Goal: Task Accomplishment & Management: Manage account settings

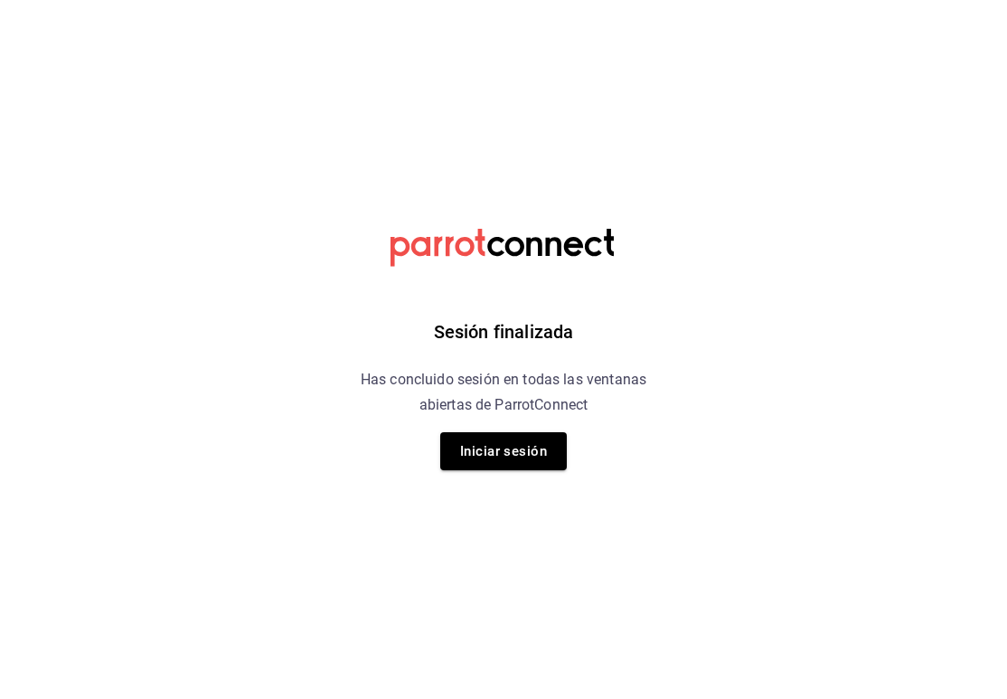
click at [632, 437] on div "Sesión finalizada Has concluido sesión en todas las ventanas abiertas de Parrot…" at bounding box center [504, 349] width 456 height 699
click at [569, 444] on div "Sesión finalizada Has concluido sesión en todas las ventanas abiertas de Parrot…" at bounding box center [504, 349] width 456 height 699
click at [547, 444] on button "Iniciar sesión" at bounding box center [503, 451] width 127 height 38
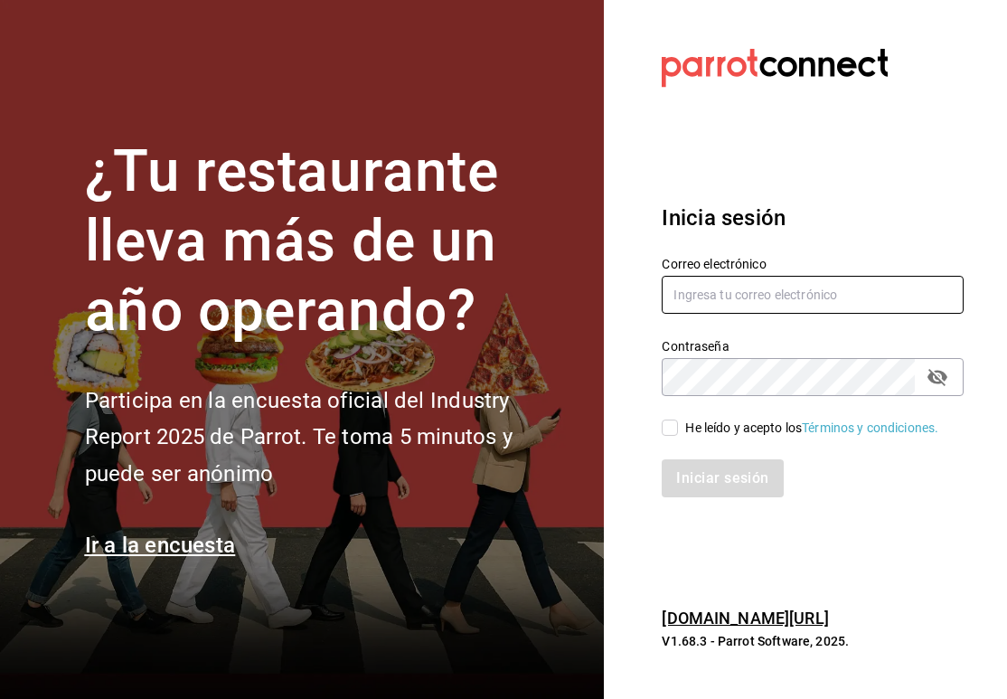
click at [751, 302] on input "text" at bounding box center [813, 295] width 302 height 38
type input "[EMAIL_ADDRESS][DOMAIN_NAME]"
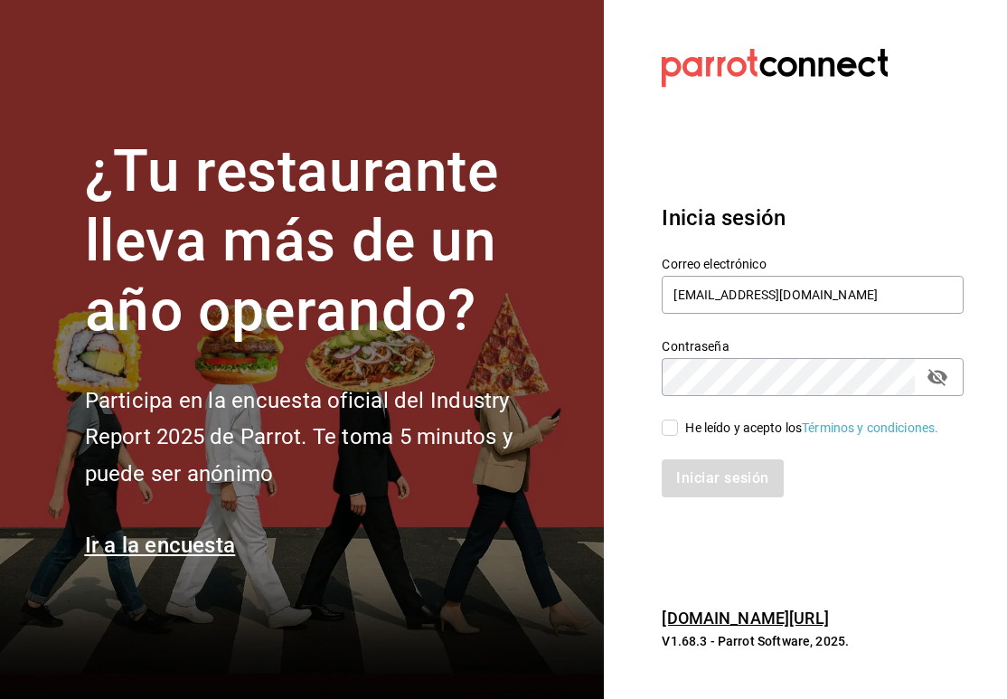
click at [674, 428] on input "He leído y acepto los Términos y condiciones." at bounding box center [670, 427] width 16 height 16
checkbox input "true"
click at [702, 475] on button "Iniciar sesión" at bounding box center [723, 478] width 123 height 38
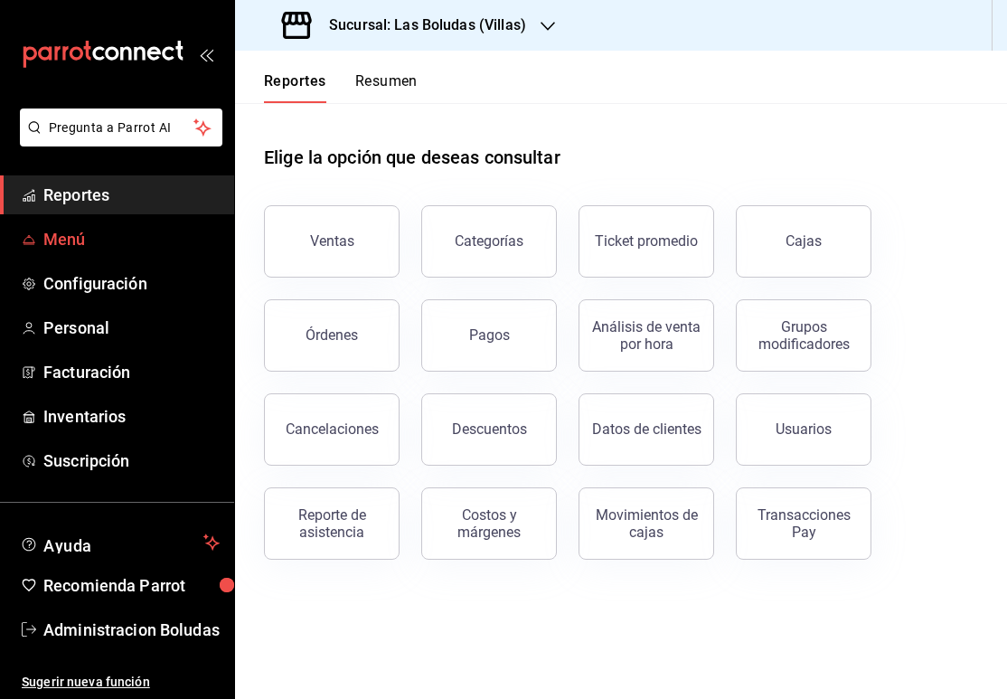
click at [68, 243] on span "Menú" at bounding box center [131, 239] width 176 height 24
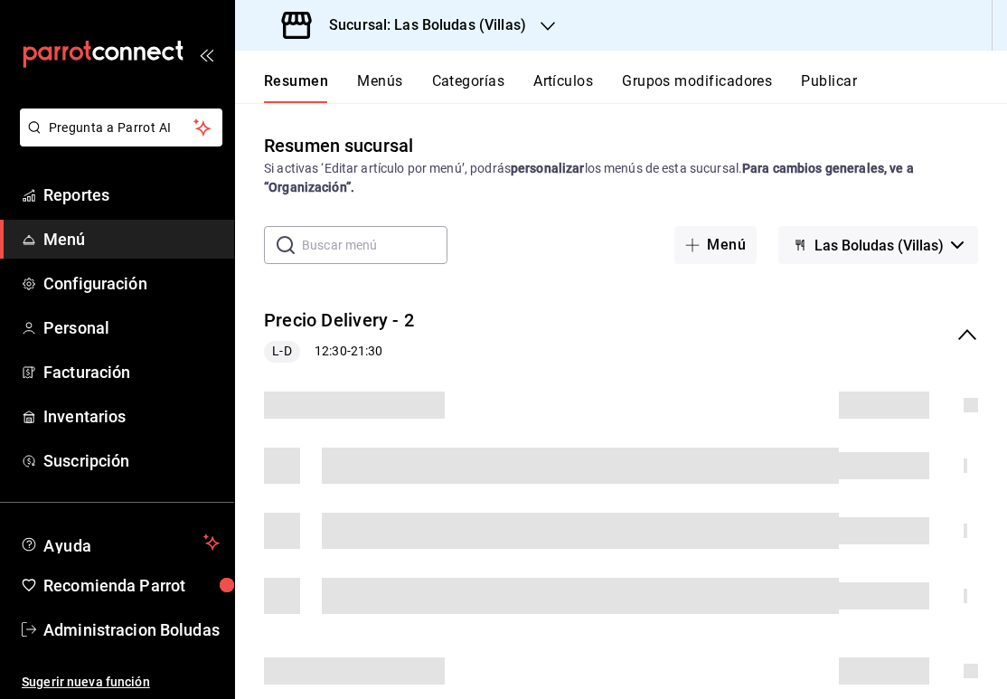
click at [922, 231] on button "Las Boludas (Villas)" at bounding box center [878, 245] width 200 height 38
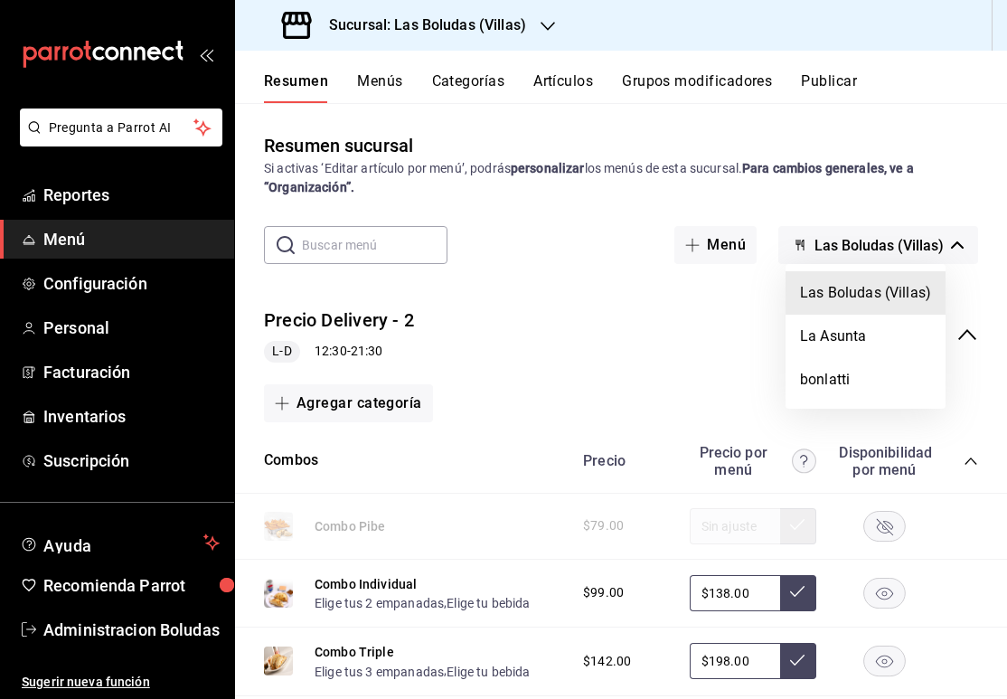
click at [879, 263] on div at bounding box center [503, 349] width 1007 height 699
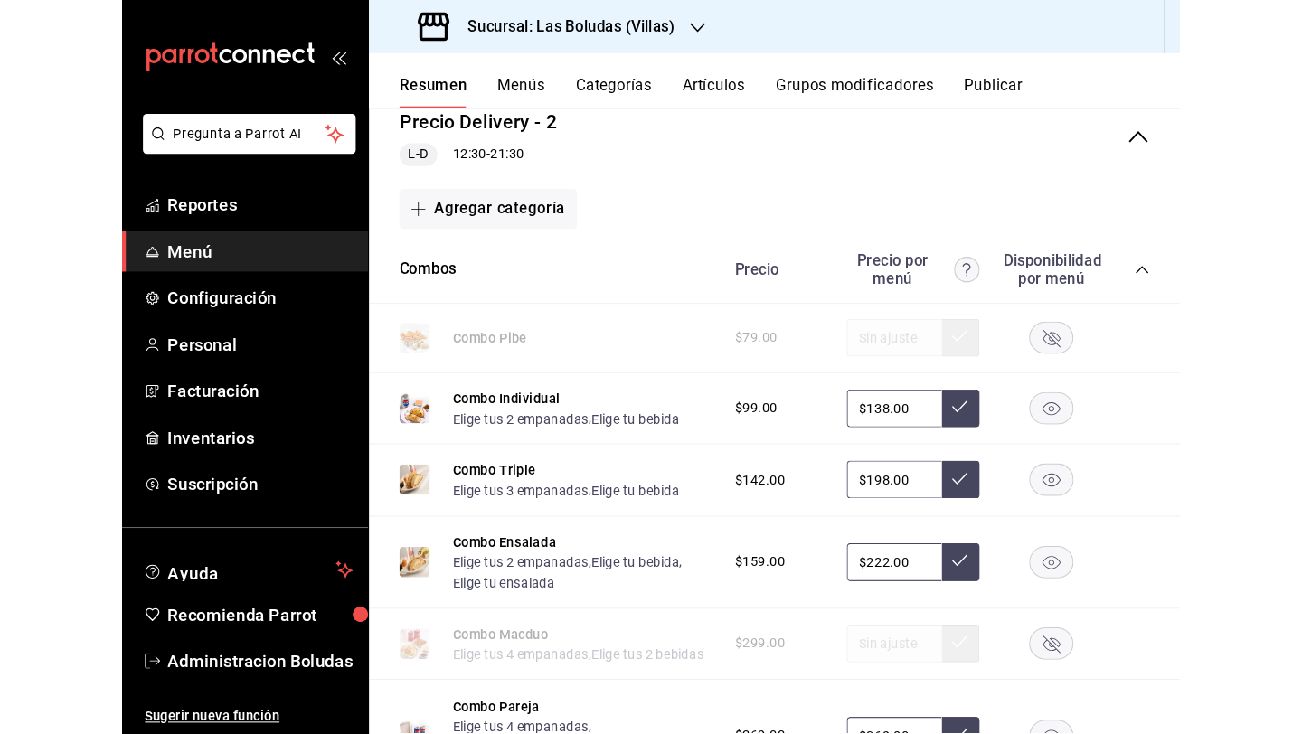
scroll to position [350, 0]
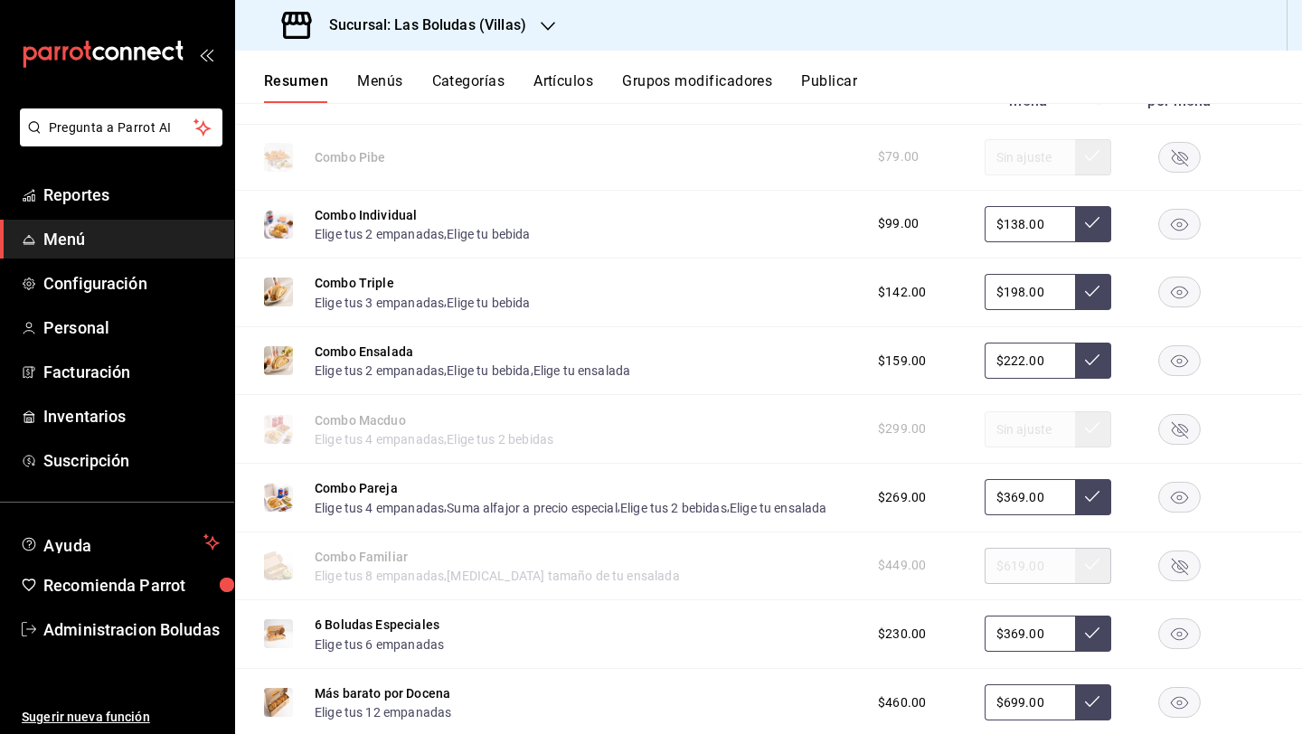
click at [587, 86] on button "Artículos" at bounding box center [563, 87] width 60 height 31
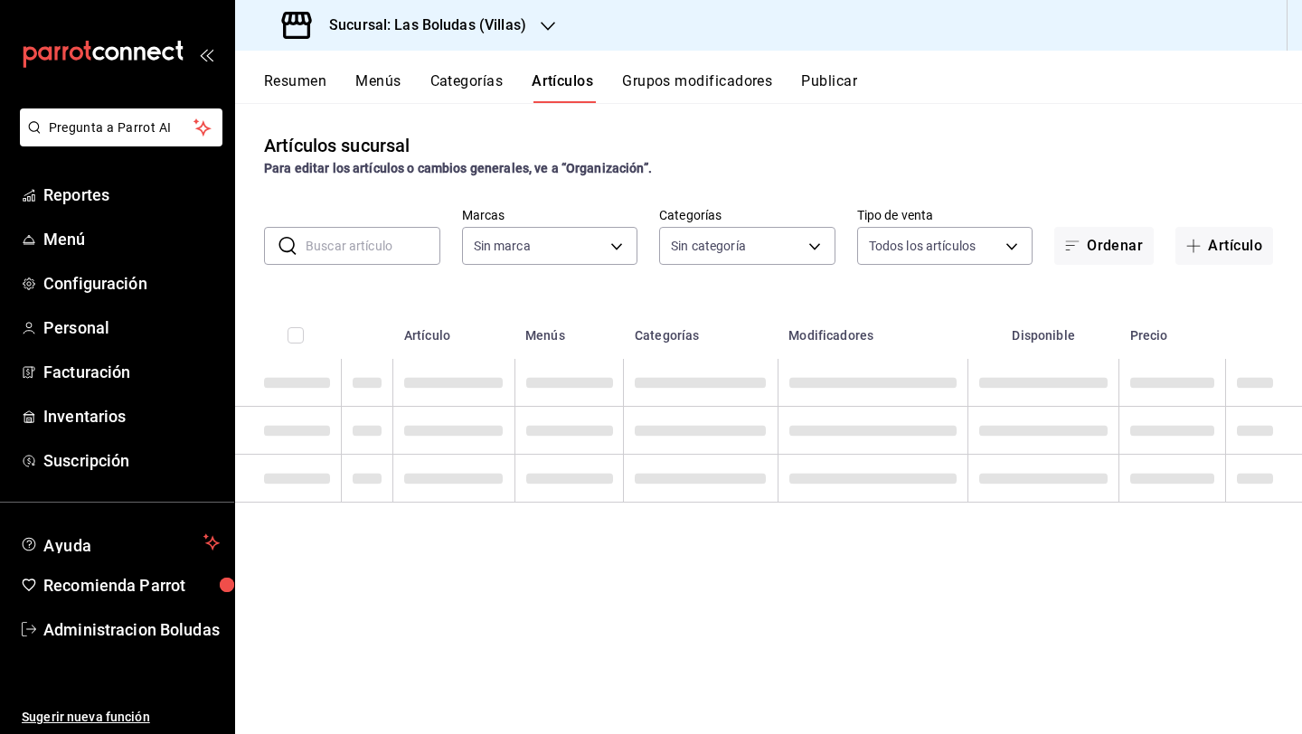
type input "4c1ad225-2b04-43d9-a8cd-9d32ab2990b9,4a555e74-13e5-473e-b404-1107d0844e85,02da8…"
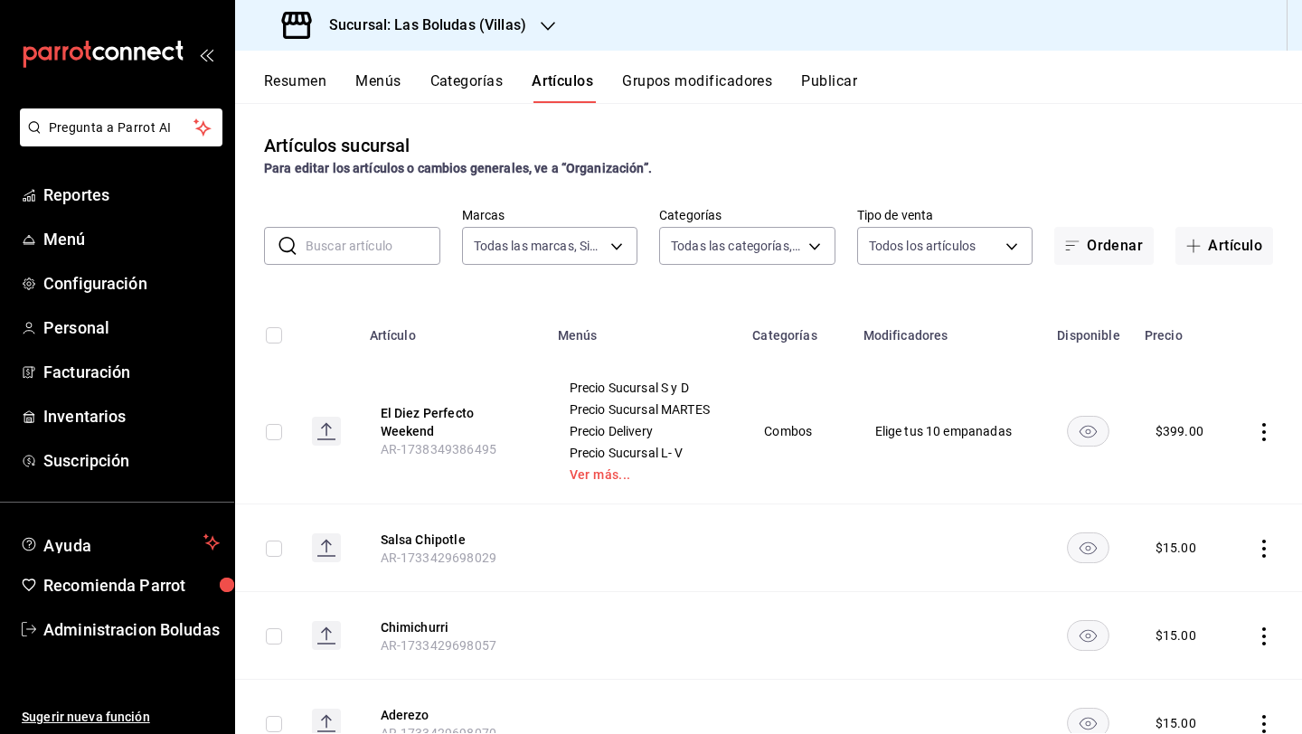
type input "65074b4c-ef65-42c1-85ad-c31621fafd2e,130f5359-92f0-4bc6-9ed4-5ffe3b8afb18,e3b3e…"
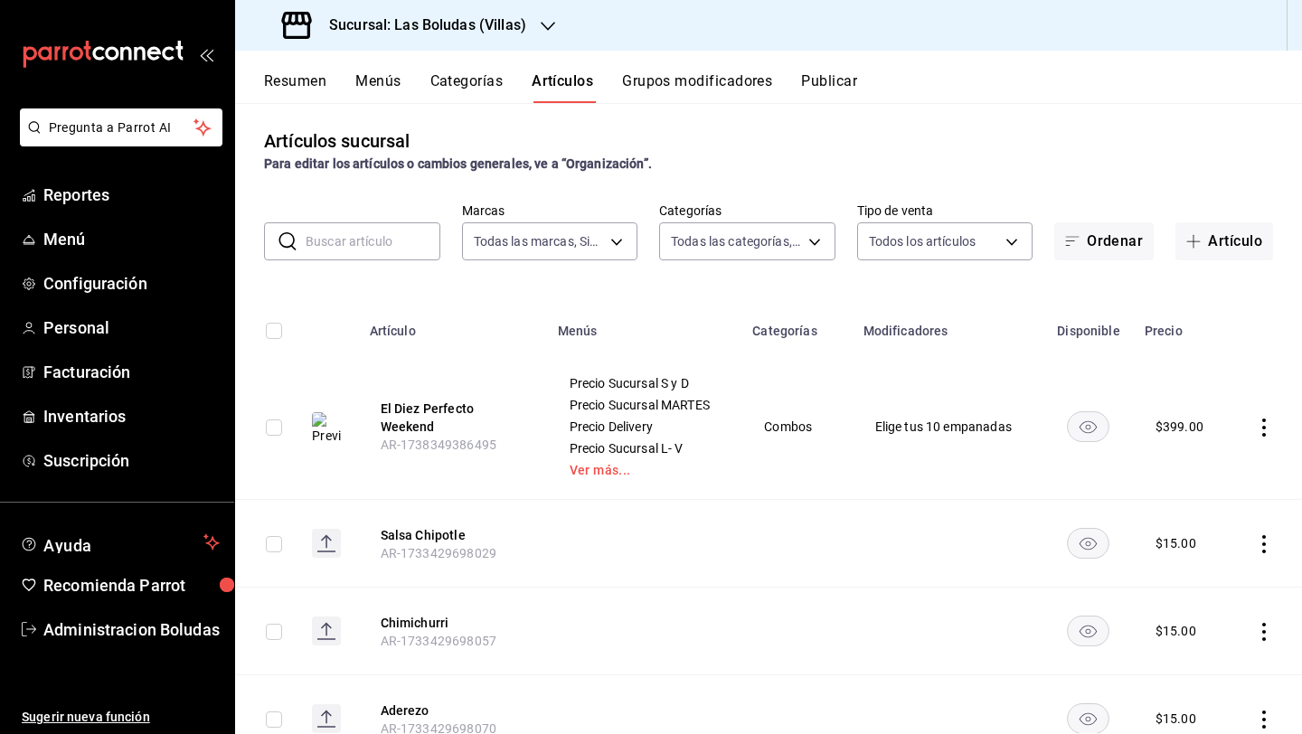
scroll to position [7, 0]
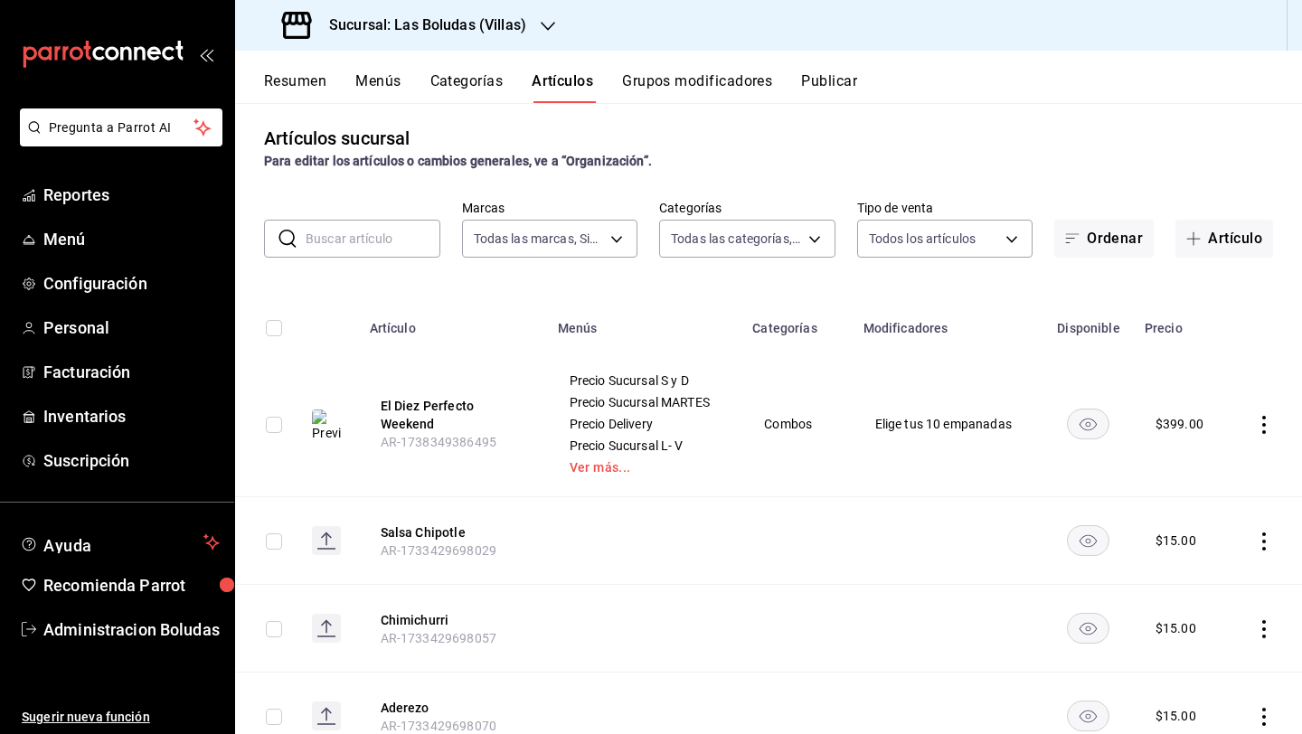
click at [1006, 422] on icon "actions" at bounding box center [1264, 425] width 18 height 18
click at [1006, 542] on span "Eliminar" at bounding box center [1195, 539] width 46 height 14
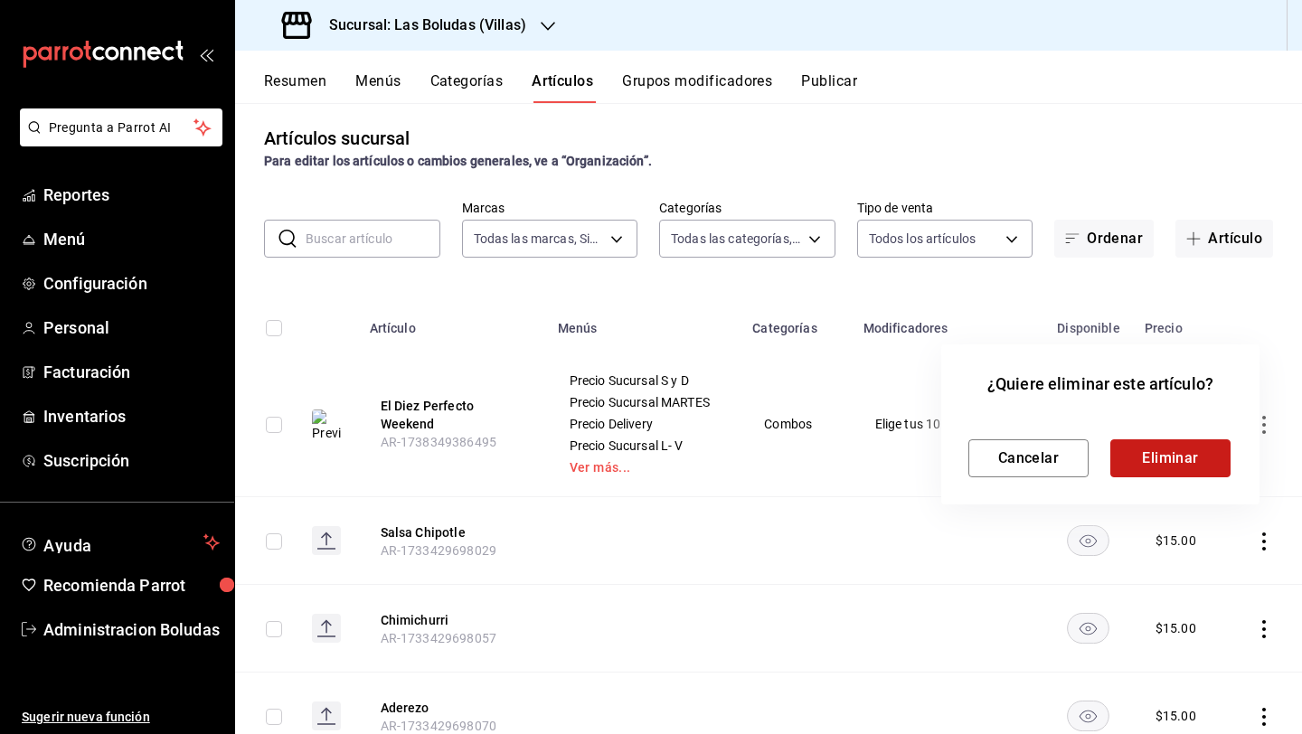
click at [1006, 467] on button "Eliminar" at bounding box center [1170, 458] width 120 height 38
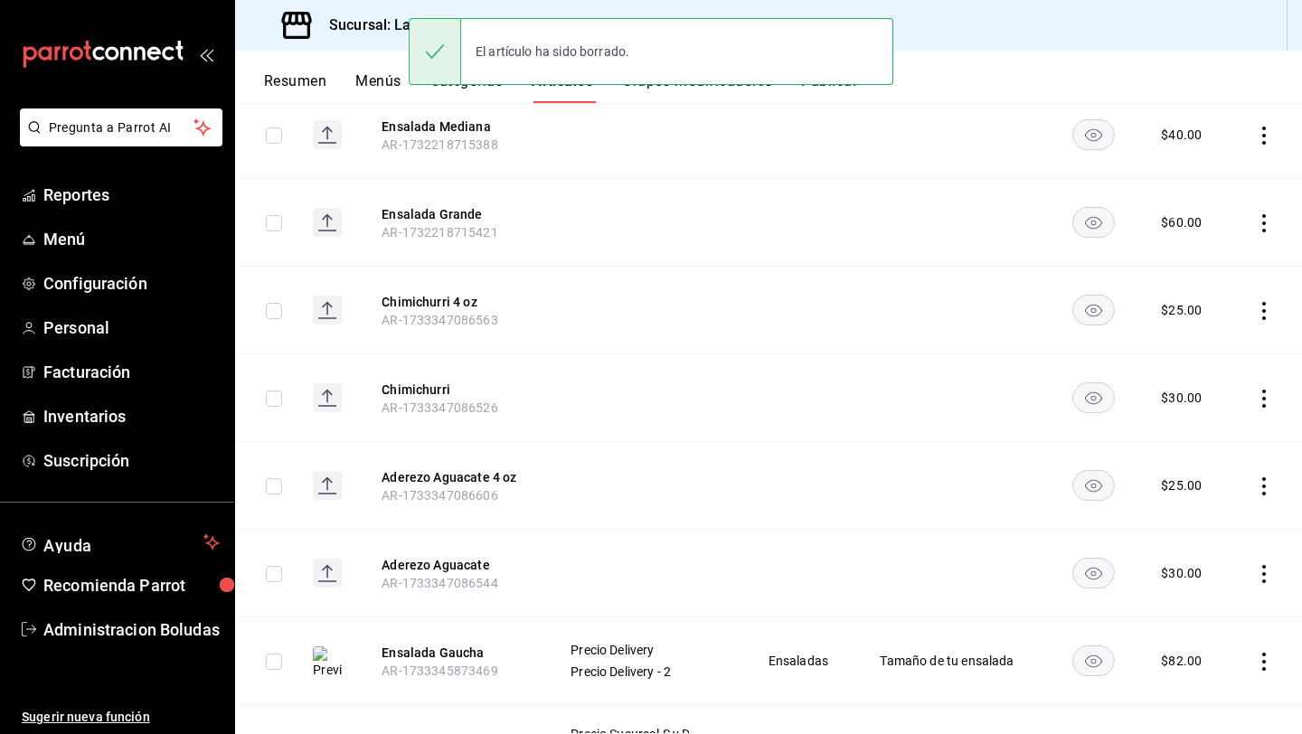
scroll to position [756, 0]
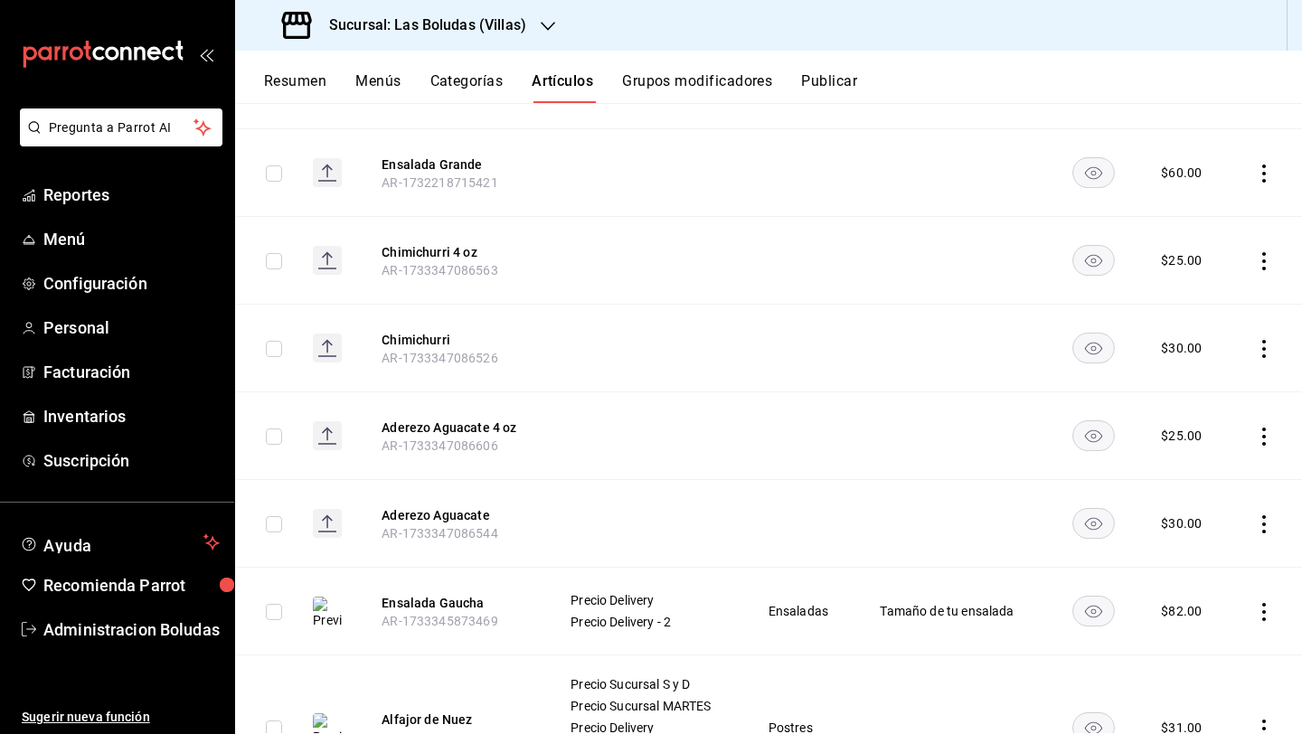
click at [1006, 172] on icon "actions" at bounding box center [1264, 174] width 18 height 18
click at [1006, 227] on li "Editar" at bounding box center [1179, 214] width 108 height 37
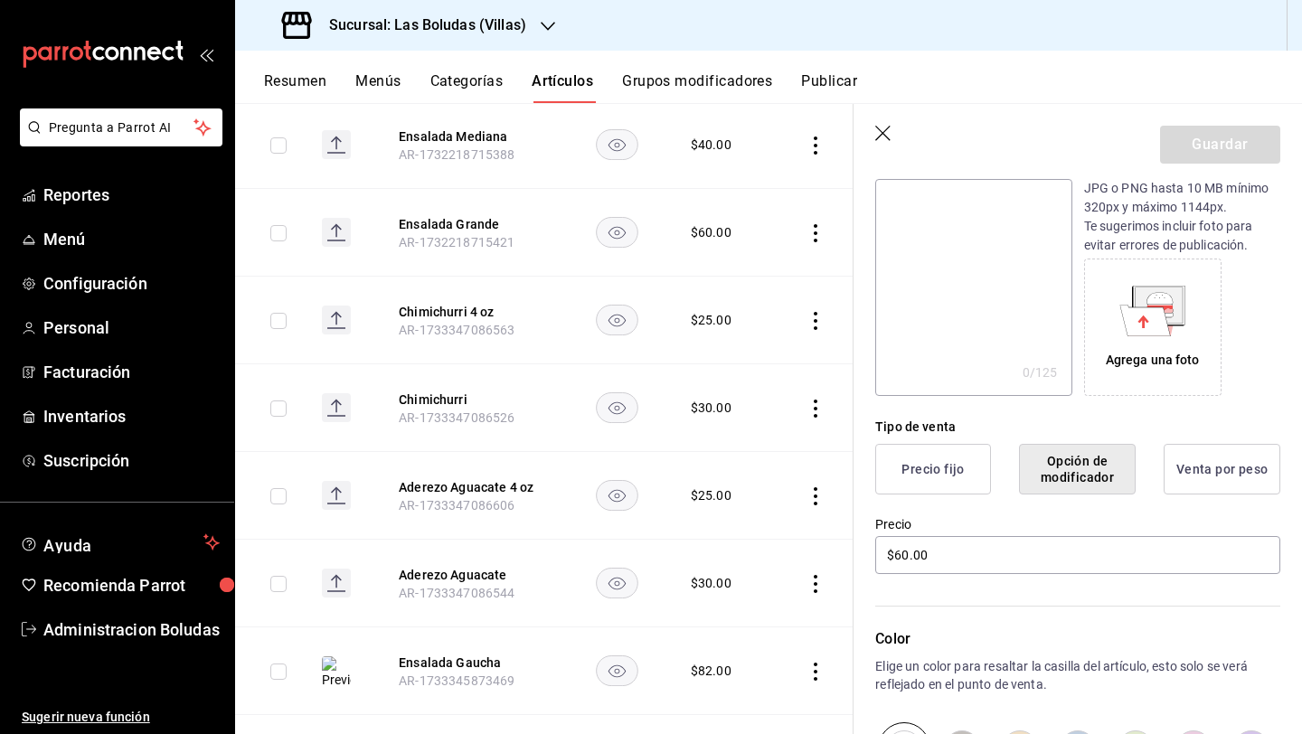
scroll to position [212, 0]
click at [945, 475] on button "Precio fijo" at bounding box center [933, 465] width 116 height 51
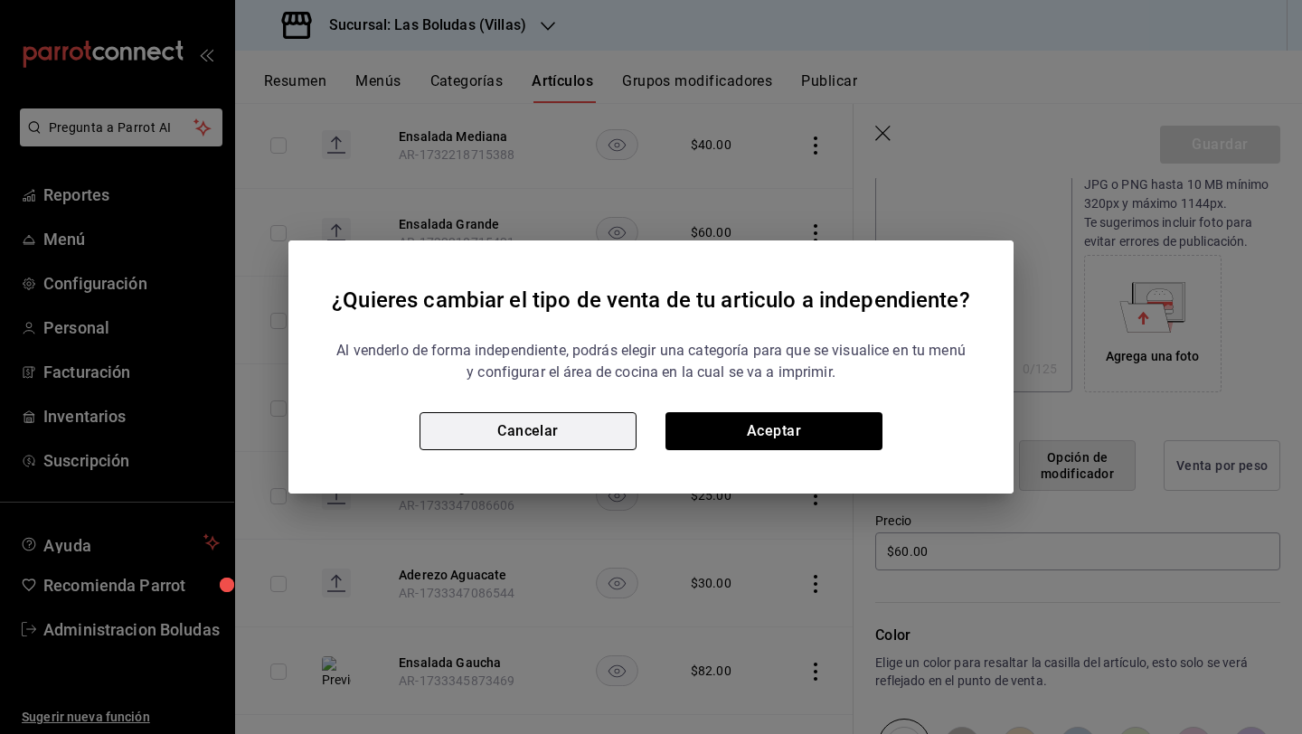
click at [543, 434] on button "Cancelar" at bounding box center [527, 431] width 217 height 38
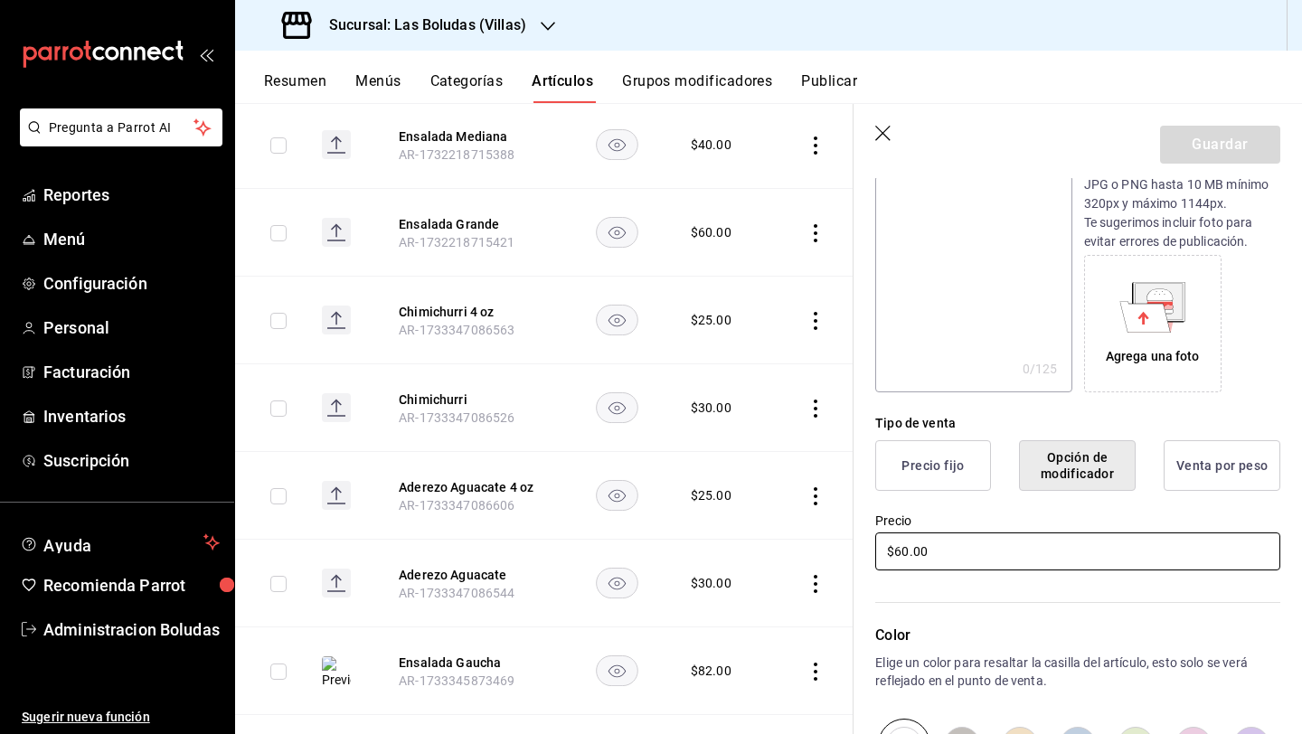
click at [1006, 542] on input "$60.00" at bounding box center [1077, 551] width 405 height 38
click at [961, 550] on input "$60.00" at bounding box center [1077, 551] width 405 height 38
type input "$6.00"
type input "$199.00"
click at [882, 489] on button "Precio fijo" at bounding box center [933, 465] width 116 height 51
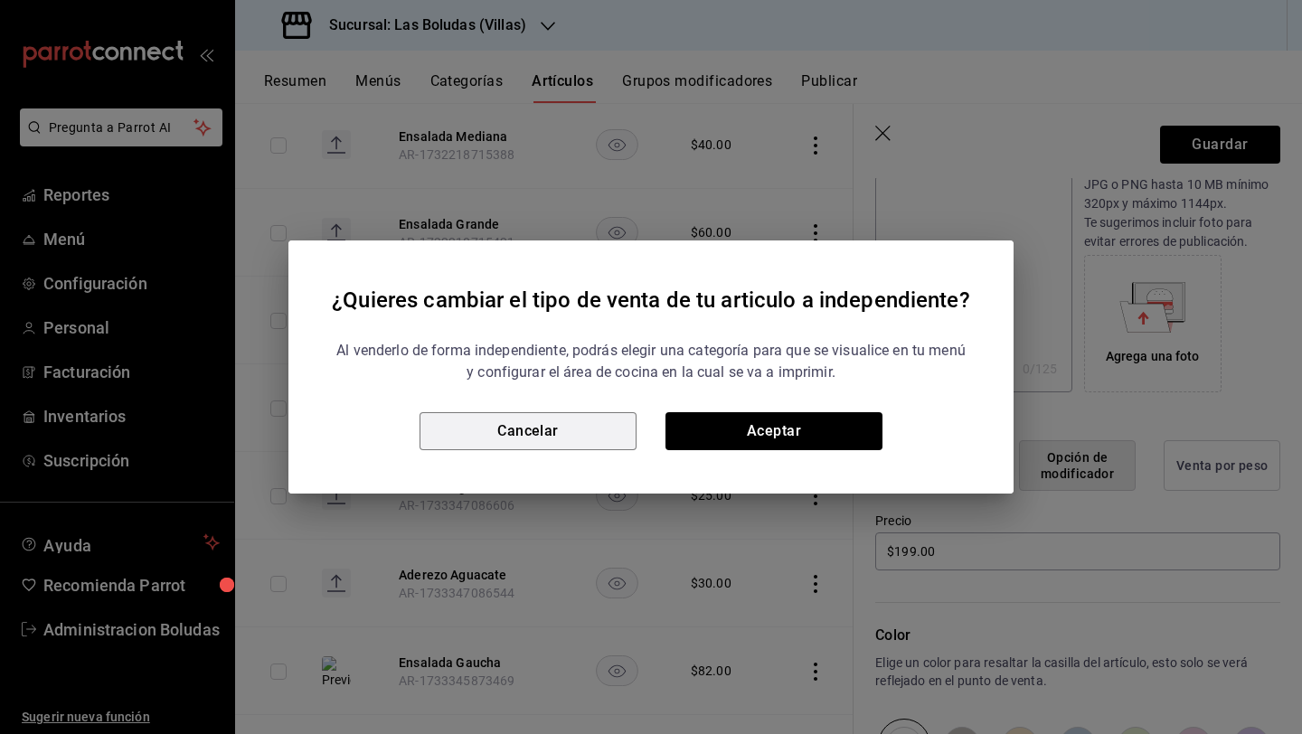
click at [544, 436] on button "Cancelar" at bounding box center [527, 431] width 217 height 38
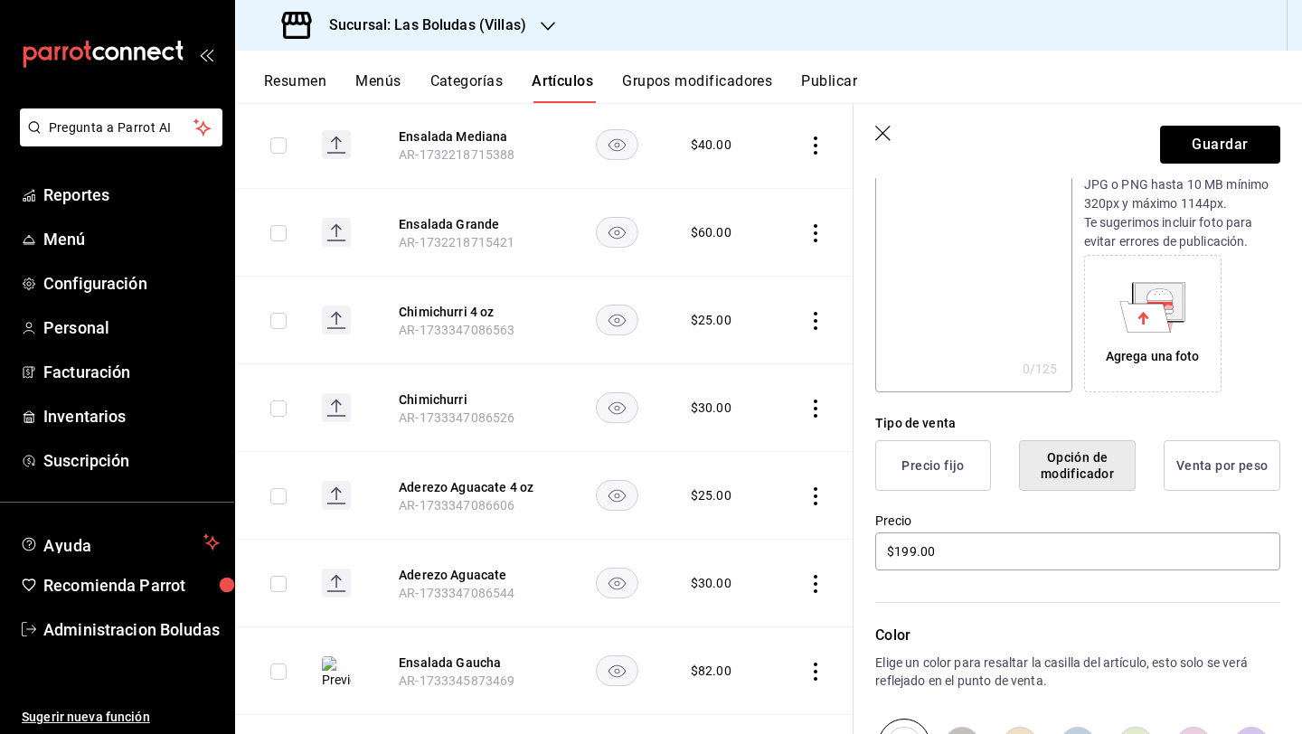
click at [866, 123] on header "Guardar" at bounding box center [1077, 141] width 448 height 74
click at [877, 129] on icon "button" at bounding box center [884, 135] width 18 height 18
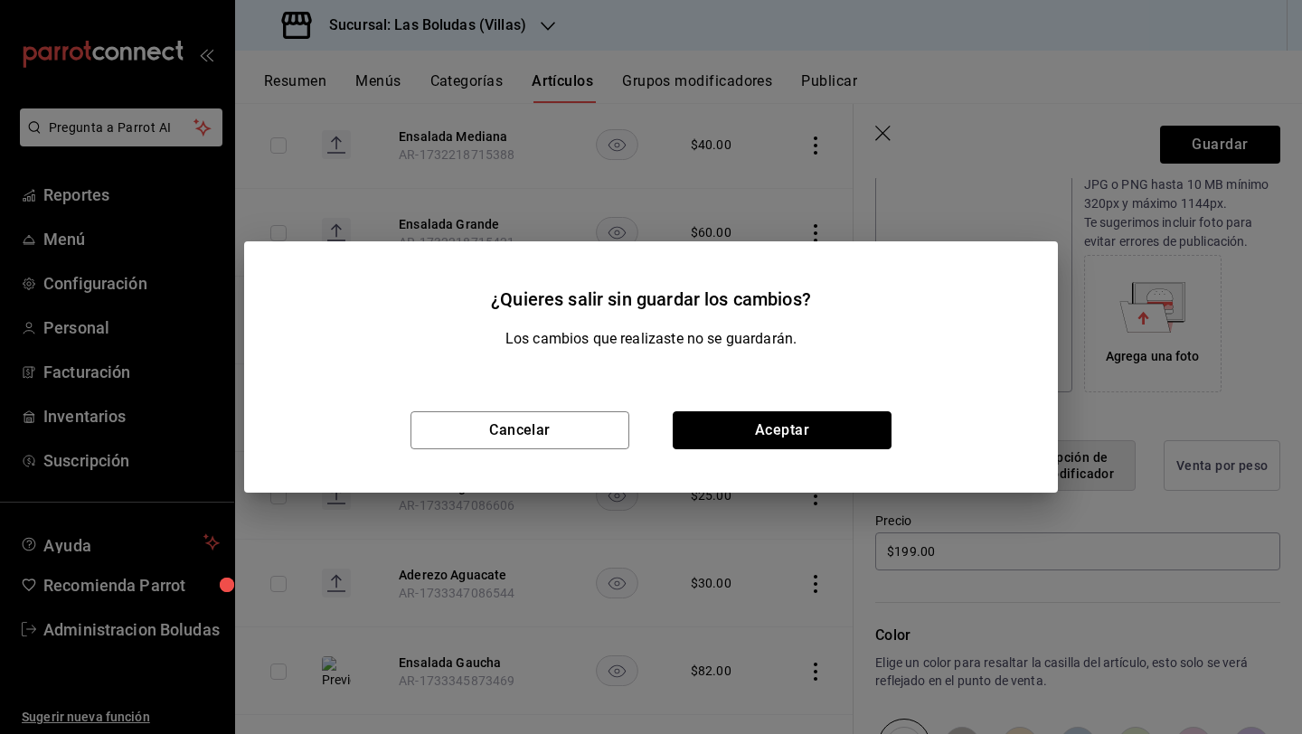
click at [758, 414] on button "Aceptar" at bounding box center [781, 430] width 219 height 38
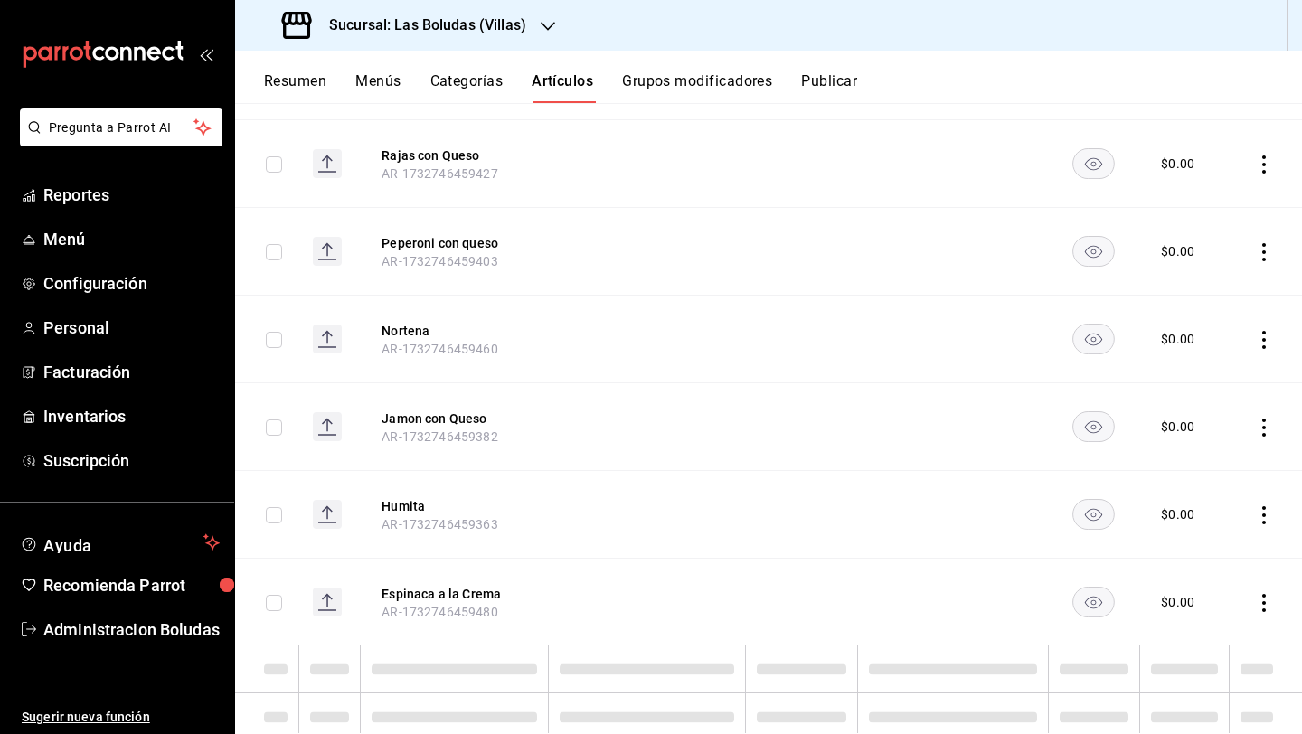
scroll to position [1330, 0]
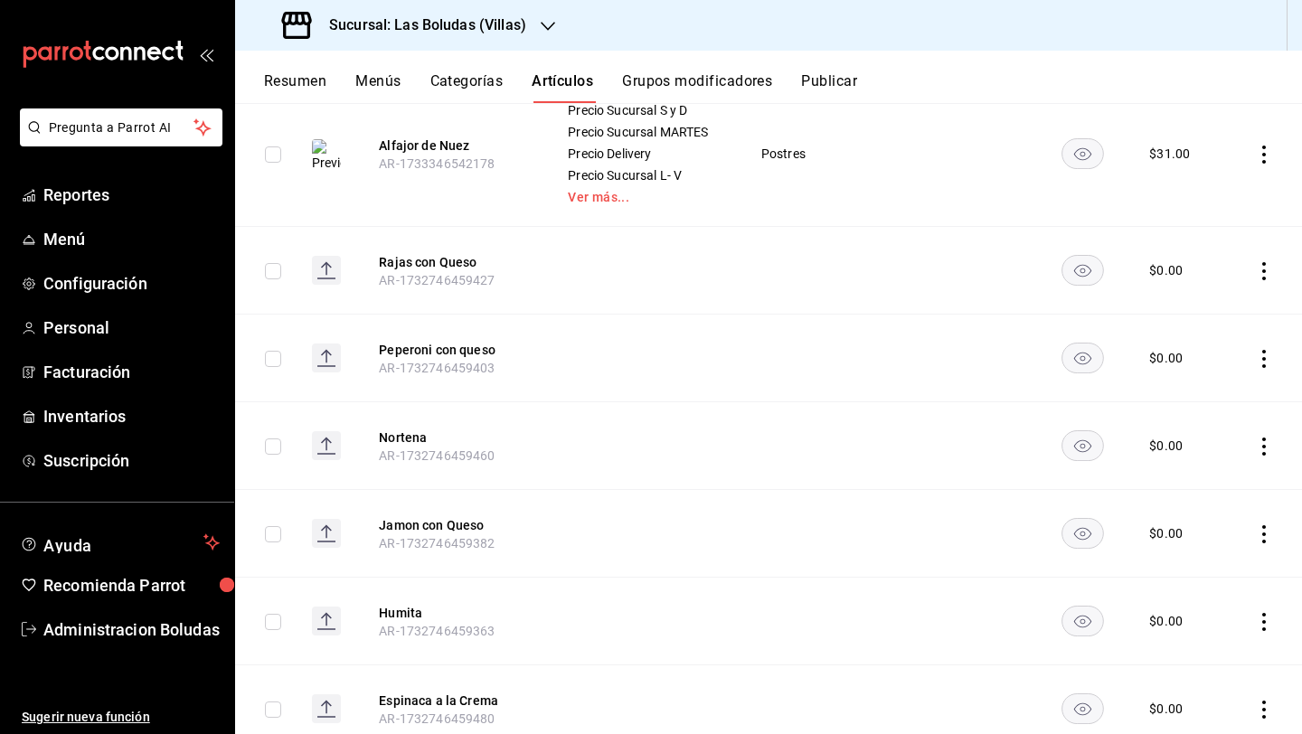
click at [347, 80] on div "Resumen Menús Categorías Artículos Grupos modificadores Publicar" at bounding box center [783, 87] width 1038 height 31
click at [368, 79] on button "Menús" at bounding box center [377, 87] width 45 height 31
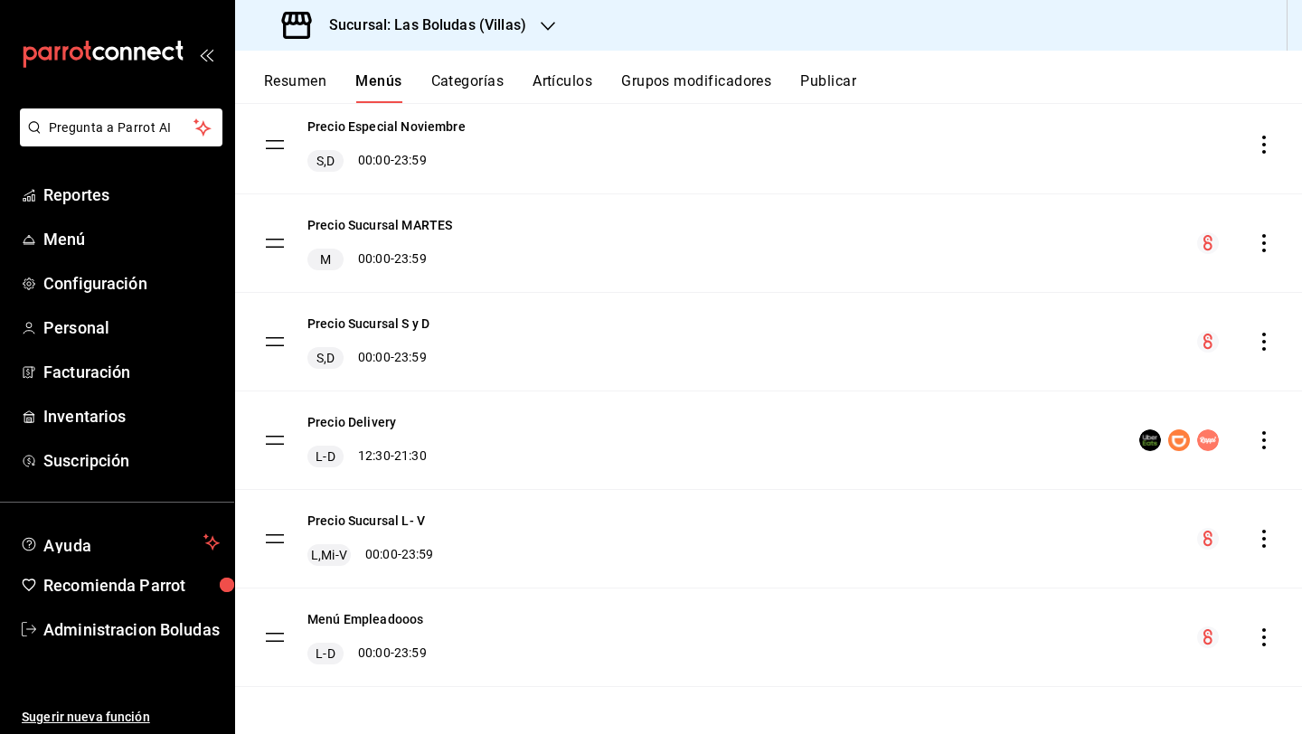
scroll to position [267, 0]
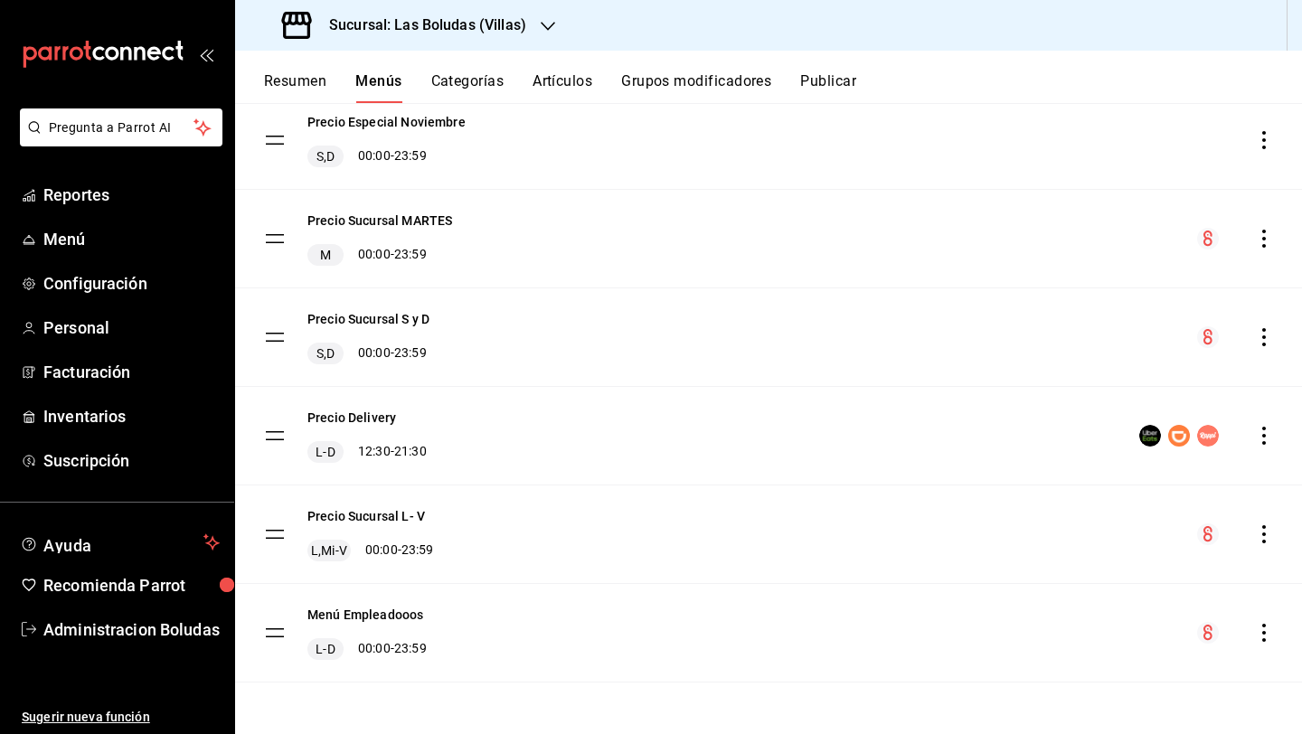
click at [1006, 233] on icon "actions" at bounding box center [1264, 239] width 18 height 18
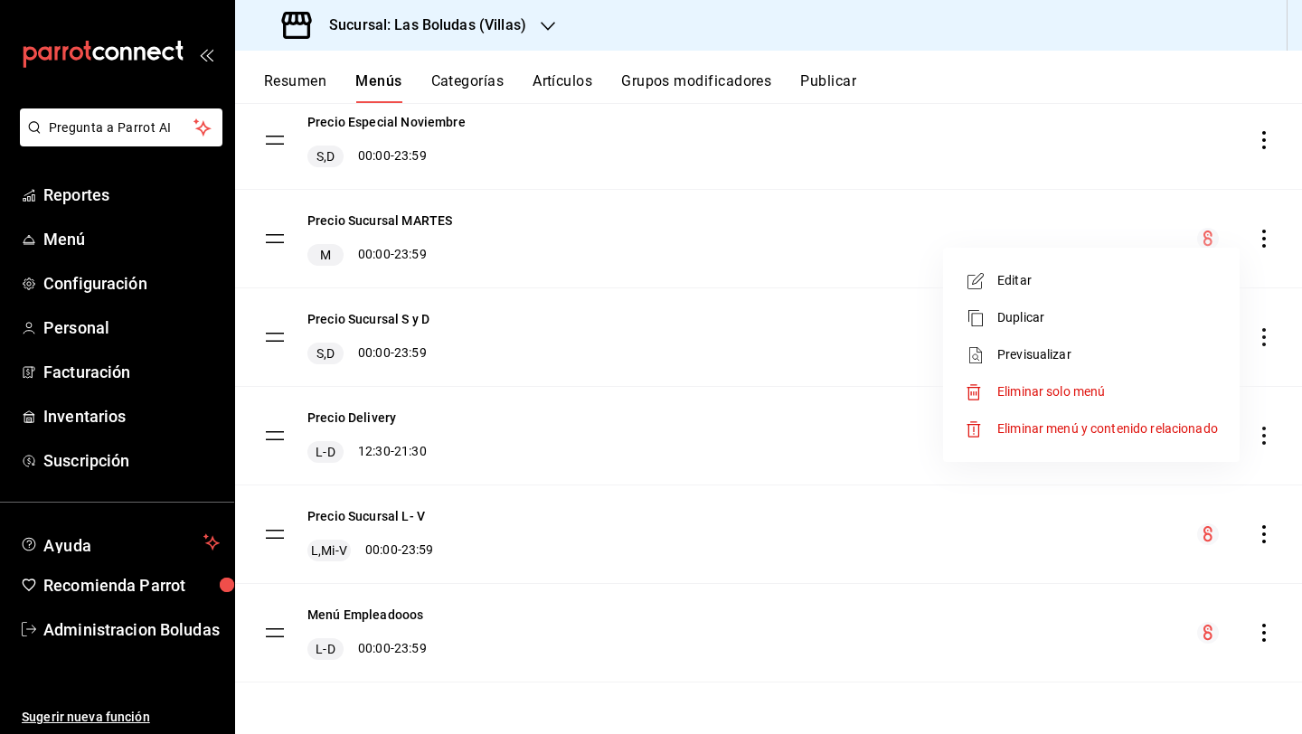
click at [1006, 278] on span "Editar" at bounding box center [1107, 280] width 221 height 19
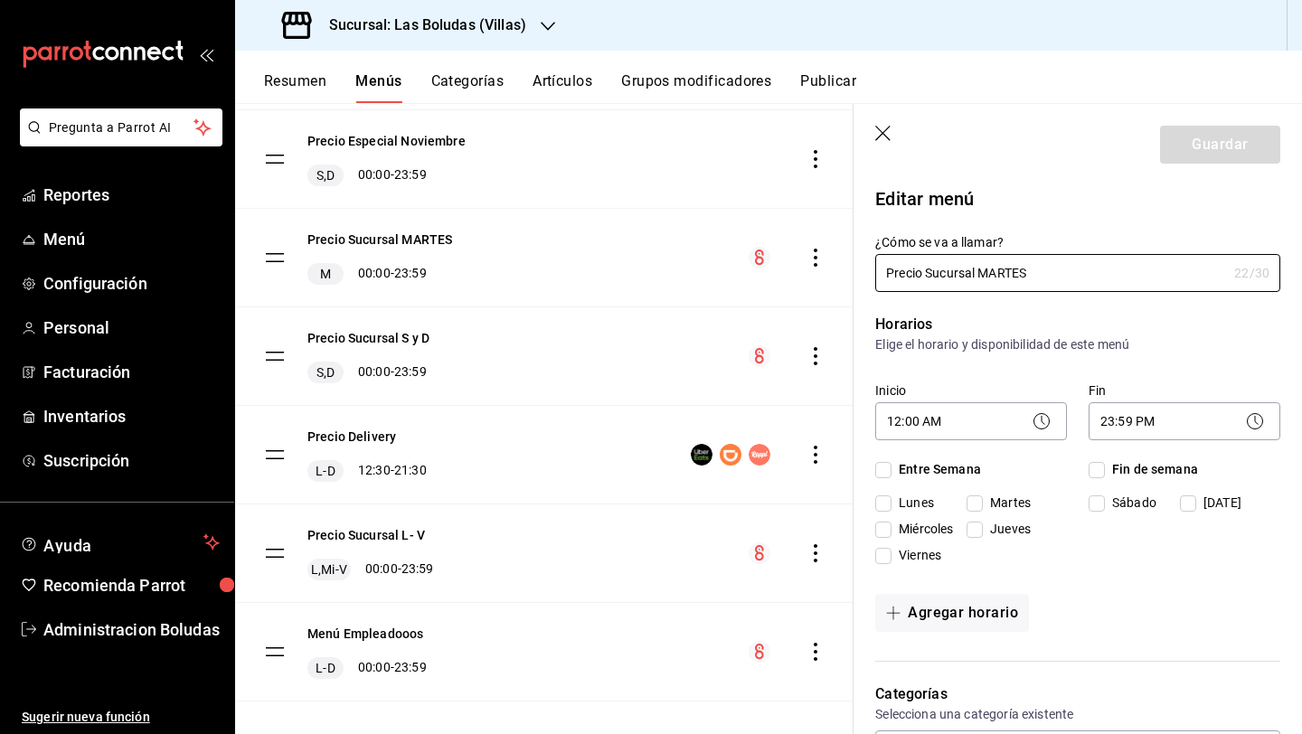
checkbox input "true"
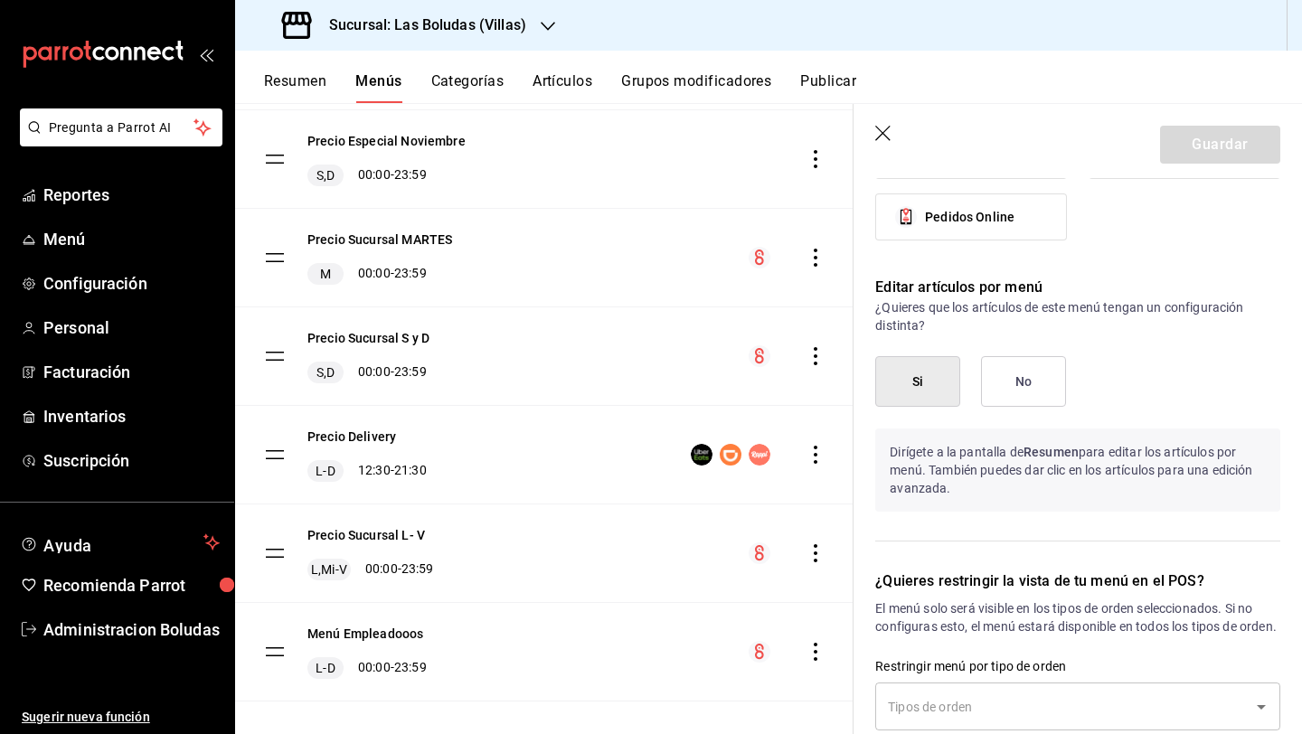
scroll to position [1397, 0]
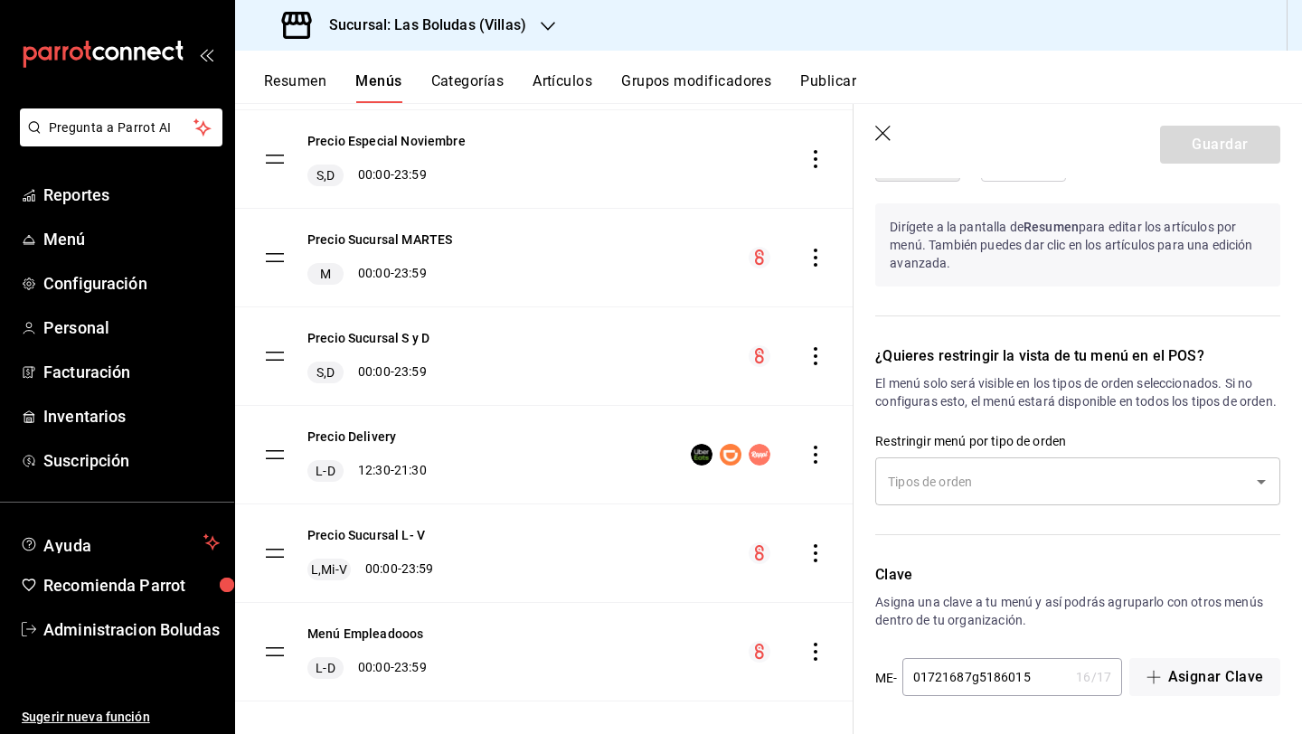
click at [879, 130] on icon "button" at bounding box center [884, 135] width 18 height 18
checkbox input "false"
type input "1756145713701"
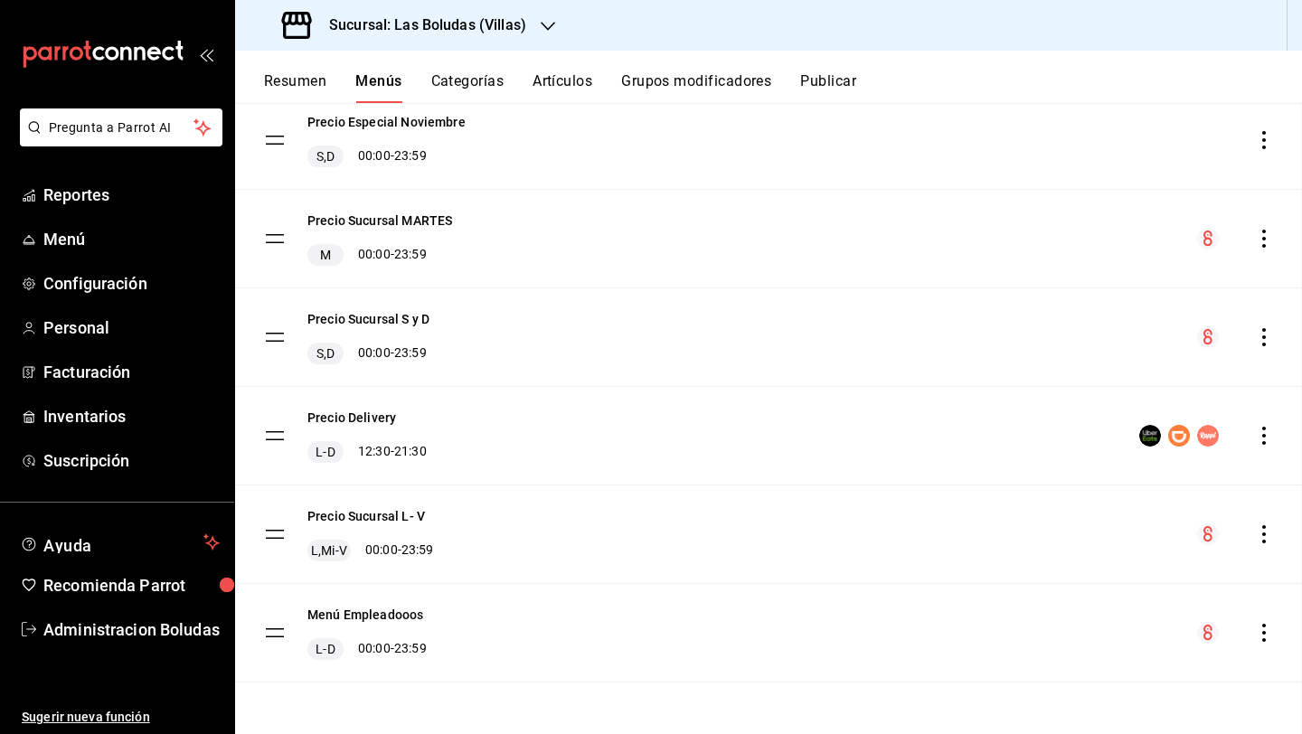
checkbox input "false"
click at [474, 89] on button "Categorías" at bounding box center [467, 87] width 73 height 31
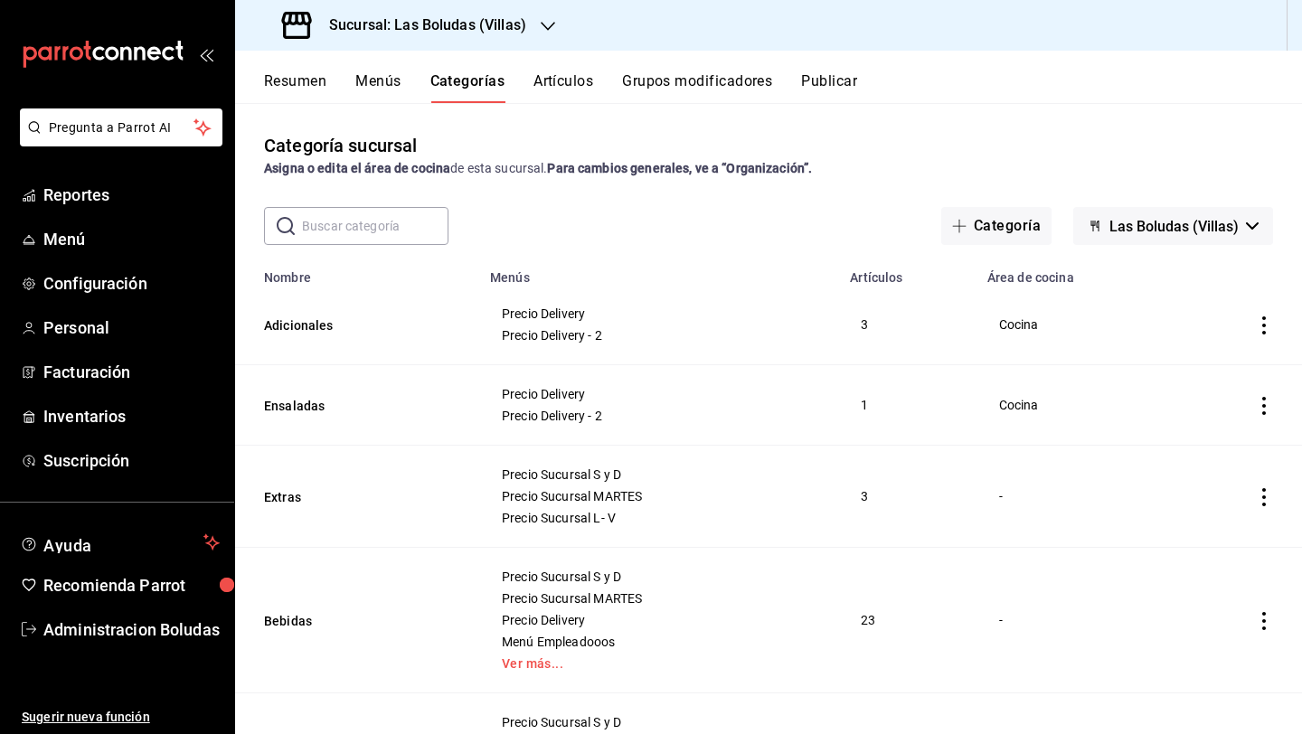
click at [1006, 224] on span "Las Boludas (Villas)" at bounding box center [1173, 226] width 129 height 17
click at [1006, 223] on div at bounding box center [651, 367] width 1302 height 734
click at [99, 259] on ul "Reportes Menú Configuración Personal Facturación Inventarios Suscripción" at bounding box center [117, 327] width 234 height 305
click at [69, 244] on span "Menú" at bounding box center [131, 239] width 176 height 24
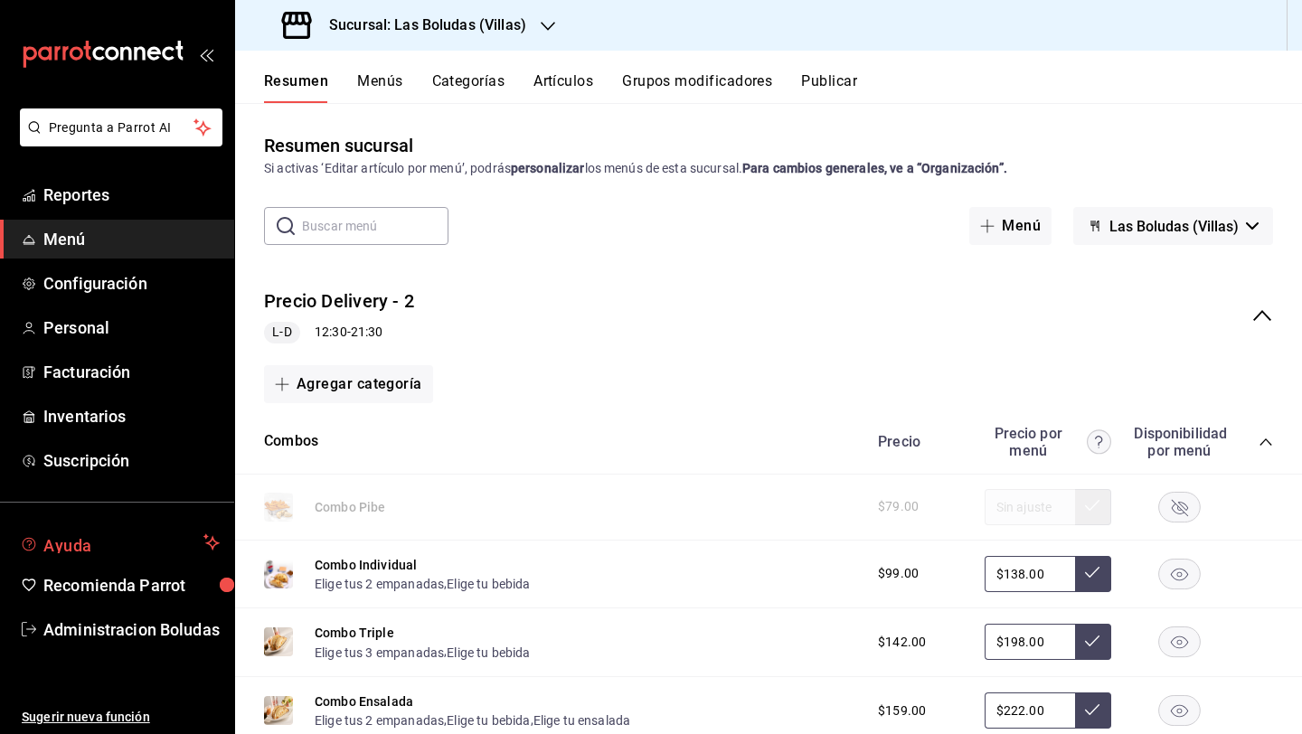
click at [158, 550] on span "Ayuda" at bounding box center [119, 542] width 153 height 22
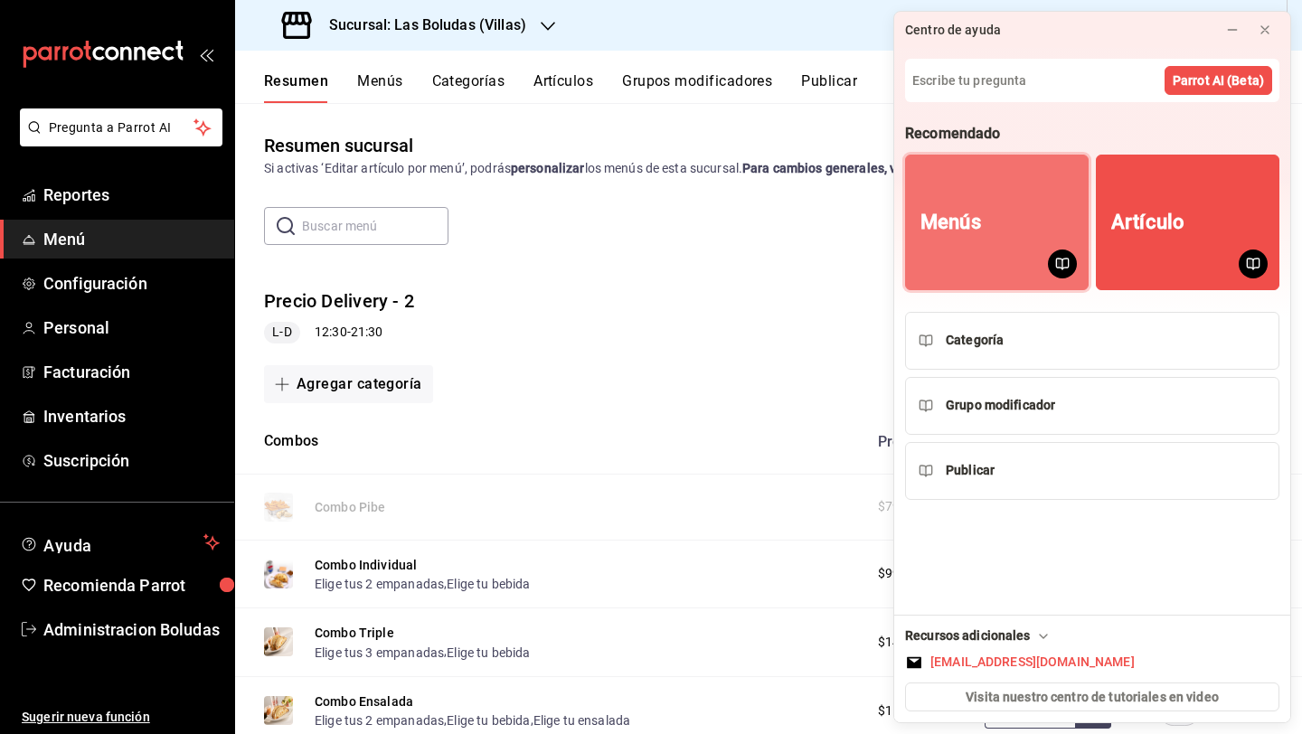
click at [1006, 206] on button "Menús" at bounding box center [996, 223] width 183 height 136
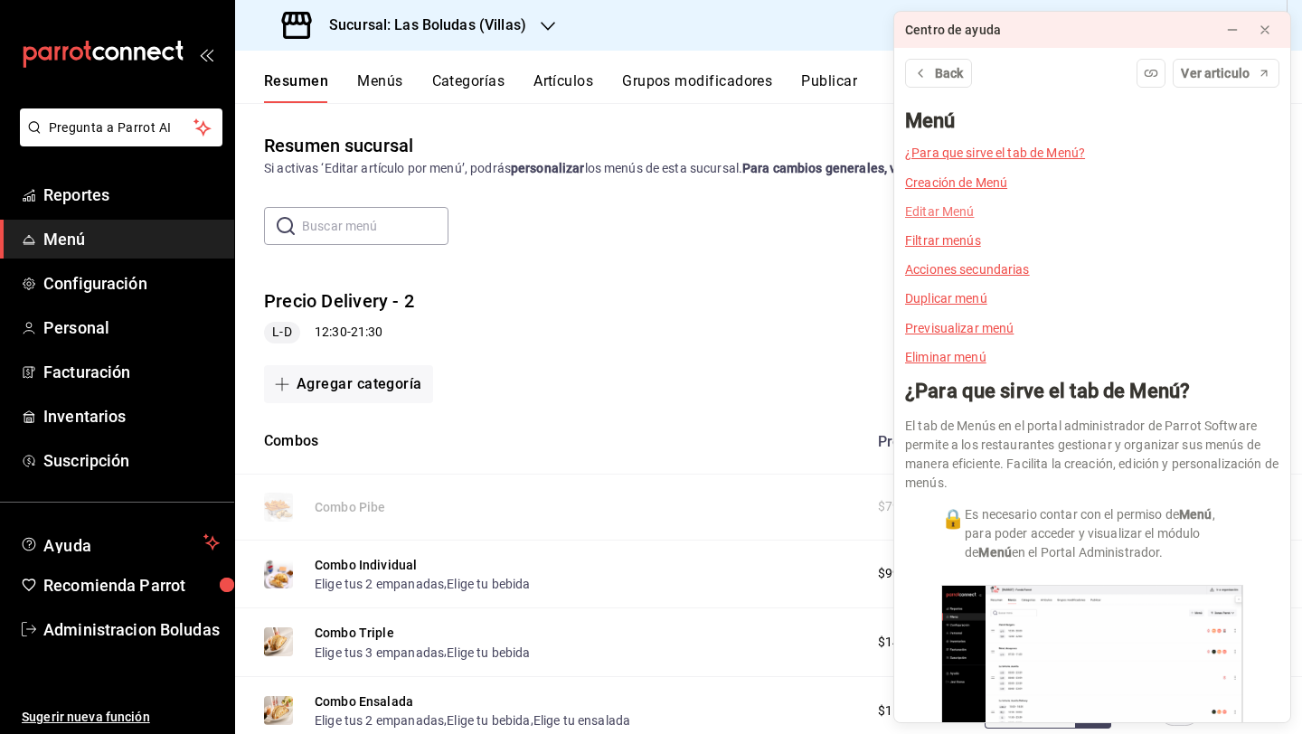
click at [949, 214] on link "Editar Menú" at bounding box center [939, 211] width 69 height 14
click at [935, 208] on link "Editar Menú" at bounding box center [939, 211] width 69 height 14
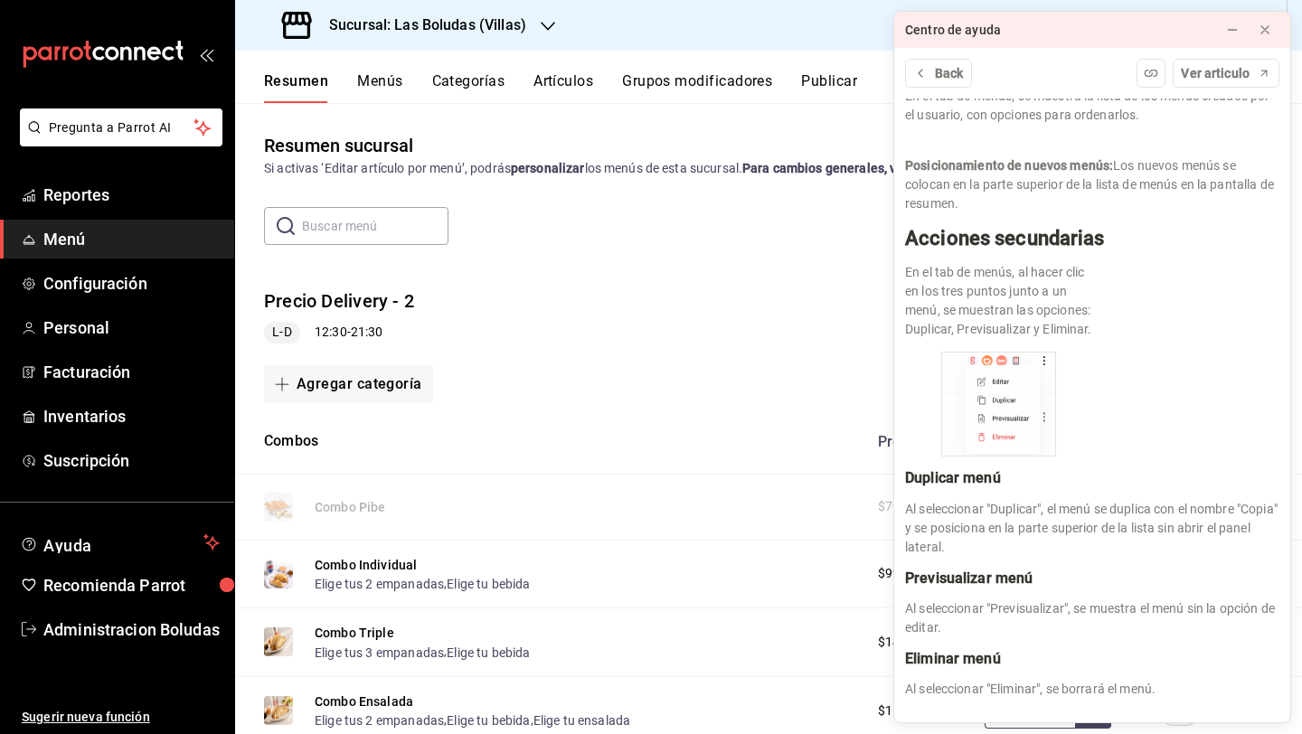
scroll to position [2102, 0]
click at [686, 346] on div "Precio Delivery - 2 L-D 12:30 - 21:30" at bounding box center [768, 316] width 1067 height 84
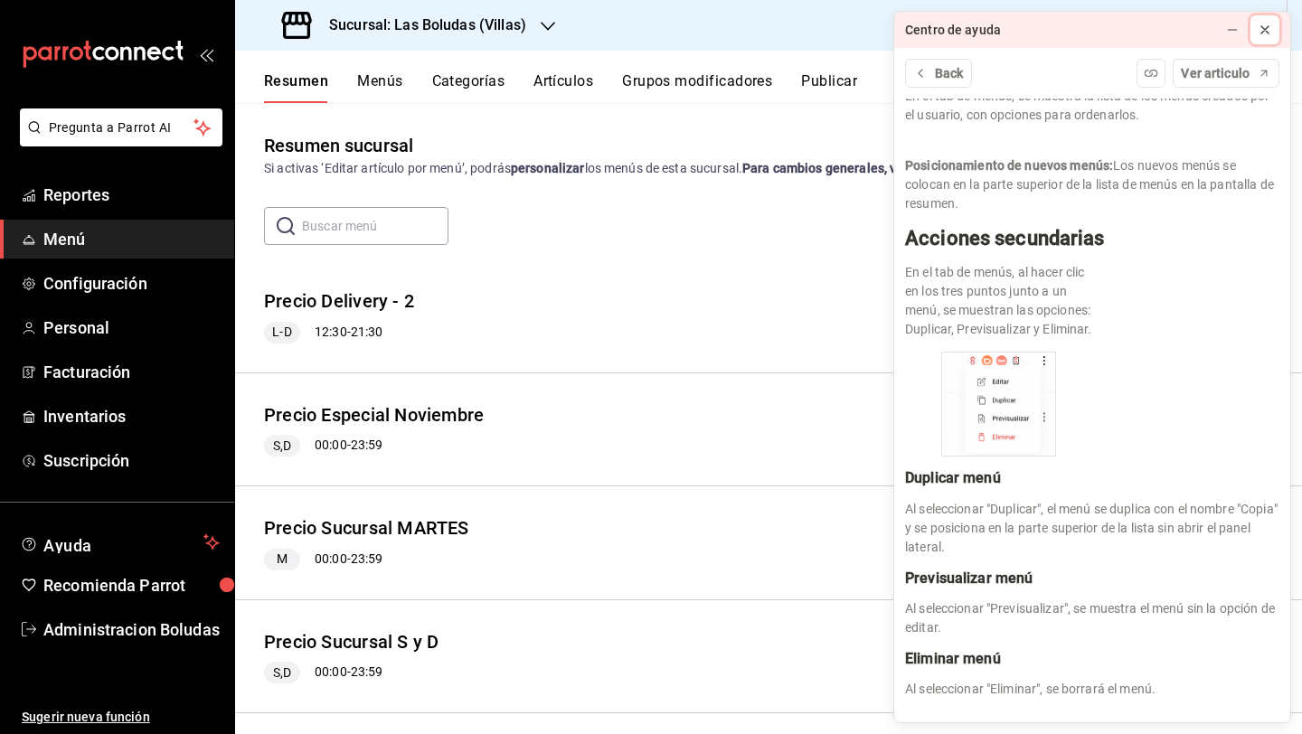
click at [1006, 30] on icon at bounding box center [1264, 30] width 14 height 14
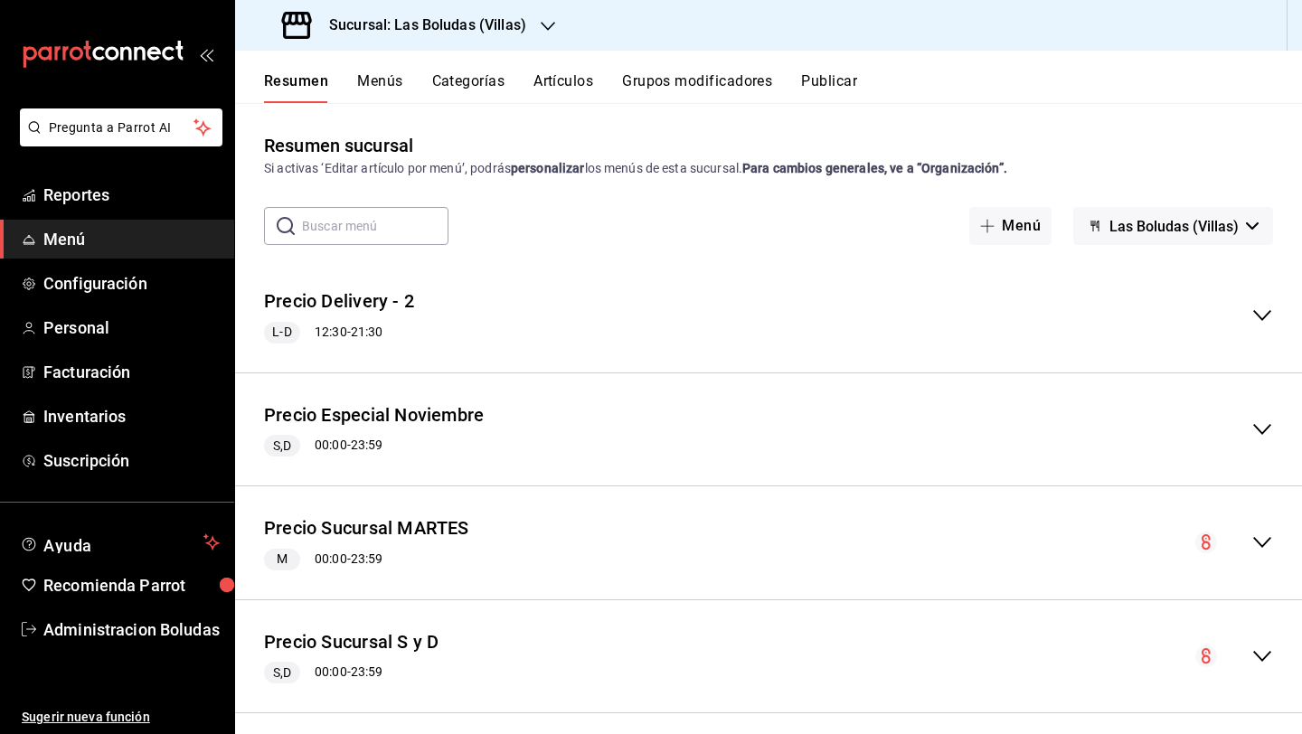
click at [1006, 315] on icon "collapse-menu-row" at bounding box center [1262, 316] width 22 height 22
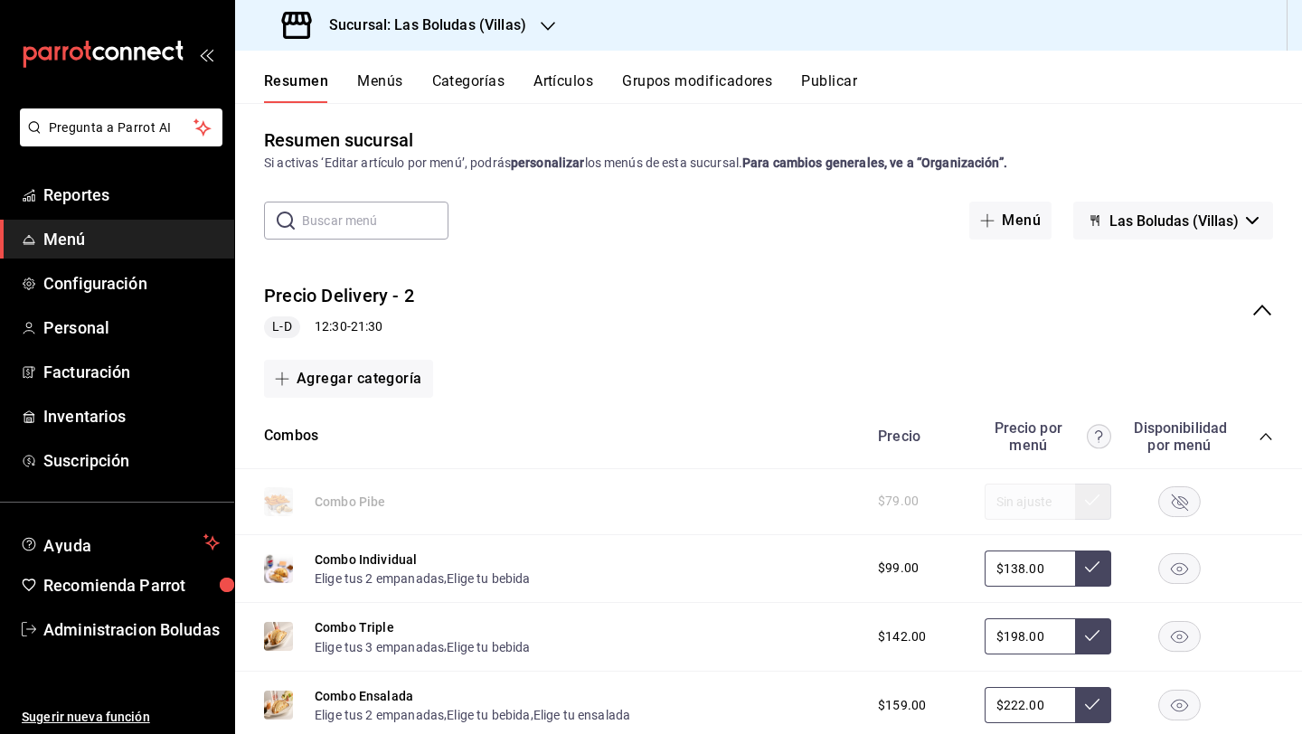
scroll to position [0, 0]
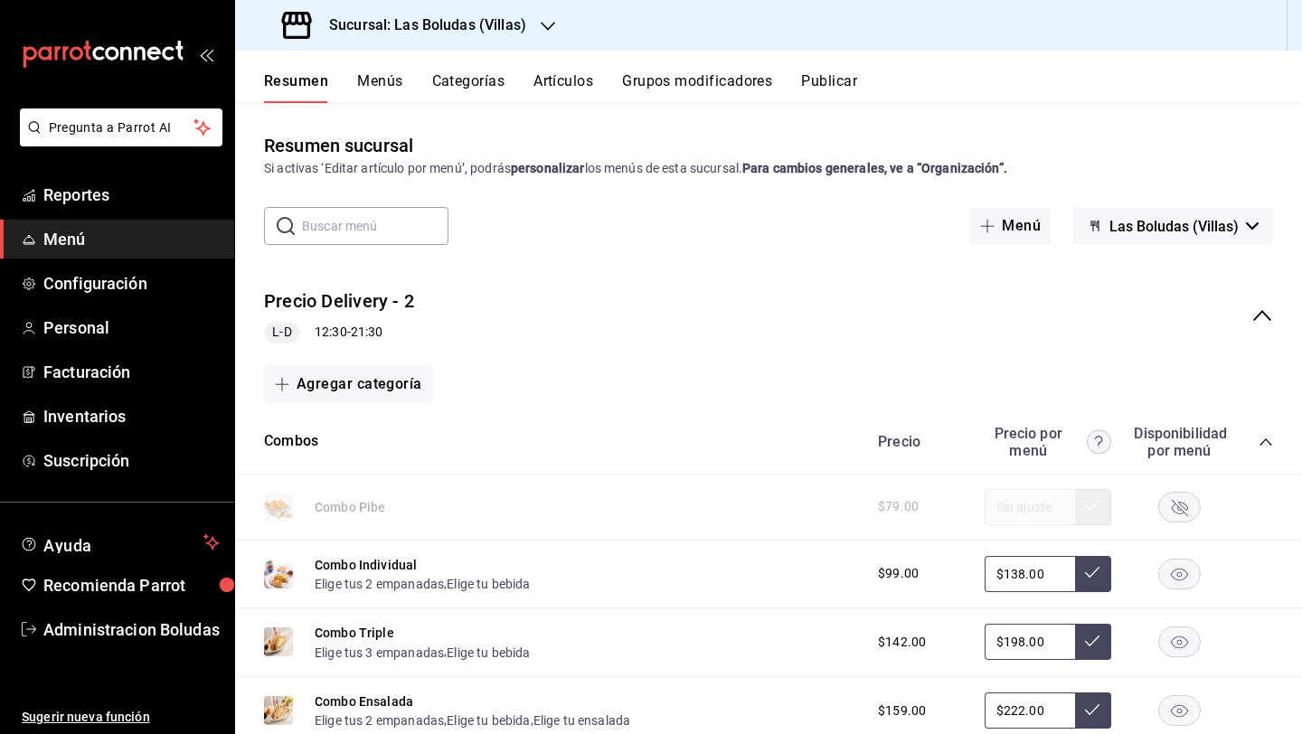
click at [1006, 220] on span "Las Boludas (Villas)" at bounding box center [1173, 226] width 129 height 17
click at [1006, 222] on div at bounding box center [651, 367] width 1302 height 734
click at [1006, 335] on div "Precio Delivery - 2 L-D 12:30 - 21:30" at bounding box center [768, 316] width 1067 height 84
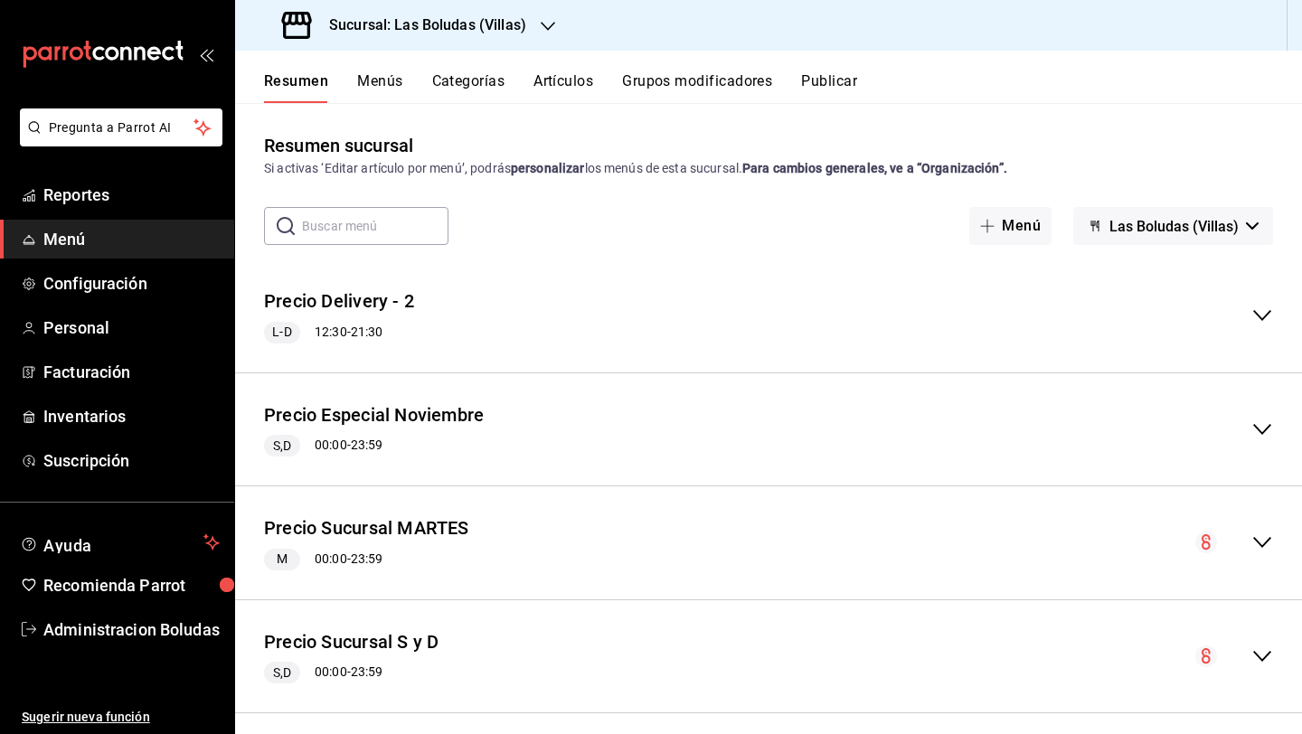
click at [1006, 536] on icon "collapse-menu-row" at bounding box center [1262, 542] width 22 height 22
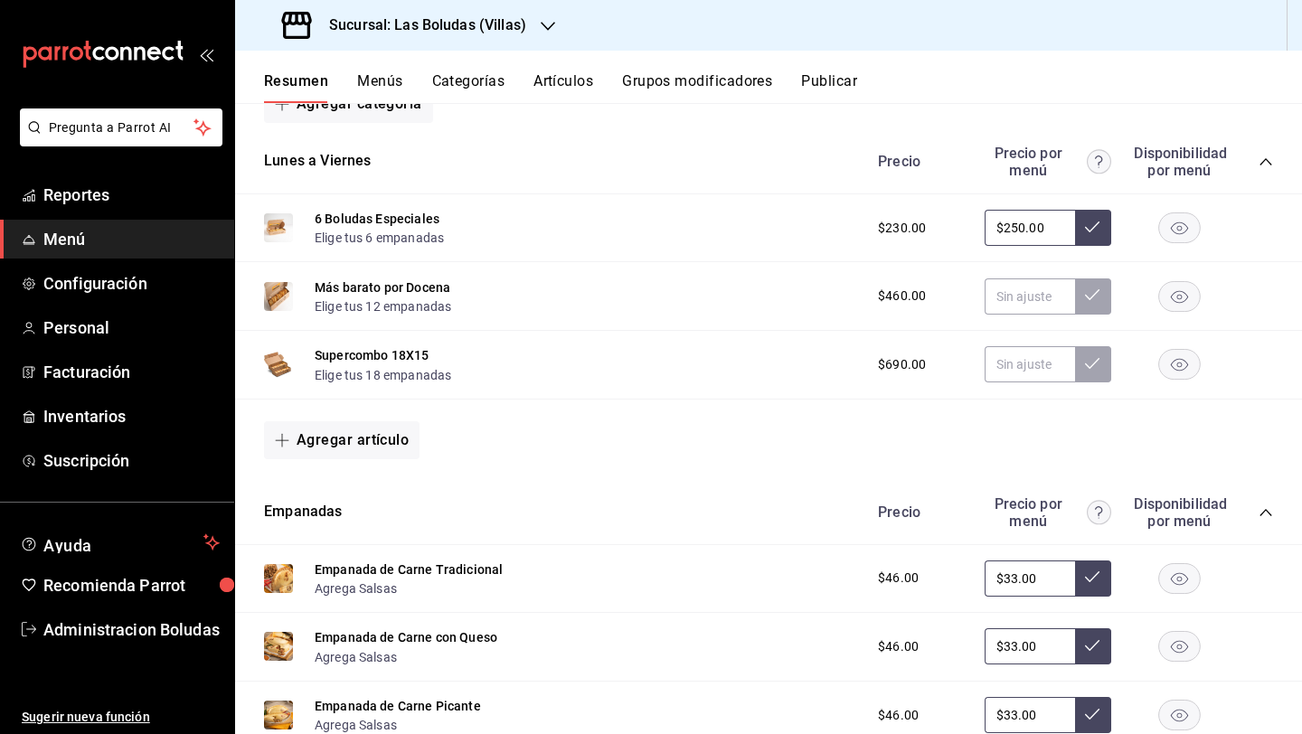
scroll to position [492, 0]
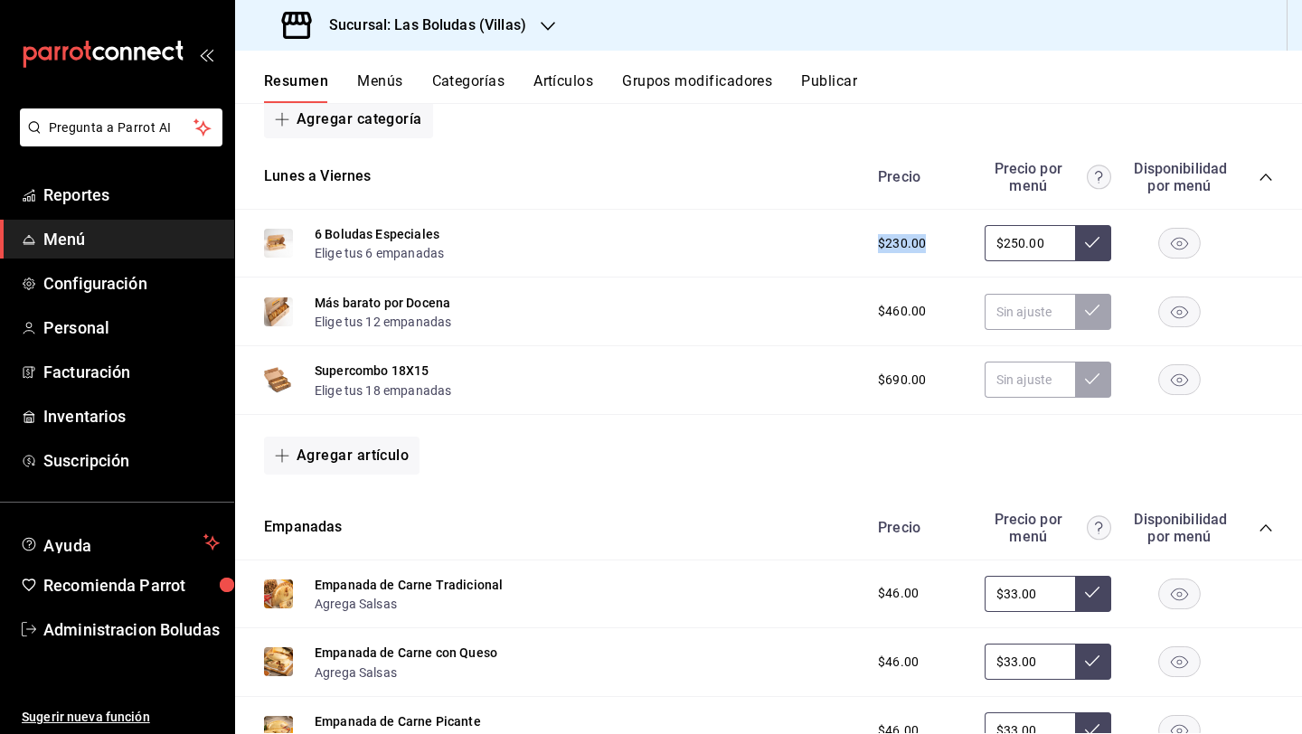
drag, startPoint x: 842, startPoint y: 251, endPoint x: 942, endPoint y: 249, distance: 99.4
click at [942, 249] on div "6 Boludas Especiales Elige tus 6 empanadas $230.00 $250.00" at bounding box center [768, 244] width 1067 height 69
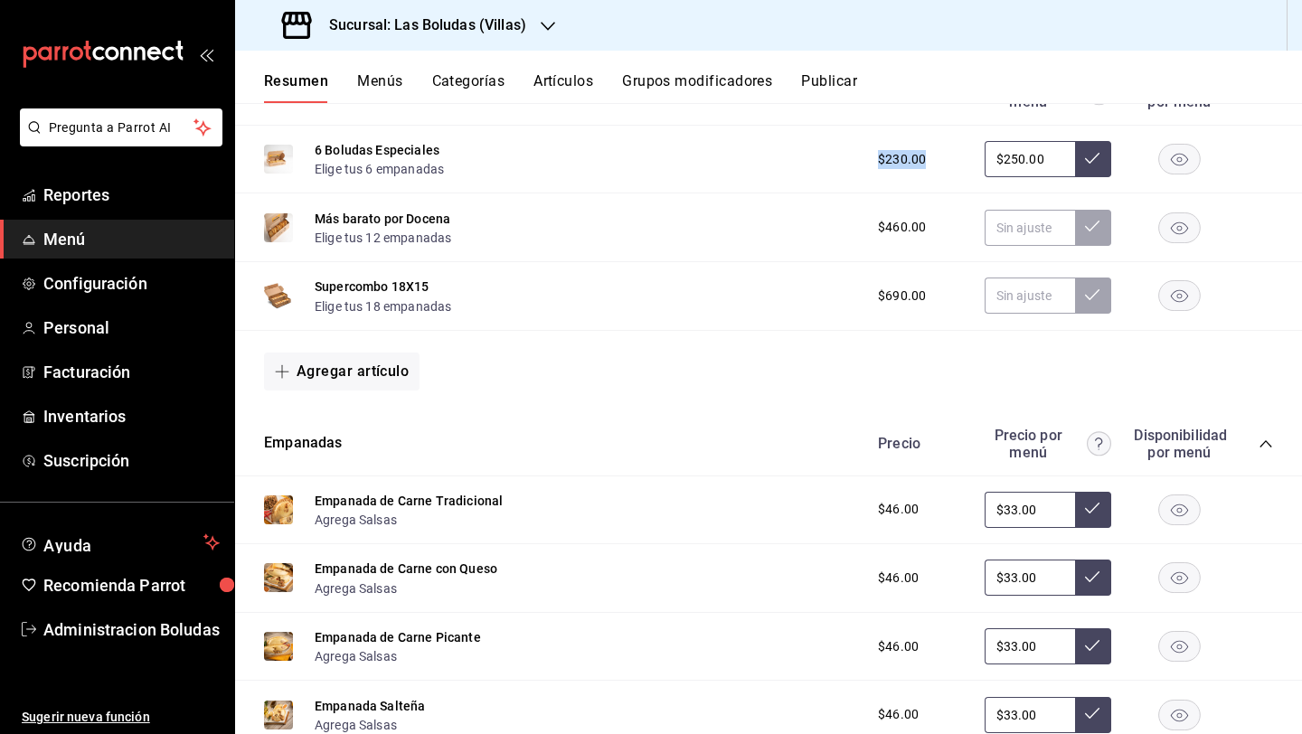
scroll to position [586, 0]
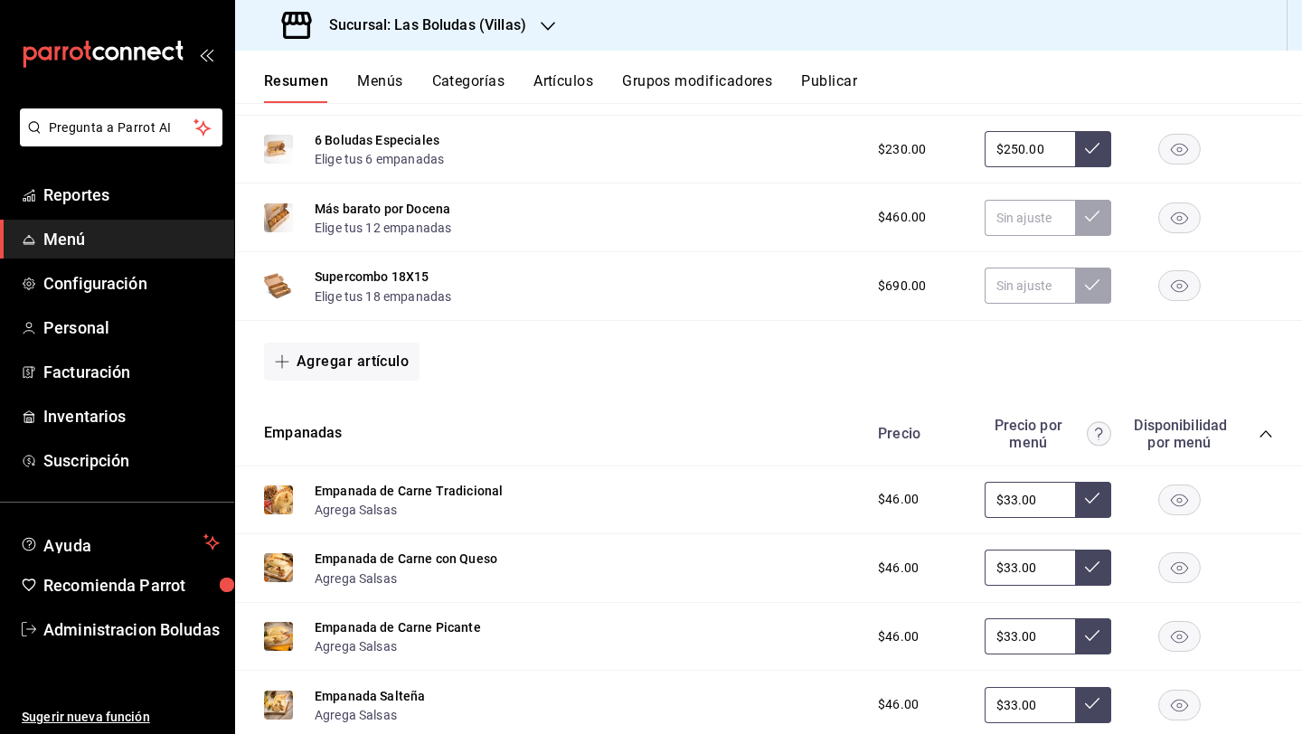
click at [893, 499] on span "$46.00" at bounding box center [898, 499] width 41 height 19
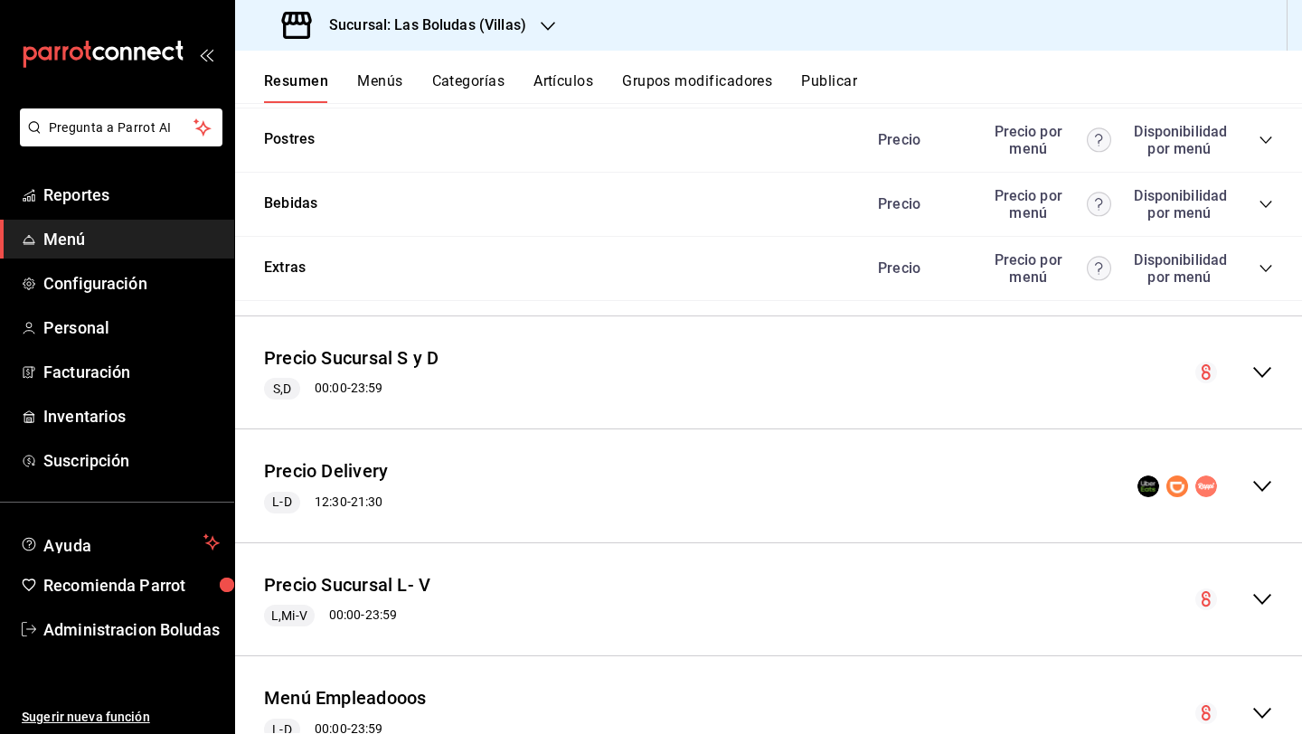
scroll to position [2388, 0]
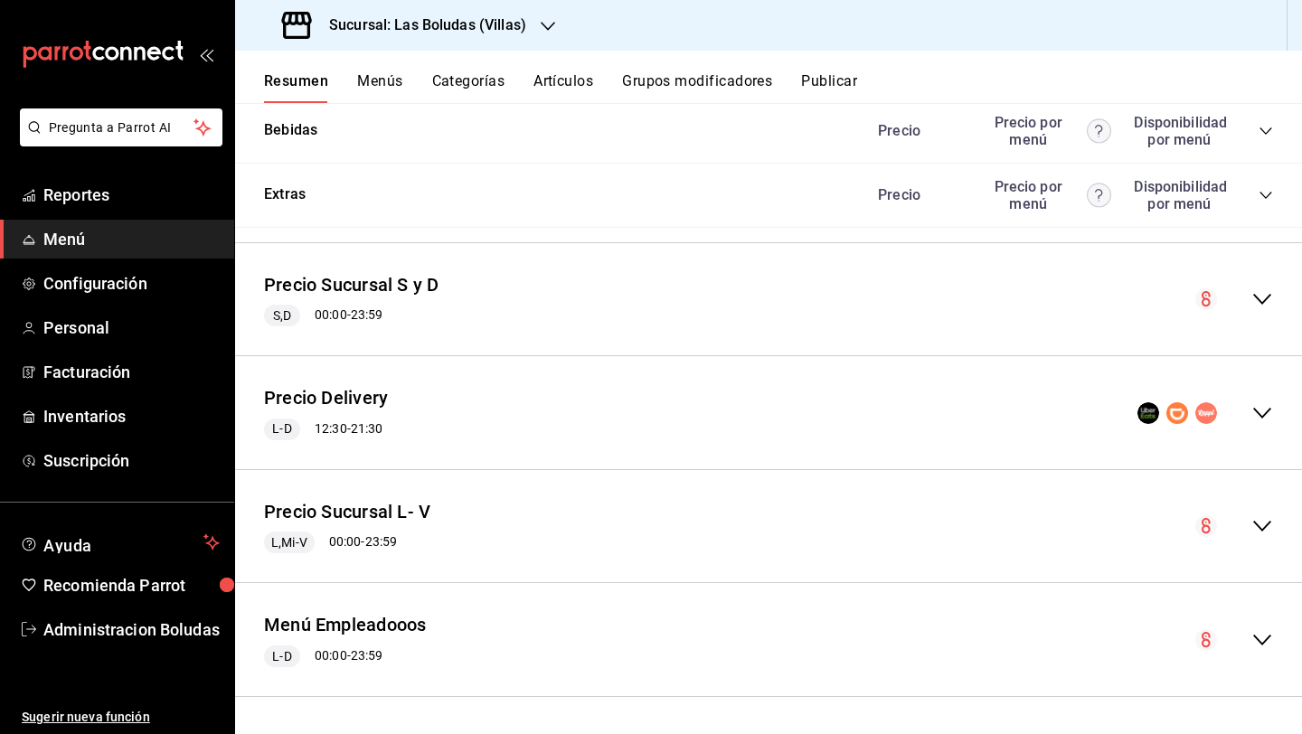
click at [380, 85] on button "Menús" at bounding box center [379, 87] width 45 height 31
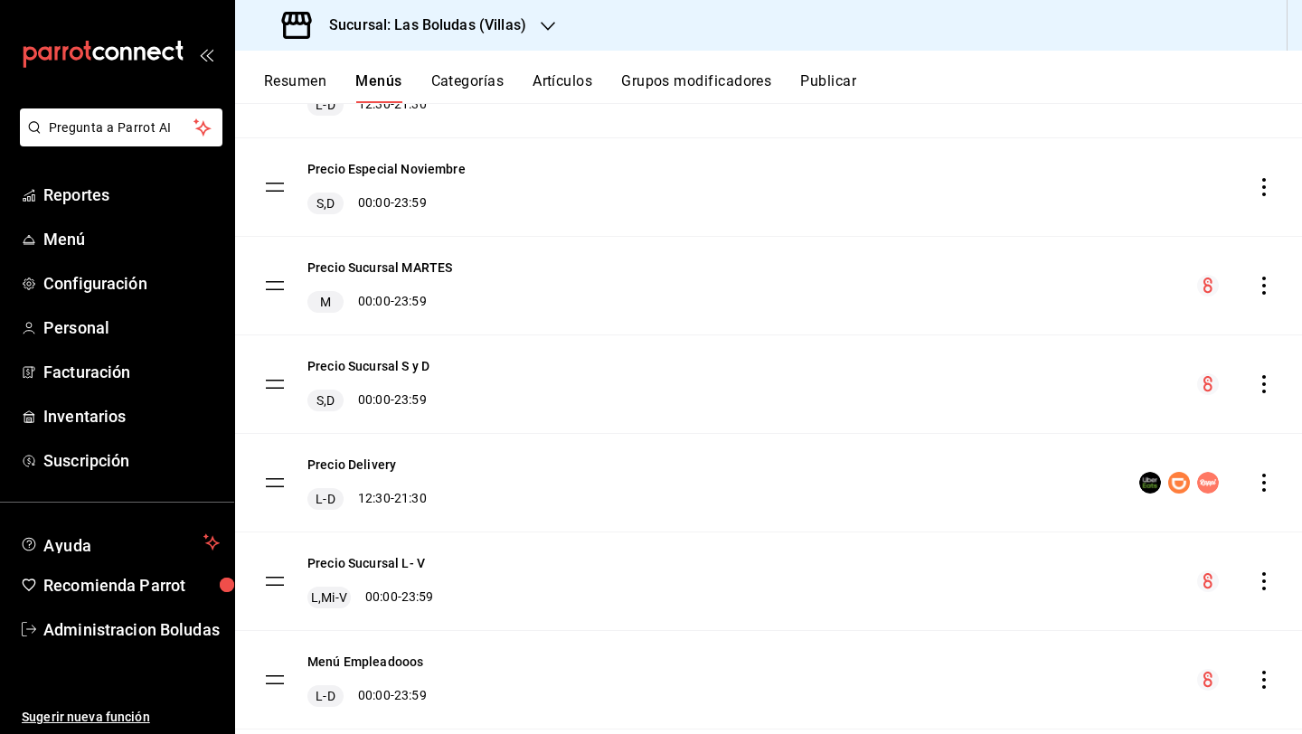
scroll to position [267, 0]
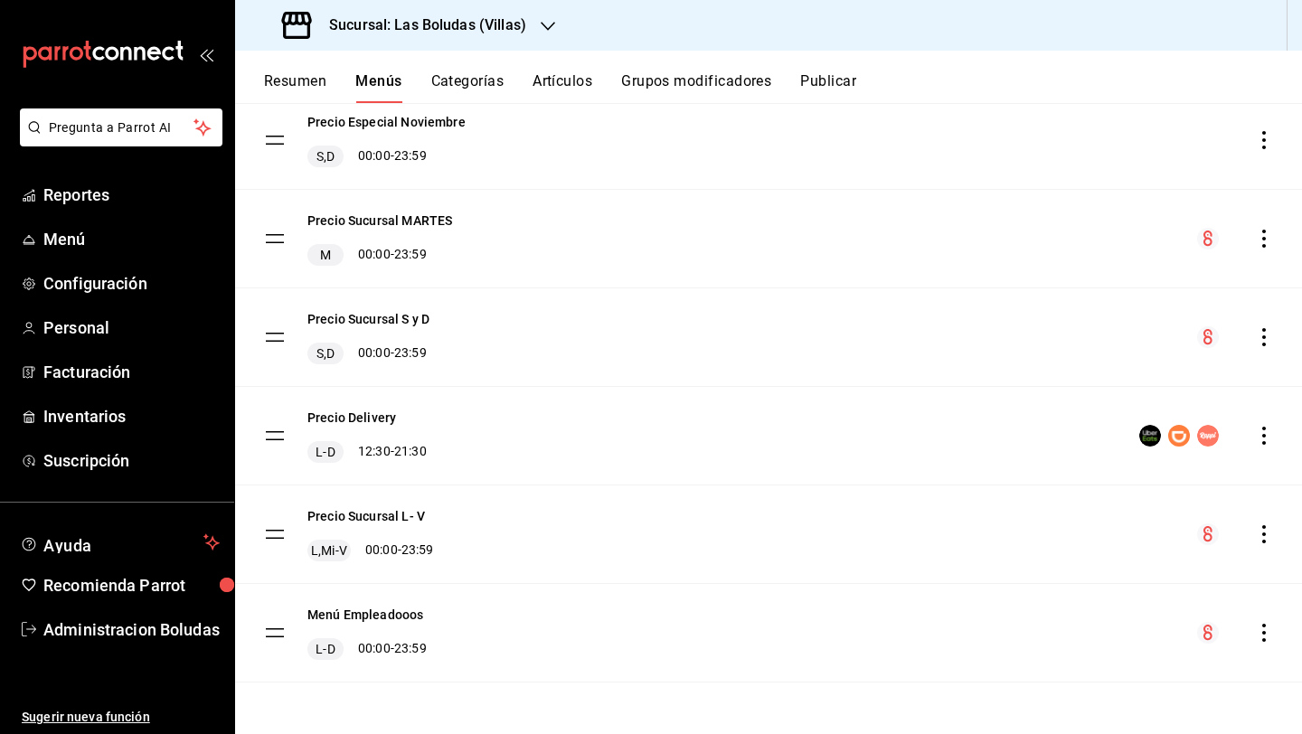
click at [1006, 531] on icon "actions" at bounding box center [1264, 534] width 18 height 18
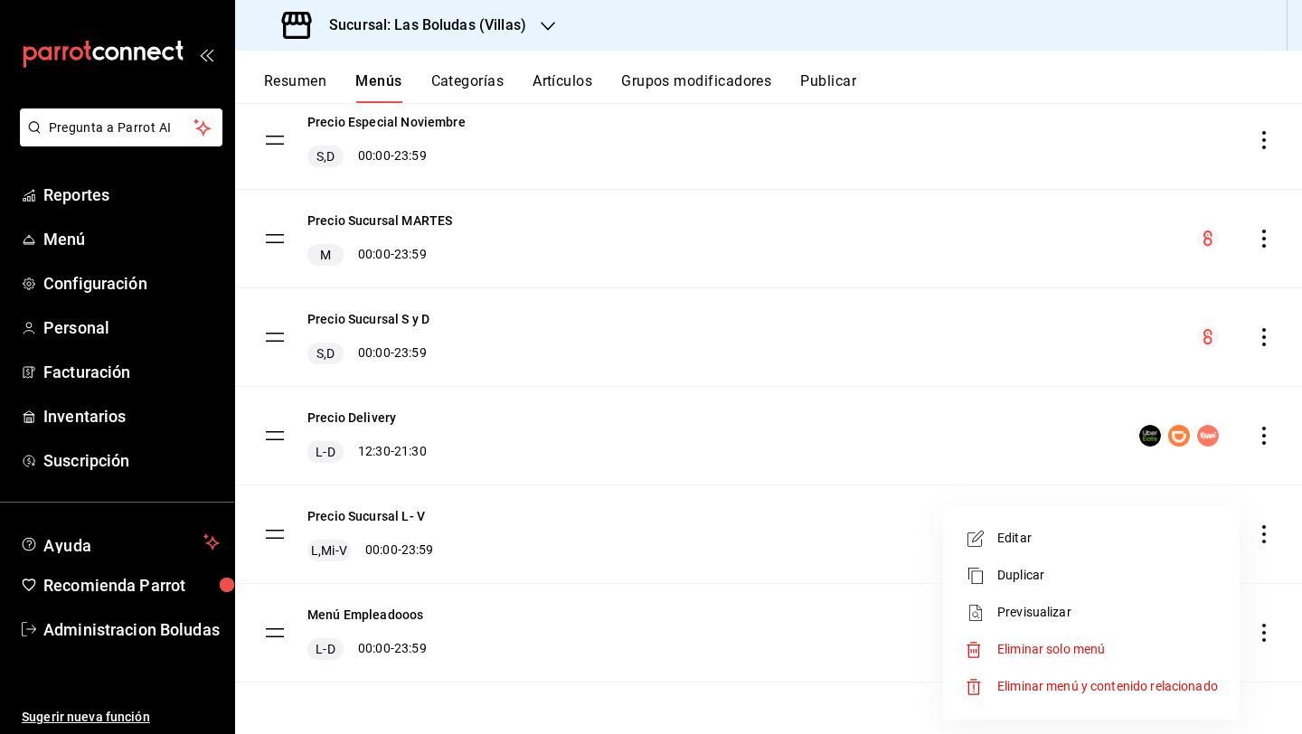
click at [1006, 543] on span "Editar" at bounding box center [1107, 538] width 221 height 19
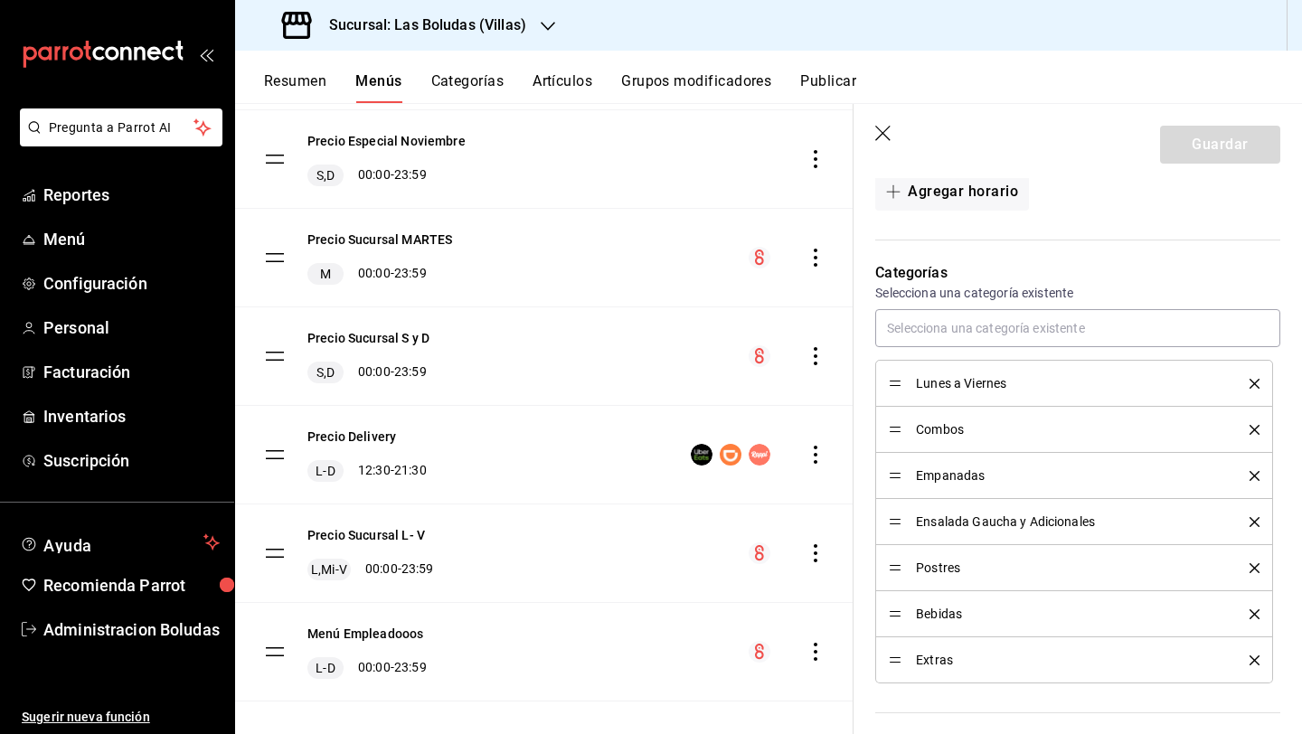
scroll to position [422, 0]
click at [922, 428] on span "Combos" at bounding box center [1069, 428] width 306 height 13
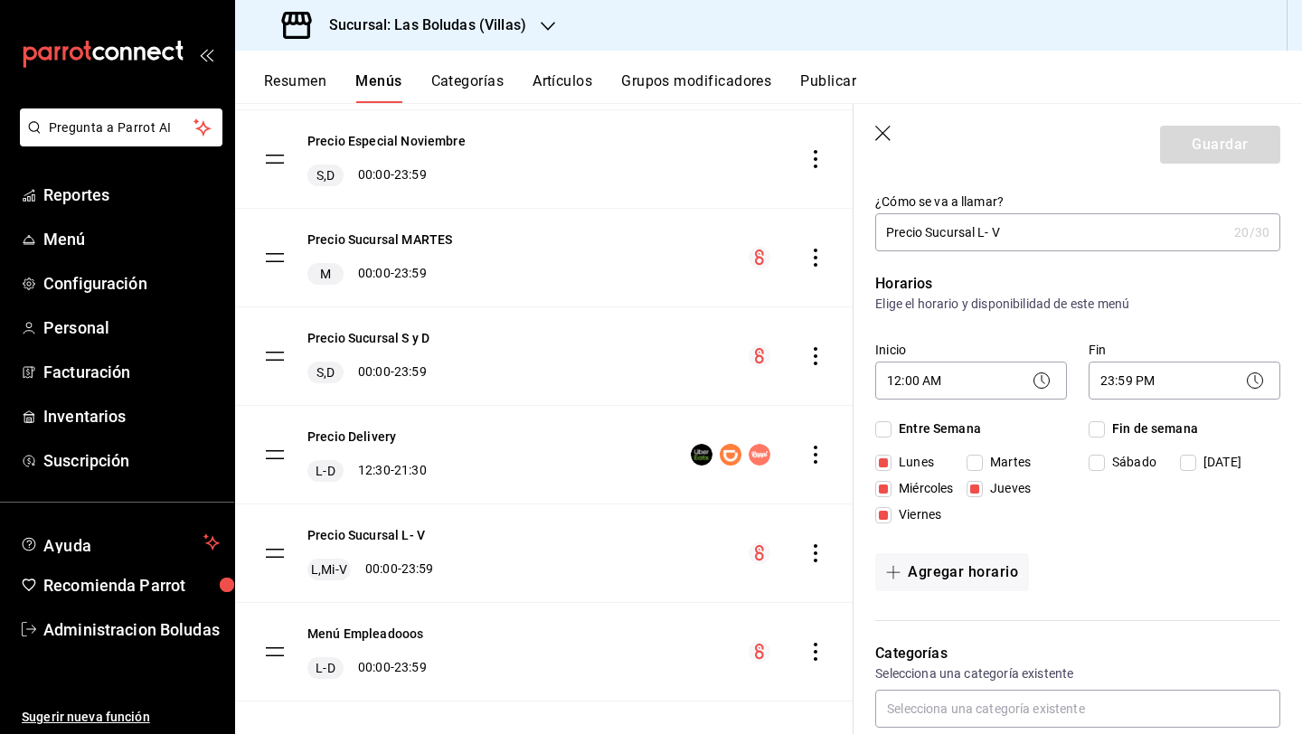
scroll to position [0, 0]
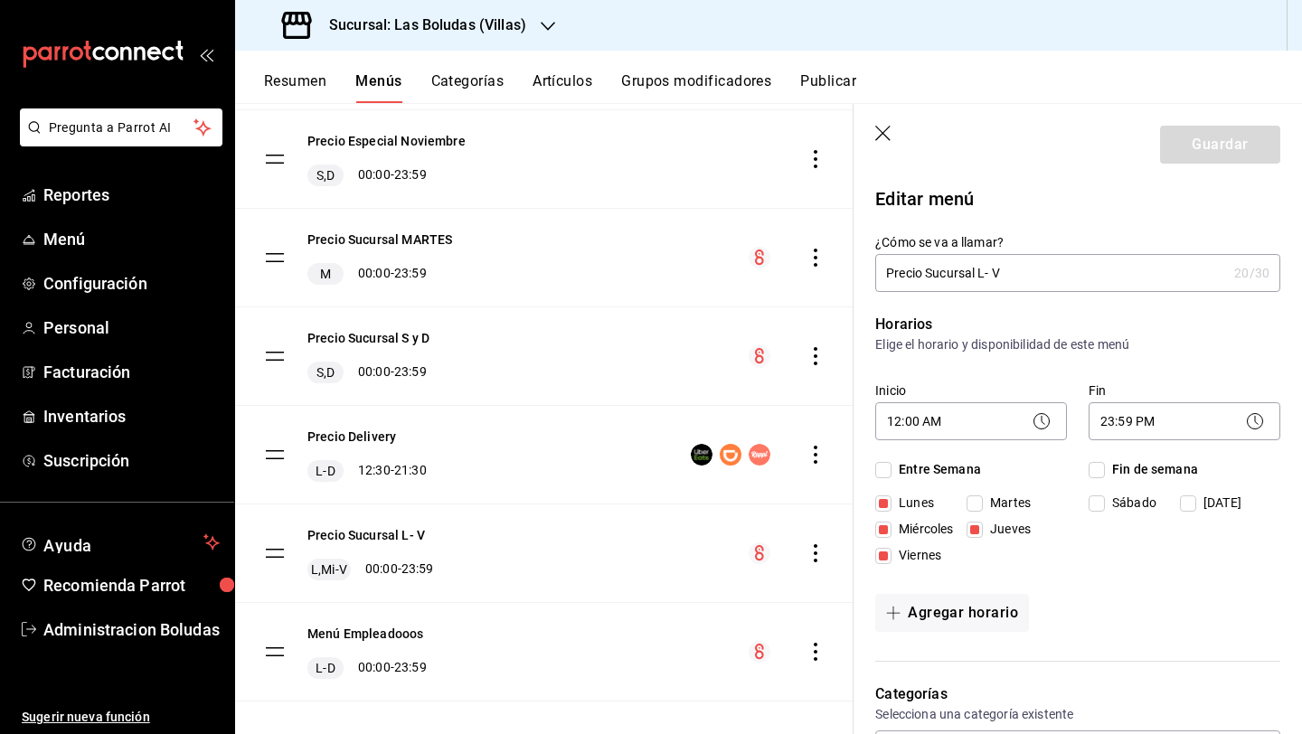
click at [871, 124] on header "Guardar" at bounding box center [1077, 141] width 448 height 74
click at [885, 135] on icon "button" at bounding box center [882, 133] width 15 height 15
checkbox input "false"
type input "1756145793817"
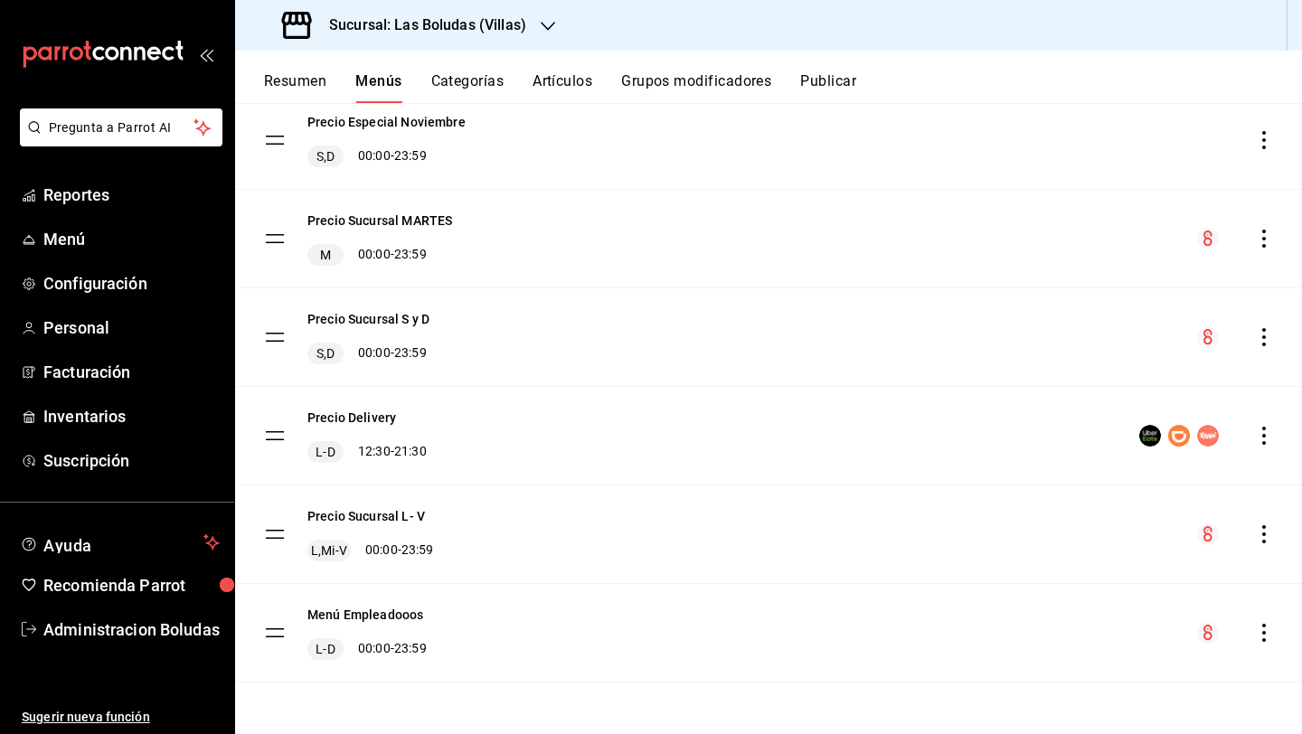
checkbox input "false"
click at [570, 80] on button "Artículos" at bounding box center [562, 87] width 60 height 31
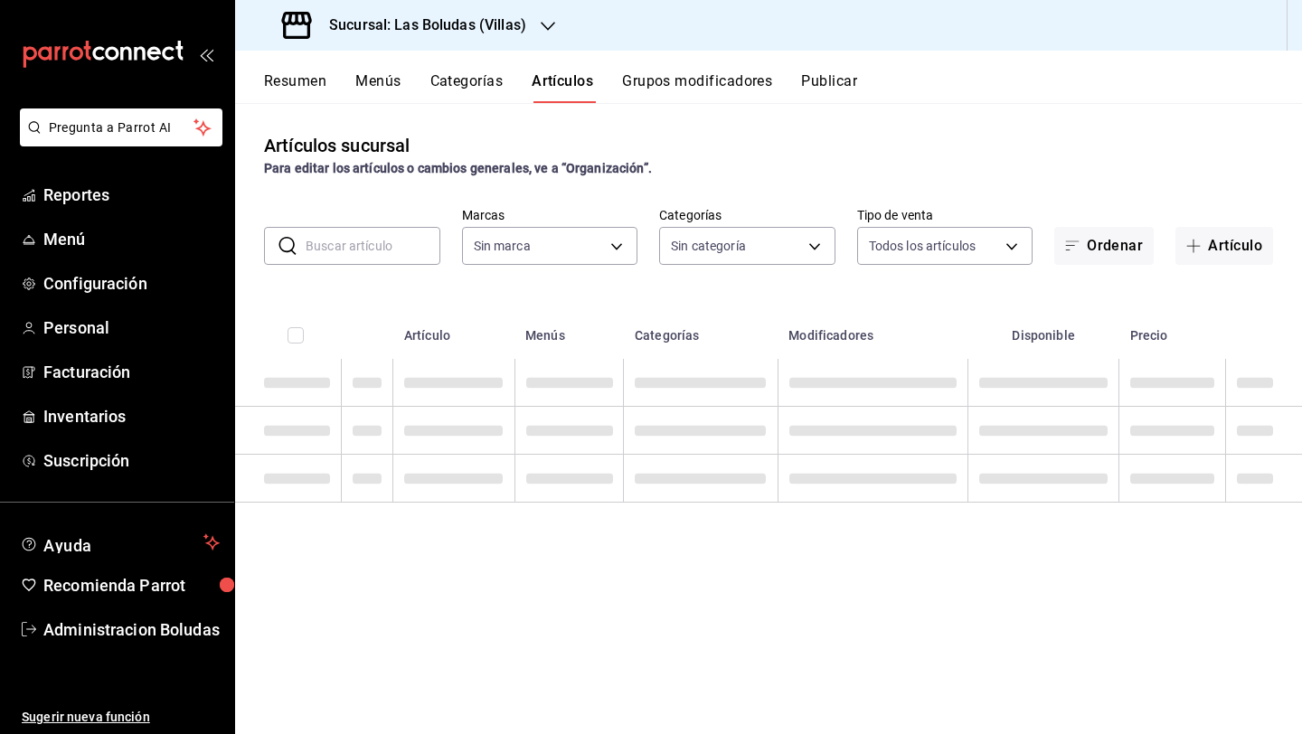
click at [474, 57] on div "Resumen Menús Categorías Artículos Grupos modificadores Publicar" at bounding box center [768, 77] width 1067 height 52
click at [479, 75] on button "Categorías" at bounding box center [466, 87] width 73 height 31
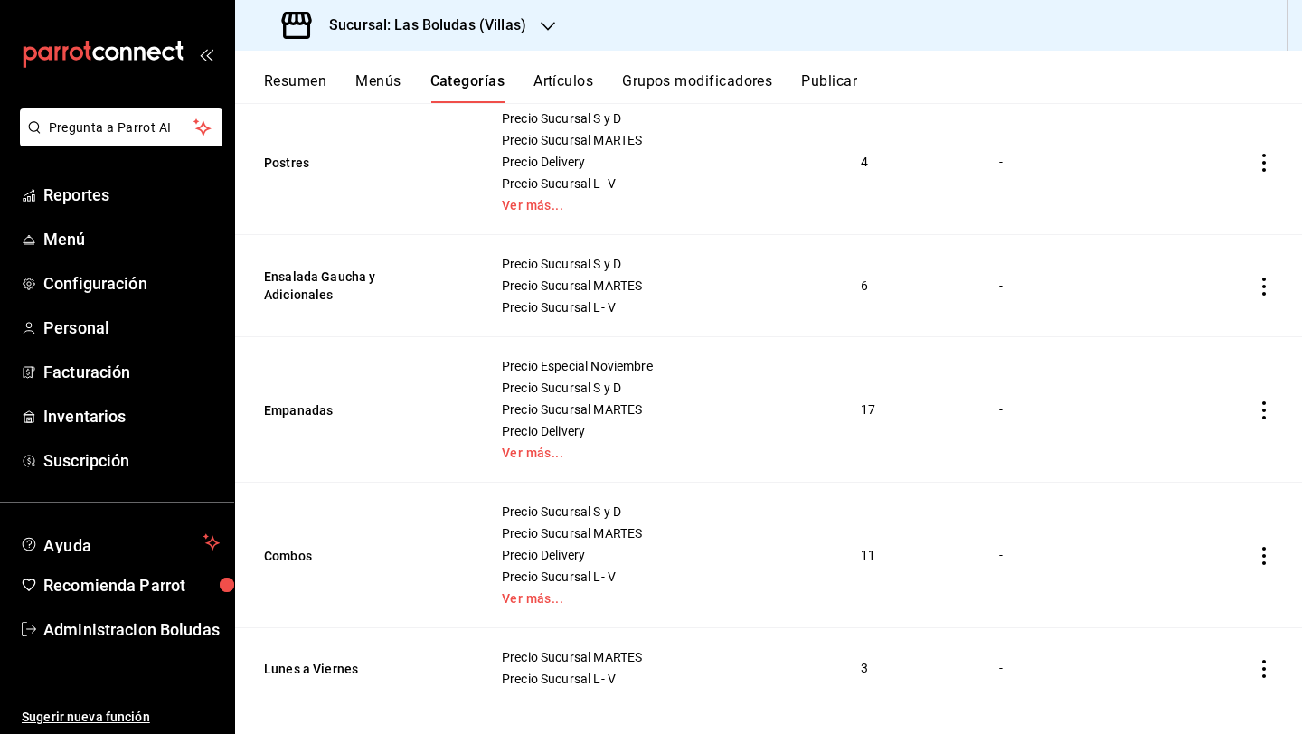
scroll to position [622, 0]
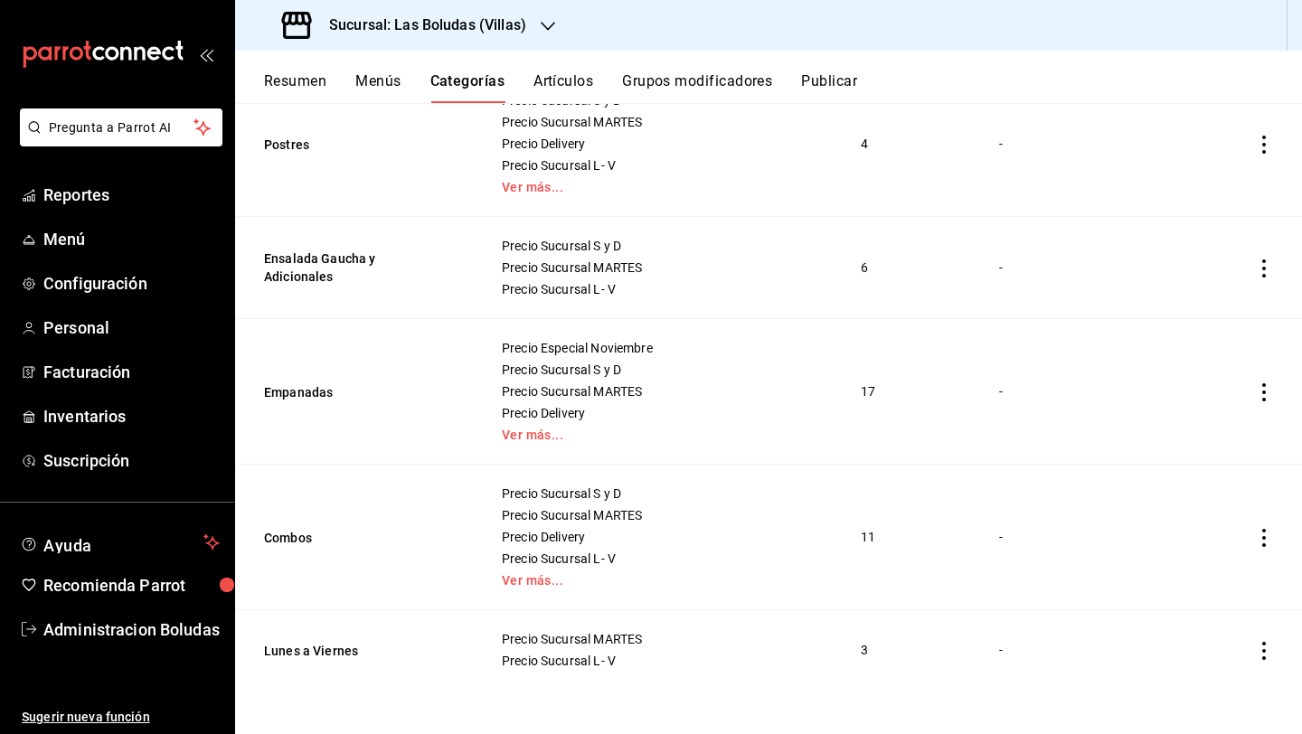
click at [1006, 394] on icon "actions" at bounding box center [1264, 392] width 18 height 18
click at [1006, 440] on icon at bounding box center [1151, 434] width 22 height 22
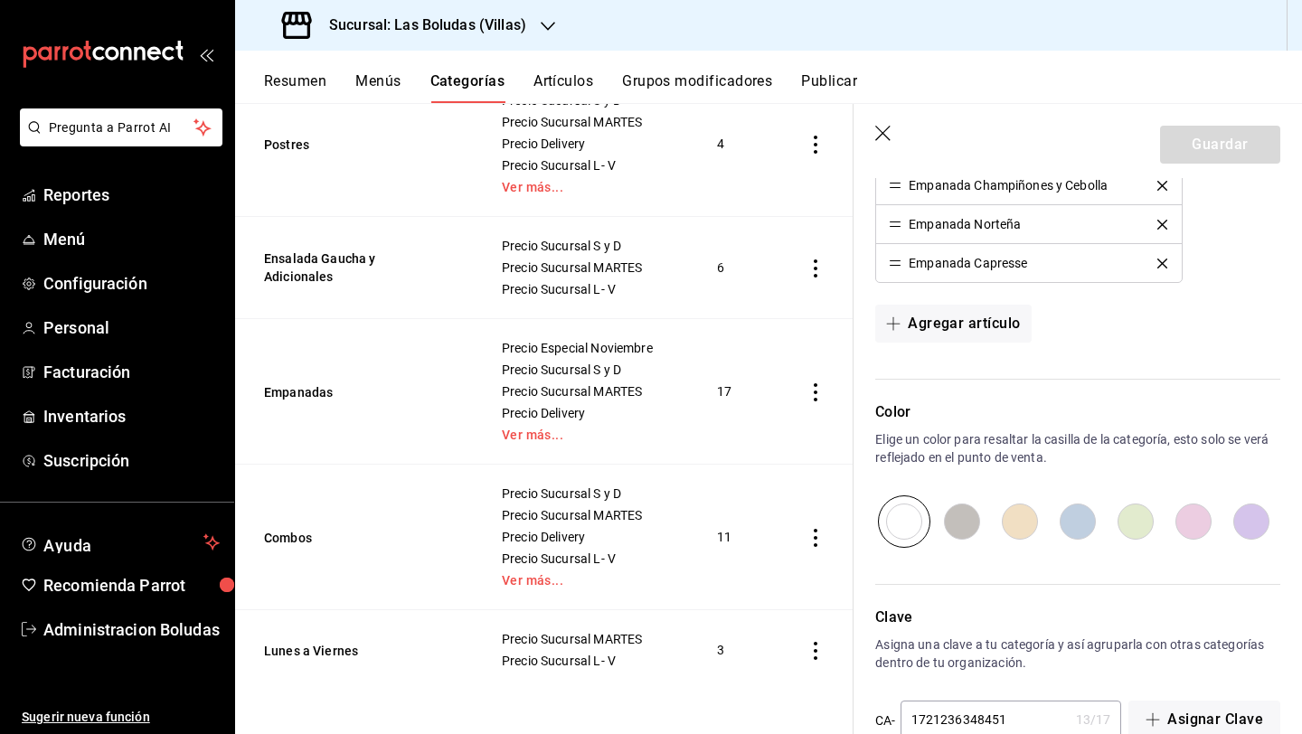
scroll to position [1156, 0]
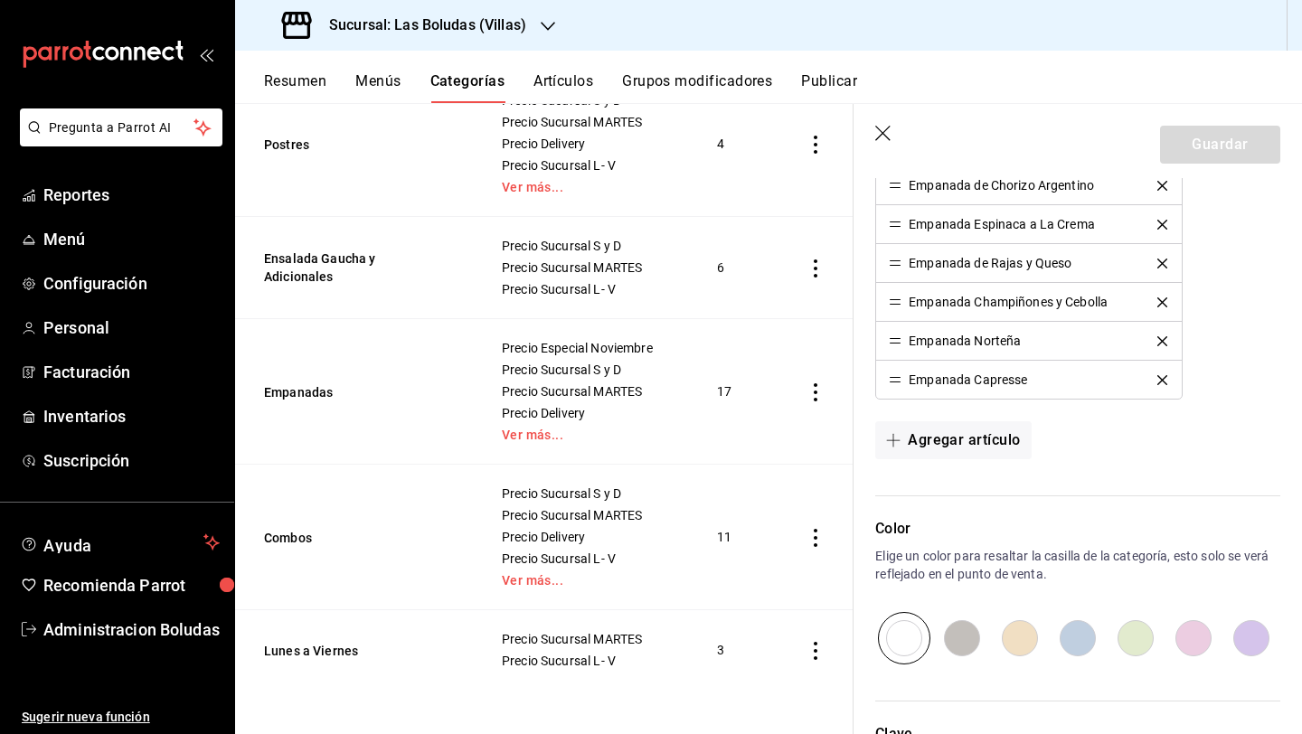
click at [1006, 380] on button "delete" at bounding box center [1161, 380] width 35 height 10
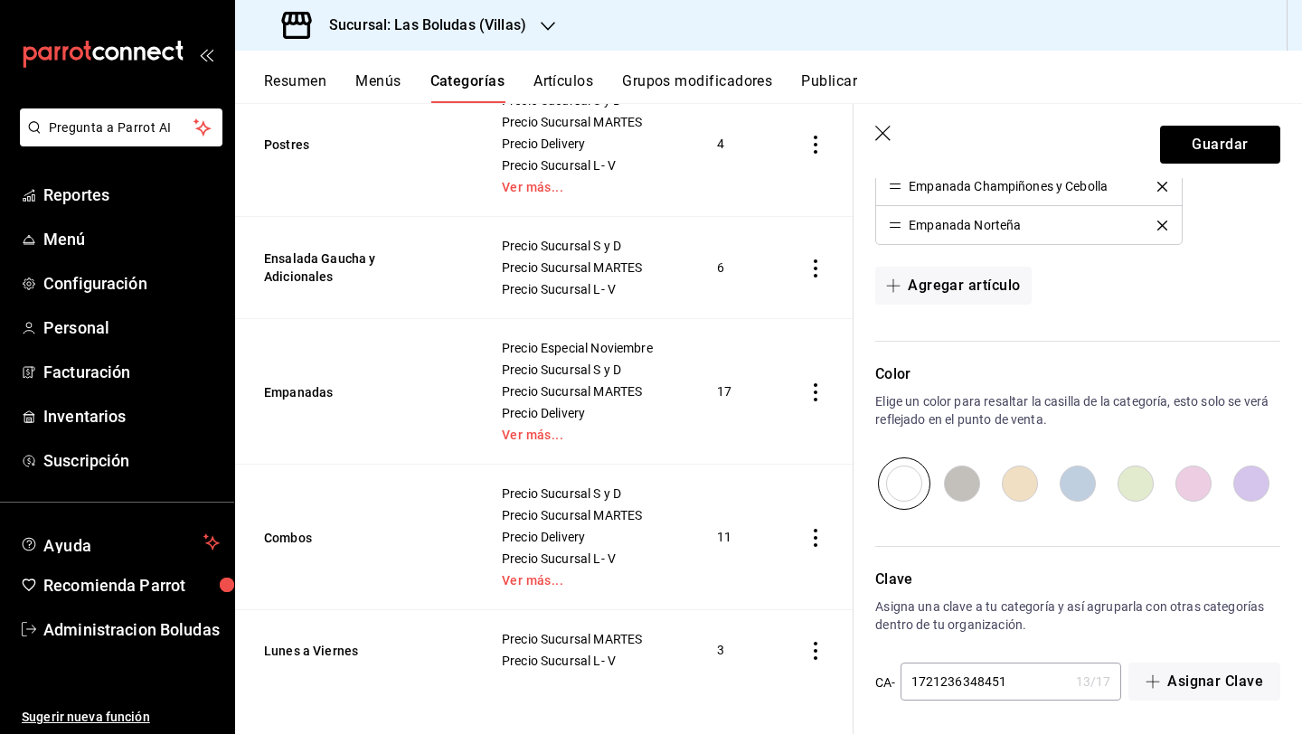
scroll to position [1276, 0]
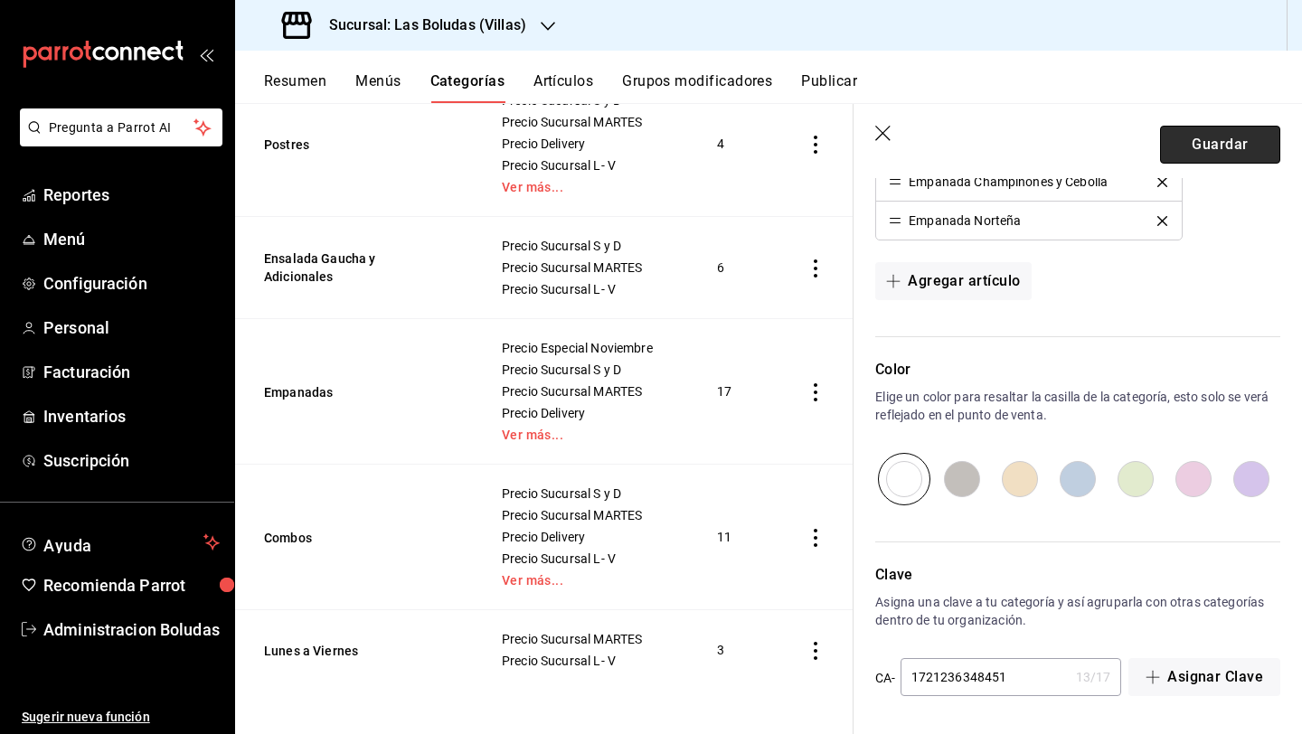
click at [1006, 149] on button "Guardar" at bounding box center [1220, 145] width 120 height 38
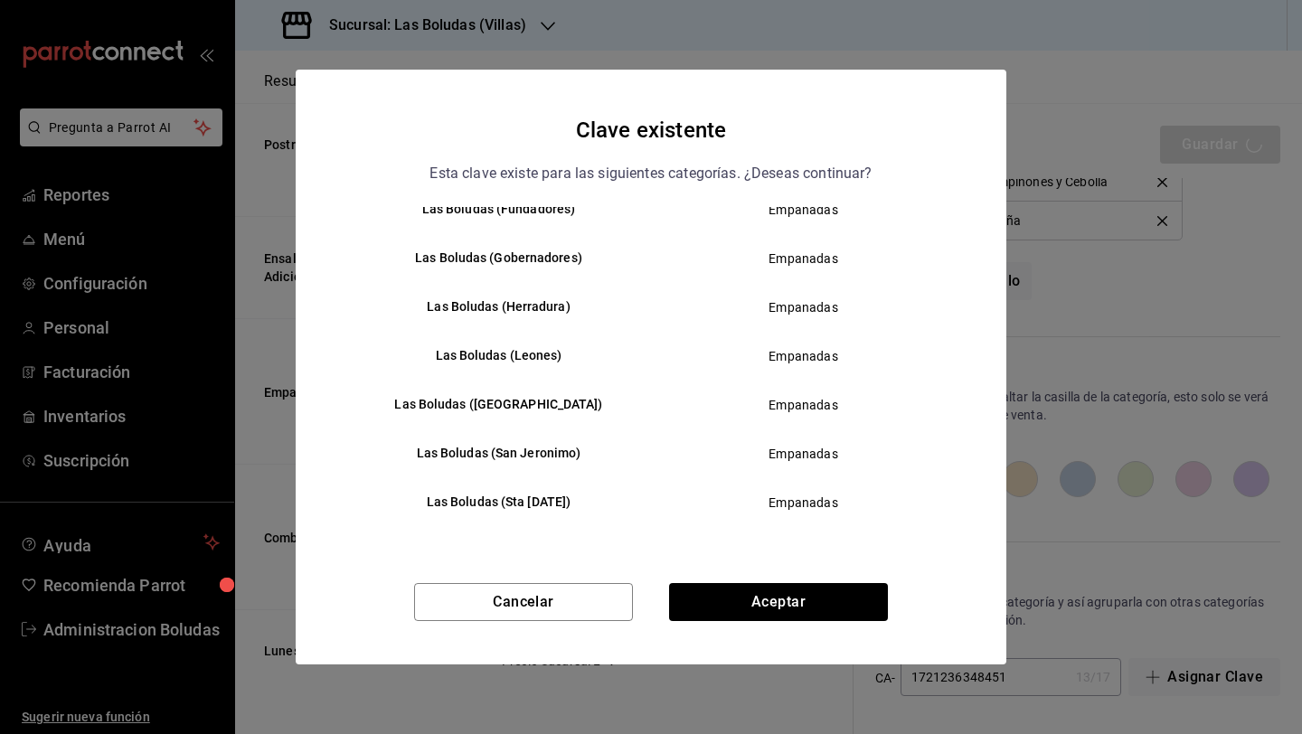
scroll to position [189, 0]
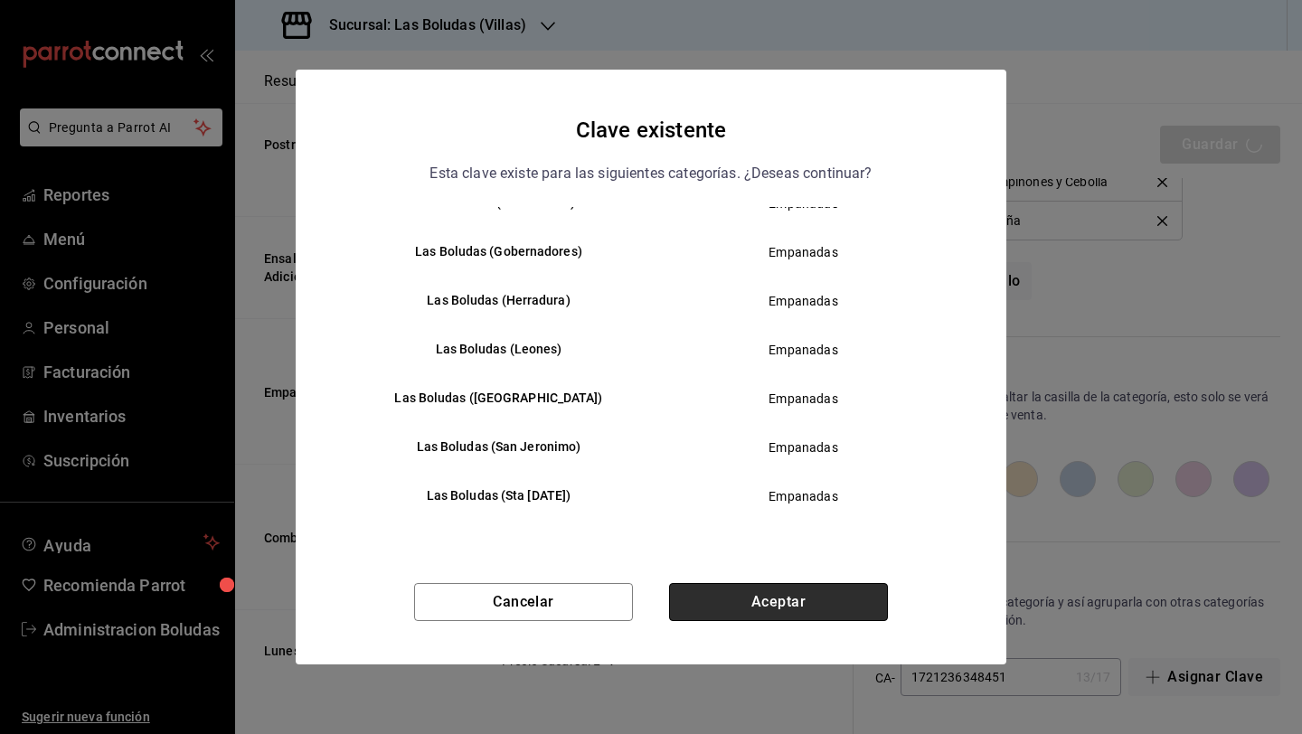
click at [798, 593] on button "Aceptar" at bounding box center [778, 602] width 219 height 38
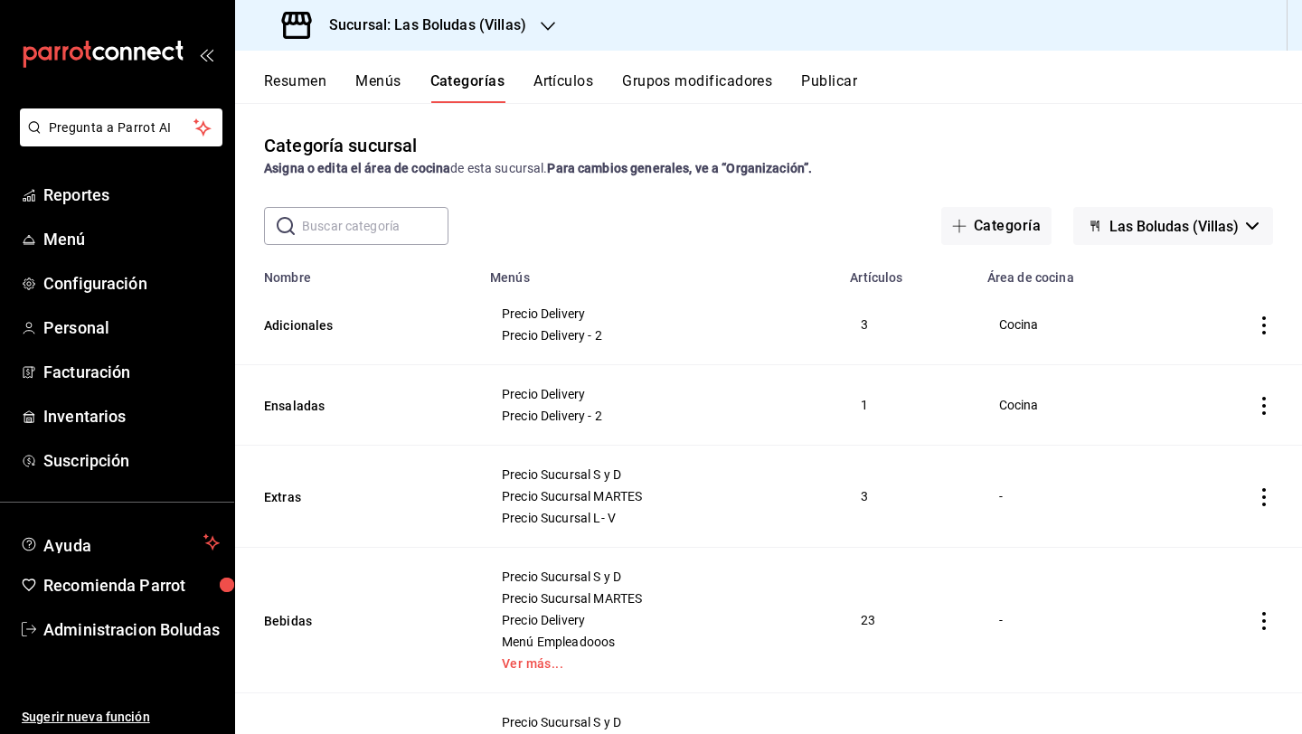
click at [734, 87] on button "Grupos modificadores" at bounding box center [697, 87] width 150 height 31
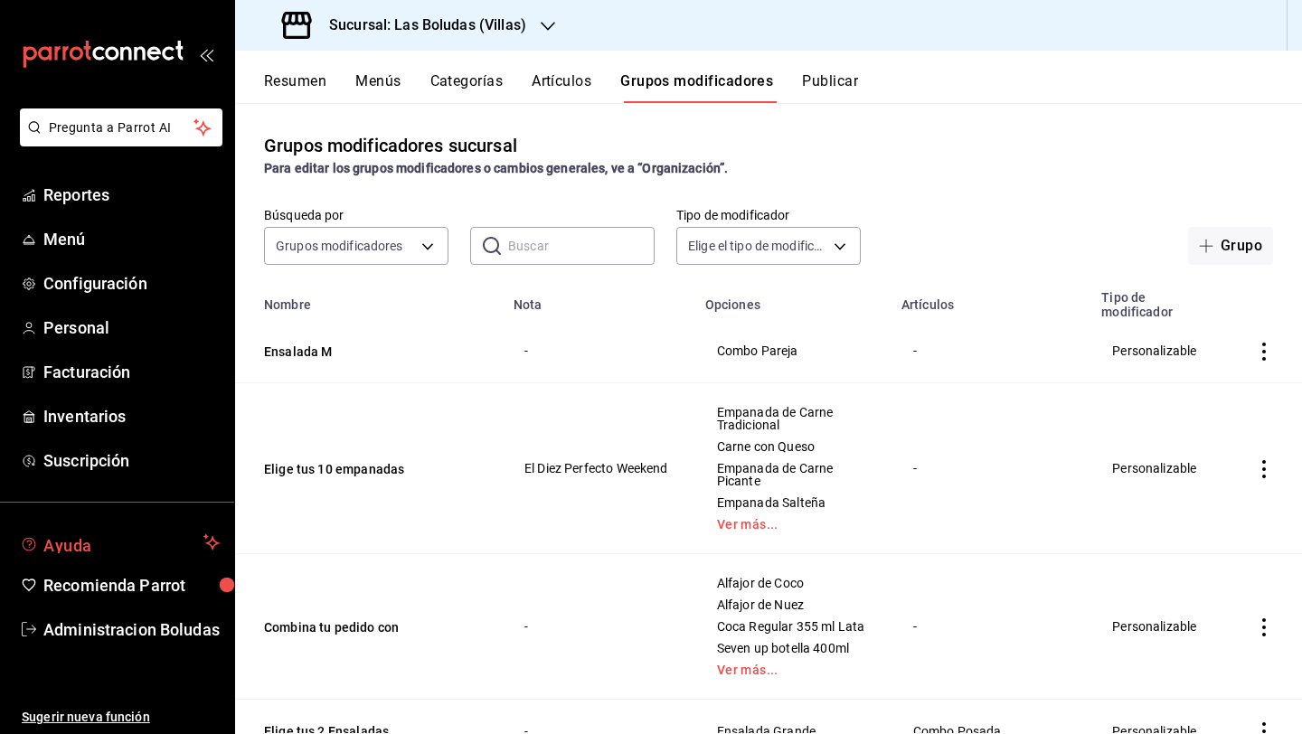
click at [128, 531] on span "Ayuda" at bounding box center [119, 542] width 153 height 22
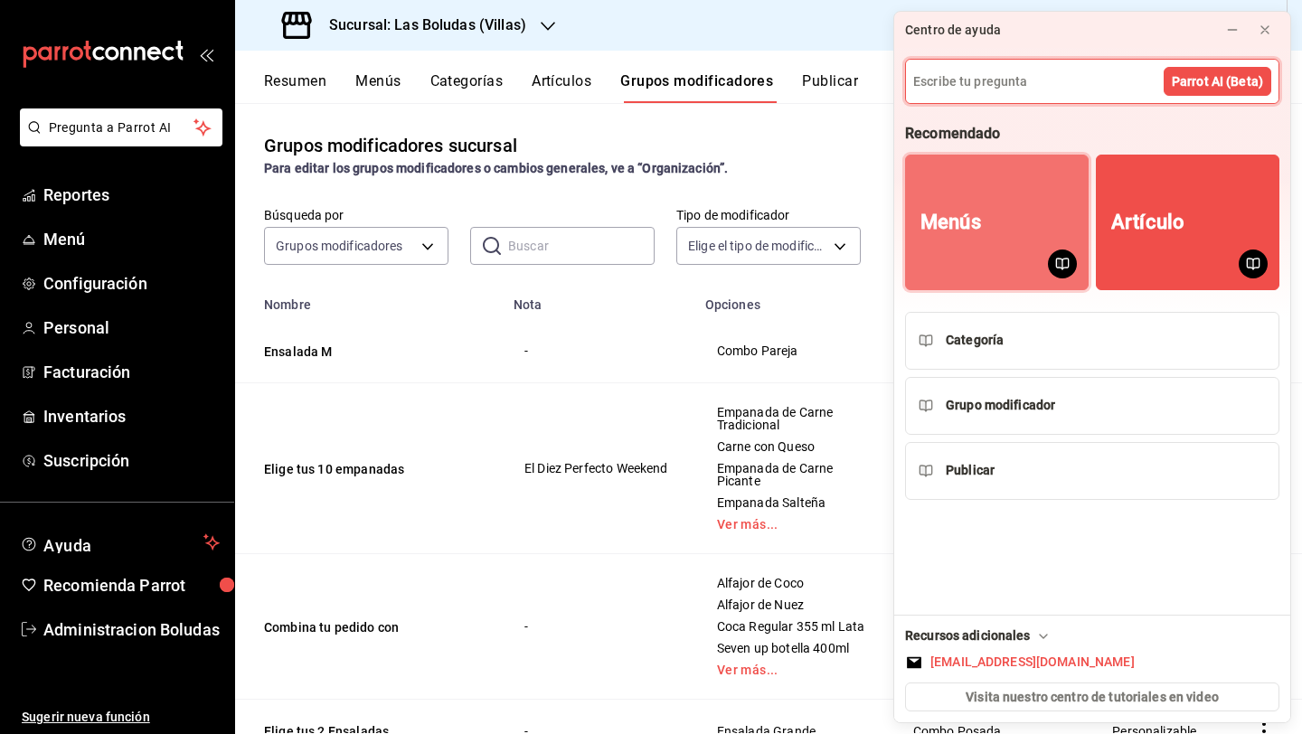
click at [1006, 263] on icon "Menús" at bounding box center [1062, 264] width 14 height 14
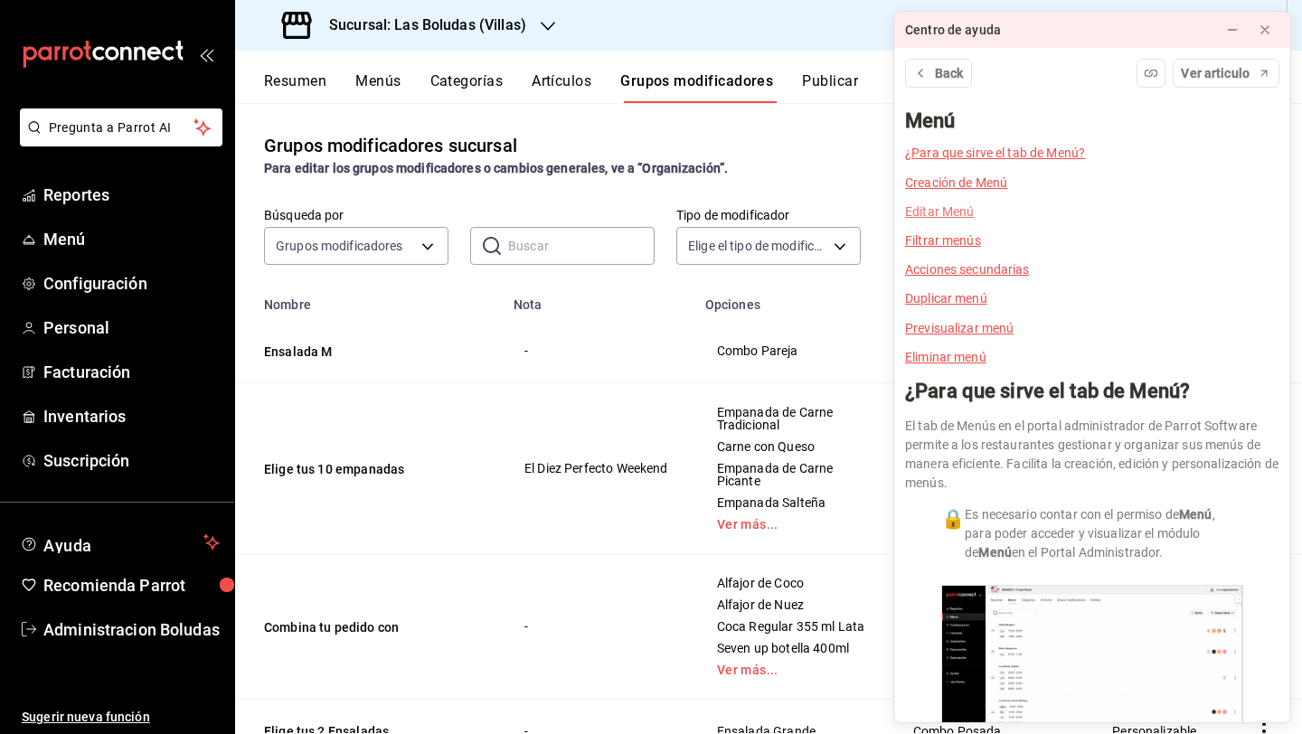
click at [927, 216] on link "Editar Menú" at bounding box center [939, 211] width 69 height 14
click at [946, 210] on link "Editar Menú" at bounding box center [939, 211] width 69 height 14
click at [946, 210] on div "Back Ver articulo Menú ¿Para que sirve el tab de Menú? Creación de Menú Editar …" at bounding box center [1092, 385] width 396 height 674
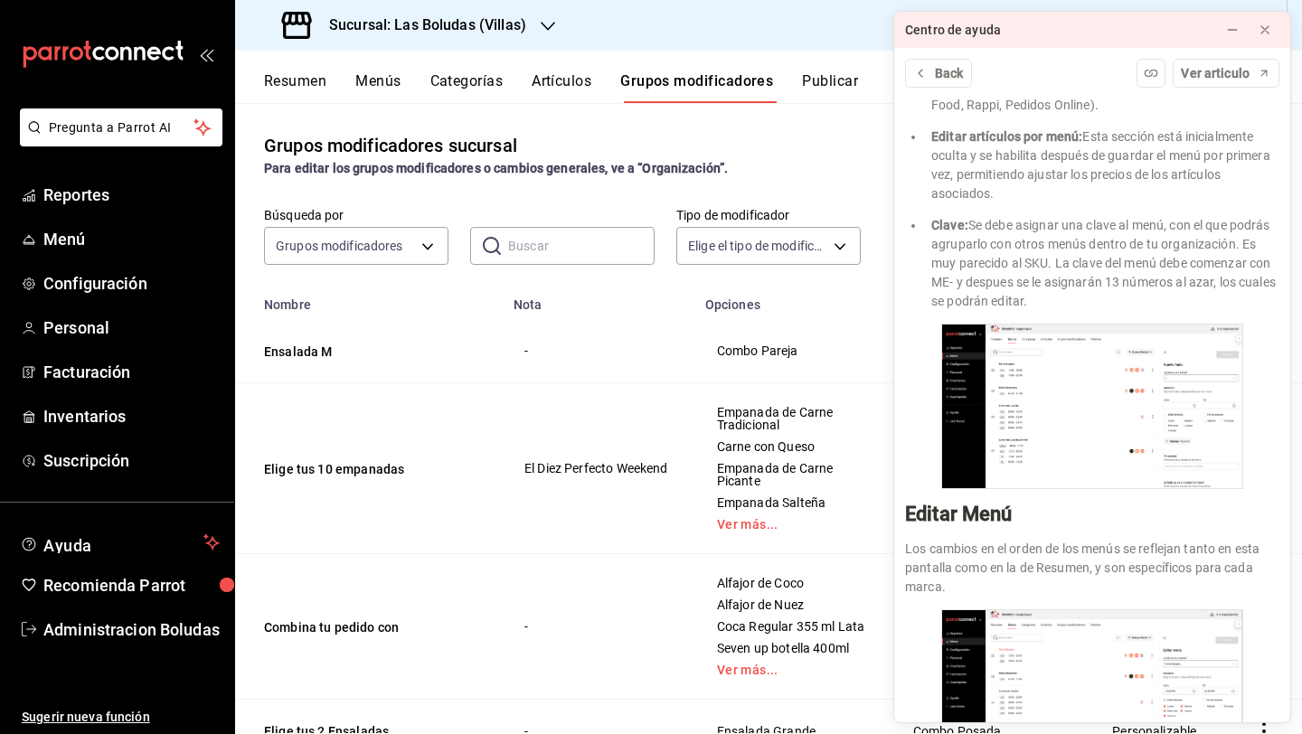
scroll to position [964, 0]
click at [1006, 34] on button at bounding box center [1264, 29] width 29 height 29
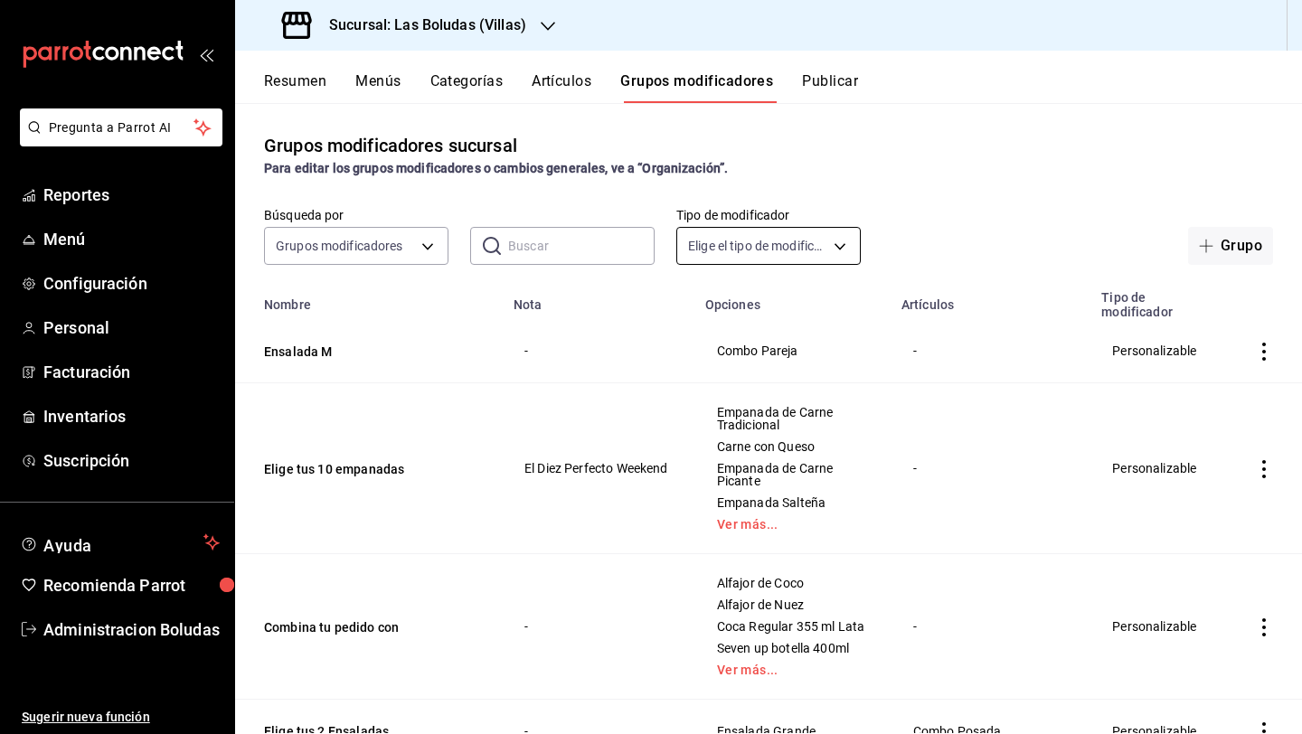
click at [802, 244] on body "Pregunta a Parrot AI Reportes Menú Configuración Personal Facturación Inventari…" at bounding box center [651, 367] width 1302 height 734
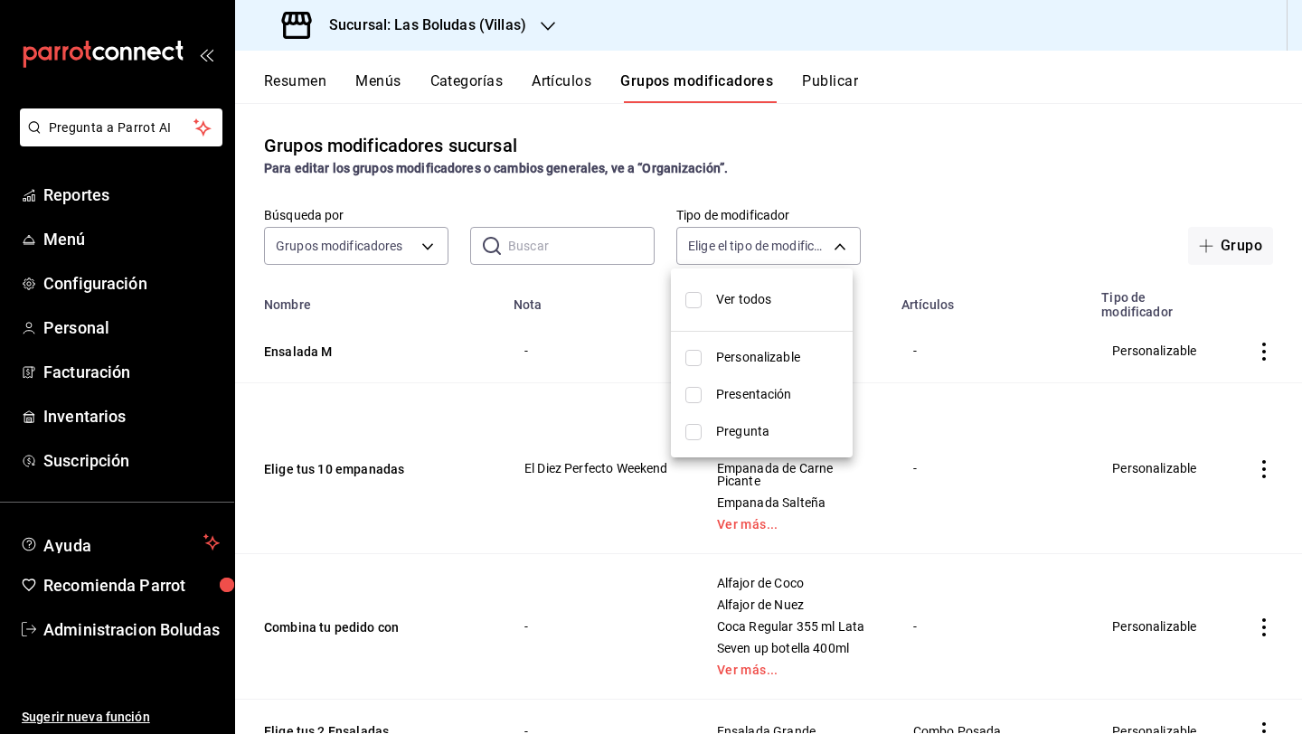
click at [827, 246] on div at bounding box center [651, 367] width 1302 height 734
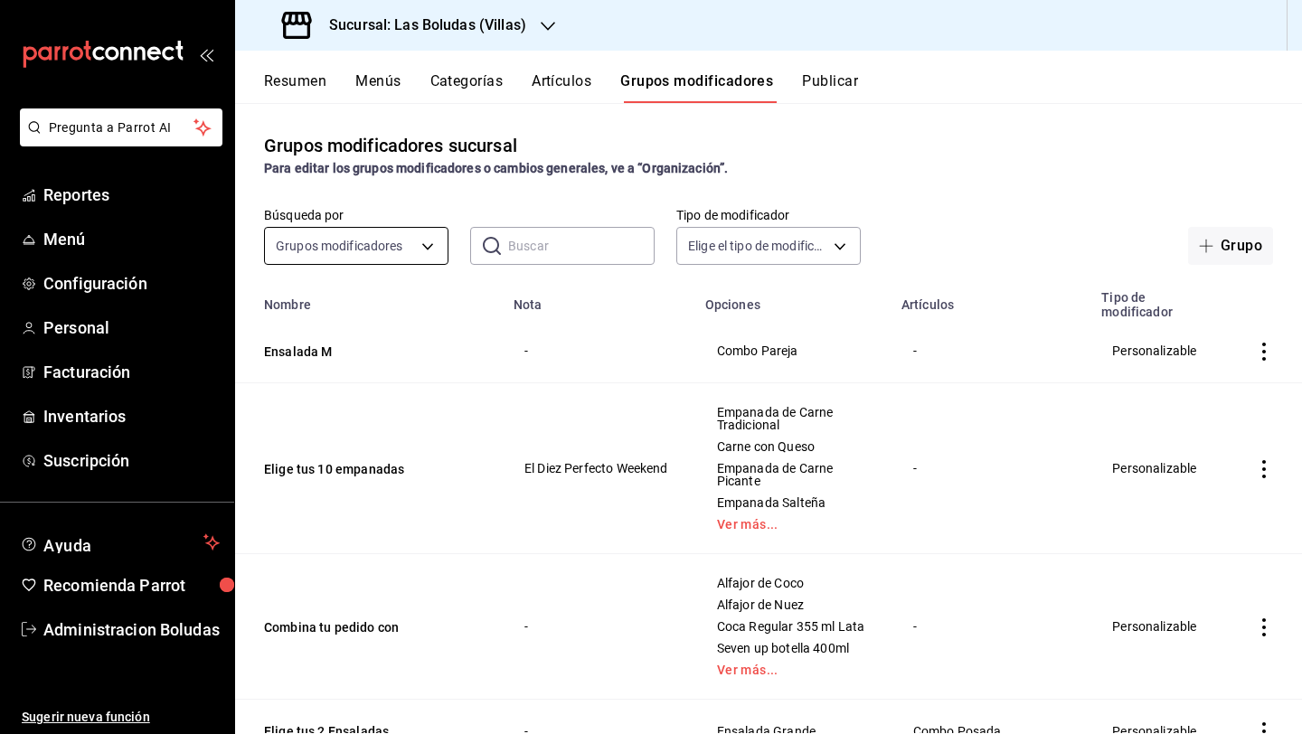
click at [388, 254] on body "Pregunta a Parrot AI Reportes Menú Configuración Personal Facturación Inventari…" at bounding box center [651, 367] width 1302 height 734
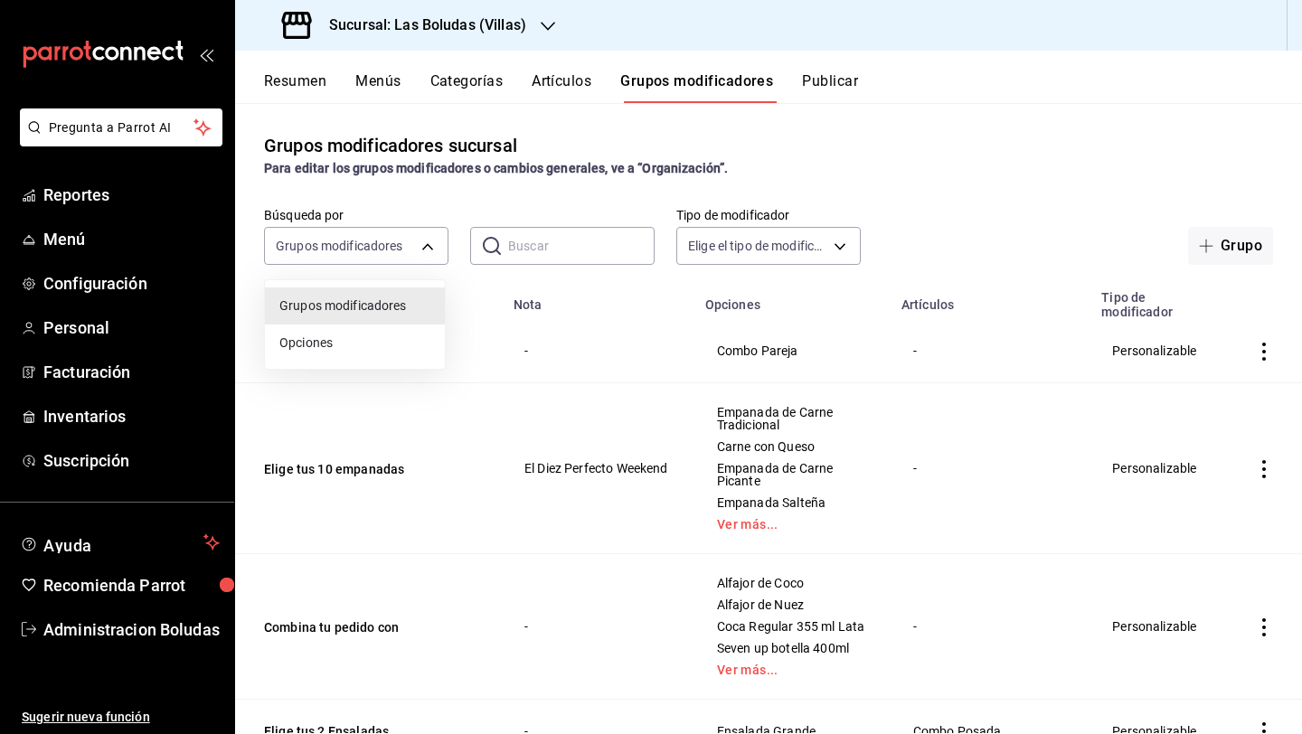
click at [389, 253] on div at bounding box center [651, 367] width 1302 height 734
click at [818, 84] on button "Publicar" at bounding box center [830, 87] width 56 height 31
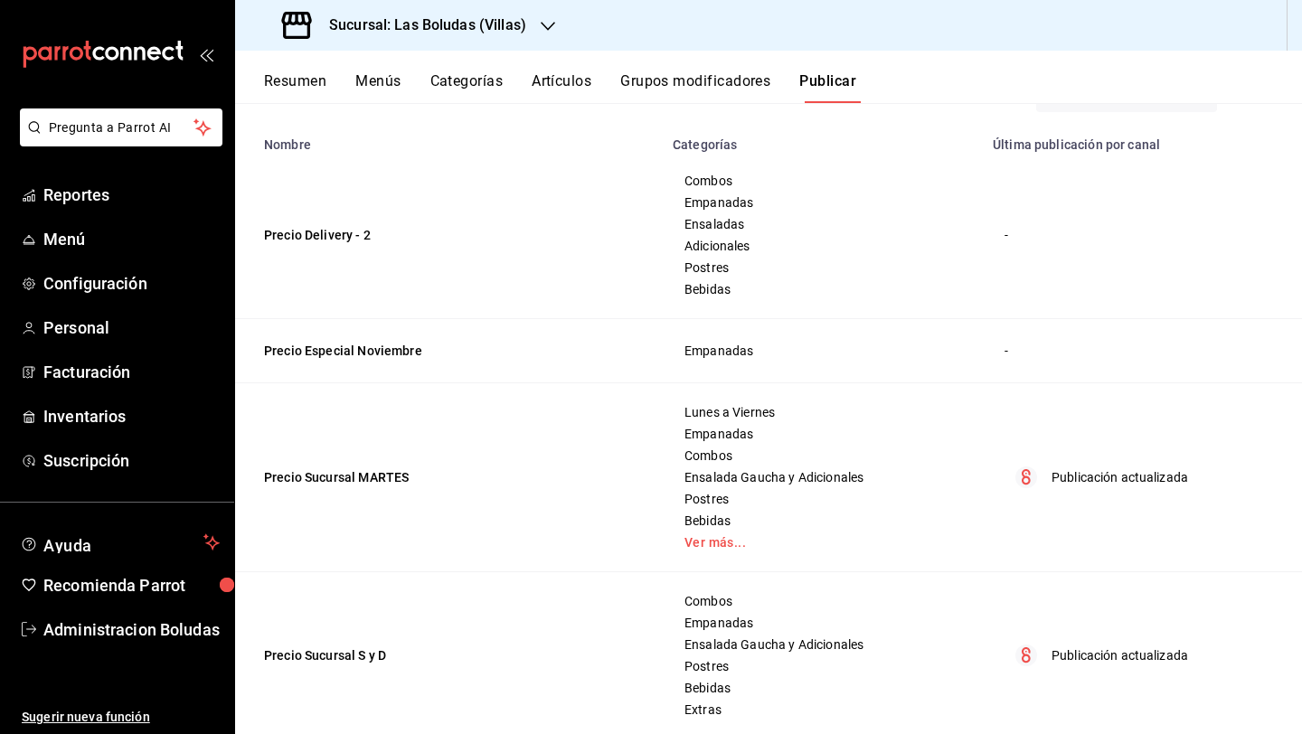
scroll to position [307, 0]
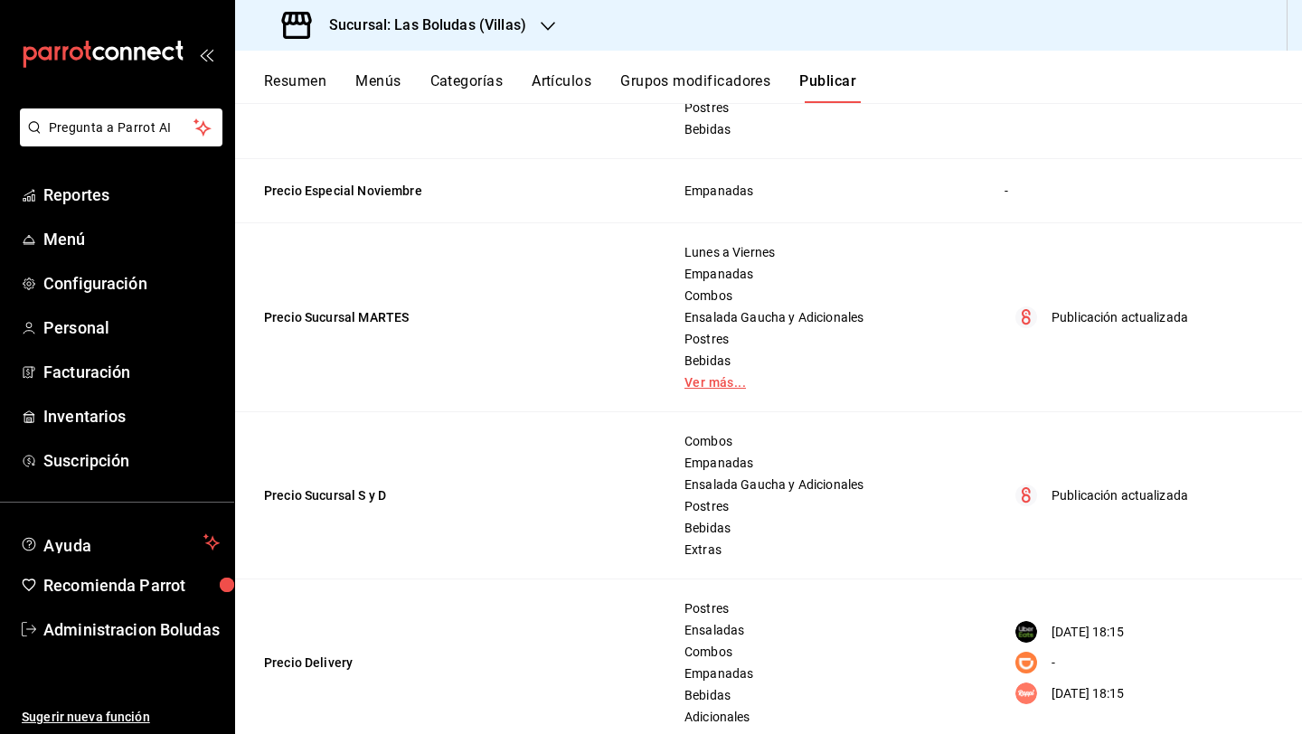
click at [697, 380] on link "Ver más..." at bounding box center [821, 382] width 275 height 13
click at [701, 372] on div "Lunes a Viernes Empanadas Combos Ensalada Gaucha y Adicionales Postres Bebidas …" at bounding box center [821, 317] width 277 height 145
click at [378, 81] on button "Menús" at bounding box center [377, 87] width 45 height 31
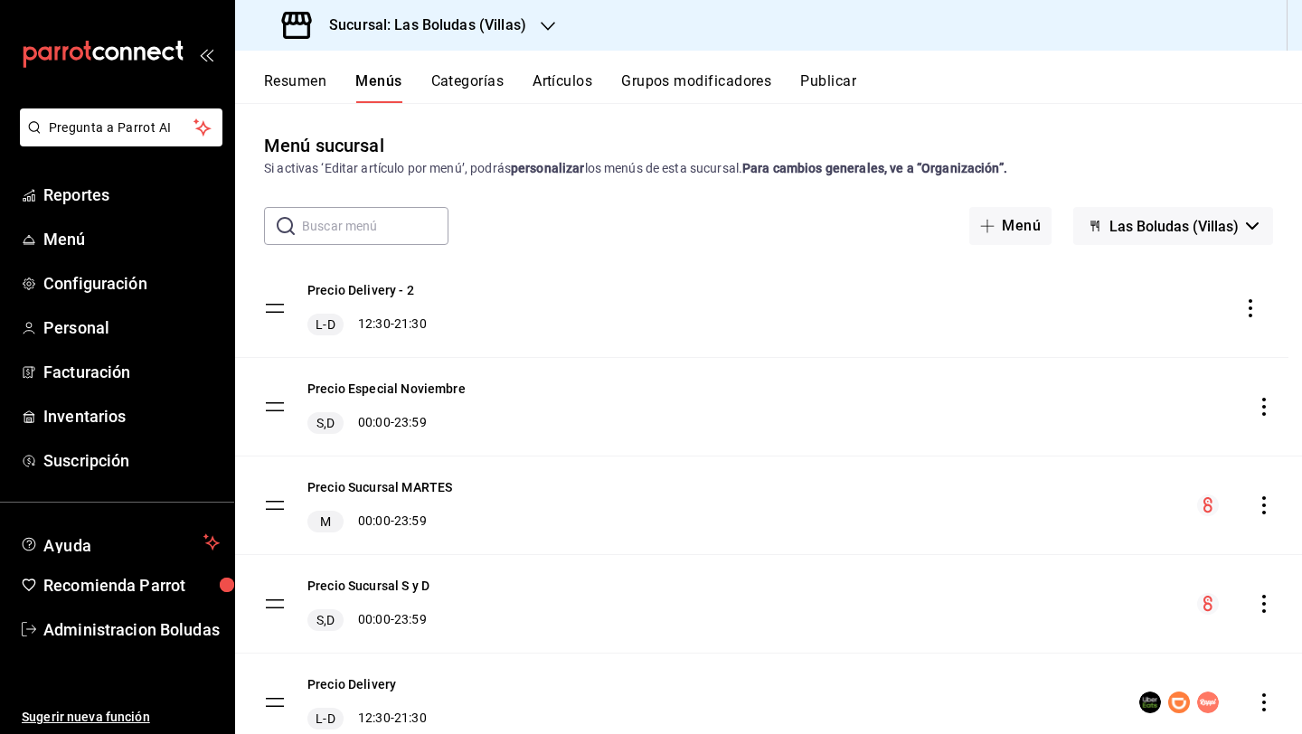
click at [277, 312] on tbody "Precio Delivery - 2 L-D 12:30 - 21:30 Precio Especial Noviembre S,D 00:00 - 23:…" at bounding box center [768, 604] width 1067 height 690
drag, startPoint x: 1269, startPoint y: 309, endPoint x: 1260, endPoint y: 310, distance: 9.1
click at [1006, 309] on div "Precio Delivery - 2 L-D 12:30 - 21:30" at bounding box center [768, 308] width 1067 height 98
click at [1006, 310] on icon "actions" at bounding box center [1264, 308] width 18 height 18
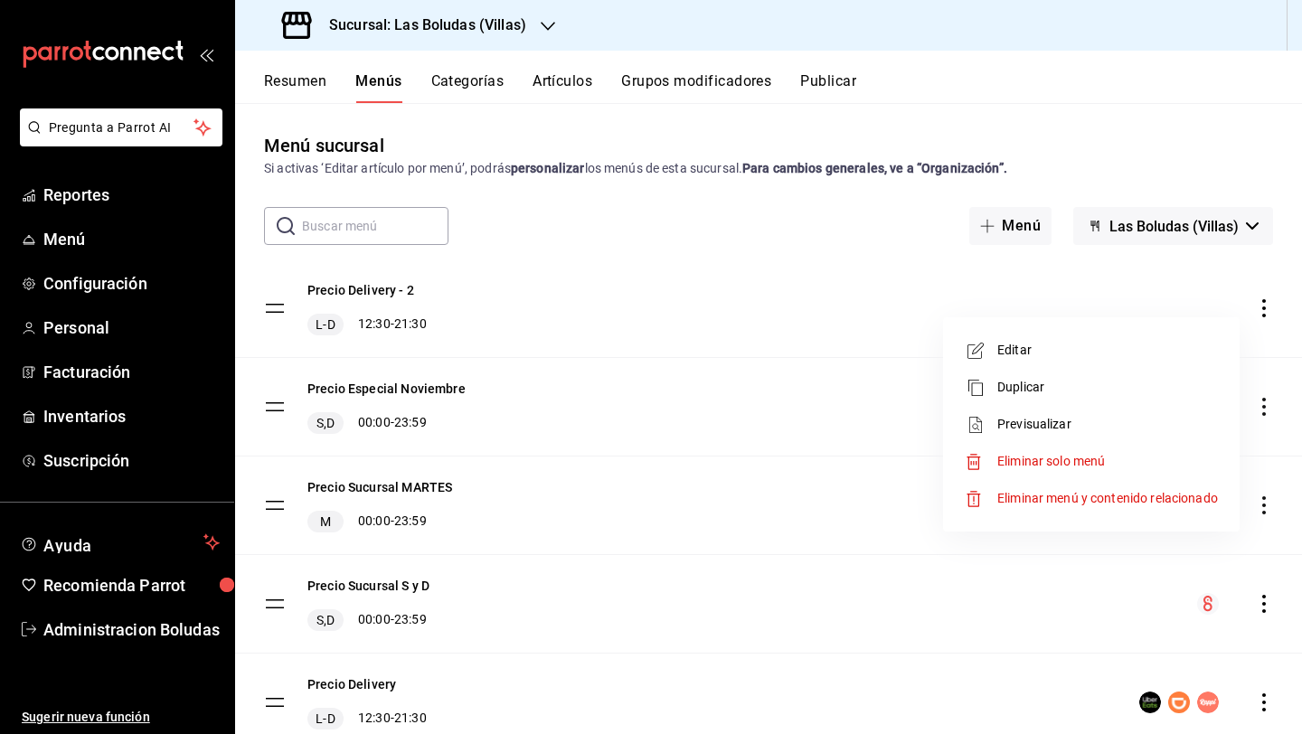
click at [860, 340] on div at bounding box center [651, 367] width 1302 height 734
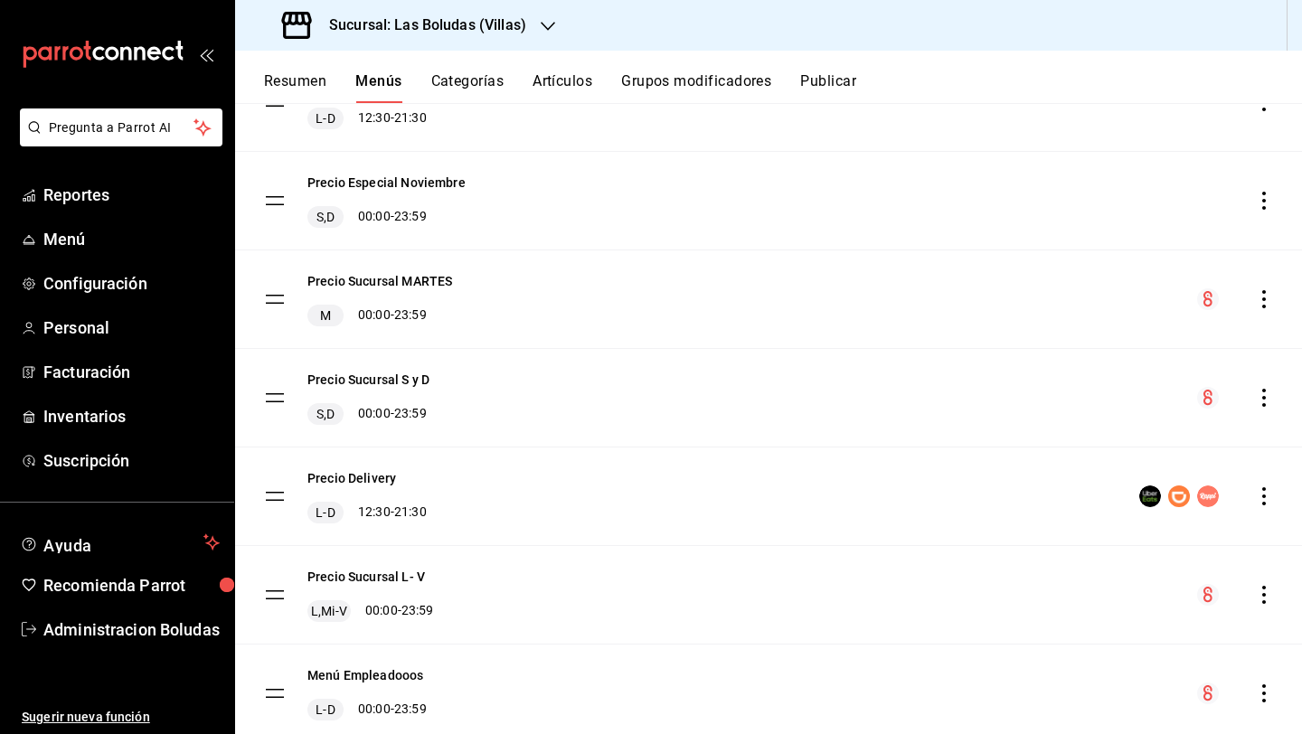
scroll to position [267, 0]
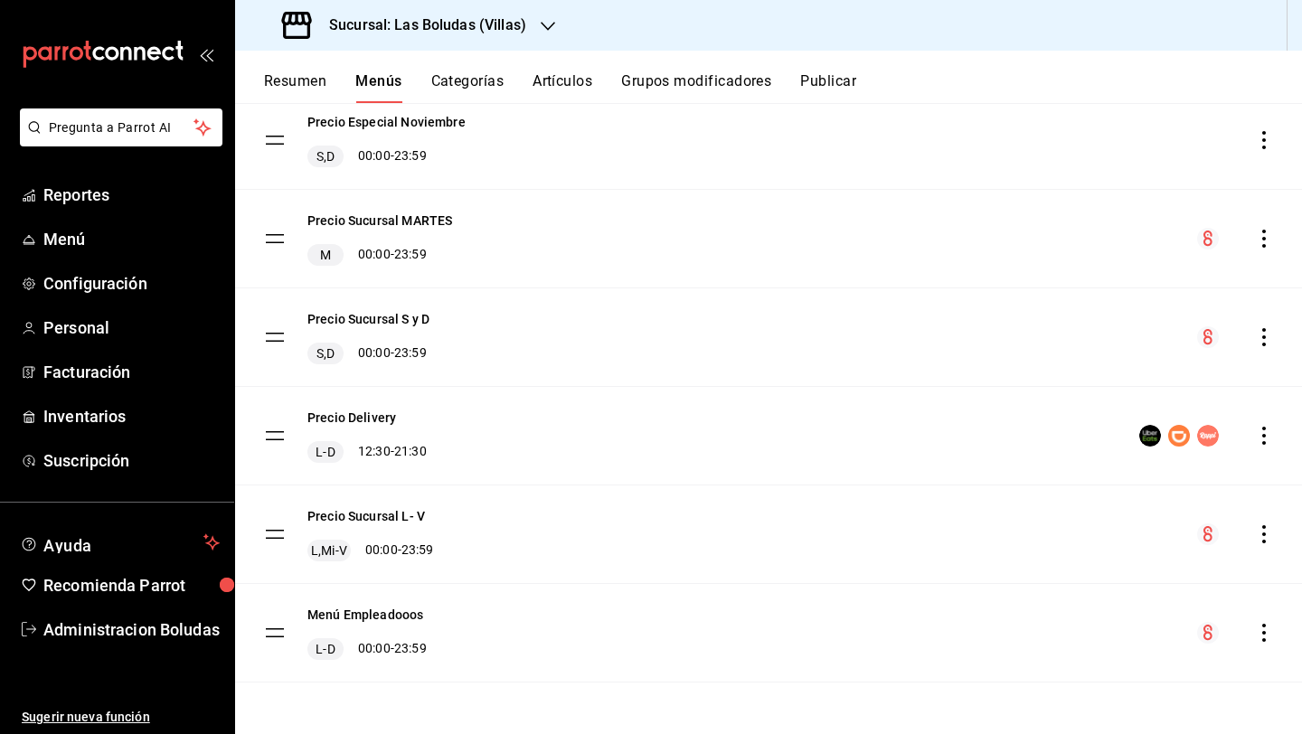
click at [1006, 430] on icon "actions" at bounding box center [1264, 436] width 18 height 18
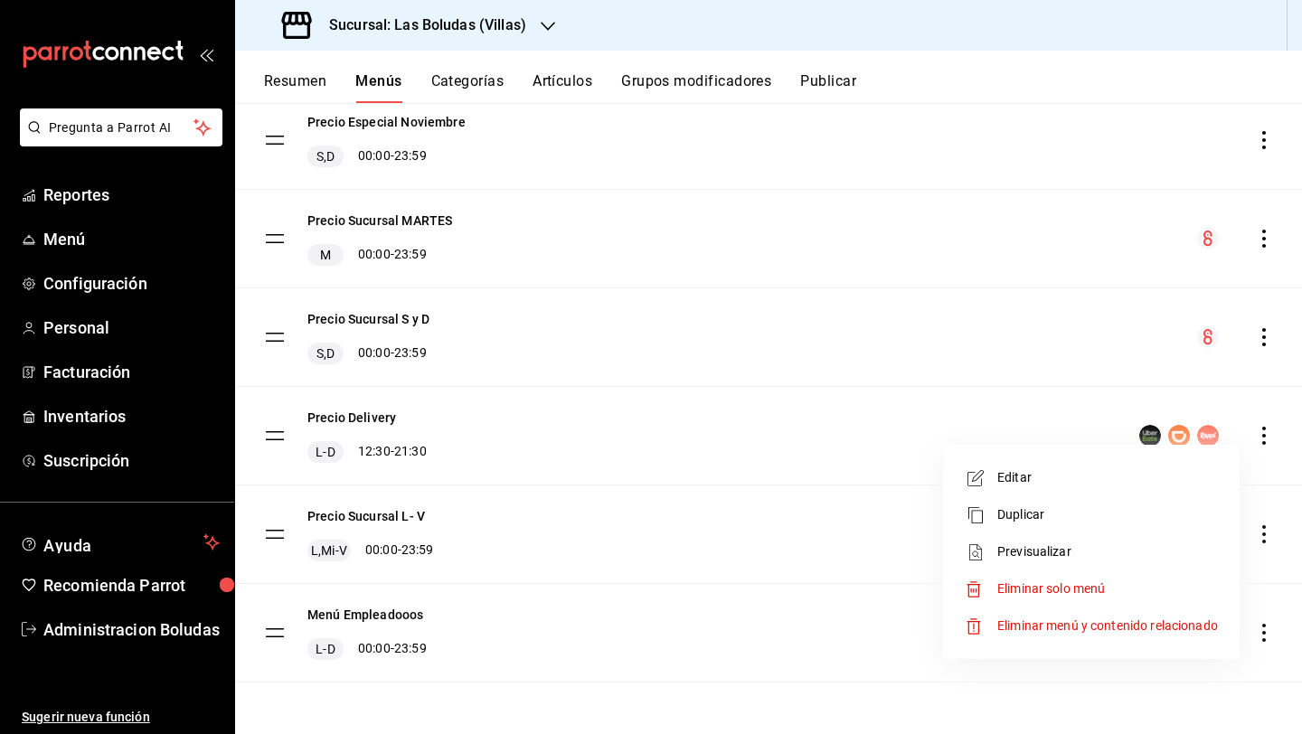
click at [1006, 431] on div at bounding box center [651, 367] width 1302 height 734
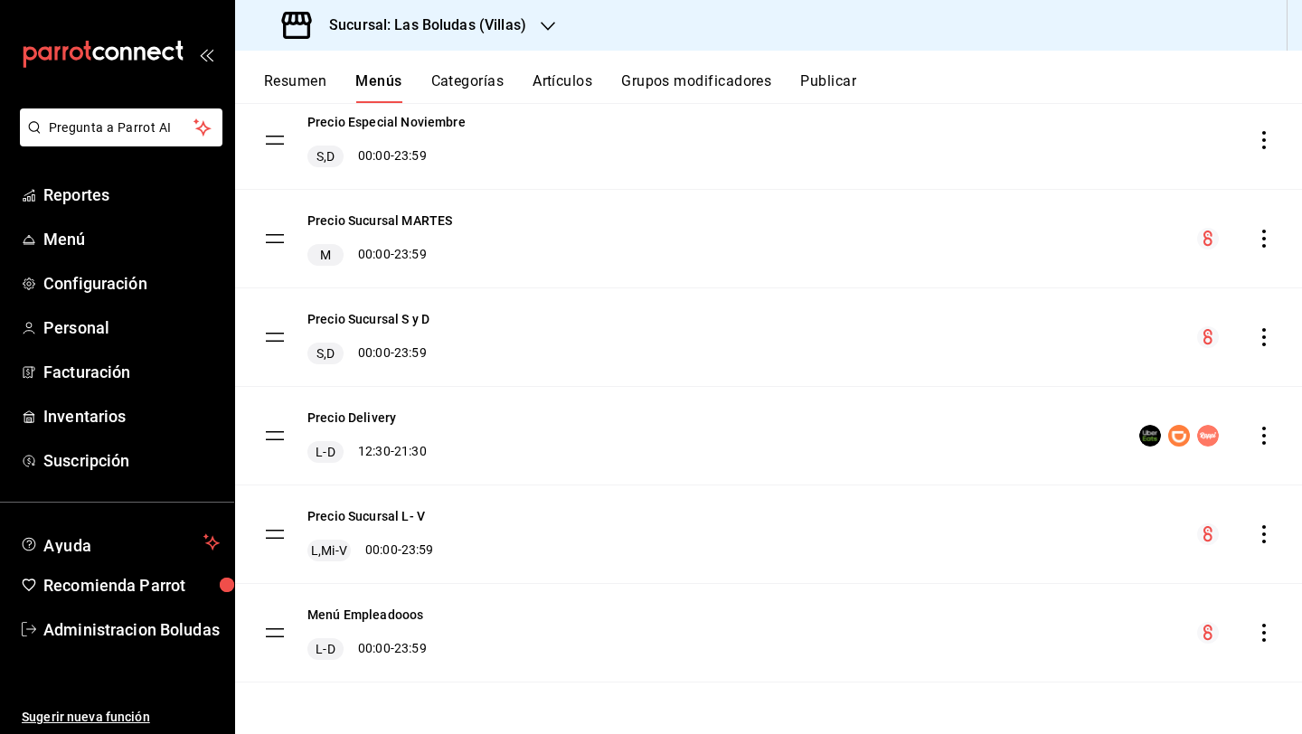
click at [1006, 532] on icon "actions" at bounding box center [1264, 534] width 18 height 18
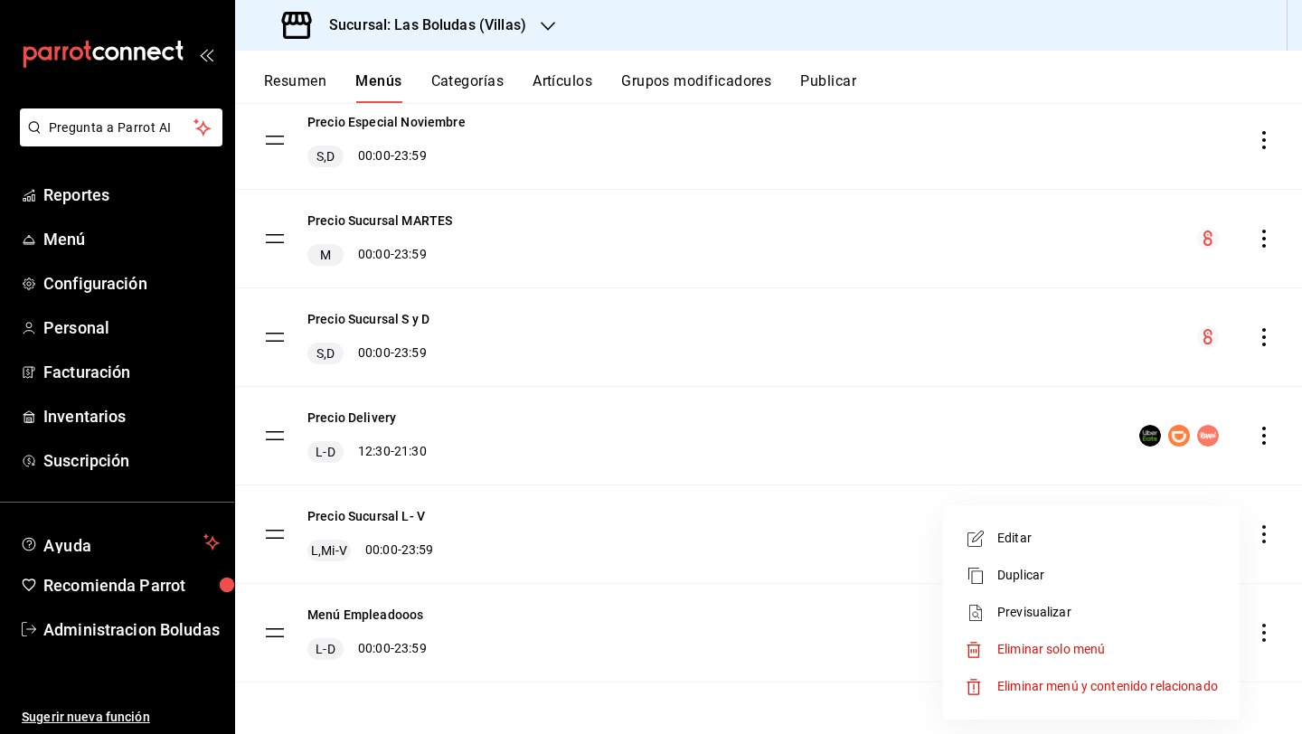
click at [1006, 540] on span "Editar" at bounding box center [1107, 538] width 221 height 19
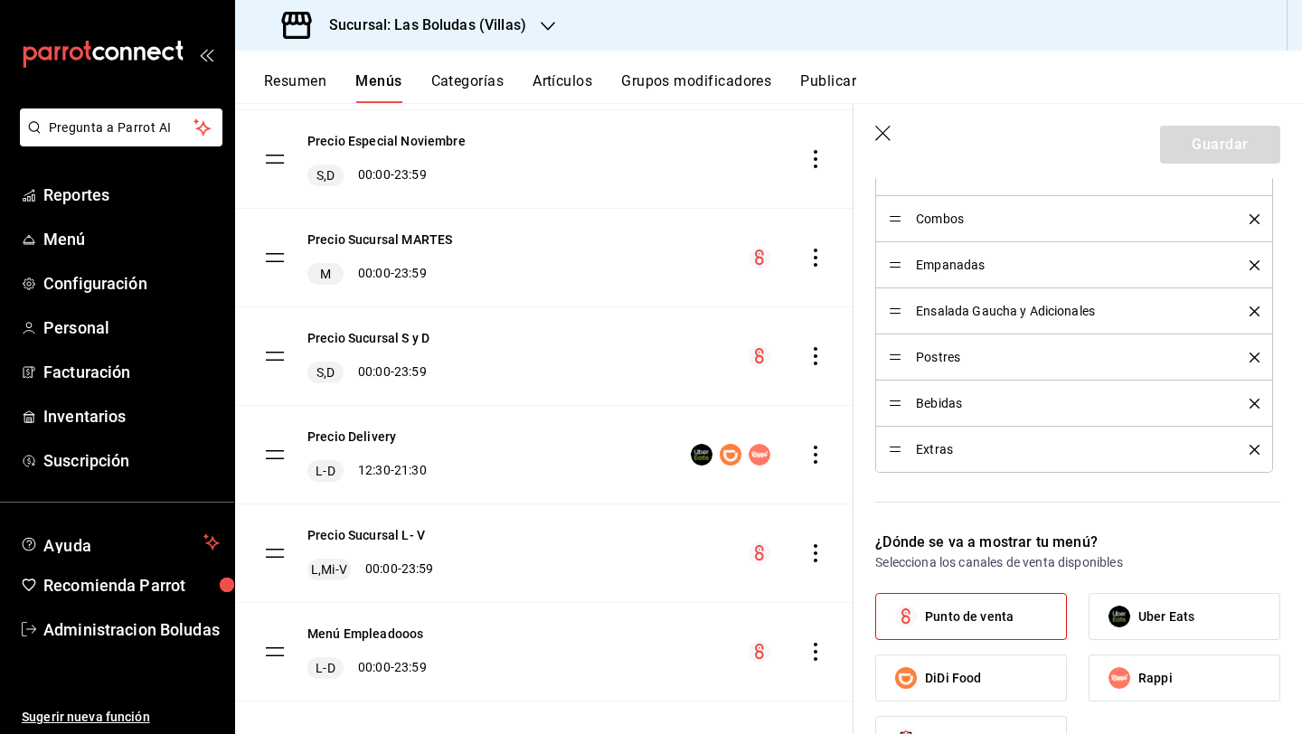
scroll to position [786, 0]
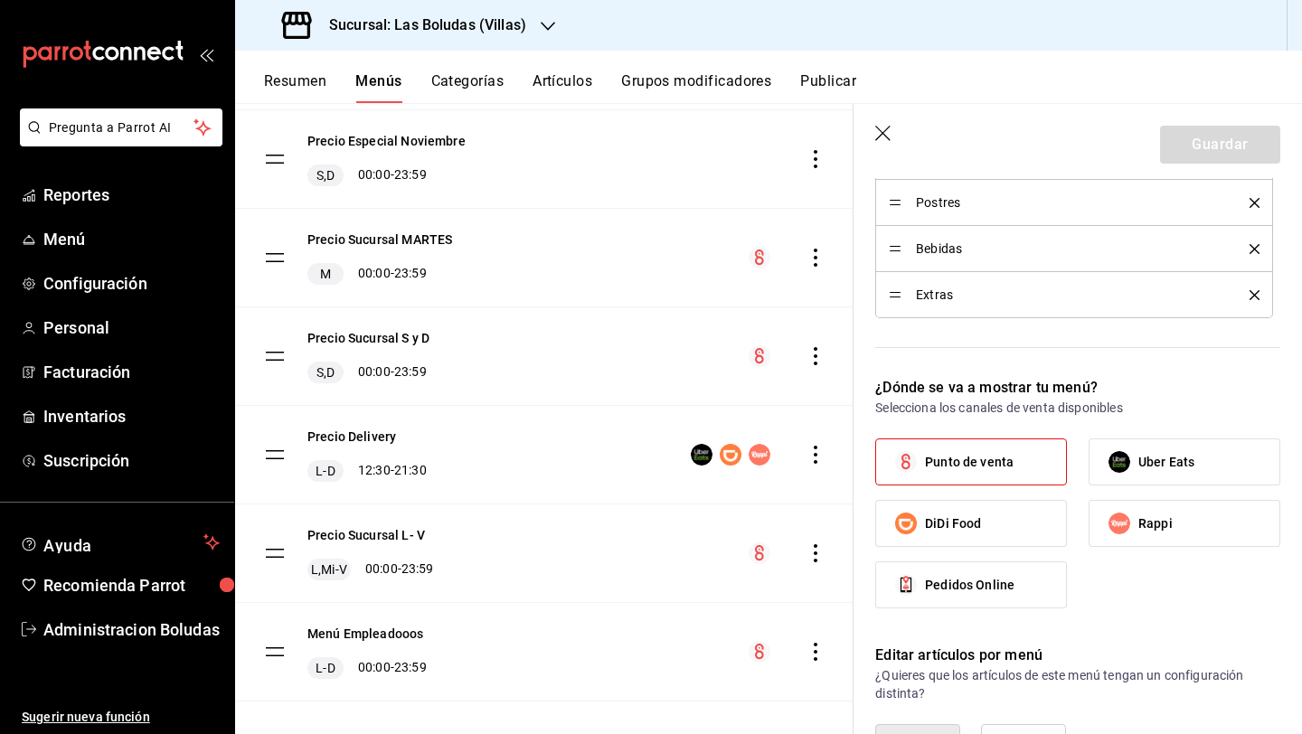
click at [919, 285] on div "Extras" at bounding box center [1074, 295] width 371 height 20
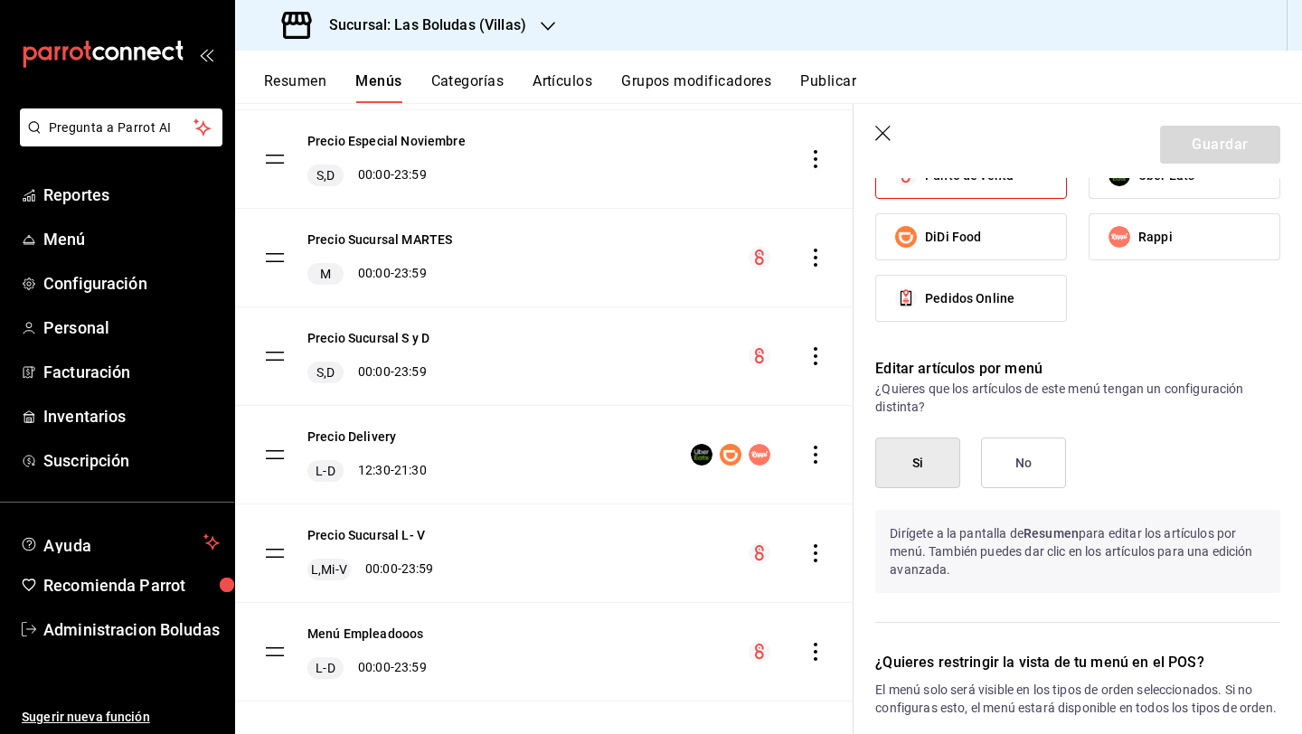
scroll to position [1397, 0]
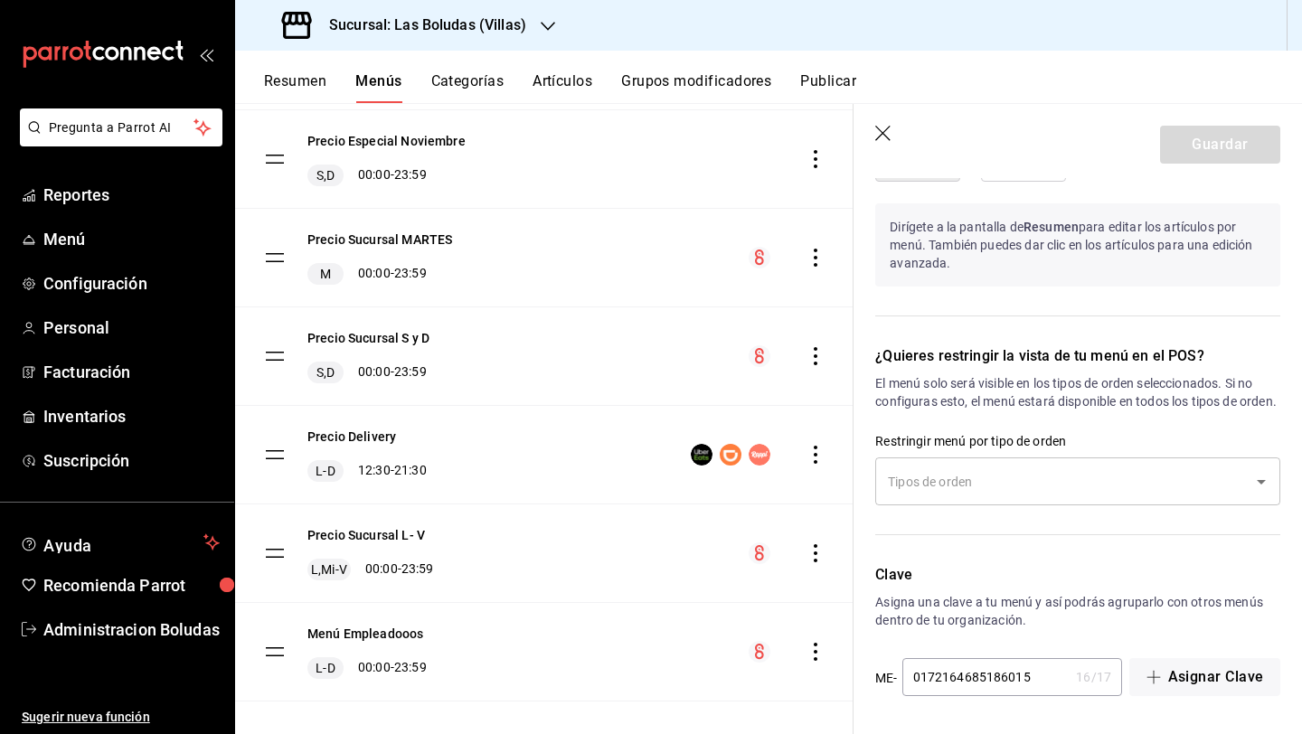
click at [879, 135] on icon "button" at bounding box center [884, 135] width 18 height 18
checkbox input "false"
type input "1756145905388"
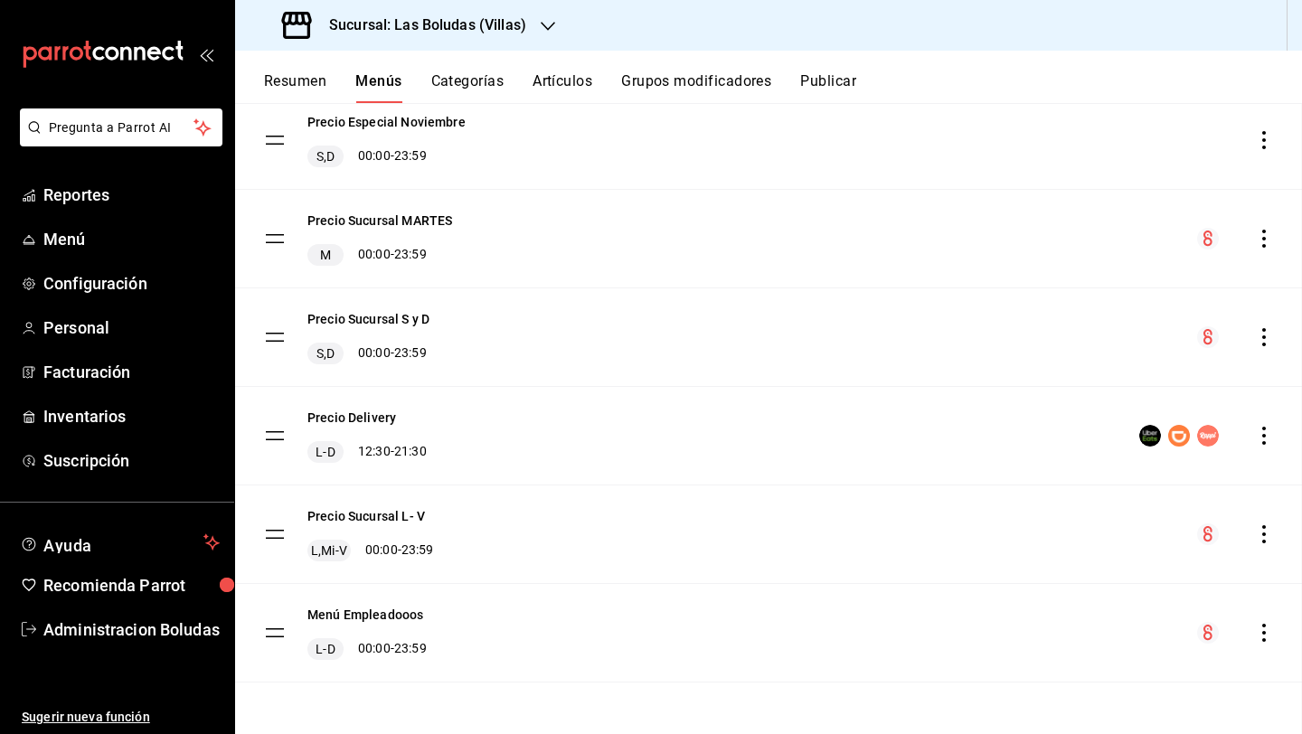
checkbox input "false"
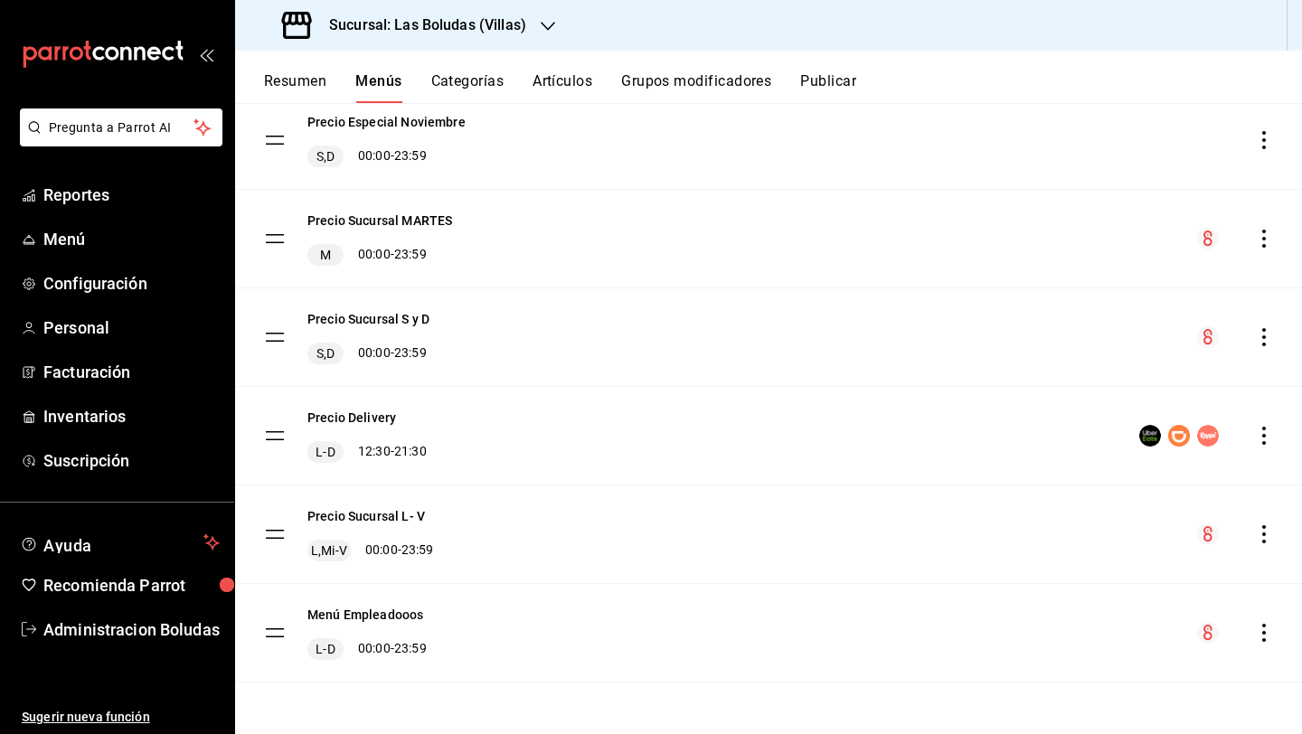
click at [474, 74] on button "Categorías" at bounding box center [467, 87] width 73 height 31
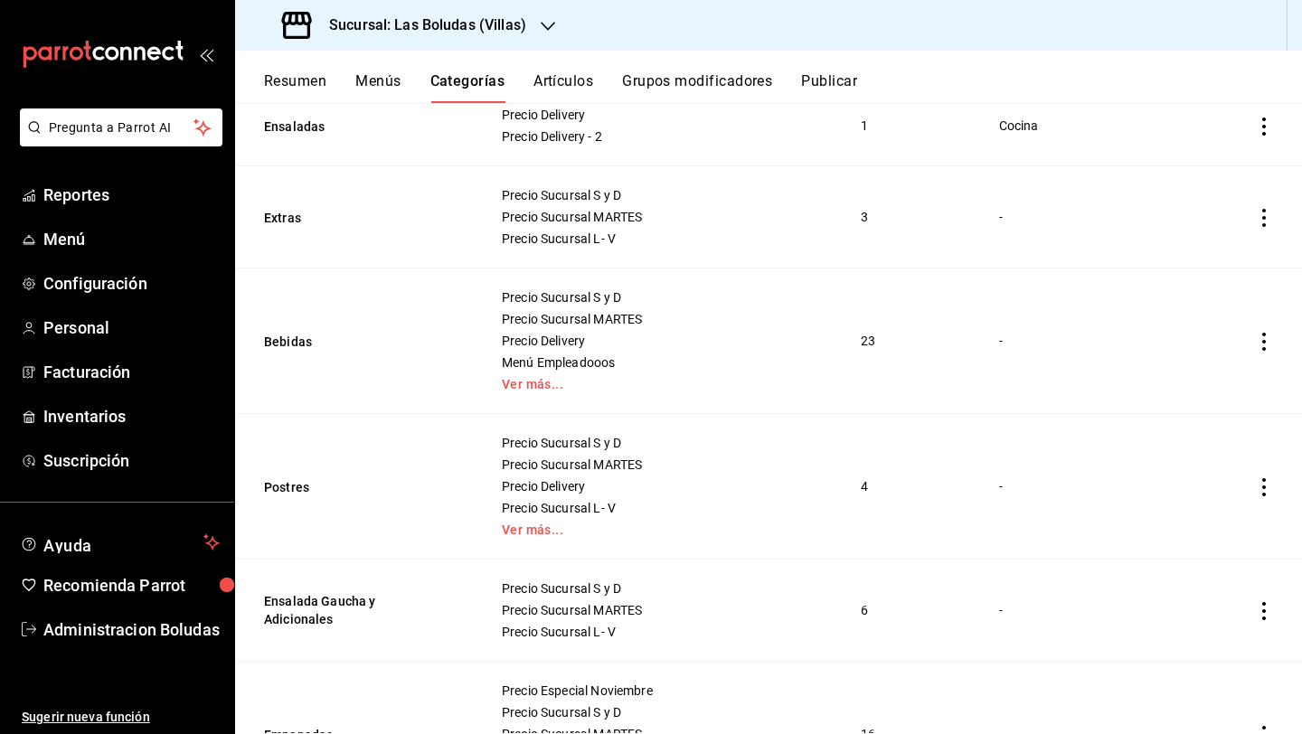
scroll to position [448, 0]
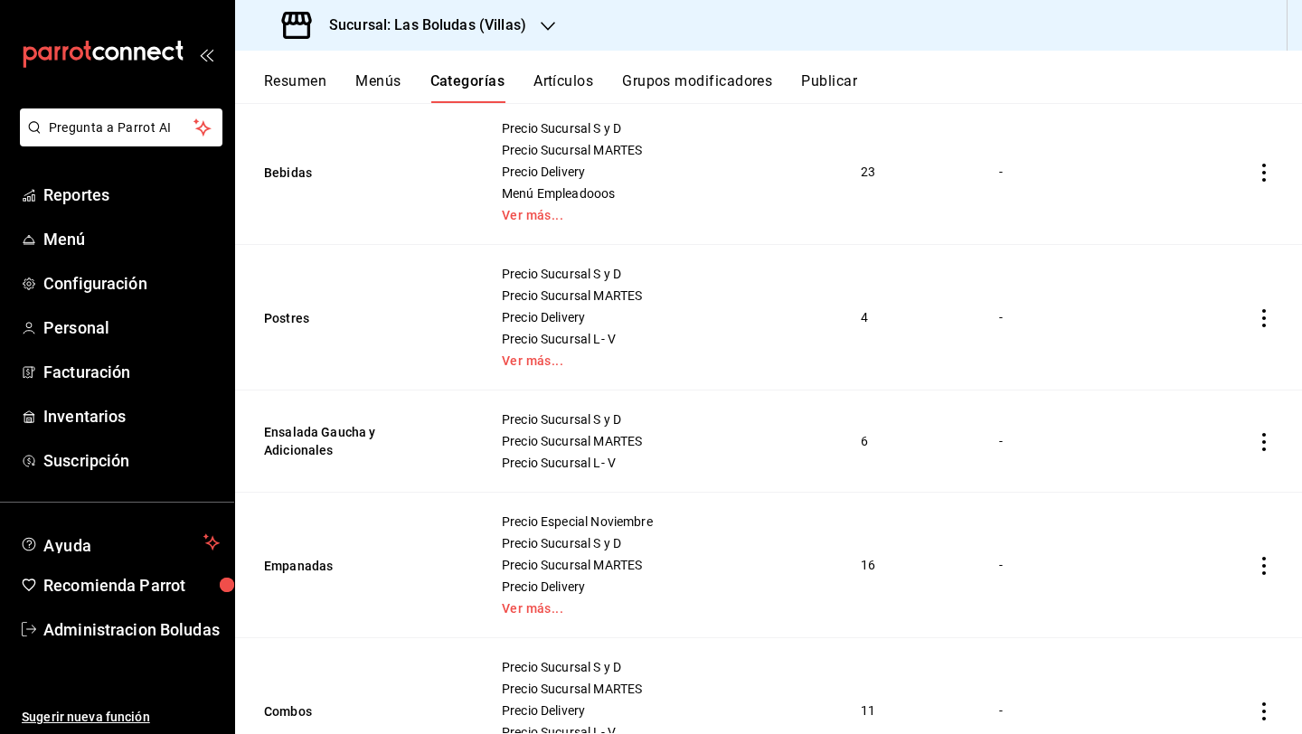
click at [1006, 566] on icon "actions" at bounding box center [1264, 566] width 18 height 18
click at [1006, 593] on li "Editar" at bounding box center [1179, 606] width 108 height 37
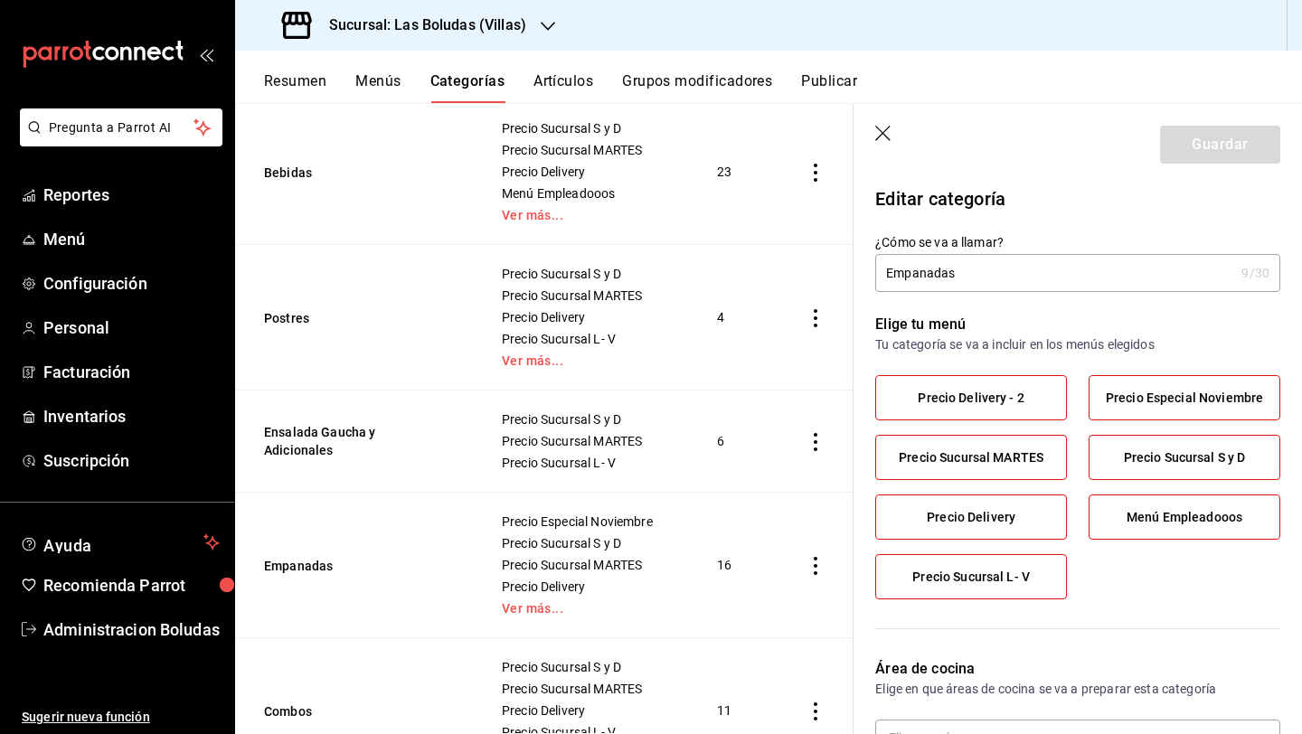
click at [961, 381] on label "Precio Delivery - 2" at bounding box center [971, 397] width 190 height 43
click at [0, 0] on input "Precio Delivery - 2" at bounding box center [0, 0] width 0 height 0
click at [962, 377] on div "Precio Delivery - 2" at bounding box center [971, 397] width 192 height 45
click at [963, 384] on label "Precio Delivery - 2" at bounding box center [971, 397] width 190 height 43
click at [0, 0] on input "Precio Delivery - 2" at bounding box center [0, 0] width 0 height 0
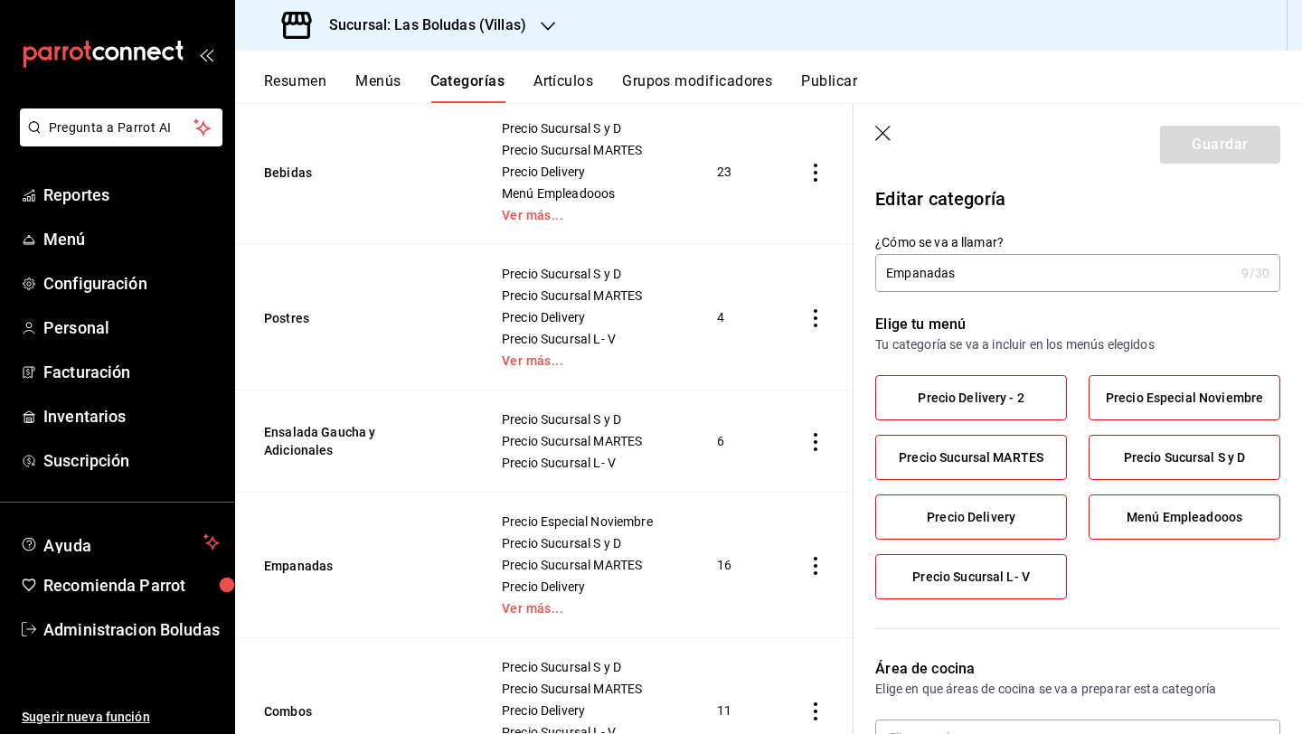
click at [879, 129] on icon "button" at bounding box center [882, 133] width 15 height 15
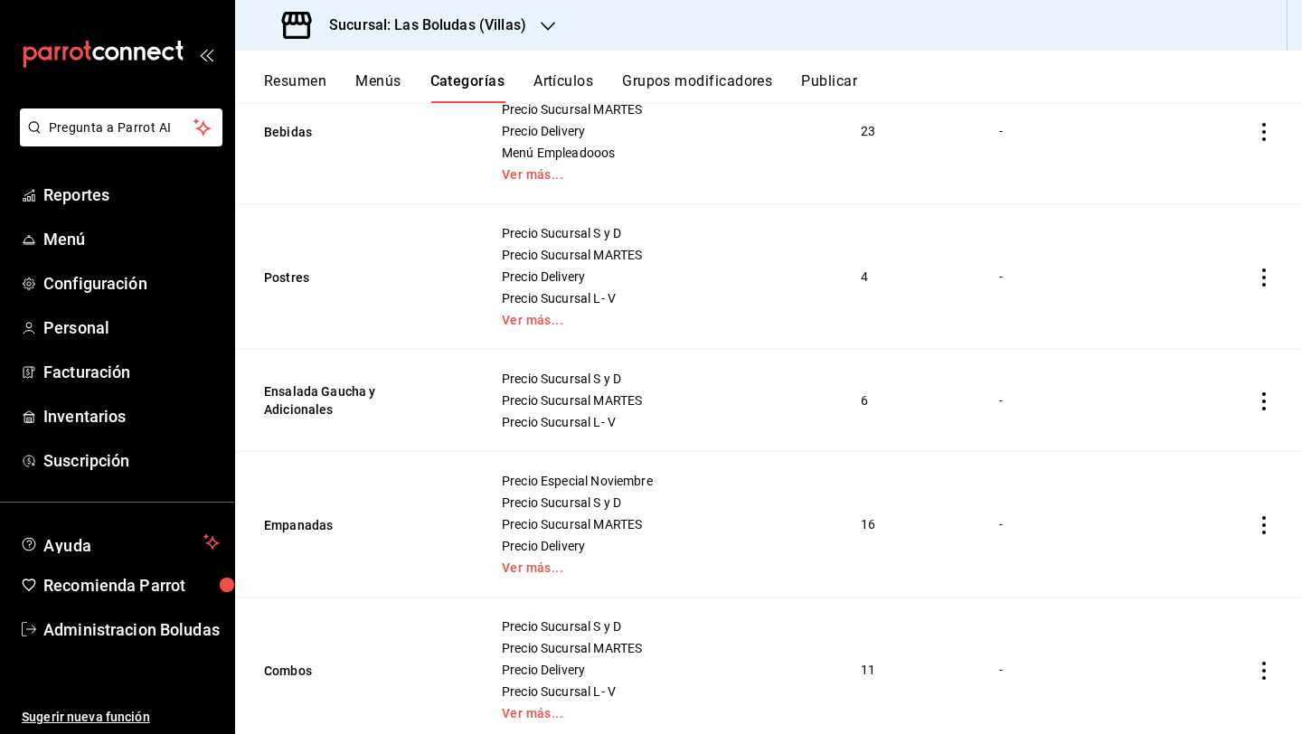
scroll to position [622, 0]
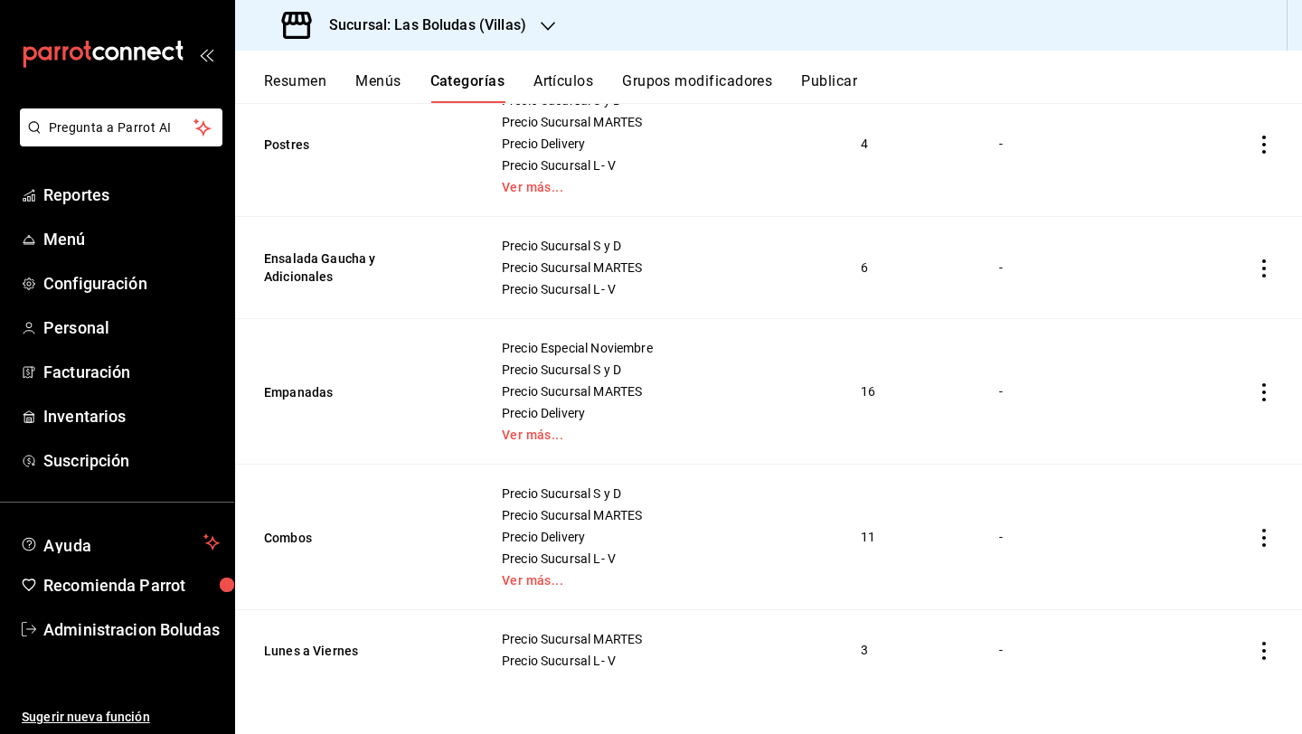
click at [559, 91] on button "Artículos" at bounding box center [563, 87] width 60 height 31
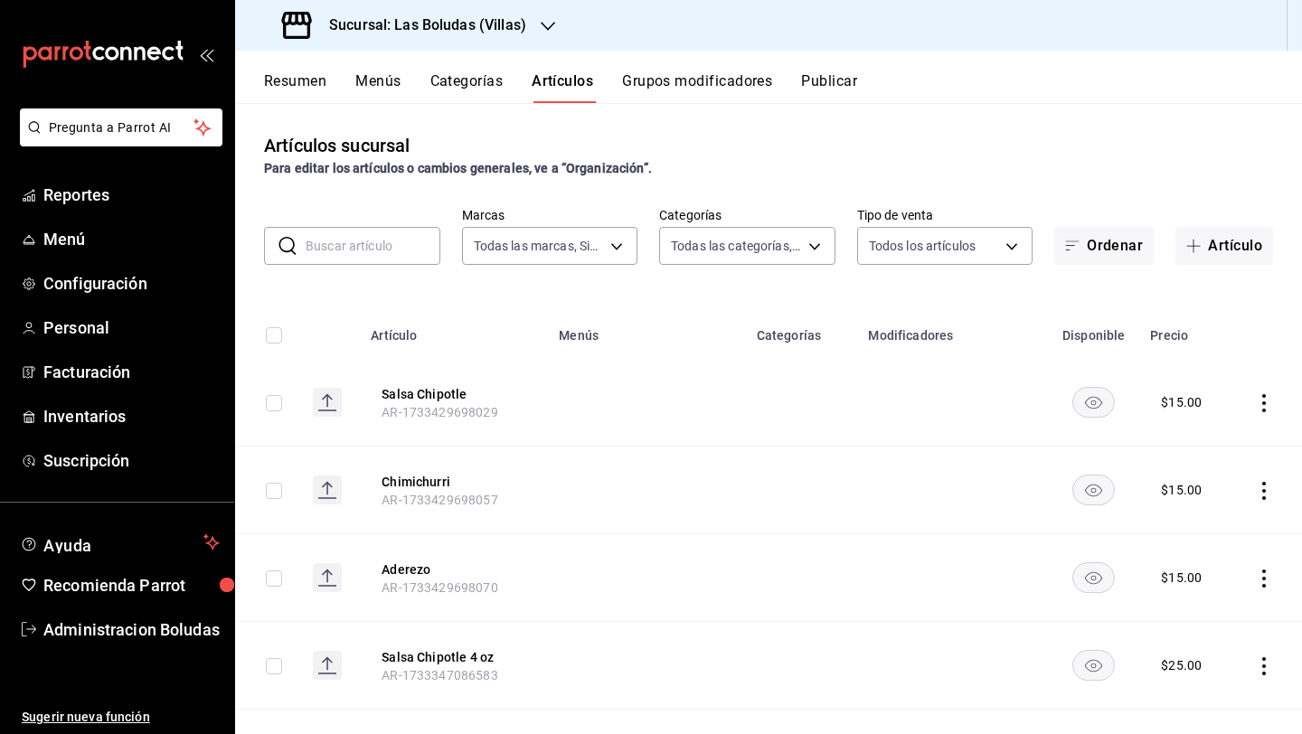
type input "4c1ad225-2b04-43d9-a8cd-9d32ab2990b9,4a555e74-13e5-473e-b404-1107d0844e85,02da8…"
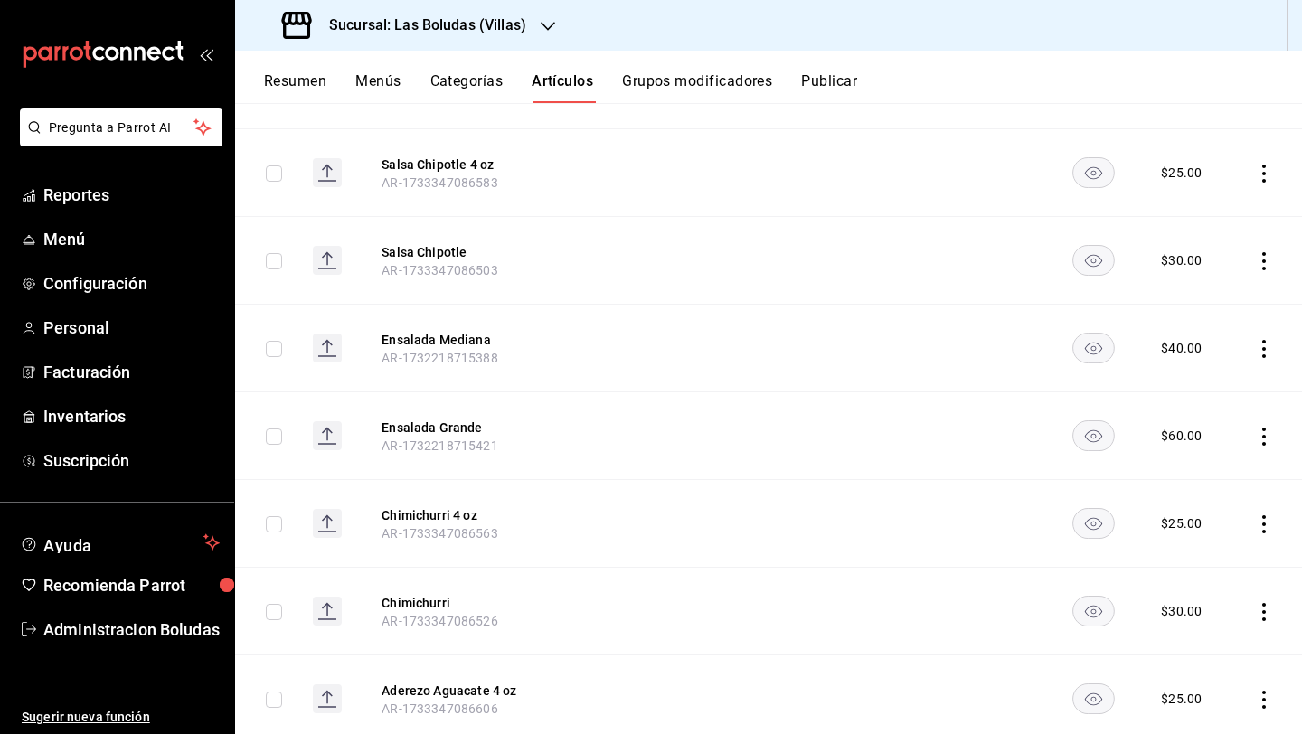
scroll to position [497, 0]
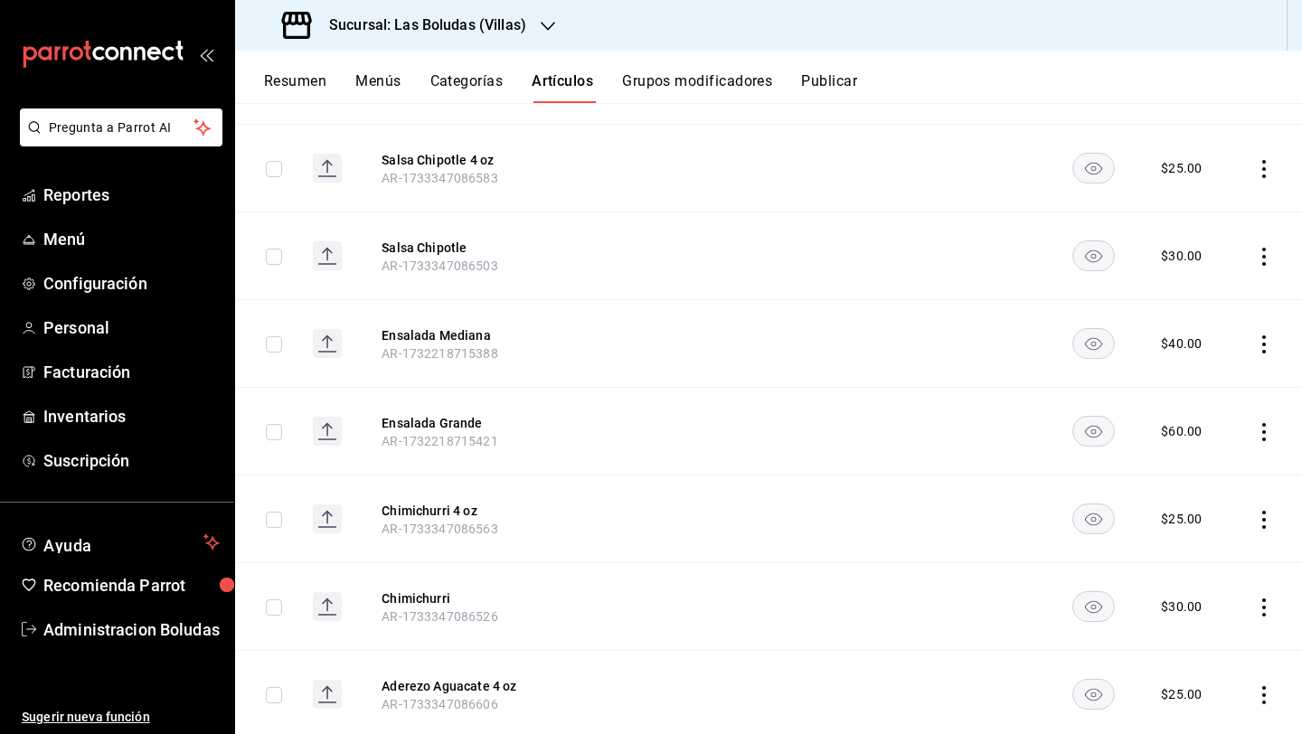
click at [1006, 347] on icon "actions" at bounding box center [1264, 344] width 18 height 18
click at [1006, 379] on span "Editar" at bounding box center [1195, 385] width 47 height 19
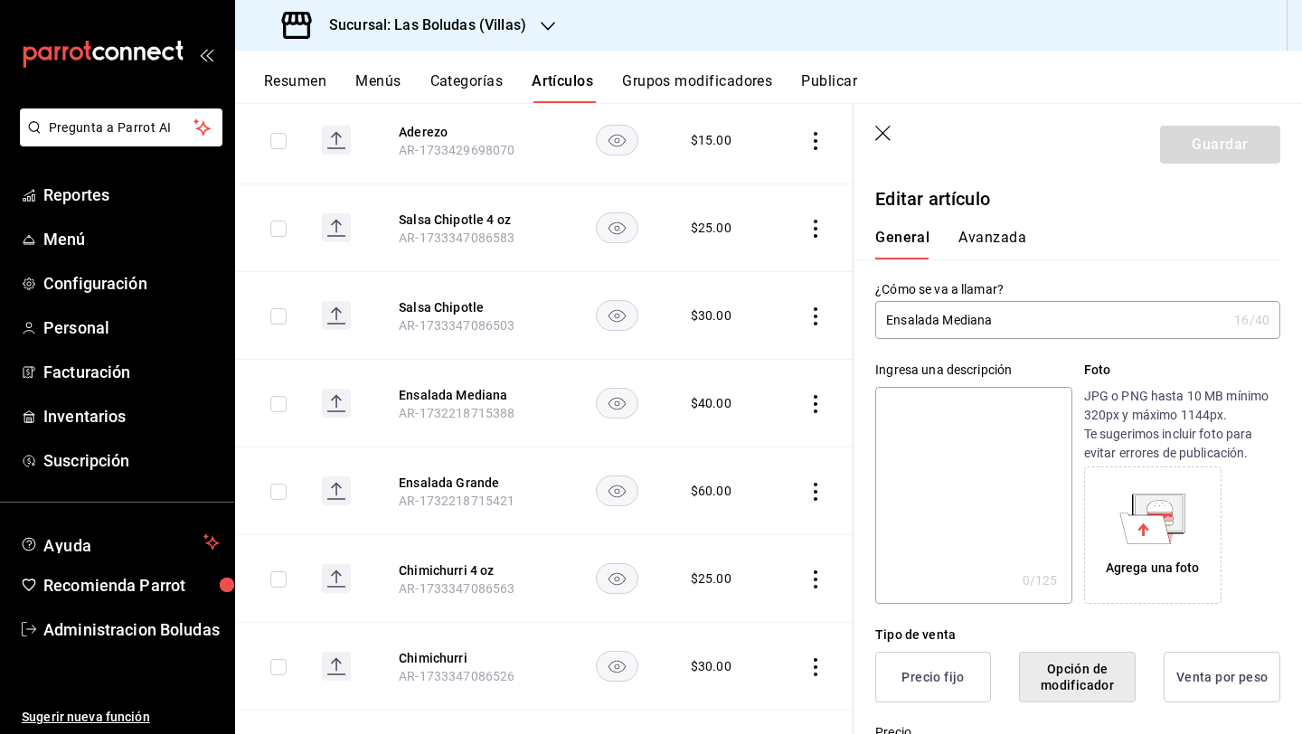
click at [976, 238] on button "Avanzada" at bounding box center [992, 244] width 68 height 31
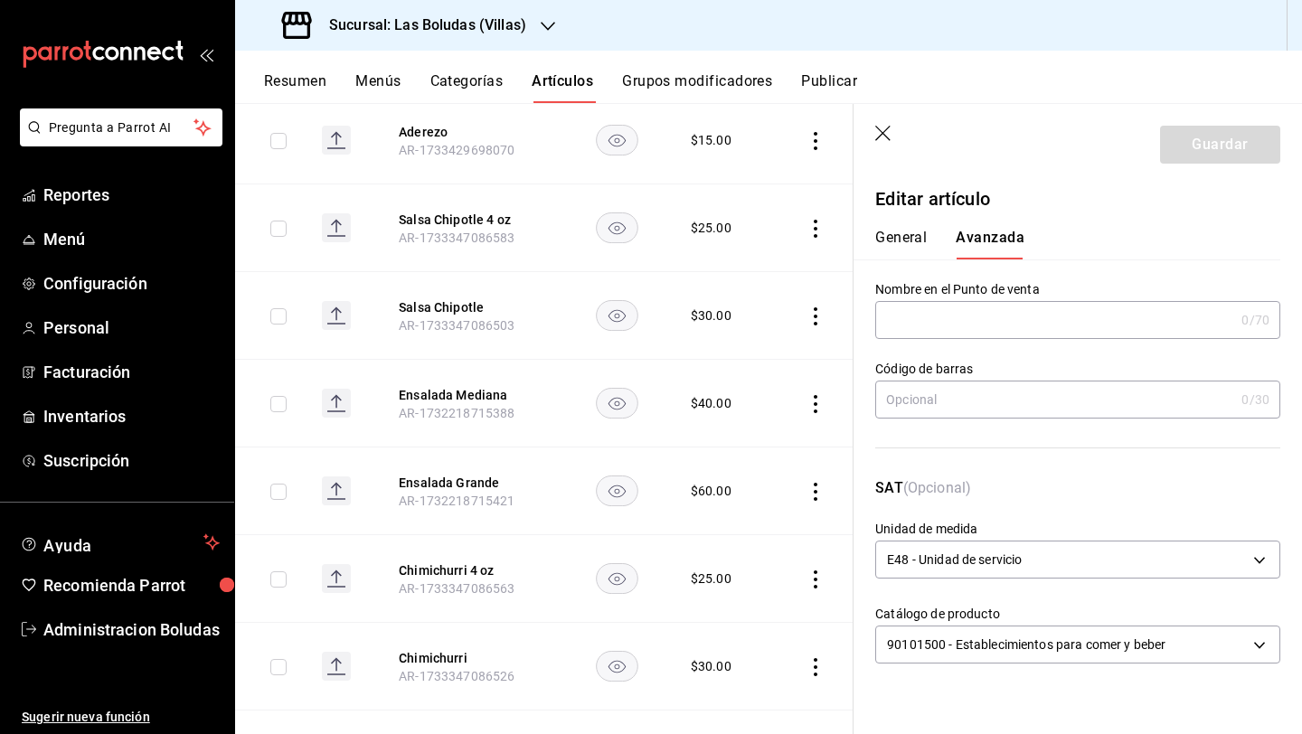
drag, startPoint x: 914, startPoint y: 246, endPoint x: 920, endPoint y: 266, distance: 20.9
click at [914, 246] on button "General" at bounding box center [901, 244] width 52 height 31
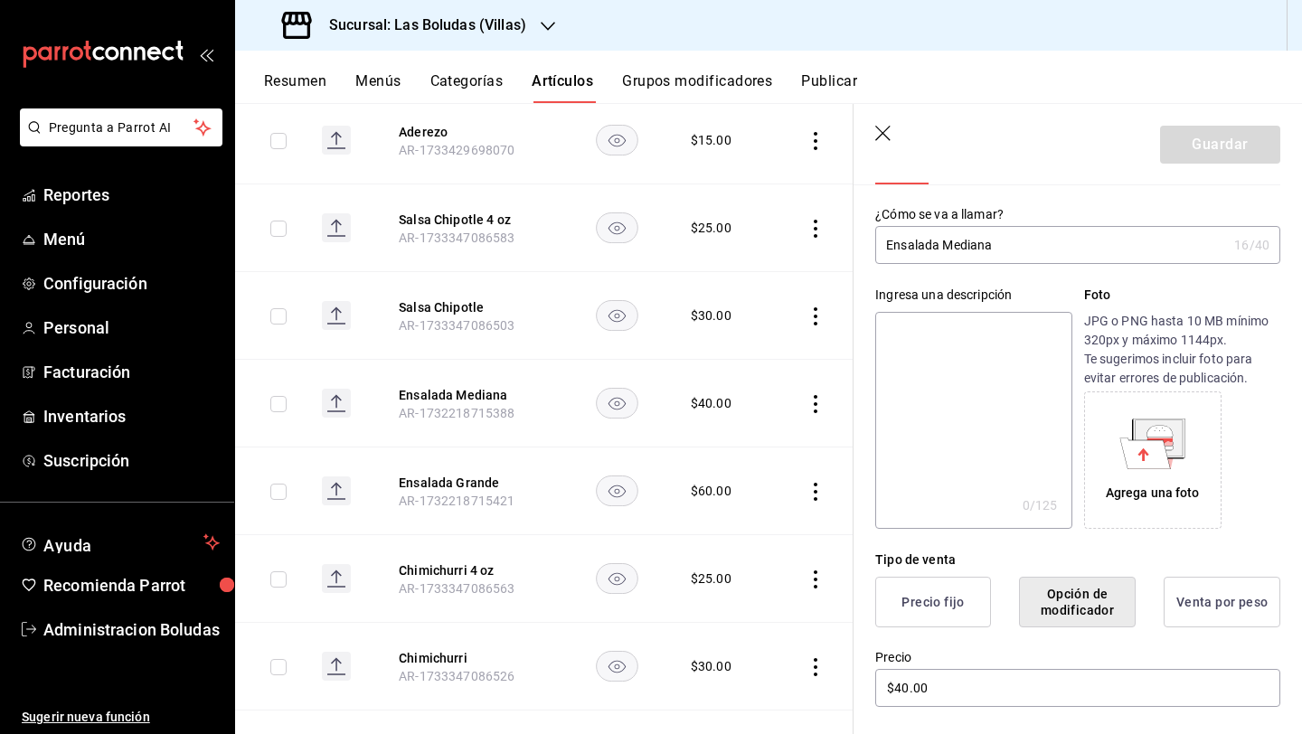
scroll to position [89, 0]
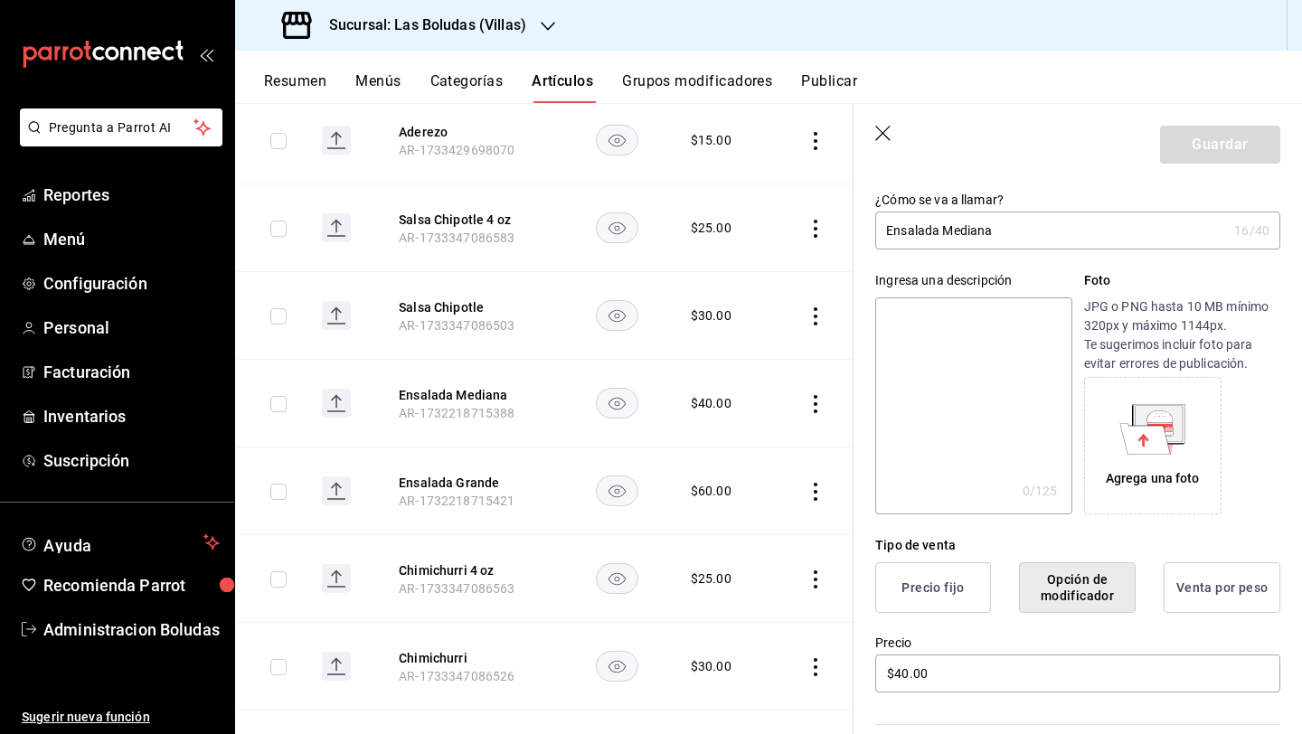
click at [937, 563] on button "Precio fijo" at bounding box center [933, 587] width 116 height 51
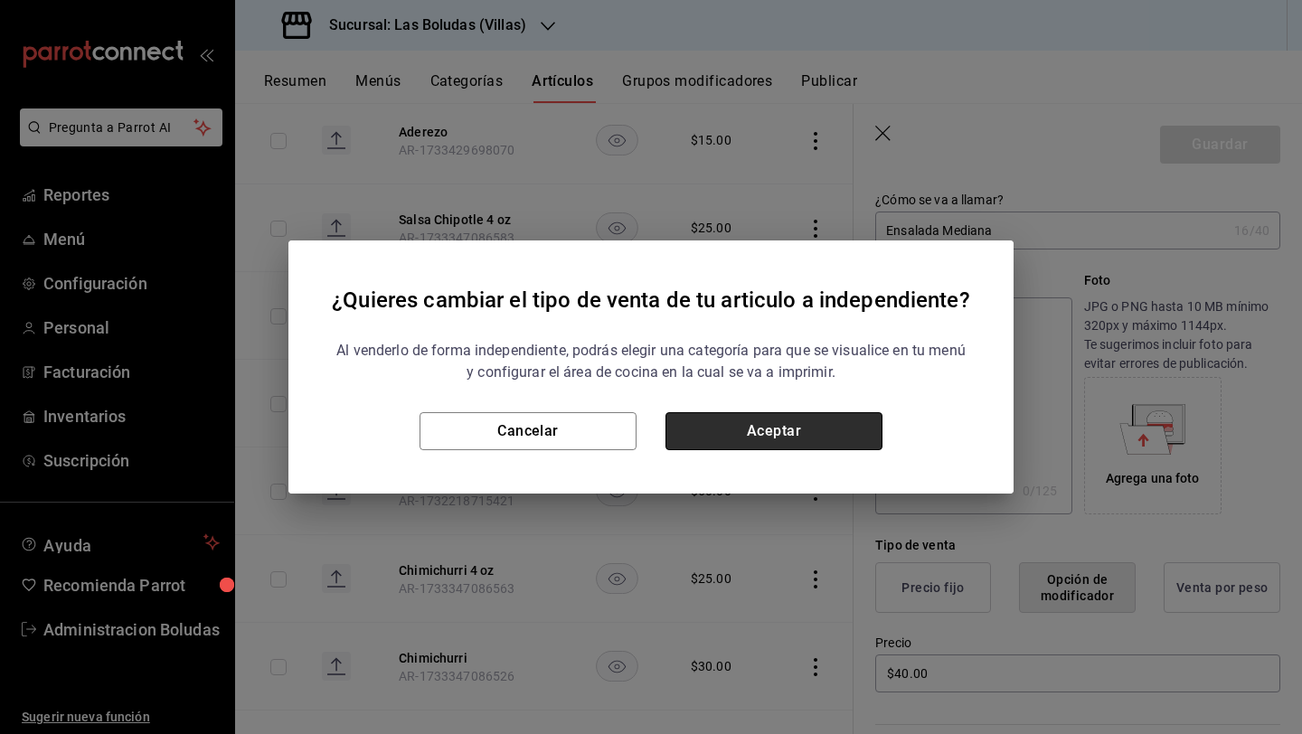
click at [796, 426] on button "Aceptar" at bounding box center [773, 431] width 217 height 38
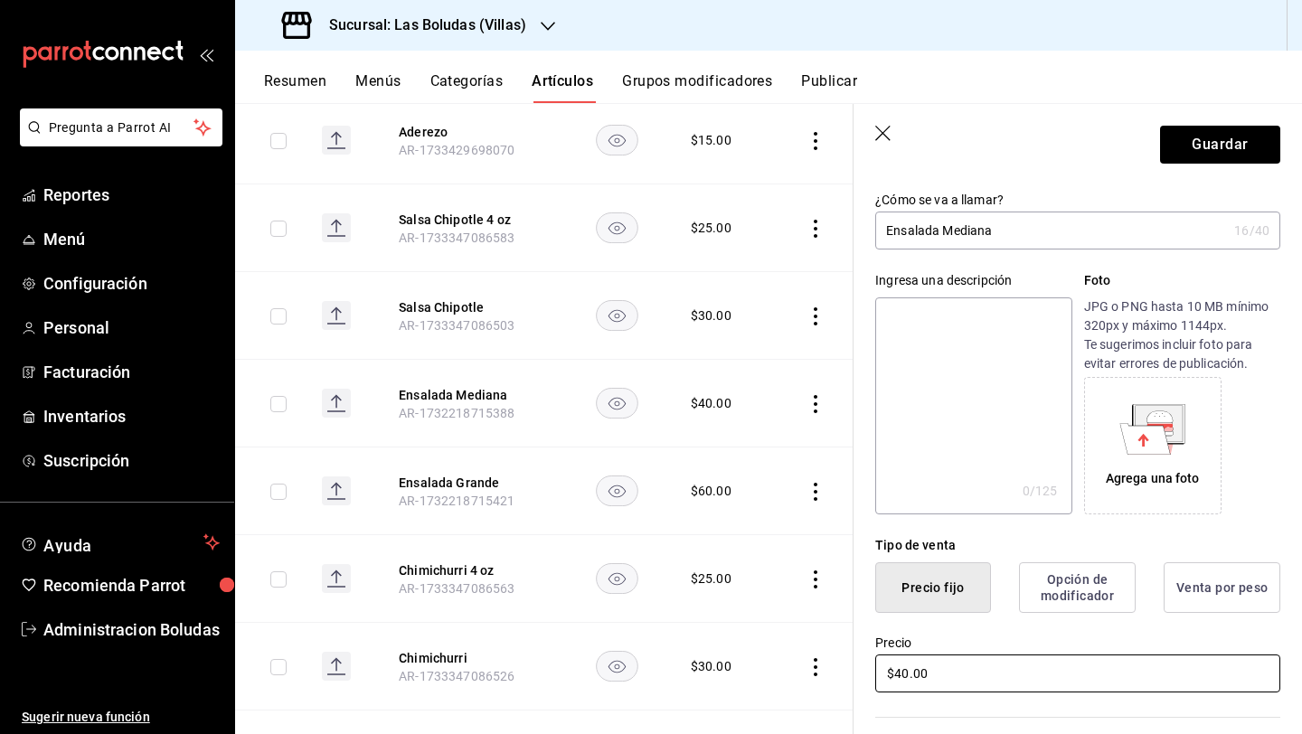
click at [968, 678] on input "$40.00" at bounding box center [1077, 673] width 405 height 38
click at [962, 678] on input "$40.00" at bounding box center [1077, 673] width 405 height 38
click at [964, 678] on input "$40.00" at bounding box center [1077, 673] width 405 height 38
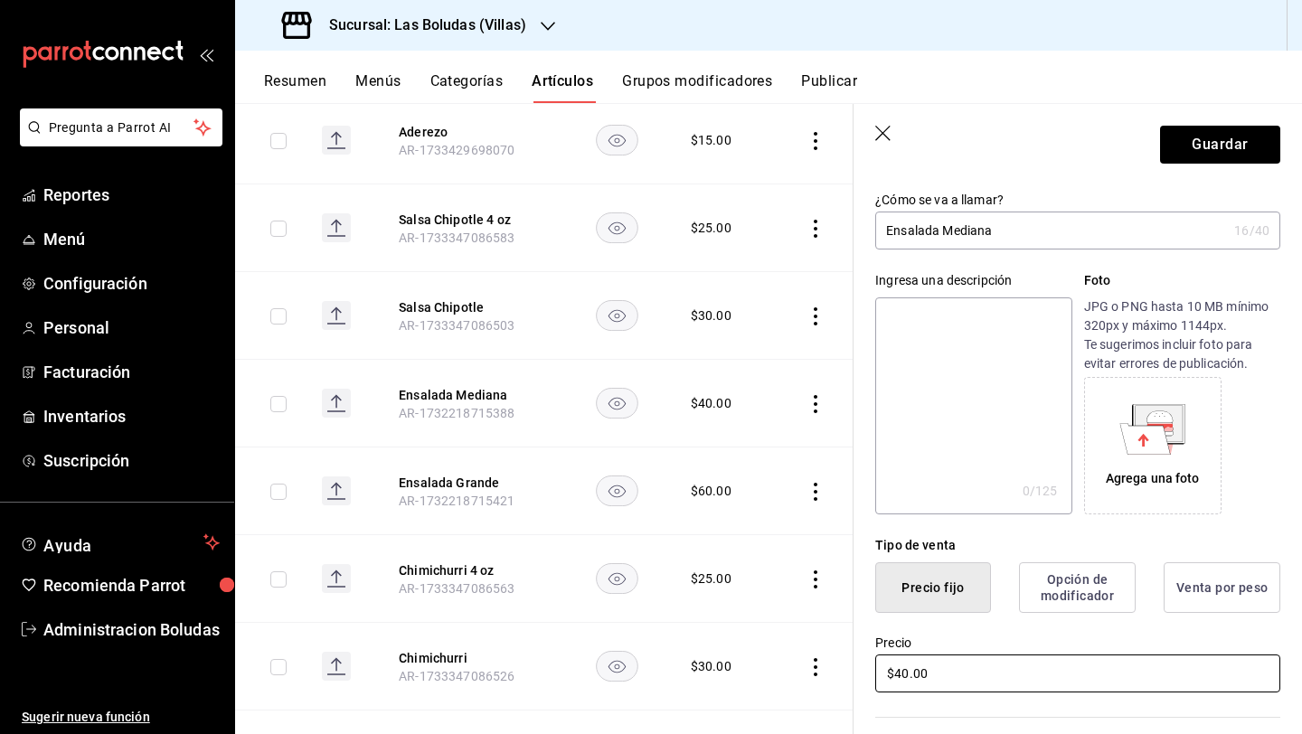
type input "$4.00"
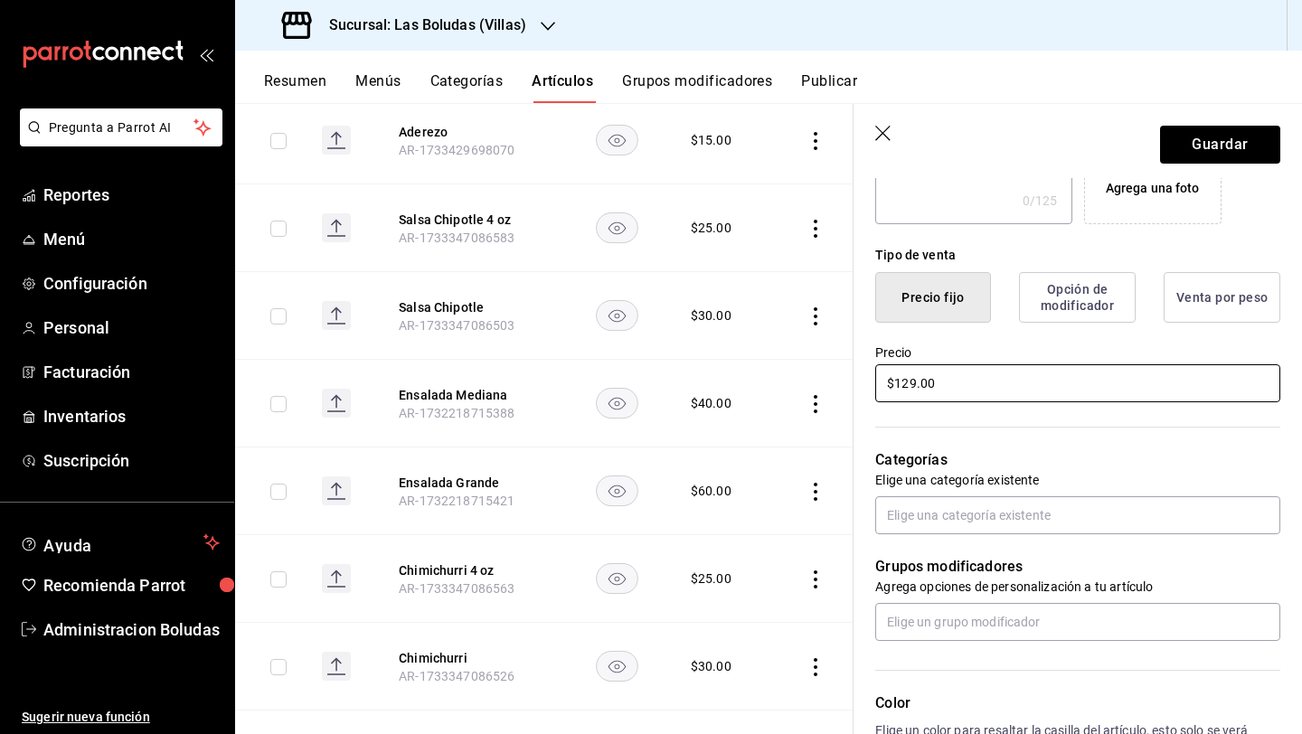
scroll to position [537, 0]
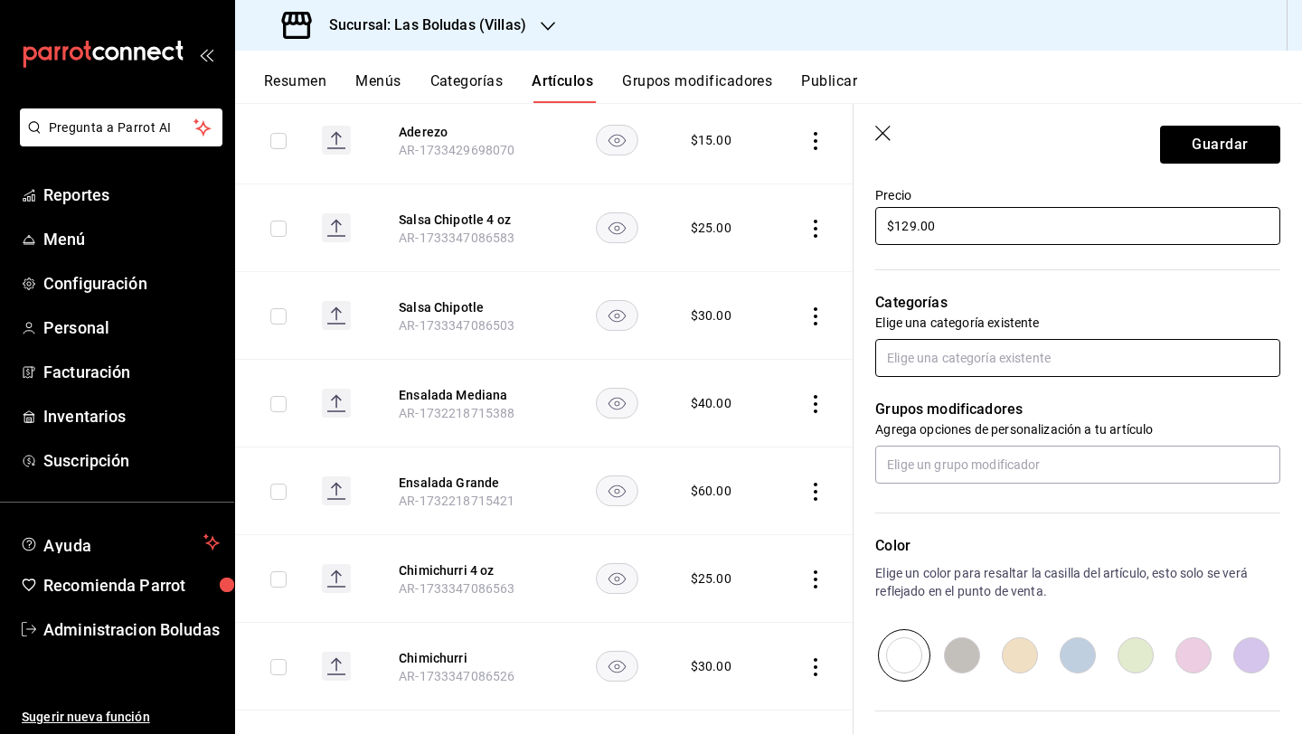
type input "$129.00"
click at [1006, 359] on input "text" at bounding box center [1077, 358] width 405 height 38
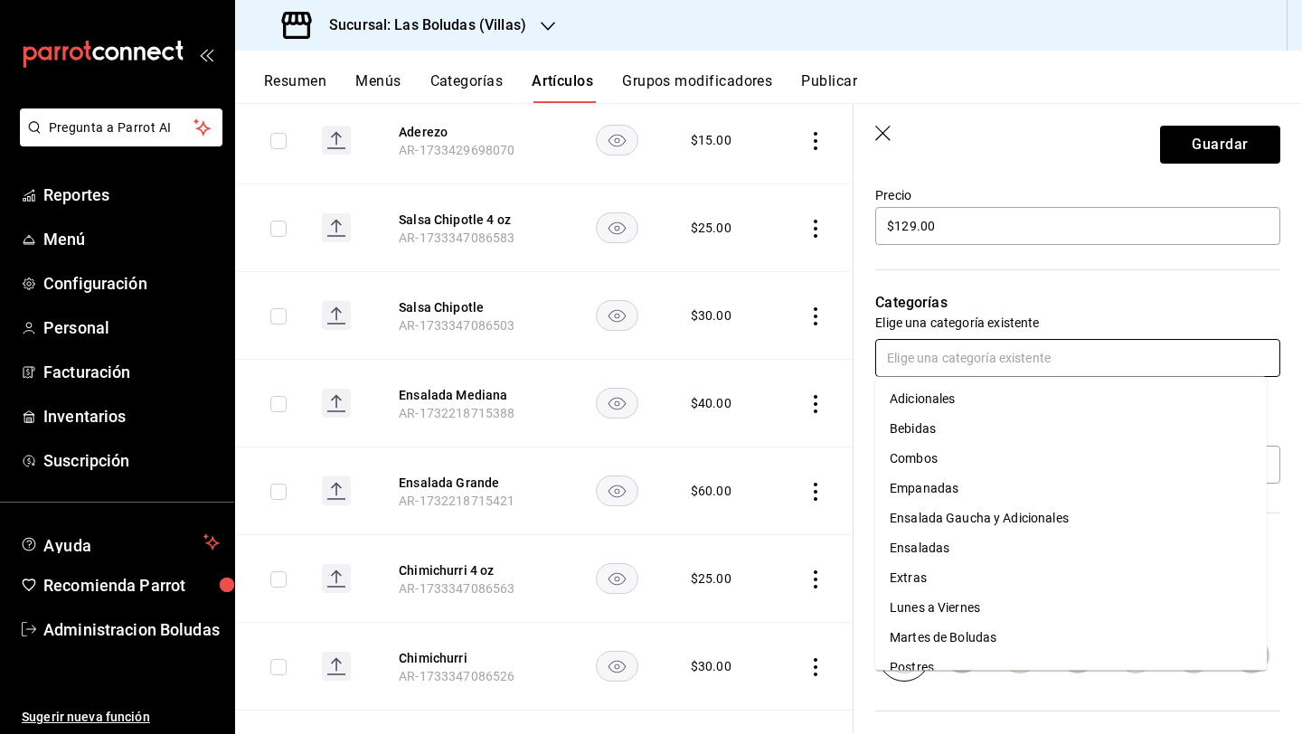
click at [961, 537] on li "Ensaladas" at bounding box center [1070, 548] width 391 height 30
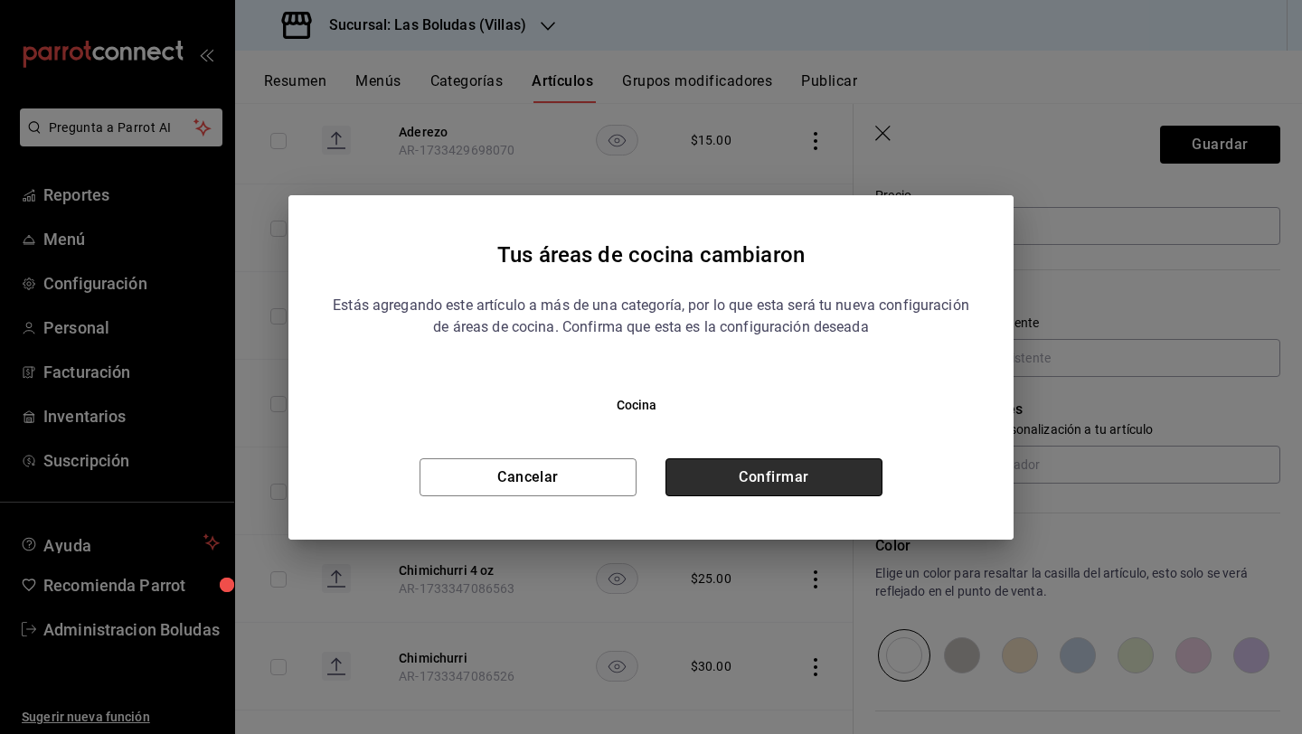
click at [813, 479] on button "Confirmar" at bounding box center [773, 477] width 217 height 38
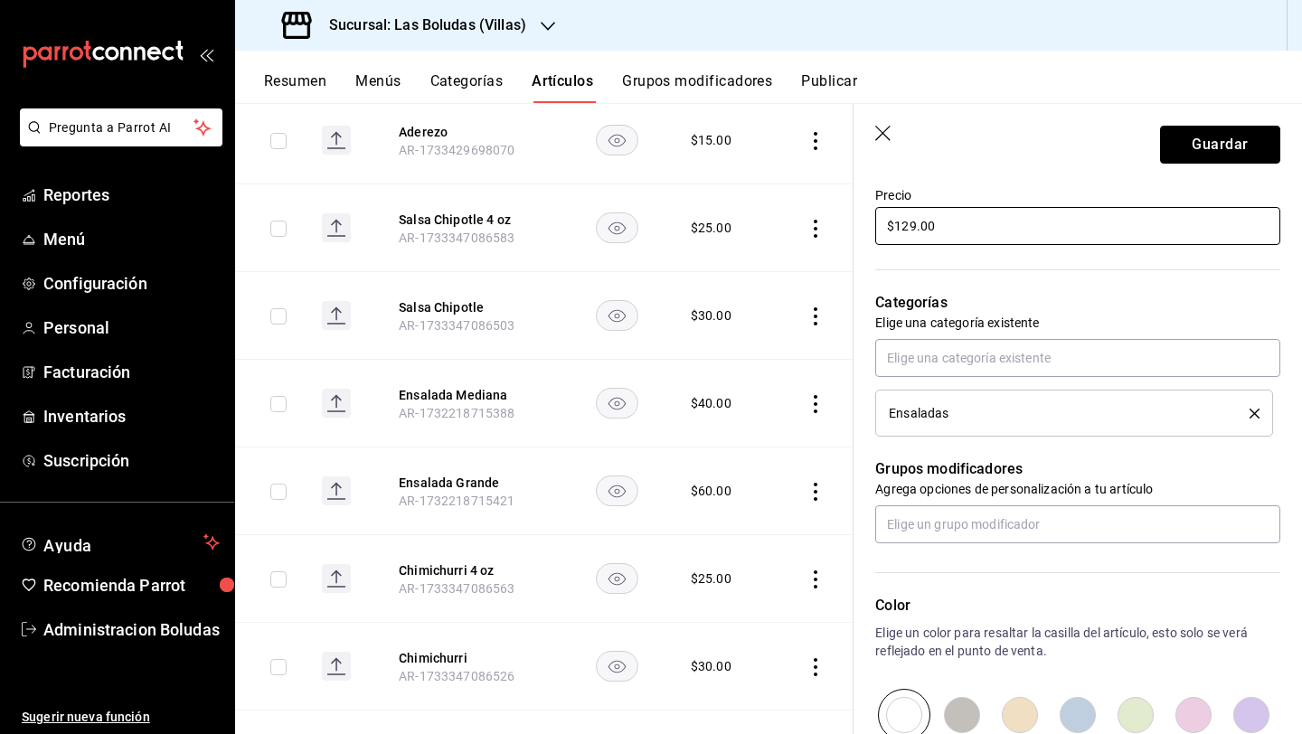
drag, startPoint x: 1214, startPoint y: 156, endPoint x: 1180, endPoint y: 216, distance: 68.8
click at [1006, 155] on button "Guardar" at bounding box center [1220, 145] width 120 height 38
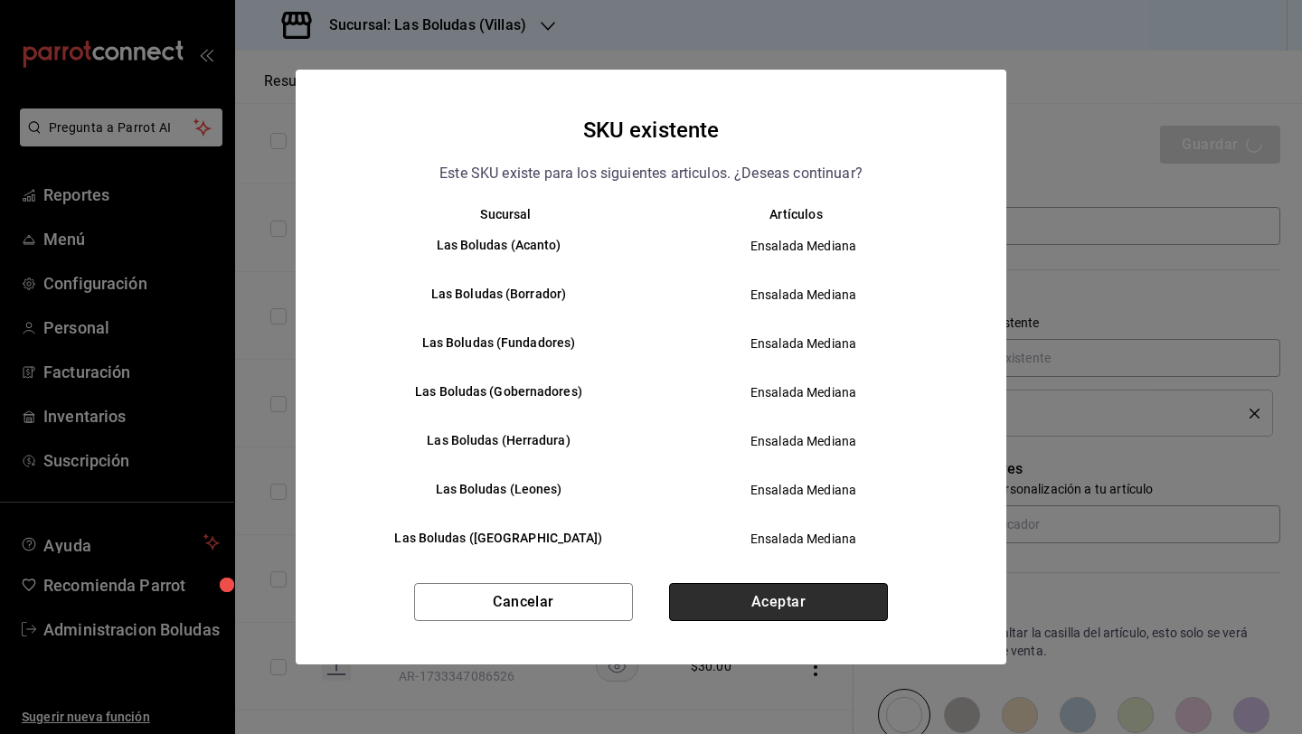
click at [788, 604] on button "Aceptar" at bounding box center [778, 602] width 219 height 38
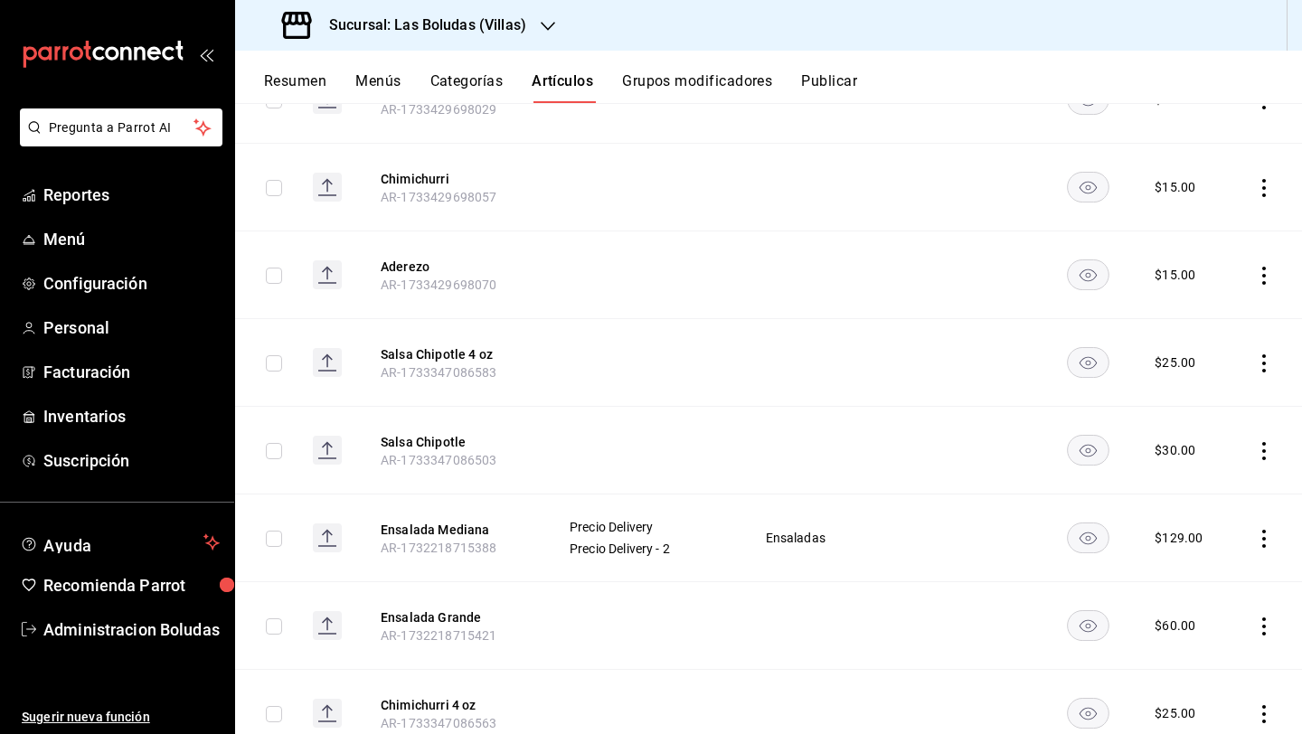
scroll to position [320, 0]
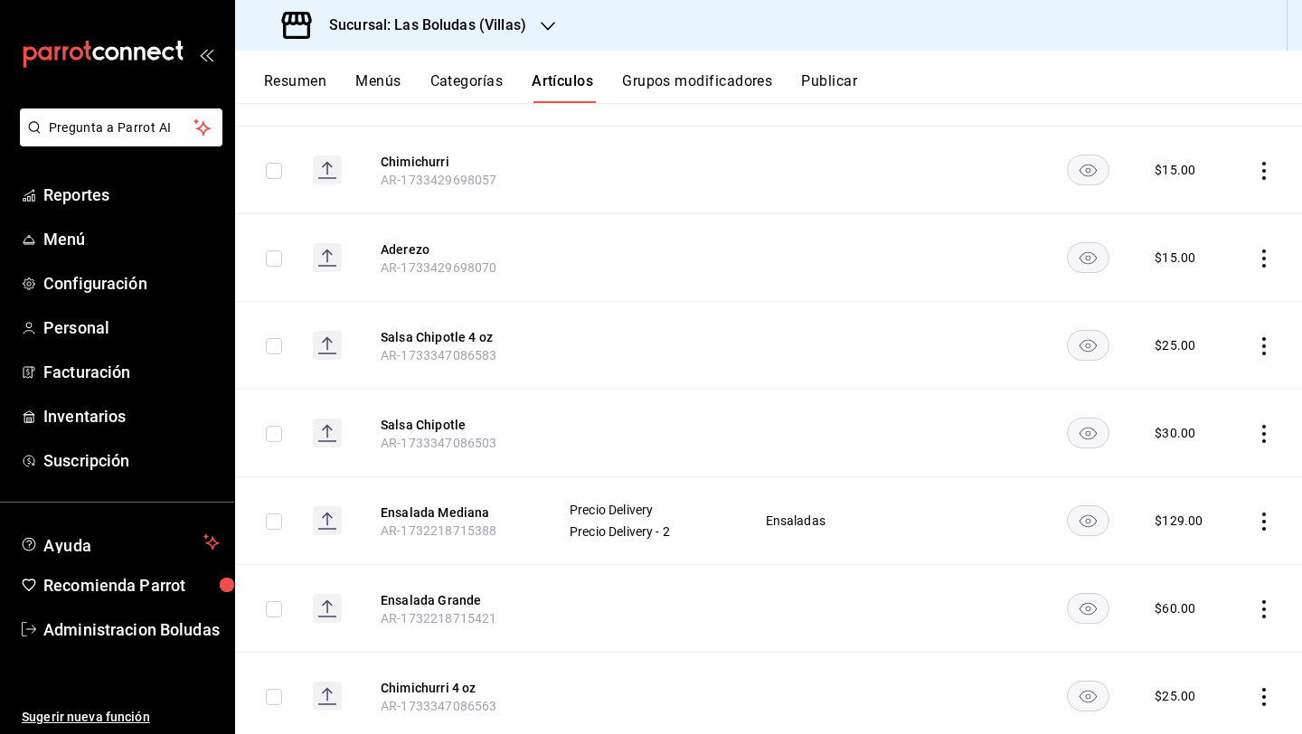
click at [1006, 609] on icon "actions" at bounding box center [1264, 609] width 18 height 18
click at [1006, 618] on span "Editar" at bounding box center [1195, 612] width 47 height 19
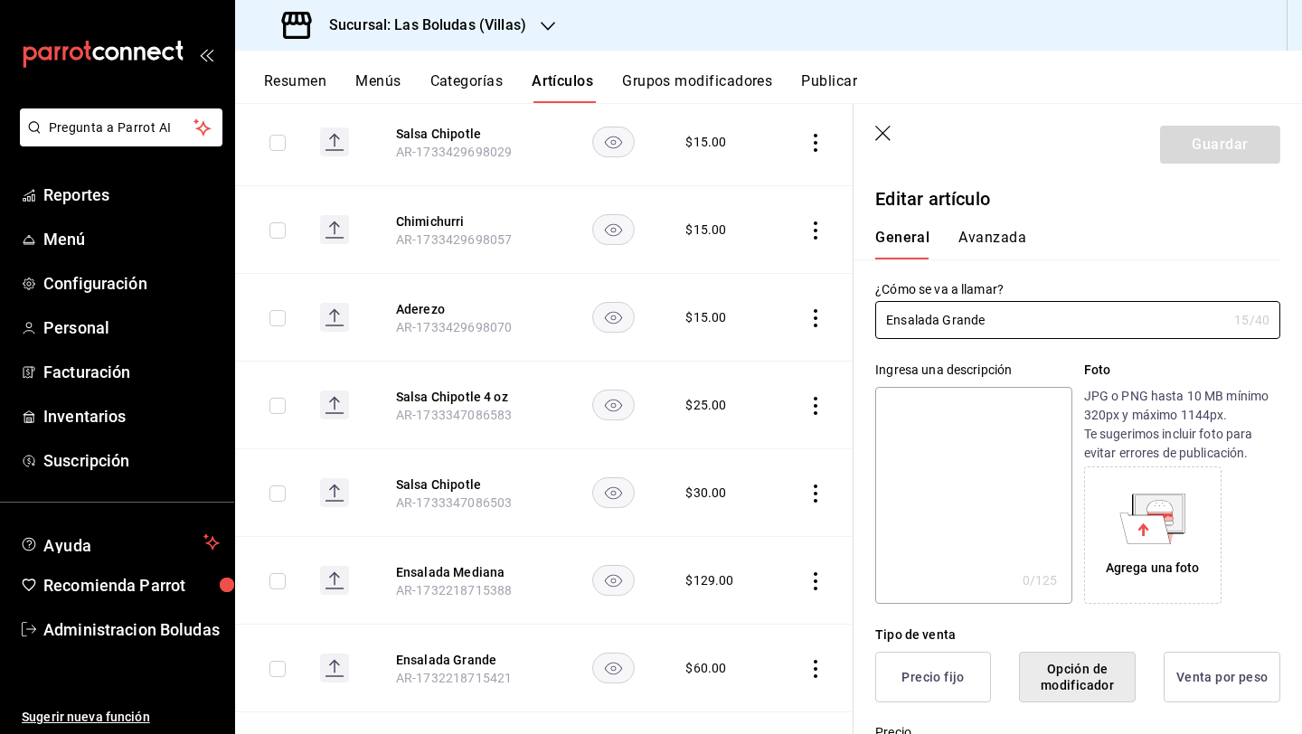
click at [972, 670] on button "Precio fijo" at bounding box center [933, 677] width 116 height 51
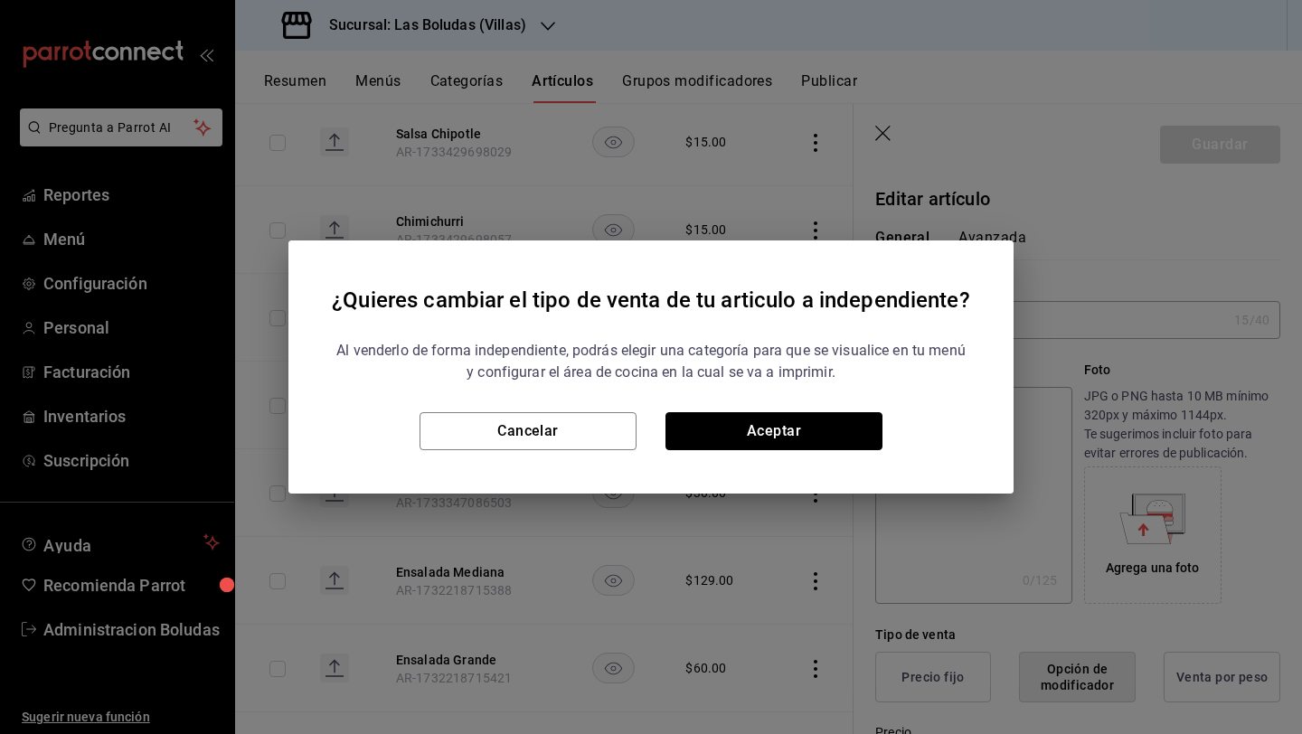
click at [856, 430] on button "Aceptar" at bounding box center [773, 431] width 217 height 38
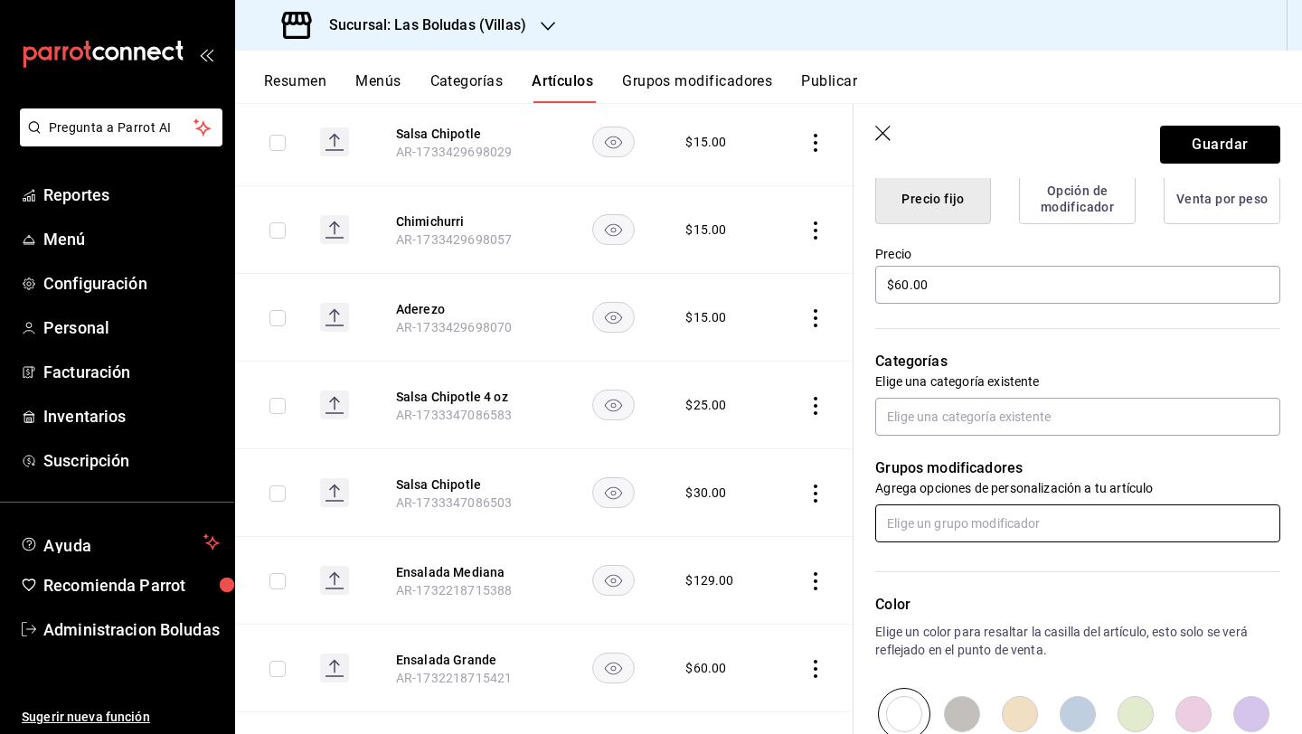
scroll to position [491, 0]
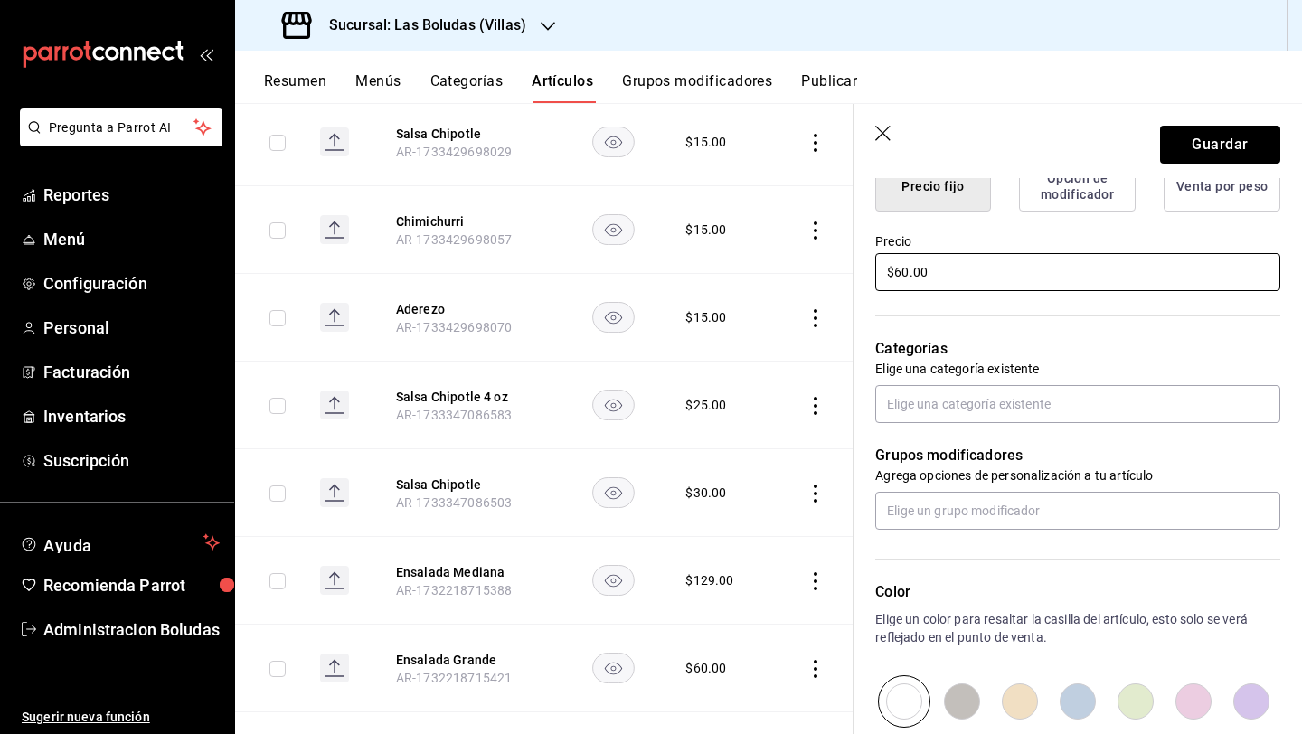
click at [953, 273] on input "$60.00" at bounding box center [1077, 272] width 405 height 38
click at [953, 272] on input "$60.00" at bounding box center [1077, 272] width 405 height 38
type input "$199.00"
click at [1006, 137] on button "Guardar" at bounding box center [1220, 145] width 120 height 38
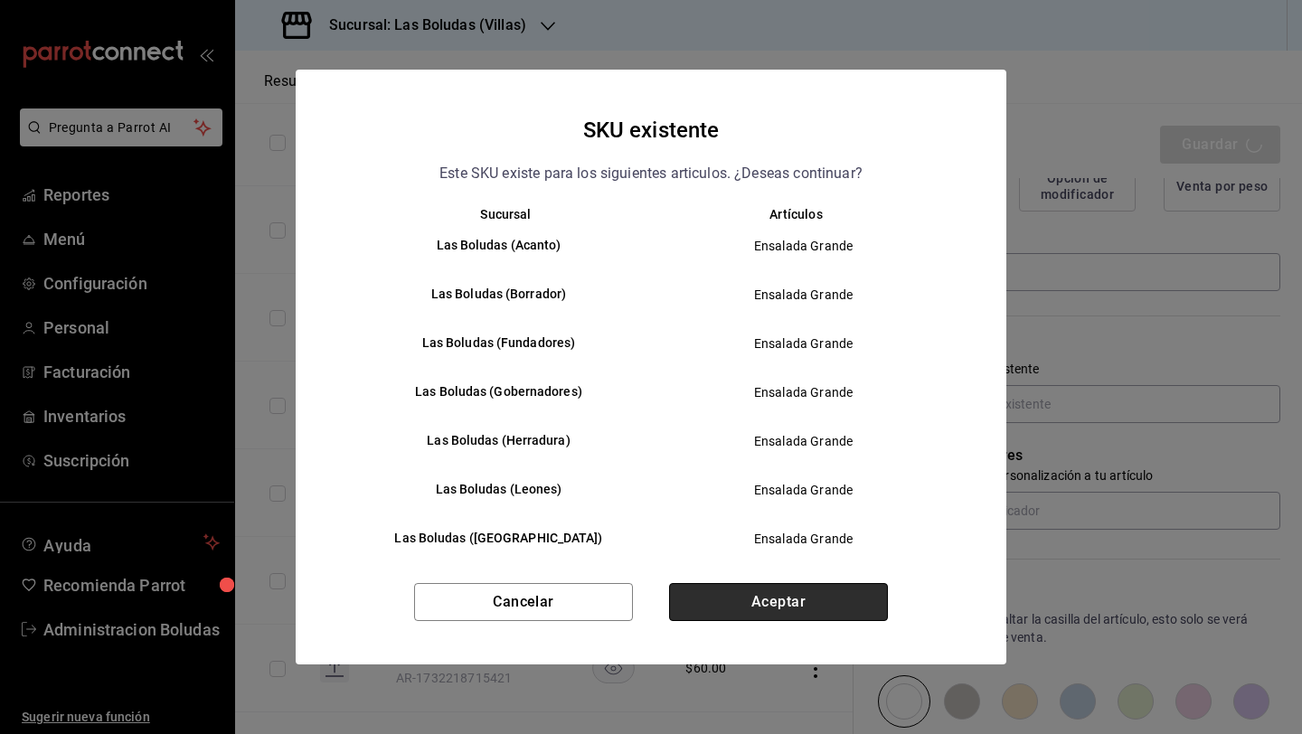
click at [853, 587] on button "Aceptar" at bounding box center [778, 602] width 219 height 38
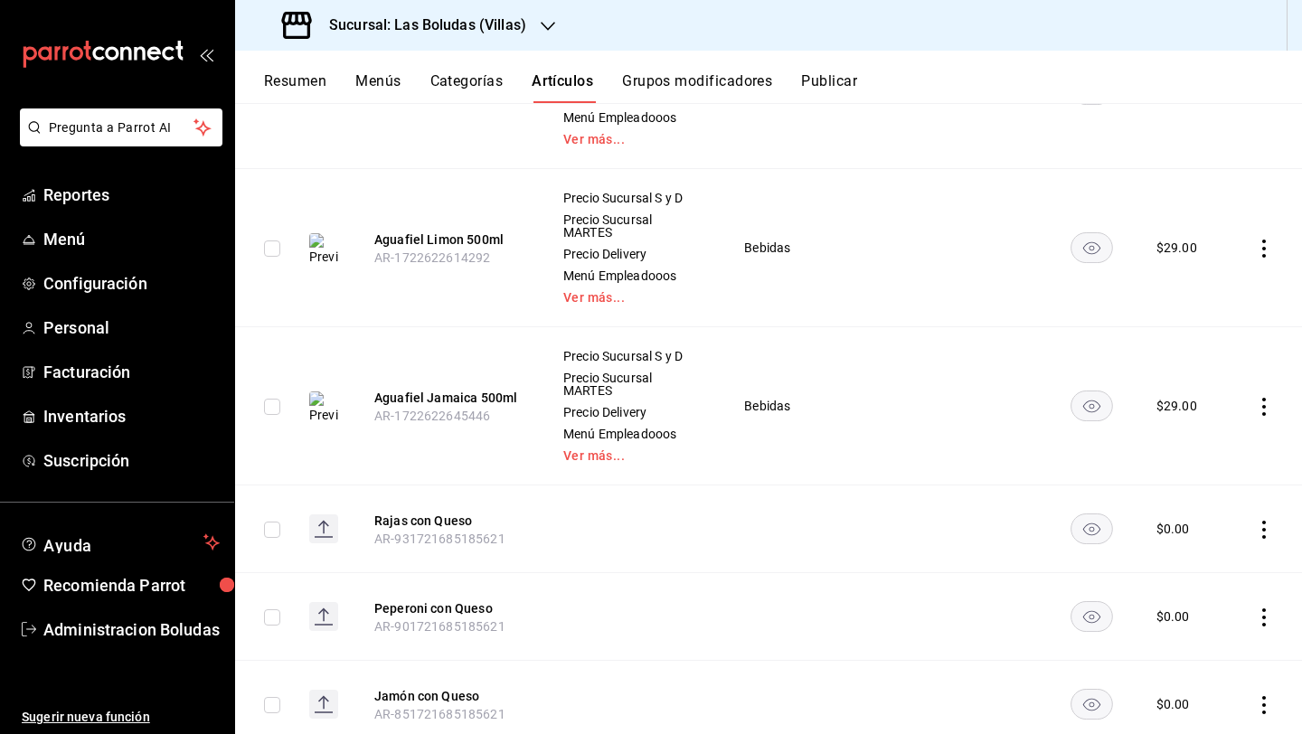
scroll to position [9571, 0]
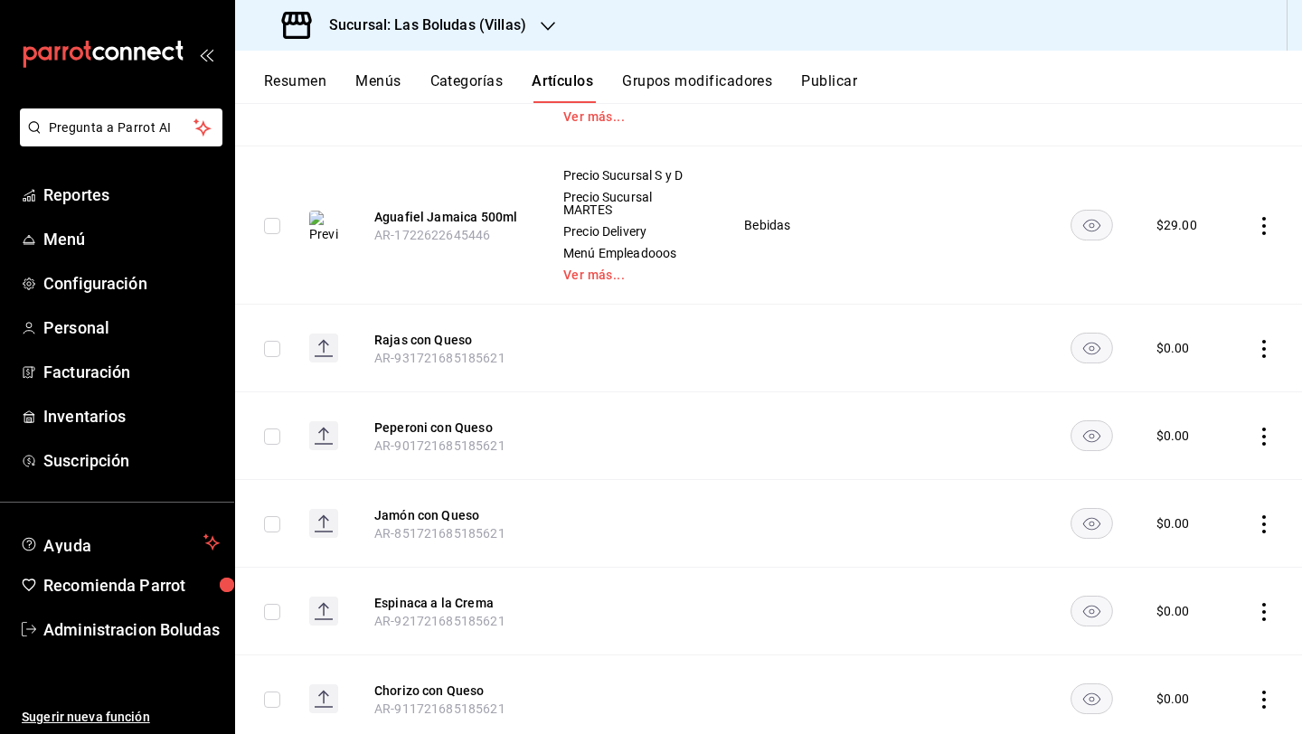
click at [1006, 333] on rect "availability-product" at bounding box center [1091, 348] width 42 height 30
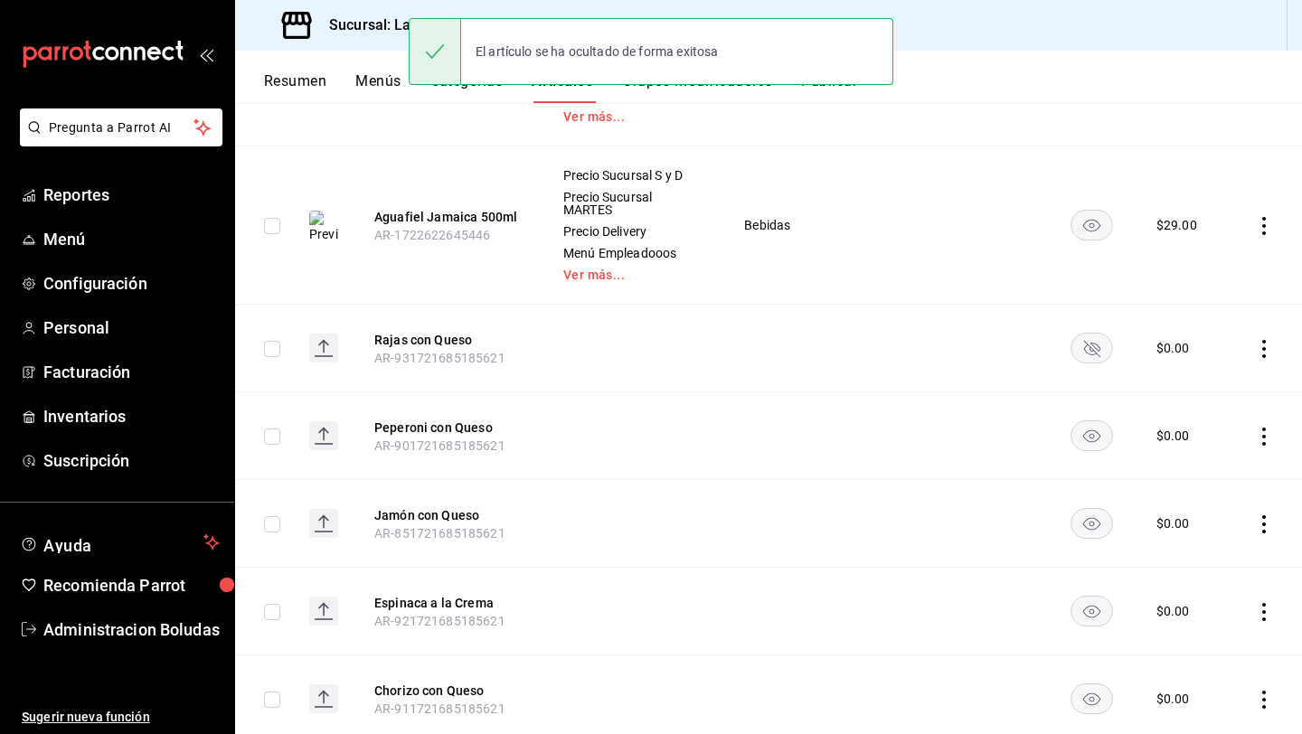
drag, startPoint x: 1084, startPoint y: 212, endPoint x: 1096, endPoint y: 237, distance: 28.3
click at [1006, 333] on rect "availability-product" at bounding box center [1091, 348] width 42 height 30
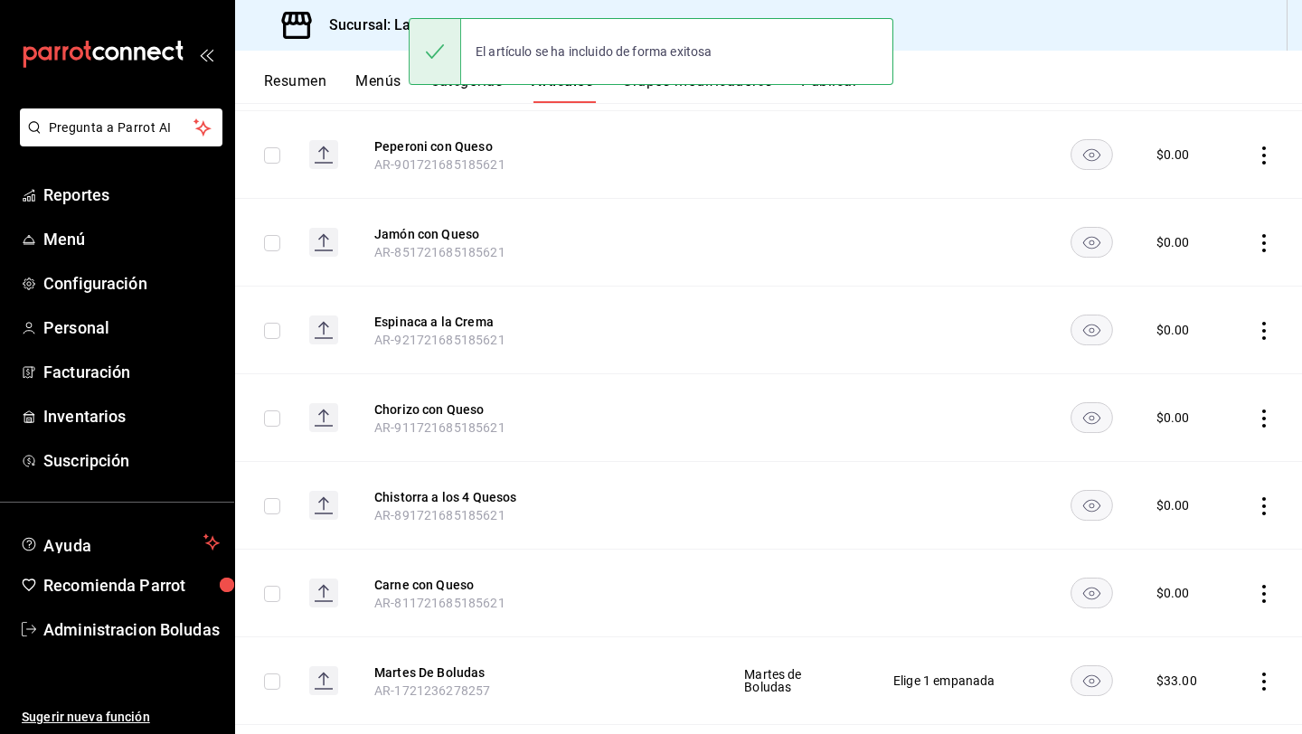
scroll to position [10132, 0]
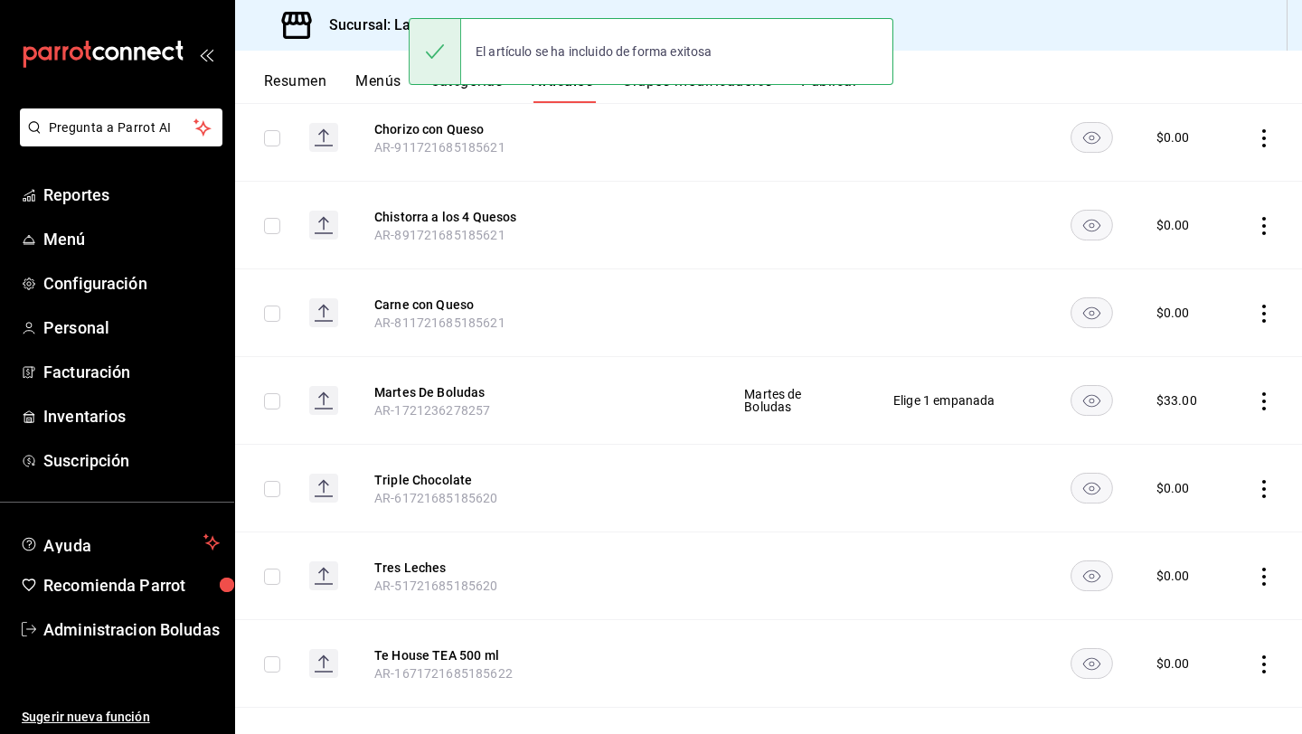
click at [1006, 392] on icon "actions" at bounding box center [1264, 401] width 18 height 18
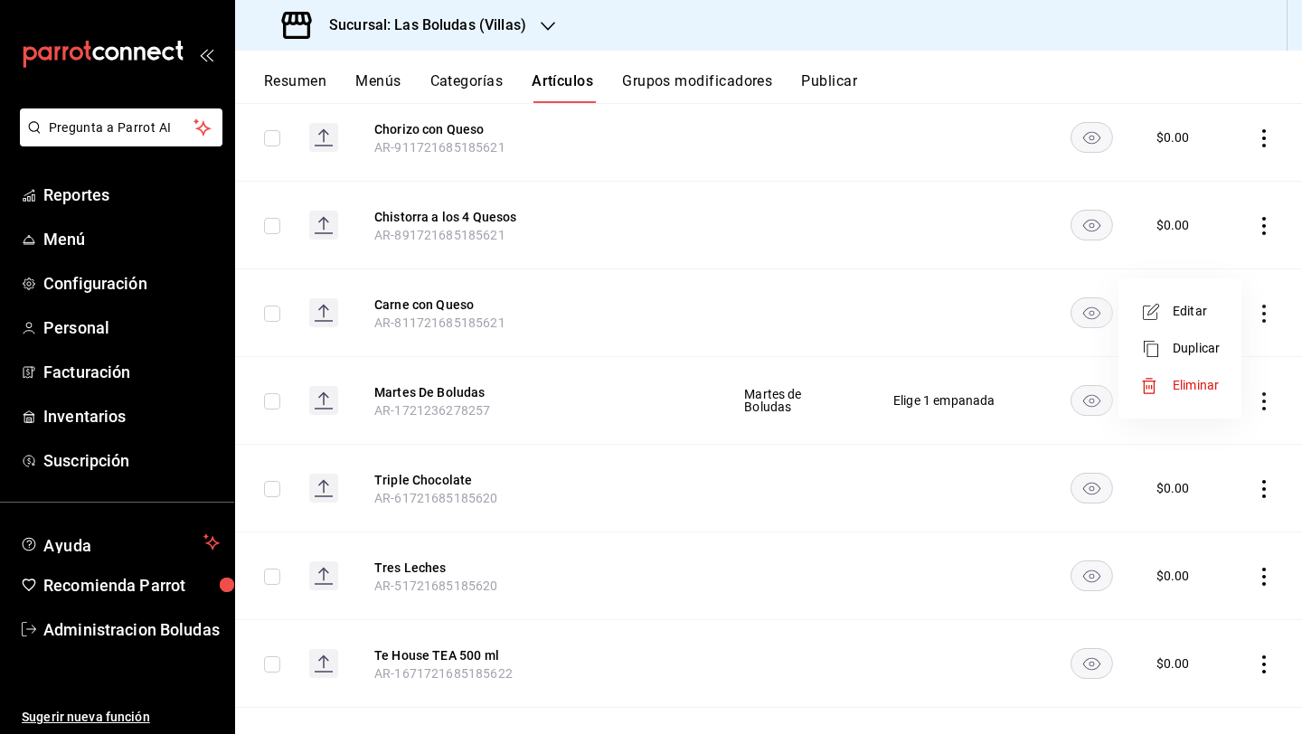
click at [1006, 323] on li "Editar" at bounding box center [1179, 311] width 108 height 37
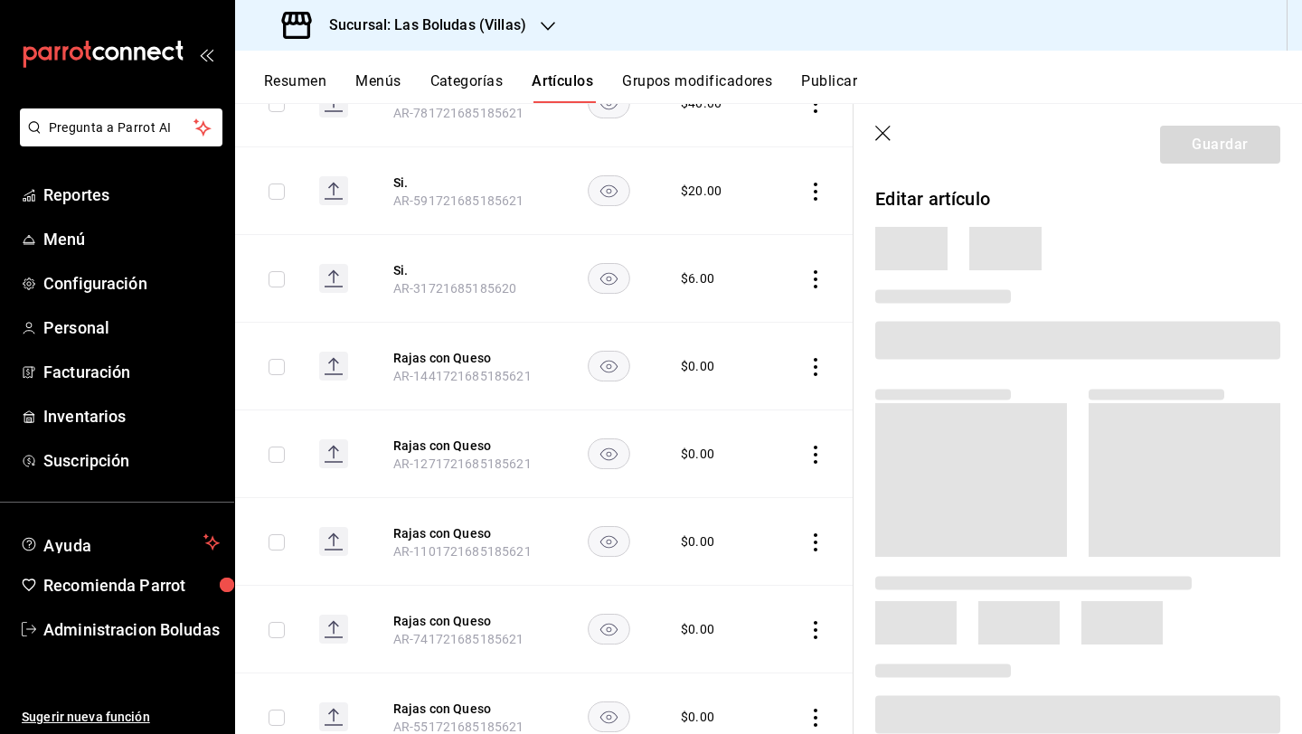
scroll to position [9107, 0]
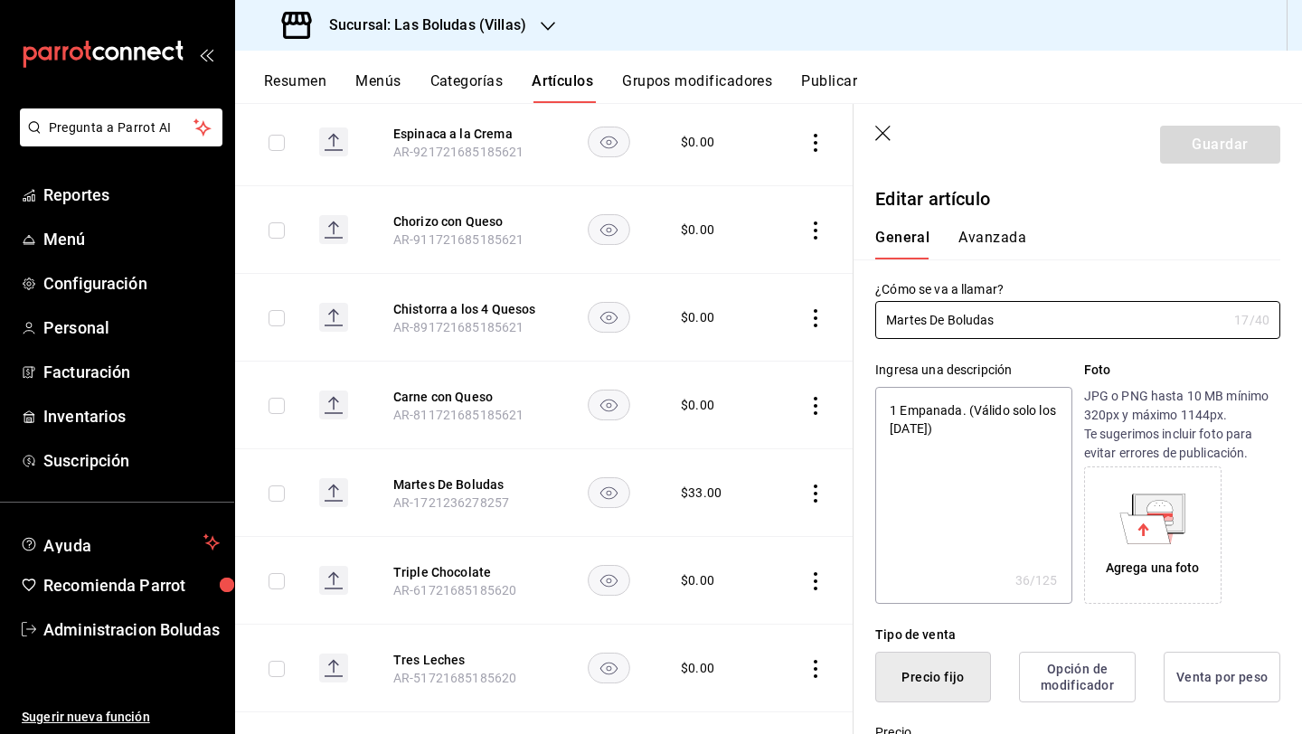
type textarea "x"
type input "$33.00"
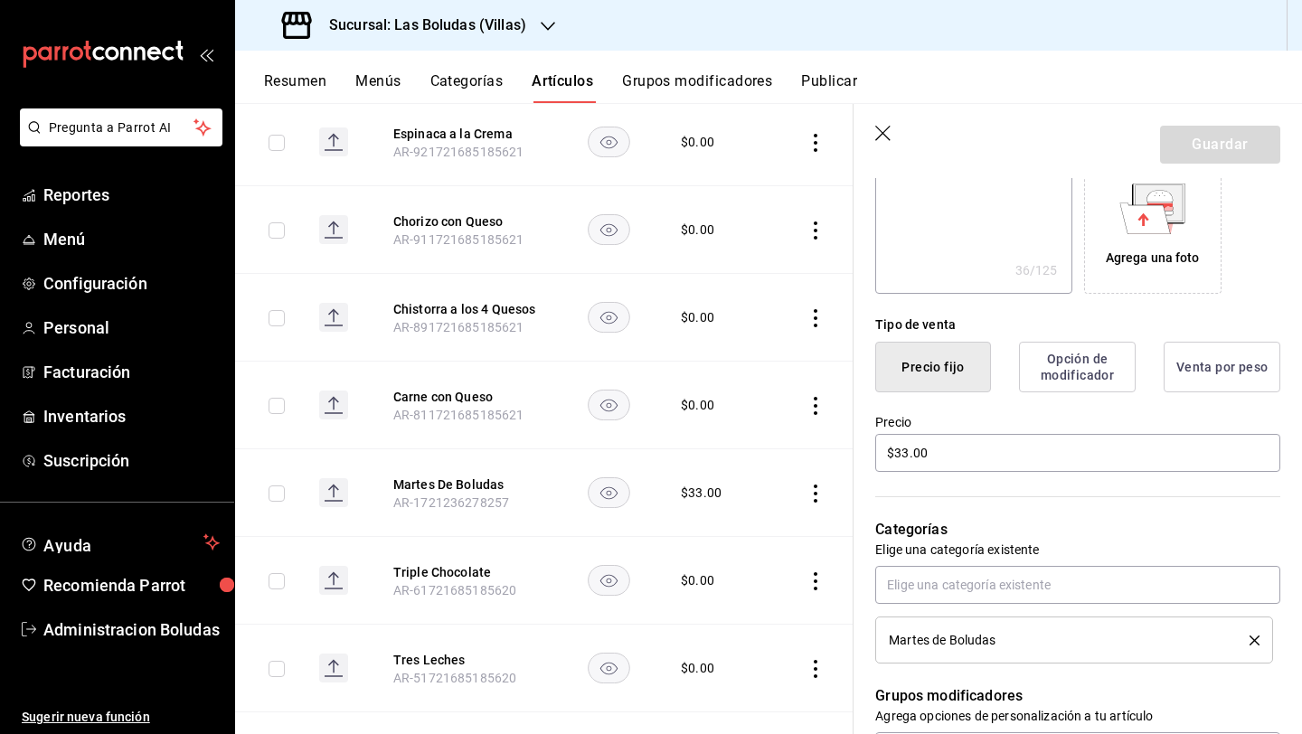
scroll to position [311, 0]
click at [964, 443] on input "$33.00" at bounding box center [1077, 452] width 405 height 38
click at [965, 442] on input "$33.00" at bounding box center [1077, 452] width 405 height 38
click at [917, 450] on input "$33.00" at bounding box center [1077, 452] width 405 height 38
type textarea "x"
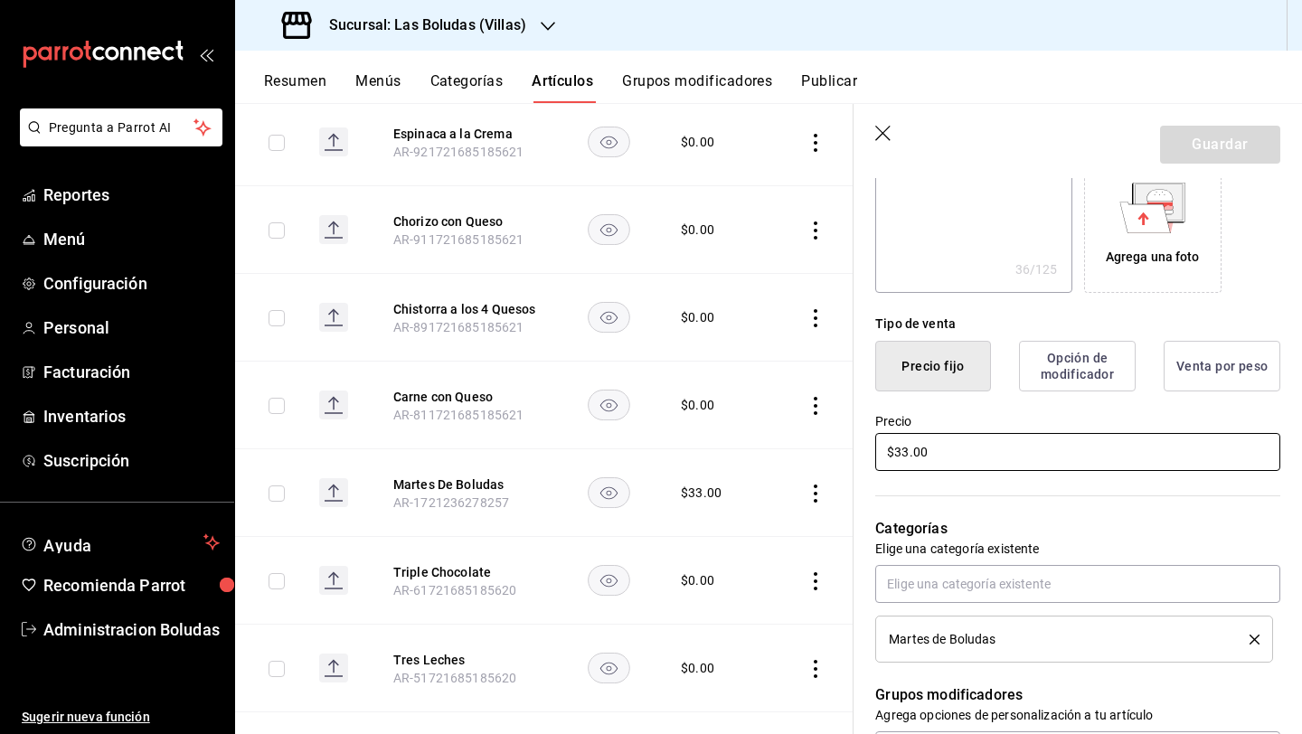
type input "$33.00"
type textarea "x"
type input "$3.00"
type textarea "x"
type input "$38.00"
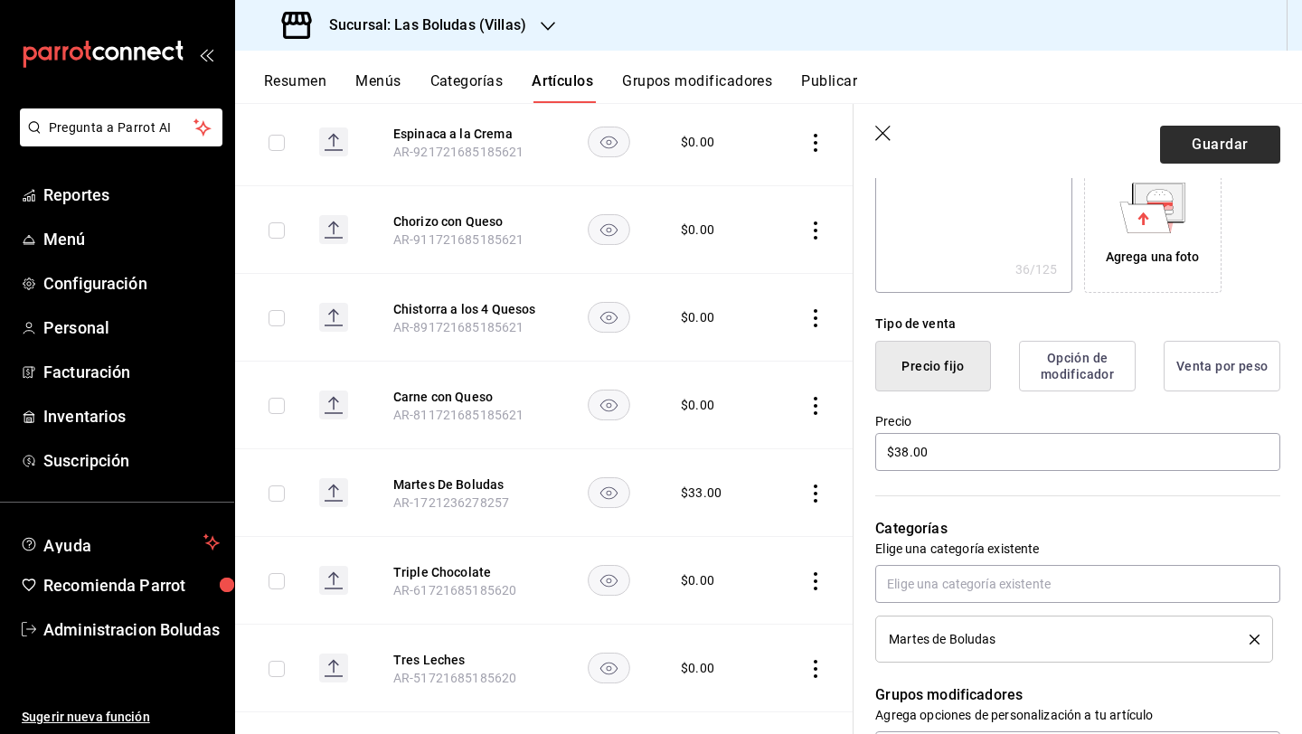
drag, startPoint x: 1216, startPoint y: 121, endPoint x: 1214, endPoint y: 131, distance: 10.1
click at [1006, 123] on header "Guardar" at bounding box center [1077, 141] width 448 height 74
click at [1006, 138] on button "Guardar" at bounding box center [1220, 145] width 120 height 38
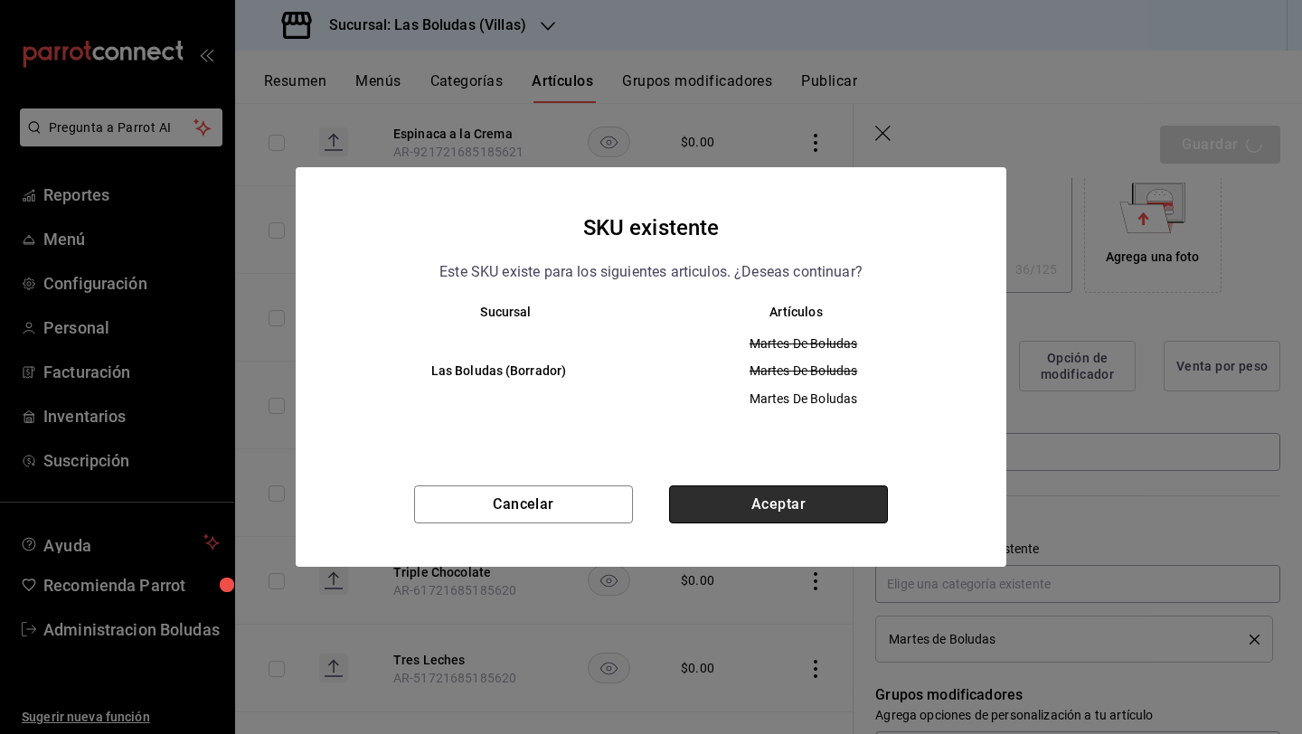
click at [802, 516] on button "Aceptar" at bounding box center [778, 504] width 219 height 38
type textarea "x"
type input "AR-1756146053774"
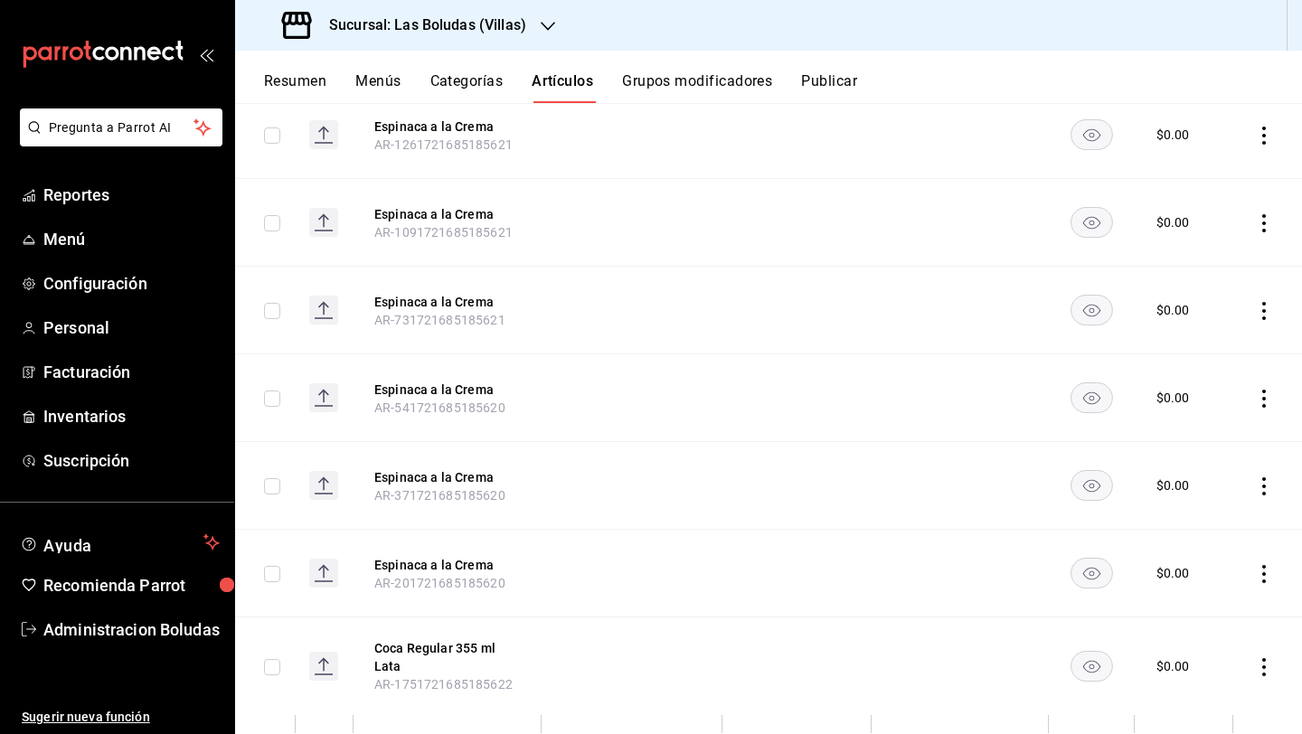
scroll to position [15543, 0]
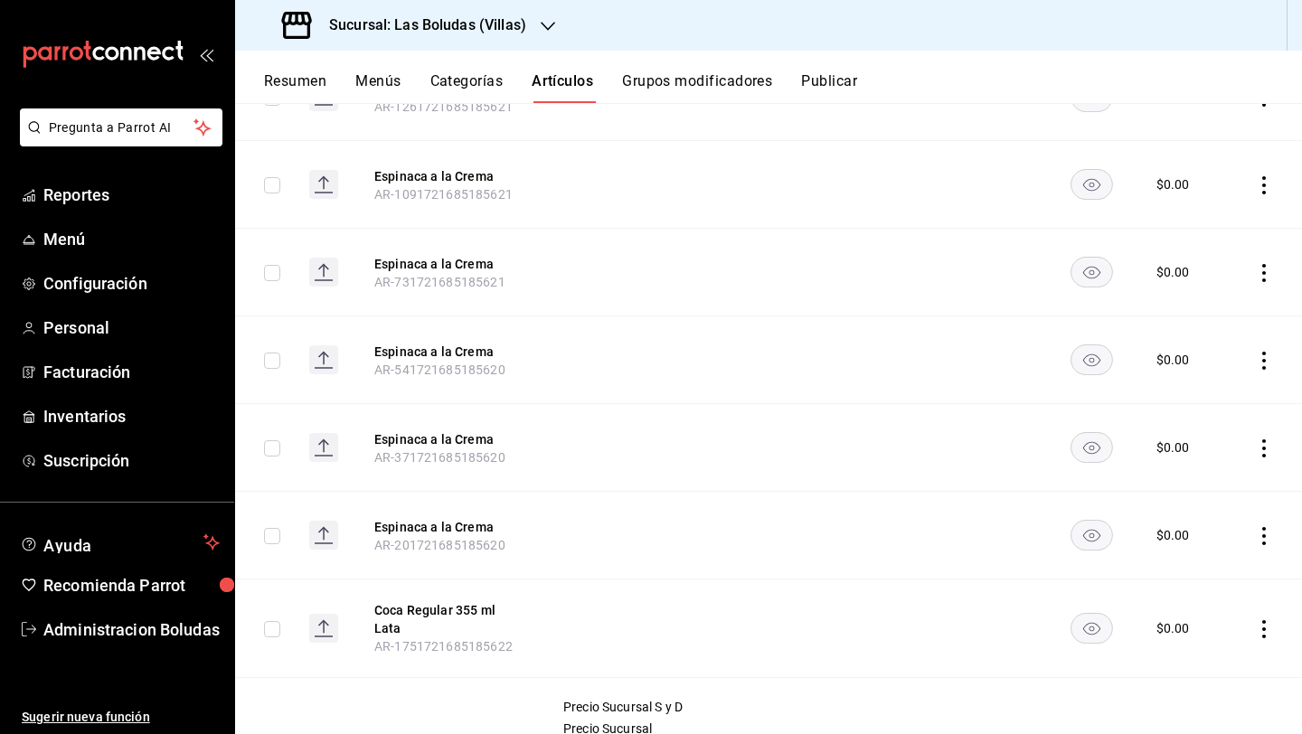
click at [354, 94] on div "Resumen Menús Categorías Artículos Grupos modificadores Publicar" at bounding box center [783, 87] width 1038 height 31
click at [366, 88] on button "Menús" at bounding box center [377, 87] width 45 height 31
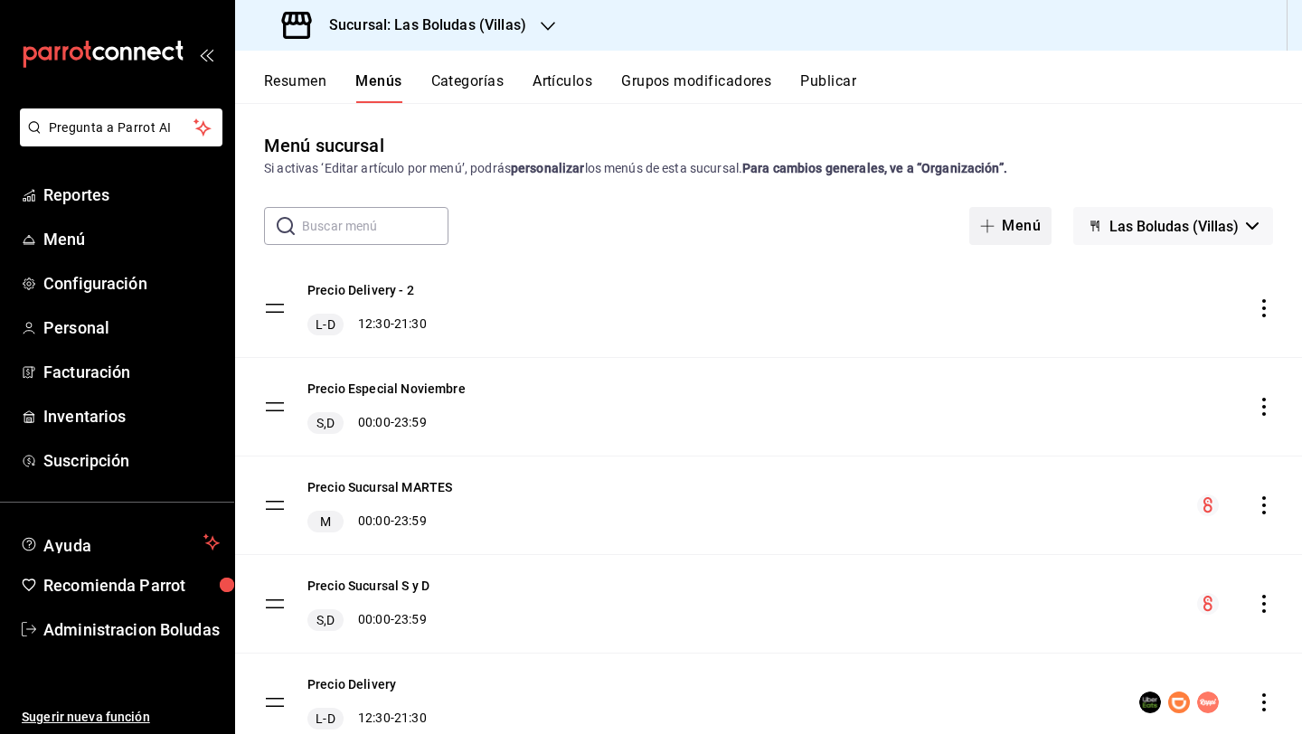
click at [981, 226] on icon "button" at bounding box center [988, 226] width 14 height 1
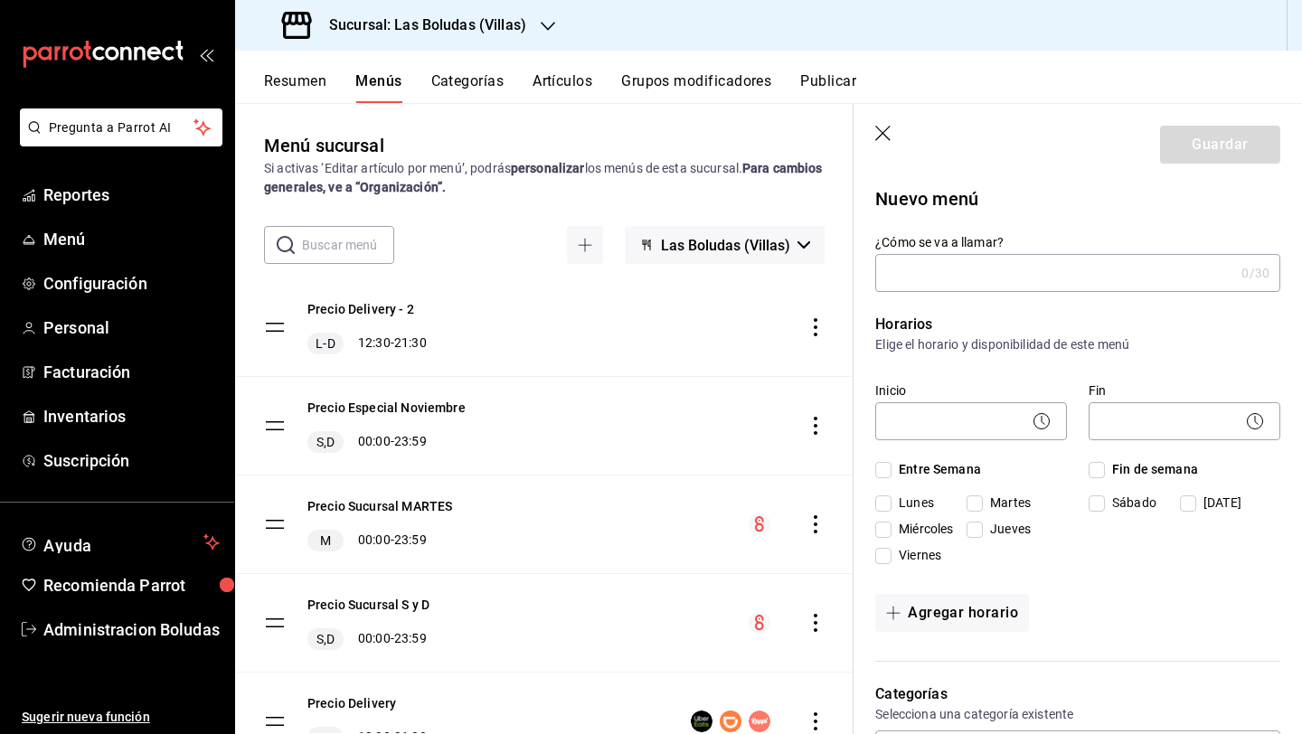
click at [1001, 269] on input "¿Cómo se va a llamar?" at bounding box center [1054, 273] width 359 height 36
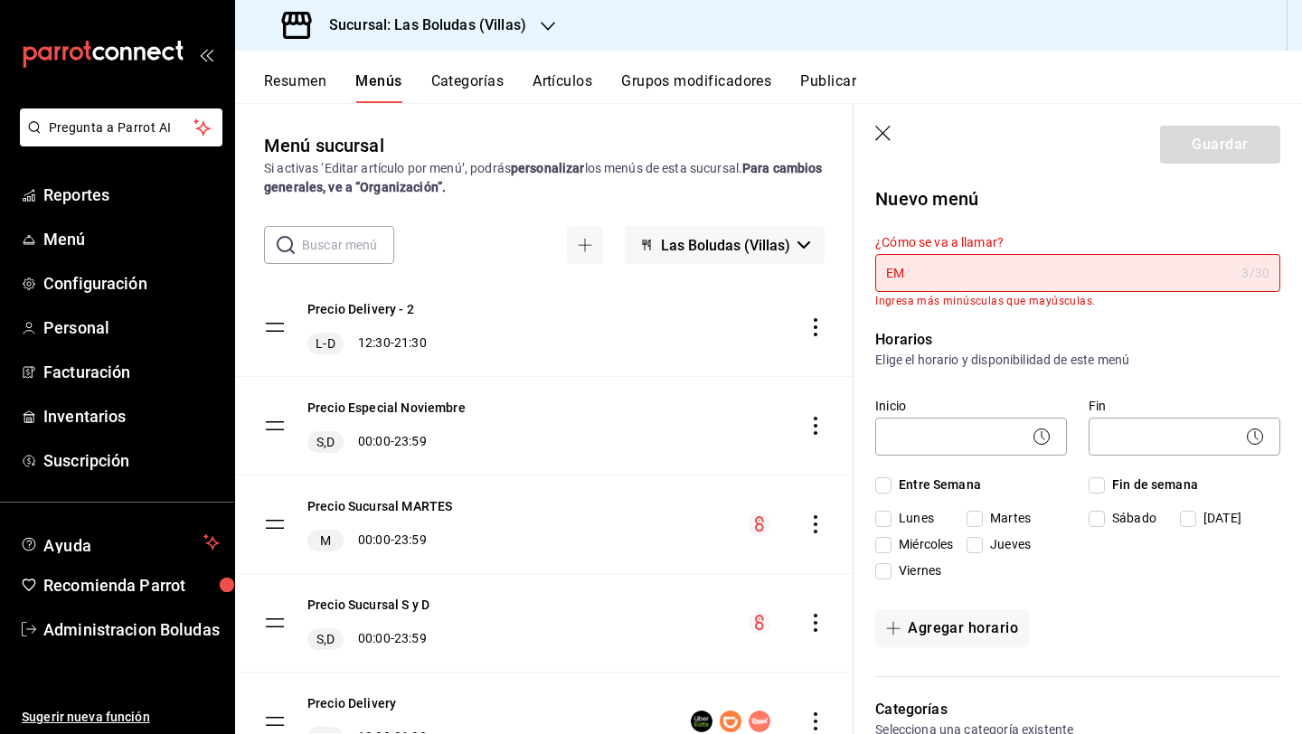
type input "E"
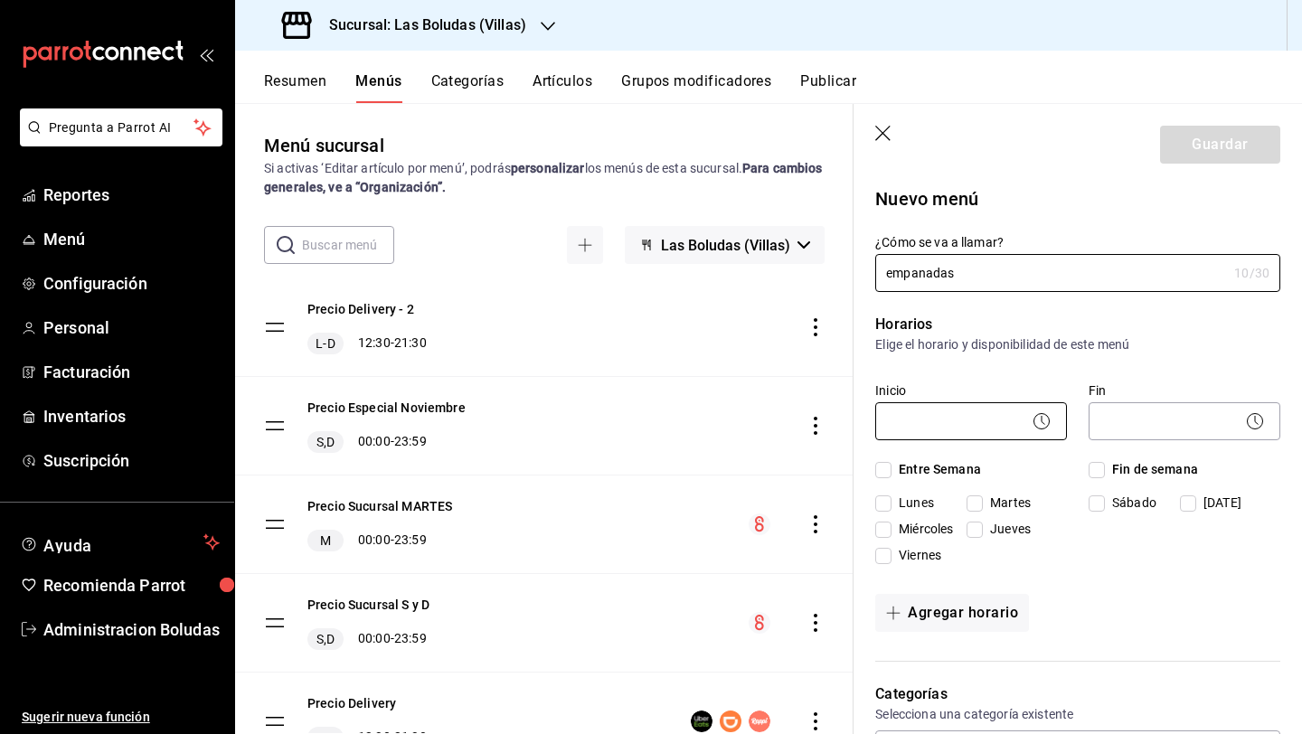
type input "empanadas"
click at [903, 437] on body "Pregunta a Parrot AI Reportes Menú Configuración Personal Facturación Inventari…" at bounding box center [651, 367] width 1302 height 734
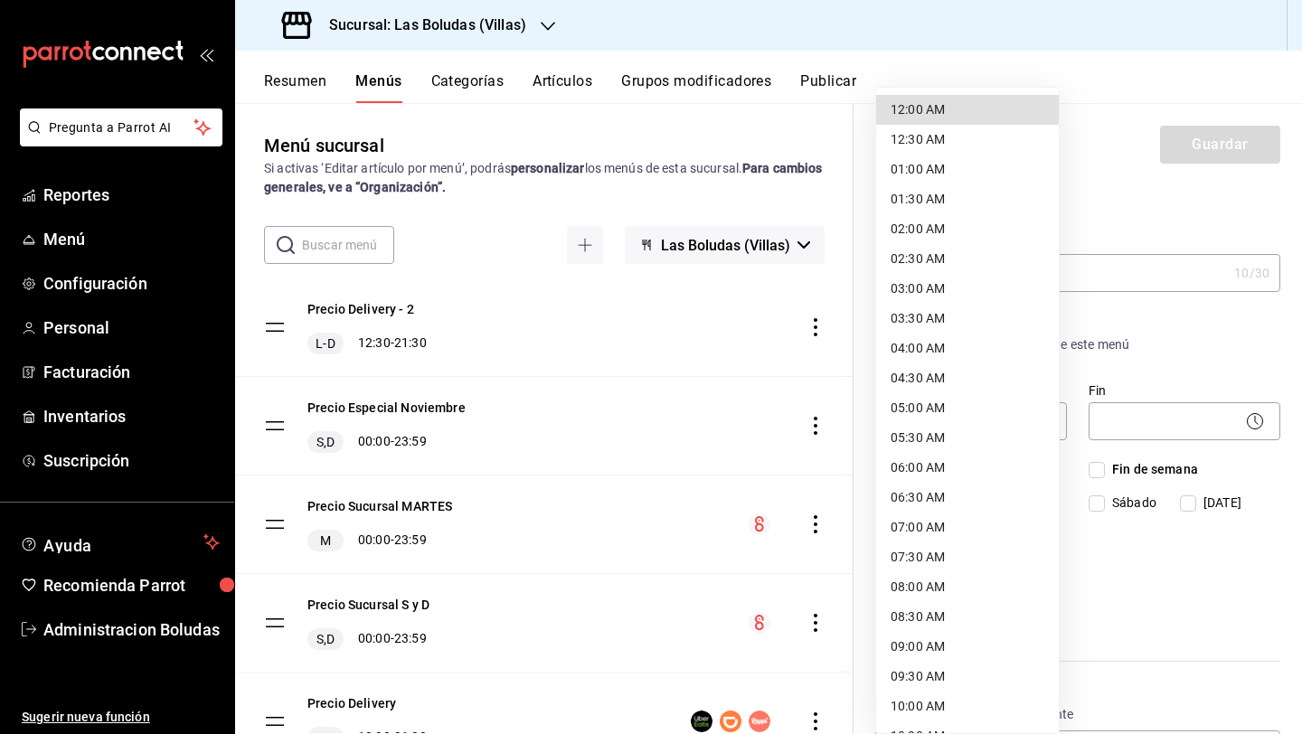
click at [1006, 459] on div at bounding box center [651, 367] width 1302 height 734
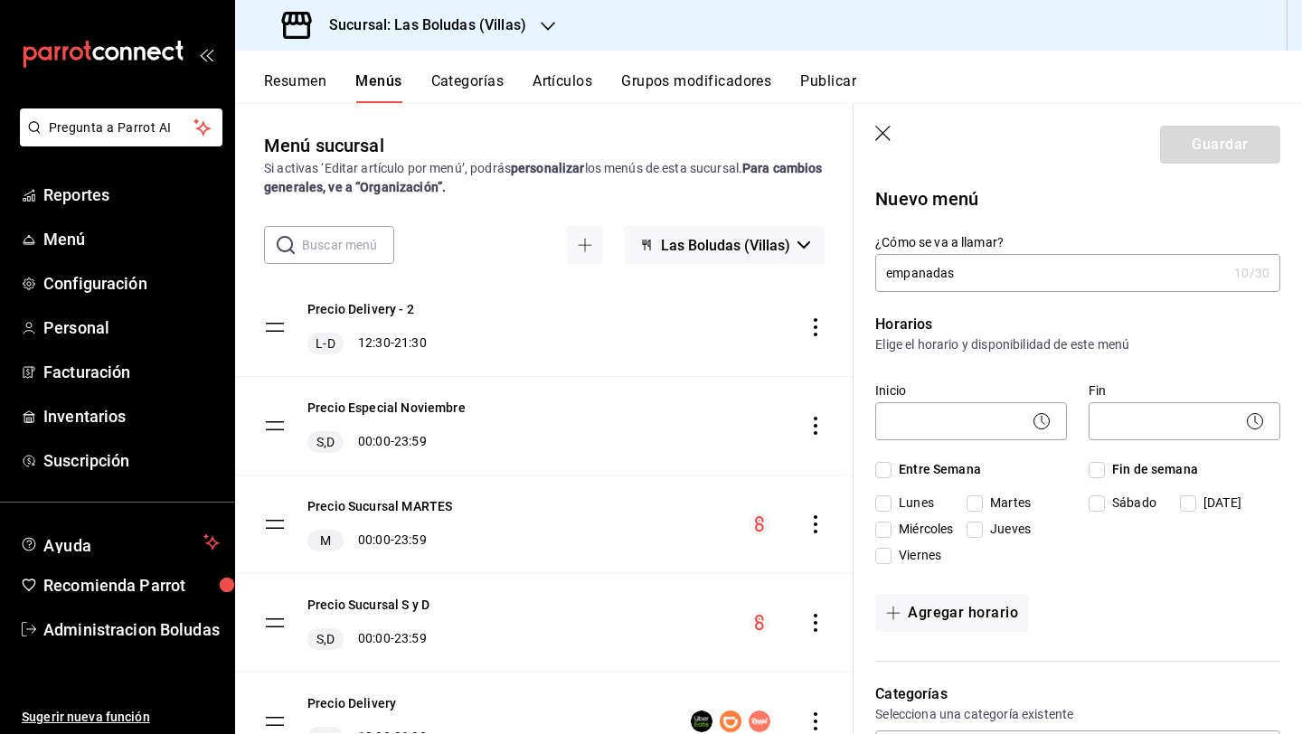
click at [882, 469] on input "Entre Semana" at bounding box center [883, 470] width 16 height 16
checkbox input "true"
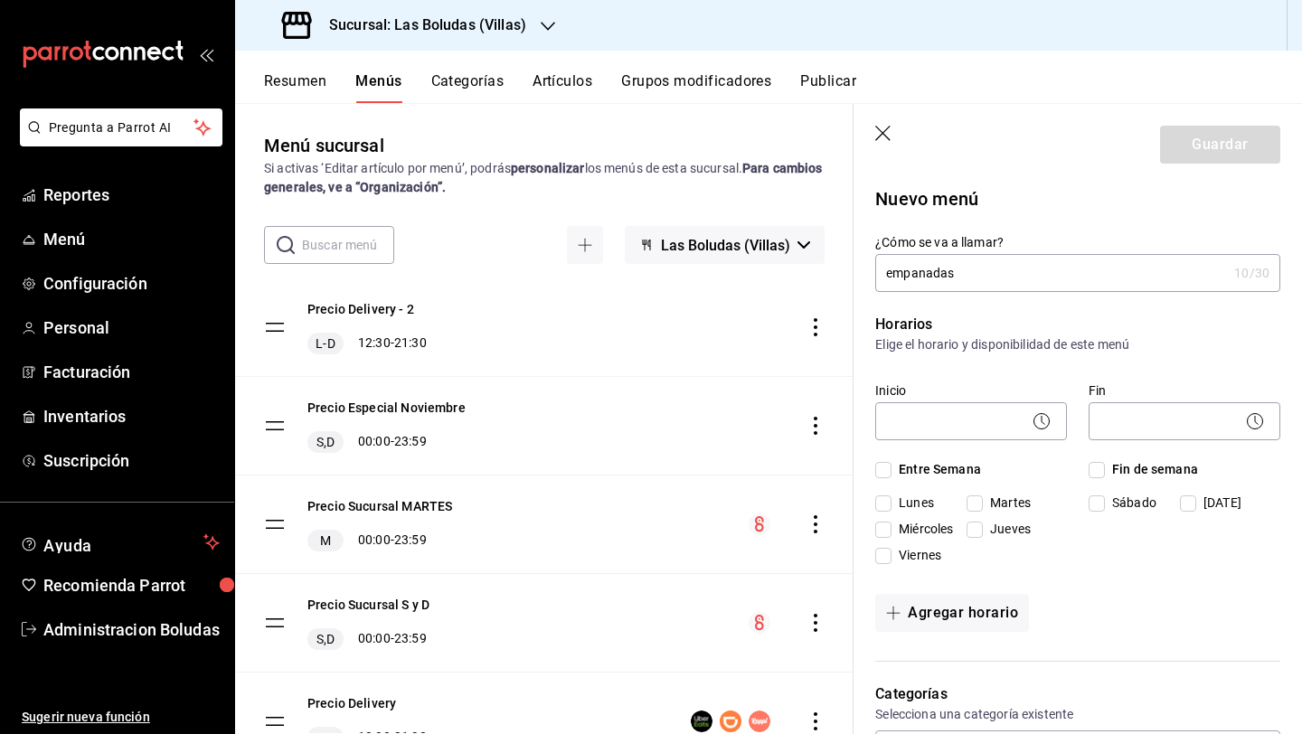
checkbox input "true"
click at [1006, 467] on input "Fin de semana" at bounding box center [1096, 470] width 16 height 16
checkbox input "true"
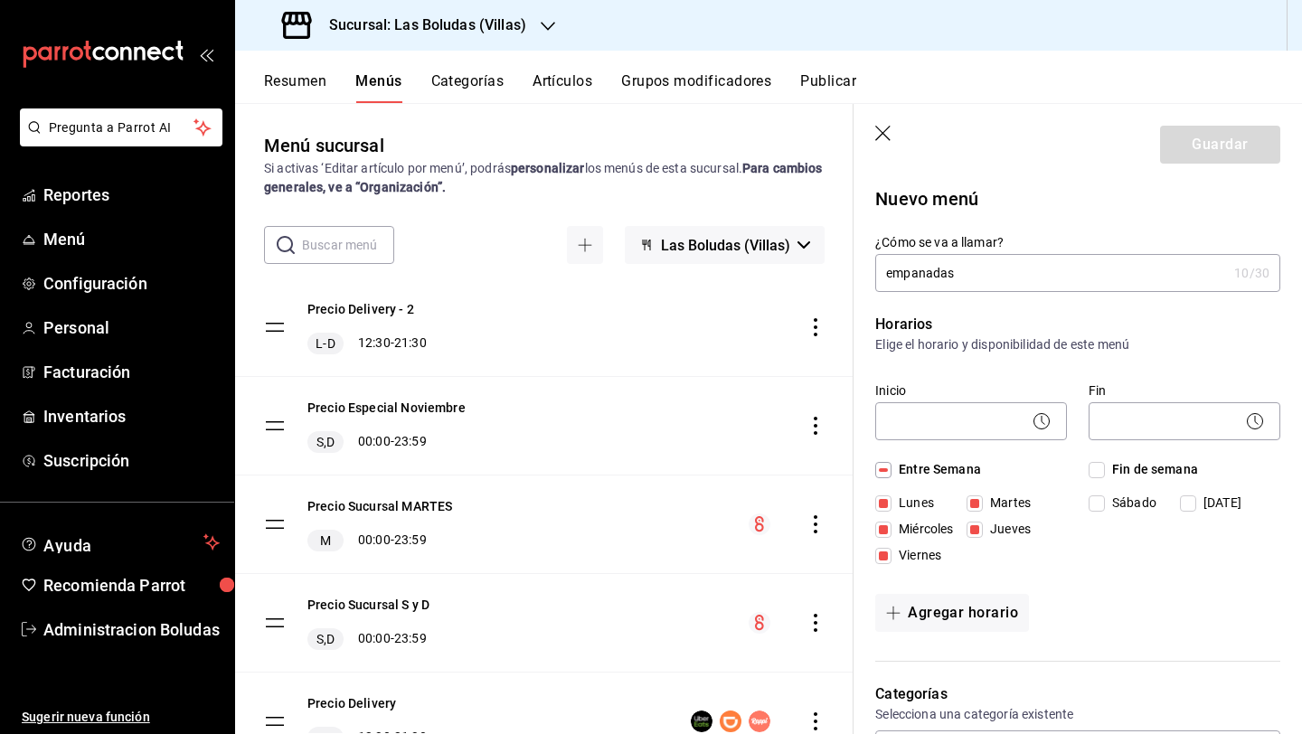
checkbox input "true"
click at [937, 421] on body "Pregunta a Parrot AI Reportes Menú Configuración Personal Facturación Inventari…" at bounding box center [651, 367] width 1302 height 734
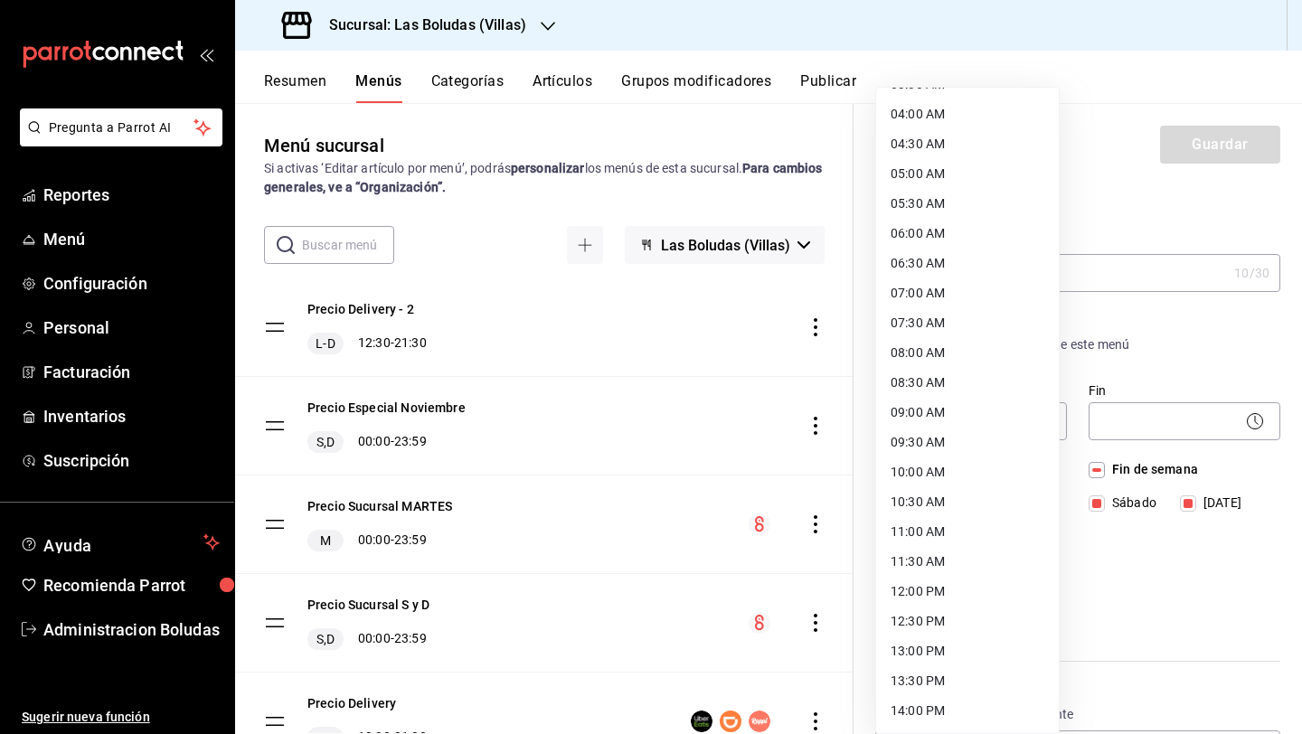
scroll to position [282, 0]
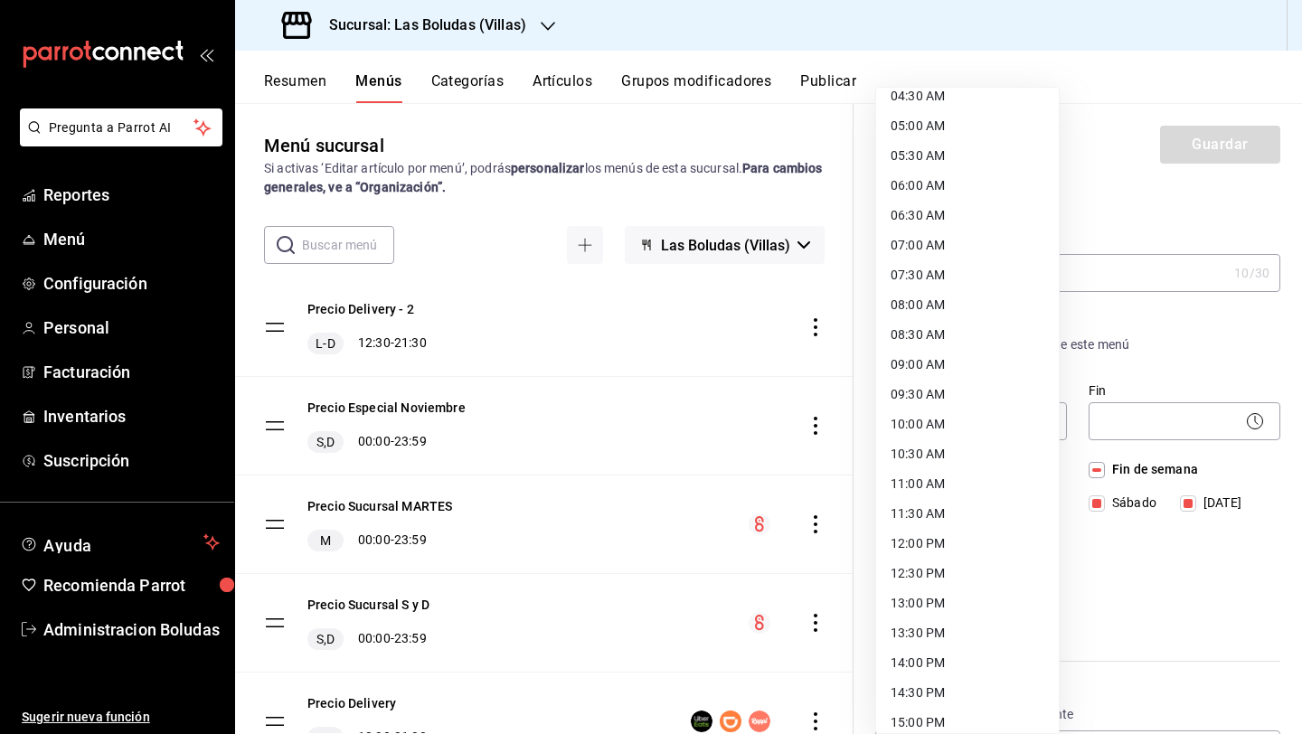
click at [918, 546] on li "12:00 PM" at bounding box center [967, 544] width 183 height 30
type input "12:00"
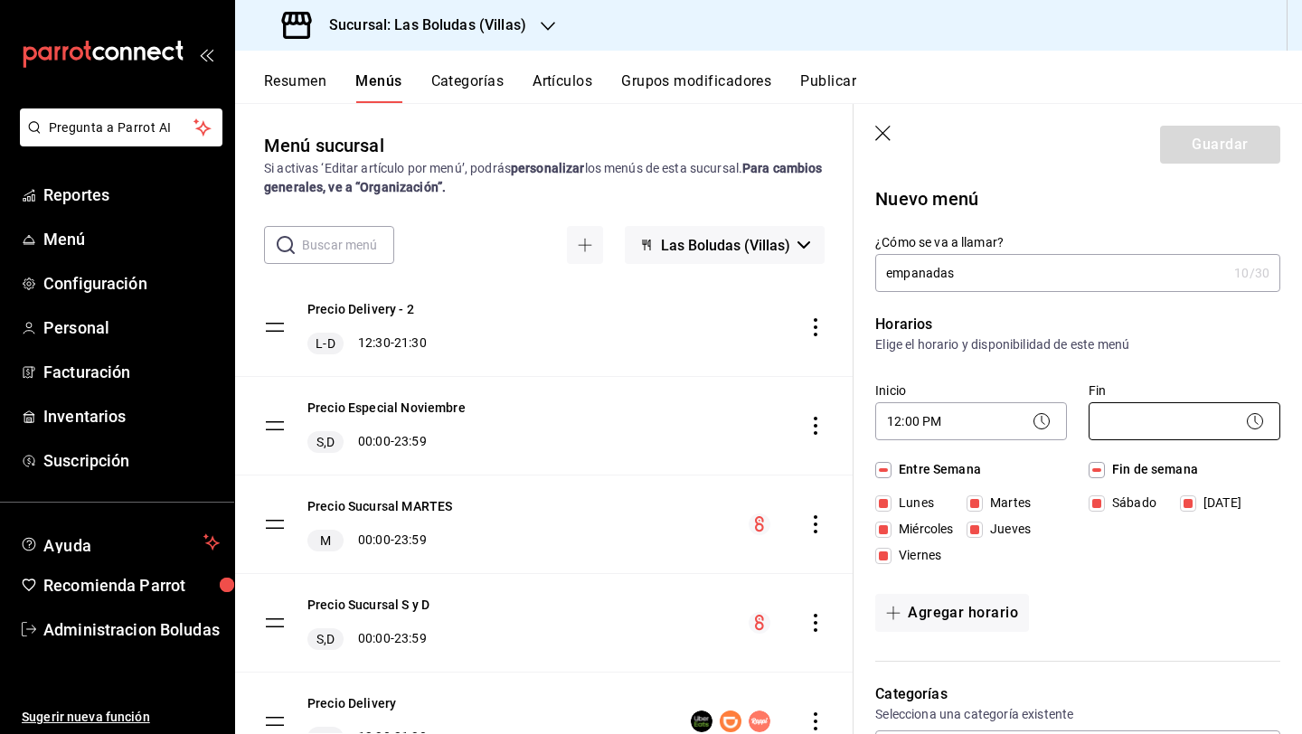
click at [1006, 422] on body "Pregunta a Parrot AI Reportes Menú Configuración Personal Facturación Inventari…" at bounding box center [651, 367] width 1302 height 734
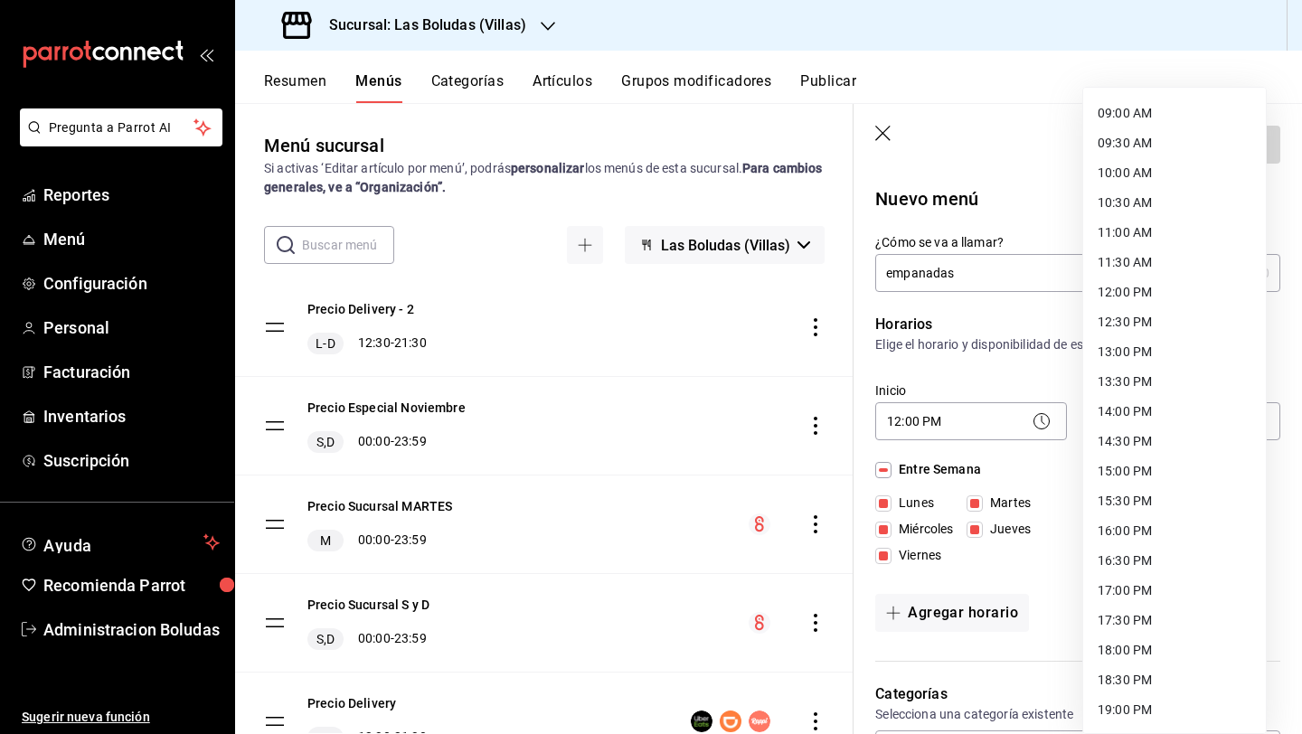
scroll to position [831, 0]
click at [1006, 588] on li "22:00 PM" at bounding box center [1174, 592] width 183 height 30
type input "22:00"
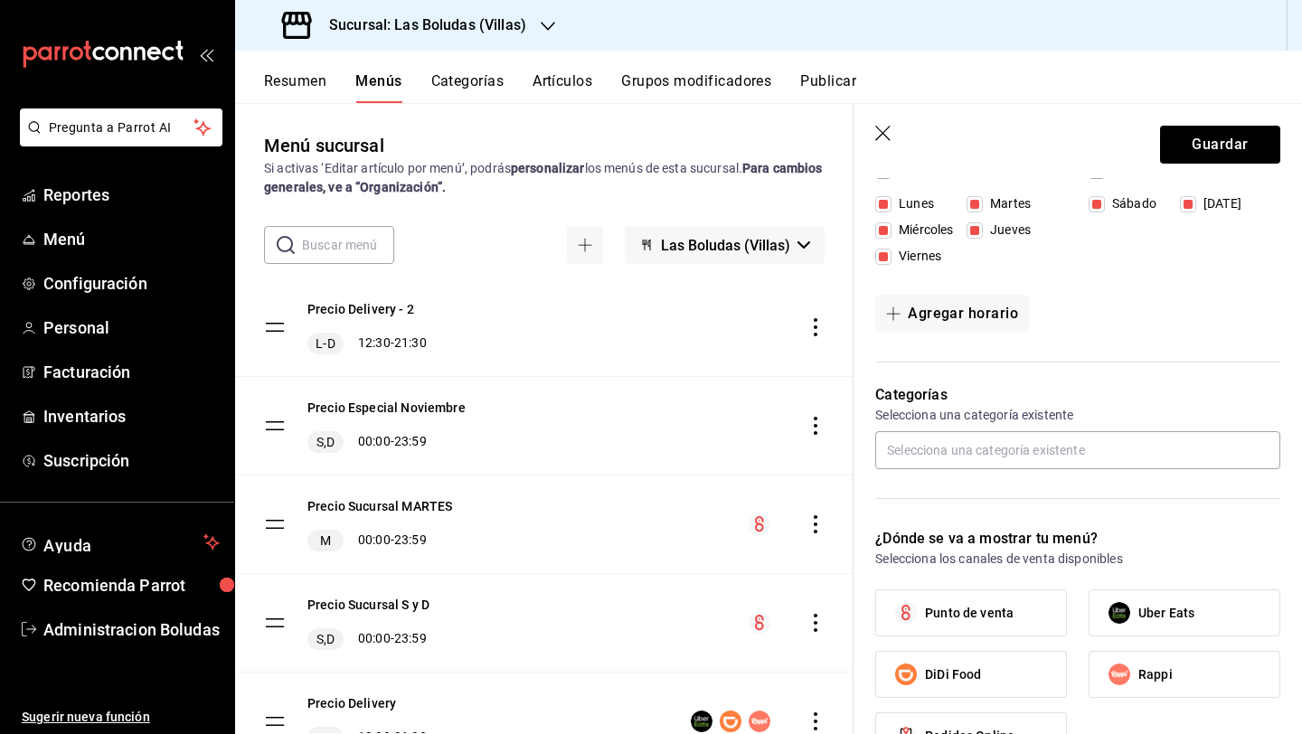
scroll to position [370, 0]
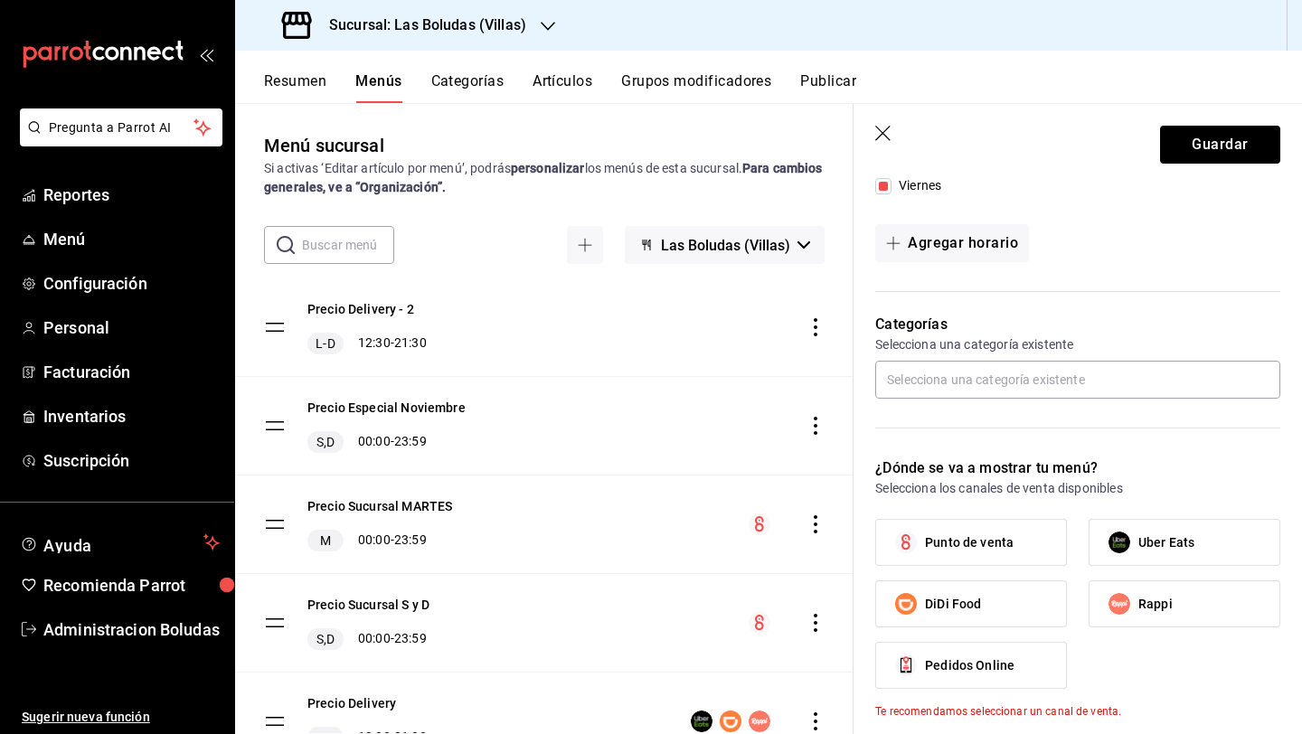
click at [969, 538] on span "Punto de venta" at bounding box center [969, 542] width 89 height 19
click at [925, 538] on input "Punto de venta" at bounding box center [906, 542] width 38 height 38
checkbox input "true"
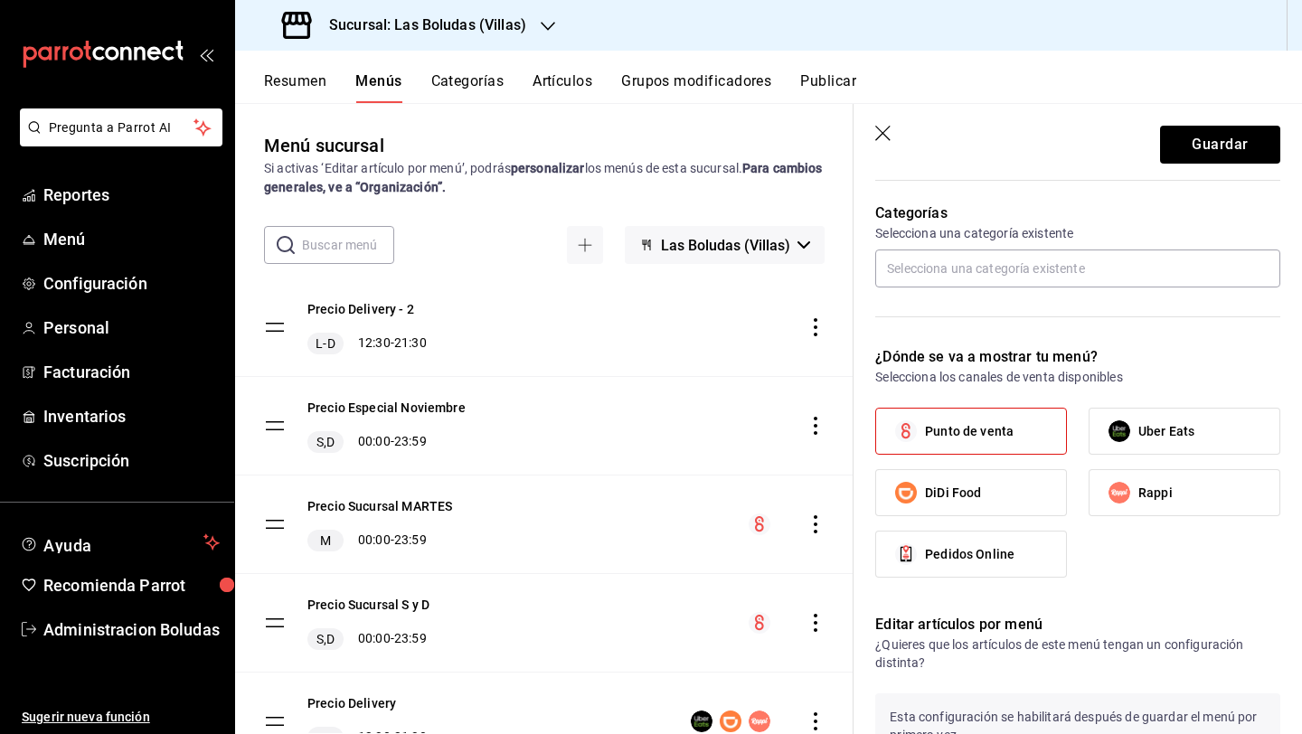
scroll to position [971, 0]
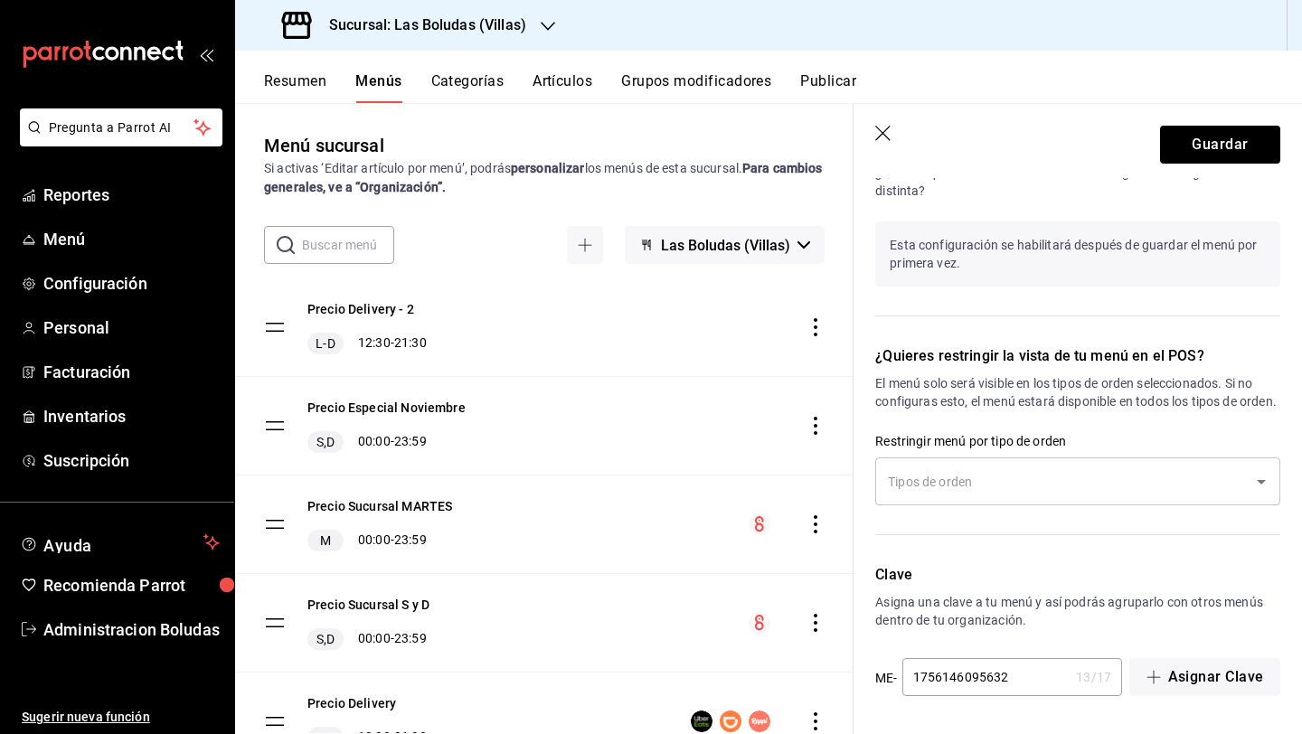
click at [1006, 475] on input "text" at bounding box center [1064, 481] width 362 height 32
click at [1006, 418] on div "¿Quieres restringir la vista de tu menú en el POS? El menú solo será visible en…" at bounding box center [1066, 433] width 427 height 219
click at [1006, 139] on button "Guardar" at bounding box center [1220, 145] width 120 height 38
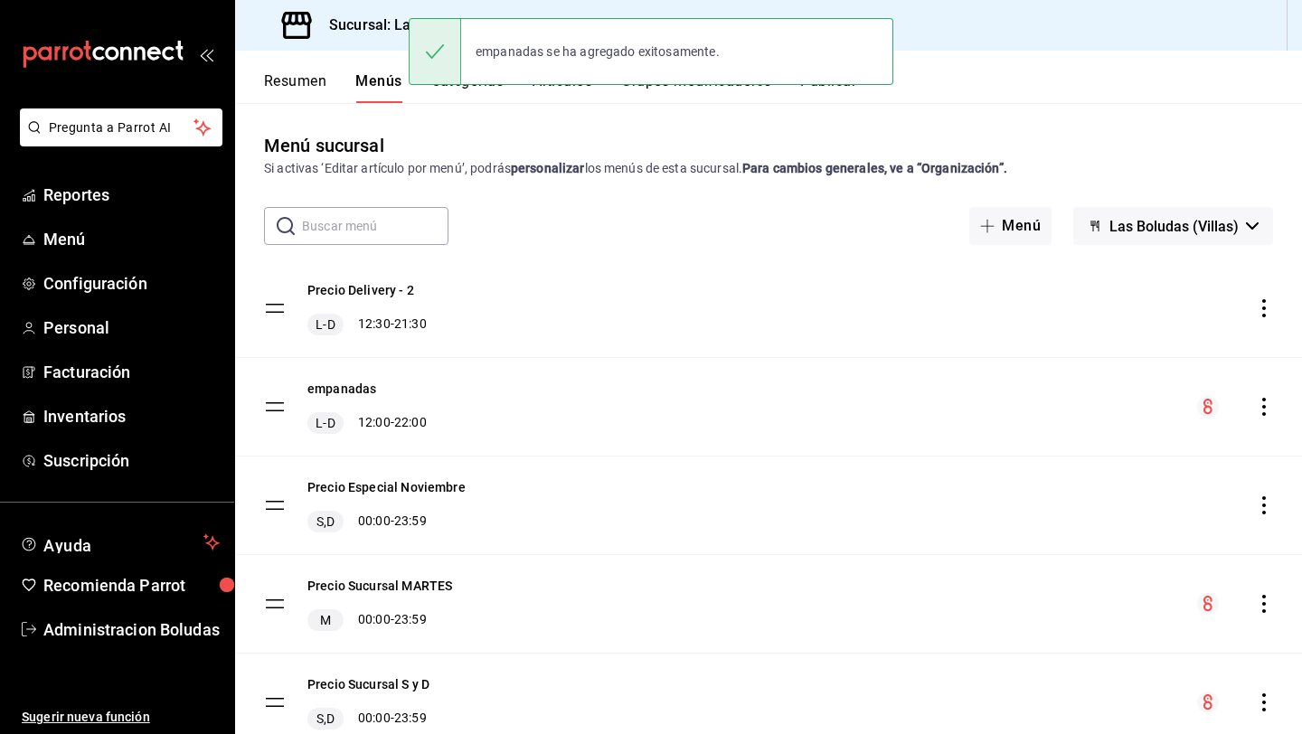
click at [1006, 405] on icon "actions" at bounding box center [1264, 407] width 18 height 18
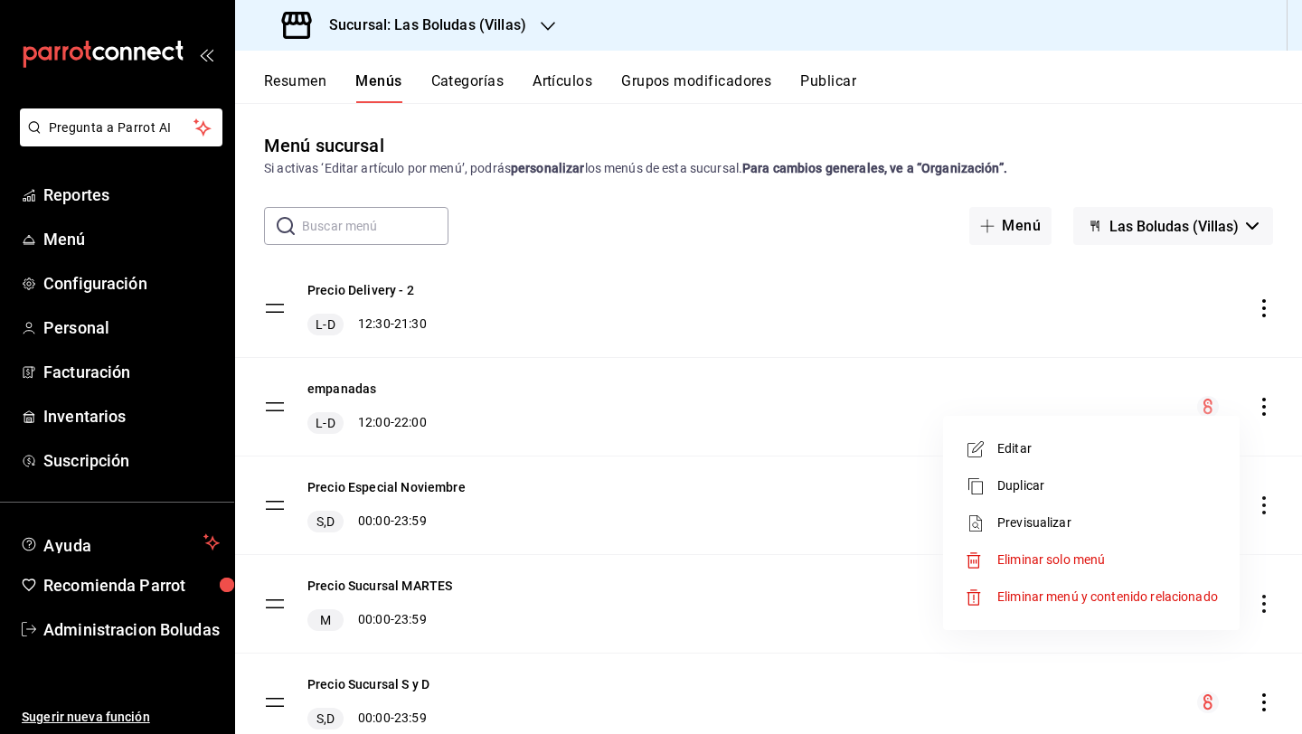
click at [1006, 446] on span "Editar" at bounding box center [1107, 448] width 221 height 19
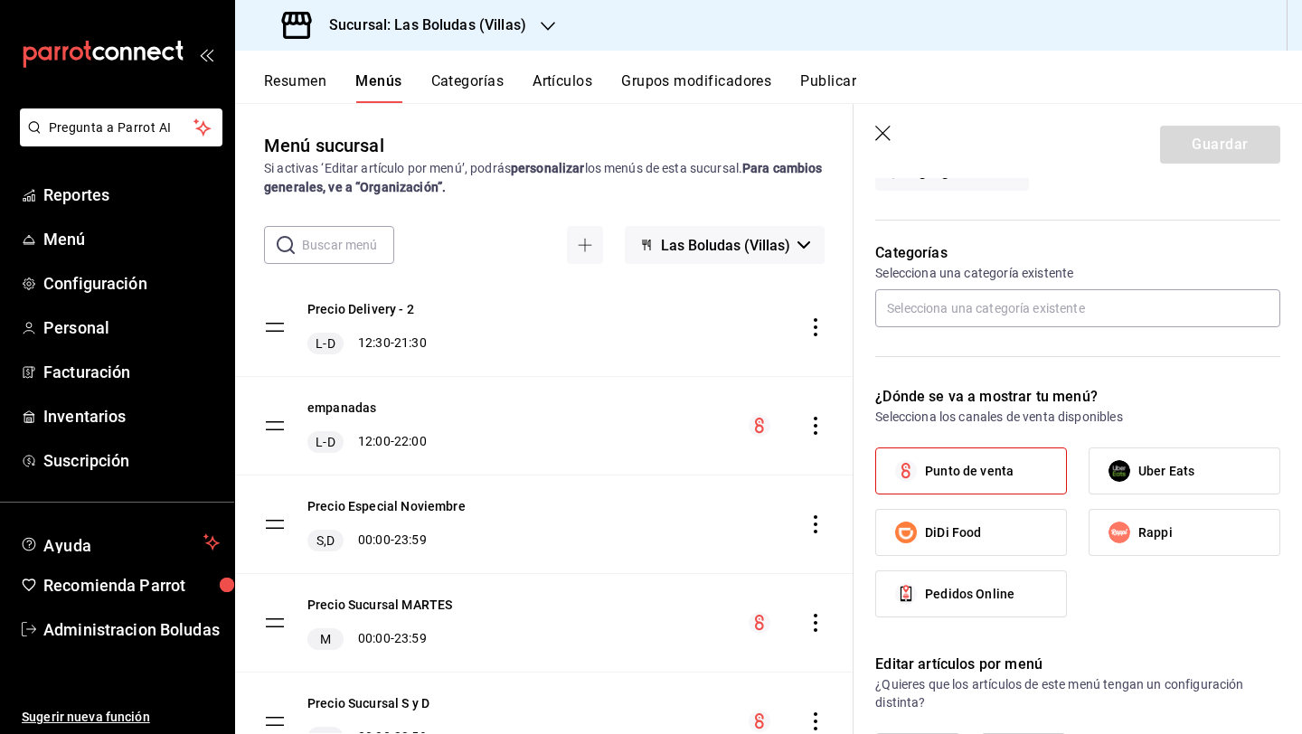
scroll to position [437, 0]
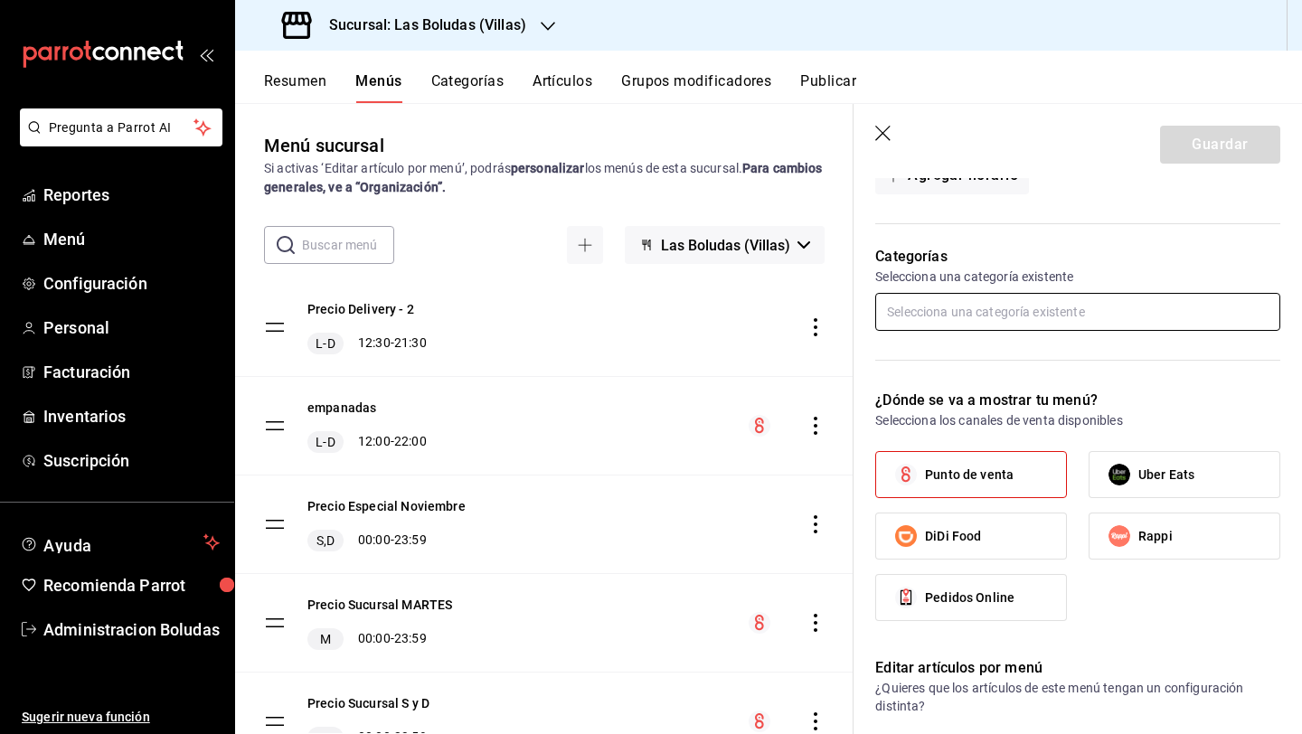
click at [999, 320] on input "text" at bounding box center [1077, 312] width 405 height 38
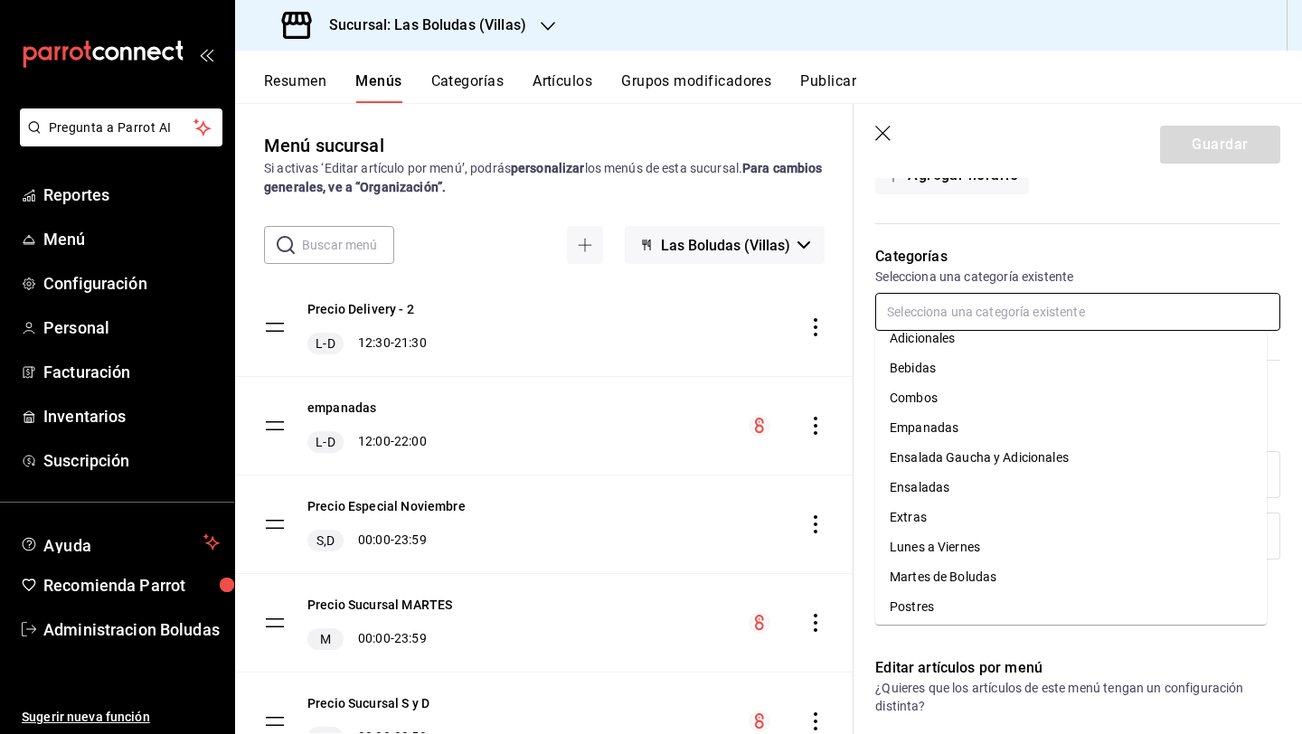
scroll to position [19, 0]
click at [946, 414] on li "Empanadas" at bounding box center [1070, 424] width 391 height 30
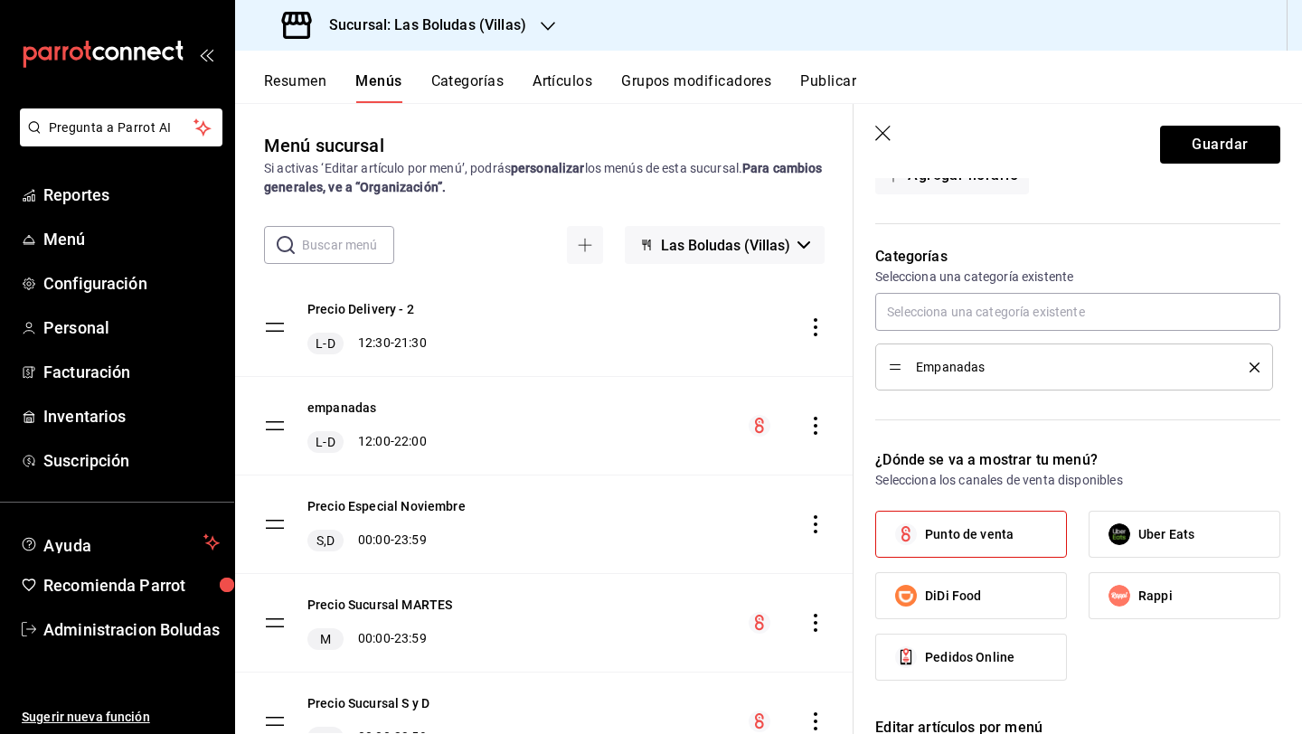
click at [492, 77] on button "Categorías" at bounding box center [467, 87] width 73 height 31
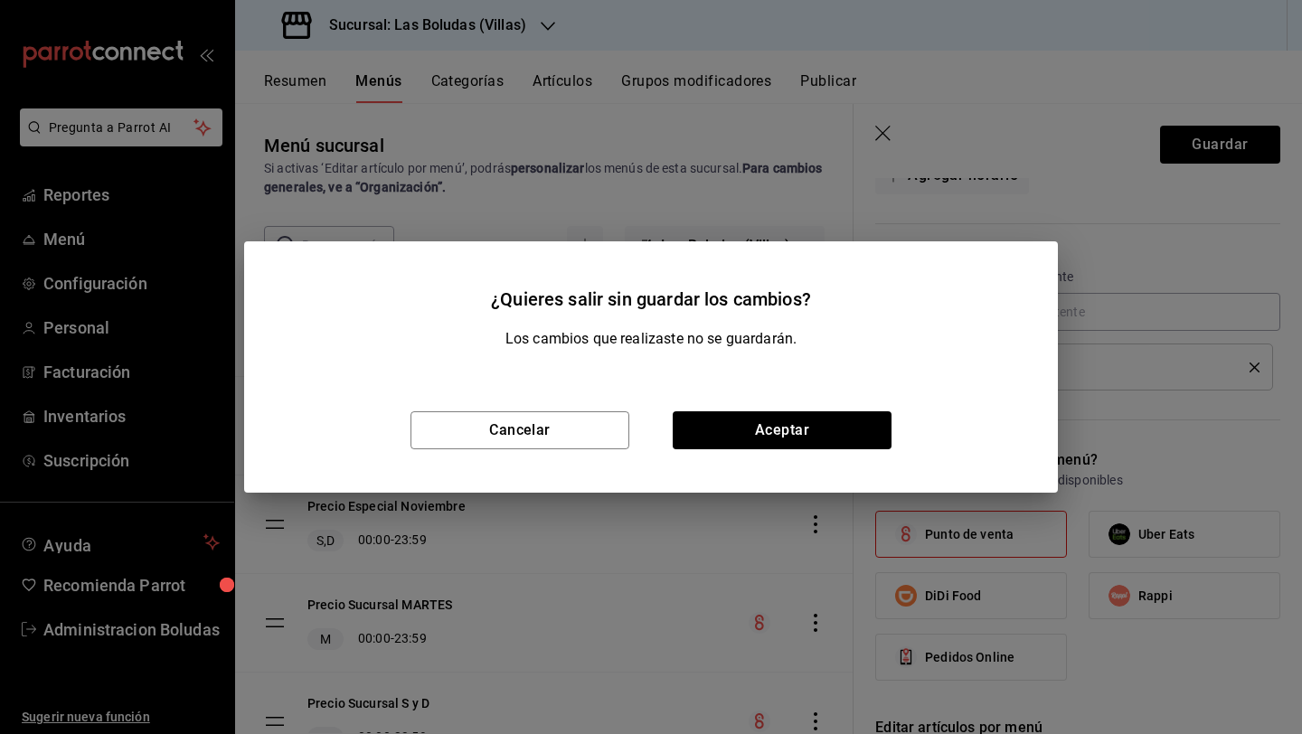
drag, startPoint x: 1149, startPoint y: 171, endPoint x: 1110, endPoint y: 172, distance: 38.9
click at [1006, 171] on div "¿Quieres salir sin guardar los cambios? Los cambios que realizaste no se guarda…" at bounding box center [651, 367] width 1302 height 734
click at [549, 431] on button "Cancelar" at bounding box center [519, 430] width 219 height 38
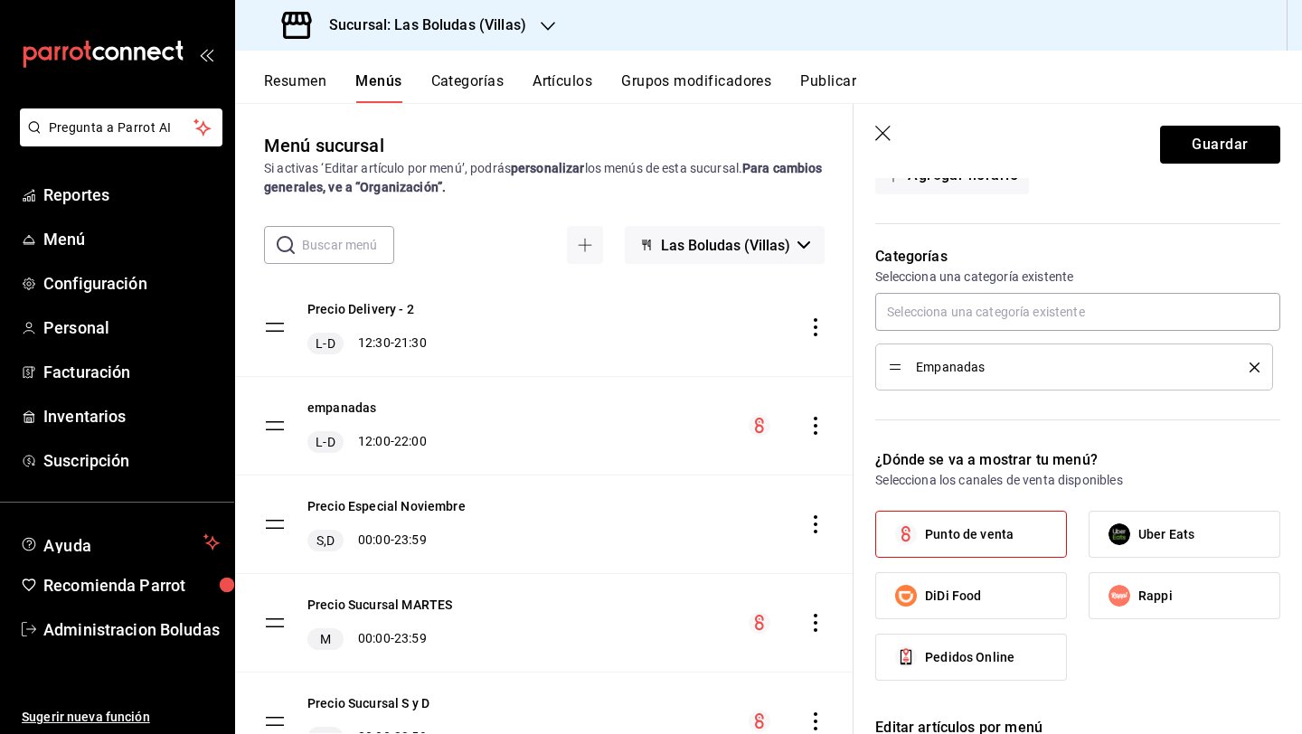
click at [887, 121] on header "Guardar" at bounding box center [1077, 141] width 448 height 74
click at [887, 128] on icon "button" at bounding box center [882, 133] width 15 height 15
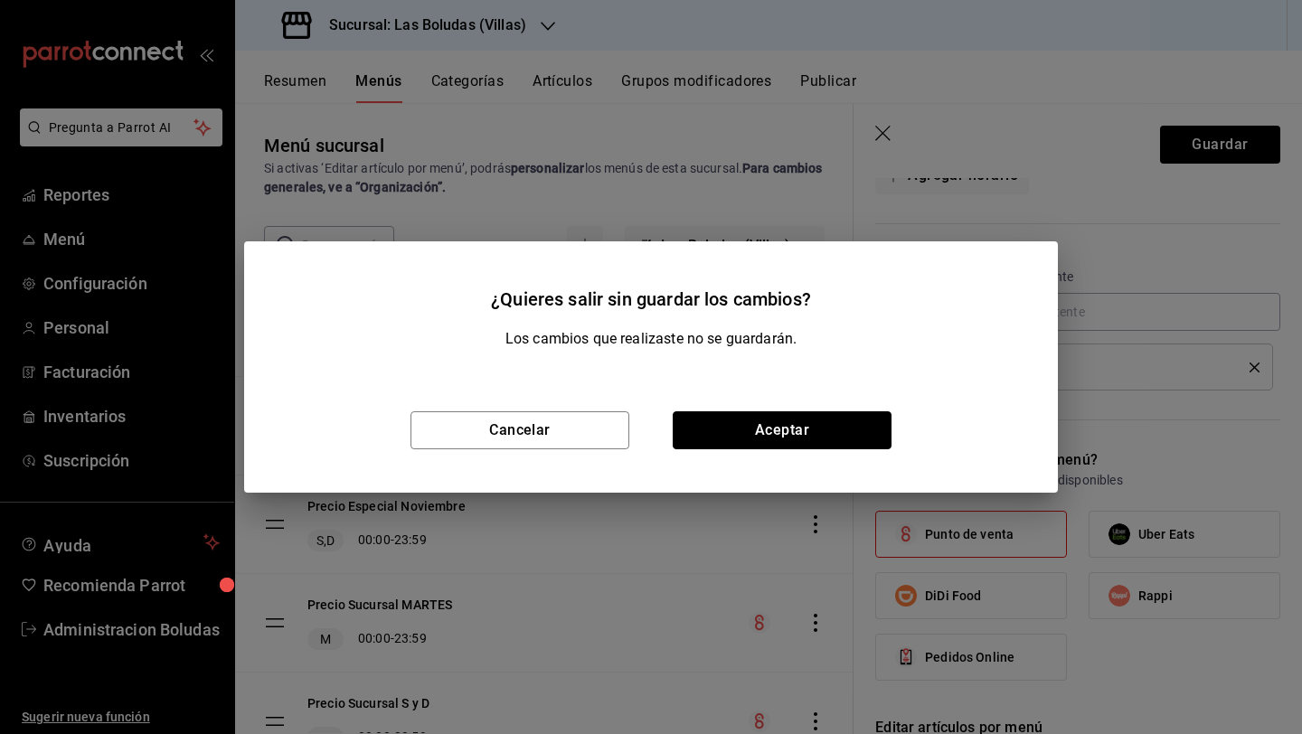
drag, startPoint x: 788, startPoint y: 441, endPoint x: 804, endPoint y: 368, distance: 75.0
click at [789, 441] on button "Aceptar" at bounding box center [781, 430] width 219 height 38
checkbox input "false"
type input "1756146149884"
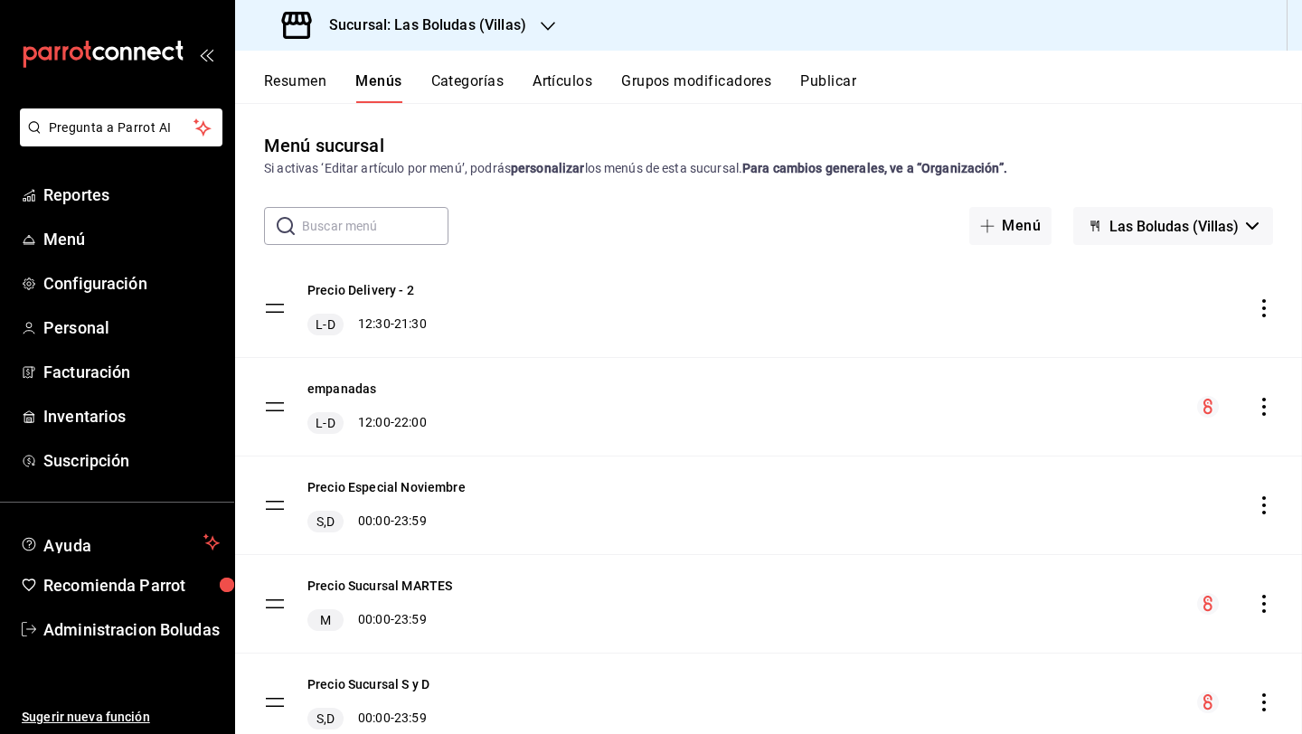
checkbox input "false"
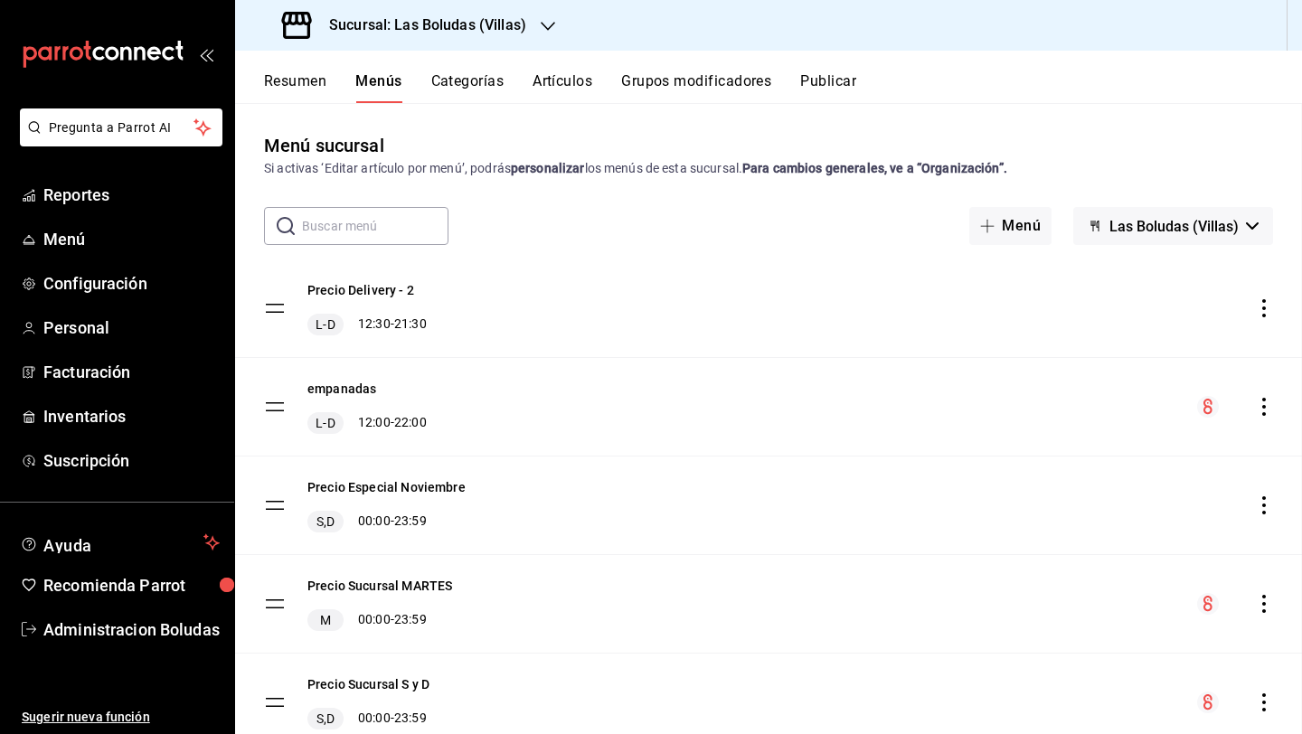
checkbox input "false"
click at [484, 102] on button "Categorías" at bounding box center [467, 87] width 73 height 31
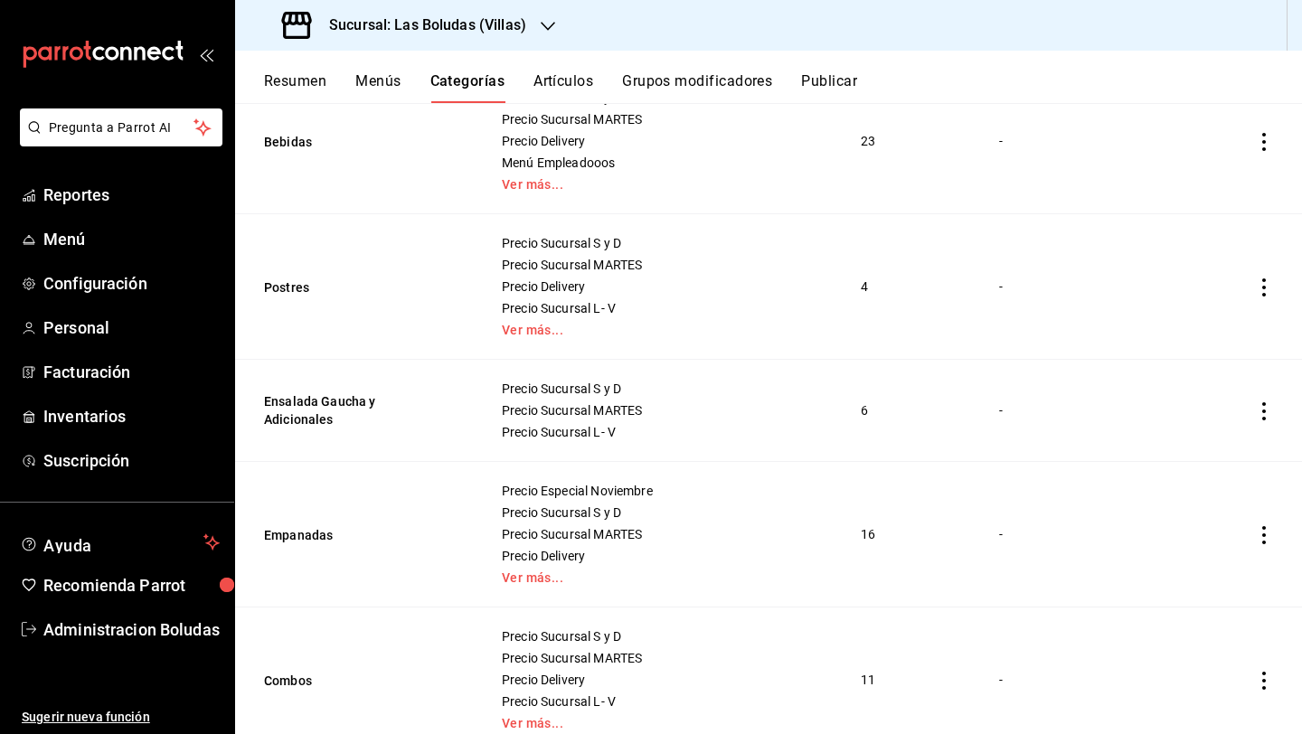
scroll to position [622, 0]
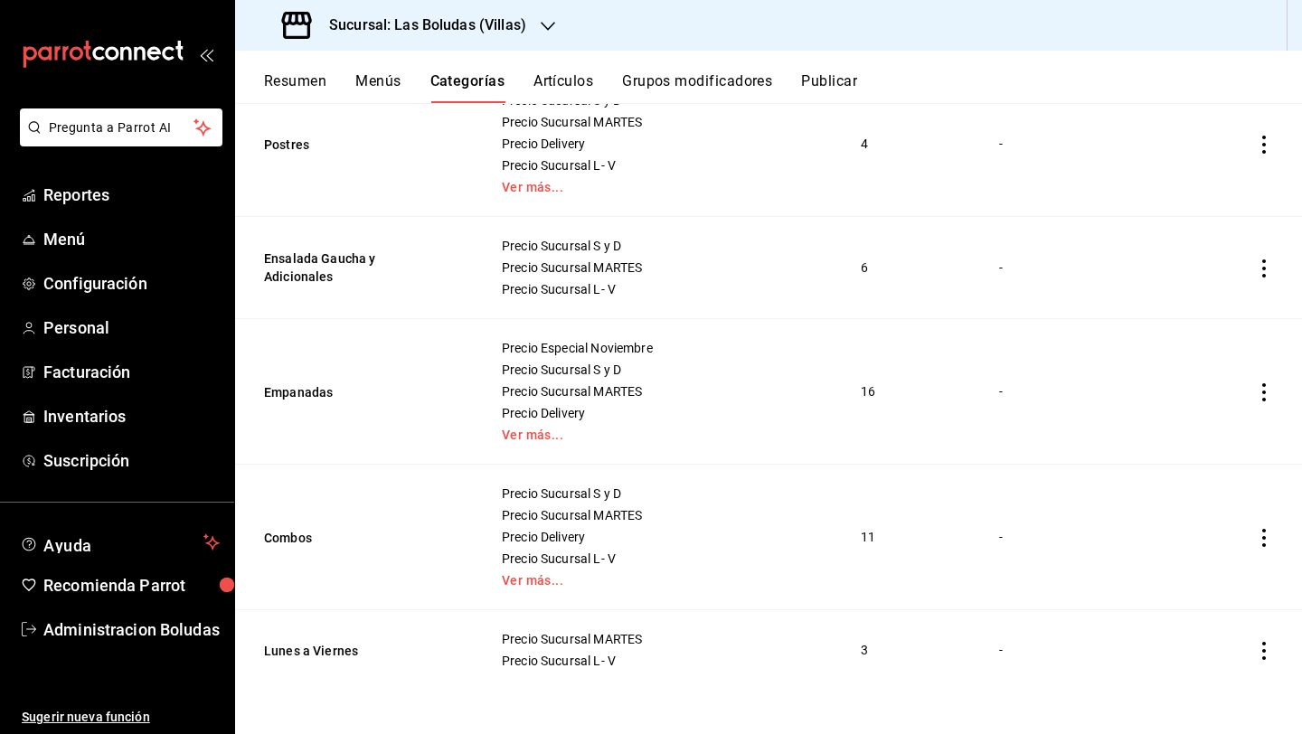
click at [1006, 537] on icon "actions" at bounding box center [1264, 538] width 18 height 18
click at [1006, 573] on span "Editar" at bounding box center [1195, 578] width 47 height 19
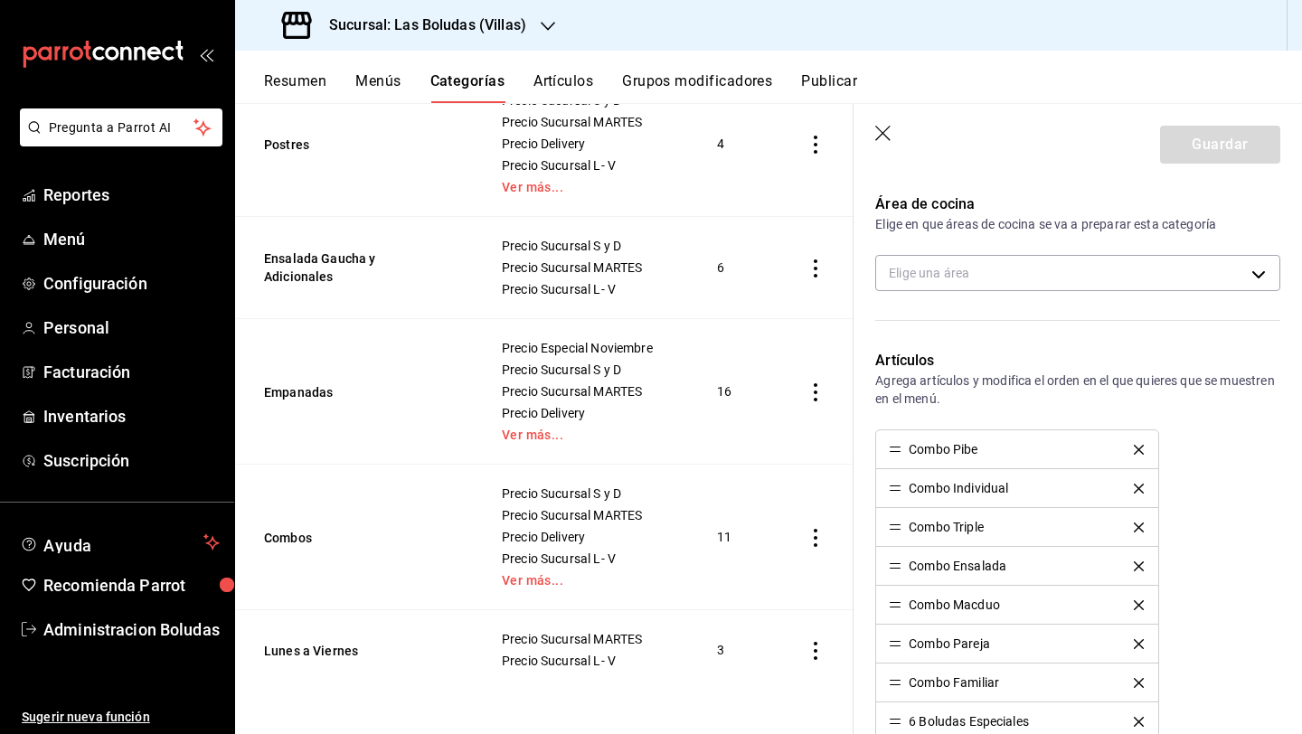
scroll to position [481, 0]
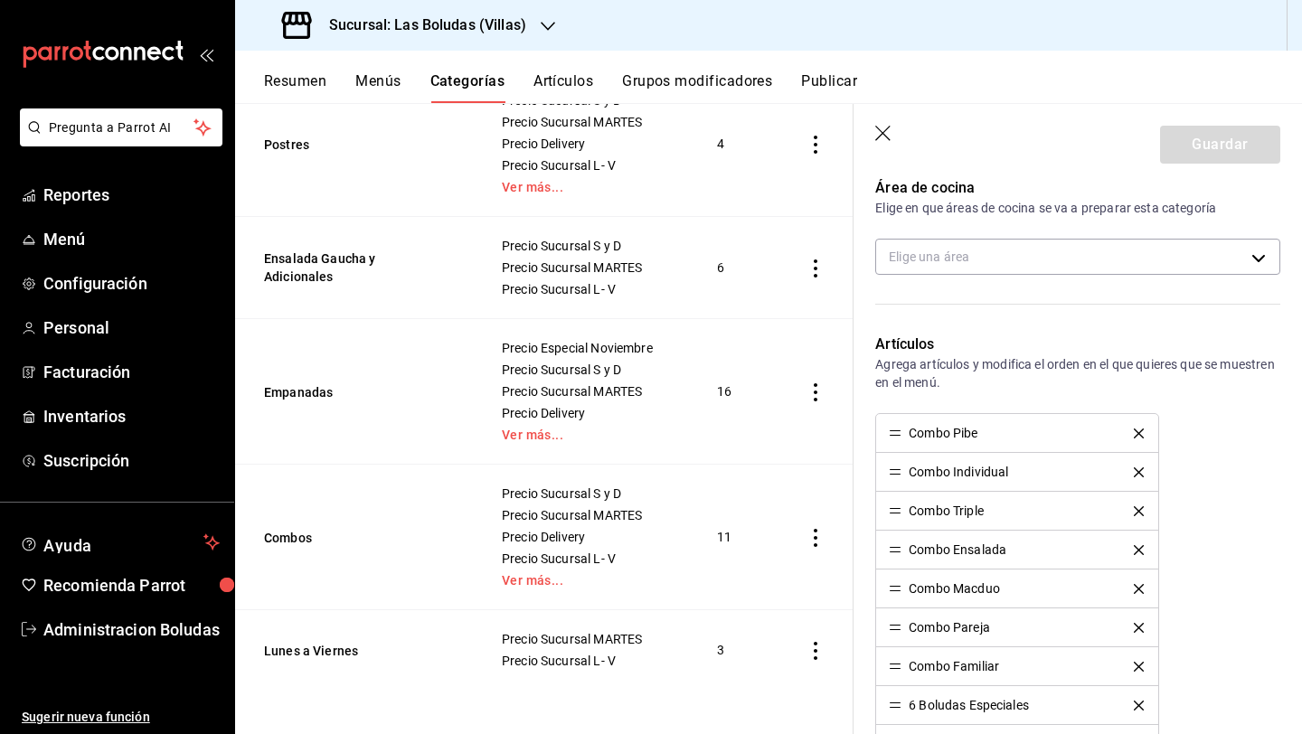
click at [1006, 433] on div "Combo Pibe" at bounding box center [1017, 433] width 256 height 13
click at [977, 433] on div "Combo Pibe" at bounding box center [942, 433] width 69 height 13
click at [1006, 429] on icon "delete" at bounding box center [1138, 433] width 10 height 10
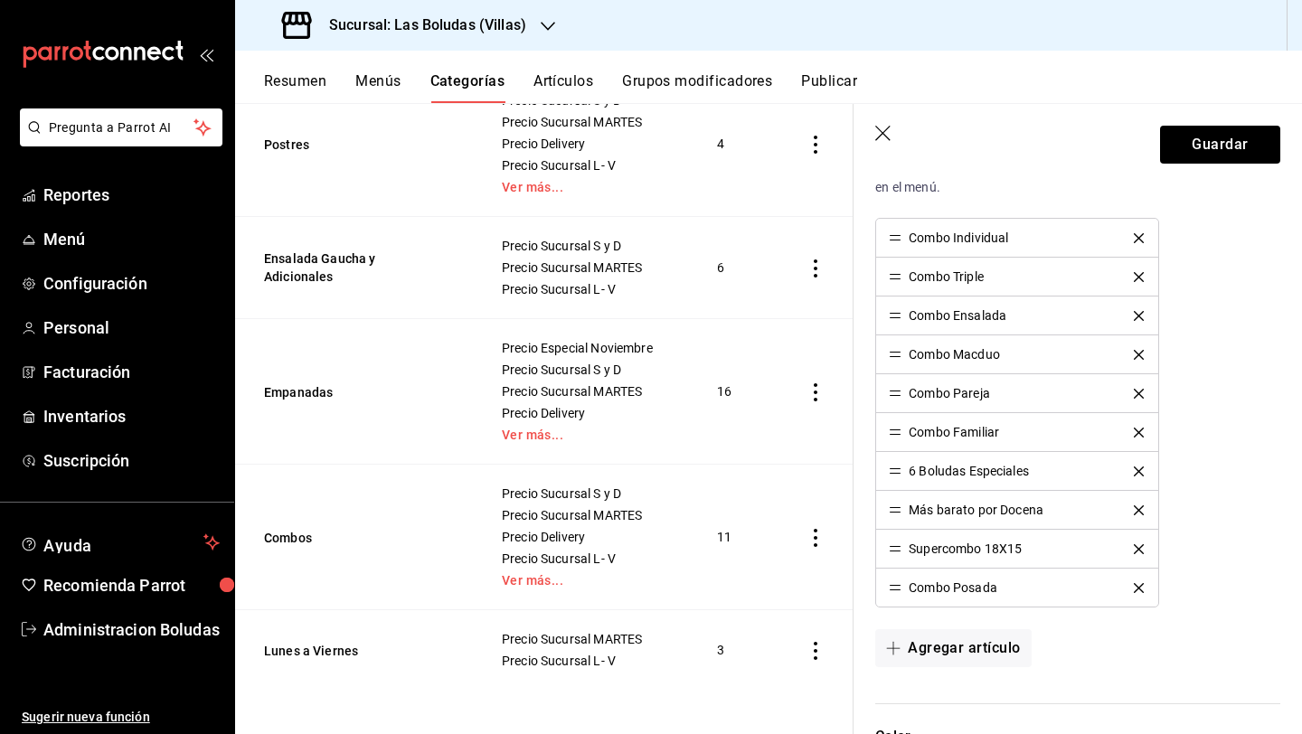
scroll to position [991, 0]
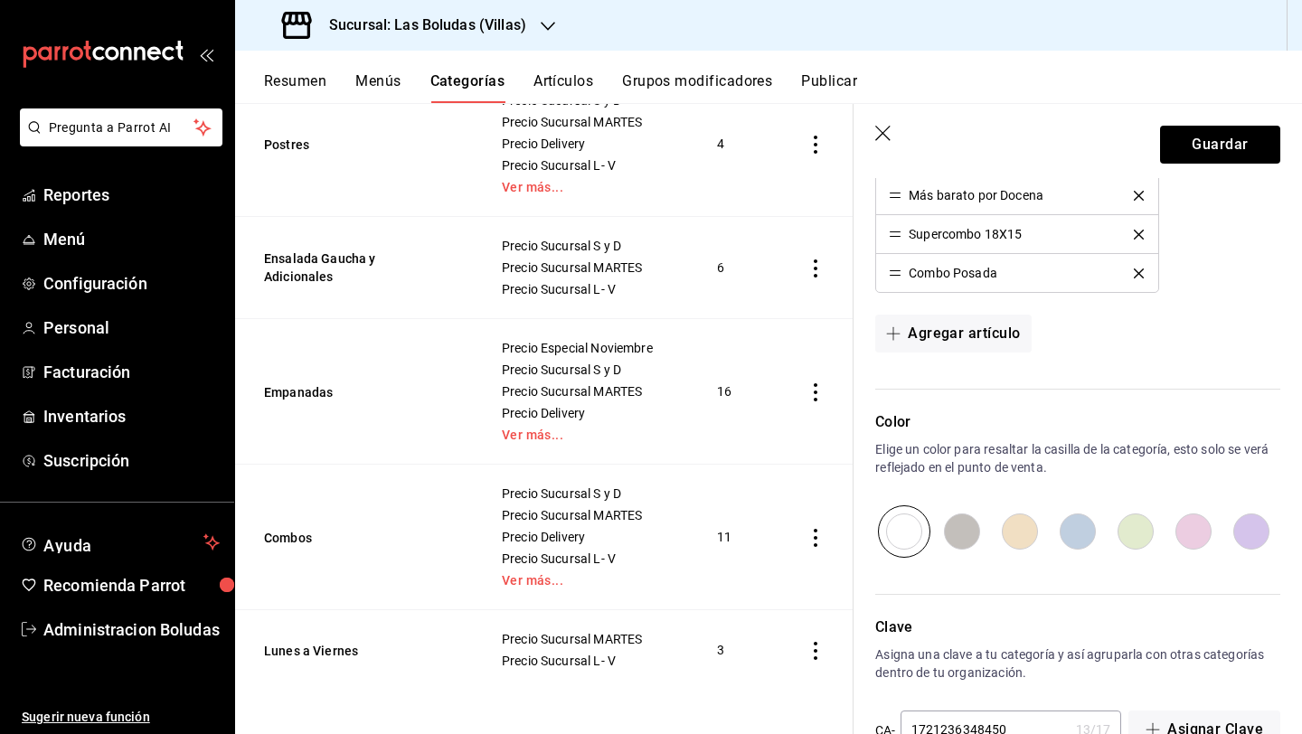
click at [869, 133] on header "Guardar" at bounding box center [1077, 141] width 448 height 74
click at [875, 134] on header "Guardar" at bounding box center [1077, 141] width 448 height 74
click at [879, 133] on icon "button" at bounding box center [884, 135] width 18 height 18
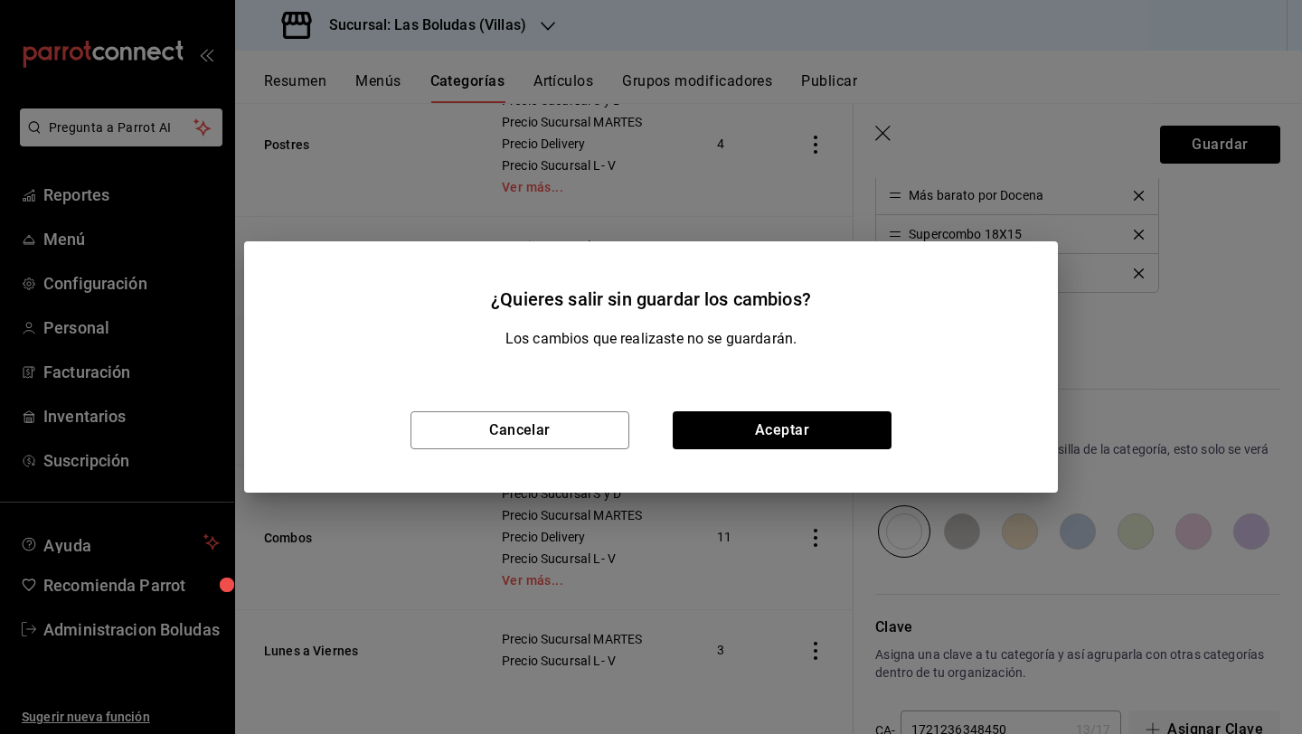
click at [750, 453] on div "Cancelar Aceptar" at bounding box center [650, 430] width 813 height 125
click at [761, 440] on button "Aceptar" at bounding box center [781, 430] width 219 height 38
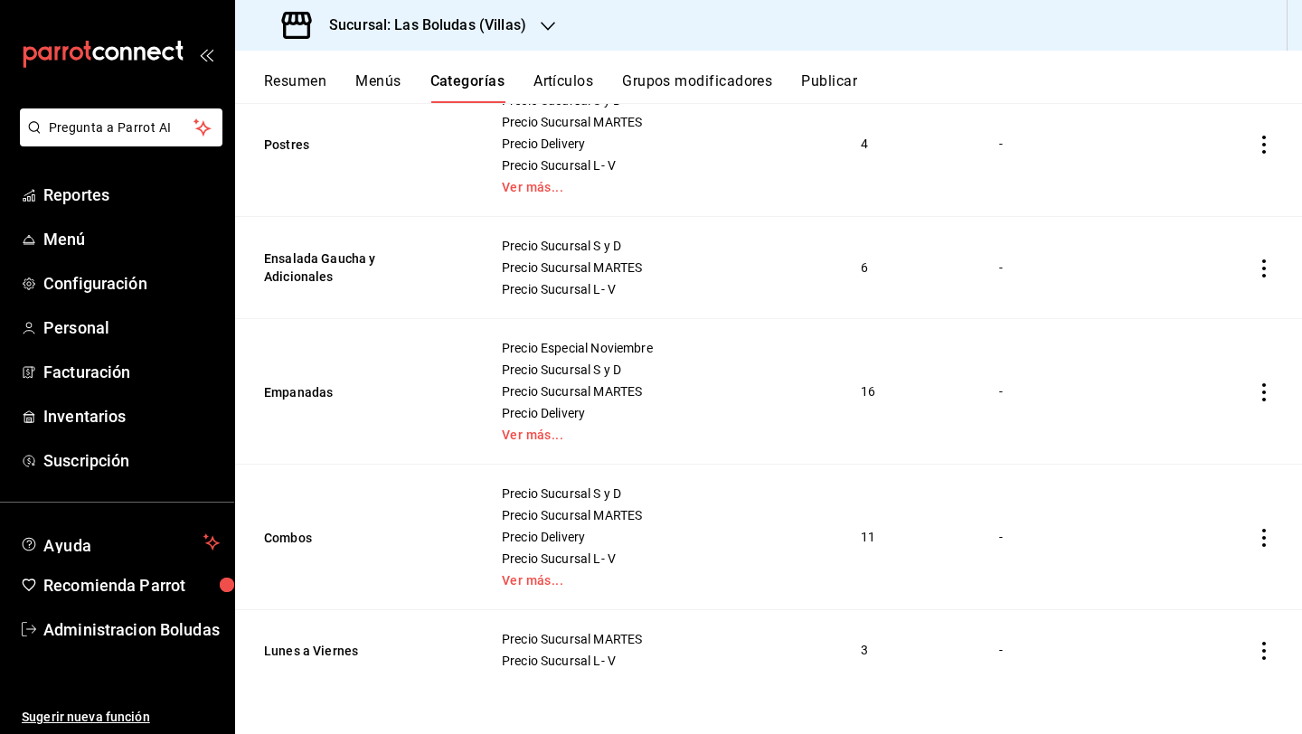
click at [544, 80] on button "Artículos" at bounding box center [563, 87] width 60 height 31
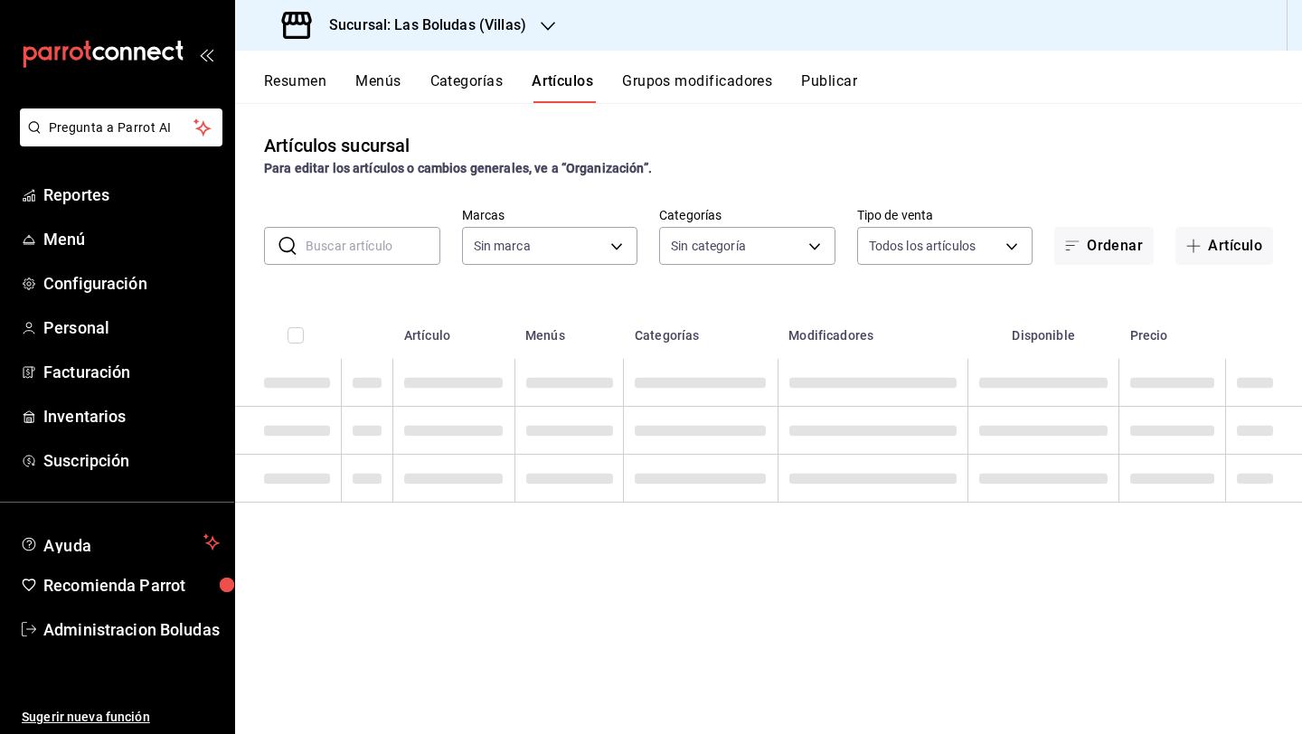
type input "4c1ad225-2b04-43d9-a8cd-9d32ab2990b9,4a555e74-13e5-473e-b404-1107d0844e85,02da8…"
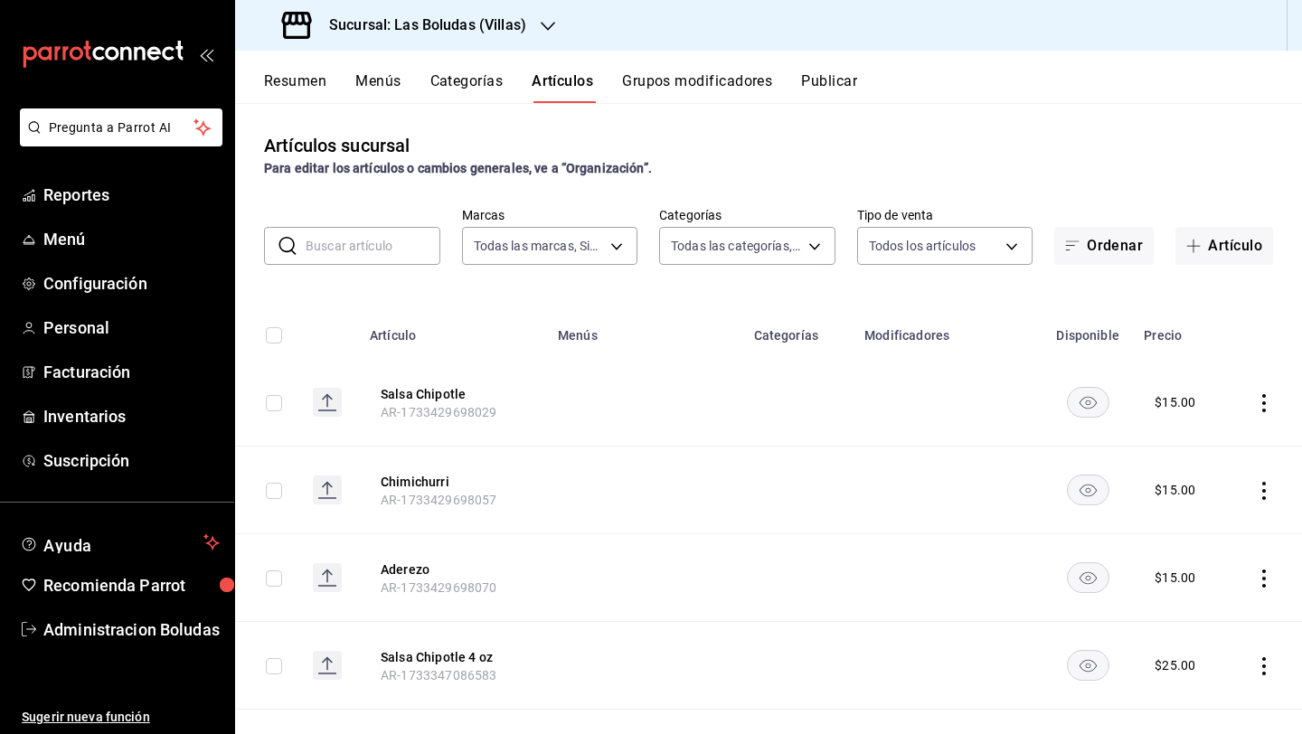
type input "65074b4c-ef65-42c1-85ad-c31621fafd2e,130f5359-92f0-4bc6-9ed4-5ffe3b8afb18,e3b3e…"
drag, startPoint x: 328, startPoint y: 255, endPoint x: 342, endPoint y: 257, distance: 13.7
click at [329, 255] on input "text" at bounding box center [373, 246] width 135 height 36
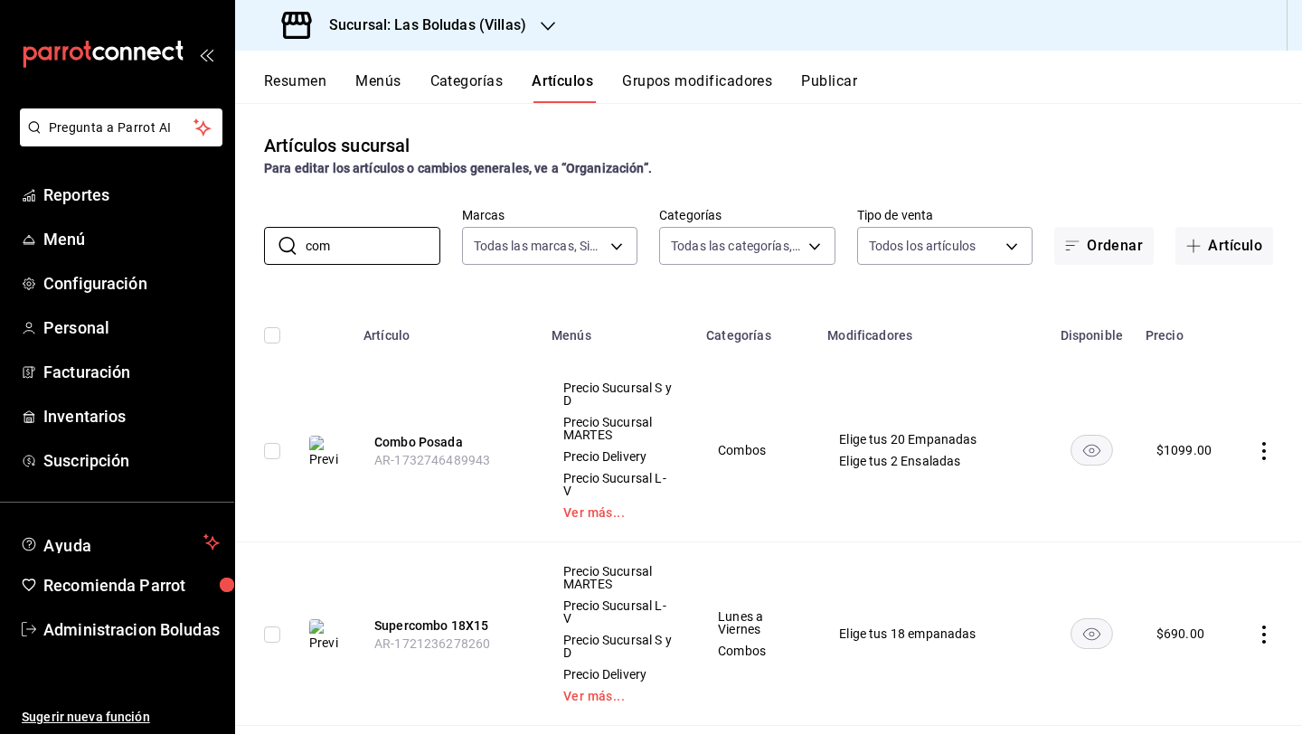
type input "com"
click at [1006, 625] on icon "actions" at bounding box center [1264, 634] width 18 height 18
click at [1006, 617] on span "Editar" at bounding box center [1195, 612] width 47 height 19
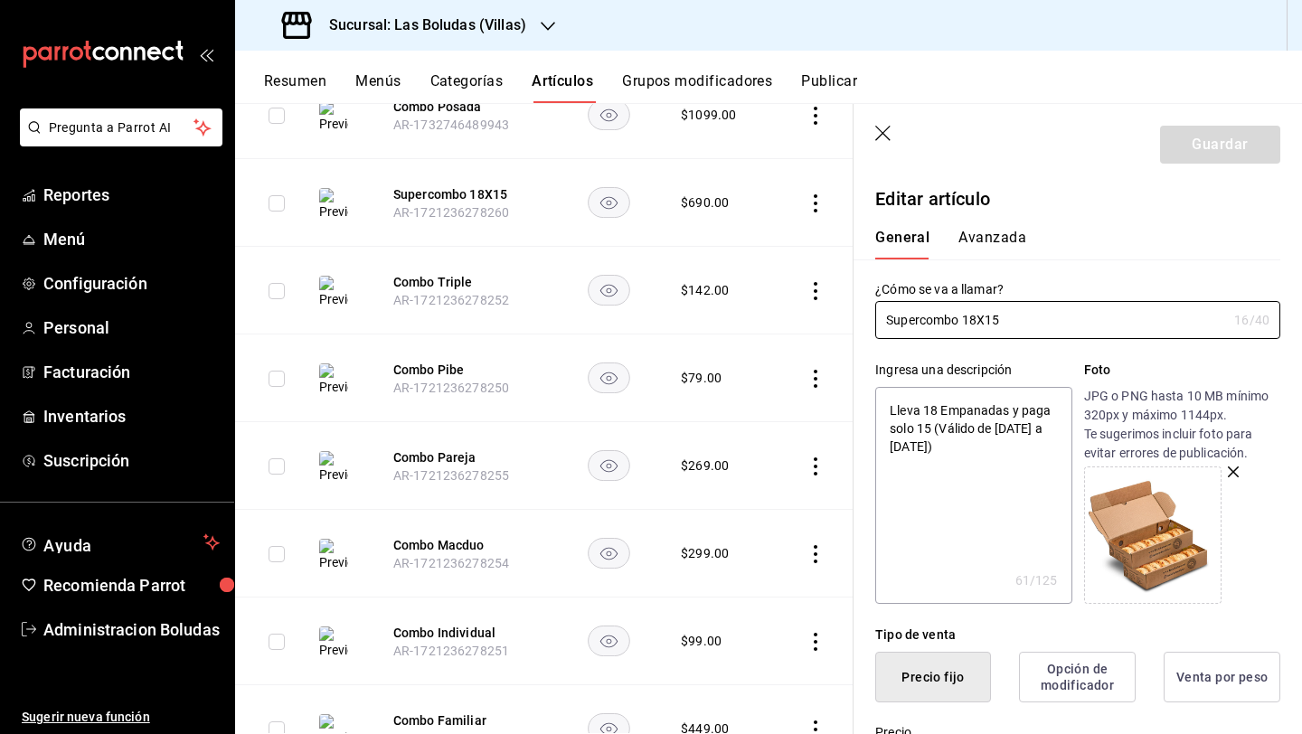
scroll to position [347, 0]
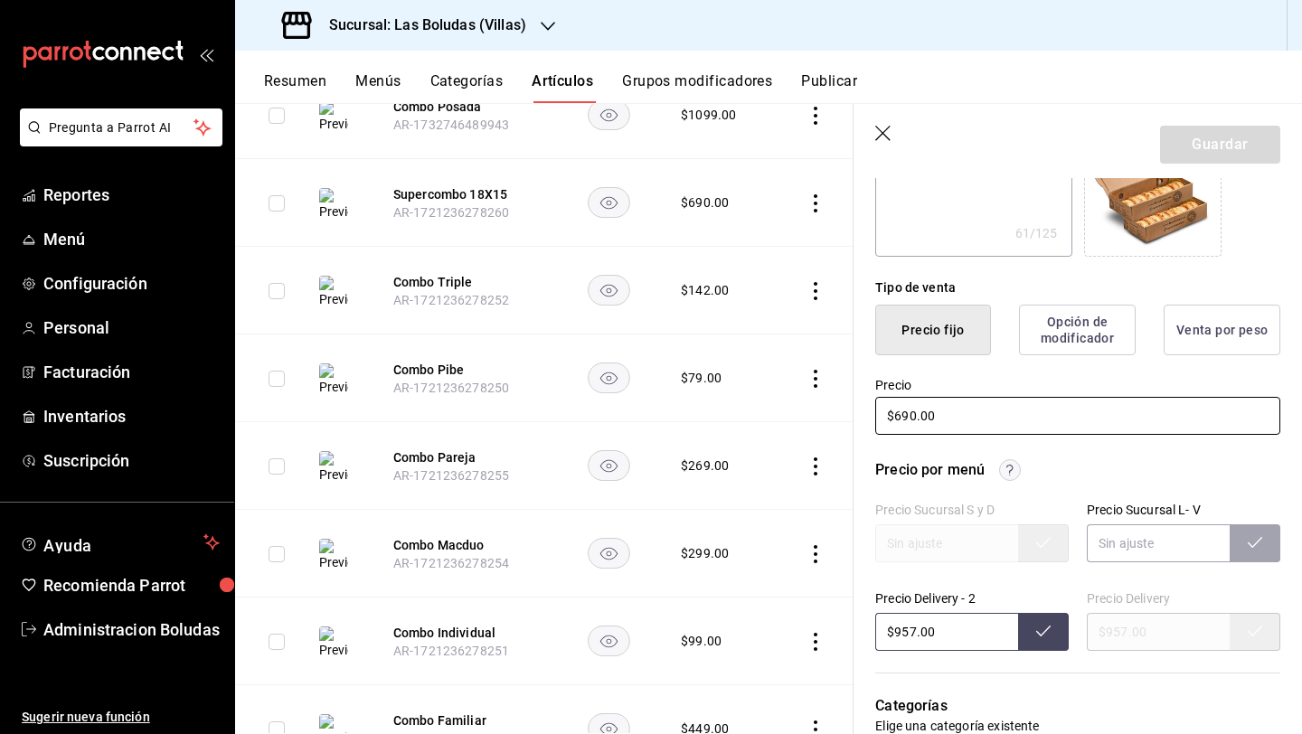
click at [973, 409] on input "$690.00" at bounding box center [1077, 416] width 405 height 38
type textarea "x"
type input "$690.00"
type textarea "x"
type input "$690.00"
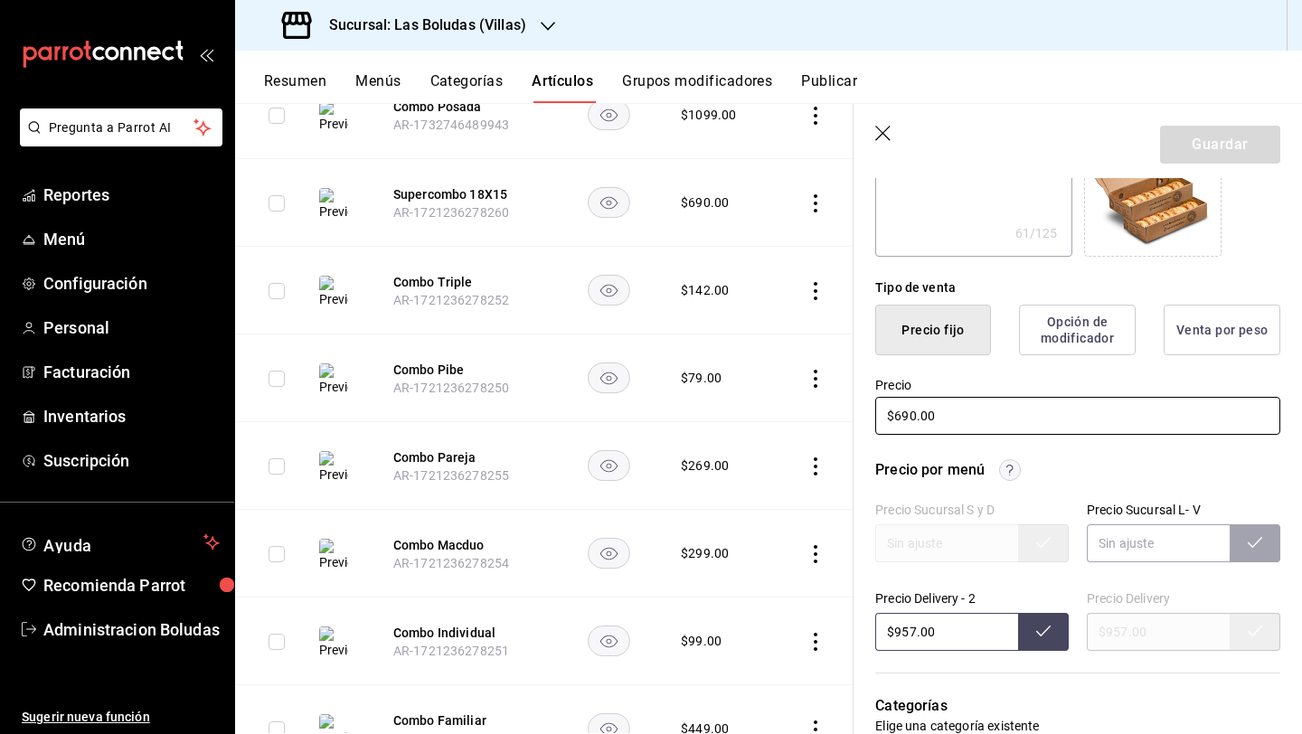
type textarea "x"
type input "$690.00"
type textarea "x"
type input "$69.00"
type textarea "x"
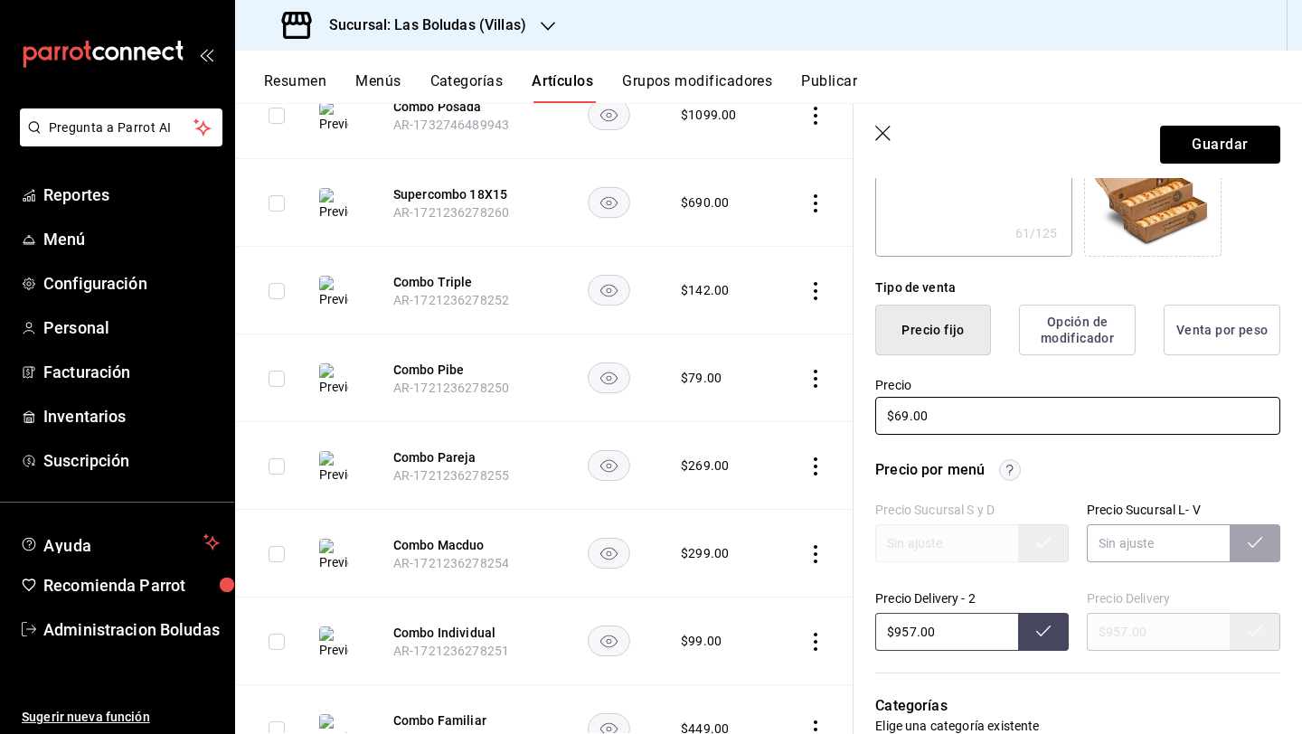
type input "$6.00"
type textarea "x"
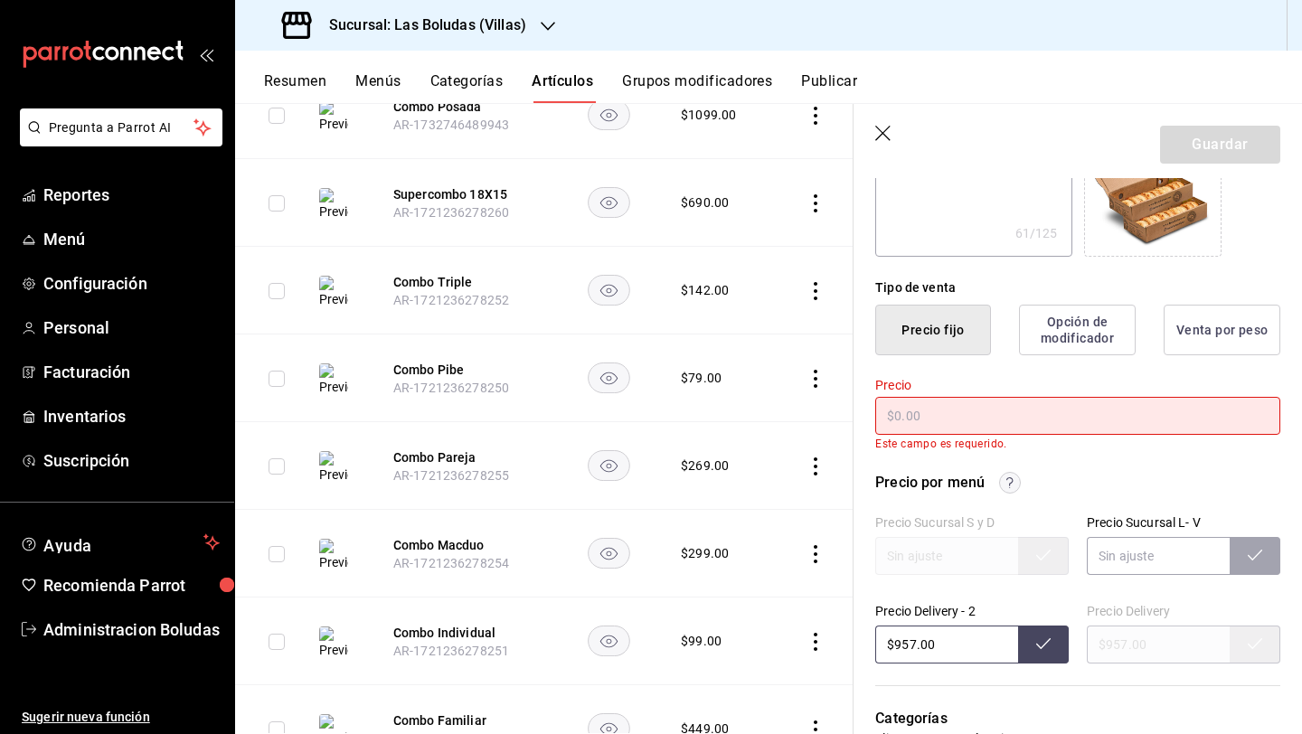
type input "$7.00"
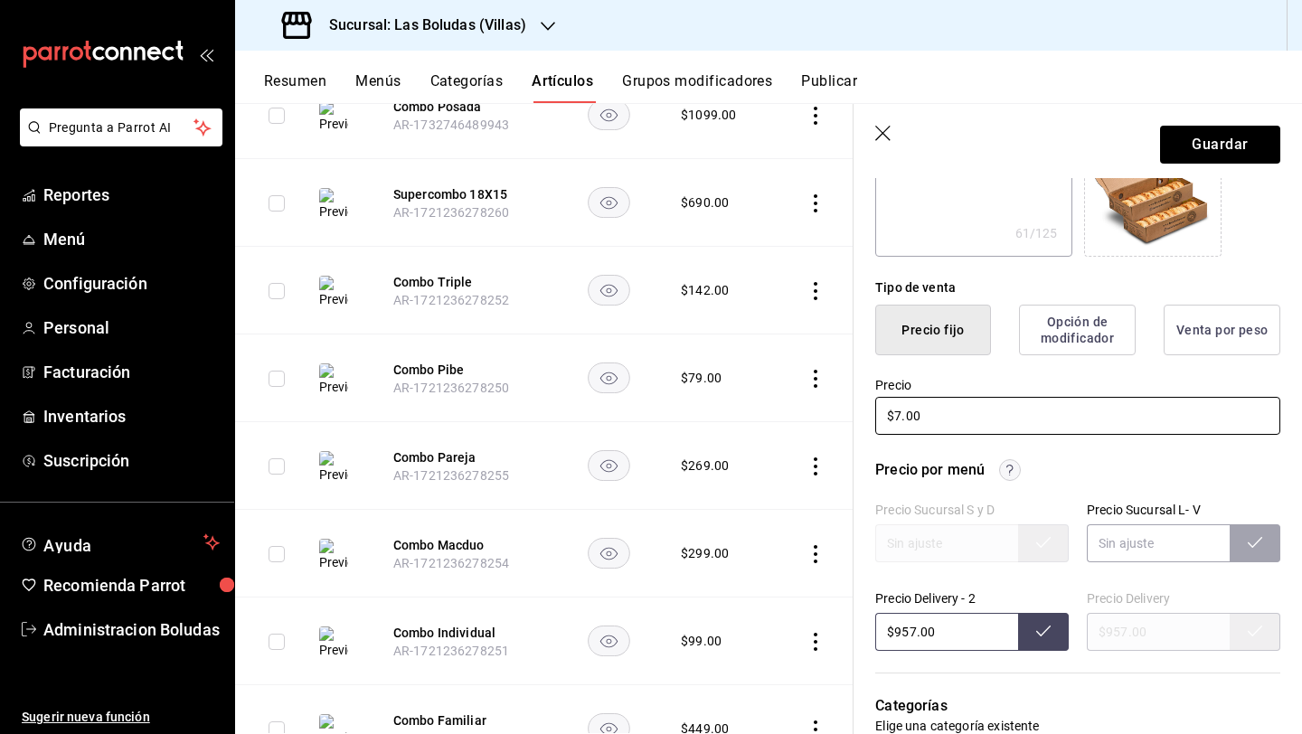
type textarea "x"
type input "$720.00"
type textarea "x"
type input "$720.00"
click at [1006, 147] on button "Guardar" at bounding box center [1220, 145] width 120 height 38
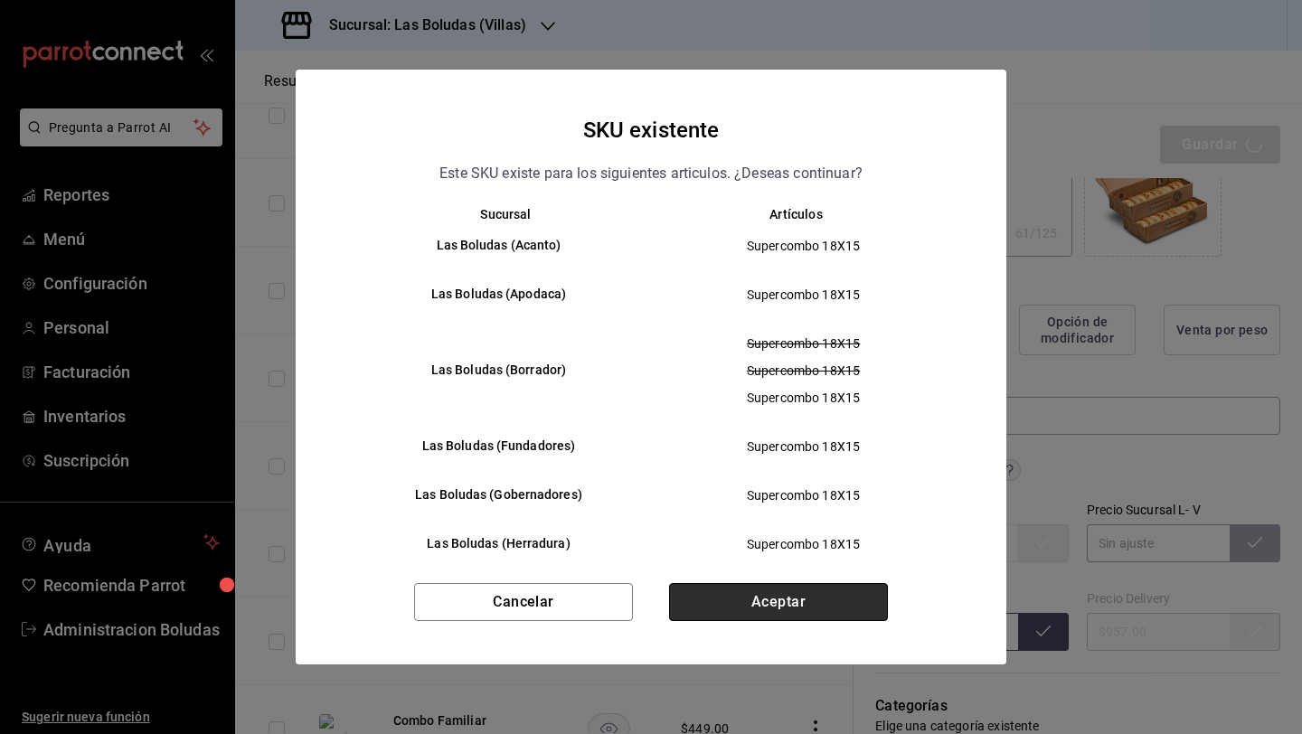
click at [734, 606] on button "Aceptar" at bounding box center [778, 602] width 219 height 38
type textarea "x"
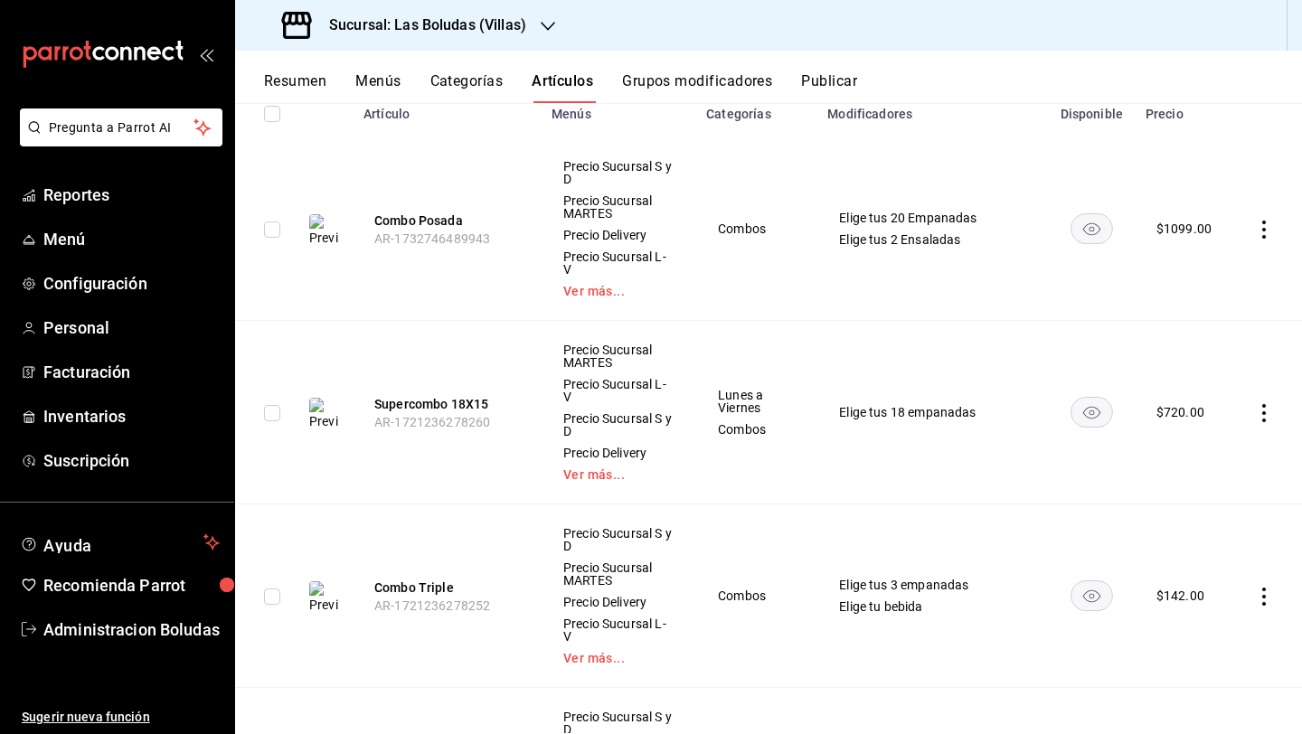
scroll to position [235, 0]
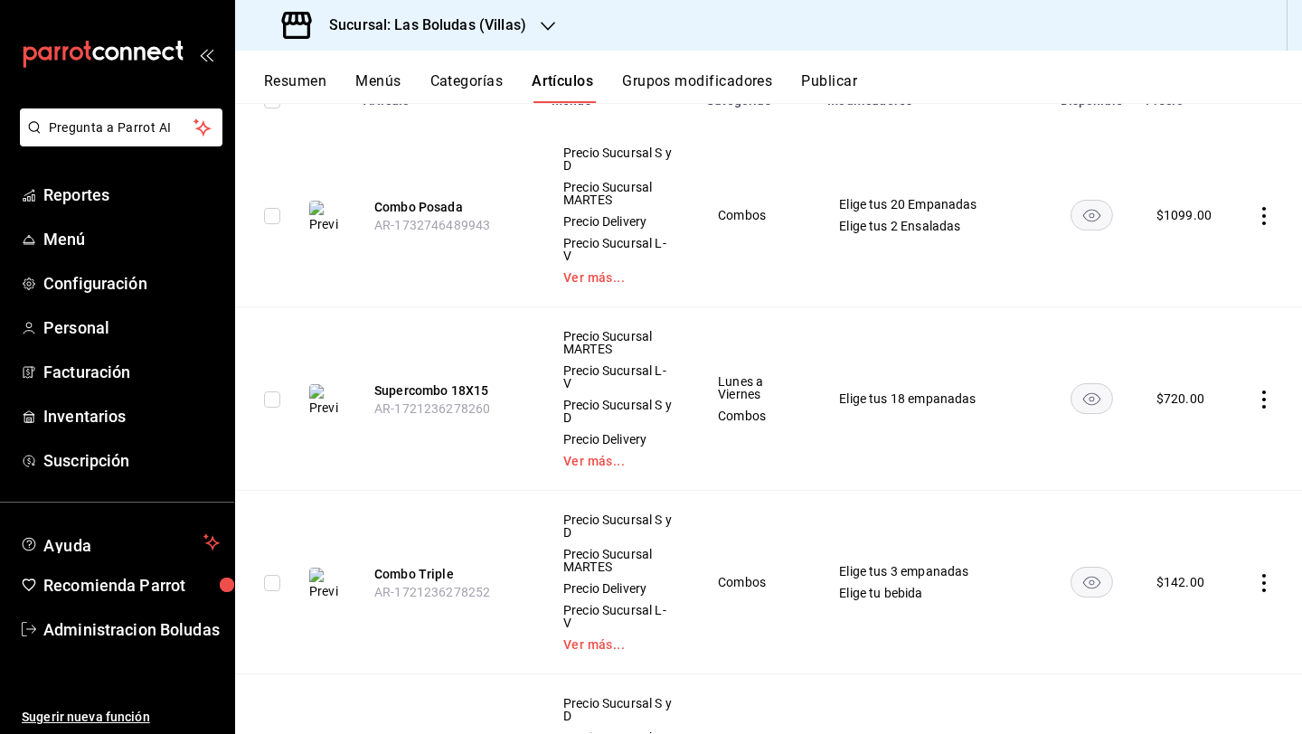
click at [1006, 574] on icon "actions" at bounding box center [1264, 583] width 18 height 18
click at [1006, 566] on div at bounding box center [1156, 561] width 33 height 22
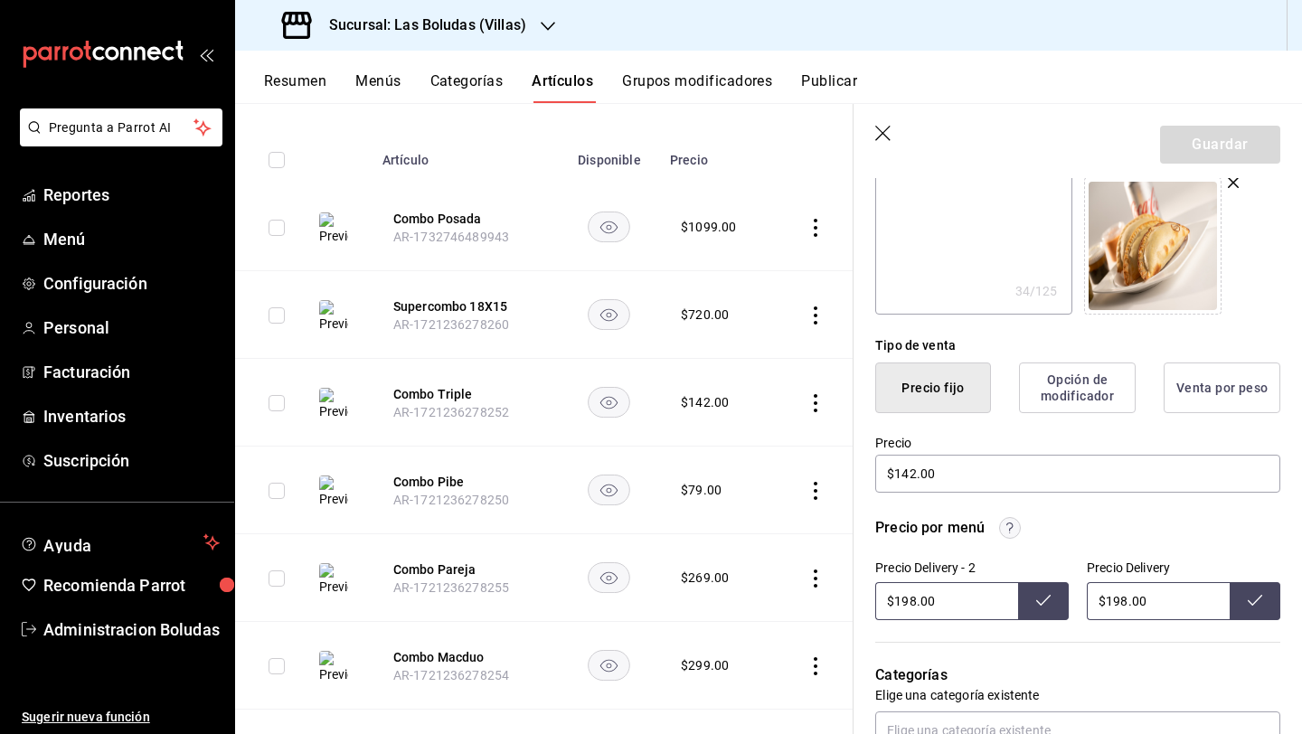
scroll to position [361, 0]
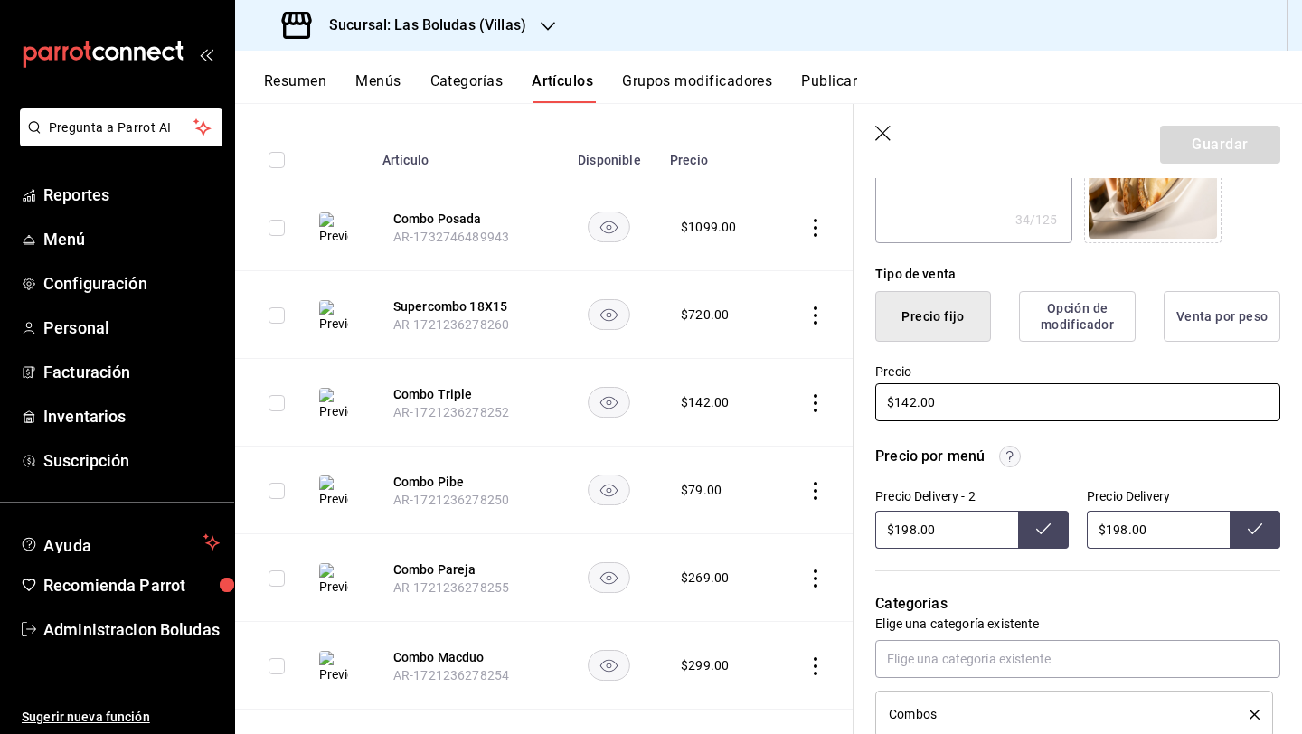
click at [956, 390] on input "$142.00" at bounding box center [1077, 402] width 405 height 38
type textarea "x"
type input "$14.00"
type textarea "x"
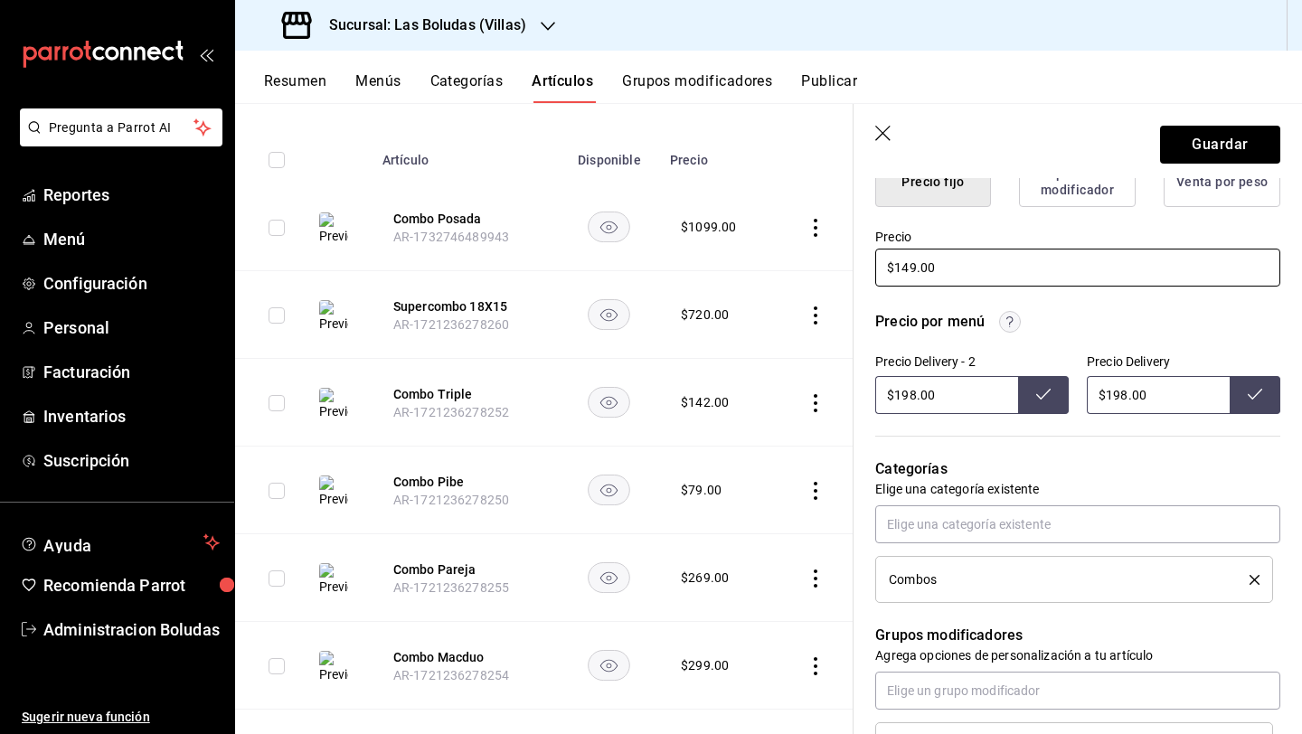
scroll to position [921, 0]
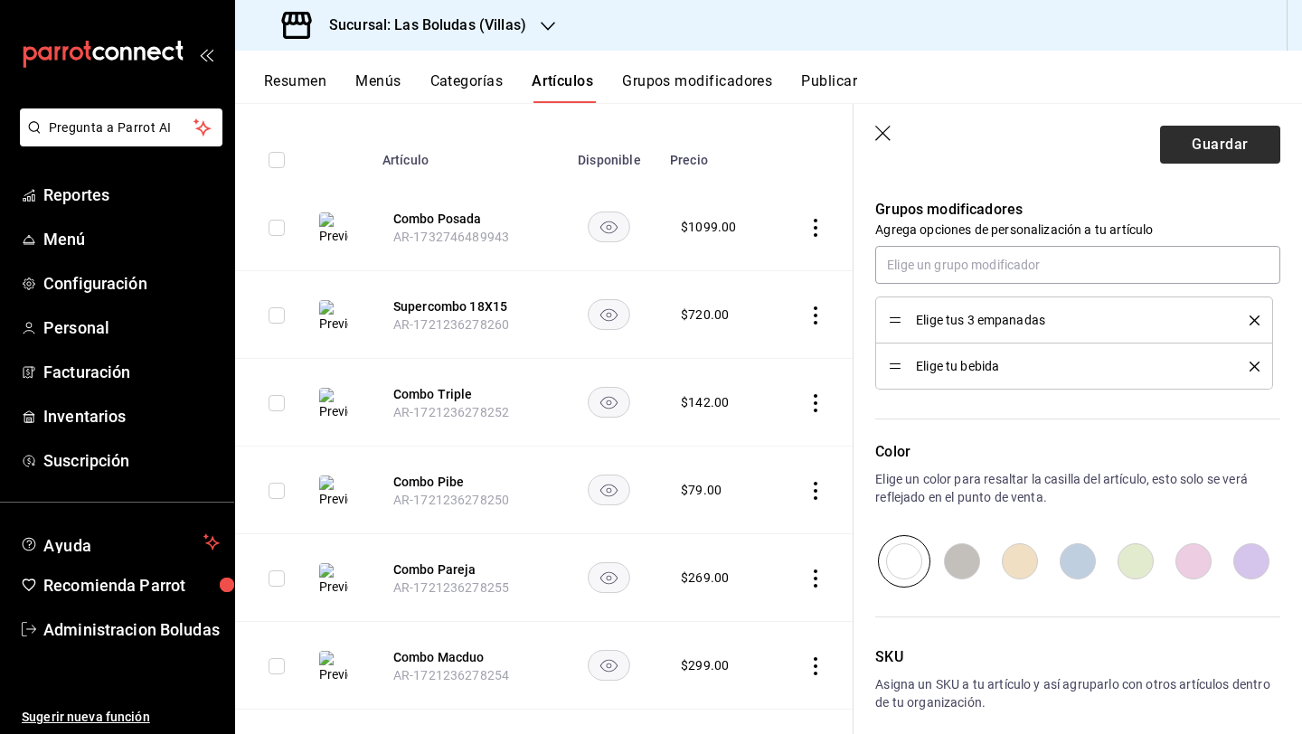
type input "$149.00"
click at [1006, 127] on button "Guardar" at bounding box center [1220, 145] width 120 height 38
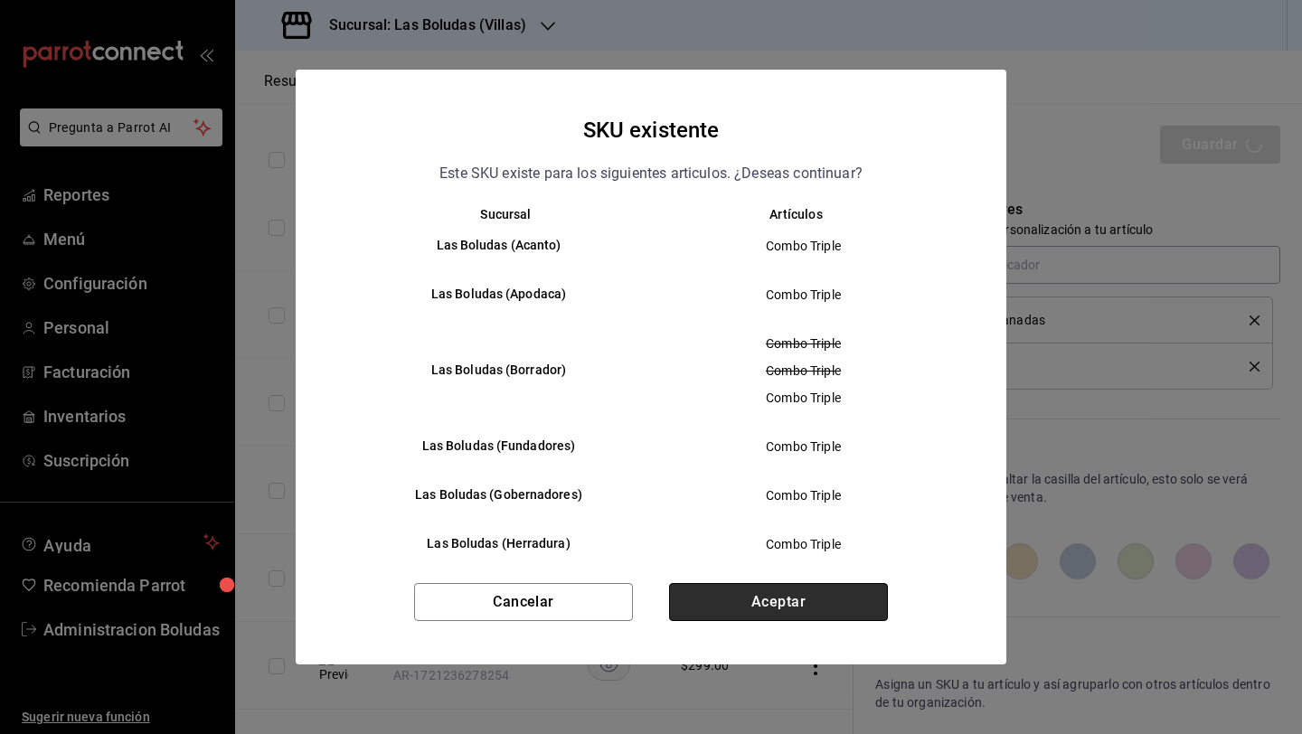
click at [771, 616] on button "Aceptar" at bounding box center [778, 602] width 219 height 38
type textarea "x"
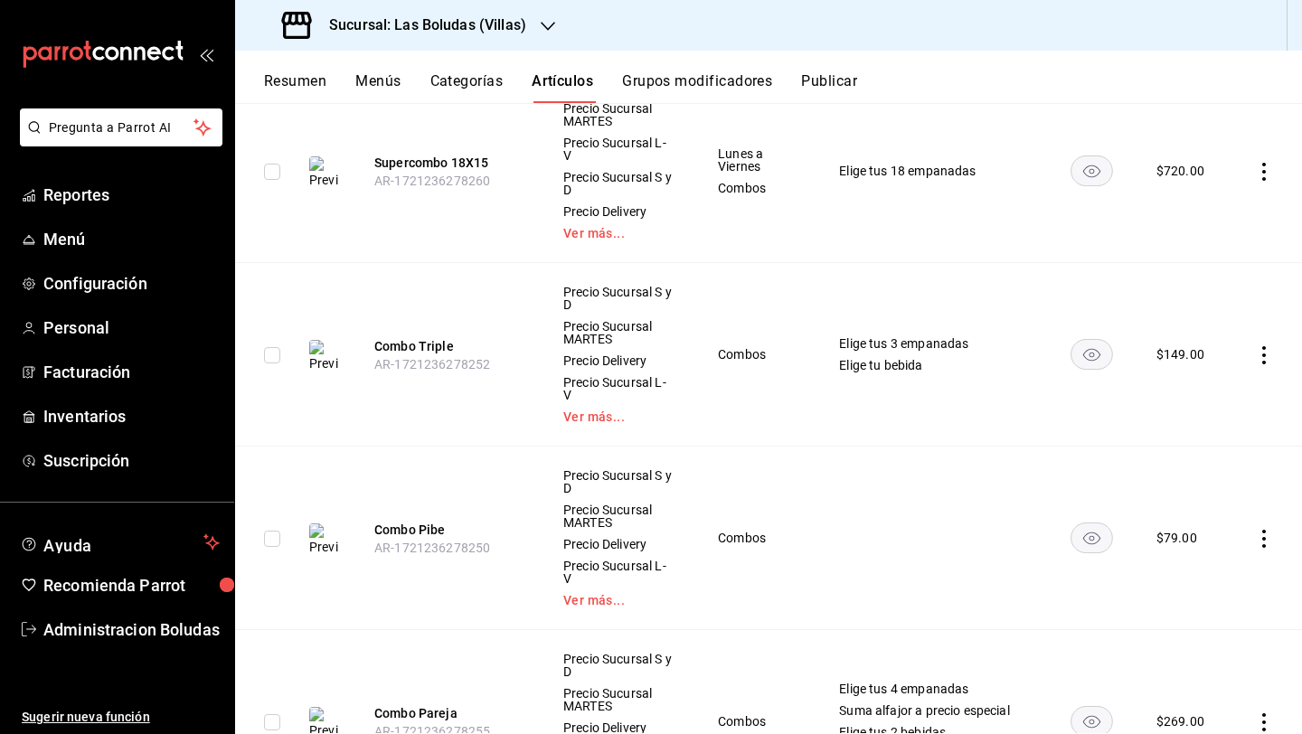
scroll to position [466, 0]
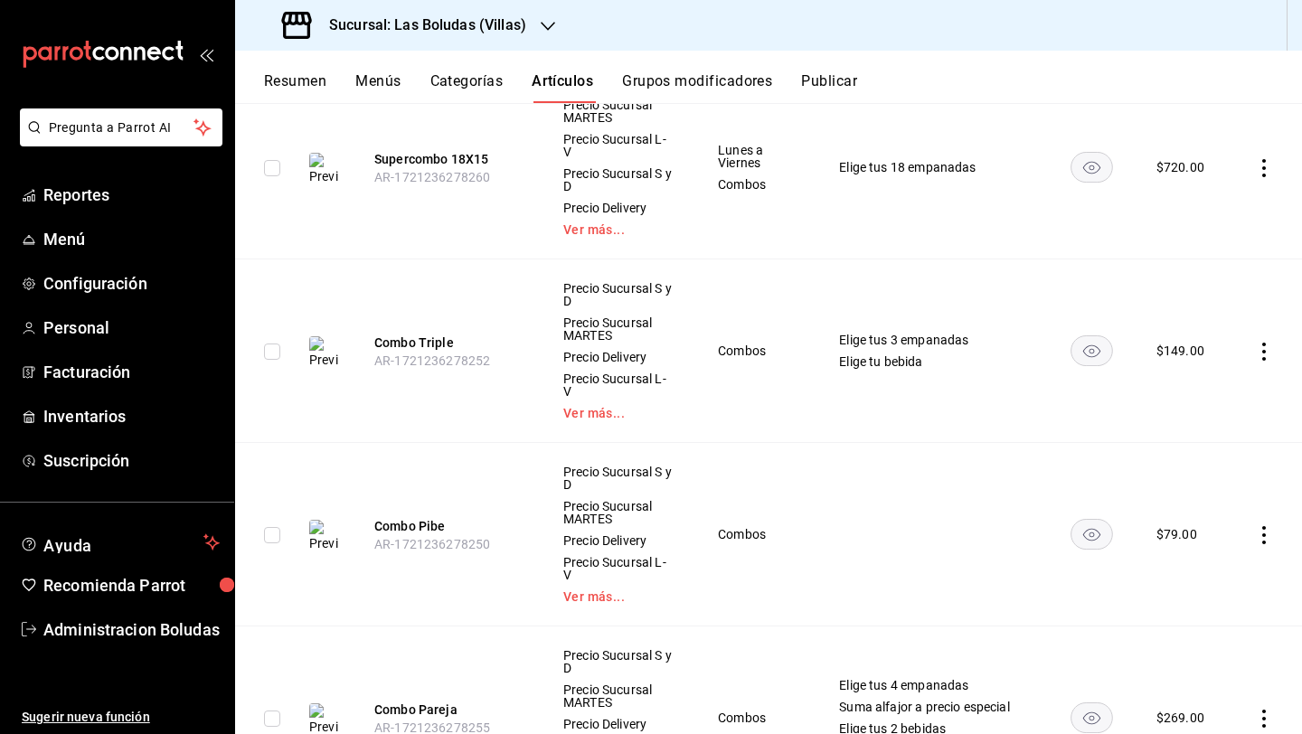
click at [1006, 526] on icon "actions" at bounding box center [1264, 535] width 18 height 18
click at [1006, 561] on div at bounding box center [1156, 562] width 33 height 18
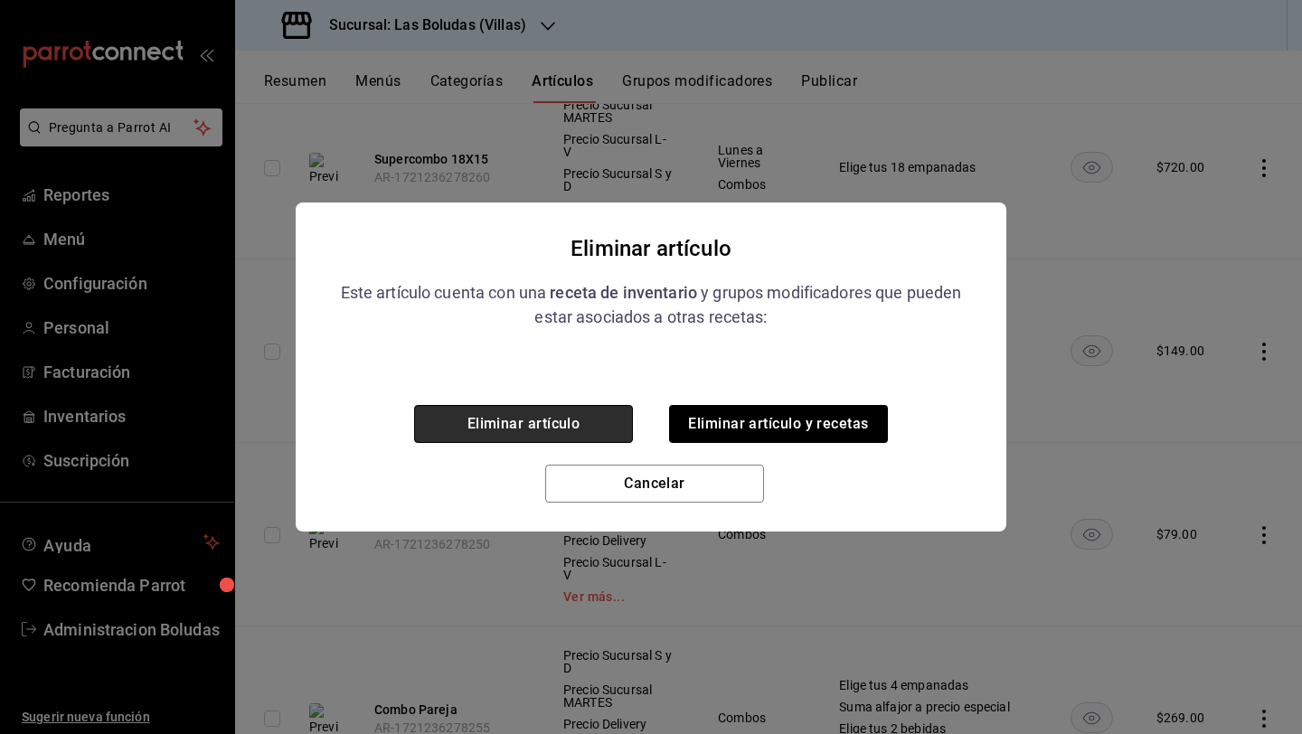
click at [551, 428] on button "Eliminar artículo" at bounding box center [523, 424] width 219 height 38
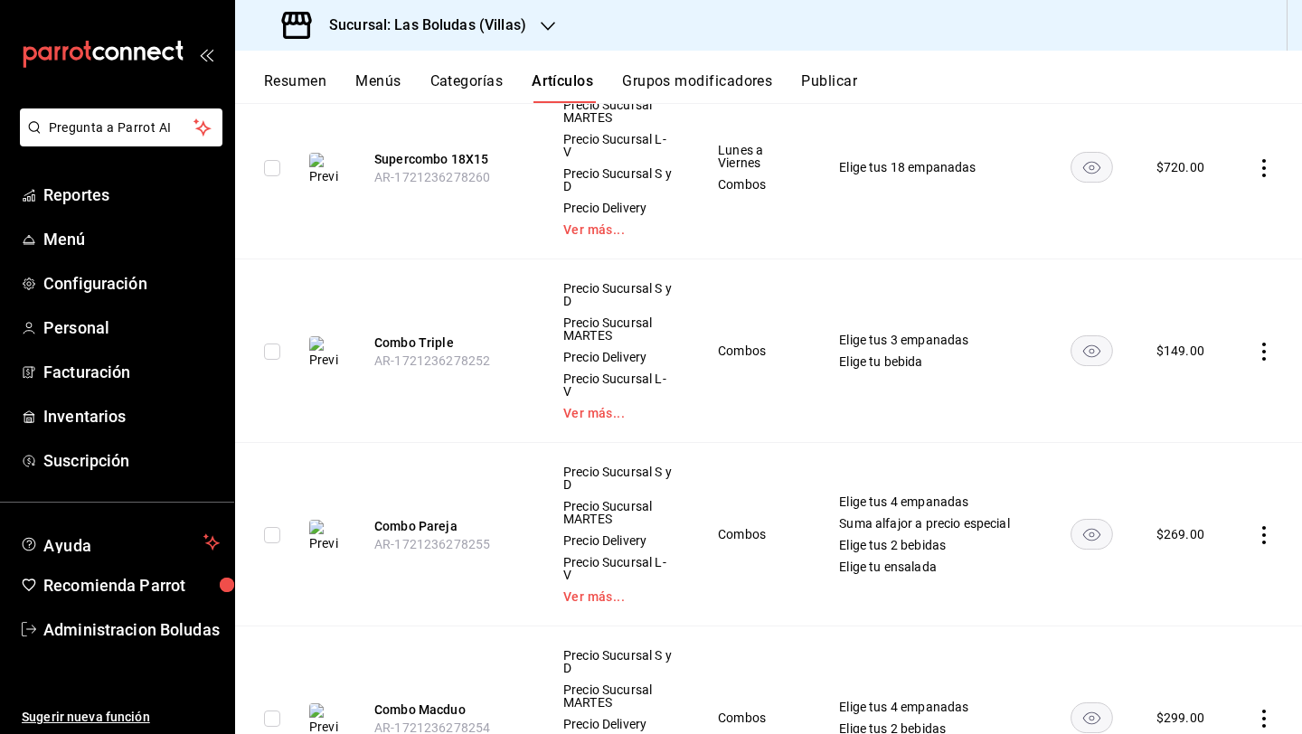
click at [1006, 451] on td at bounding box center [1267, 534] width 69 height 183
click at [1006, 526] on icon "actions" at bounding box center [1264, 535] width 18 height 18
click at [1006, 498] on li "Editar" at bounding box center [1179, 487] width 108 height 37
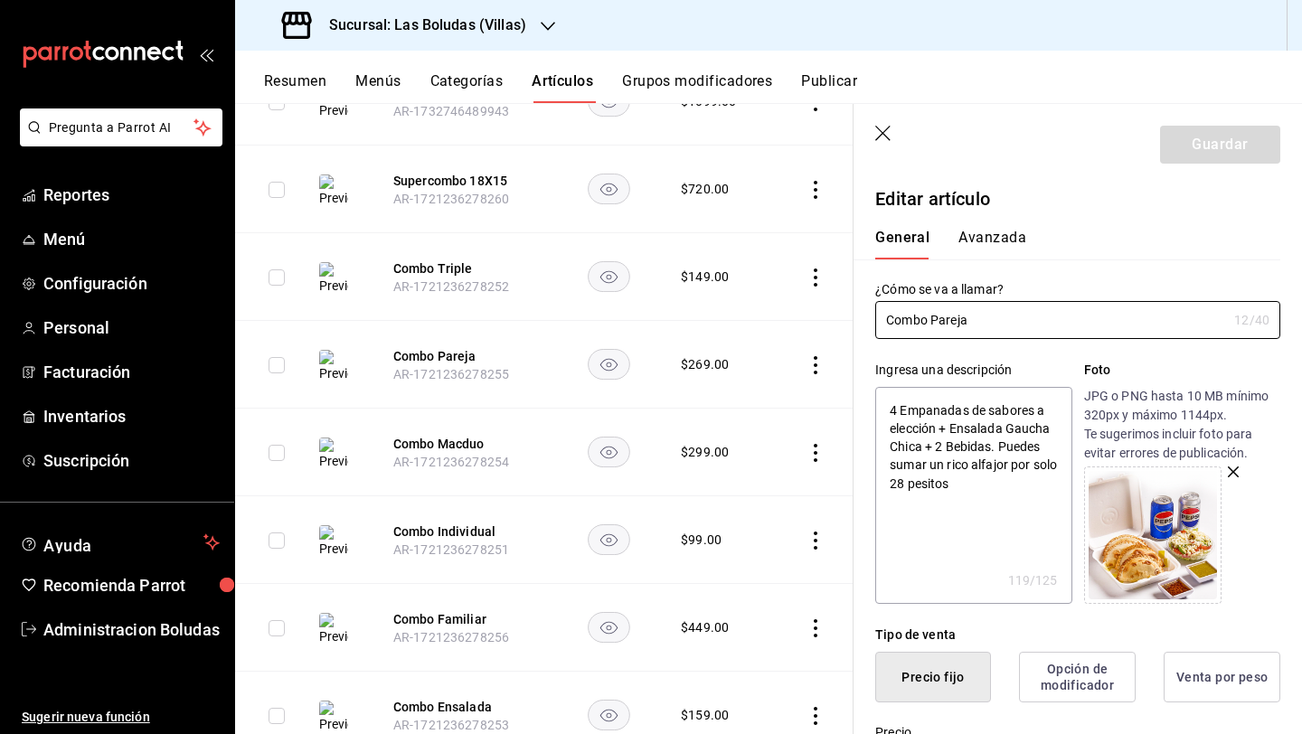
scroll to position [381, 0]
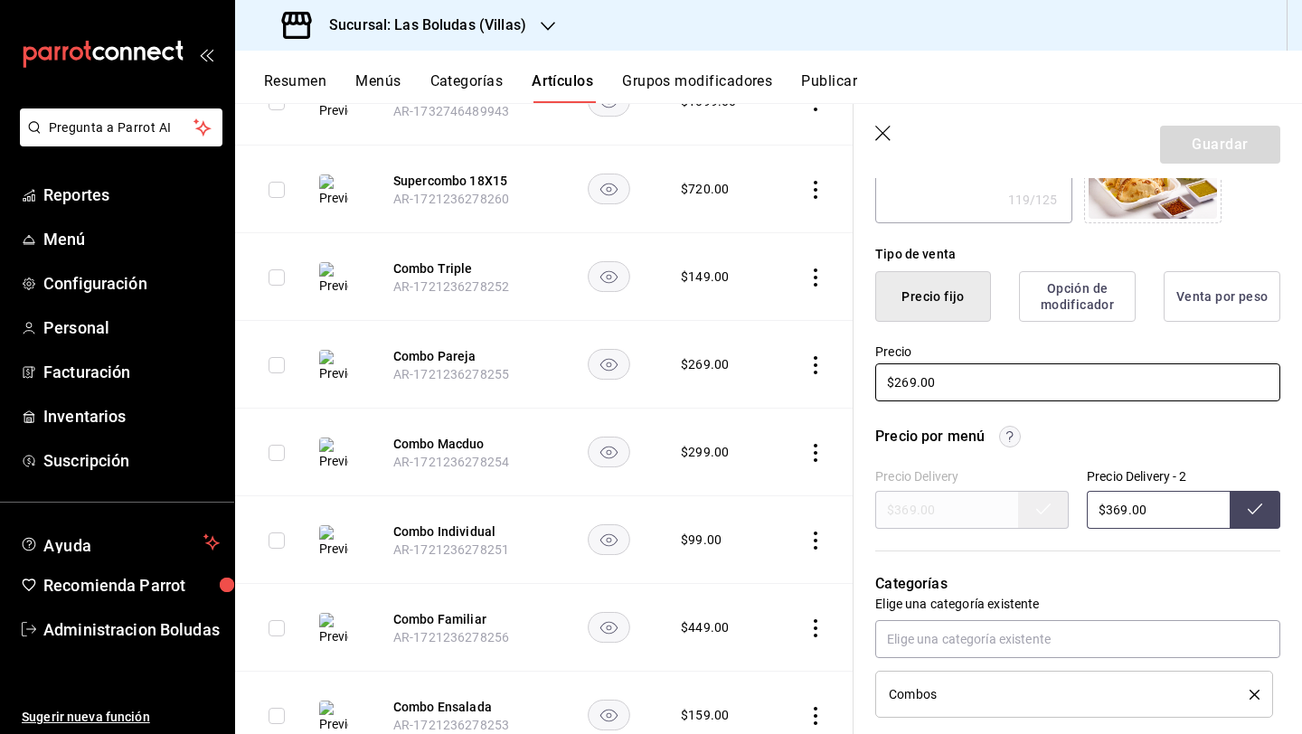
click at [909, 383] on input "$269.00" at bounding box center [1077, 382] width 405 height 38
type input "$29.00"
type textarea "x"
type input "$279.00"
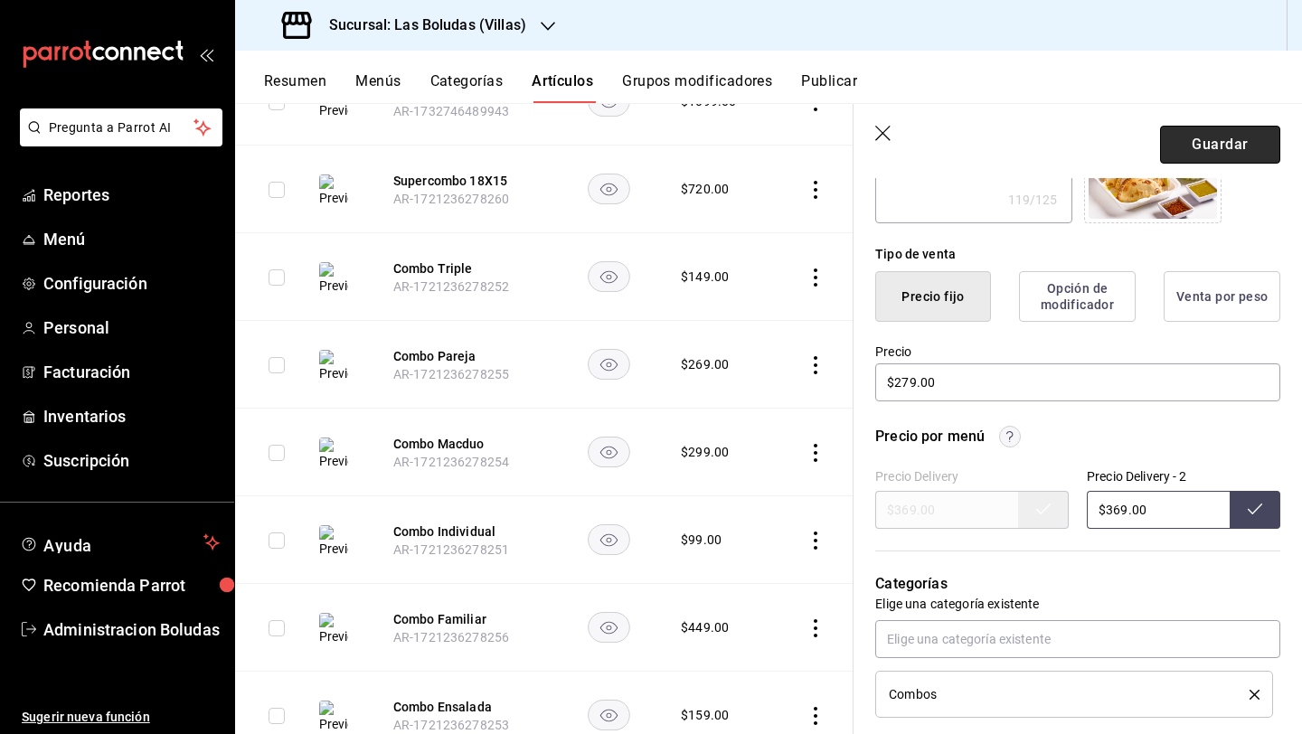
click at [1006, 128] on button "Guardar" at bounding box center [1220, 145] width 120 height 38
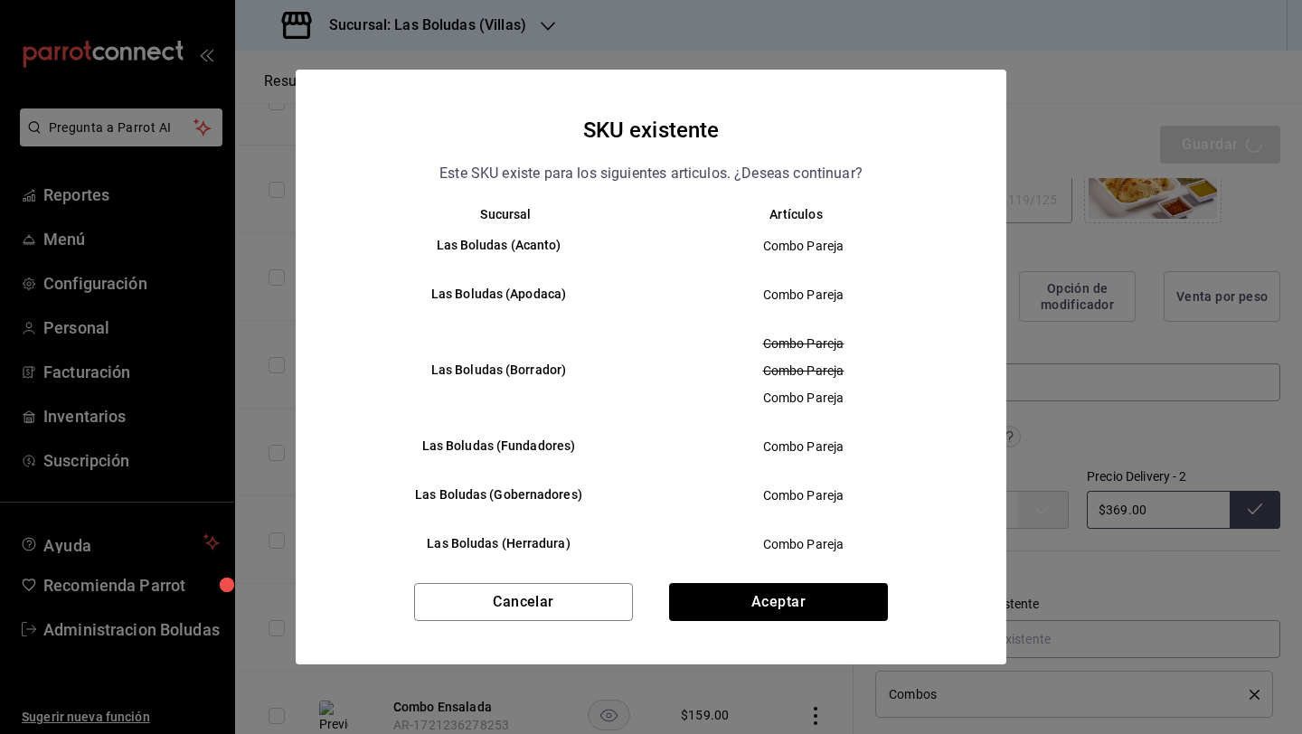
click at [804, 581] on div "SKU existente Este SKU existe para los siguientes articulos. ¿Deseas continuar?…" at bounding box center [651, 367] width 710 height 595
click at [815, 591] on button "Aceptar" at bounding box center [778, 602] width 219 height 38
type textarea "x"
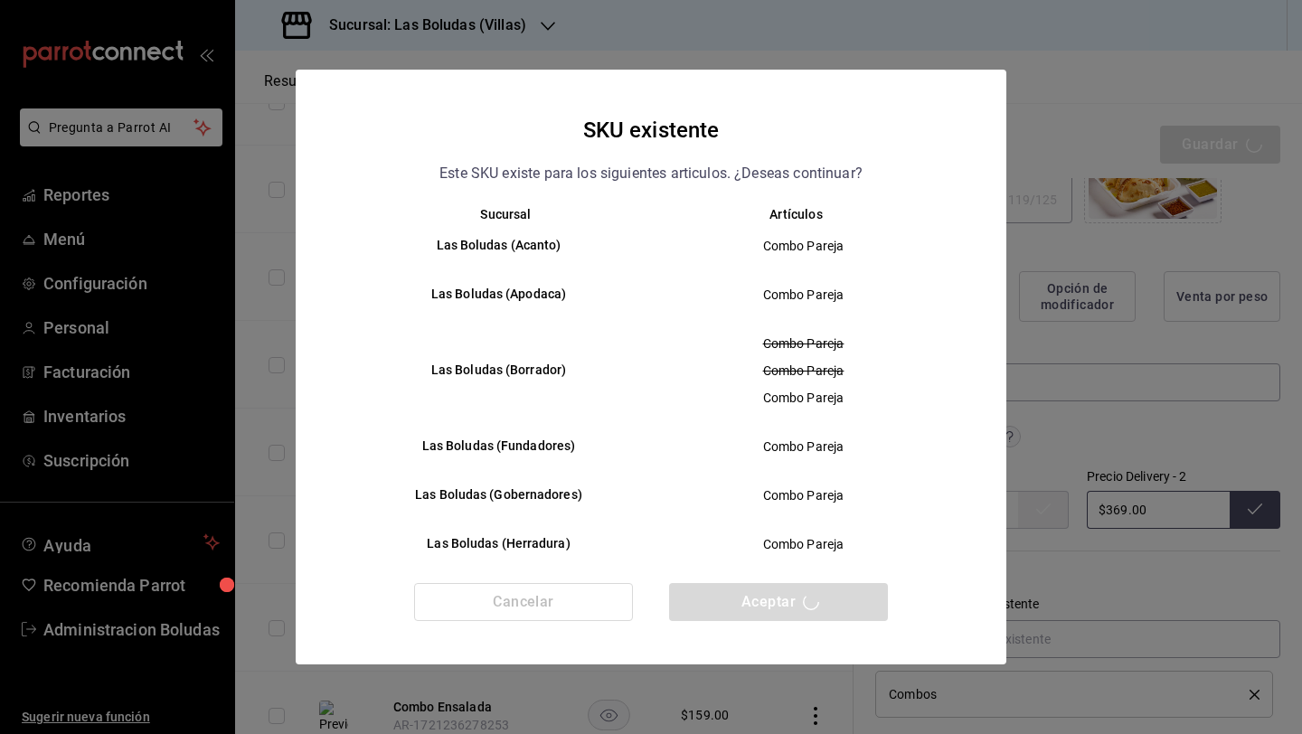
type textarea "x"
type input "AR-1756146254376"
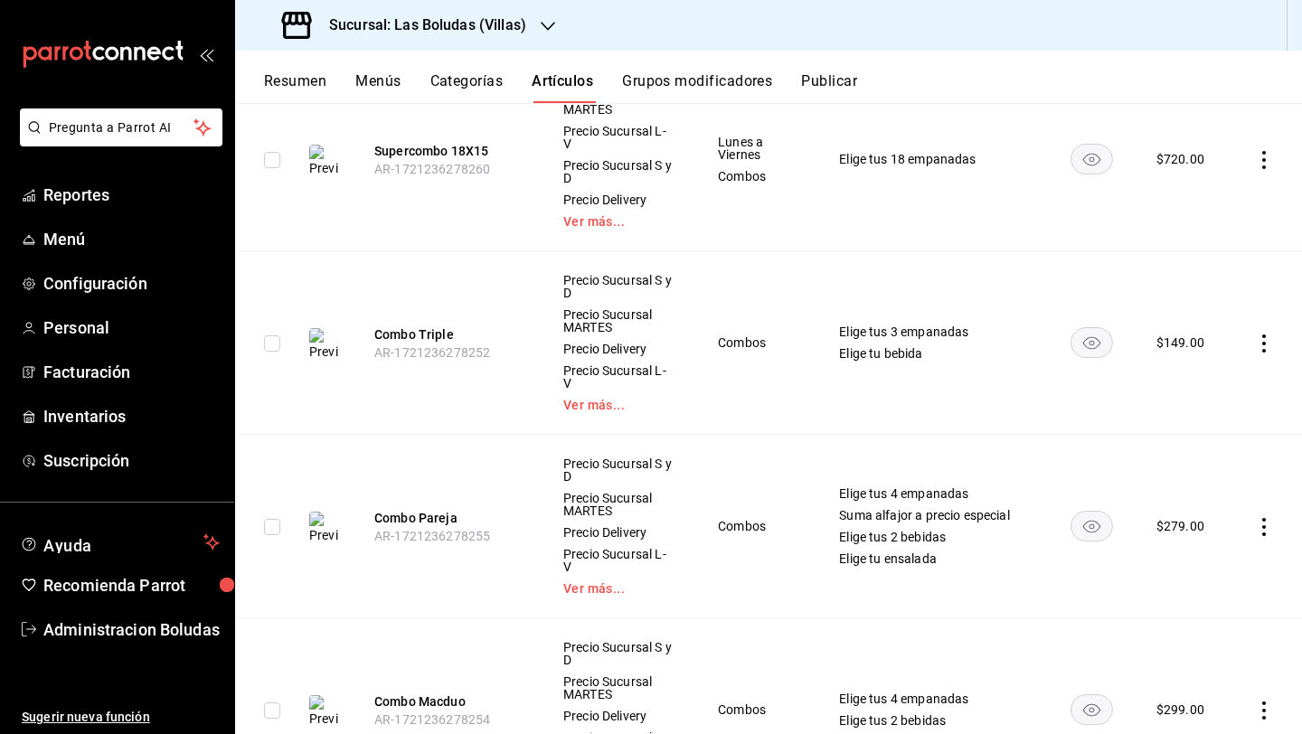
scroll to position [496, 0]
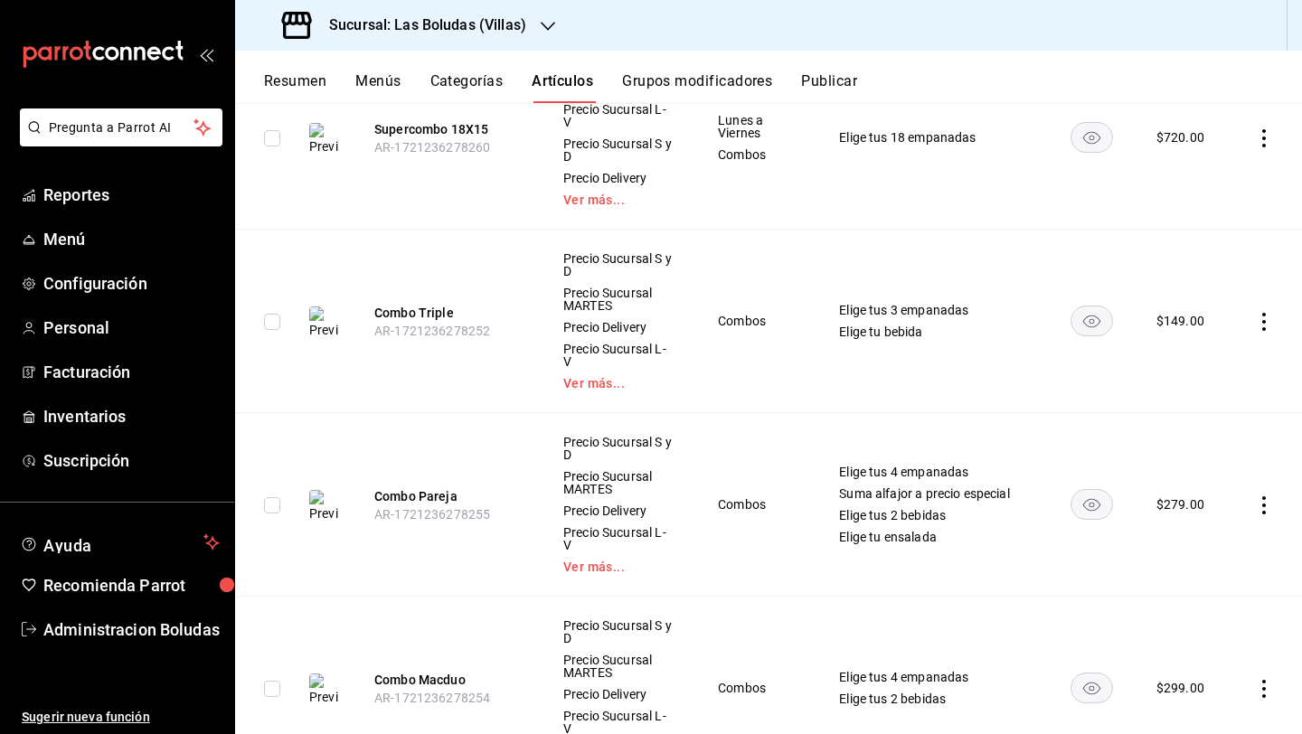
click at [1006, 680] on icon "actions" at bounding box center [1264, 689] width 18 height 18
click at [1006, 674] on li "Eliminar" at bounding box center [1179, 686] width 108 height 37
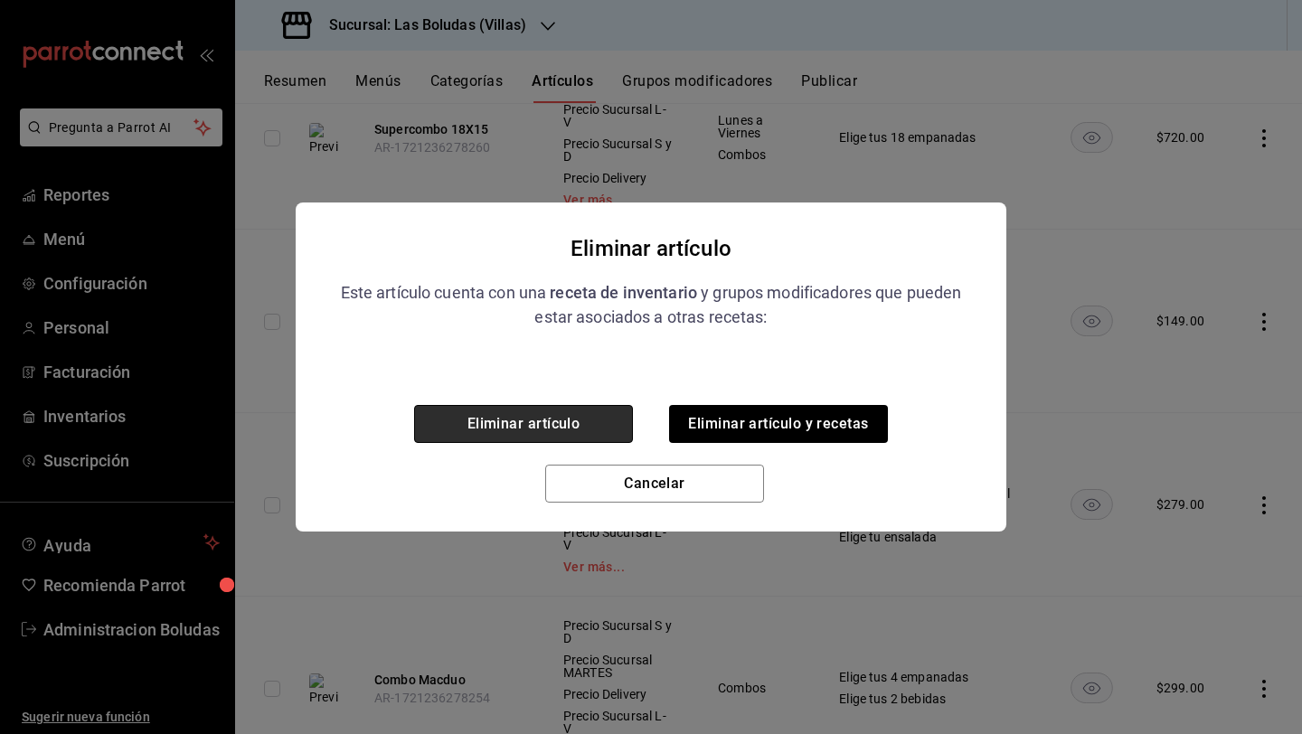
click at [578, 429] on button "Eliminar artículo" at bounding box center [523, 424] width 219 height 38
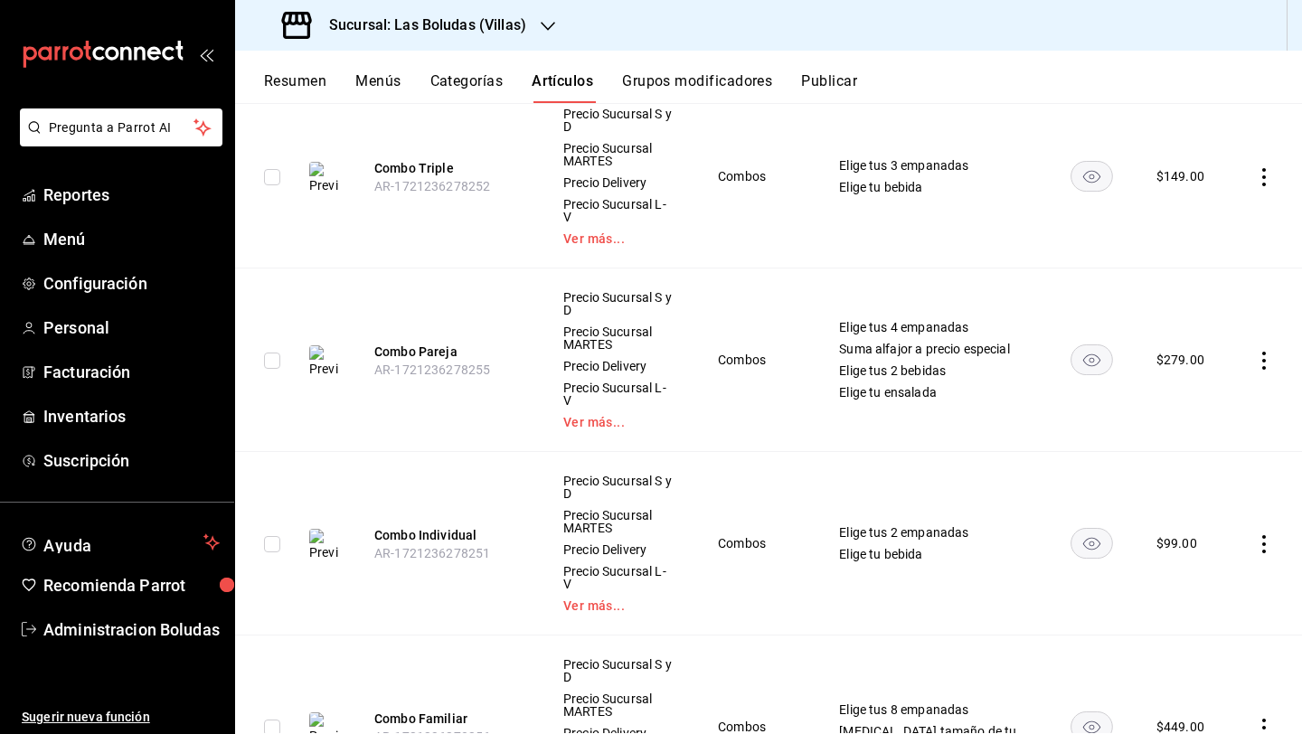
scroll to position [776, 0]
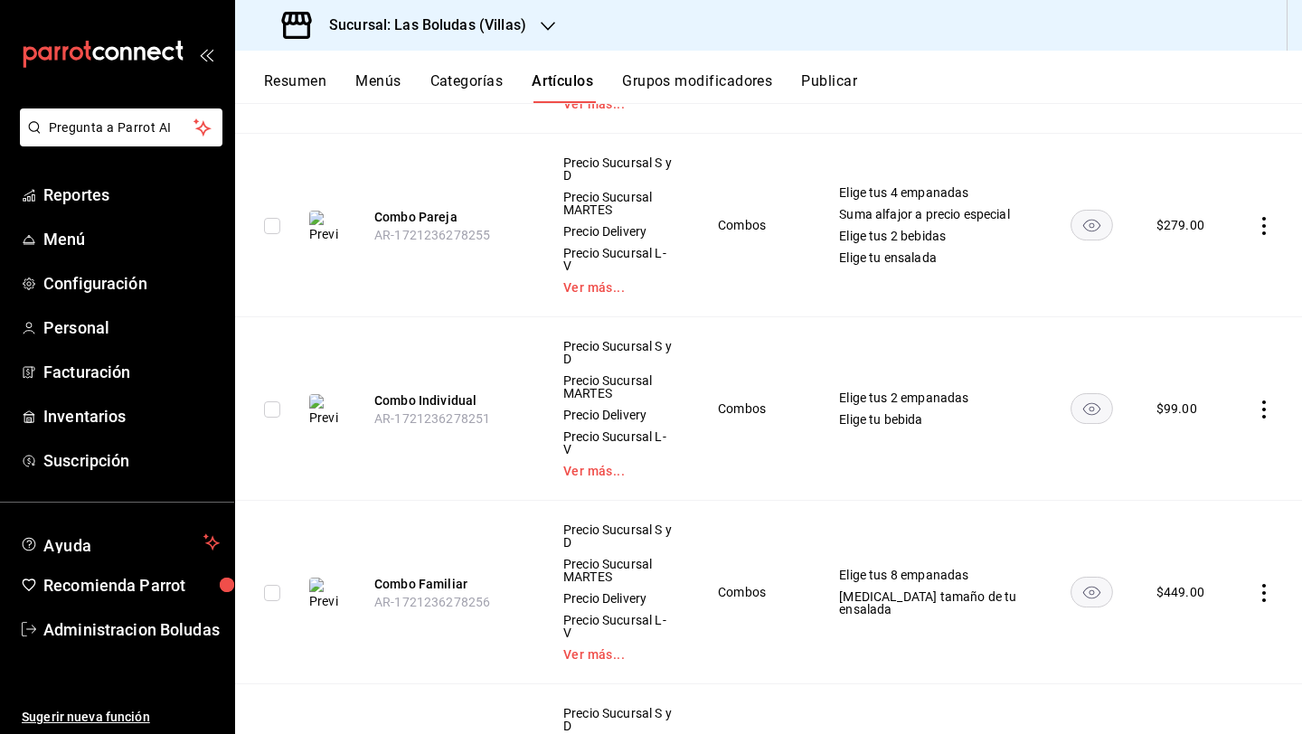
click at [1006, 609] on span "Editar" at bounding box center [1195, 612] width 47 height 19
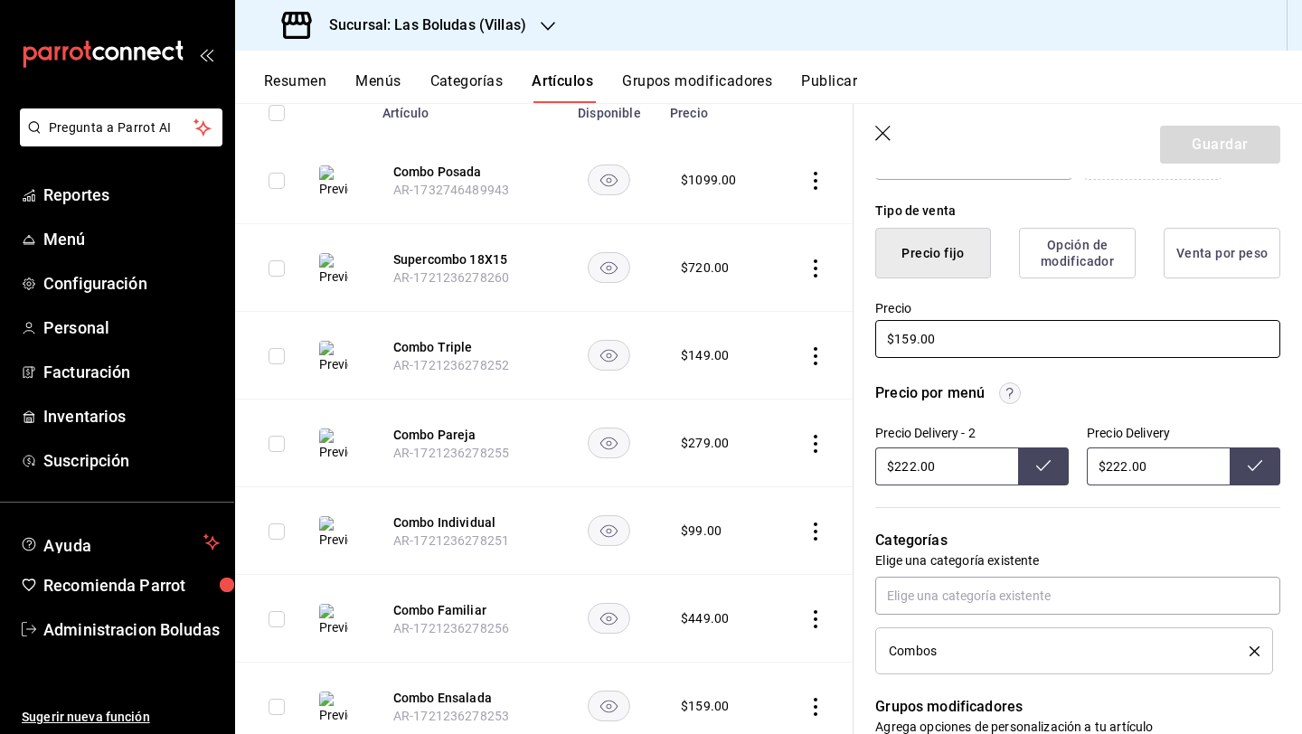
scroll to position [353, 0]
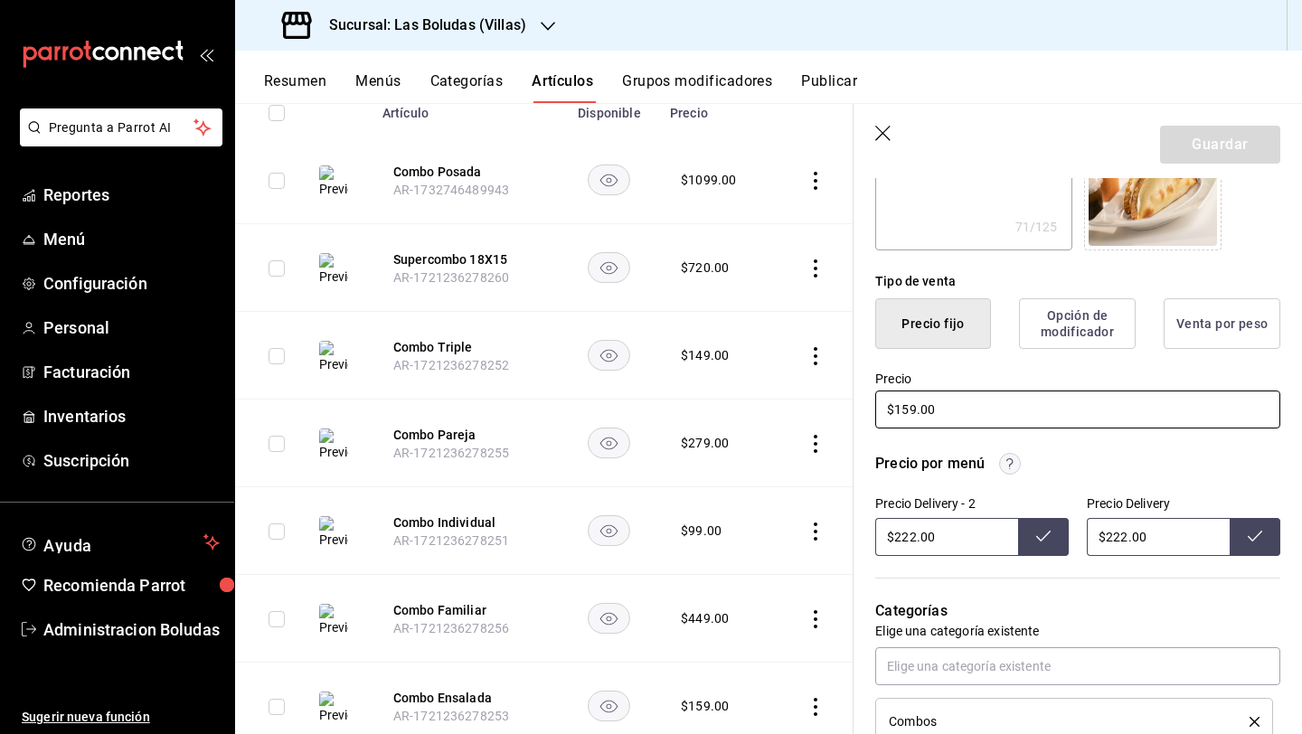
drag, startPoint x: 907, startPoint y: 407, endPoint x: 1107, endPoint y: 494, distance: 217.8
click at [908, 407] on input "$159.00" at bounding box center [1077, 409] width 405 height 38
type input "$19.00"
type textarea "x"
type input "$169.00"
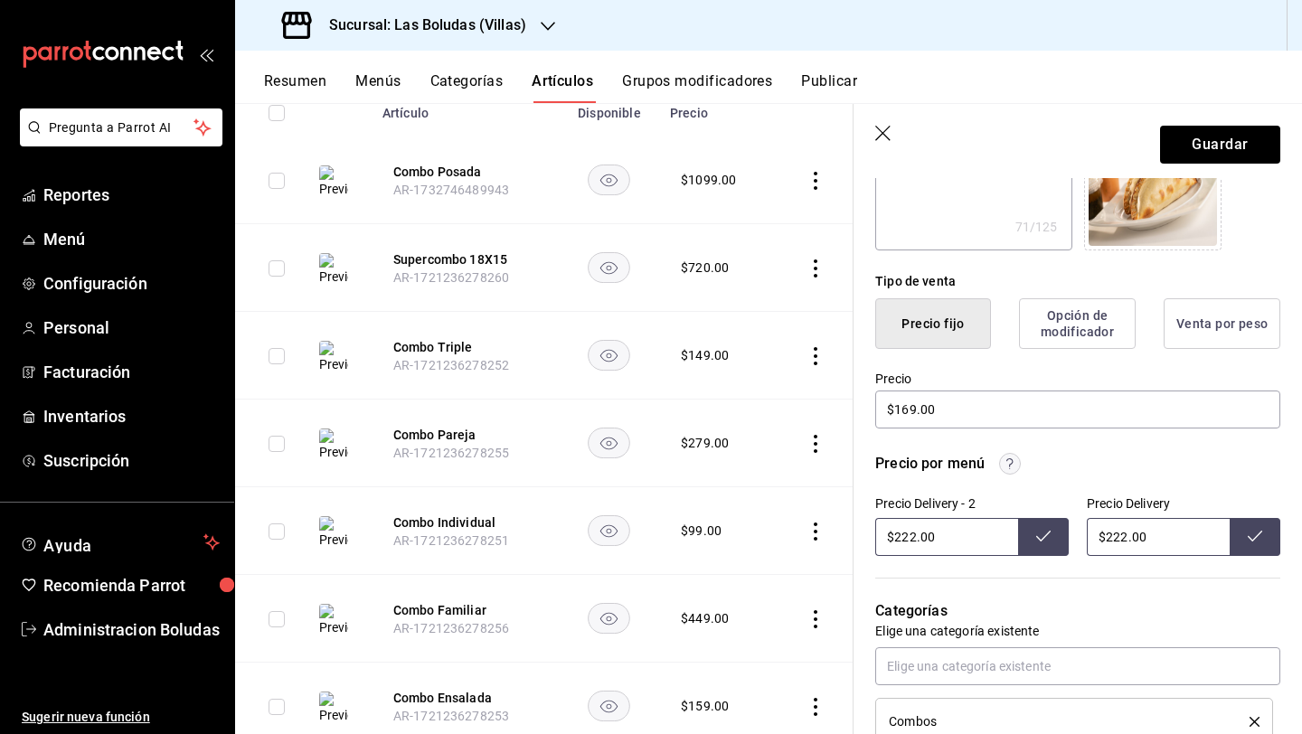
drag, startPoint x: 908, startPoint y: 533, endPoint x: 1030, endPoint y: 556, distance: 124.1
click at [911, 534] on input "$222.00" at bounding box center [946, 537] width 143 height 38
drag, startPoint x: 1112, startPoint y: 534, endPoint x: 1163, endPoint y: 591, distance: 76.8
click at [1006, 534] on input "$222.00" at bounding box center [1157, 537] width 143 height 38
type input "$222.00"
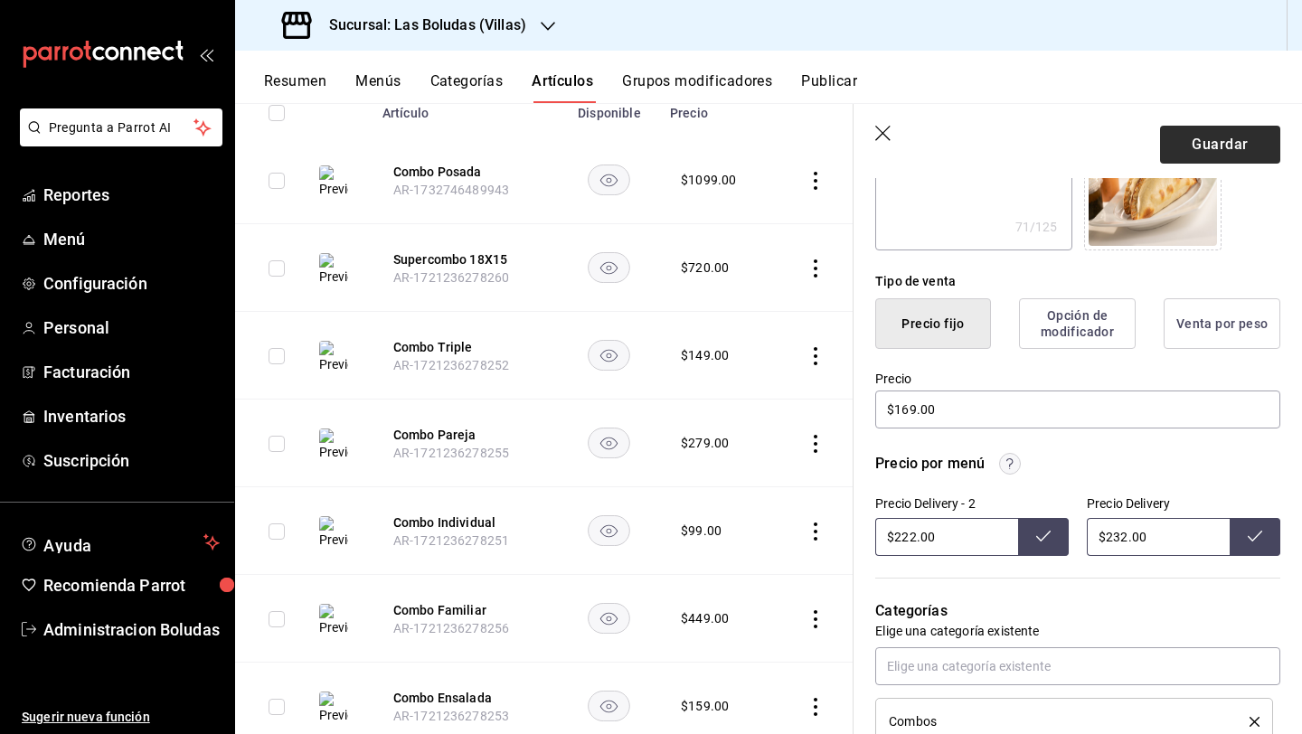
type input "$232.00"
click at [1006, 146] on button "Guardar" at bounding box center [1220, 145] width 120 height 38
type textarea "x"
type input "$222.00"
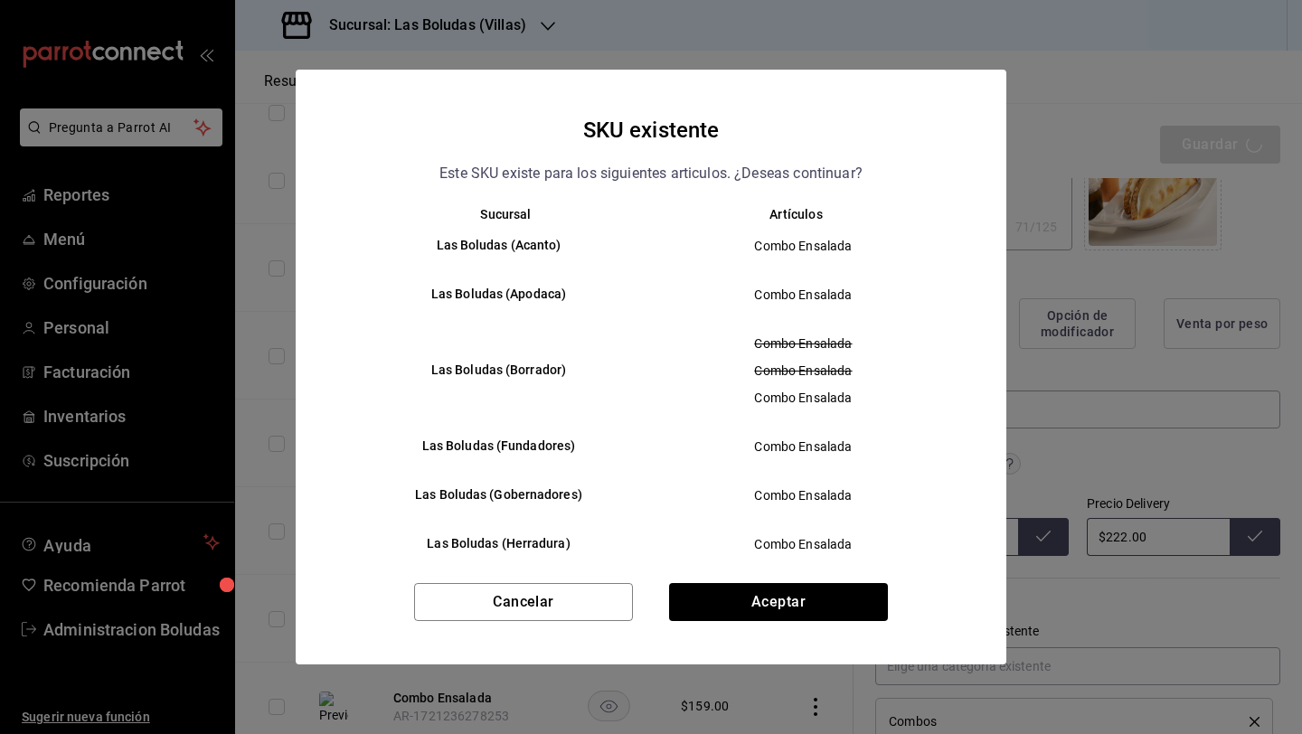
click at [781, 624] on div "Cancelar Aceptar" at bounding box center [651, 623] width 710 height 81
click at [792, 612] on button "Aceptar" at bounding box center [778, 602] width 219 height 38
type textarea "x"
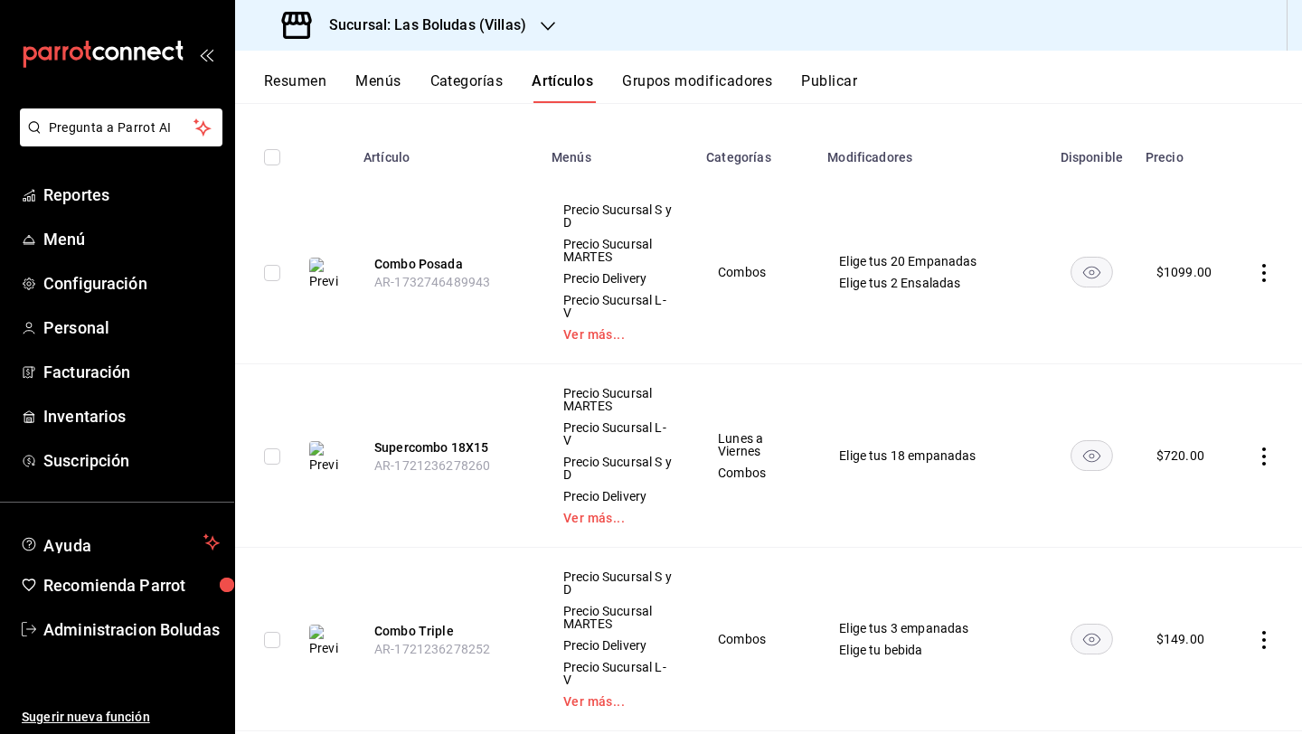
scroll to position [47, 0]
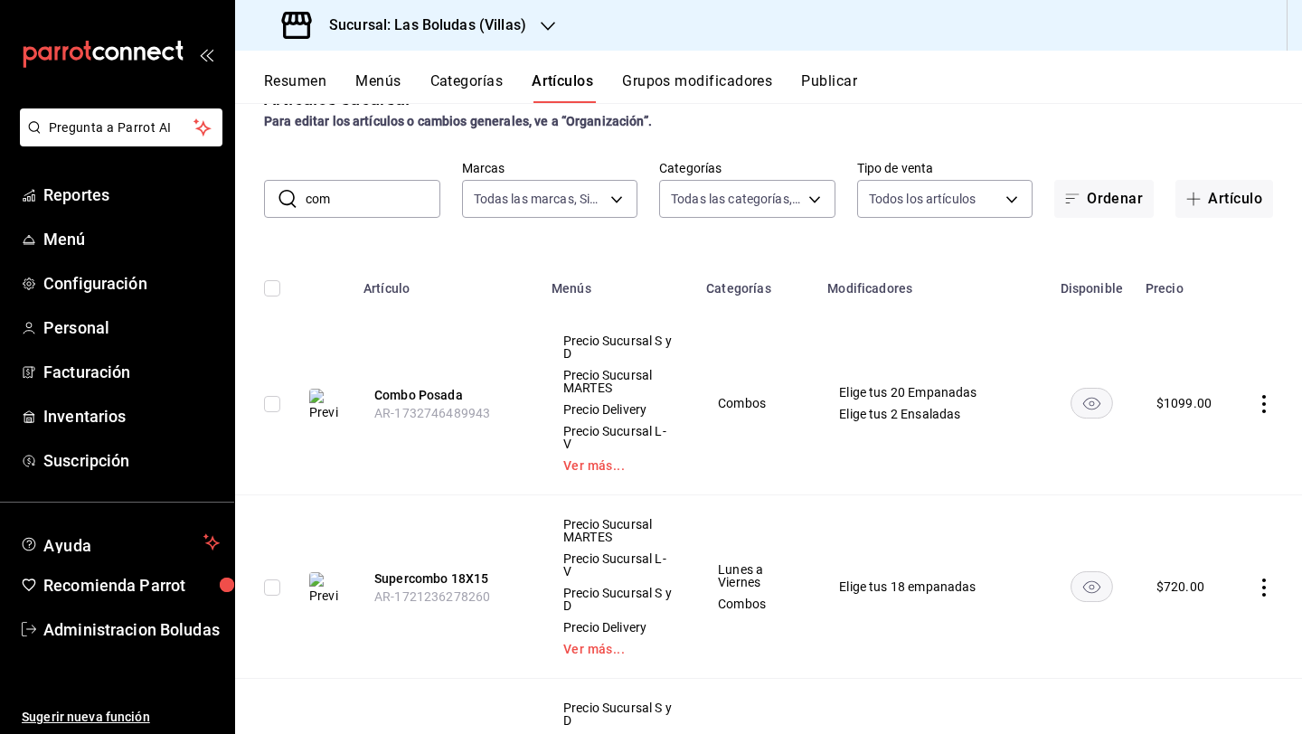
drag, startPoint x: 357, startPoint y: 200, endPoint x: 304, endPoint y: 196, distance: 53.5
click at [304, 196] on div "​ com ​" at bounding box center [352, 199] width 176 height 38
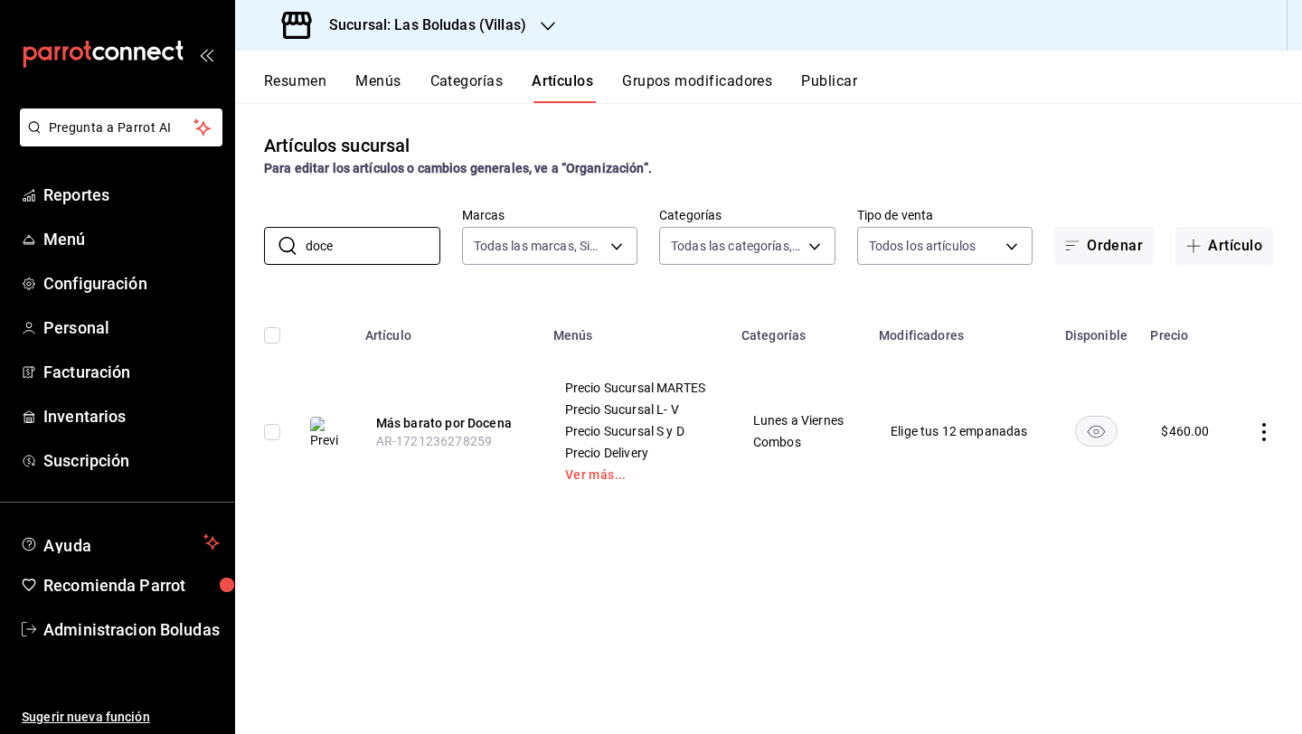
type input "doce"
click at [1006, 430] on icon "actions" at bounding box center [1264, 432] width 18 height 18
click at [1006, 474] on span "Editar" at bounding box center [1209, 473] width 47 height 19
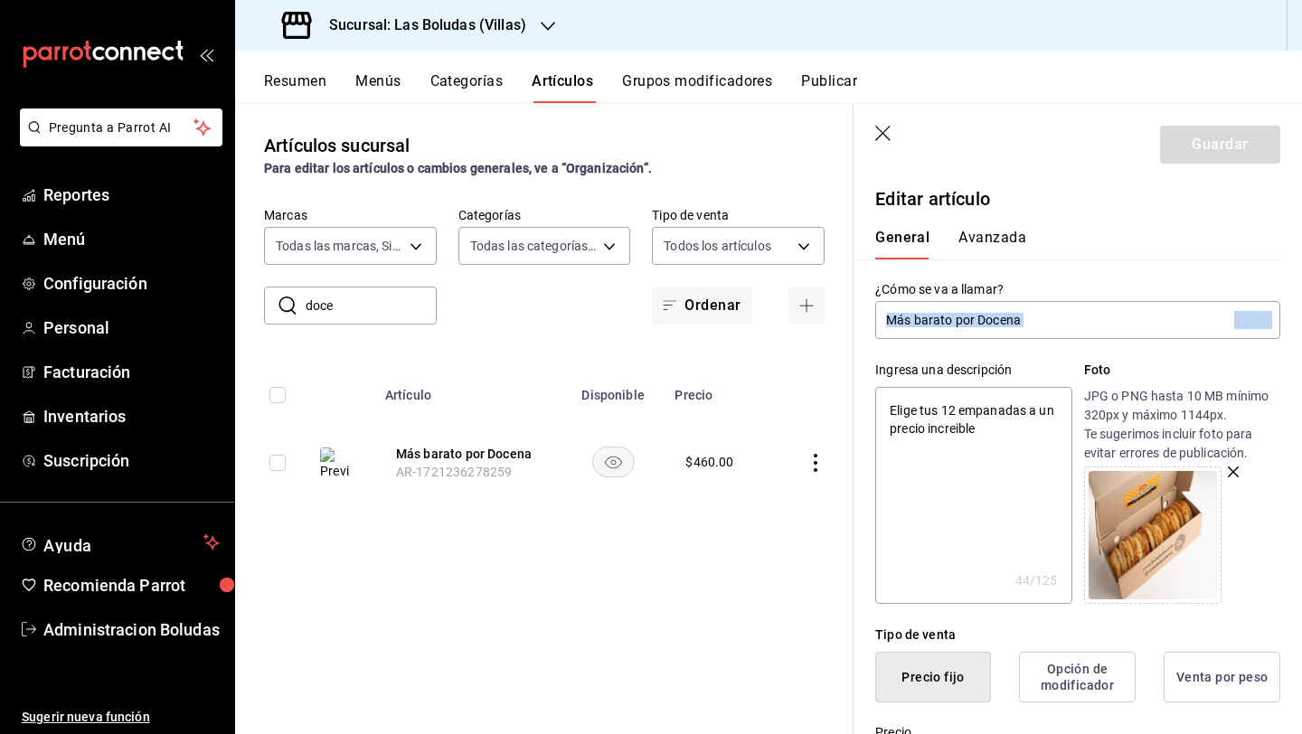
drag, startPoint x: 1060, startPoint y: 340, endPoint x: 1056, endPoint y: 316, distance: 23.9
drag, startPoint x: 1056, startPoint y: 315, endPoint x: 795, endPoint y: 316, distance: 261.2
click at [797, 317] on main "Artículos sucursal Para editar los artículos o cambios generales, ve a “Organiz…" at bounding box center [768, 418] width 1067 height 631
type textarea "x"
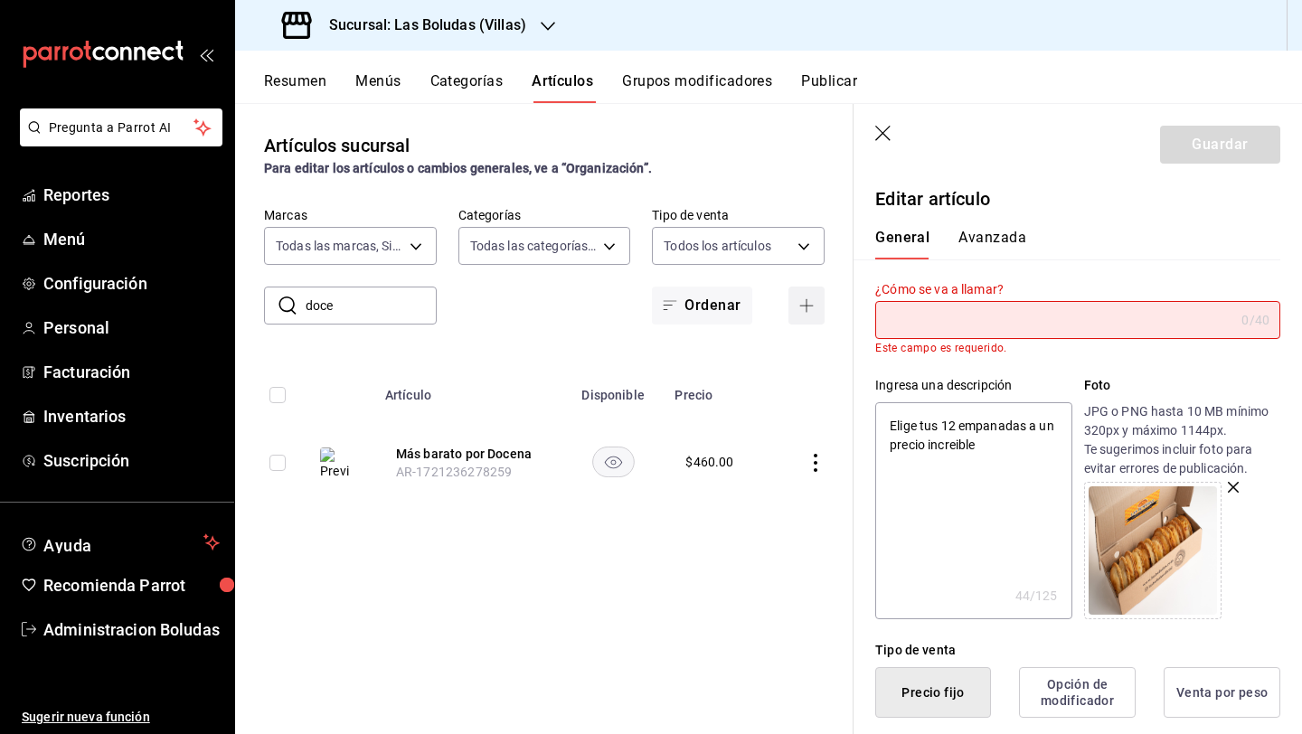
type input "1"
type textarea "x"
type input "12"
type textarea "x"
type input "12"
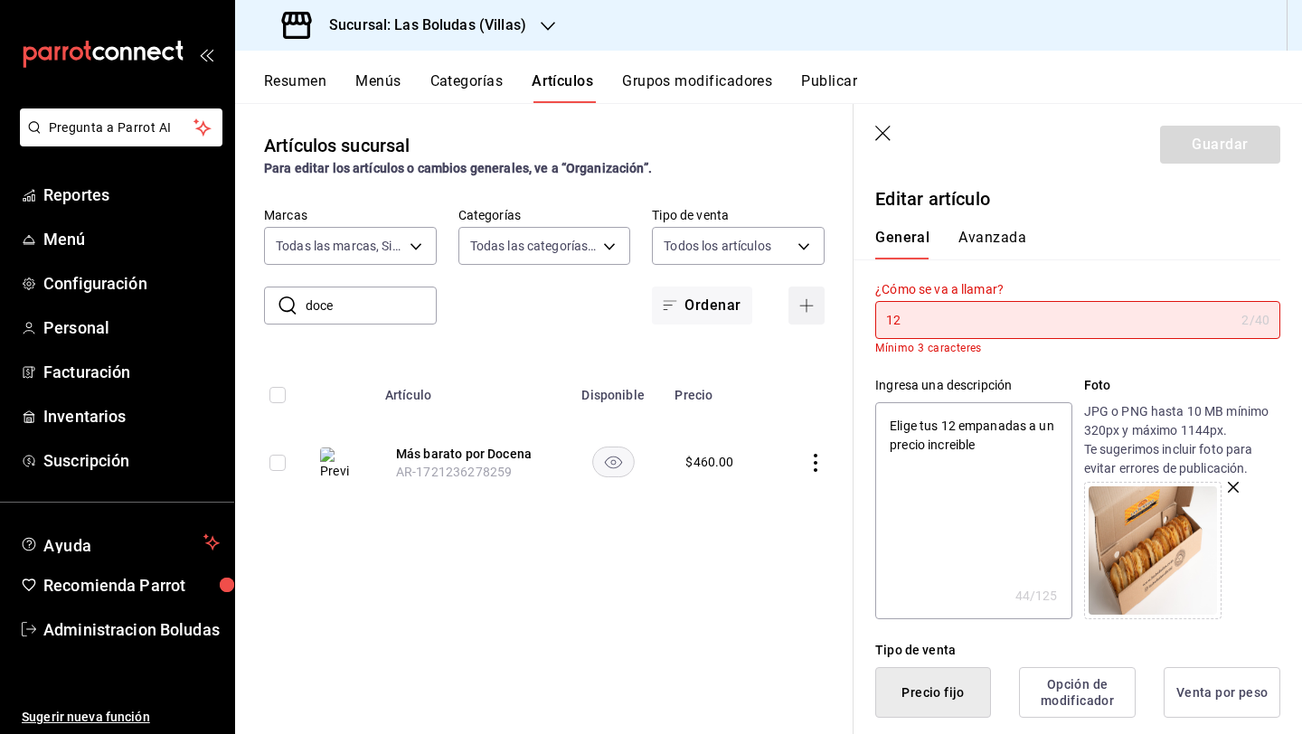
type textarea "x"
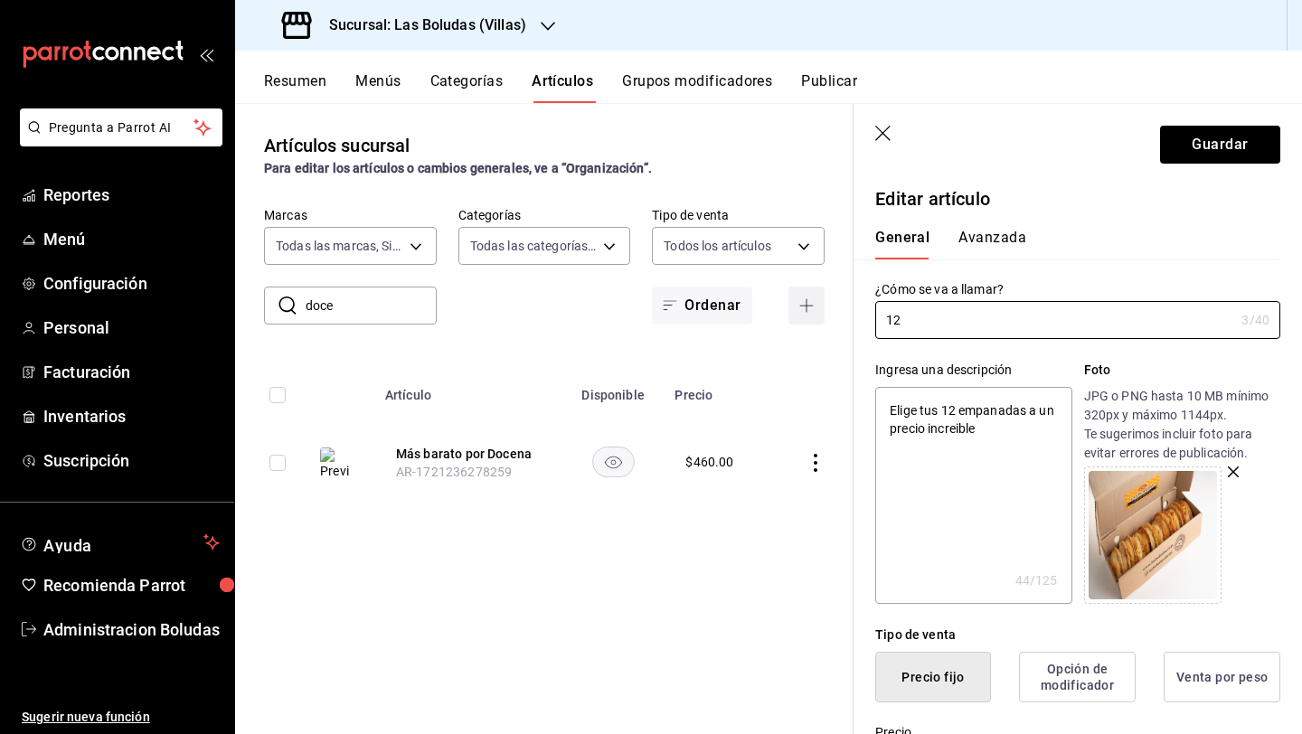
type input "12 p"
type textarea "x"
type input "12 pe"
type textarea "x"
type input "12 per"
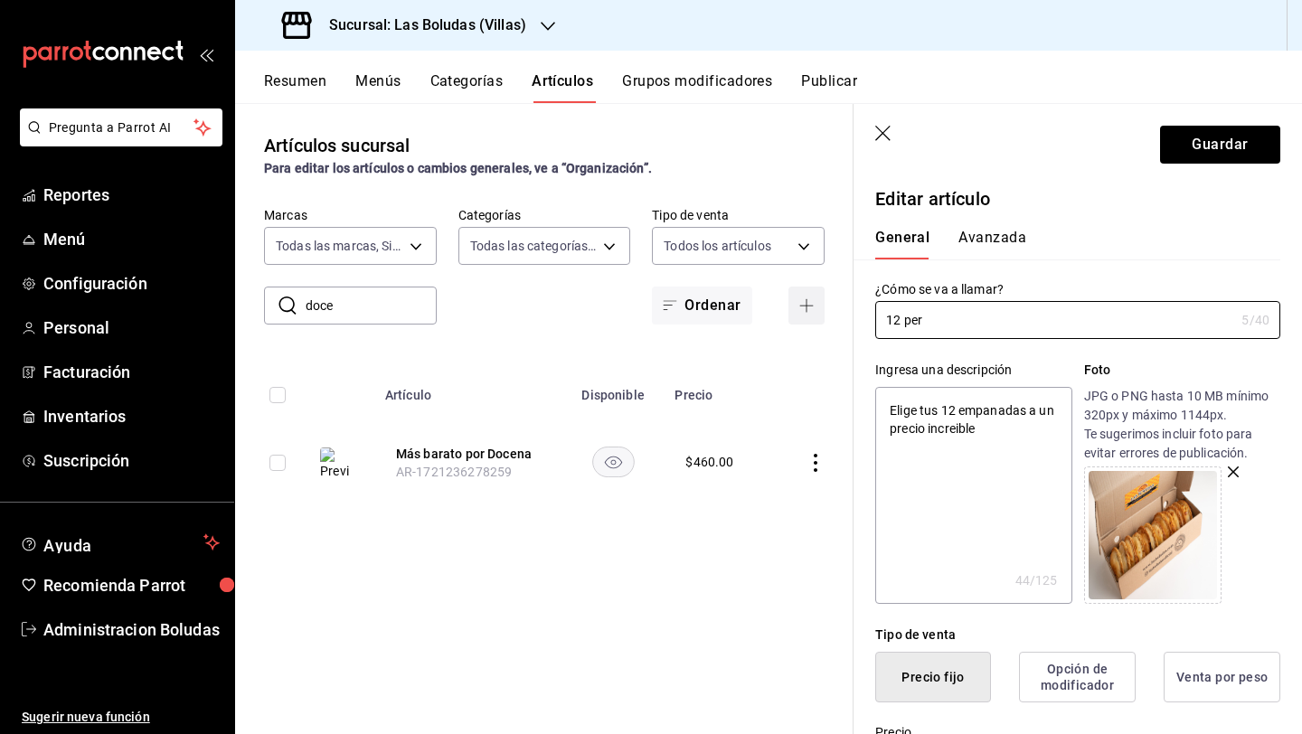
type textarea "x"
type input "12 perf"
type textarea "x"
type input "12 perfe"
type textarea "x"
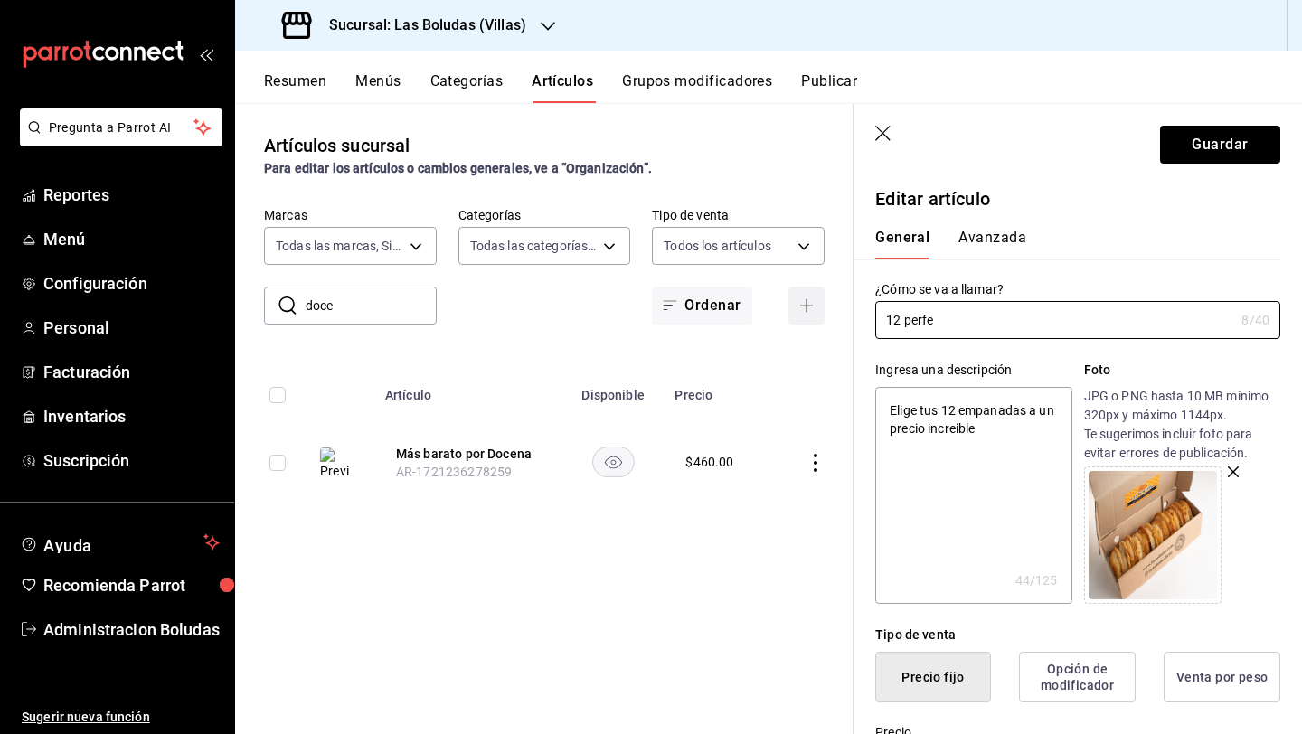
type input "12 perfec"
type textarea "x"
type input "12 perfect"
type textarea "x"
type input "12 perfecto"
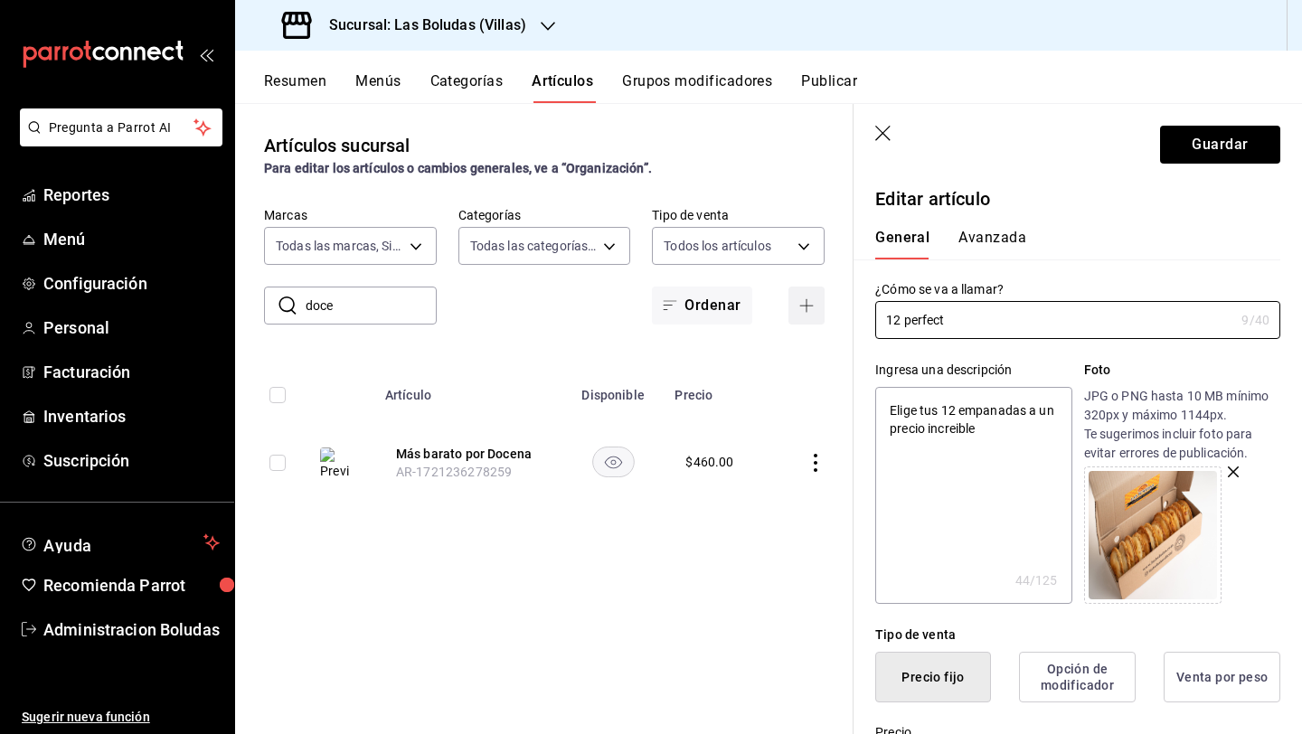
type textarea "x"
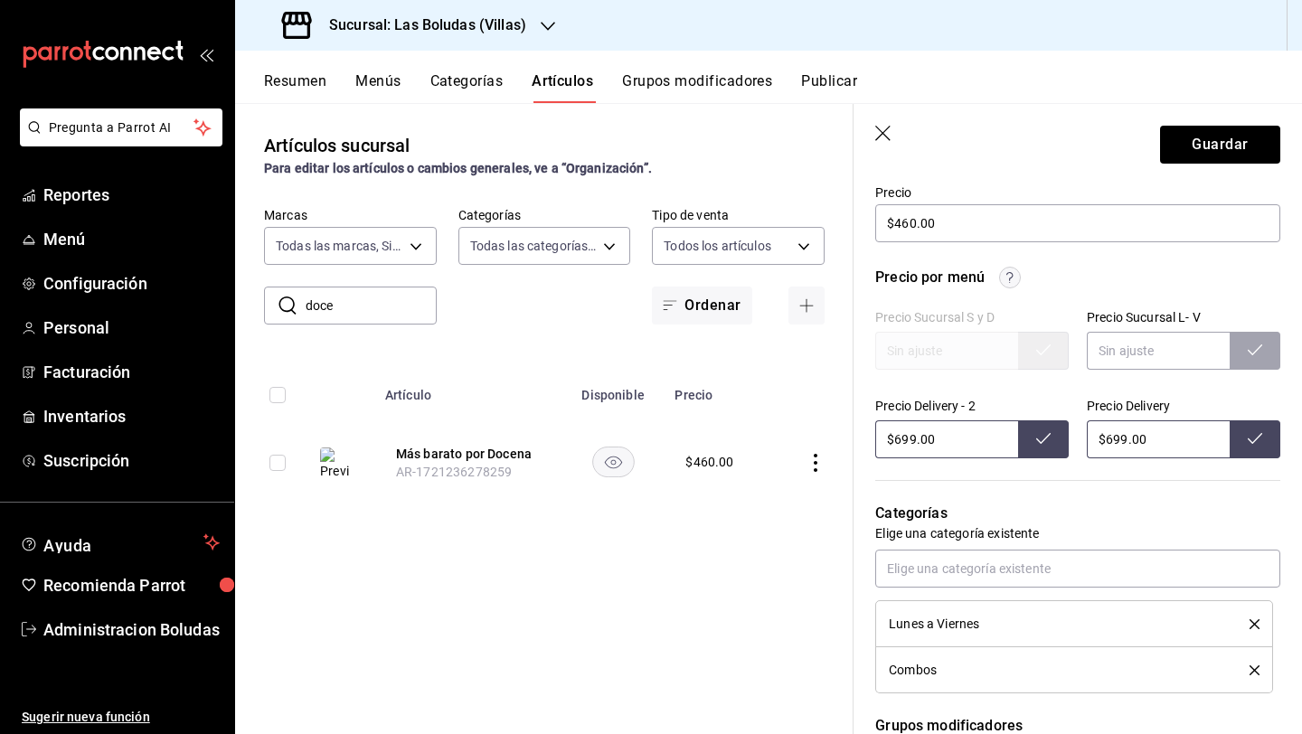
scroll to position [511, 0]
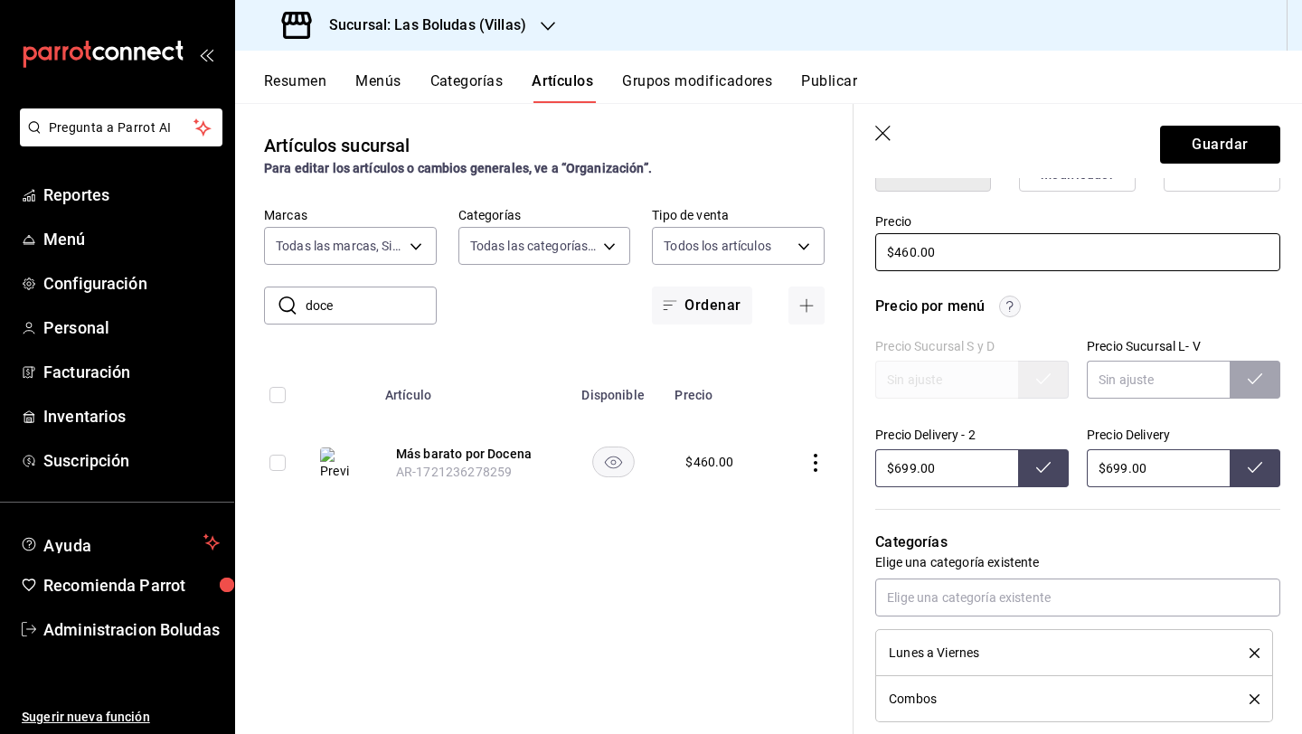
type input "12 perfecto"
click at [909, 250] on input "$460.00" at bounding box center [1077, 252] width 405 height 38
type textarea "x"
type input "$46.00"
type textarea "x"
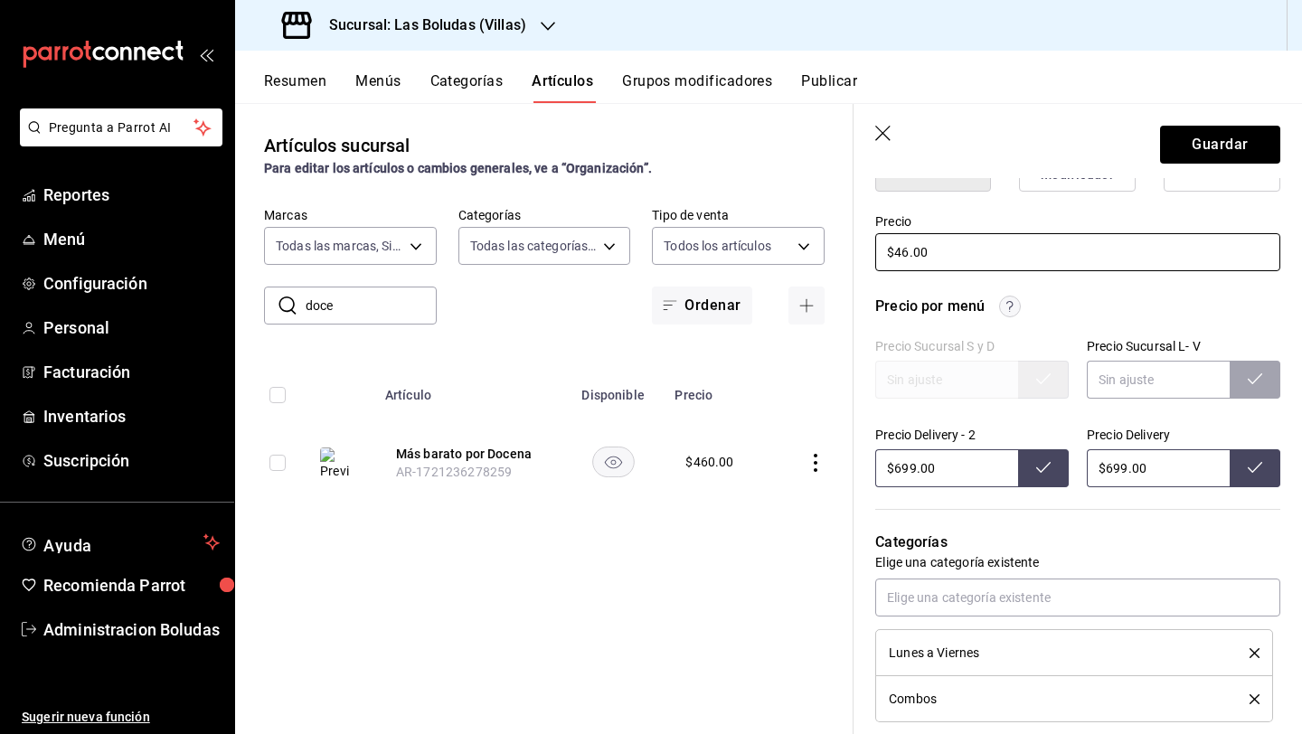
type input "$4.00"
type textarea "x"
type input "$49.00"
type textarea "x"
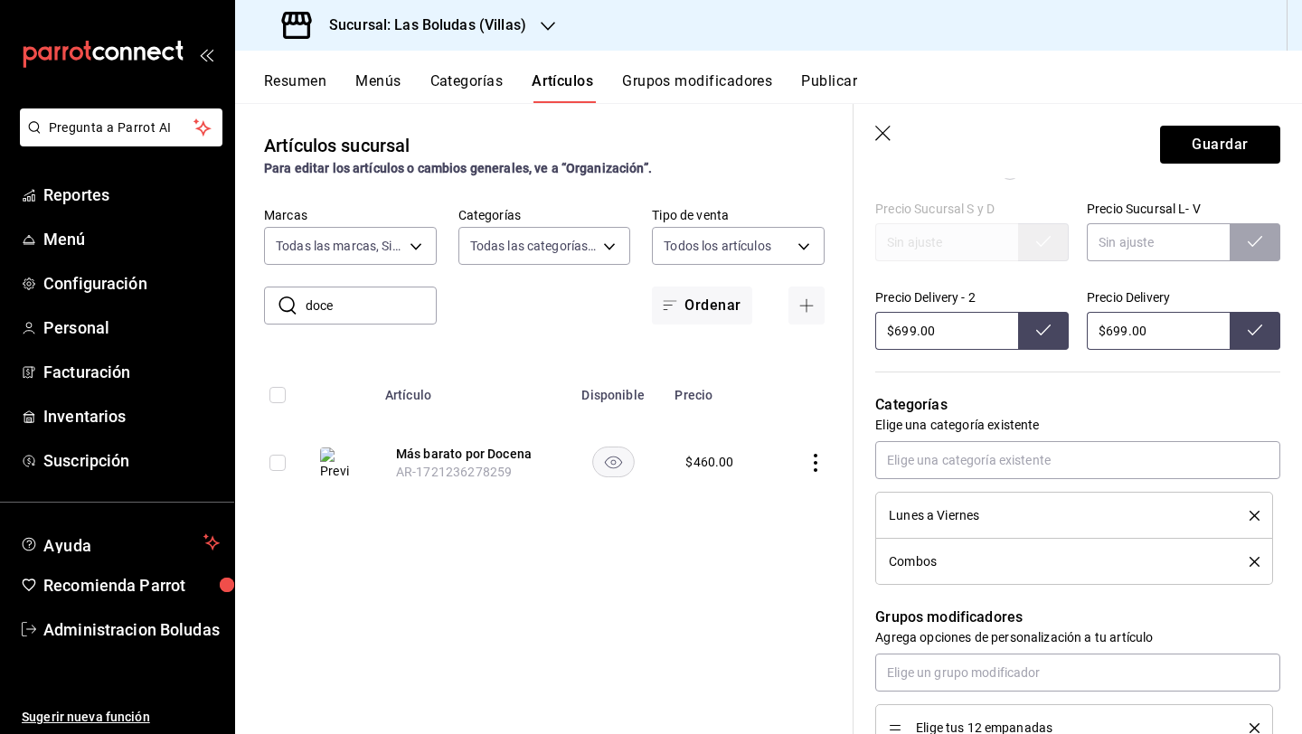
scroll to position [756, 0]
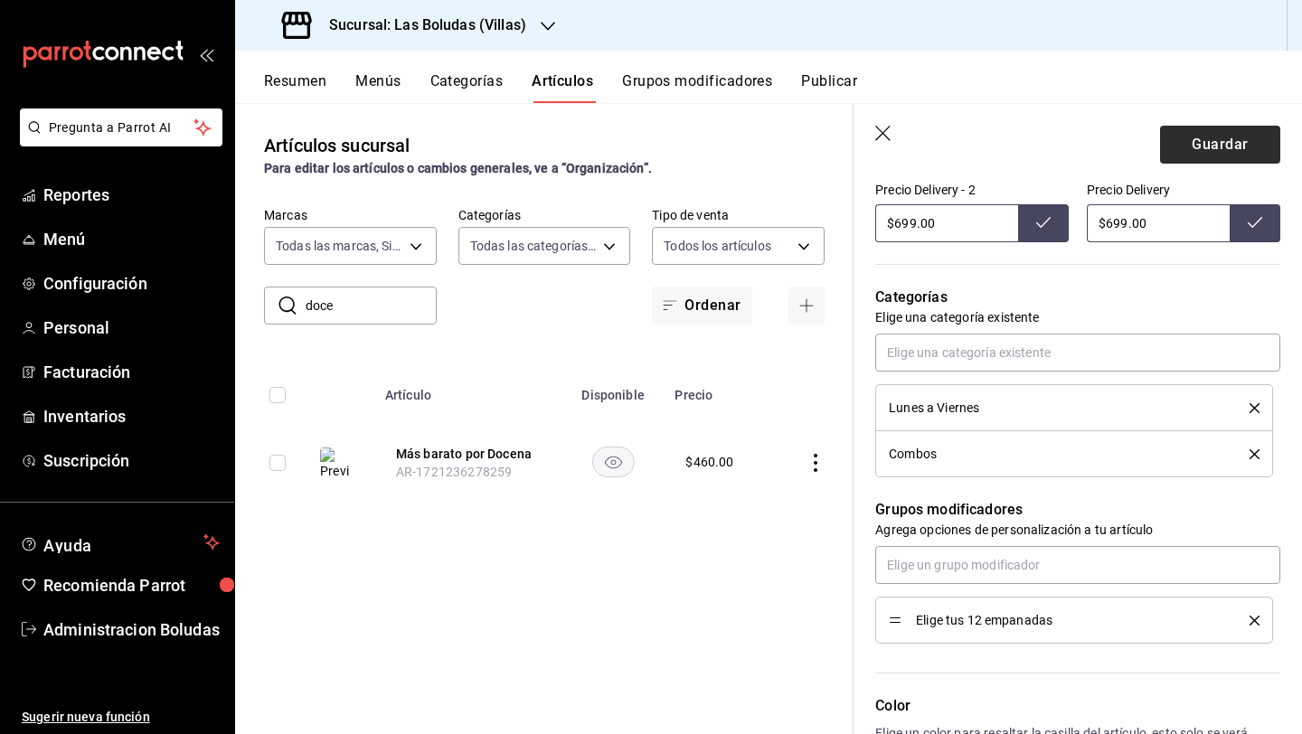
type input "$499.00"
click at [1006, 144] on button "Guardar" at bounding box center [1220, 145] width 120 height 38
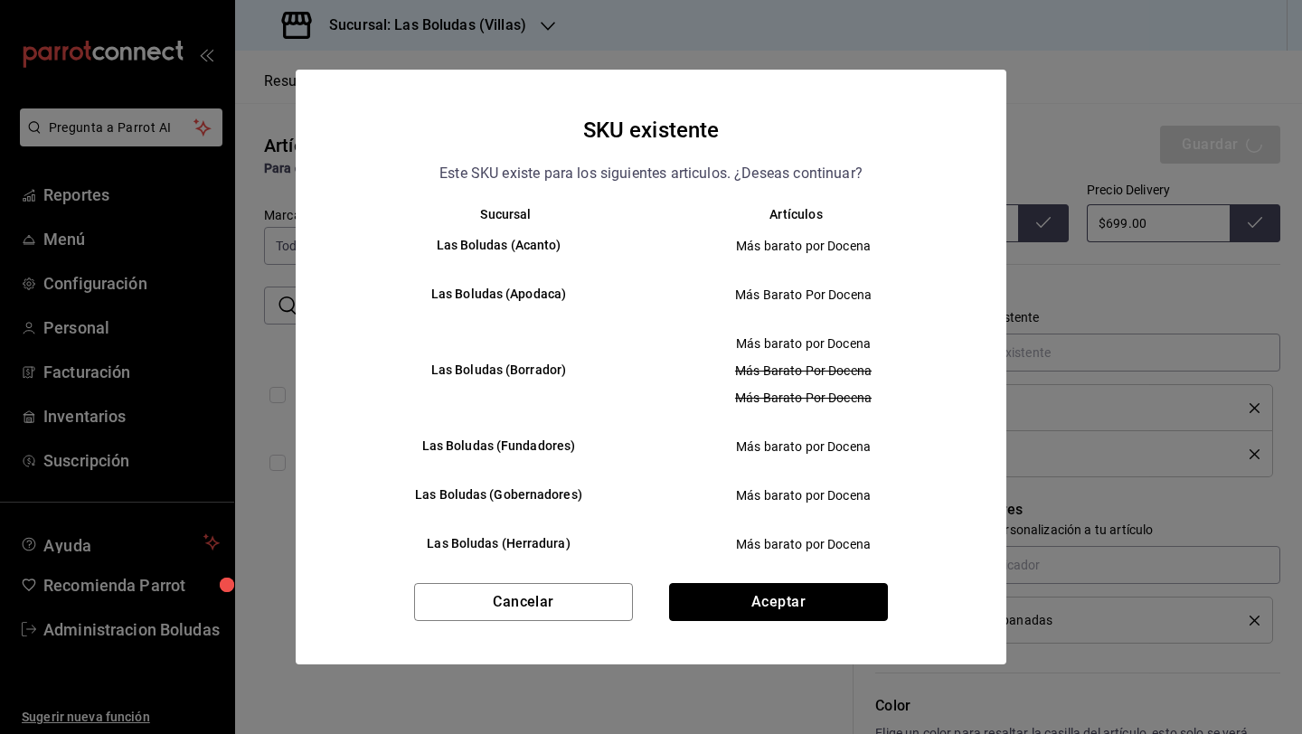
click at [795, 584] on button "Aceptar" at bounding box center [778, 602] width 219 height 38
type textarea "x"
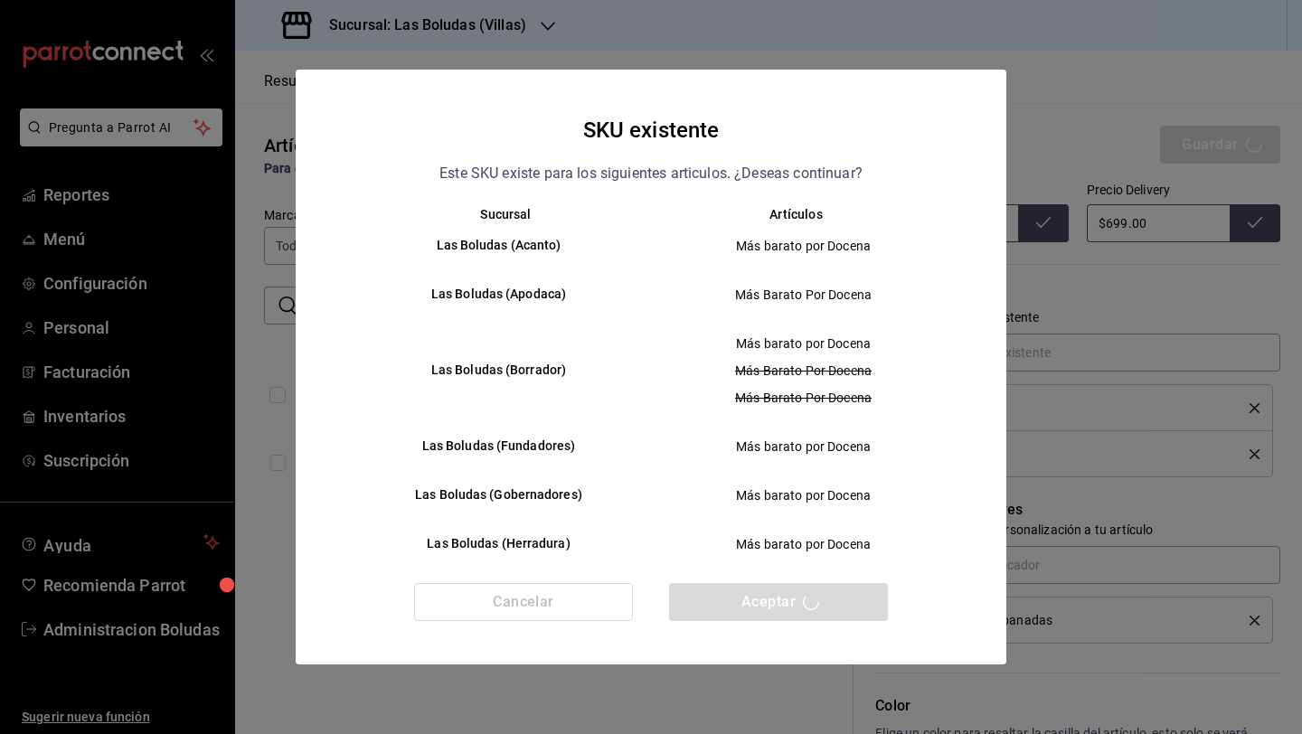
click at [796, 593] on div "Cancelar Aceptar" at bounding box center [651, 623] width 710 height 81
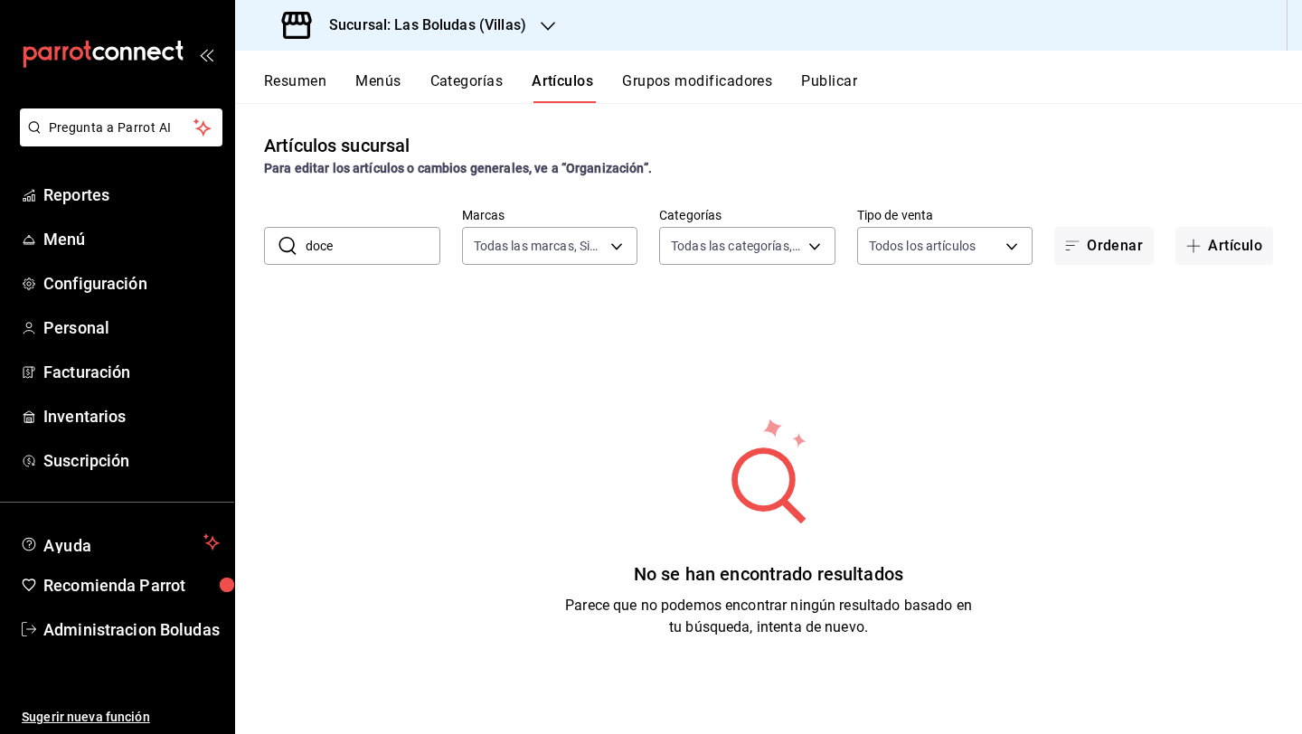
click at [390, 237] on input "doce" at bounding box center [373, 246] width 135 height 36
click at [387, 241] on input "doce" at bounding box center [373, 246] width 135 height 36
type input "d"
type input "12"
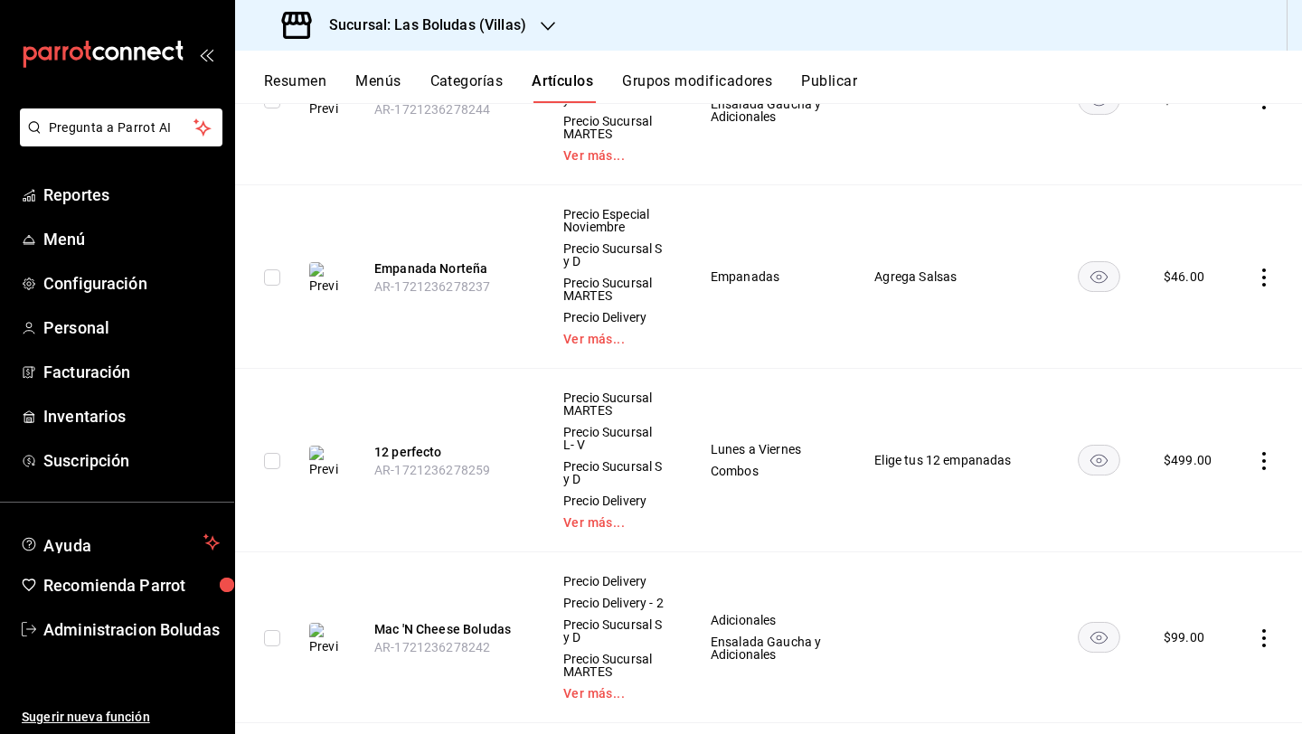
scroll to position [1874, 0]
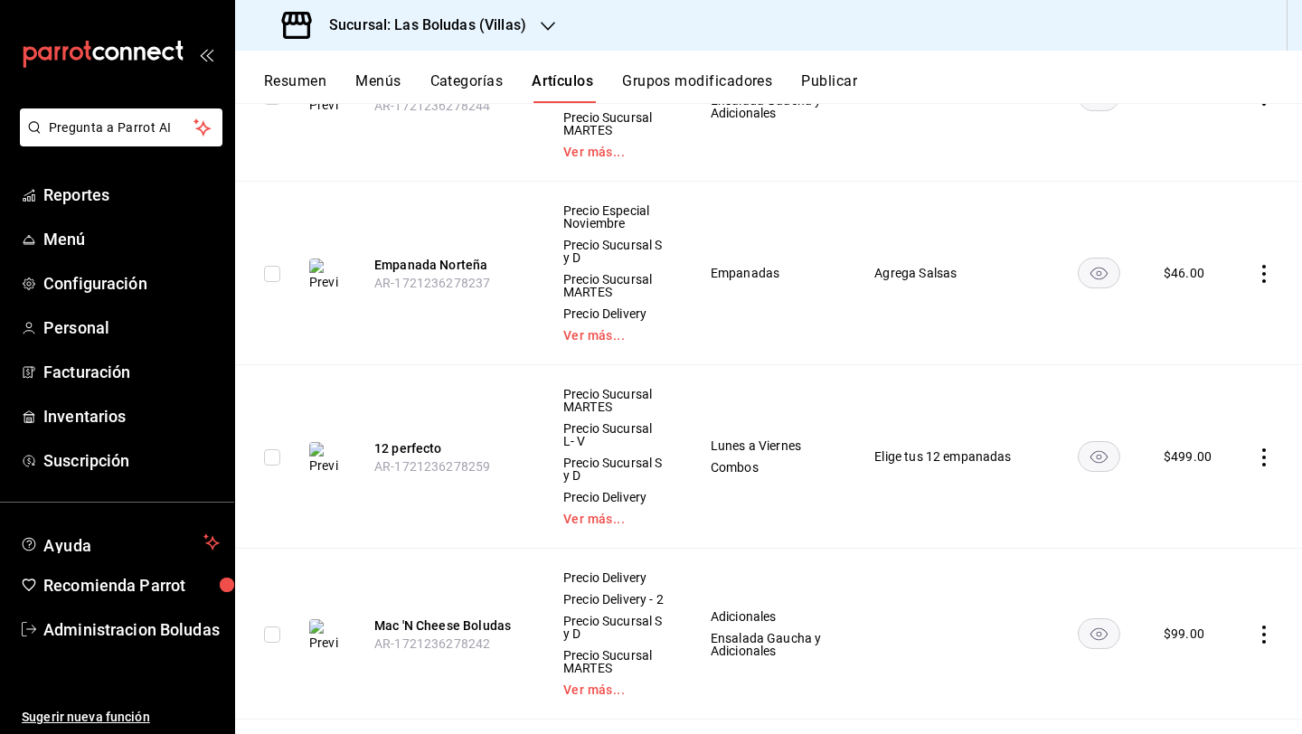
click at [1006, 265] on icon "actions" at bounding box center [1264, 274] width 18 height 18
click at [1006, 306] on span "Editar" at bounding box center [1195, 304] width 47 height 19
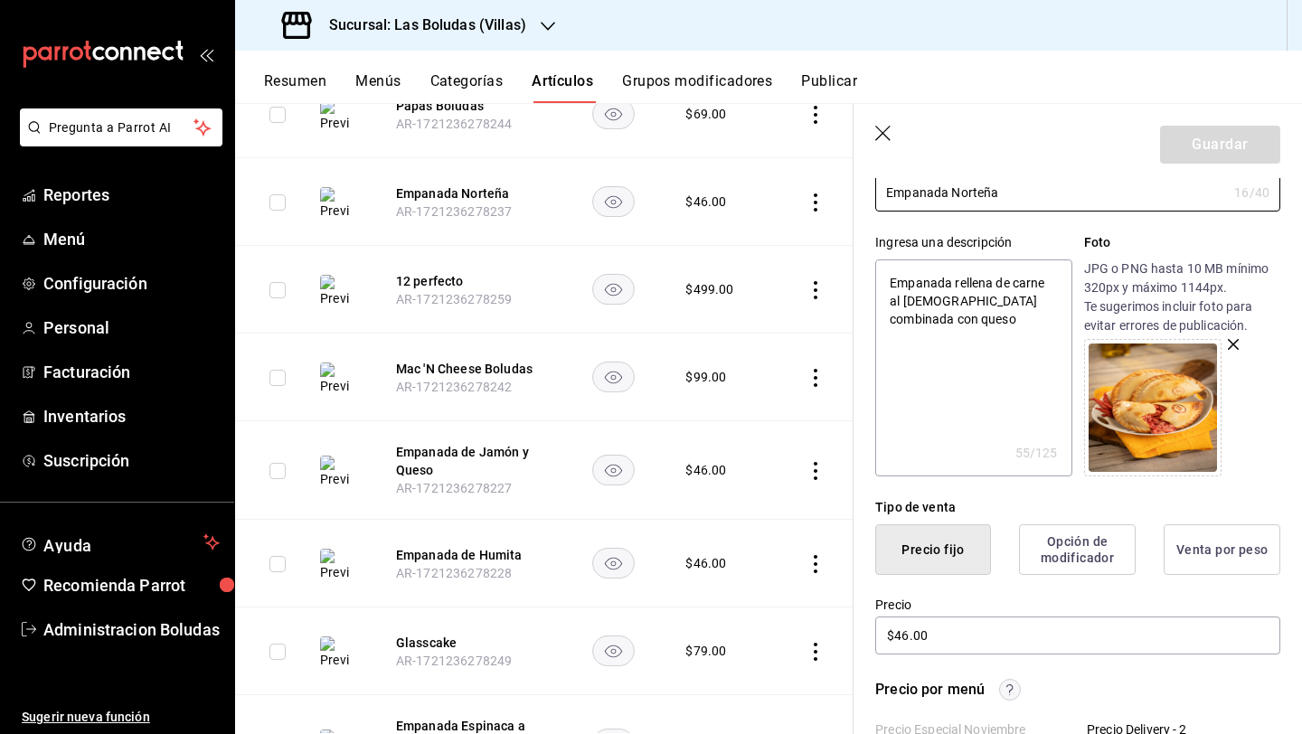
scroll to position [353, 0]
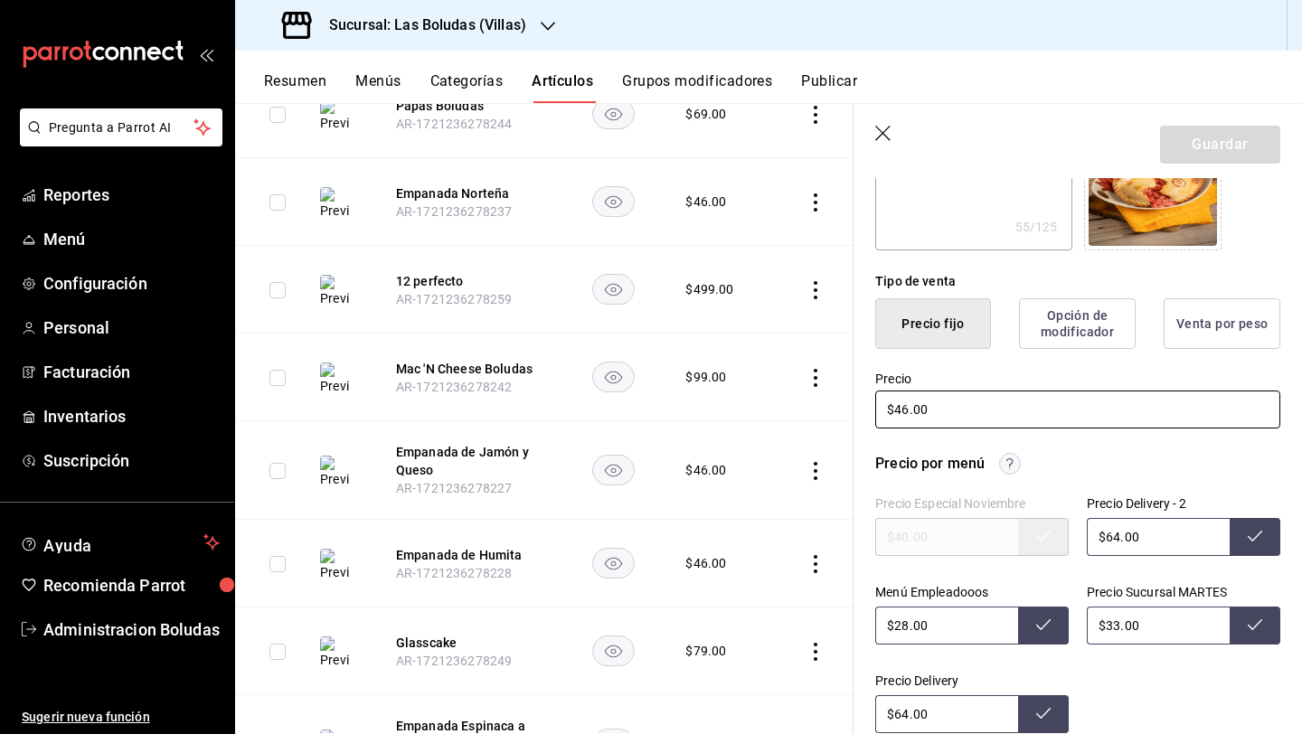
click at [914, 408] on input "$46.00" at bounding box center [1077, 409] width 405 height 38
type textarea "x"
type input "$46.00"
type textarea "x"
type input "$4.00"
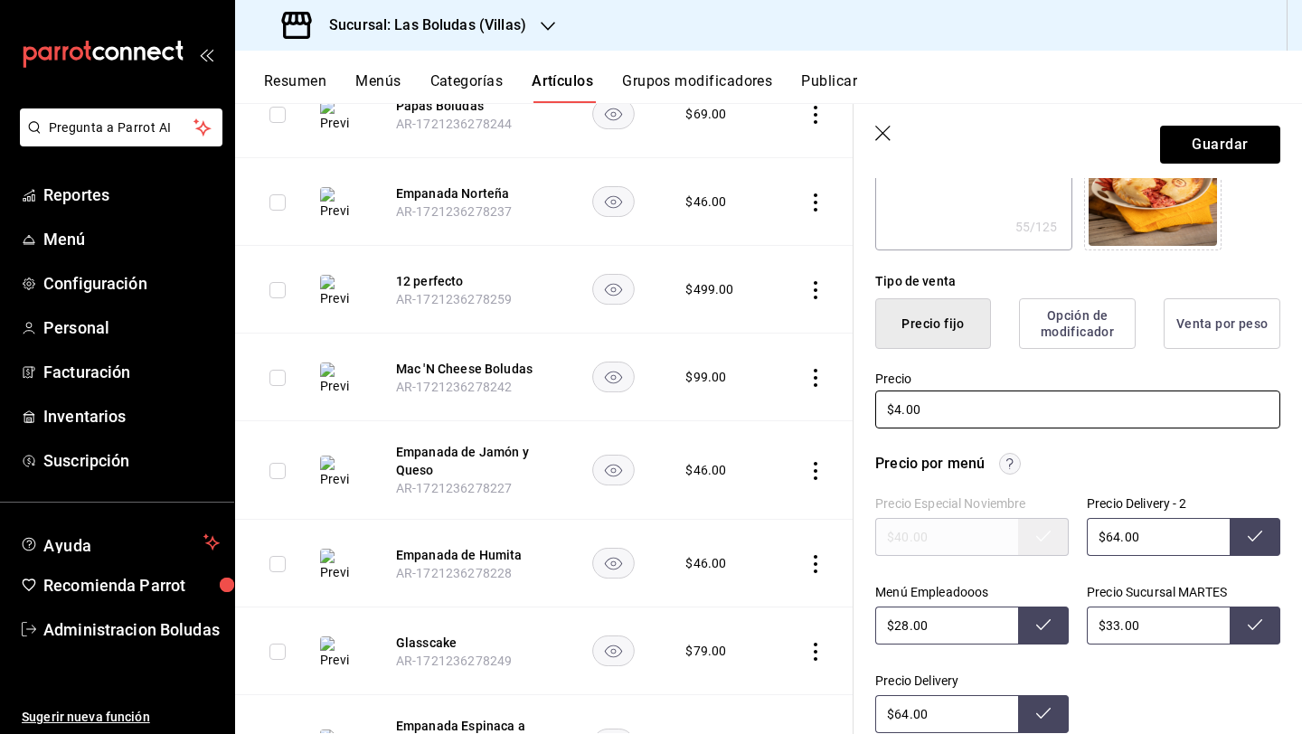
type textarea "x"
type input "$48.00"
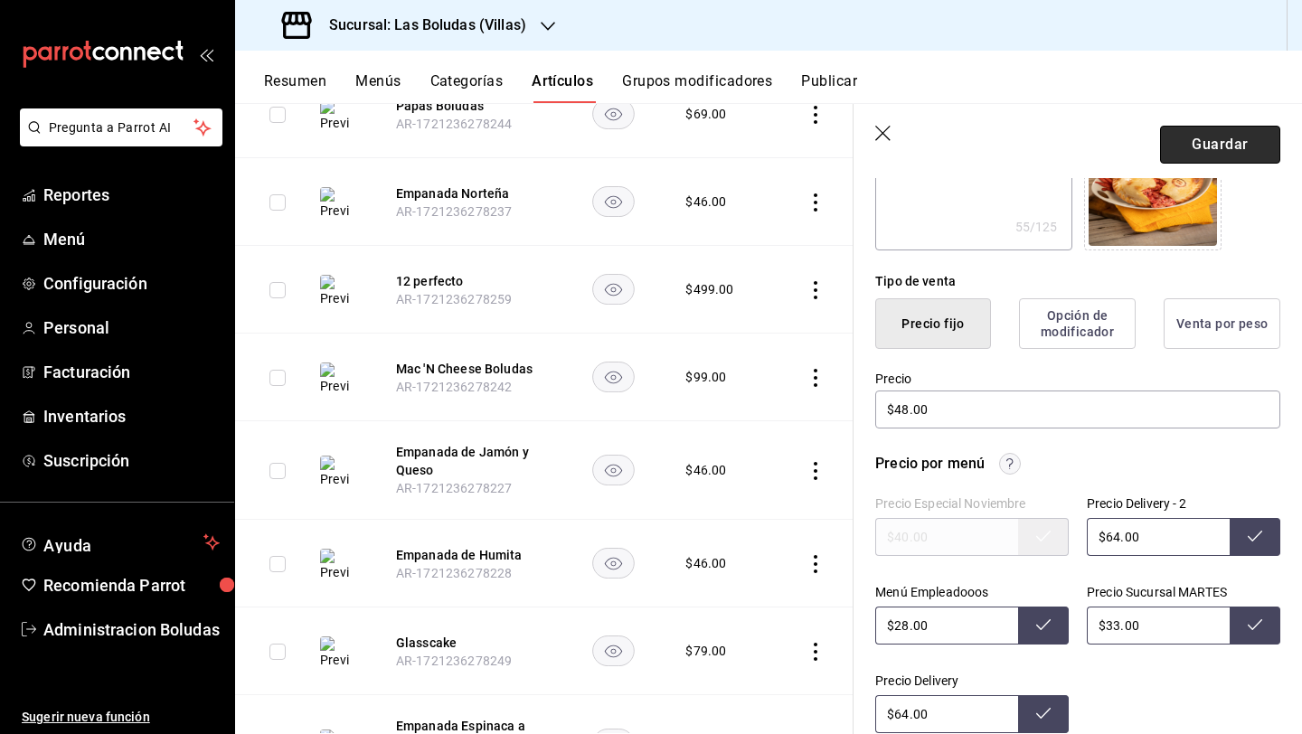
click at [1006, 144] on button "Guardar" at bounding box center [1220, 145] width 120 height 38
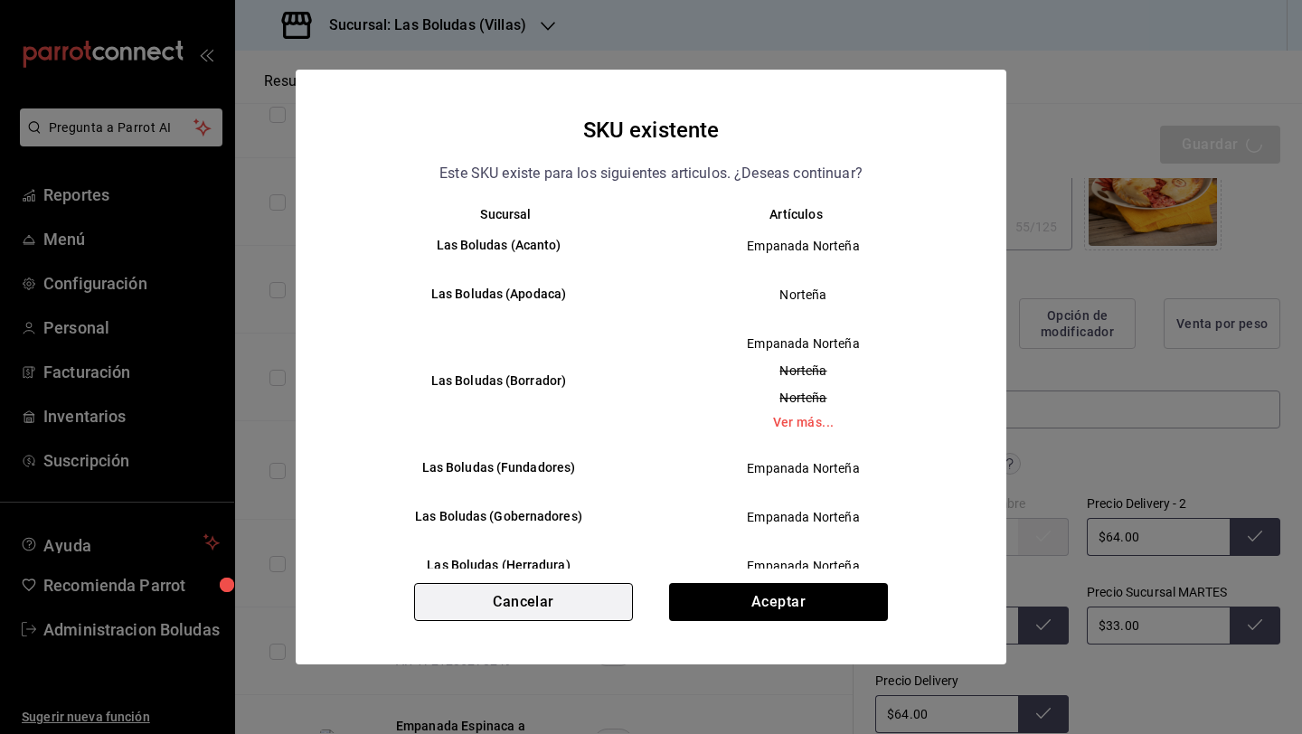
click at [541, 606] on button "Cancelar" at bounding box center [523, 602] width 219 height 38
type textarea "x"
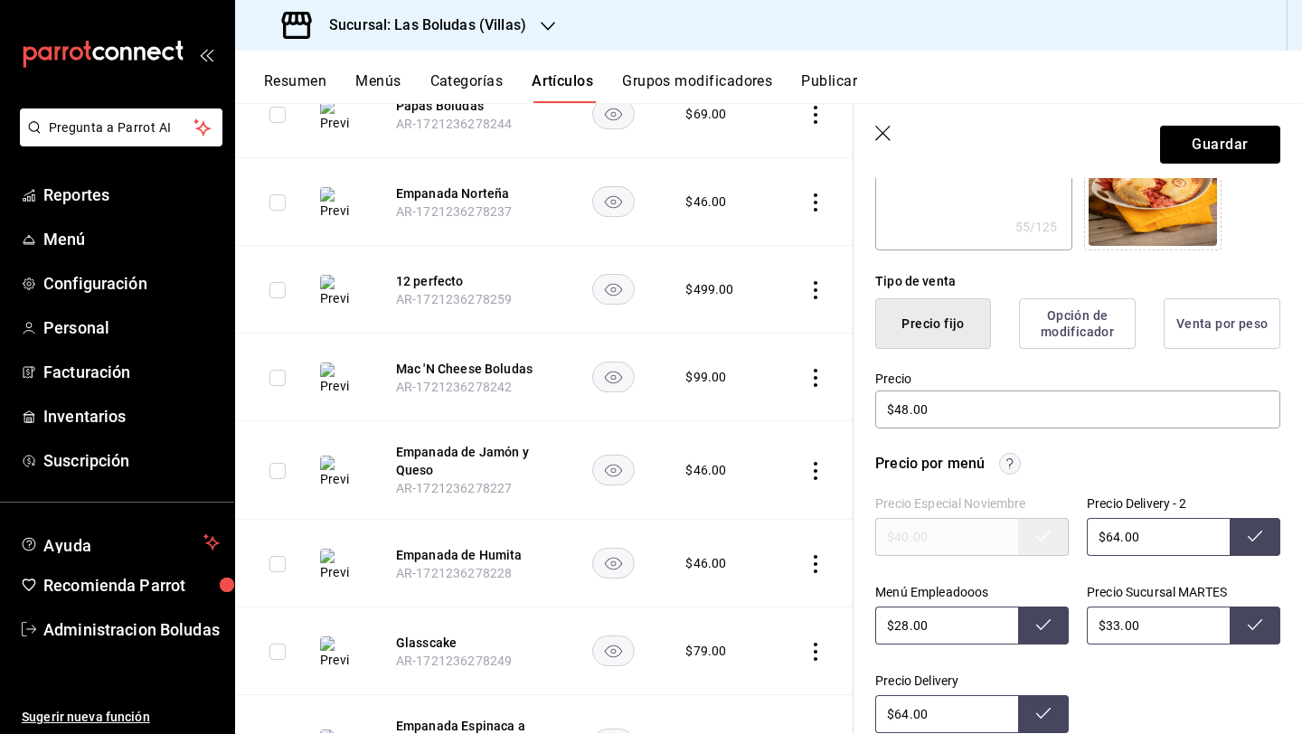
click at [1006, 535] on input "$64.00" at bounding box center [1157, 537] width 143 height 38
click at [1006, 625] on input "$33.00" at bounding box center [1157, 625] width 143 height 38
type input "$64.00"
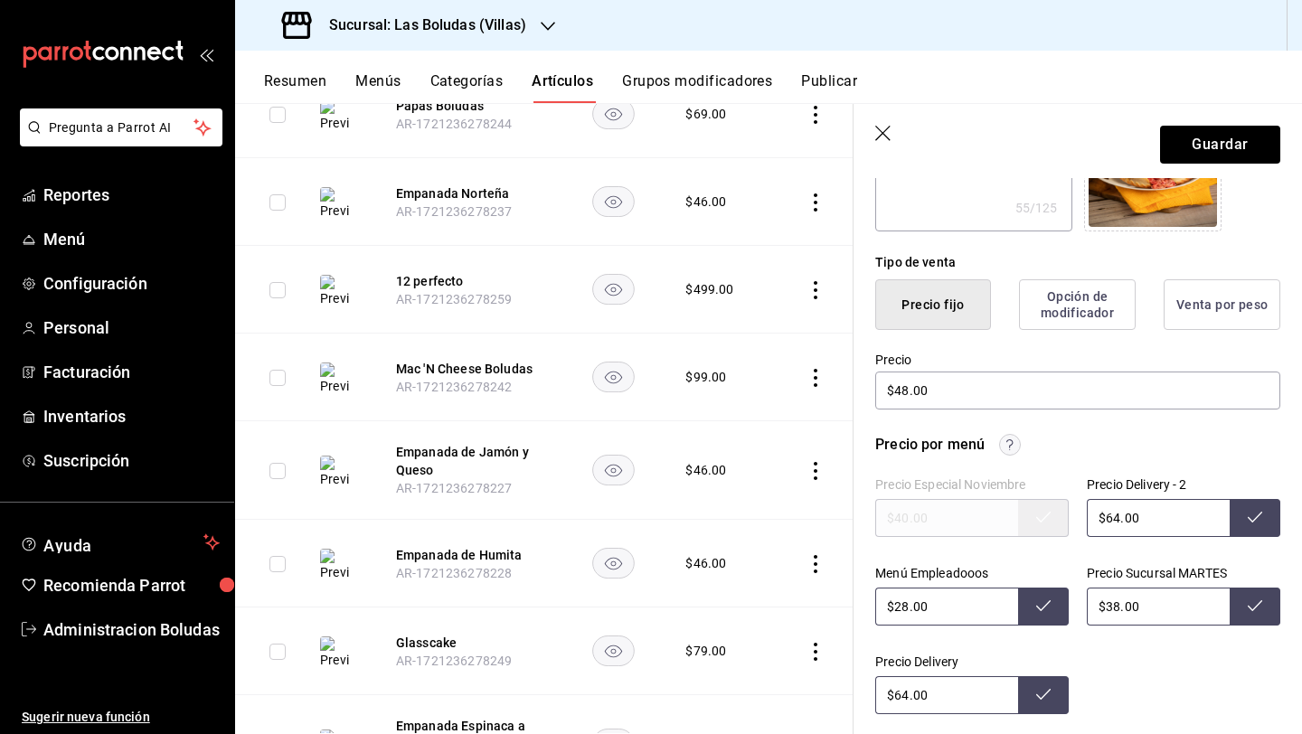
scroll to position [381, 0]
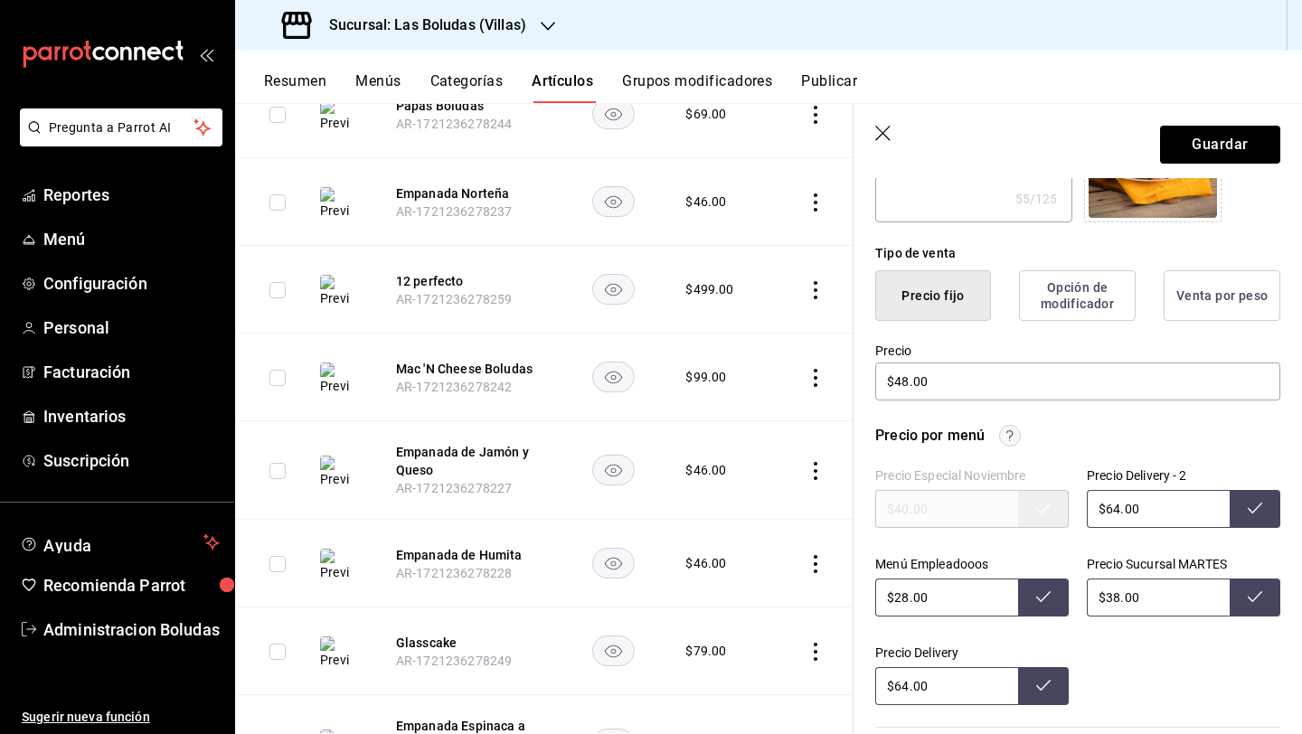
drag, startPoint x: 911, startPoint y: 686, endPoint x: 957, endPoint y: 697, distance: 47.4
click at [910, 686] on input "$64.00" at bounding box center [946, 686] width 143 height 38
type input "$33.00"
click at [942, 596] on input "$28.00" at bounding box center [946, 597] width 143 height 38
type input "$64.00"
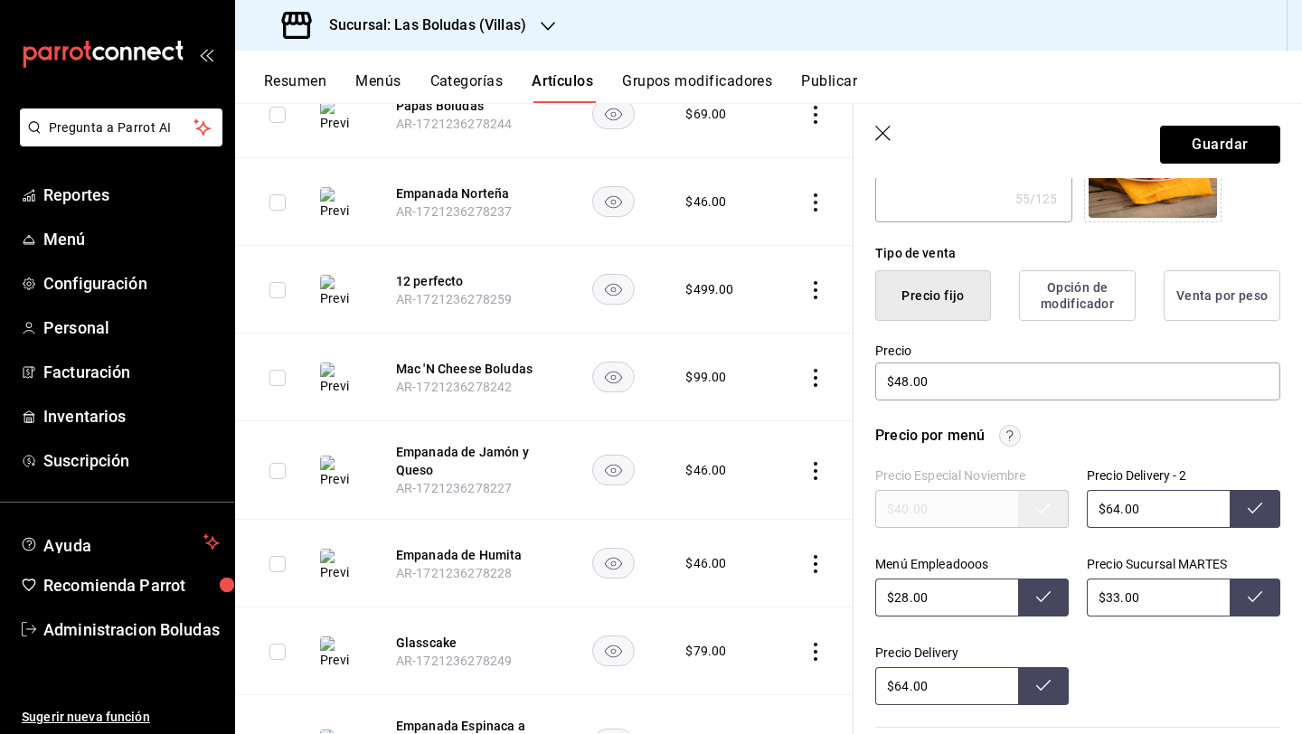
type input "$2.00"
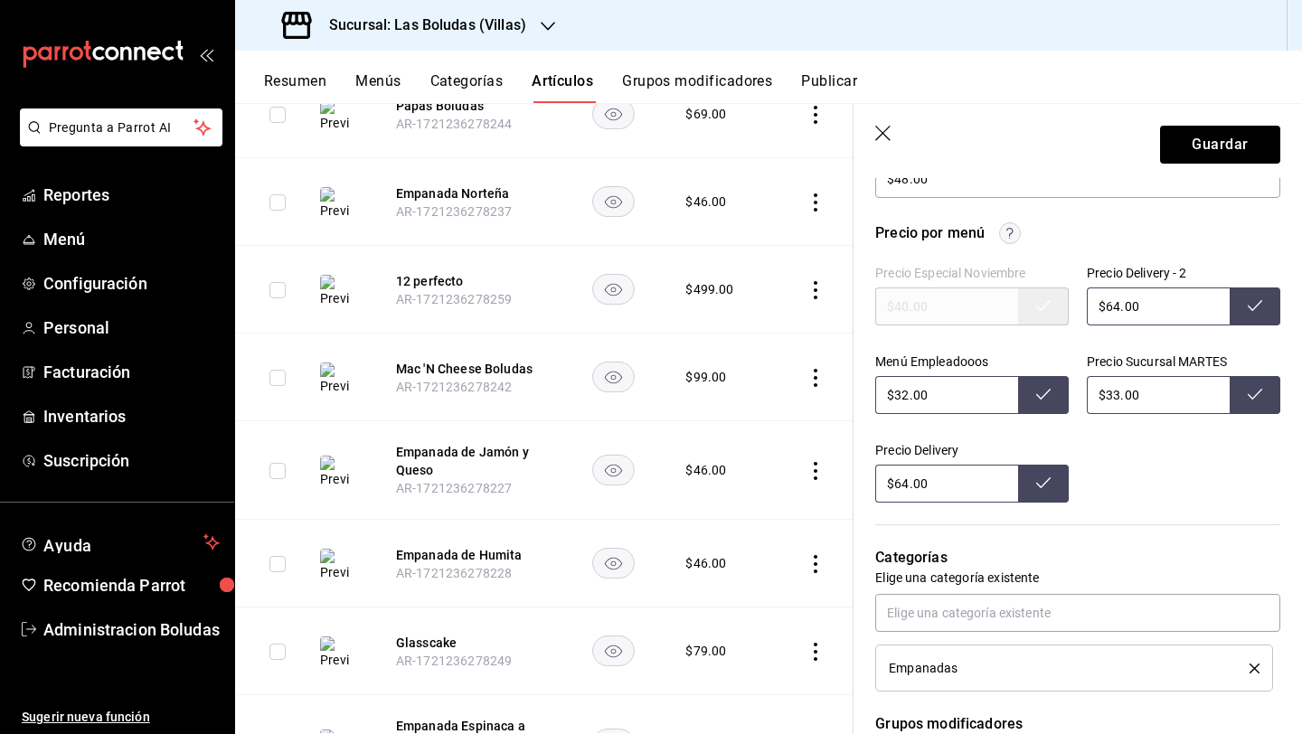
scroll to position [685, 0]
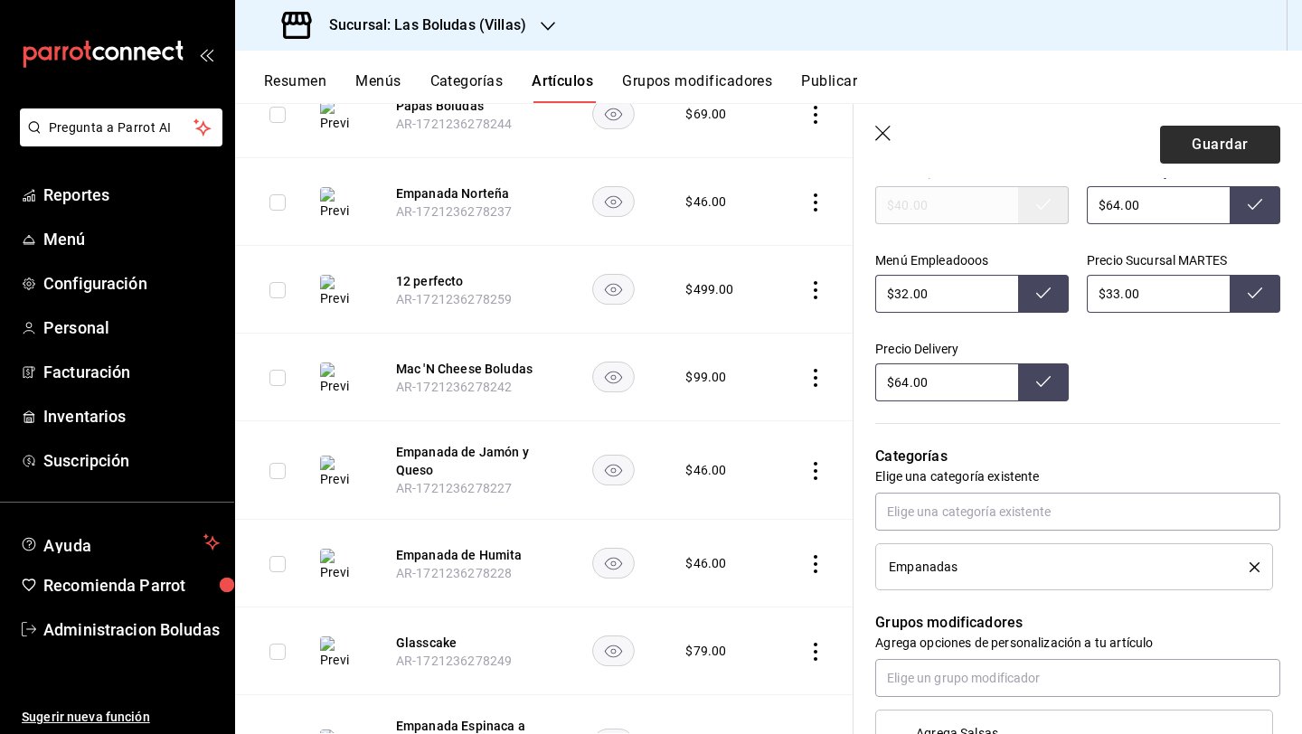
type input "$32.00"
click at [1006, 139] on button "Guardar" at bounding box center [1220, 145] width 120 height 38
type textarea "x"
type input "$28.00"
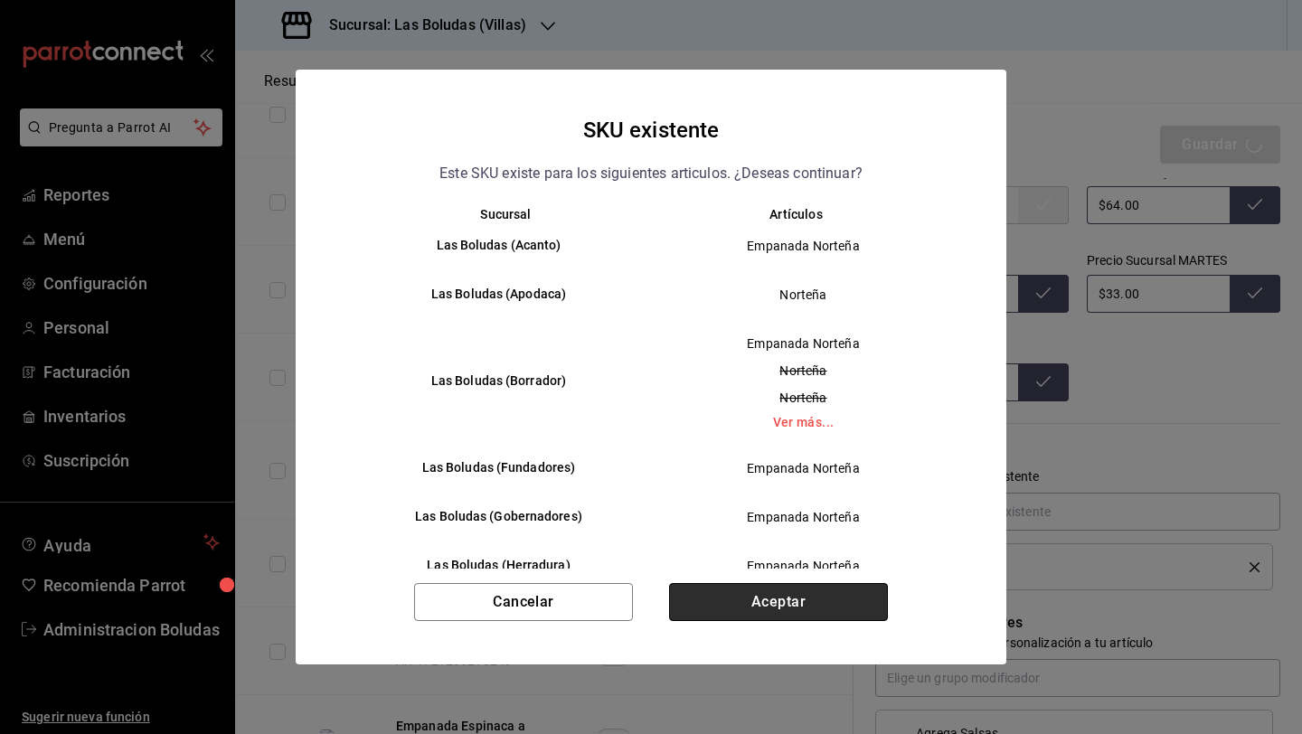
click at [775, 609] on button "Aceptar" at bounding box center [778, 602] width 219 height 38
type textarea "x"
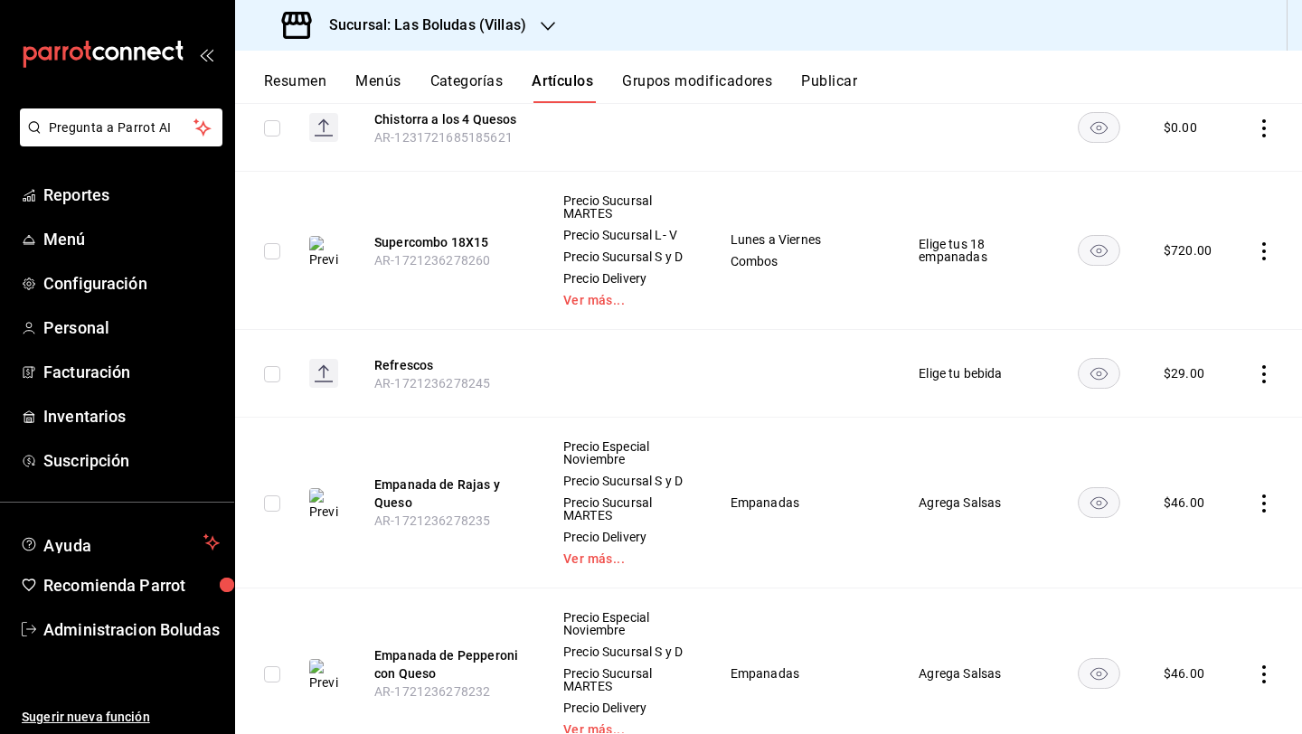
scroll to position [1112, 0]
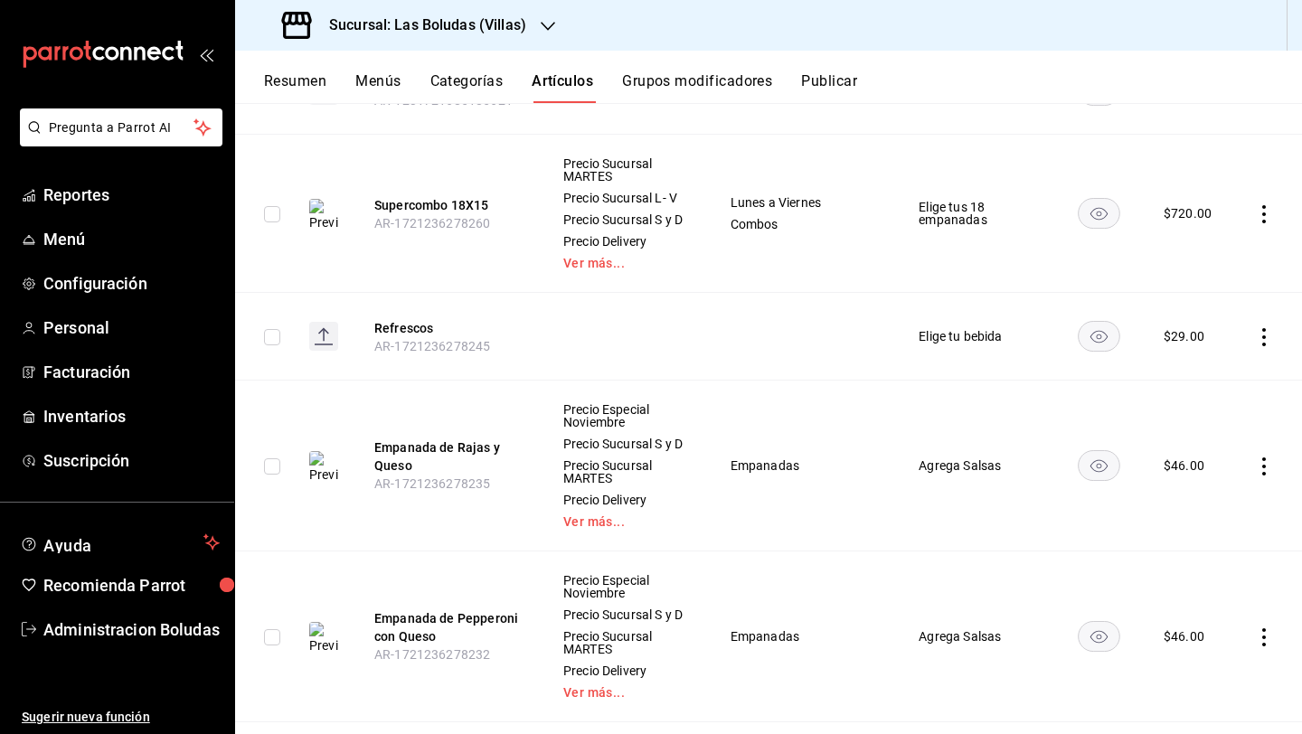
click at [1006, 475] on icon "actions" at bounding box center [1264, 466] width 18 height 18
drag, startPoint x: 1123, startPoint y: 518, endPoint x: 1137, endPoint y: 513, distance: 15.2
click at [1006, 518] on div "Editar Duplicar Eliminar" at bounding box center [1179, 553] width 123 height 140
click at [1006, 510] on icon at bounding box center [1151, 516] width 22 height 22
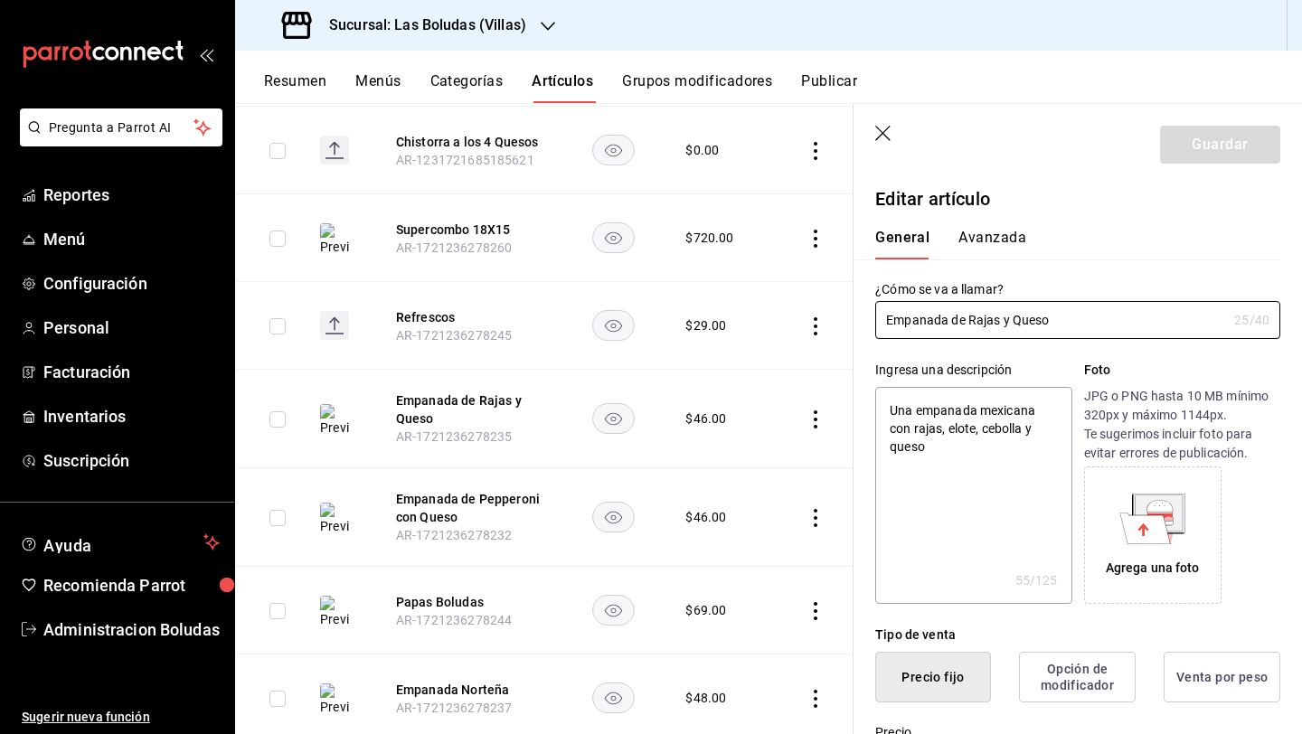
type textarea "x"
type input "$46.00"
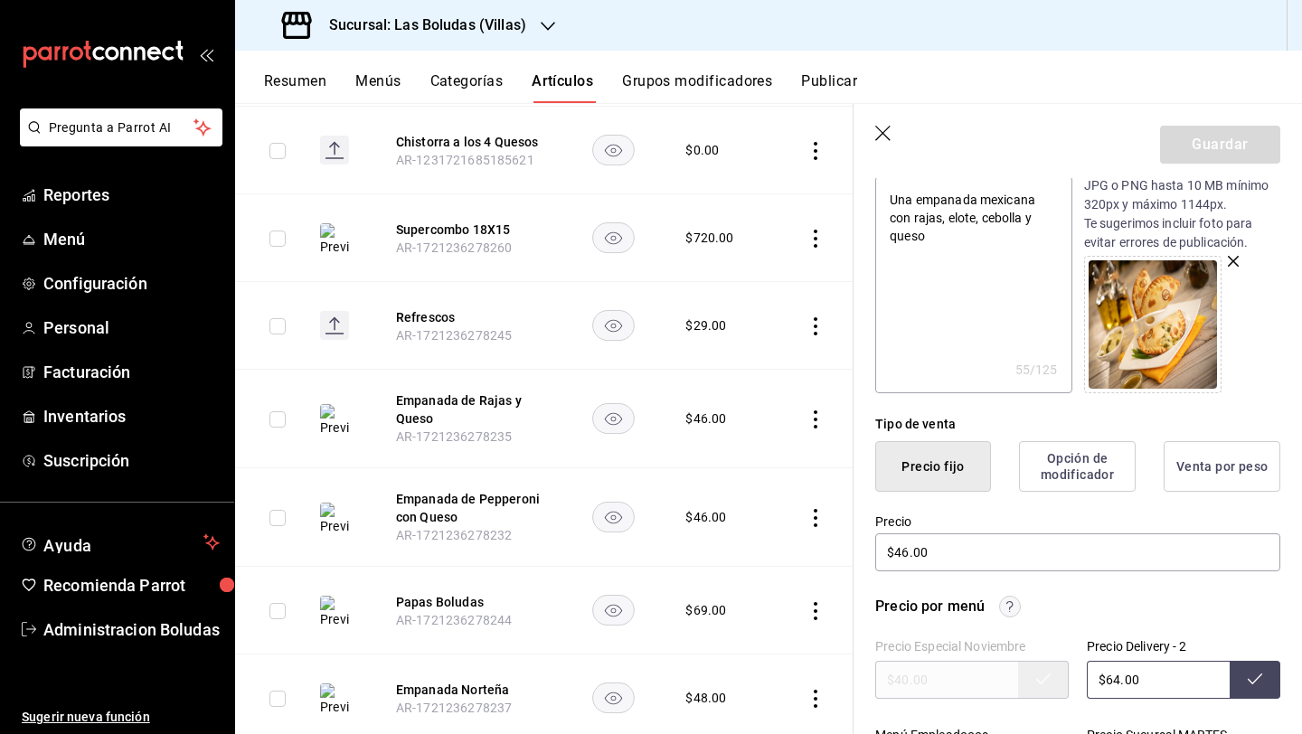
scroll to position [434, 0]
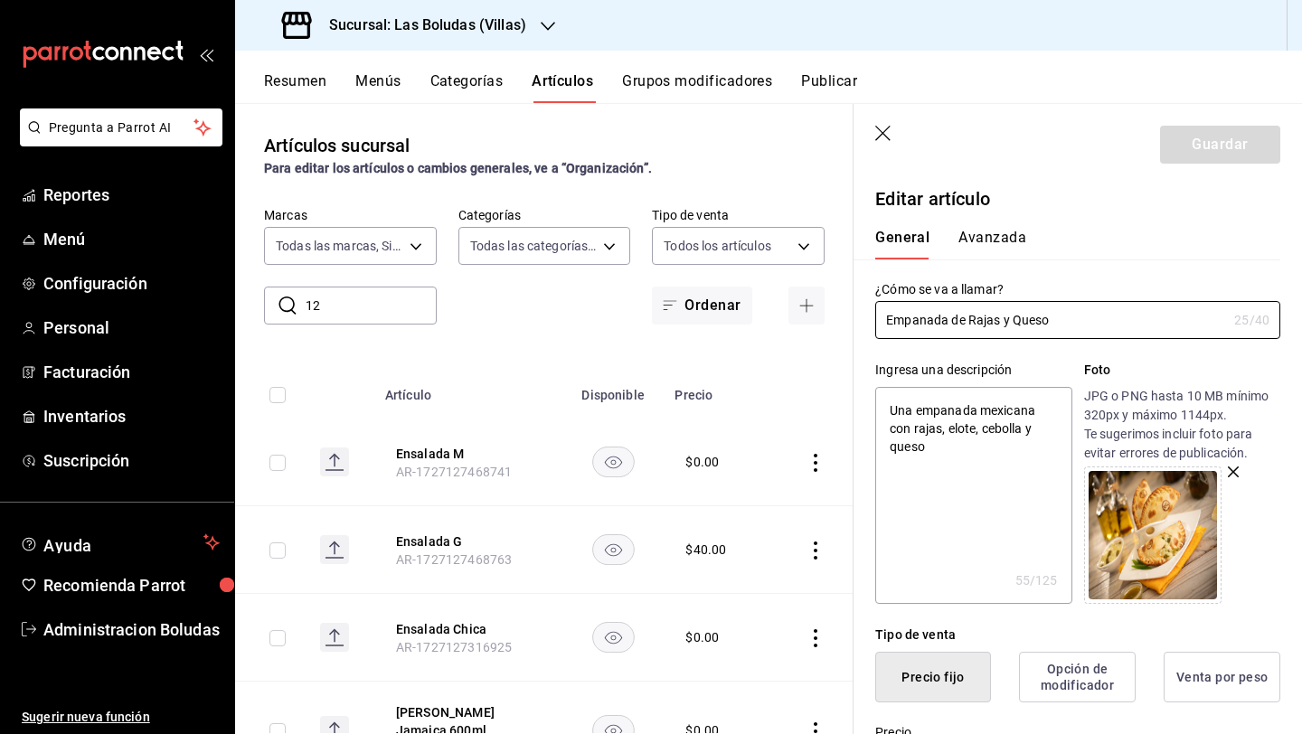
scroll to position [434, 0]
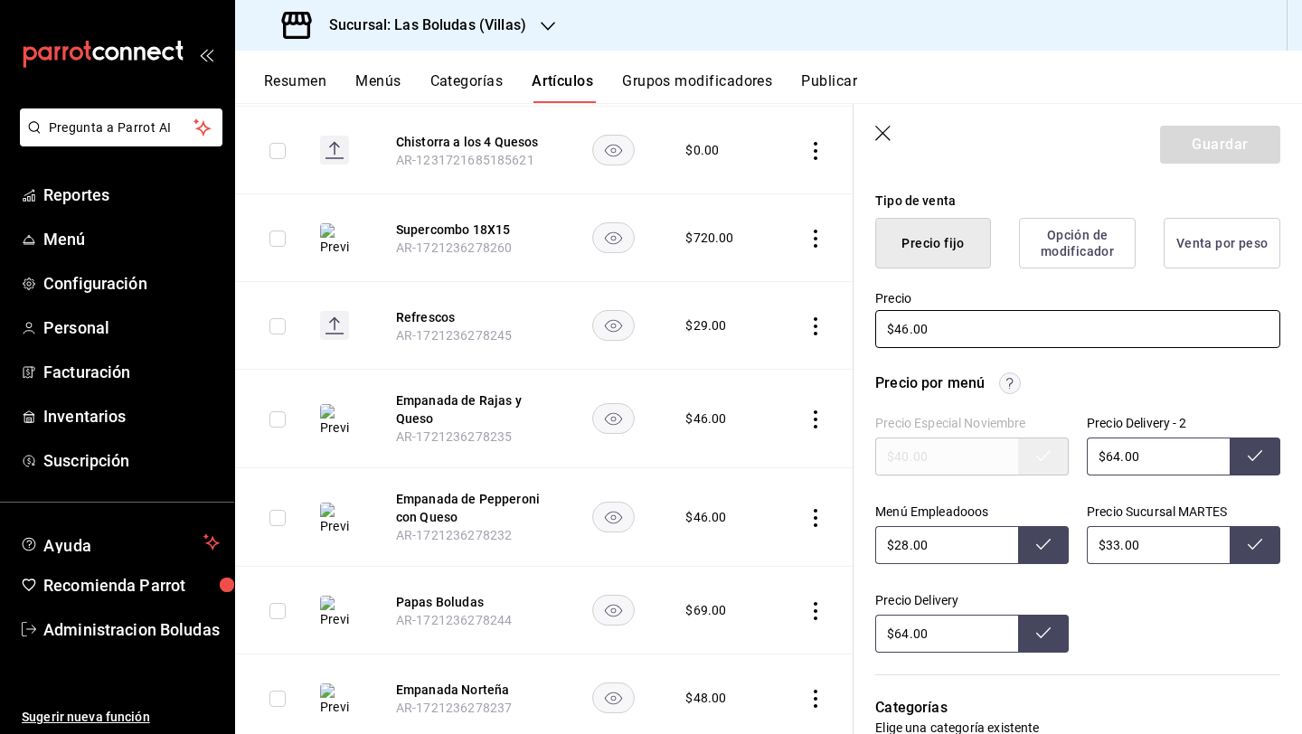
click at [907, 333] on input "$46.00" at bounding box center [1077, 329] width 405 height 38
type input "$48.00"
click at [1117, 456] on input "$64.00" at bounding box center [1157, 456] width 143 height 38
click at [1114, 545] on input "$33.00" at bounding box center [1157, 545] width 143 height 38
type input "$64.00"
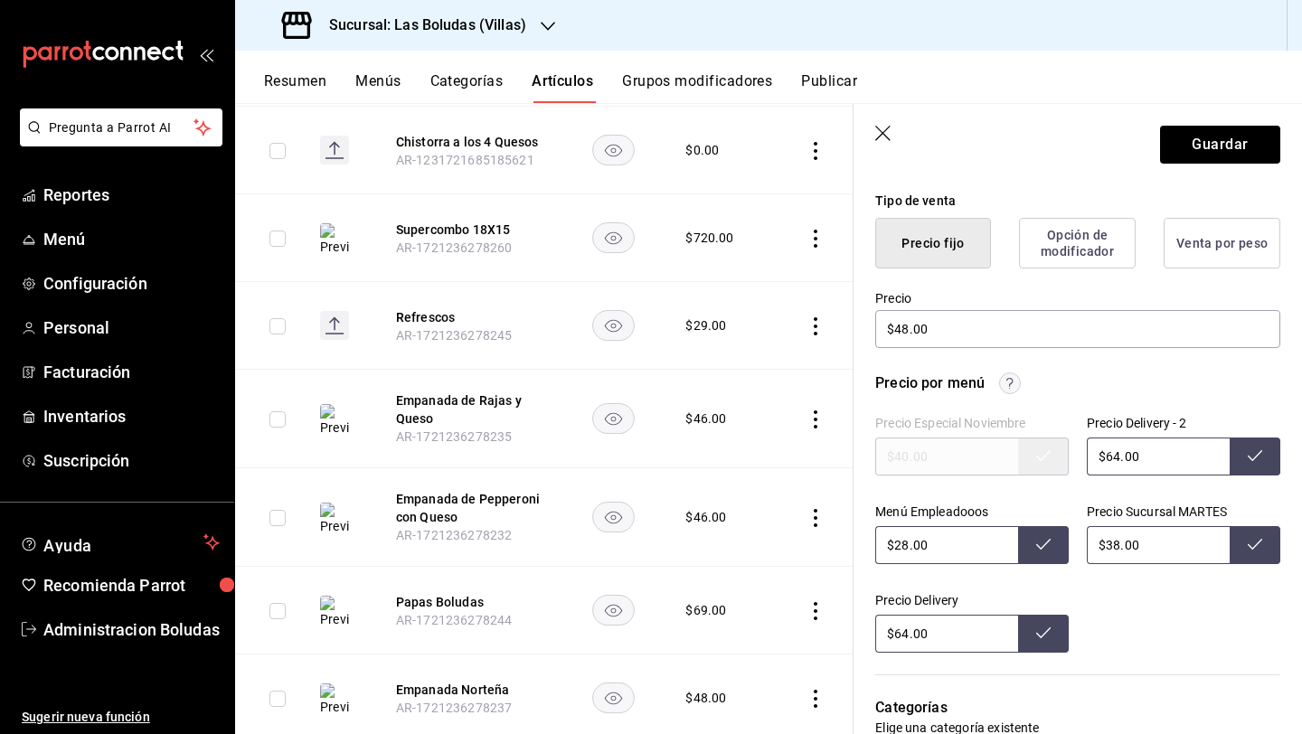
click at [910, 543] on input "$28.00" at bounding box center [946, 545] width 143 height 38
type input "$33.00"
type input "$2.00"
click at [905, 629] on input "$64.00" at bounding box center [946, 634] width 143 height 38
type input "$28.00"
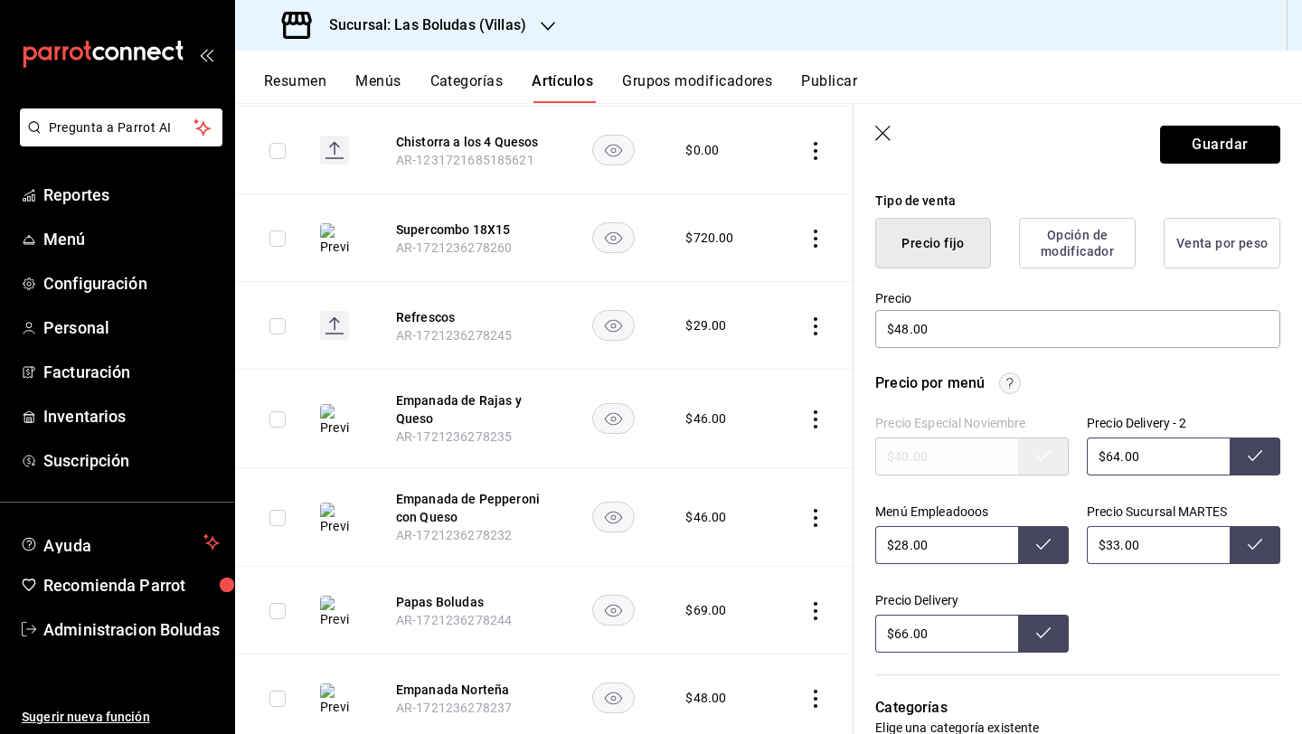
click at [1203, 156] on button "Guardar" at bounding box center [1220, 145] width 120 height 38
type input "$64.00"
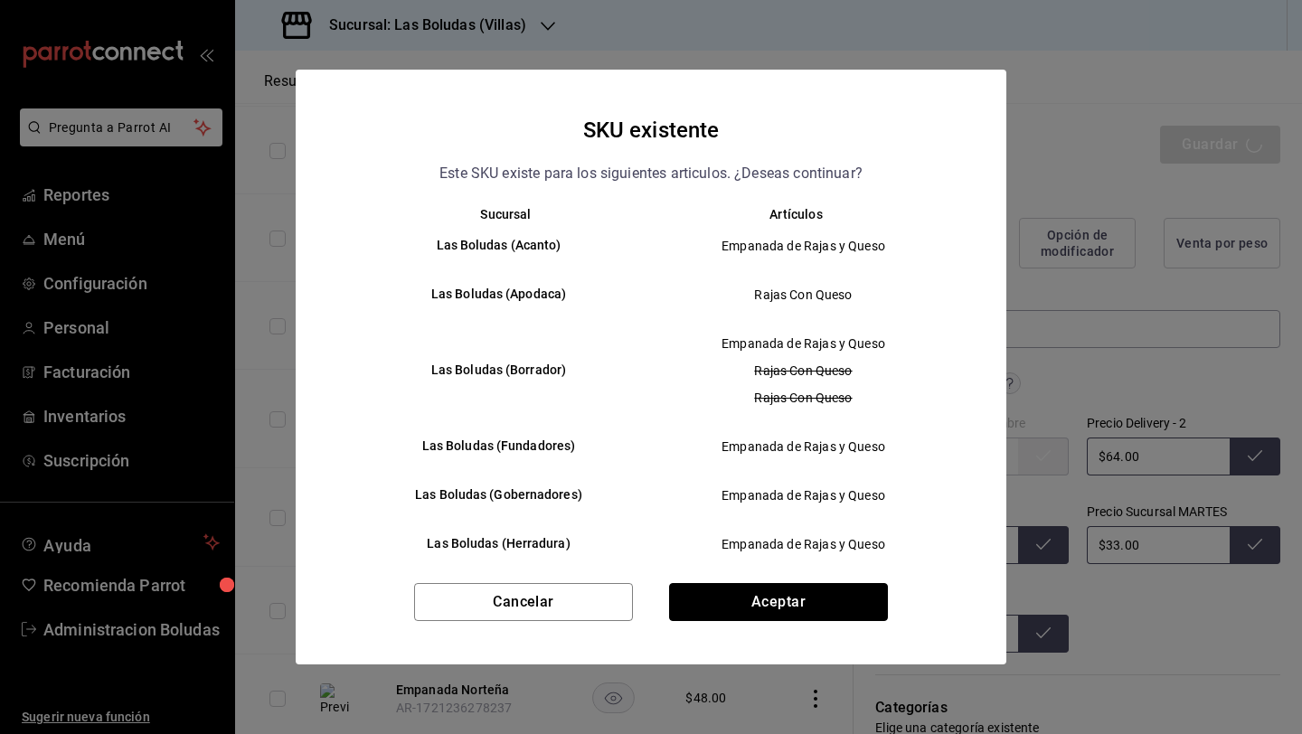
click at [824, 613] on button "Aceptar" at bounding box center [778, 602] width 219 height 38
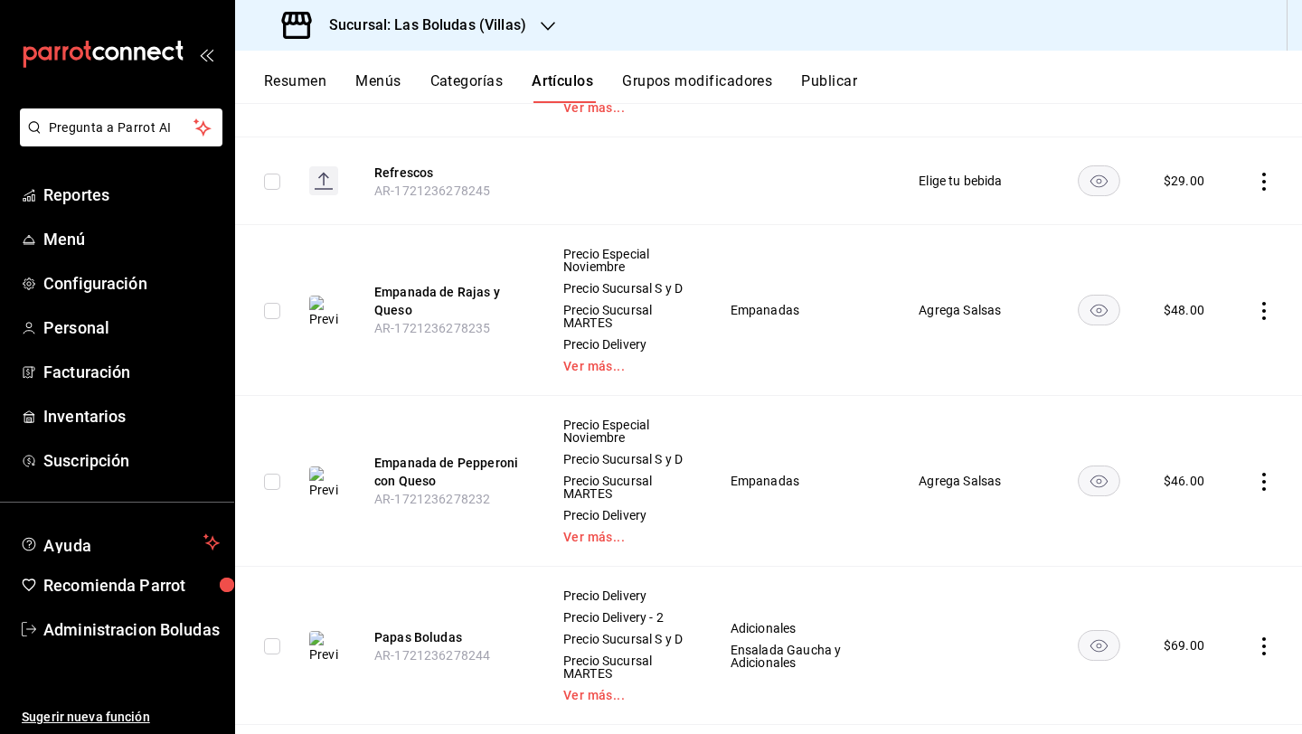
scroll to position [1271, 0]
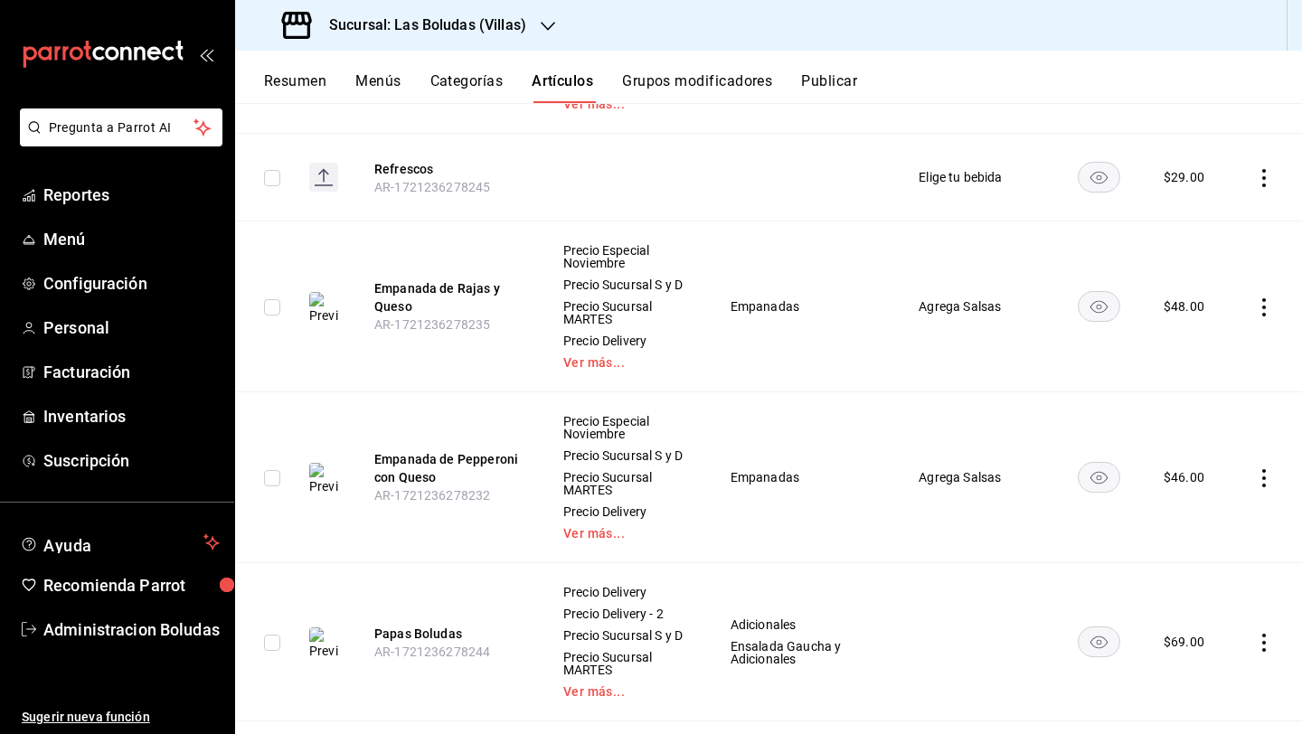
click at [1255, 487] on icon "actions" at bounding box center [1264, 478] width 18 height 18
click at [1148, 531] on icon at bounding box center [1151, 541] width 22 height 22
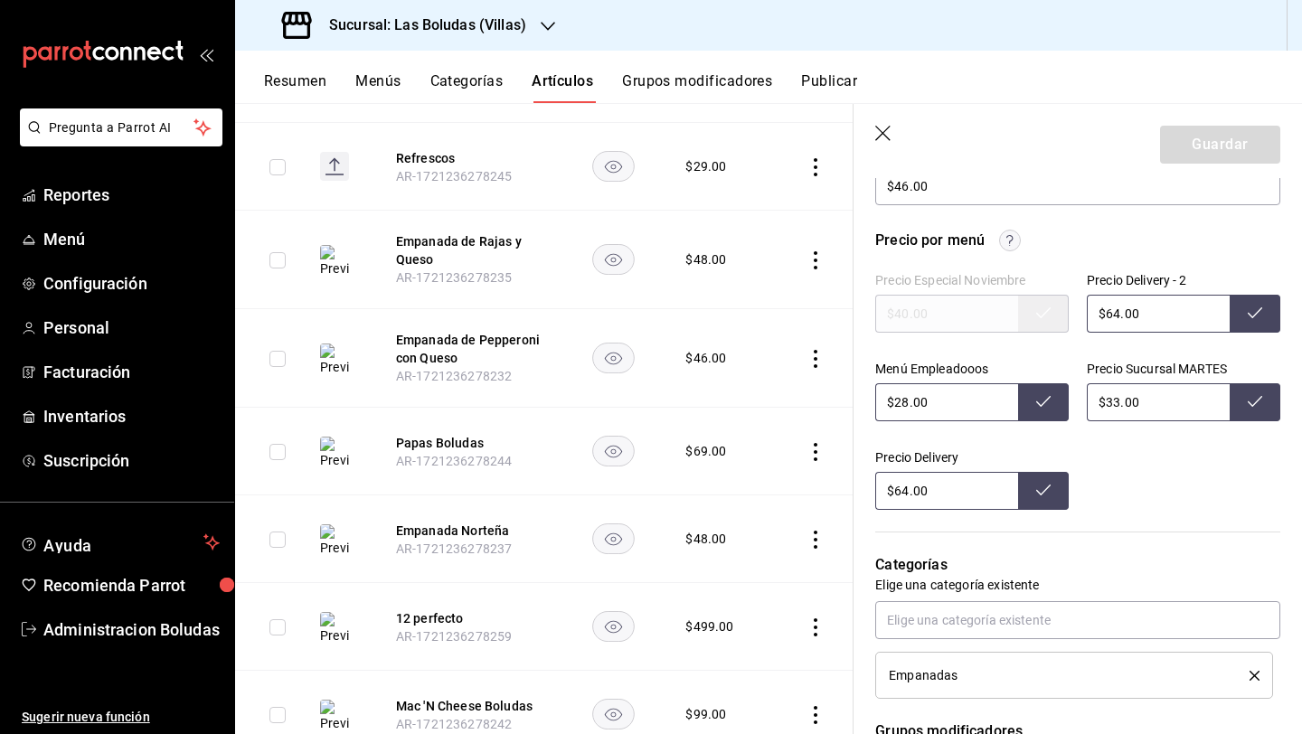
scroll to position [559, 0]
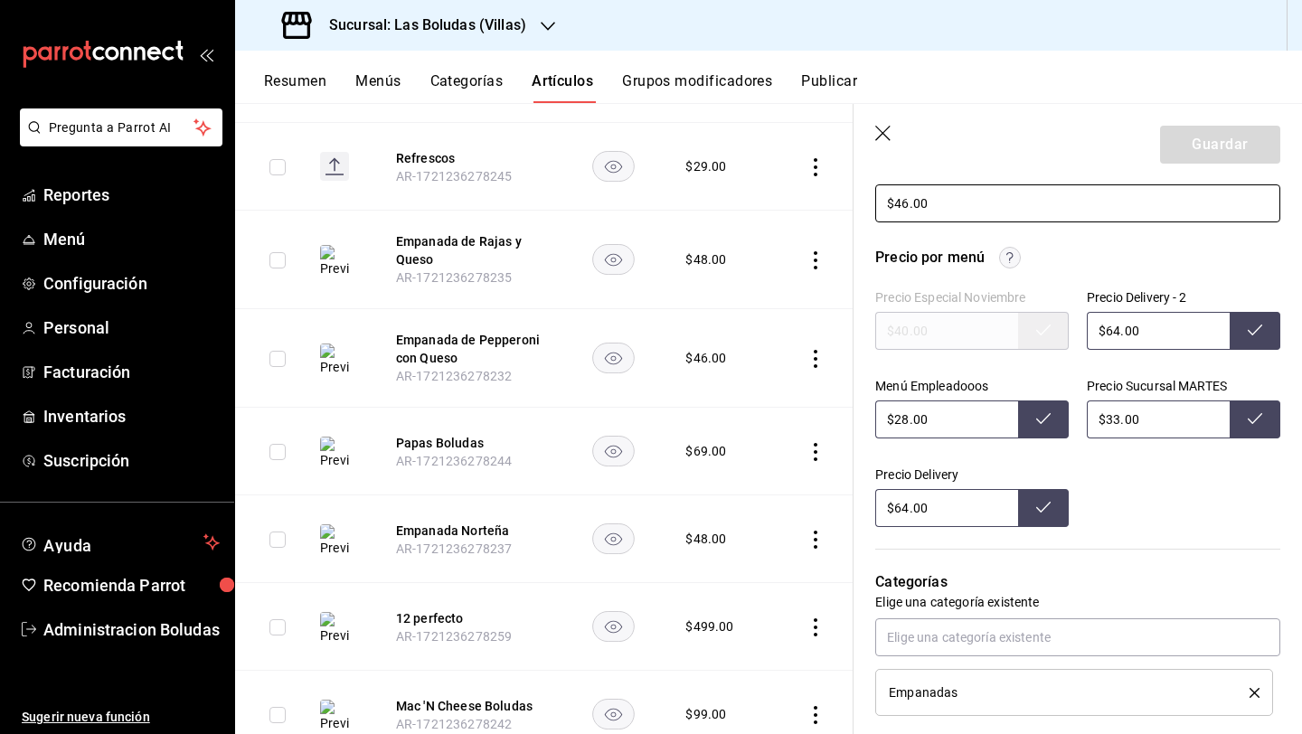
drag, startPoint x: 911, startPoint y: 195, endPoint x: 957, endPoint y: 216, distance: 50.6
click at [911, 196] on input "$46.00" at bounding box center [1077, 203] width 405 height 38
type textarea "x"
type input "$46.00"
type textarea "x"
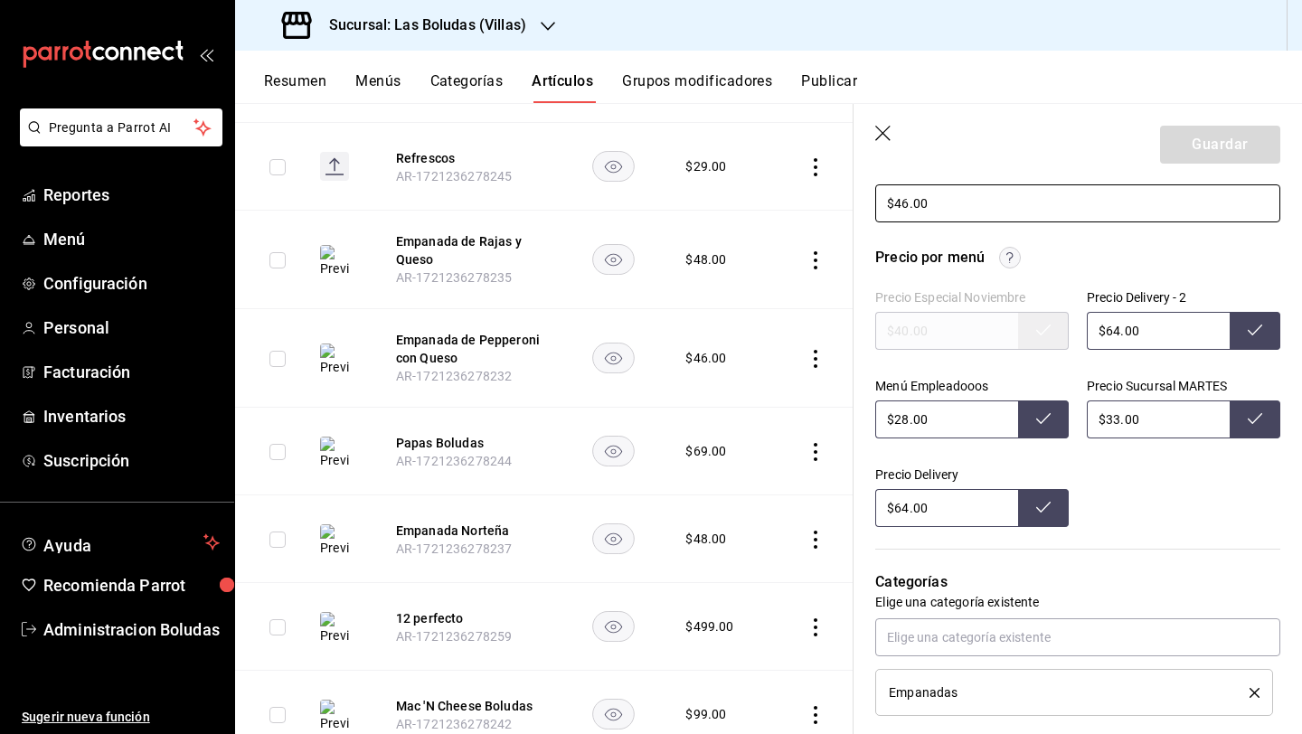
type input "$4.00"
type textarea "x"
type input "$48.00"
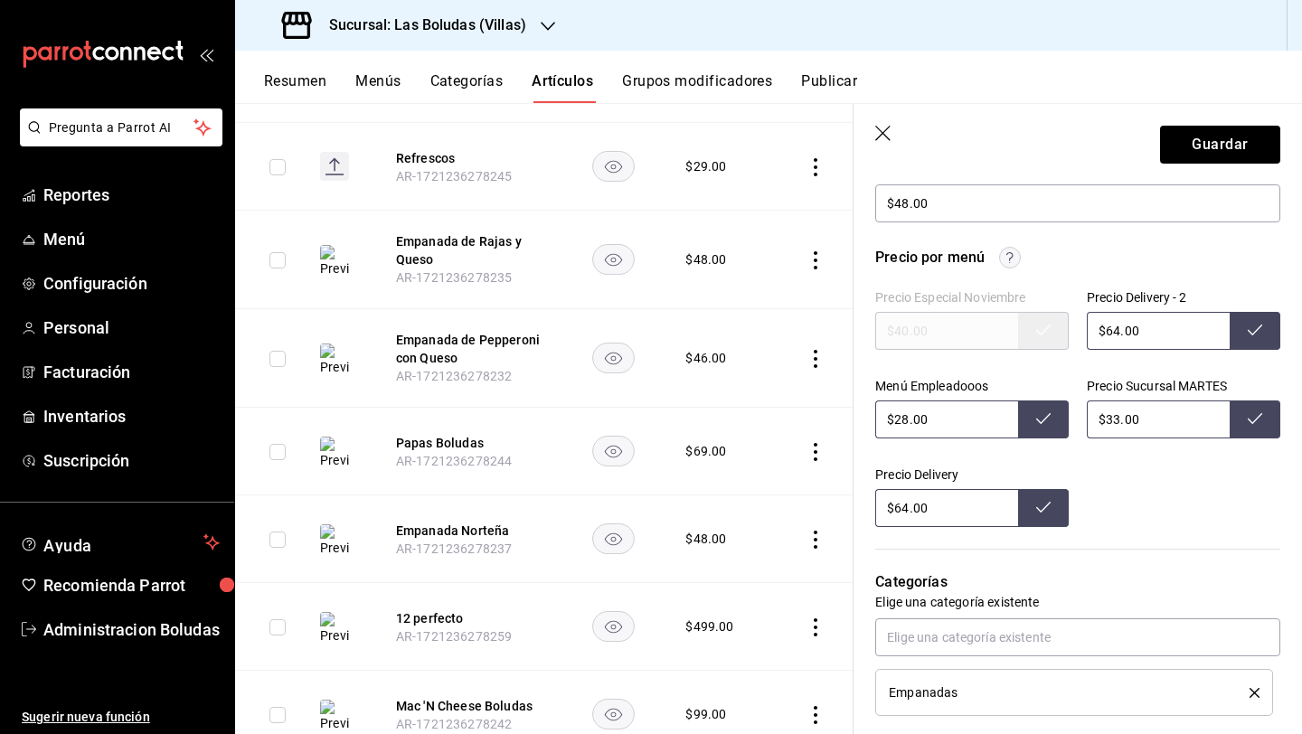
click at [1109, 331] on input "$64.00" at bounding box center [1157, 331] width 143 height 38
click at [907, 420] on input "$28.00" at bounding box center [946, 419] width 143 height 38
type input "$64.00"
type input "$2.00"
click at [1109, 415] on input "$33.00" at bounding box center [1157, 419] width 143 height 38
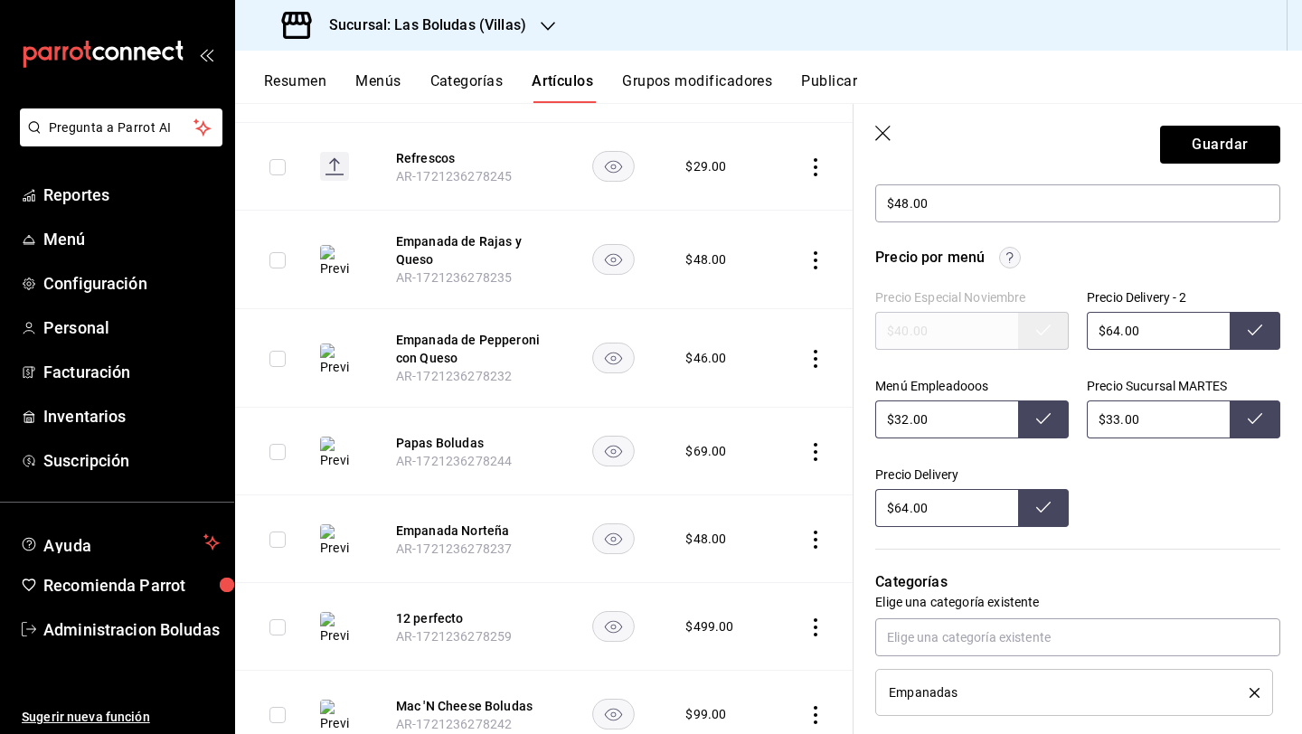
type input "$28.00"
click at [908, 506] on input "$64.00" at bounding box center [946, 508] width 143 height 38
type input "$33.00"
type input "$66.00"
click at [1217, 142] on button "Guardar" at bounding box center [1220, 145] width 120 height 38
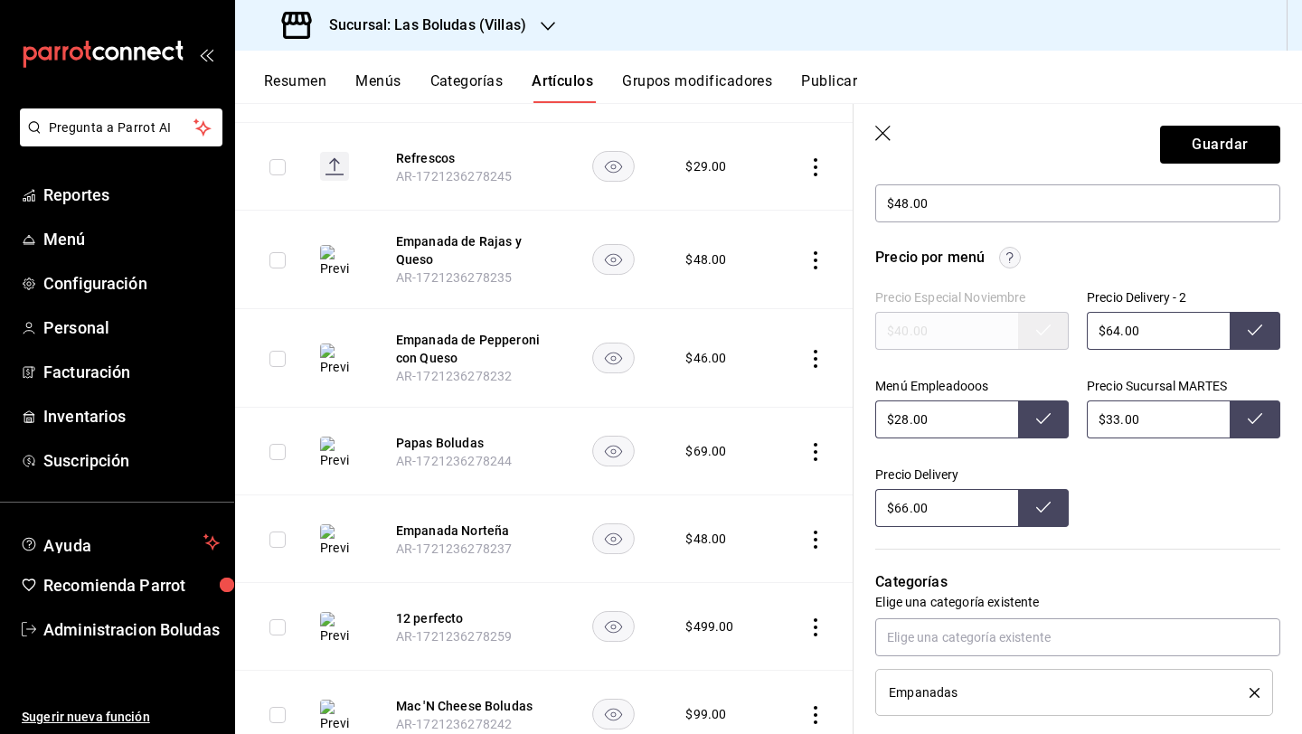
type textarea "x"
type input "$64.00"
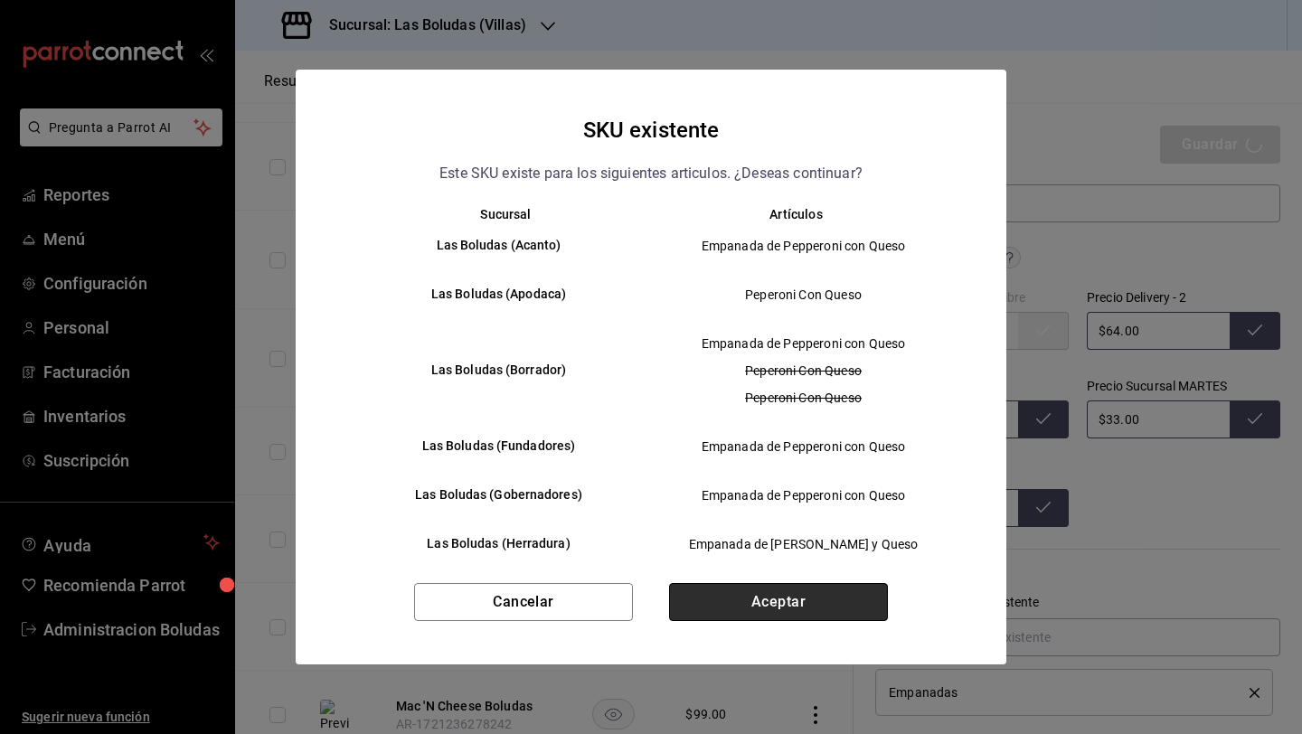
click at [730, 594] on button "Aceptar" at bounding box center [778, 602] width 219 height 38
type textarea "x"
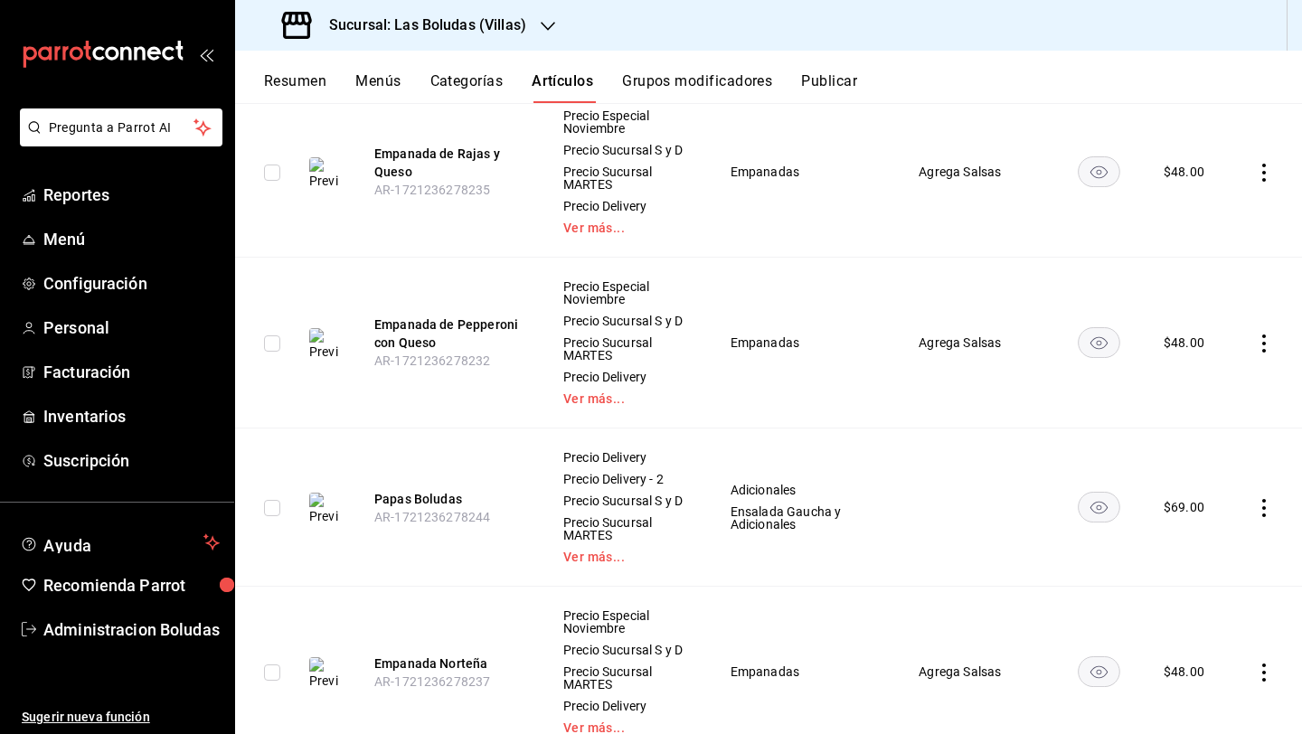
scroll to position [1409, 0]
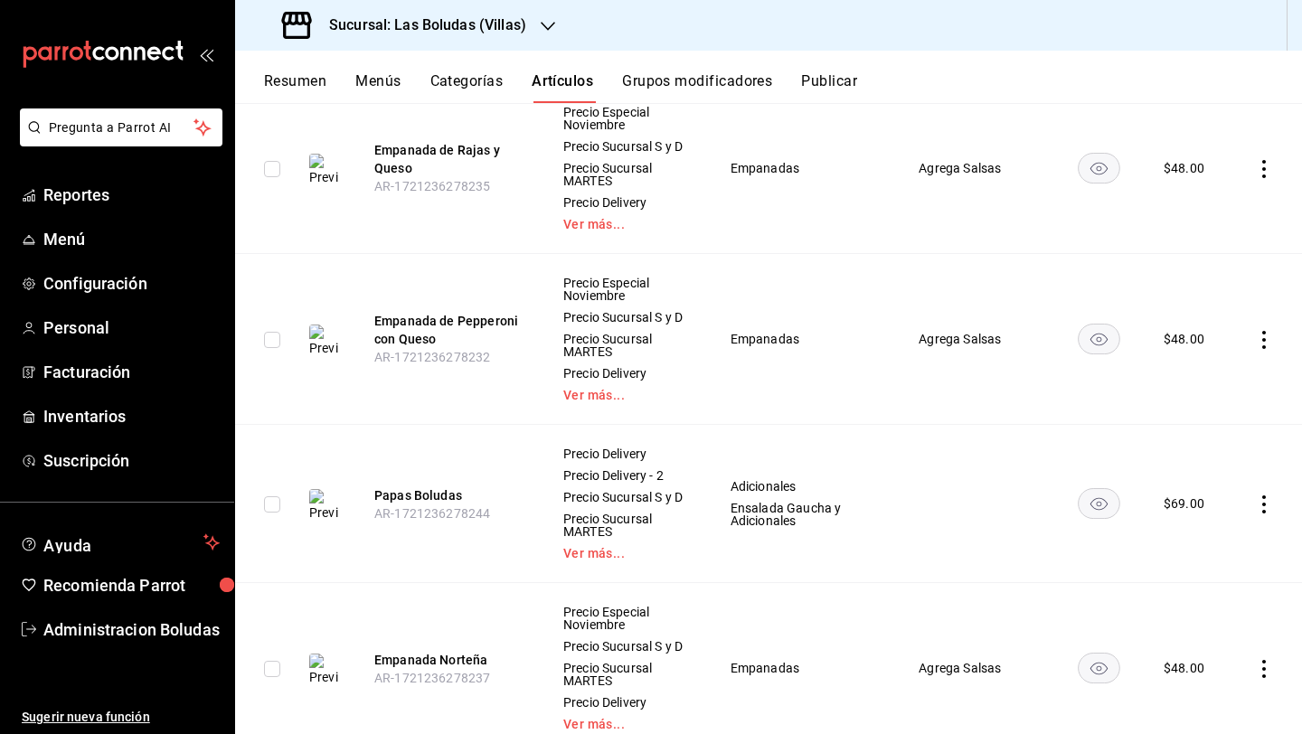
click at [1263, 536] on td at bounding box center [1267, 504] width 69 height 158
click at [1255, 513] on icon "actions" at bounding box center [1264, 504] width 18 height 18
click at [1218, 576] on span "Editar" at bounding box center [1195, 578] width 47 height 19
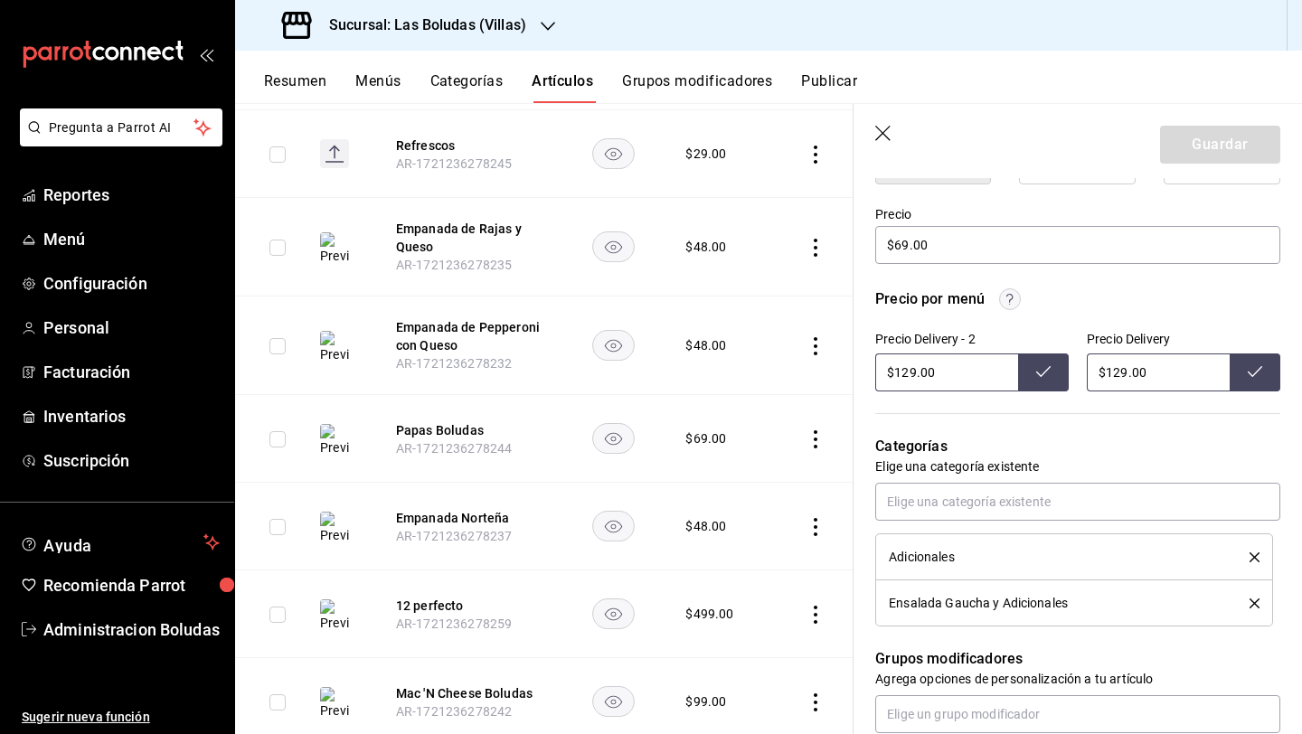
scroll to position [428, 0]
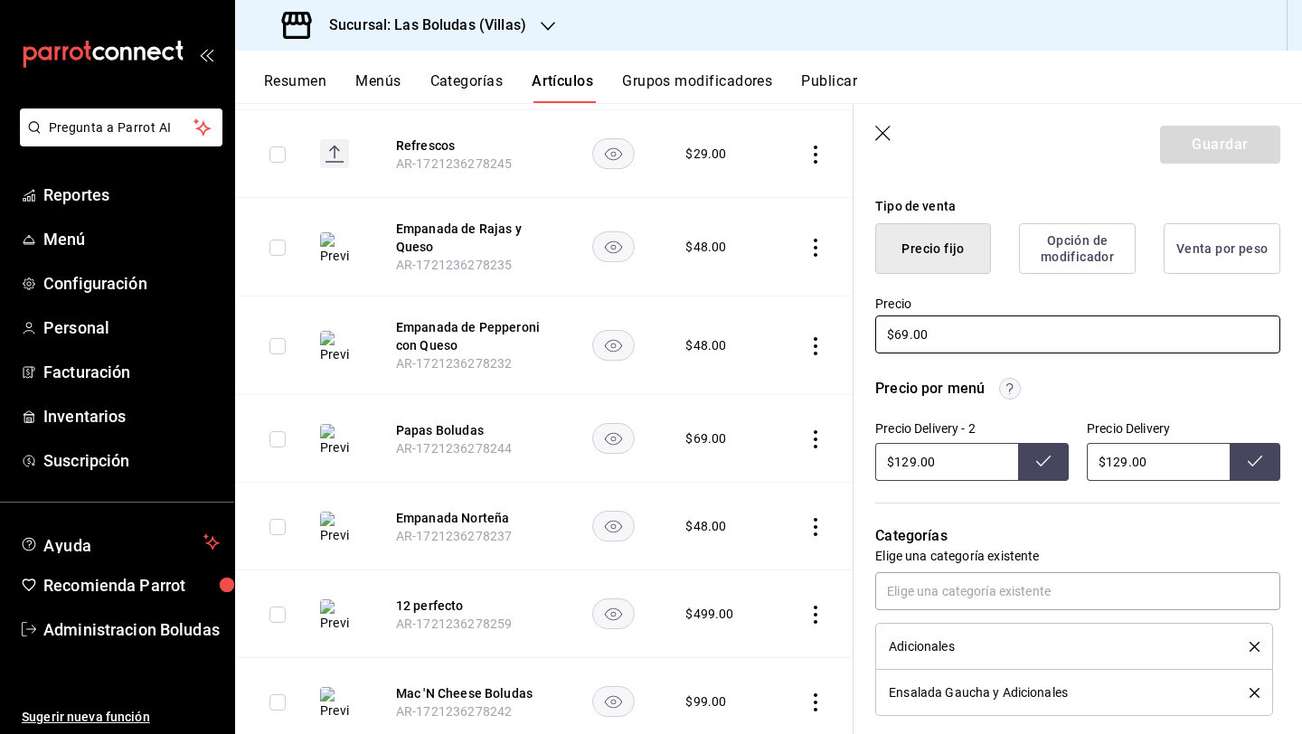
click at [905, 330] on input "$69.00" at bounding box center [1077, 334] width 405 height 38
type input "$9.00"
type textarea "x"
type input "$79.00"
click at [1207, 154] on button "Guardar" at bounding box center [1220, 145] width 120 height 38
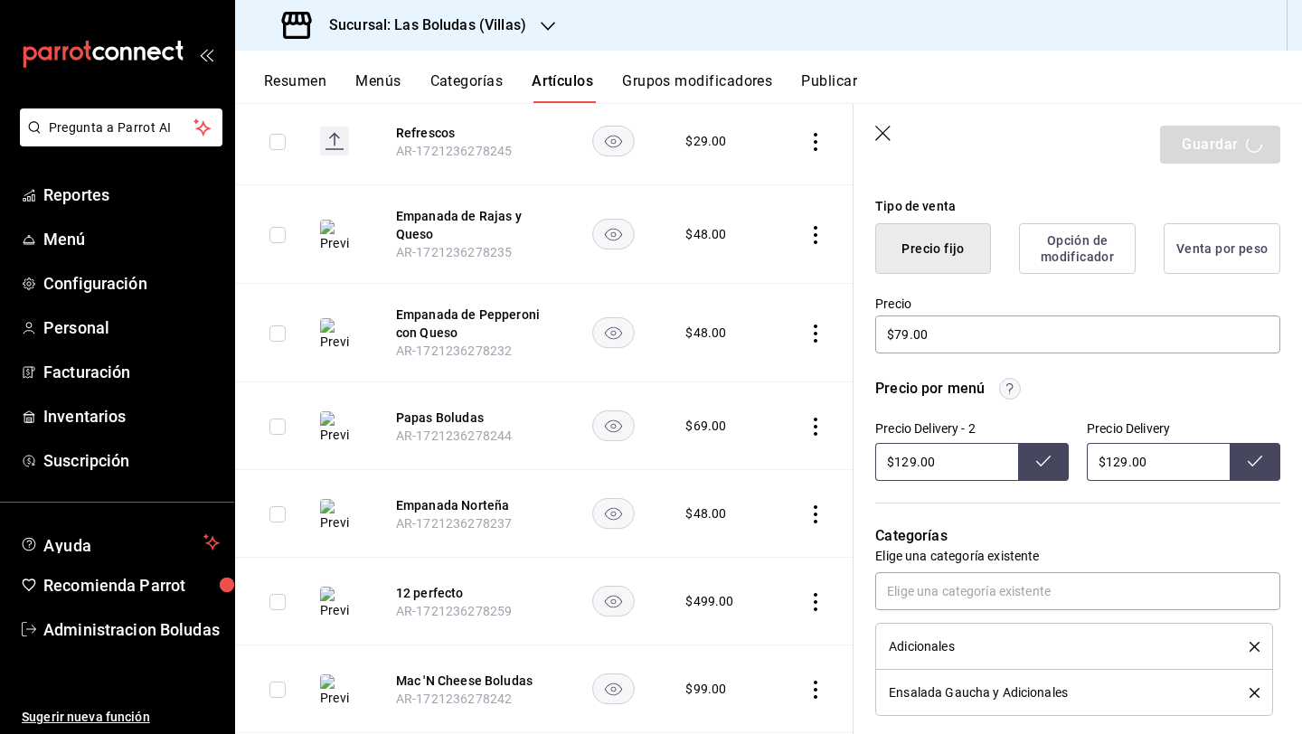
scroll to position [1368, 0]
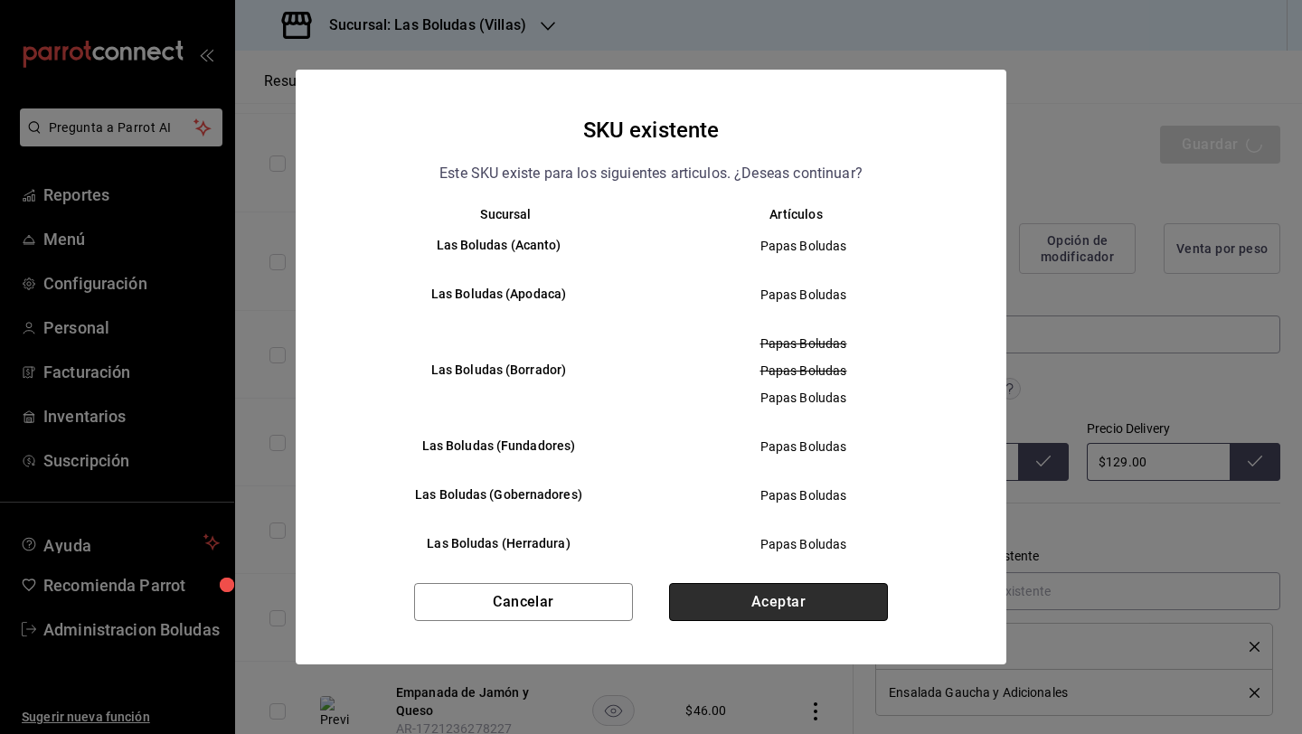
click at [749, 610] on button "Aceptar" at bounding box center [778, 602] width 219 height 38
type textarea "x"
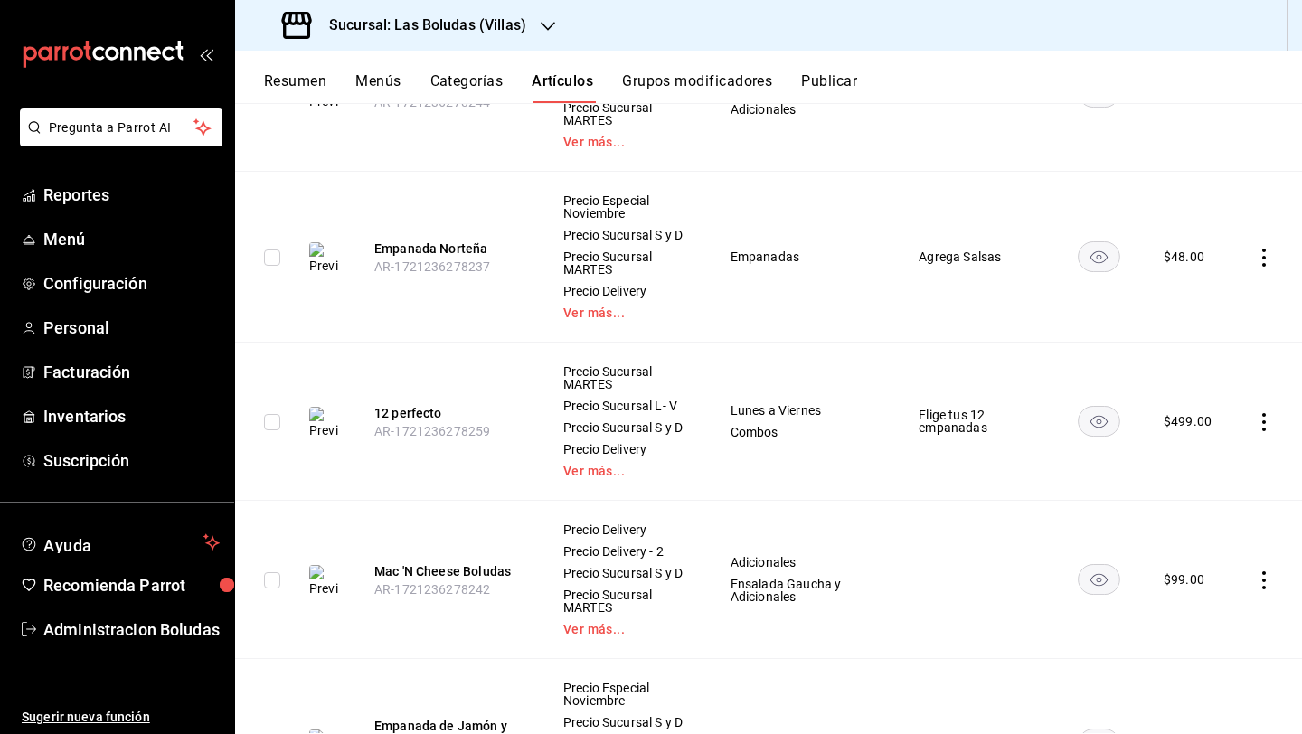
scroll to position [2092, 0]
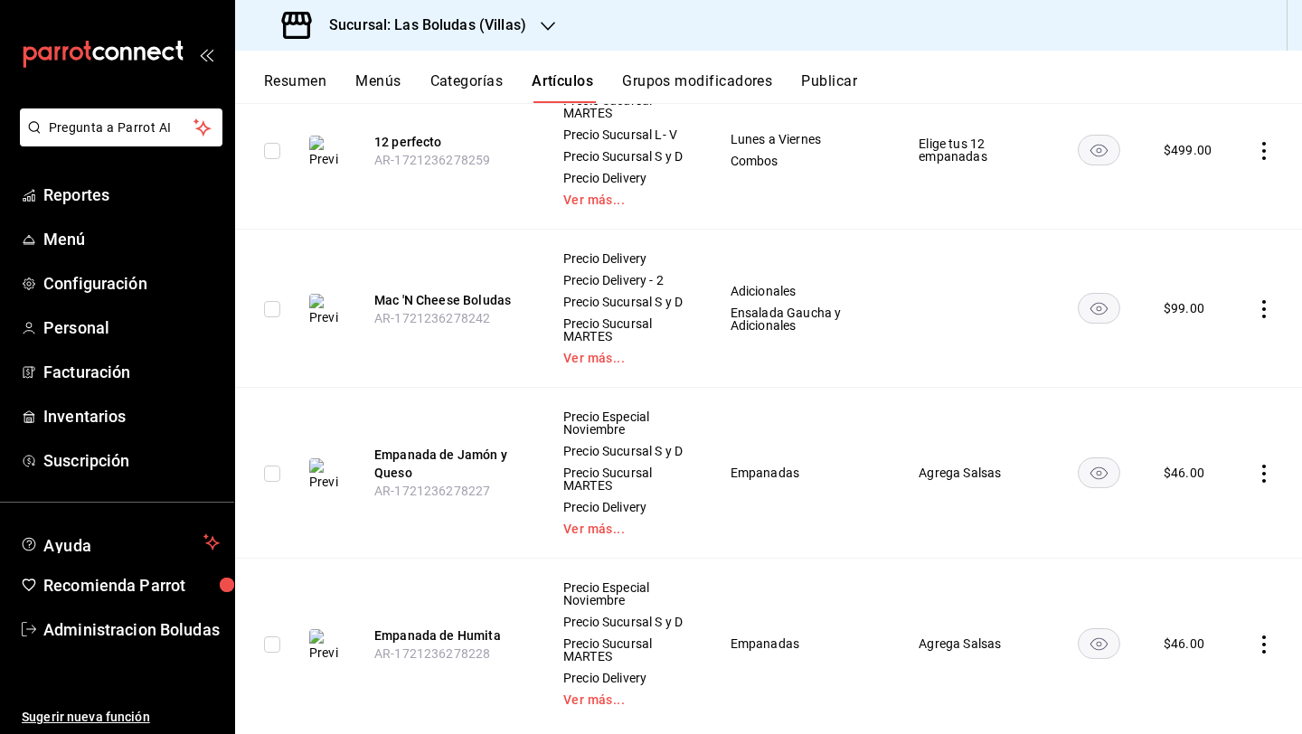
click at [1255, 483] on icon "actions" at bounding box center [1264, 474] width 18 height 18
click at [1164, 605] on div at bounding box center [1156, 599] width 33 height 22
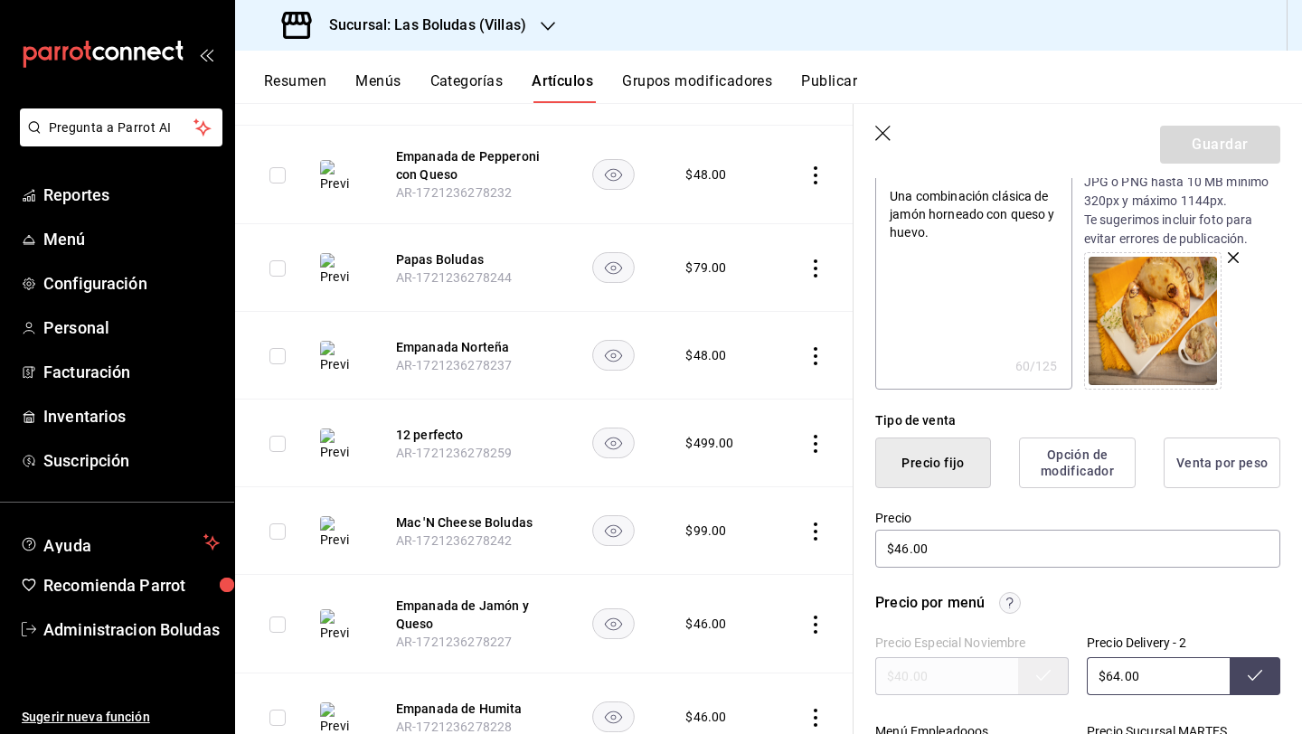
scroll to position [285, 0]
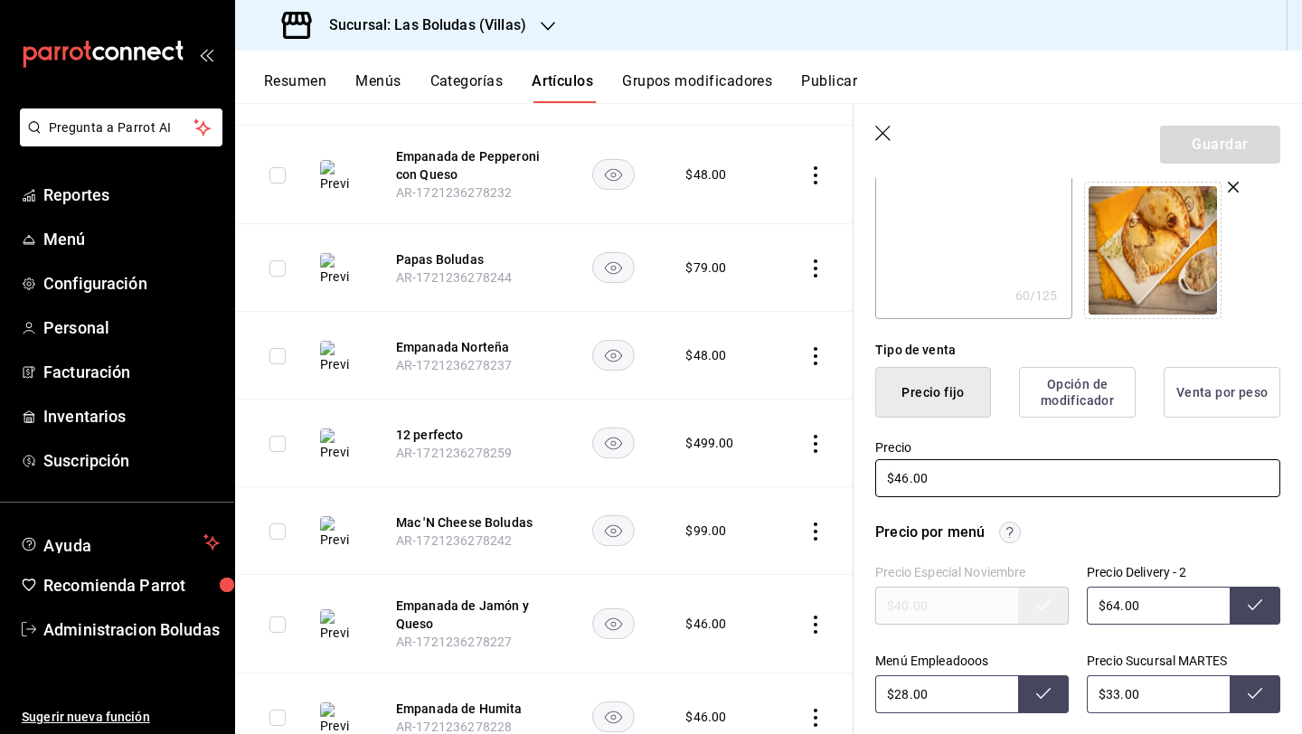
click at [912, 475] on input "$46.00" at bounding box center [1077, 478] width 405 height 38
type textarea "x"
type input "$46.00"
type textarea "x"
type input "$468.00"
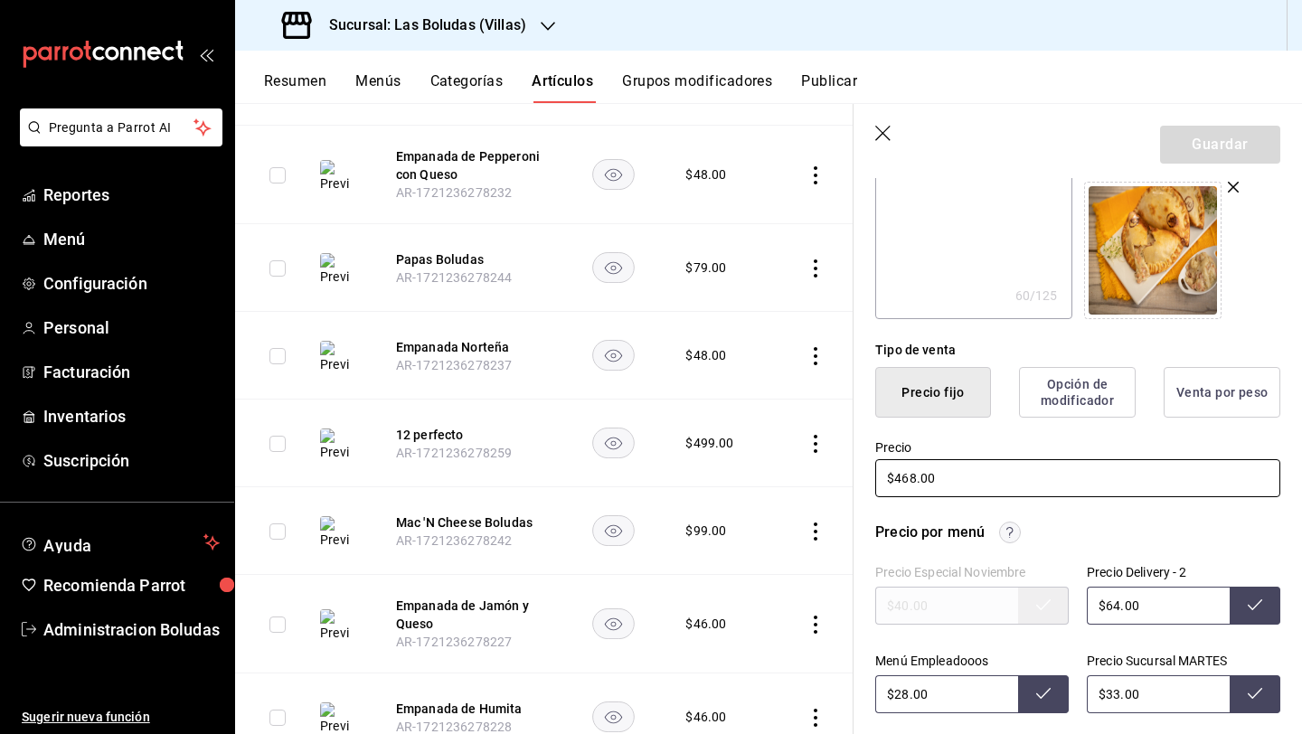
type textarea "x"
type input "$46.00"
type textarea "x"
type input "$4.00"
type textarea "x"
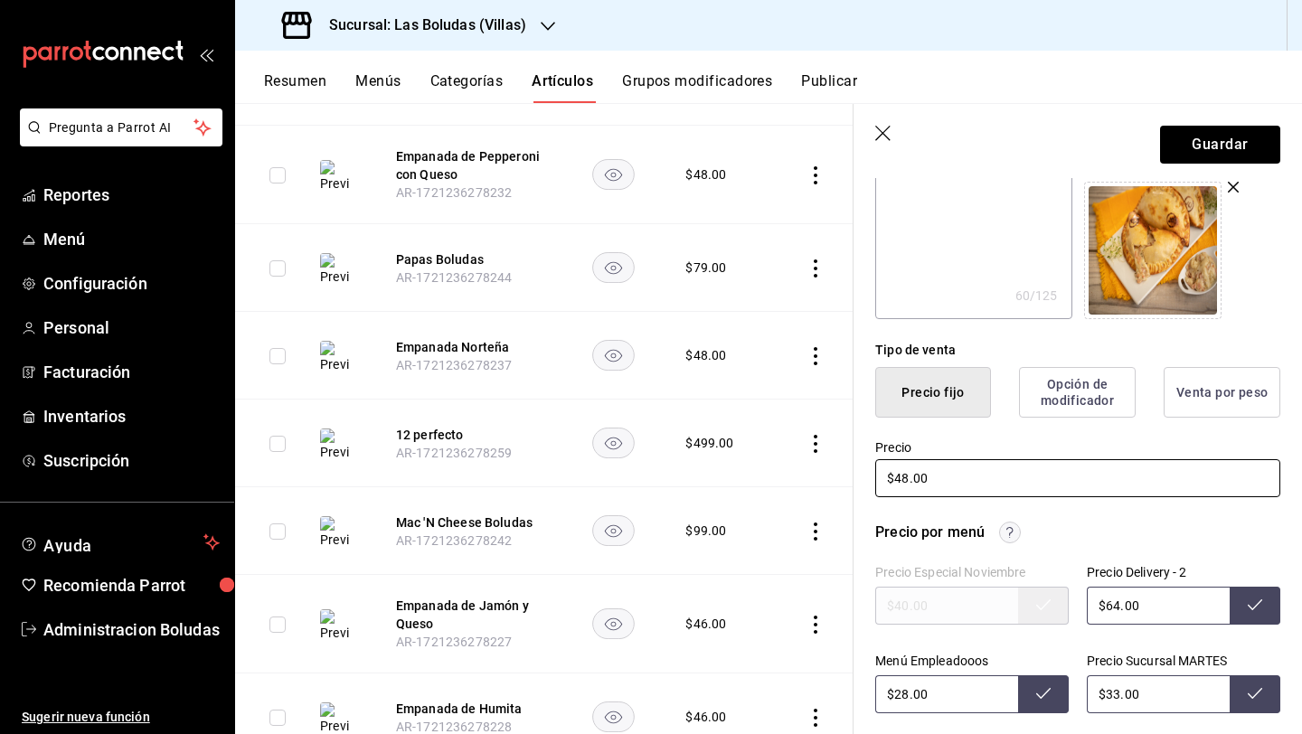
type input "$48.00"
click at [1111, 603] on input "$64.00" at bounding box center [1157, 606] width 143 height 38
click at [906, 699] on input "$28.00" at bounding box center [946, 694] width 143 height 38
type input "$64.00"
type input "$2.00"
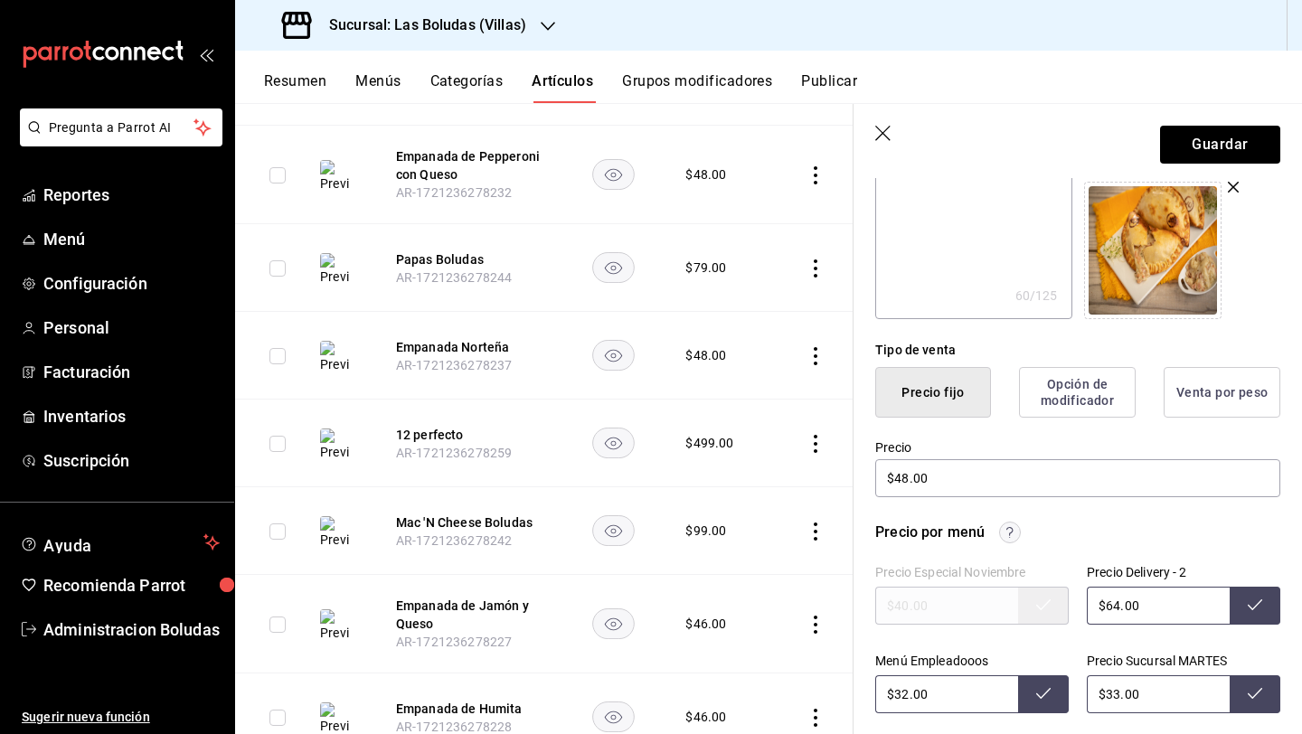
drag, startPoint x: 1112, startPoint y: 691, endPoint x: 1135, endPoint y: 707, distance: 28.1
click at [1113, 691] on input "$33.00" at bounding box center [1157, 694] width 143 height 38
type input "$28.00"
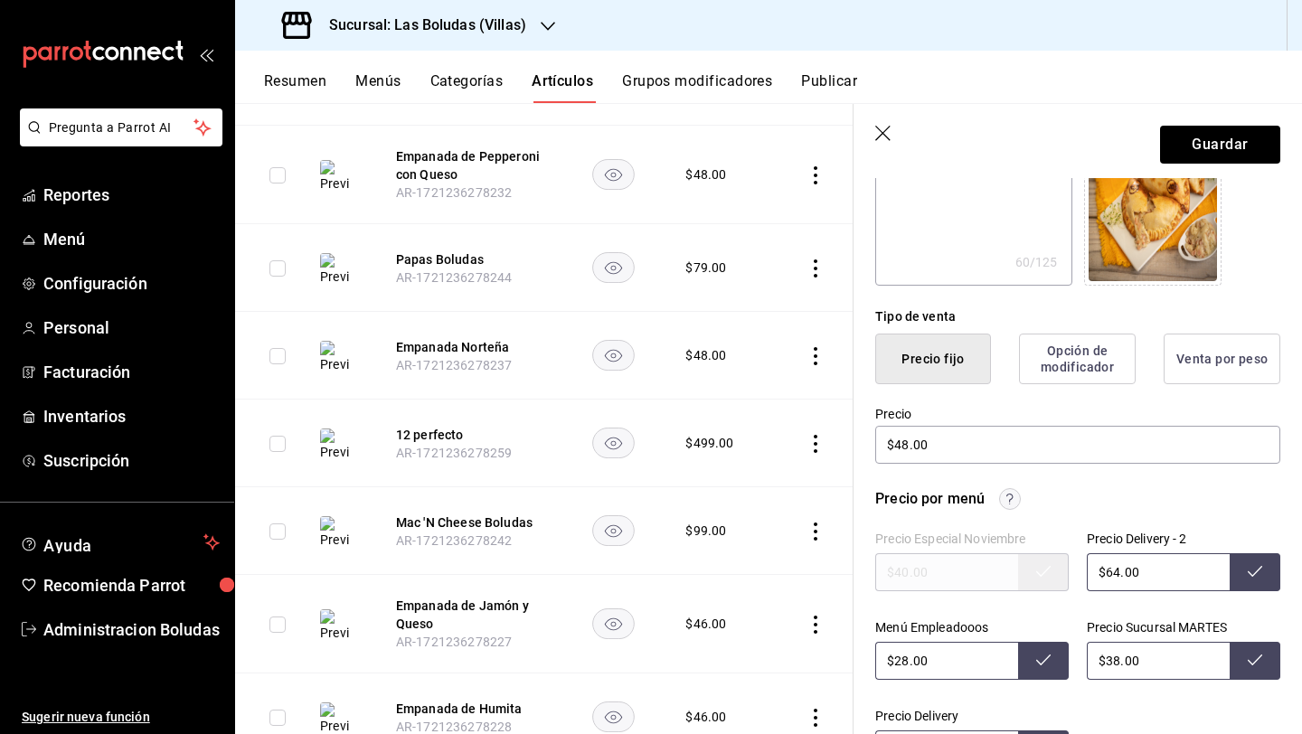
scroll to position [734, 0]
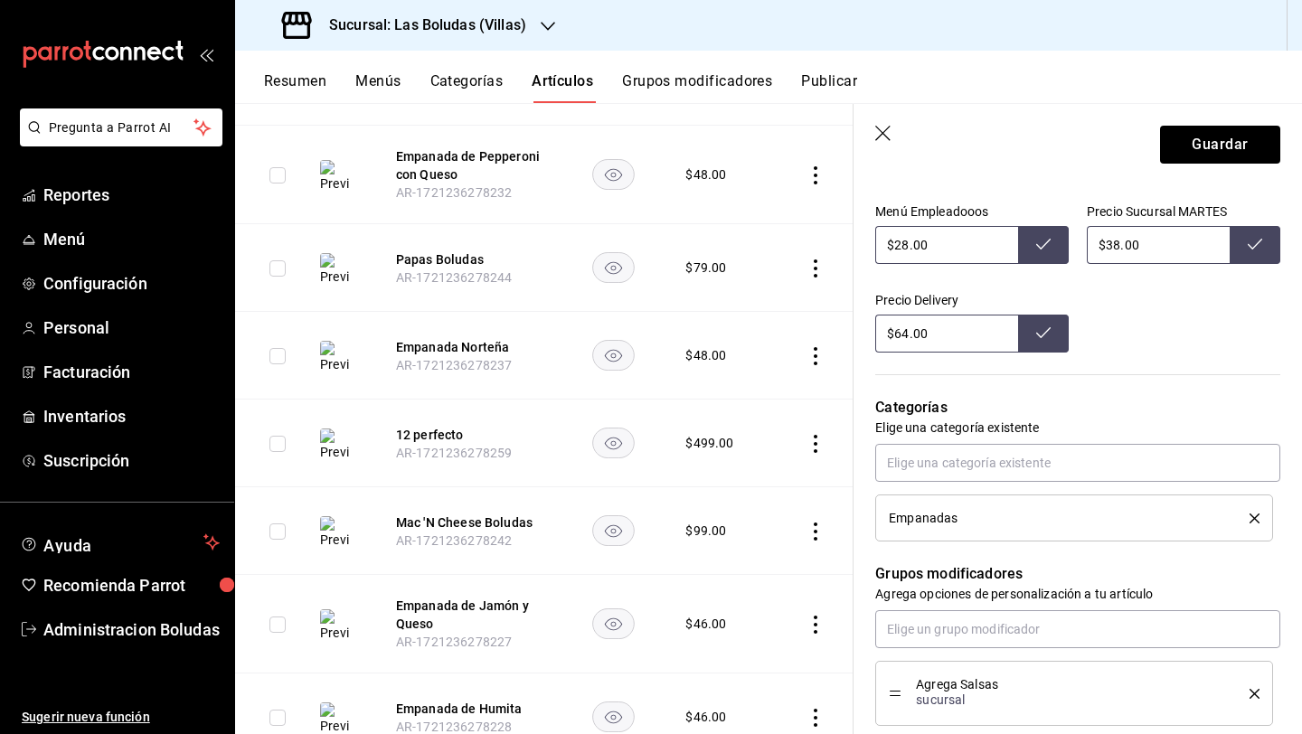
click at [907, 336] on input "$64.00" at bounding box center [946, 334] width 143 height 38
type input "$33.00"
type input "$66.00"
click at [1226, 147] on button "Guardar" at bounding box center [1220, 145] width 120 height 38
type textarea "x"
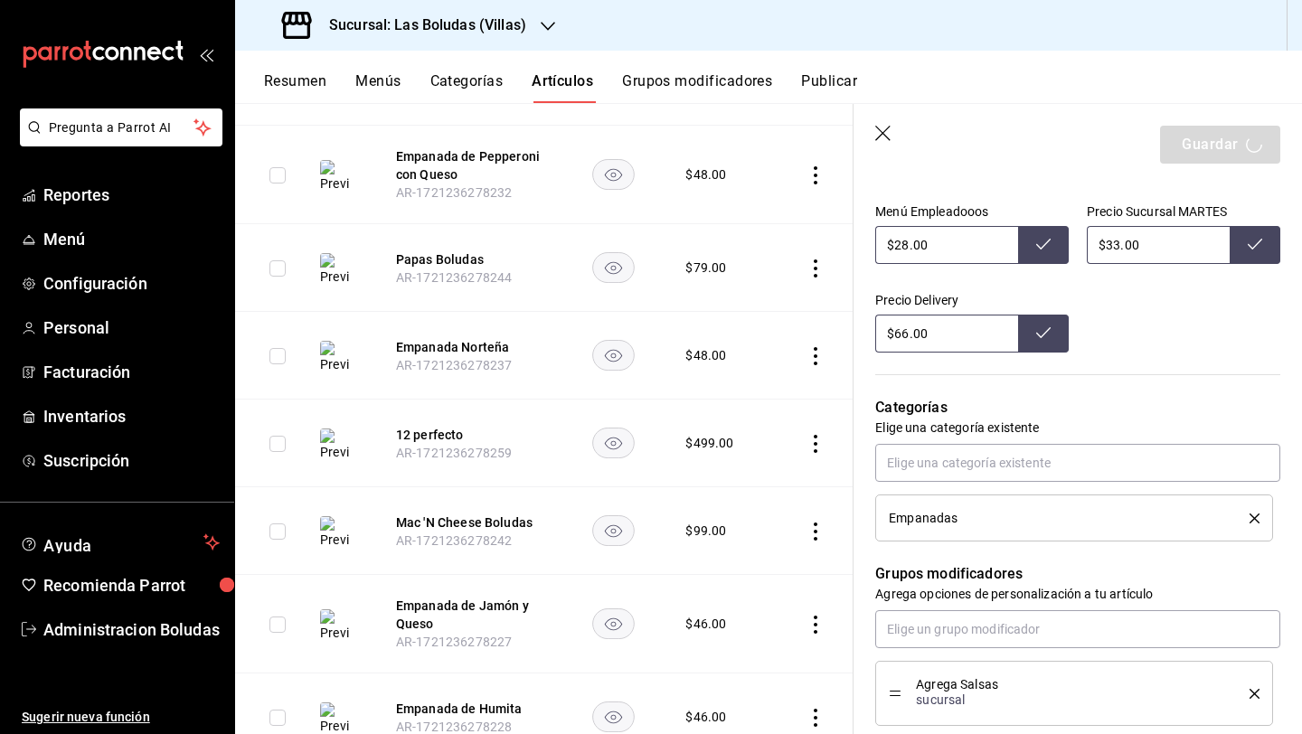
type input "$64.00"
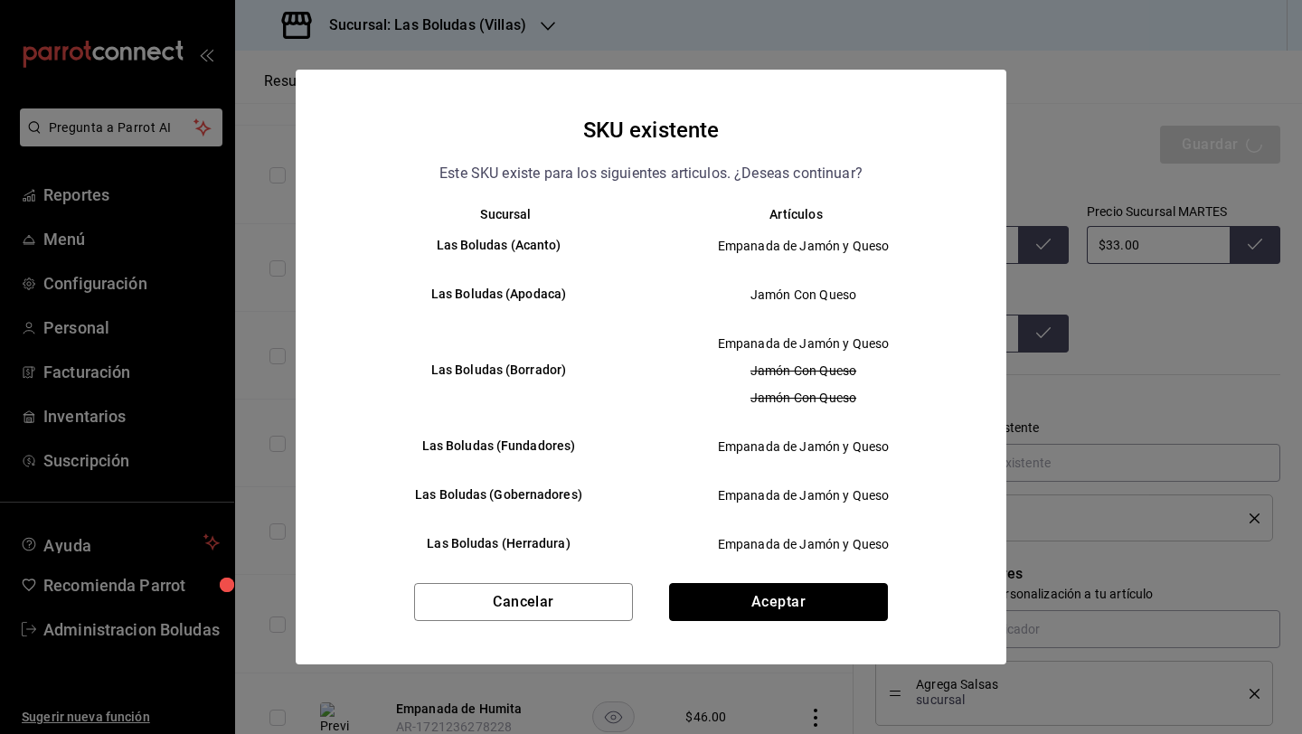
click at [780, 606] on button "Aceptar" at bounding box center [778, 602] width 219 height 38
type textarea "x"
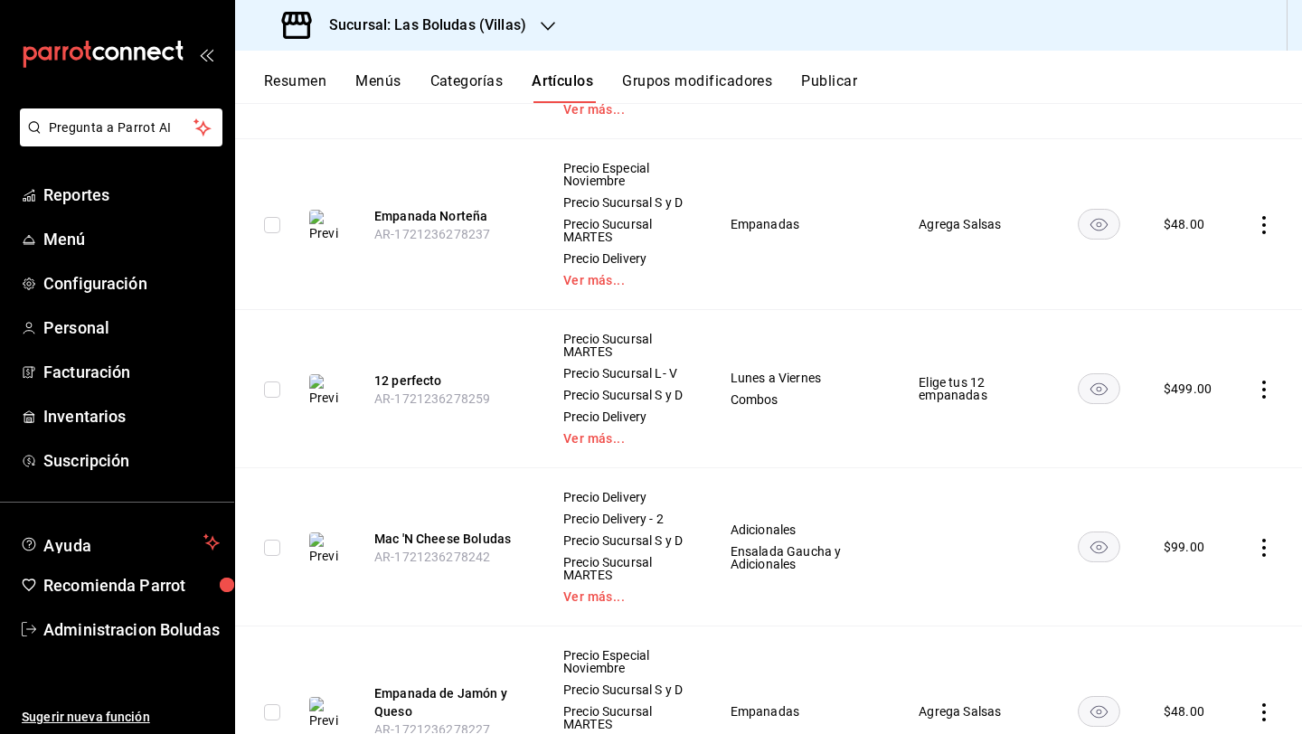
scroll to position [1964, 0]
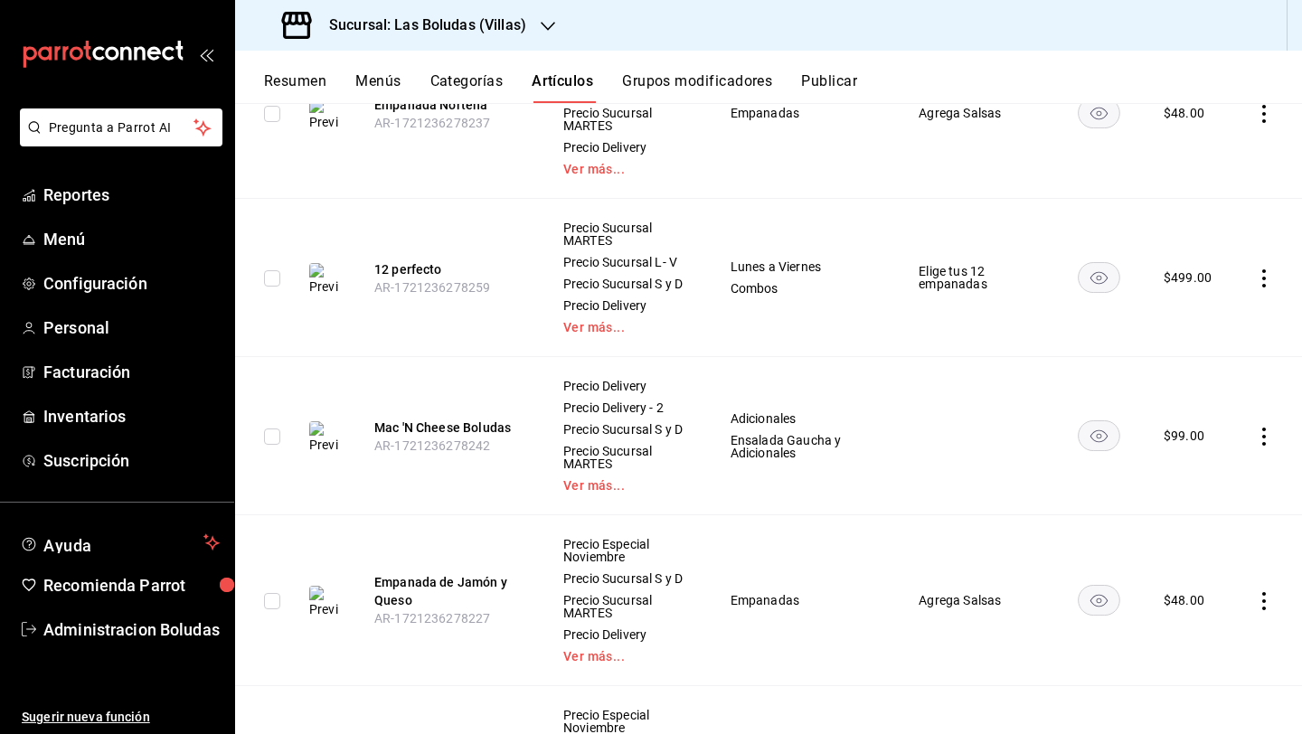
click at [1248, 515] on td at bounding box center [1267, 436] width 69 height 158
click at [1262, 446] on icon "actions" at bounding box center [1264, 437] width 4 height 18
click at [1173, 638] on li "Eliminar" at bounding box center [1179, 623] width 108 height 37
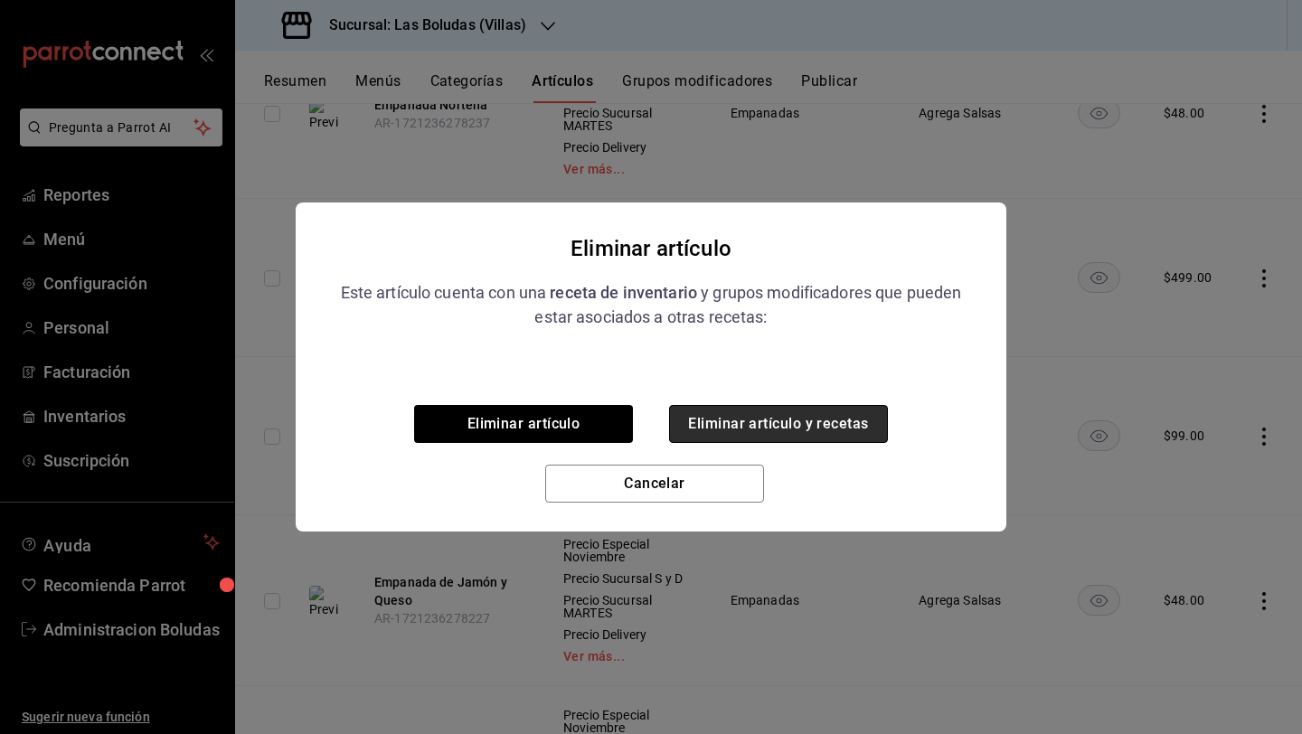
click at [830, 437] on button "Eliminar artículo y recetas" at bounding box center [778, 424] width 219 height 38
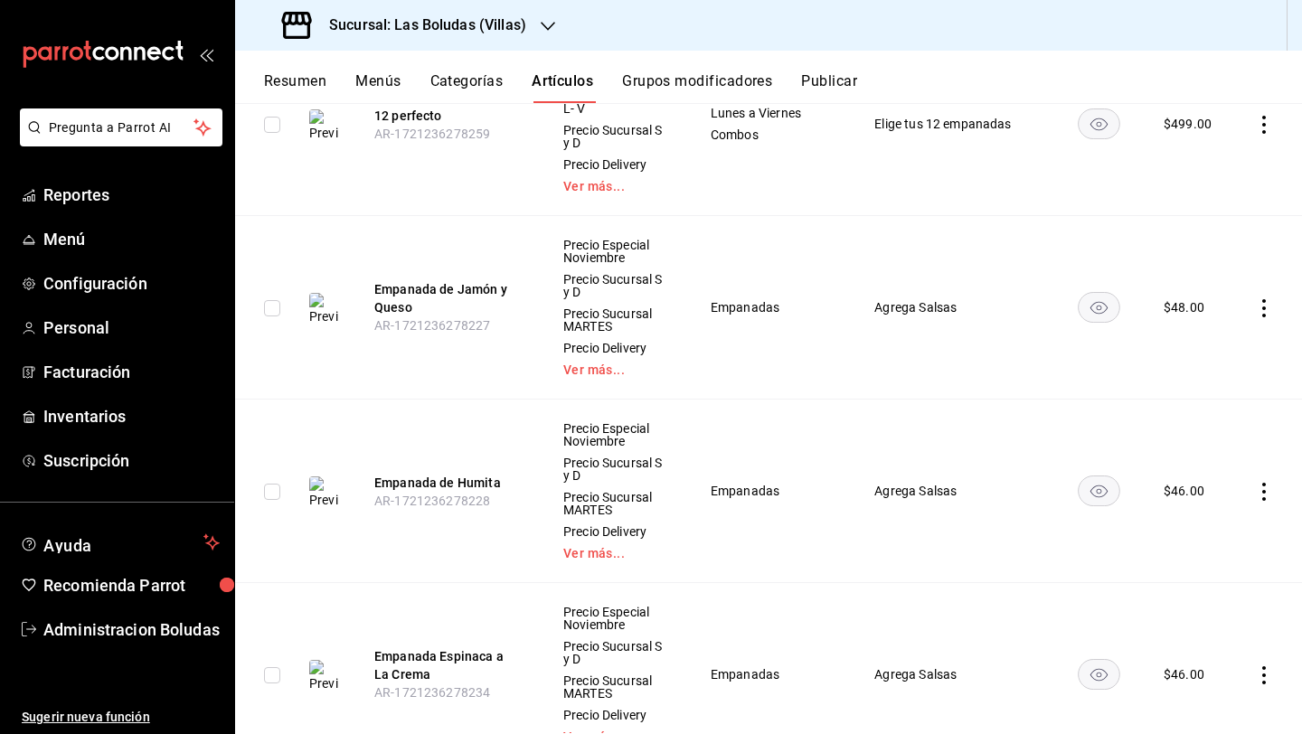
scroll to position [2219, 0]
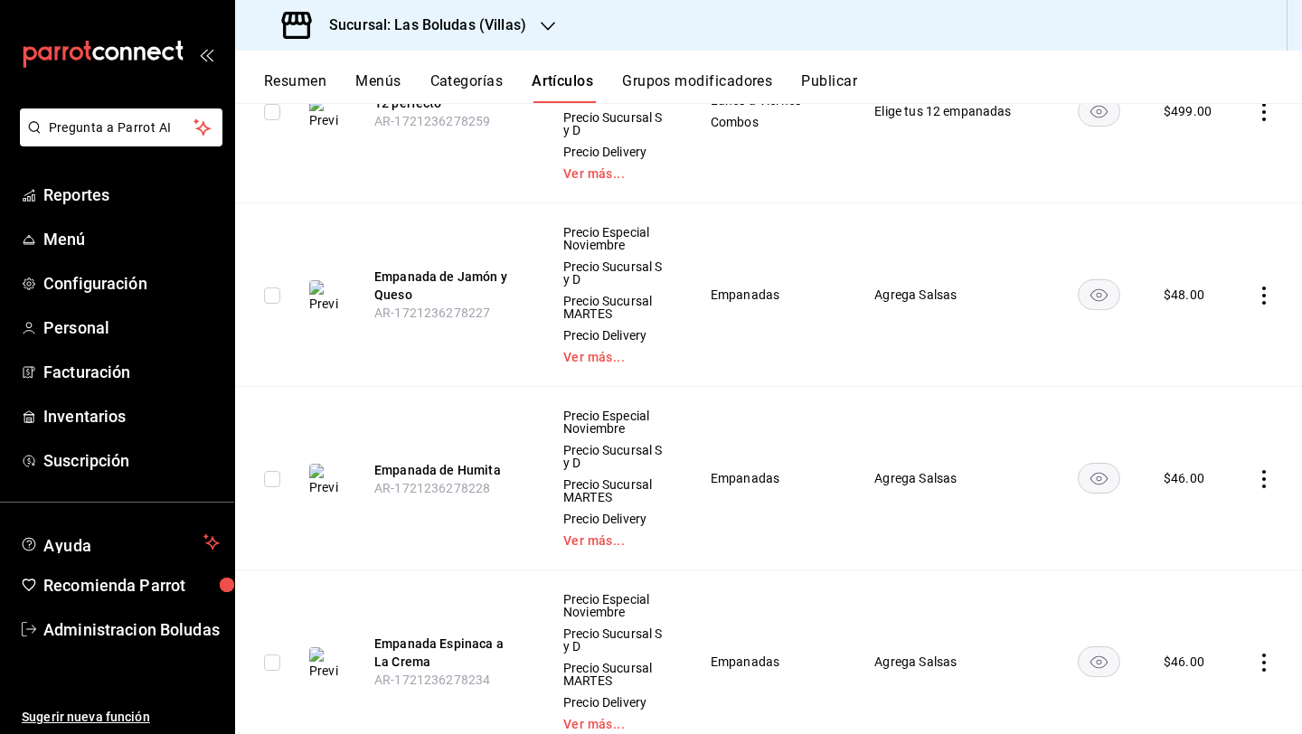
click at [1255, 470] on icon "actions" at bounding box center [1264, 479] width 18 height 18
click at [1203, 500] on span "Editar" at bounding box center [1195, 509] width 47 height 19
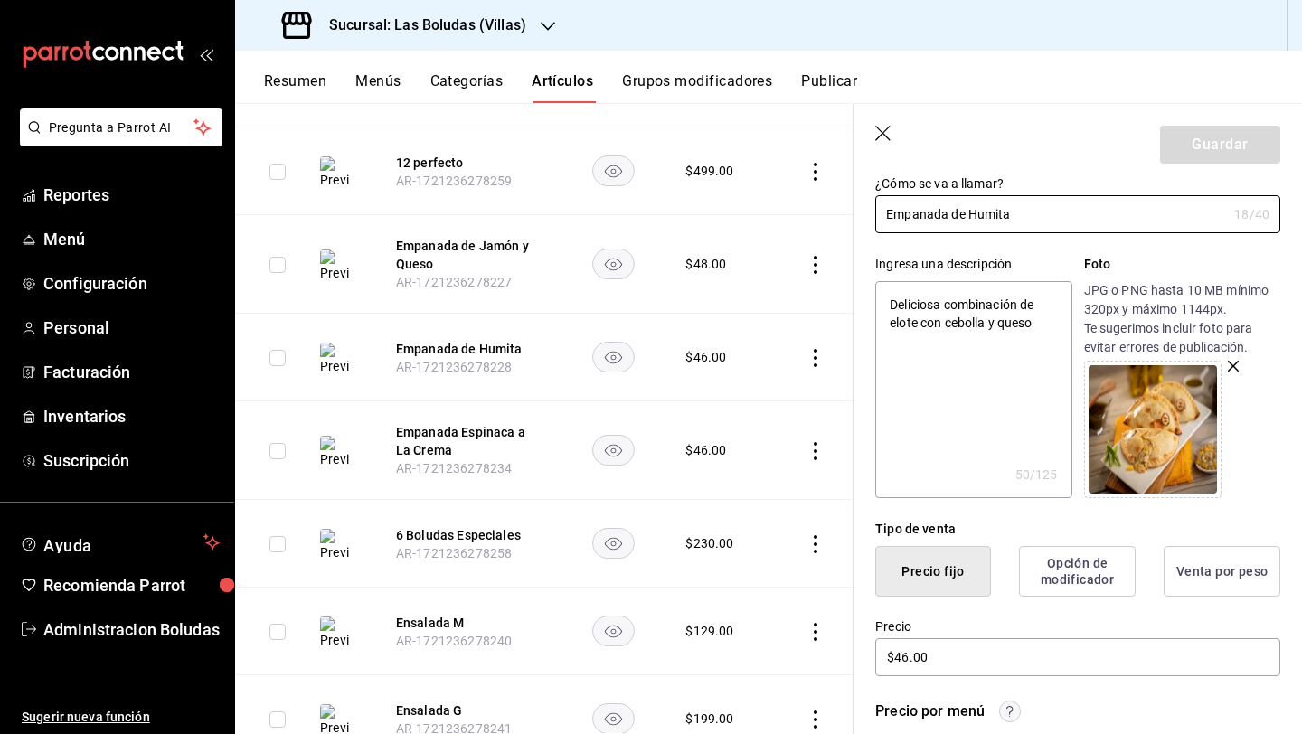
scroll to position [522, 0]
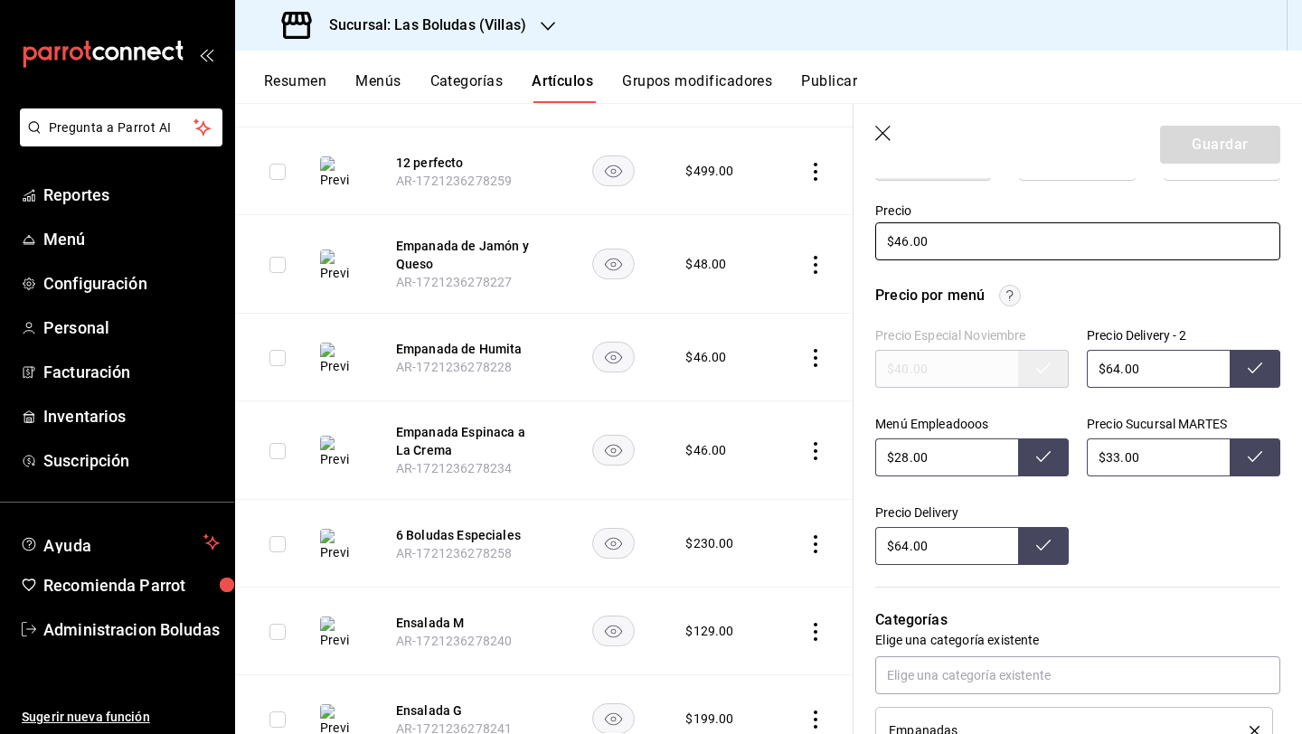
click at [904, 237] on input "$46.00" at bounding box center [1077, 241] width 405 height 38
type input "$4.00"
type textarea "x"
type input "$48.00"
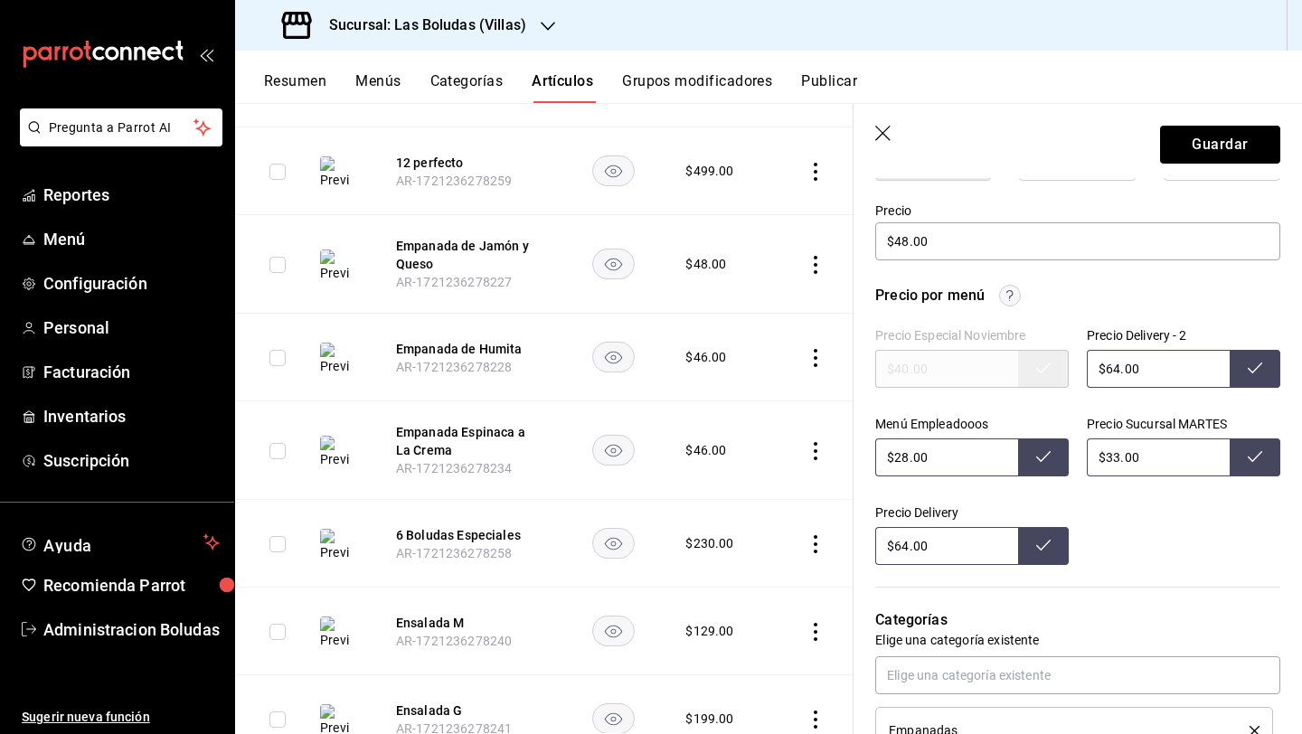
drag, startPoint x: 1107, startPoint y: 368, endPoint x: 1151, endPoint y: 374, distance: 43.8
click at [1107, 368] on input "$64.00" at bounding box center [1157, 369] width 143 height 38
click at [910, 463] on input "$28.00" at bounding box center [946, 457] width 143 height 38
type input "$64.00"
type input "$2.00"
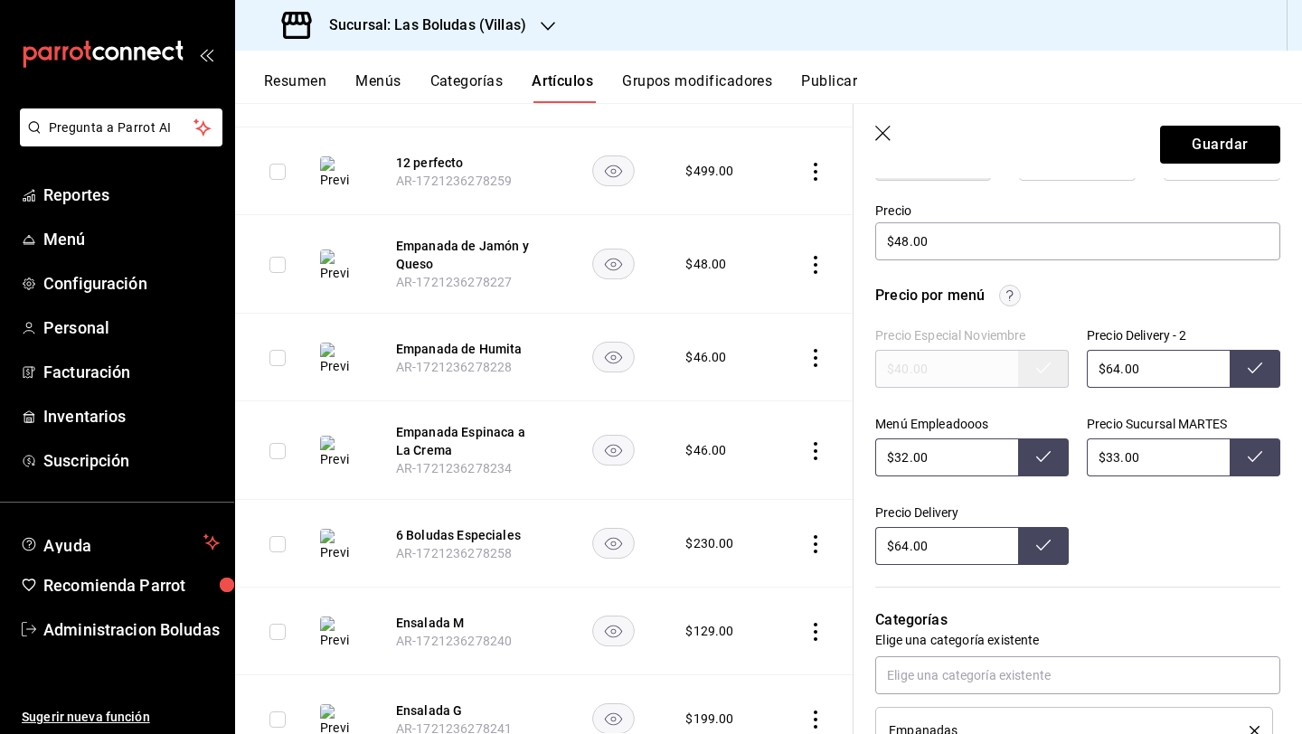
click at [1119, 449] on input "$33.00" at bounding box center [1157, 457] width 143 height 38
type input "$28.00"
click at [910, 543] on input "$64.00" at bounding box center [946, 546] width 143 height 38
type input "$33.00"
type input "$66.00"
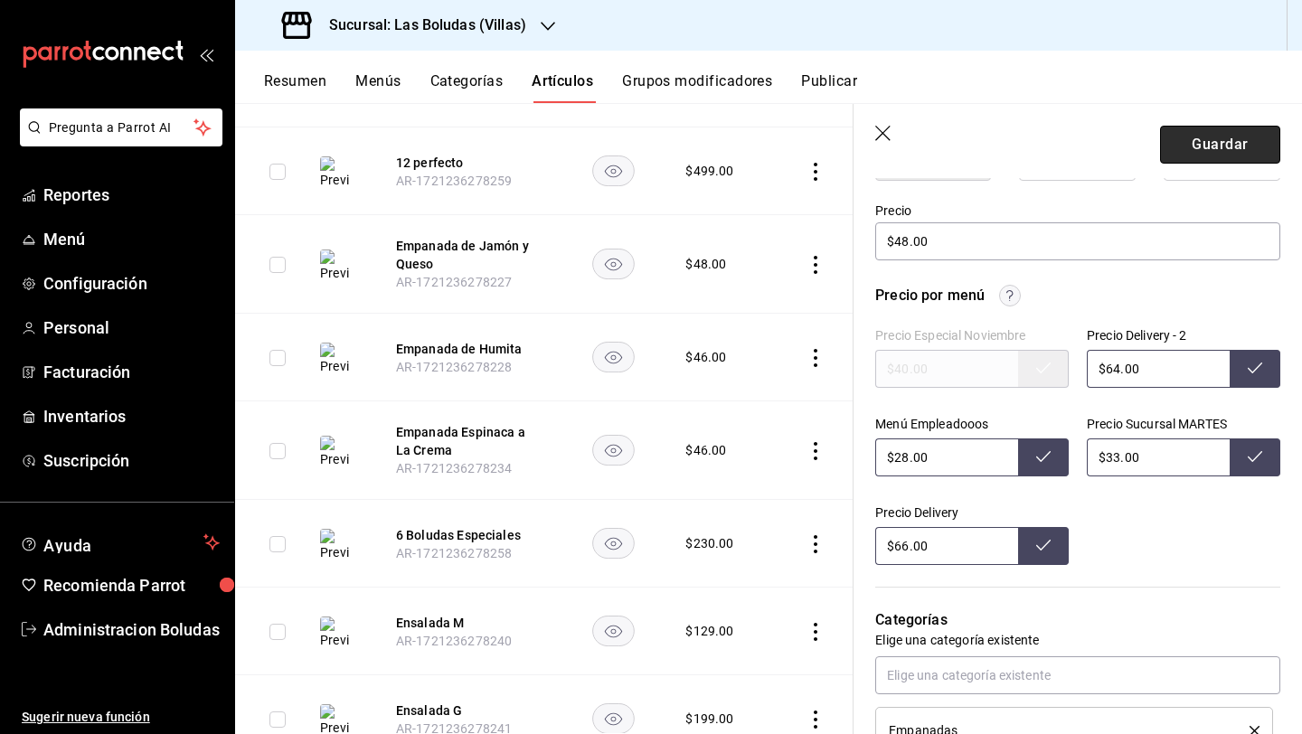
click at [1162, 136] on button "Guardar" at bounding box center [1220, 145] width 120 height 38
type textarea "x"
type input "$64.00"
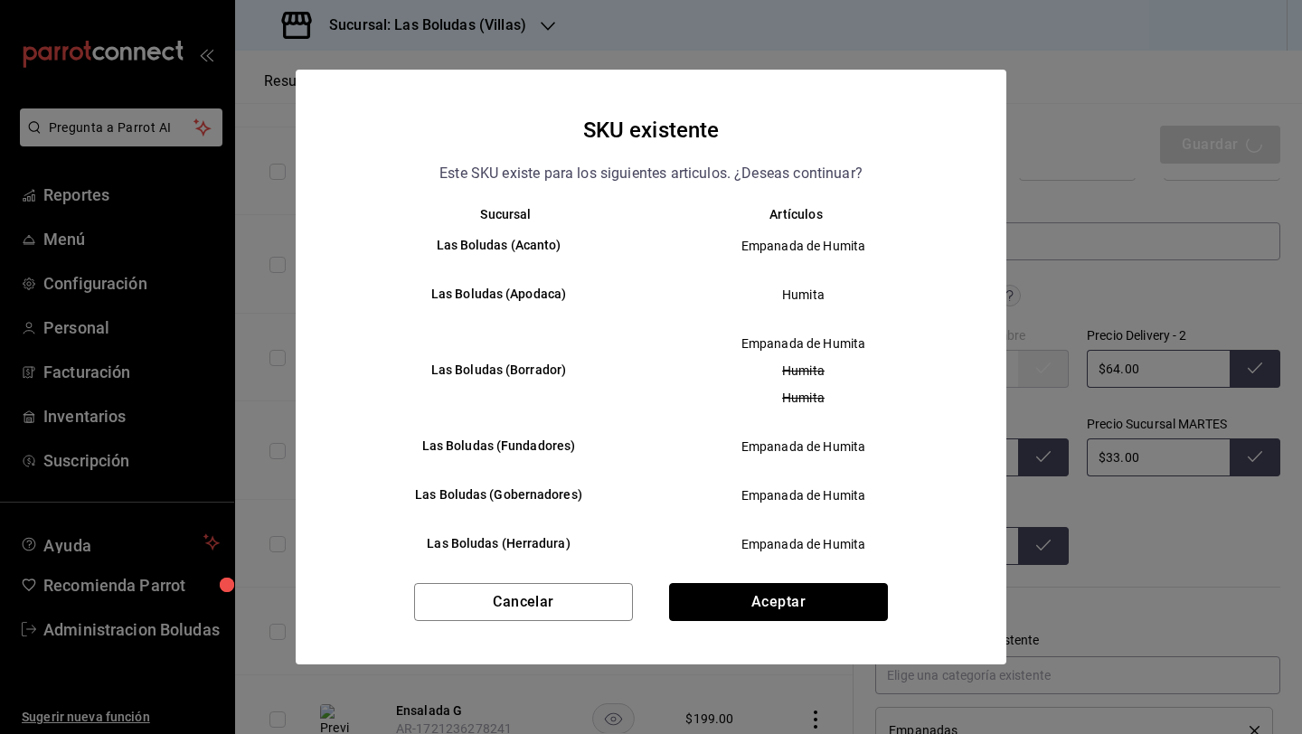
click at [841, 606] on button "Aceptar" at bounding box center [778, 602] width 219 height 38
type textarea "x"
type input "AR-1756146622925"
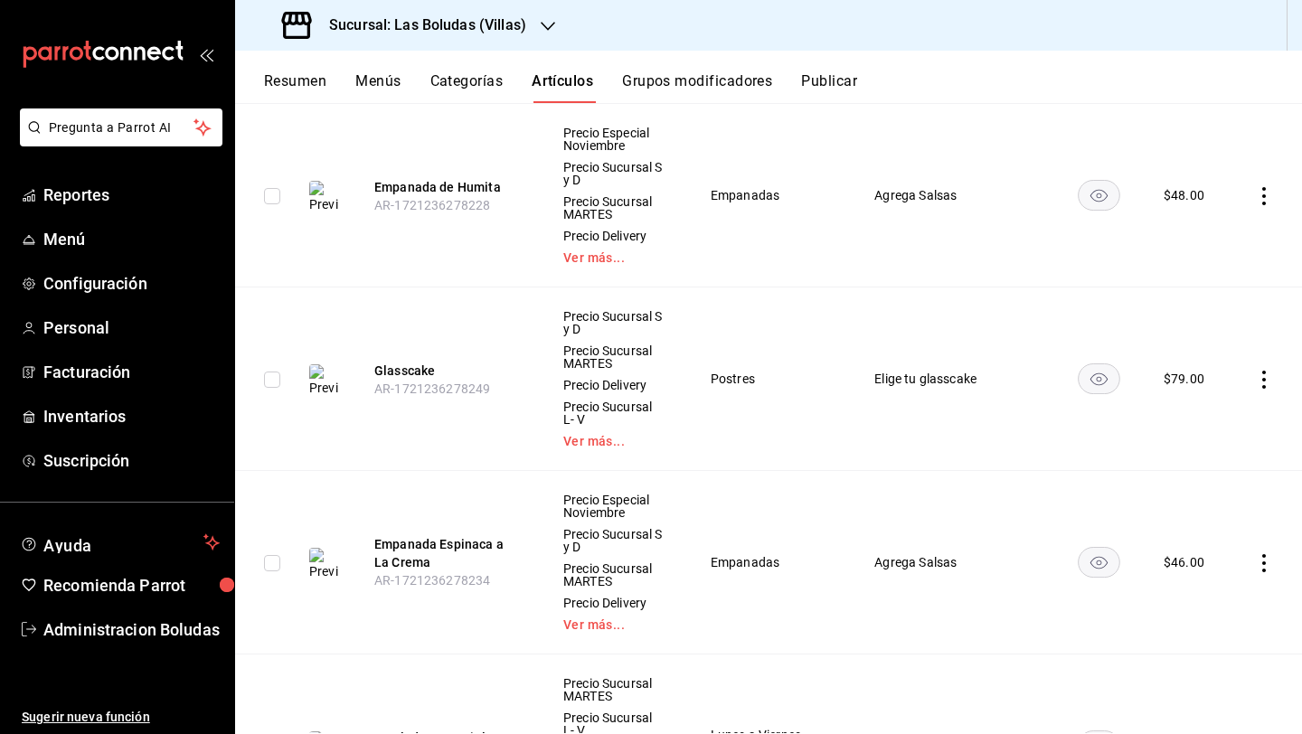
scroll to position [2510, 0]
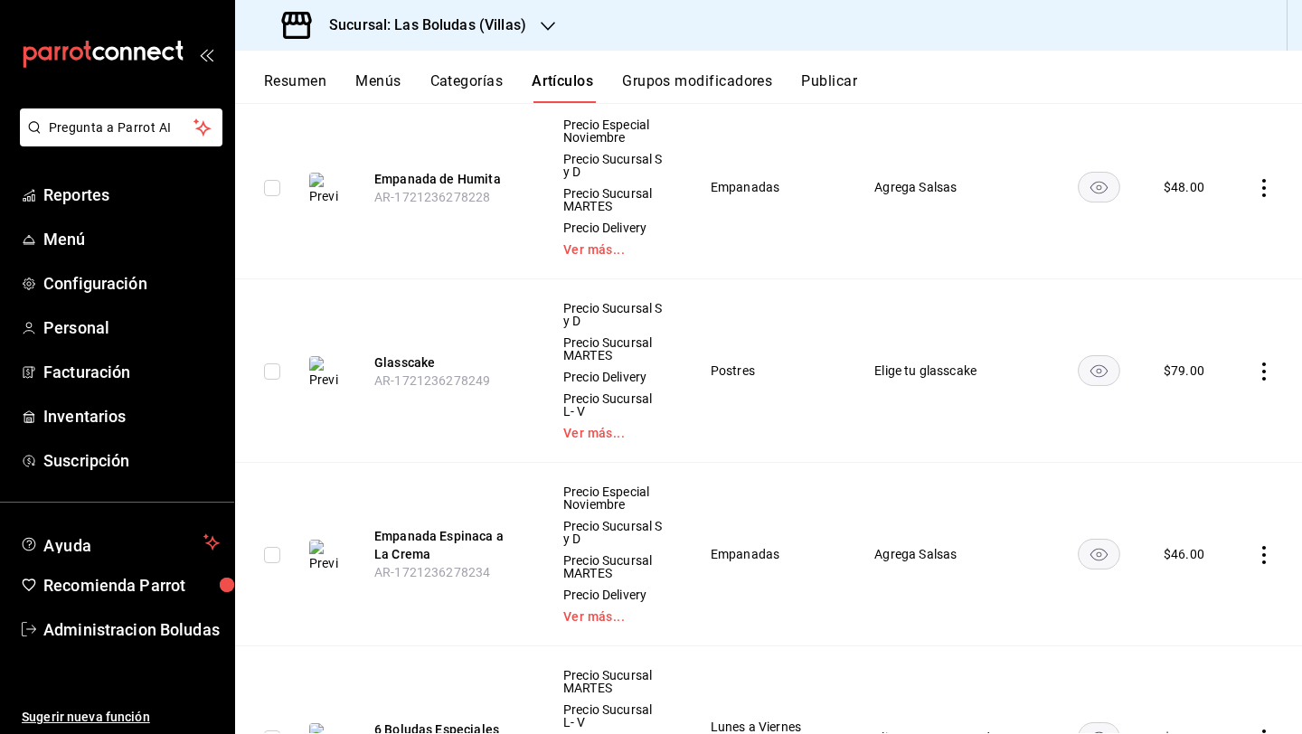
click at [1255, 546] on icon "actions" at bounding box center [1264, 555] width 18 height 18
click at [1182, 587] on span "Editar" at bounding box center [1195, 585] width 47 height 19
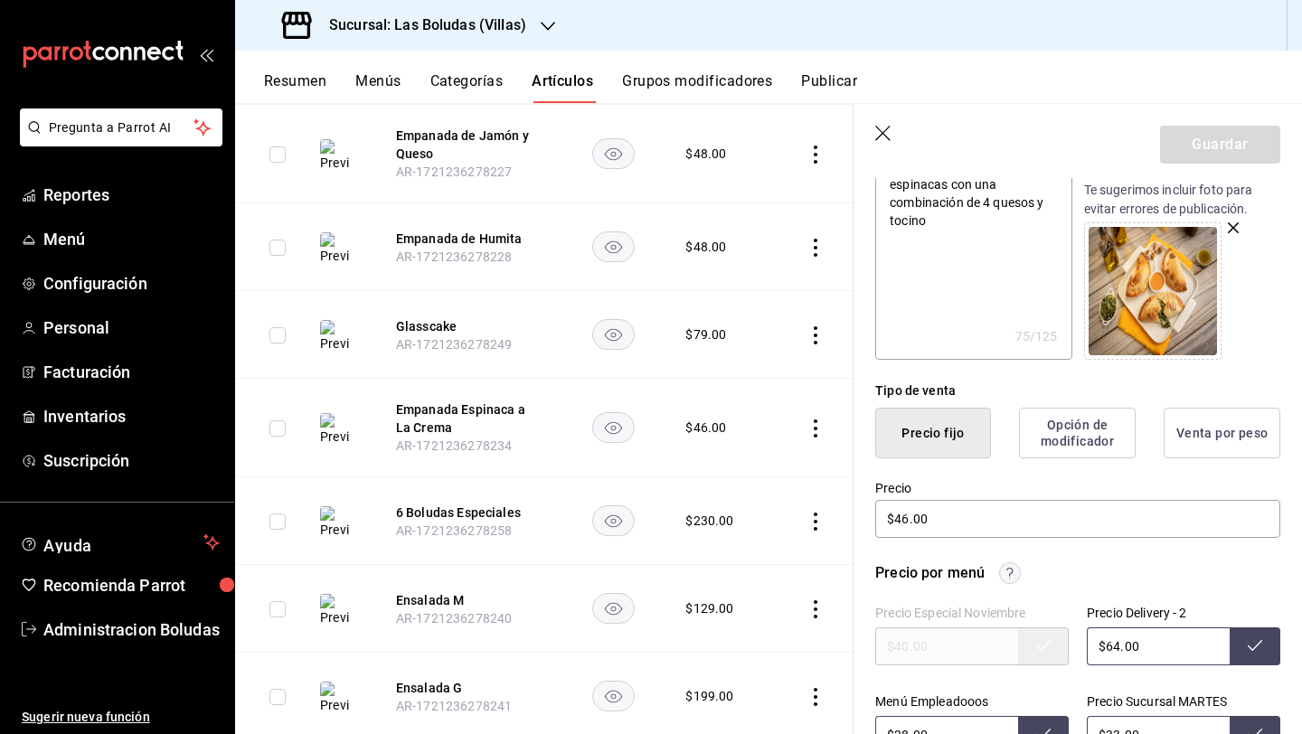
scroll to position [561, 0]
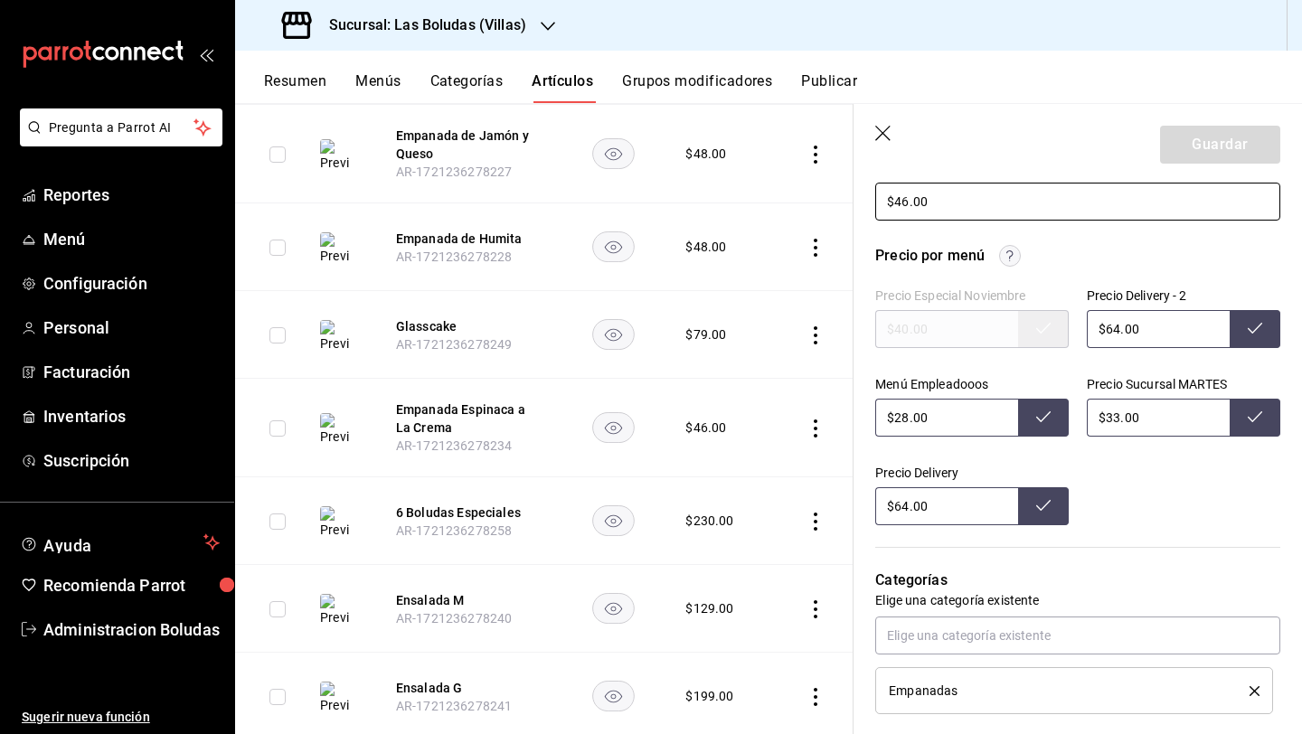
drag, startPoint x: 906, startPoint y: 201, endPoint x: 926, endPoint y: 214, distance: 24.8
click at [907, 201] on input "$46.00" at bounding box center [1077, 202] width 405 height 38
type textarea "x"
type input "$4.00"
type textarea "x"
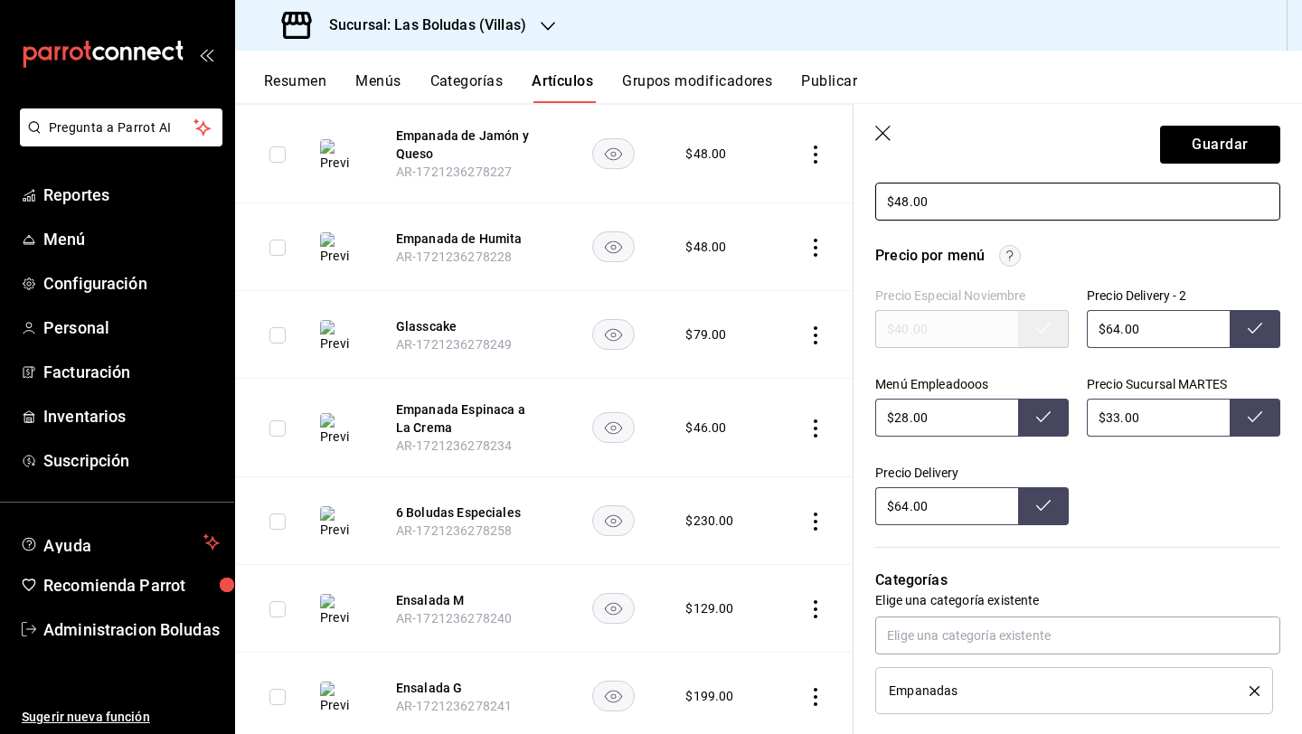
type input "$48.00"
click at [1114, 324] on input "$64.00" at bounding box center [1157, 329] width 143 height 38
drag, startPoint x: 1110, startPoint y: 418, endPoint x: 1129, endPoint y: 428, distance: 21.4
click at [1110, 418] on input "$33.00" at bounding box center [1157, 418] width 143 height 38
type input "$64.00"
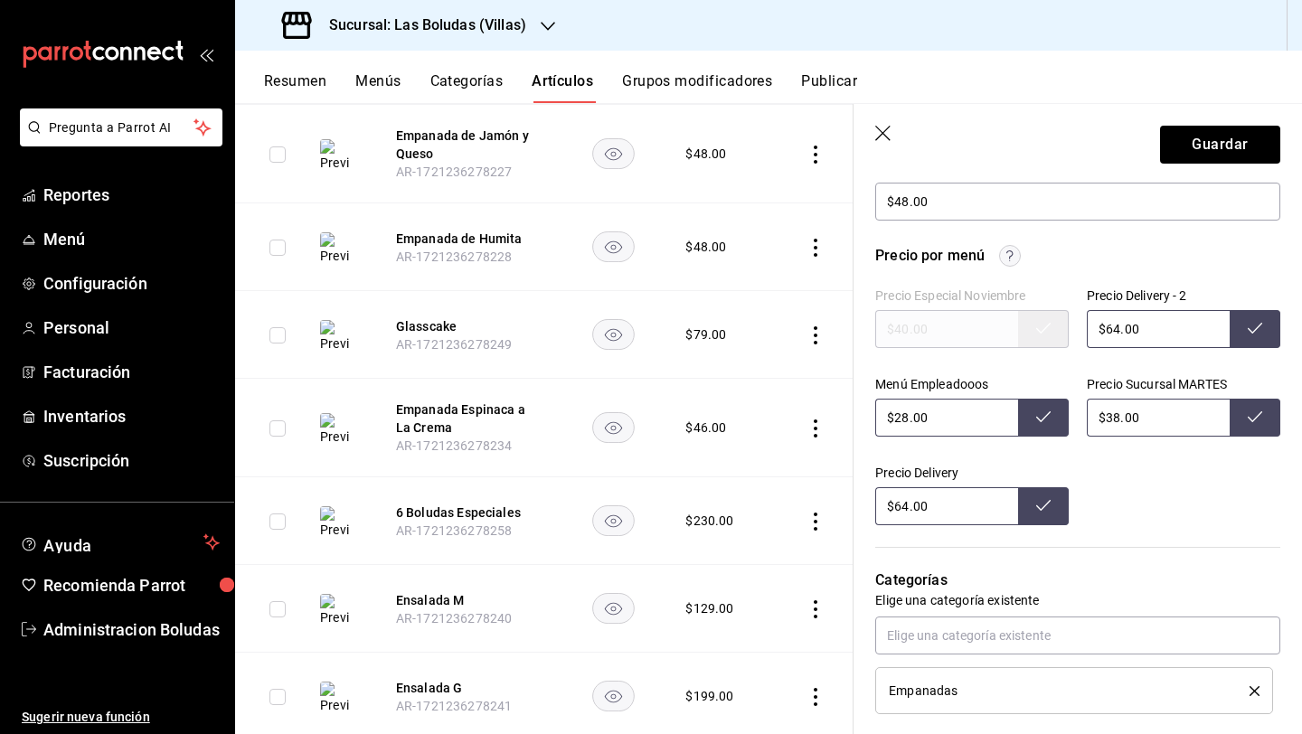
click at [907, 417] on input "$28.00" at bounding box center [946, 418] width 143 height 38
type input "$33.00"
type input "$2.00"
click at [904, 508] on input "$64.00" at bounding box center [946, 506] width 143 height 38
type input "$28.00"
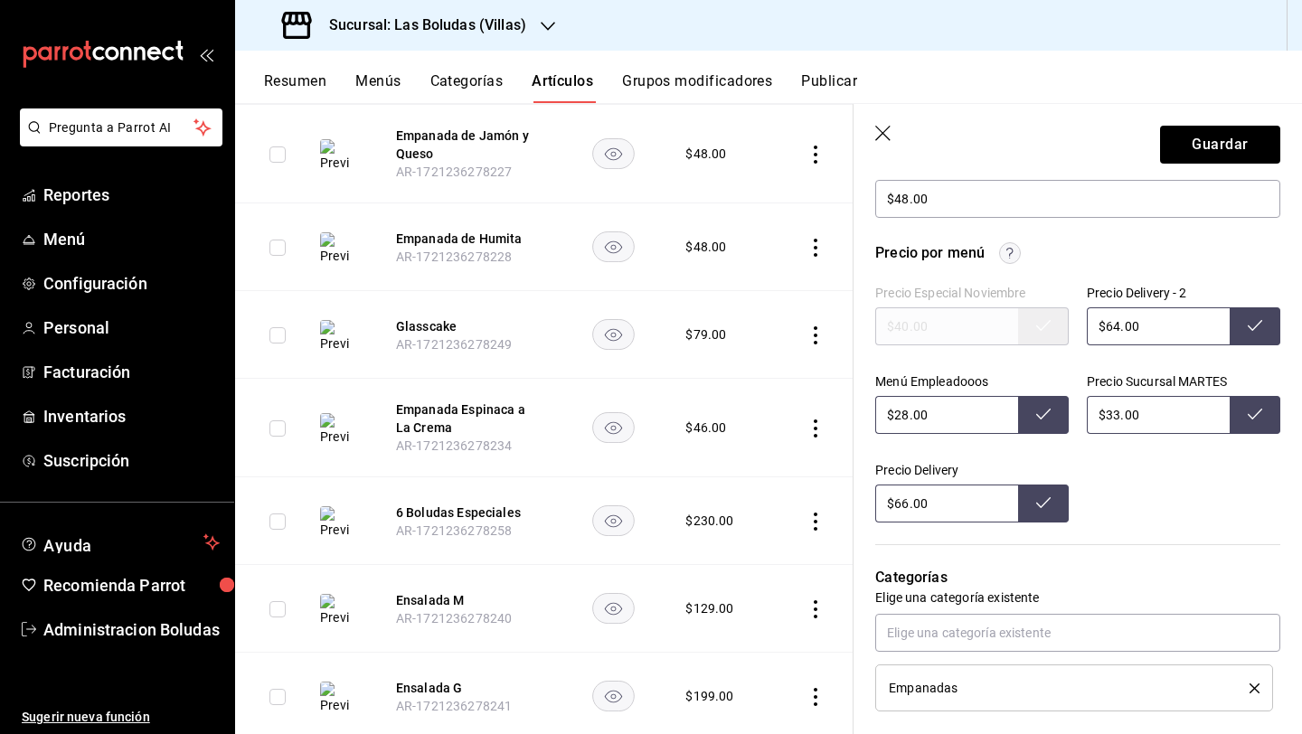
scroll to position [565, 0]
type input "$66.00"
click at [1208, 139] on button "Guardar" at bounding box center [1220, 145] width 120 height 38
type textarea "x"
type input "$64.00"
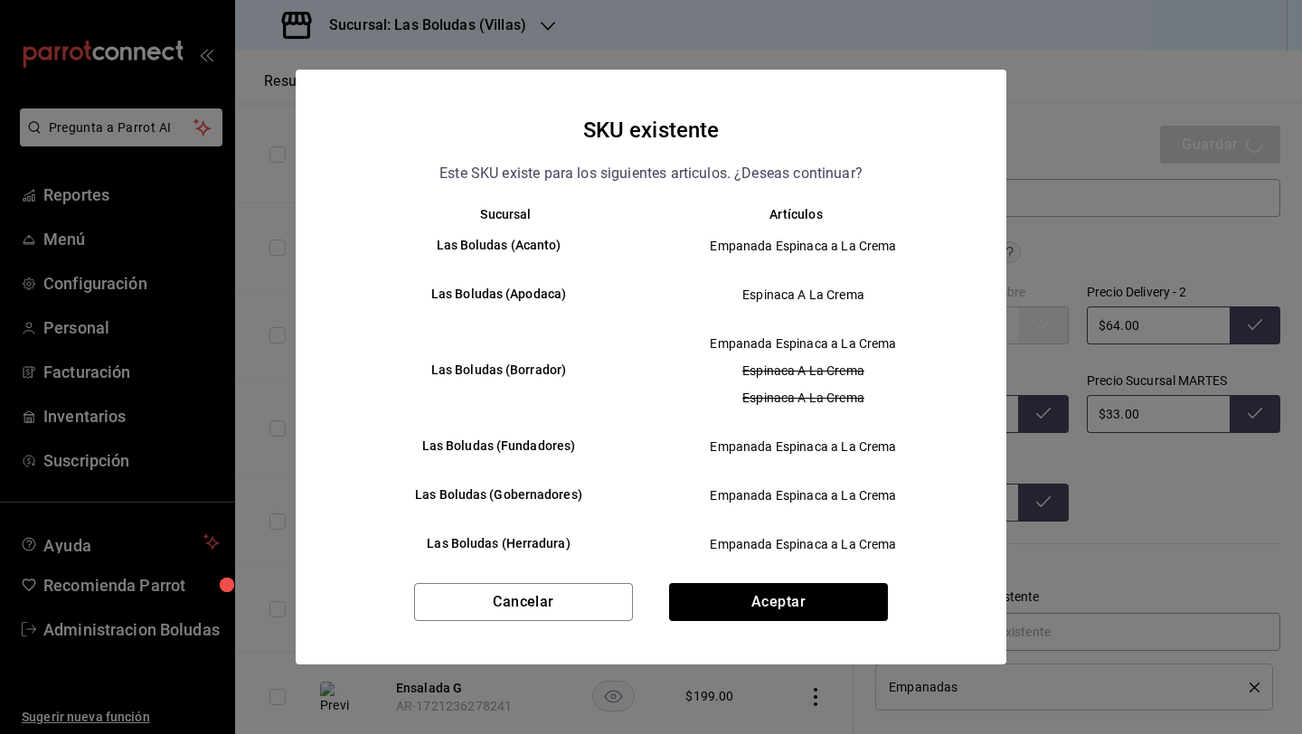
click at [890, 602] on div "Cancelar Aceptar" at bounding box center [651, 623] width 710 height 81
drag, startPoint x: 826, startPoint y: 621, endPoint x: 840, endPoint y: 620, distance: 13.6
click at [829, 620] on div "Cancelar Aceptar" at bounding box center [651, 623] width 710 height 81
drag, startPoint x: 790, startPoint y: 622, endPoint x: 806, endPoint y: 625, distance: 16.5
click at [791, 622] on div "Cancelar Aceptar" at bounding box center [651, 623] width 710 height 81
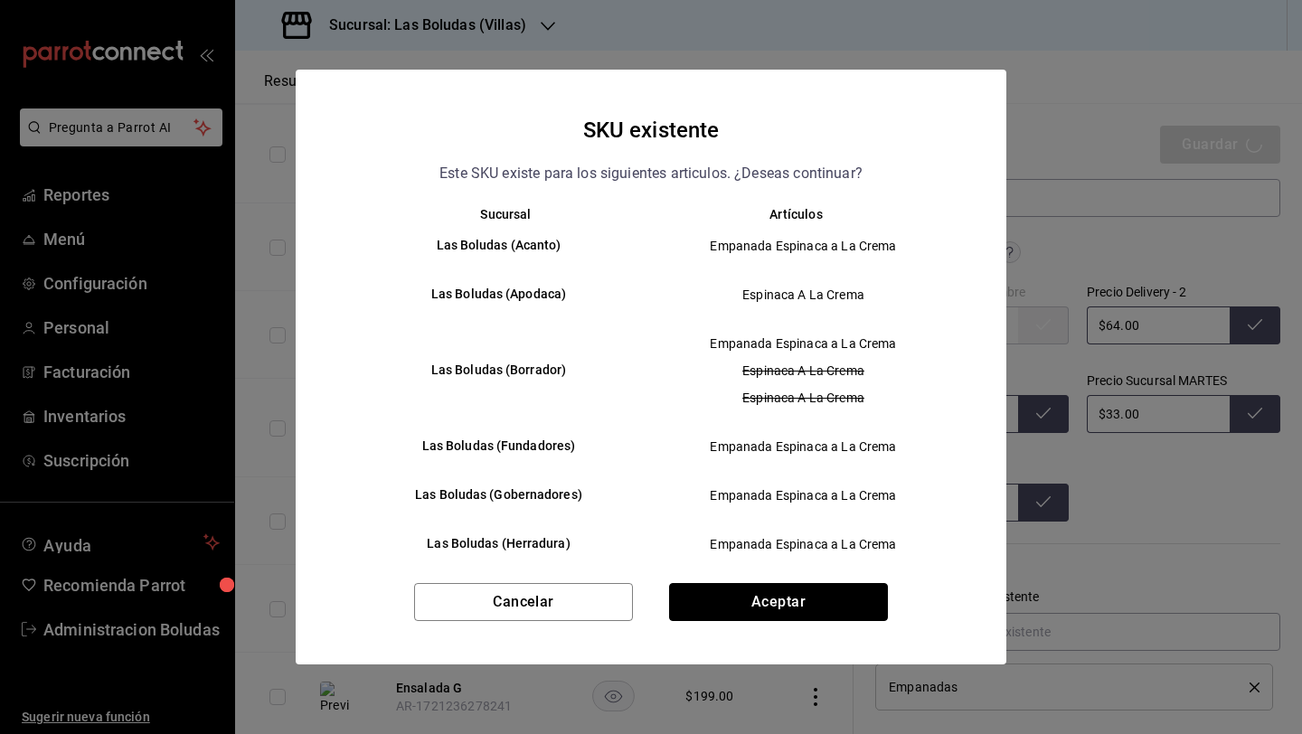
drag, startPoint x: 838, startPoint y: 605, endPoint x: 920, endPoint y: 630, distance: 86.1
click at [840, 606] on button "Aceptar" at bounding box center [778, 602] width 219 height 38
type textarea "x"
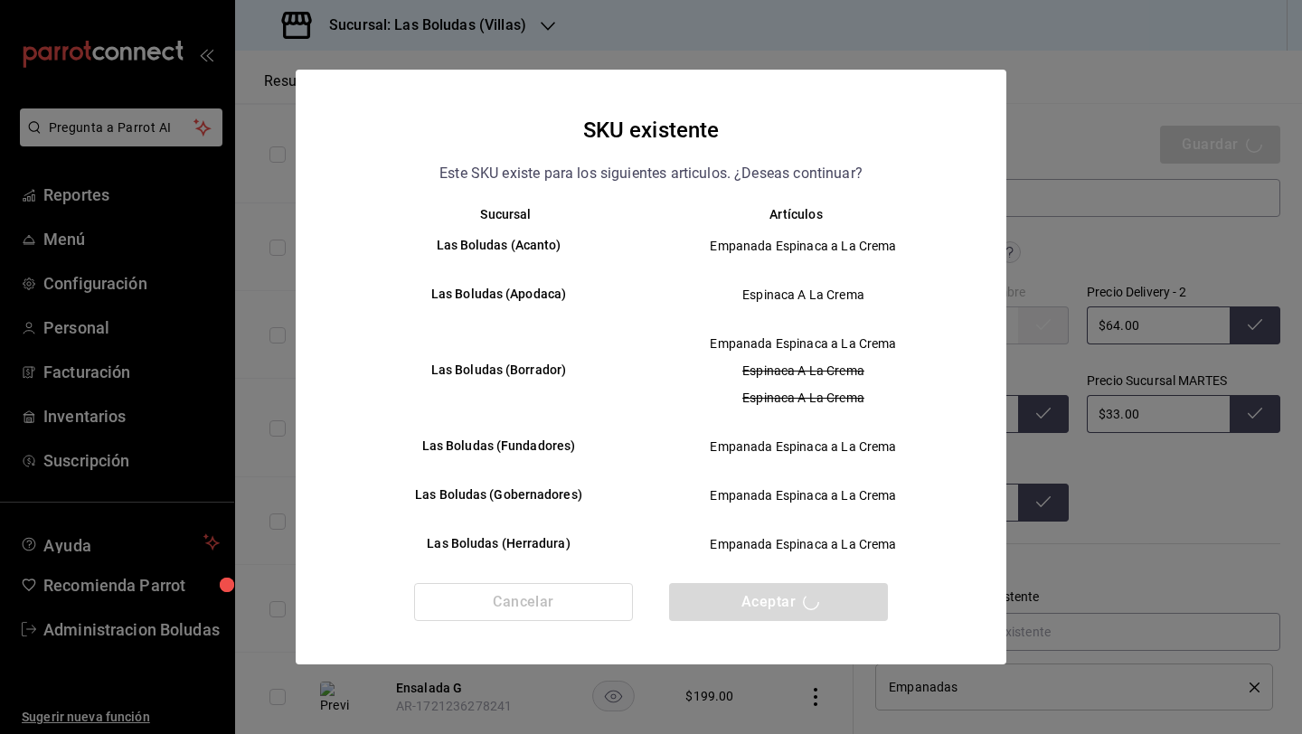
type textarea "x"
type input "AR-1756146660940"
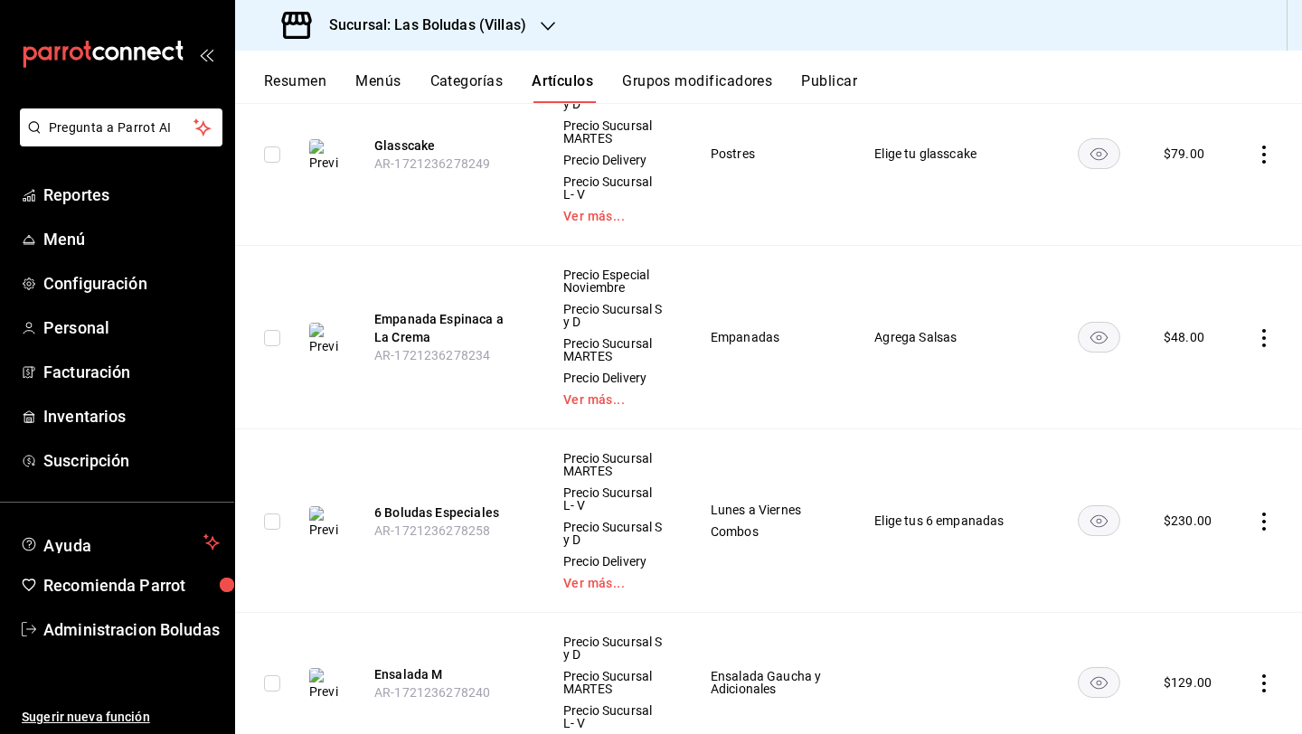
scroll to position [2728, 0]
click at [1262, 512] on icon "actions" at bounding box center [1264, 521] width 4 height 18
click at [1198, 544] on span "Editar" at bounding box center [1195, 550] width 47 height 19
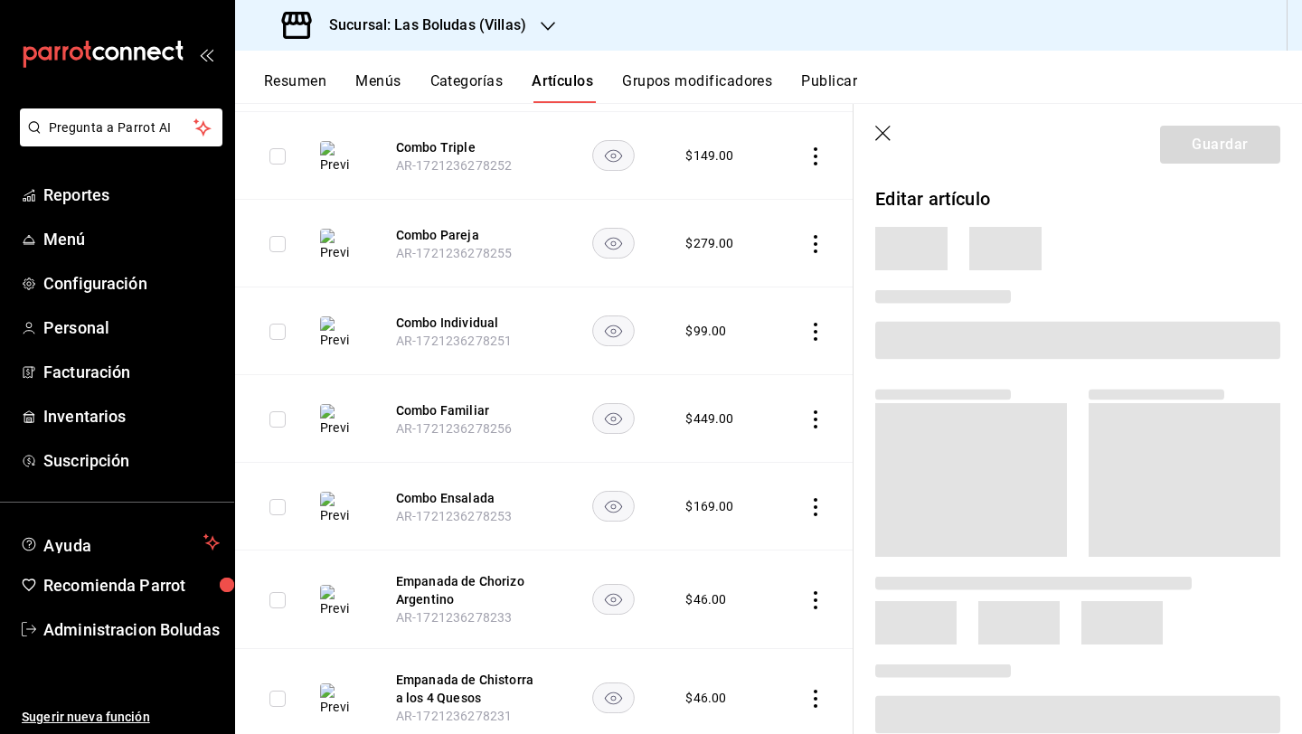
scroll to position [1959, 0]
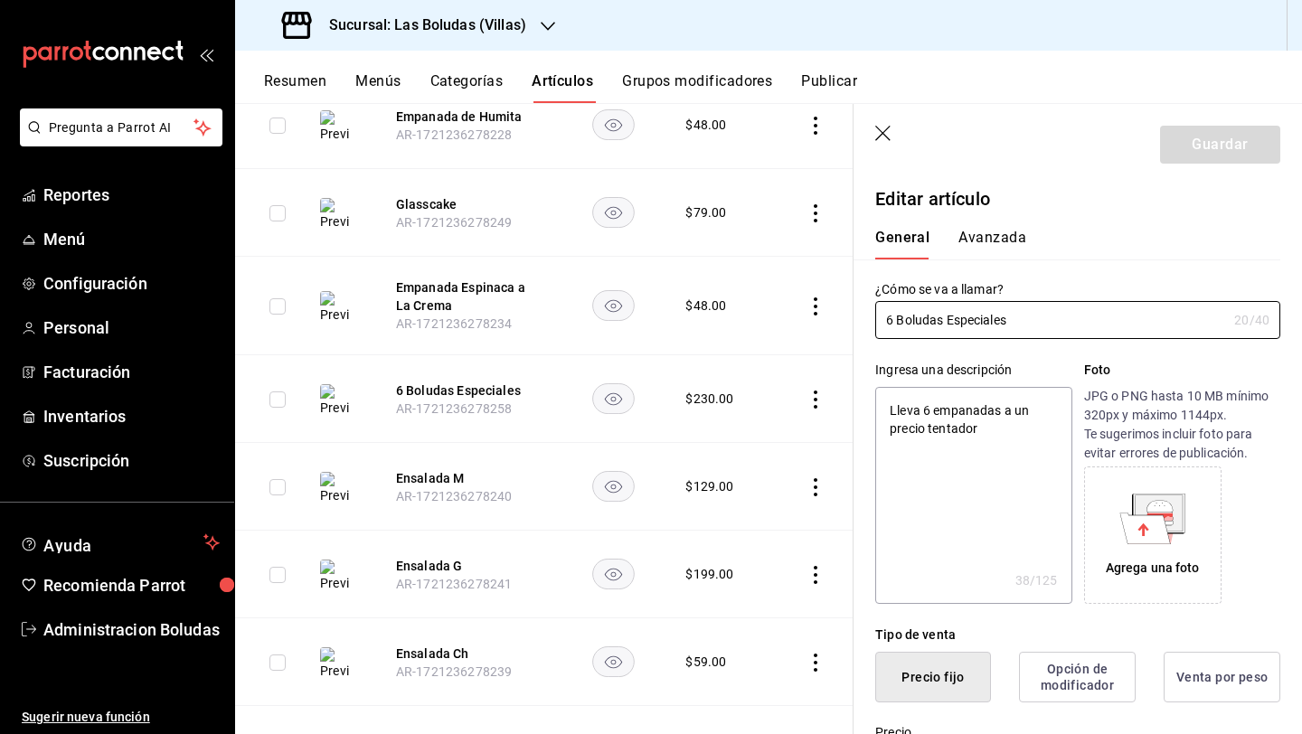
type textarea "x"
type input "$230.00"
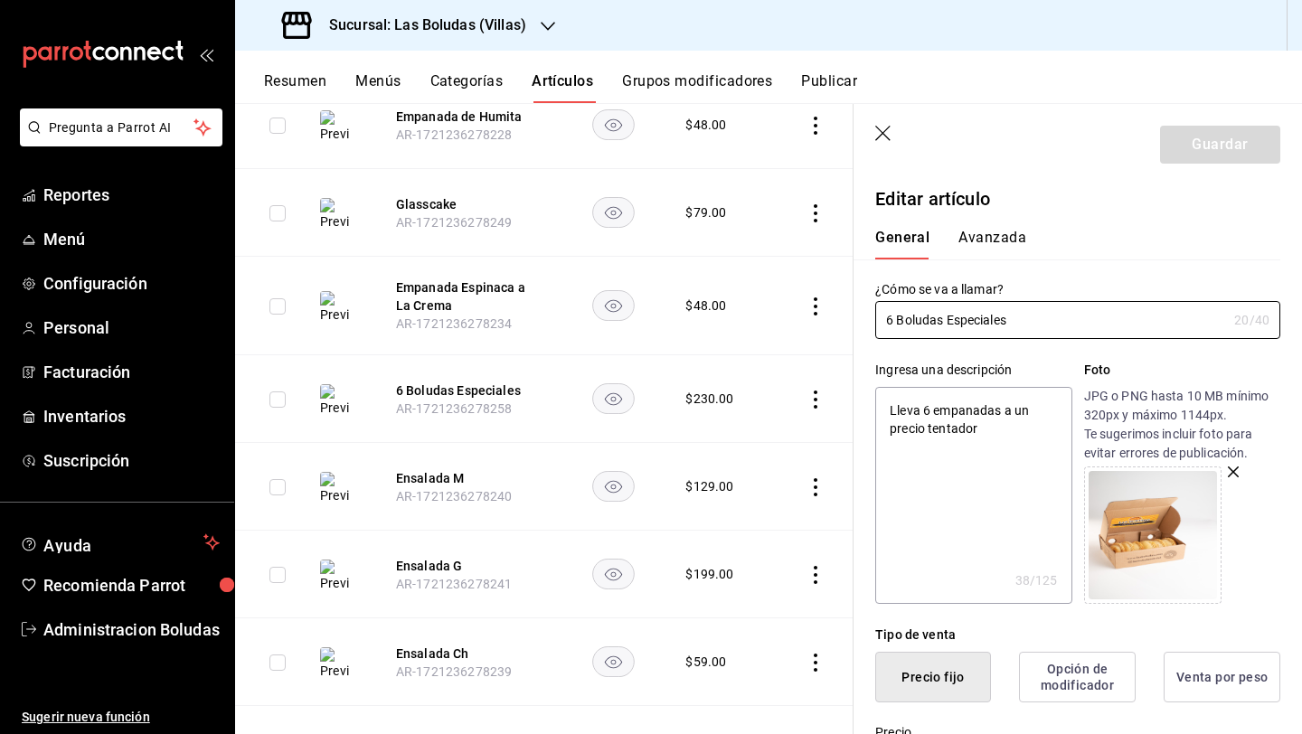
drag, startPoint x: 1030, startPoint y: 316, endPoint x: 763, endPoint y: 320, distance: 267.6
click at [763, 320] on main "Artículos sucursal Para editar los artículos o cambios generales, ve a “Organiz…" at bounding box center [768, 418] width 1067 height 631
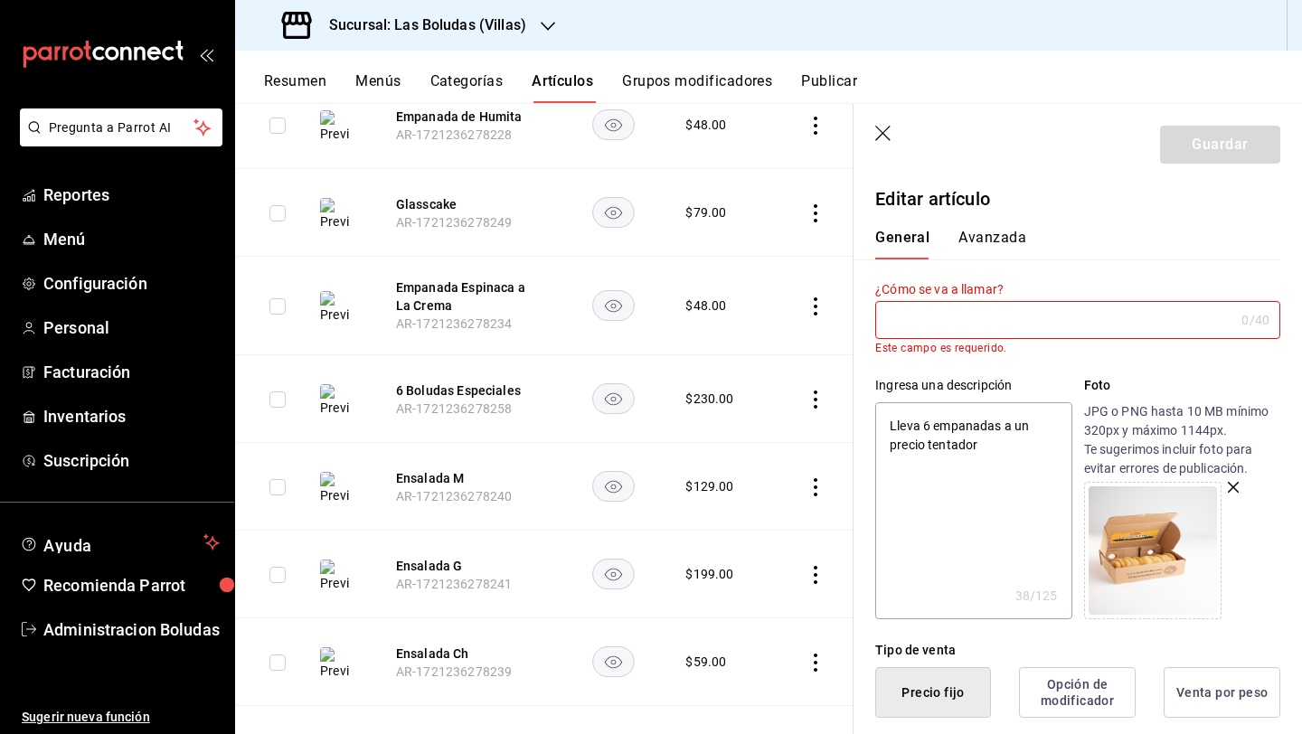
type textarea "x"
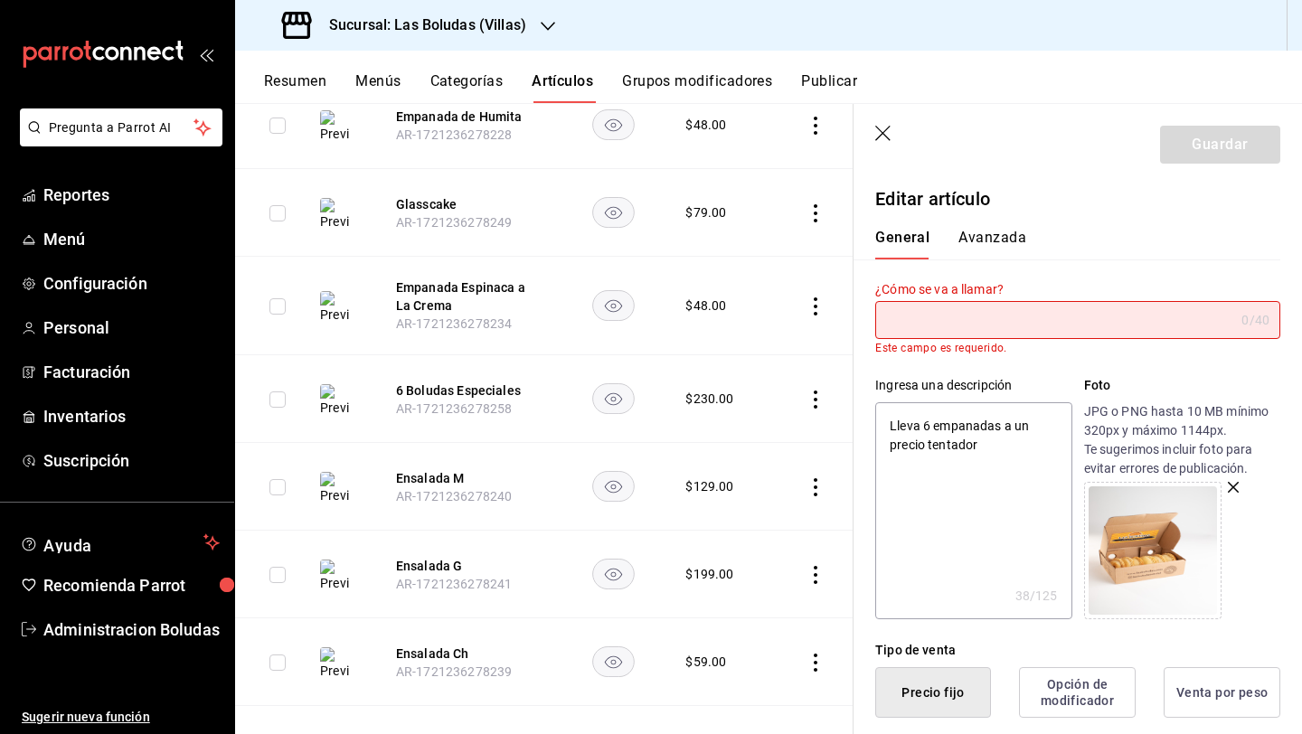
type input "S"
type textarea "x"
type input "SIX"
type textarea "x"
type input "S"
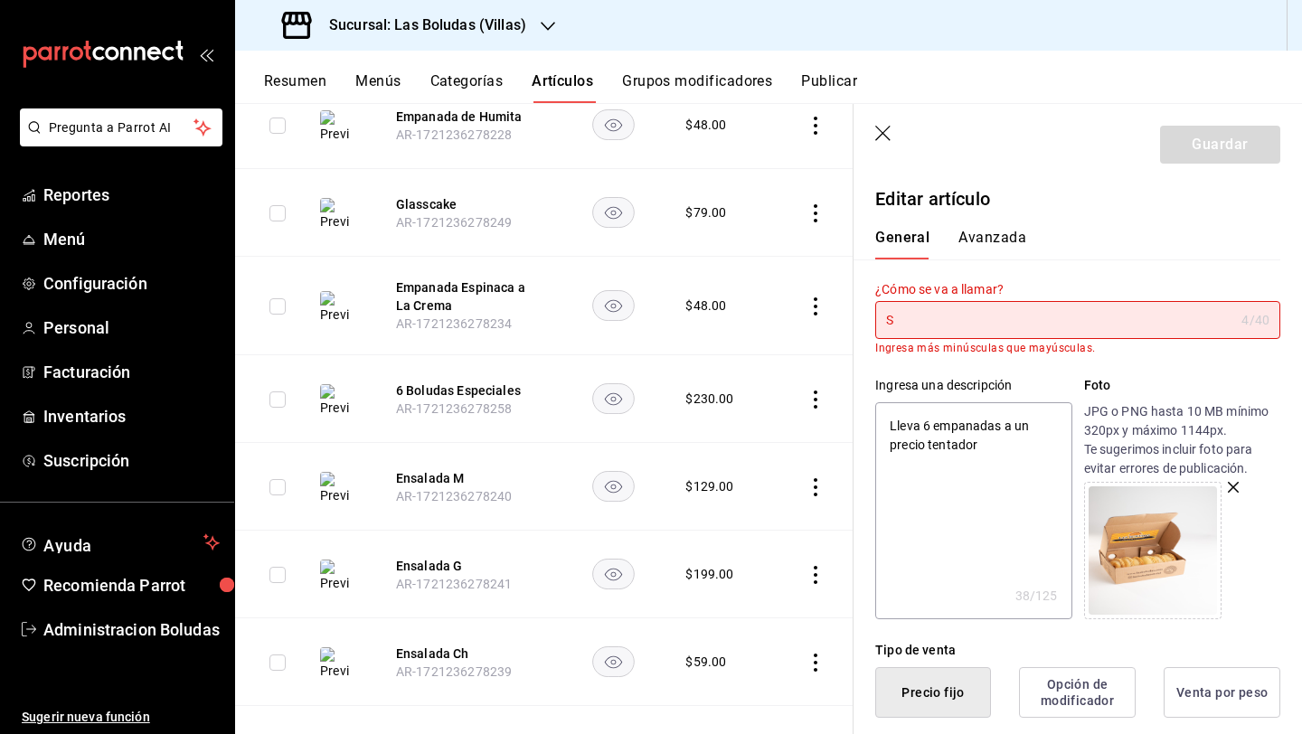
type textarea "x"
type input "SIX"
type textarea "x"
type input "S"
type textarea "x"
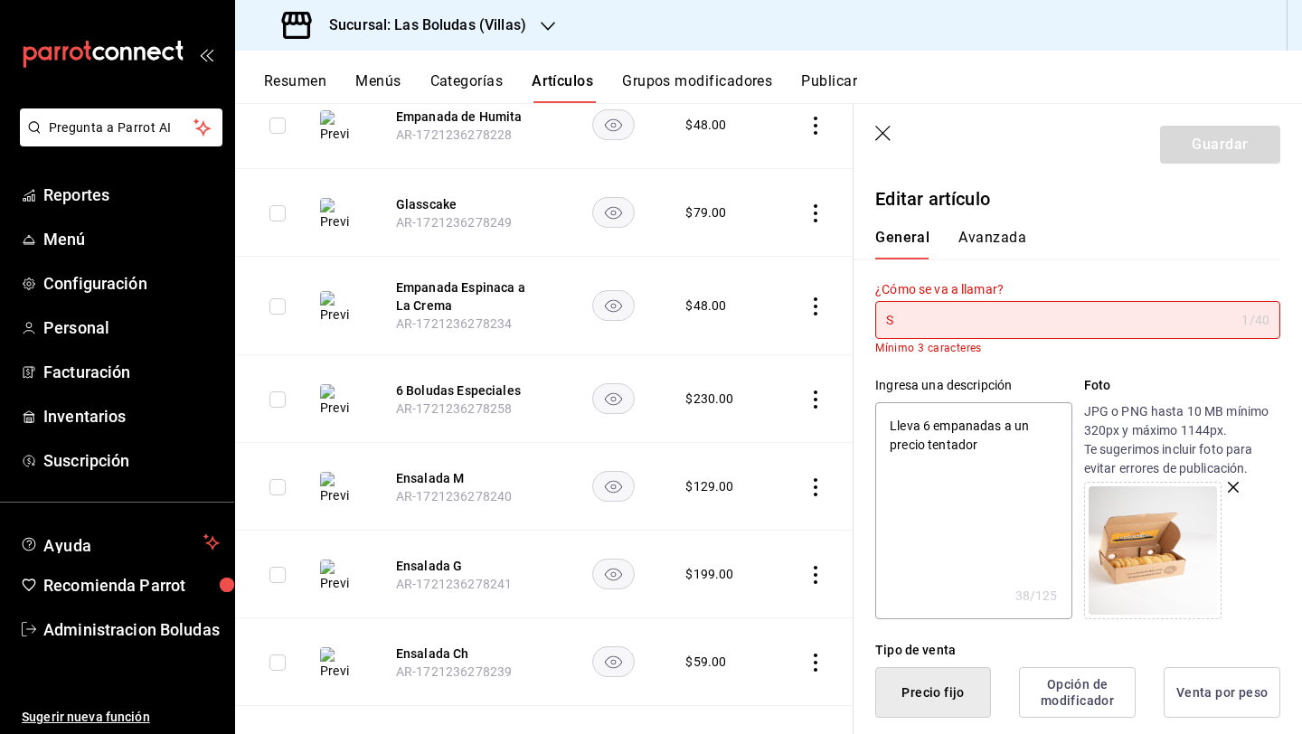
type input "Si"
type textarea "x"
type input "Six"
type textarea "x"
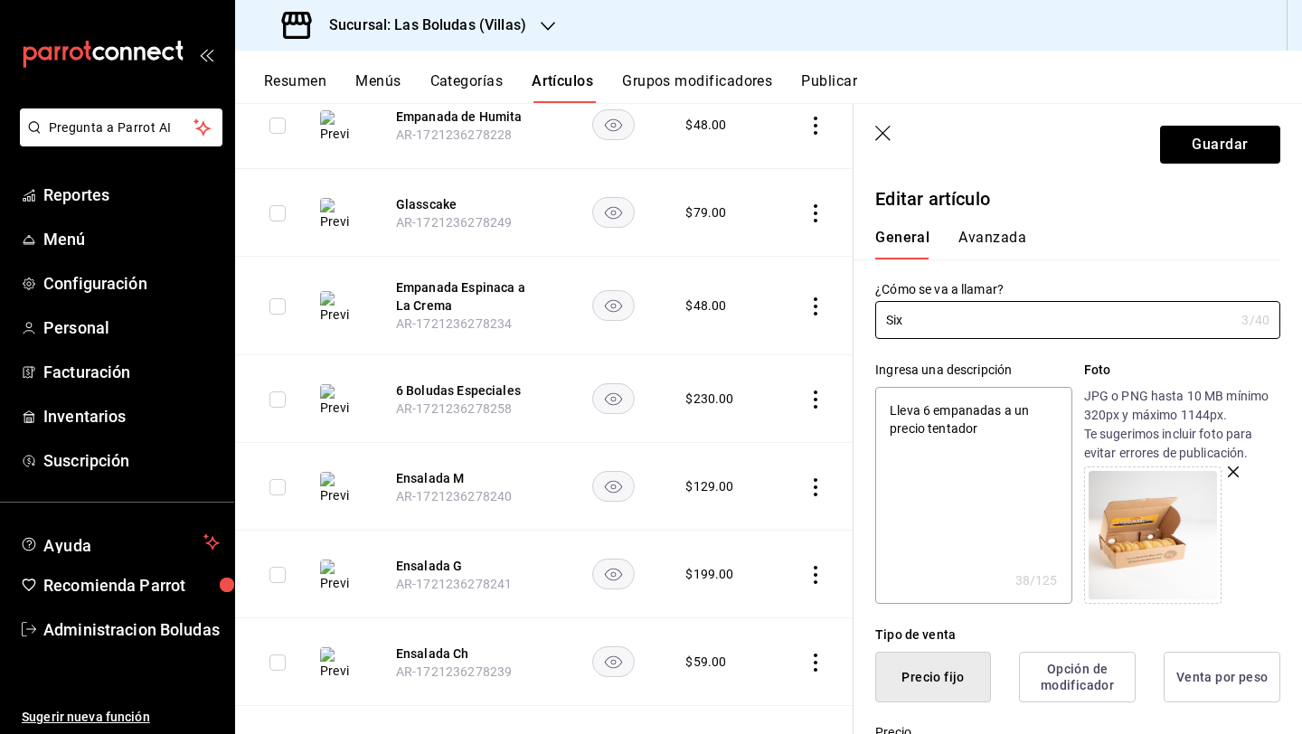
type input "Six"
type textarea "x"
type input "Six Pa"
type textarea "x"
type input "Six Pac"
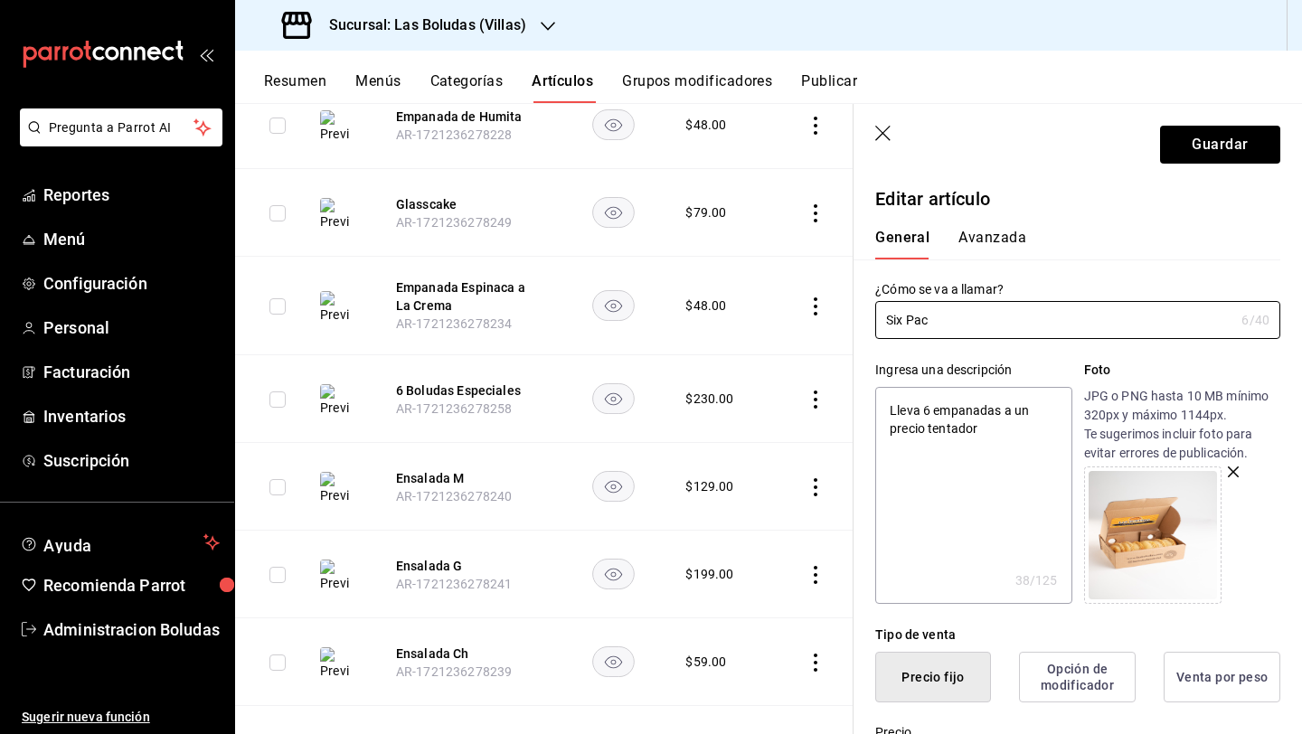
type textarea "x"
type input "Six Pack"
type textarea "x"
type input "Six Pack"
type textarea "x"
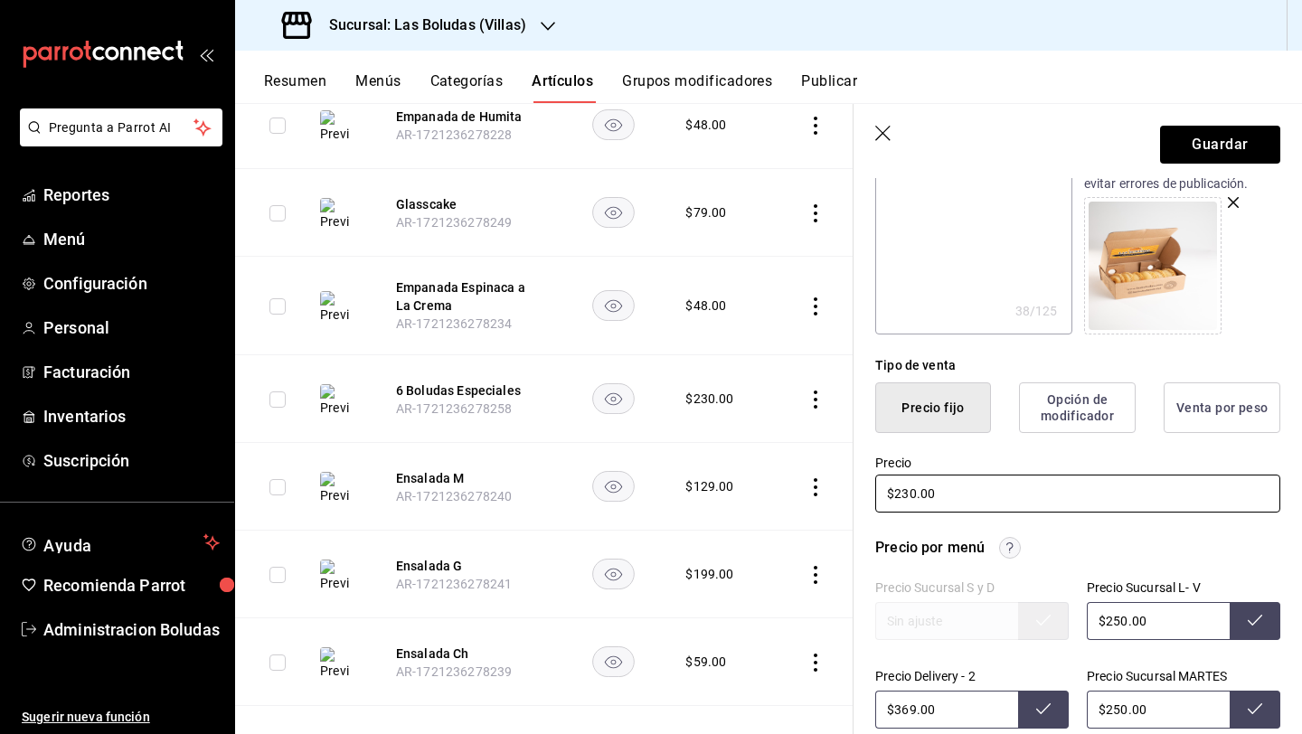
scroll to position [282, 0]
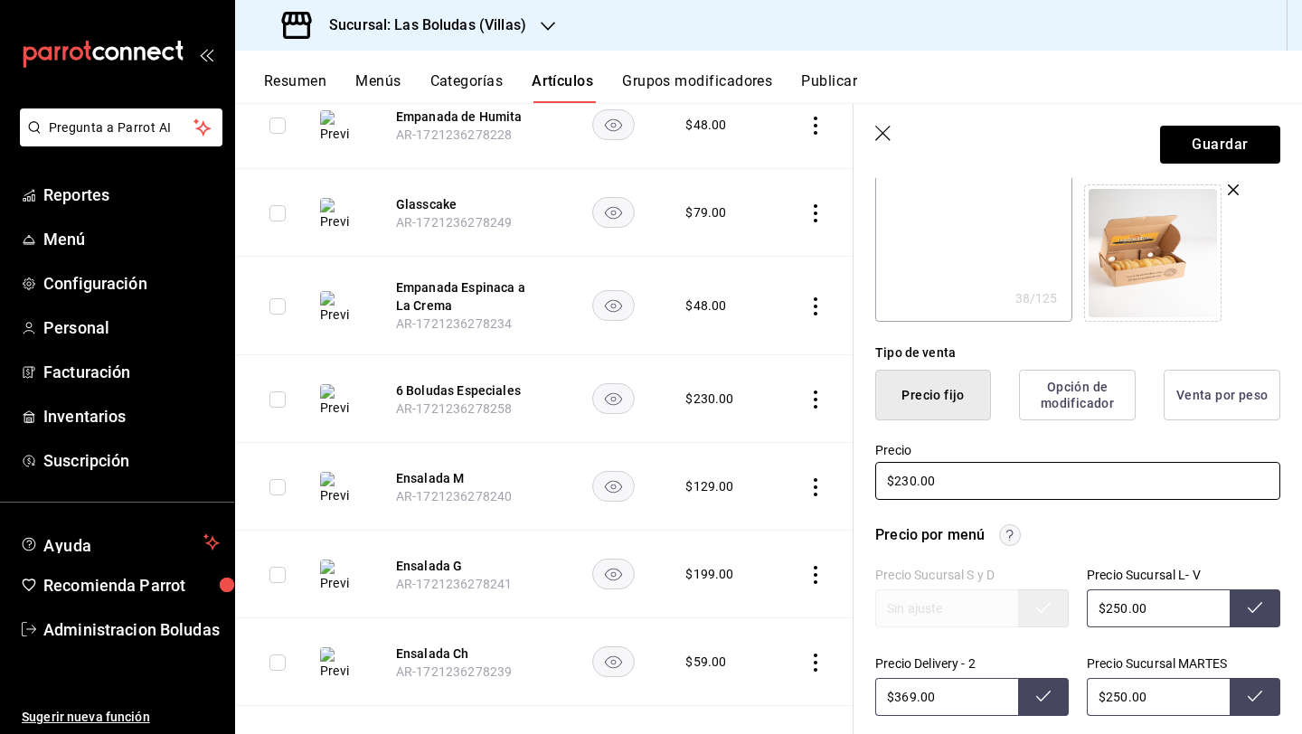
type input "Six Pack"
click at [908, 480] on input "$230.00" at bounding box center [1077, 481] width 405 height 38
type input "$20.00"
type textarea "x"
type input "$260.00"
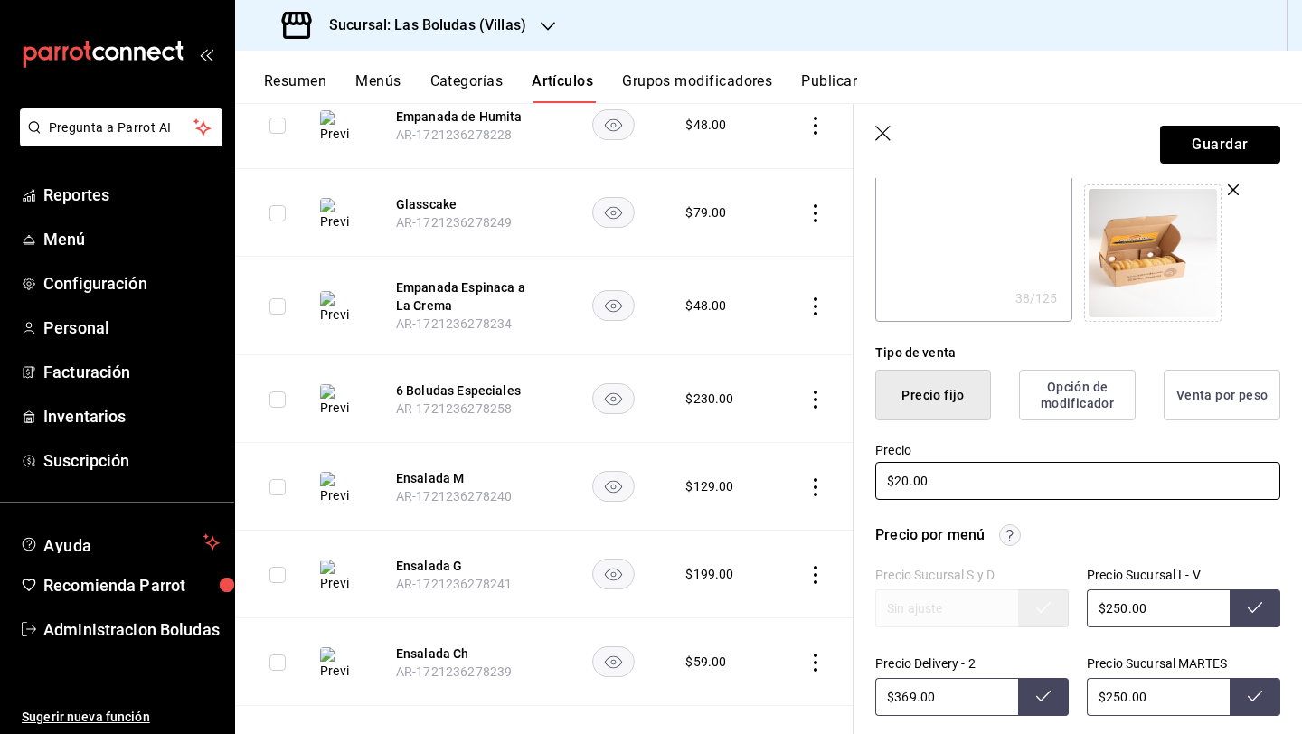
type textarea "x"
type input "$260.00"
click at [1107, 602] on input "$250.00" at bounding box center [1157, 608] width 143 height 38
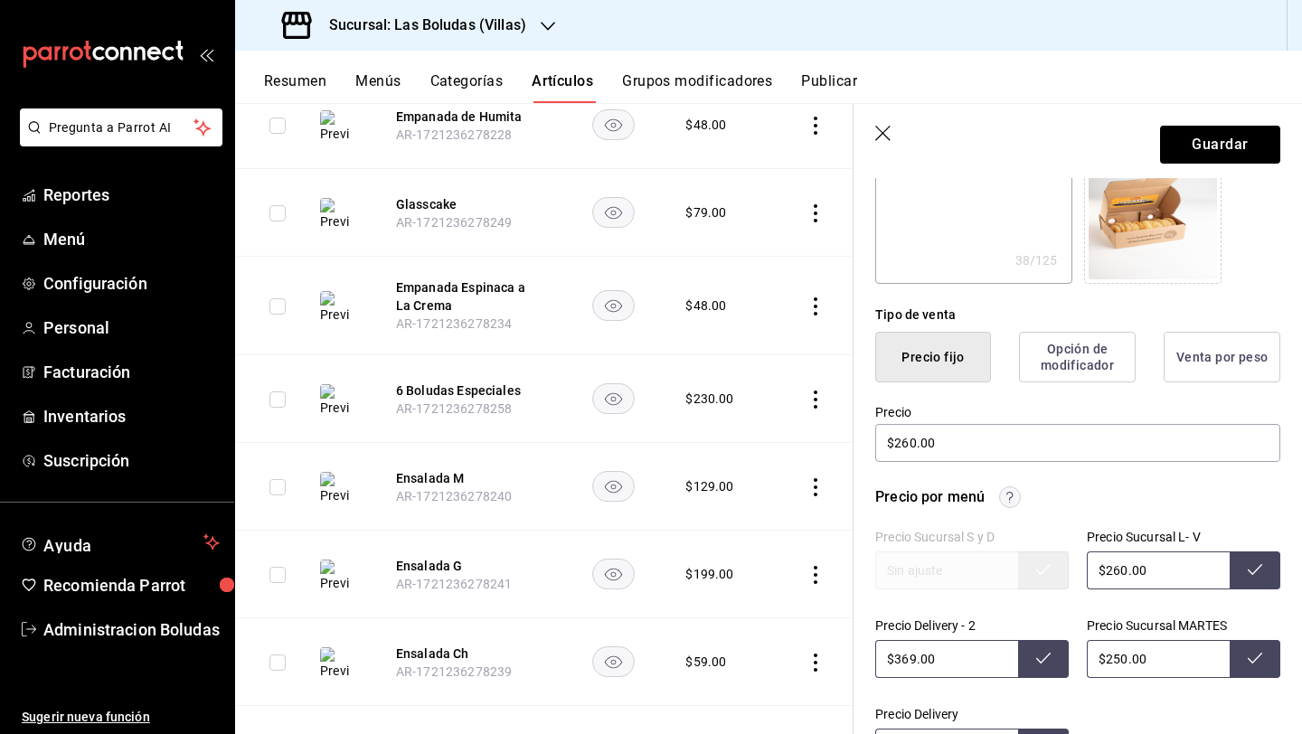
scroll to position [327, 0]
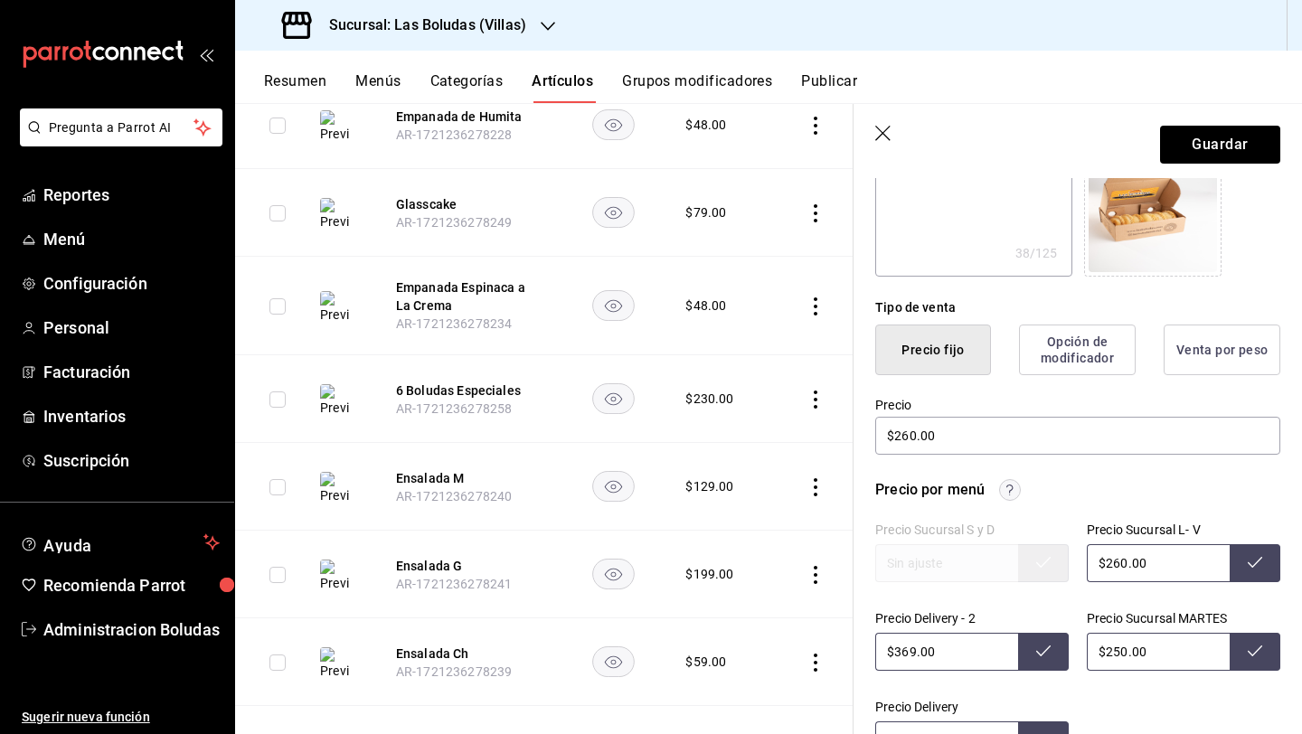
drag, startPoint x: 908, startPoint y: 653, endPoint x: 928, endPoint y: 663, distance: 22.2
click at [908, 653] on input "$369.00" at bounding box center [946, 652] width 143 height 38
type input "$250.00"
click at [1109, 559] on input "$250.00" at bounding box center [1157, 563] width 143 height 38
type input "$369.00"
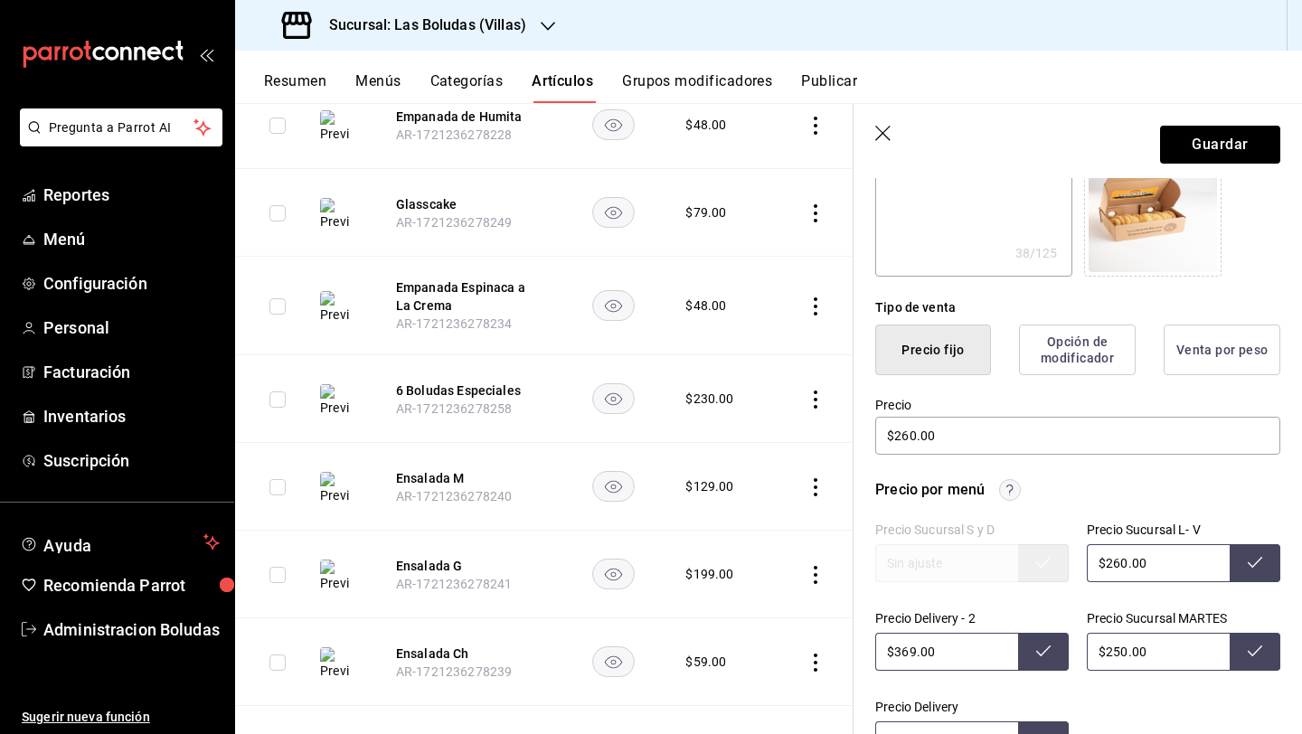
click at [1117, 644] on input "$250.00" at bounding box center [1157, 652] width 143 height 38
type input "$250.00"
drag, startPoint x: 1109, startPoint y: 653, endPoint x: 1166, endPoint y: 663, distance: 58.0
click at [1109, 653] on input "$250.00" at bounding box center [1157, 652] width 143 height 38
click at [1247, 558] on icon at bounding box center [1254, 562] width 14 height 14
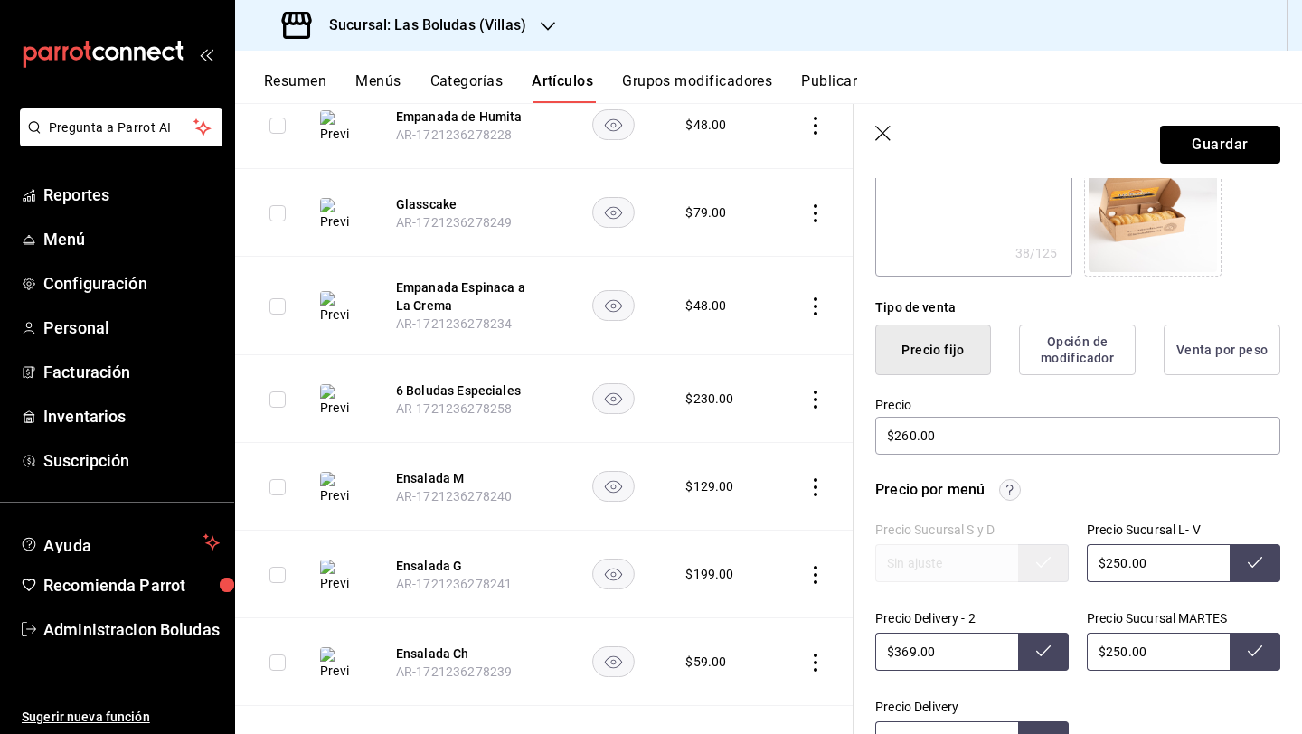
click at [1125, 558] on input "$250.00" at bounding box center [1157, 563] width 143 height 38
drag, startPoint x: 1212, startPoint y: 562, endPoint x: 1176, endPoint y: 563, distance: 36.2
click at [1175, 562] on input "$250.00" at bounding box center [1157, 563] width 143 height 38
click at [1247, 555] on icon at bounding box center [1254, 562] width 14 height 14
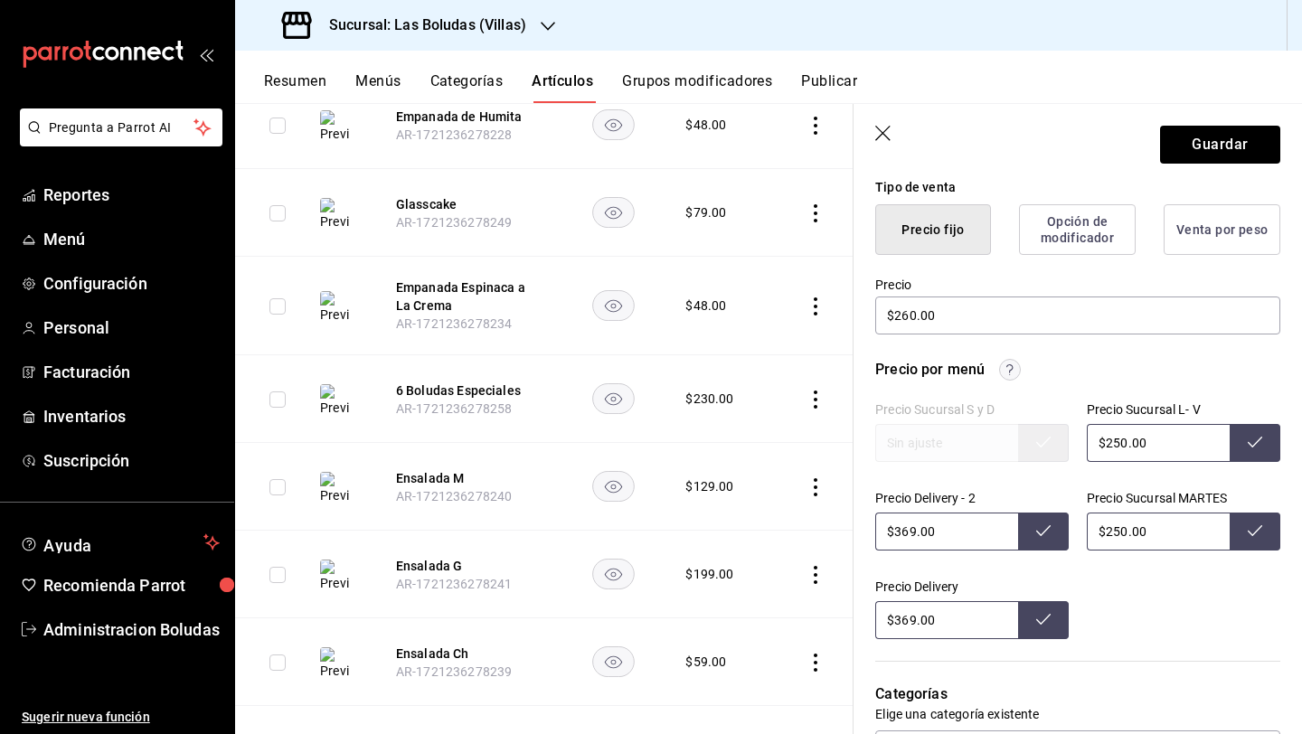
scroll to position [451, 0]
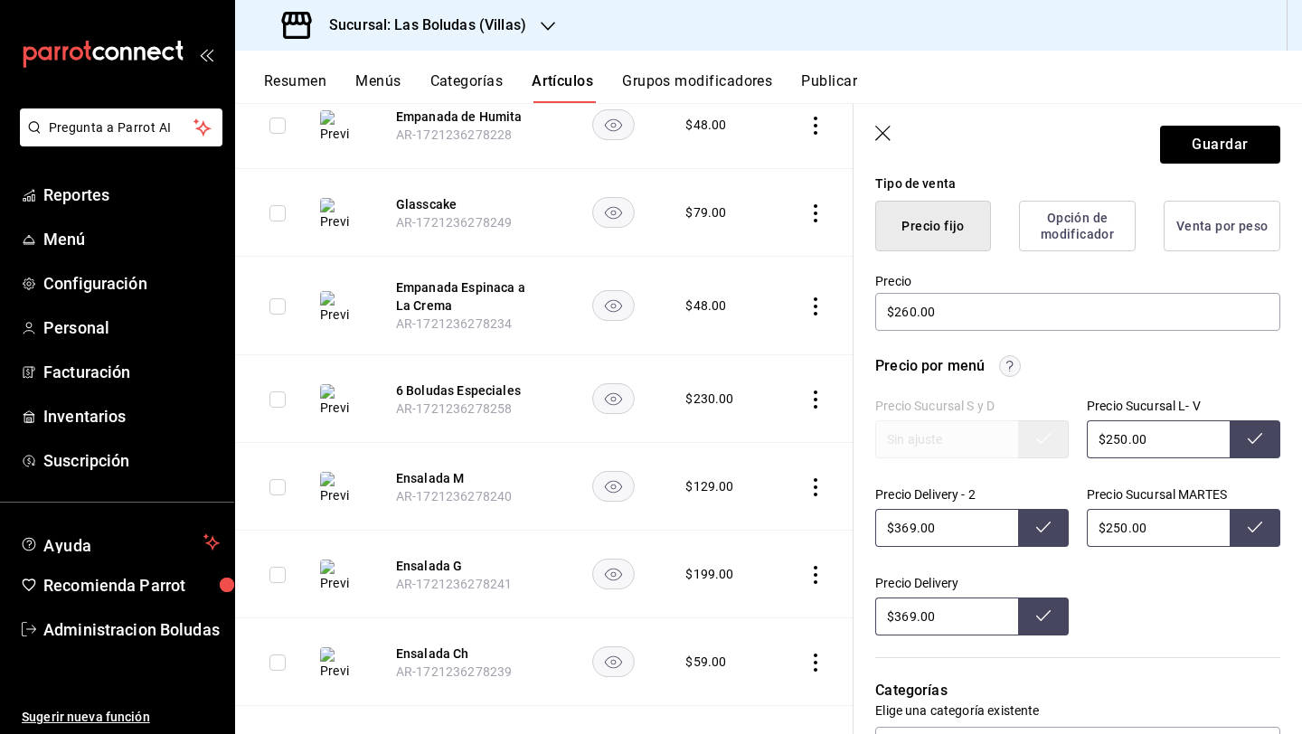
click at [1142, 532] on input "$250.00" at bounding box center [1157, 528] width 143 height 38
click at [1036, 609] on icon at bounding box center [1043, 615] width 14 height 14
click at [1139, 509] on input "$250.00" at bounding box center [1157, 528] width 143 height 38
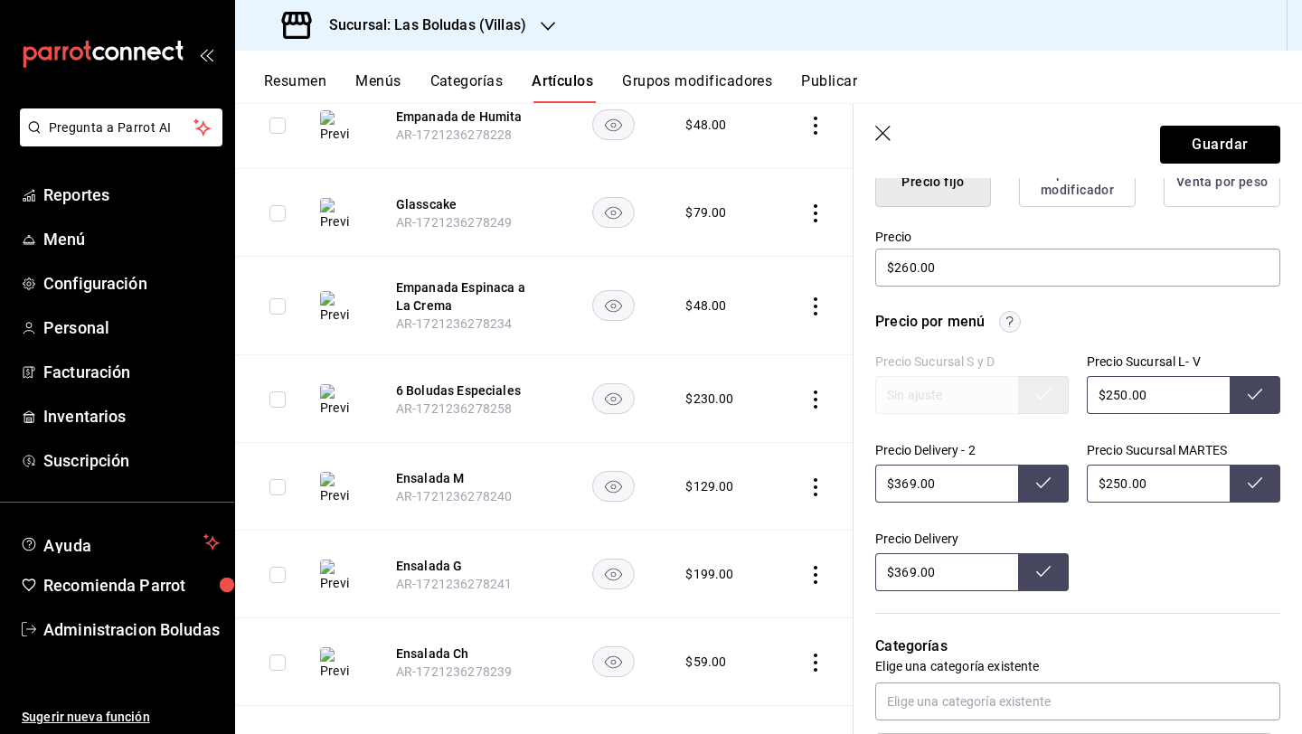
scroll to position [295, 0]
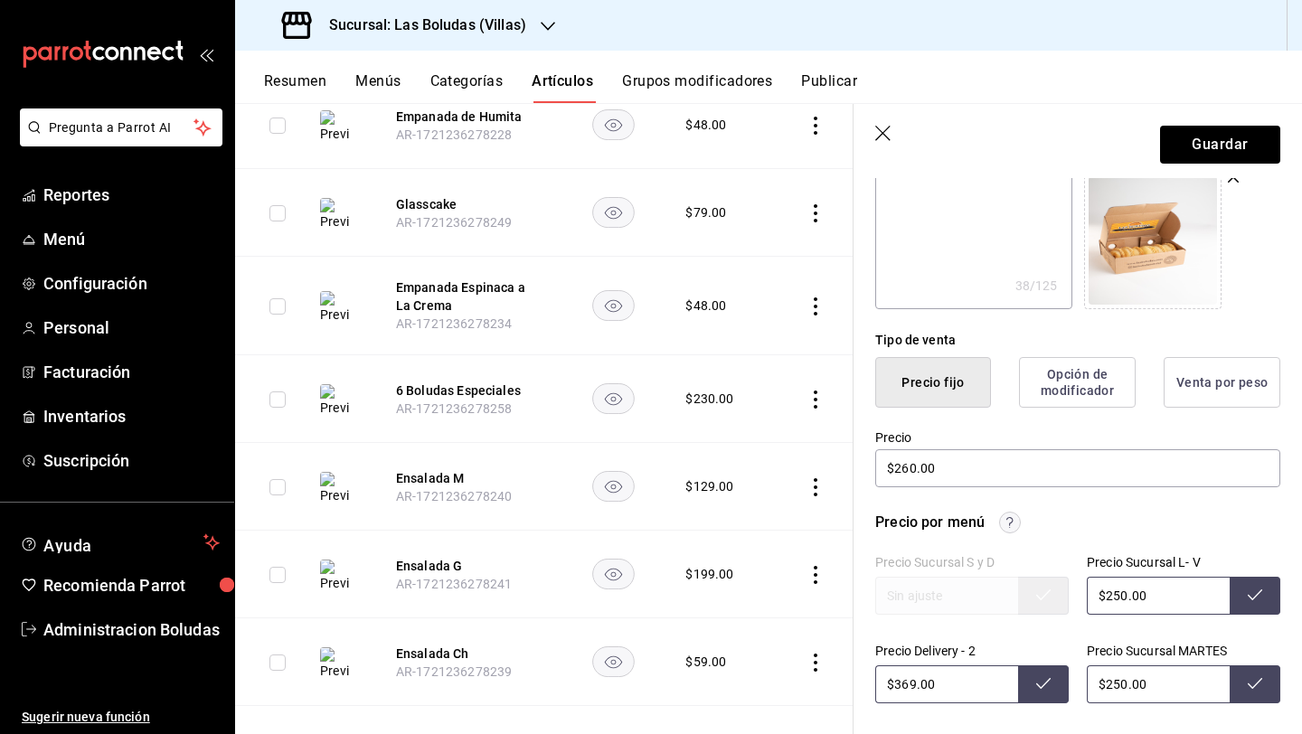
drag, startPoint x: 1189, startPoint y: 594, endPoint x: 1044, endPoint y: 593, distance: 144.6
click at [1044, 593] on div "Precio Sucursal S y D Precio Sucursal L- V $250.00 Precio Delivery - 2 $369.00 …" at bounding box center [1077, 673] width 405 height 237
type input "$260.00"
click at [1113, 683] on input "$250.00" at bounding box center [1157, 684] width 143 height 38
type input "$260.00"
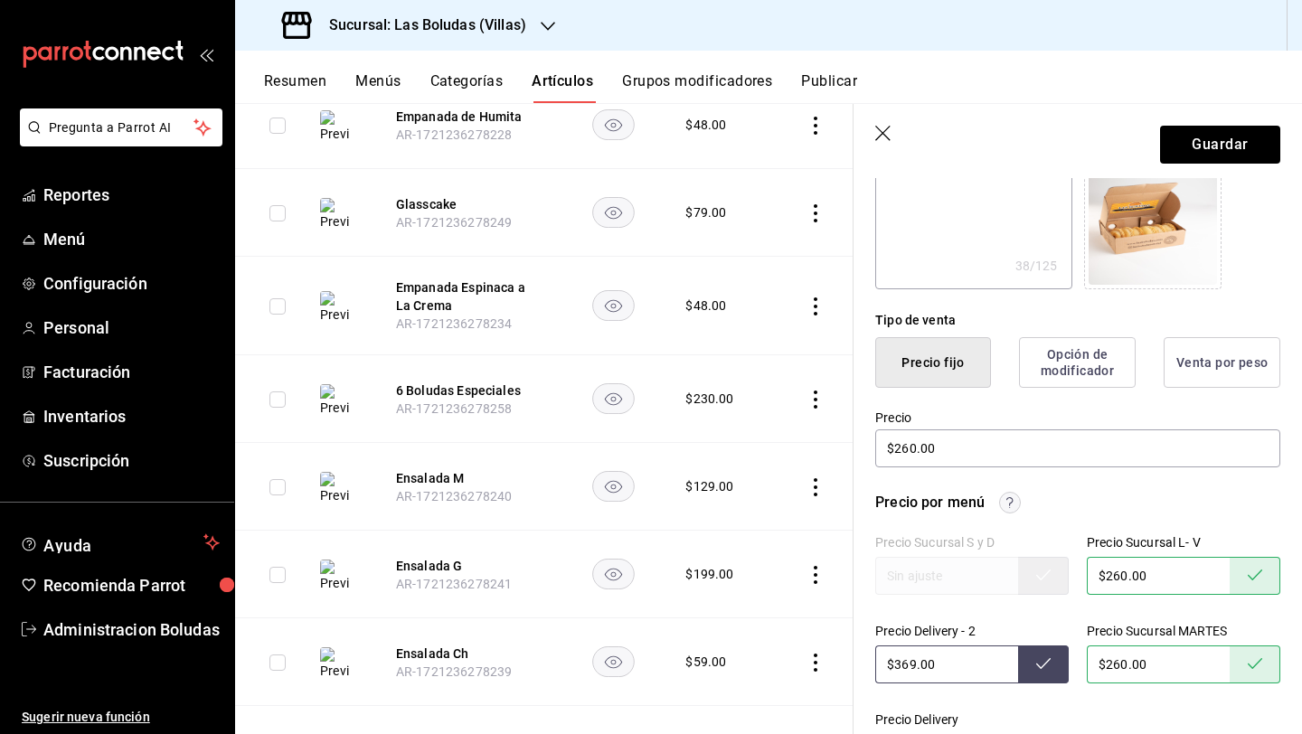
scroll to position [336, 0]
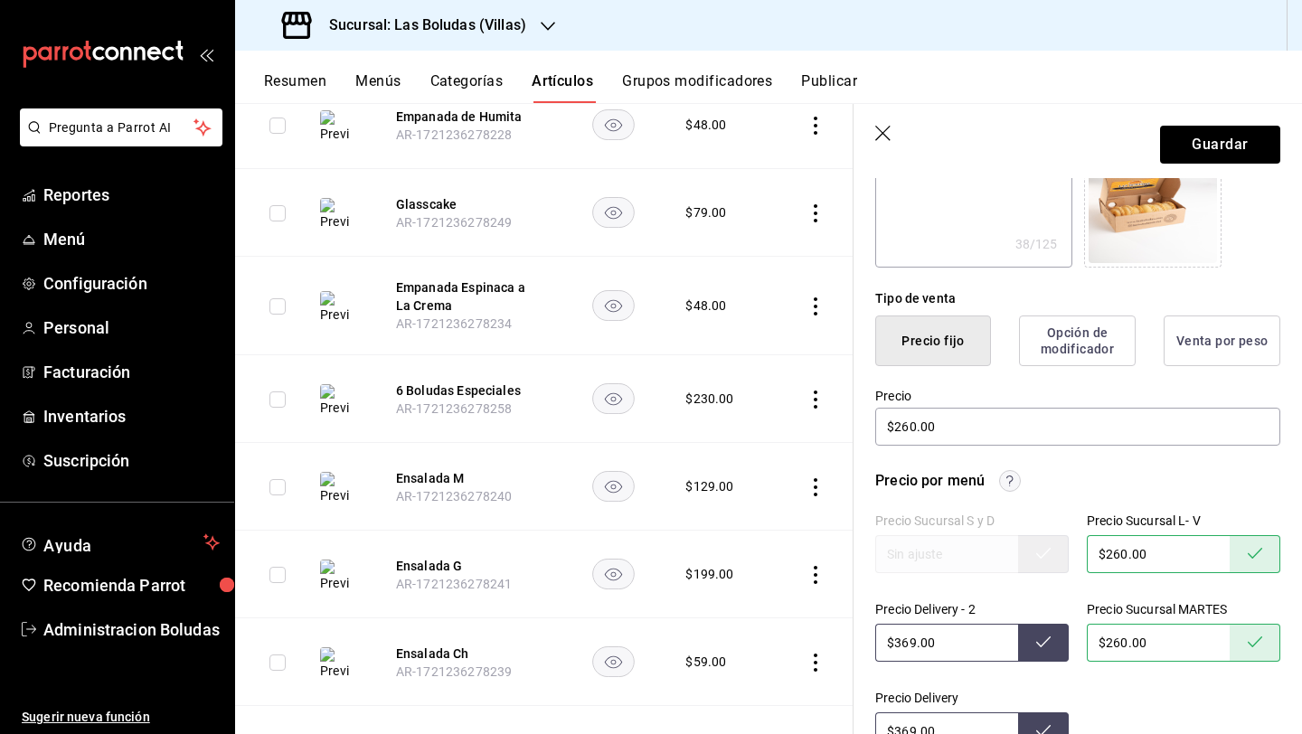
click at [906, 639] on input "$369.00" at bounding box center [946, 643] width 143 height 38
type input "$379.00"
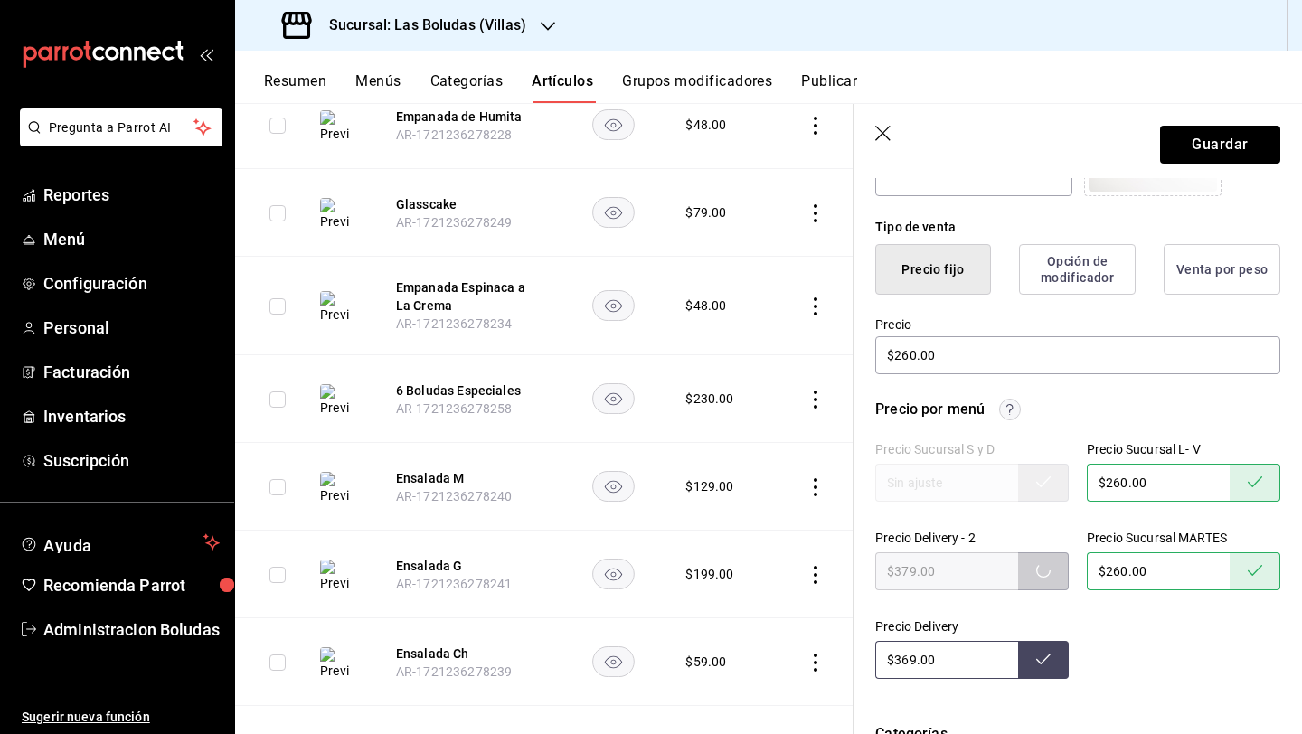
scroll to position [485, 0]
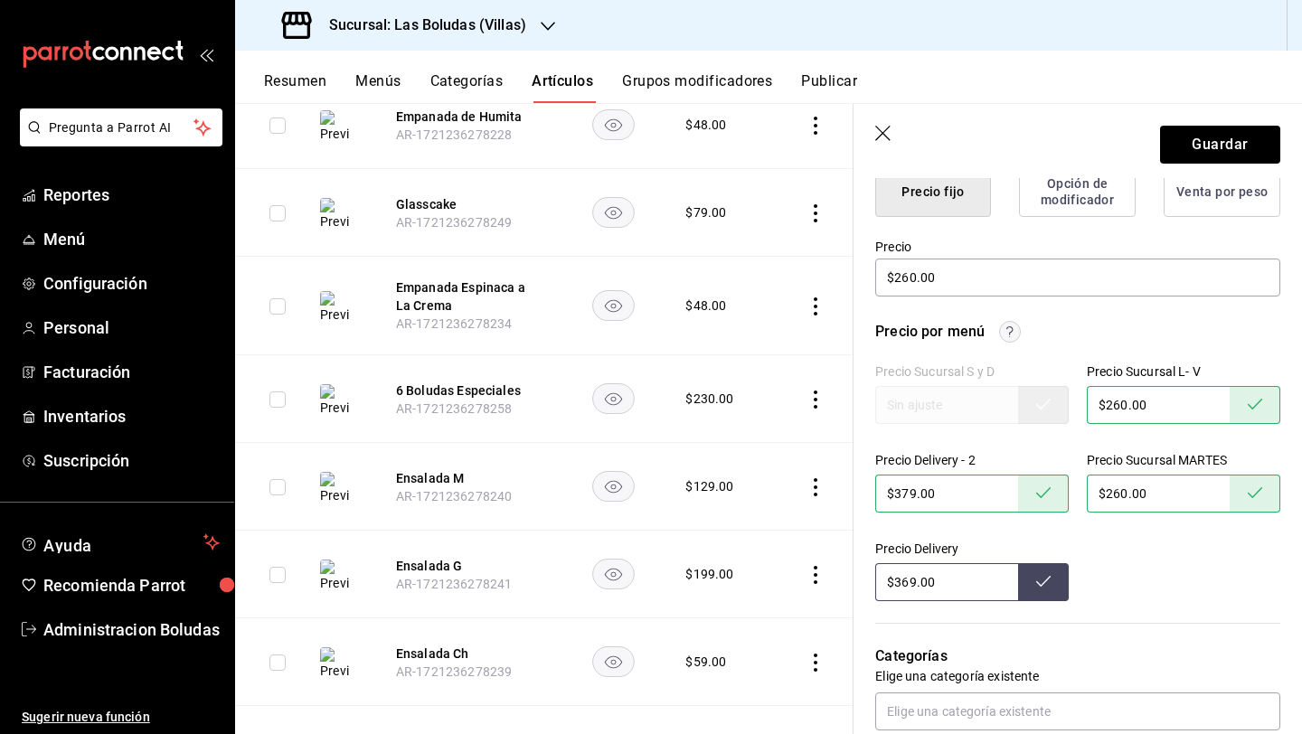
click at [908, 587] on input "$369.00" at bounding box center [946, 582] width 143 height 38
type input "$379.00"
click at [1213, 146] on button "Guardar" at bounding box center [1220, 145] width 120 height 38
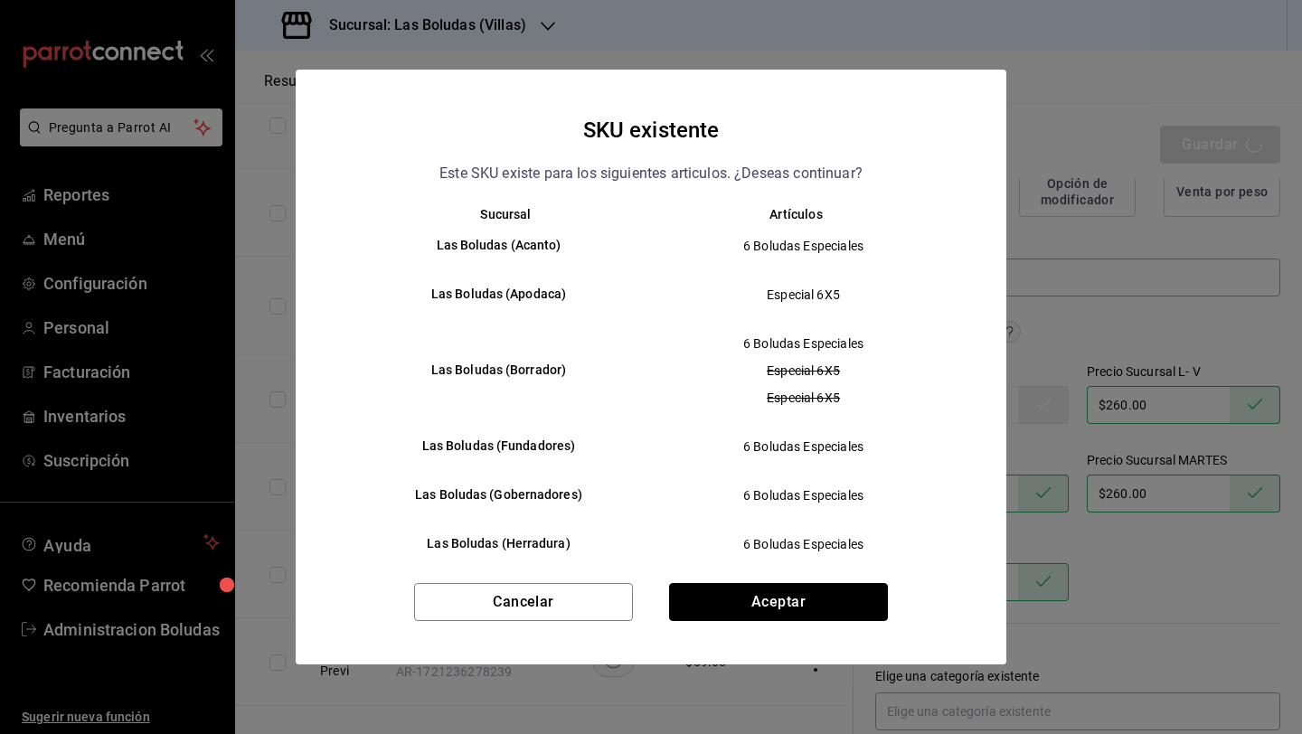
click at [819, 603] on button "Aceptar" at bounding box center [778, 602] width 219 height 38
type textarea "x"
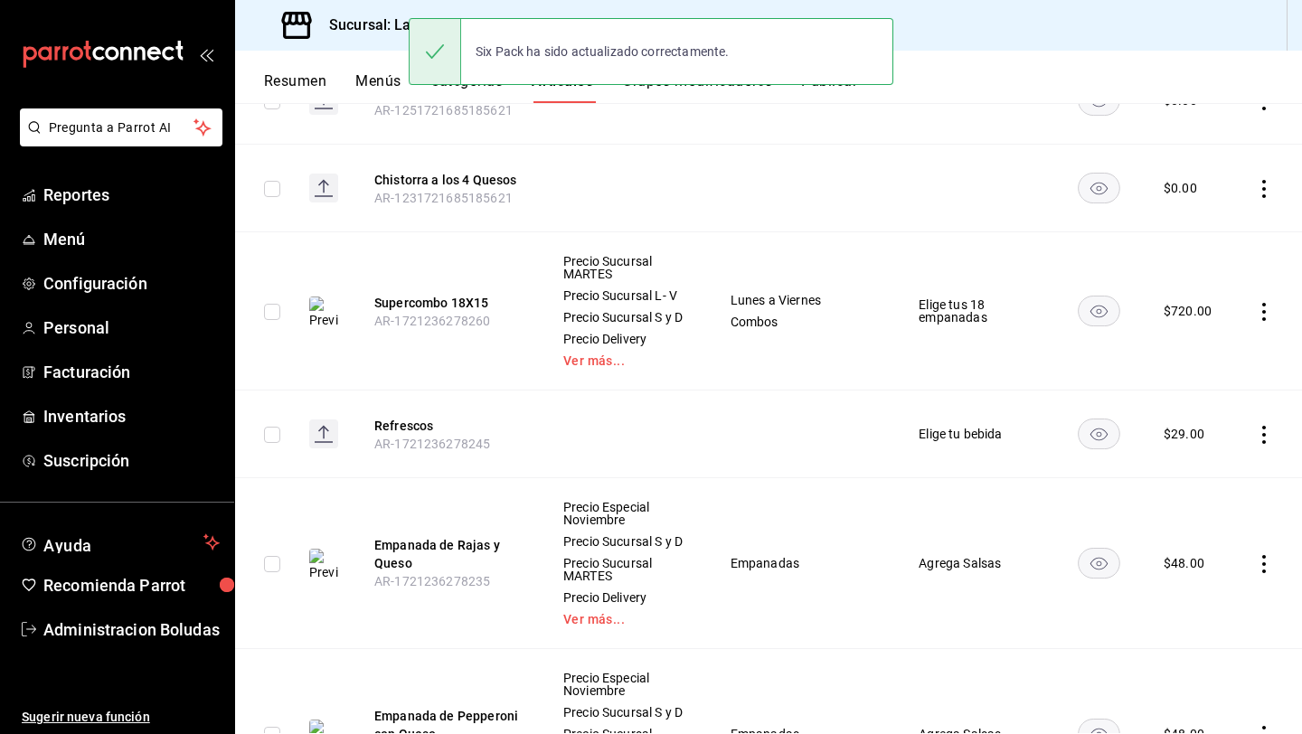
scroll to position [1014, 0]
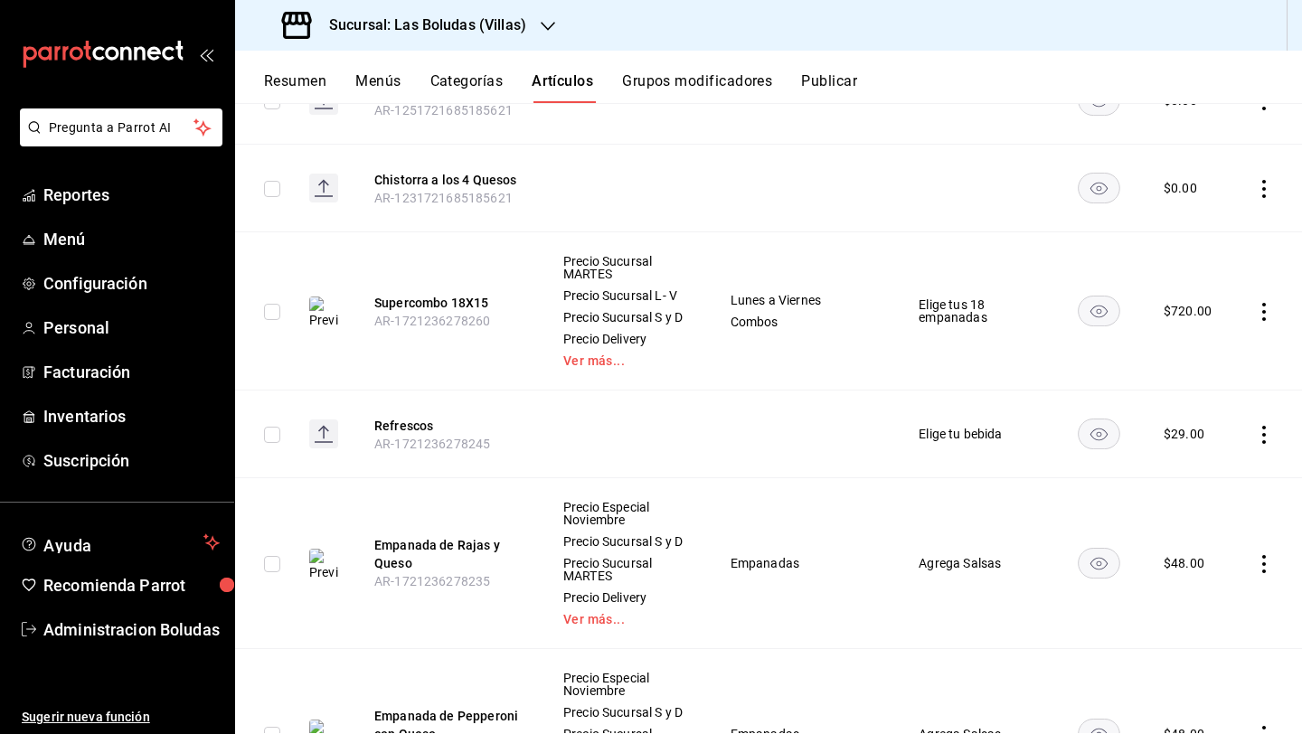
click at [1255, 304] on icon "actions" at bounding box center [1264, 312] width 18 height 18
click at [1197, 353] on span "Editar" at bounding box center [1195, 348] width 47 height 19
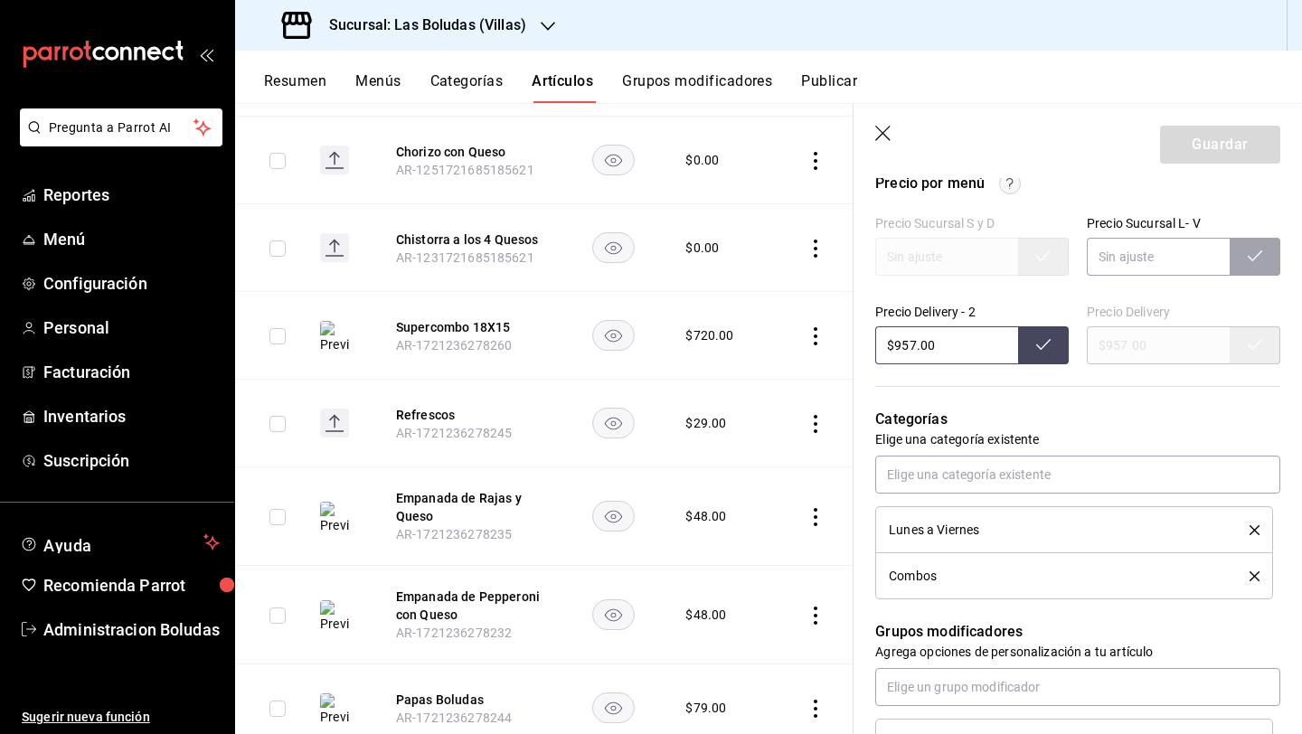
scroll to position [630, 0]
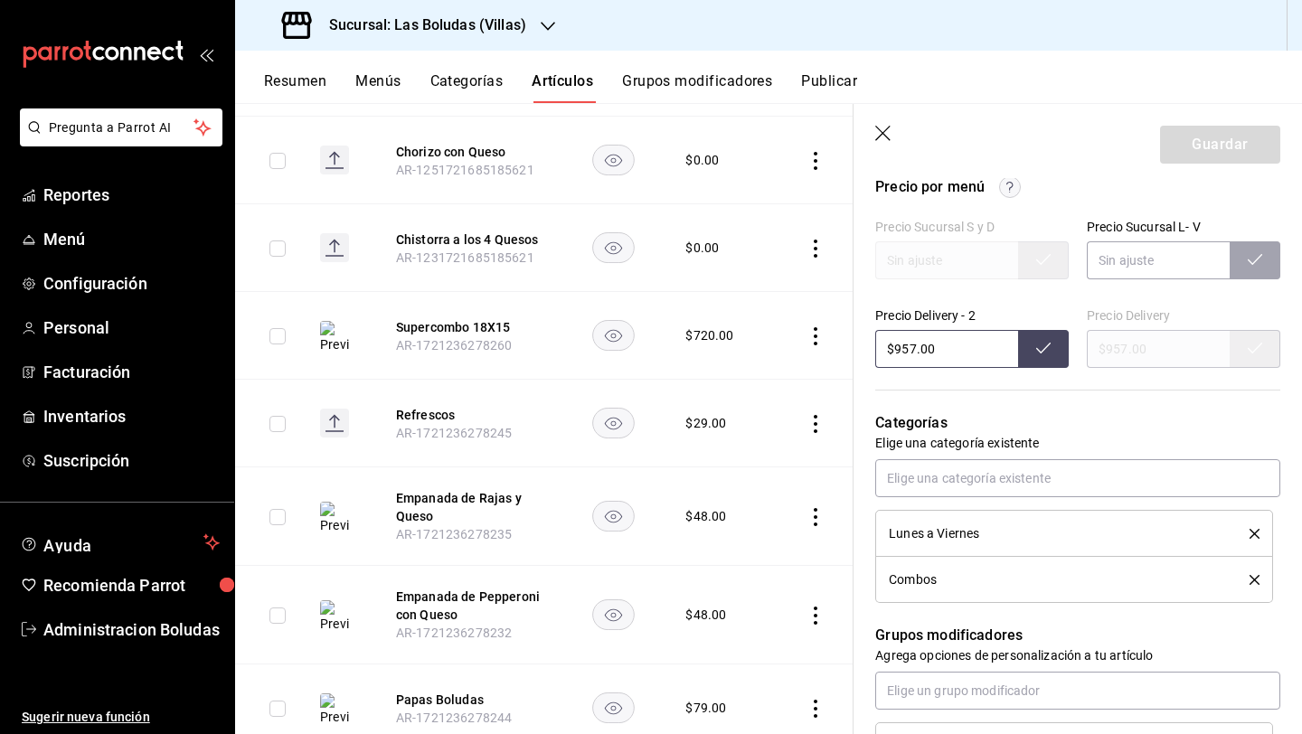
click at [878, 127] on icon "button" at bounding box center [884, 135] width 18 height 18
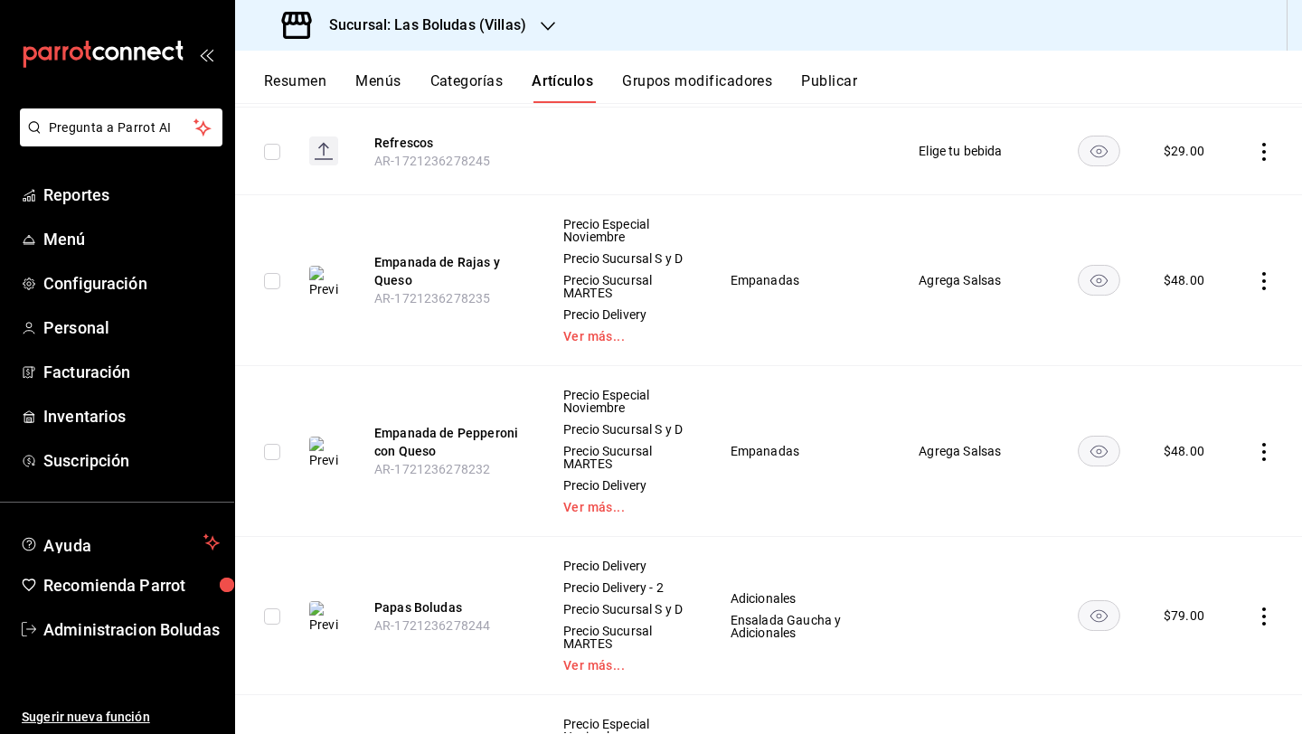
scroll to position [1380, 0]
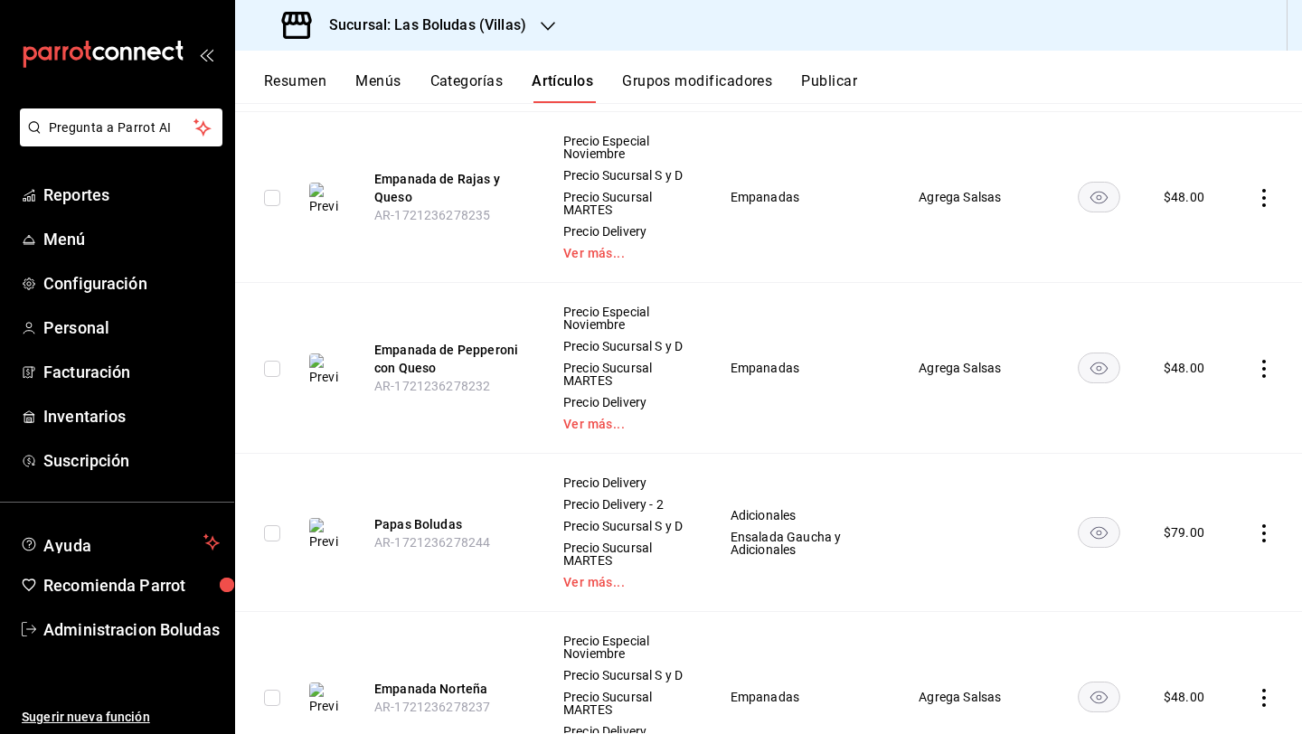
click at [1255, 199] on icon "actions" at bounding box center [1264, 198] width 18 height 18
click at [1203, 250] on span "Editar" at bounding box center [1195, 247] width 47 height 19
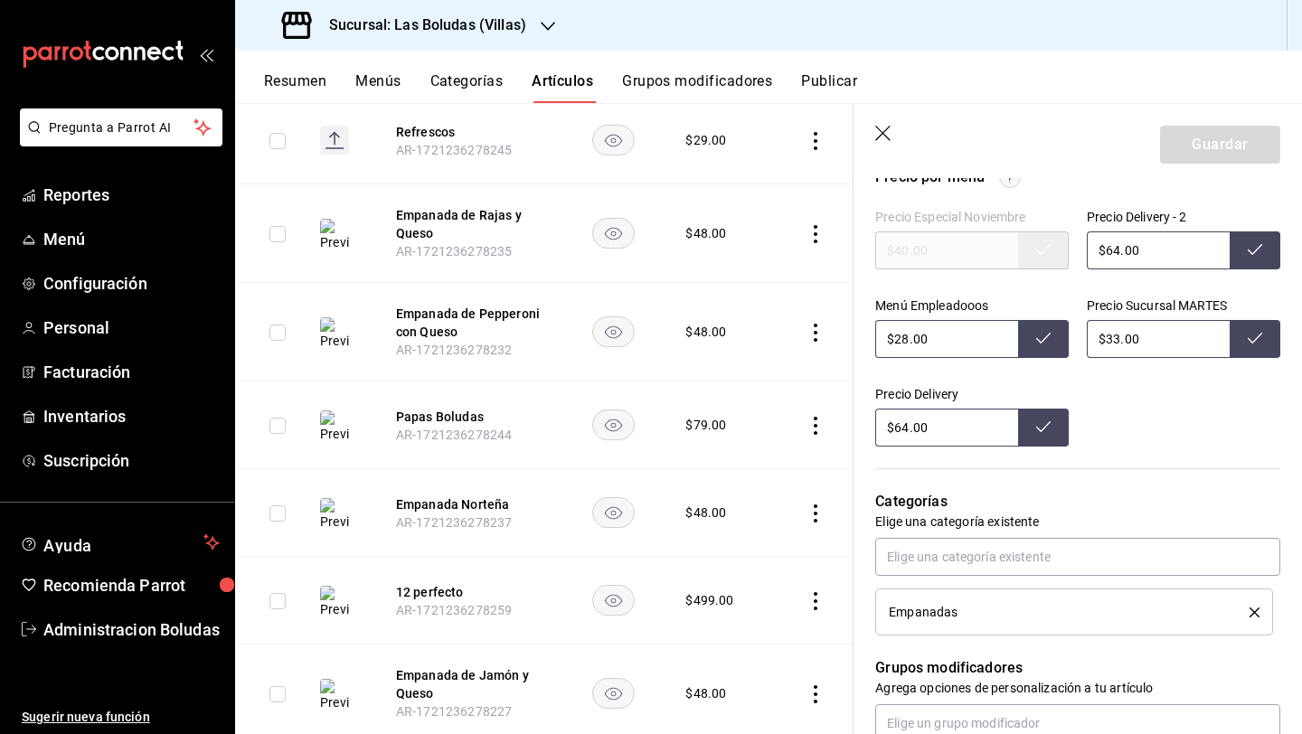
scroll to position [629, 0]
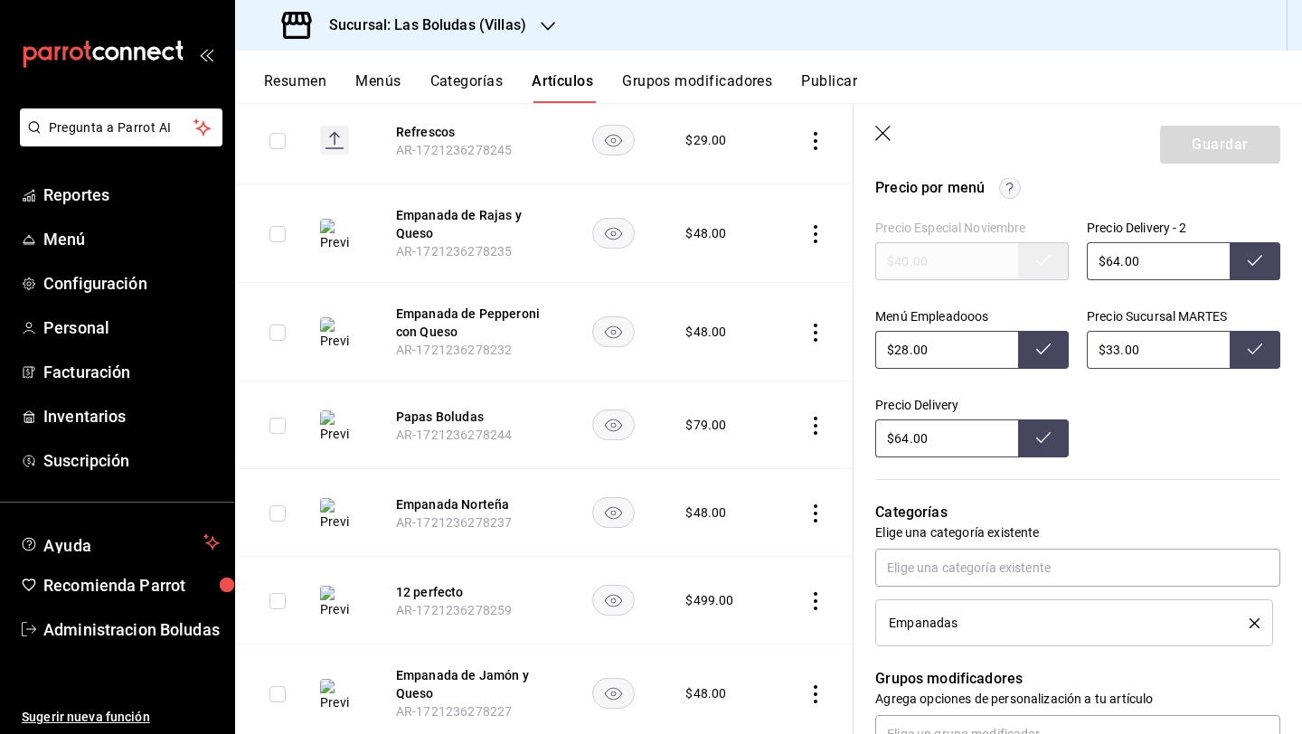
drag, startPoint x: 1109, startPoint y: 256, endPoint x: 1126, endPoint y: 259, distance: 17.4
click at [1109, 256] on input "$64.00" at bounding box center [1157, 261] width 143 height 38
type input "$4.00"
click at [873, 137] on header "Guardar" at bounding box center [1077, 141] width 448 height 74
click at [879, 136] on icon "button" at bounding box center [882, 133] width 15 height 15
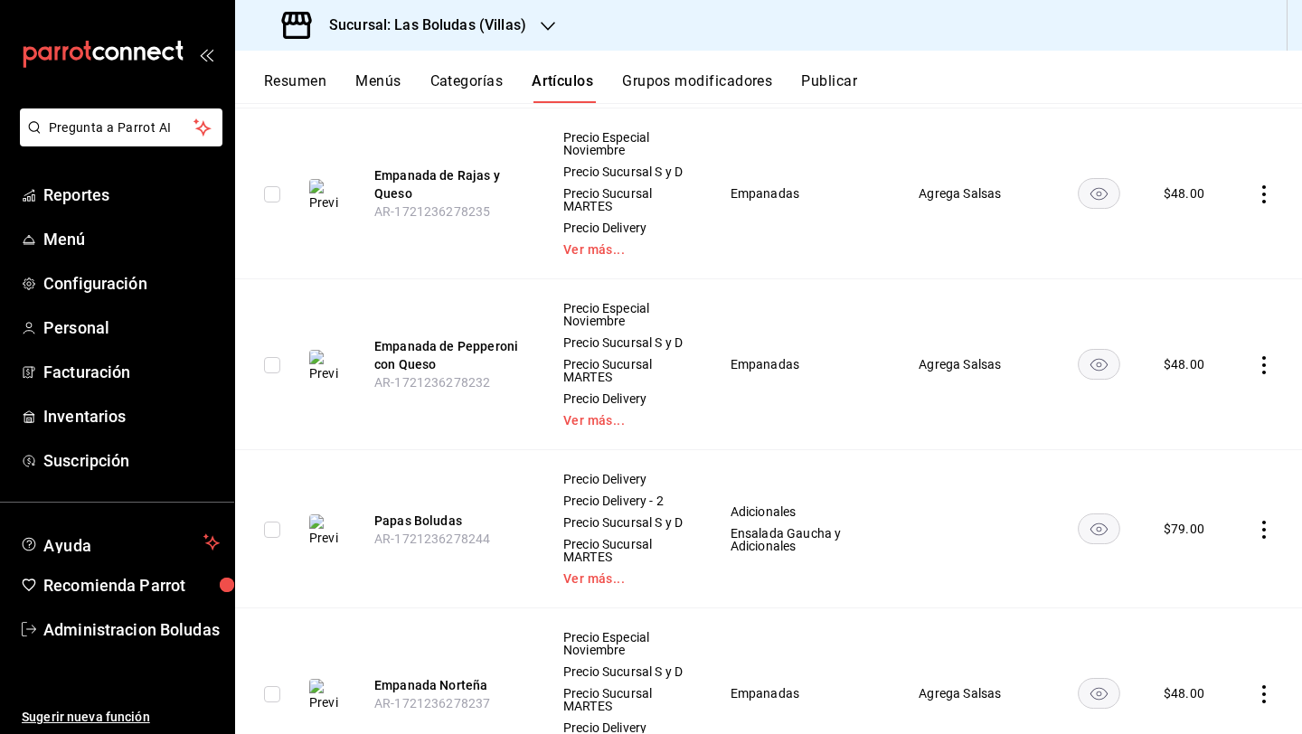
click at [1256, 200] on icon "actions" at bounding box center [1264, 194] width 18 height 18
click at [1180, 249] on span "Editar" at bounding box center [1195, 243] width 47 height 19
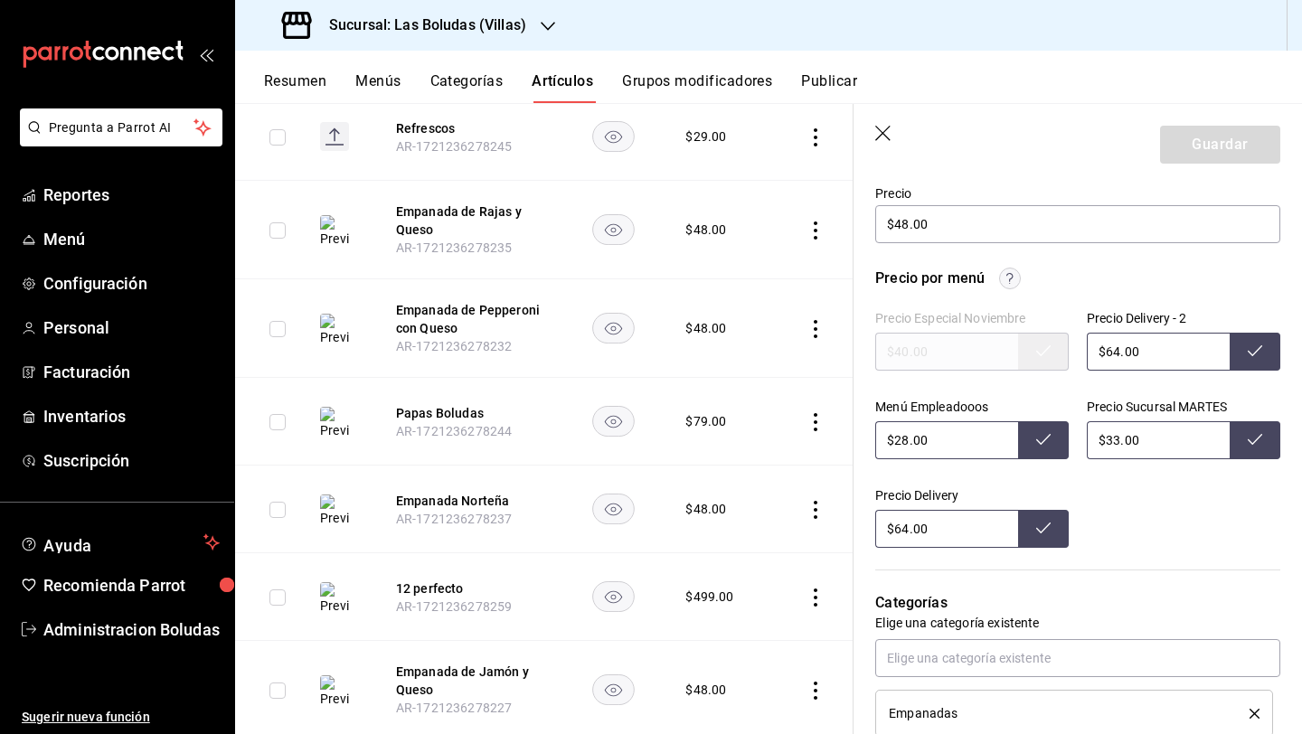
scroll to position [543, 0]
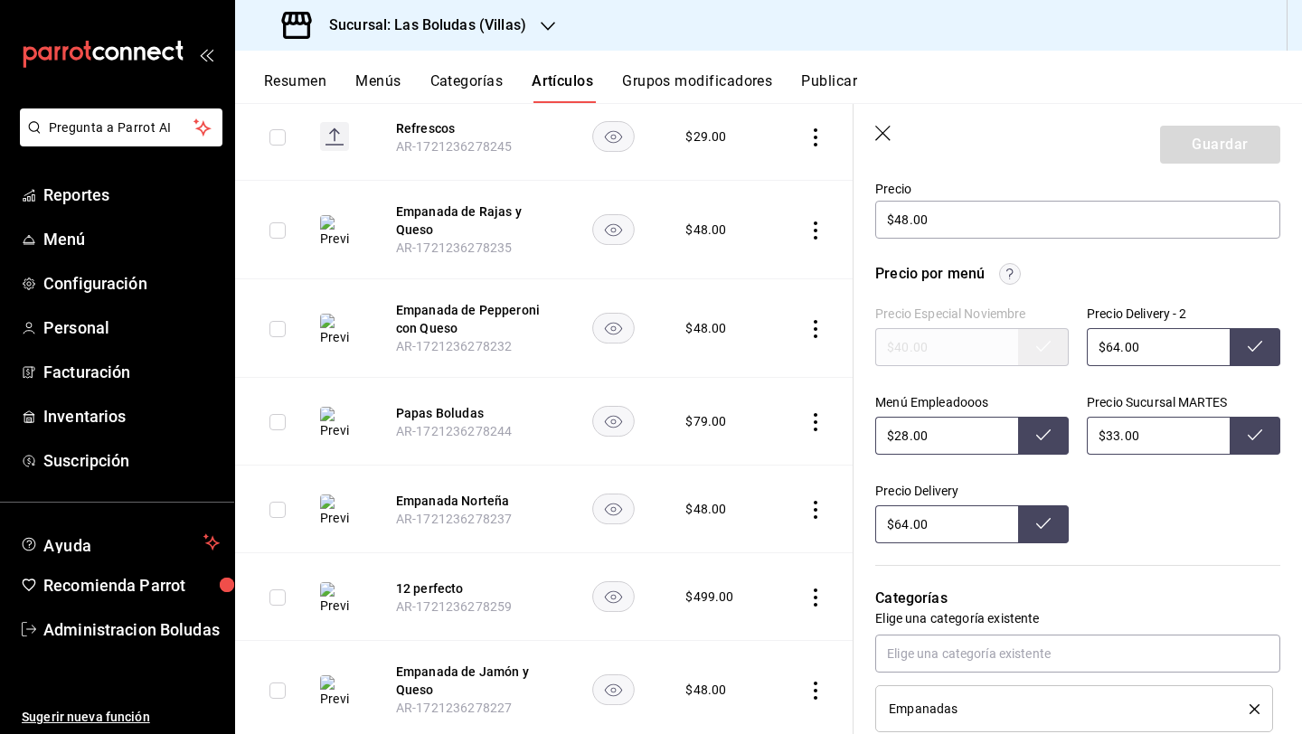
drag, startPoint x: 1106, startPoint y: 432, endPoint x: 1126, endPoint y: 437, distance: 20.4
click at [1108, 433] on input "$33.00" at bounding box center [1157, 436] width 143 height 38
type input "$38.00"
click at [1112, 348] on input "$64.00" at bounding box center [1157, 347] width 143 height 38
type input "$66.00"
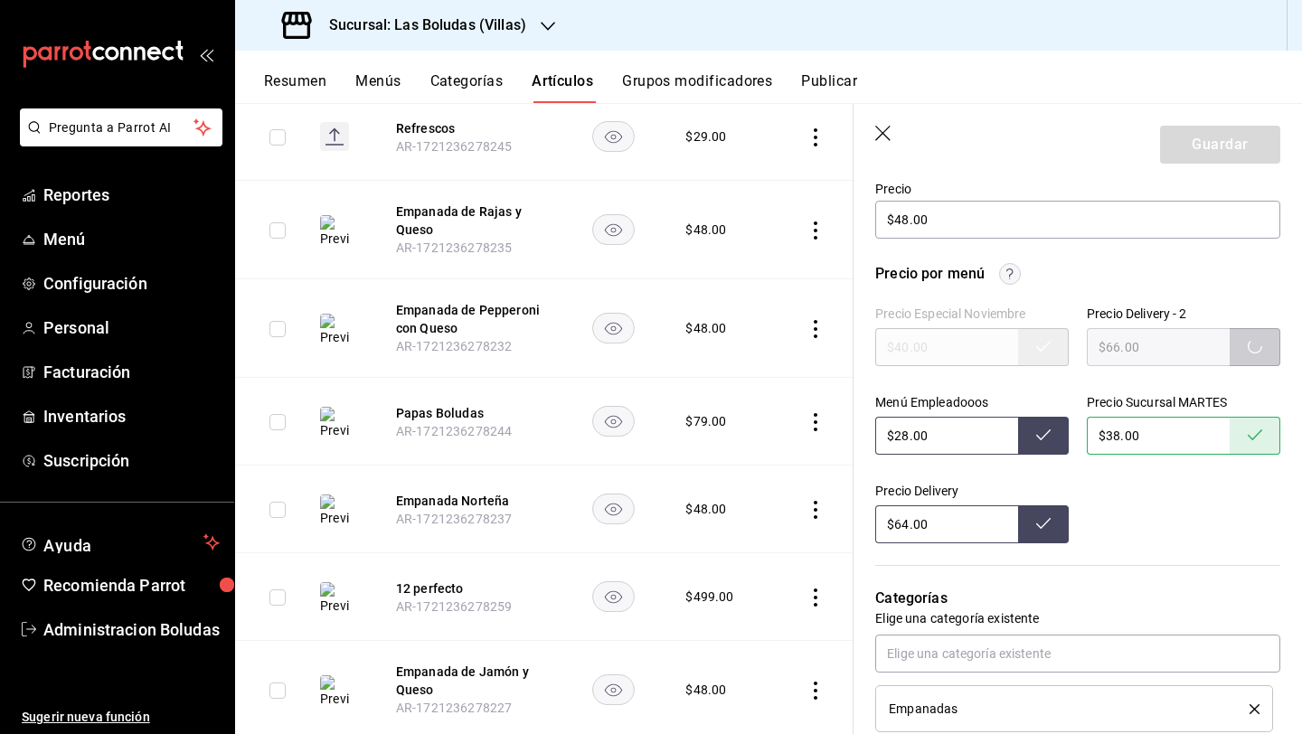
click at [907, 435] on input "$28.00" at bounding box center [946, 436] width 143 height 38
type input "$2.00"
type input "$32.00"
drag, startPoint x: 909, startPoint y: 522, endPoint x: 936, endPoint y: 512, distance: 28.9
click at [909, 522] on input "$64.00" at bounding box center [946, 524] width 143 height 38
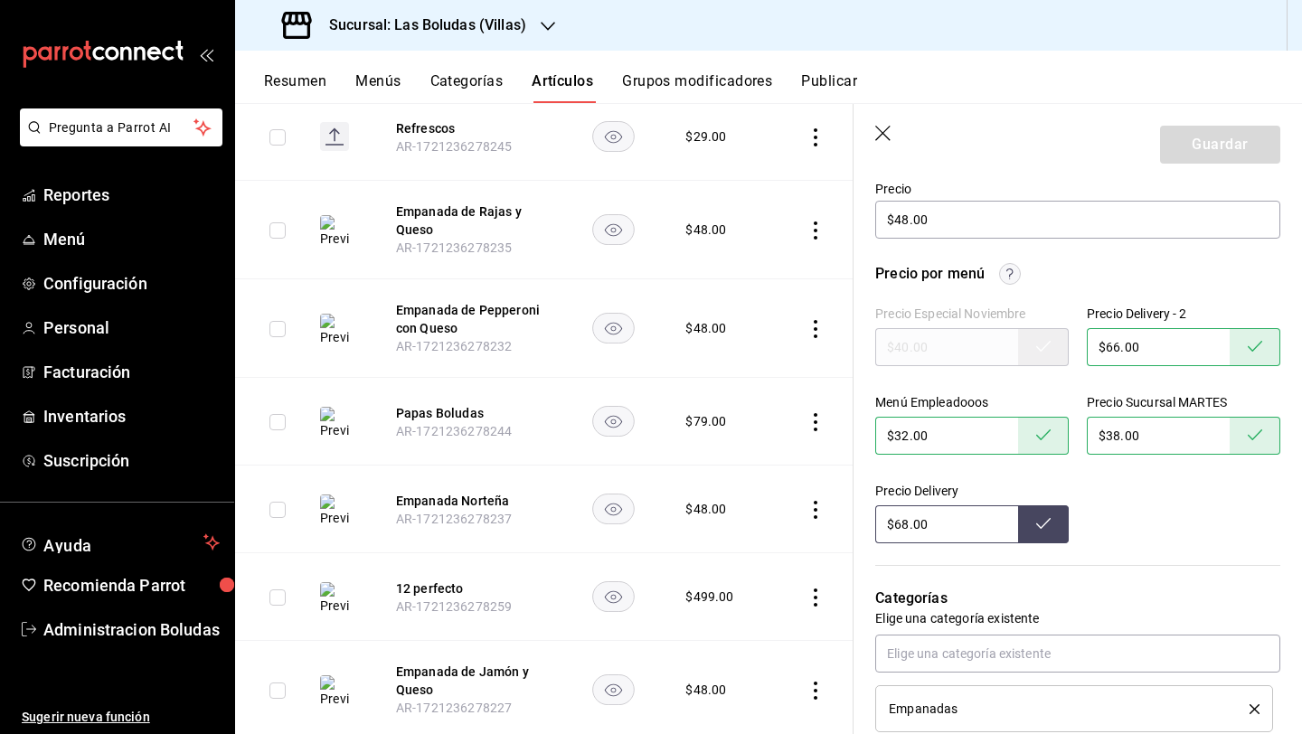
type input "$68.00"
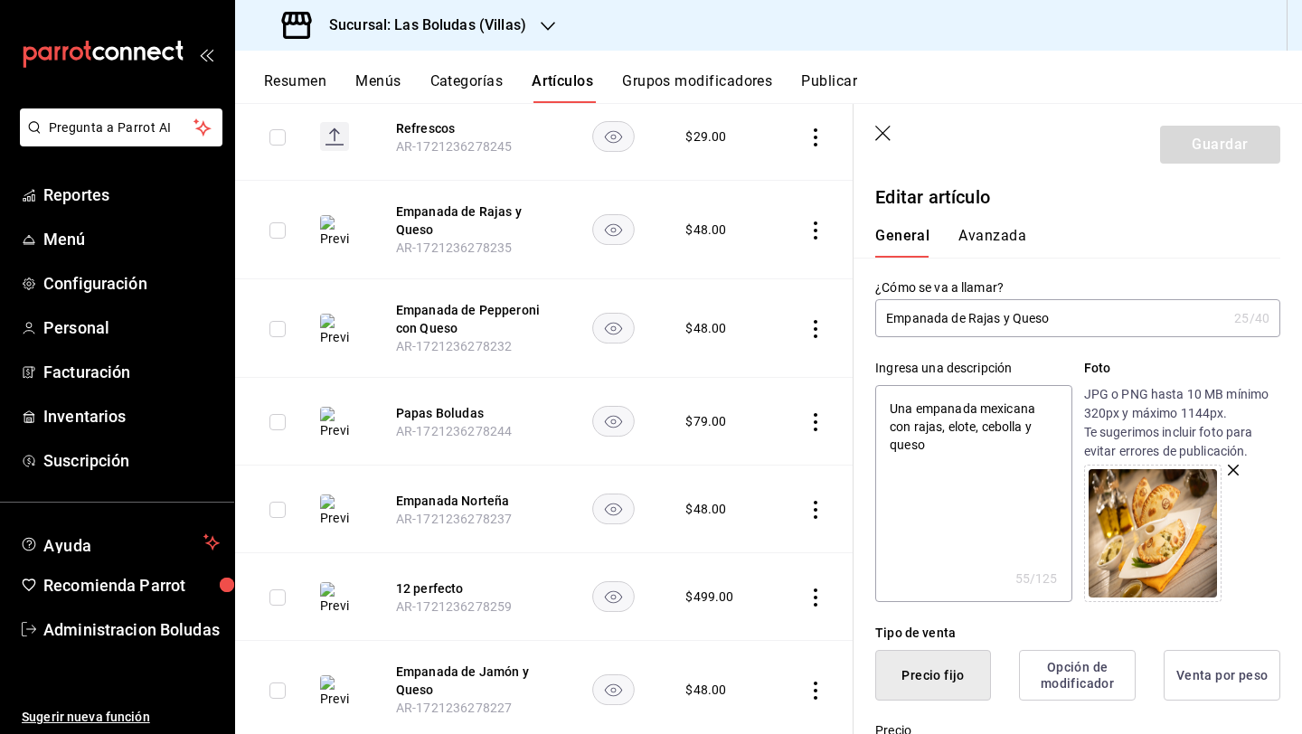
scroll to position [0, 0]
click at [1059, 315] on input "Empanada de Rajas y Queso" at bounding box center [1051, 320] width 352 height 36
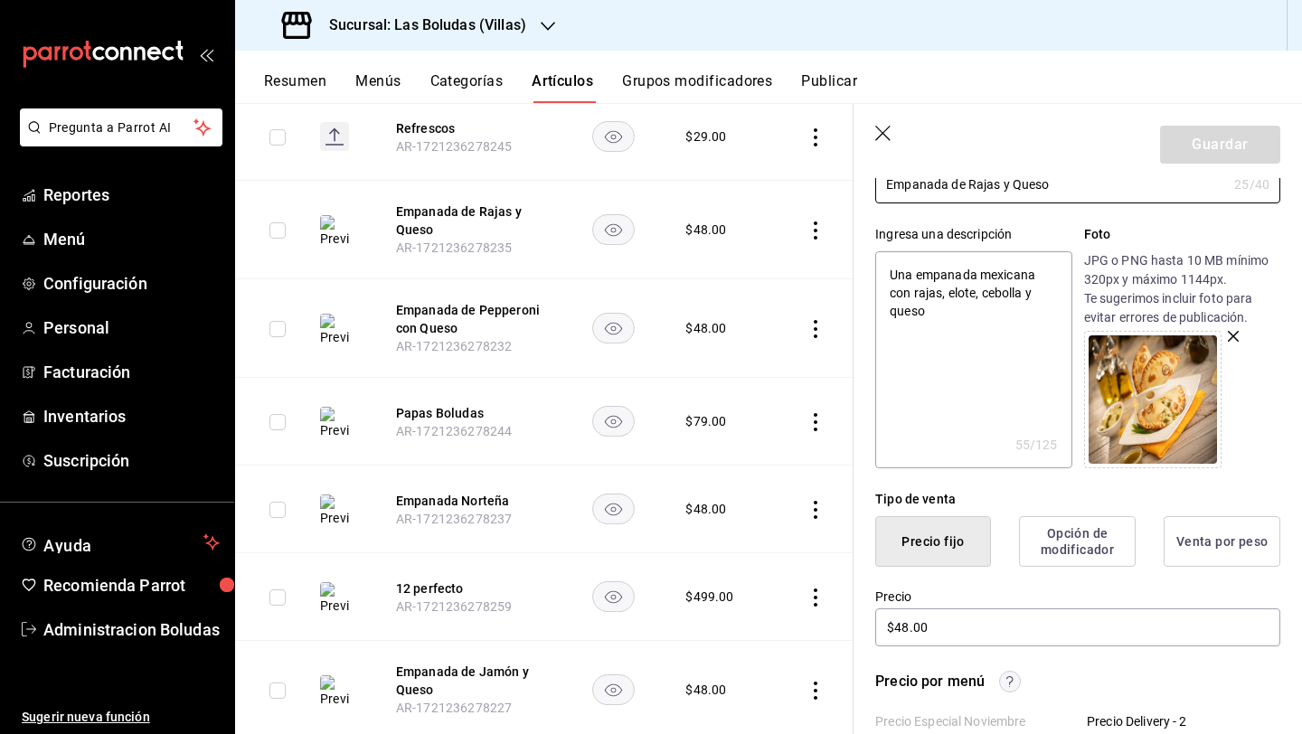
click at [1204, 143] on div "Guardar" at bounding box center [1220, 145] width 120 height 38
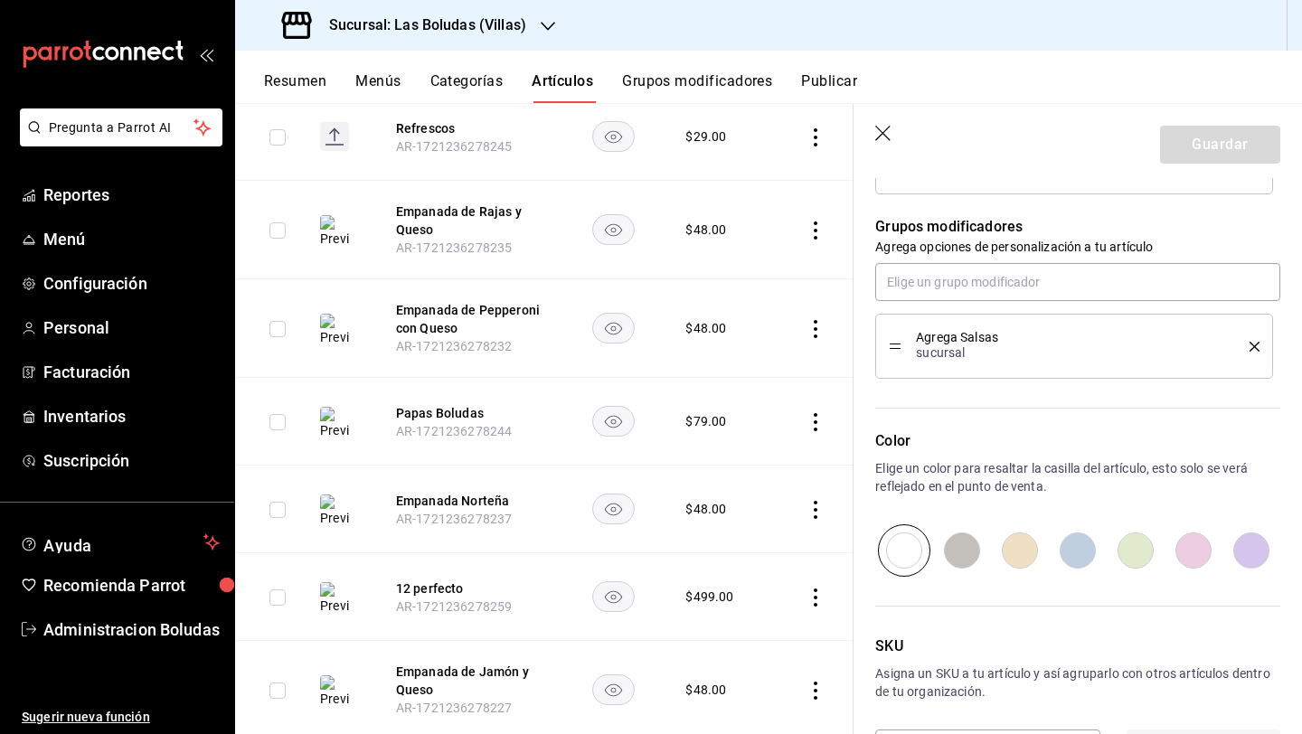
scroll to position [1151, 0]
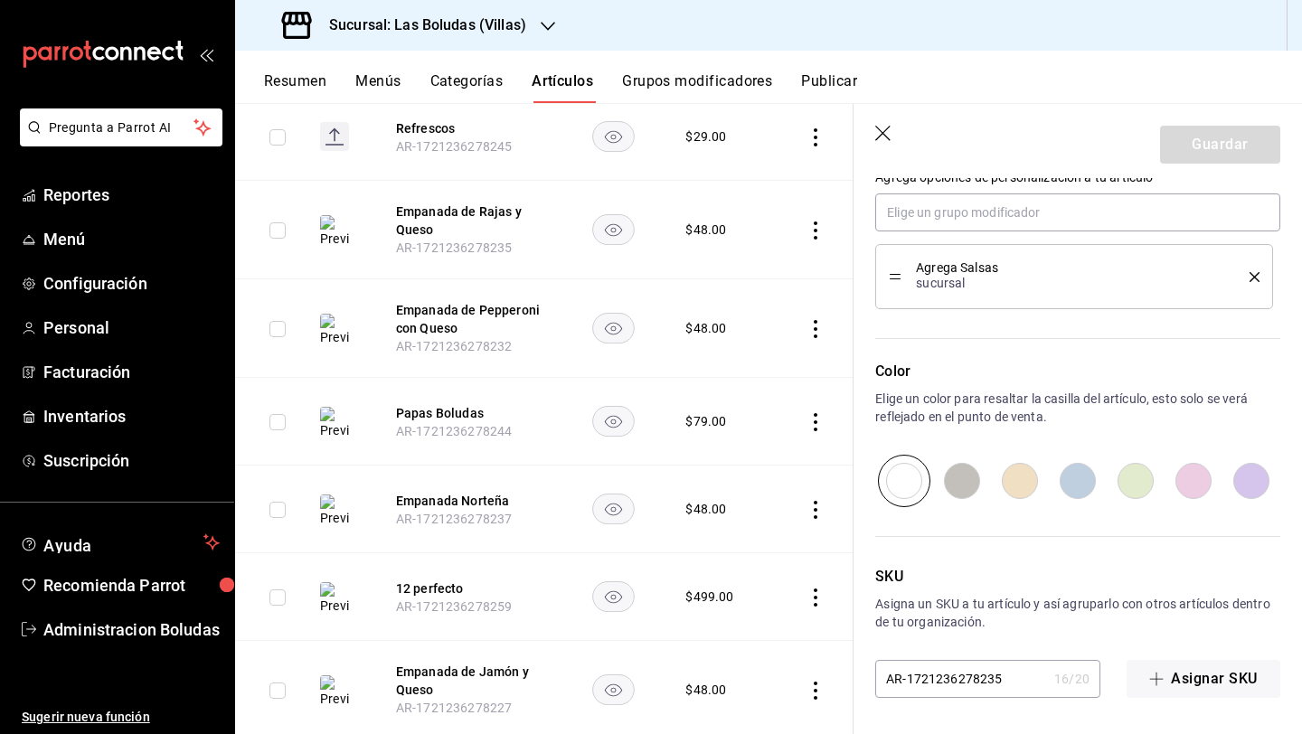
drag, startPoint x: 877, startPoint y: 136, endPoint x: 959, endPoint y: 421, distance: 296.4
click at [878, 136] on icon "button" at bounding box center [884, 135] width 18 height 18
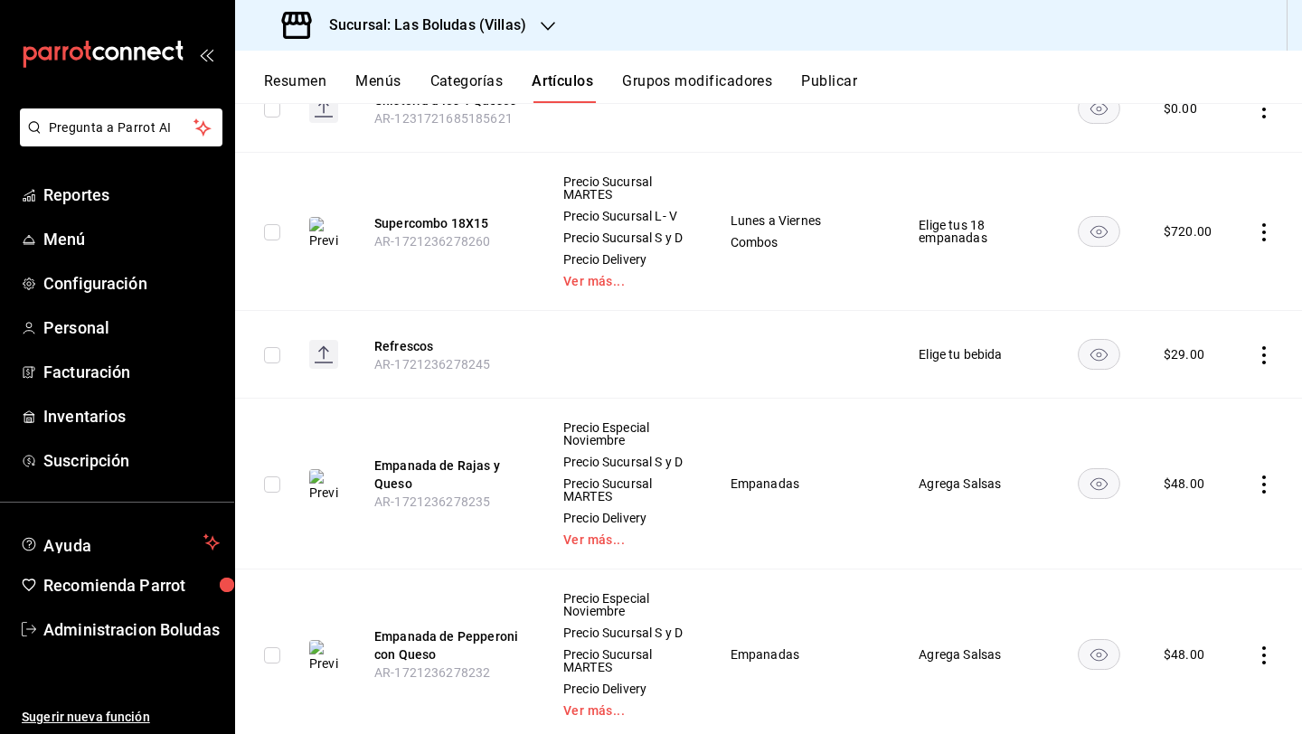
scroll to position [1094, 0]
click at [1255, 489] on icon "actions" at bounding box center [1264, 484] width 18 height 18
click at [1210, 527] on span "Editar" at bounding box center [1195, 533] width 47 height 19
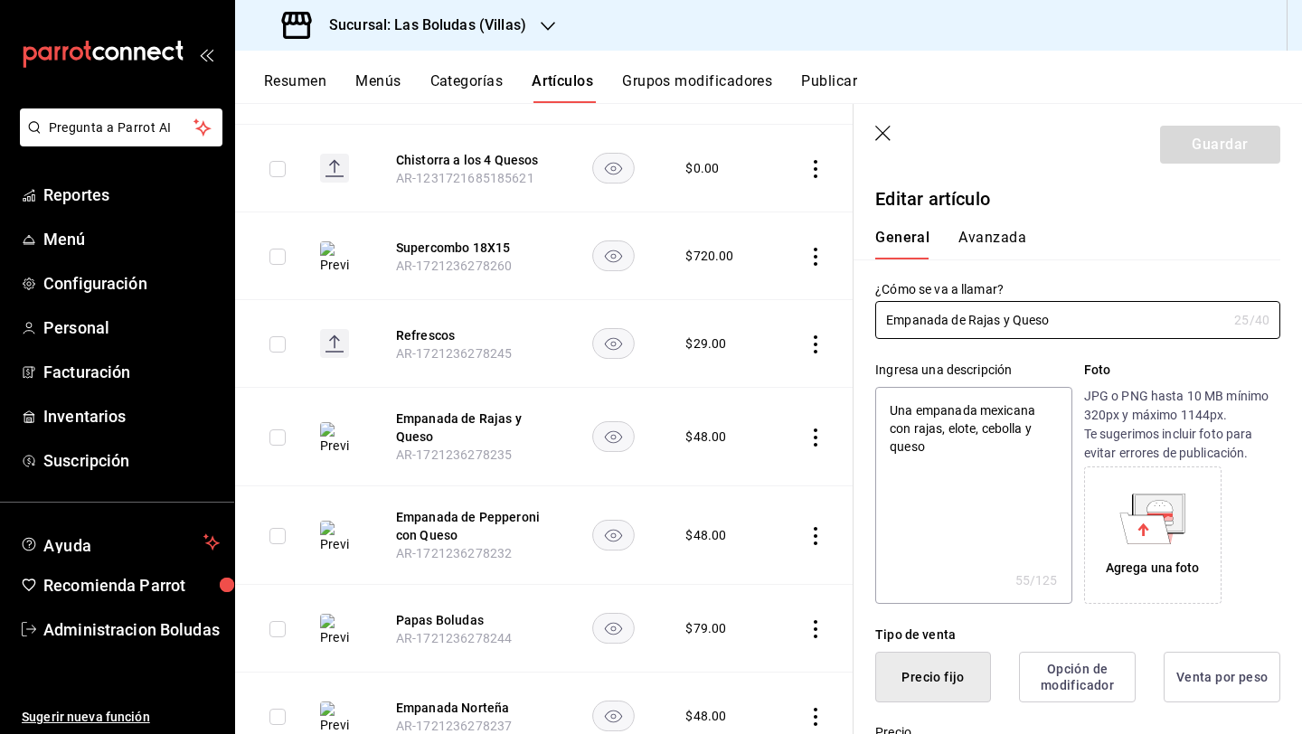
type textarea "x"
type input "$48.00"
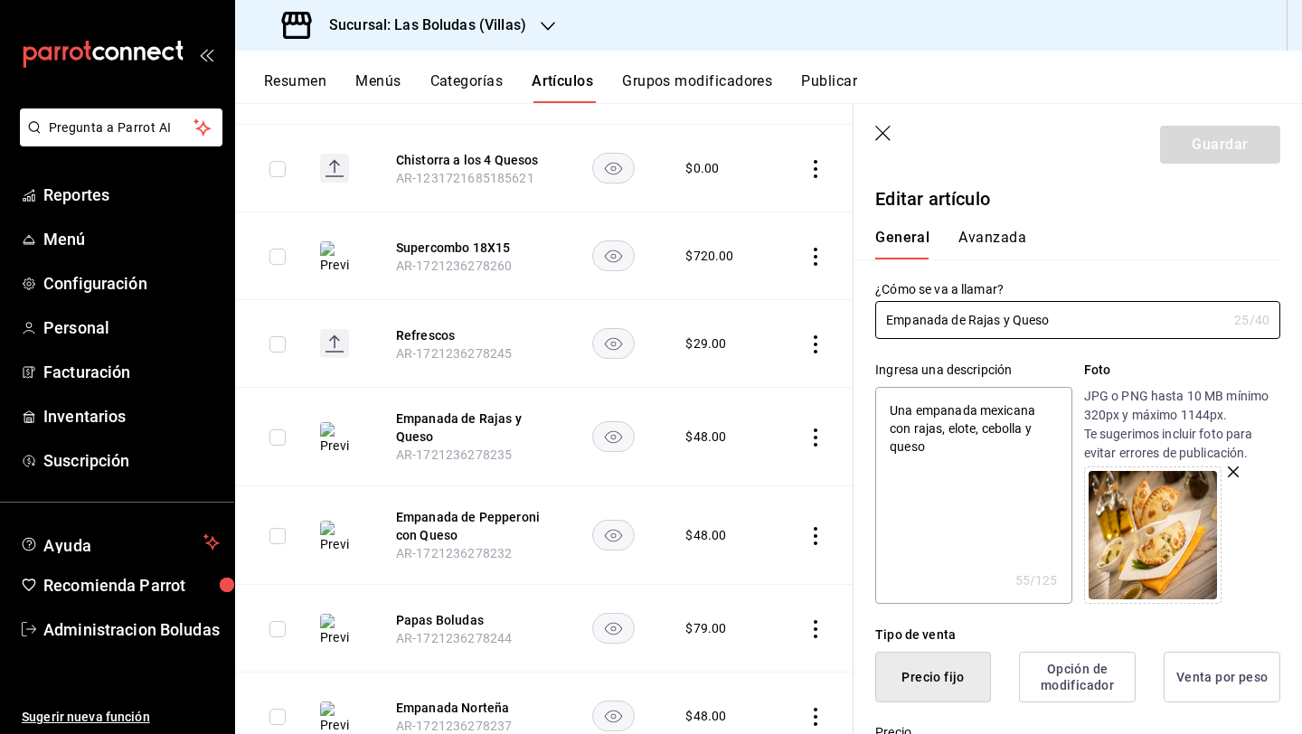
scroll to position [331, 0]
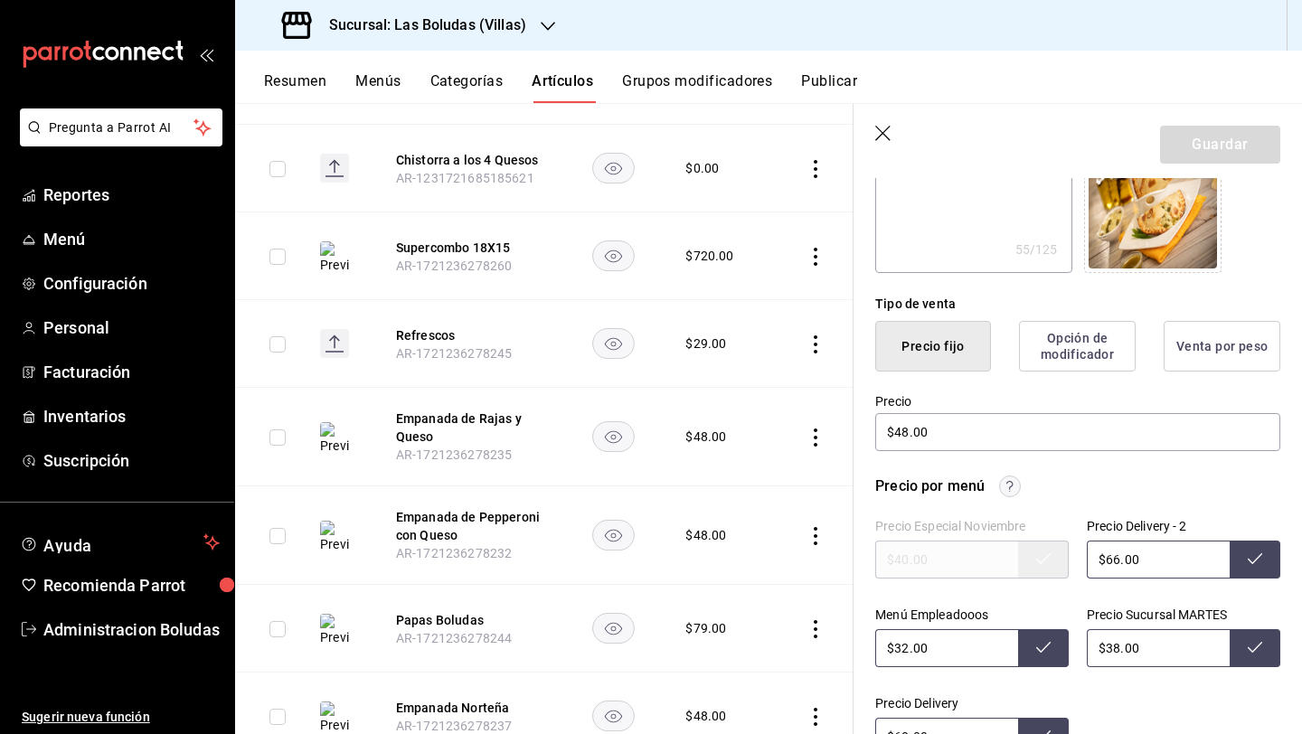
click at [809, 527] on icon "actions" at bounding box center [815, 536] width 18 height 18
drag, startPoint x: 752, startPoint y: 565, endPoint x: 804, endPoint y: 567, distance: 51.6
click at [752, 565] on span "Editar" at bounding box center [747, 566] width 47 height 19
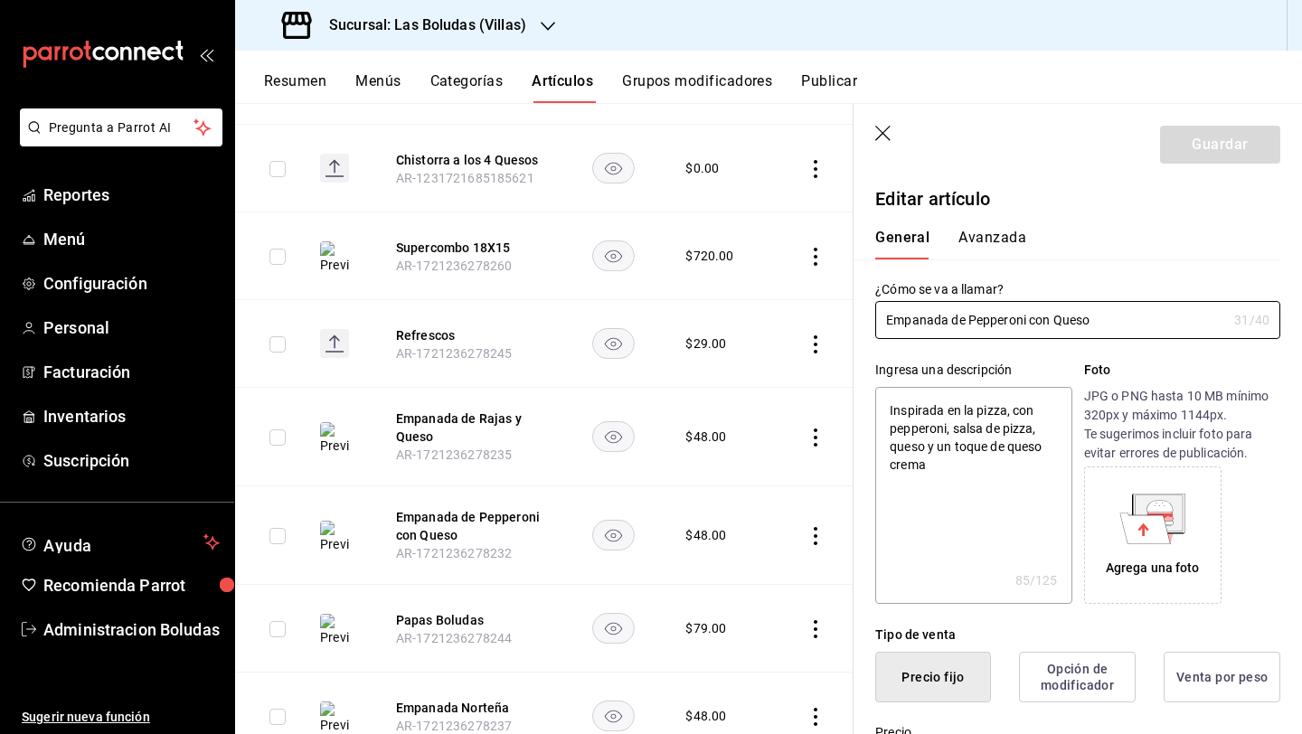
type textarea "x"
type input "$48.00"
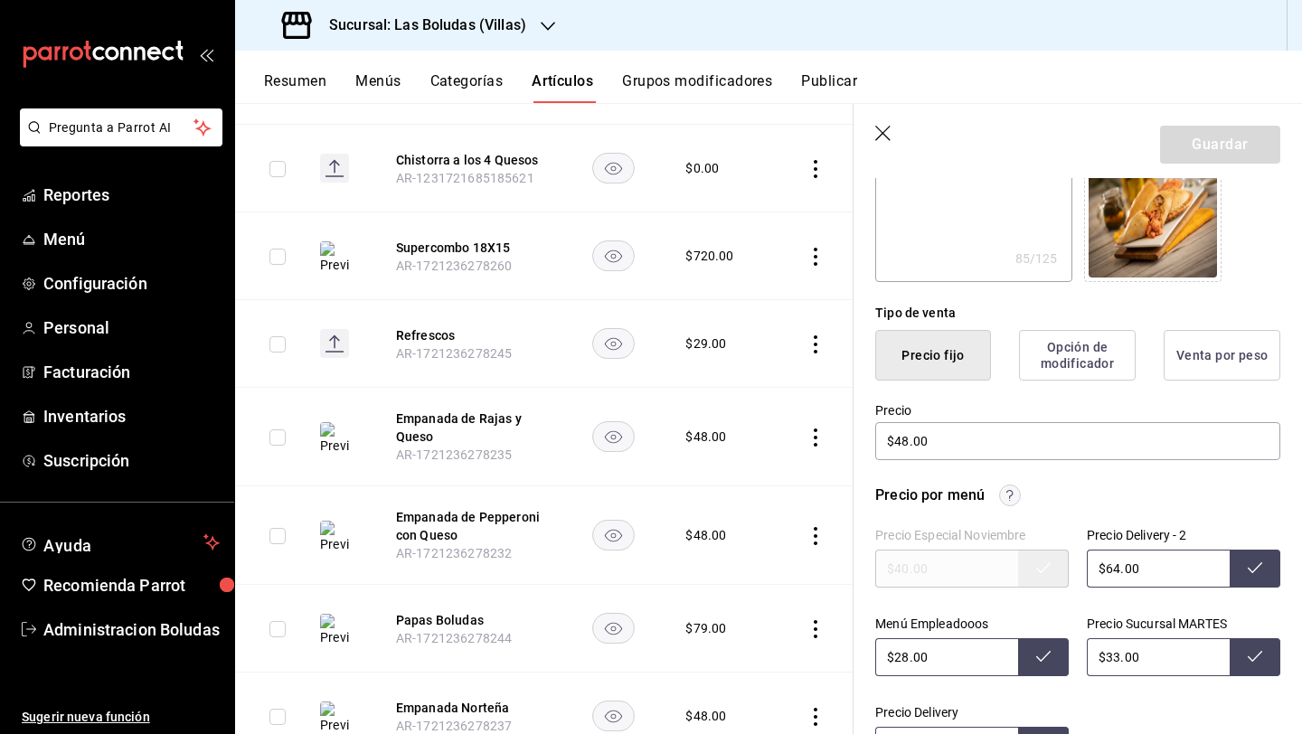
scroll to position [334, 0]
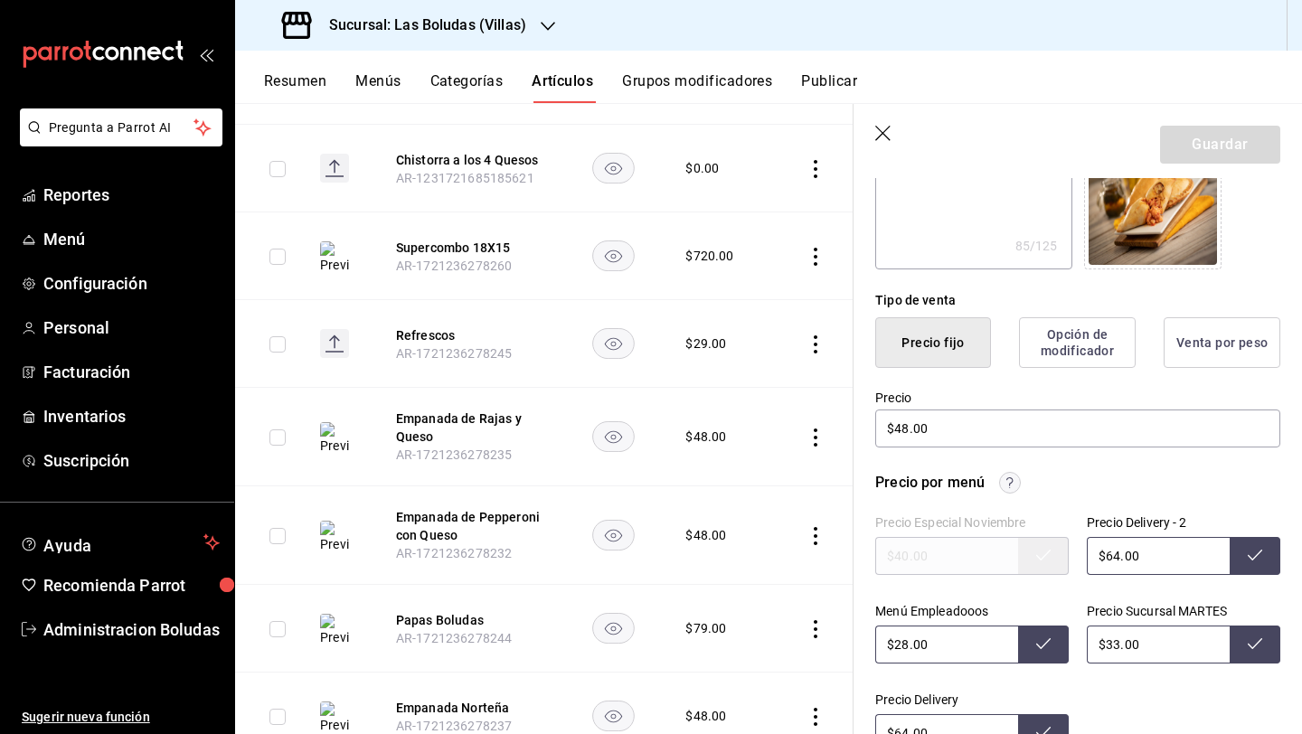
click at [1105, 635] on input "$33.00" at bounding box center [1157, 644] width 143 height 38
type input "$38.00"
drag, startPoint x: 1114, startPoint y: 557, endPoint x: 1157, endPoint y: 582, distance: 50.2
click at [1114, 557] on input "$64.00" at bounding box center [1157, 556] width 143 height 38
type input "$66.00"
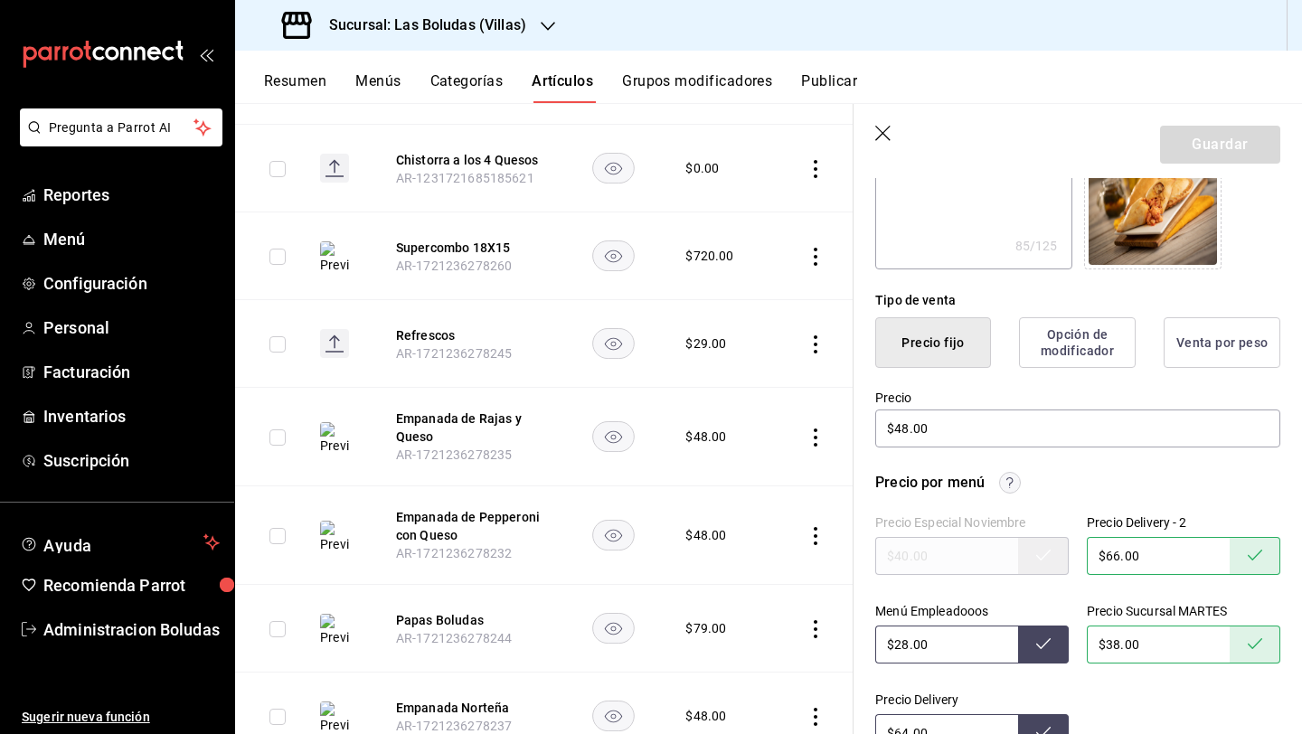
click at [905, 647] on input "$28.00" at bounding box center [946, 644] width 143 height 38
type input "$2.00"
type input "$32.00"
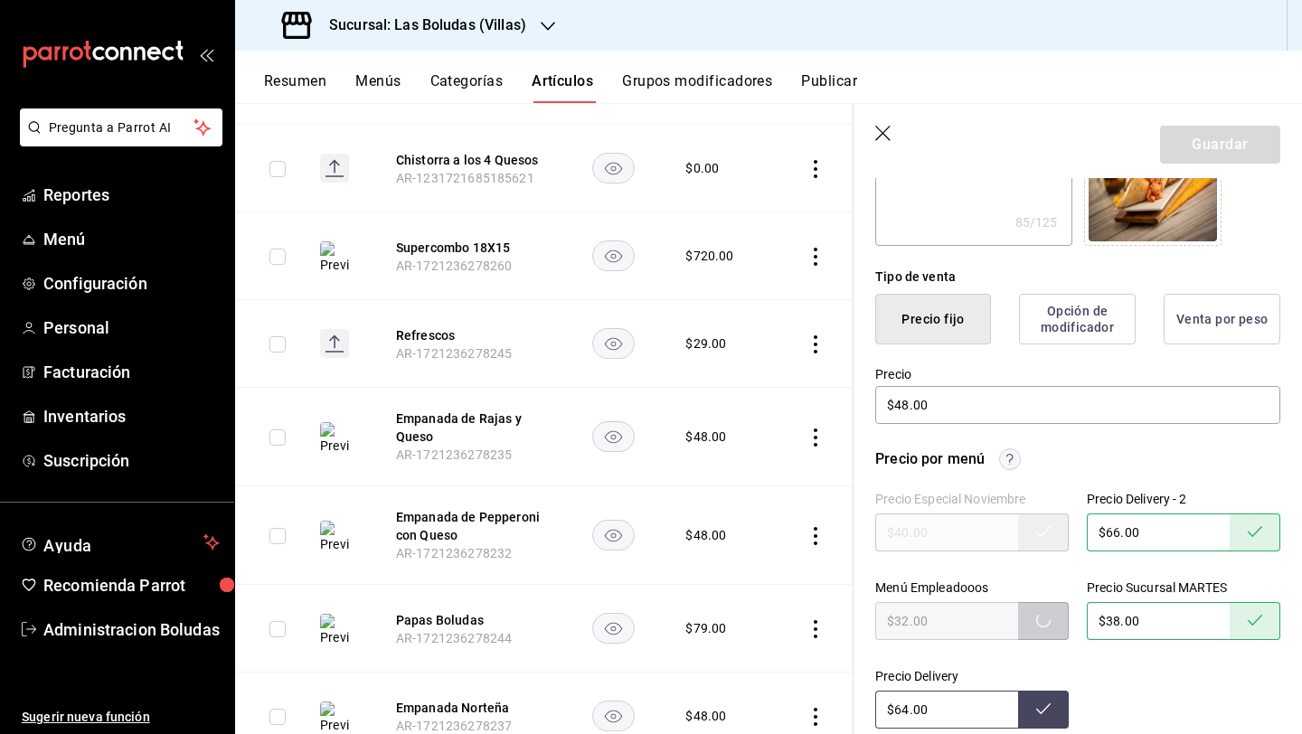
scroll to position [358, 0]
click at [907, 712] on input "$64.00" at bounding box center [946, 710] width 143 height 38
type input "$66.00"
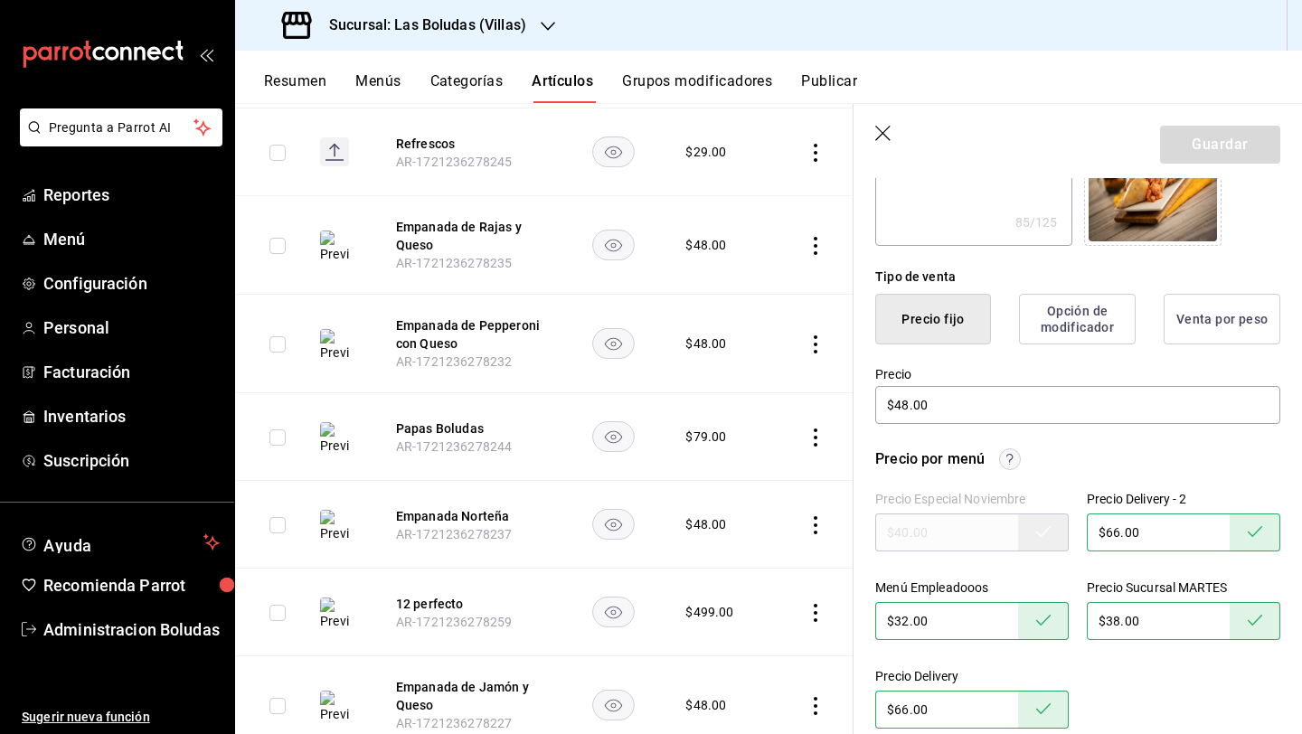
scroll to position [1284, 0]
click at [813, 429] on icon "actions" at bounding box center [815, 438] width 4 height 18
click at [755, 460] on span "Editar" at bounding box center [747, 468] width 47 height 19
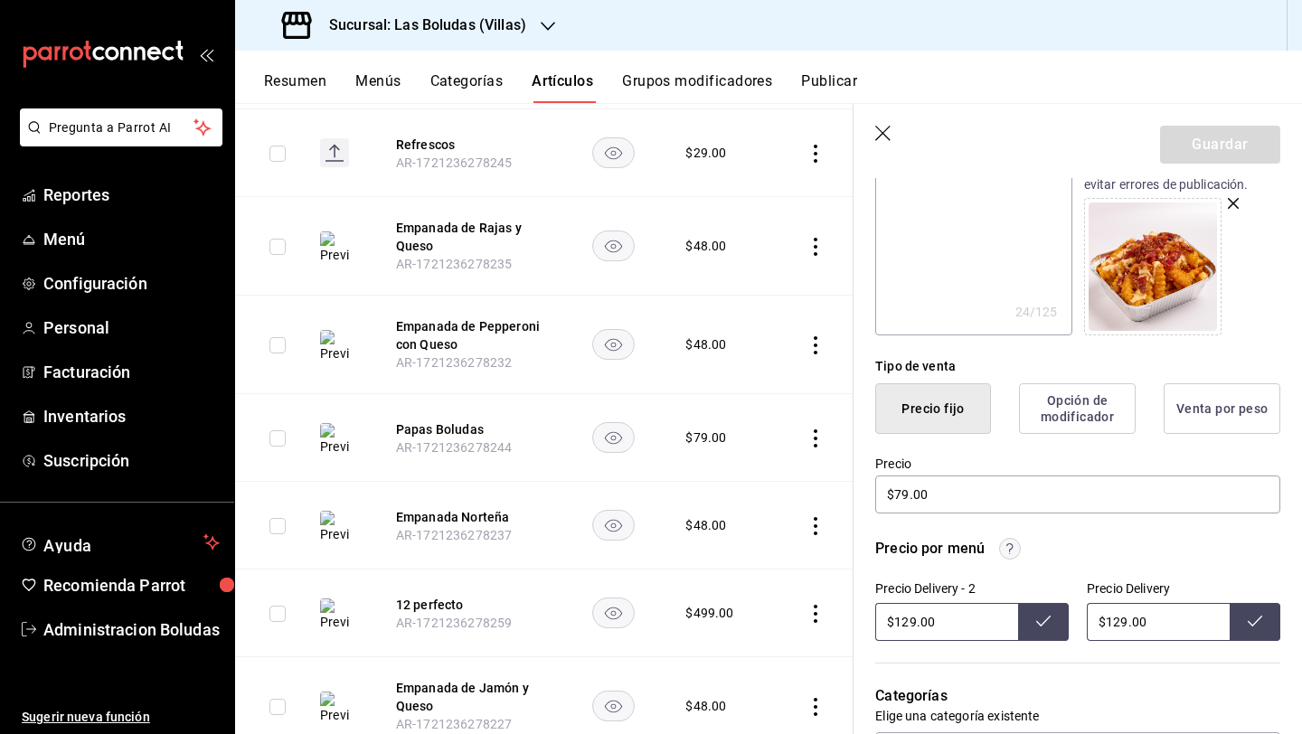
scroll to position [388, 0]
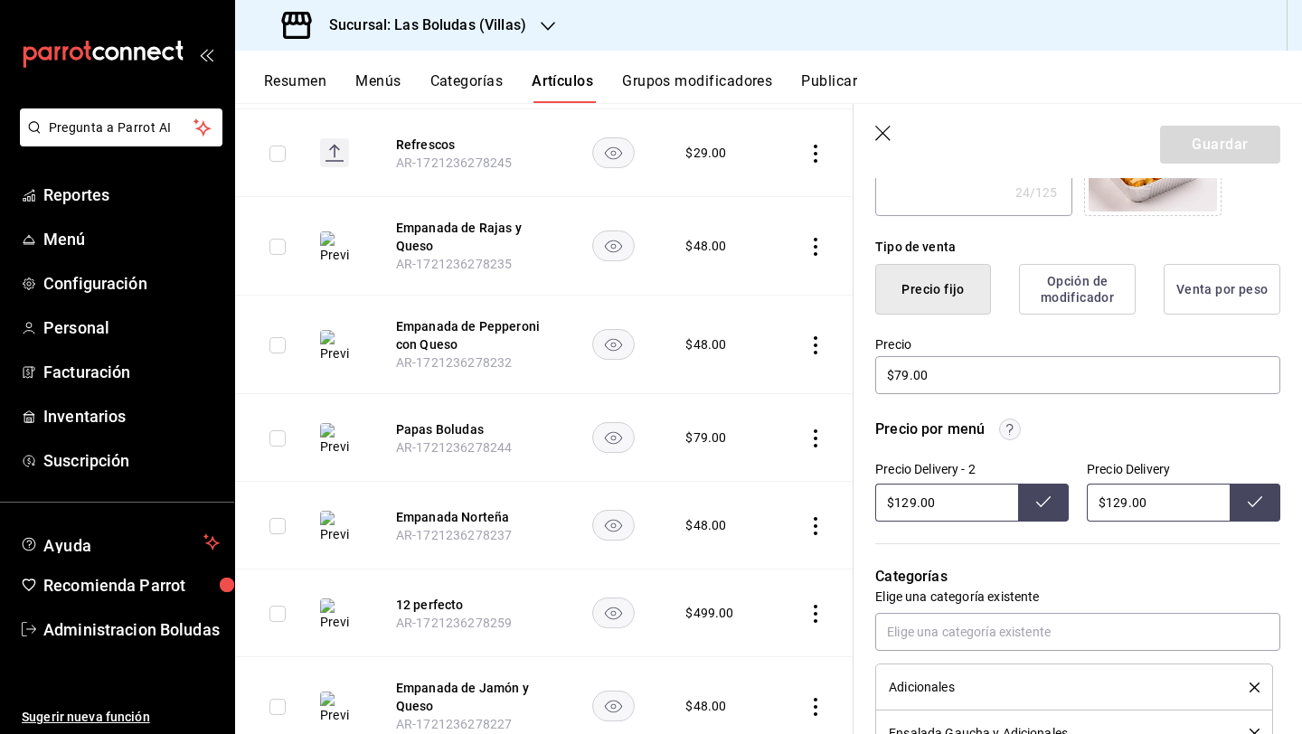
click at [806, 517] on icon "actions" at bounding box center [815, 526] width 18 height 18
click at [765, 550] on span "Editar" at bounding box center [747, 556] width 47 height 19
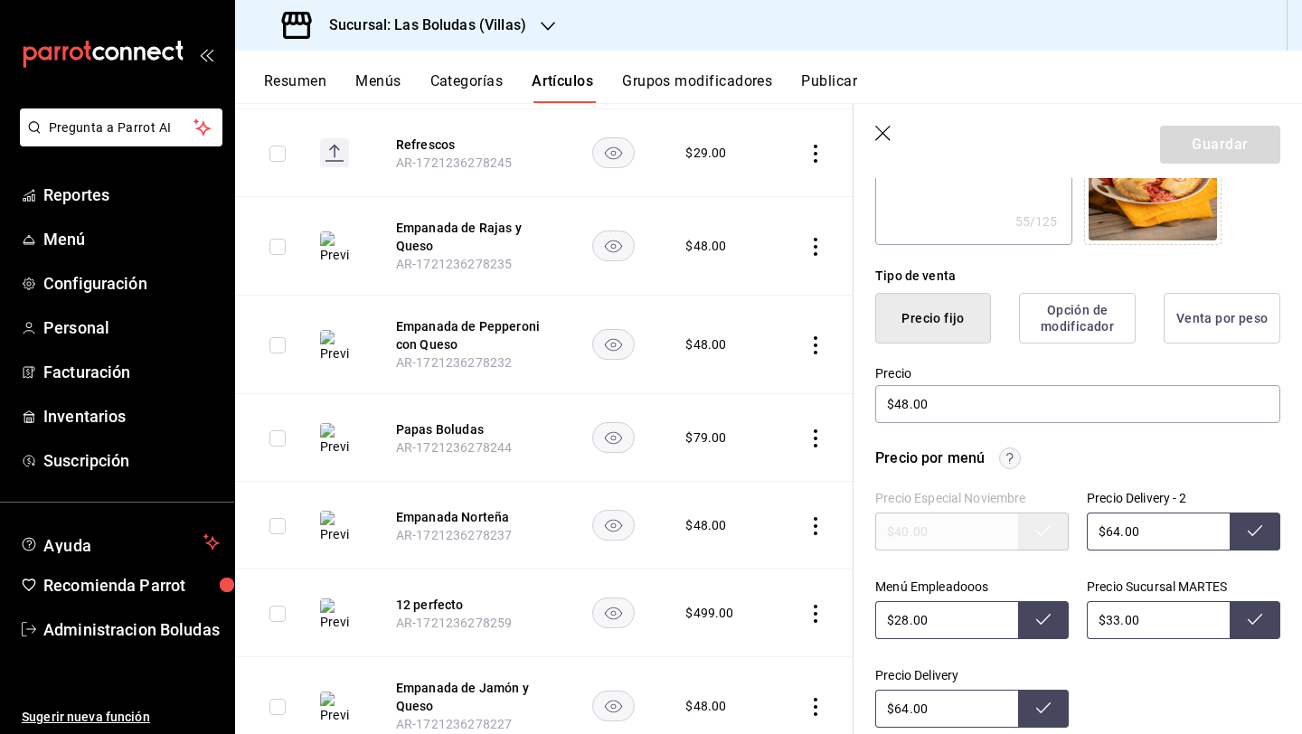
scroll to position [514, 0]
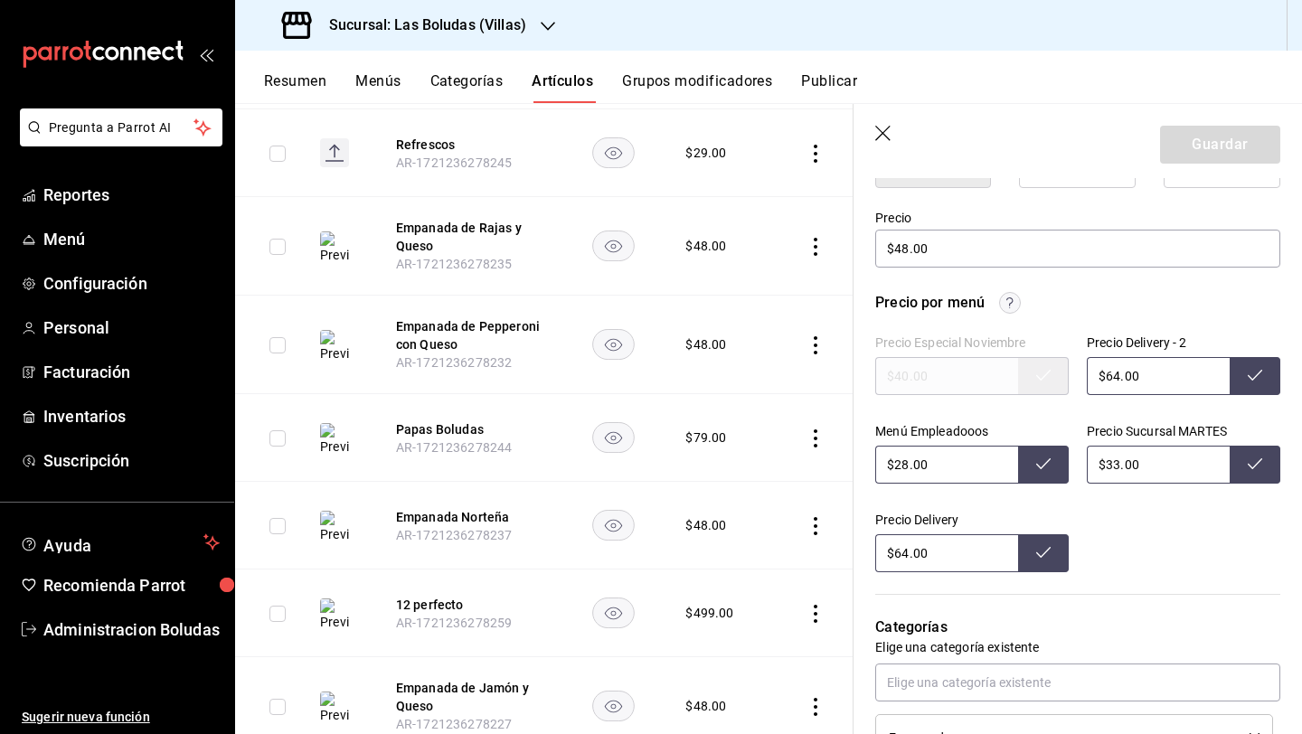
drag, startPoint x: 1110, startPoint y: 372, endPoint x: 1159, endPoint y: 378, distance: 49.1
click at [1112, 373] on input "$64.00" at bounding box center [1157, 376] width 143 height 38
type input "$66.00"
click at [1116, 465] on input "$33.00" at bounding box center [1157, 465] width 143 height 38
type input "$38.00"
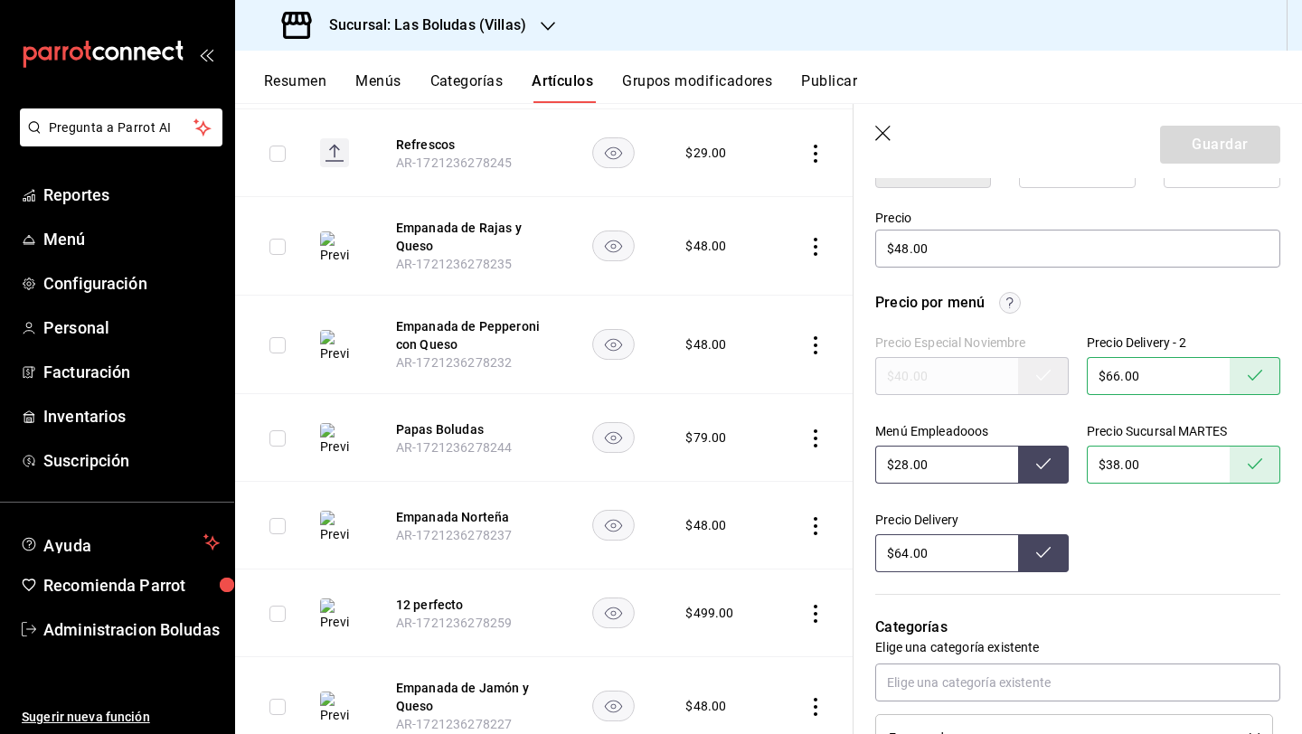
click at [906, 464] on input "$28.00" at bounding box center [946, 465] width 143 height 38
type input "$2.00"
type input "$32.00"
click at [955, 559] on input "$64.00" at bounding box center [946, 553] width 143 height 38
type input "$66.00"
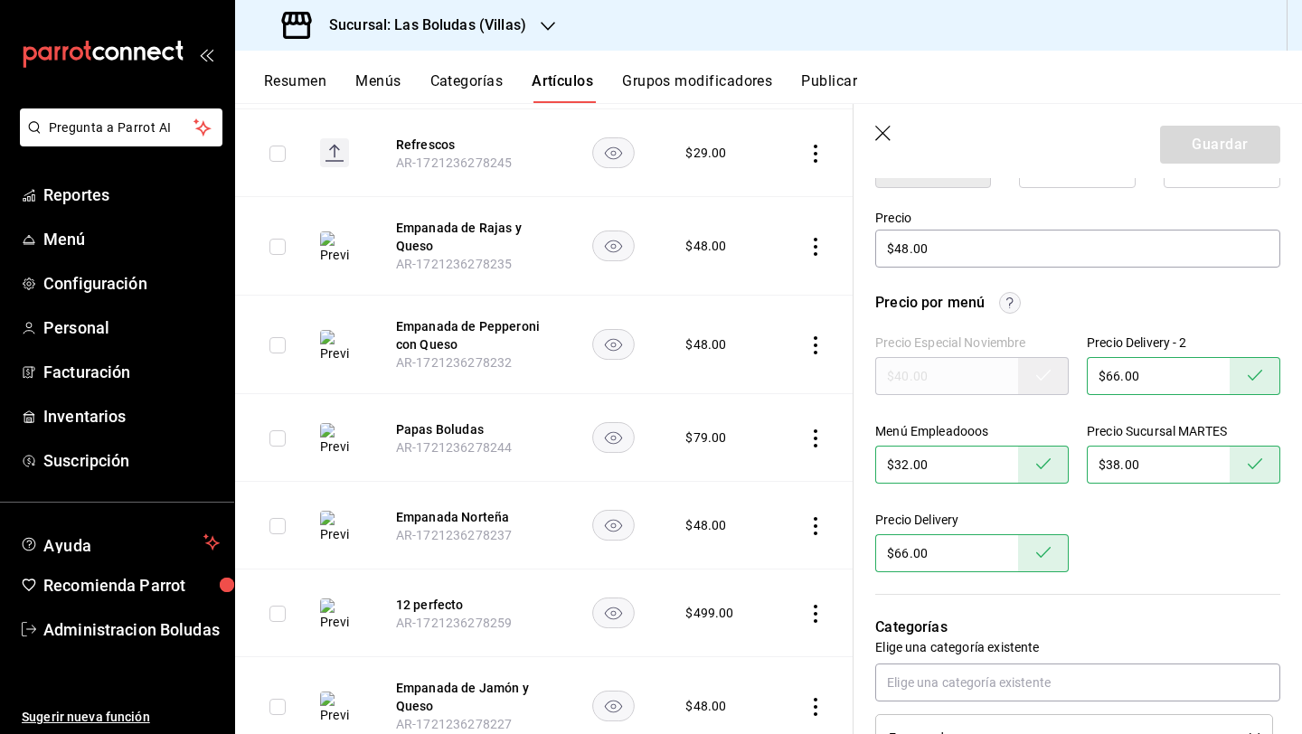
click at [881, 137] on icon "button" at bounding box center [884, 135] width 18 height 18
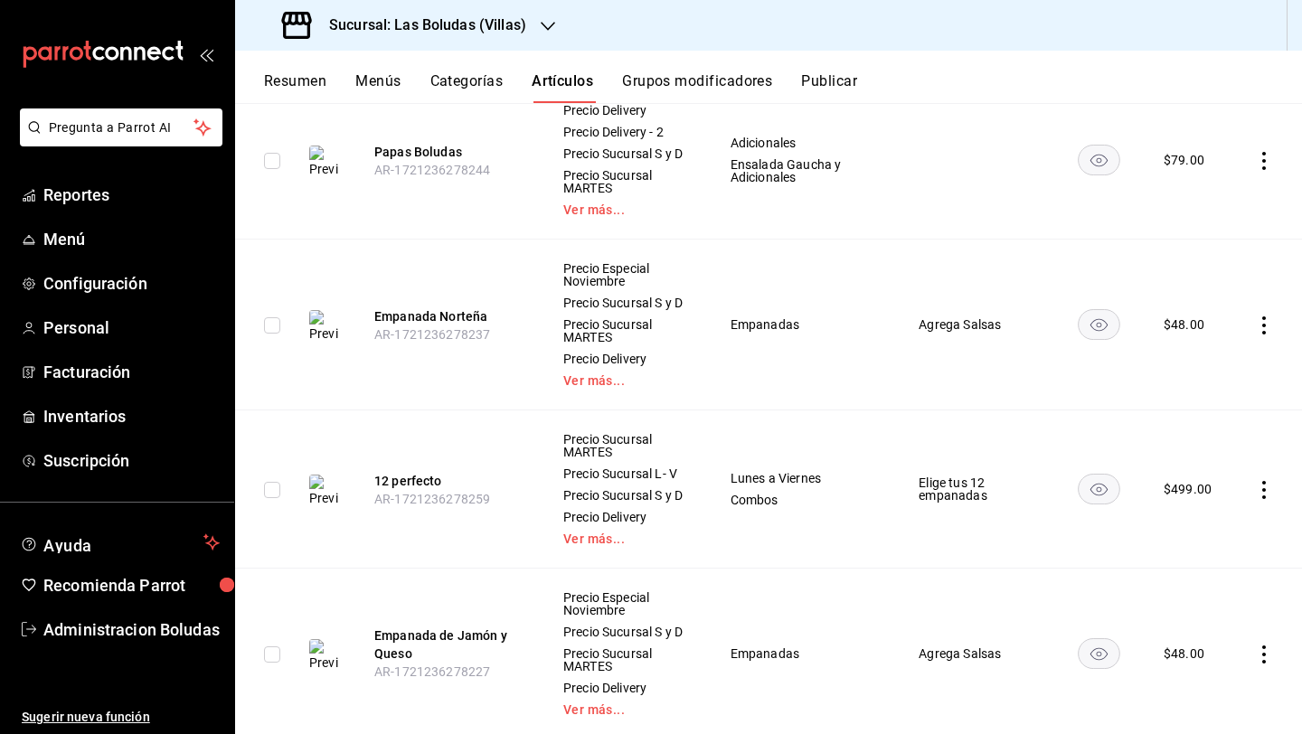
scroll to position [1780, 0]
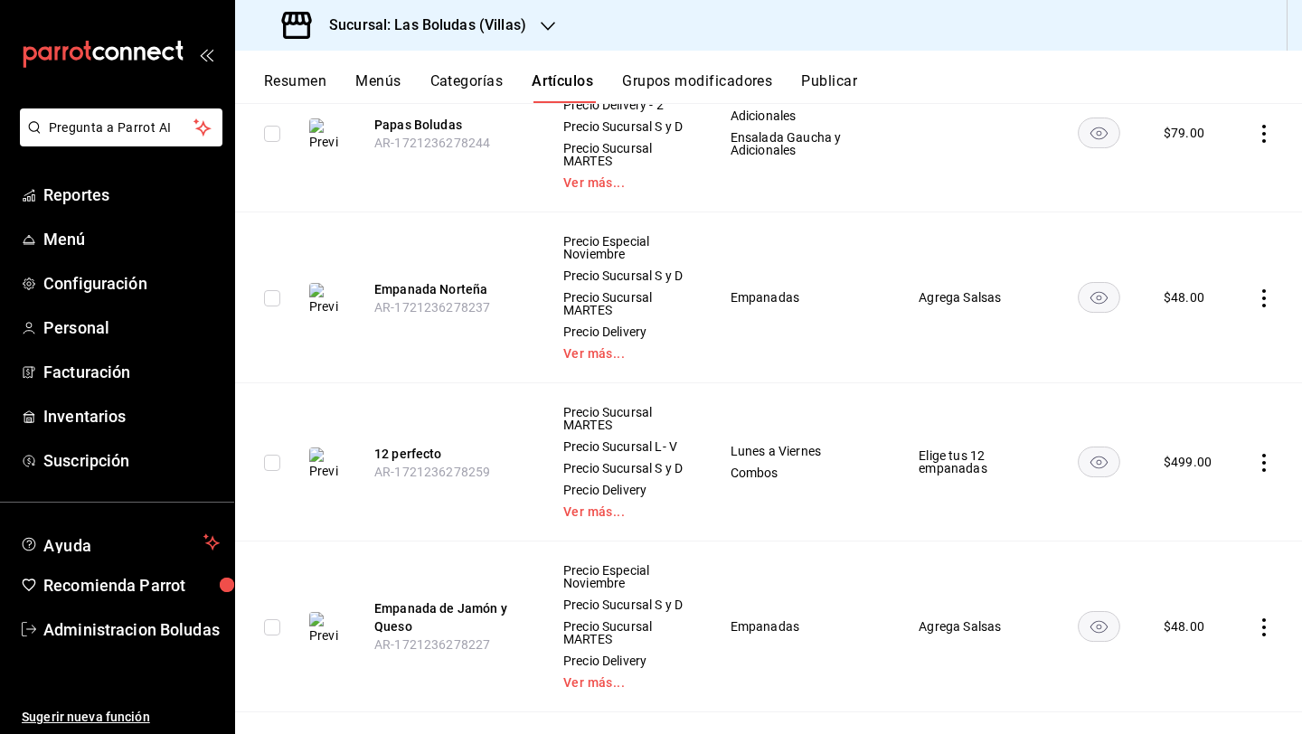
click at [1255, 472] on icon "actions" at bounding box center [1264, 463] width 18 height 18
click at [1194, 560] on span "Editar" at bounding box center [1195, 562] width 47 height 19
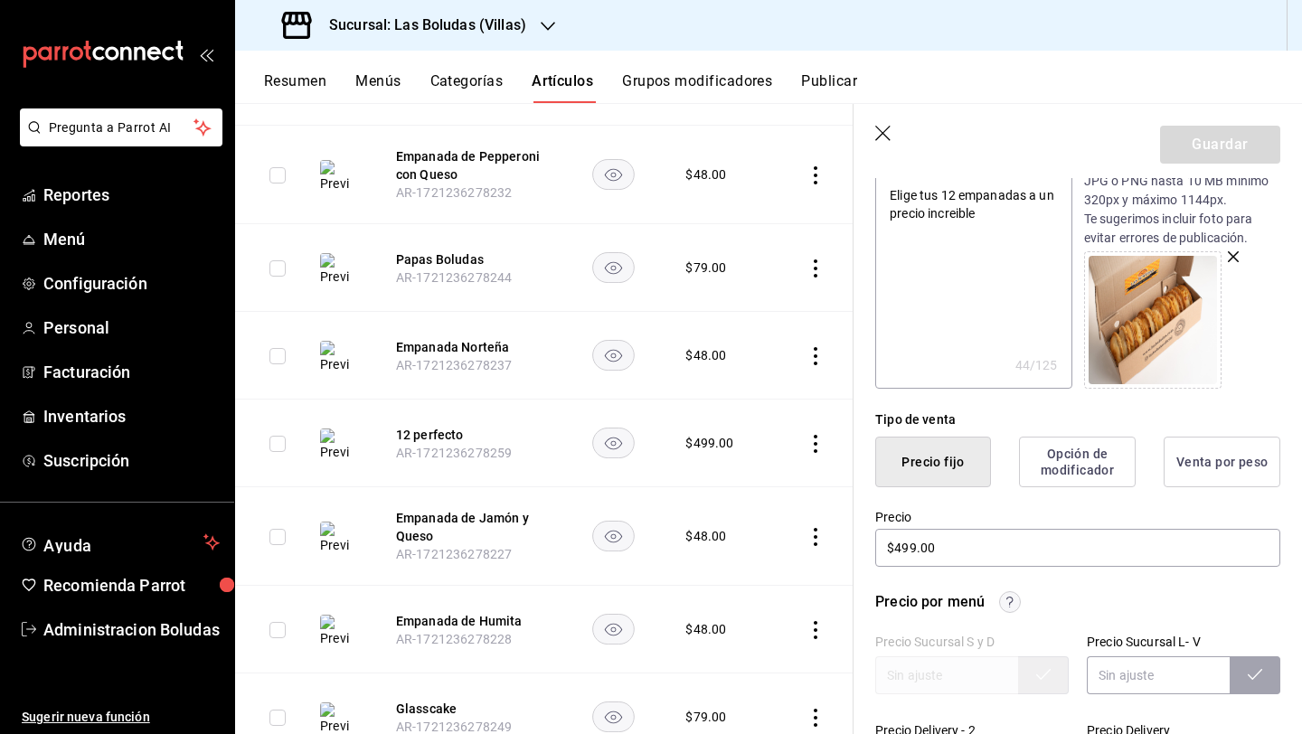
scroll to position [518, 0]
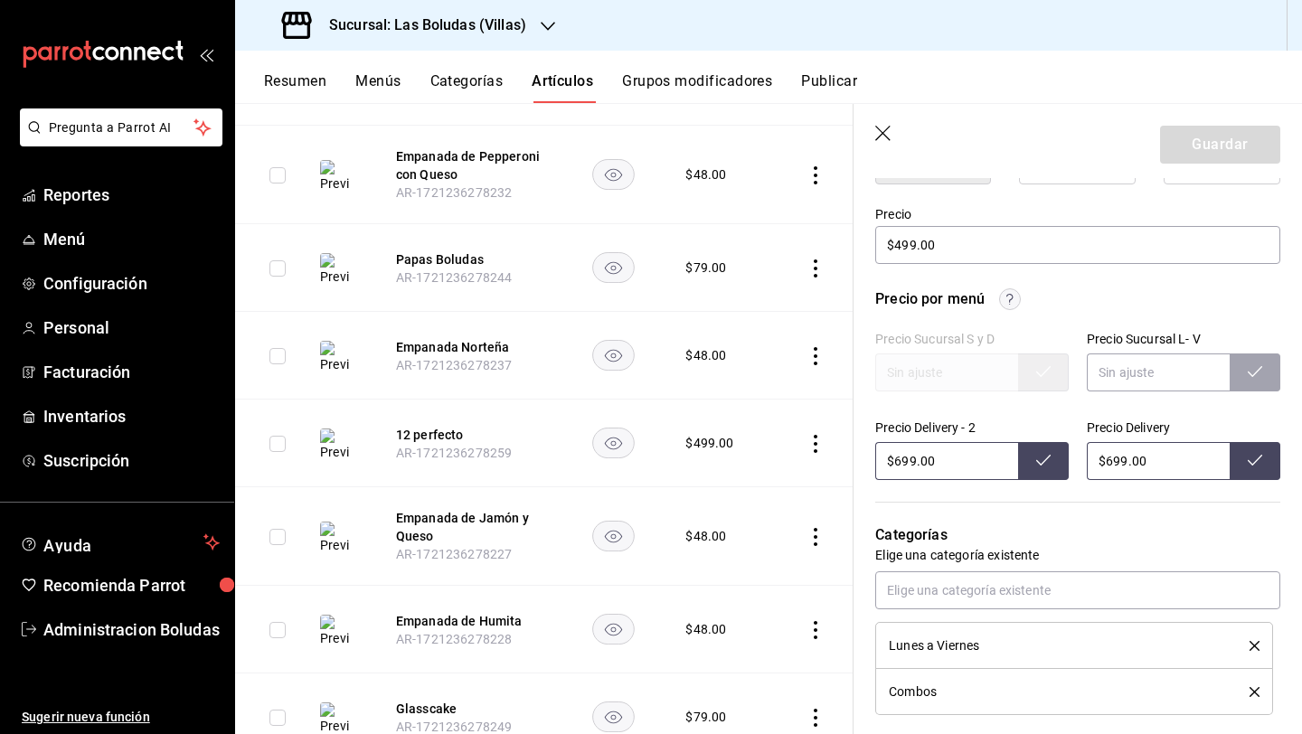
click at [813, 528] on icon "actions" at bounding box center [815, 537] width 4 height 18
click at [738, 564] on span "Editar" at bounding box center [747, 568] width 47 height 19
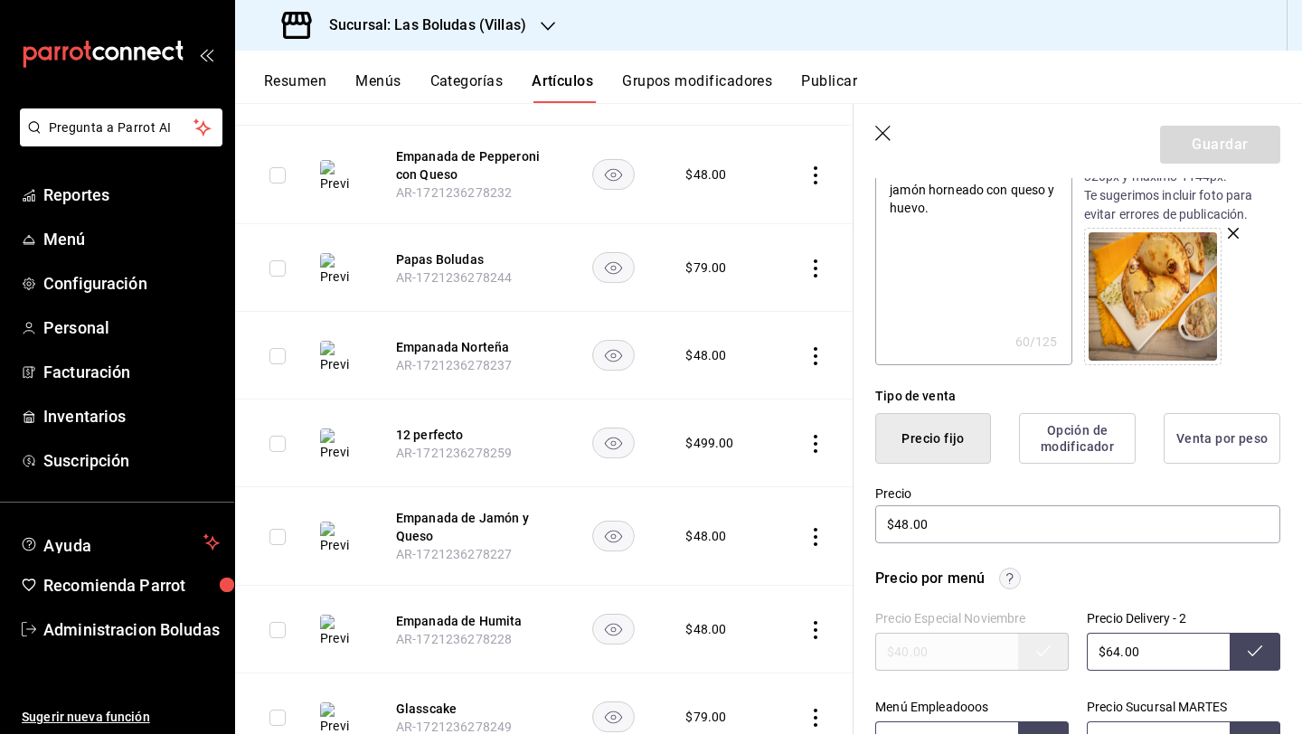
scroll to position [595, 0]
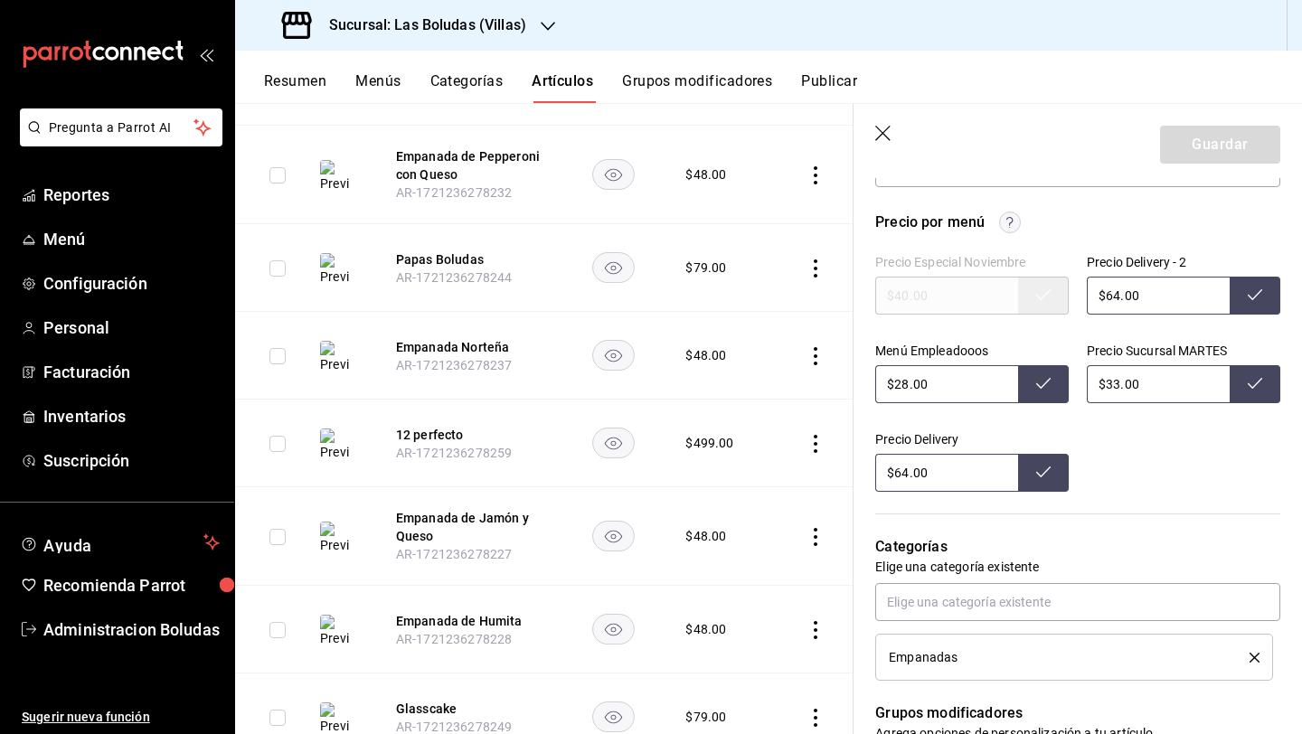
drag, startPoint x: 1105, startPoint y: 381, endPoint x: 1143, endPoint y: 390, distance: 39.0
click at [1105, 382] on input "$33.00" at bounding box center [1157, 384] width 143 height 38
type input "$38.00"
click at [1114, 297] on input "$64.00" at bounding box center [1157, 296] width 143 height 38
type input "$66.00"
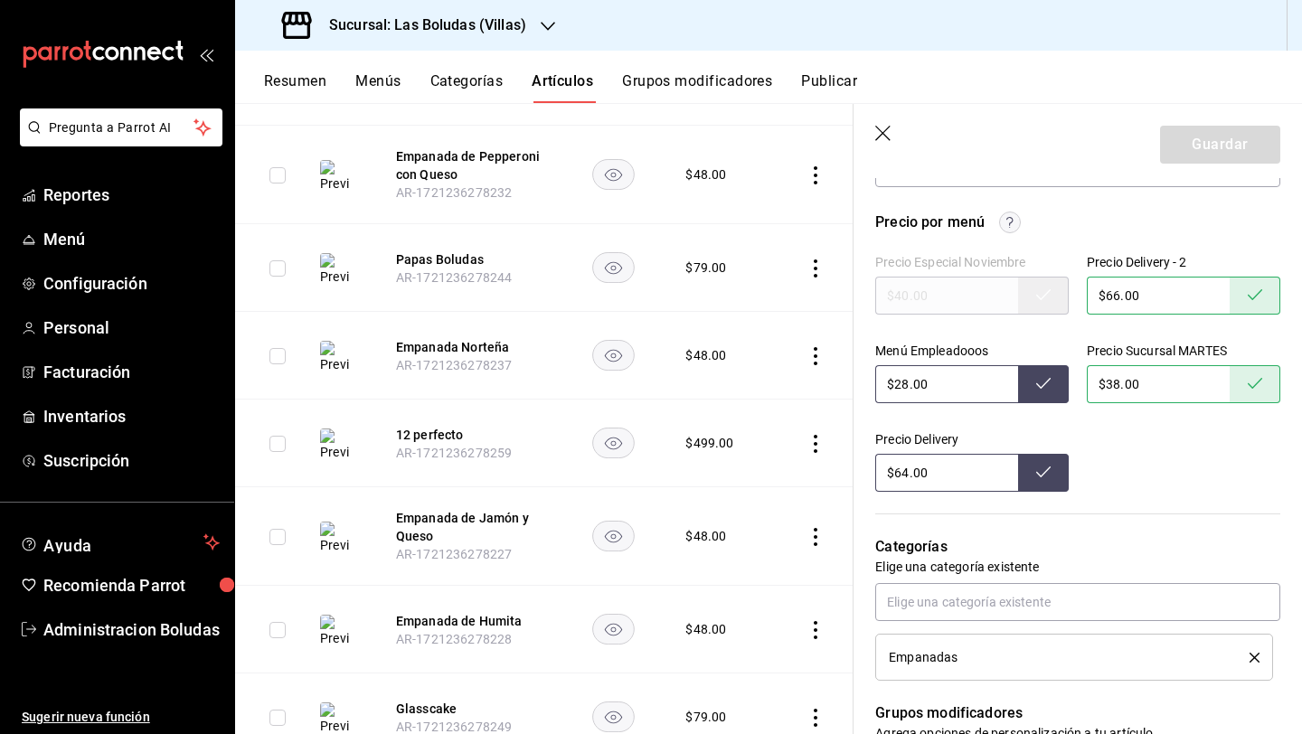
click at [910, 390] on input "$28.00" at bounding box center [946, 384] width 143 height 38
type input "$2.00"
type input "$32.00"
click at [899, 476] on input "$64.00" at bounding box center [946, 473] width 143 height 38
click at [913, 476] on input "$64.00" at bounding box center [946, 473] width 143 height 38
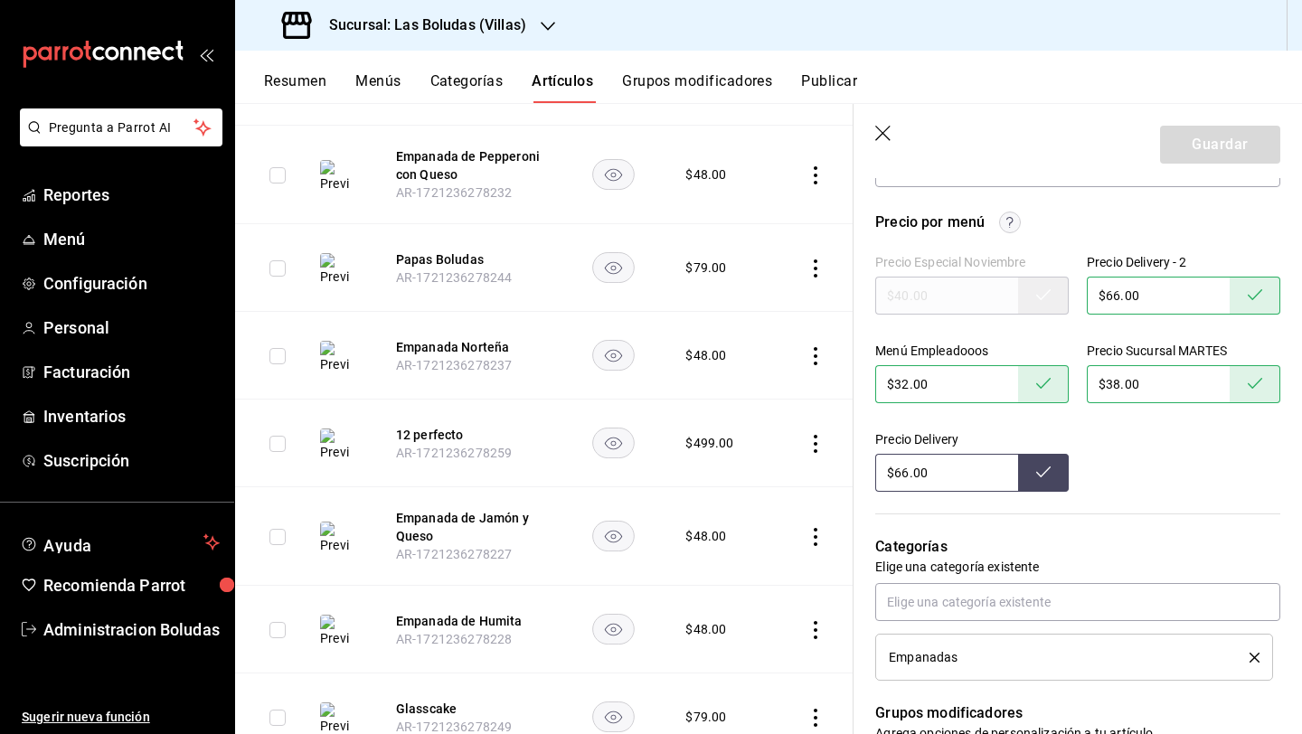
type input "$66.00"
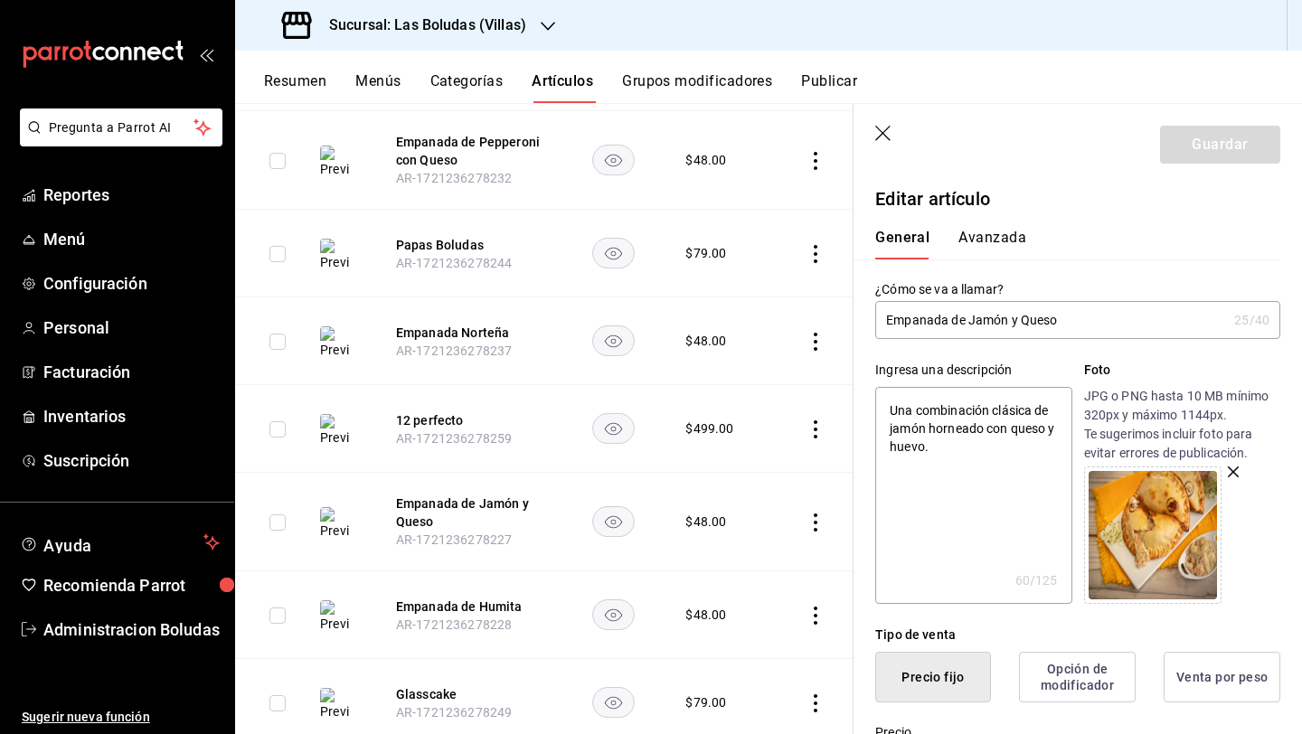
scroll to position [1472, 0]
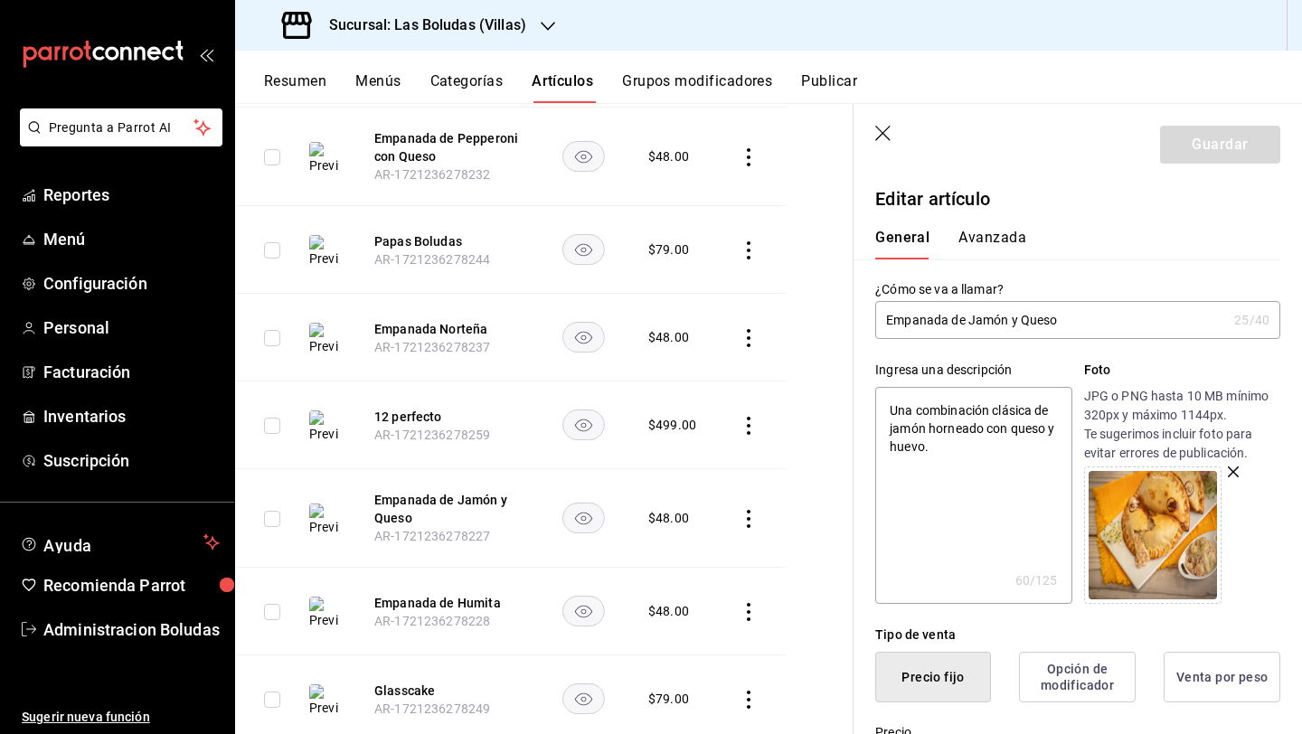
click at [749, 606] on icon "actions" at bounding box center [748, 612] width 18 height 18
type textarea "x"
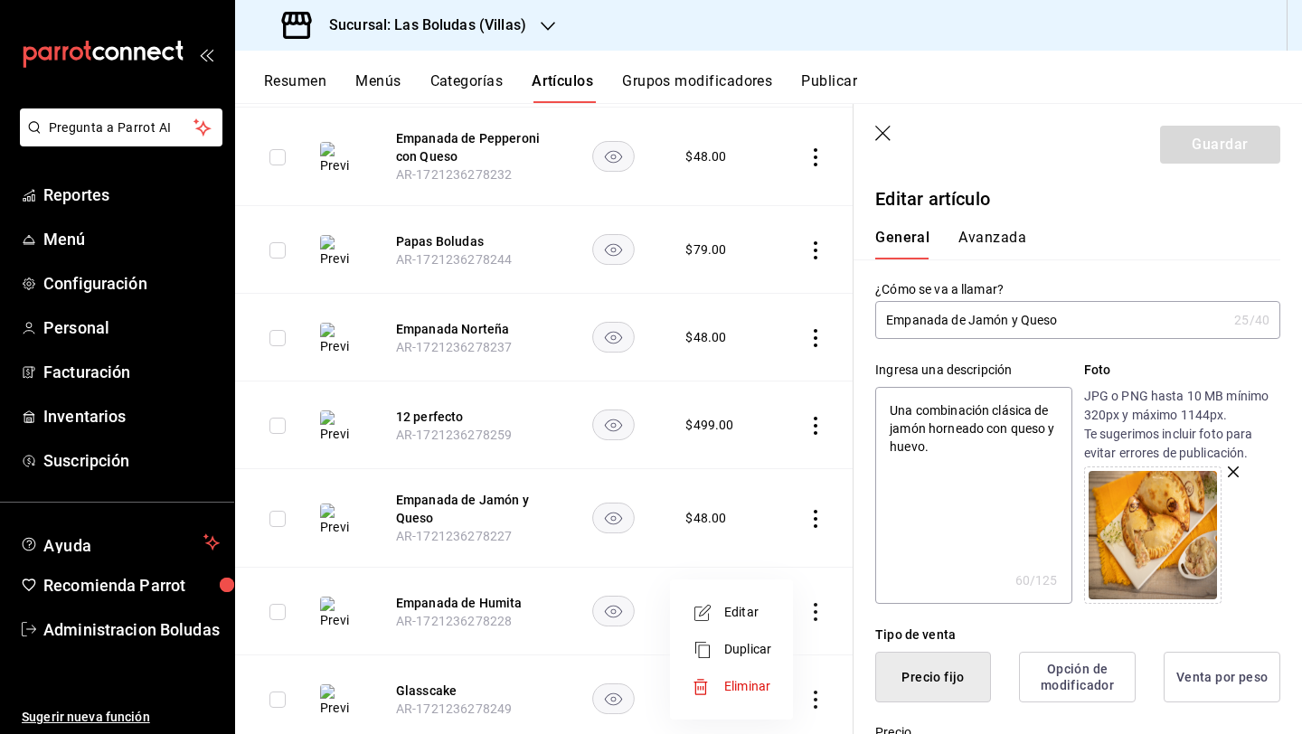
click at [729, 612] on span "Editar" at bounding box center [747, 612] width 47 height 19
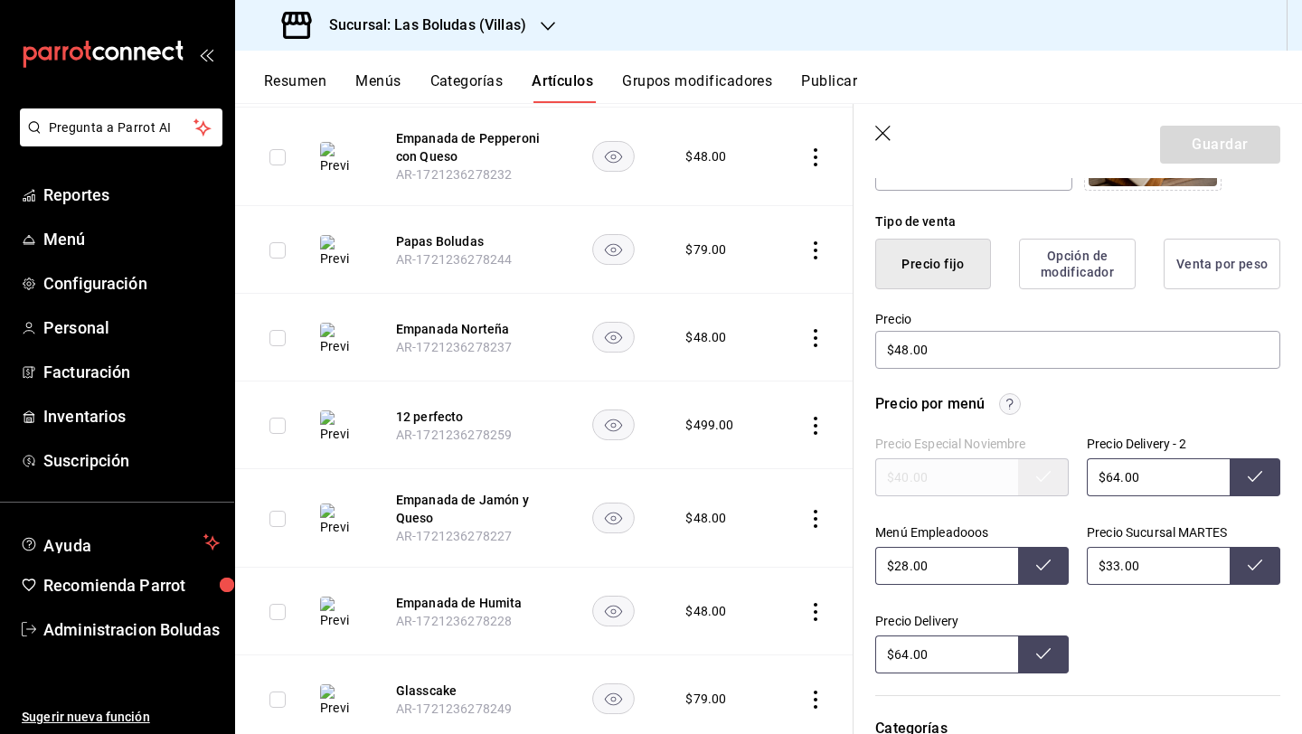
scroll to position [434, 0]
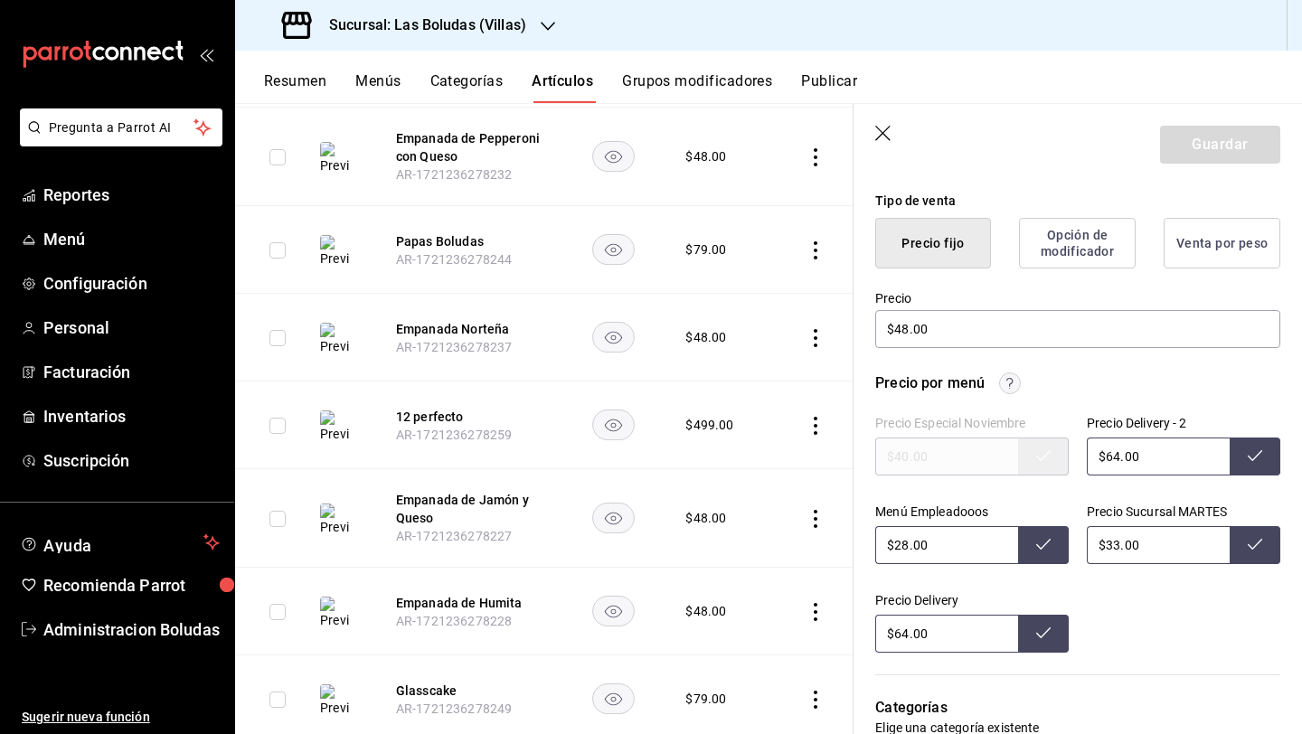
drag, startPoint x: 1110, startPoint y: 458, endPoint x: 1133, endPoint y: 467, distance: 25.2
click at [1110, 458] on input "$64.00" at bounding box center [1157, 456] width 143 height 38
type input "$66.00"
click at [1113, 537] on input "$33.00" at bounding box center [1157, 545] width 143 height 38
type input "$38.00"
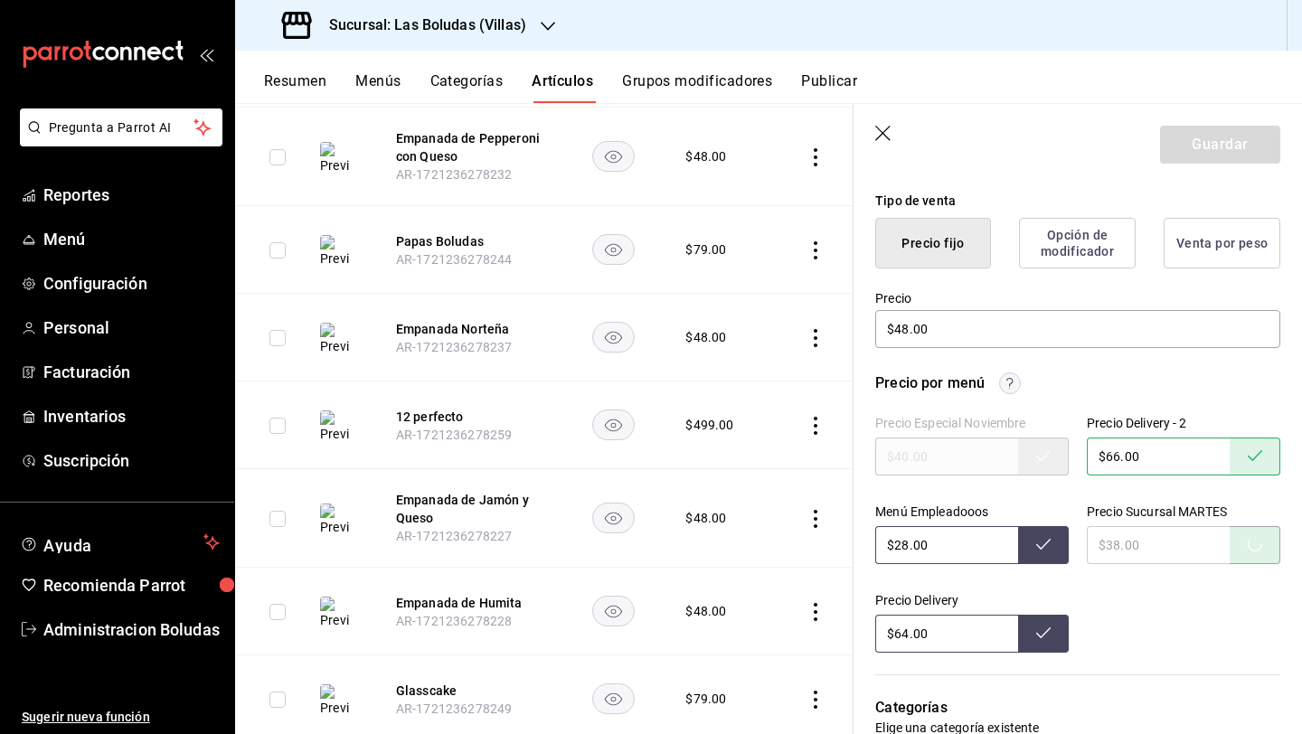
click at [907, 547] on input "$28.00" at bounding box center [946, 545] width 143 height 38
type input "$2.00"
type input "$32.00"
drag, startPoint x: 907, startPoint y: 632, endPoint x: 952, endPoint y: 648, distance: 48.0
click at [907, 633] on input "$64.00" at bounding box center [946, 634] width 143 height 38
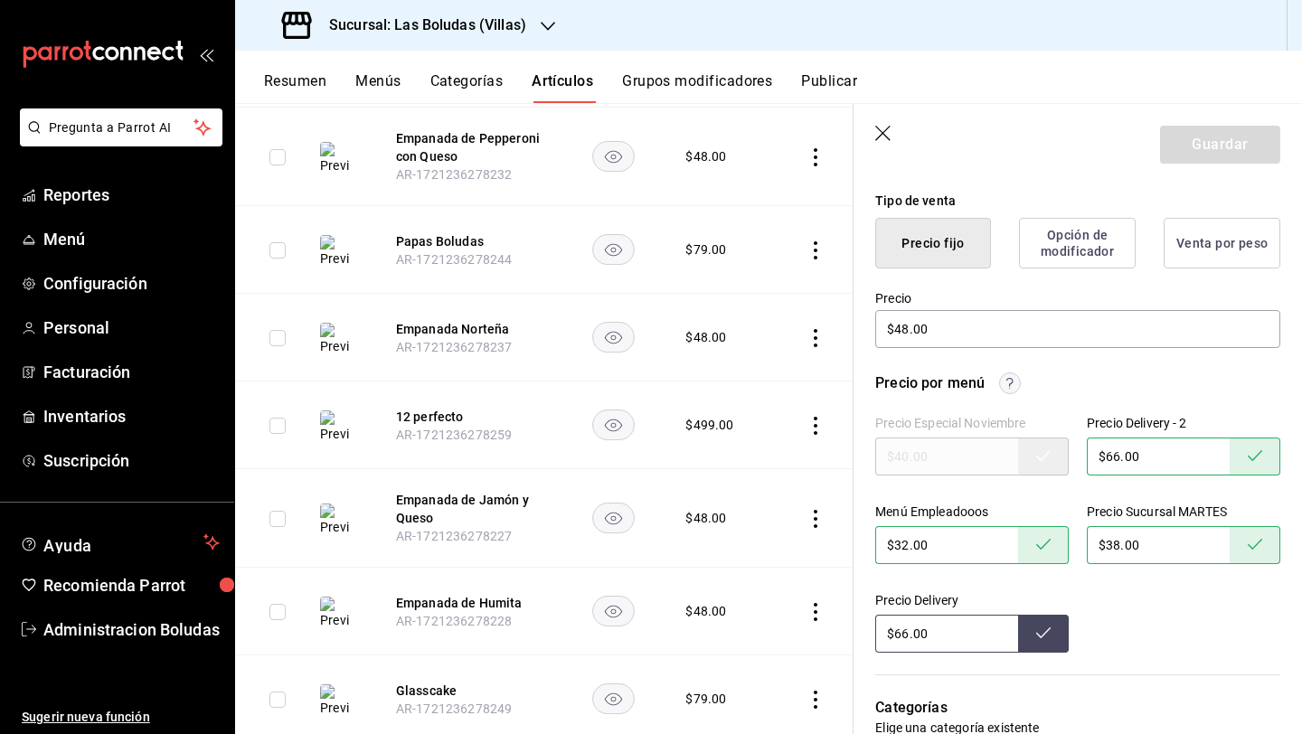
type input "$66.00"
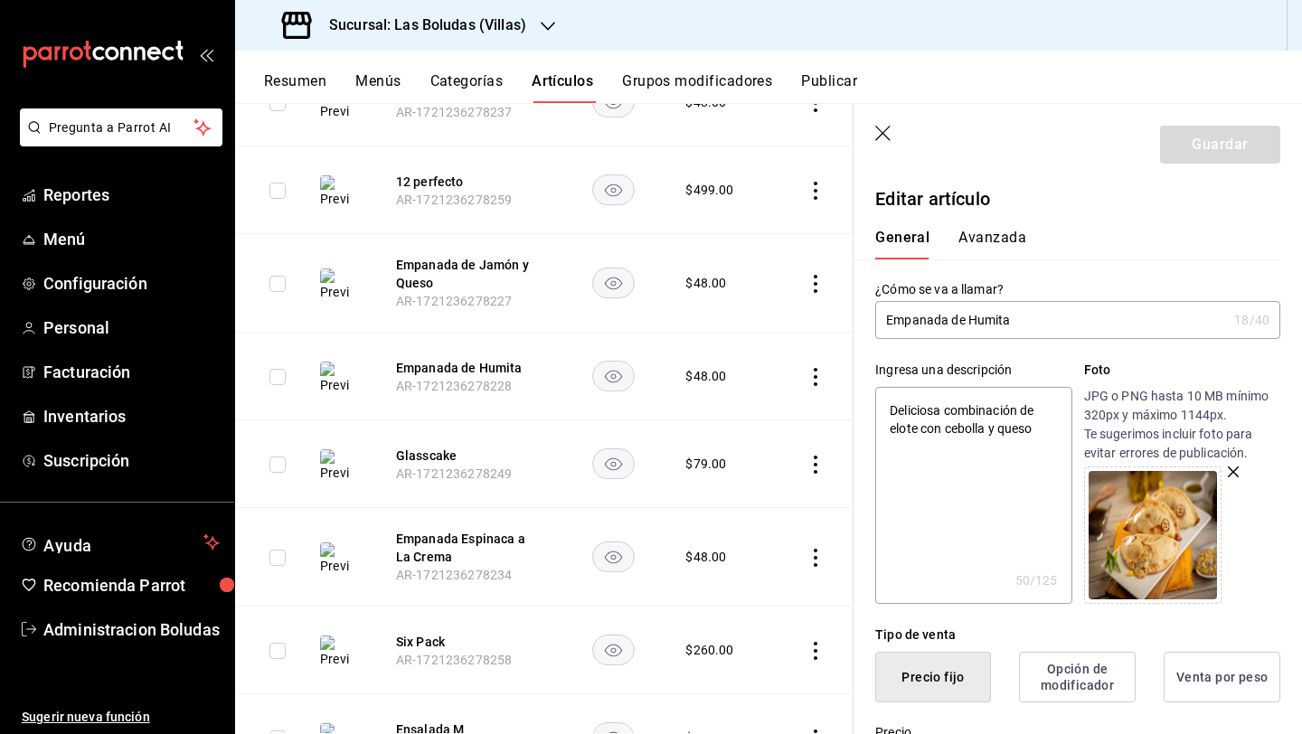
scroll to position [1726, 0]
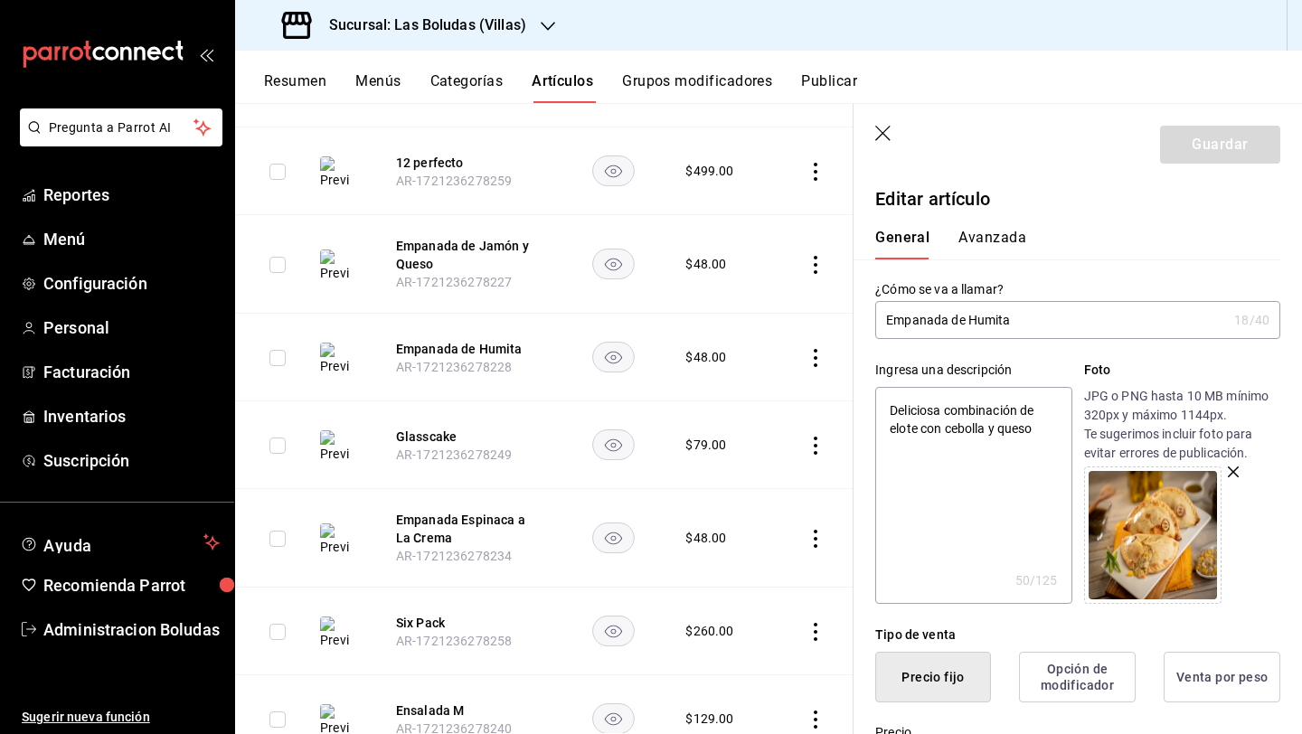
click at [806, 530] on icon "actions" at bounding box center [815, 539] width 18 height 18
click at [756, 582] on li "Editar" at bounding box center [731, 569] width 108 height 37
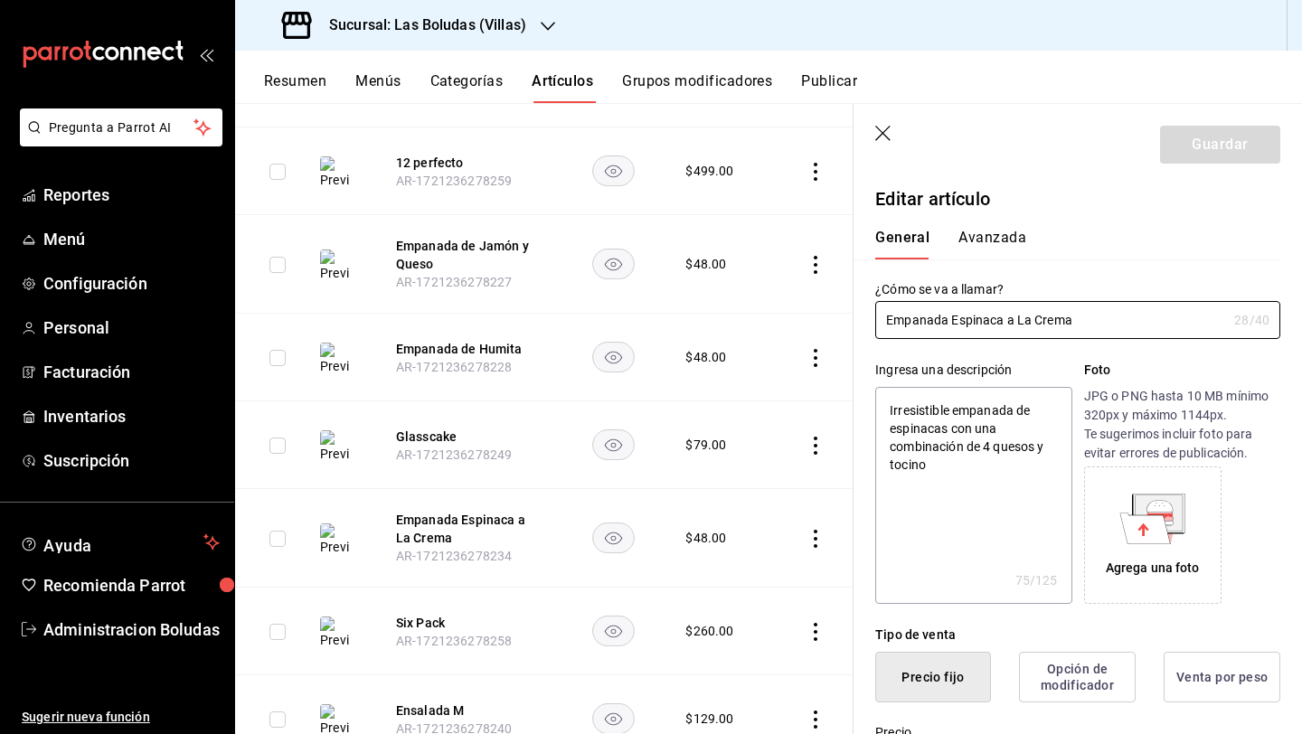
type textarea "x"
type input "$48.00"
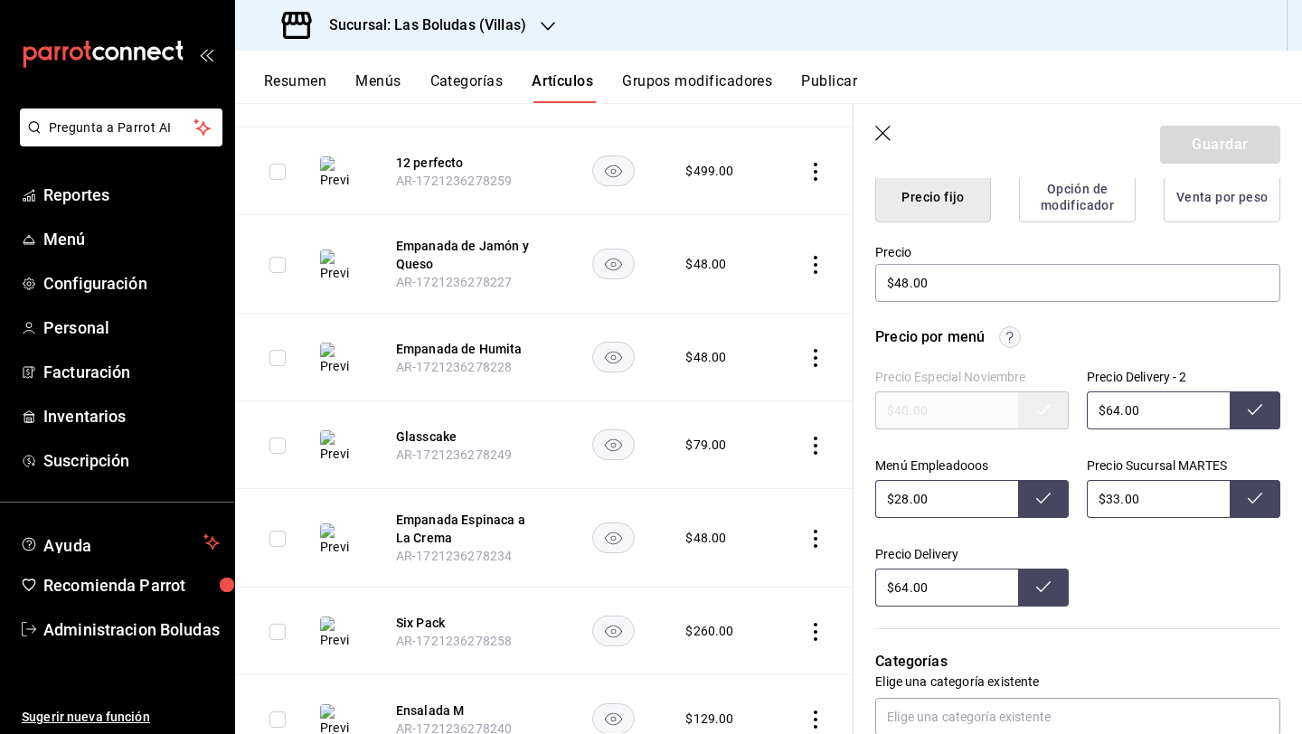
scroll to position [691, 0]
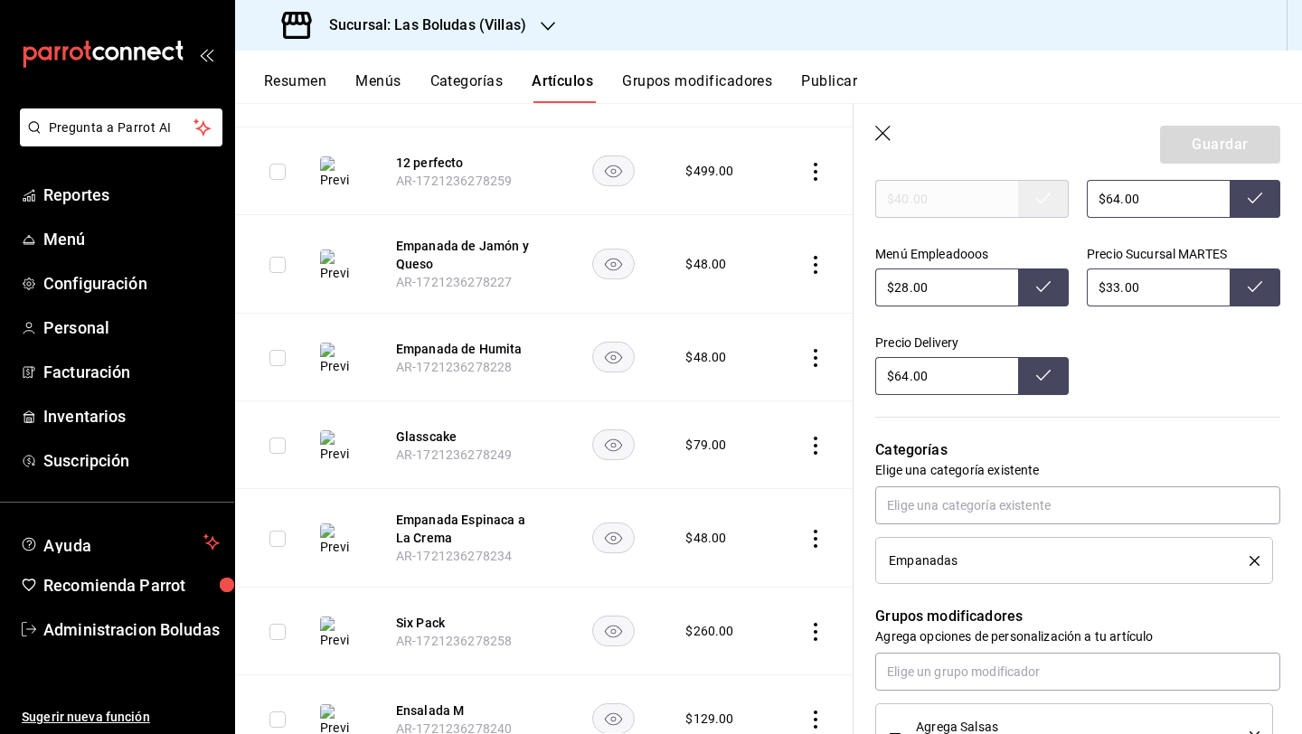
click at [1114, 206] on input "$64.00" at bounding box center [1157, 199] width 143 height 38
type input "$66.00"
click at [1108, 281] on input "$33.00" at bounding box center [1157, 287] width 143 height 38
type input "$38.00"
drag, startPoint x: 897, startPoint y: 287, endPoint x: 926, endPoint y: 287, distance: 28.9
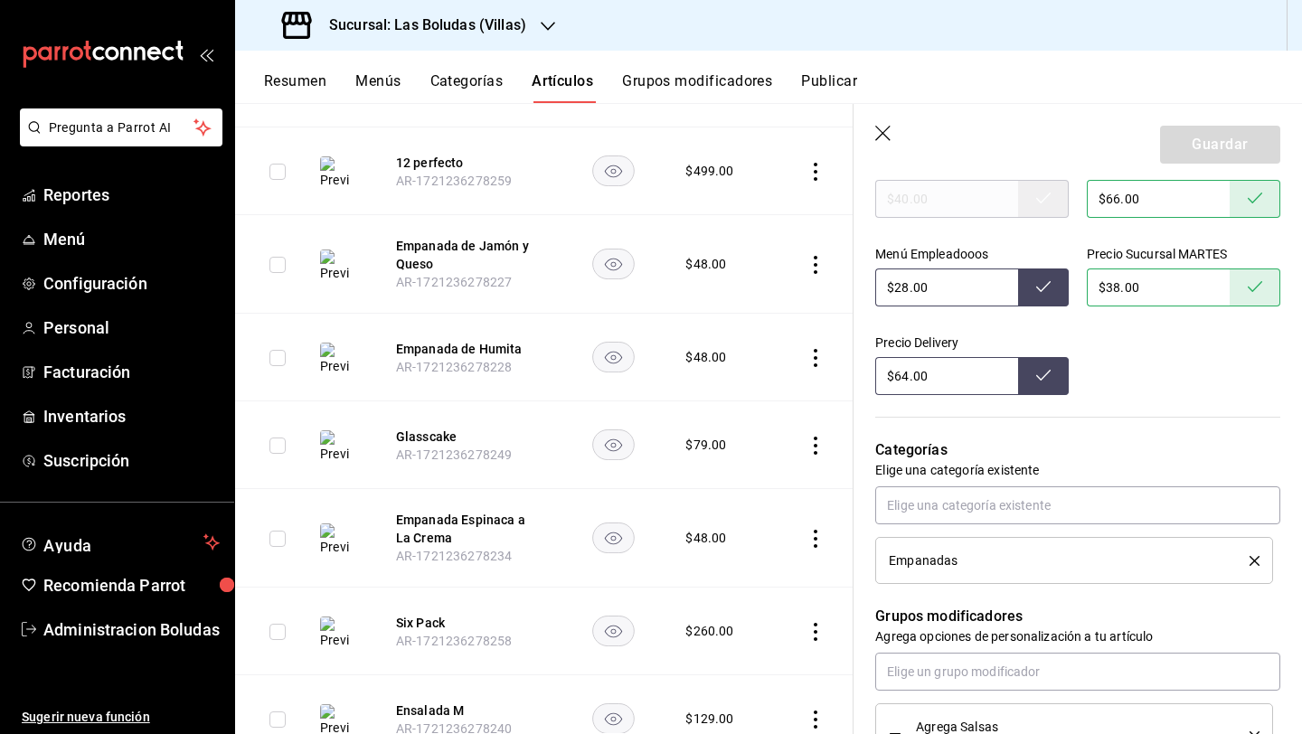
click at [901, 287] on input "$28.00" at bounding box center [946, 287] width 143 height 38
click at [913, 287] on input "$28.00" at bounding box center [946, 287] width 143 height 38
click at [907, 287] on input "$28.00" at bounding box center [946, 287] width 143 height 38
type input "$2.00"
type input "$32.00"
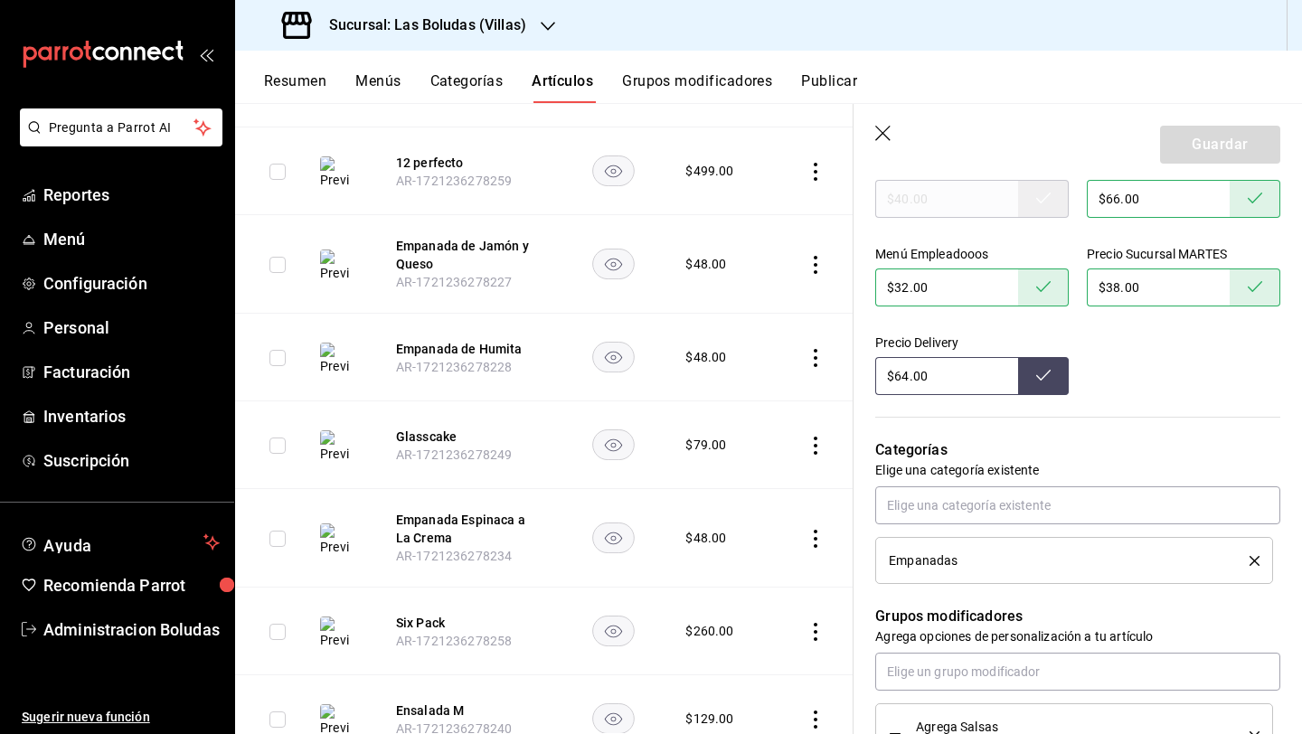
drag, startPoint x: 911, startPoint y: 376, endPoint x: 961, endPoint y: 407, distance: 58.4
click at [911, 376] on input "$64.00" at bounding box center [946, 376] width 143 height 38
type input "$66.00"
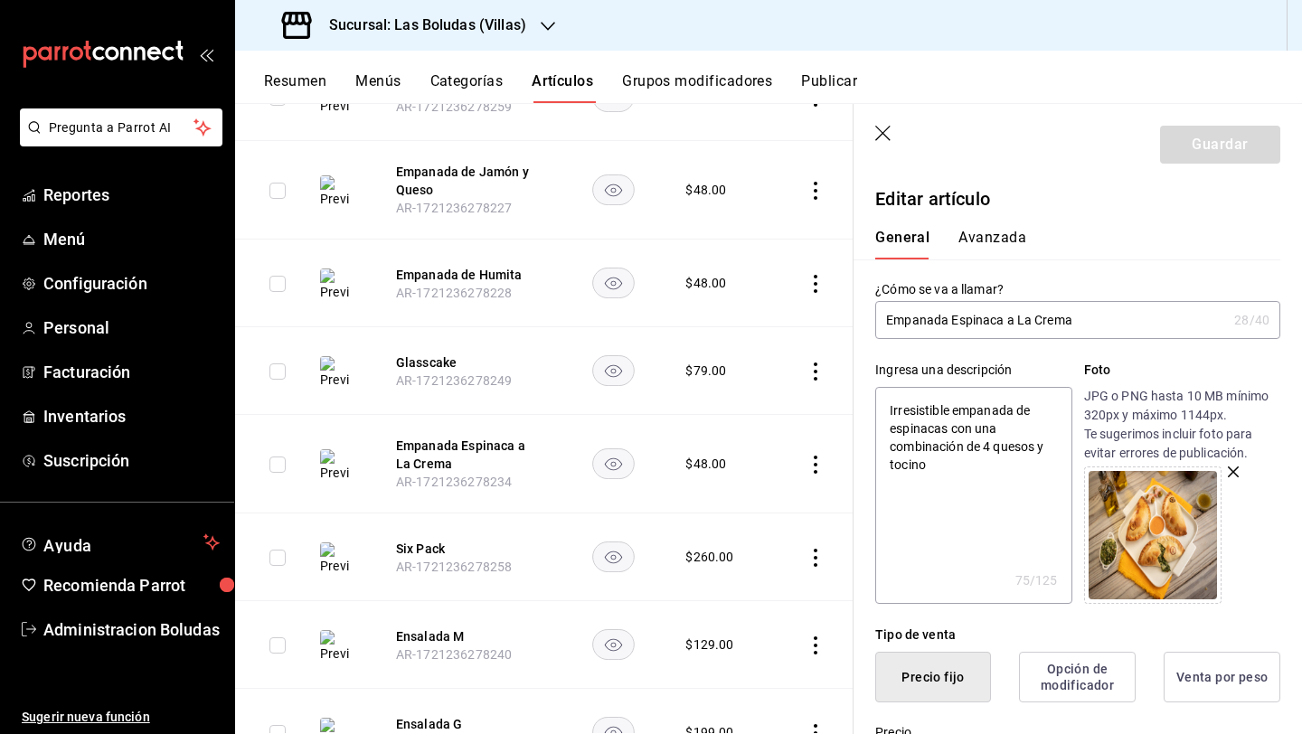
scroll to position [1936, 0]
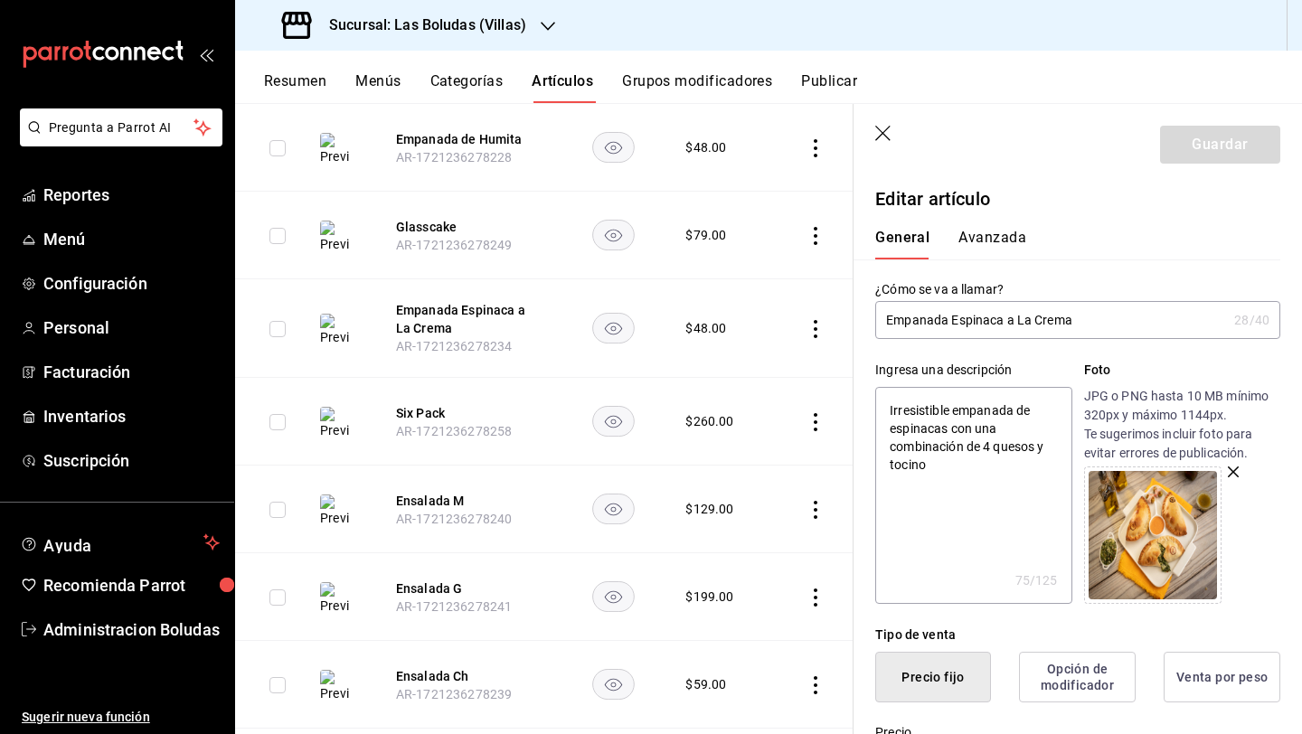
click at [795, 508] on td at bounding box center [812, 509] width 81 height 88
click at [806, 502] on icon "actions" at bounding box center [815, 510] width 18 height 18
click at [737, 540] on span "Editar" at bounding box center [747, 540] width 47 height 19
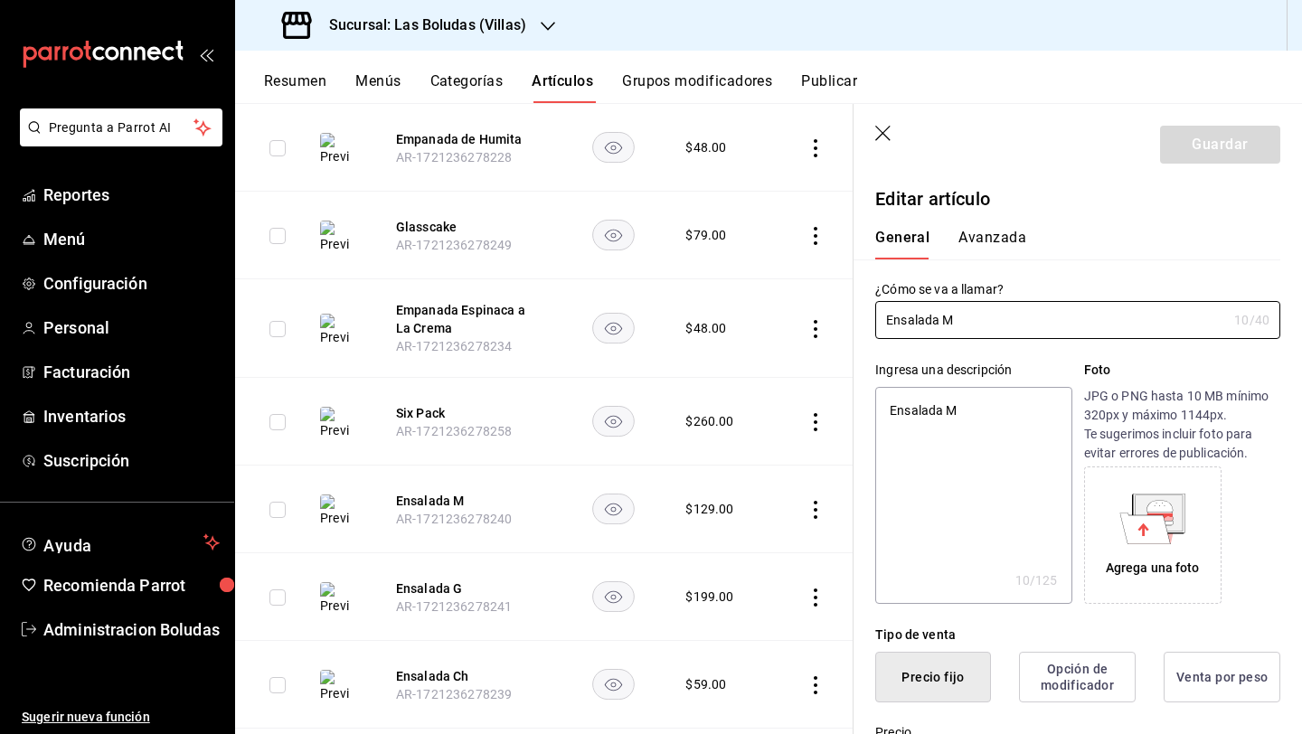
type textarea "x"
type input "$129.00"
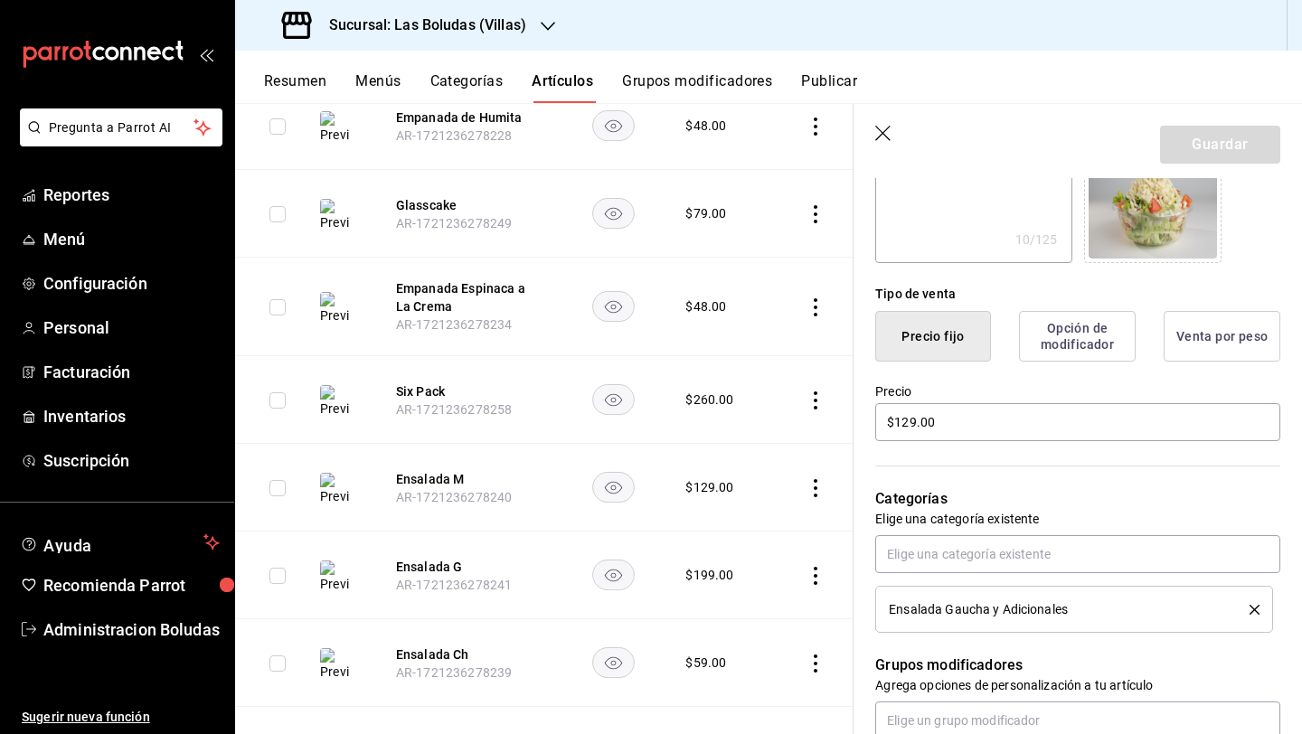
scroll to position [1959, 0]
click at [806, 653] on icon "actions" at bounding box center [815, 662] width 18 height 18
click at [761, 599] on li "Editar" at bounding box center [731, 612] width 108 height 37
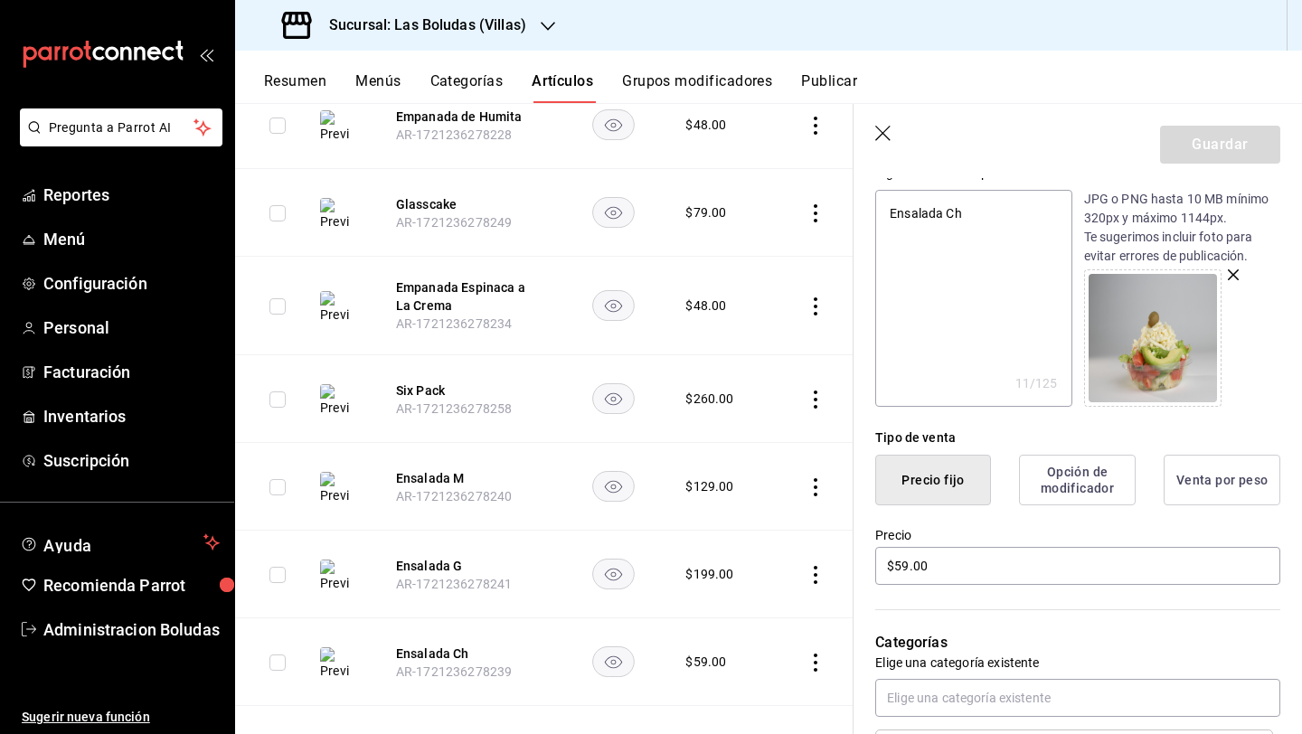
scroll to position [230, 0]
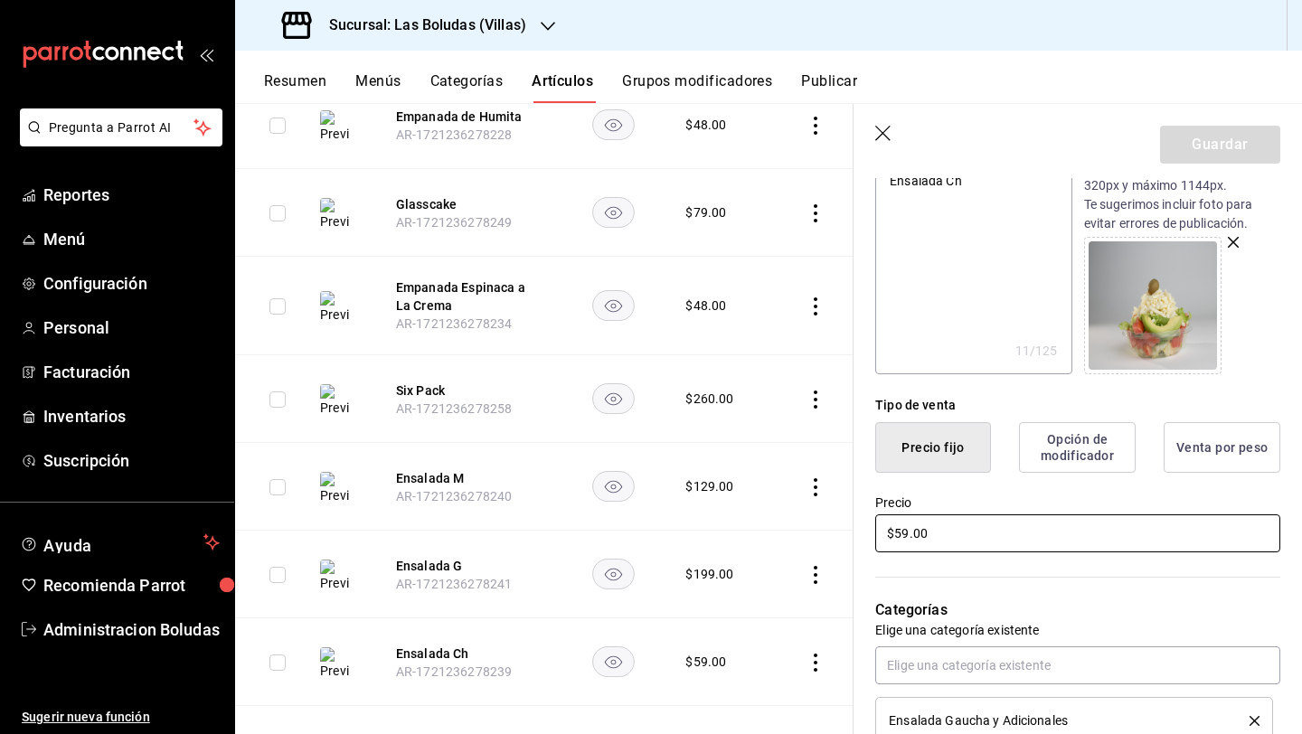
drag, startPoint x: 899, startPoint y: 534, endPoint x: 946, endPoint y: 571, distance: 59.9
click at [901, 534] on input "$59.00" at bounding box center [1077, 533] width 405 height 38
type input "$9.00"
type textarea "x"
type input "$69.00"
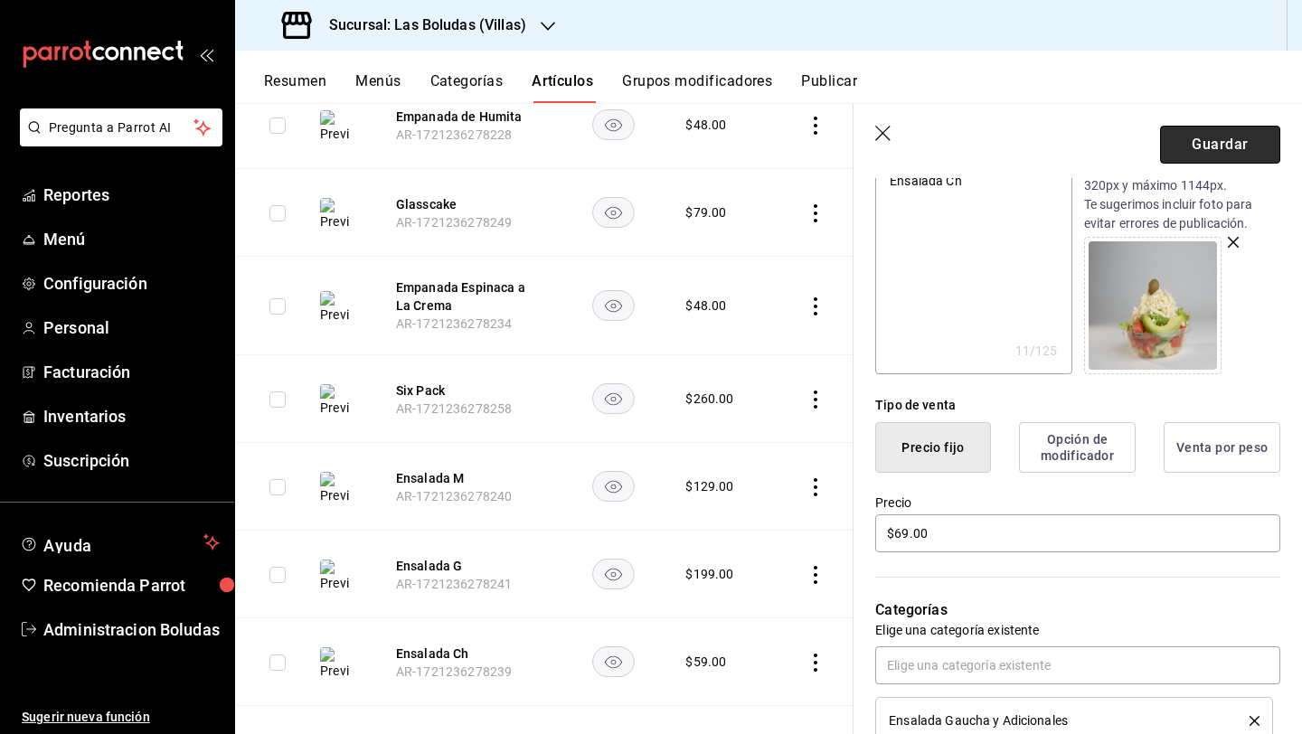
click at [1179, 146] on button "Guardar" at bounding box center [1220, 145] width 120 height 38
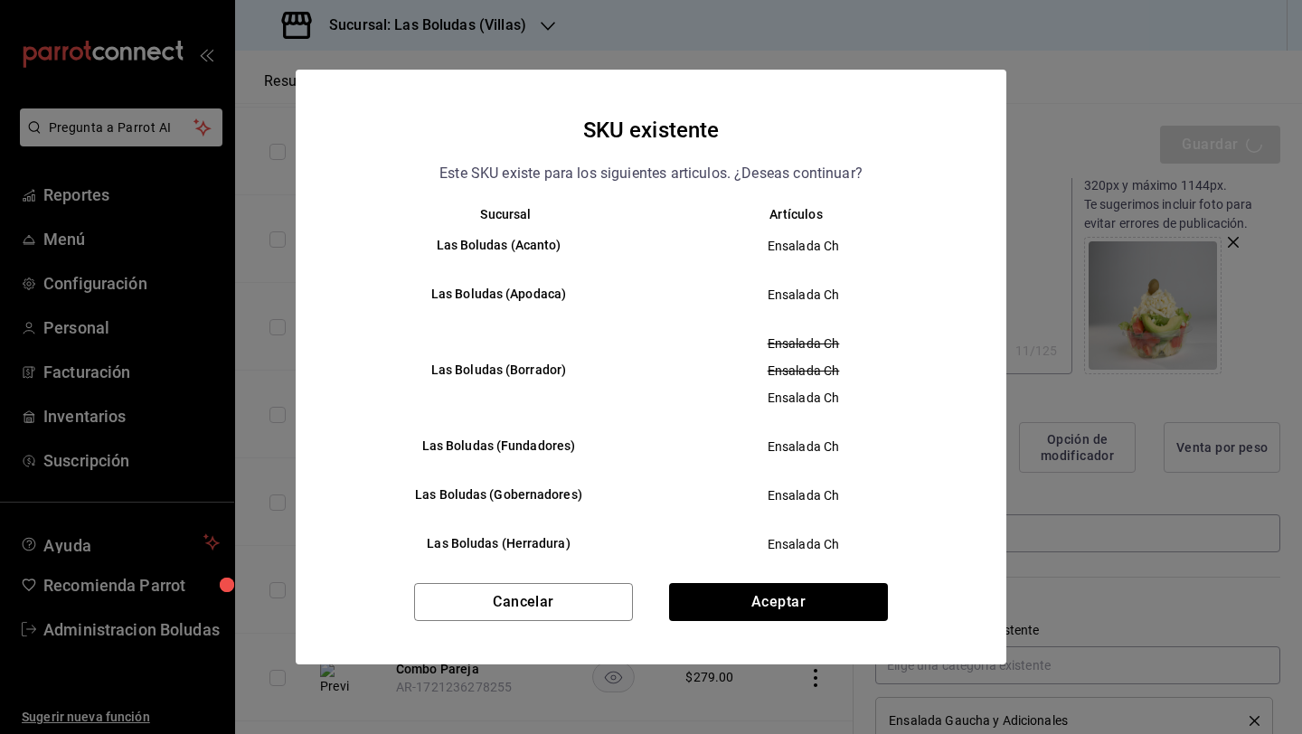
scroll to position [2294, 0]
click at [729, 591] on button "Aceptar" at bounding box center [778, 602] width 219 height 38
type textarea "x"
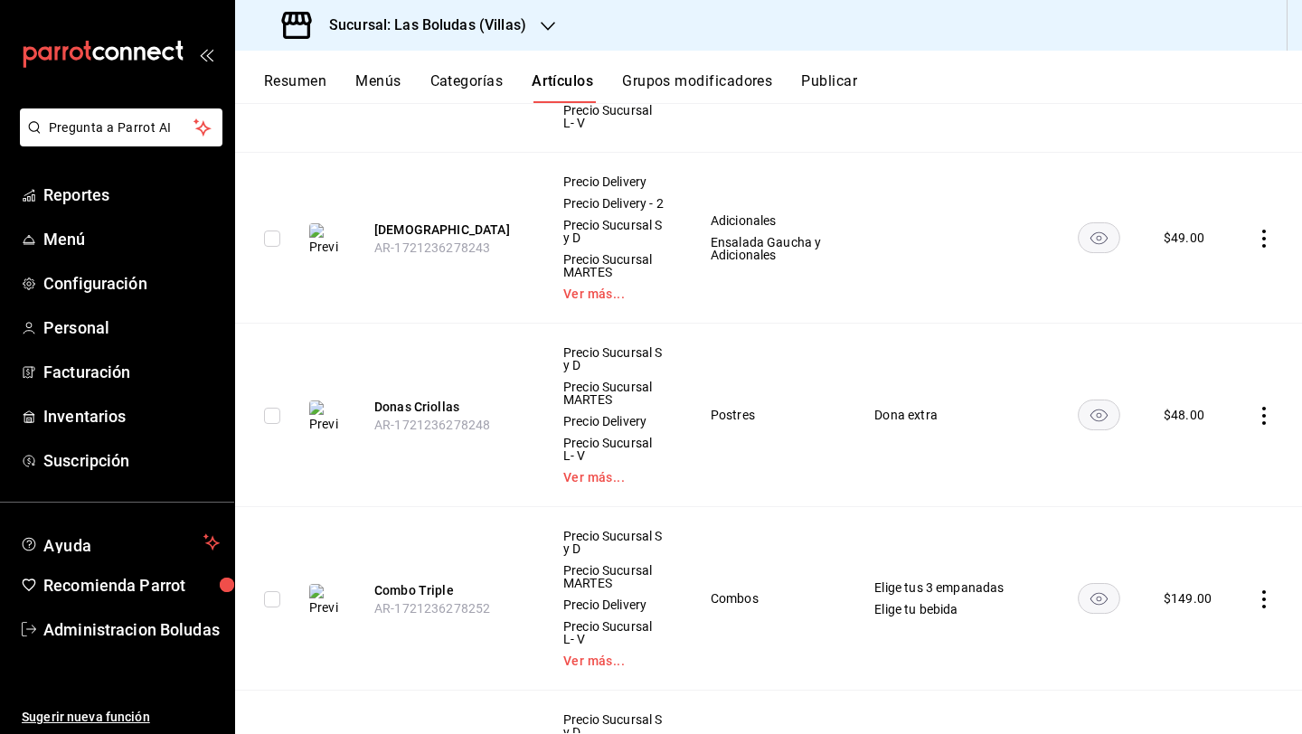
scroll to position [3619, 0]
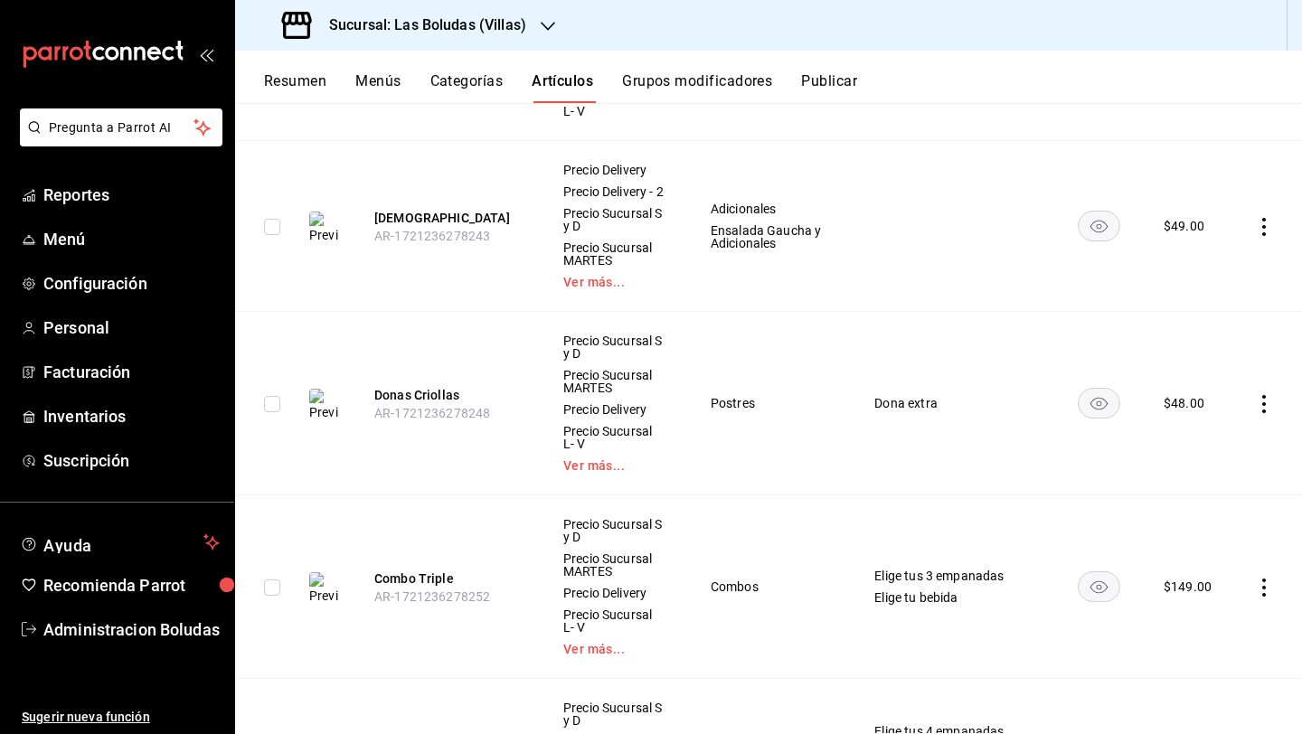
click at [1255, 578] on icon "actions" at bounding box center [1264, 587] width 18 height 18
click at [1193, 609] on span "Editar" at bounding box center [1195, 612] width 47 height 19
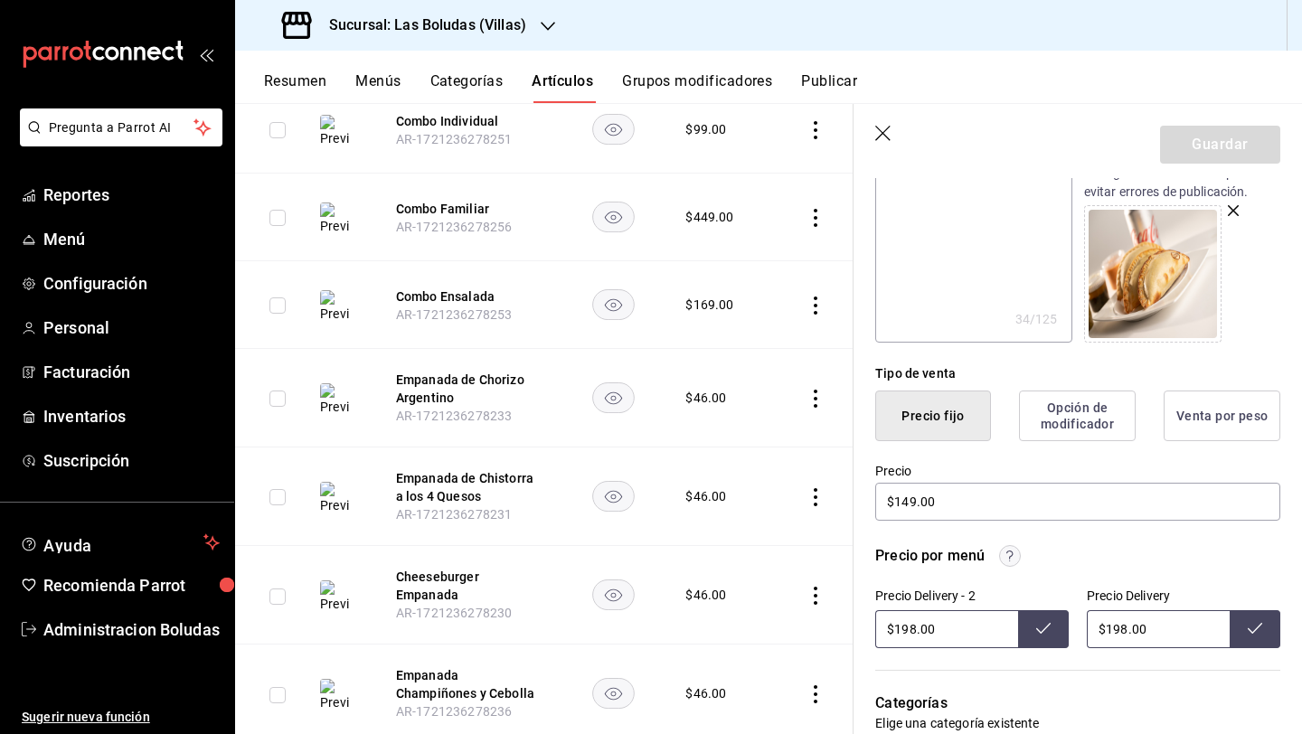
scroll to position [2928, 0]
click at [808, 395] on icon "actions" at bounding box center [815, 400] width 18 height 18
click at [769, 424] on span "Editar" at bounding box center [747, 431] width 47 height 19
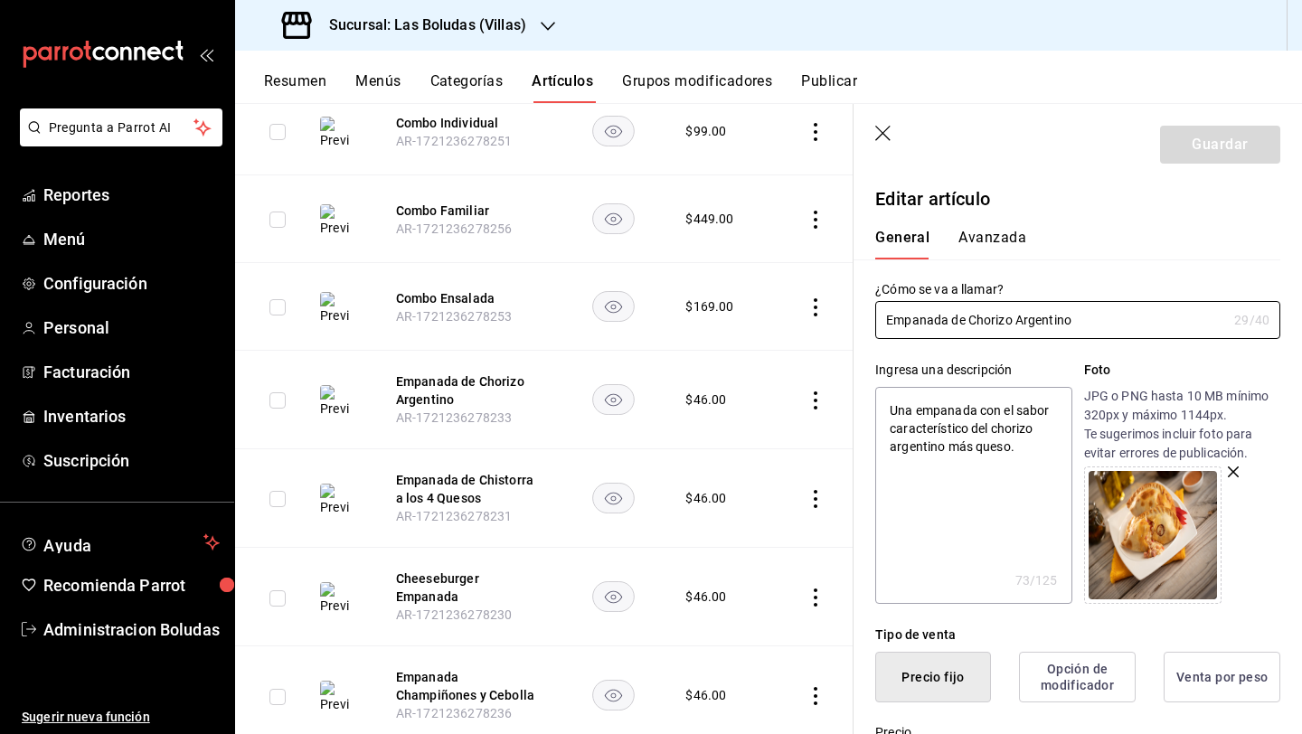
scroll to position [307, 0]
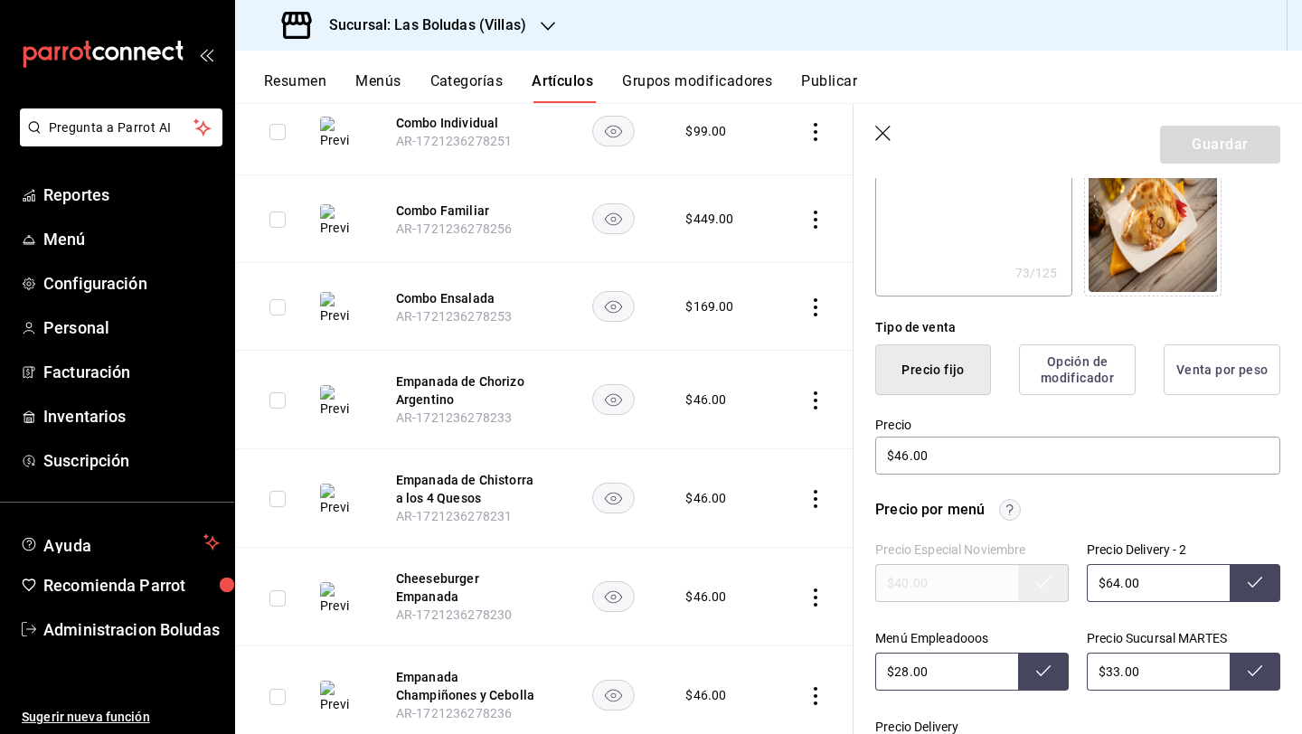
click at [1108, 578] on input "$64.00" at bounding box center [1157, 583] width 143 height 38
type input "$66.00"
click at [1112, 678] on input "$33.00" at bounding box center [1157, 672] width 143 height 38
type input "$38.00"
click at [907, 673] on input "$28.00" at bounding box center [946, 672] width 143 height 38
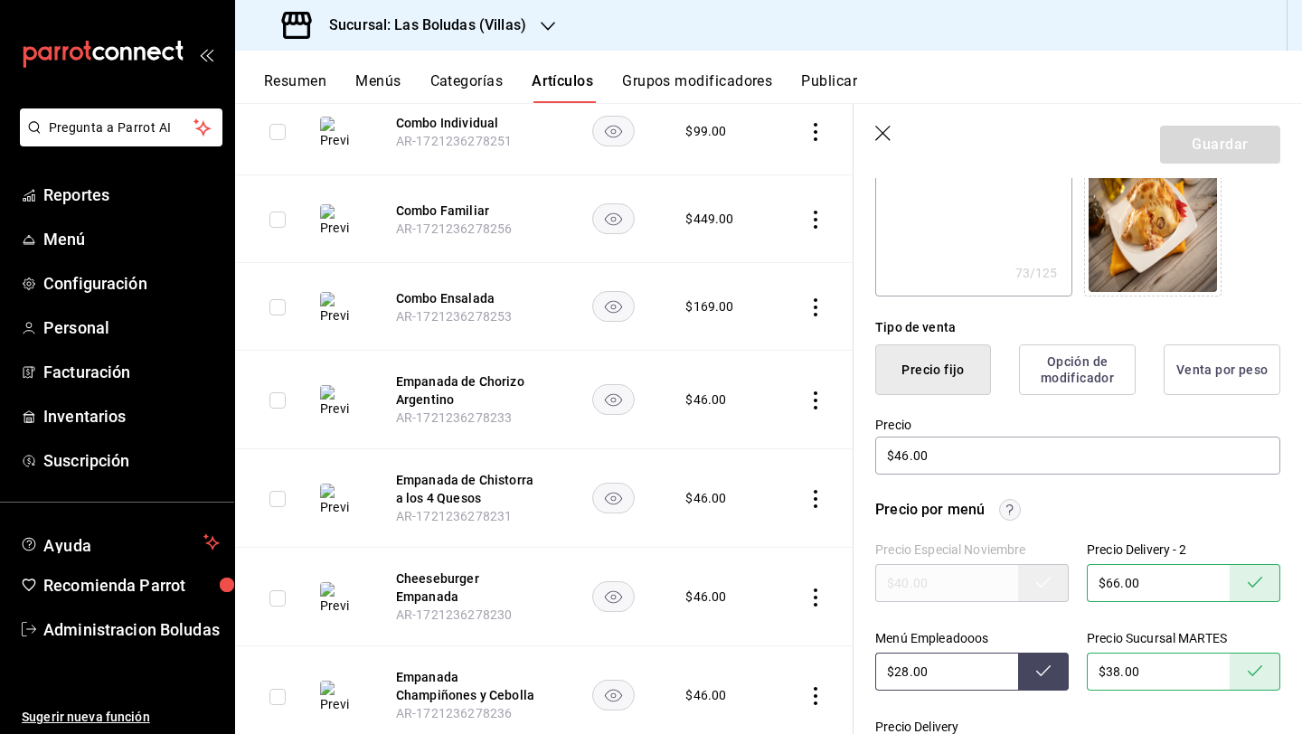
type input "$2.00"
type input "$32.00"
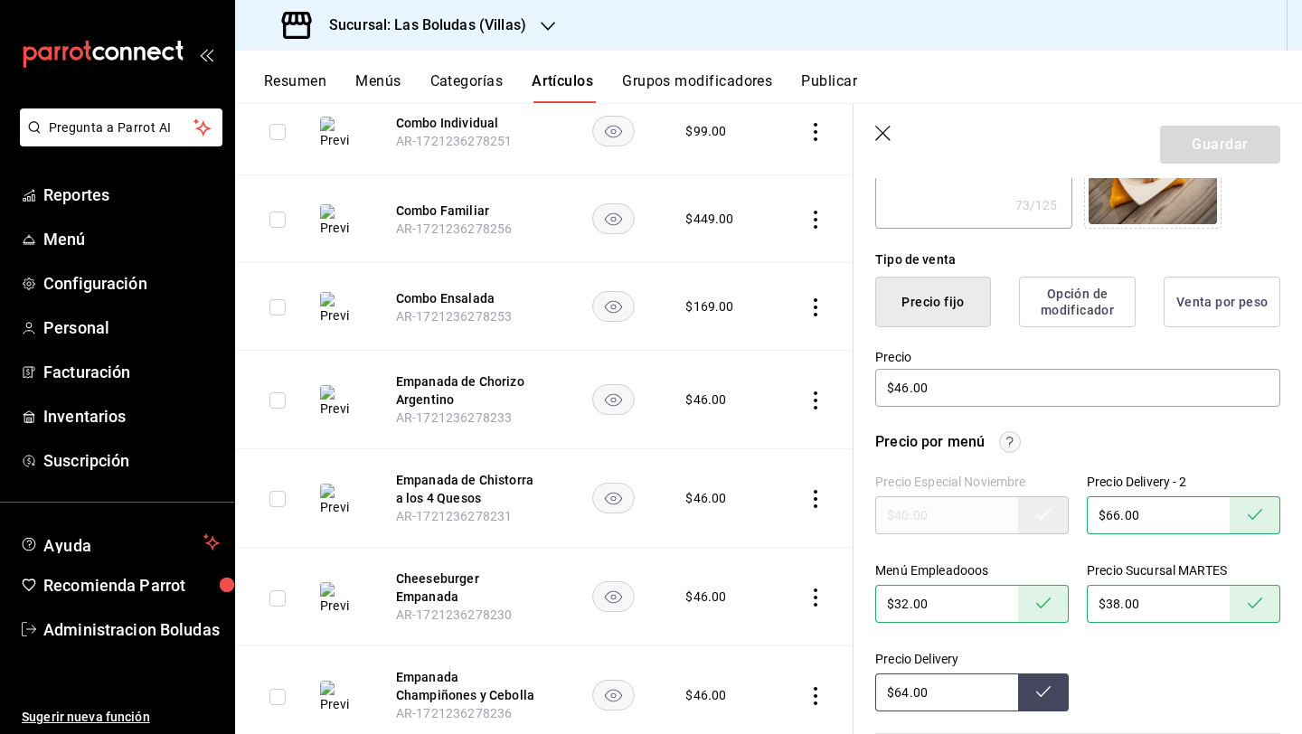
scroll to position [422, 0]
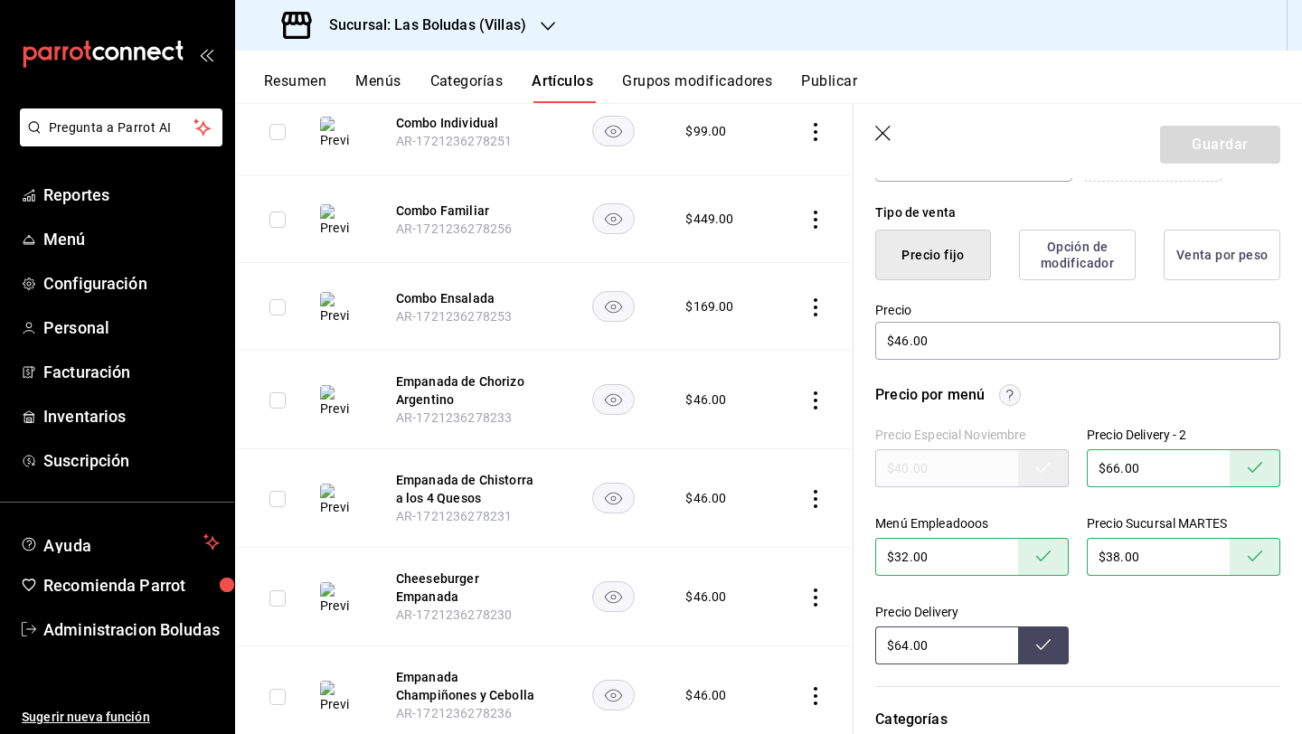
click at [908, 645] on input "$64.00" at bounding box center [946, 645] width 143 height 38
type input "$66.00"
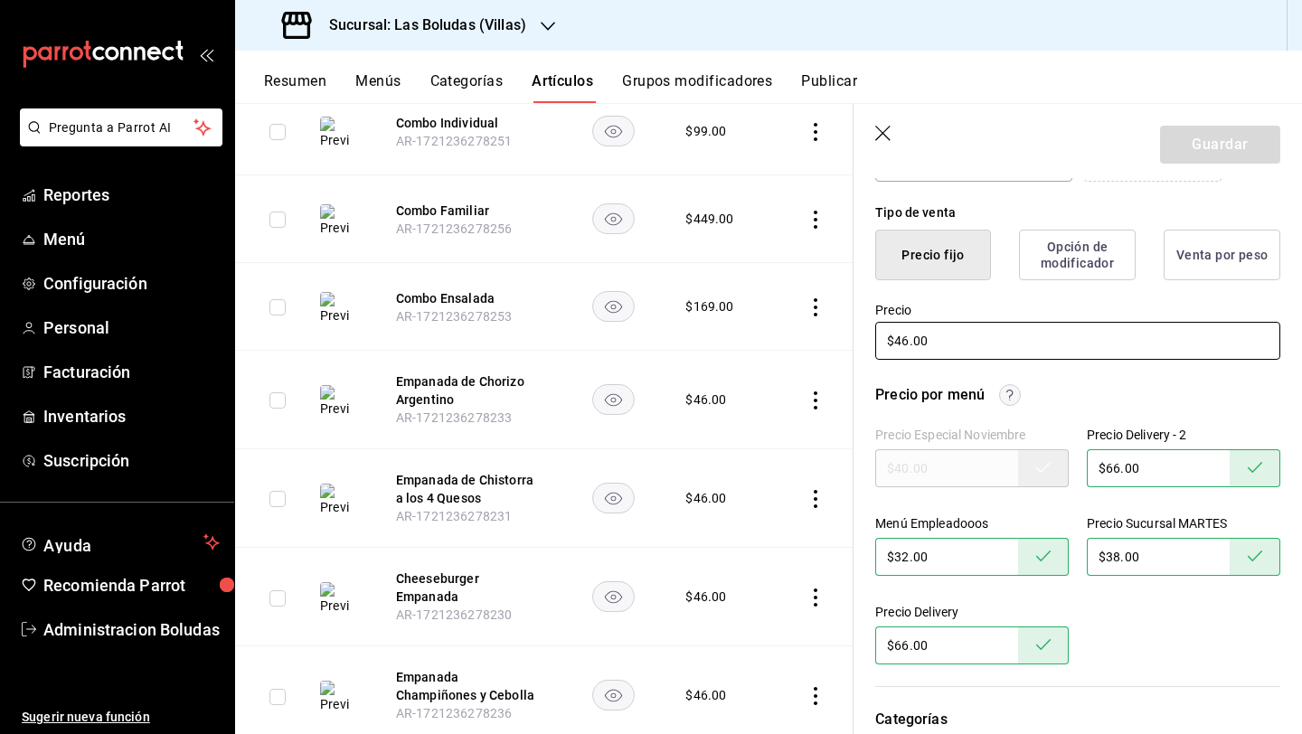
click at [906, 343] on input "$46.00" at bounding box center [1077, 341] width 405 height 38
type input "$4.00"
type textarea "x"
type input "$48.00"
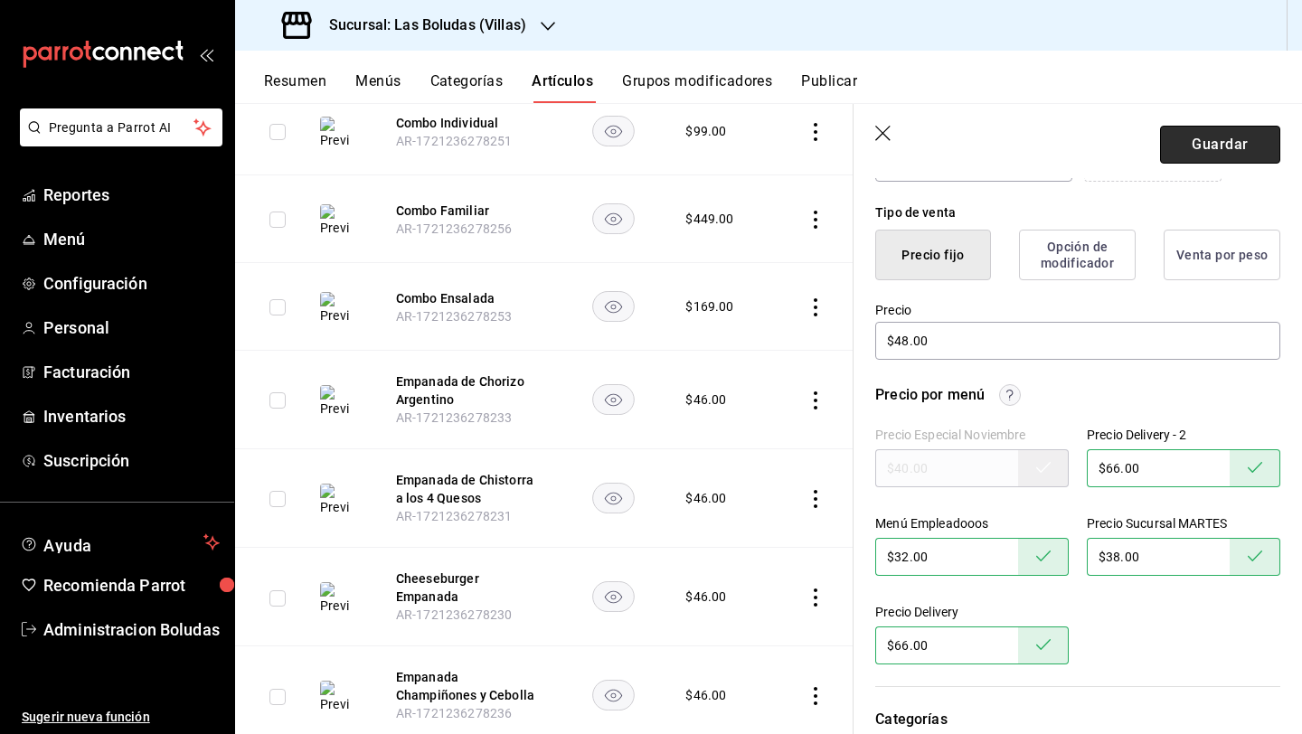
click at [1203, 152] on button "Guardar" at bounding box center [1220, 145] width 120 height 38
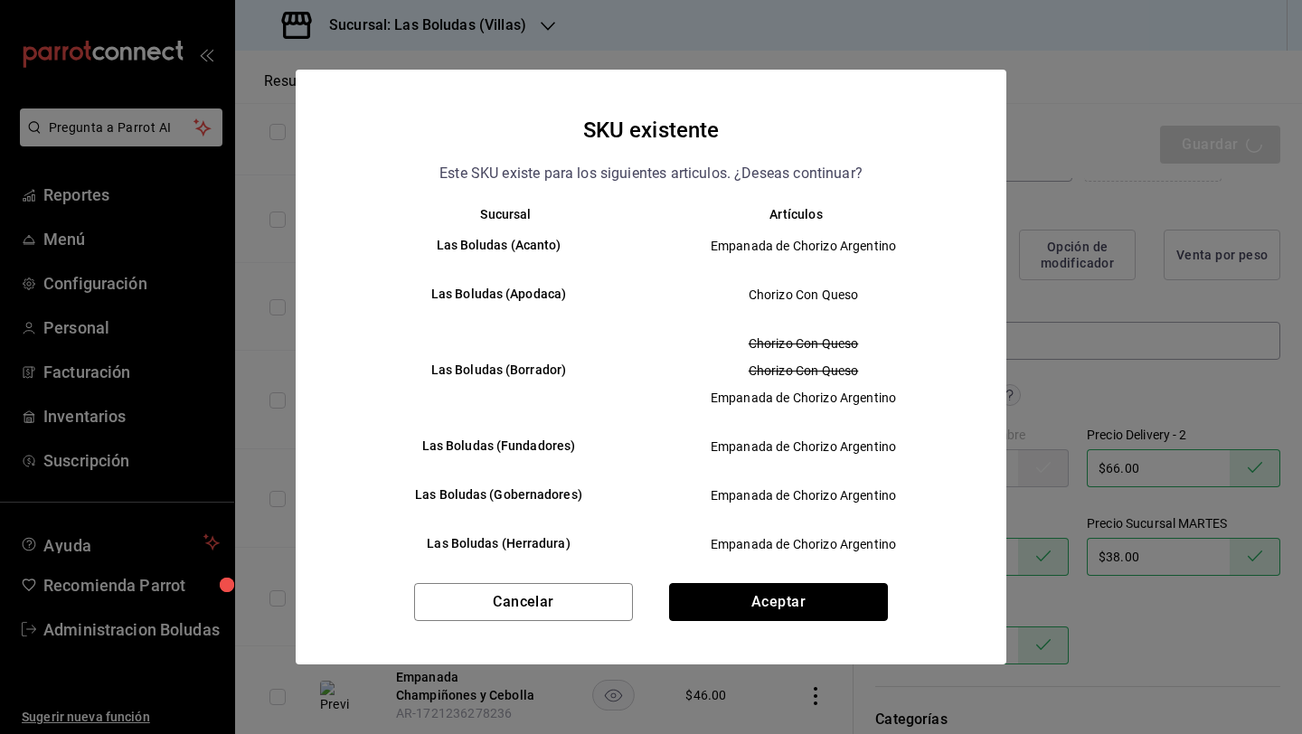
drag, startPoint x: 874, startPoint y: 597, endPoint x: 916, endPoint y: 597, distance: 41.6
click at [874, 597] on button "Aceptar" at bounding box center [778, 602] width 219 height 38
type textarea "x"
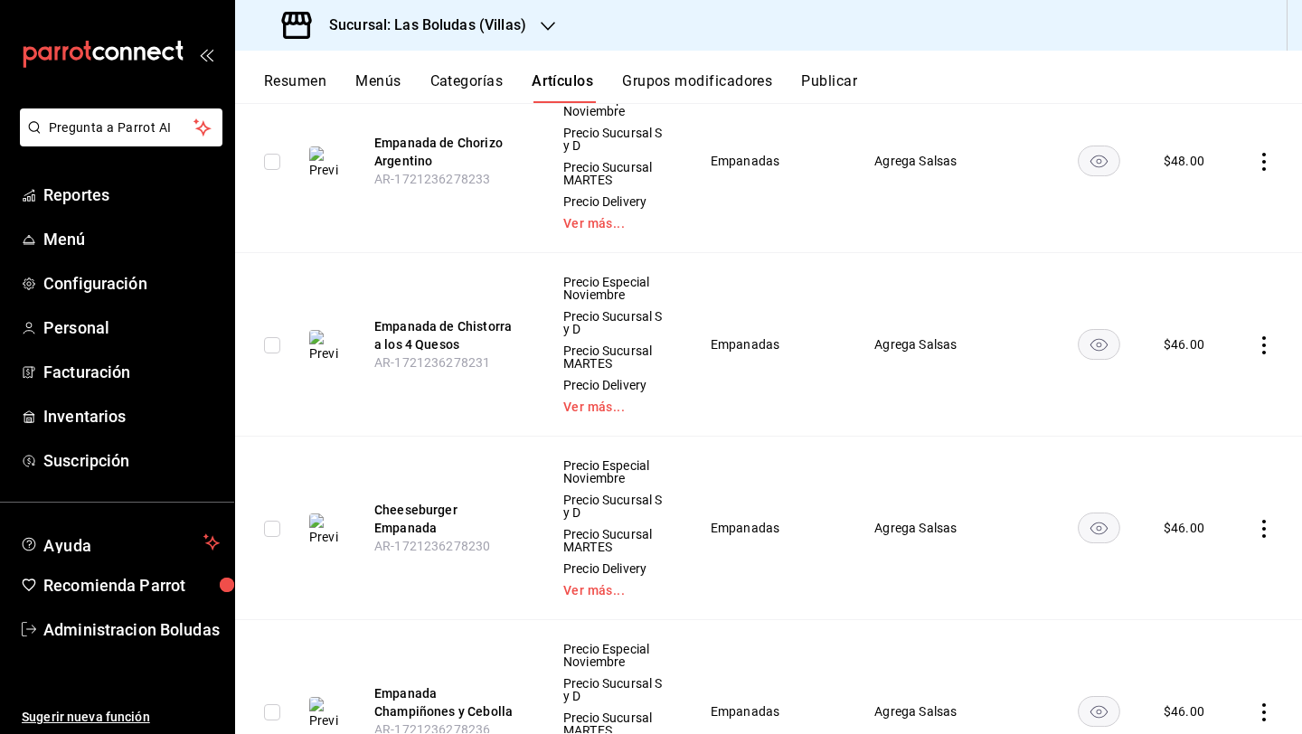
scroll to position [5007, 0]
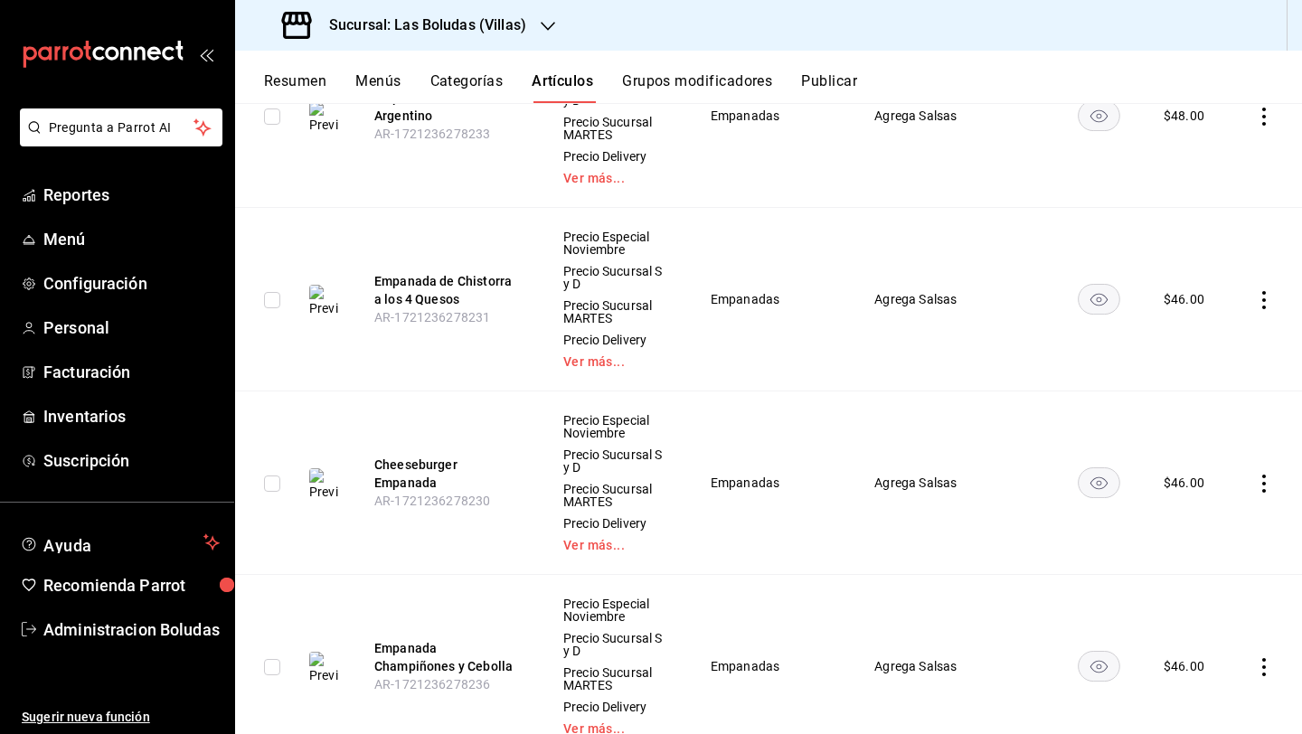
click at [1255, 291] on icon "actions" at bounding box center [1264, 300] width 18 height 18
click at [1195, 334] on span "Editar" at bounding box center [1195, 330] width 47 height 19
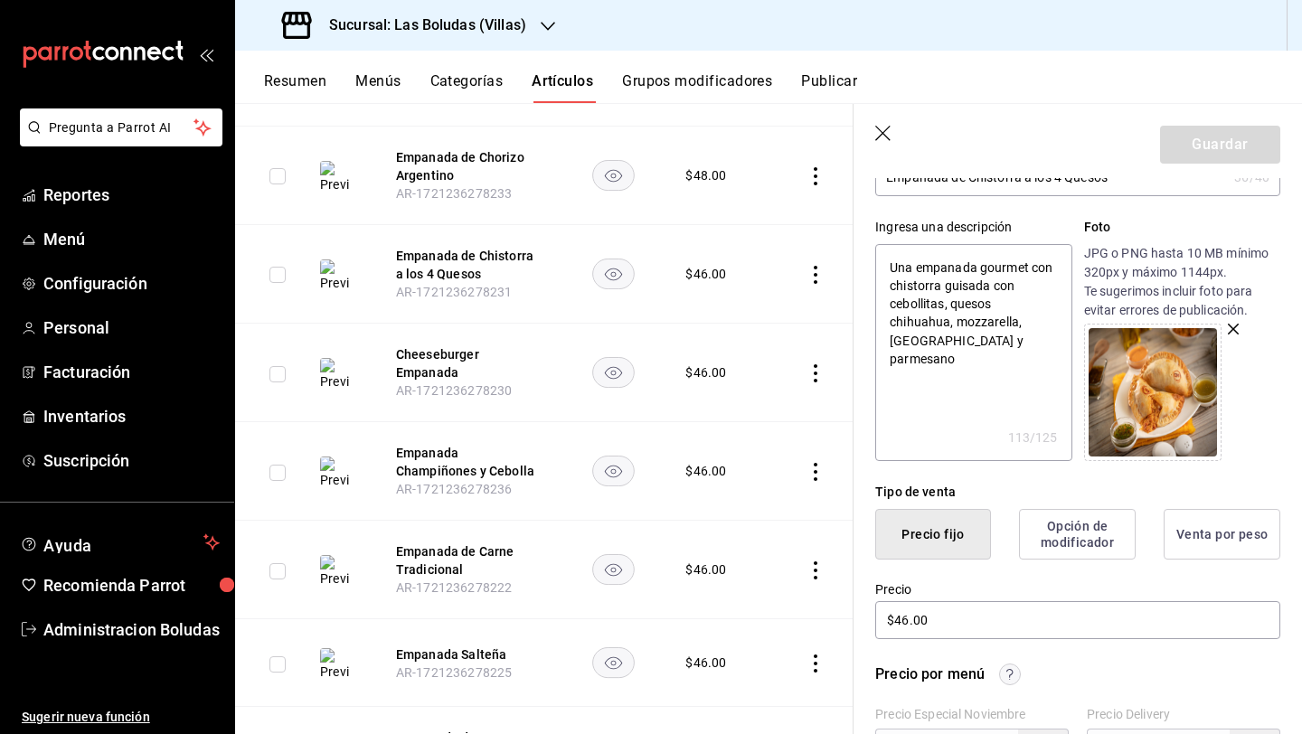
scroll to position [304, 0]
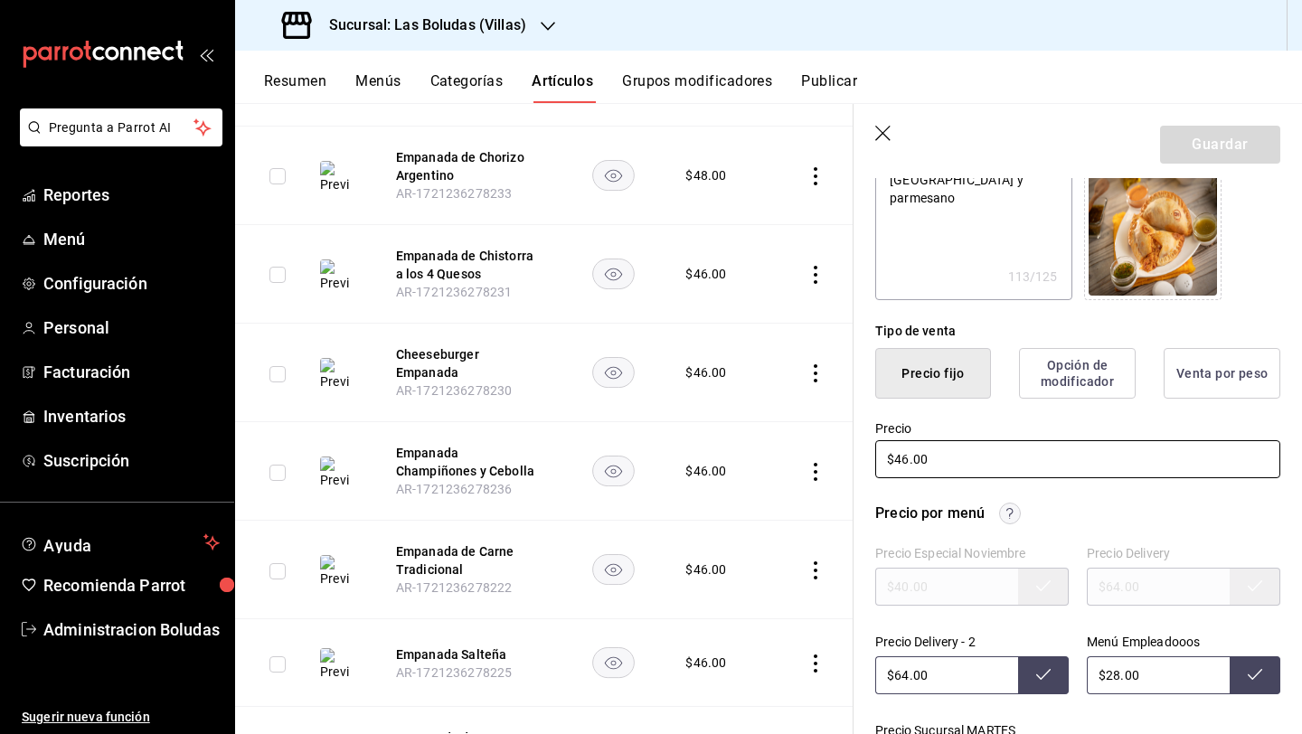
click at [915, 453] on input "$46.00" at bounding box center [1077, 459] width 405 height 38
type textarea "x"
type input "$46.00"
type textarea "x"
type input "$4.00"
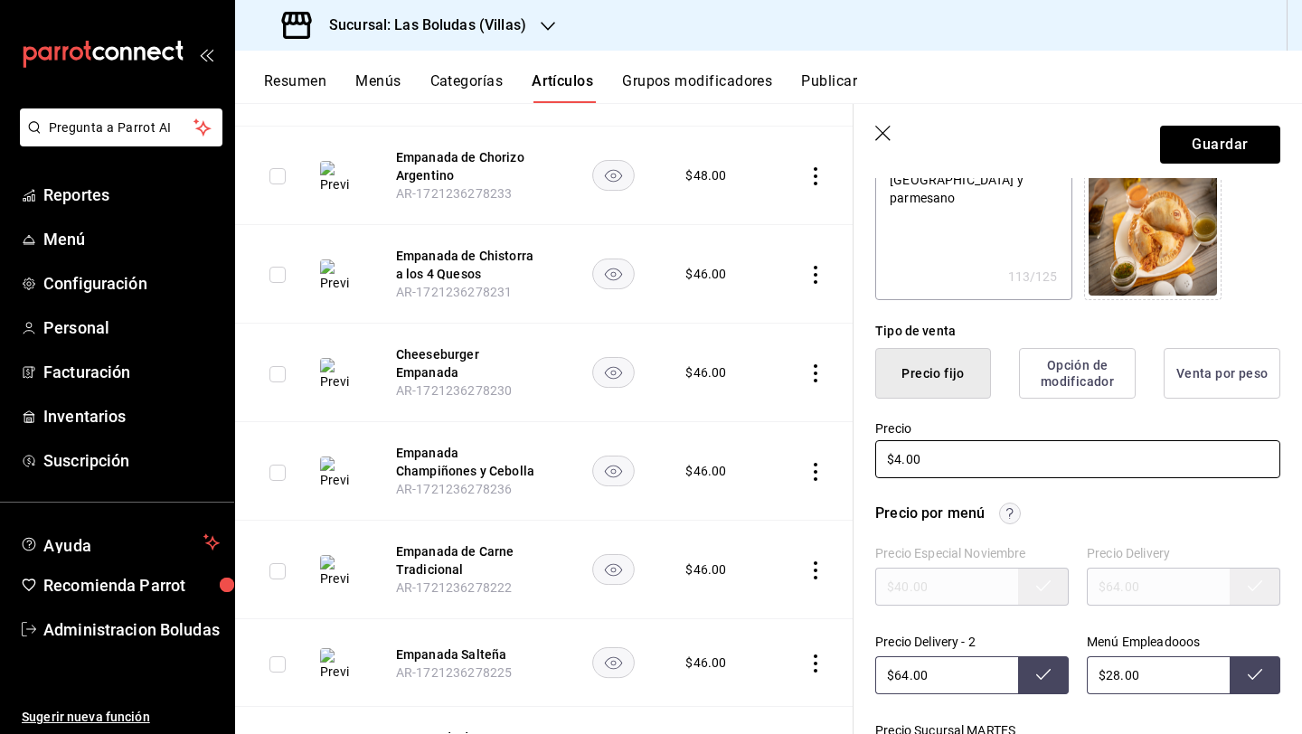
type textarea "x"
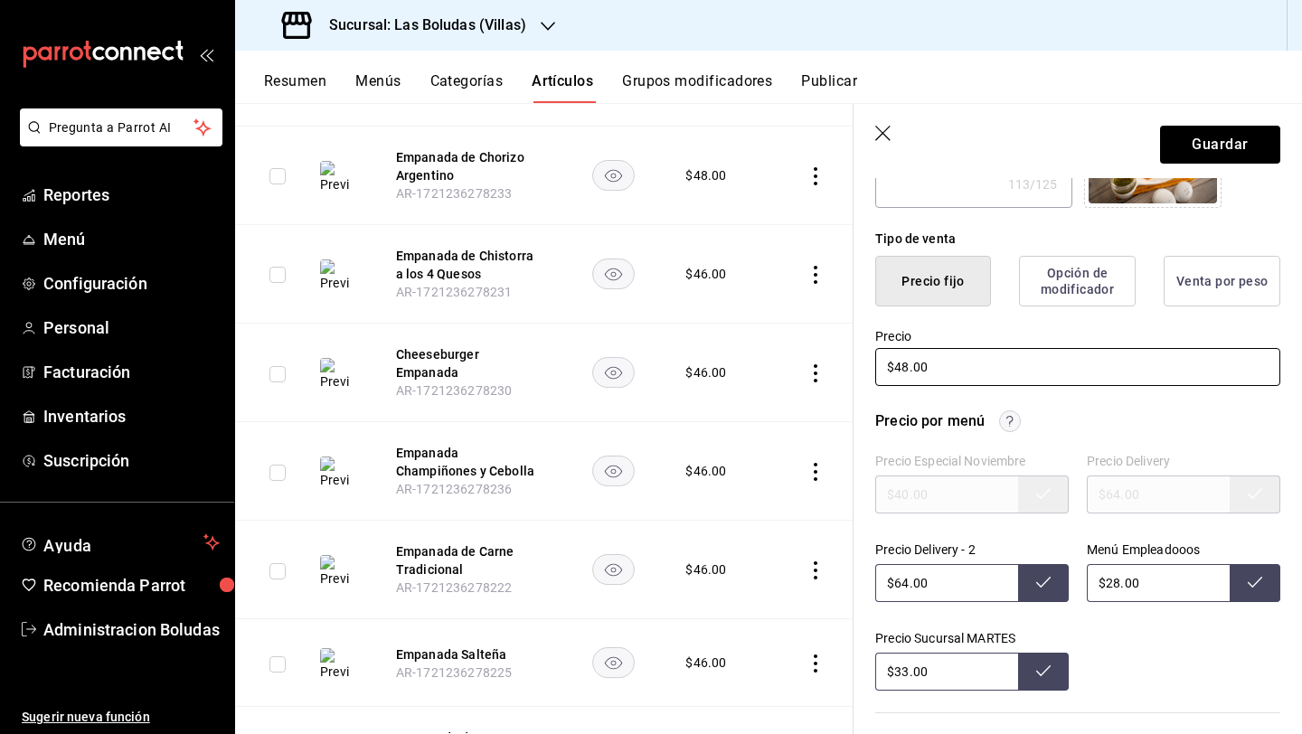
scroll to position [400, 0]
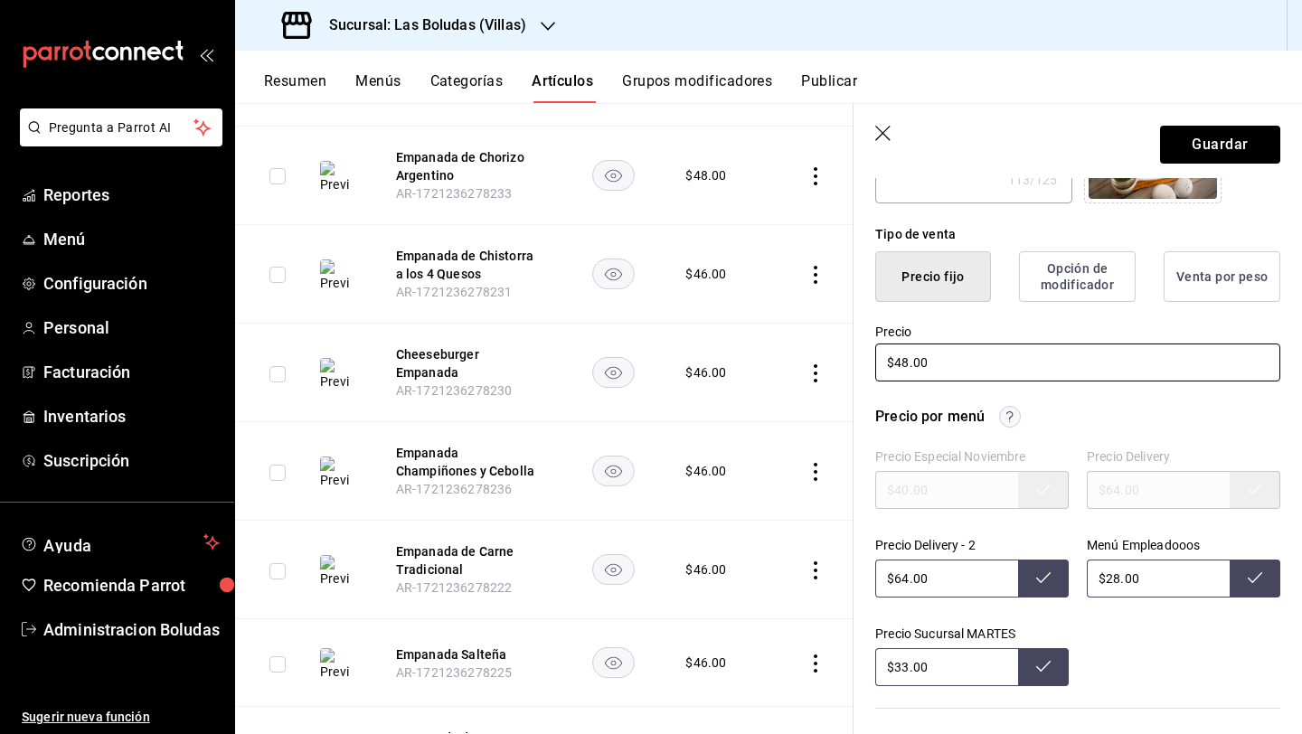
type input "$48.00"
click at [910, 667] on input "$33.00" at bounding box center [946, 667] width 143 height 38
drag, startPoint x: 909, startPoint y: 587, endPoint x: 929, endPoint y: 598, distance: 23.1
click at [909, 587] on input "$64.00" at bounding box center [946, 578] width 143 height 38
type input "$33.00"
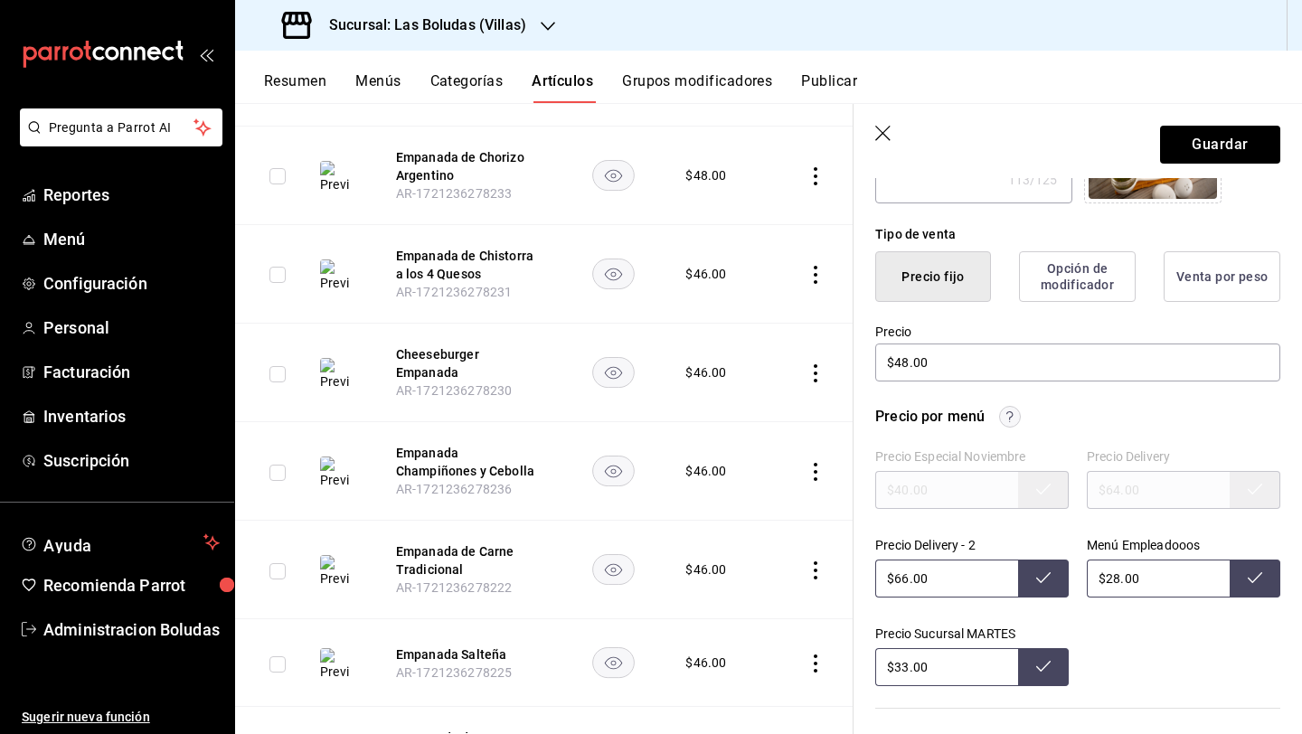
drag, startPoint x: 1100, startPoint y: 584, endPoint x: 1114, endPoint y: 576, distance: 16.6
click at [1103, 582] on input "$28.00" at bounding box center [1157, 578] width 143 height 38
type input "$64.00"
click at [1121, 572] on input "$28.00" at bounding box center [1157, 578] width 143 height 38
click at [1112, 577] on input "$28.00" at bounding box center [1157, 578] width 143 height 38
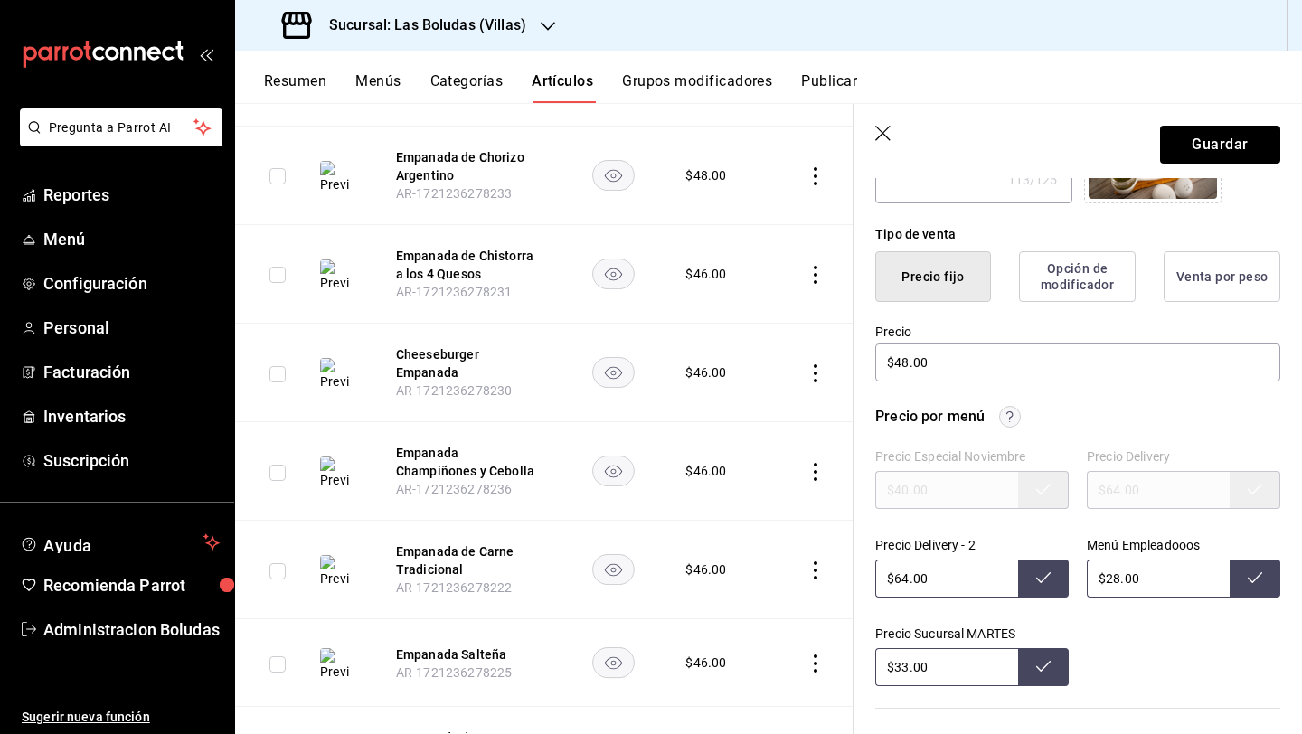
type input "$2.00"
type input "$32.00"
click at [1205, 137] on button "Guardar" at bounding box center [1220, 145] width 120 height 38
type textarea "x"
type input "$28.00"
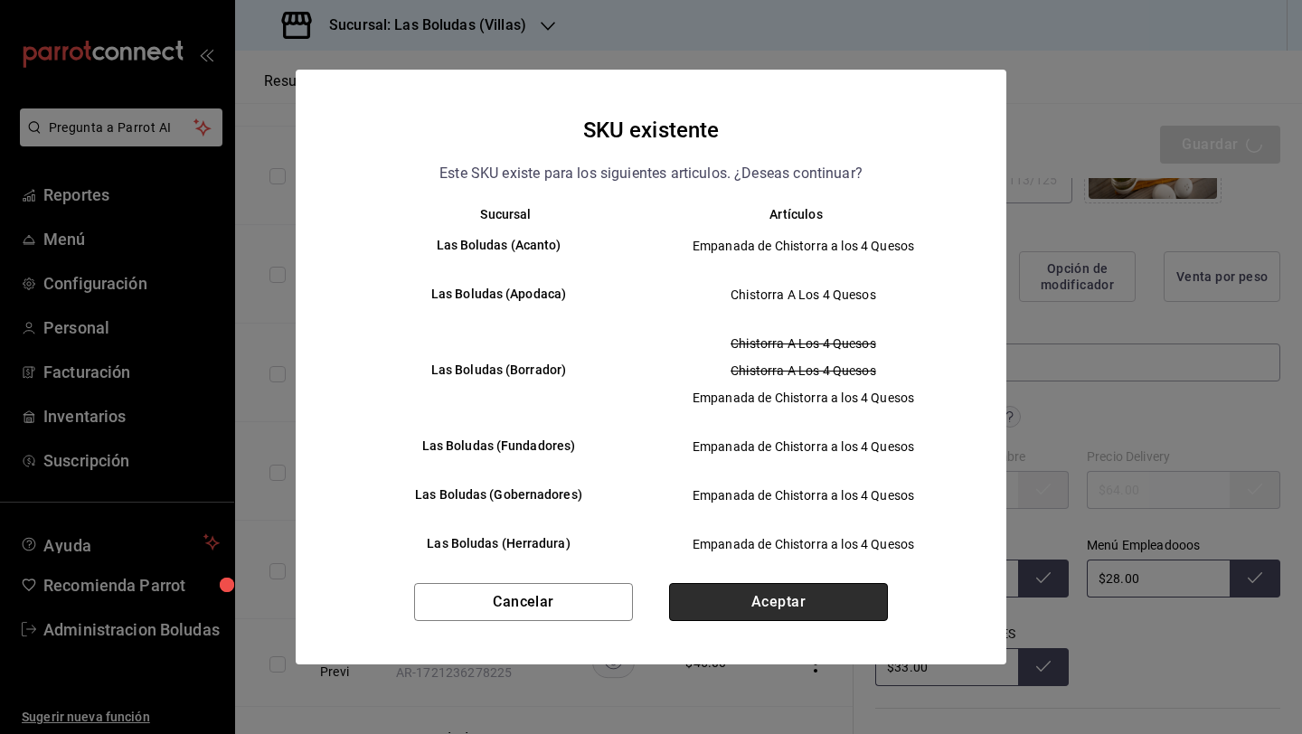
click at [764, 606] on button "Aceptar" at bounding box center [778, 602] width 219 height 38
type textarea "x"
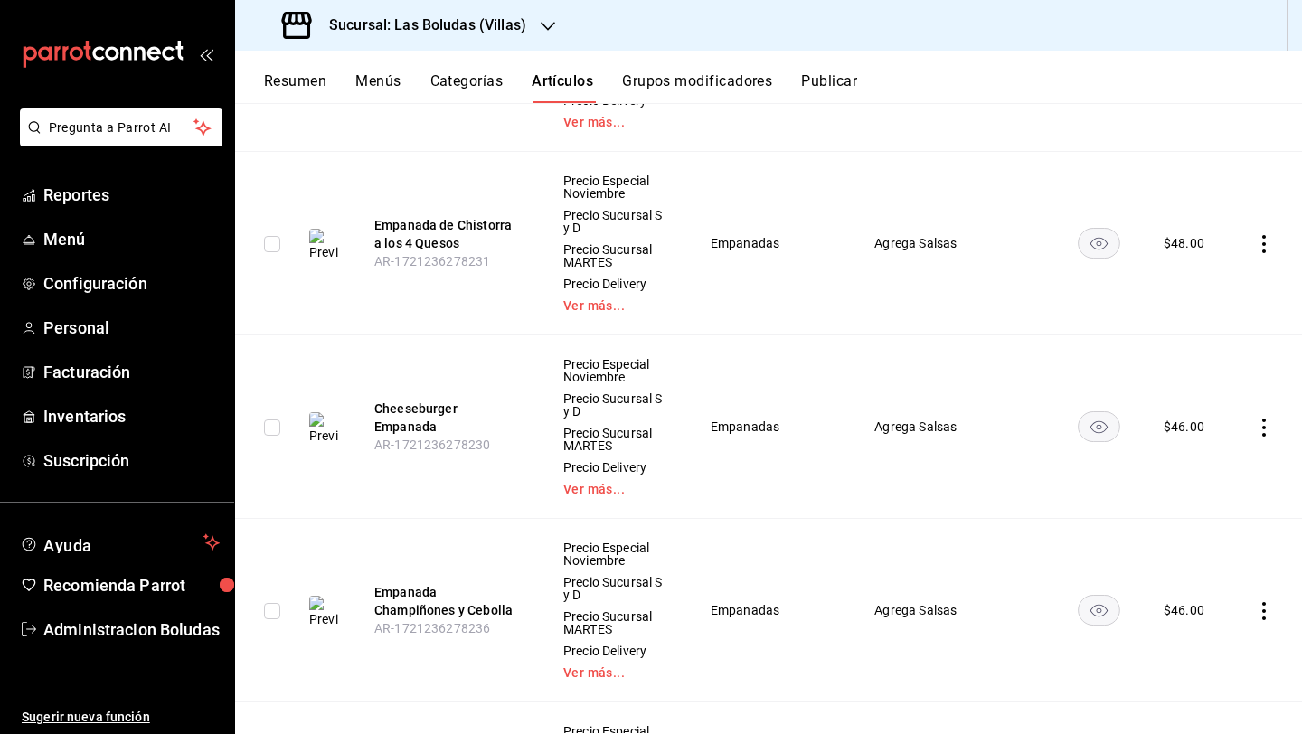
scroll to position [5304, 0]
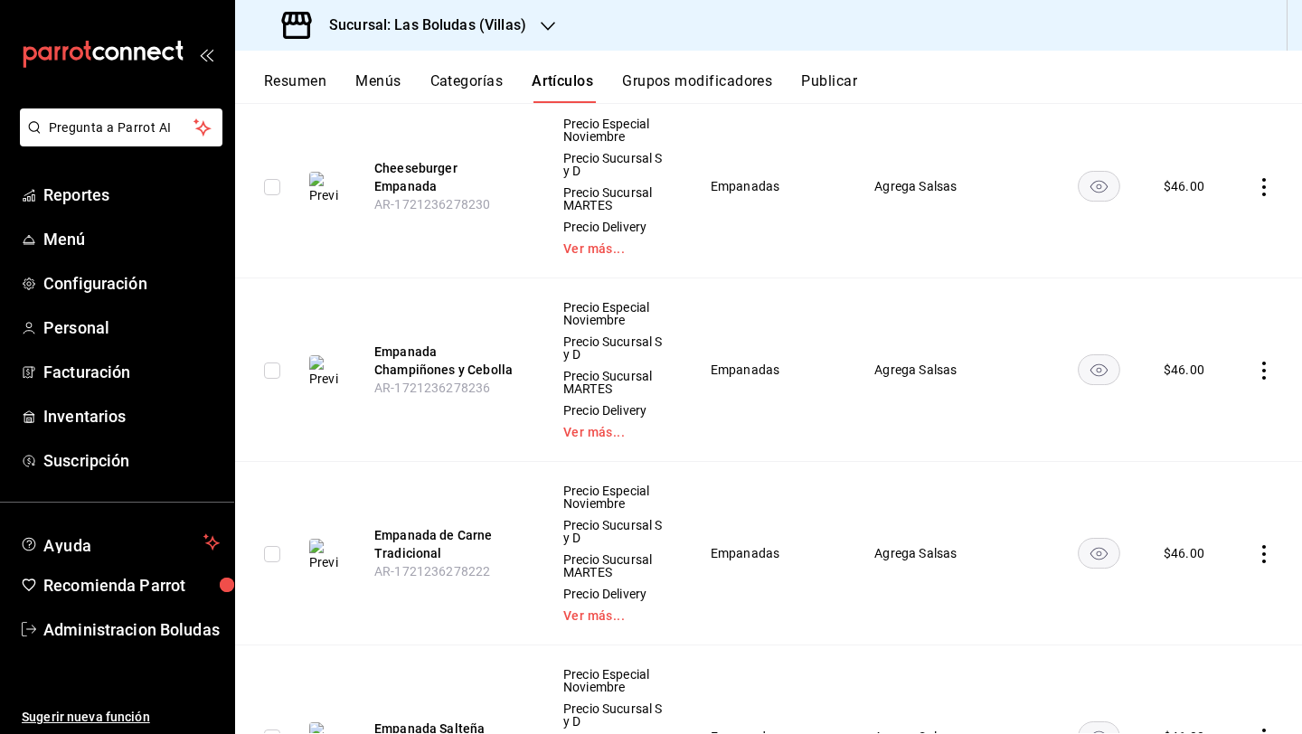
click at [1262, 362] on icon "actions" at bounding box center [1264, 371] width 4 height 18
click at [1142, 400] on icon at bounding box center [1150, 401] width 16 height 16
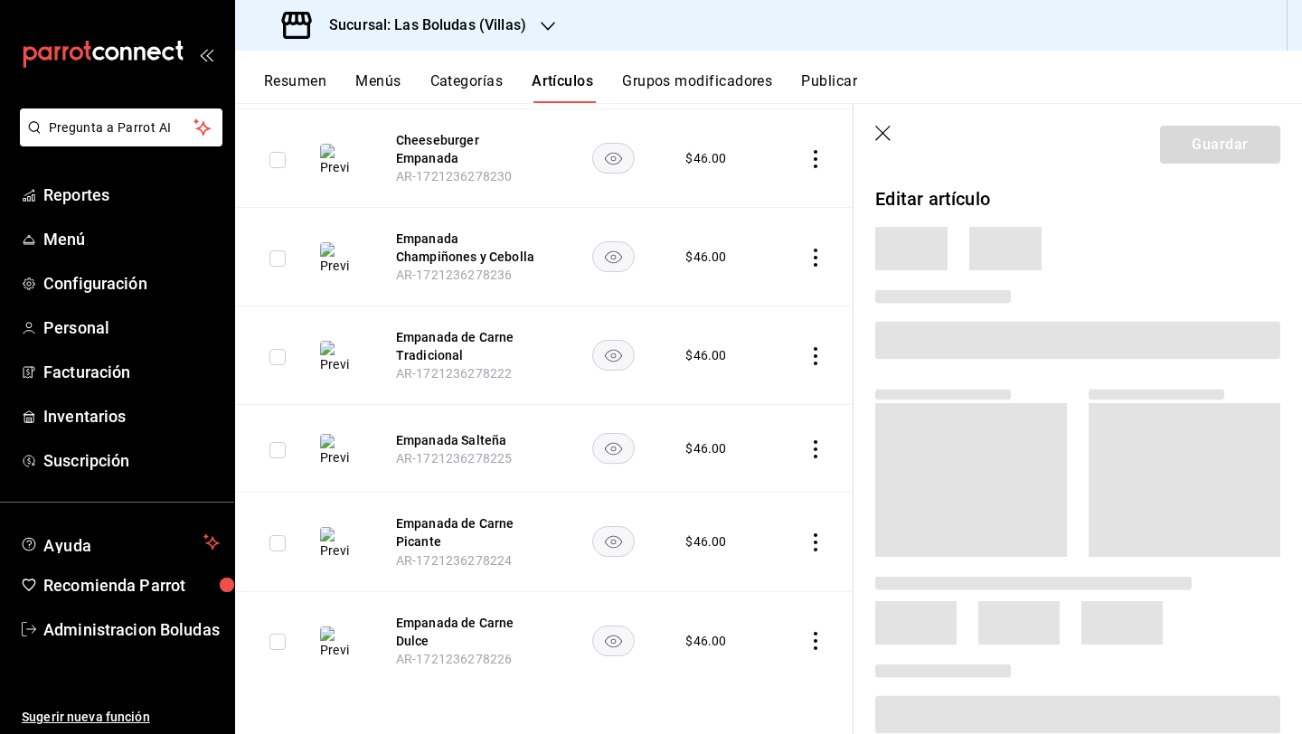
scroll to position [3278, 0]
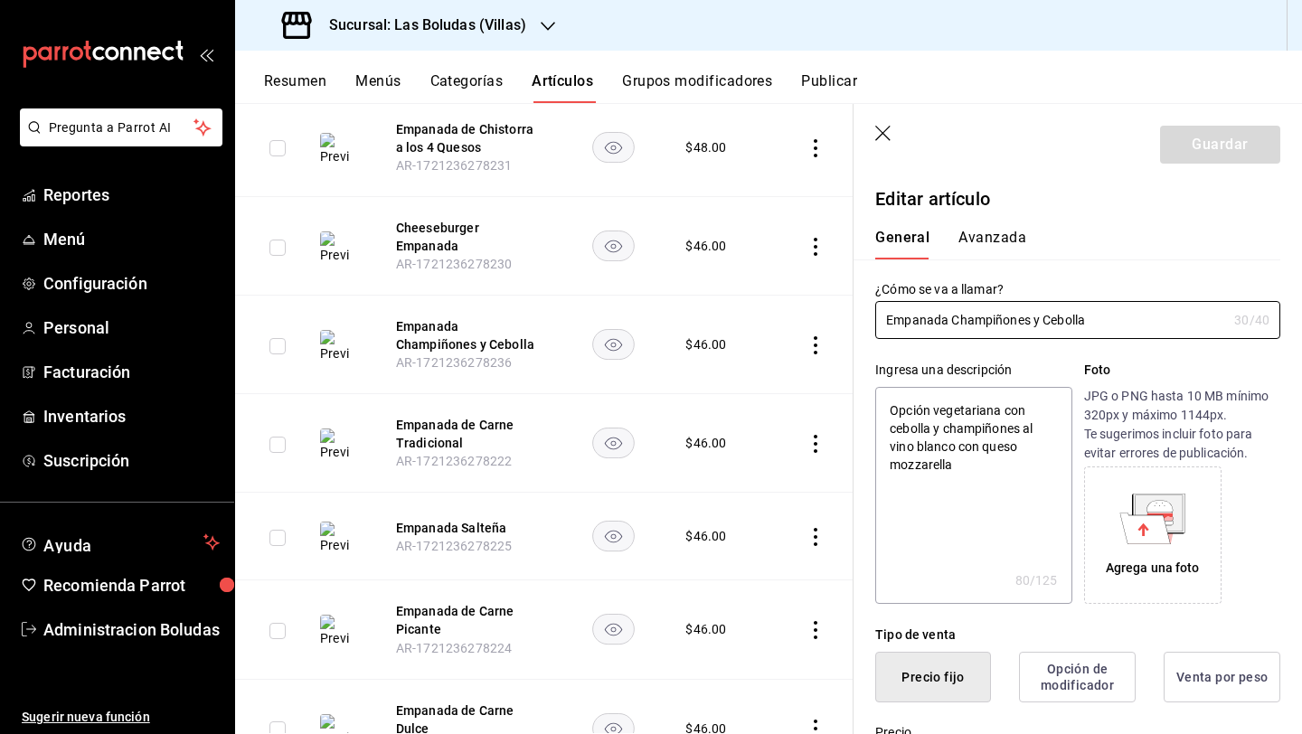
type textarea "x"
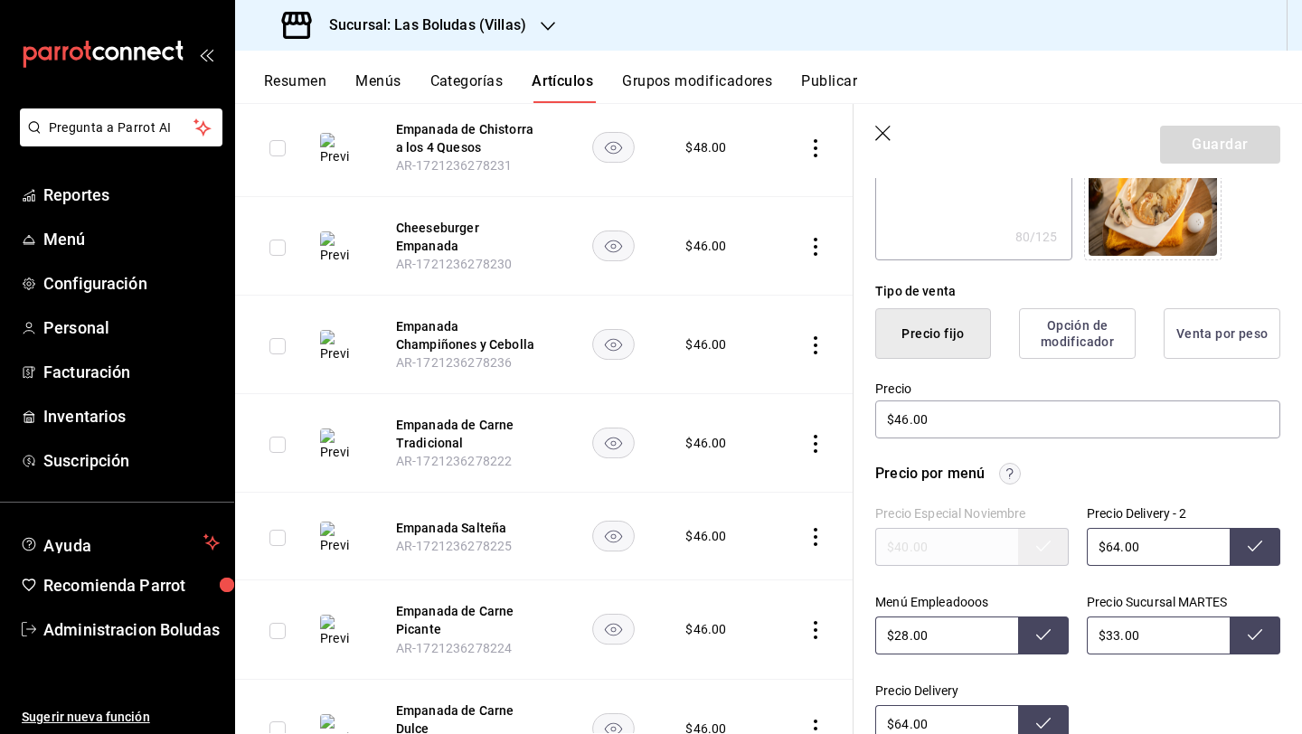
scroll to position [343, 0]
drag, startPoint x: 907, startPoint y: 423, endPoint x: 945, endPoint y: 437, distance: 40.6
click at [907, 422] on input "$46.00" at bounding box center [1077, 419] width 405 height 38
type input "$4.00"
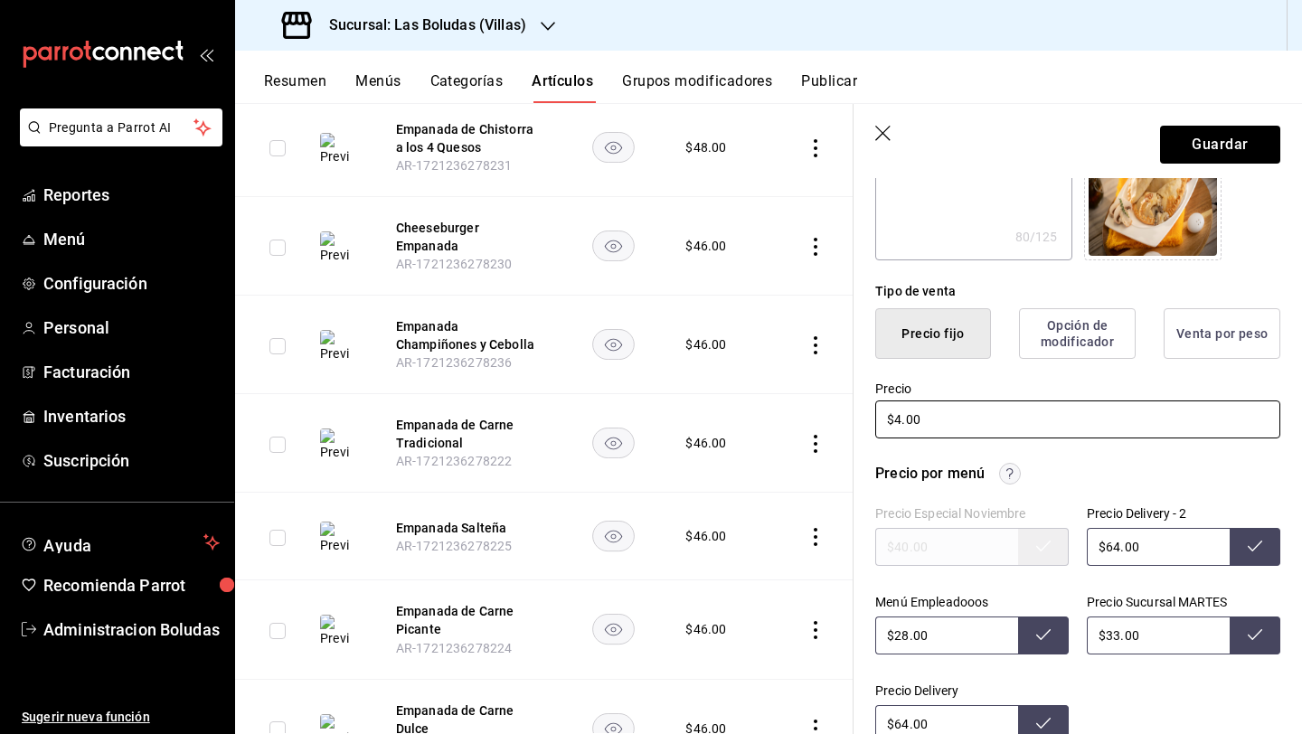
type textarea "x"
type input "$48.00"
click at [1100, 546] on input "$64.00" at bounding box center [1157, 547] width 143 height 38
click at [1114, 545] on input "$64.00" at bounding box center [1157, 547] width 143 height 38
drag, startPoint x: 1111, startPoint y: 550, endPoint x: 1123, endPoint y: 553, distance: 12.3
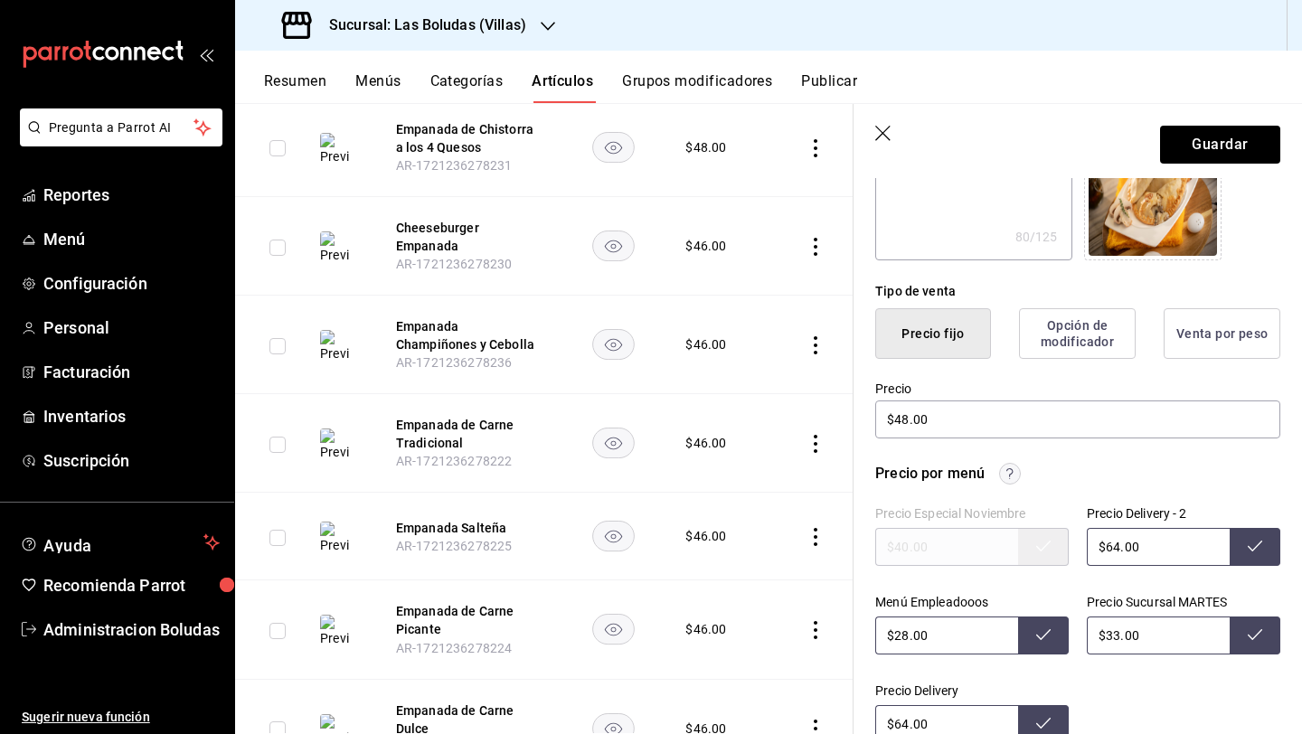
click at [1111, 550] on input "$64.00" at bounding box center [1157, 547] width 143 height 38
type input "$66.00"
click at [907, 630] on input "$28.00" at bounding box center [946, 635] width 143 height 38
type input "$2.00"
type input "$32.00"
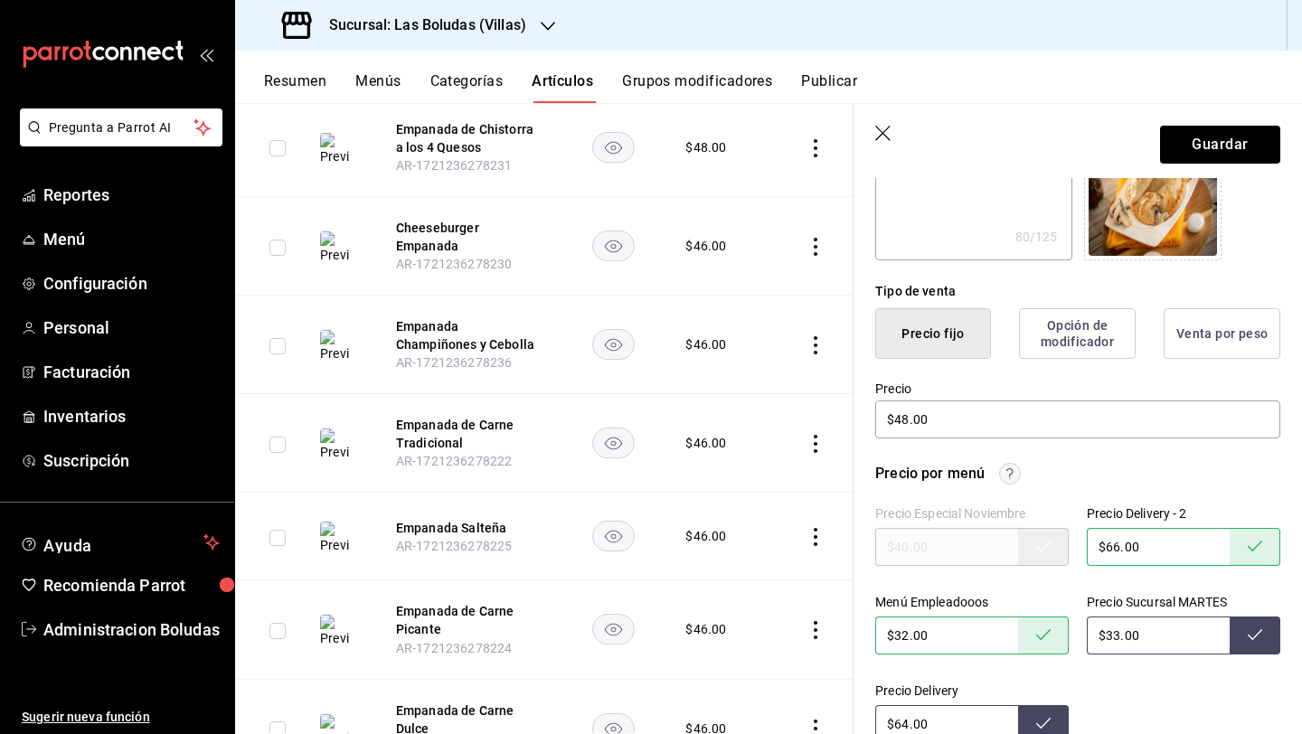
click at [1108, 633] on input "$33.00" at bounding box center [1157, 635] width 143 height 38
type input "$38.00"
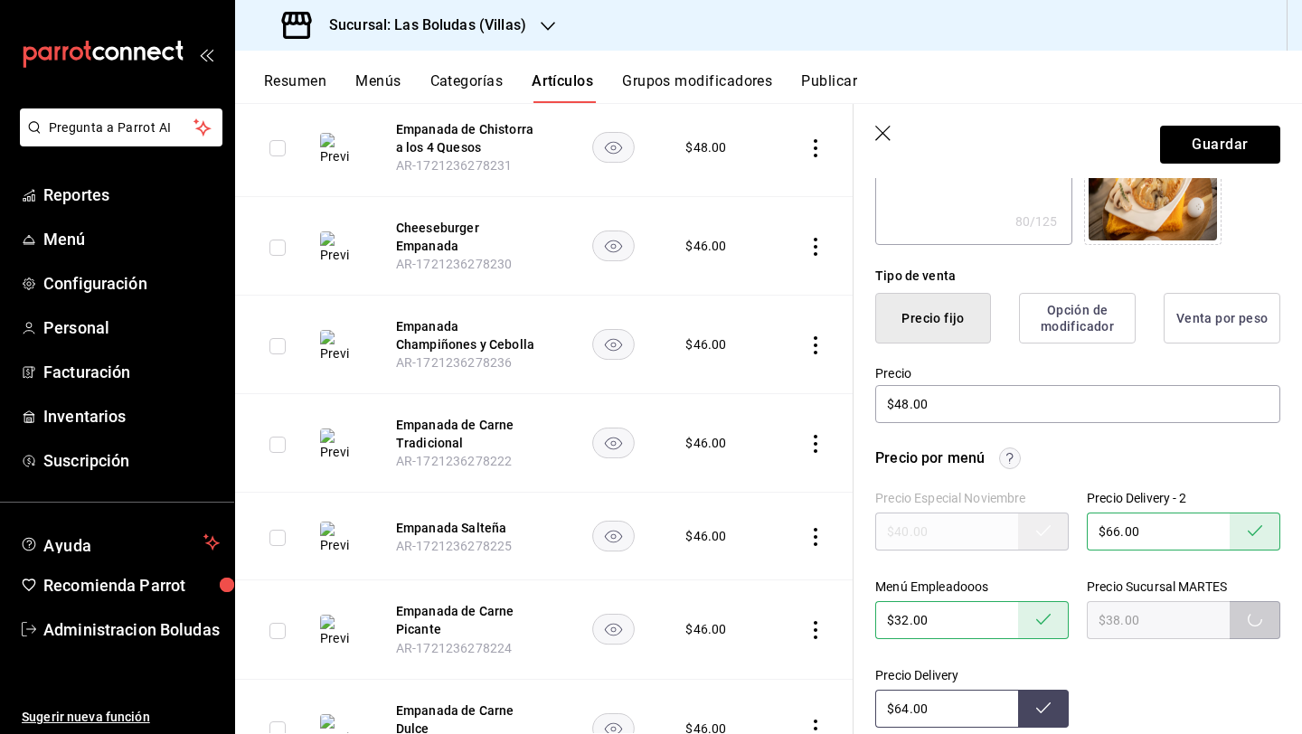
scroll to position [372, 0]
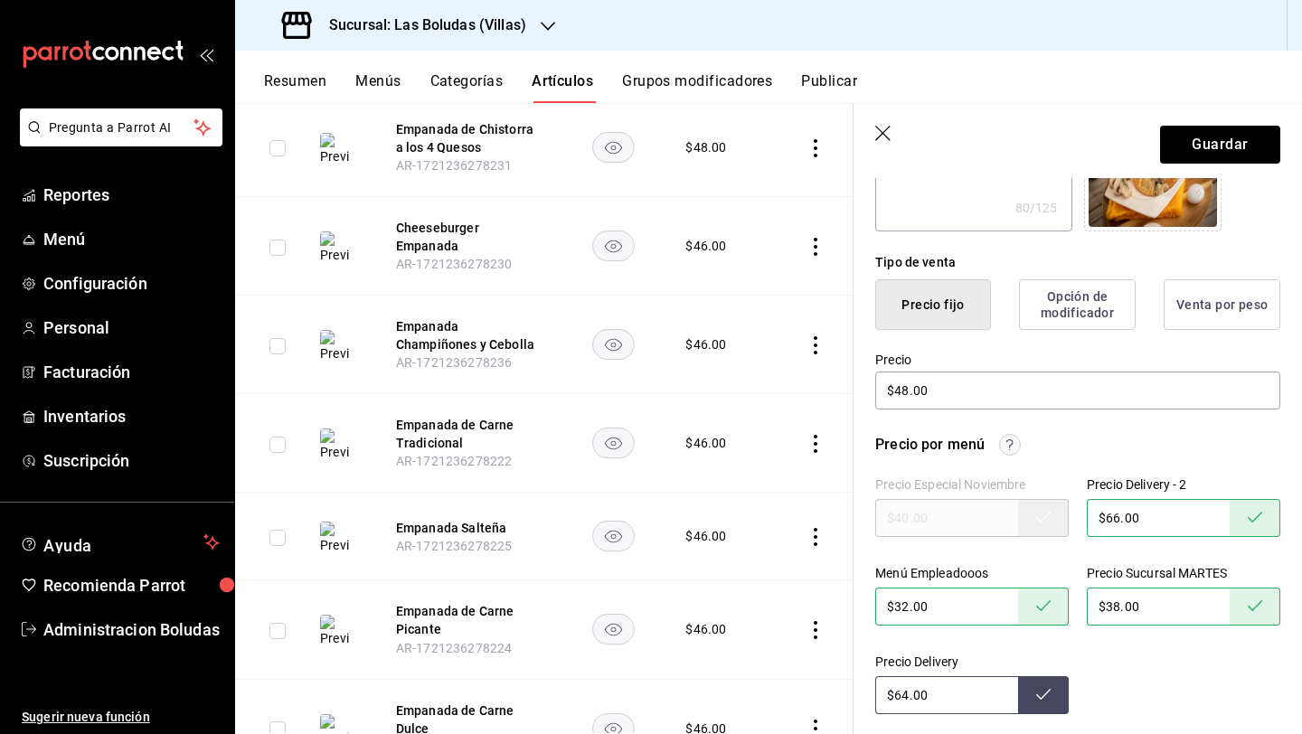
drag, startPoint x: 900, startPoint y: 700, endPoint x: 923, endPoint y: 696, distance: 22.9
click at [900, 700] on input "$64.00" at bounding box center [946, 695] width 143 height 38
type input "$66.00"
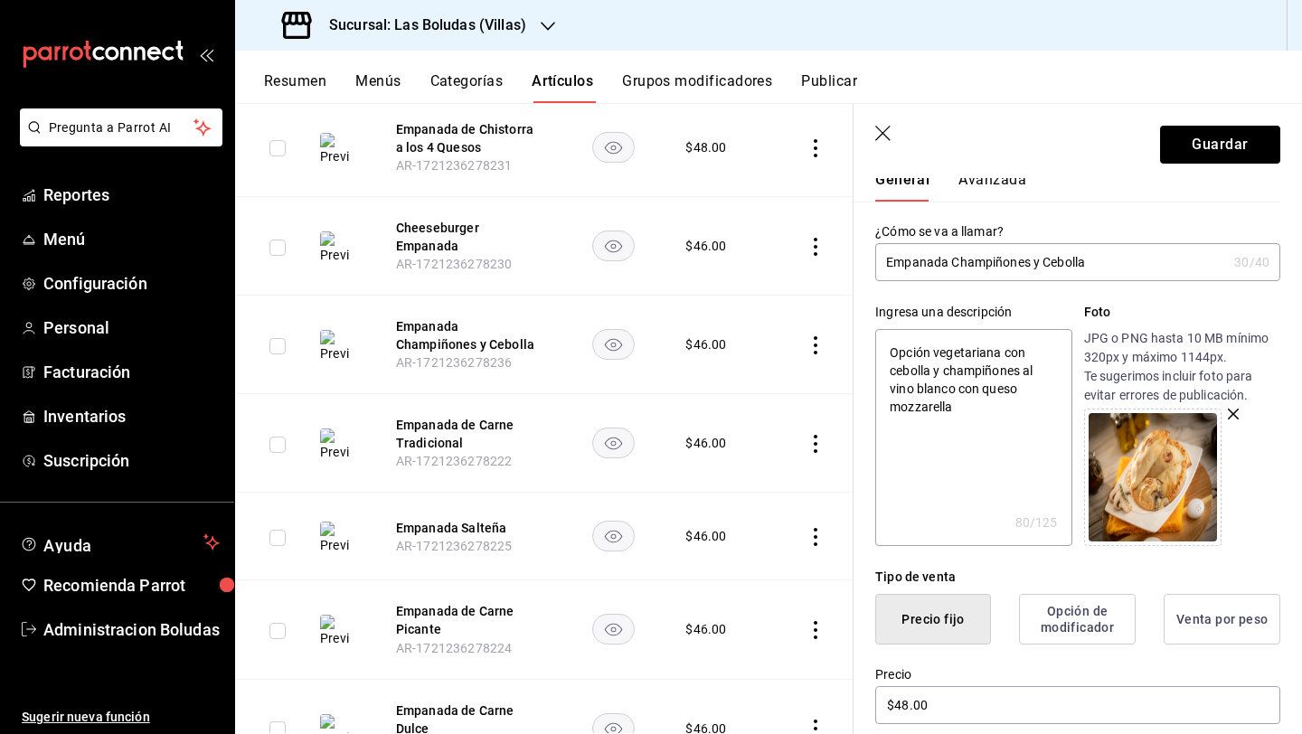
scroll to position [0, 0]
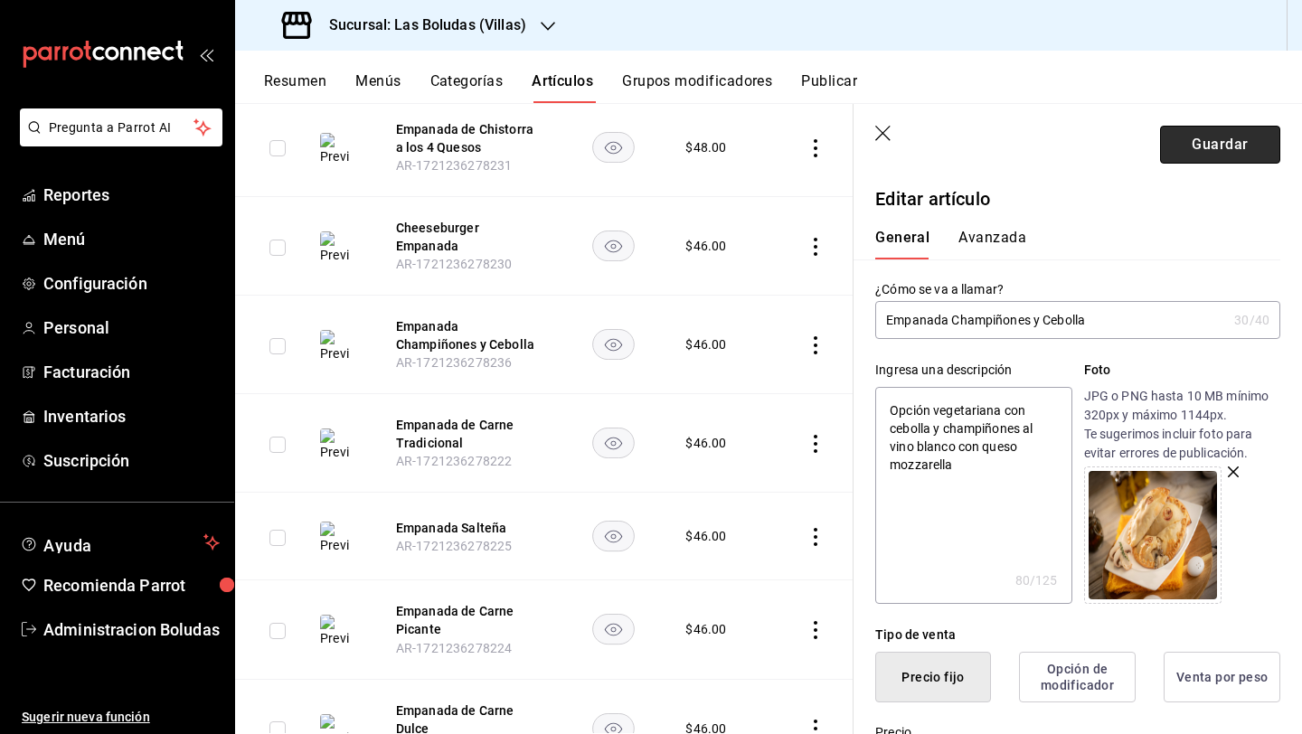
click at [1161, 141] on button "Guardar" at bounding box center [1220, 145] width 120 height 38
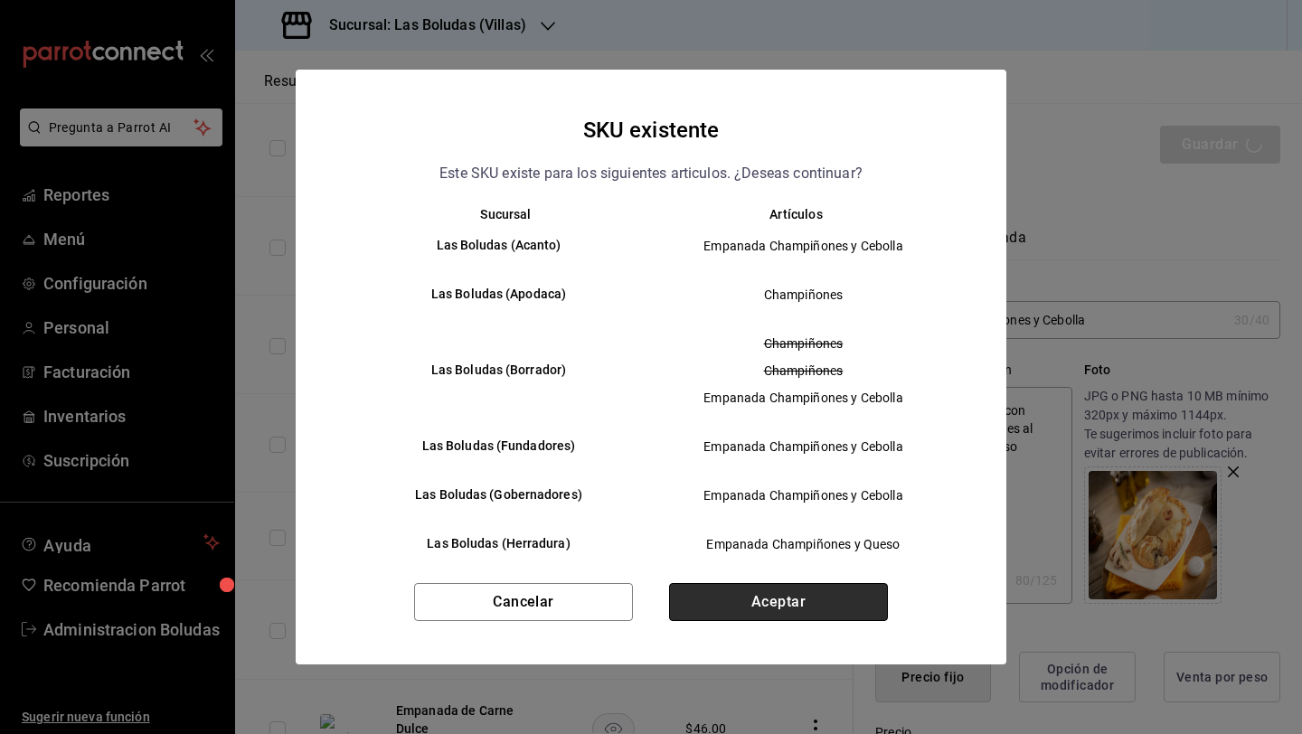
click at [805, 597] on button "Aceptar" at bounding box center [778, 602] width 219 height 38
type textarea "x"
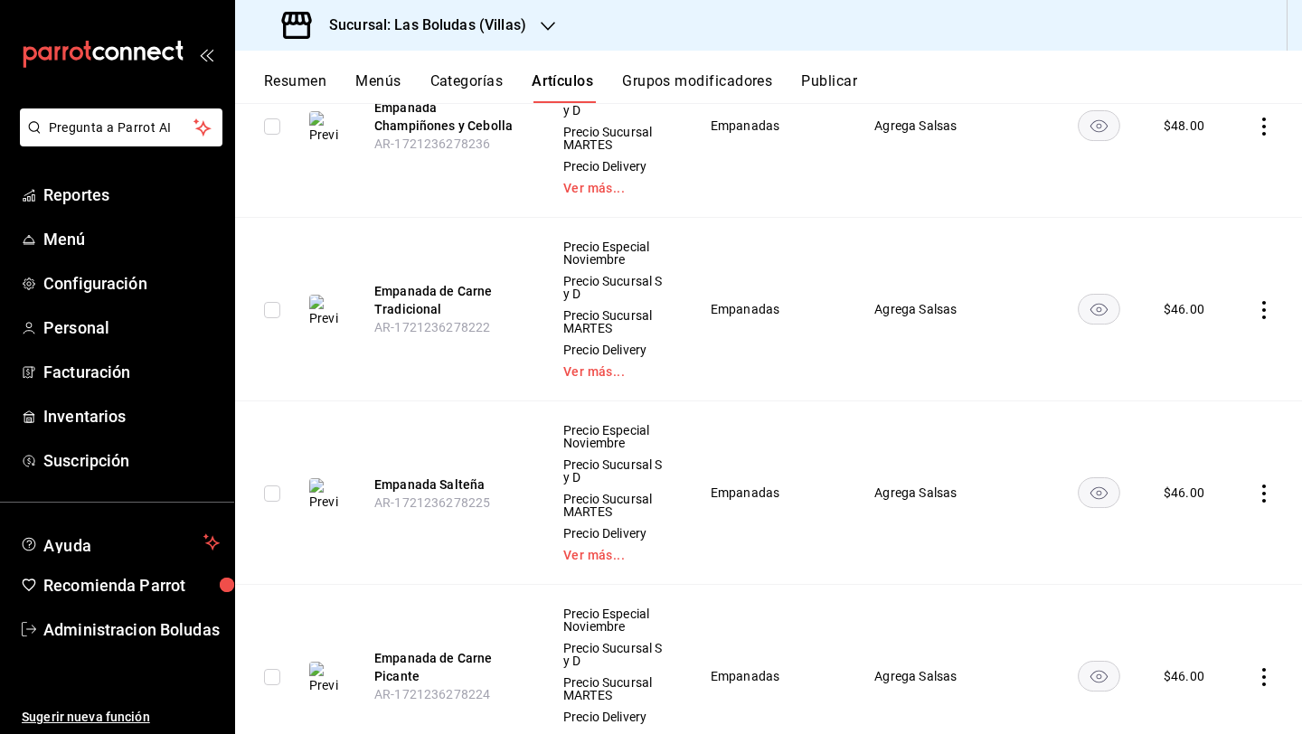
scroll to position [5633, 0]
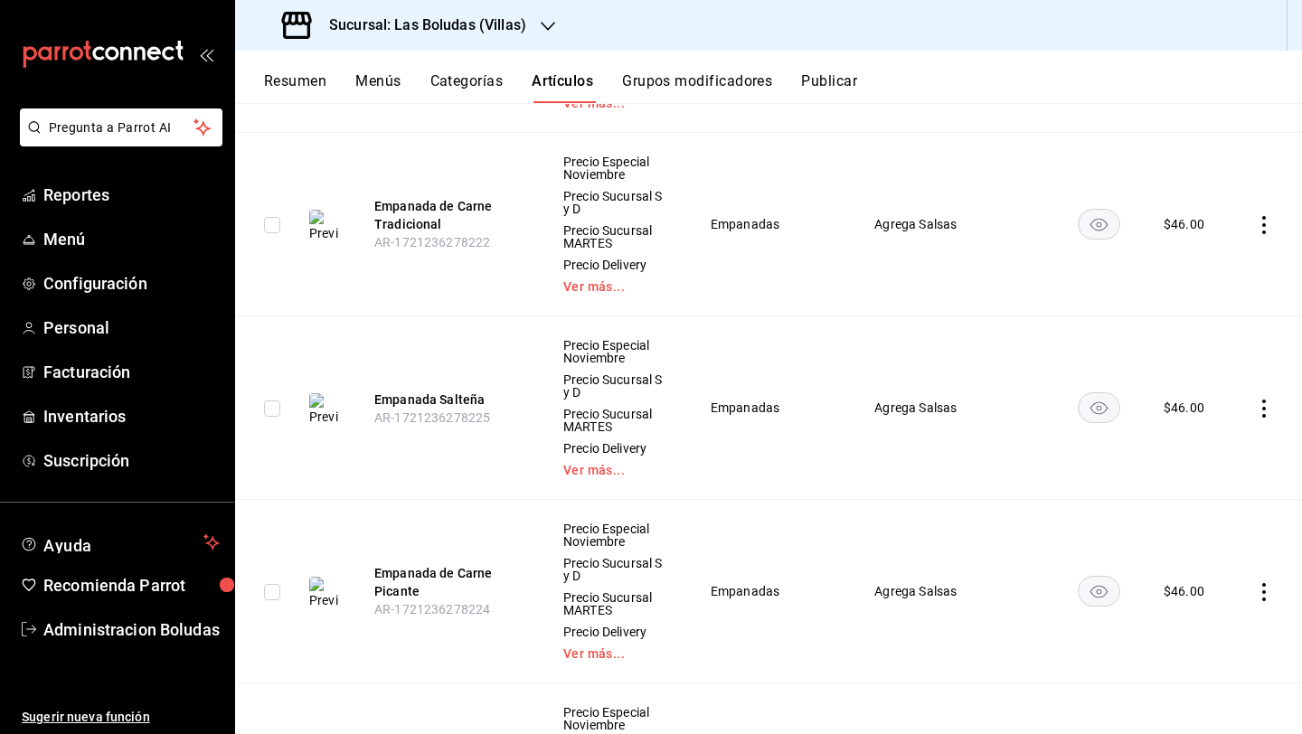
click at [1257, 216] on icon "actions" at bounding box center [1264, 225] width 18 height 18
click at [1217, 267] on li "Editar" at bounding box center [1179, 255] width 108 height 37
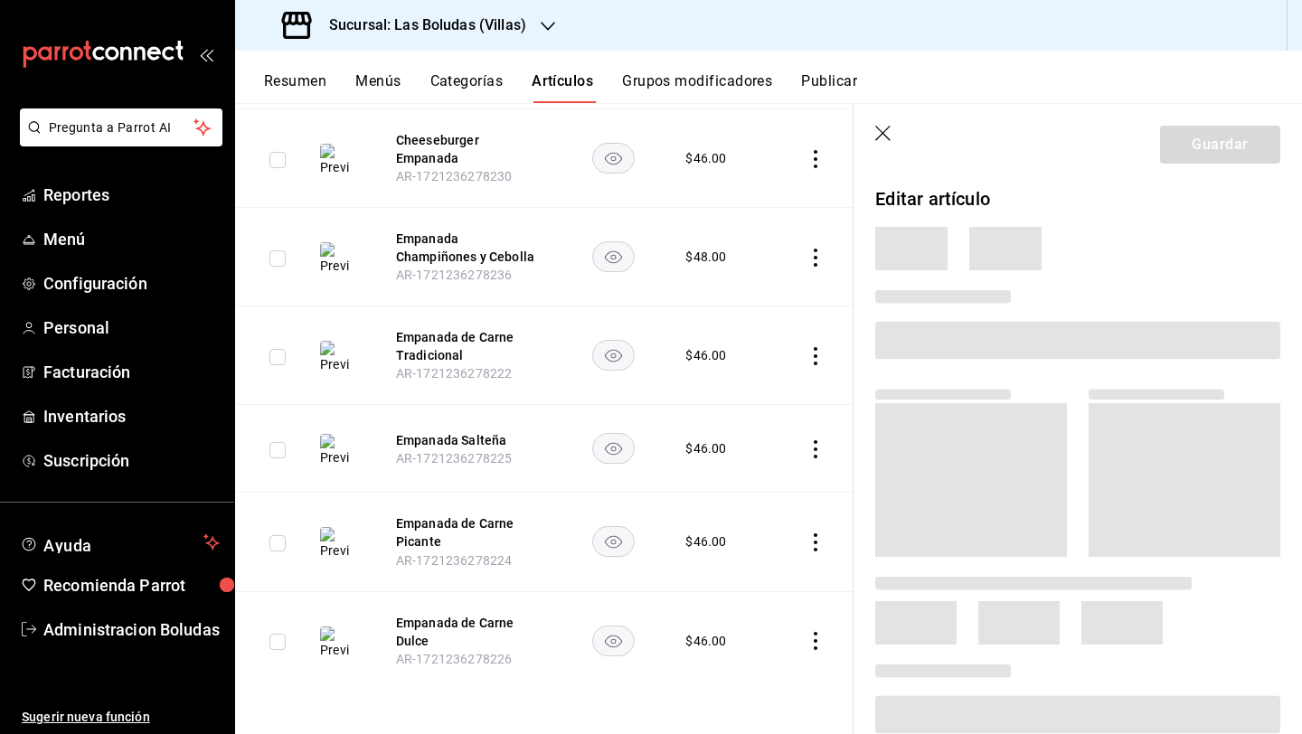
scroll to position [3295, 0]
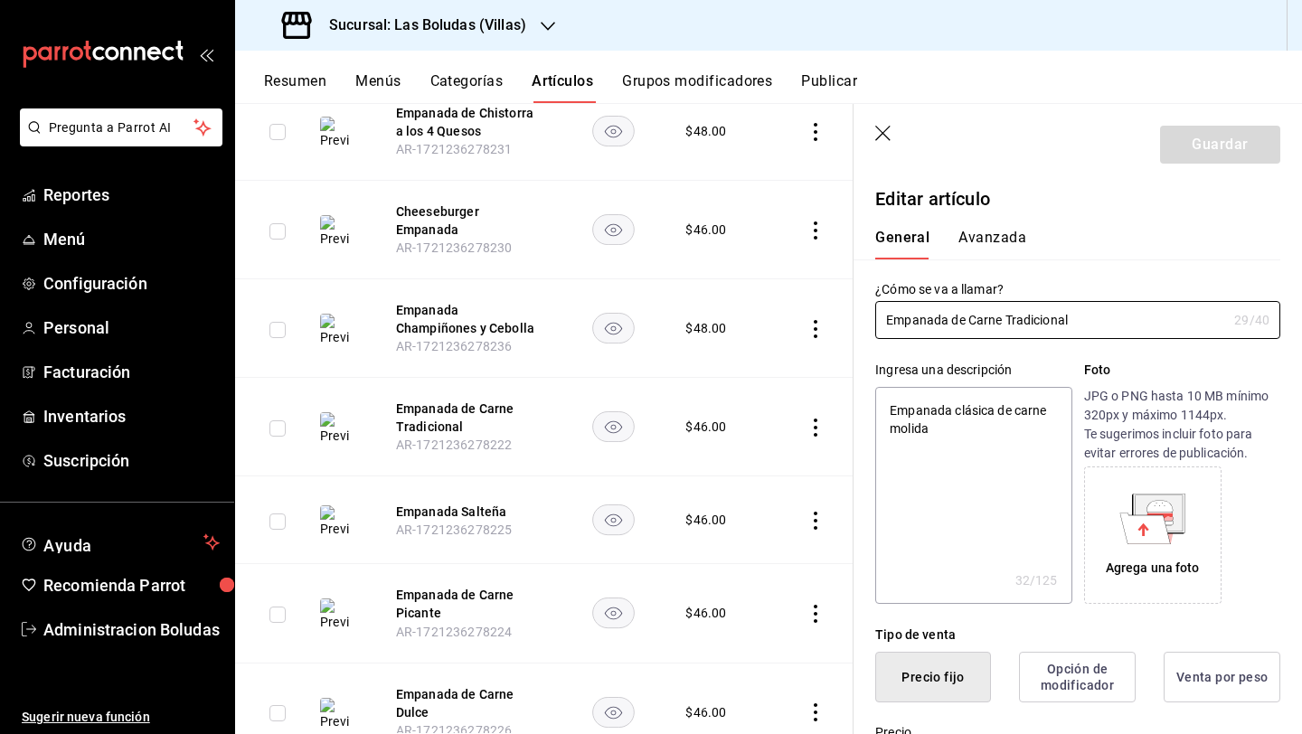
type textarea "x"
type input "$46.00"
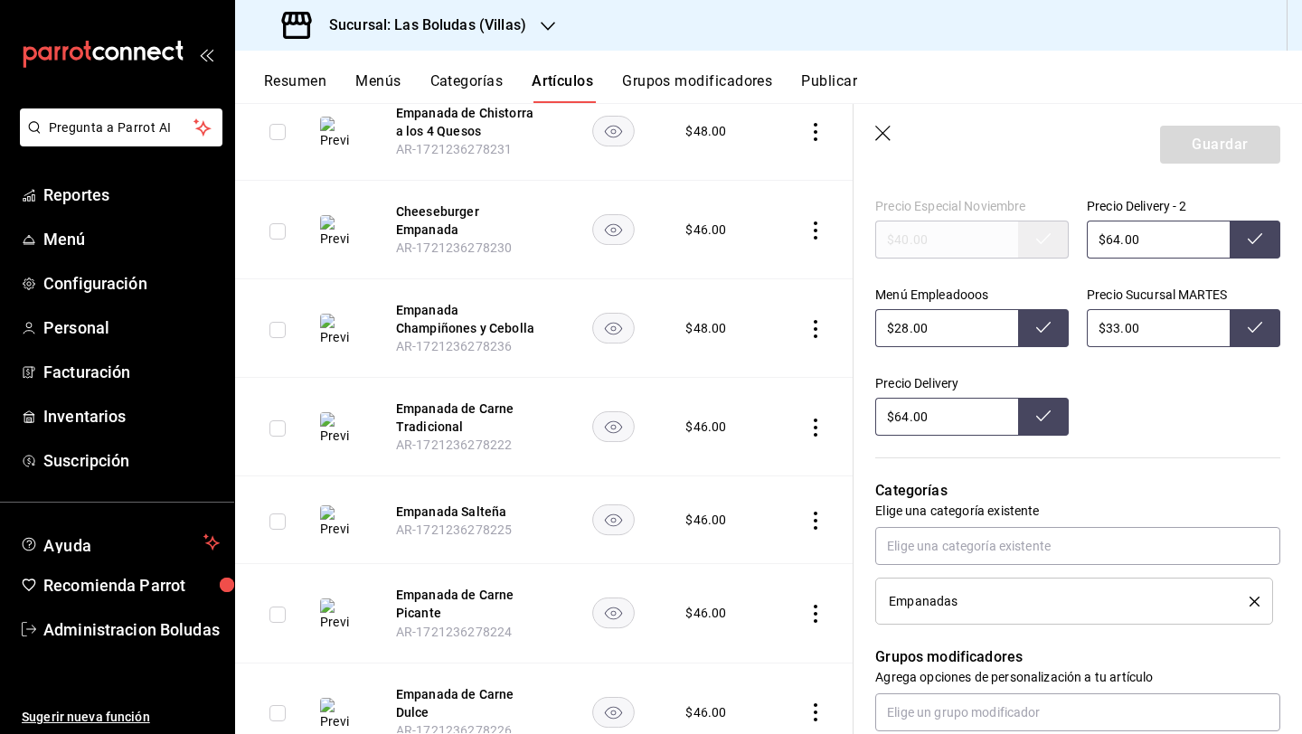
scroll to position [546, 0]
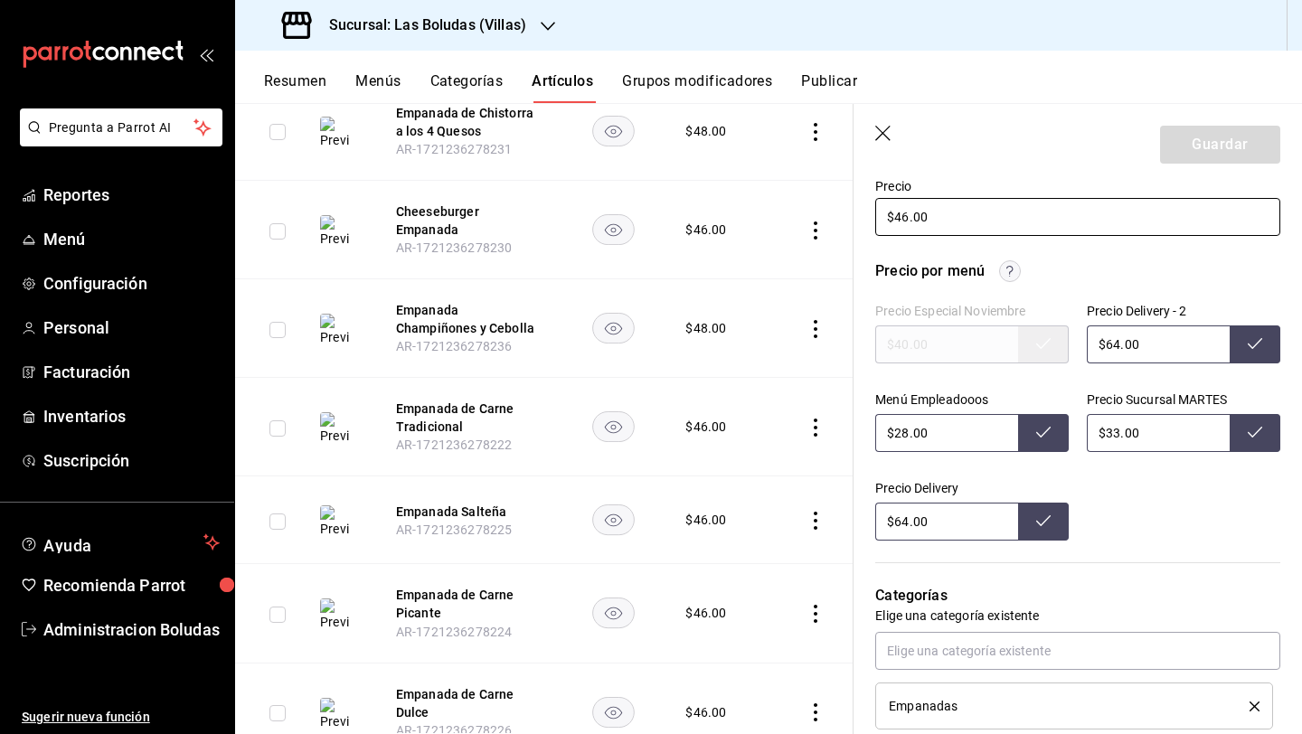
drag, startPoint x: 907, startPoint y: 223, endPoint x: 921, endPoint y: 231, distance: 16.6
click at [913, 226] on input "$46.00" at bounding box center [1077, 217] width 405 height 38
type textarea "x"
type input "$46.00"
type textarea "x"
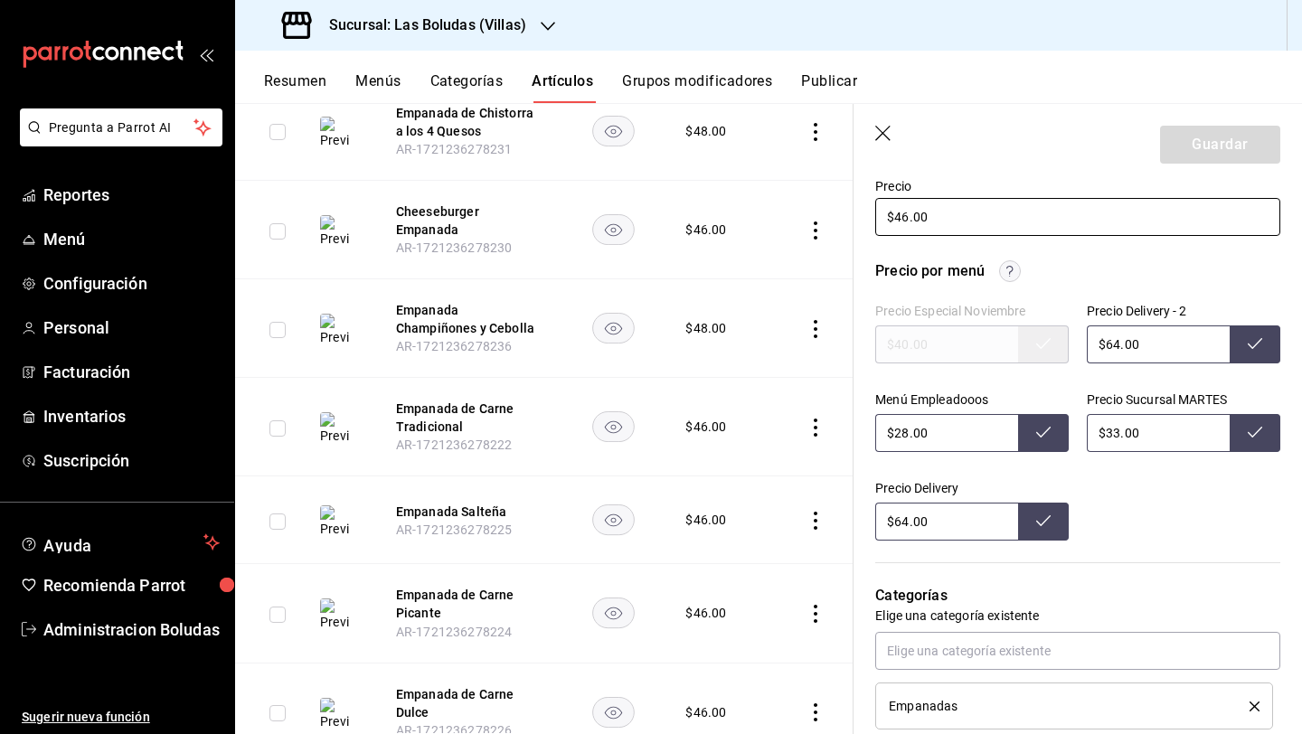
type input "$4.00"
type textarea "x"
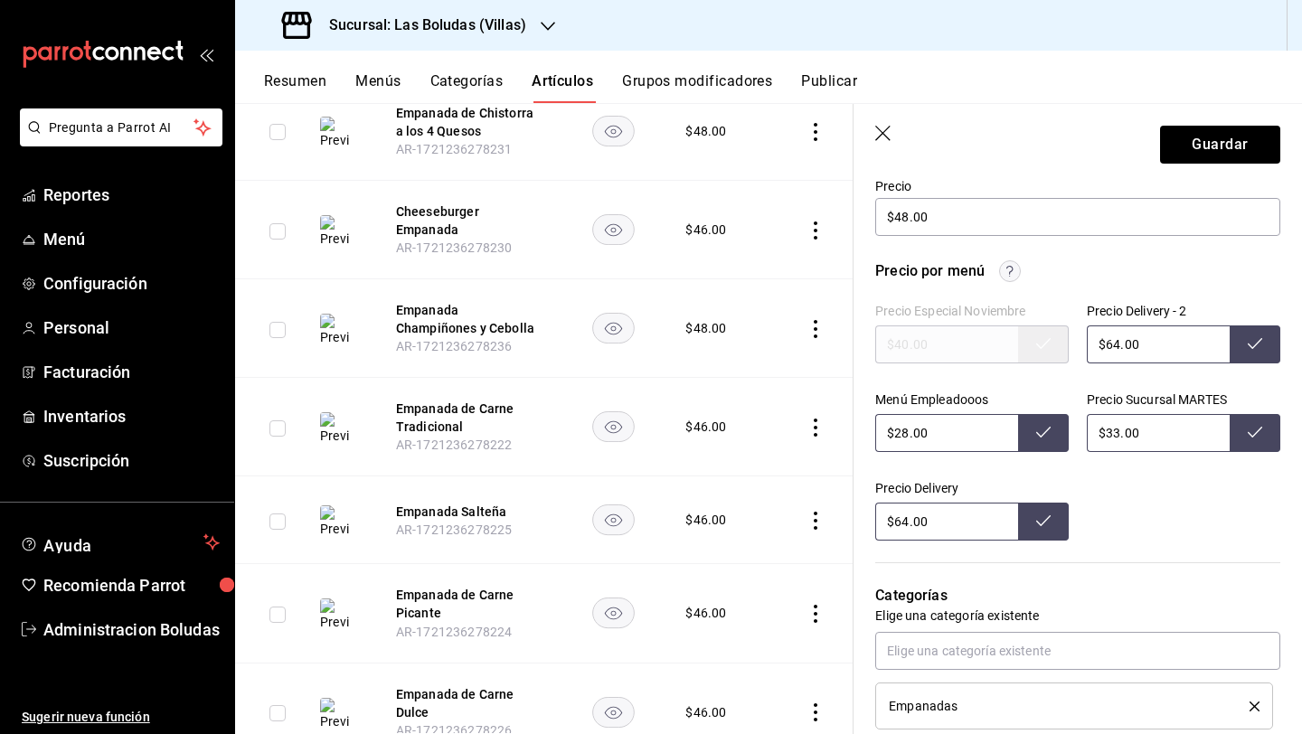
click at [1114, 344] on input "$64.00" at bounding box center [1157, 344] width 143 height 38
click at [911, 433] on input "$28.00" at bounding box center [946, 433] width 143 height 38
click at [1116, 432] on input "$33.00" at bounding box center [1157, 433] width 143 height 38
click at [910, 520] on input "$64.00" at bounding box center [946, 522] width 143 height 38
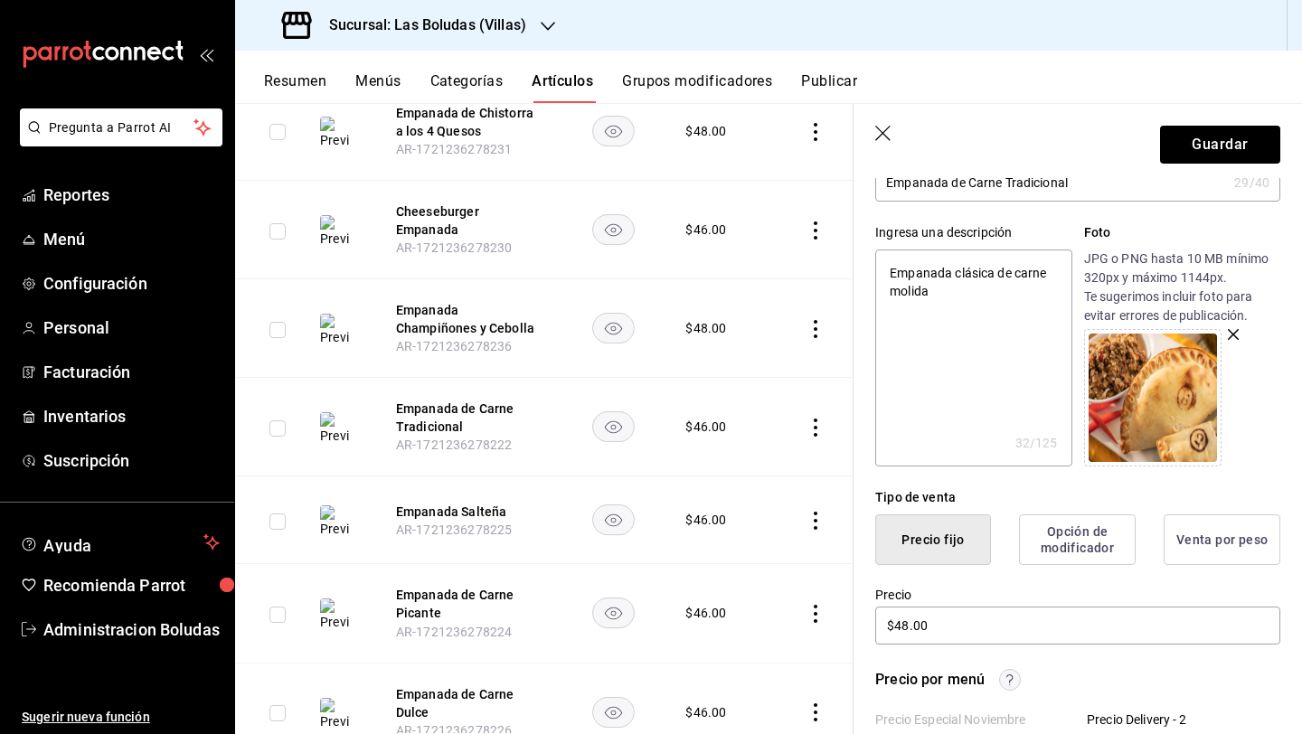
scroll to position [42, 0]
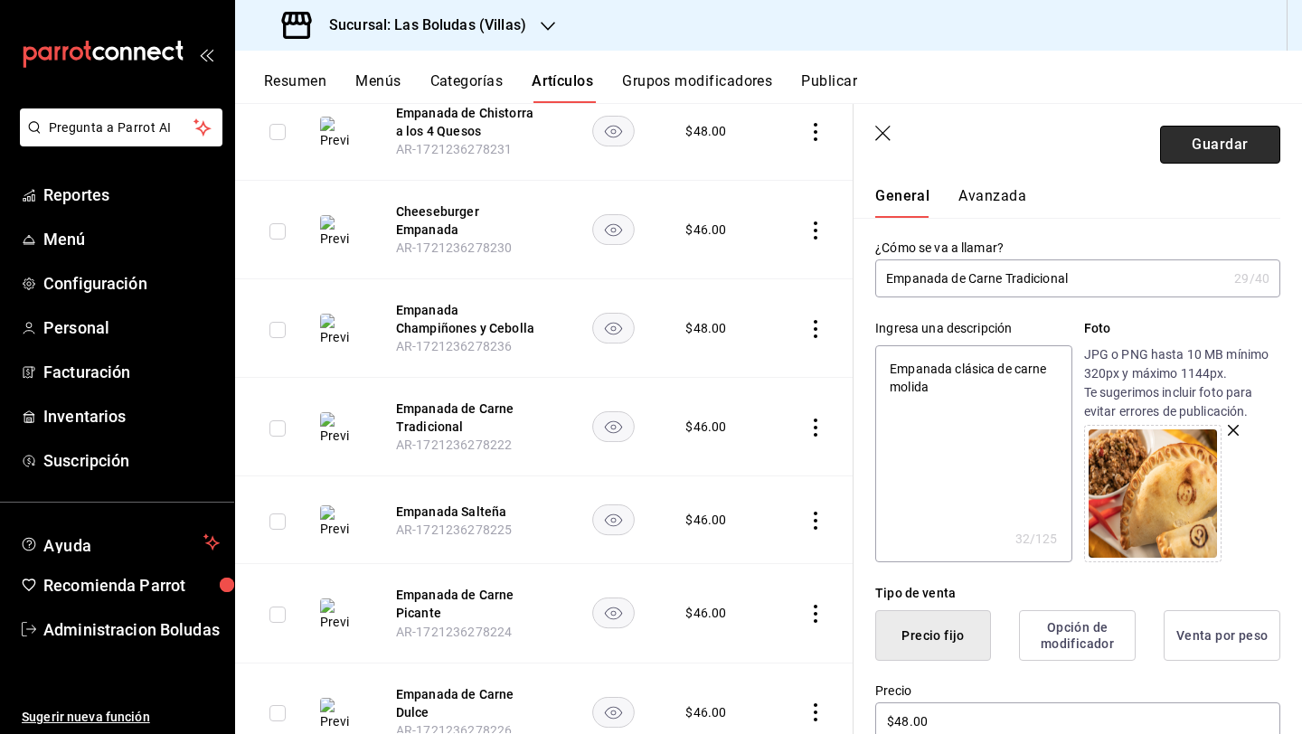
click at [1176, 136] on button "Guardar" at bounding box center [1220, 145] width 120 height 38
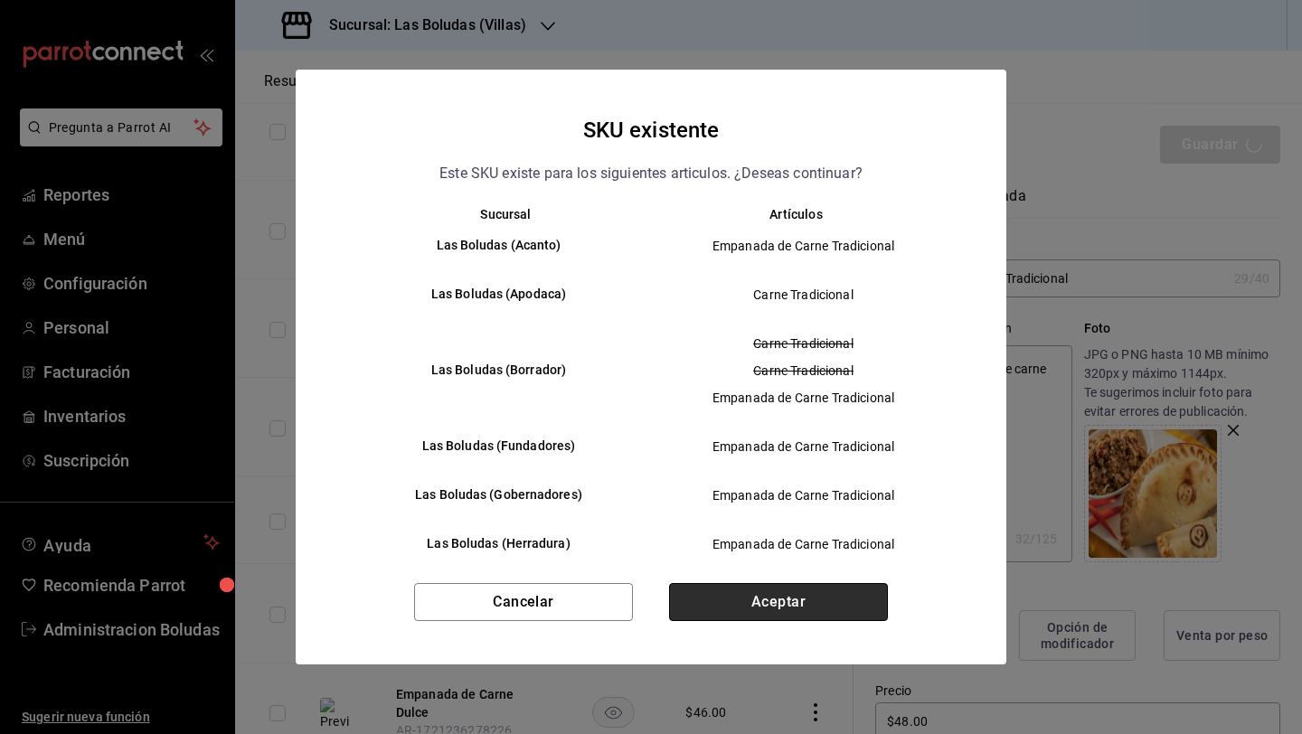
click at [761, 600] on button "Aceptar" at bounding box center [778, 602] width 219 height 38
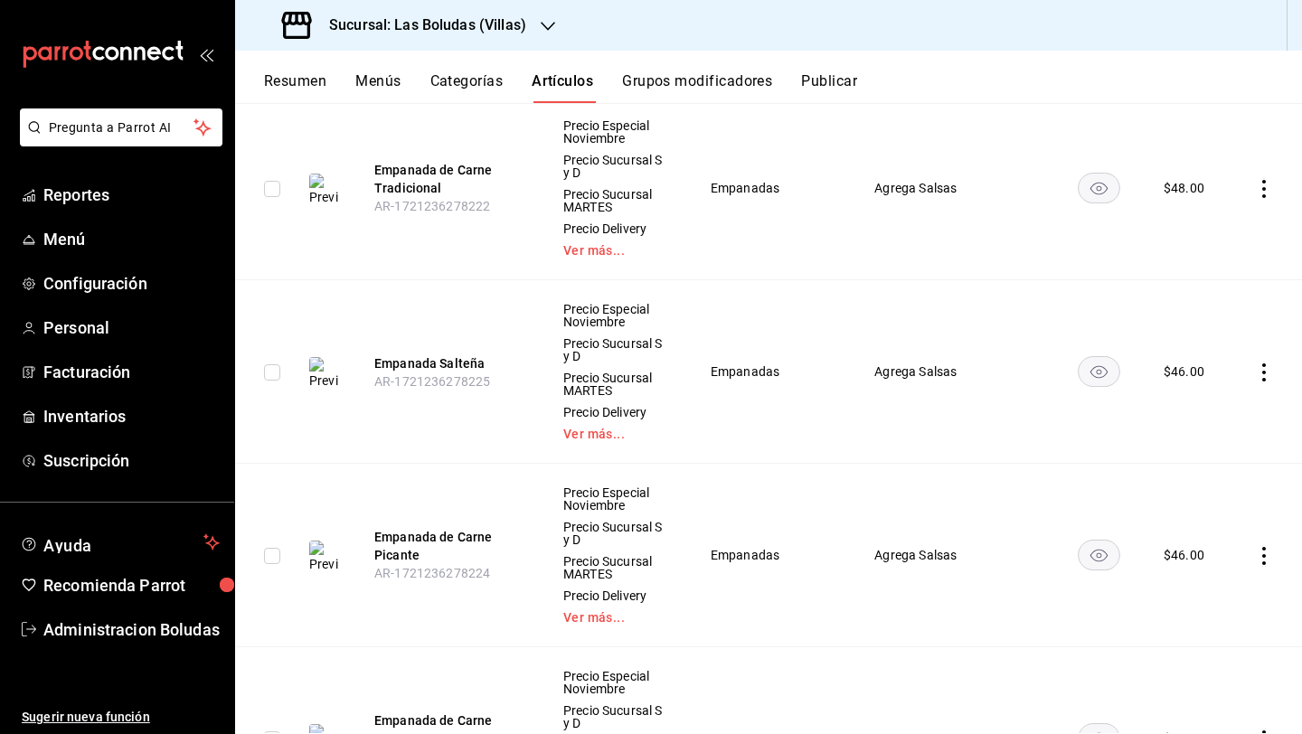
scroll to position [5669, 0]
click at [1255, 363] on icon "actions" at bounding box center [1264, 372] width 18 height 18
click at [1214, 478] on span "Eliminar" at bounding box center [1195, 476] width 46 height 14
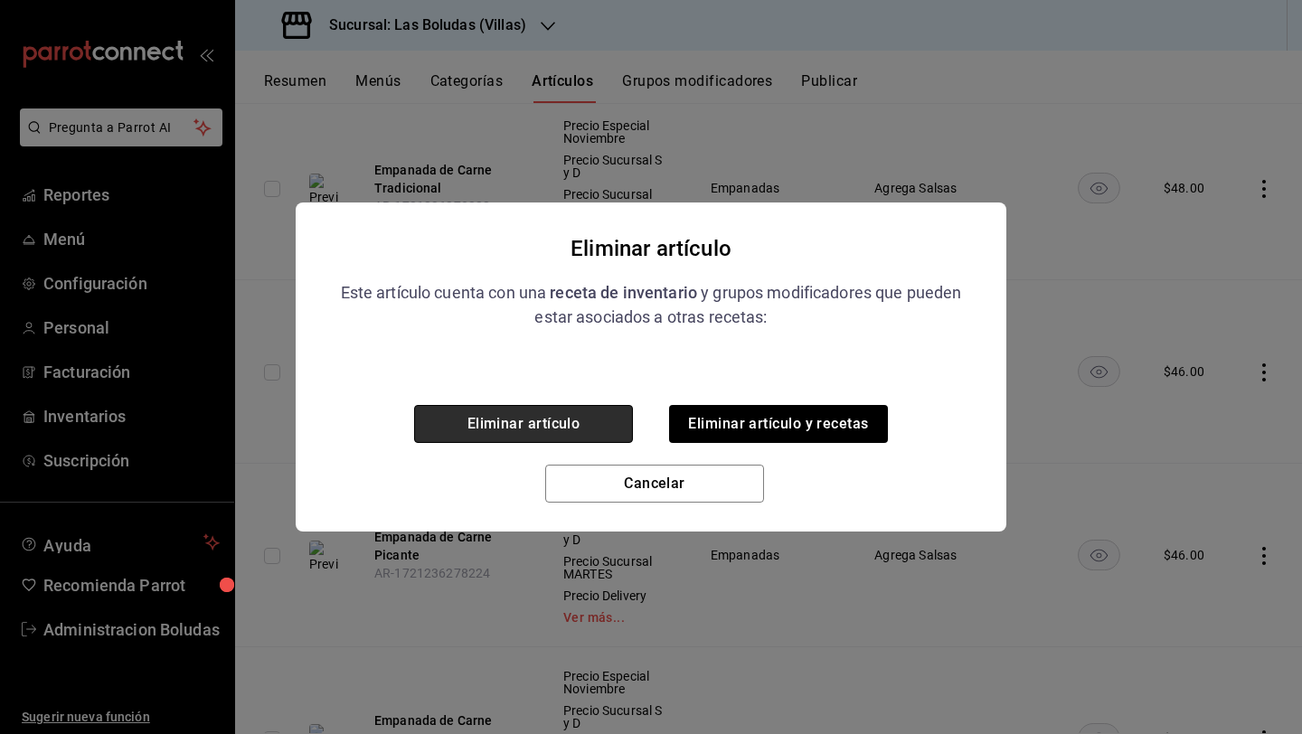
click at [562, 435] on button "Eliminar artículo" at bounding box center [523, 424] width 219 height 38
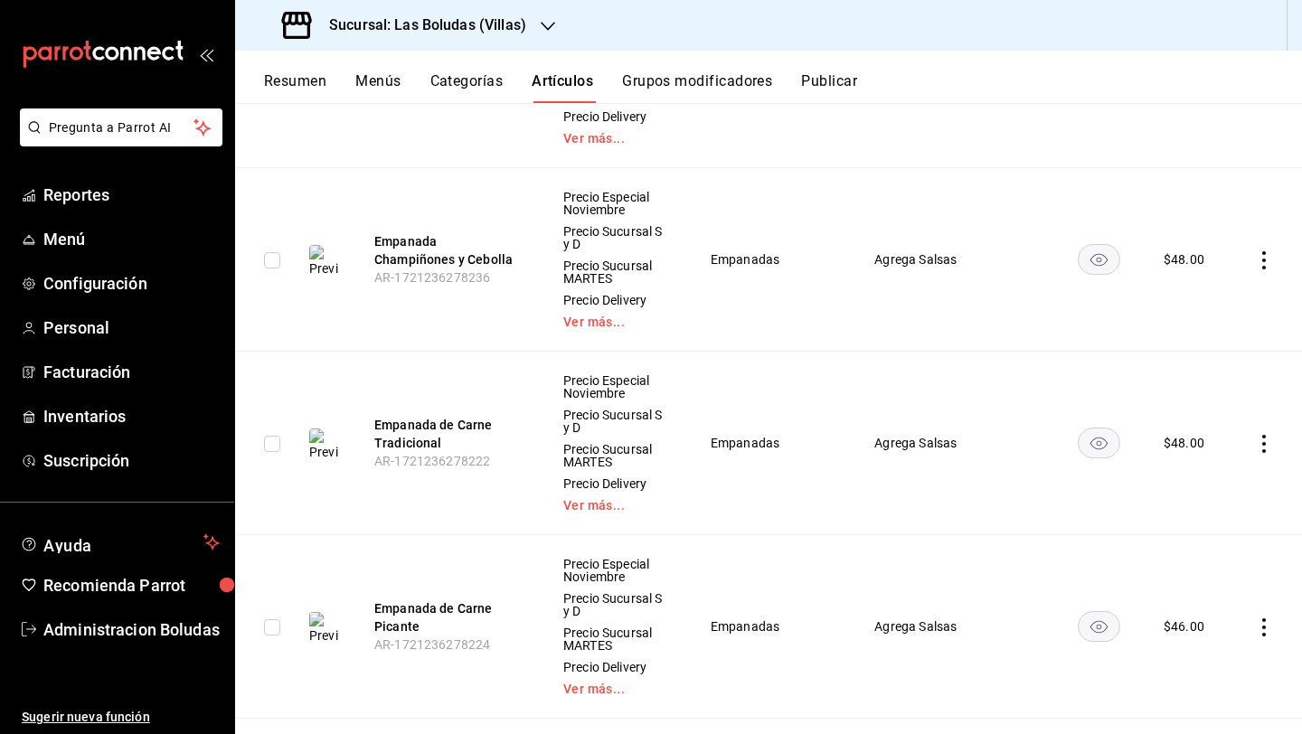
scroll to position [5443, 0]
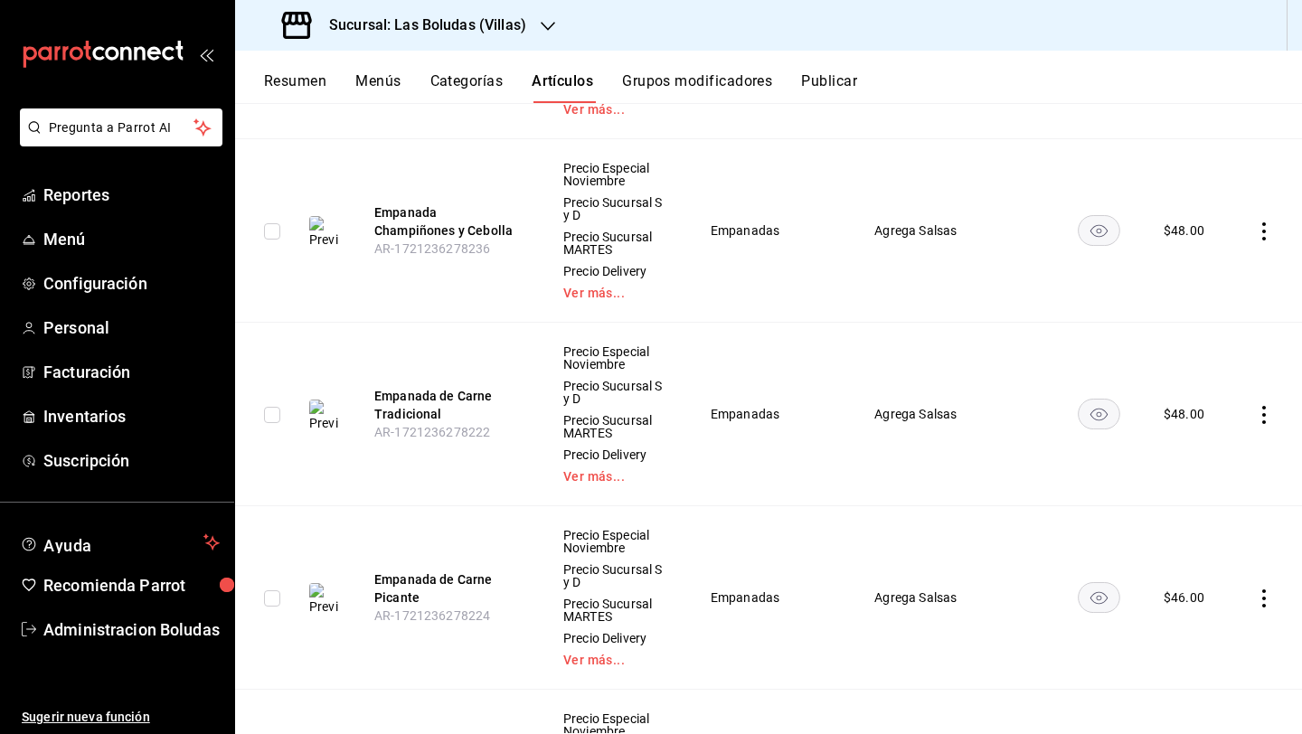
click at [1255, 589] on icon "actions" at bounding box center [1264, 598] width 18 height 18
click at [1227, 599] on li "Editar" at bounding box center [1179, 612] width 108 height 37
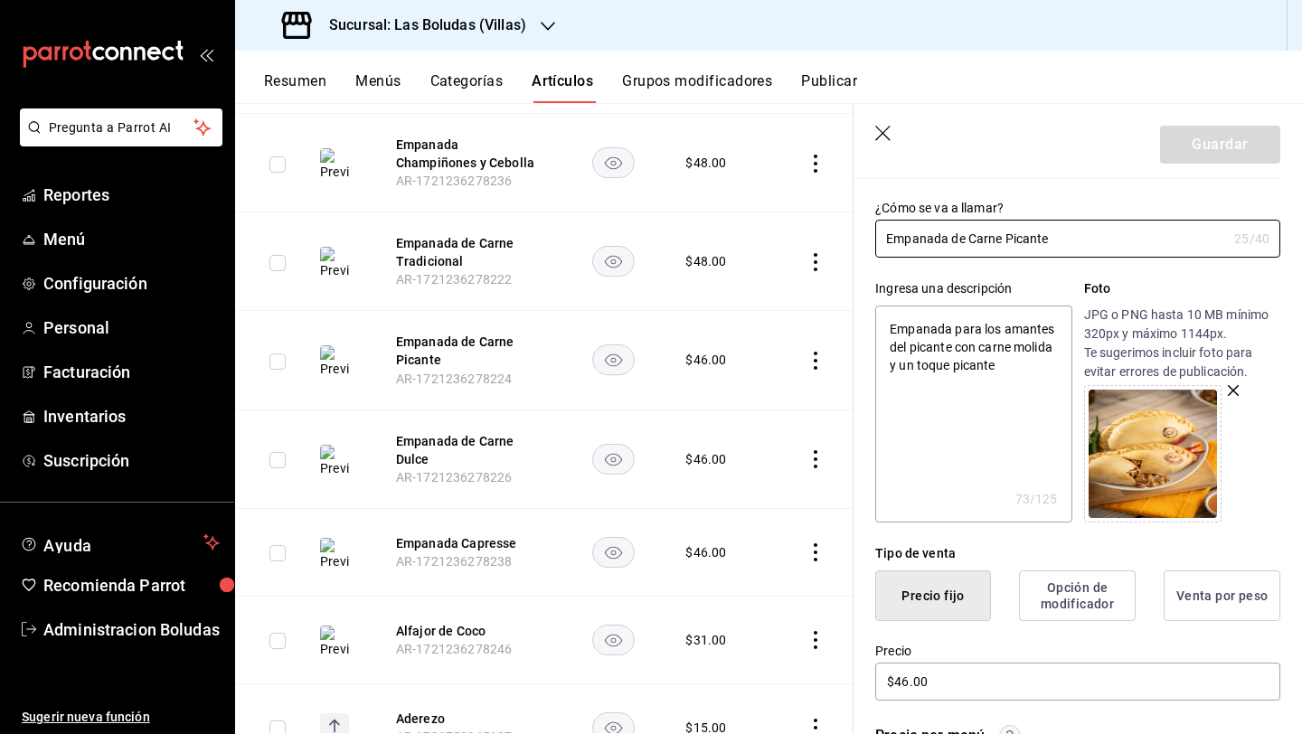
scroll to position [307, 0]
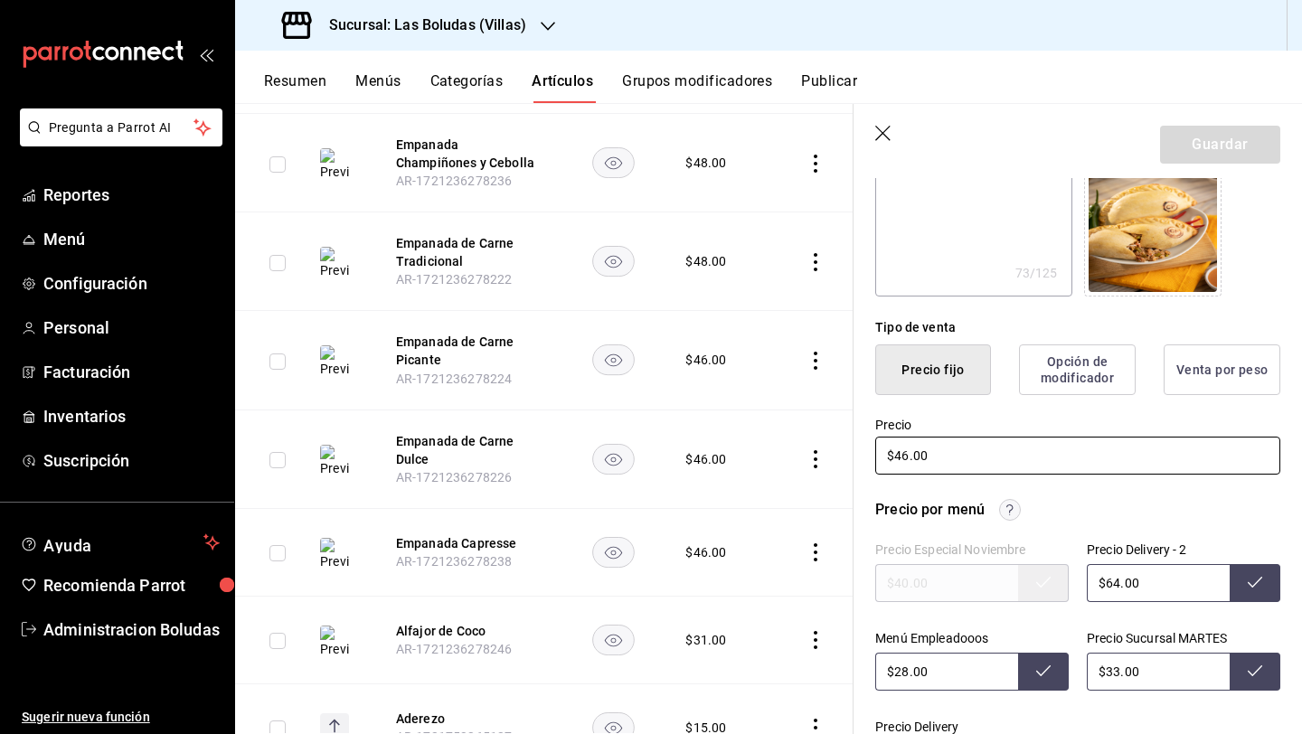
drag, startPoint x: 908, startPoint y: 455, endPoint x: 952, endPoint y: 465, distance: 44.5
click at [909, 456] on input "$46.00" at bounding box center [1077, 456] width 405 height 38
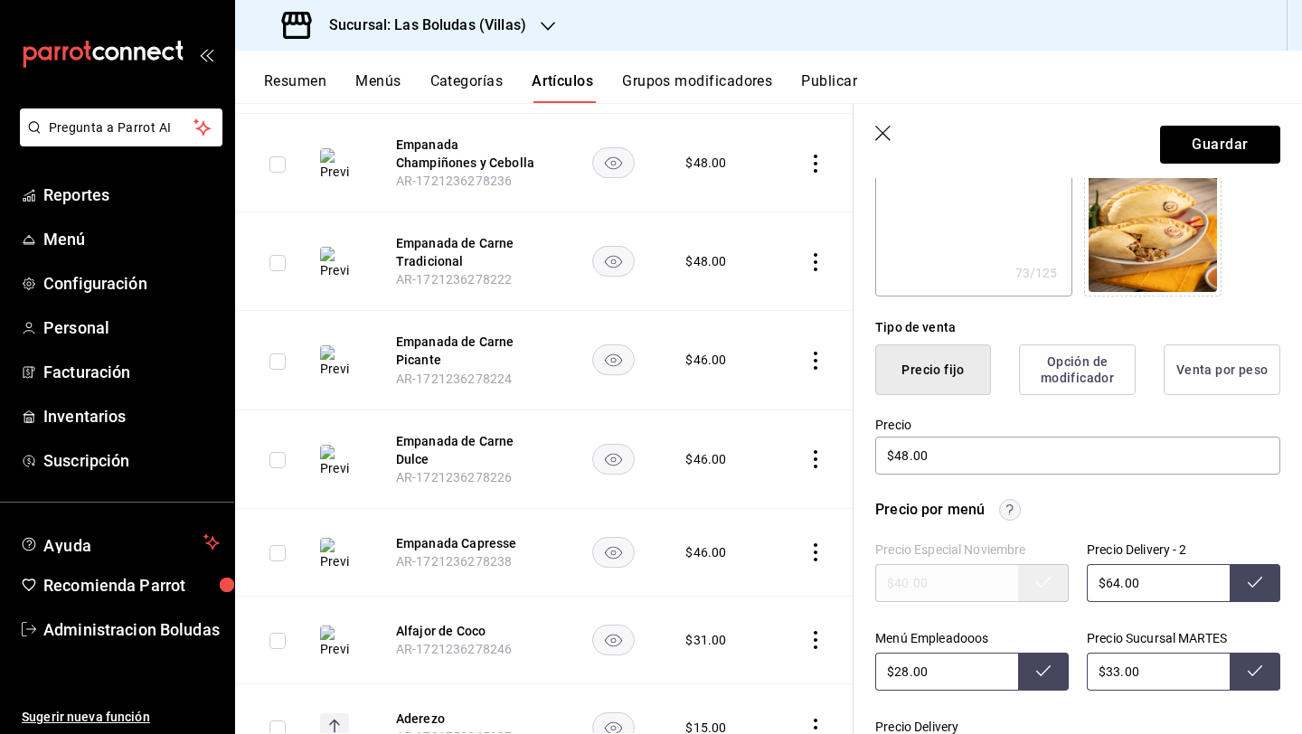
click at [1112, 582] on input "$64.00" at bounding box center [1157, 583] width 143 height 38
drag, startPoint x: 906, startPoint y: 665, endPoint x: 917, endPoint y: 672, distance: 13.0
click at [906, 665] on input "$28.00" at bounding box center [946, 672] width 143 height 38
drag, startPoint x: 1113, startPoint y: 672, endPoint x: 1150, endPoint y: 694, distance: 42.9
click at [1113, 672] on input "$33.00" at bounding box center [1157, 672] width 143 height 38
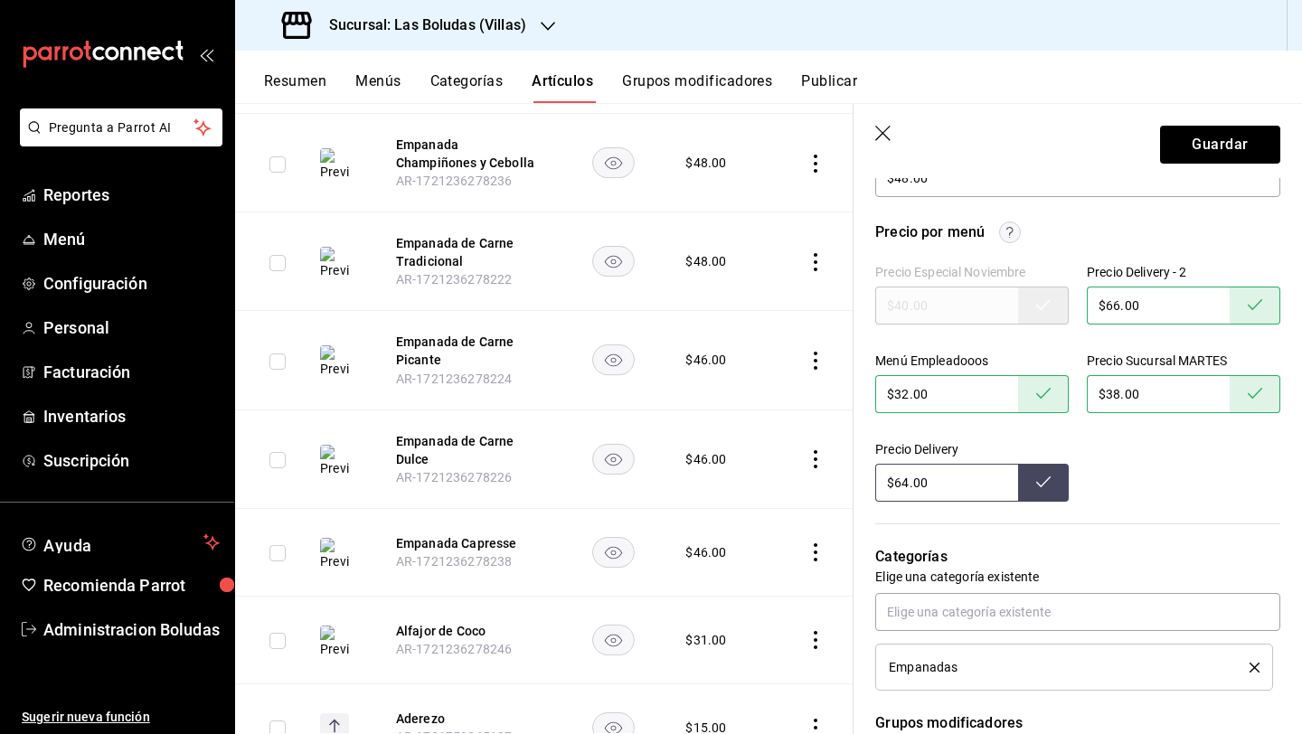
scroll to position [582, 0]
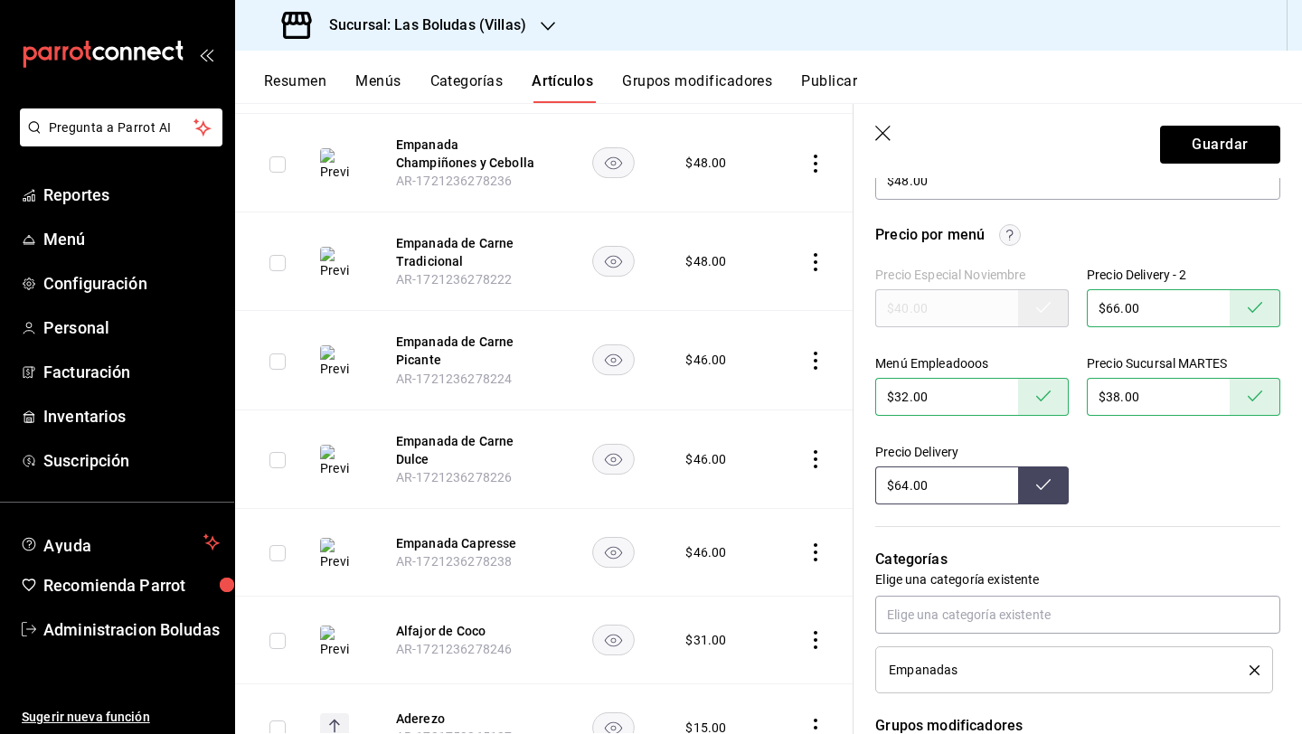
click at [907, 479] on input "$64.00" at bounding box center [946, 485] width 143 height 38
click at [1215, 136] on button "Guardar" at bounding box center [1220, 145] width 120 height 38
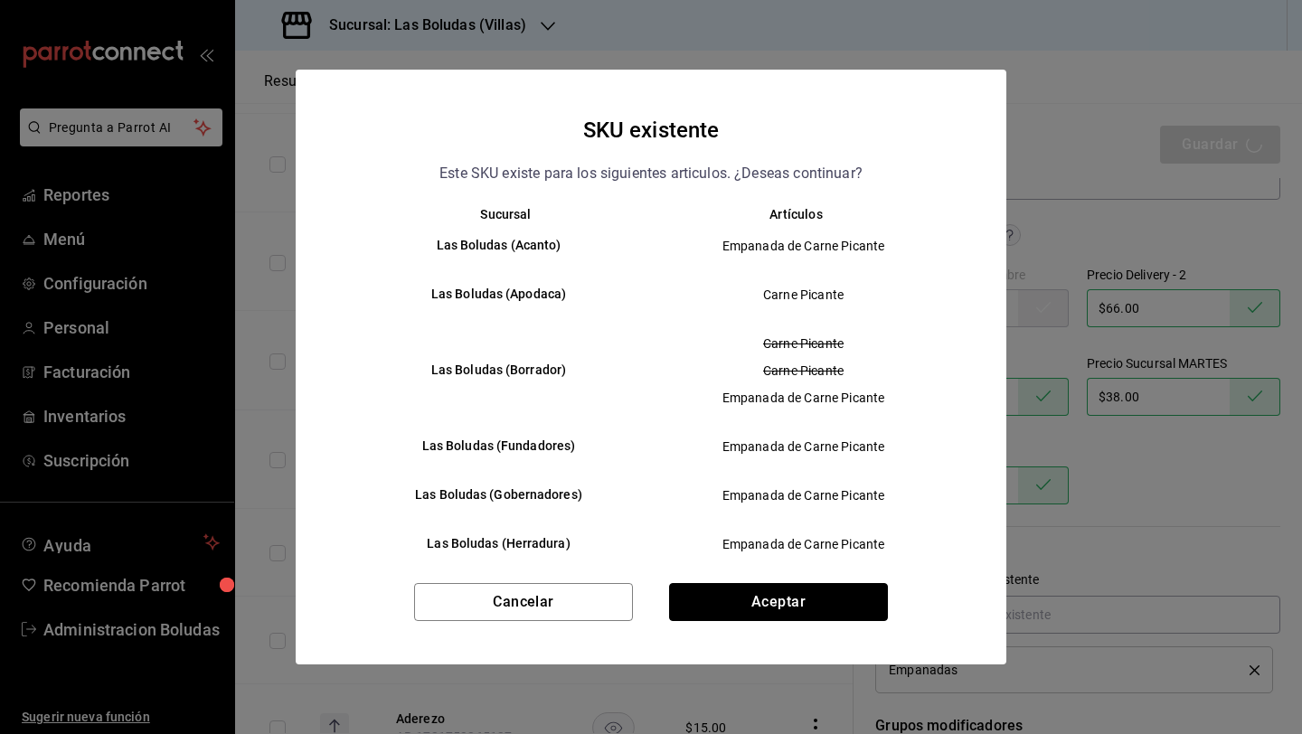
click at [822, 612] on button "Aceptar" at bounding box center [778, 602] width 219 height 38
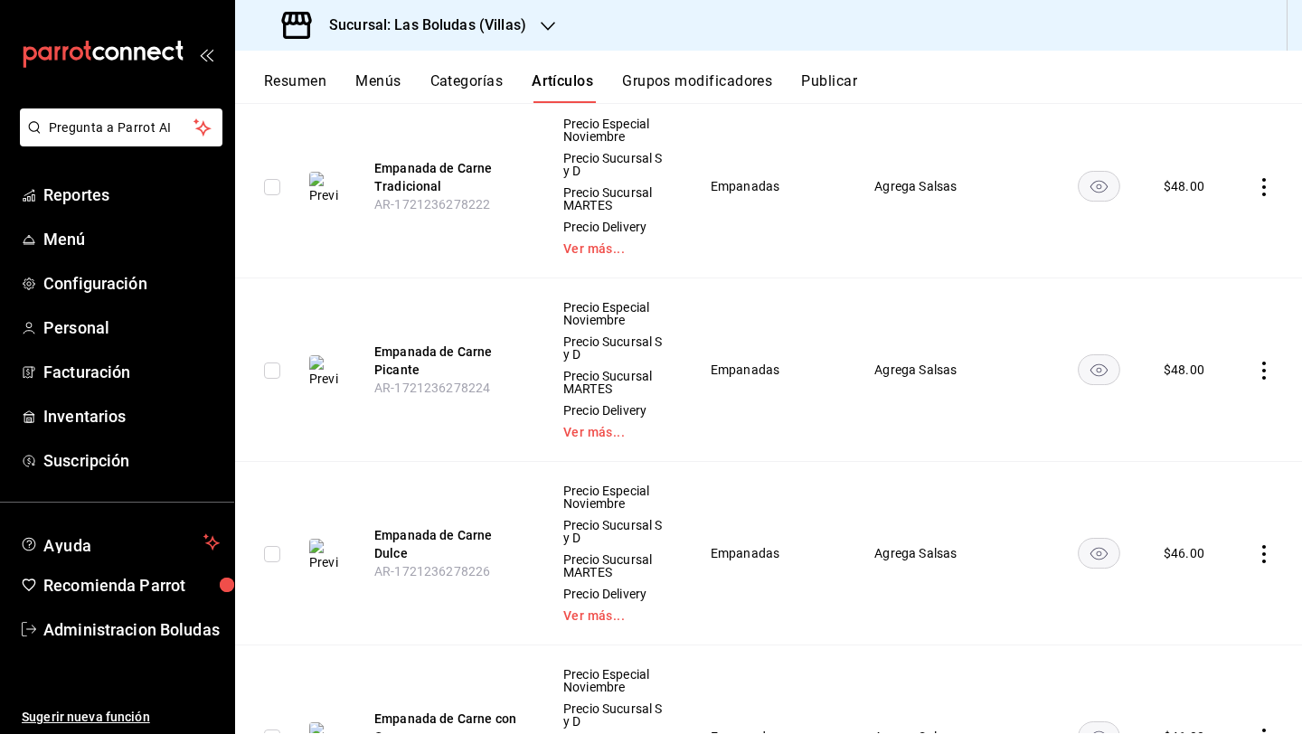
scroll to position [5798, 0]
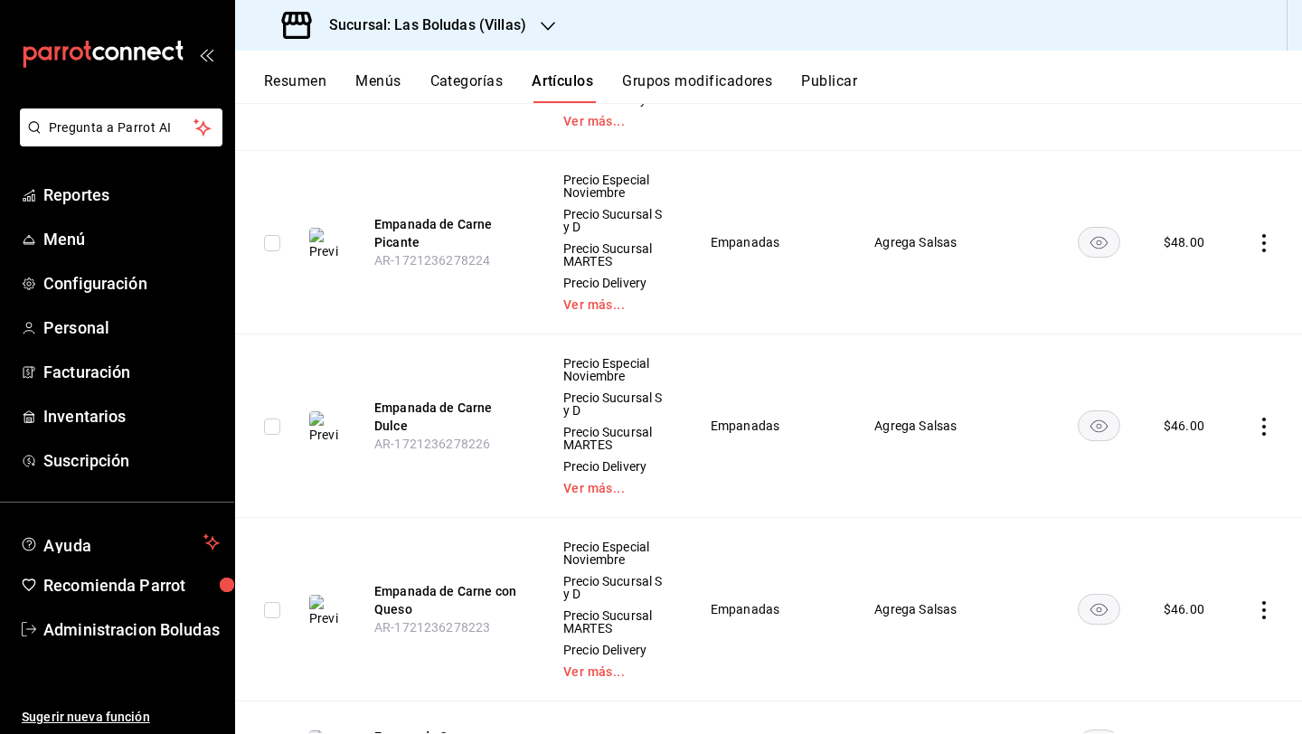
click at [1262, 418] on icon "actions" at bounding box center [1264, 427] width 4 height 18
click at [1204, 455] on span "Editar" at bounding box center [1195, 456] width 47 height 19
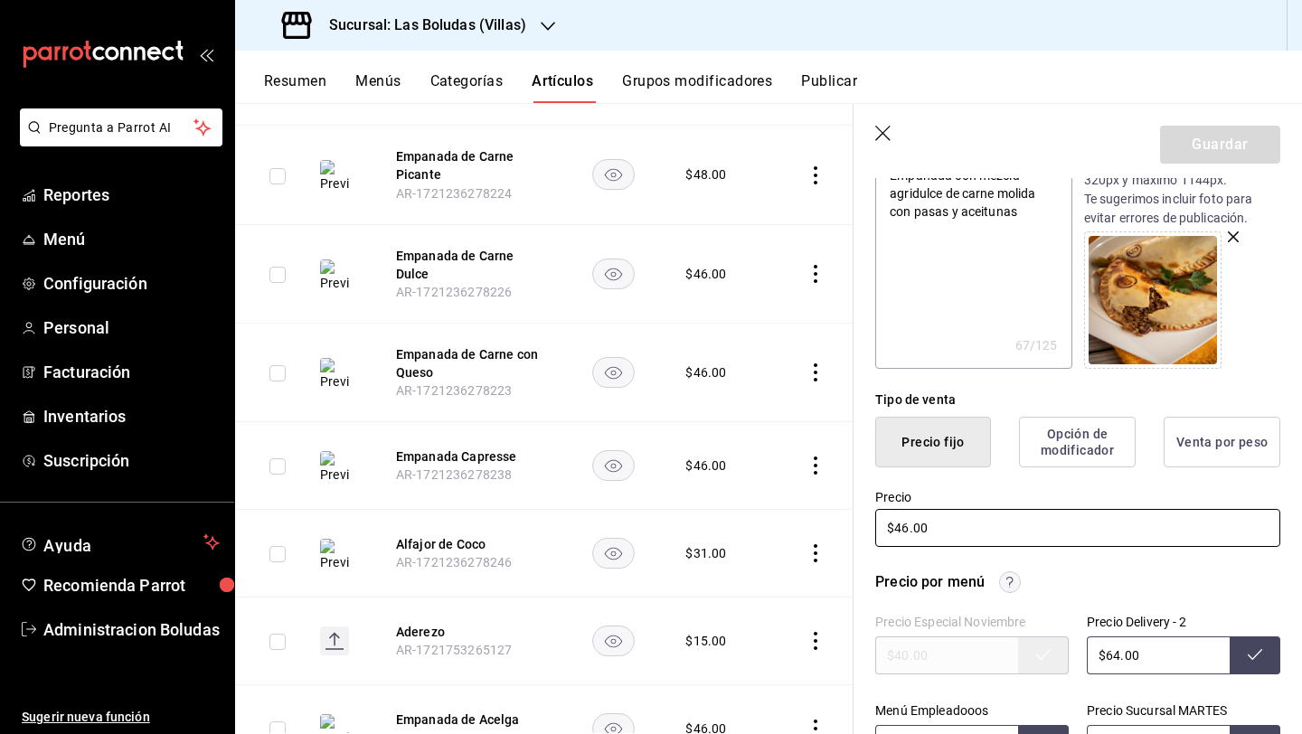
scroll to position [347, 0]
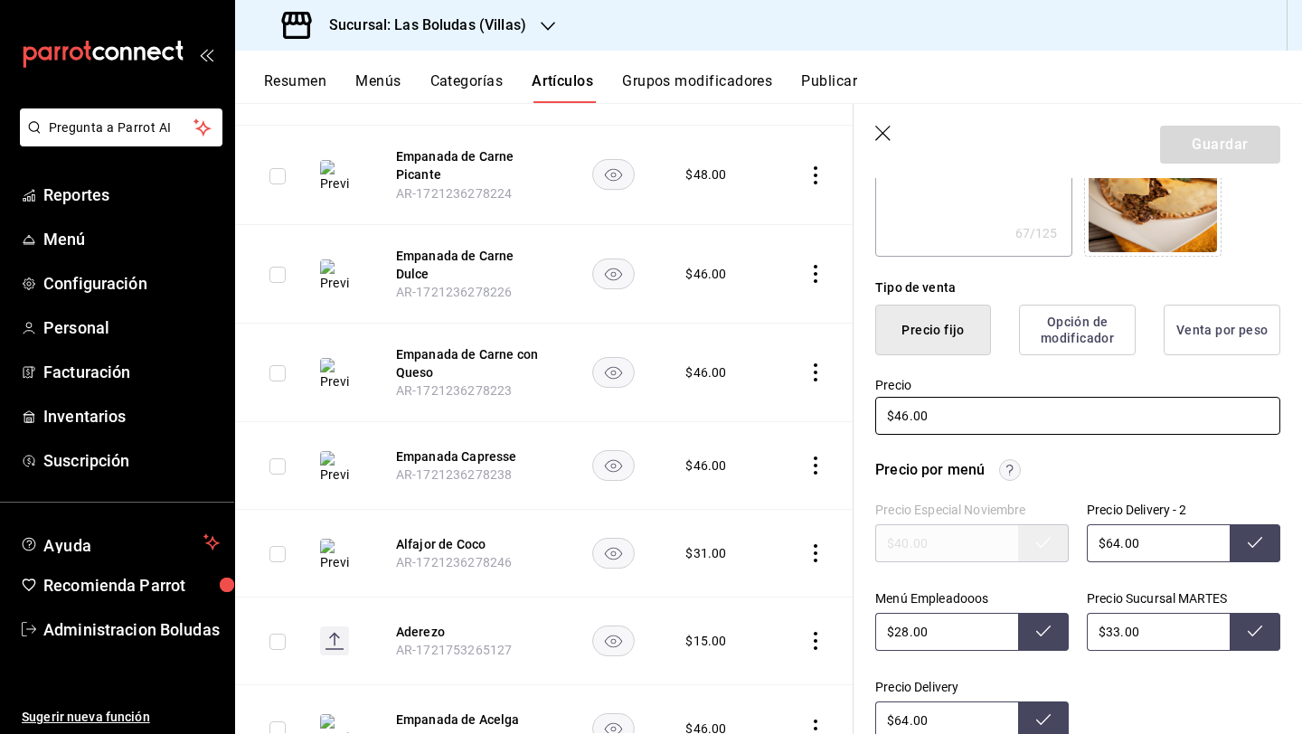
click at [909, 416] on input "$46.00" at bounding box center [1077, 416] width 405 height 38
click at [1108, 547] on input "$64.00" at bounding box center [1157, 543] width 143 height 38
click at [905, 638] on input "$28.00" at bounding box center [946, 632] width 143 height 38
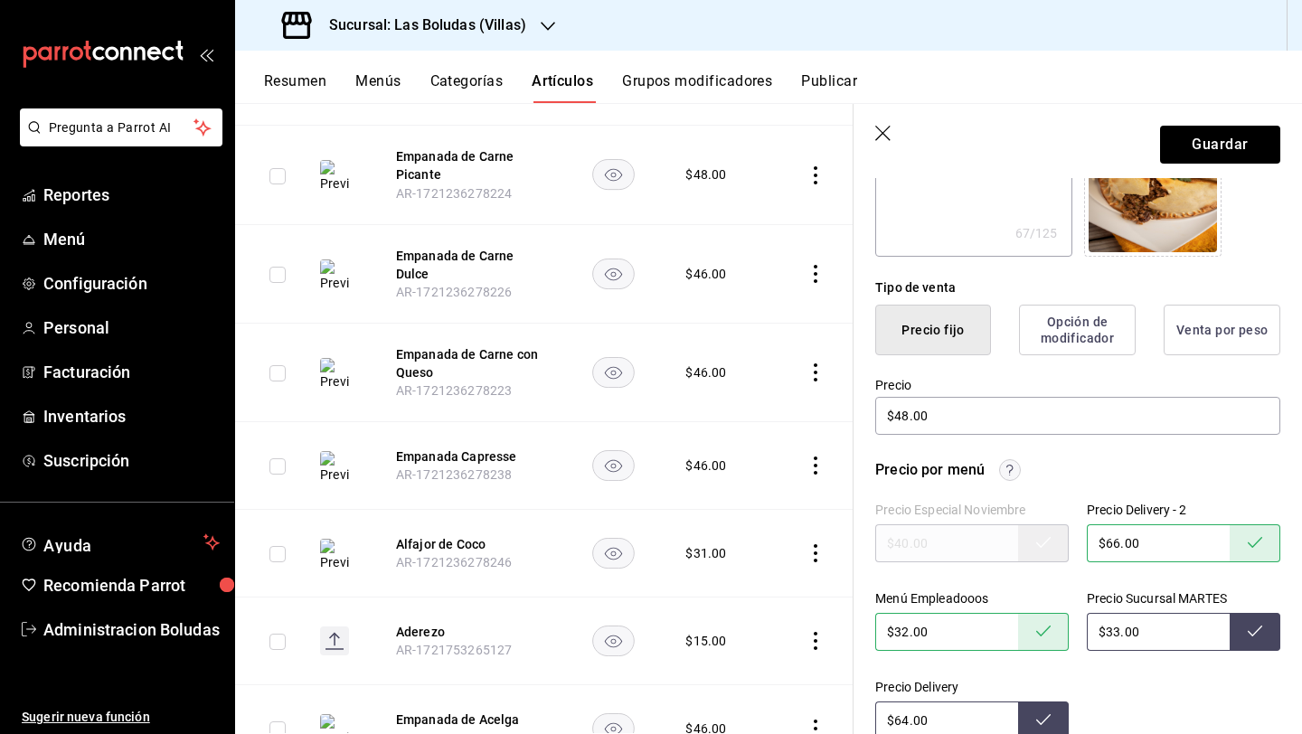
click at [1110, 632] on input "$33.00" at bounding box center [1157, 632] width 143 height 38
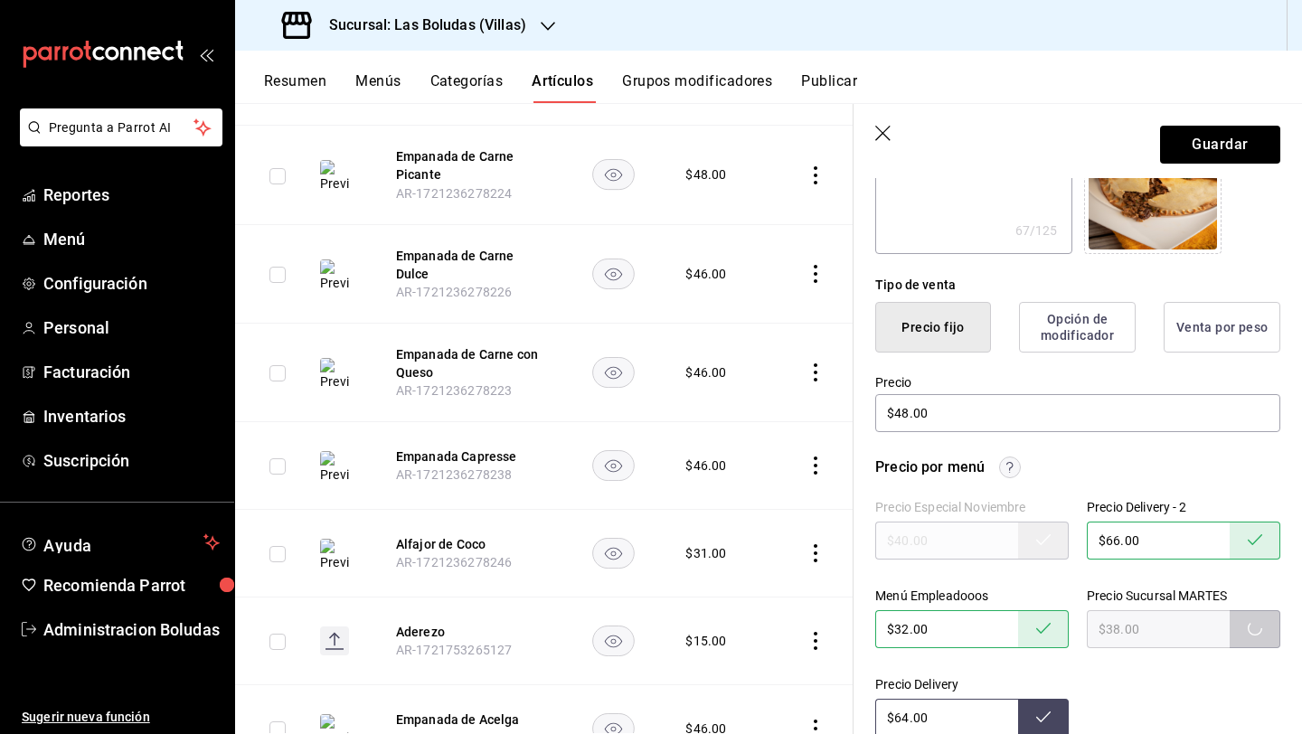
scroll to position [434, 0]
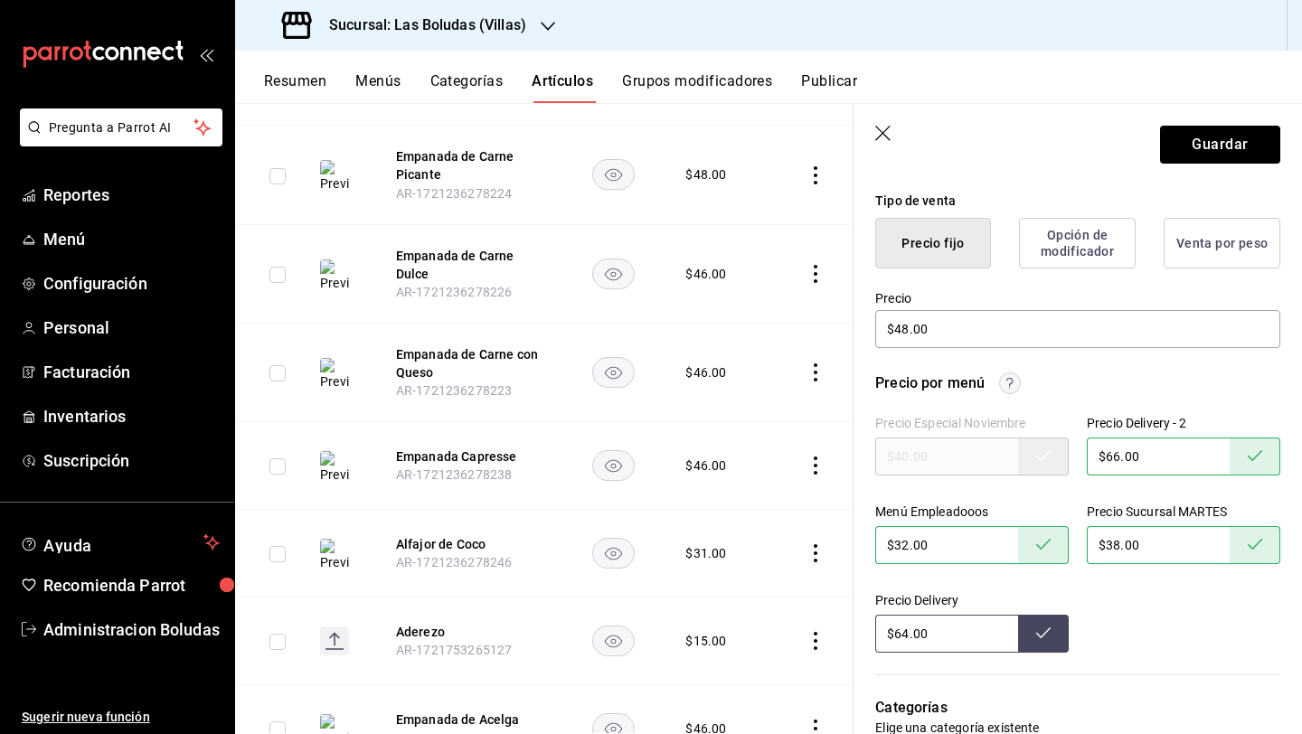
click at [906, 631] on input "$64.00" at bounding box center [946, 634] width 143 height 38
click at [1213, 153] on button "Guardar" at bounding box center [1220, 145] width 120 height 38
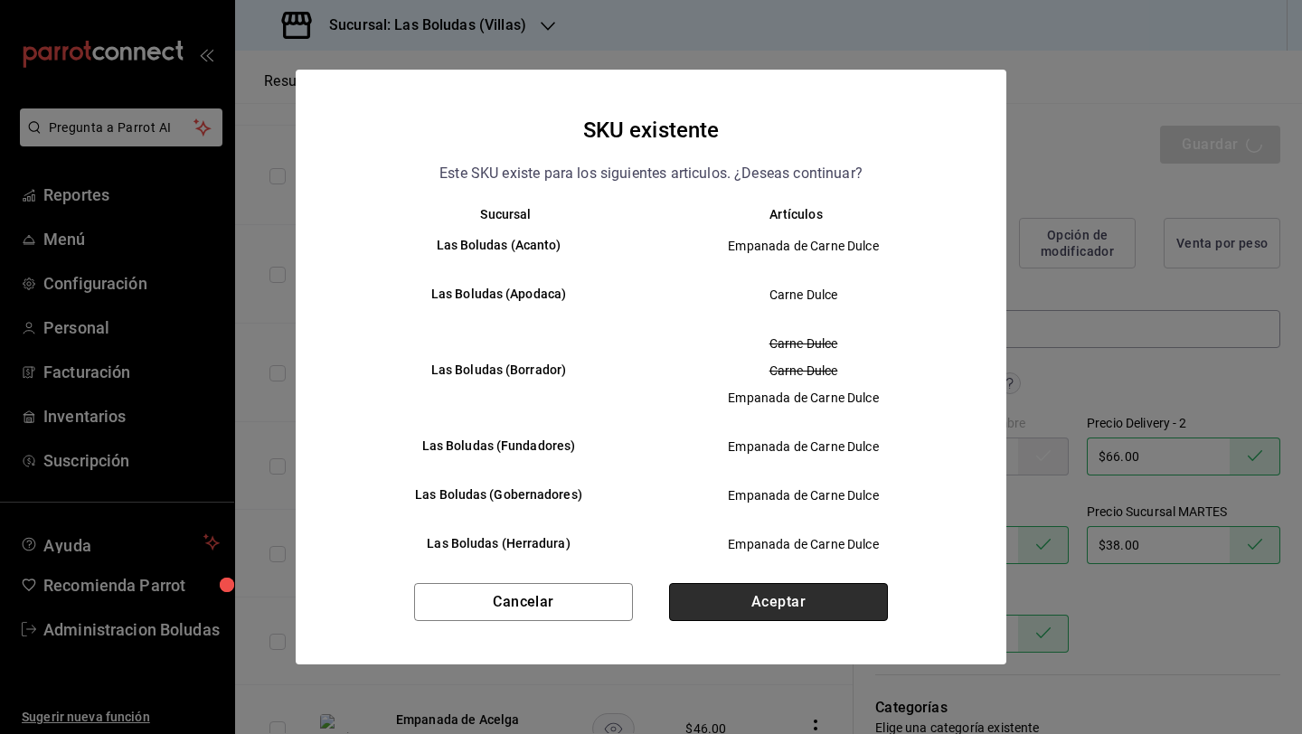
click at [824, 594] on button "Aceptar" at bounding box center [778, 602] width 219 height 38
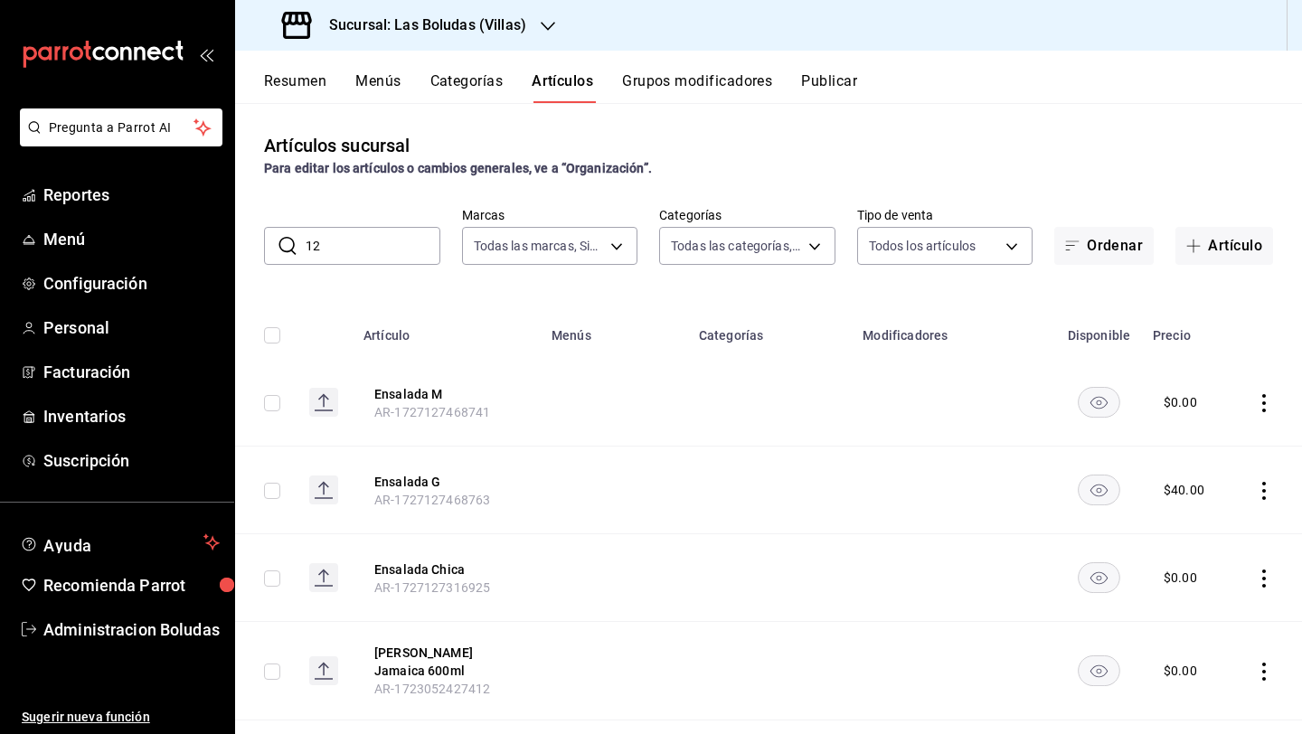
click at [385, 239] on input "12" at bounding box center [373, 246] width 135 height 36
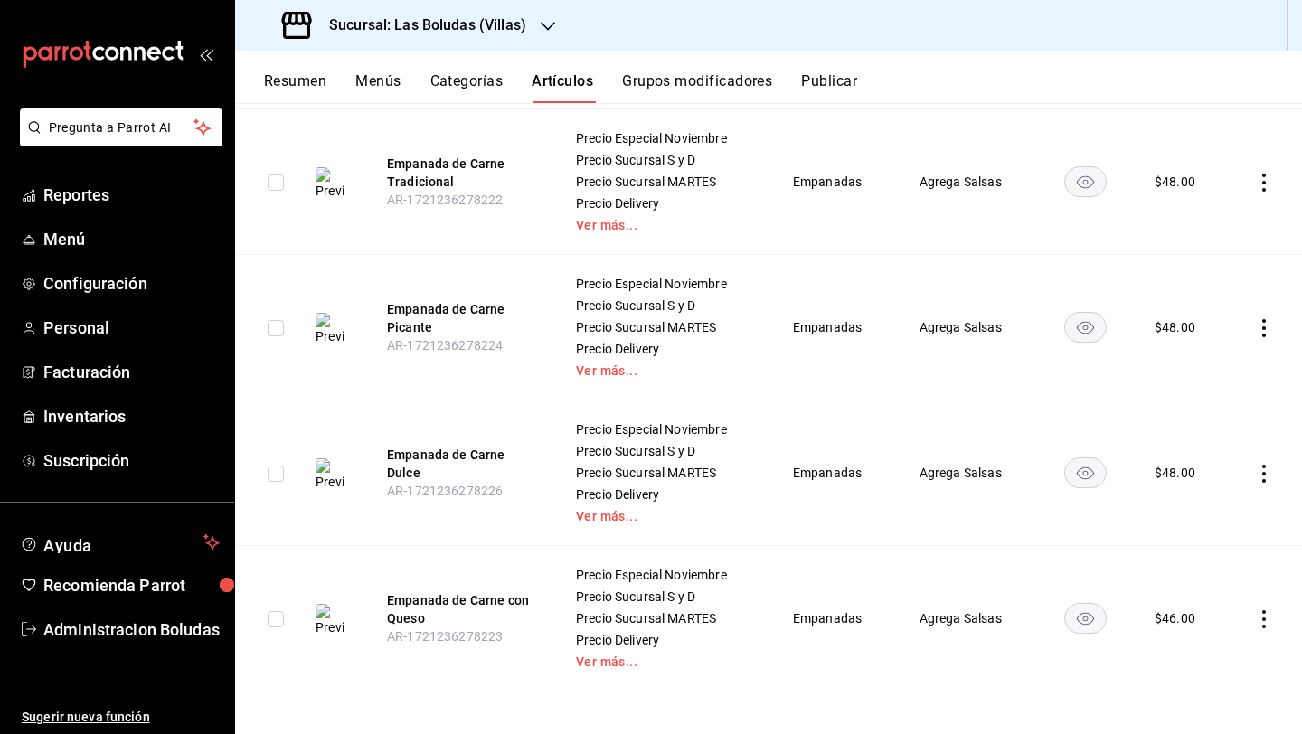
scroll to position [1390, 0]
click at [1255, 609] on icon "actions" at bounding box center [1264, 618] width 18 height 18
click at [1184, 619] on span "Editar" at bounding box center [1195, 612] width 47 height 19
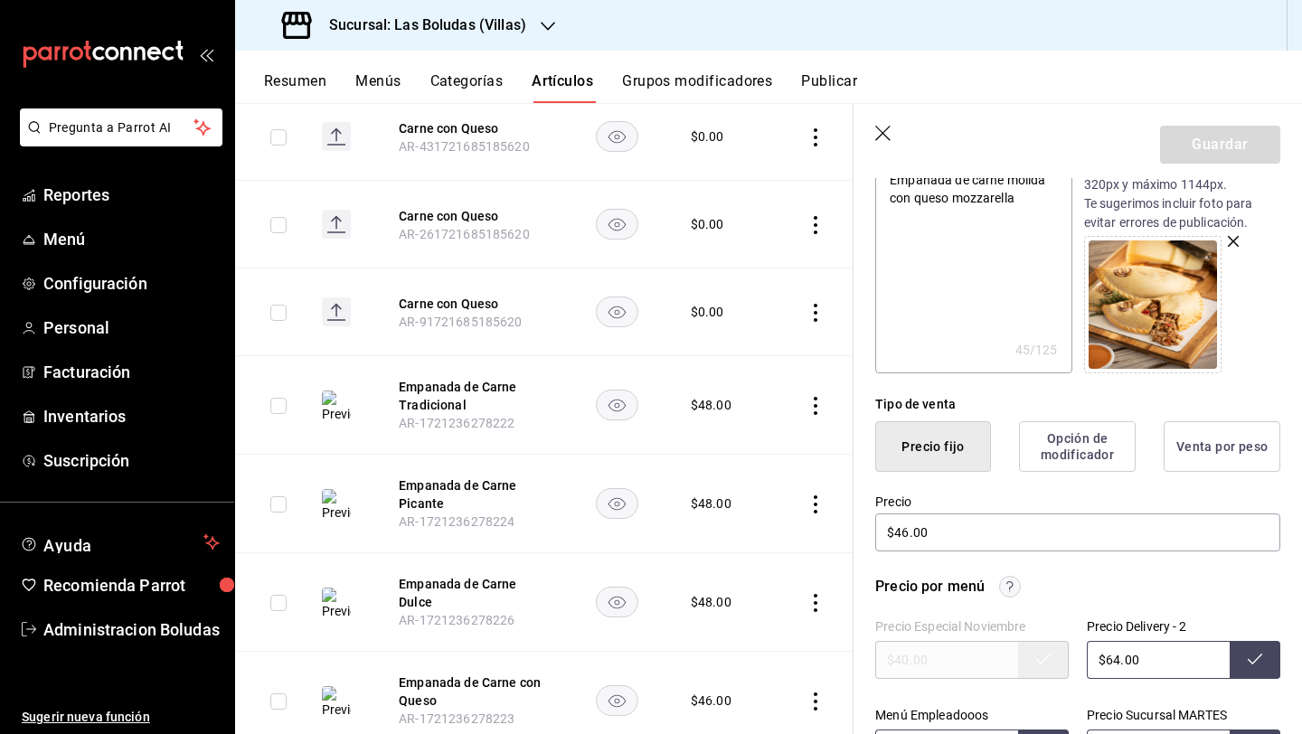
scroll to position [579, 0]
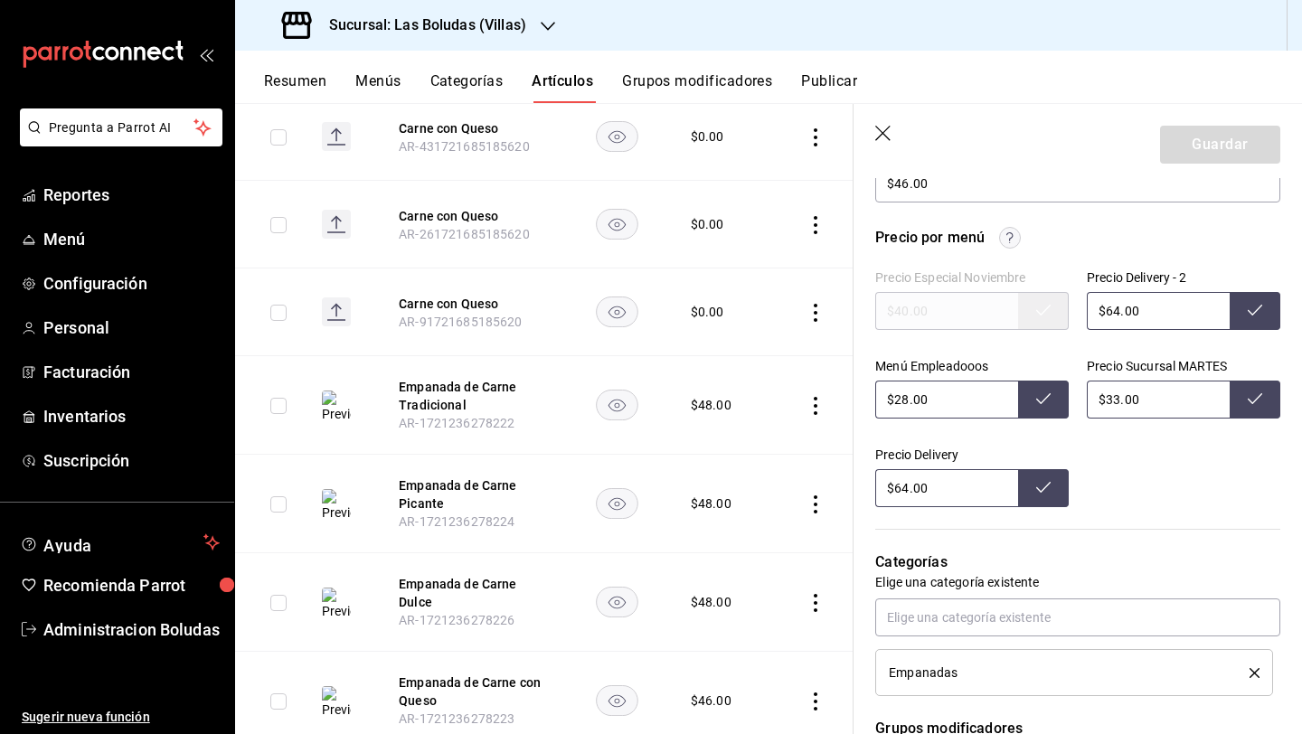
drag, startPoint x: 1112, startPoint y: 305, endPoint x: 1162, endPoint y: 324, distance: 54.1
click at [1112, 306] on input "$64.00" at bounding box center [1157, 311] width 143 height 38
click at [906, 397] on input "$28.00" at bounding box center [946, 400] width 143 height 38
drag, startPoint x: 1113, startPoint y: 400, endPoint x: 1182, endPoint y: 393, distance: 69.9
click at [1113, 400] on input "$33.00" at bounding box center [1157, 400] width 143 height 38
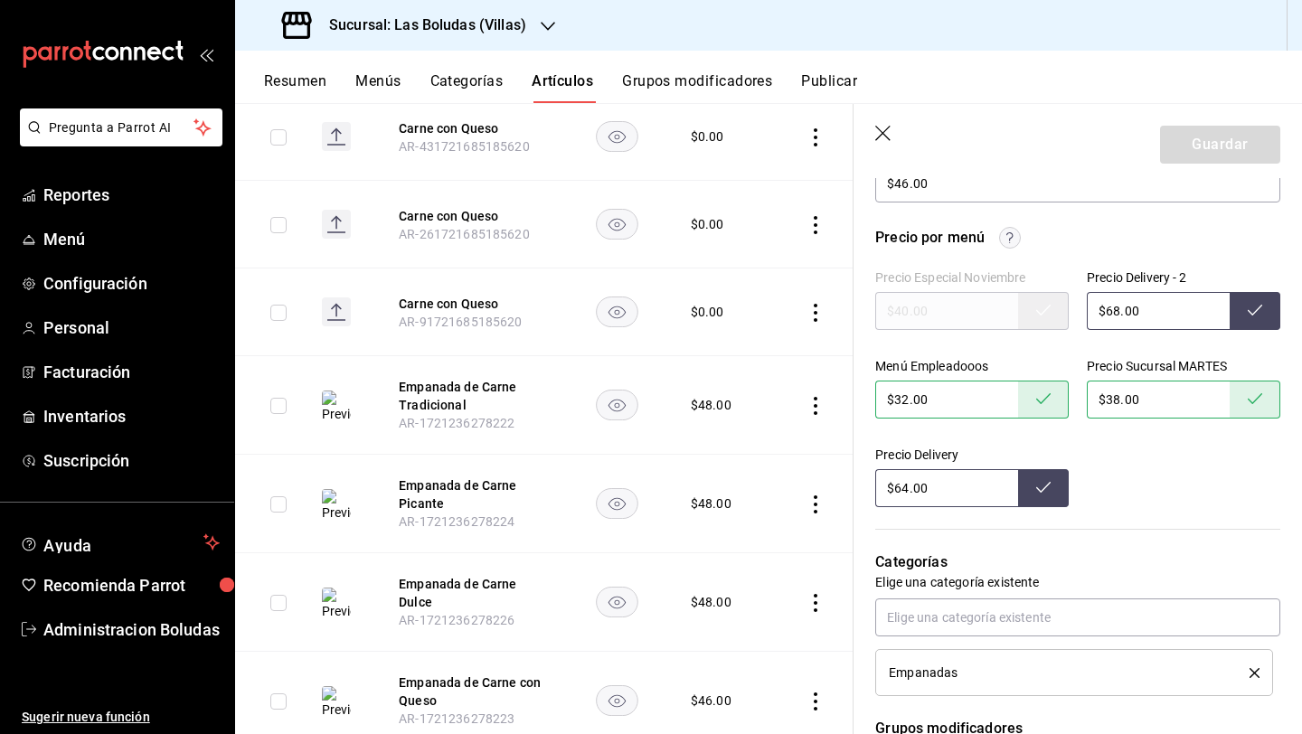
drag, startPoint x: 1114, startPoint y: 308, endPoint x: 1120, endPoint y: 317, distance: 11.0
click at [1114, 308] on input "$68.00" at bounding box center [1157, 311] width 143 height 38
click at [903, 494] on input "$64.00" at bounding box center [946, 488] width 143 height 38
drag, startPoint x: 909, startPoint y: 183, endPoint x: 1013, endPoint y: 213, distance: 108.1
click at [909, 184] on input "$46.00" at bounding box center [1077, 184] width 405 height 38
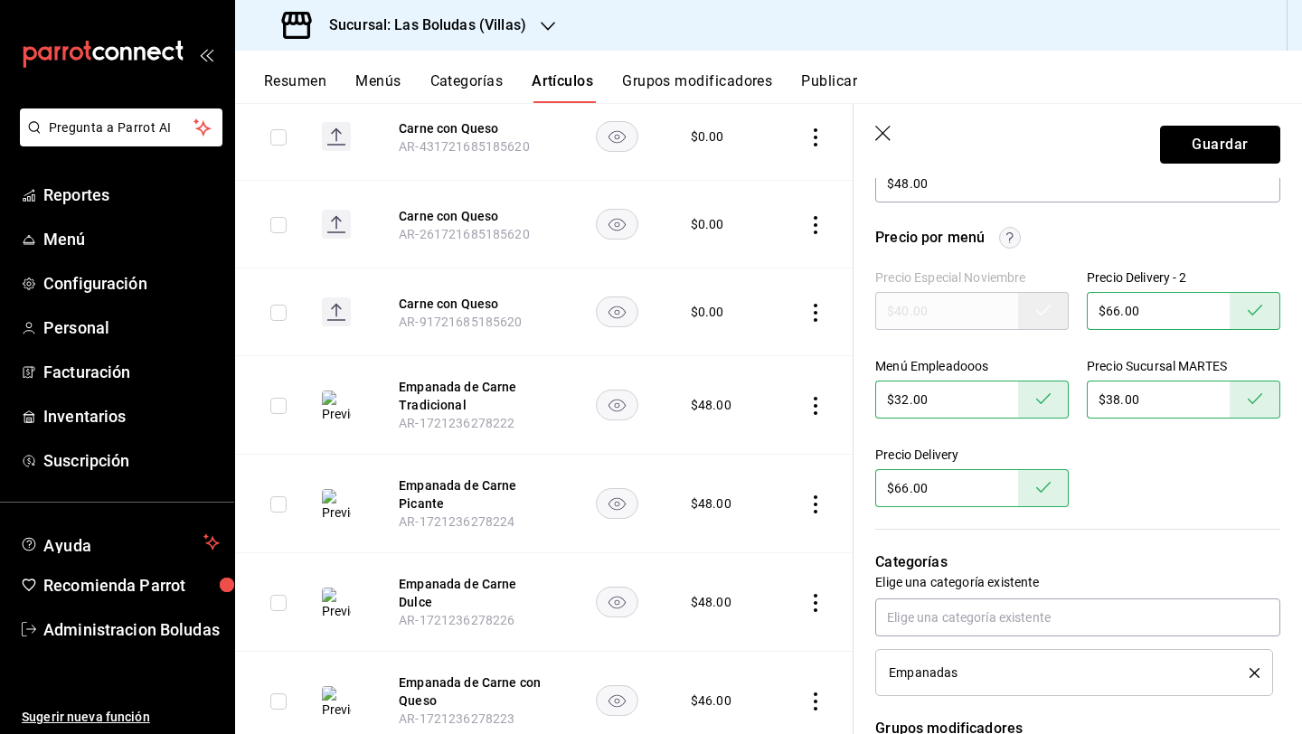
click at [1191, 155] on button "Guardar" at bounding box center [1220, 145] width 120 height 38
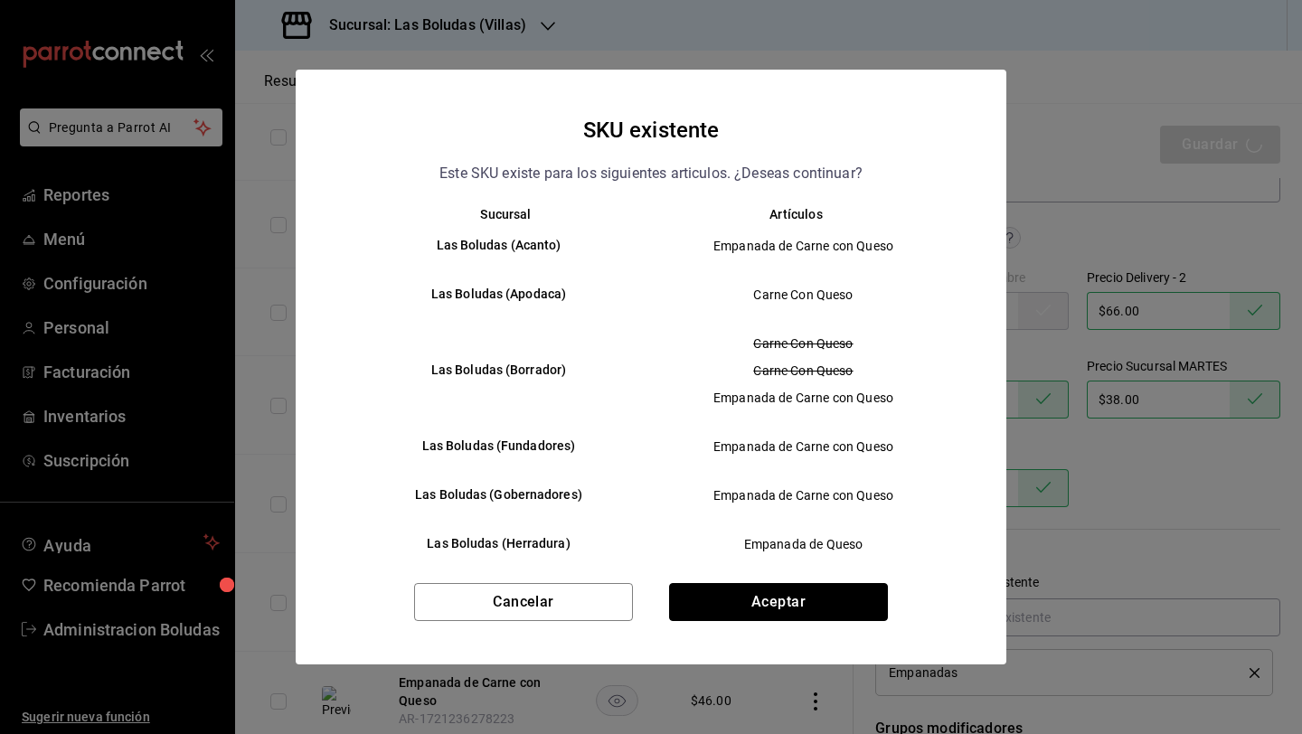
click at [744, 597] on button "Aceptar" at bounding box center [778, 602] width 219 height 38
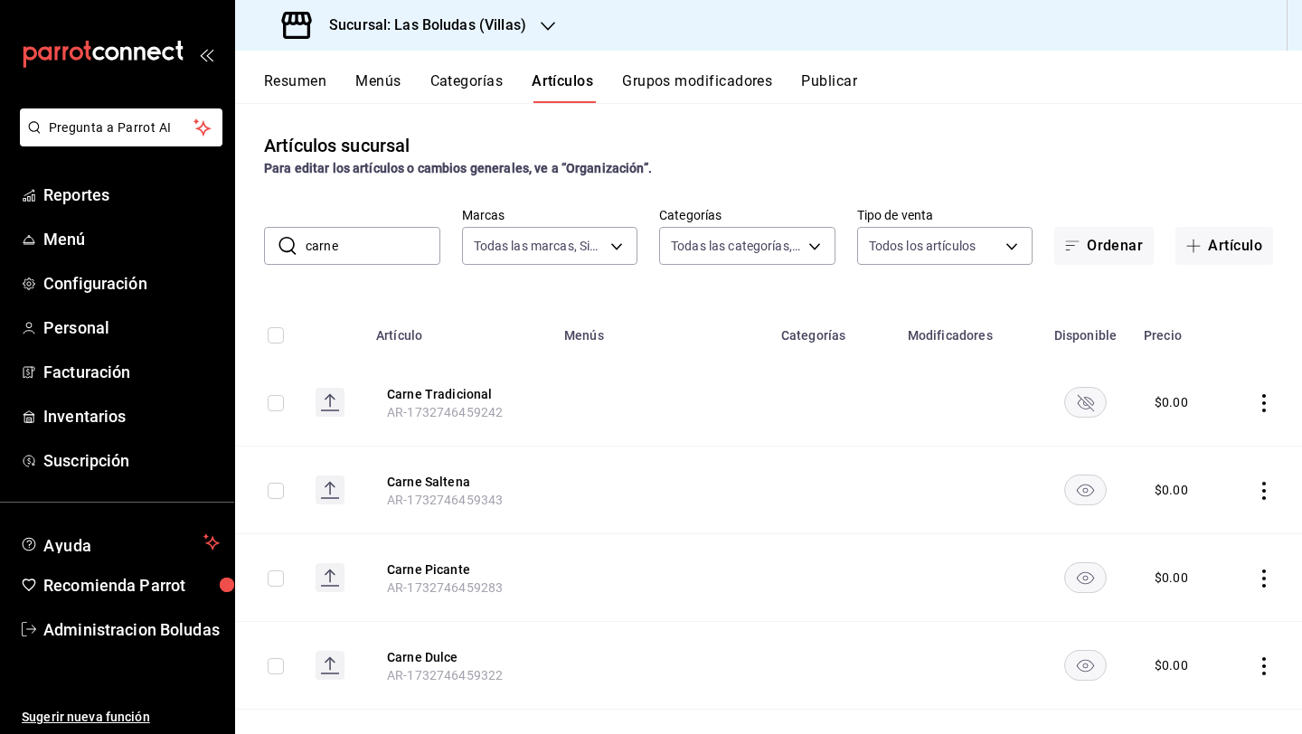
drag, startPoint x: 355, startPoint y: 244, endPoint x: 287, endPoint y: 246, distance: 67.8
click at [287, 246] on div "​ carne ​" at bounding box center [352, 246] width 176 height 38
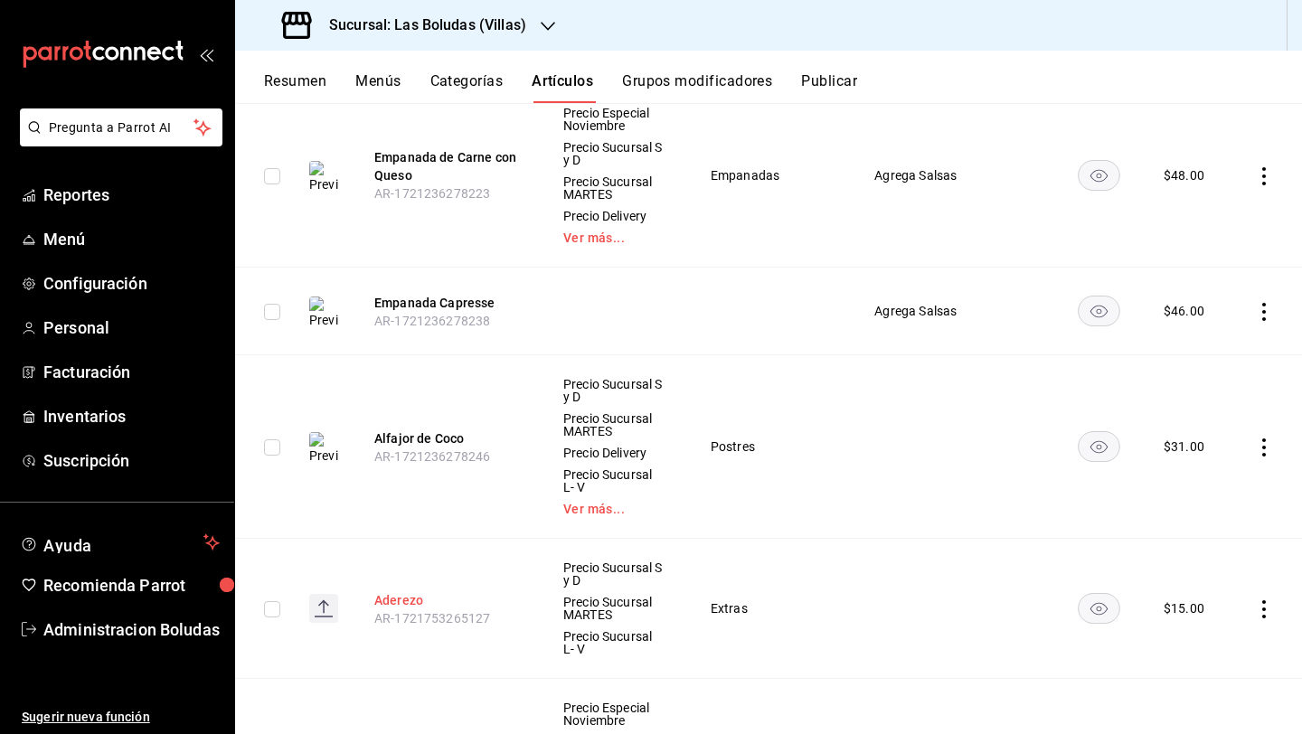
scroll to position [6230, 0]
click at [1255, 305] on icon "actions" at bounding box center [1264, 314] width 18 height 18
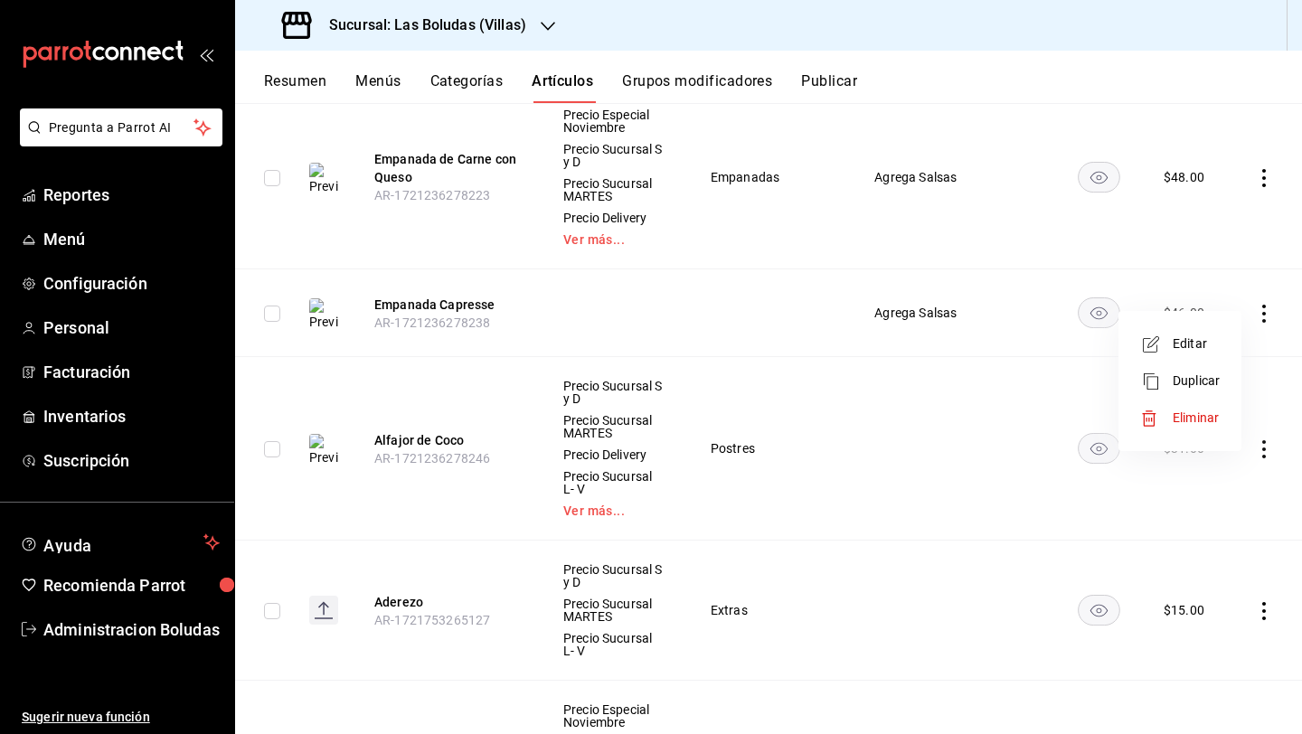
click at [948, 394] on div at bounding box center [651, 367] width 1302 height 734
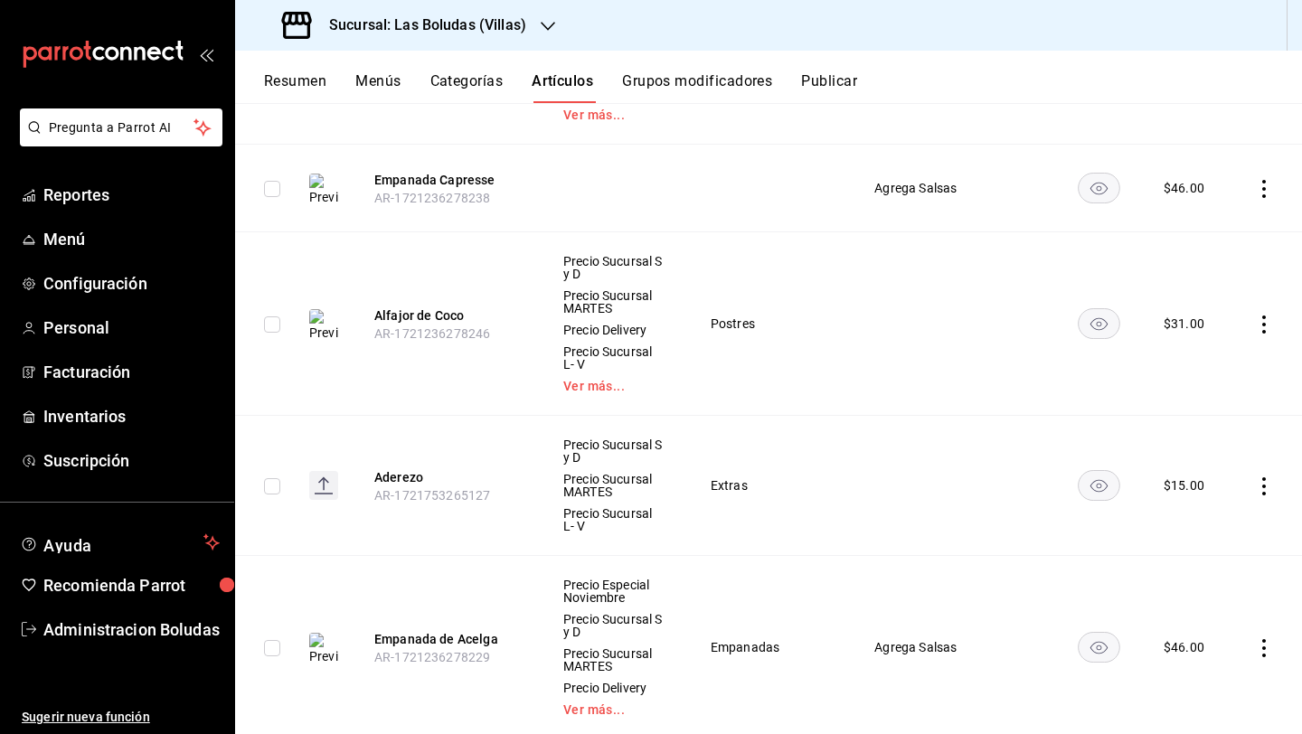
scroll to position [6393, 0]
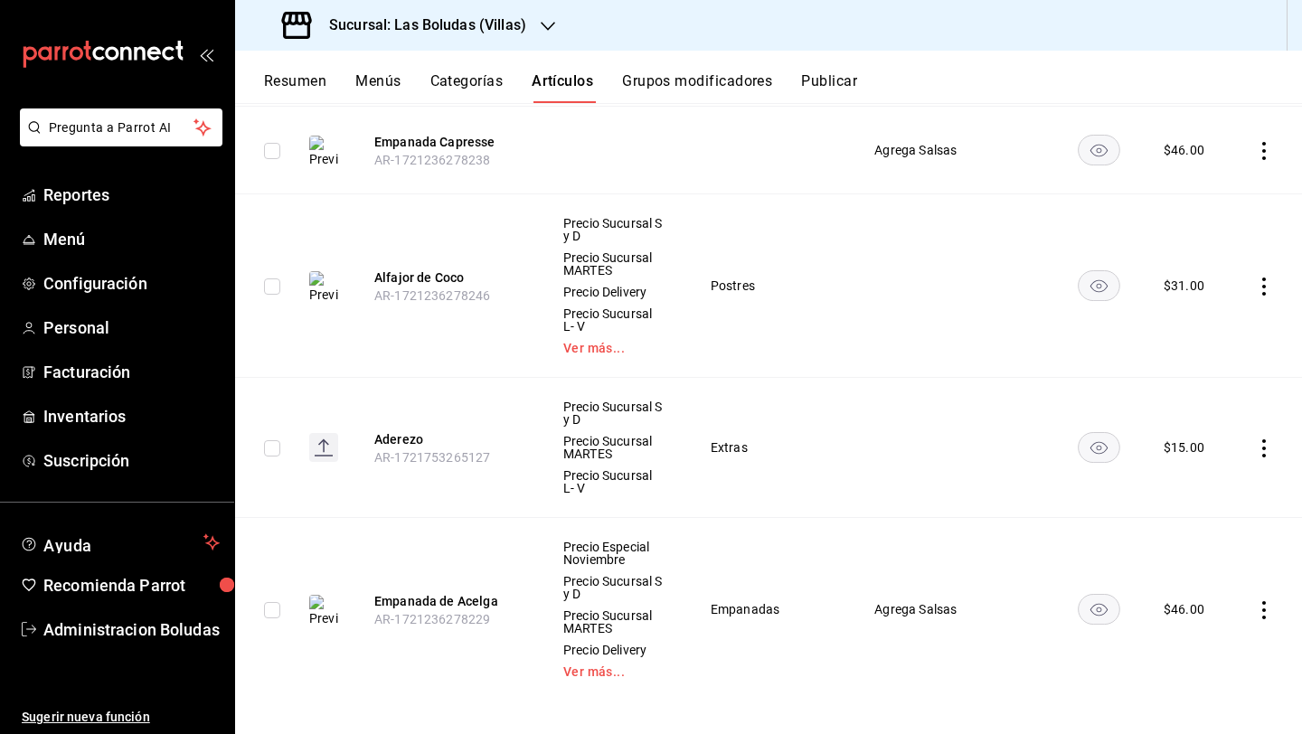
click at [1255, 601] on icon "actions" at bounding box center [1264, 610] width 18 height 18
click at [1188, 617] on span "Editar" at bounding box center [1195, 612] width 47 height 19
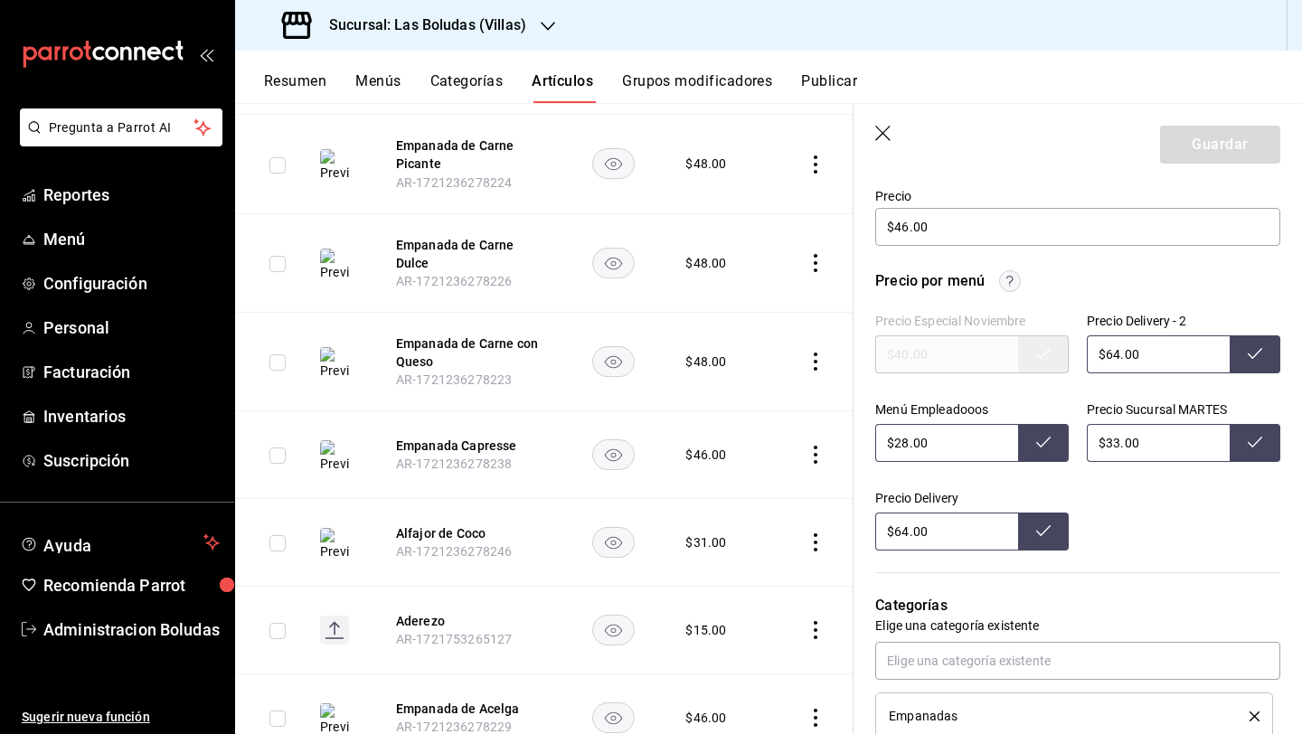
scroll to position [554, 0]
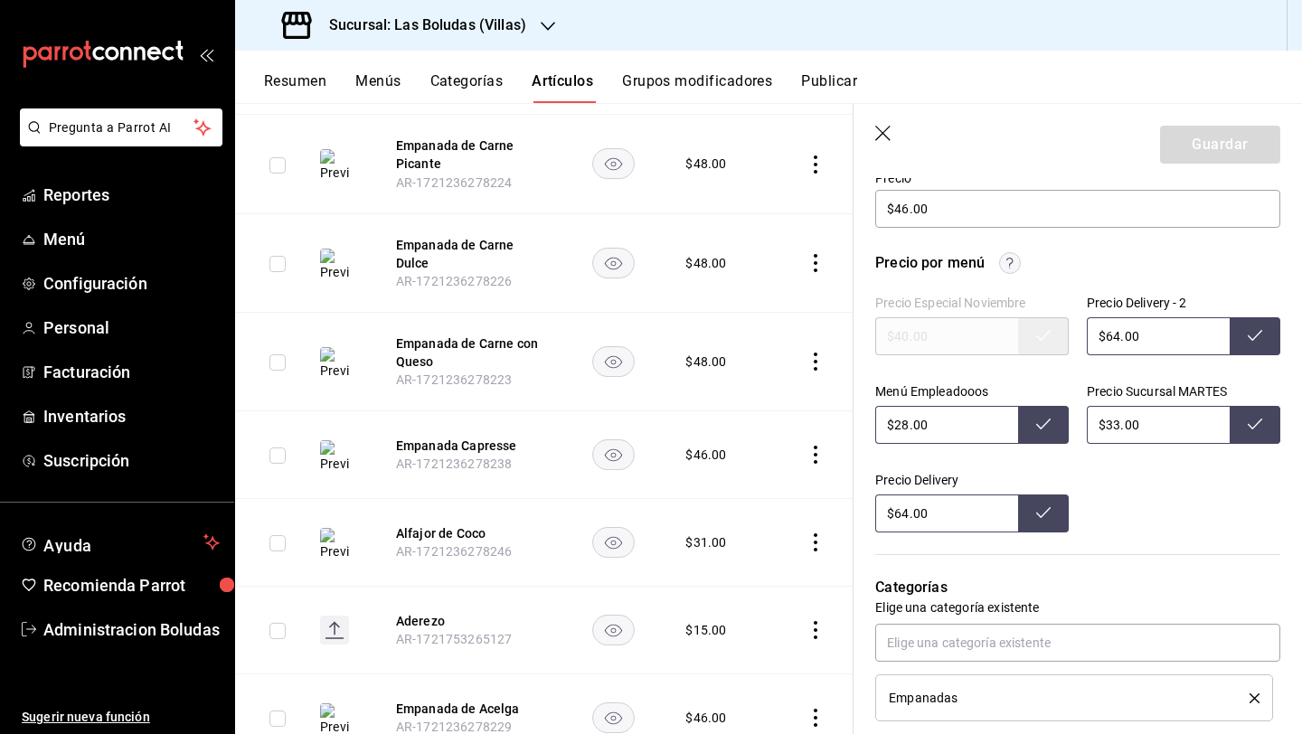
click at [1113, 333] on input "$64.00" at bounding box center [1157, 336] width 143 height 38
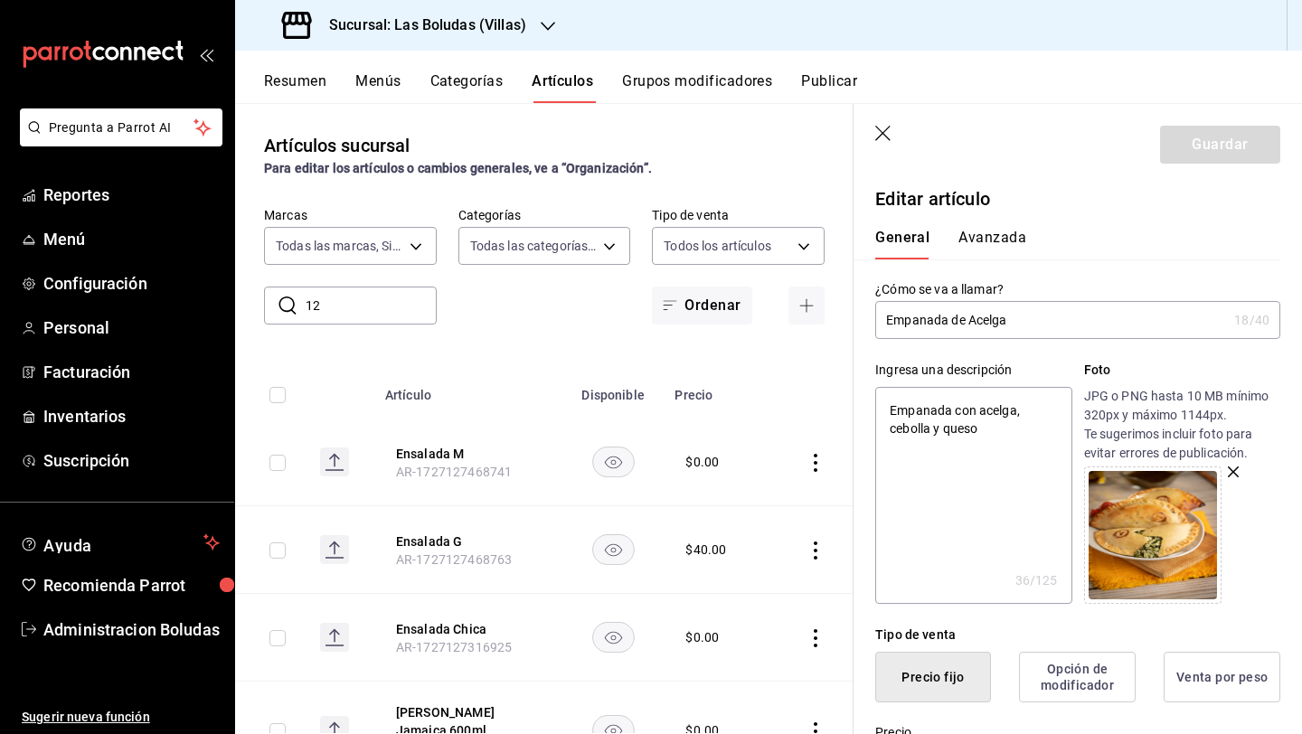
scroll to position [554, 0]
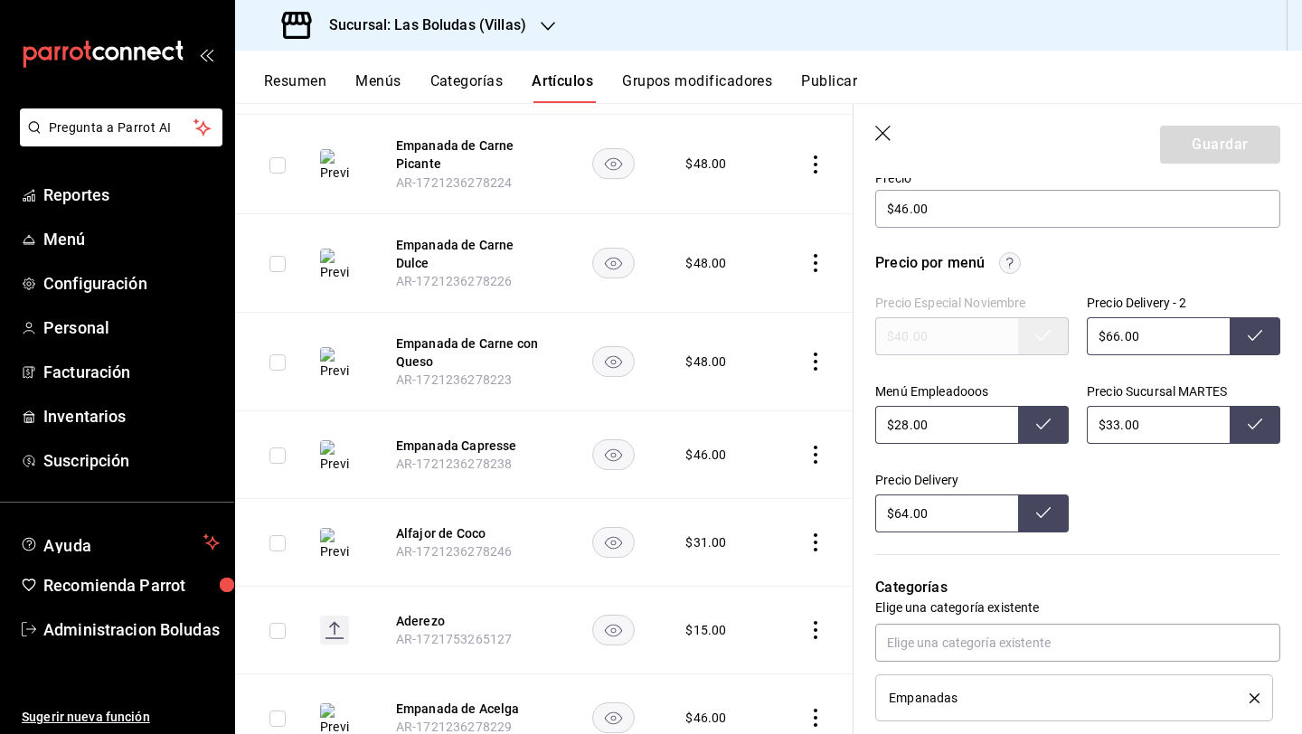
type input "$66.00"
drag, startPoint x: 1114, startPoint y: 422, endPoint x: 1124, endPoint y: 427, distance: 10.9
click at [1114, 424] on input "$33.00" at bounding box center [1157, 425] width 143 height 38
type input "$38.00"
click at [906, 424] on input "$28.00" at bounding box center [946, 425] width 143 height 38
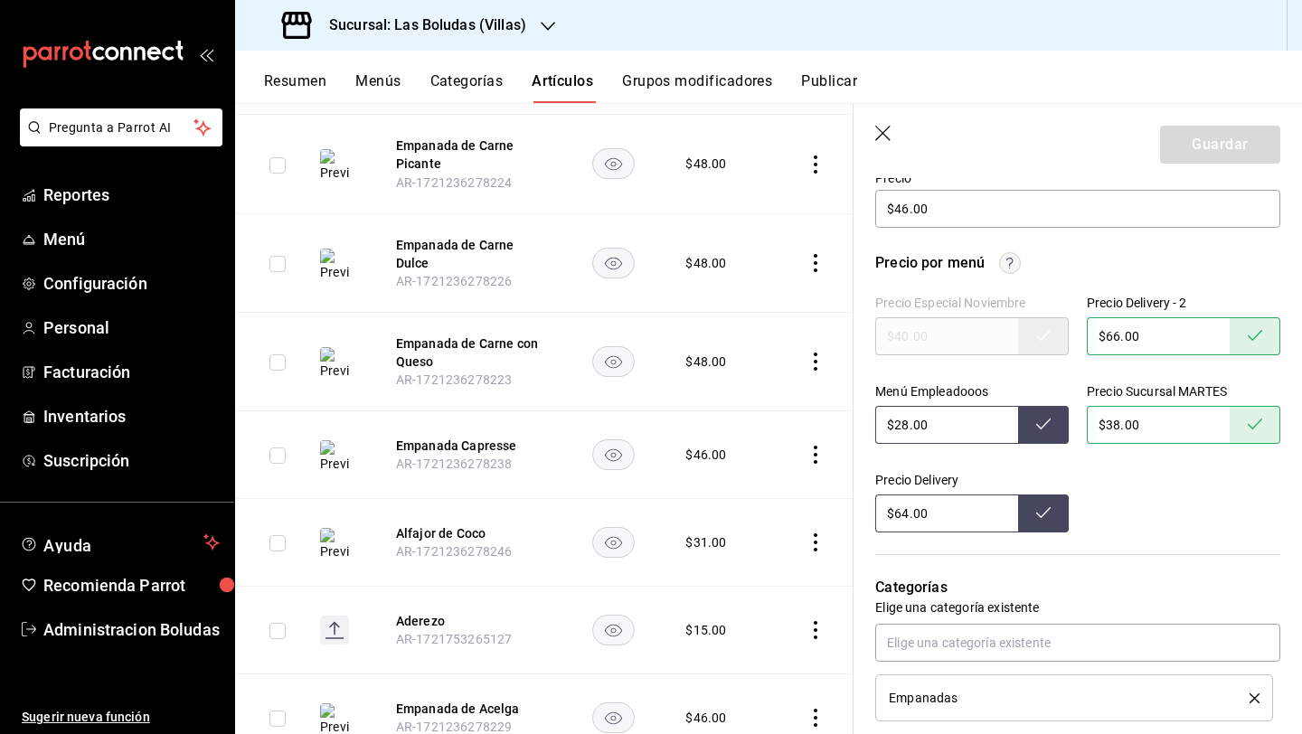
type input "$2.00"
type input "$32.00"
drag, startPoint x: 907, startPoint y: 507, endPoint x: 914, endPoint y: 514, distance: 9.6
click at [907, 507] on input "$64.00" at bounding box center [946, 513] width 143 height 38
type input "$66.00"
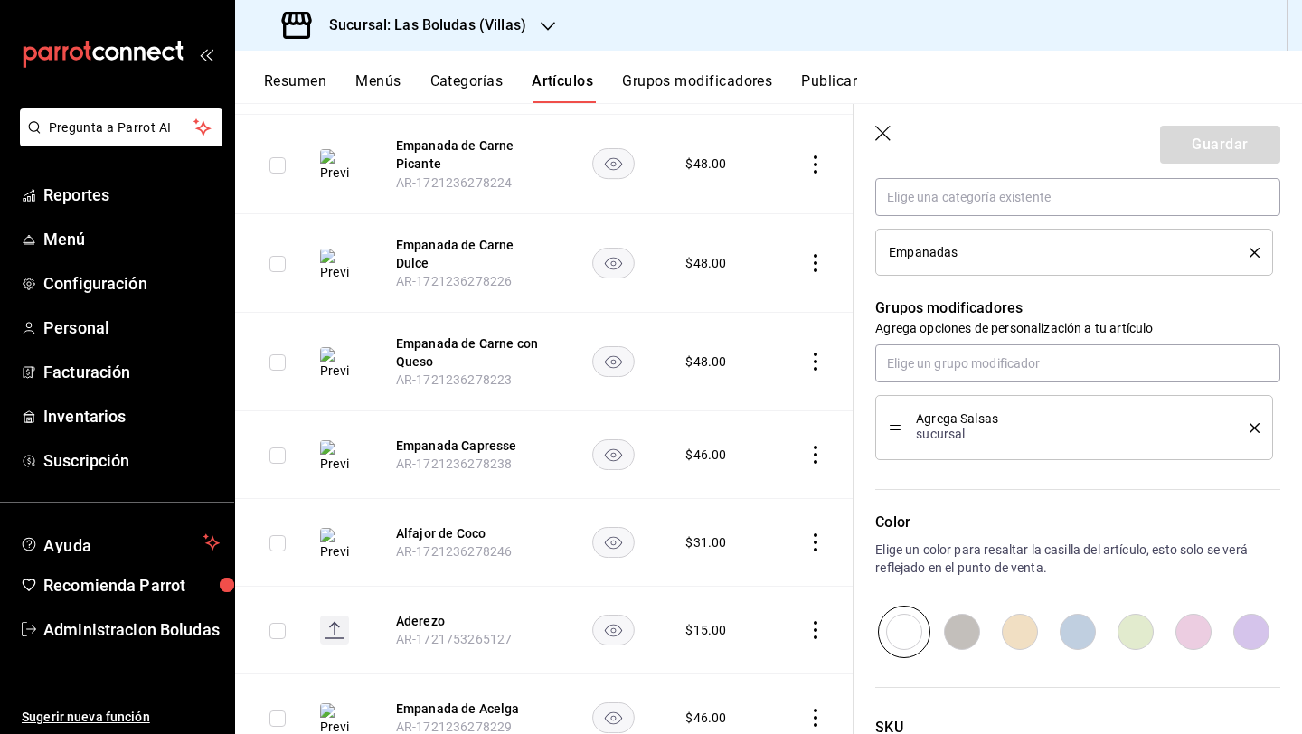
scroll to position [1078, 0]
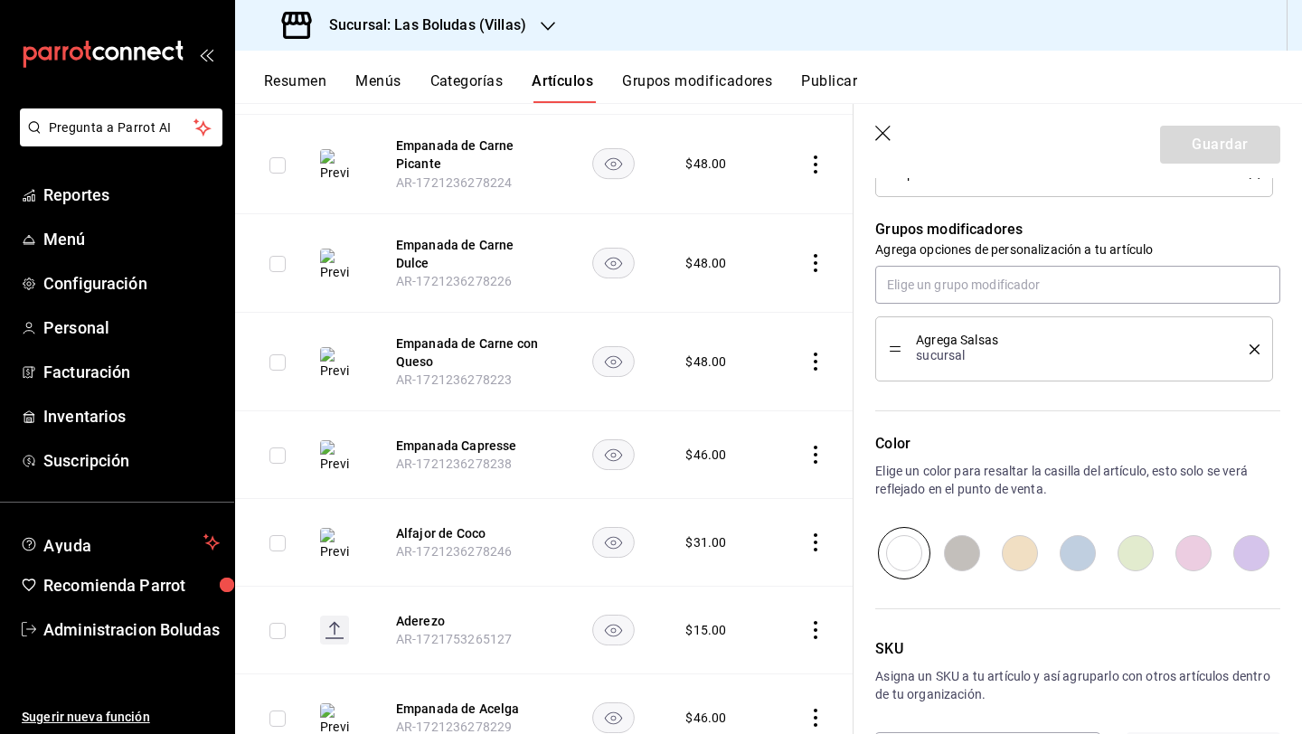
click at [877, 140] on icon "button" at bounding box center [884, 135] width 18 height 18
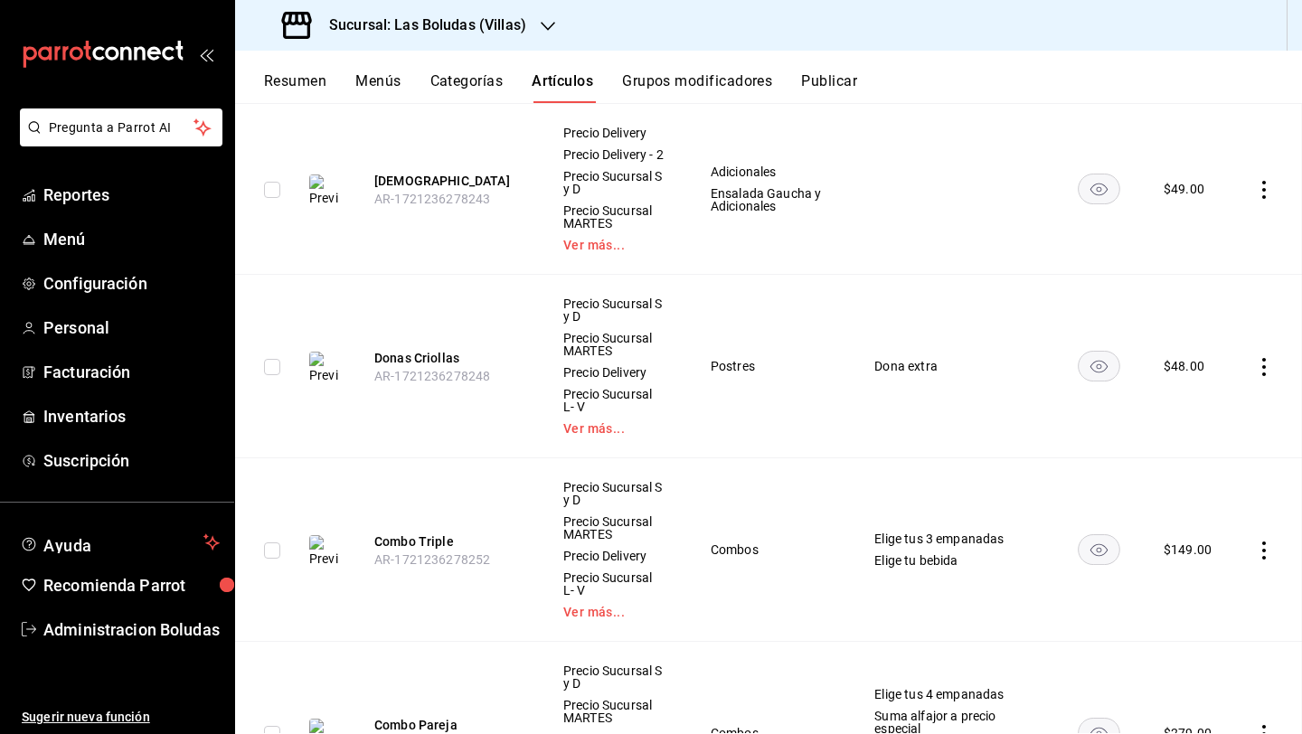
scroll to position [6393, 0]
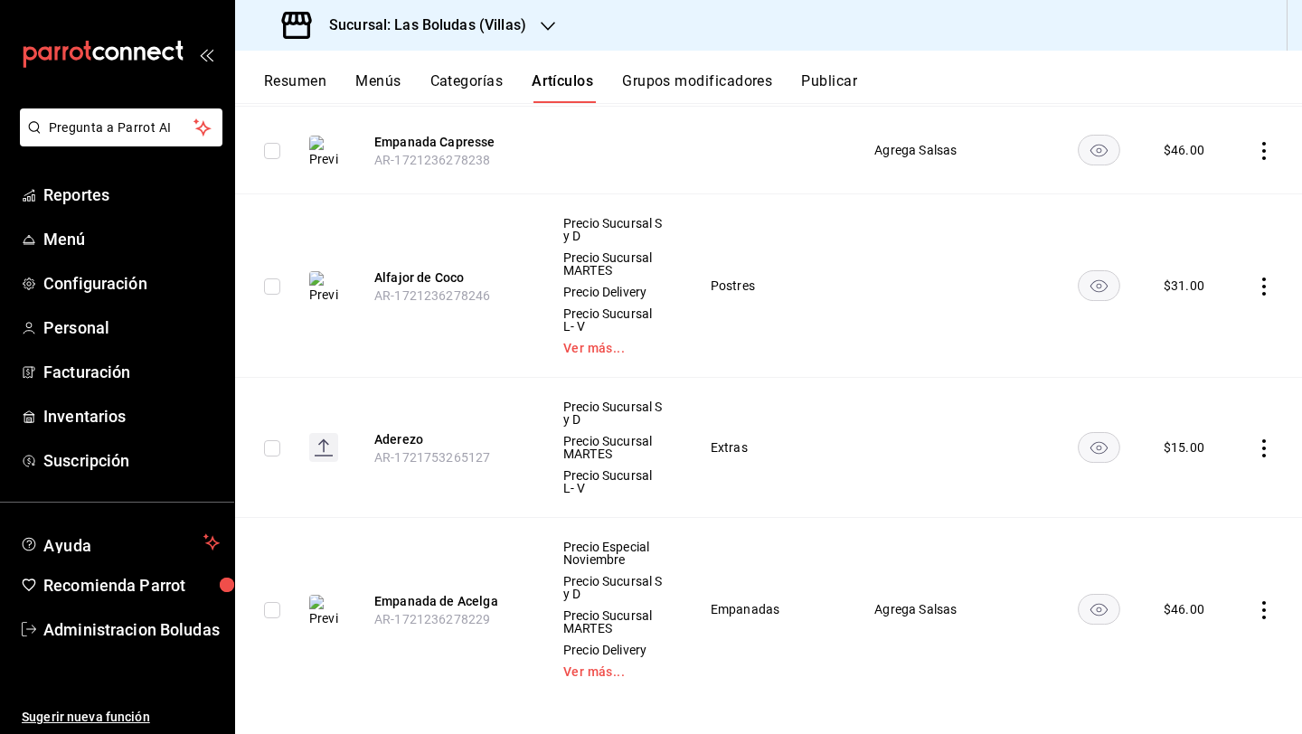
click at [1255, 603] on icon "actions" at bounding box center [1264, 610] width 18 height 18
click at [1194, 606] on span "Editar" at bounding box center [1195, 612] width 47 height 19
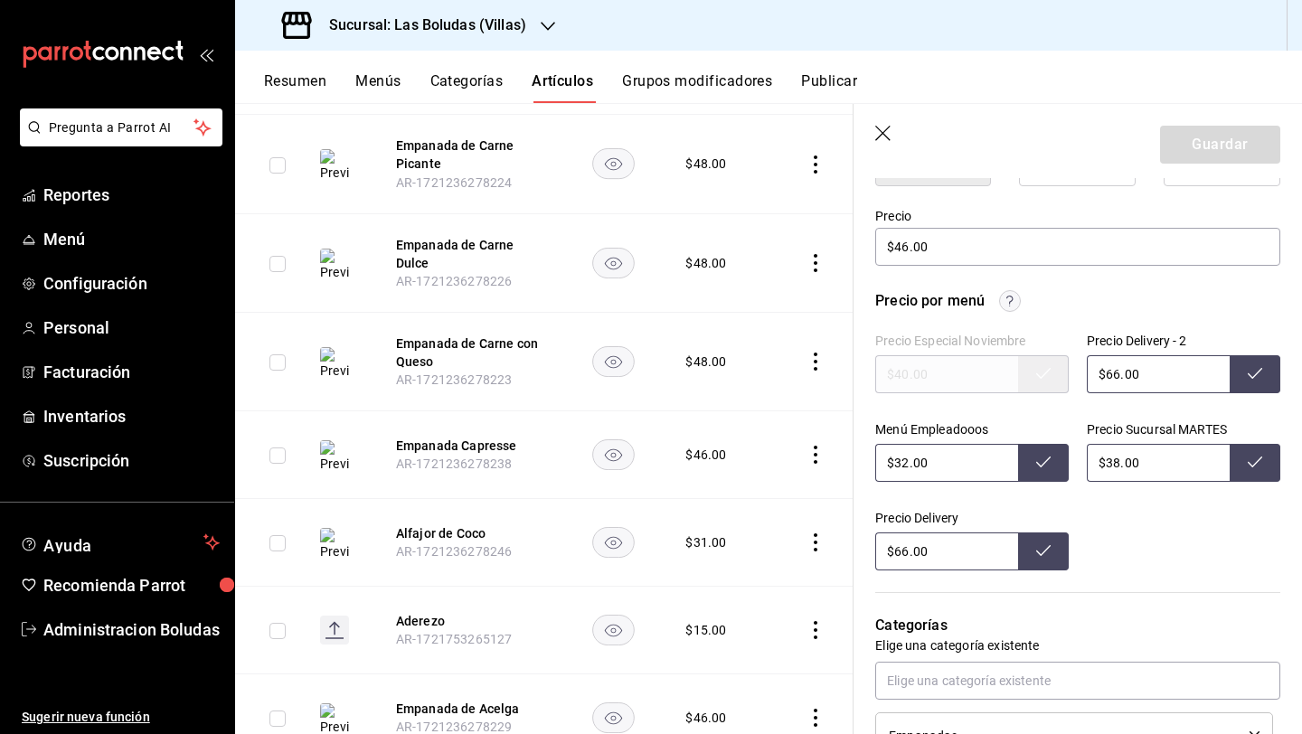
scroll to position [522, 0]
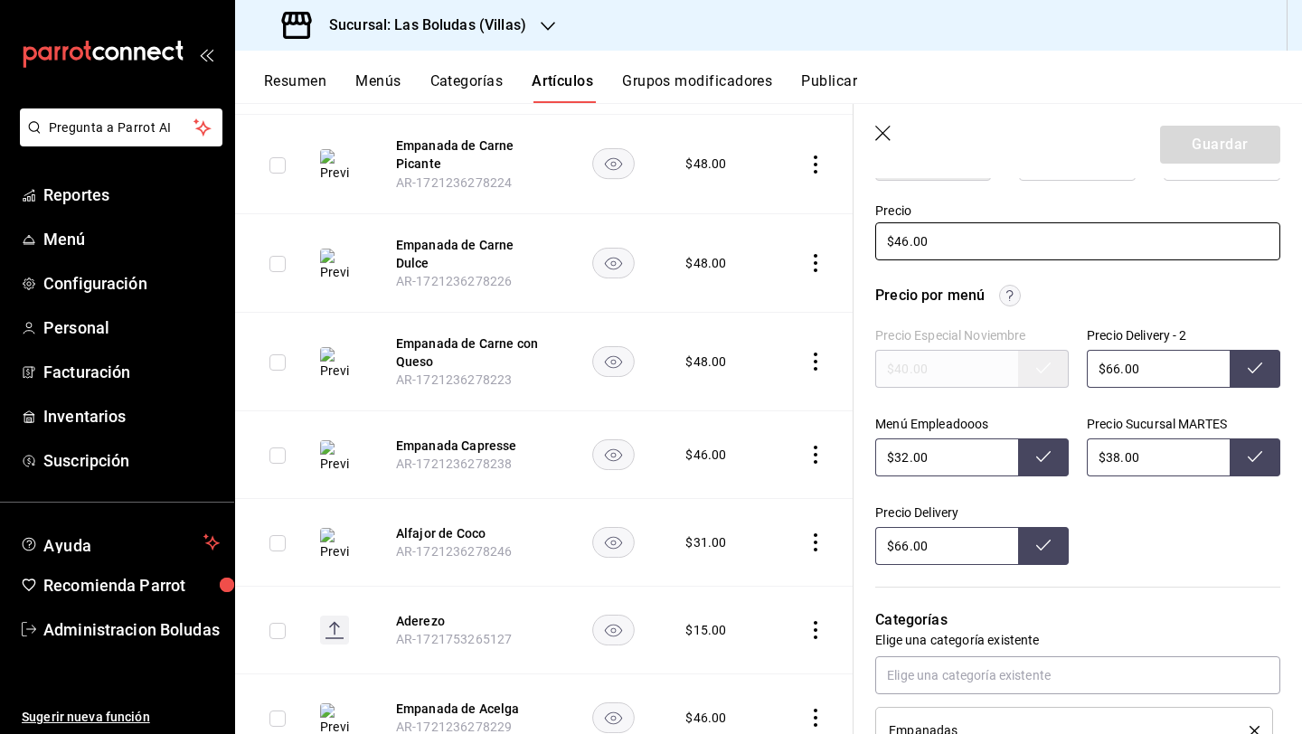
click at [904, 242] on input "$46.00" at bounding box center [1077, 241] width 405 height 38
type input "$4.00"
type textarea "x"
type input "$48.00"
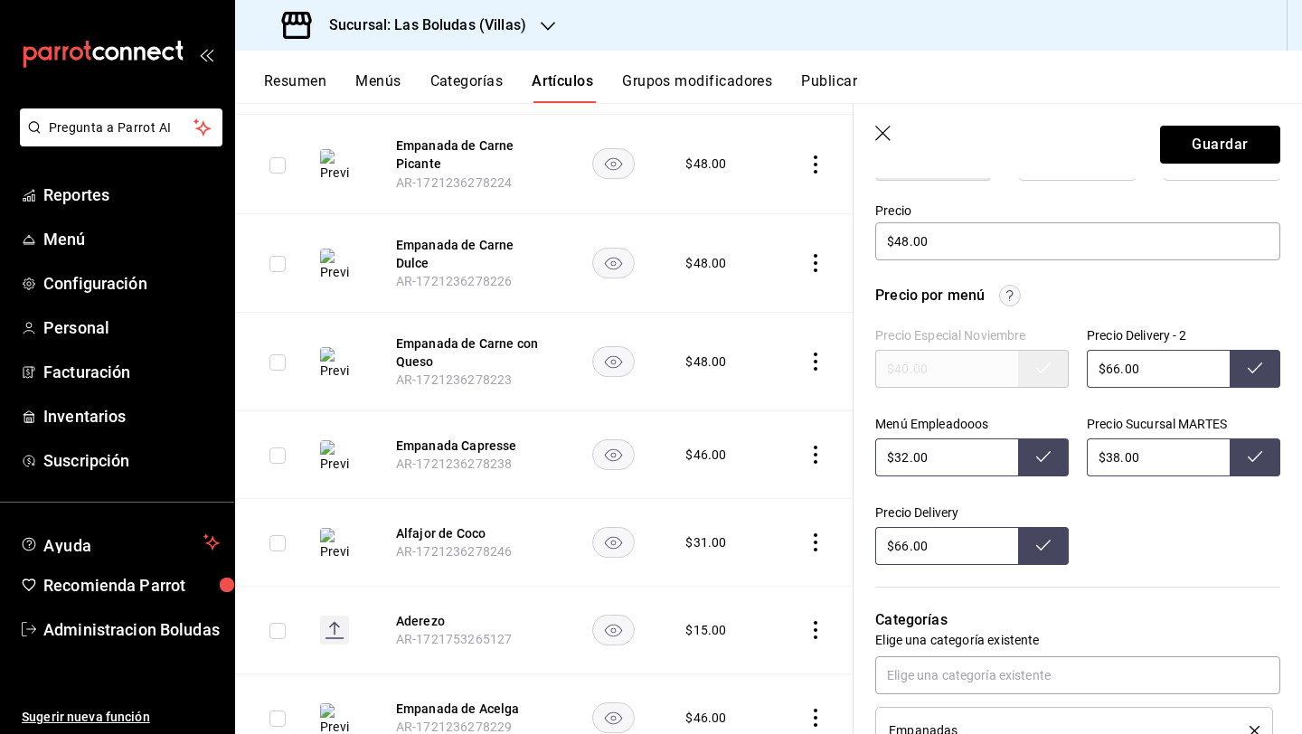
click at [1142, 129] on header "Guardar" at bounding box center [1077, 141] width 448 height 74
drag, startPoint x: 1178, startPoint y: 147, endPoint x: 1138, endPoint y: 165, distance: 43.7
click at [1177, 146] on button "Guardar" at bounding box center [1220, 145] width 120 height 38
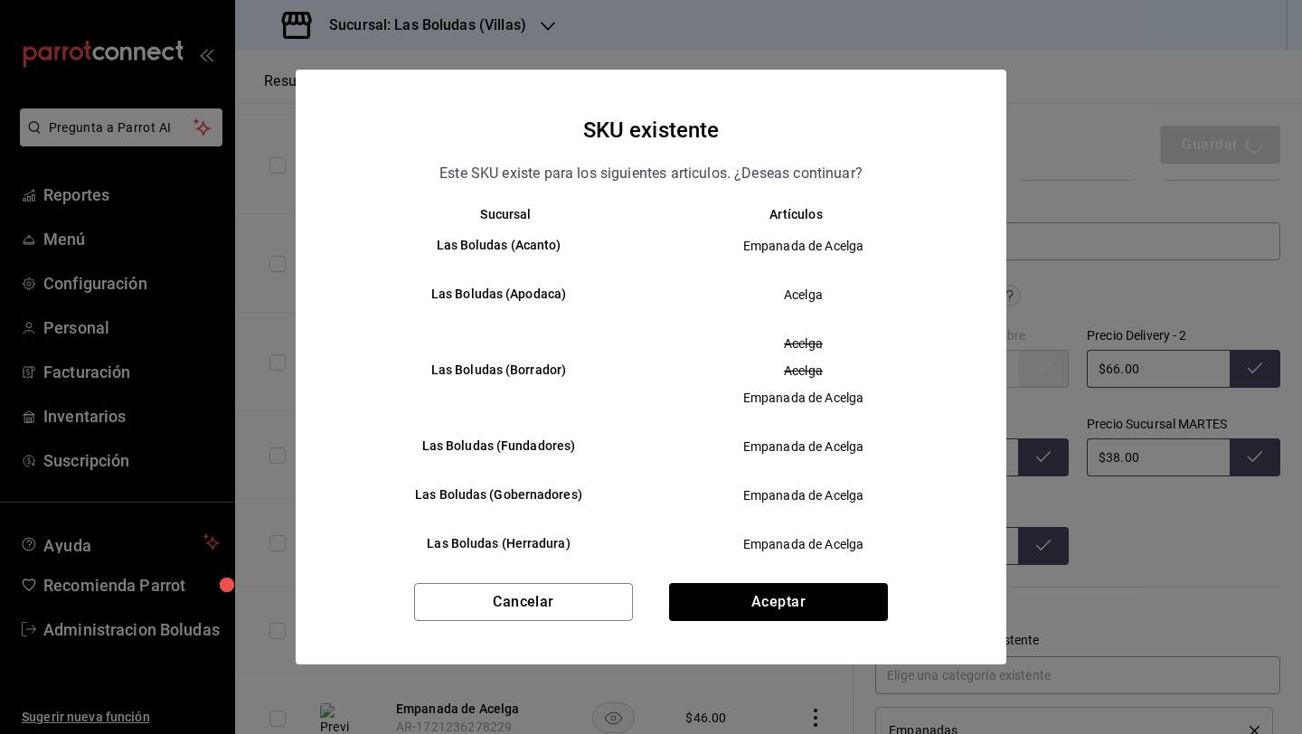
click at [826, 623] on div "Cancelar Aceptar" at bounding box center [651, 623] width 710 height 81
click at [860, 614] on button "Aceptar" at bounding box center [778, 602] width 219 height 38
type textarea "x"
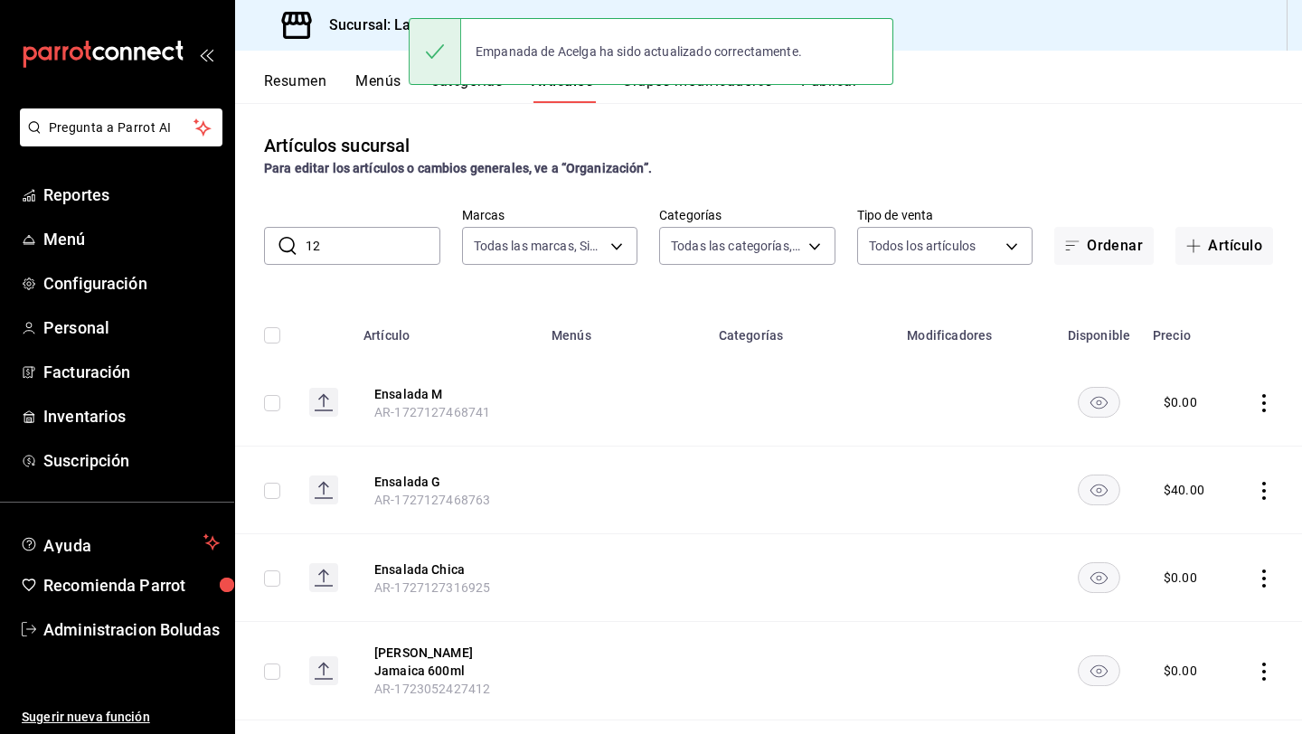
drag, startPoint x: 391, startPoint y: 252, endPoint x: 290, endPoint y: 231, distance: 103.3
click at [290, 231] on div "​ 12 ​" at bounding box center [352, 246] width 176 height 38
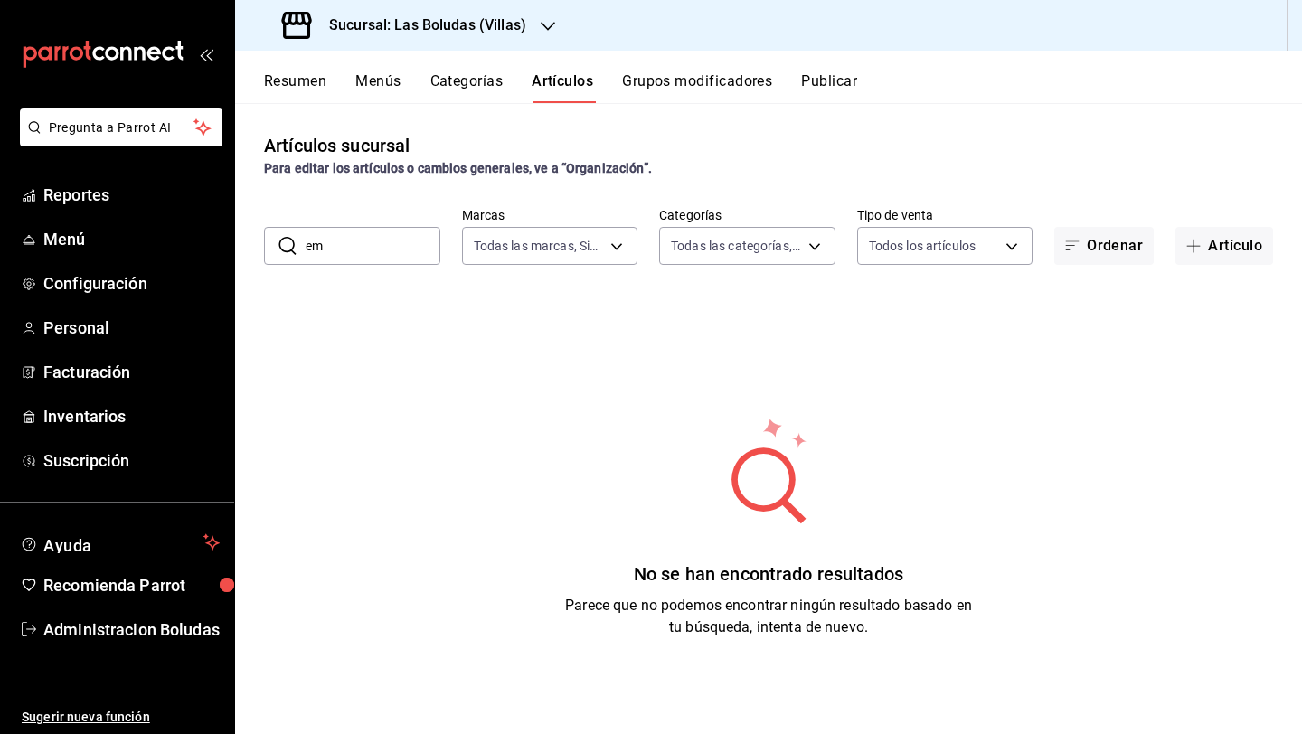
type input "e"
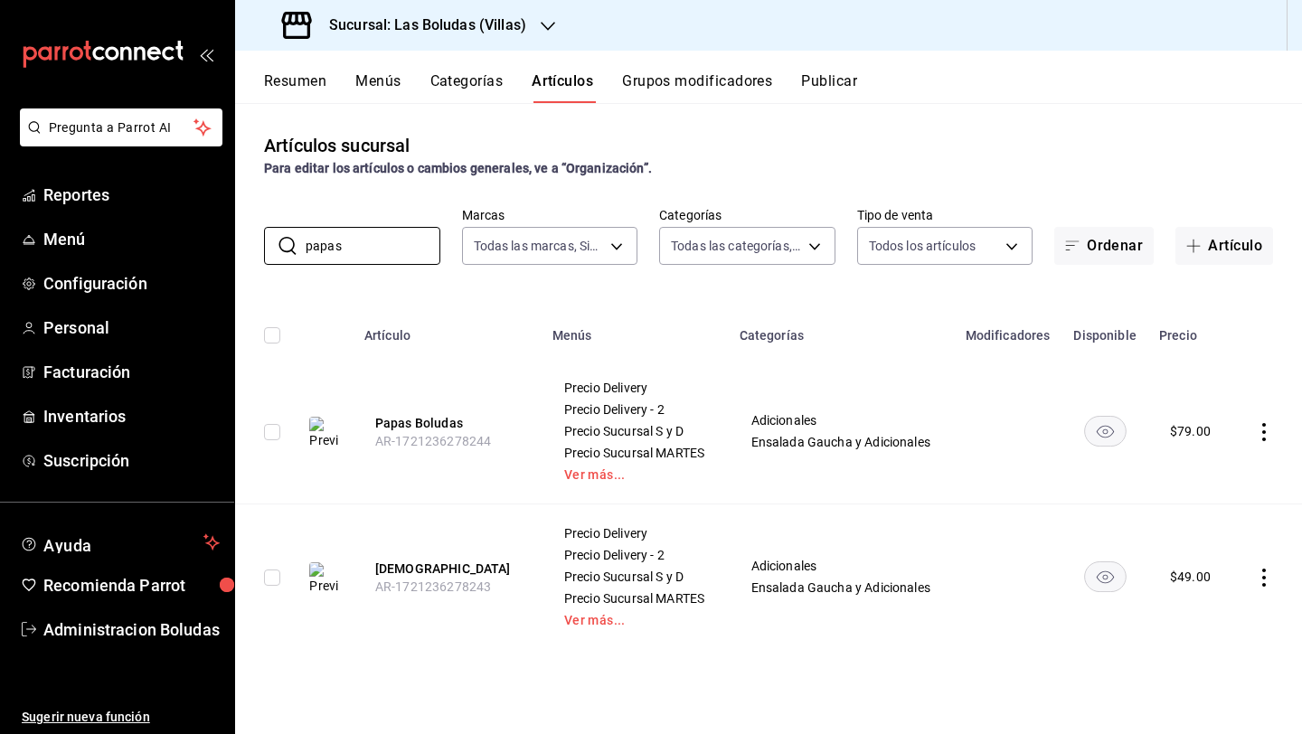
type input "papas"
click at [1266, 574] on icon "actions" at bounding box center [1264, 578] width 18 height 18
click at [1178, 597] on li "Editar" at bounding box center [1193, 612] width 108 height 37
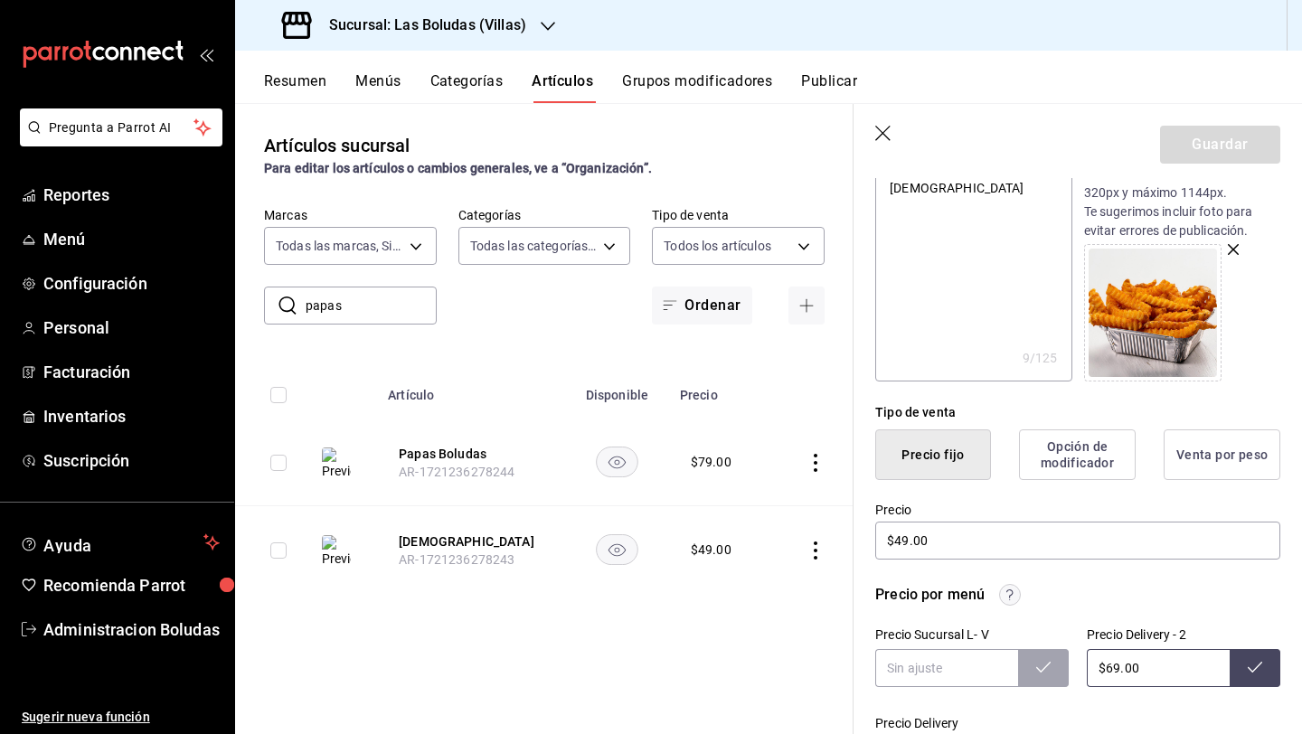
scroll to position [380, 0]
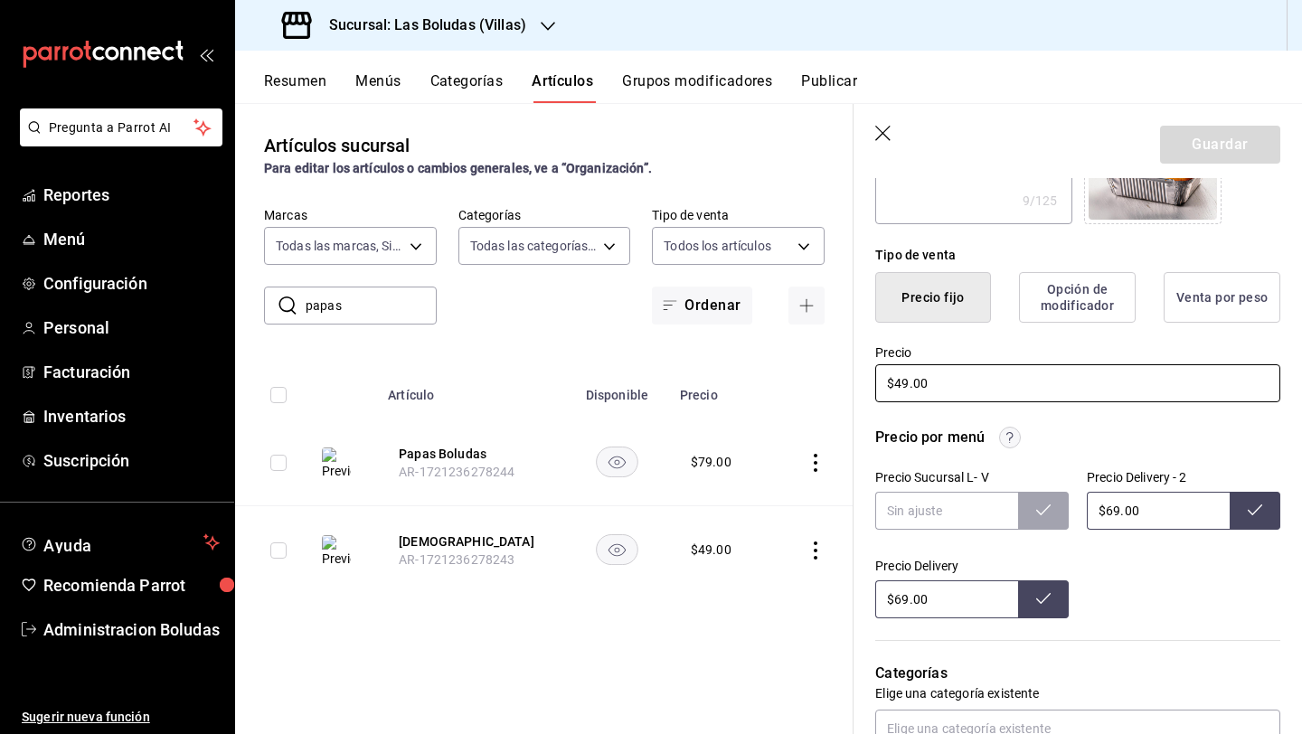
click at [902, 381] on input "$49.00" at bounding box center [1077, 383] width 405 height 38
type input "$9.00"
type textarea "x"
type input "$59.00"
click at [1188, 131] on button "Guardar" at bounding box center [1220, 145] width 120 height 38
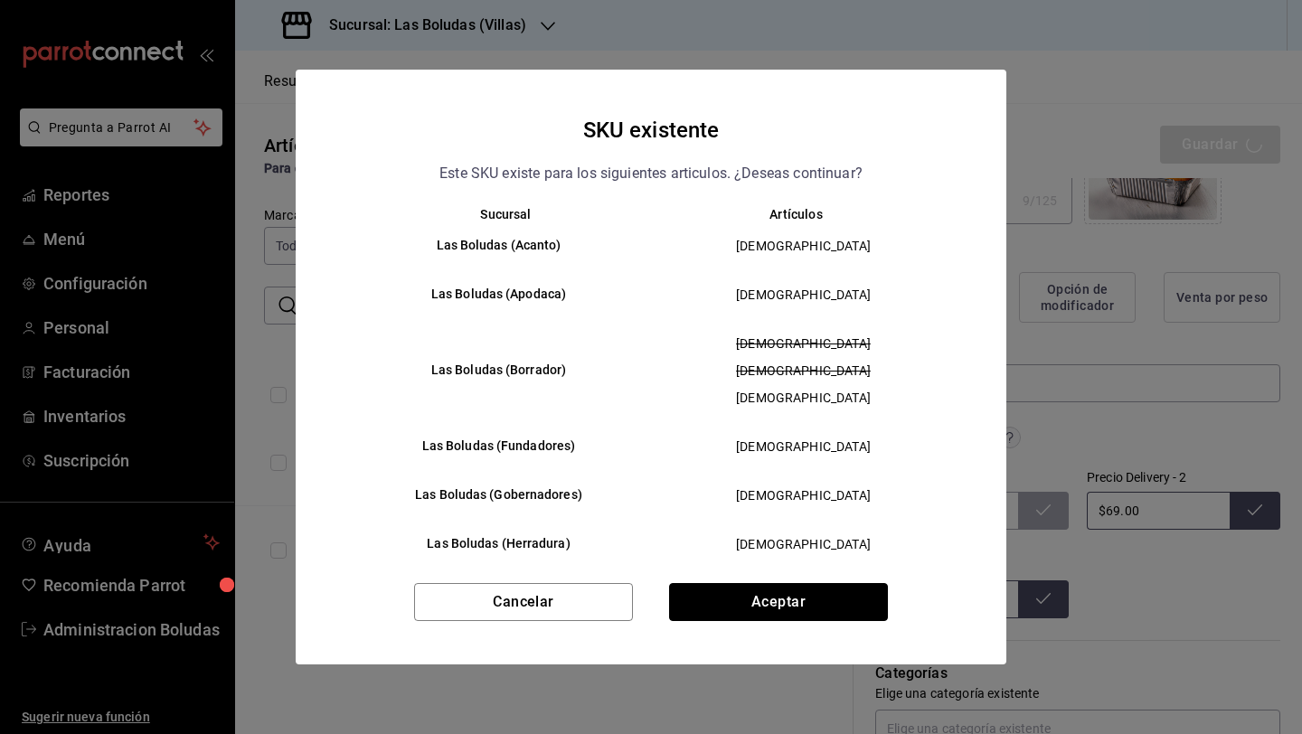
click at [828, 604] on button "Aceptar" at bounding box center [778, 602] width 219 height 38
type textarea "x"
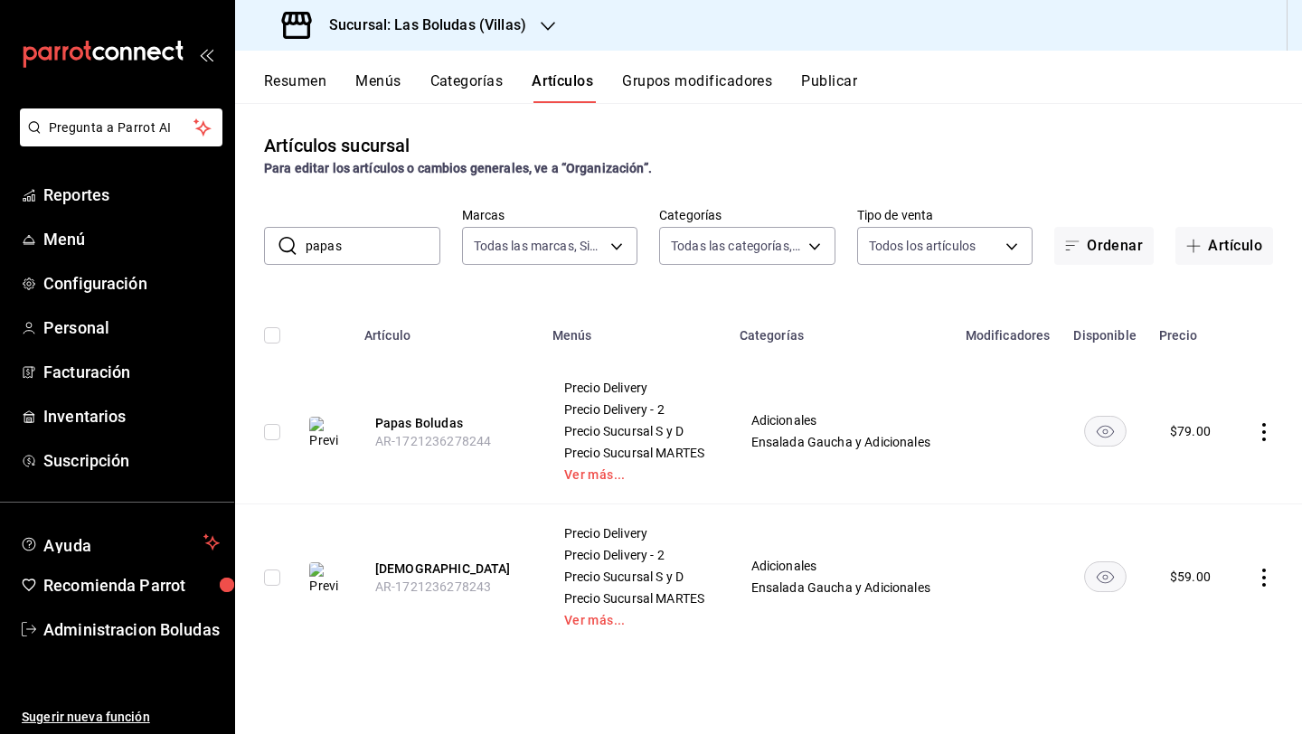
click at [539, 89] on button "Artículos" at bounding box center [561, 87] width 61 height 31
click at [509, 25] on h3 "Sucursal: Las Boludas (Villas)" at bounding box center [421, 25] width 212 height 22
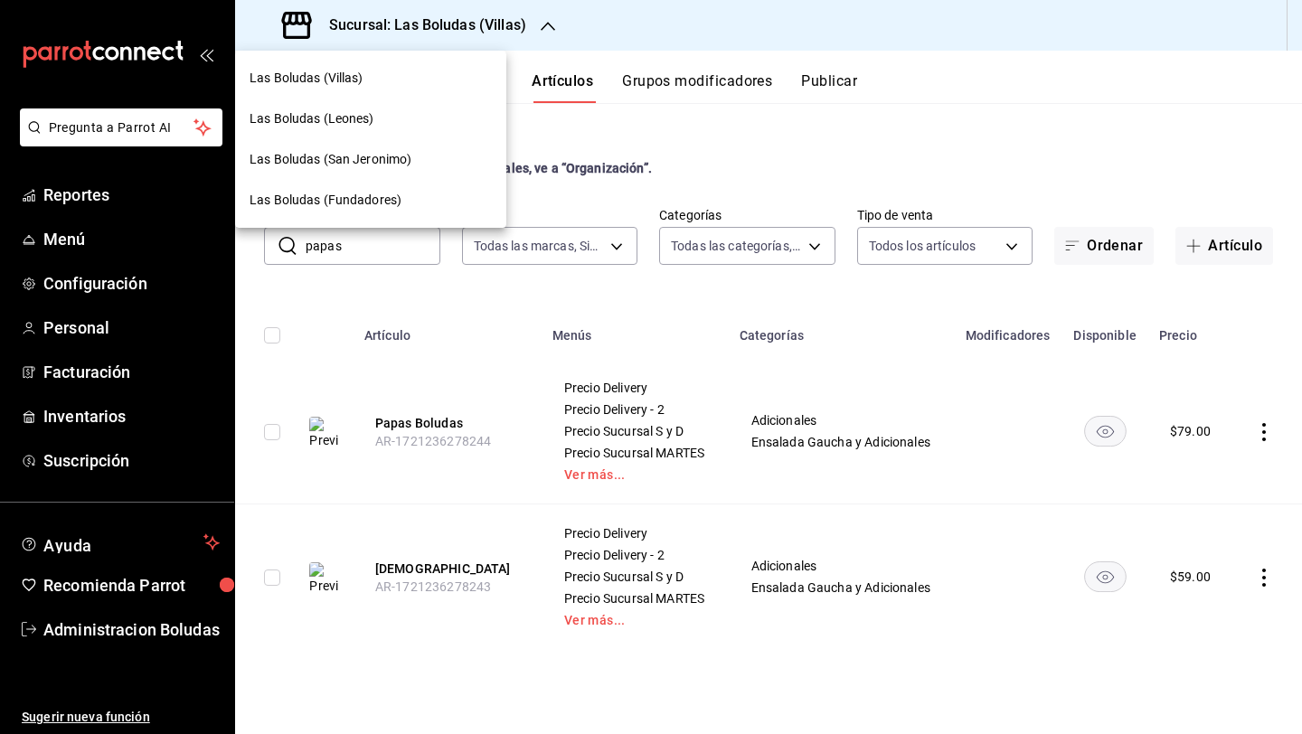
click at [360, 199] on span "Las Boludas (Fundadores)" at bounding box center [325, 200] width 152 height 19
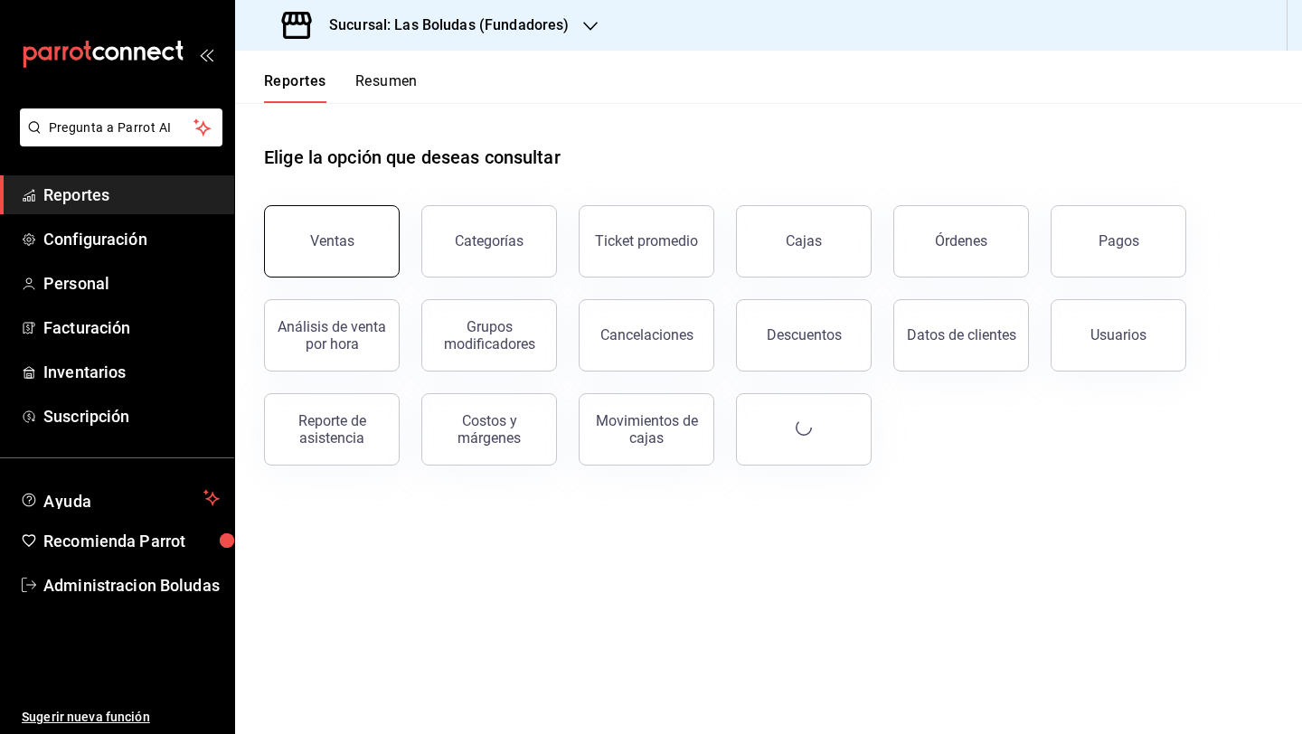
click at [364, 258] on button "Ventas" at bounding box center [332, 241] width 136 height 72
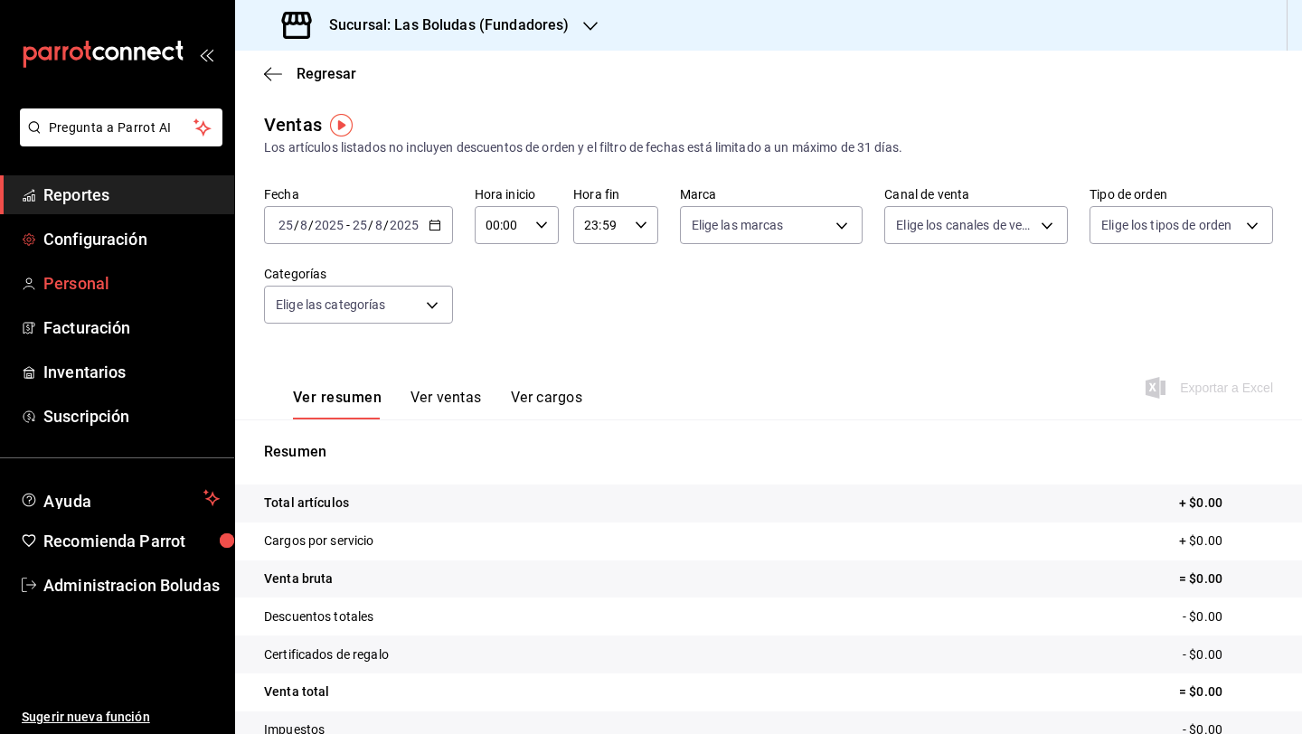
click at [119, 272] on span "Personal" at bounding box center [131, 283] width 176 height 24
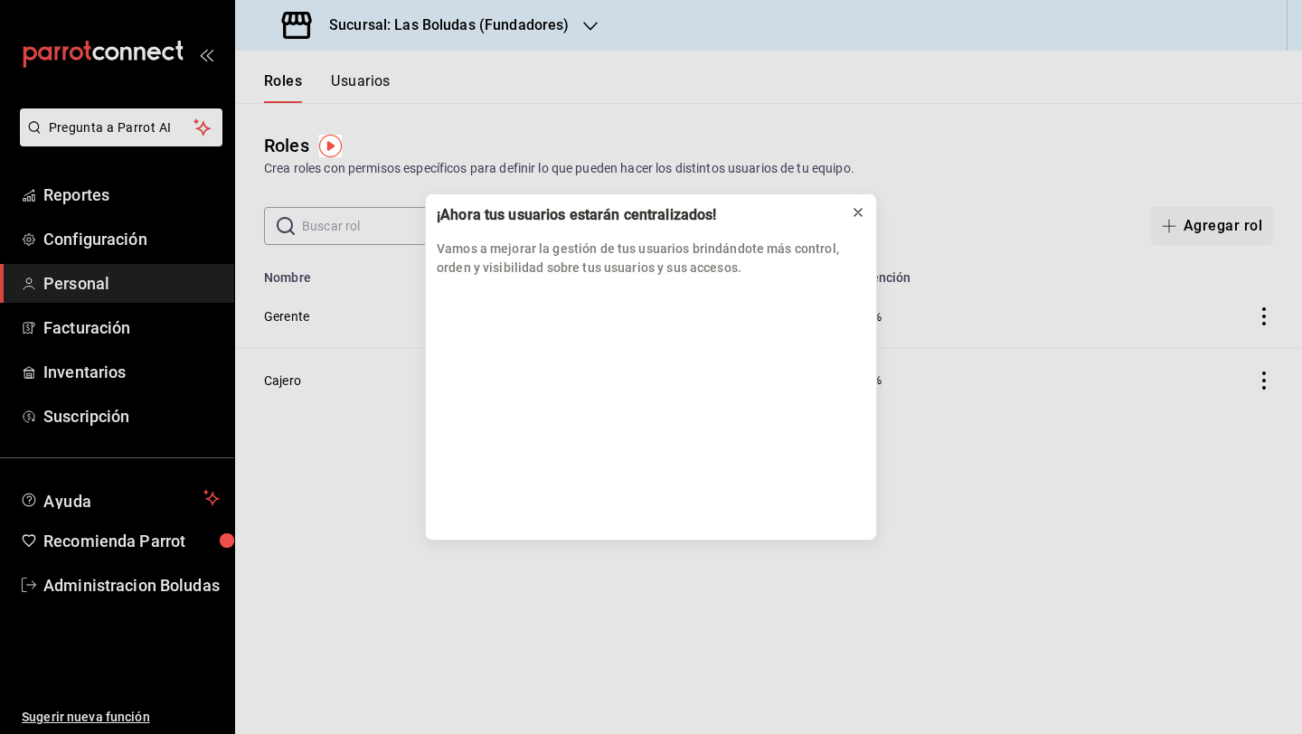
click at [848, 206] on button at bounding box center [857, 212] width 29 height 29
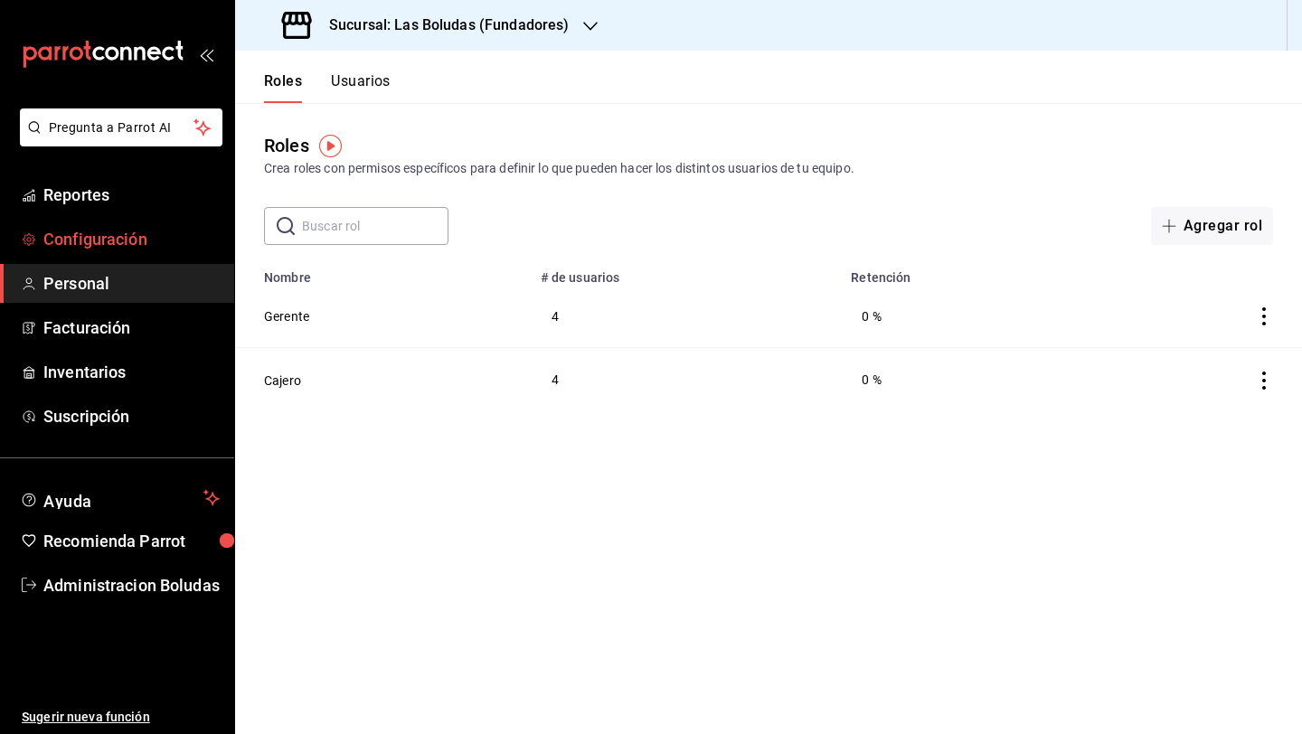
click at [134, 233] on span "Configuración" at bounding box center [131, 239] width 176 height 24
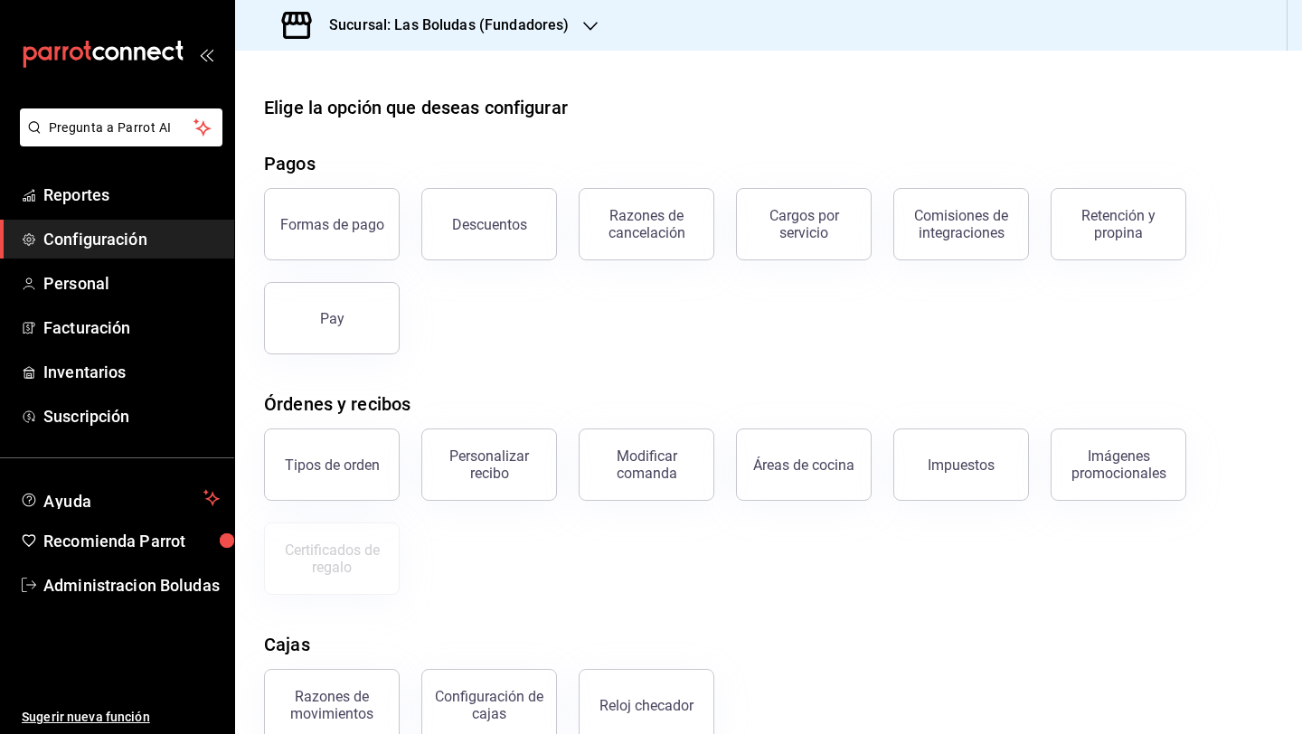
click at [409, 35] on h3 "Sucursal: Las Boludas (Fundadores)" at bounding box center [442, 25] width 254 height 22
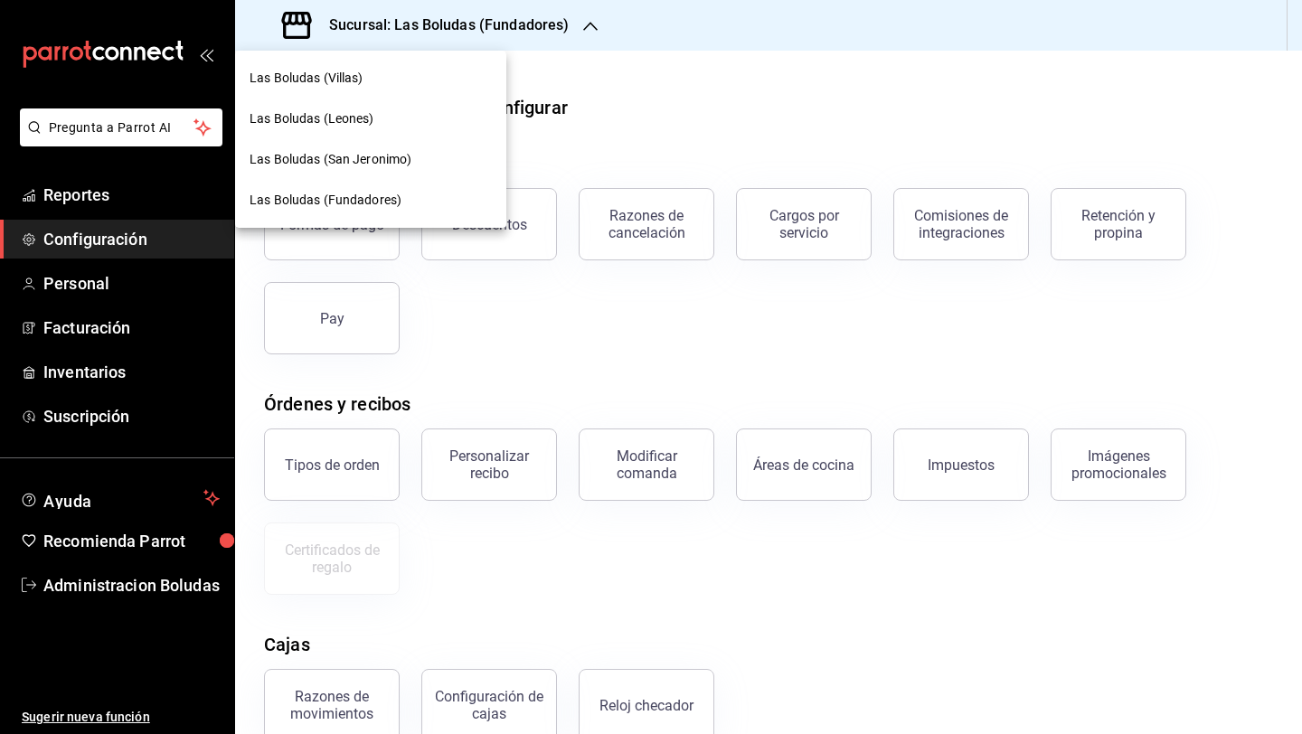
click at [364, 85] on div "Las Boludas (Villas)" at bounding box center [370, 78] width 242 height 19
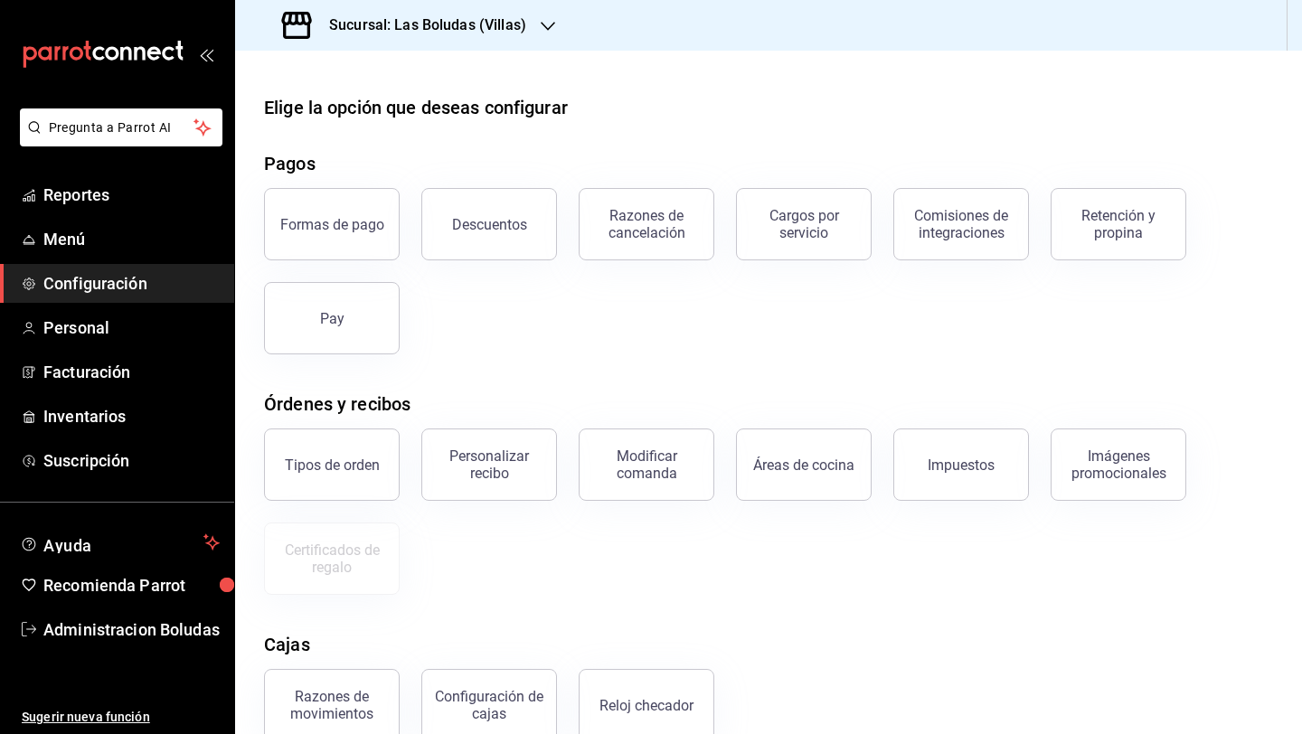
click at [391, 24] on h3 "Sucursal: Las Boludas (Villas)" at bounding box center [421, 25] width 212 height 22
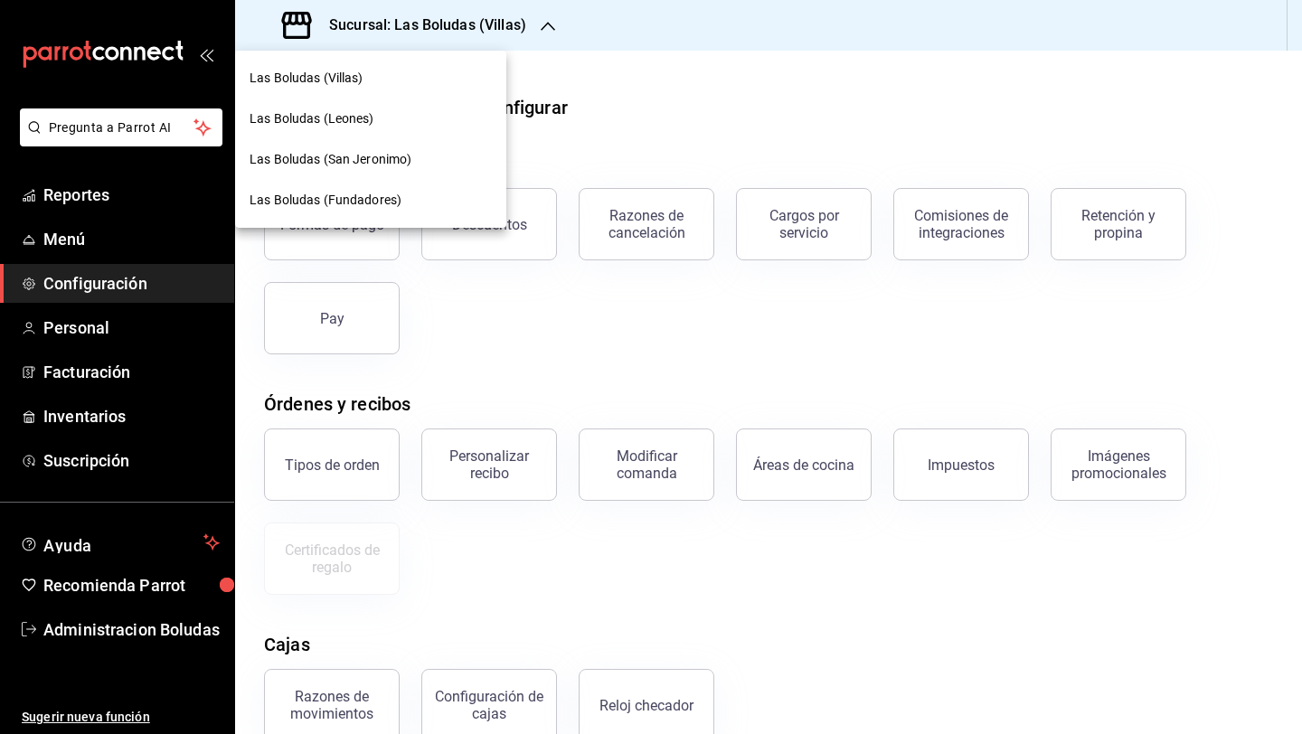
click at [350, 196] on span "Las Boludas (Fundadores)" at bounding box center [325, 200] width 152 height 19
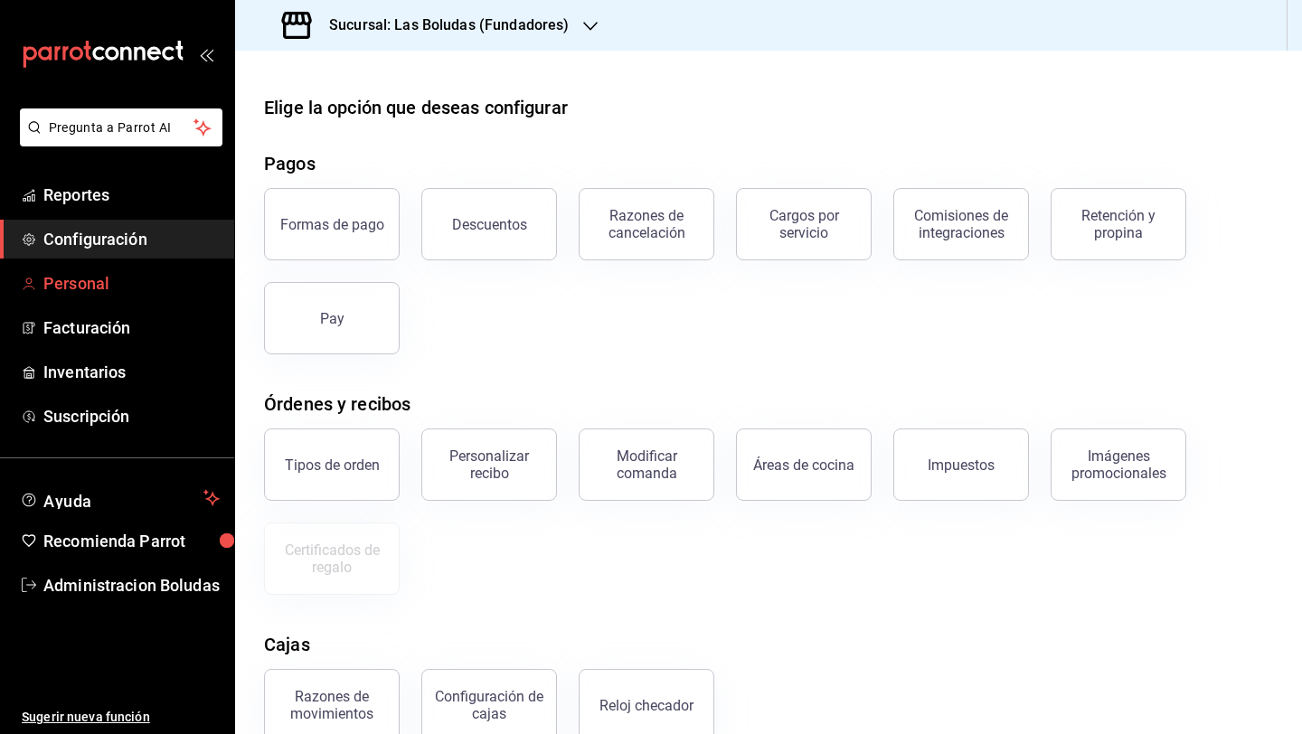
click at [140, 289] on span "Personal" at bounding box center [131, 283] width 176 height 24
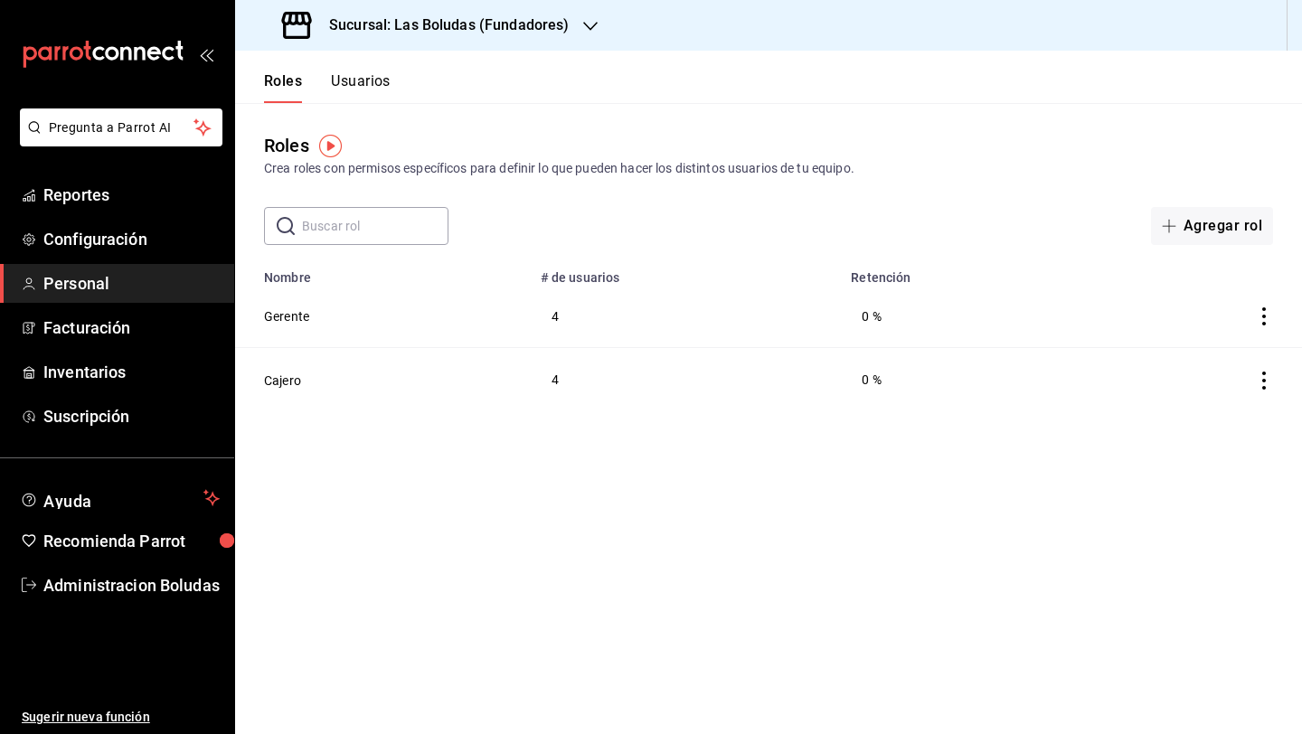
click at [1255, 314] on icon "actions" at bounding box center [1264, 316] width 18 height 18
click at [645, 264] on div at bounding box center [651, 367] width 1302 height 734
click at [511, 320] on td "Gerente" at bounding box center [382, 316] width 295 height 63
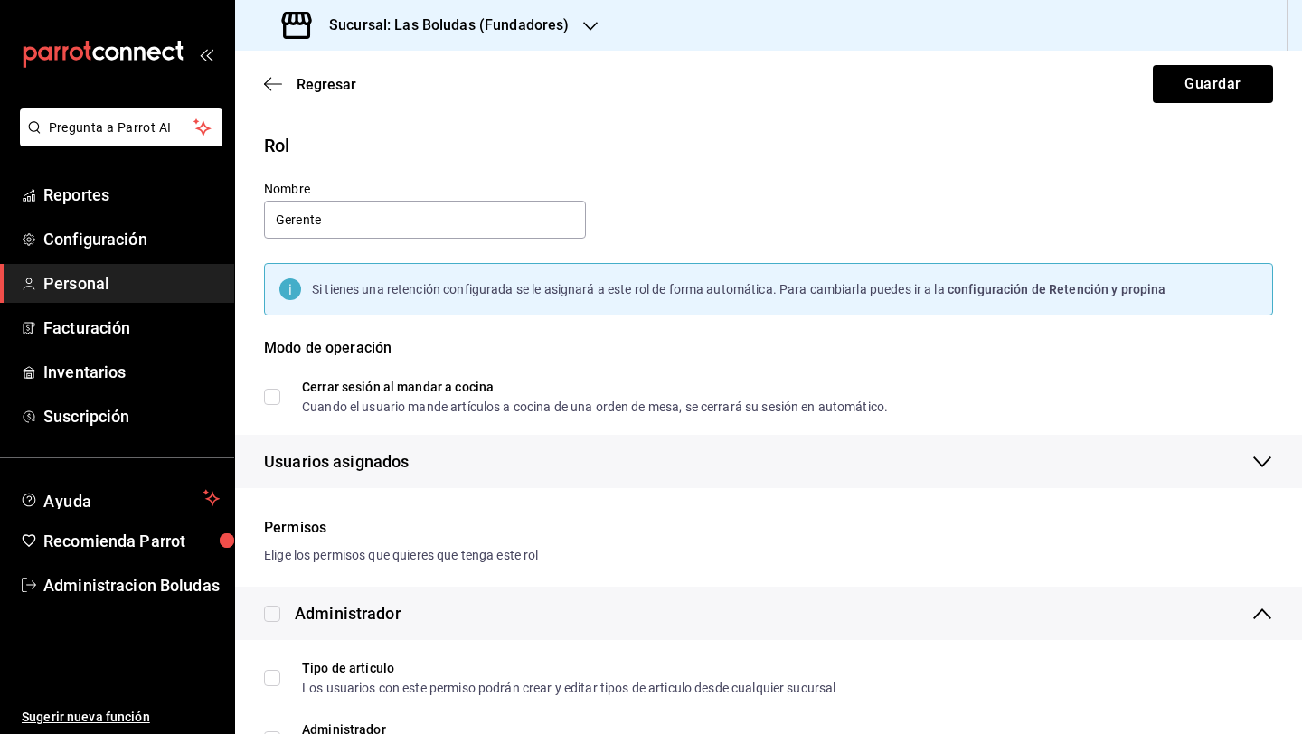
click at [144, 286] on span "Personal" at bounding box center [131, 283] width 176 height 24
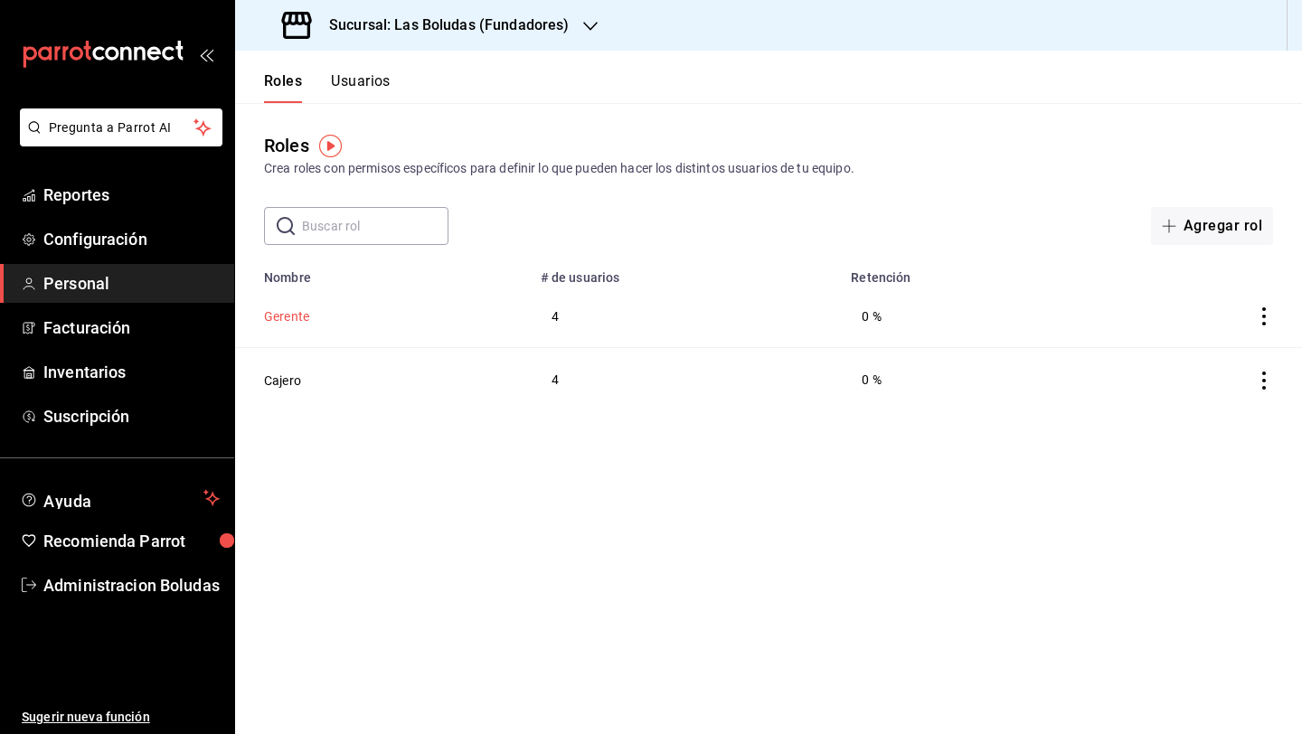
click at [289, 314] on button "Gerente" at bounding box center [286, 316] width 45 height 18
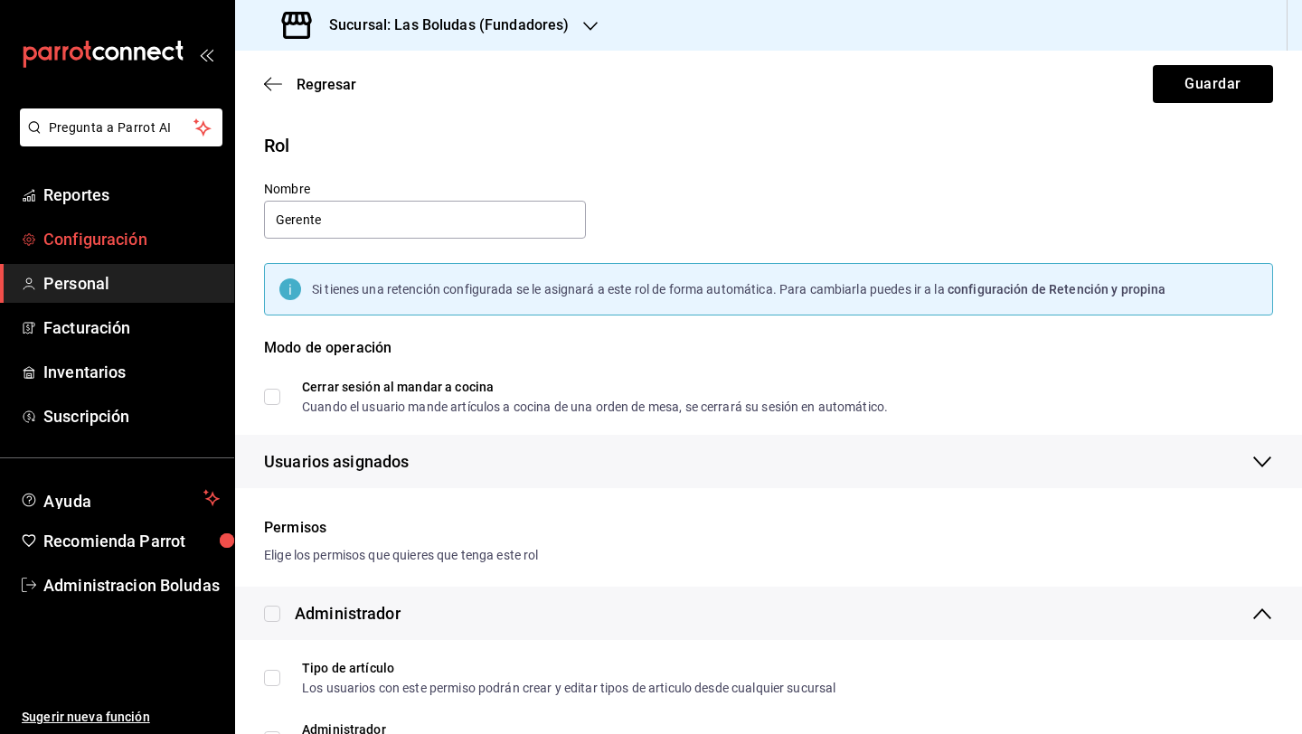
click at [121, 250] on span "Configuración" at bounding box center [131, 239] width 176 height 24
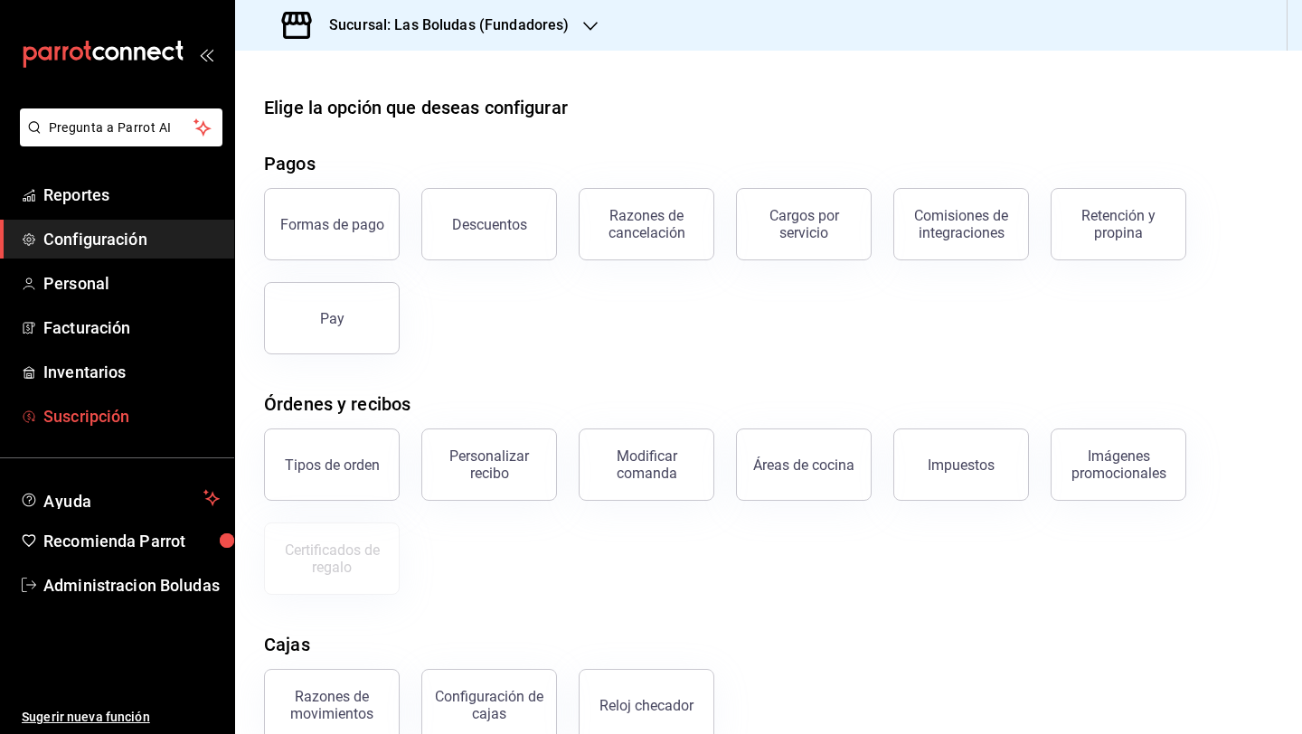
click at [134, 397] on link "Suscripción" at bounding box center [117, 416] width 234 height 39
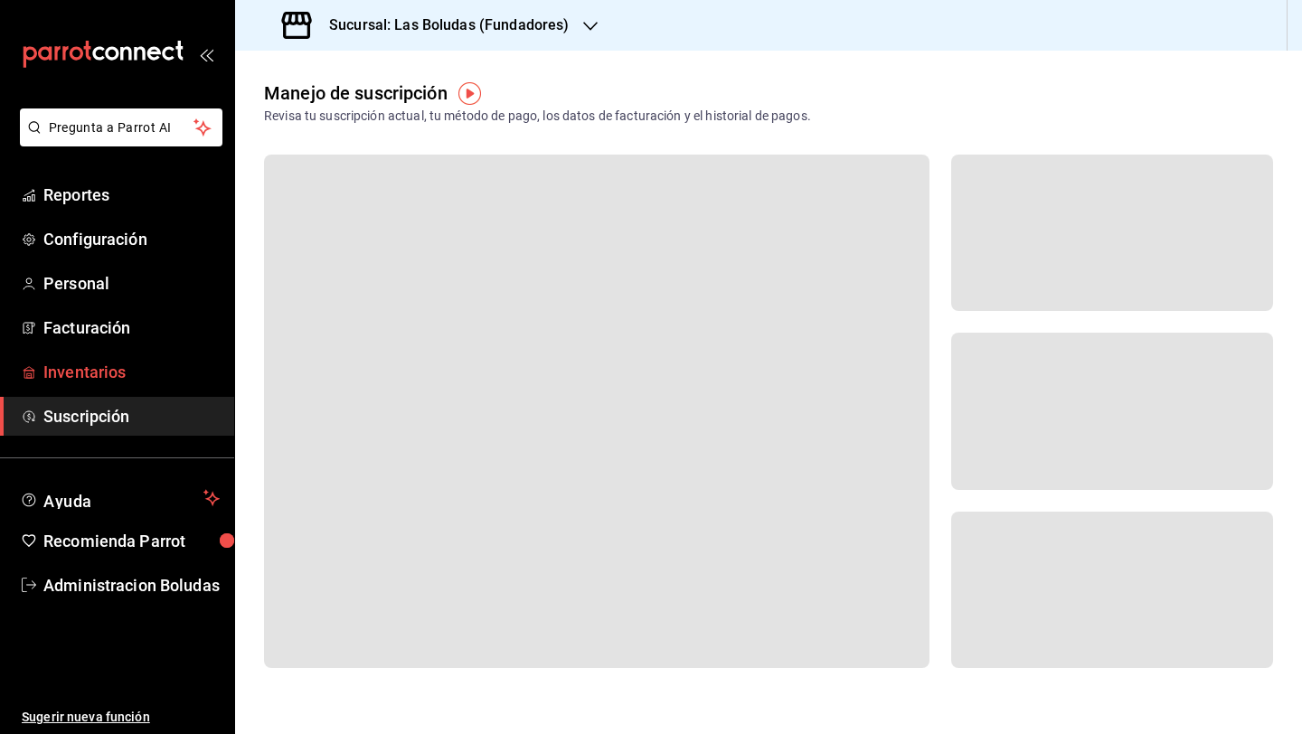
click at [137, 384] on link "Inventarios" at bounding box center [117, 372] width 234 height 39
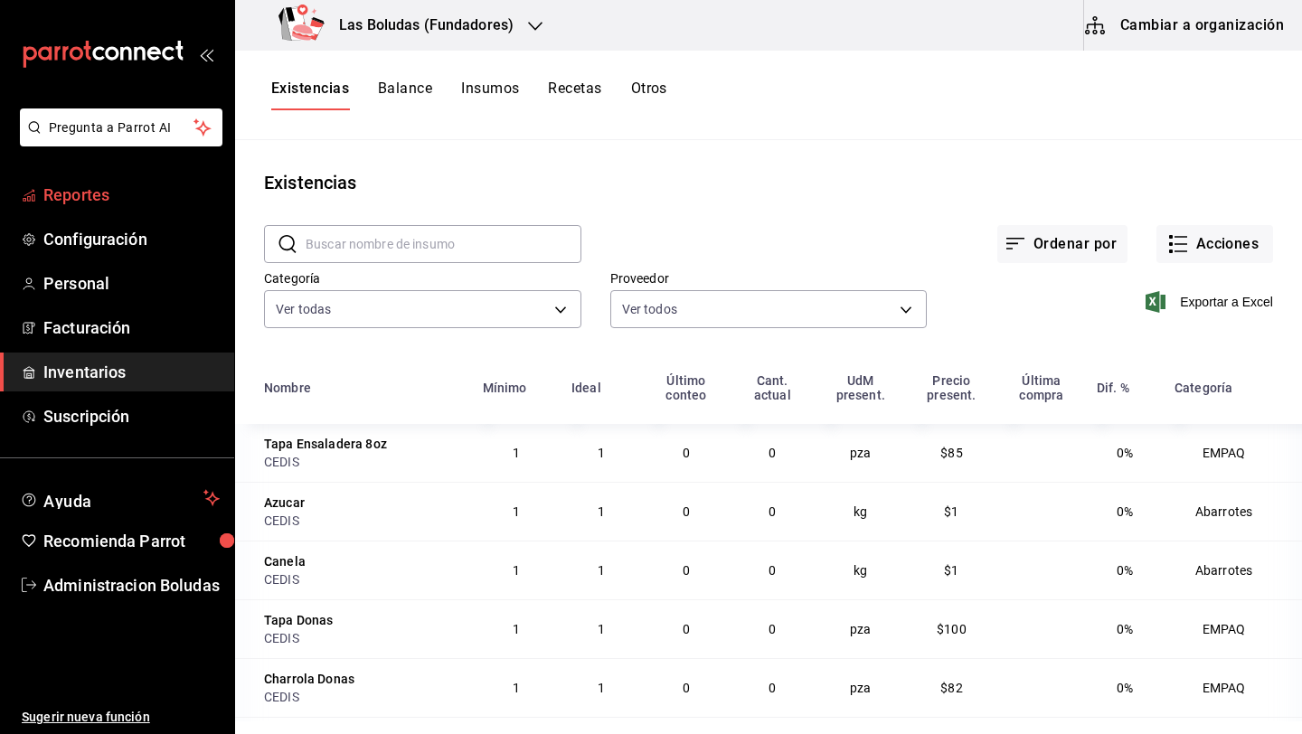
click at [103, 190] on span "Reportes" at bounding box center [131, 195] width 176 height 24
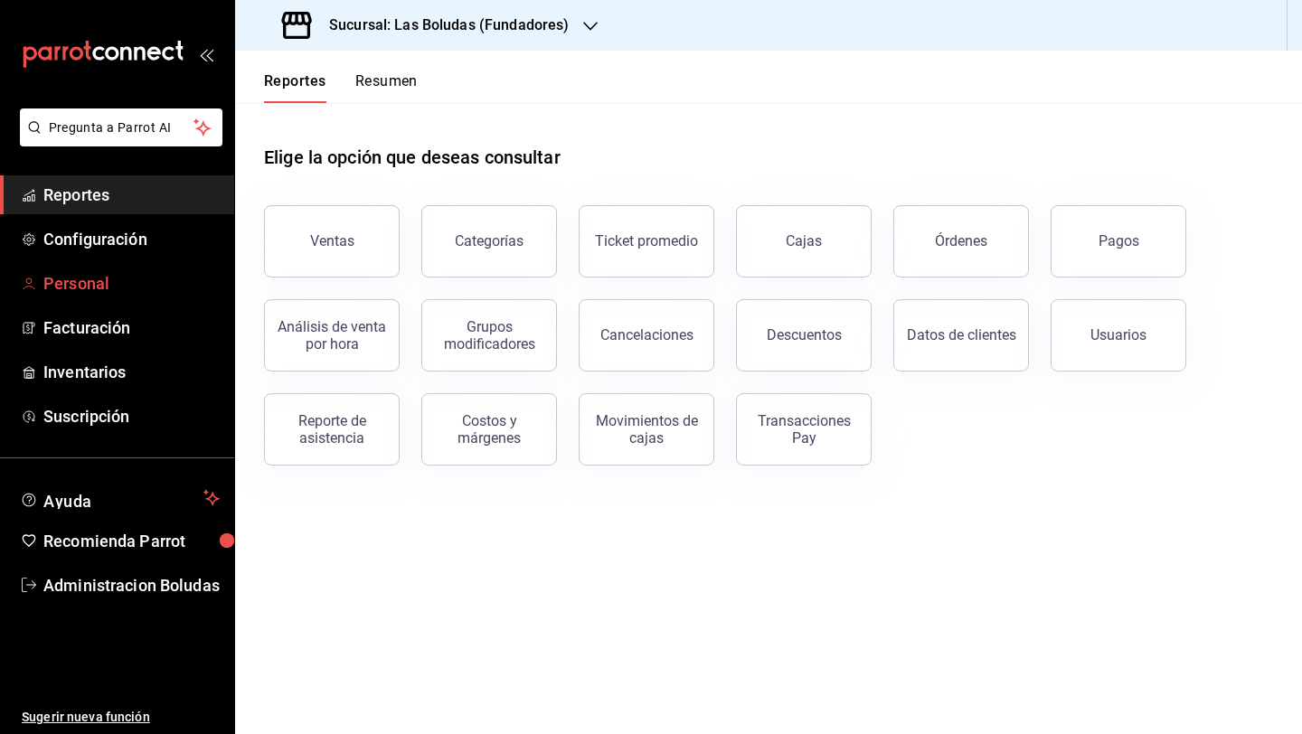
click at [157, 295] on span "Personal" at bounding box center [131, 283] width 176 height 24
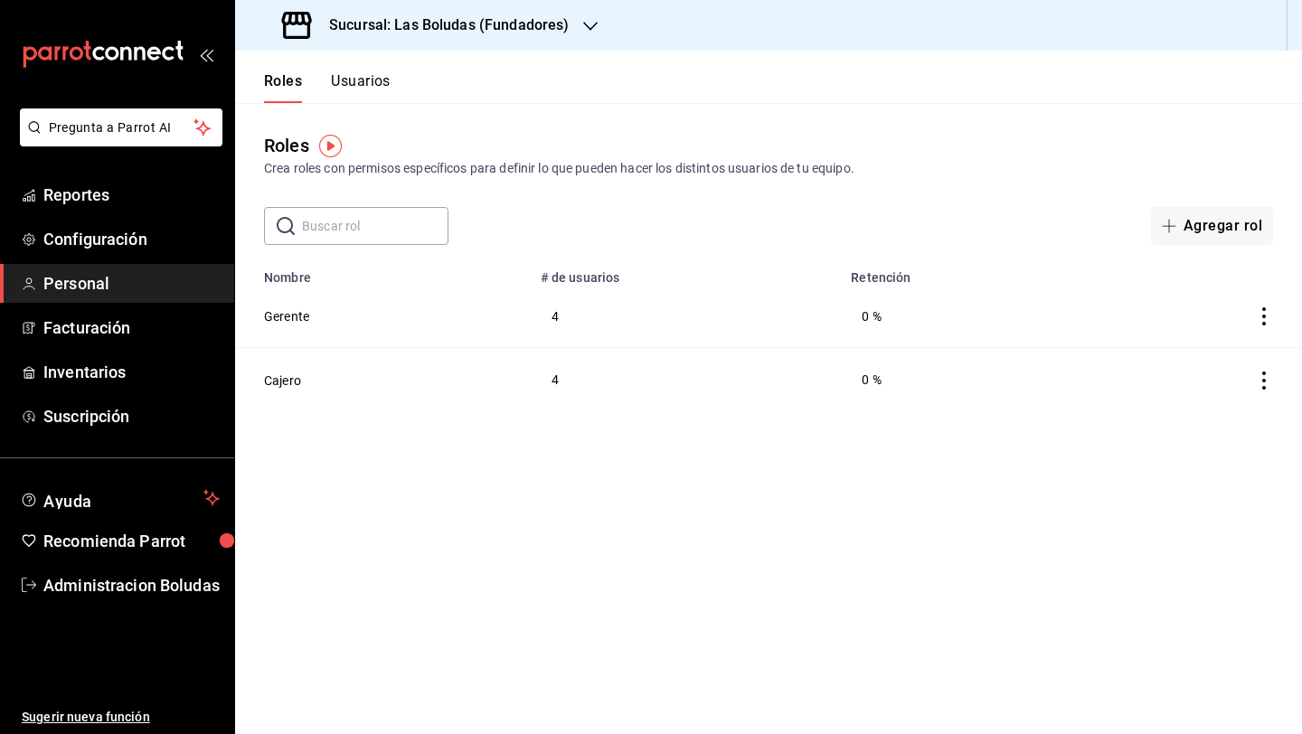
click at [347, 99] on button "Usuarios" at bounding box center [361, 87] width 60 height 31
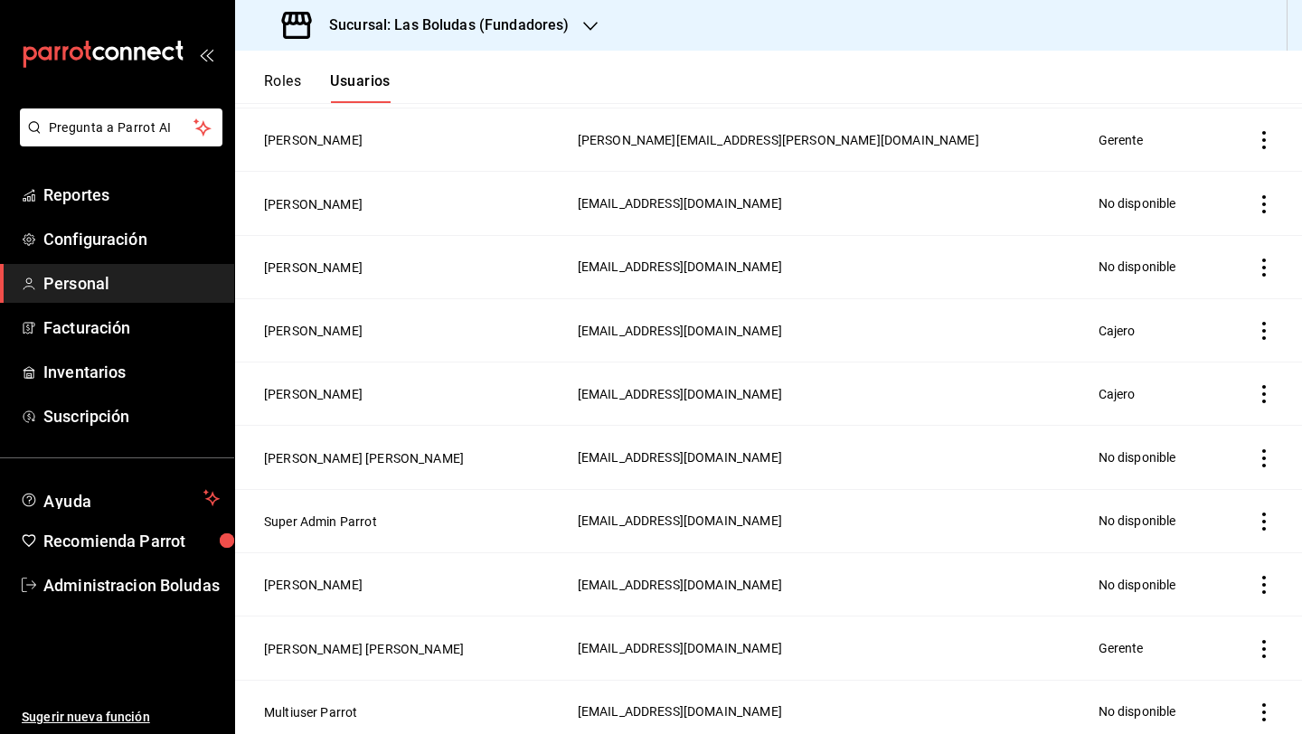
scroll to position [2579, 0]
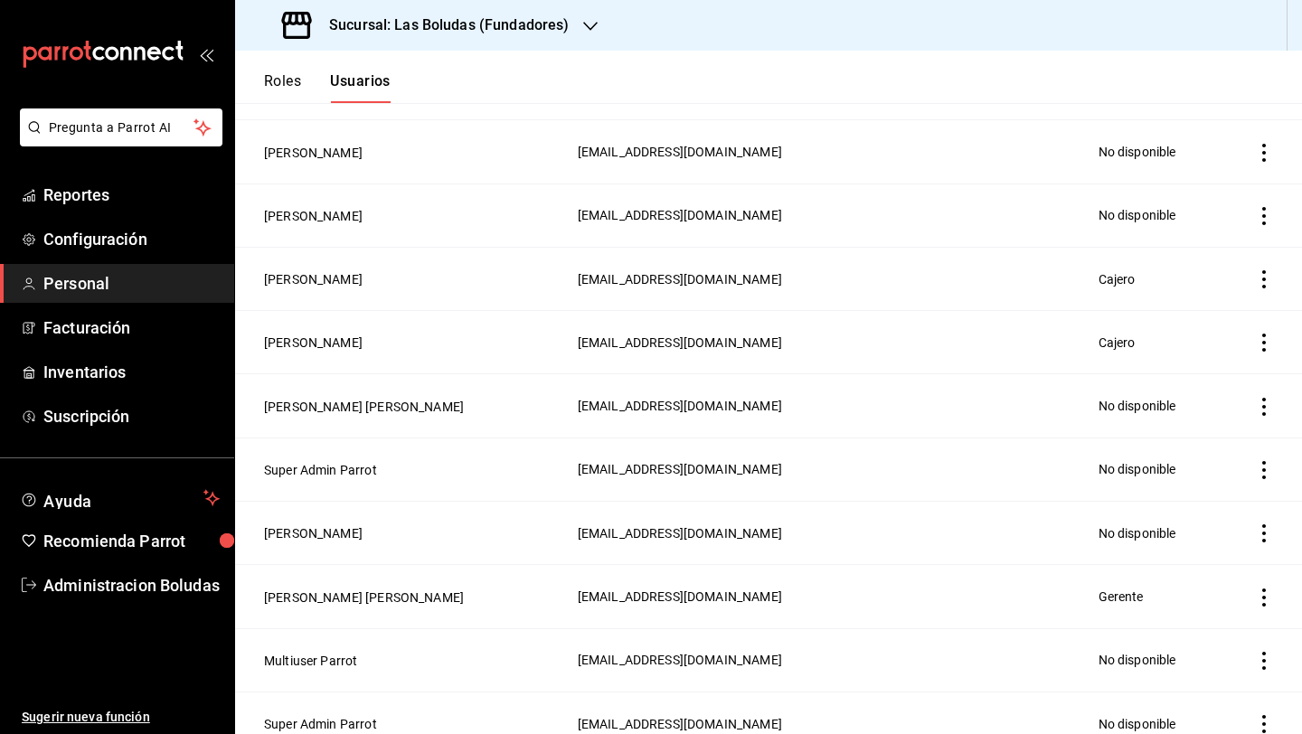
click at [1255, 588] on icon "actions" at bounding box center [1264, 597] width 18 height 18
click at [1184, 601] on span "Eliminar" at bounding box center [1184, 602] width 46 height 14
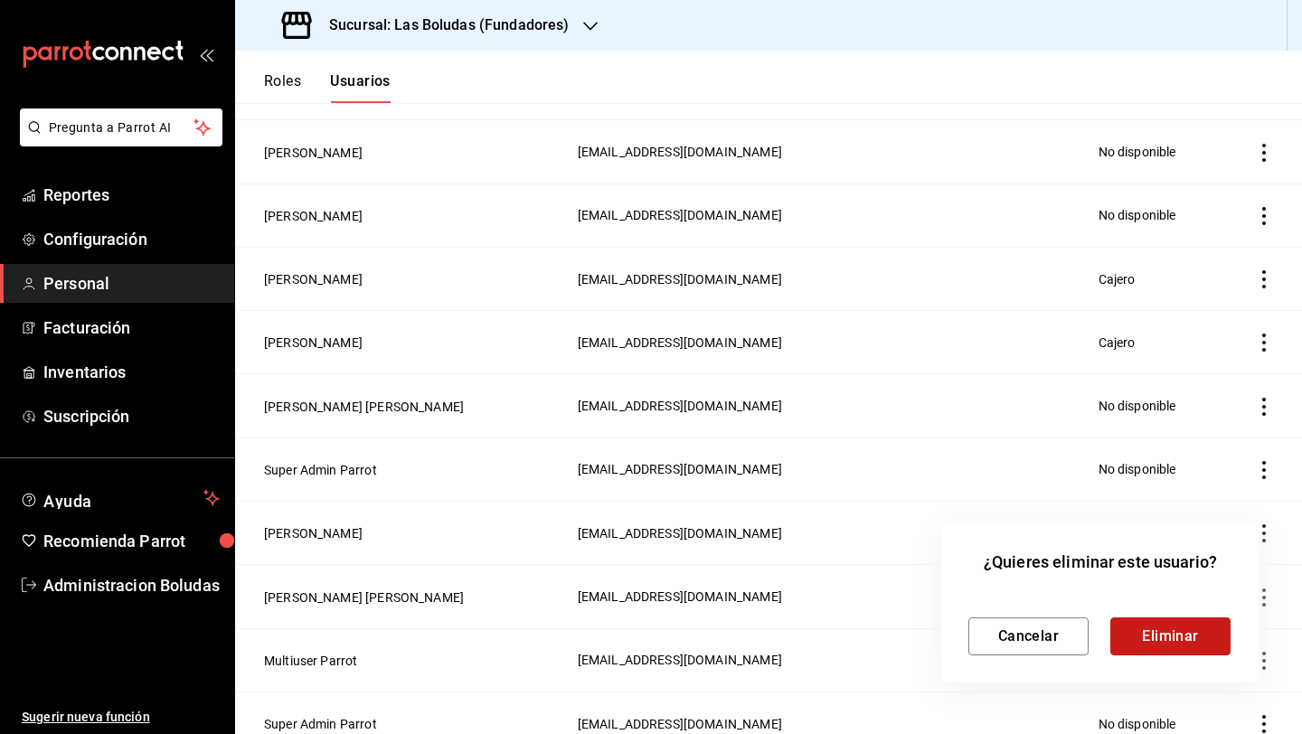
click at [1176, 634] on button "Eliminar" at bounding box center [1170, 636] width 120 height 38
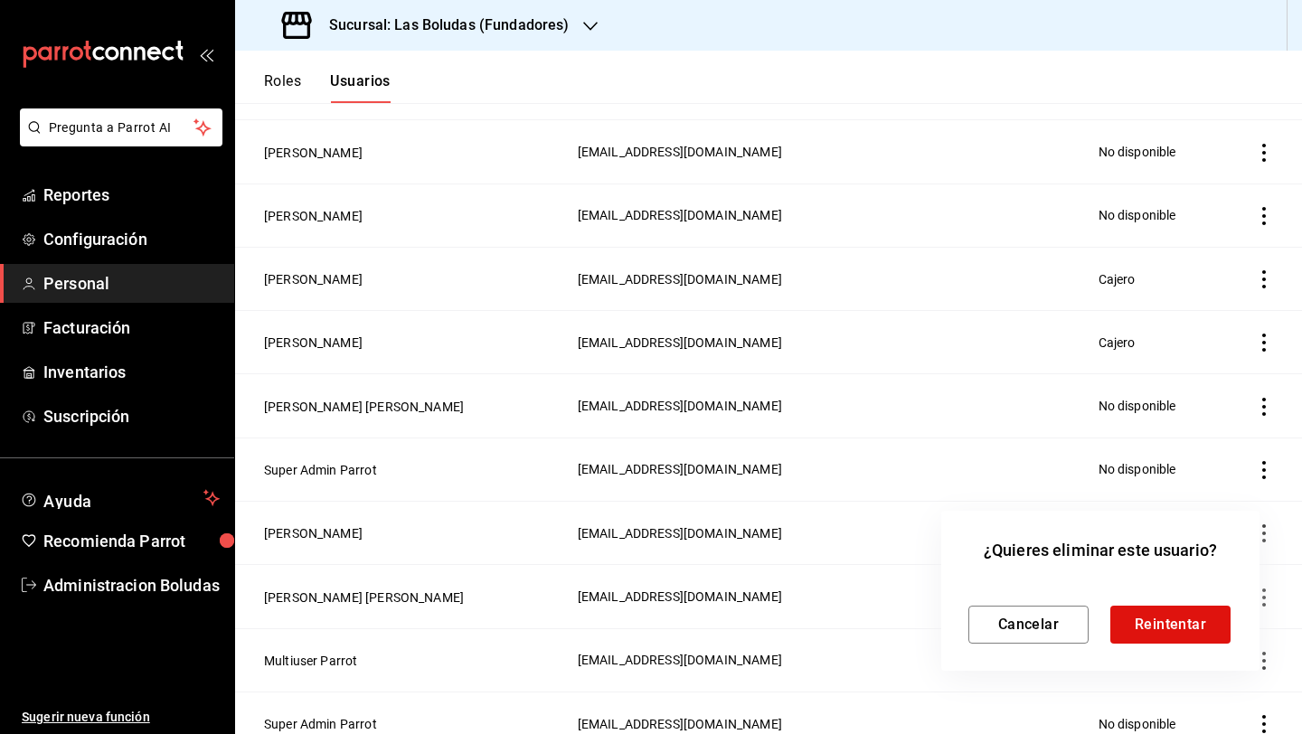
click at [875, 465] on div at bounding box center [651, 367] width 1302 height 734
click at [1018, 625] on button "Cancelar" at bounding box center [1028, 625] width 120 height 38
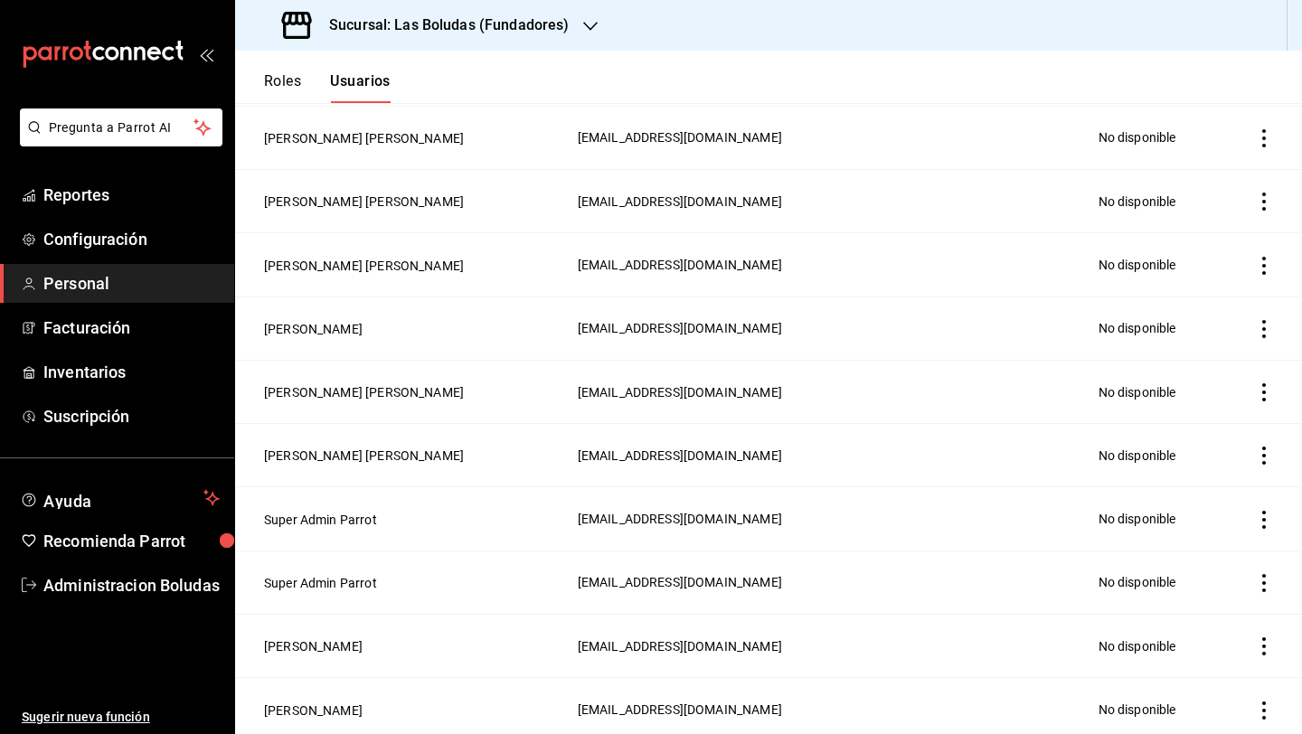
scroll to position [0, 0]
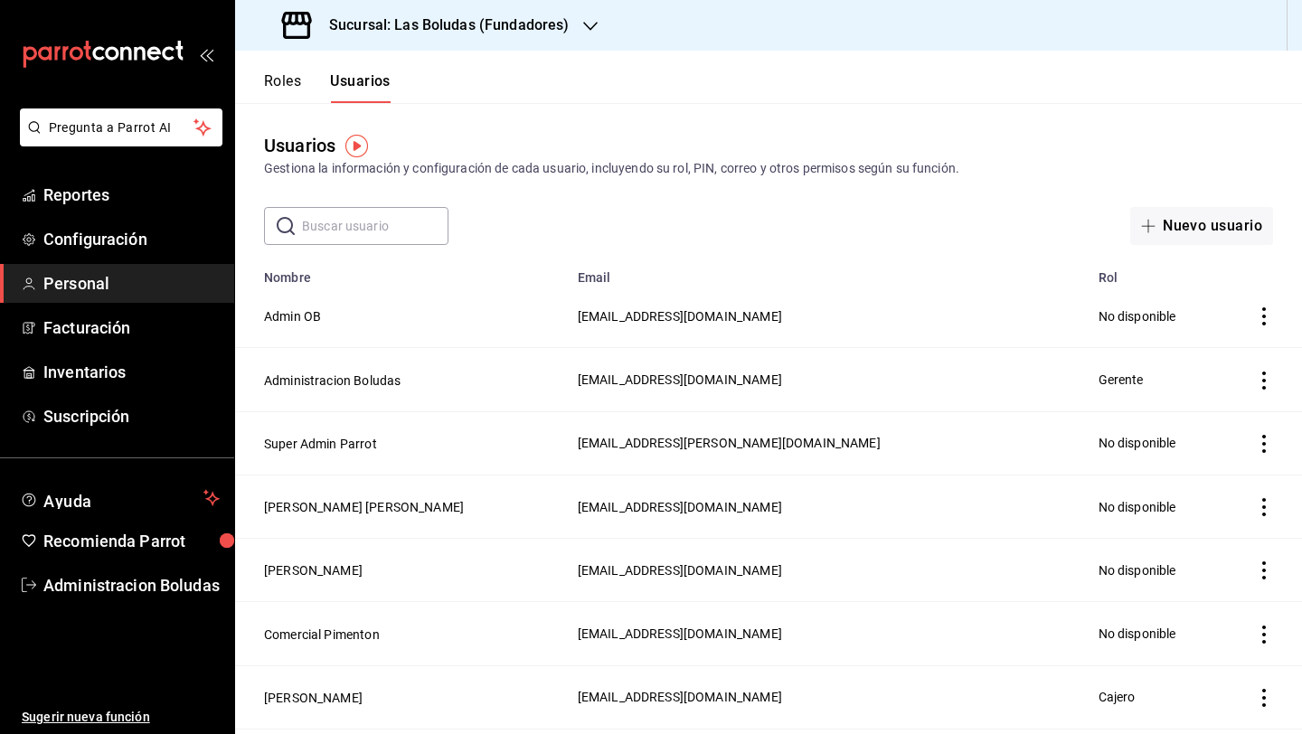
click at [289, 88] on button "Roles" at bounding box center [282, 87] width 37 height 31
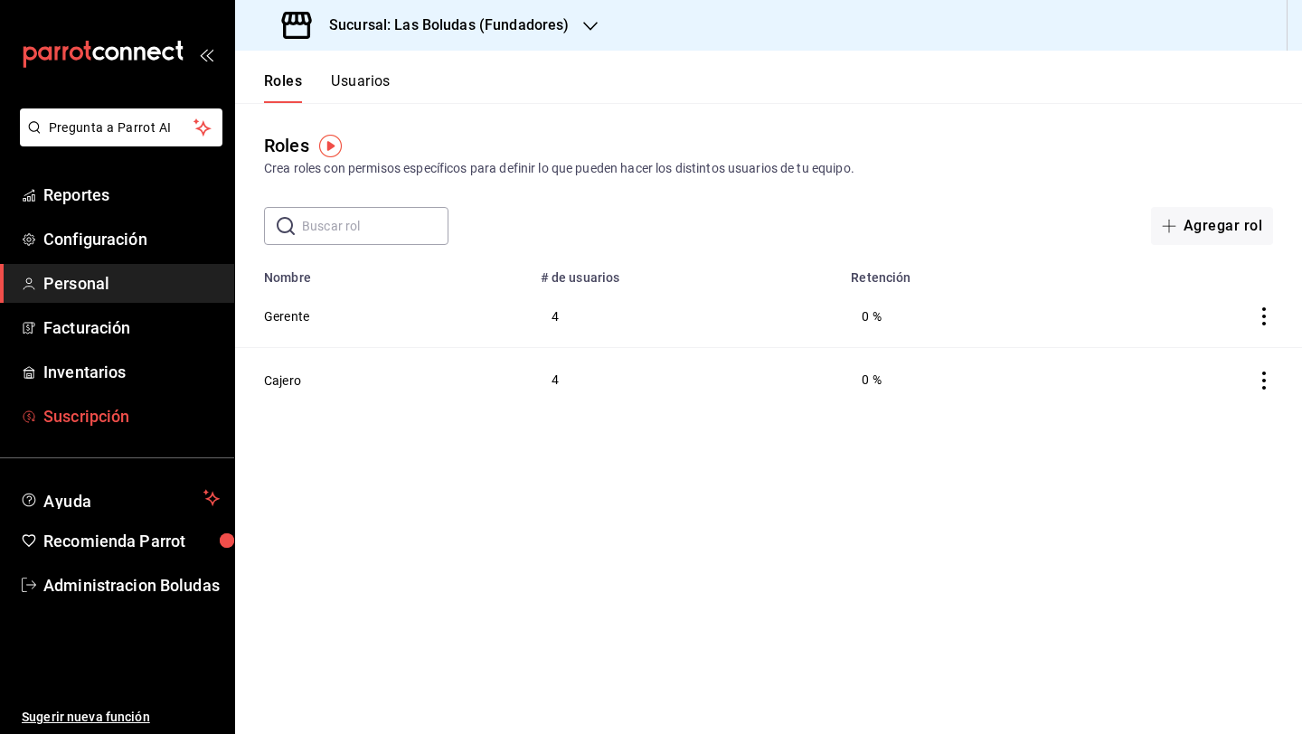
click at [129, 431] on link "Suscripción" at bounding box center [117, 416] width 234 height 39
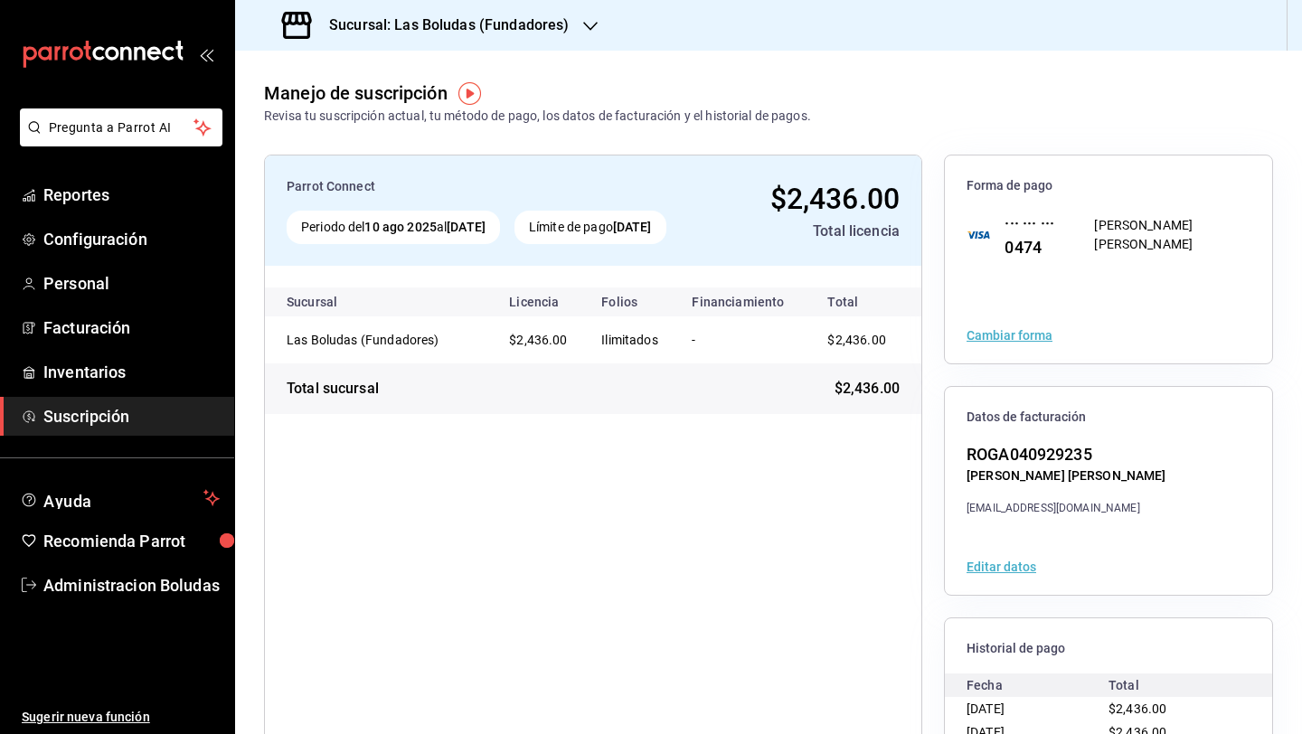
click at [988, 336] on button "Cambiar forma" at bounding box center [1009, 335] width 86 height 13
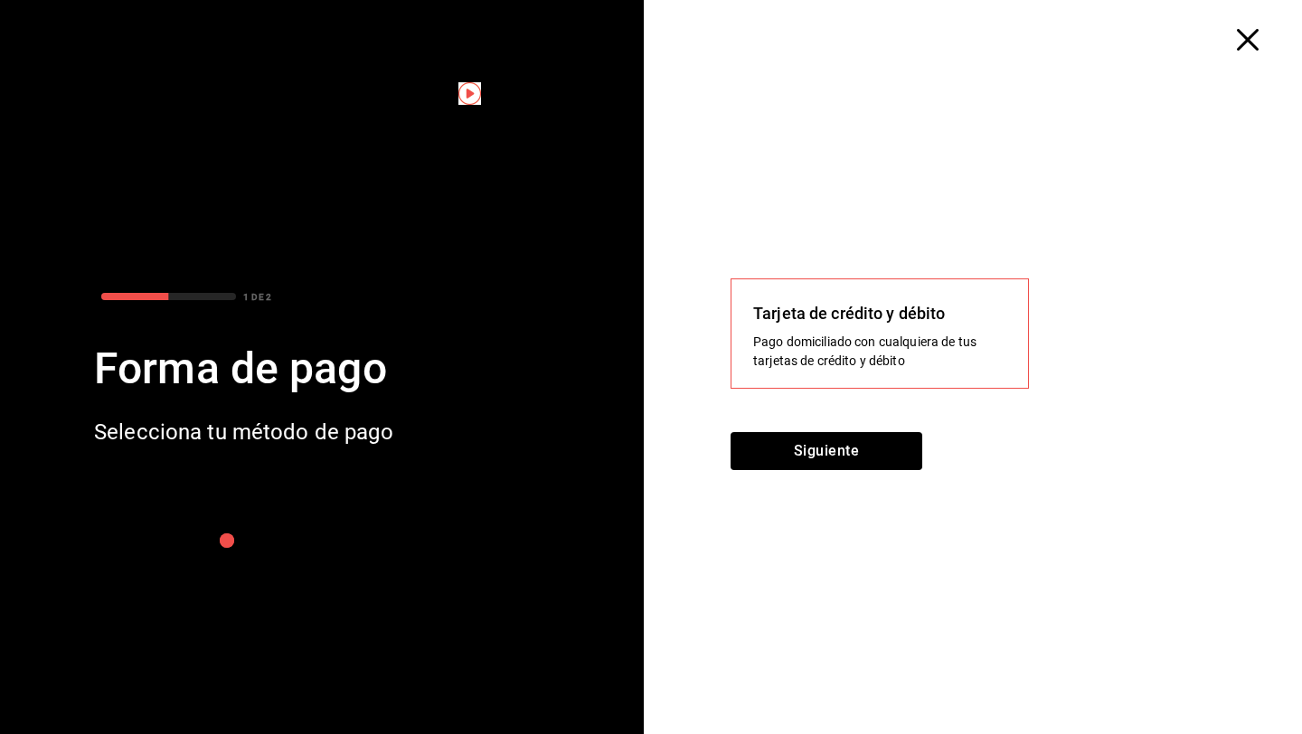
click at [1245, 39] on icon "button" at bounding box center [1247, 40] width 22 height 22
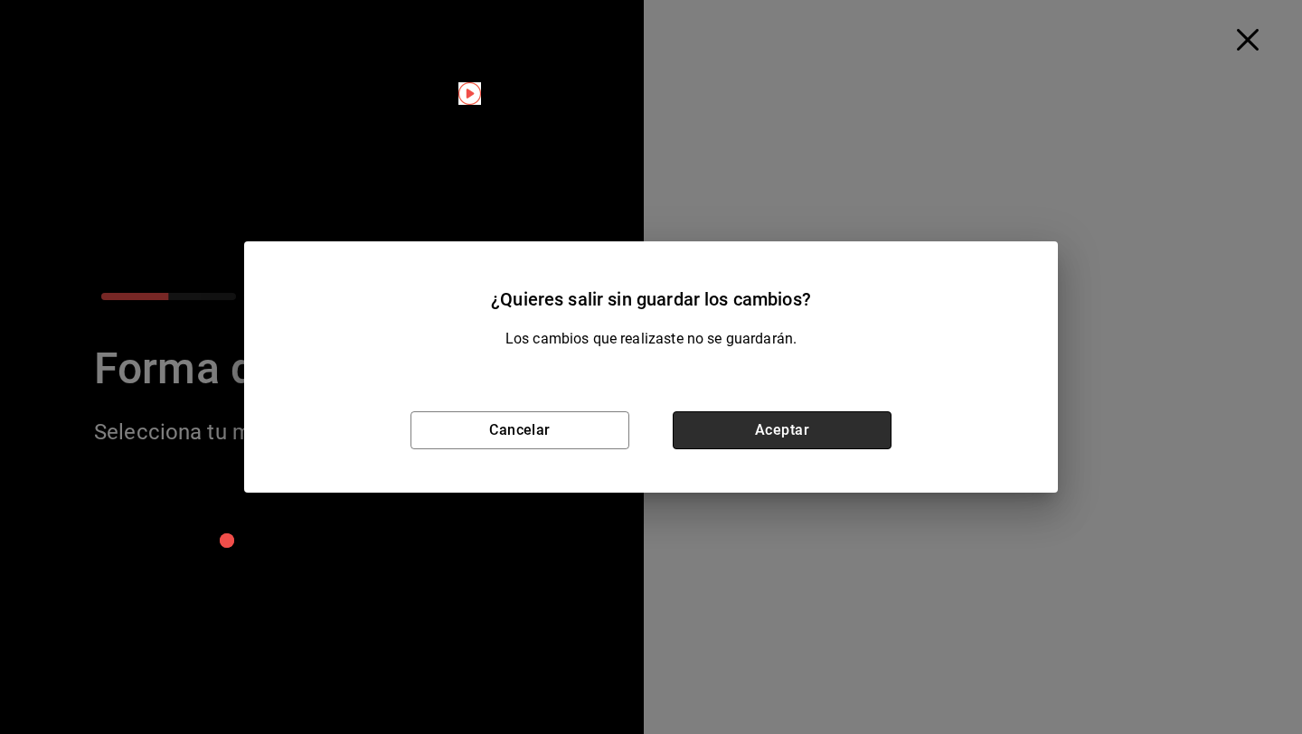
click at [750, 440] on button "Aceptar" at bounding box center [781, 430] width 219 height 38
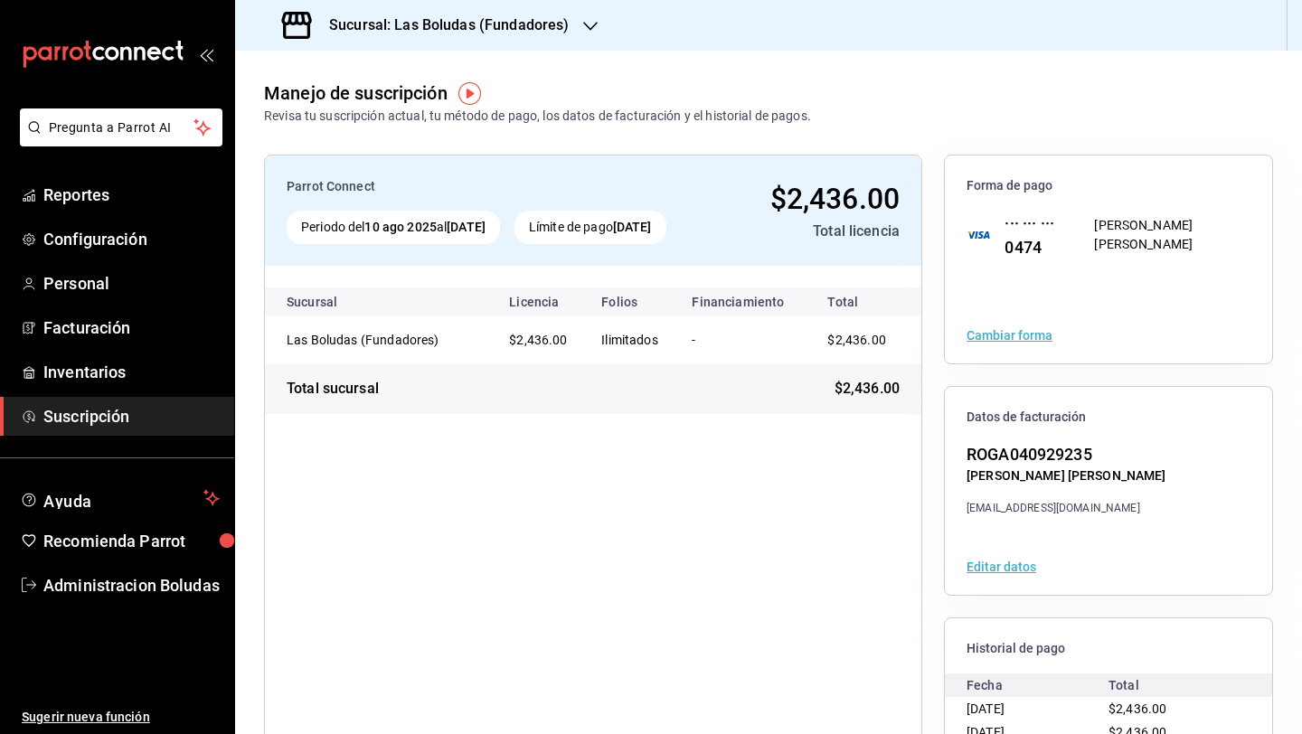
click at [572, 40] on div "Sucursal: Las Boludas (Fundadores)" at bounding box center [426, 25] width 355 height 51
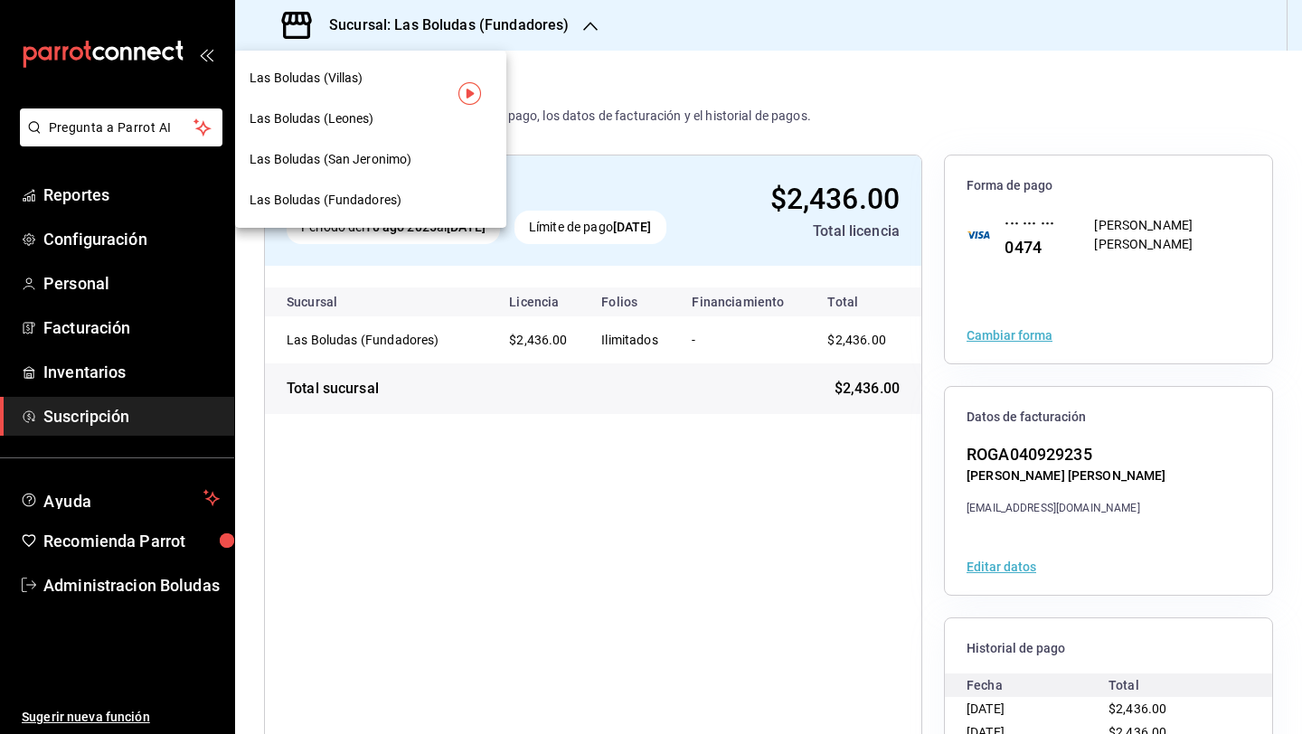
click at [541, 28] on div at bounding box center [651, 367] width 1302 height 734
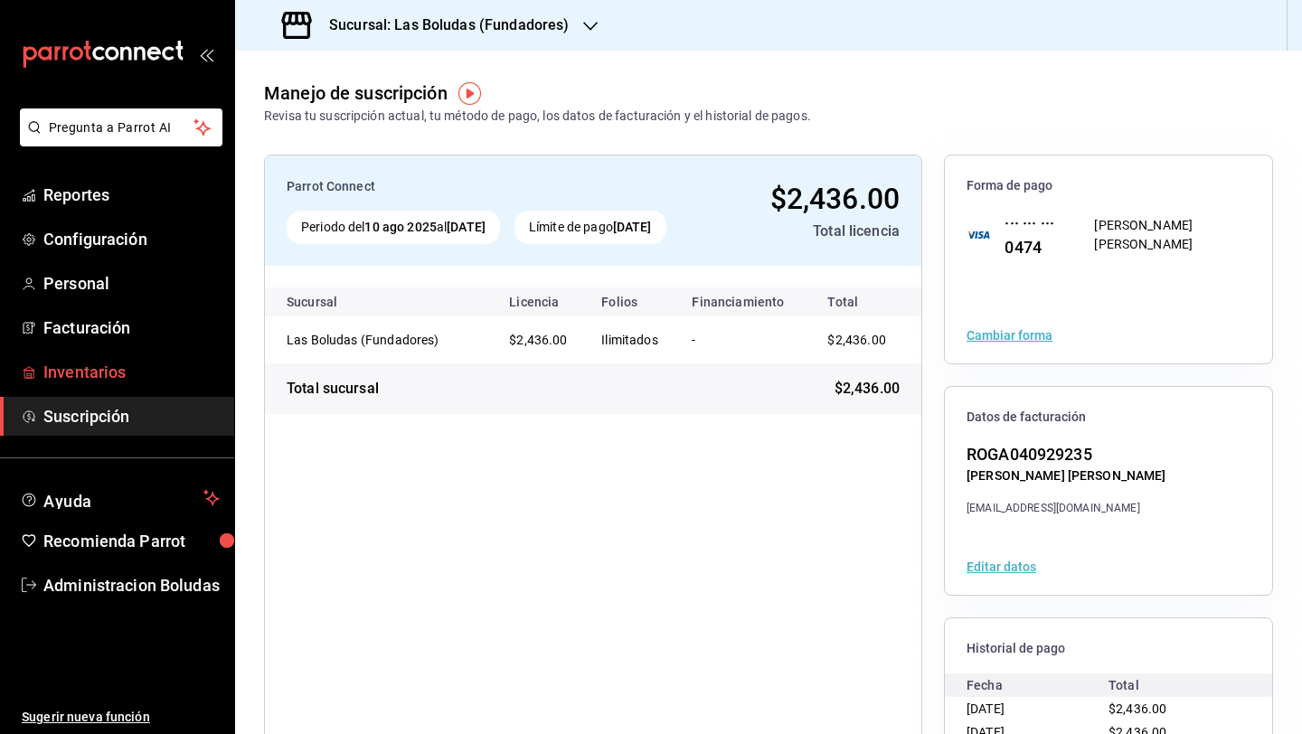
click at [152, 367] on span "Inventarios" at bounding box center [131, 372] width 176 height 24
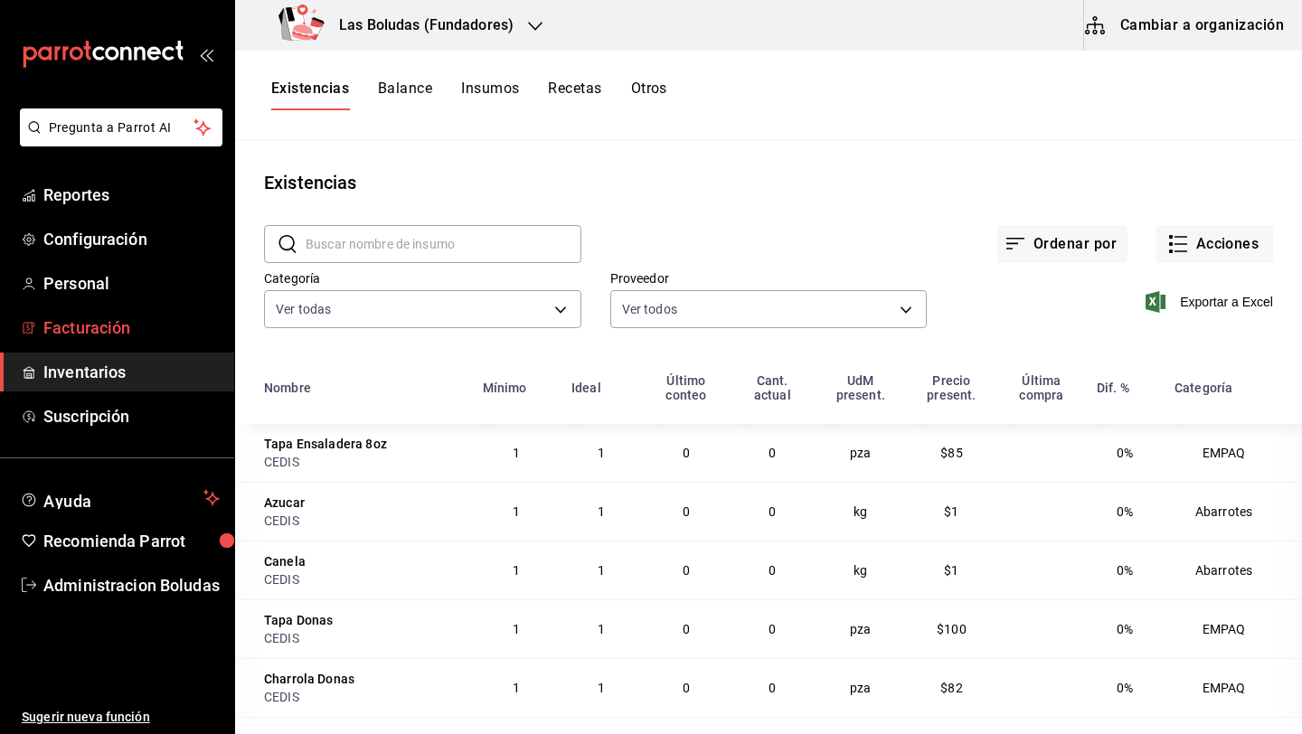
click at [163, 332] on span "Facturación" at bounding box center [131, 327] width 176 height 24
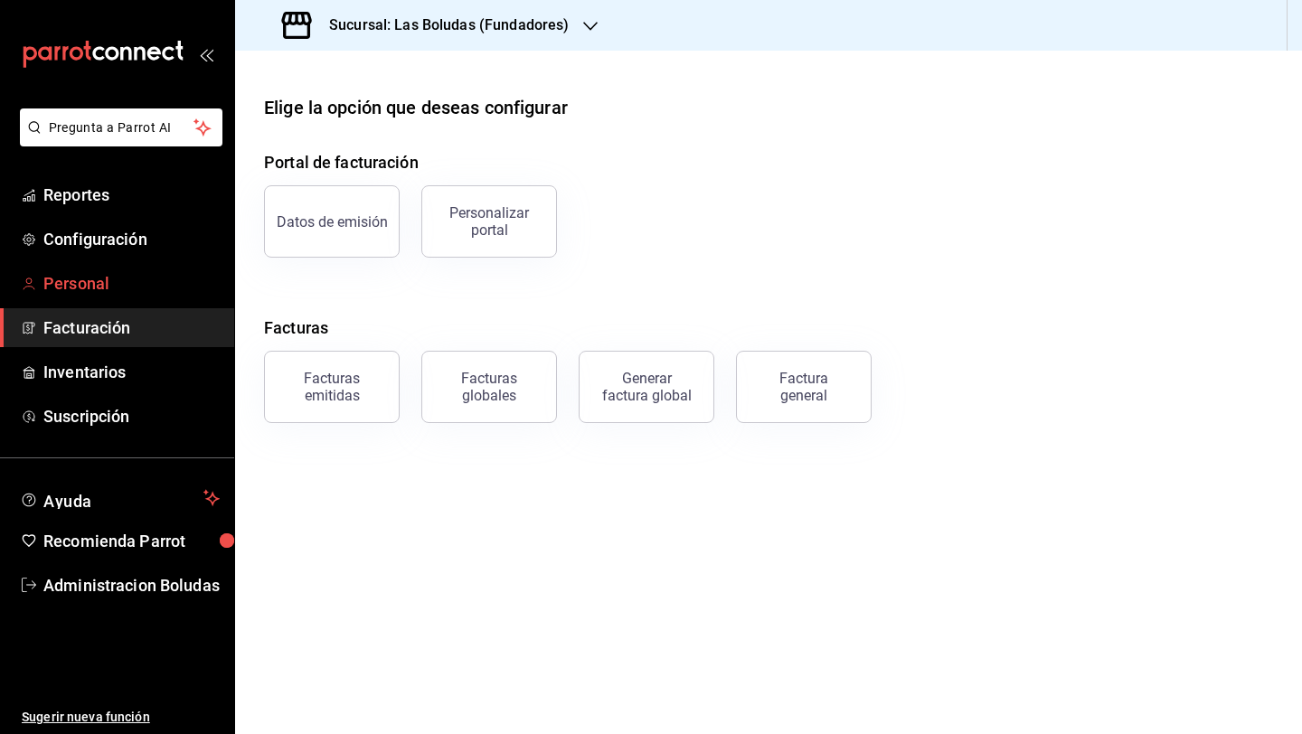
click at [155, 282] on span "Personal" at bounding box center [131, 283] width 176 height 24
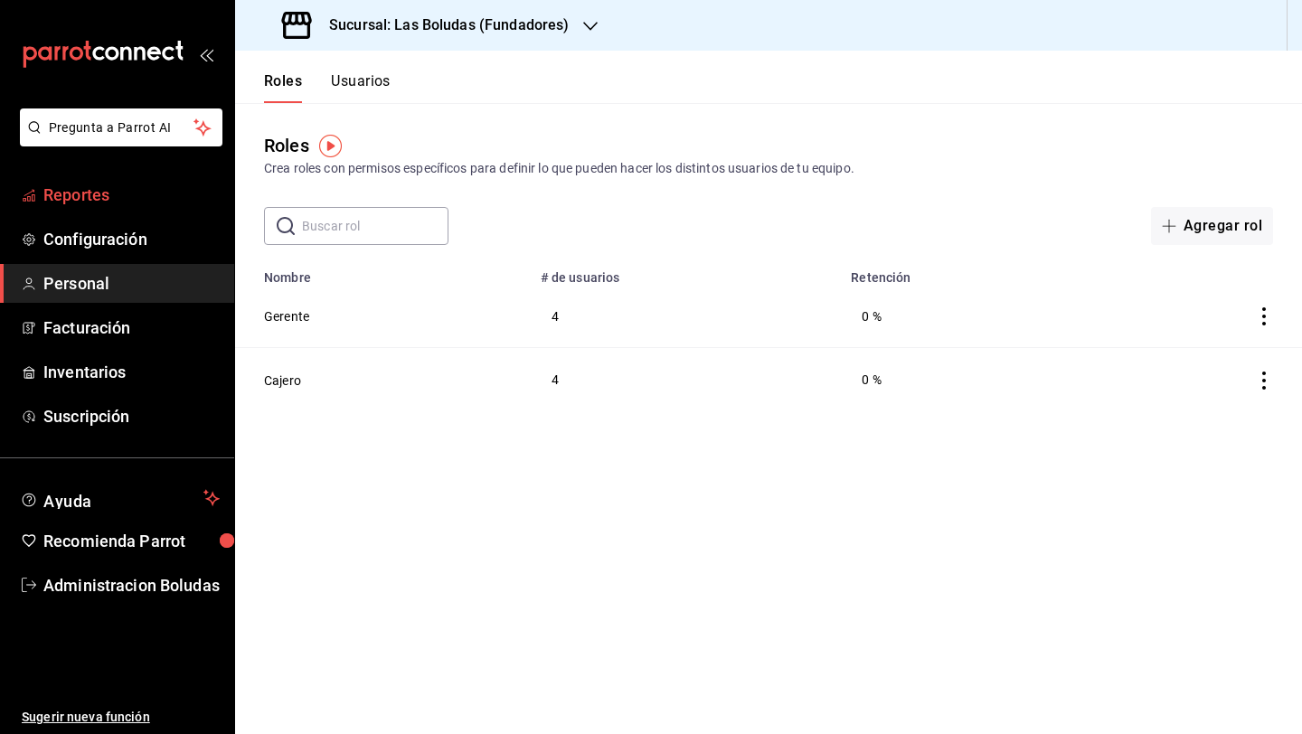
click at [174, 197] on span "Reportes" at bounding box center [131, 195] width 176 height 24
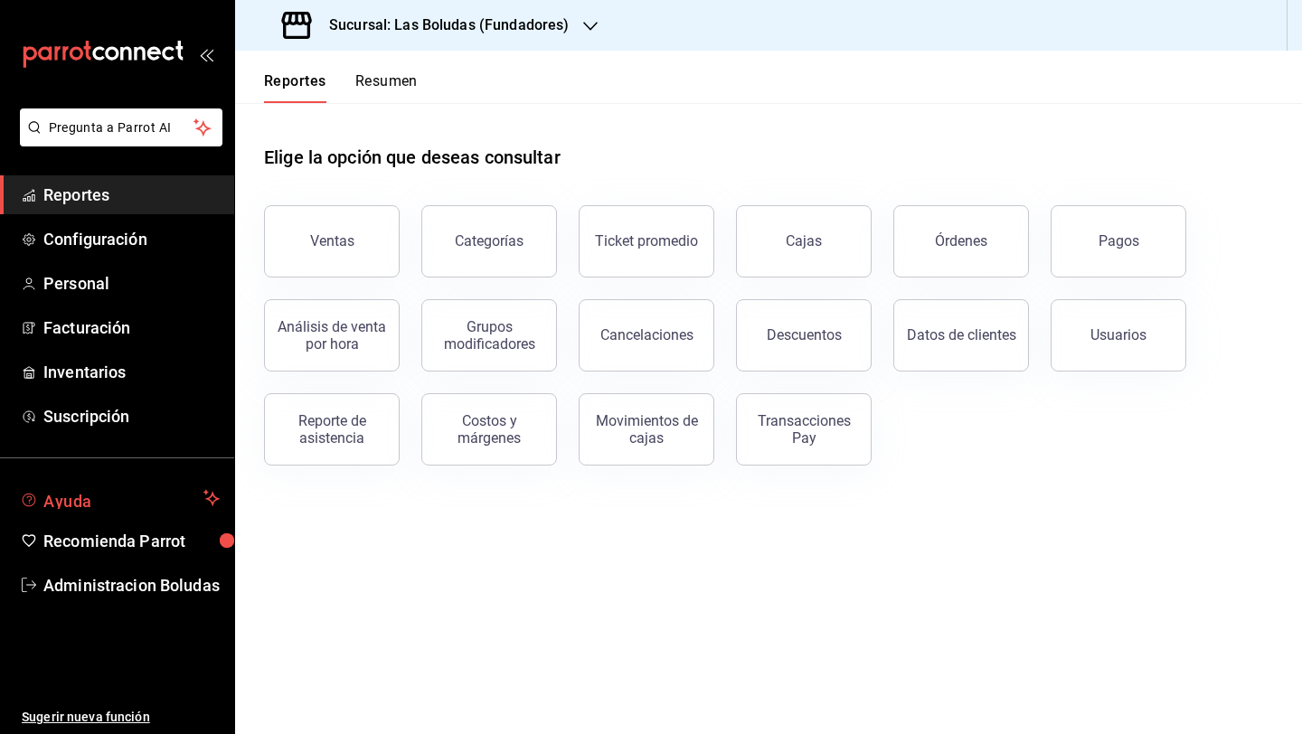
click at [161, 494] on span "Ayuda" at bounding box center [119, 498] width 153 height 22
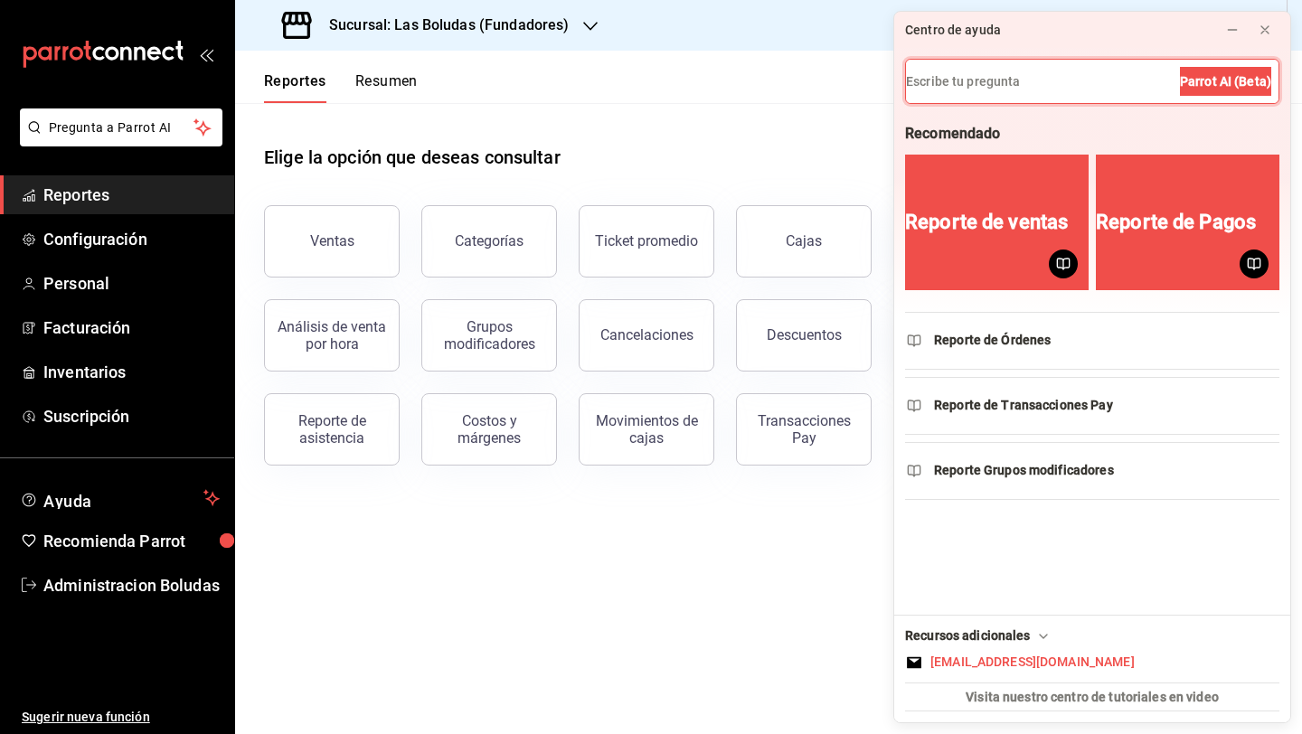
click at [484, 22] on h3 "Sucursal: Las Boludas (Fundadores)" at bounding box center [442, 25] width 254 height 22
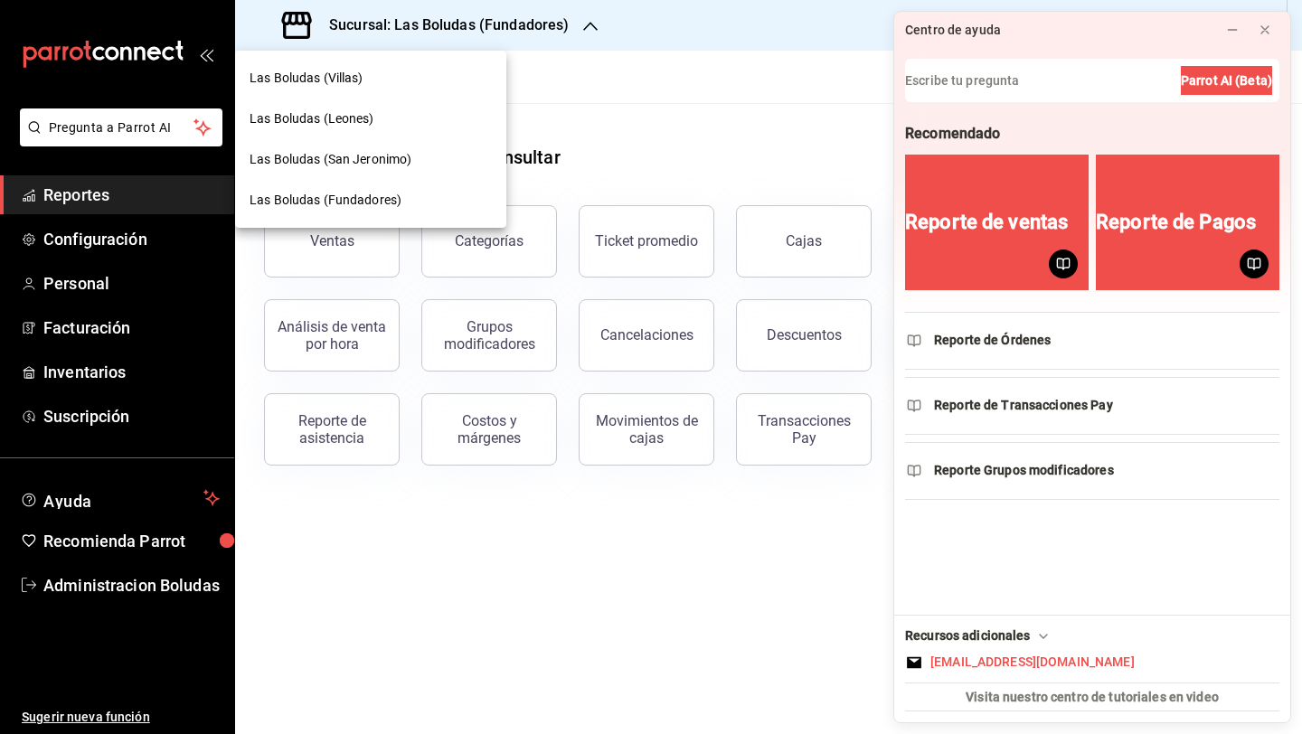
click at [373, 116] on div "Las Boludas (Leones)" at bounding box center [370, 118] width 242 height 19
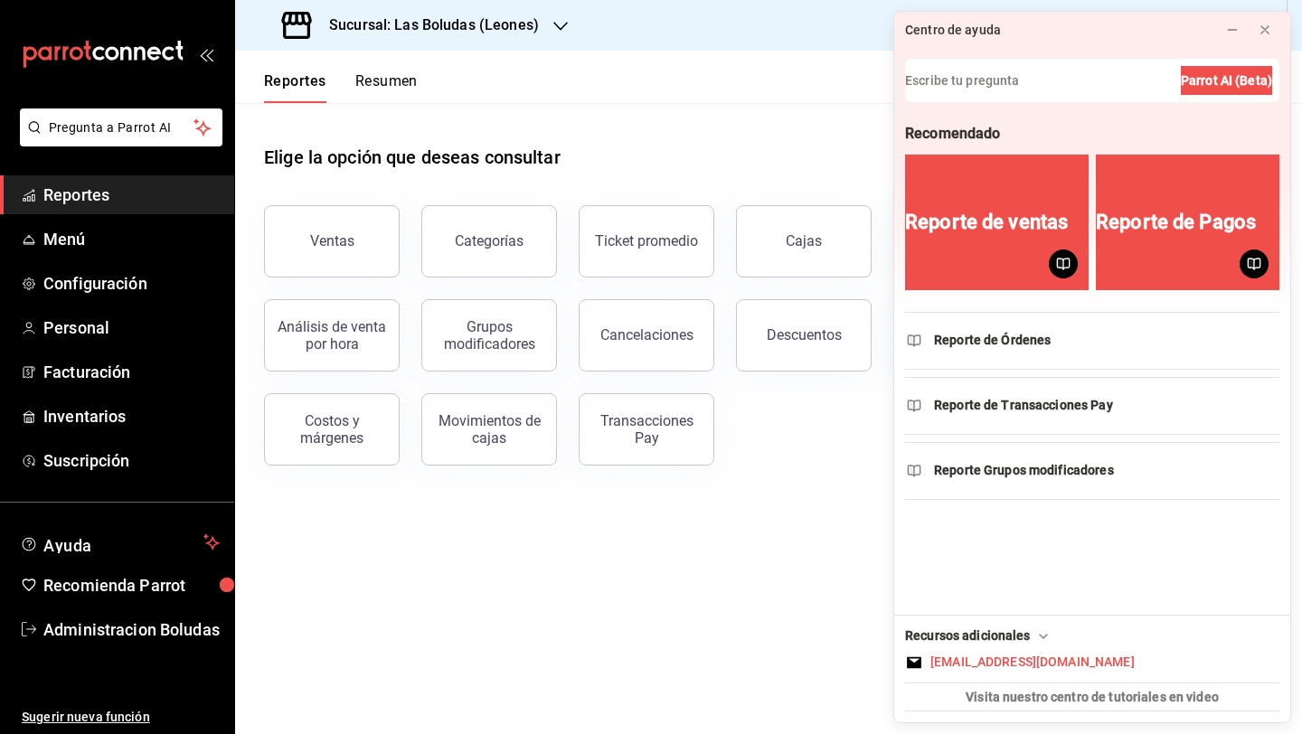
click at [439, 35] on h3 "Sucursal: Las Boludas (Leones)" at bounding box center [427, 25] width 224 height 22
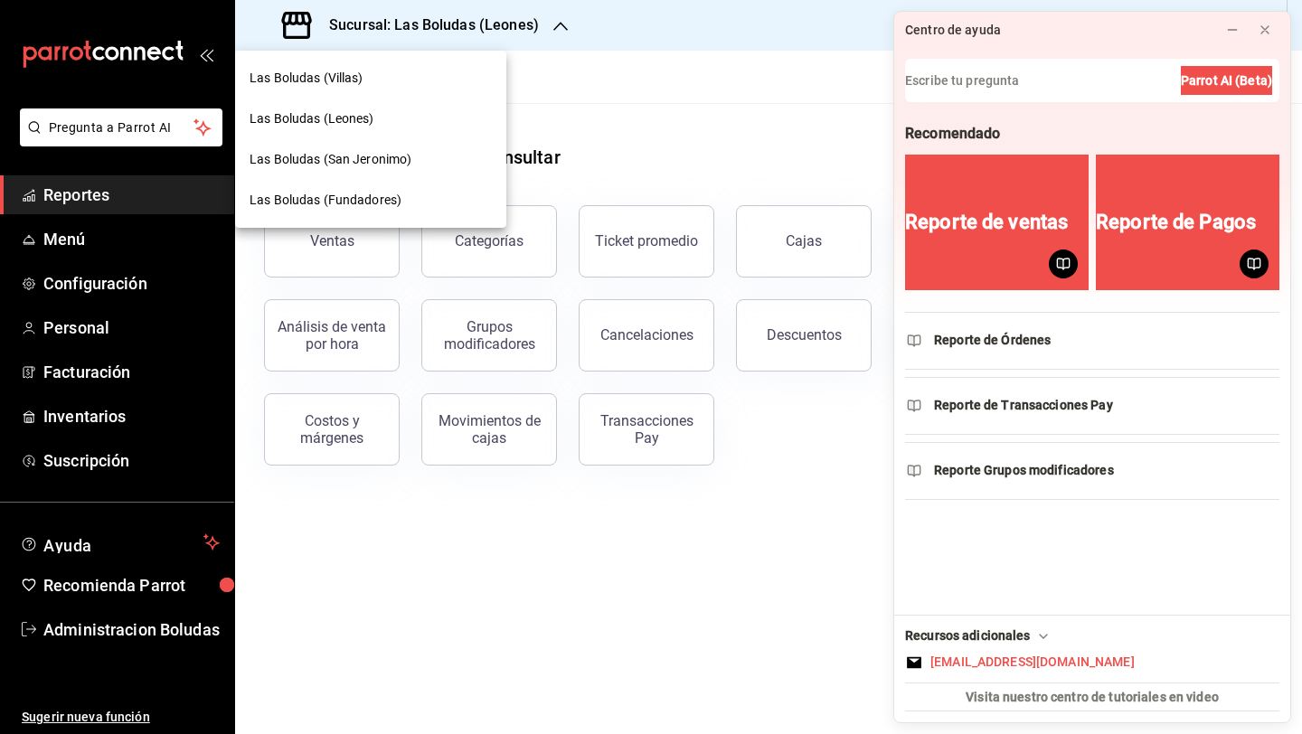
click at [368, 155] on span "Las Boludas (San Jeronimo)" at bounding box center [330, 159] width 162 height 19
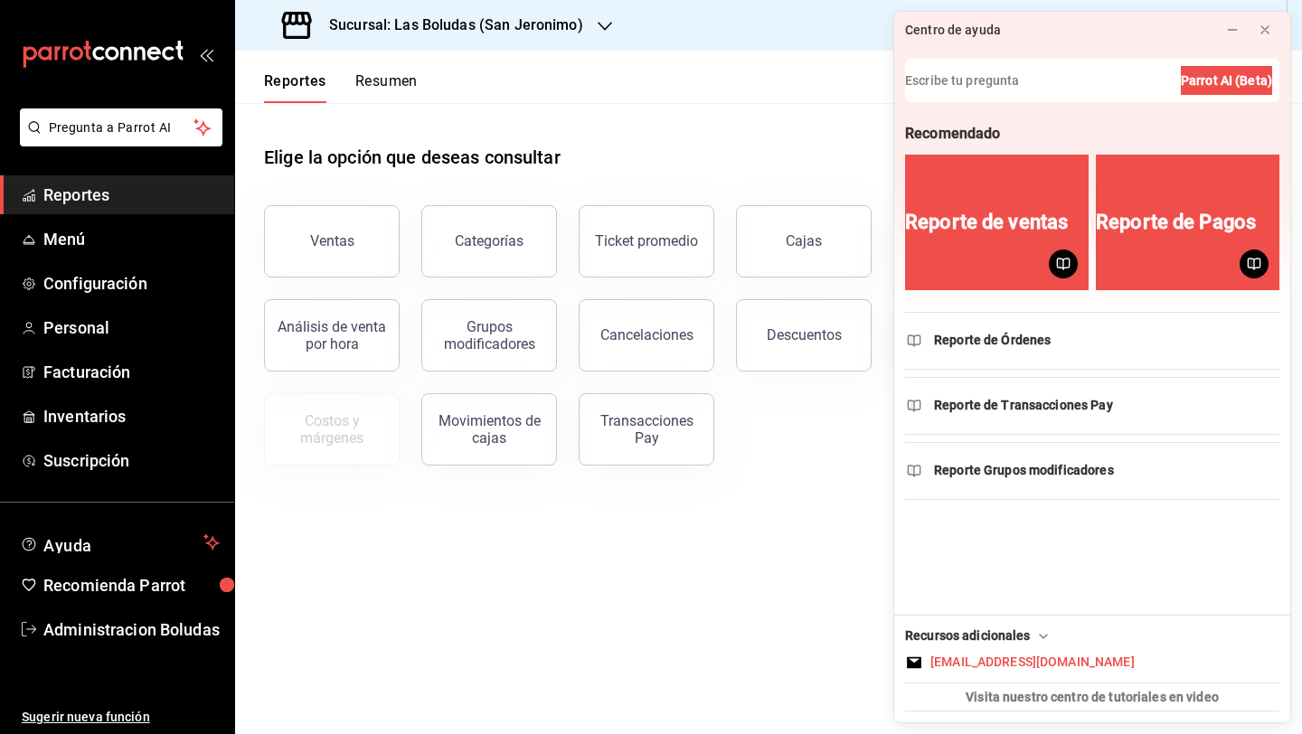
click at [439, 33] on h3 "Sucursal: Las Boludas (San Jeronimo)" at bounding box center [449, 25] width 268 height 22
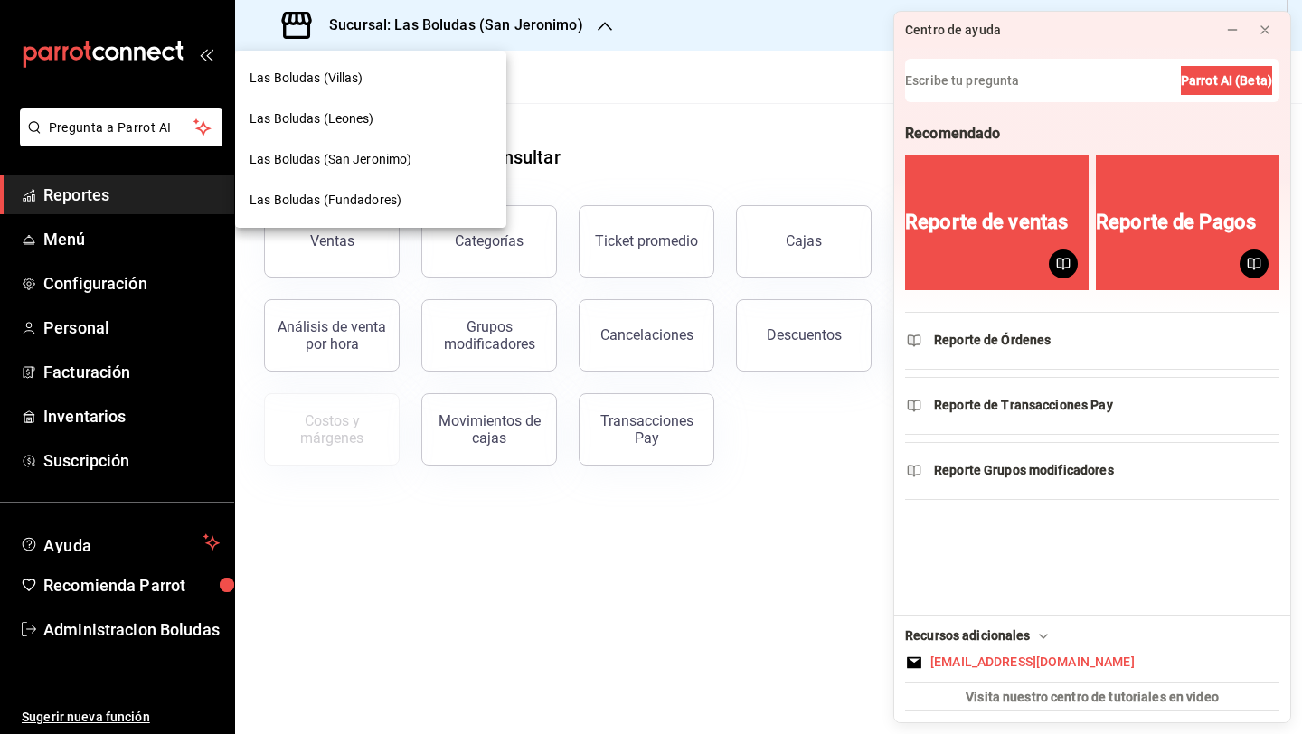
click at [390, 218] on div "Las Boludas (Fundadores)" at bounding box center [370, 200] width 271 height 41
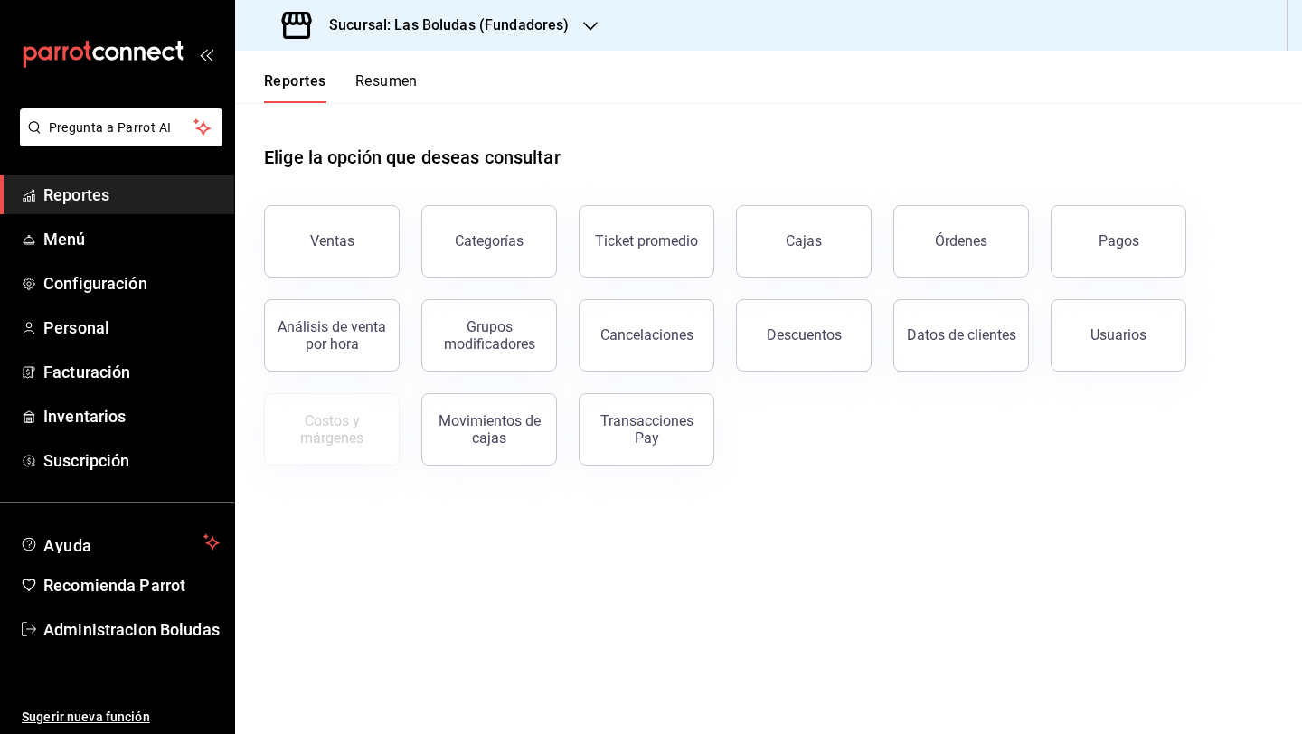
click at [474, 28] on h3 "Sucursal: Las Boludas (Fundadores)" at bounding box center [442, 25] width 254 height 22
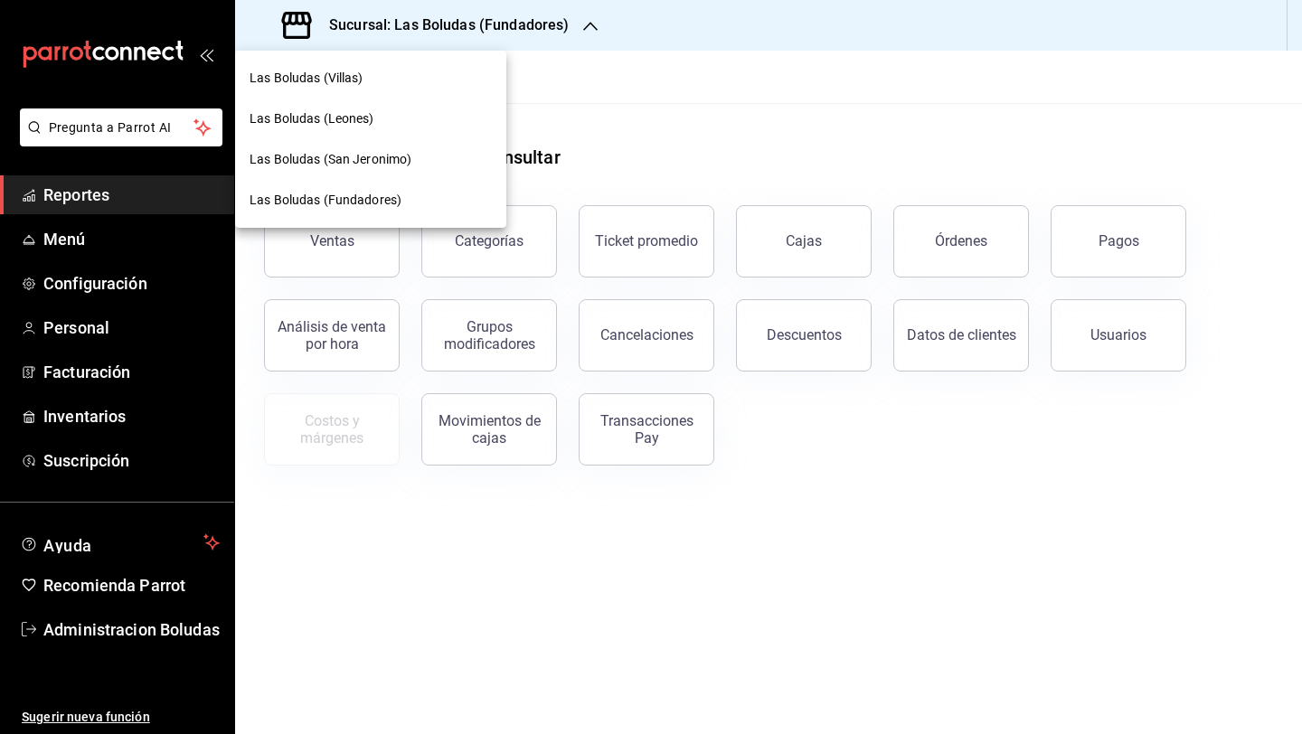
click at [410, 189] on div "Las Boludas (Fundadores)" at bounding box center [370, 200] width 271 height 41
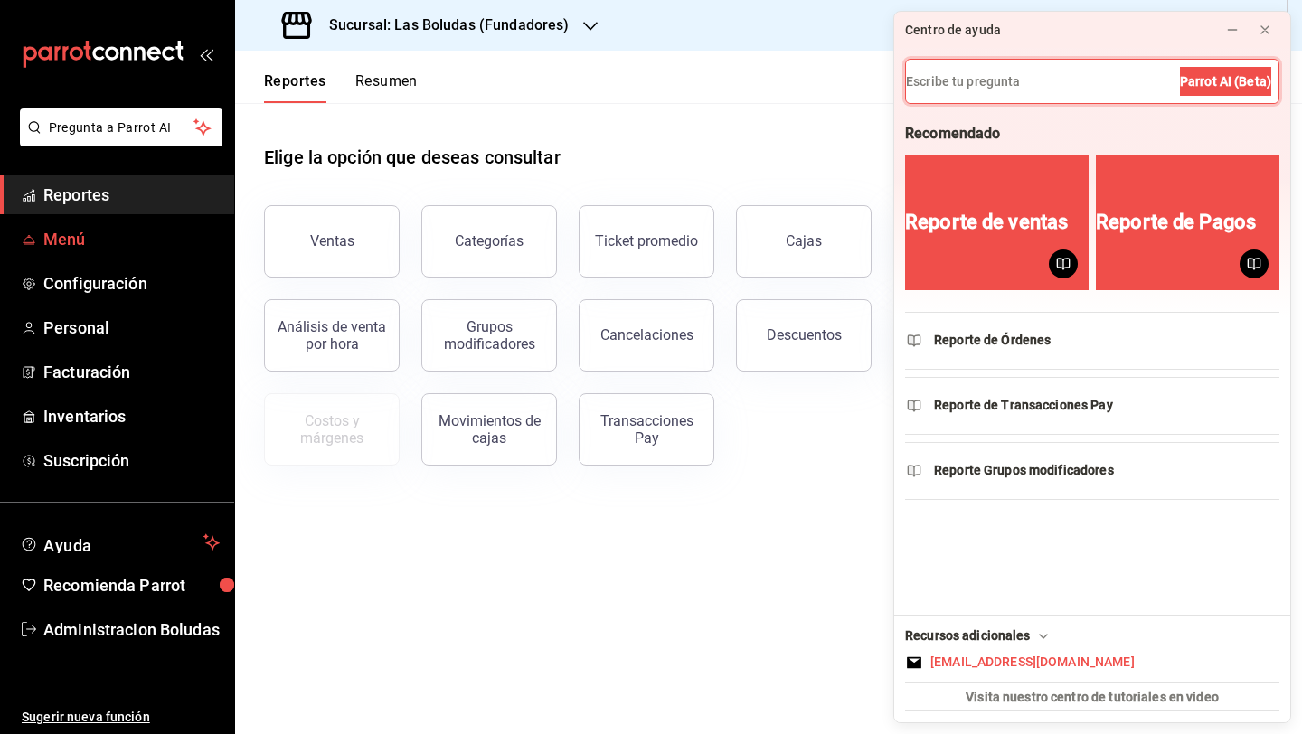
click at [138, 238] on span "Menú" at bounding box center [131, 239] width 176 height 24
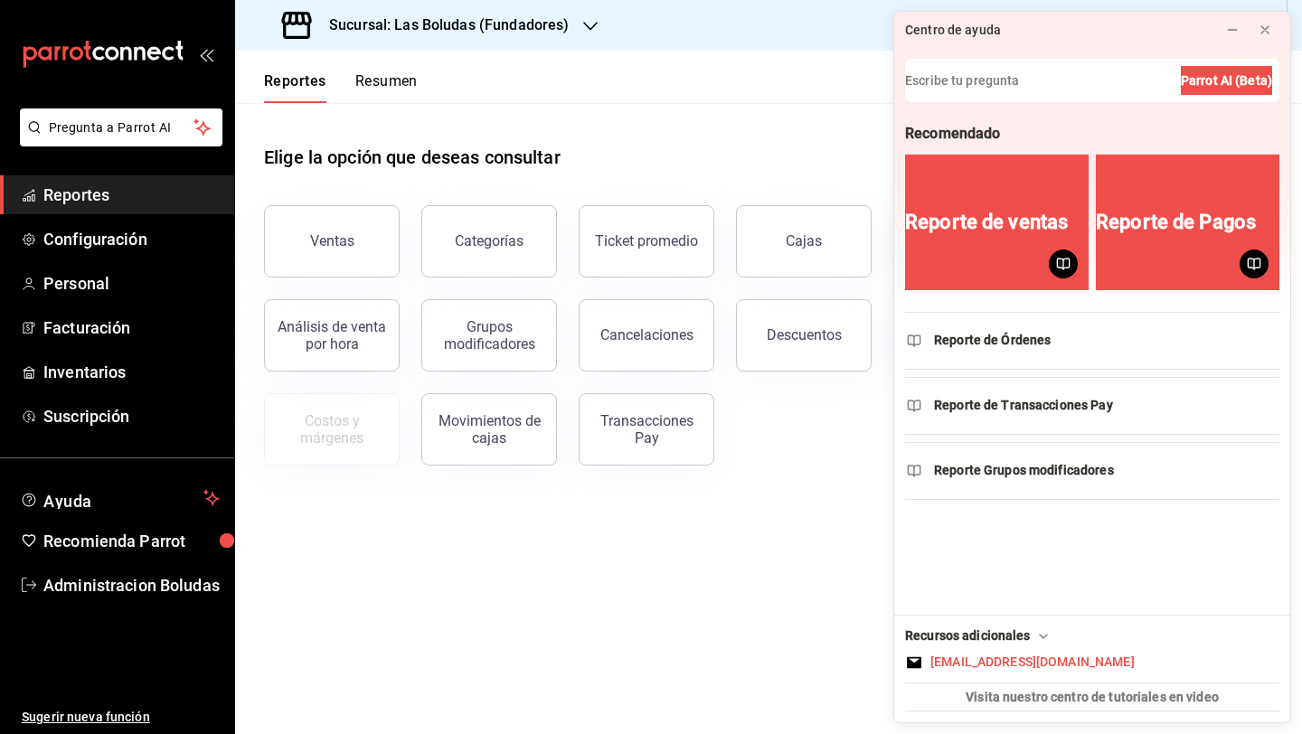
click at [485, 4] on div "Sucursal: Las Boludas (Fundadores)" at bounding box center [426, 25] width 355 height 51
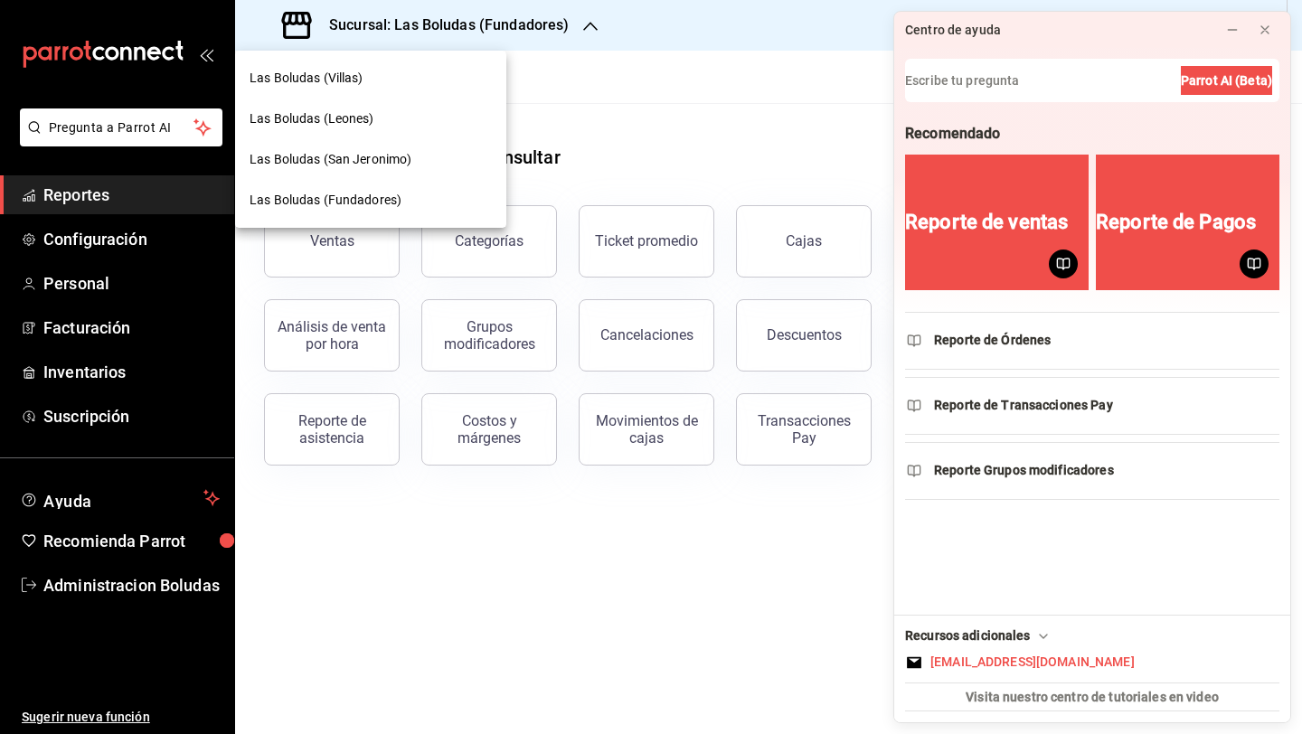
click at [348, 161] on span "Las Boludas (San Jeronimo)" at bounding box center [330, 159] width 162 height 19
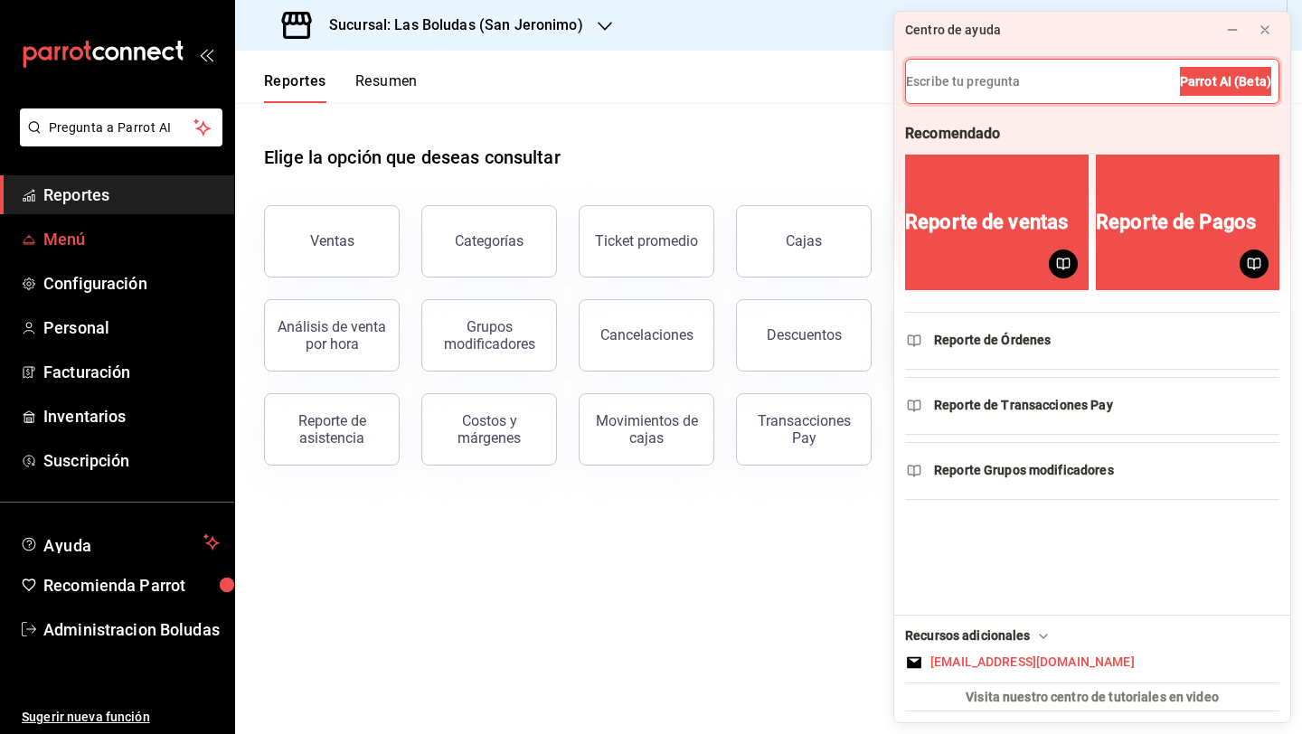
click at [165, 240] on span "Menú" at bounding box center [131, 239] width 176 height 24
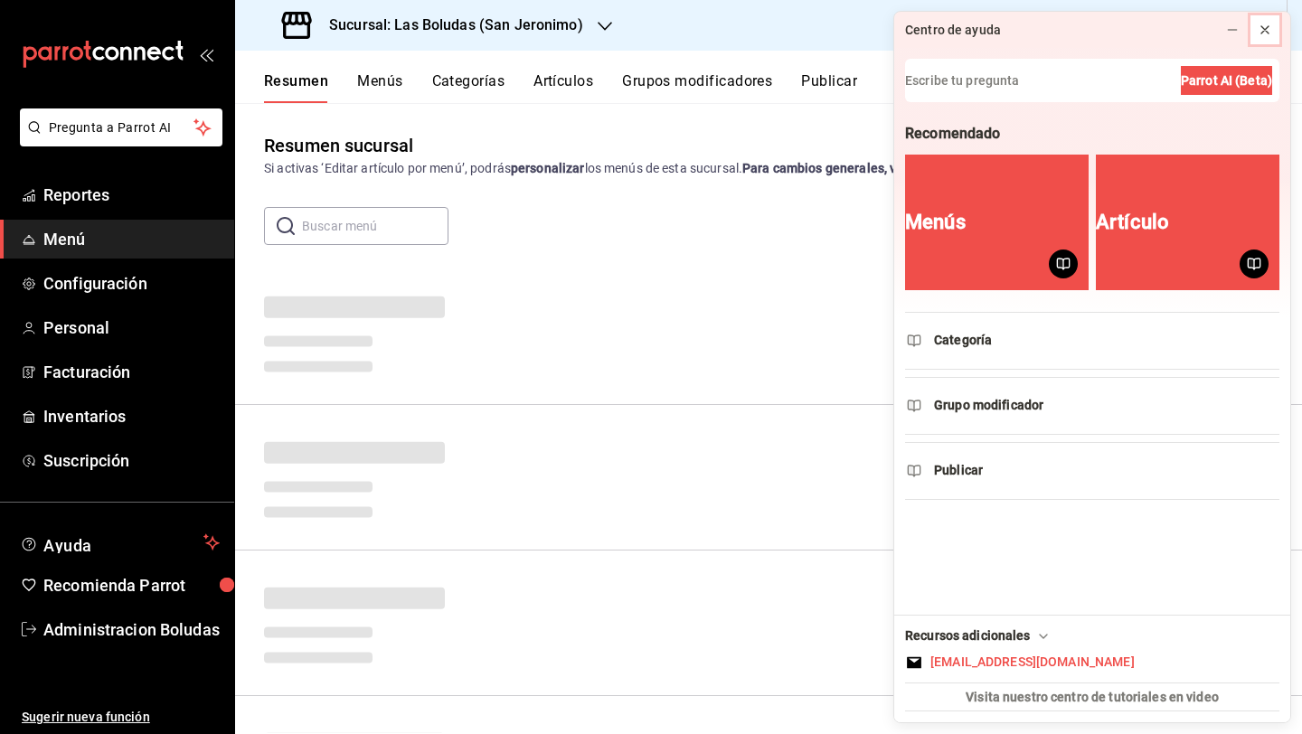
click at [1266, 32] on icon at bounding box center [1264, 29] width 7 height 7
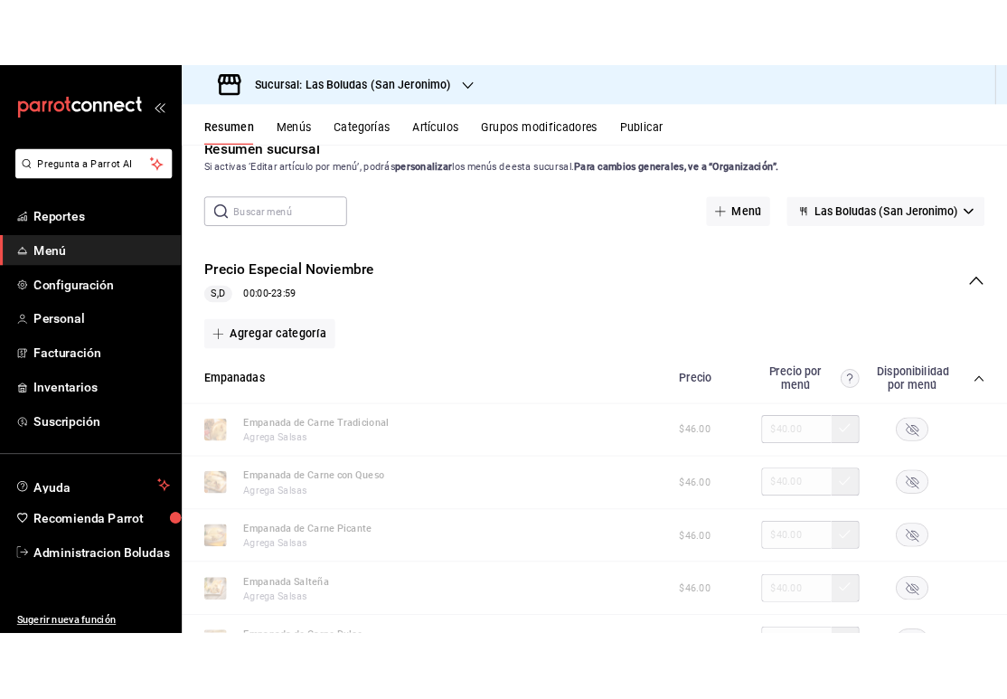
scroll to position [37, 0]
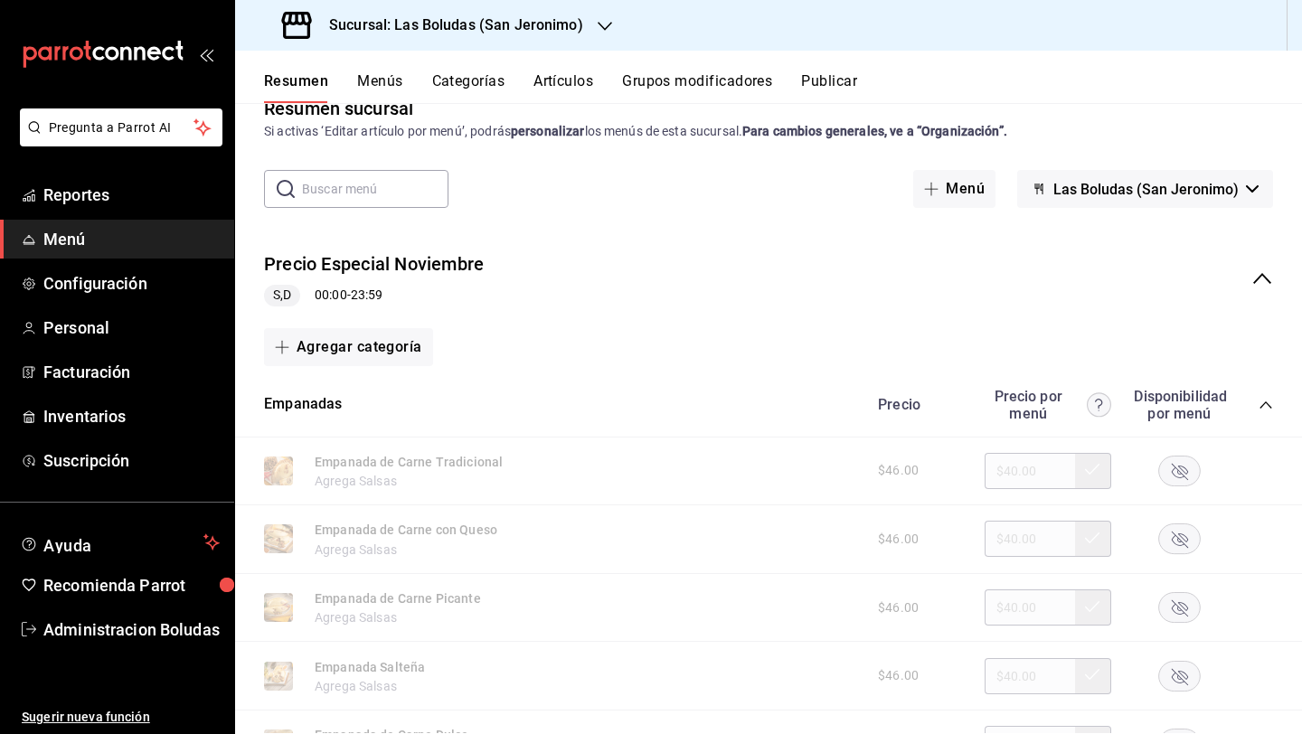
click at [1092, 191] on span "Las Boludas (San Jeronimo)" at bounding box center [1145, 189] width 185 height 17
click at [1095, 194] on div at bounding box center [651, 367] width 1302 height 734
click at [489, 24] on h3 "Sucursal: Las Boludas (San Jeronimo)" at bounding box center [449, 25] width 268 height 22
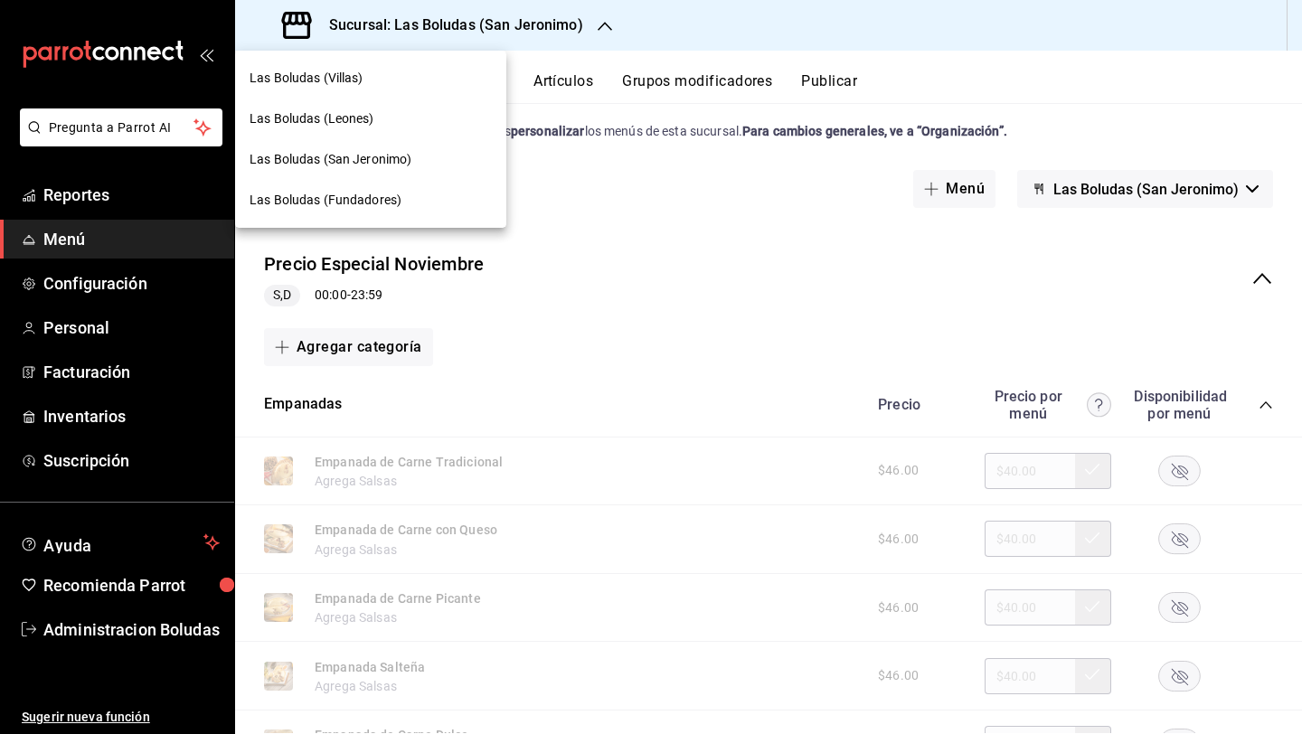
click at [394, 193] on span "Las Boludas (Fundadores)" at bounding box center [325, 200] width 152 height 19
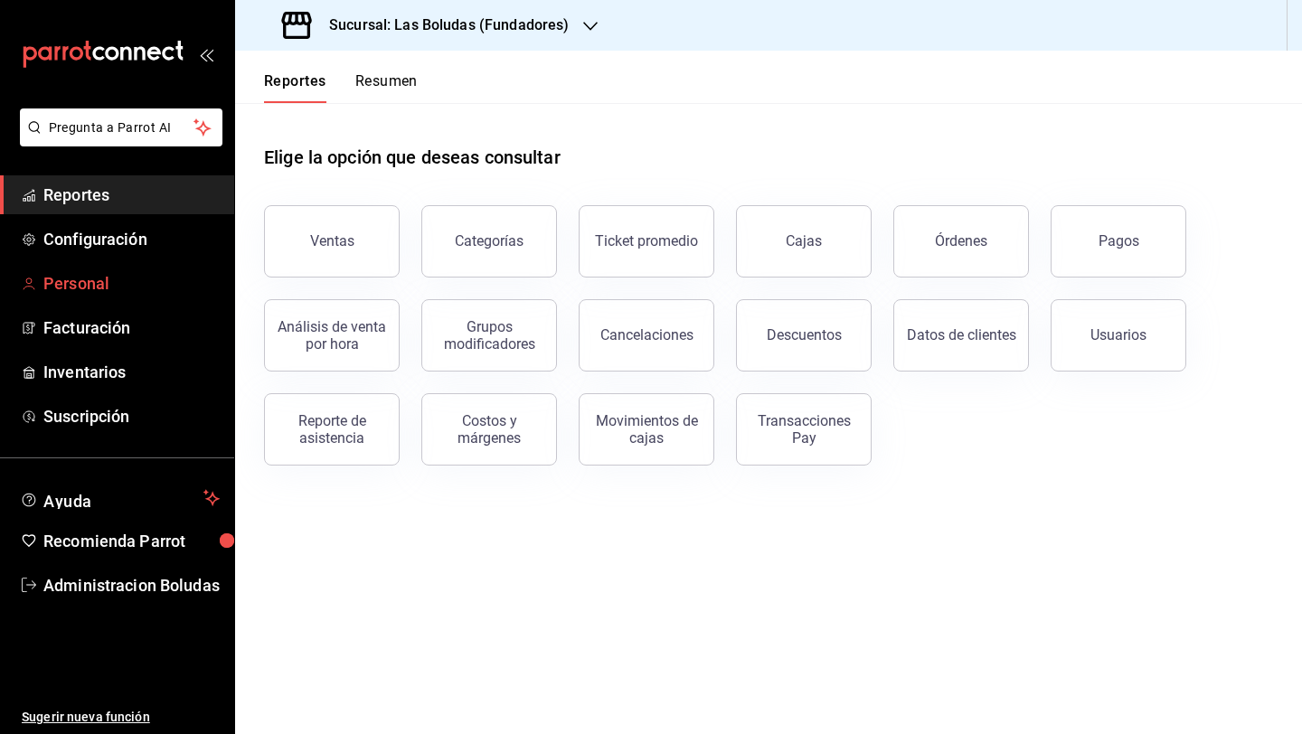
click at [154, 281] on span "Personal" at bounding box center [131, 283] width 176 height 24
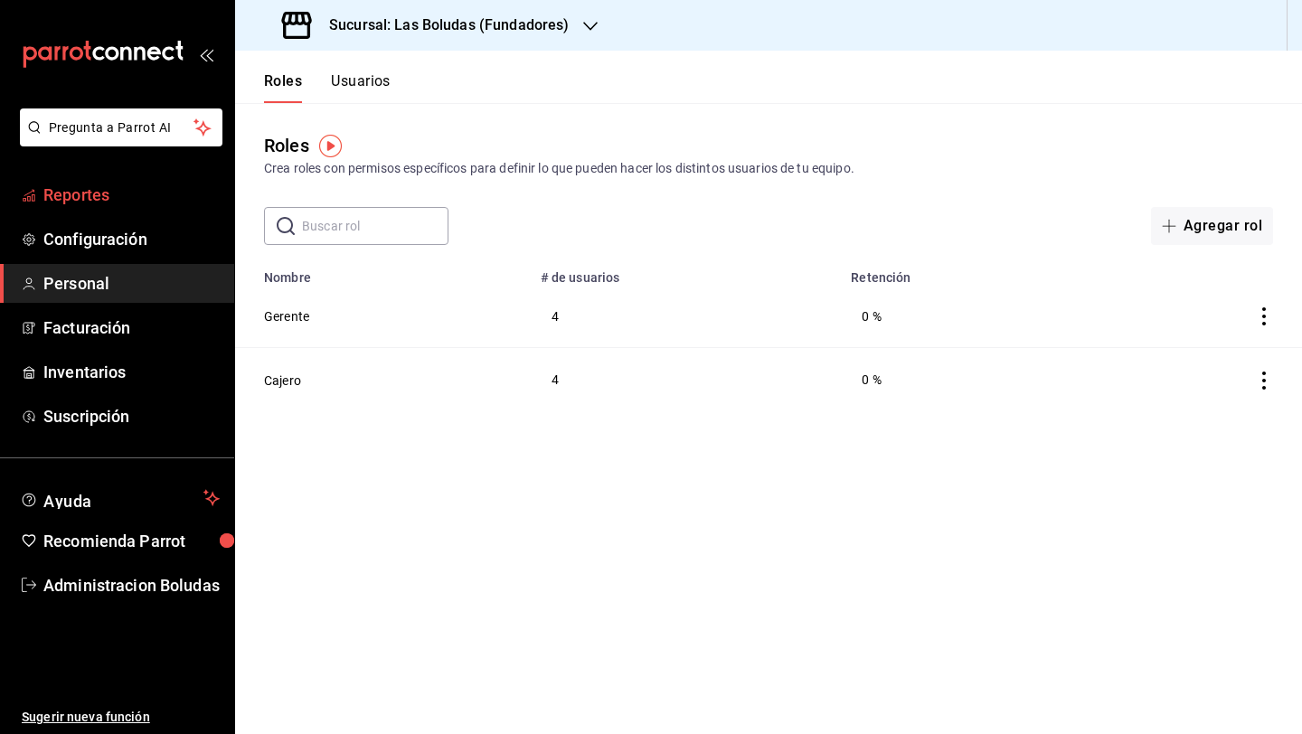
click at [132, 198] on span "Reportes" at bounding box center [131, 195] width 176 height 24
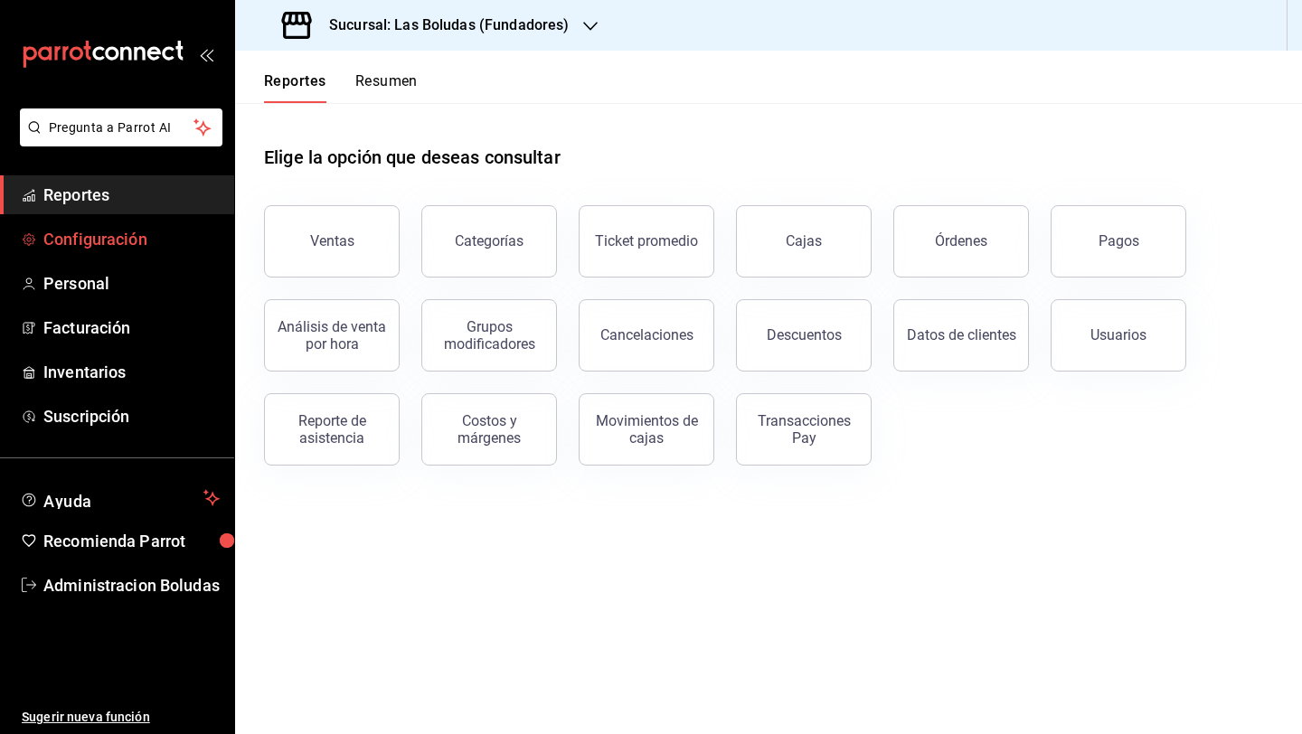
click at [146, 241] on span "Configuración" at bounding box center [131, 239] width 176 height 24
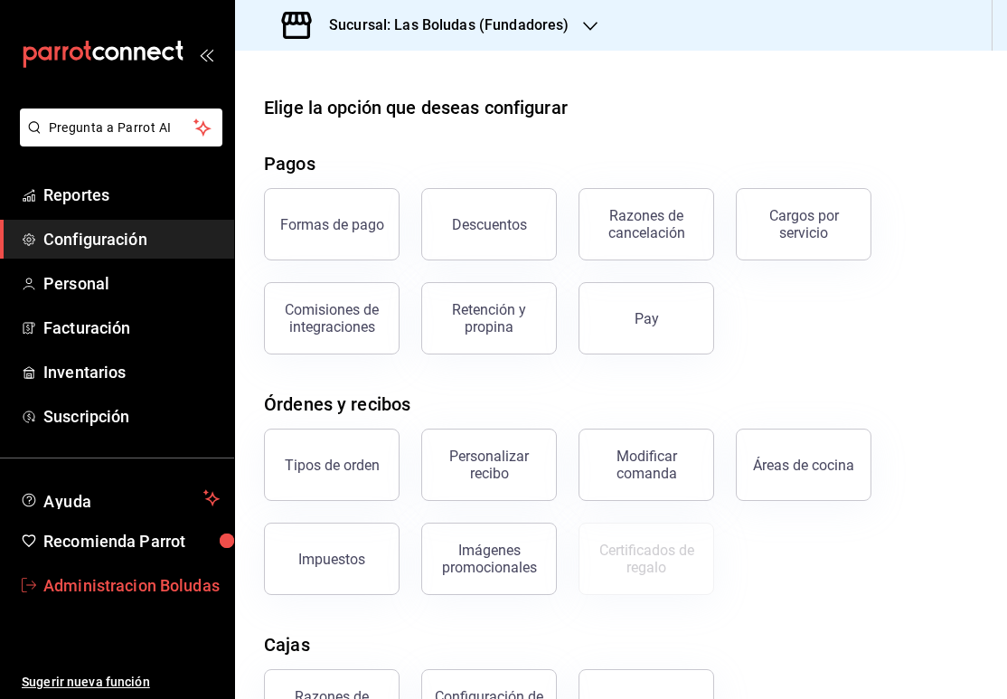
click at [142, 577] on span "Administracion Boludas" at bounding box center [131, 585] width 176 height 24
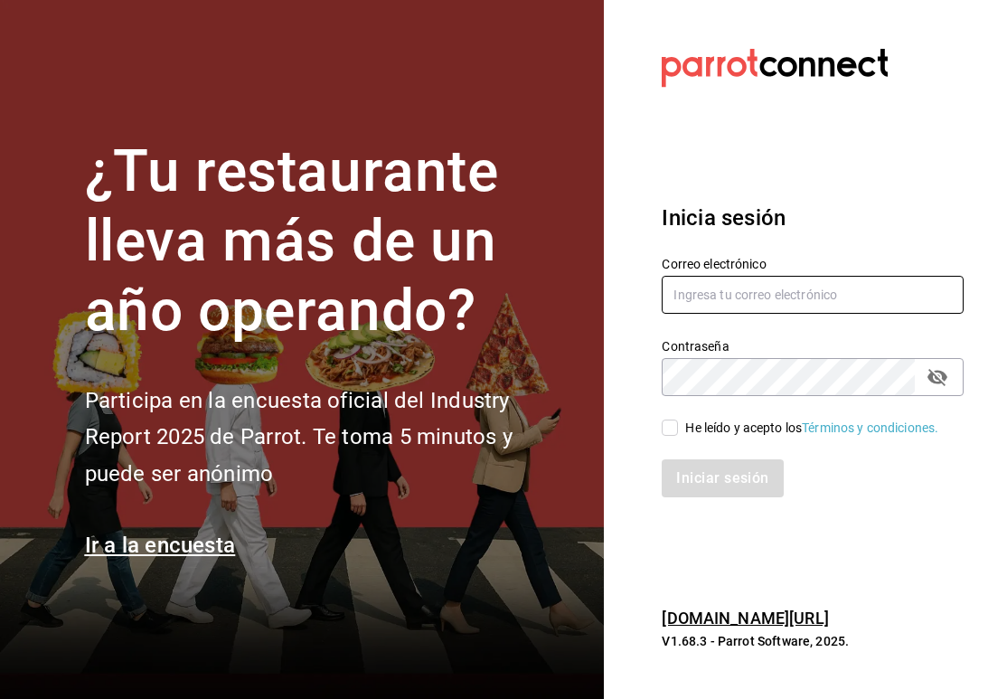
click at [731, 311] on input "text" at bounding box center [813, 295] width 302 height 38
click at [736, 309] on input "text" at bounding box center [813, 295] width 302 height 38
type input "cheboludas5@gmail.com"
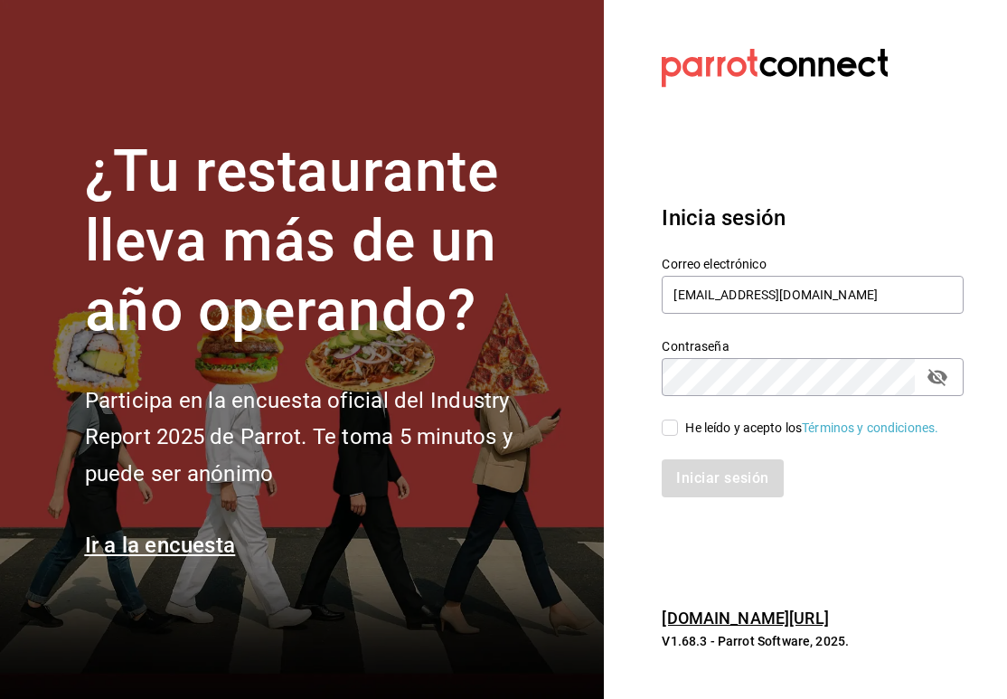
click at [676, 422] on input "He leído y acepto los Términos y condiciones." at bounding box center [670, 427] width 16 height 16
checkbox input "true"
click at [697, 486] on button "Iniciar sesión" at bounding box center [723, 478] width 123 height 38
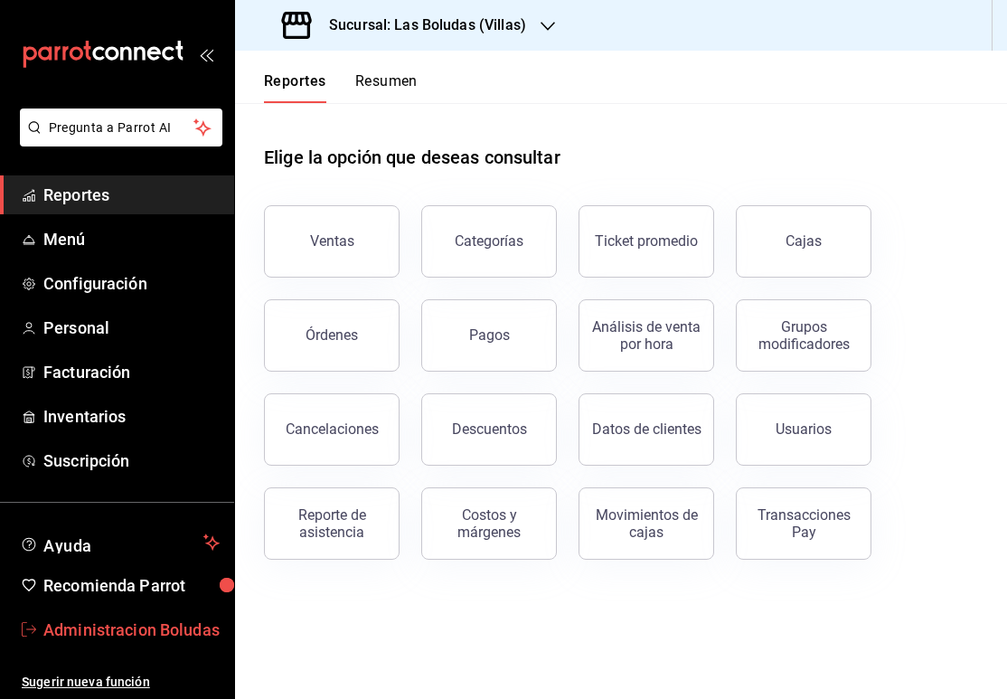
click at [102, 621] on span "Administracion Boludas" at bounding box center [131, 629] width 176 height 24
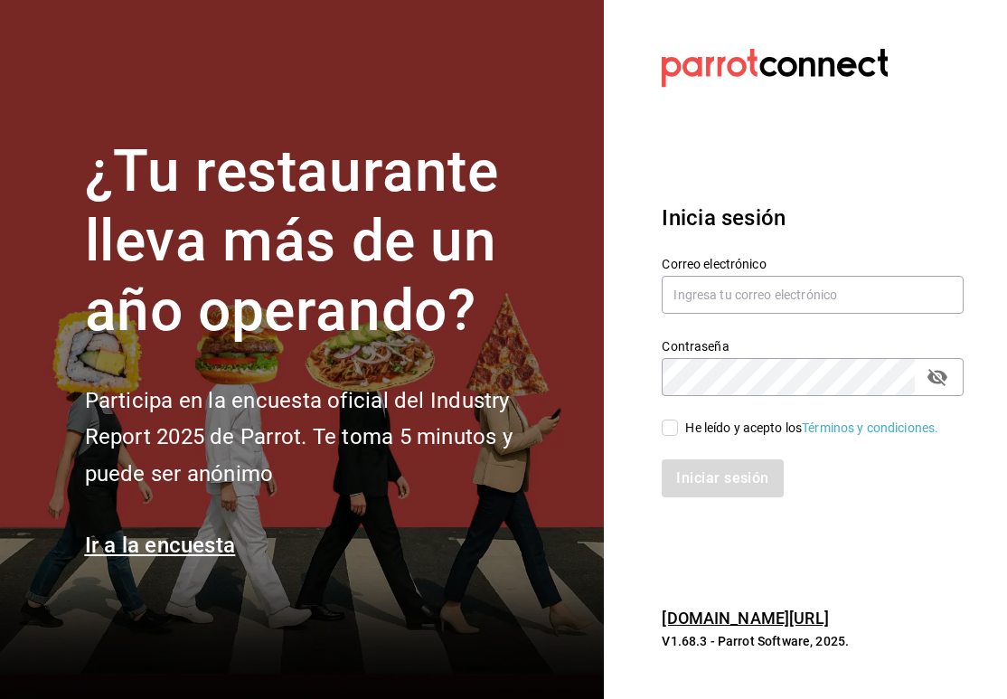
click at [775, 264] on label "Correo electrónico" at bounding box center [813, 264] width 302 height 13
click at [775, 268] on label "Correo electrónico" at bounding box center [813, 264] width 302 height 13
click at [780, 304] on input "text" at bounding box center [813, 295] width 302 height 38
type input "cheboludas5@gmail.com"
click at [672, 427] on input "He leído y acepto los Términos y condiciones." at bounding box center [670, 427] width 16 height 16
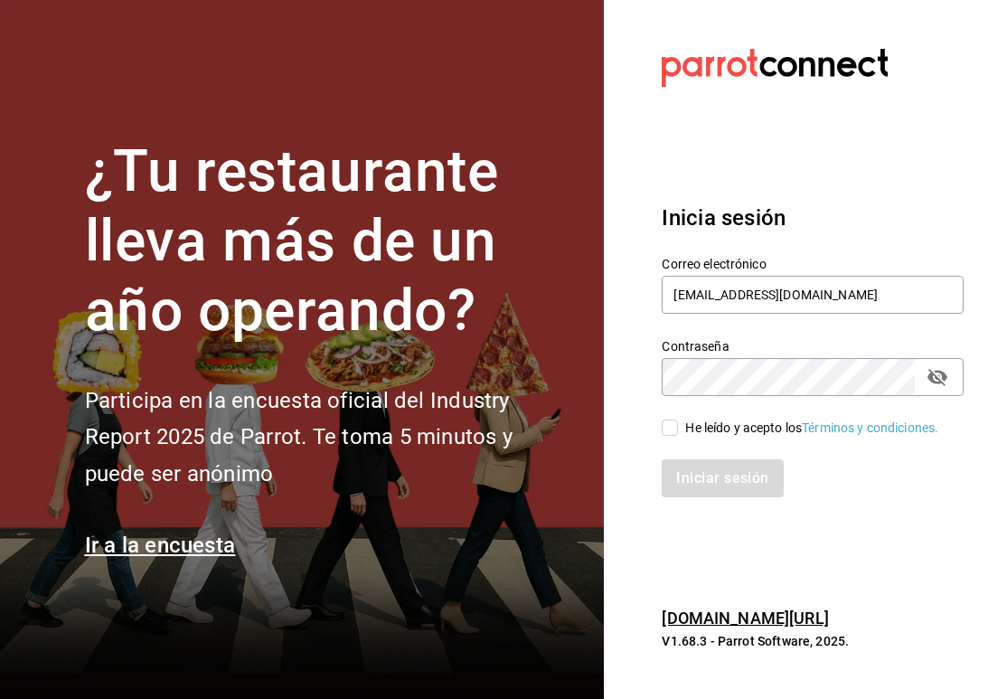
checkbox input "true"
click at [684, 492] on button "Iniciar sesión" at bounding box center [723, 478] width 123 height 38
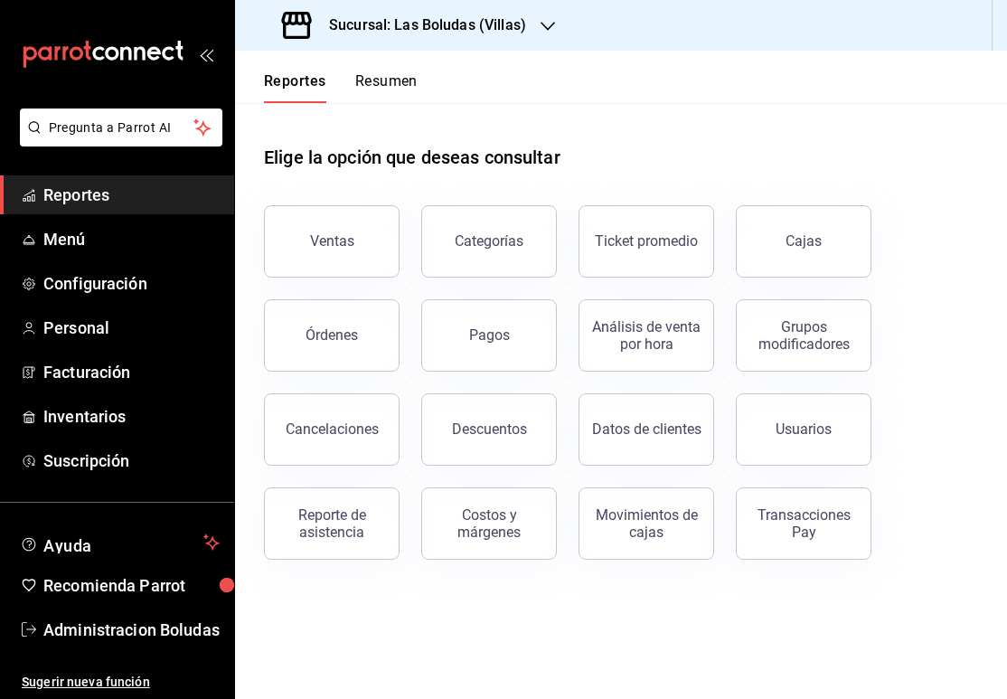
click at [516, 15] on h3 "Sucursal: Las Boludas (Villas)" at bounding box center [421, 25] width 212 height 22
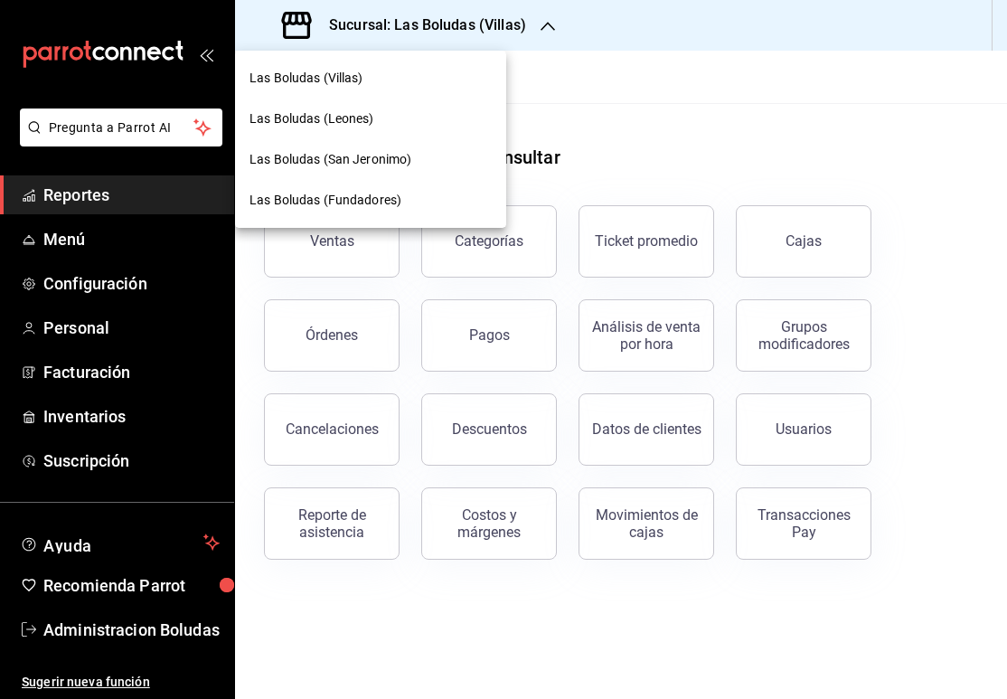
click at [368, 203] on span "Las Boludas (Fundadores)" at bounding box center [325, 200] width 152 height 19
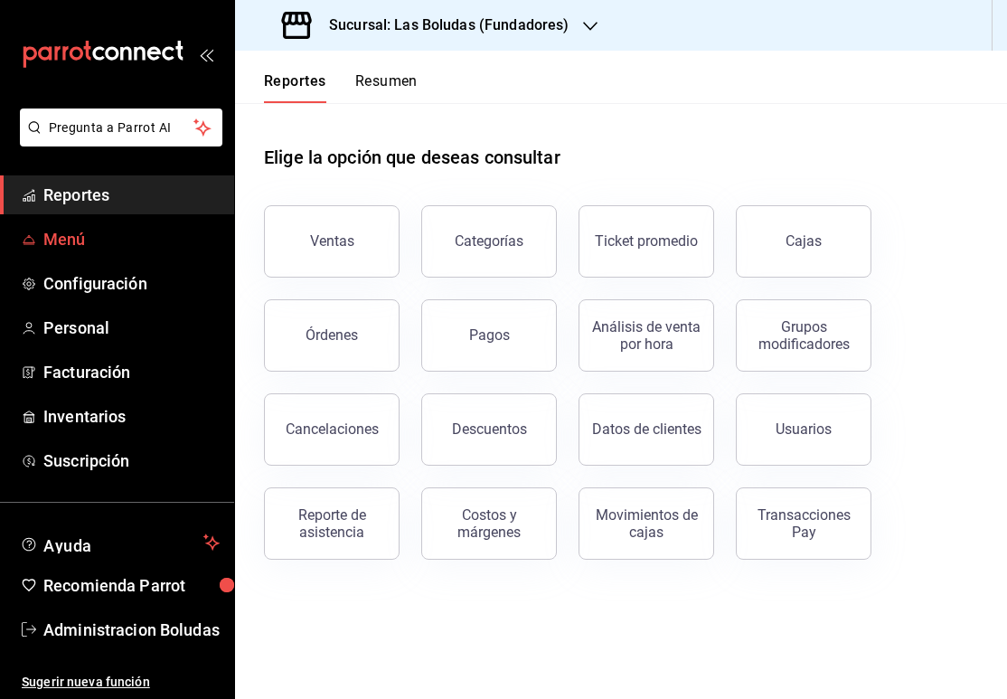
click at [123, 245] on span "Menú" at bounding box center [131, 239] width 176 height 24
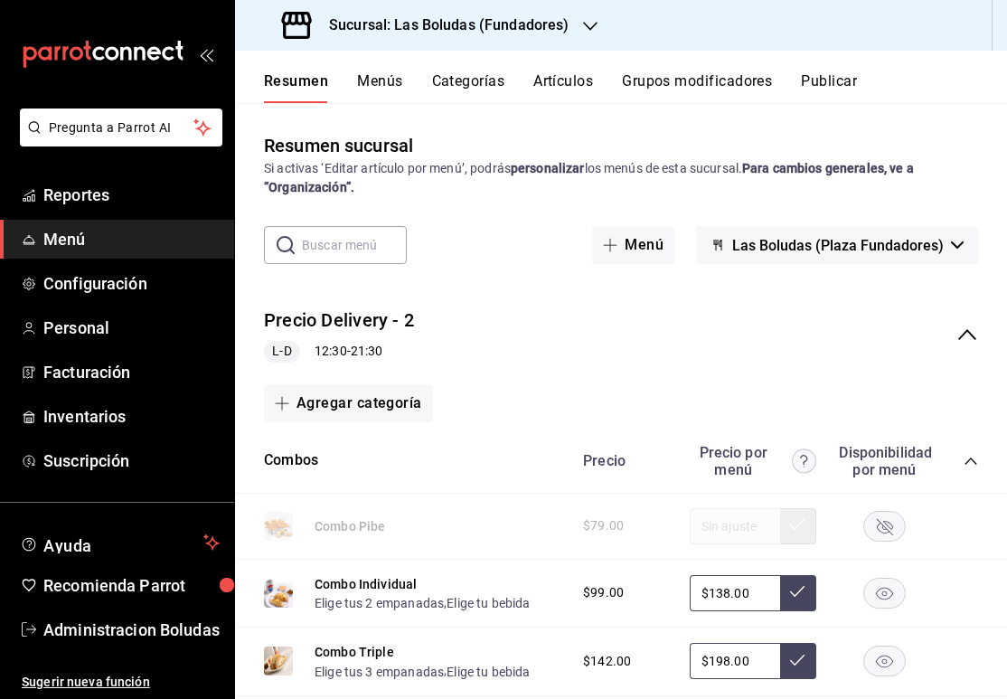
scroll to position [143, 0]
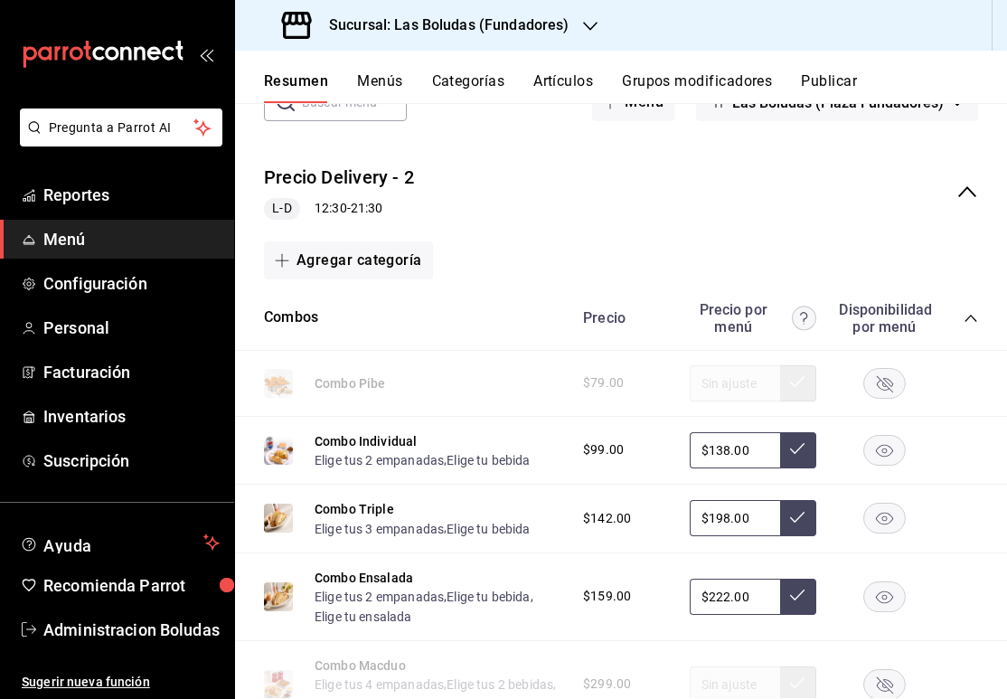
click at [480, 86] on button "Categorías" at bounding box center [468, 87] width 73 height 31
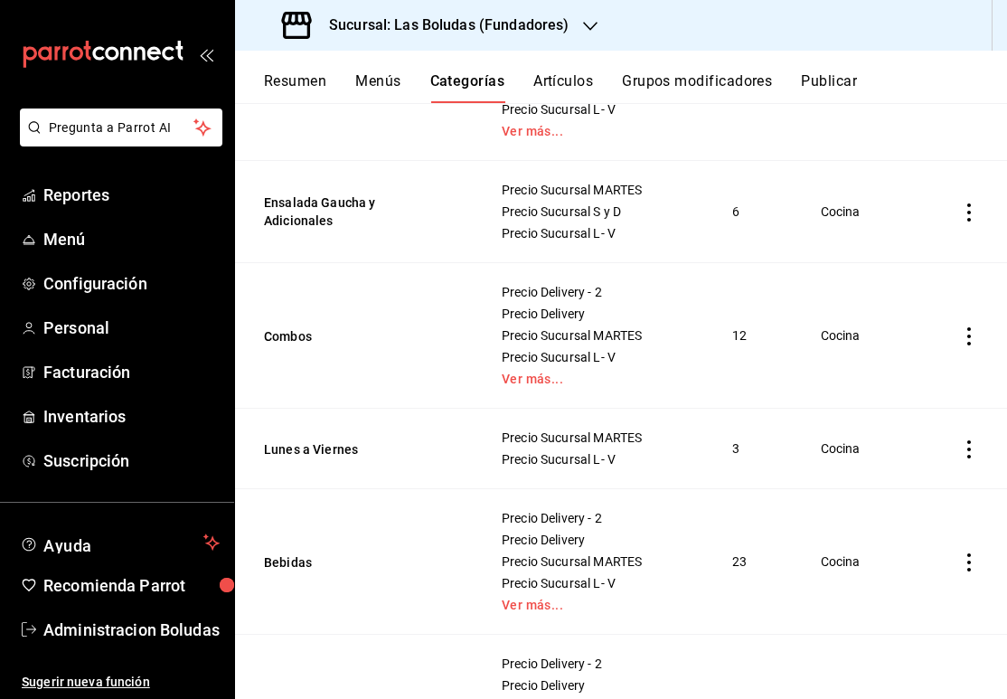
scroll to position [534, 0]
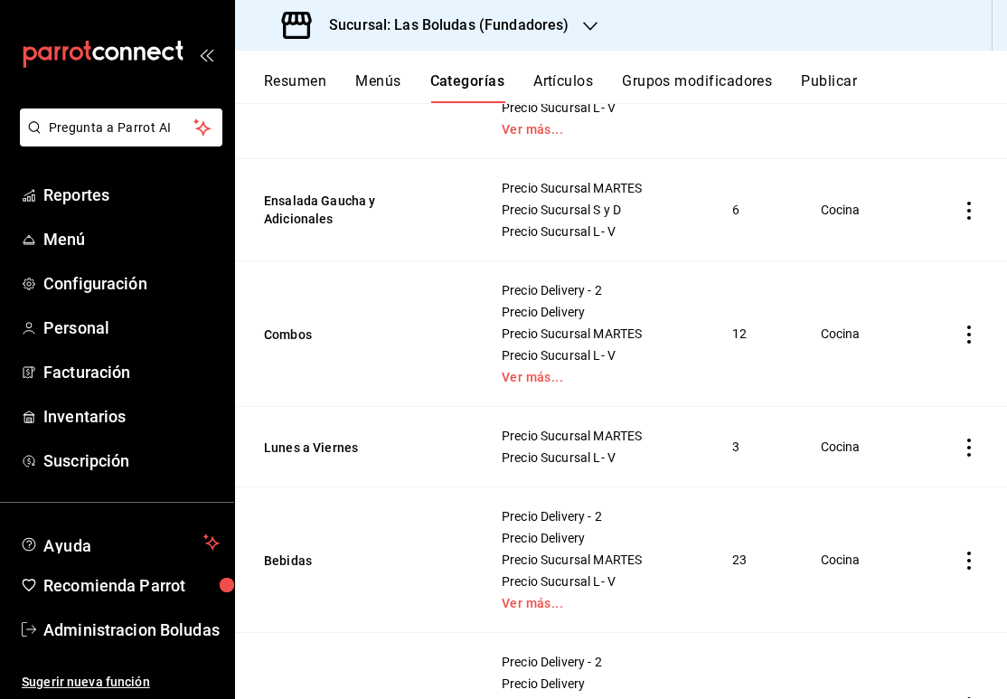
click at [968, 441] on icon "actions" at bounding box center [969, 447] width 4 height 18
click at [926, 484] on span "Editar" at bounding box center [914, 489] width 47 height 19
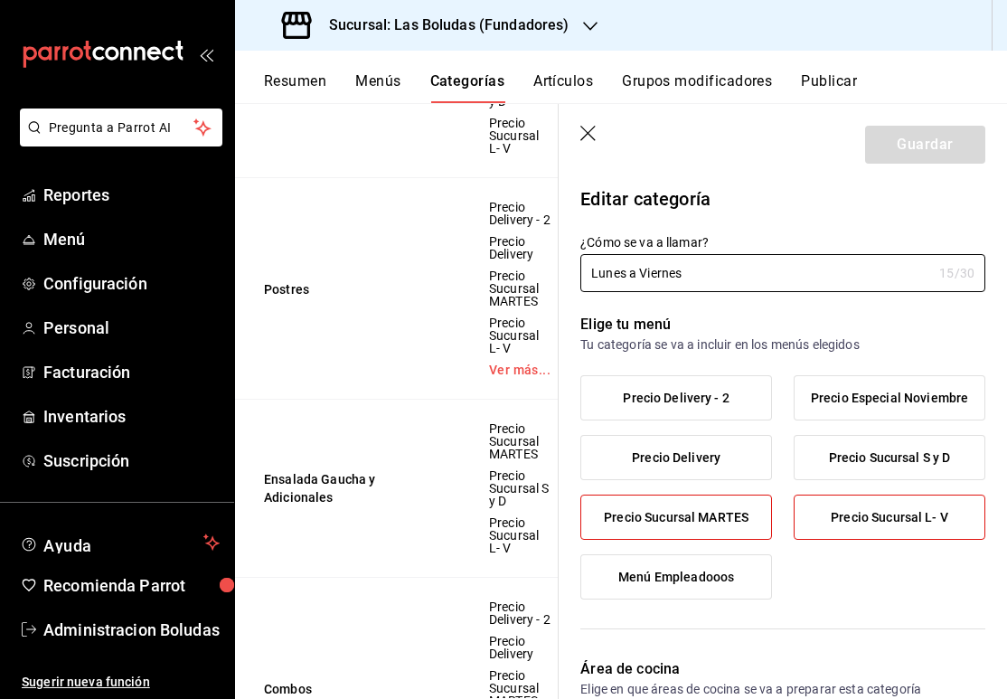
type input "8b883a2a-4510-41da-a706-41a9a489b18a"
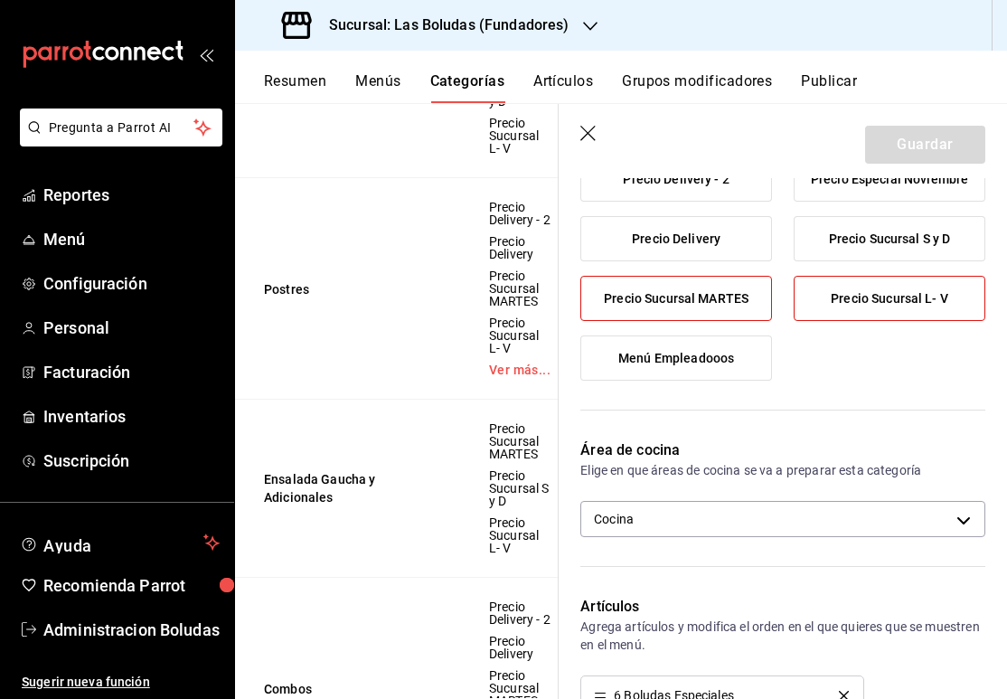
scroll to position [250, 0]
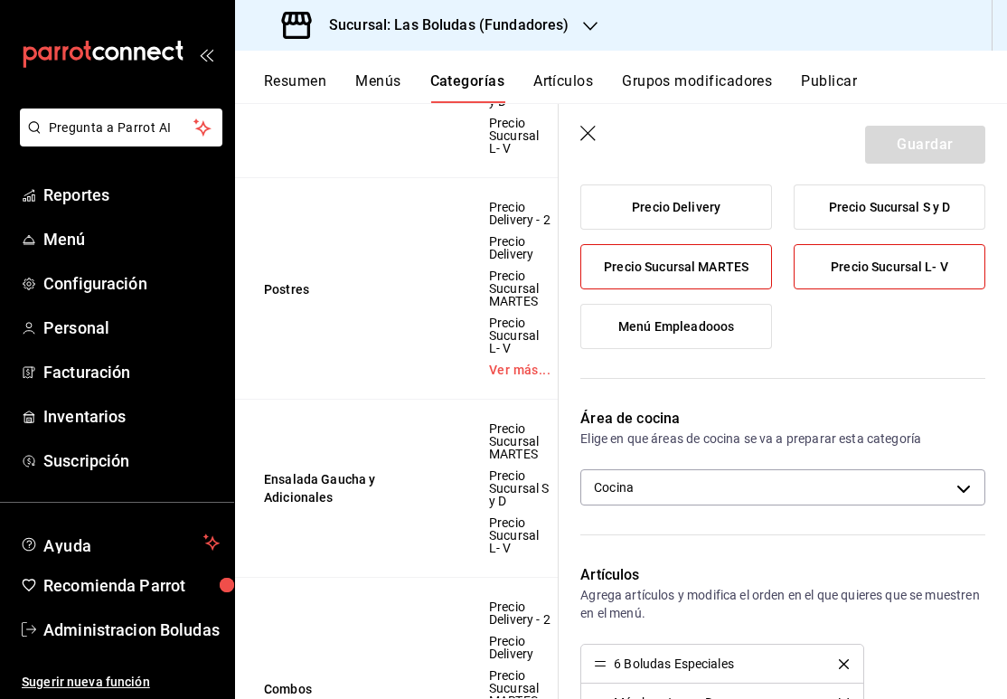
click at [688, 271] on span "Precio Sucursal MARTES" at bounding box center [676, 266] width 145 height 15
click at [0, 0] on input "Precio Sucursal MARTES" at bounding box center [0, 0] width 0 height 0
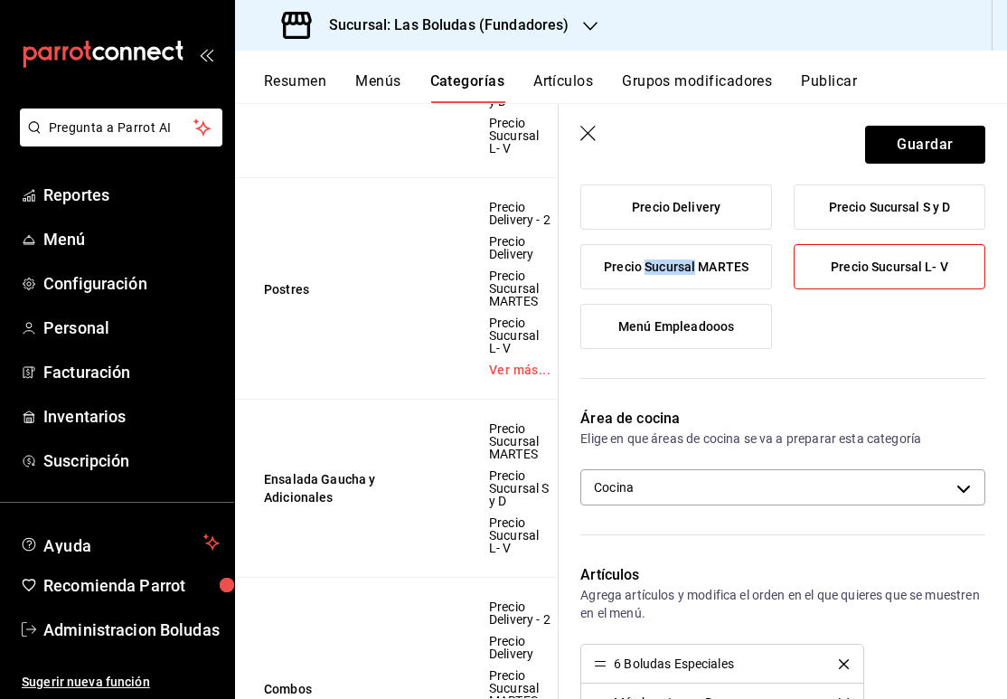
click at [687, 271] on span "Precio Sucursal MARTES" at bounding box center [676, 266] width 145 height 15
click at [0, 0] on input "Precio Sucursal MARTES" at bounding box center [0, 0] width 0 height 0
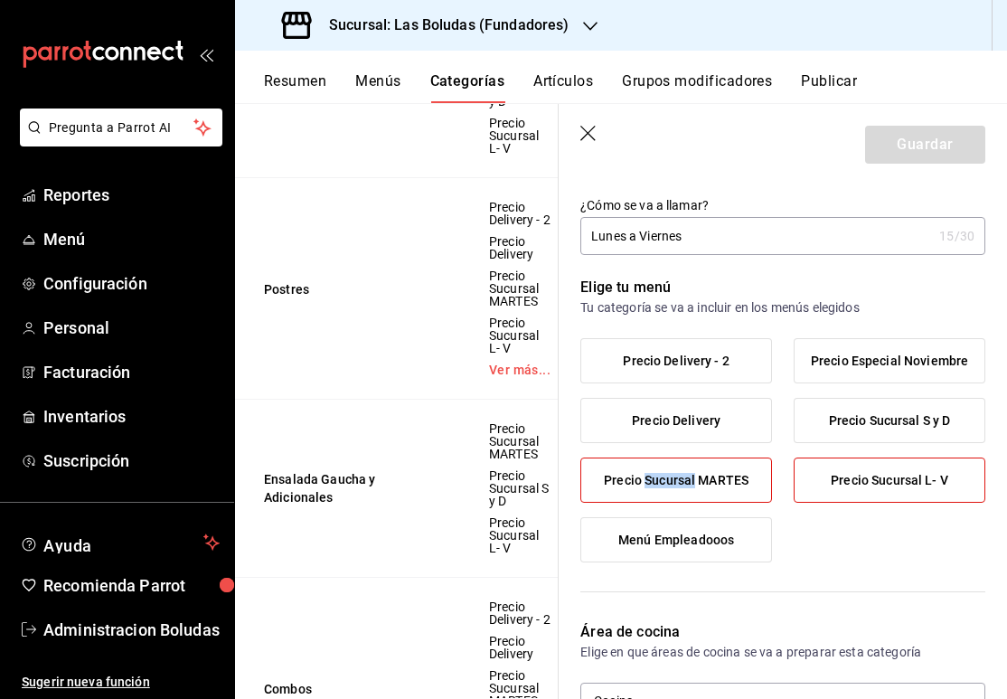
scroll to position [0, 0]
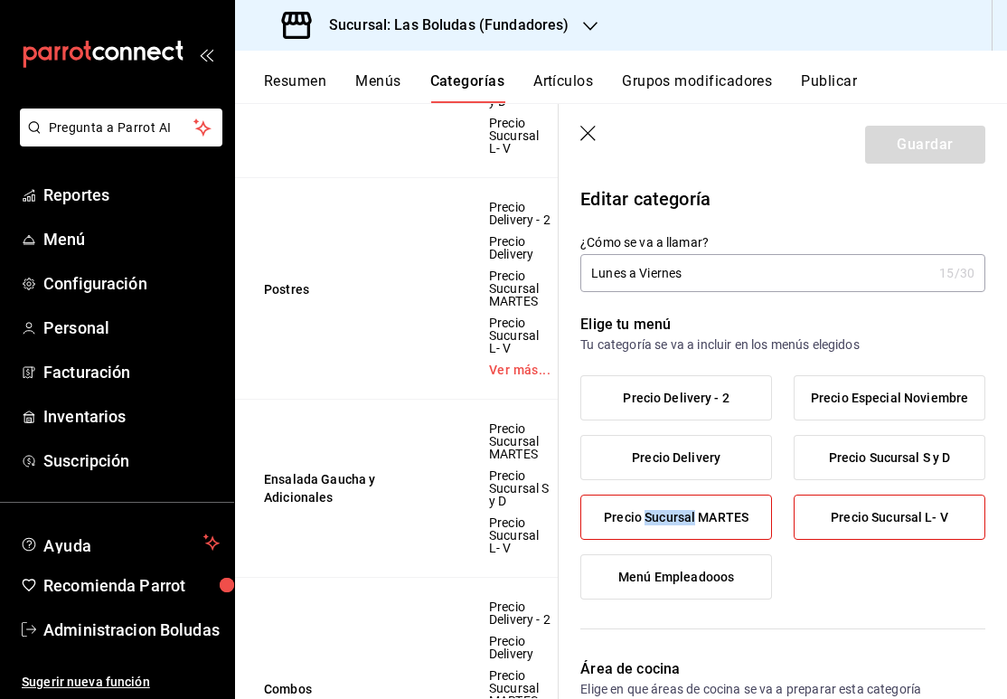
click at [583, 133] on icon "button" at bounding box center [589, 135] width 18 height 18
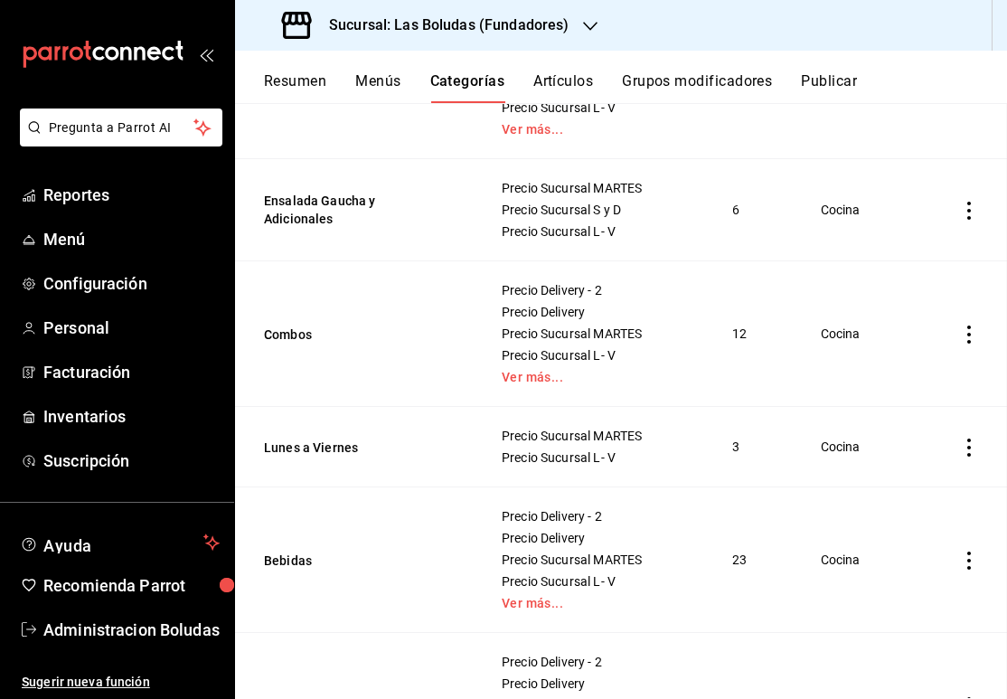
scroll to position [549, 0]
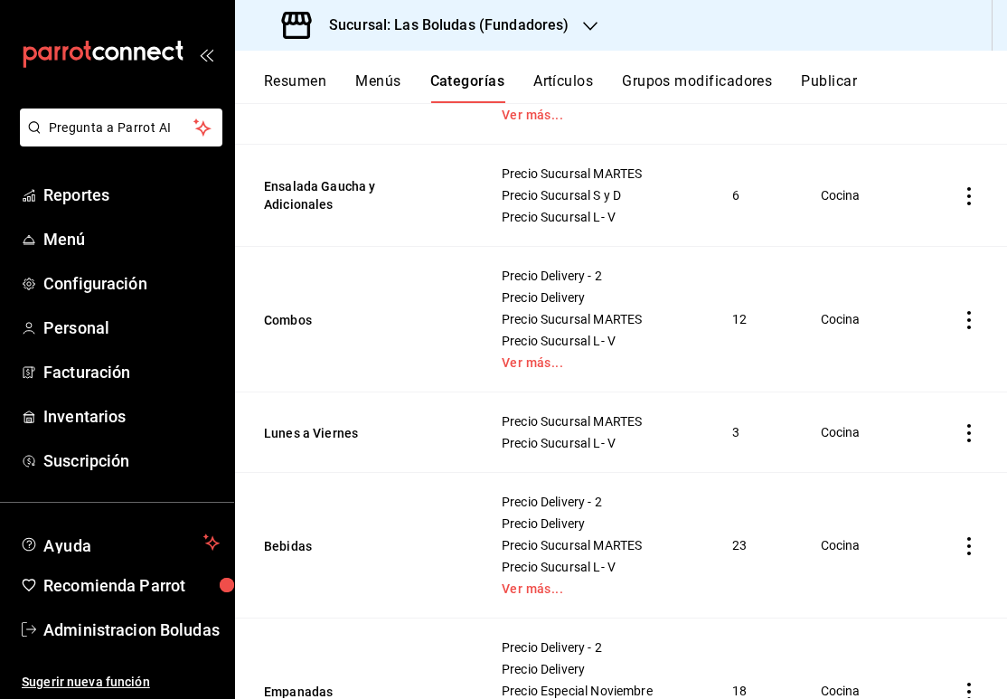
click at [668, 85] on button "Grupos modificadores" at bounding box center [697, 87] width 150 height 31
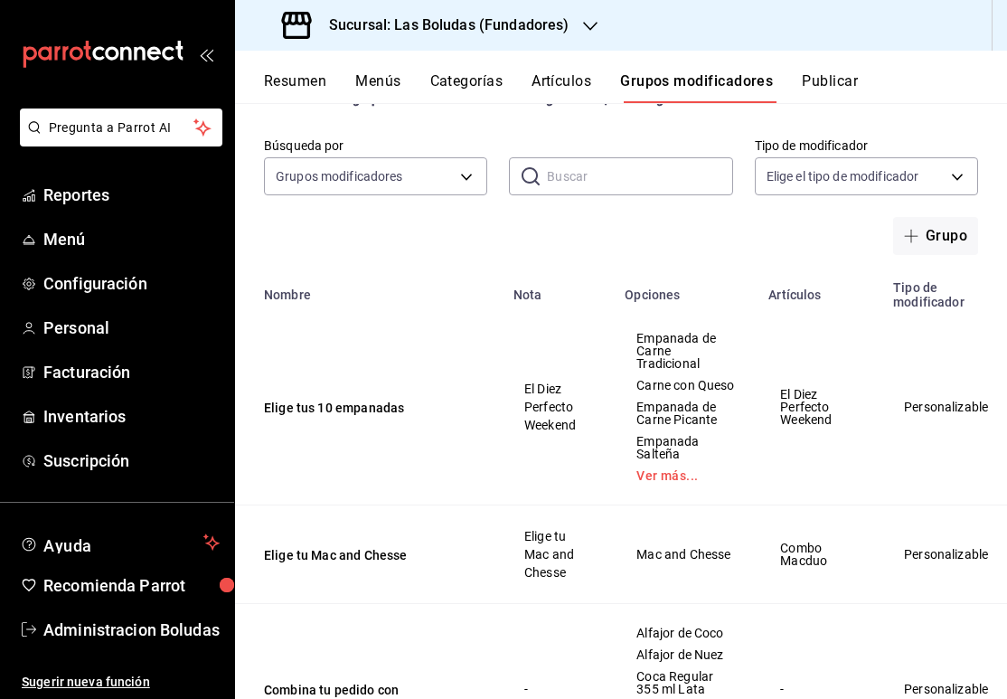
scroll to position [86, 0]
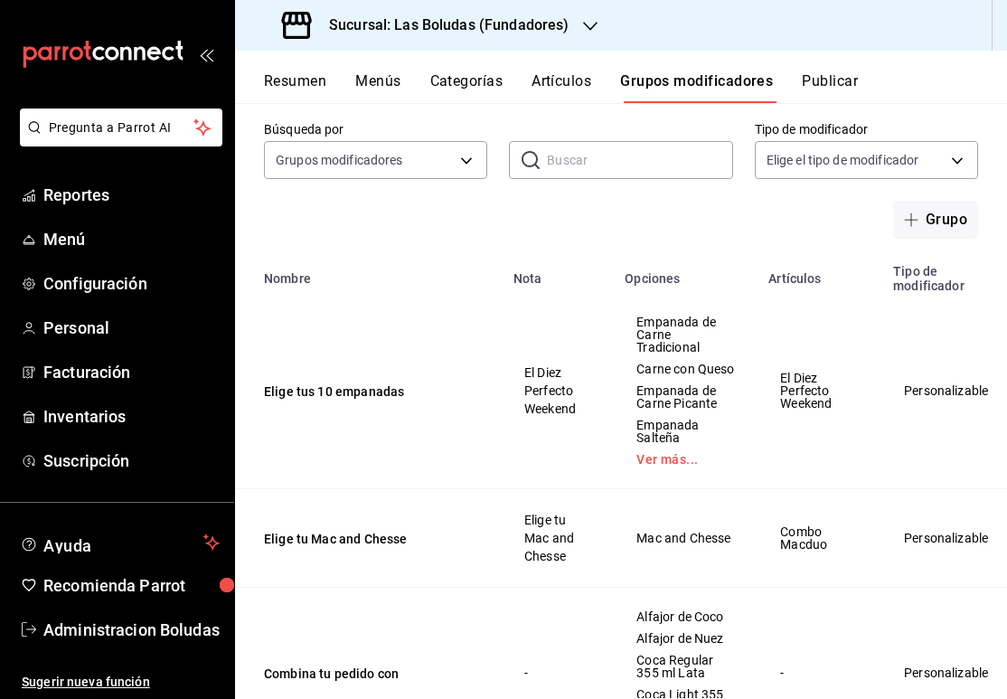
click at [692, 409] on span "Empanada de Carne Picante" at bounding box center [685, 396] width 99 height 25
click at [664, 466] on div "Empanada de Carne Tradicional Carne con Queso Empanada de Carne Picante Empanad…" at bounding box center [685, 391] width 100 height 152
click at [664, 465] on link "Ver más..." at bounding box center [685, 459] width 99 height 13
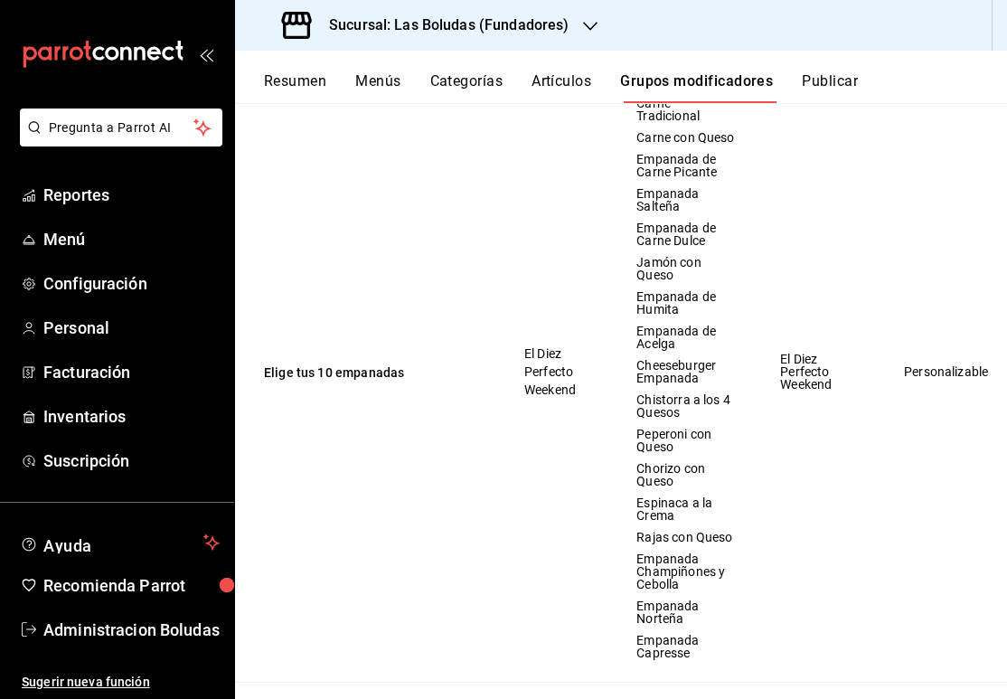
click at [530, 399] on td "El Diez Perfecto Weekend" at bounding box center [558, 371] width 111 height 621
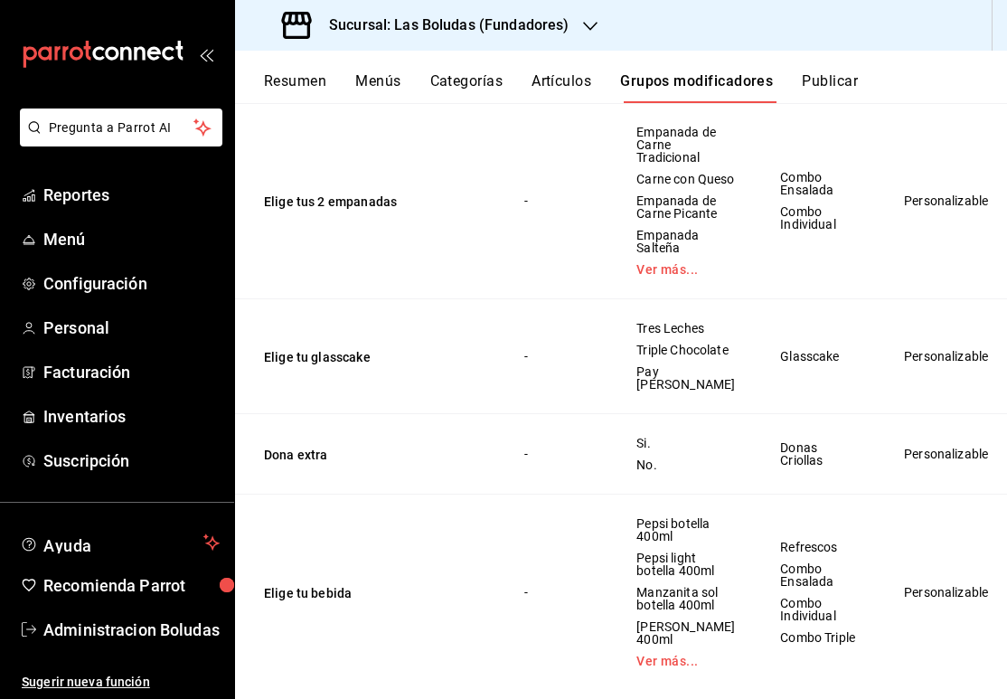
scroll to position [3980, 0]
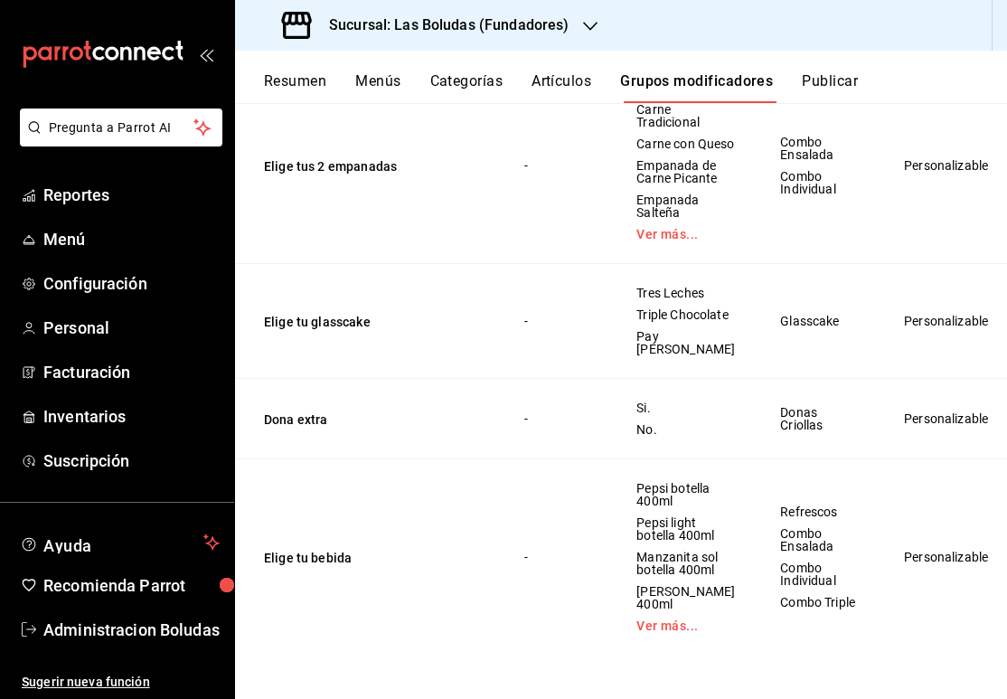
click at [394, 62] on div "Resumen Menús Categorías Artículos Grupos modificadores Publicar" at bounding box center [621, 77] width 772 height 52
click at [385, 84] on button "Menús" at bounding box center [377, 87] width 45 height 31
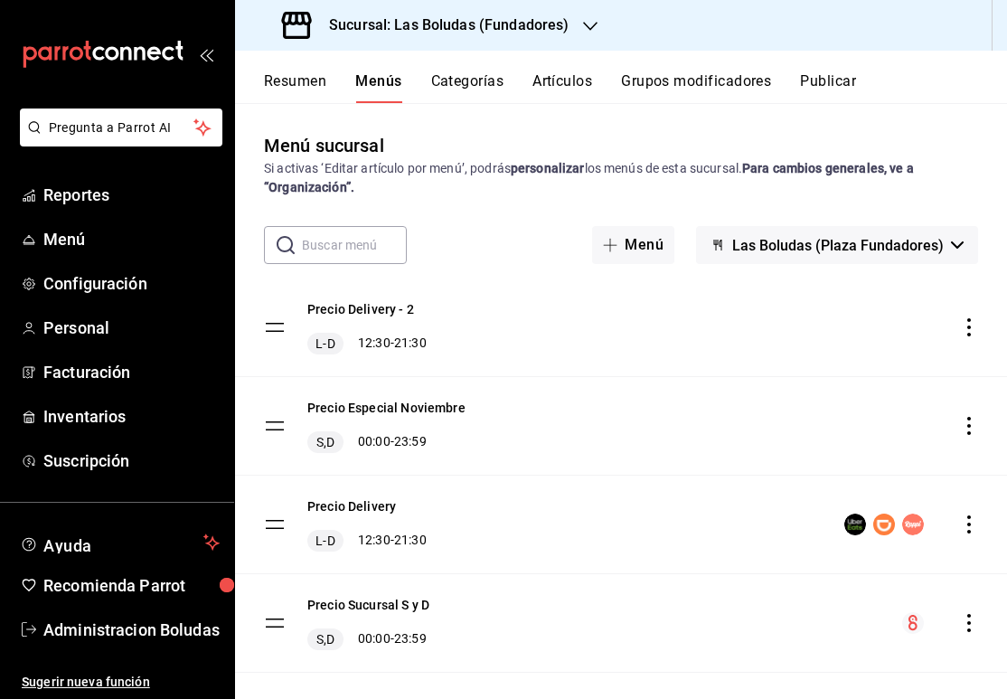
click at [466, 83] on button "Categorías" at bounding box center [467, 87] width 73 height 31
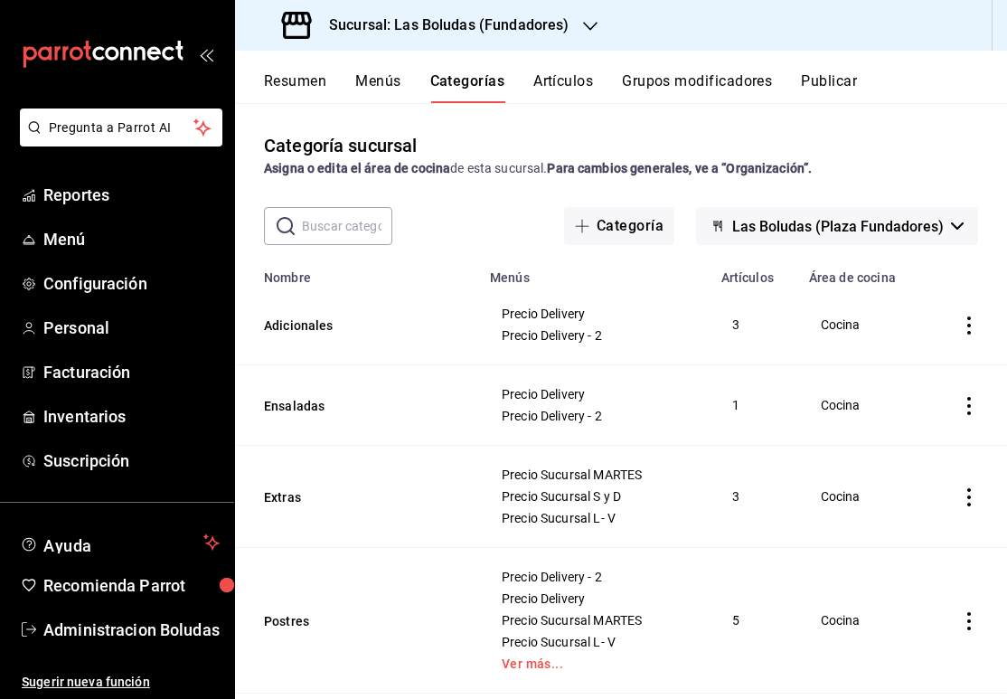
click at [571, 93] on button "Artículos" at bounding box center [563, 87] width 60 height 31
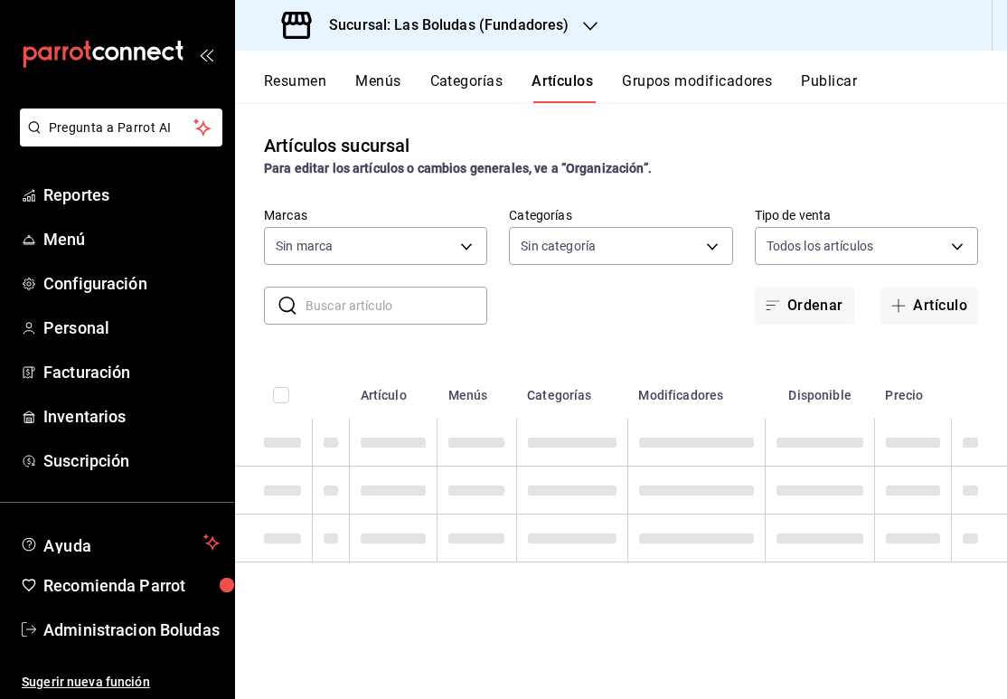
type input "2b139a4e-c3c2-4f61-b41a-1528defc6fba"
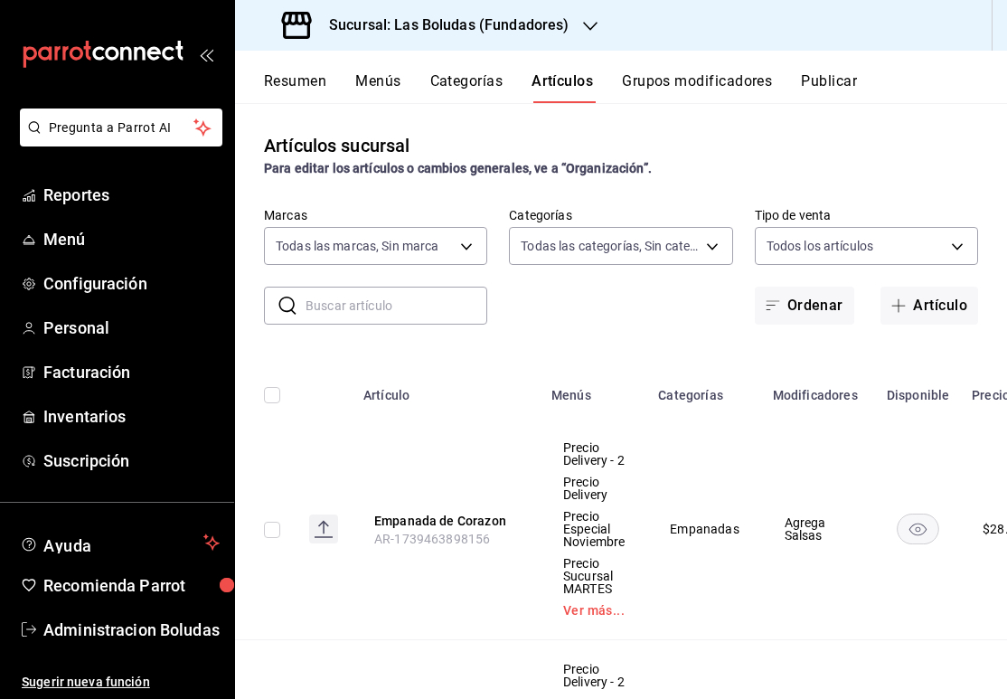
type input "8b880fa1-3cfd-483a-84a7-9a2c000a4de5,fa434ee7-a6f4-4558-bd93-6e852dd50d31,30d0b…"
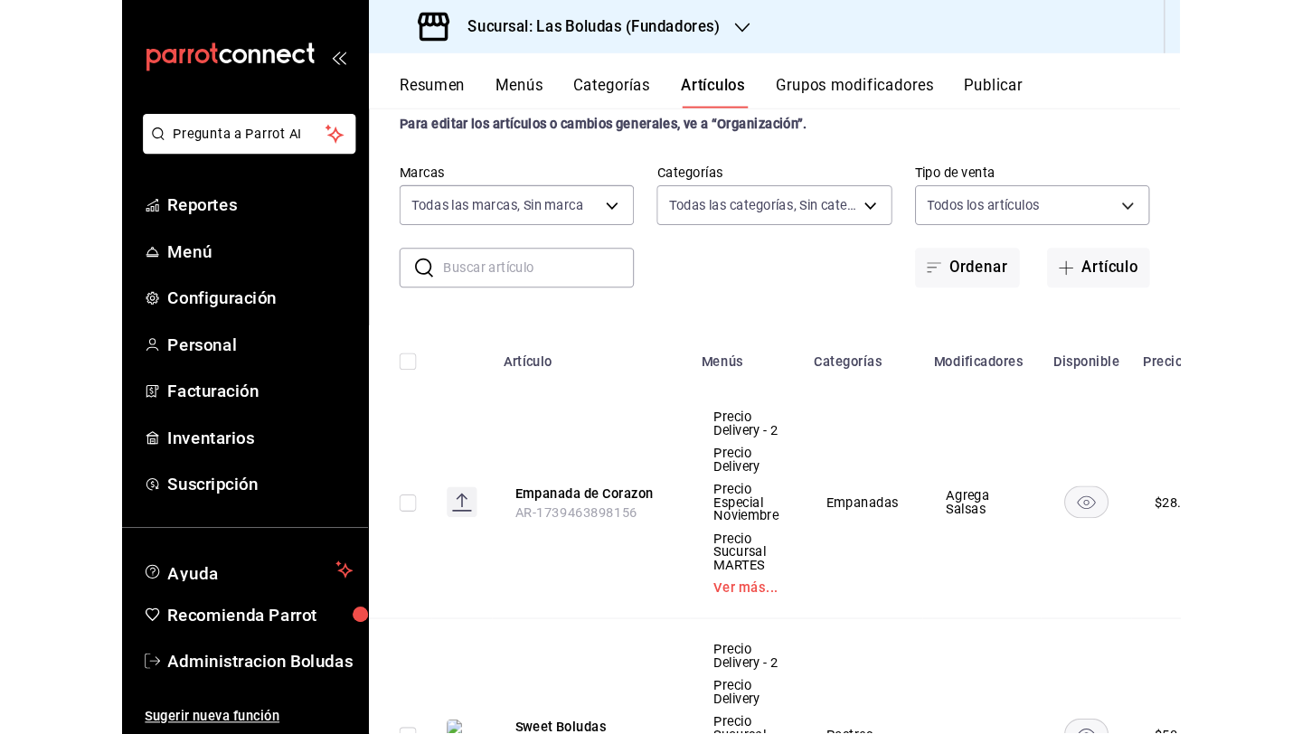
scroll to position [149, 0]
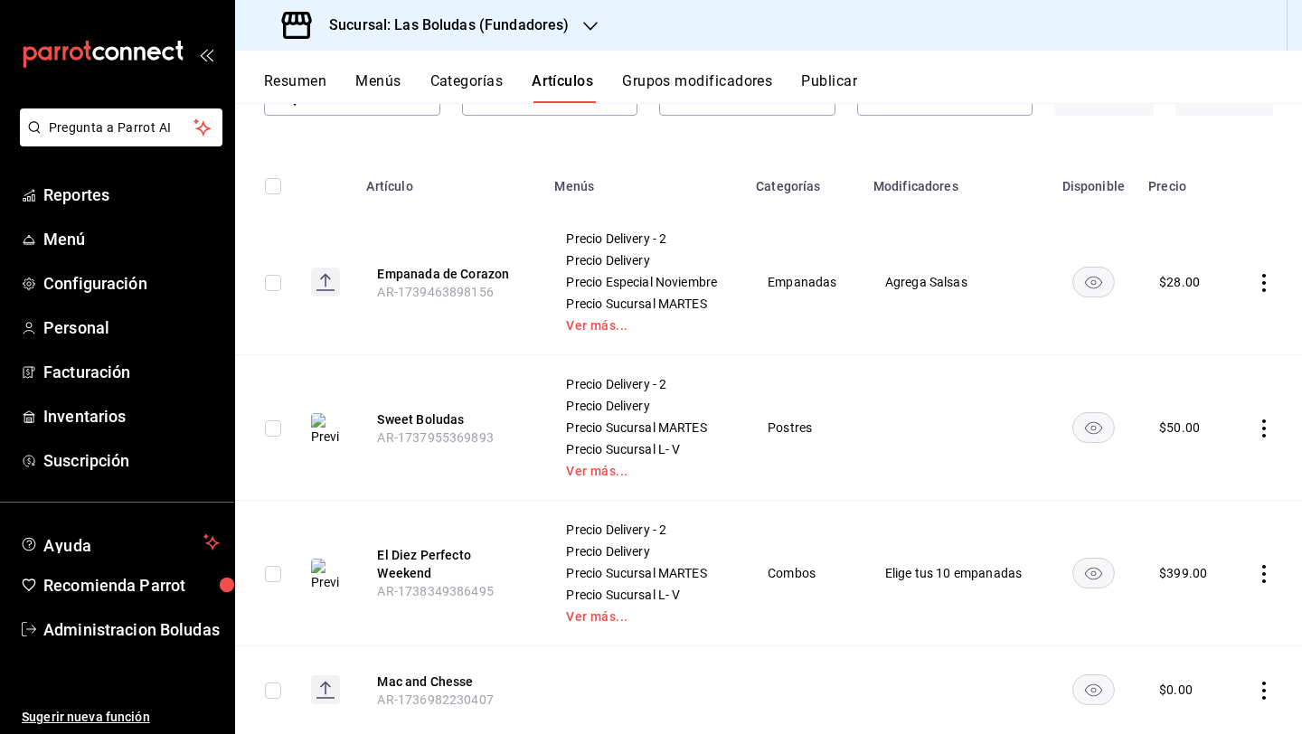
click at [1006, 287] on icon "actions" at bounding box center [1264, 283] width 18 height 18
click at [1006, 405] on span "Eliminar" at bounding box center [1195, 397] width 46 height 14
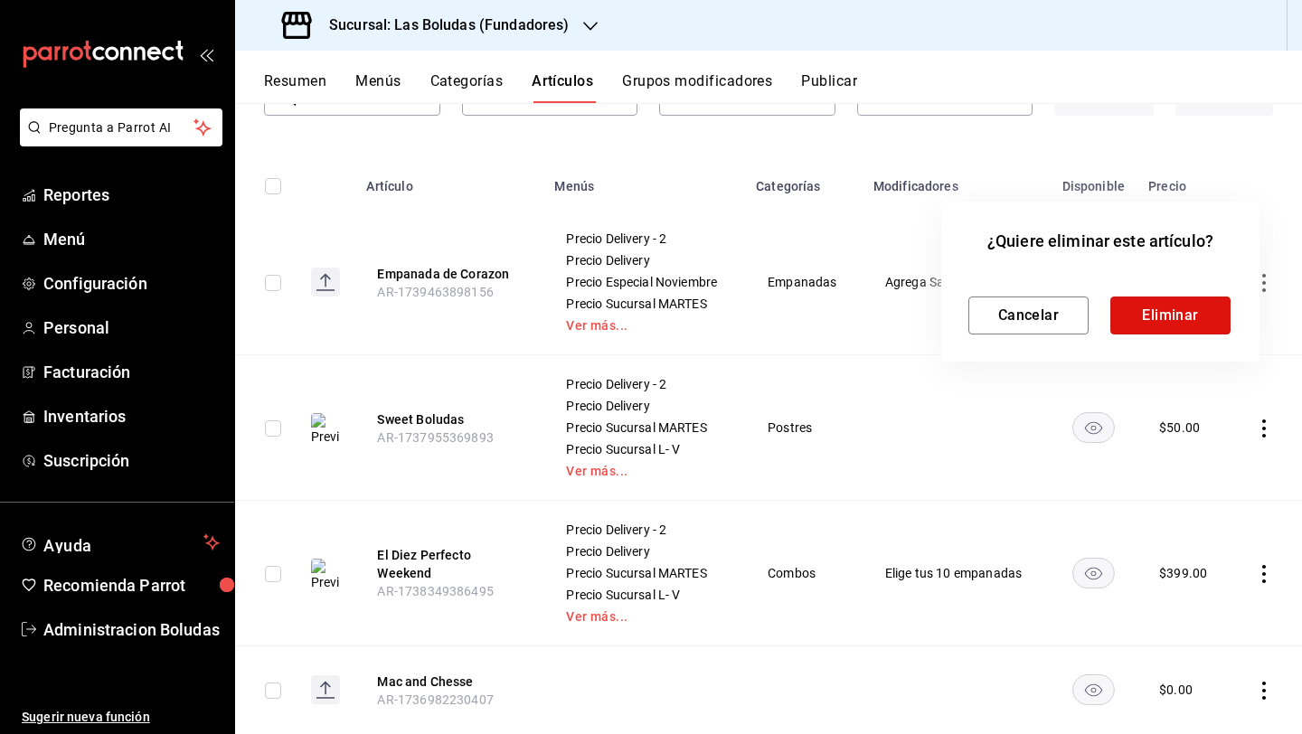
click at [1006, 319] on button "Eliminar" at bounding box center [1170, 315] width 120 height 38
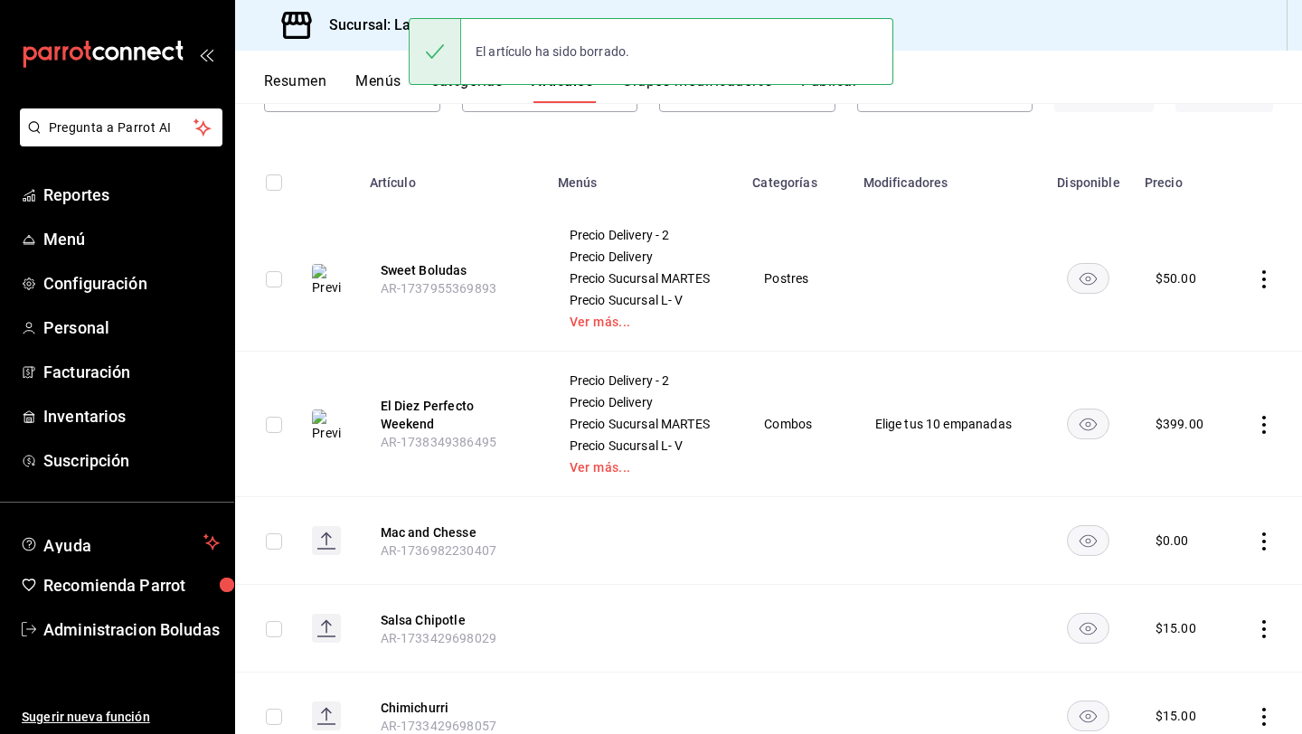
scroll to position [153, 0]
click at [1006, 421] on icon "actions" at bounding box center [1264, 425] width 18 height 18
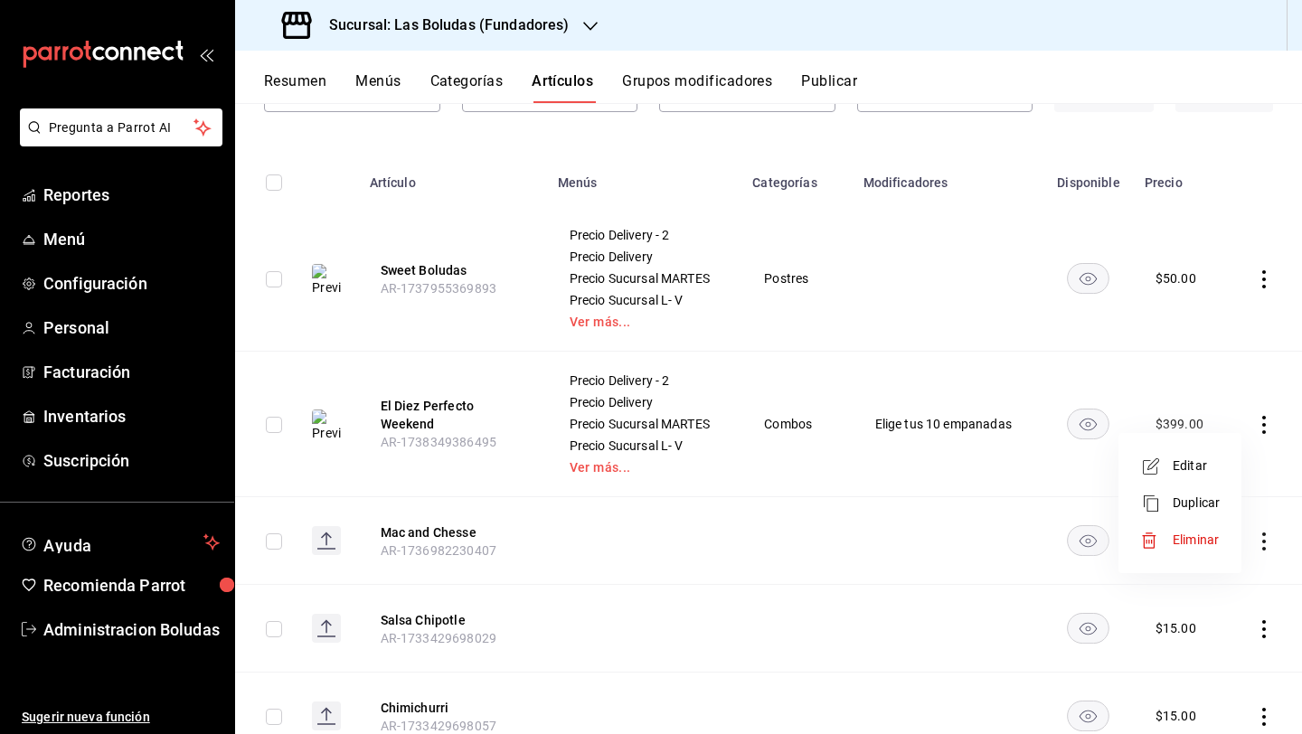
click at [1006, 537] on span "Eliminar" at bounding box center [1195, 539] width 46 height 14
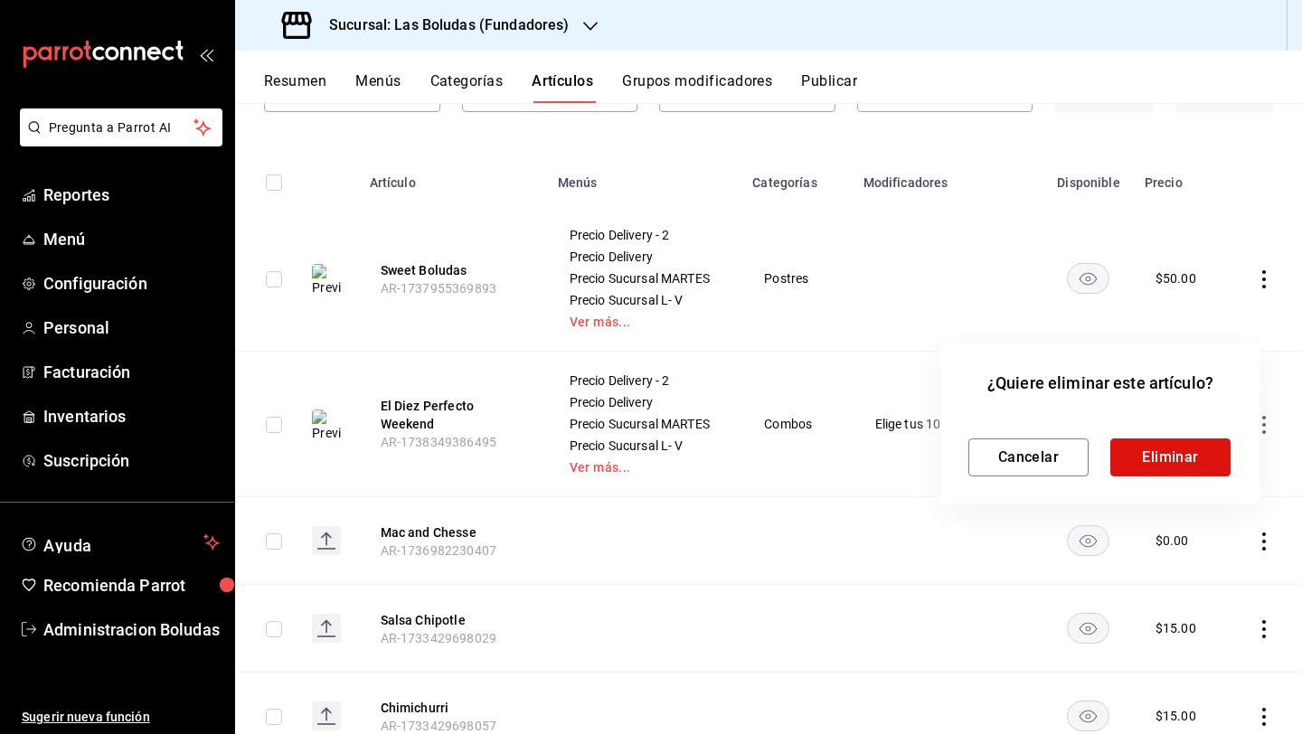
drag, startPoint x: 1156, startPoint y: 446, endPoint x: 1140, endPoint y: 458, distance: 20.6
click at [1006, 446] on button "Eliminar" at bounding box center [1170, 457] width 120 height 38
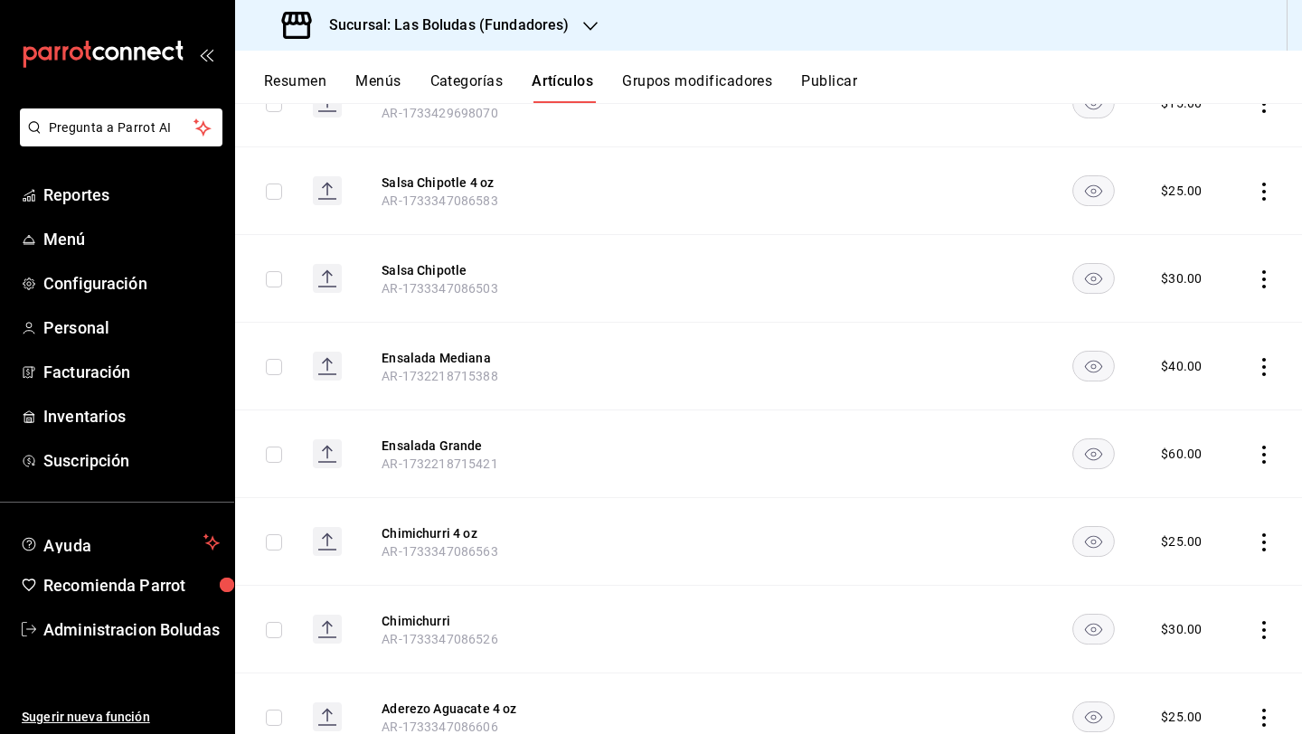
scroll to position [0, 0]
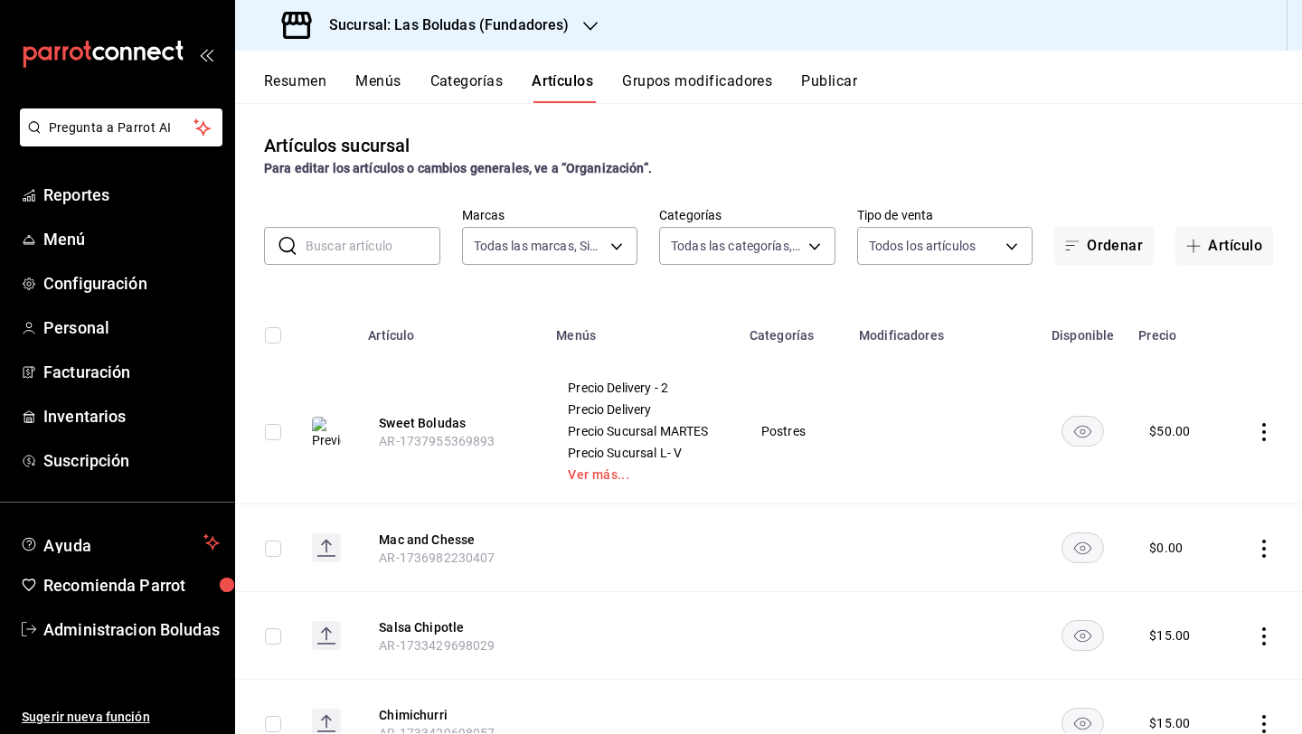
click at [400, 252] on input "text" at bounding box center [373, 246] width 135 height 36
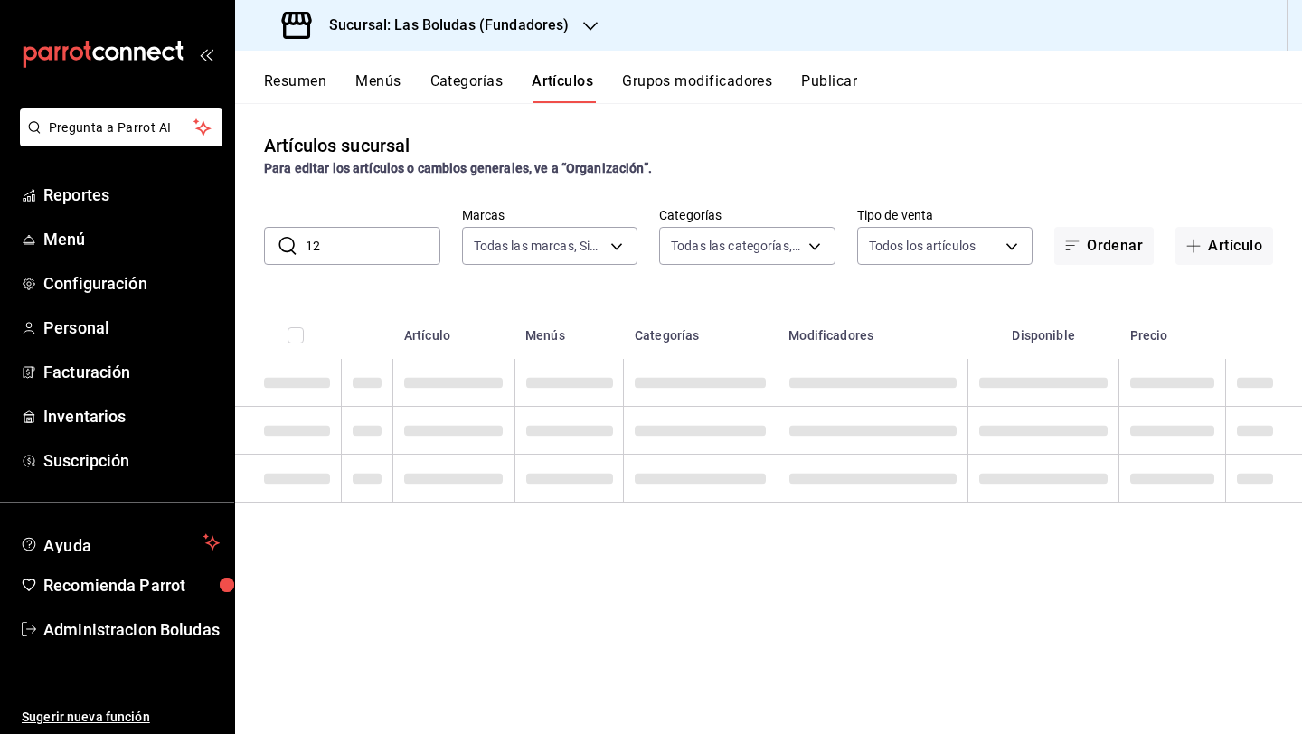
type input "12"
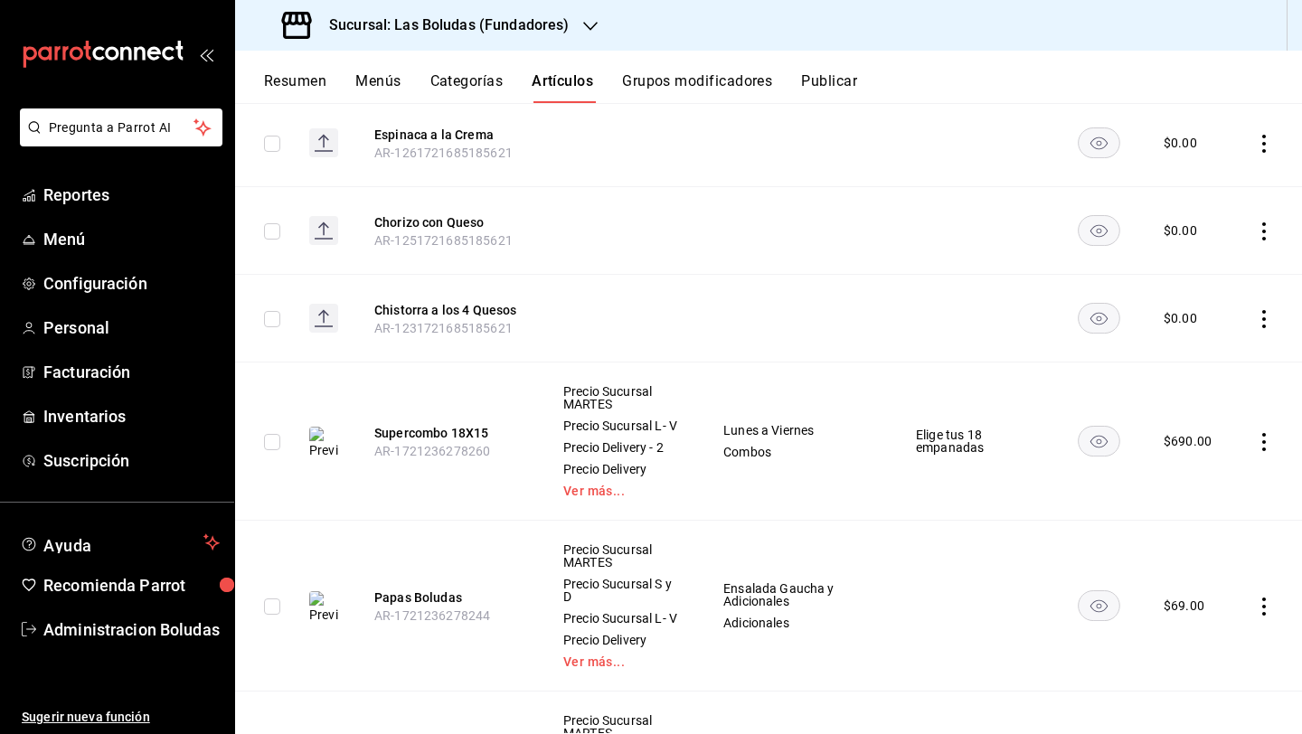
scroll to position [800, 0]
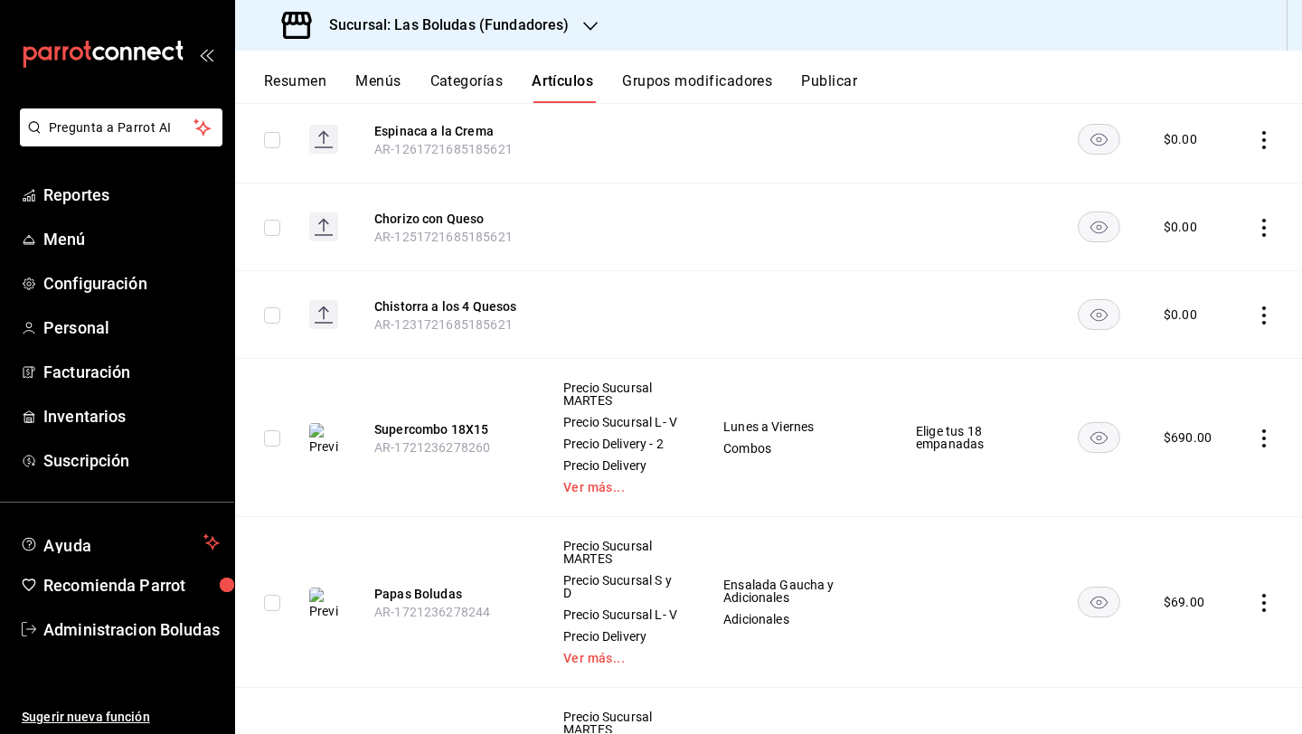
click at [1006, 432] on icon "actions" at bounding box center [1264, 438] width 18 height 18
click at [1006, 467] on icon at bounding box center [1151, 476] width 22 height 22
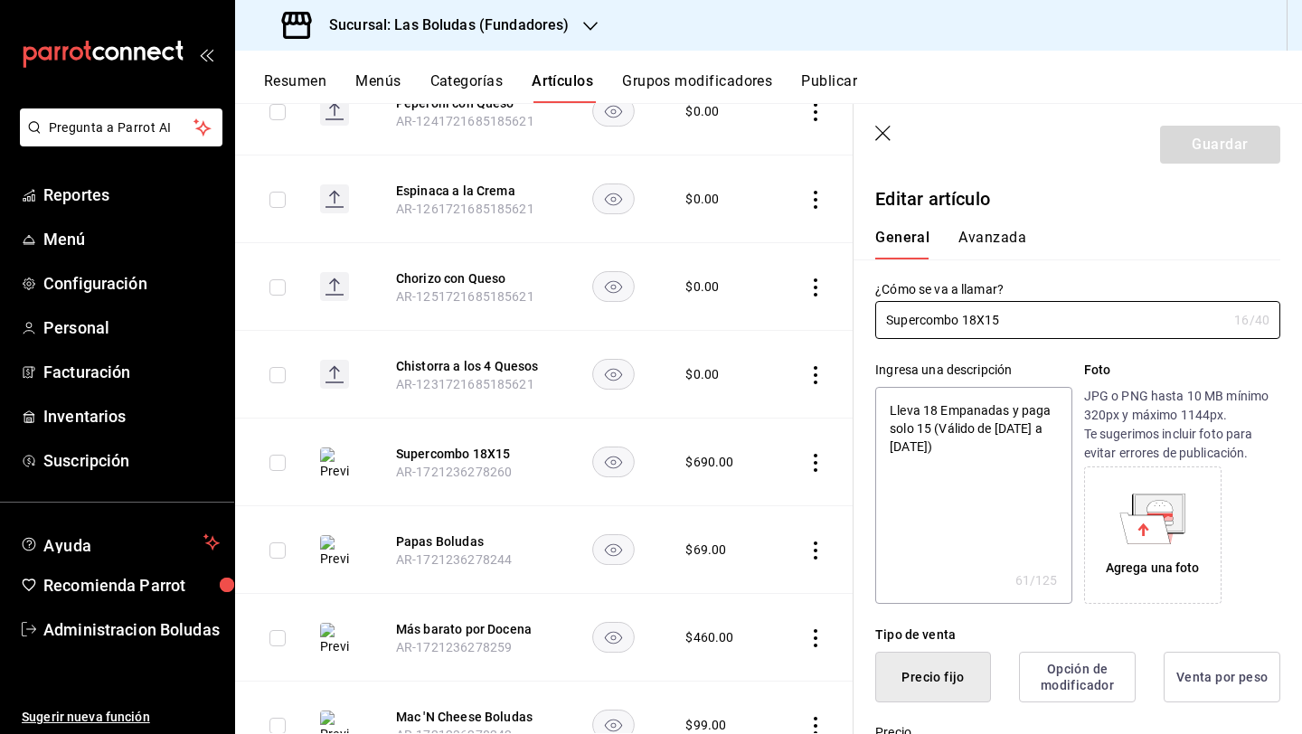
type textarea "x"
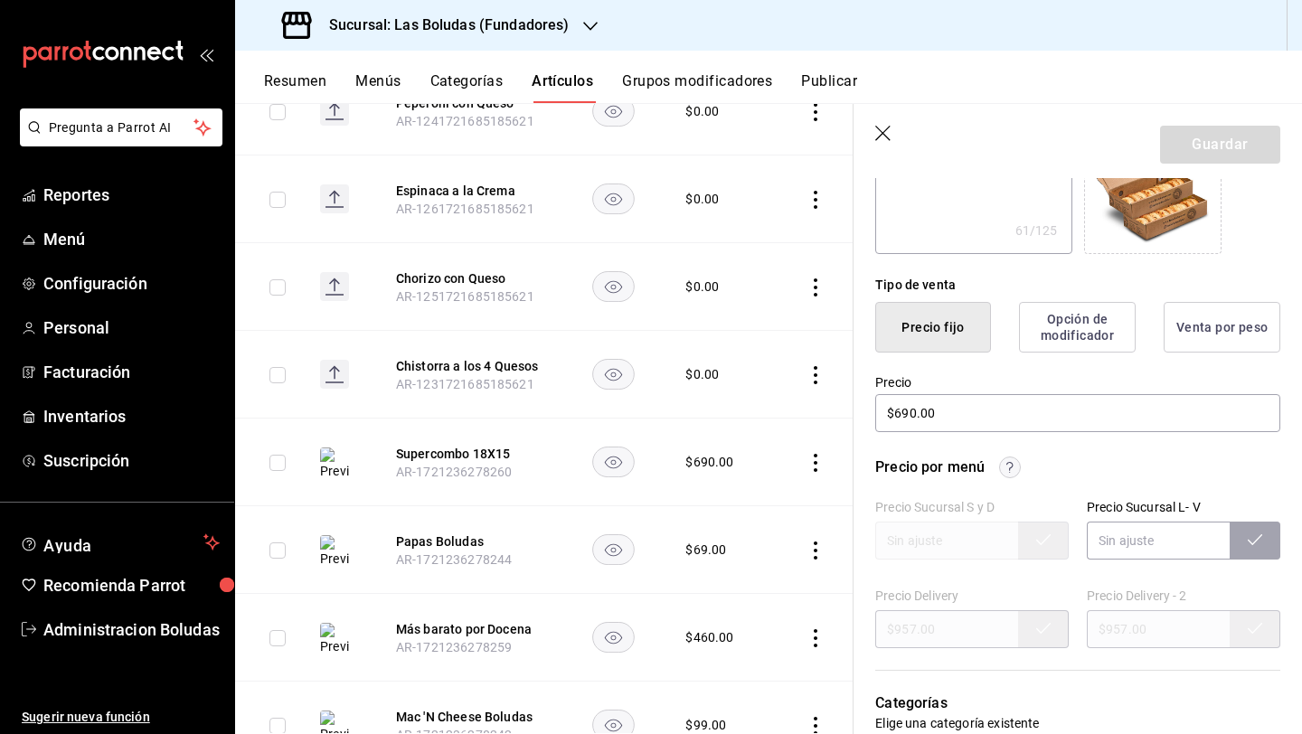
scroll to position [351, 0]
click at [906, 412] on input "$690.00" at bounding box center [1077, 412] width 405 height 38
type input "$60.00"
type textarea "x"
type input "$0.00"
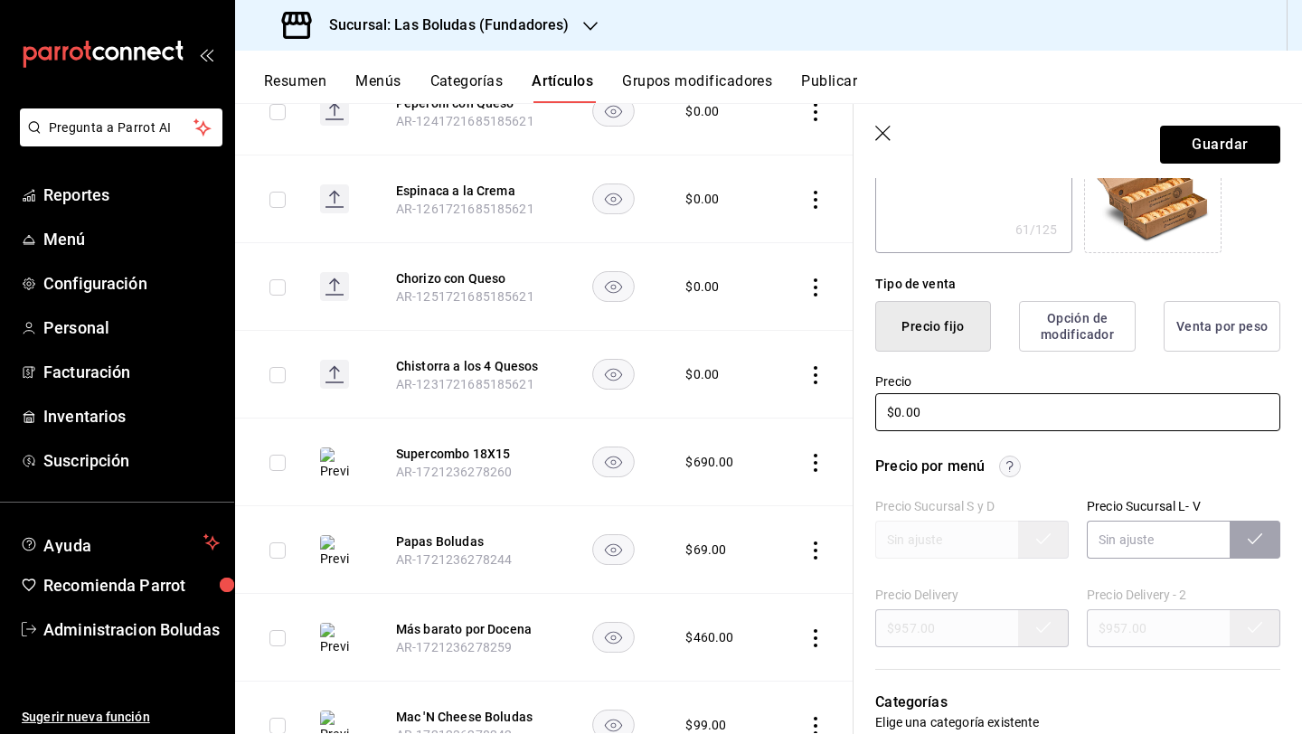
type textarea "x"
type input "$70.00"
type textarea "x"
type input "$720.00"
type textarea "x"
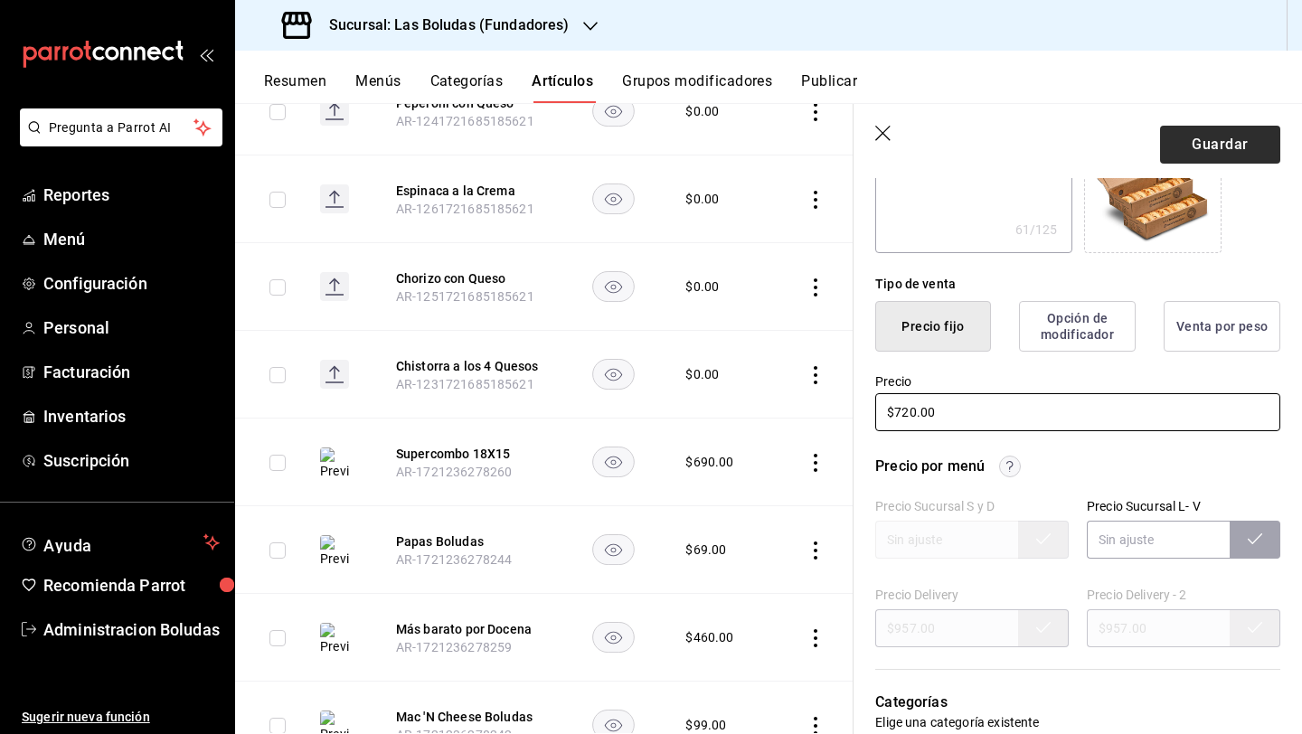
type input "$720.00"
click at [1006, 154] on button "Guardar" at bounding box center [1220, 145] width 120 height 38
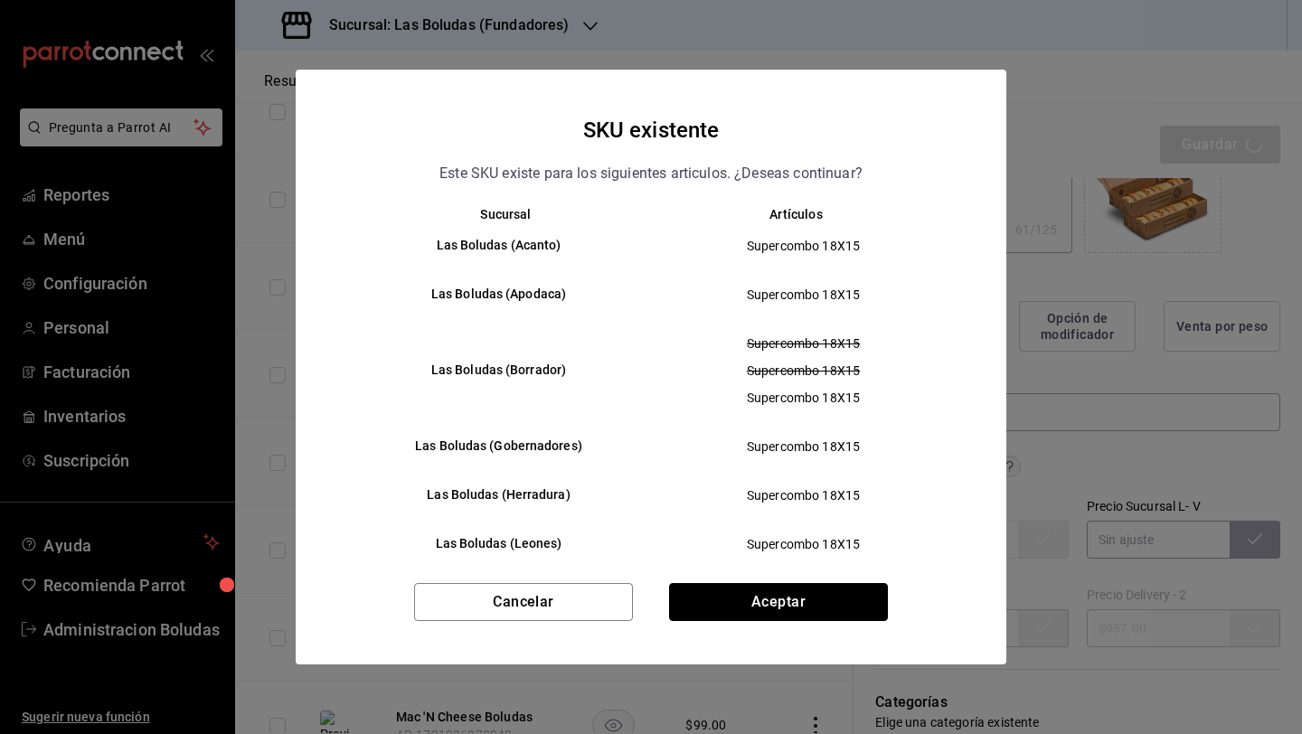
click at [803, 594] on button "Aceptar" at bounding box center [778, 602] width 219 height 38
type textarea "x"
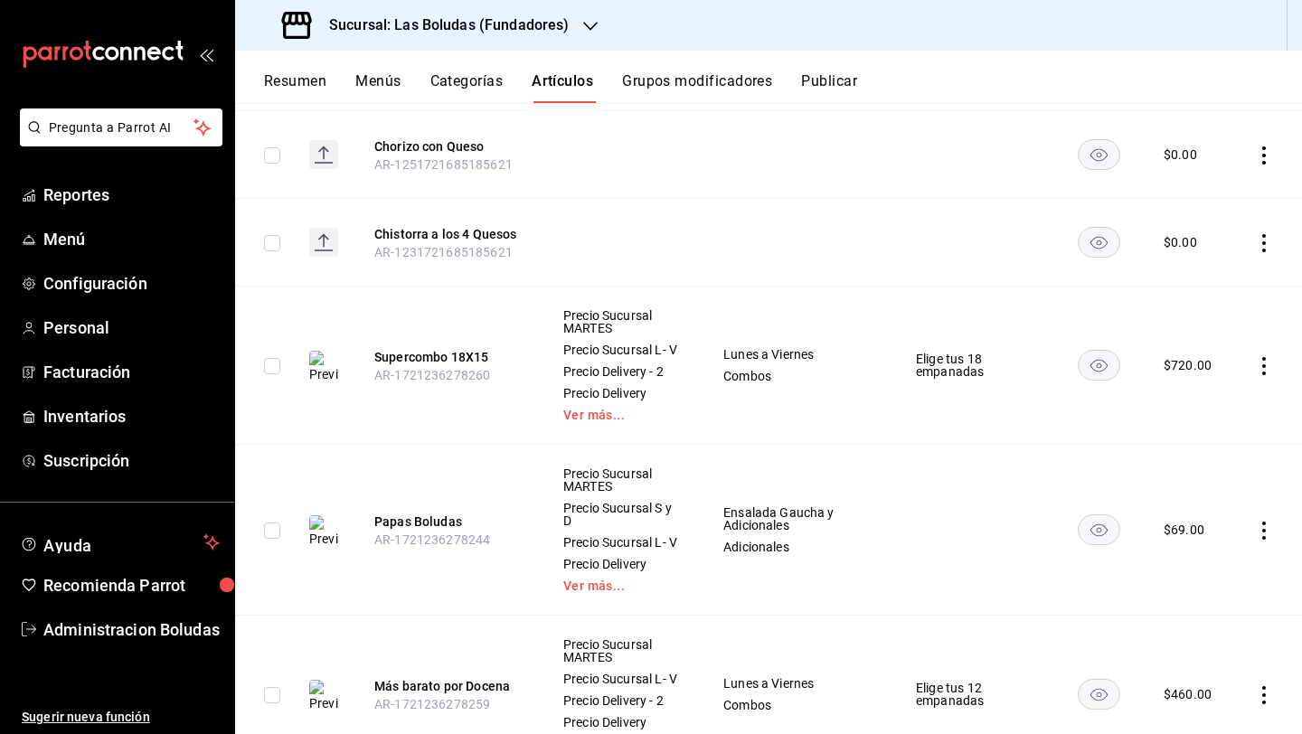
scroll to position [874, 0]
click at [1006, 532] on icon "actions" at bounding box center [1264, 529] width 18 height 18
click at [1006, 578] on span "Editar" at bounding box center [1195, 578] width 47 height 19
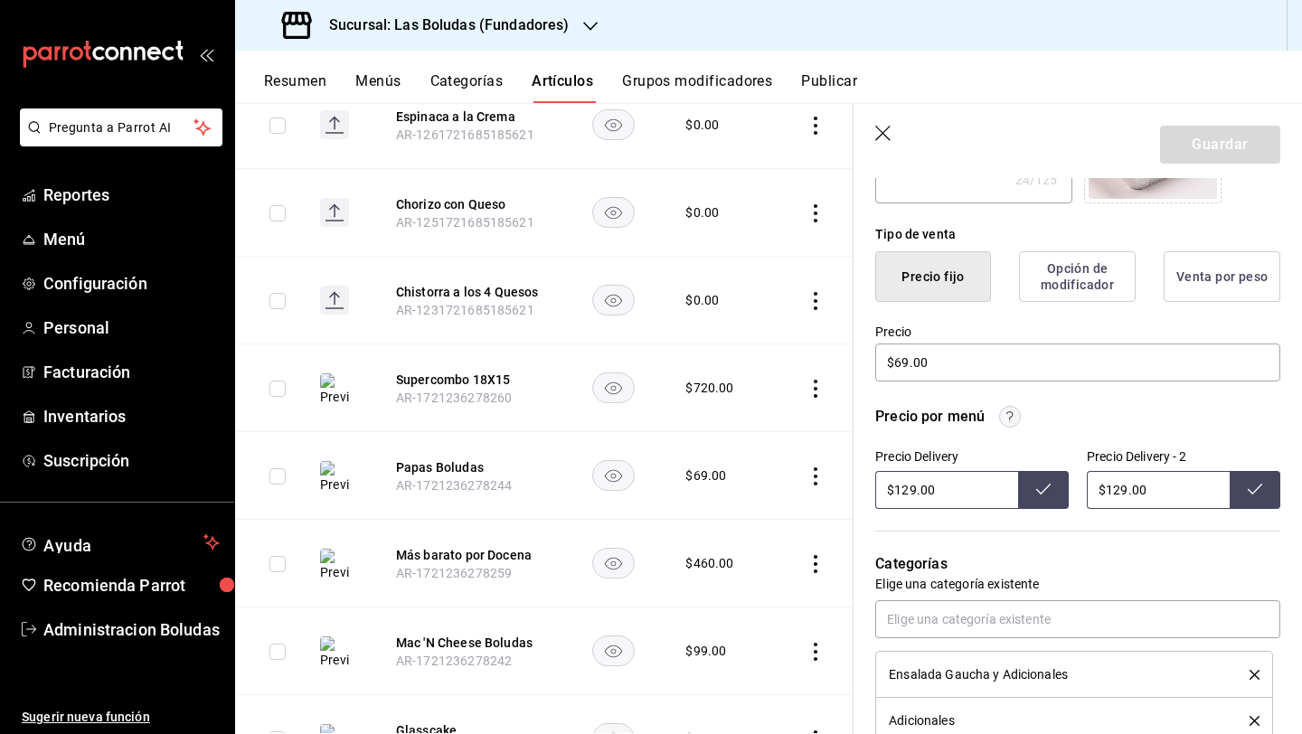
scroll to position [432, 0]
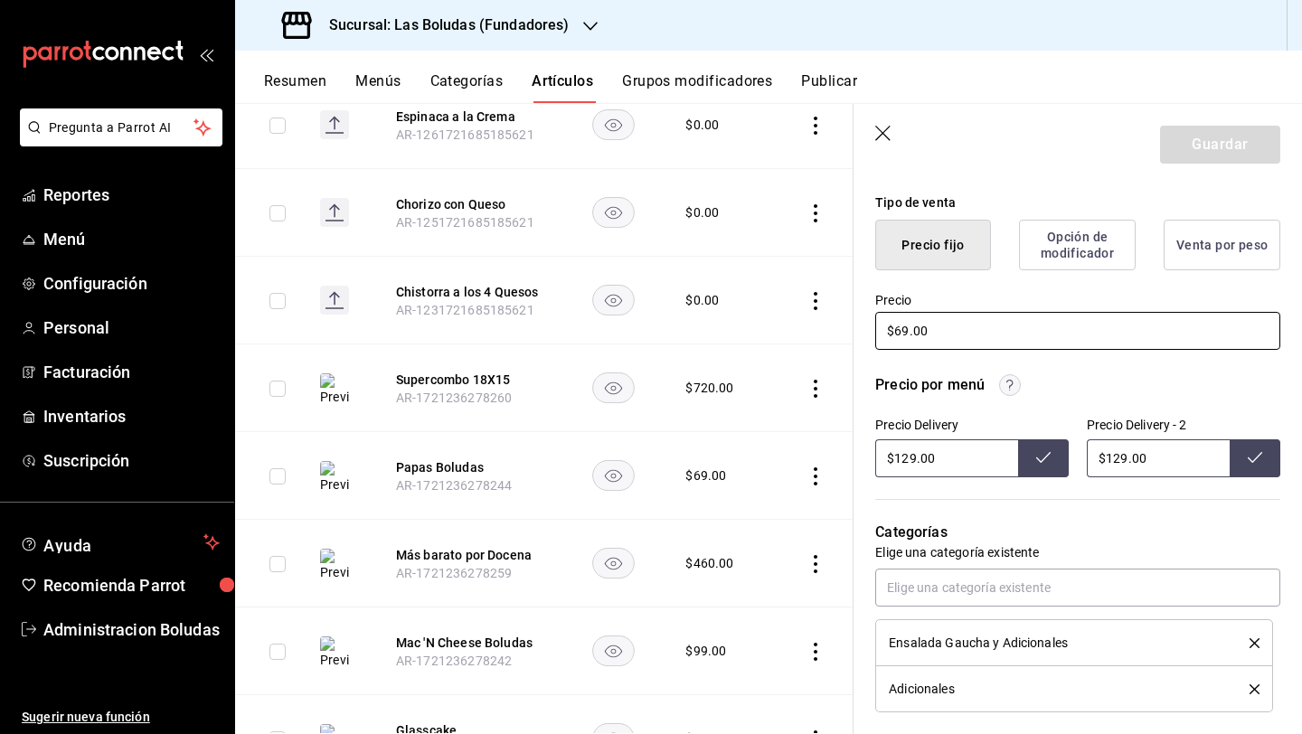
click at [905, 332] on input "$69.00" at bounding box center [1077, 331] width 405 height 38
type textarea "x"
type input "$9.00"
type textarea "x"
type input "$79.00"
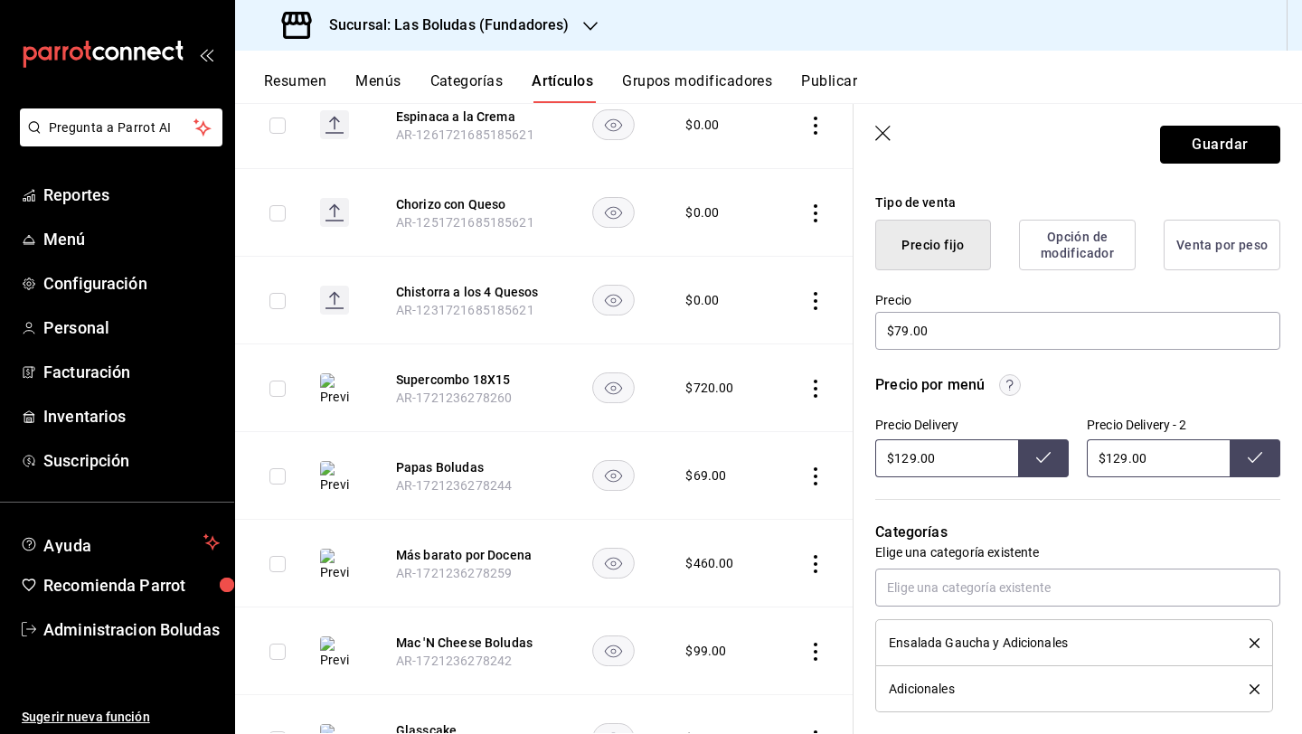
click at [1006, 136] on button "Guardar" at bounding box center [1220, 145] width 120 height 38
click at [806, 555] on icon "actions" at bounding box center [815, 564] width 18 height 18
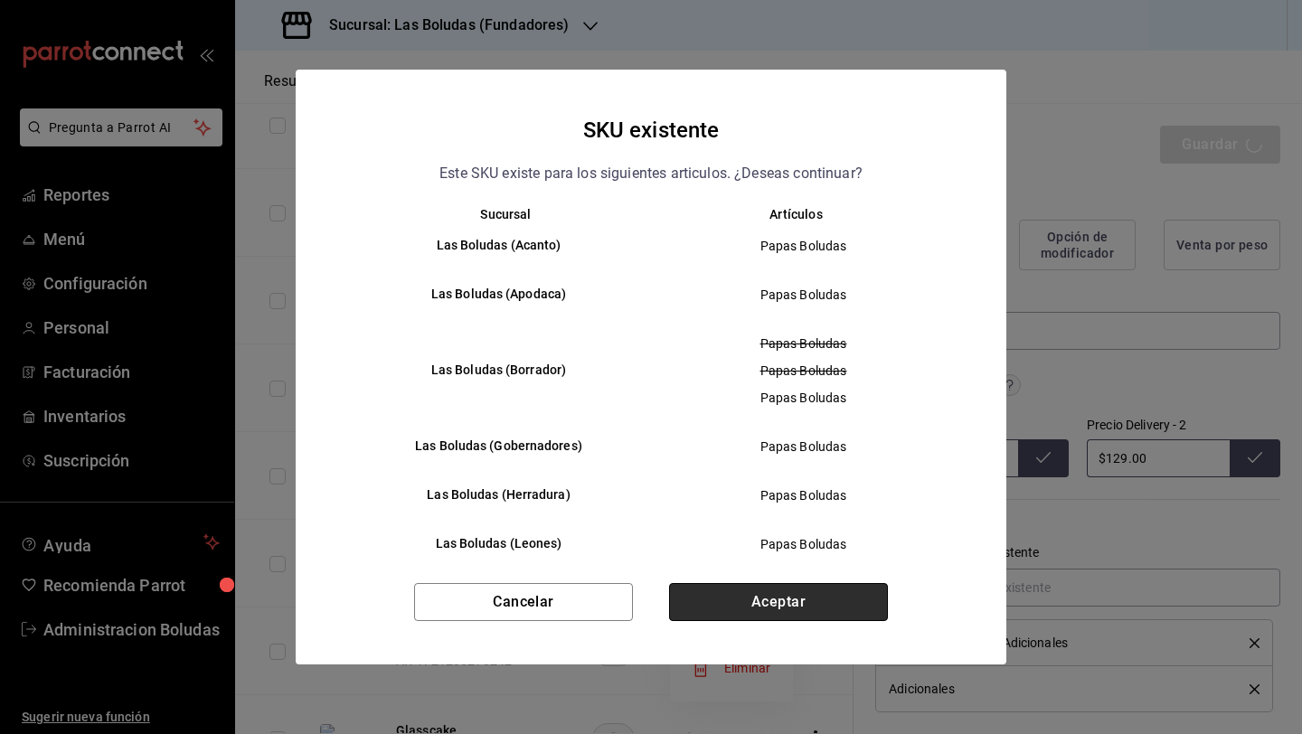
click at [778, 591] on button "Aceptar" at bounding box center [778, 602] width 219 height 38
type textarea "x"
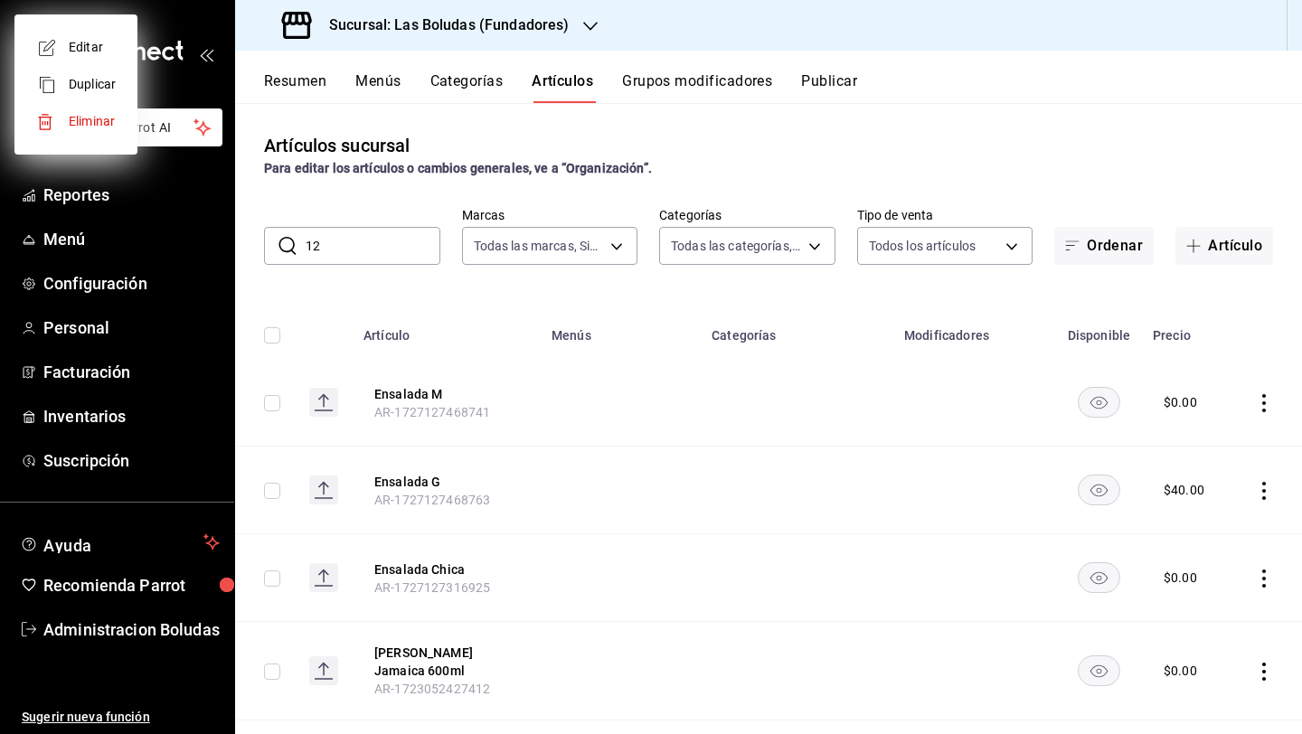
click at [1006, 132] on div at bounding box center [651, 367] width 1302 height 734
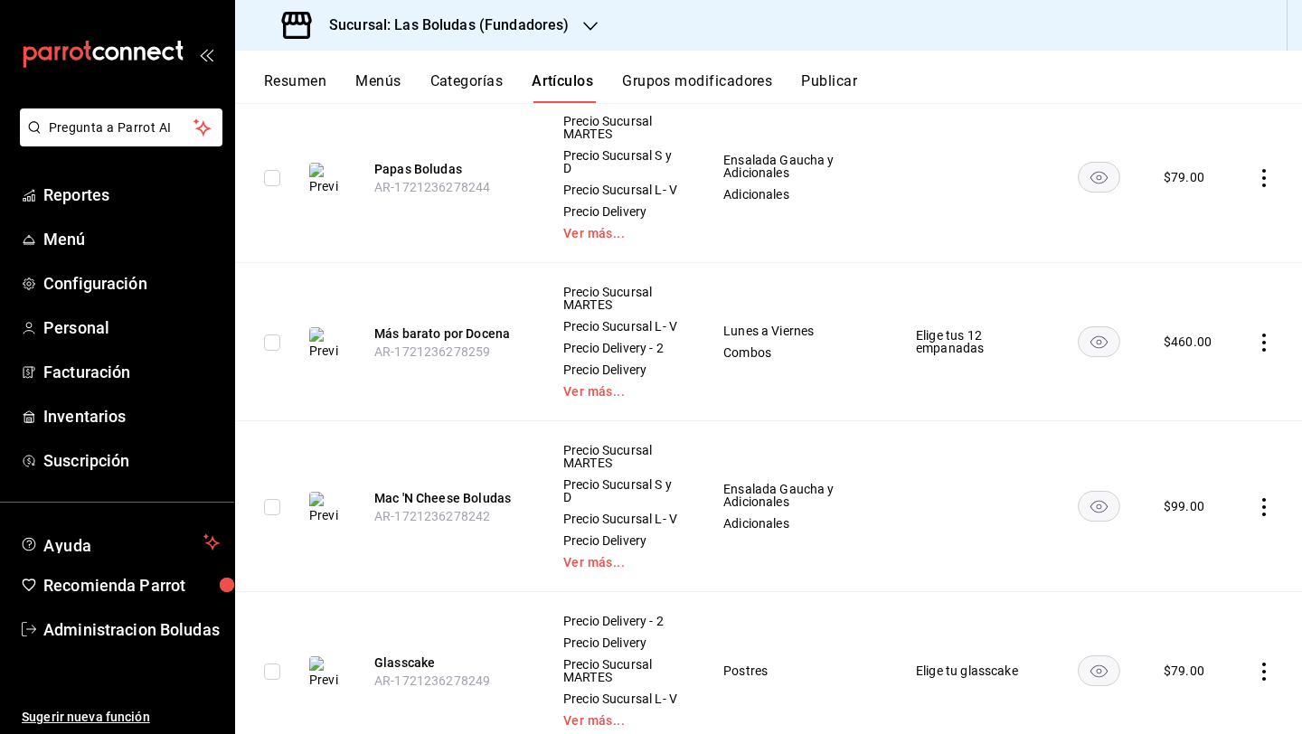
scroll to position [1211, 0]
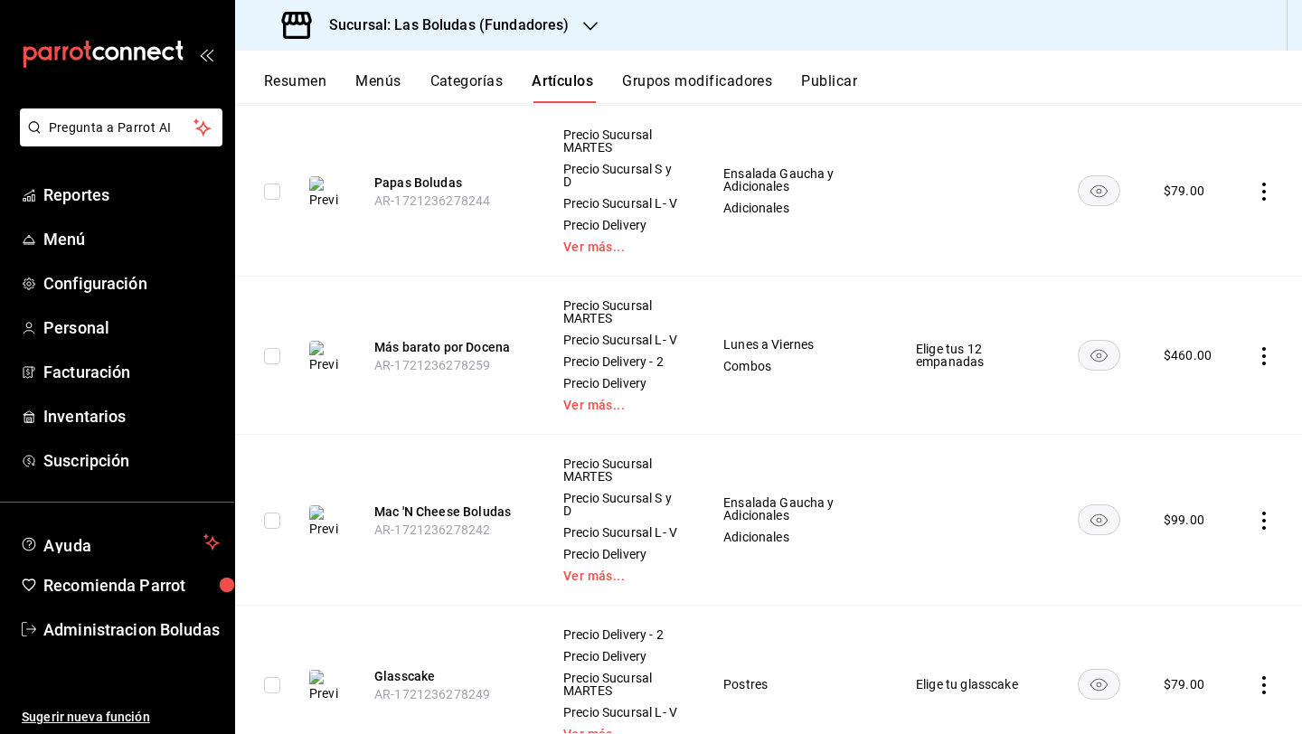
click at [1006, 365] on icon "actions" at bounding box center [1264, 356] width 4 height 18
click at [1006, 409] on span "Editar" at bounding box center [1195, 418] width 47 height 19
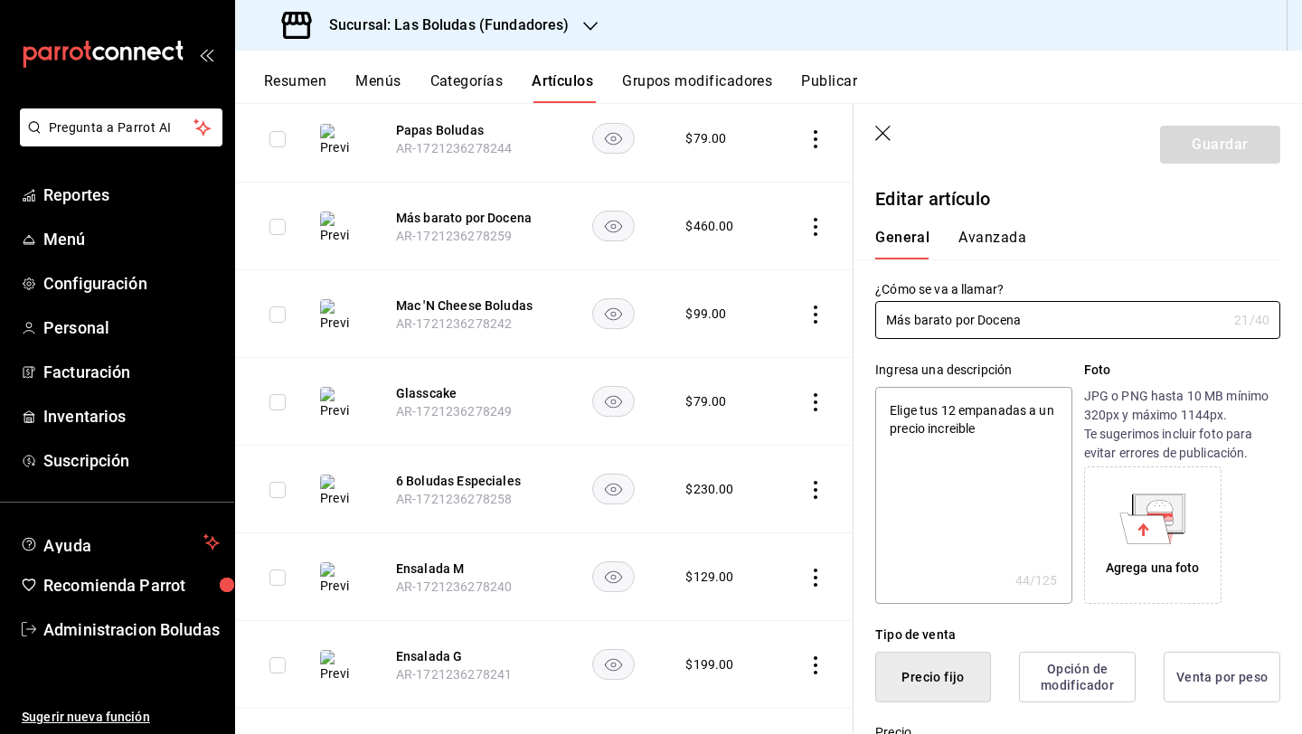
type textarea "x"
type input "$460.00"
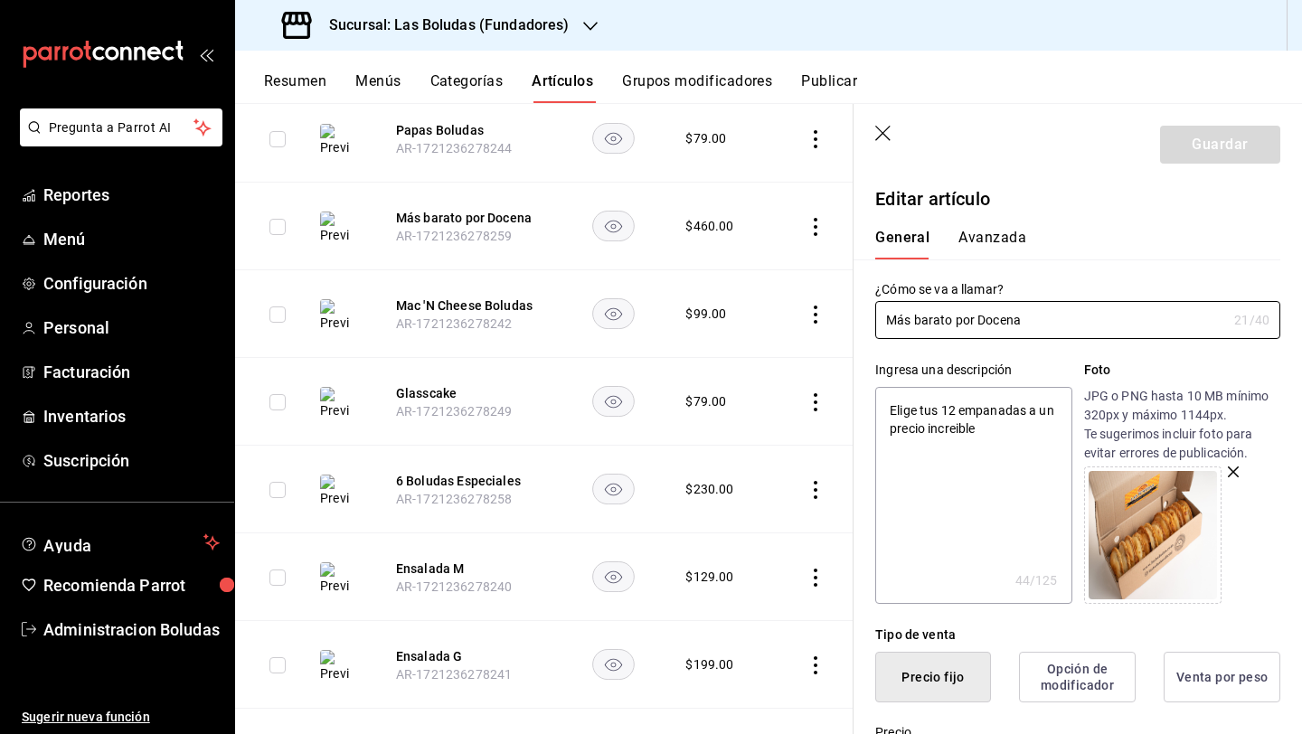
drag, startPoint x: 1056, startPoint y: 311, endPoint x: 1240, endPoint y: 342, distance: 186.9
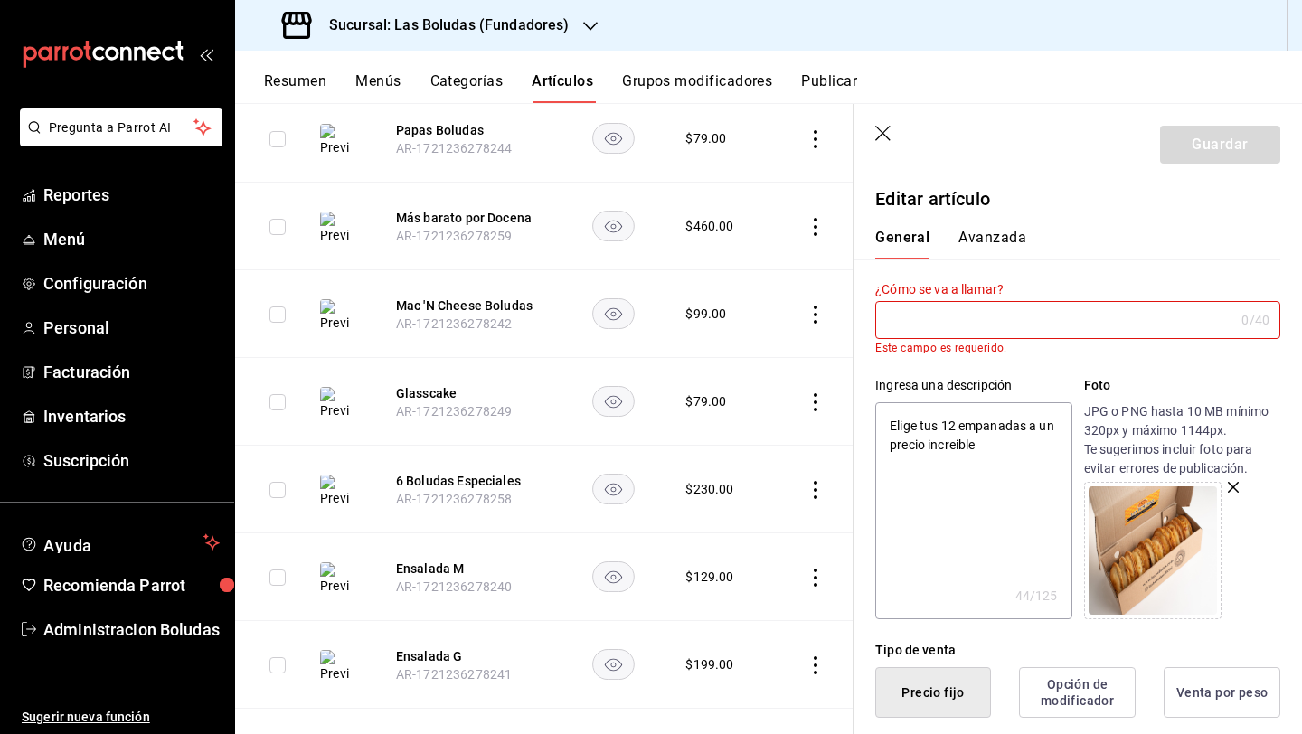
type textarea "x"
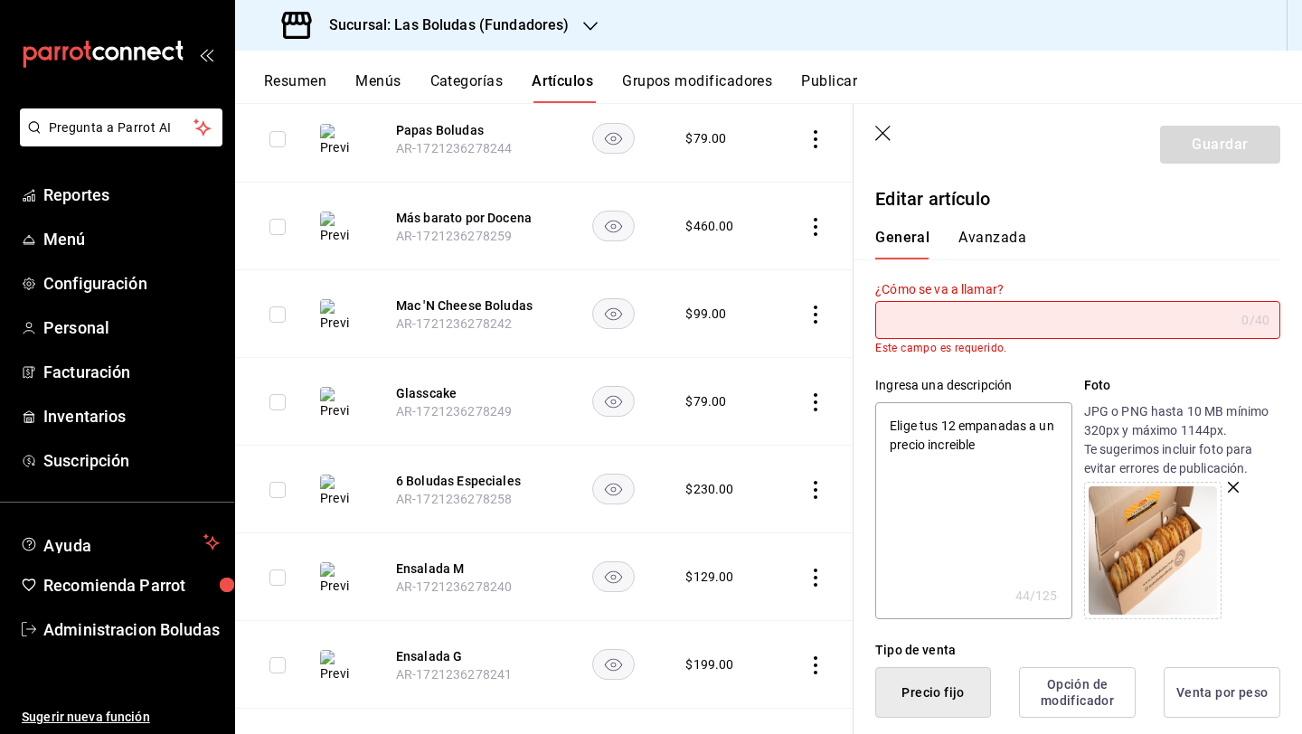
type input "1"
type textarea "x"
type input "12"
type textarea "x"
type input "12"
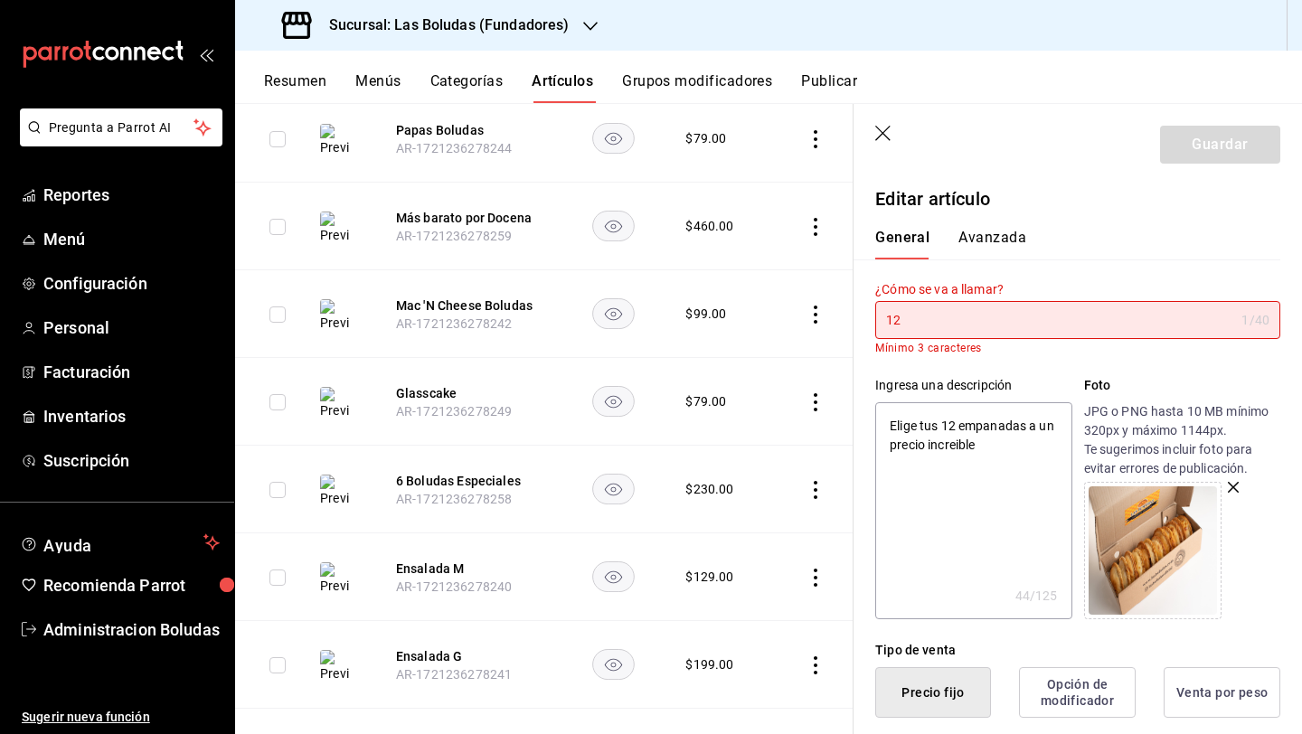
type textarea "x"
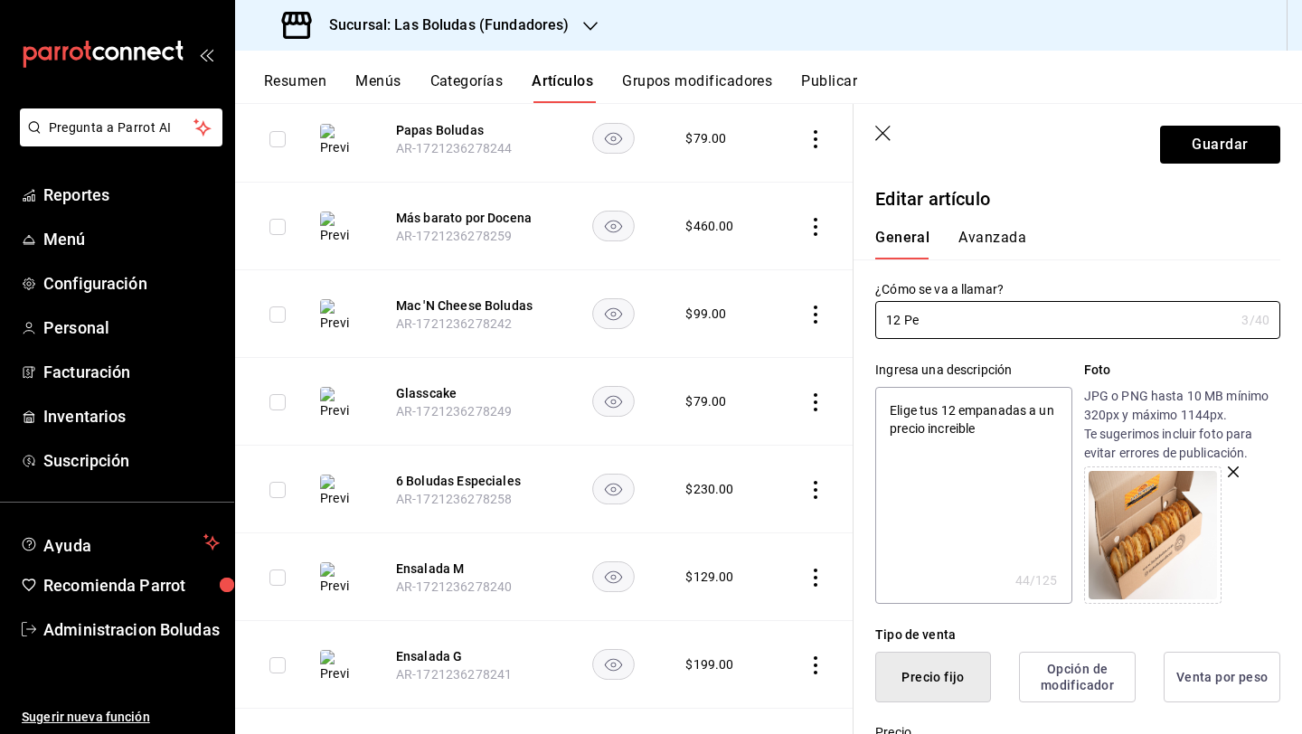
type input "12 Per"
type textarea "x"
type input "12 Perf"
type textarea "x"
type input "12 Perfe"
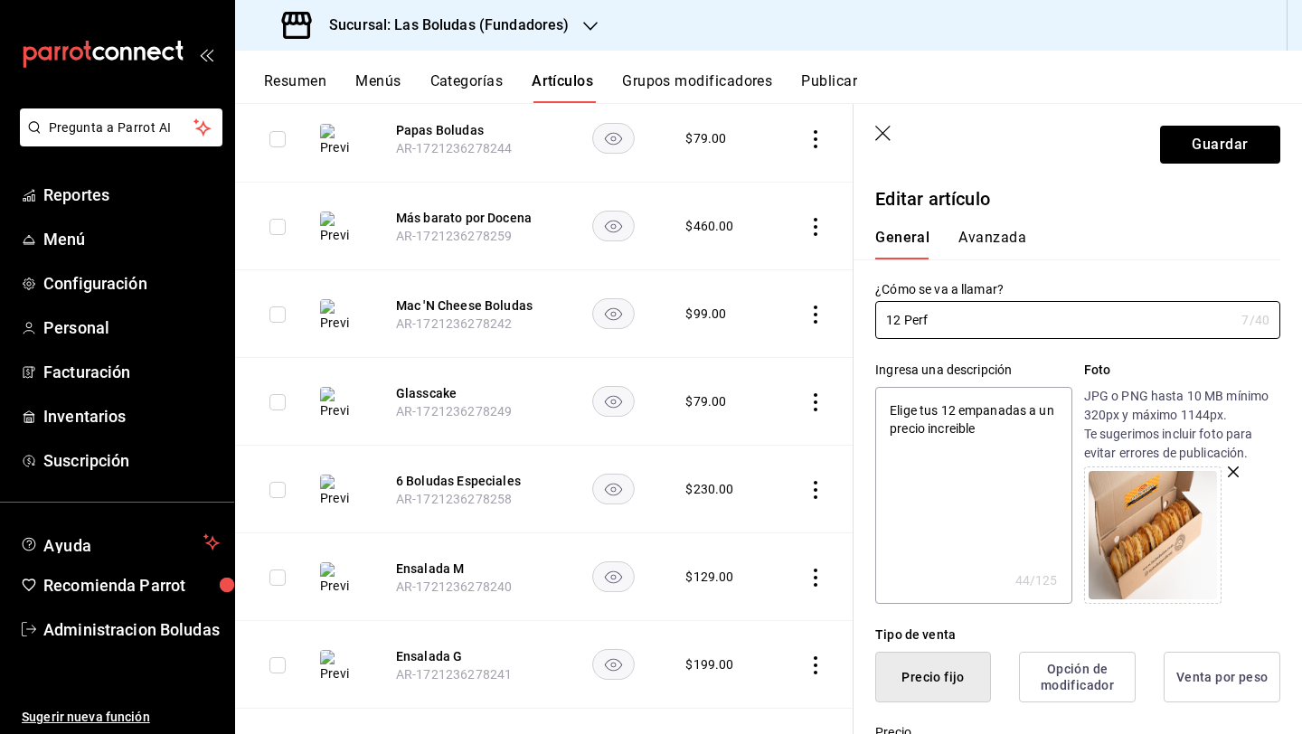
type textarea "x"
type input "12 Perfec"
type textarea "x"
type input "12 Perfect"
type textarea "x"
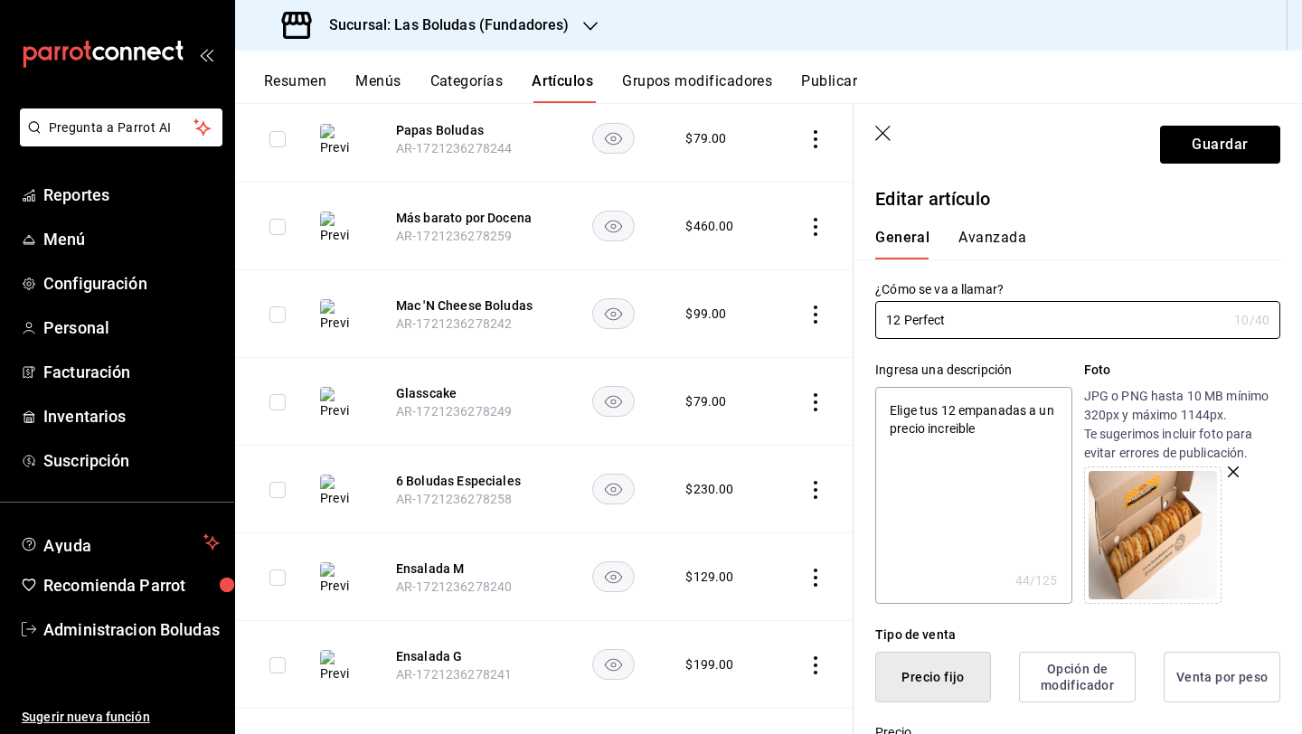
type input "12 Perfecto"
type textarea "x"
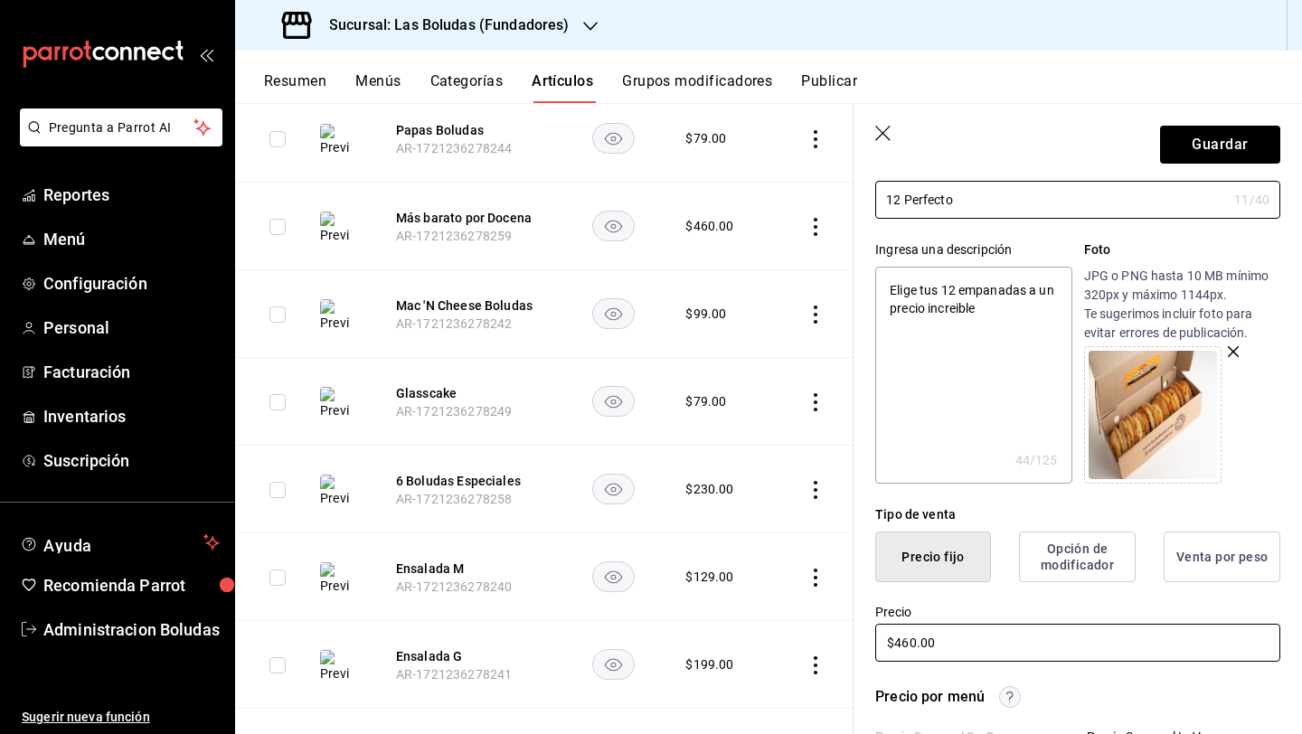
scroll to position [309, 0]
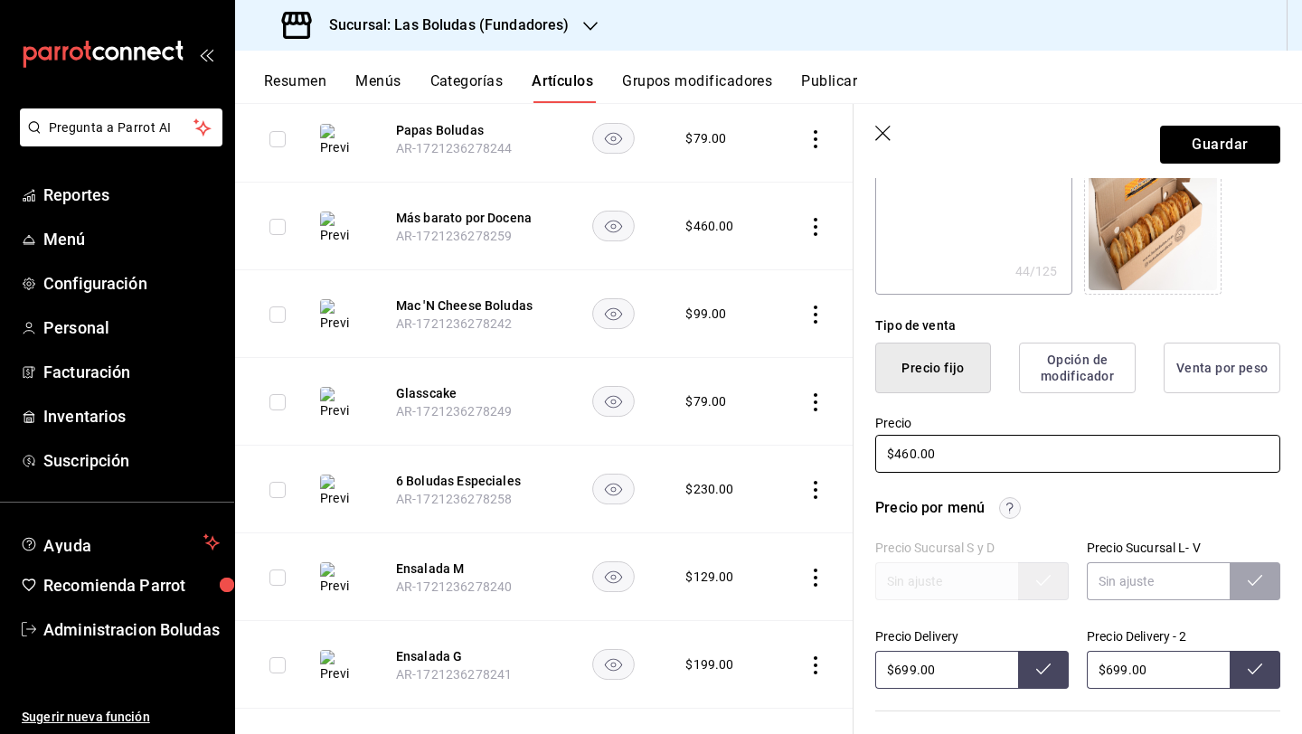
type input "12 Perfecto"
drag, startPoint x: 909, startPoint y: 454, endPoint x: 983, endPoint y: 475, distance: 77.0
click at [919, 456] on input "$460.00" at bounding box center [1077, 454] width 405 height 38
type textarea "x"
type input "$460.00"
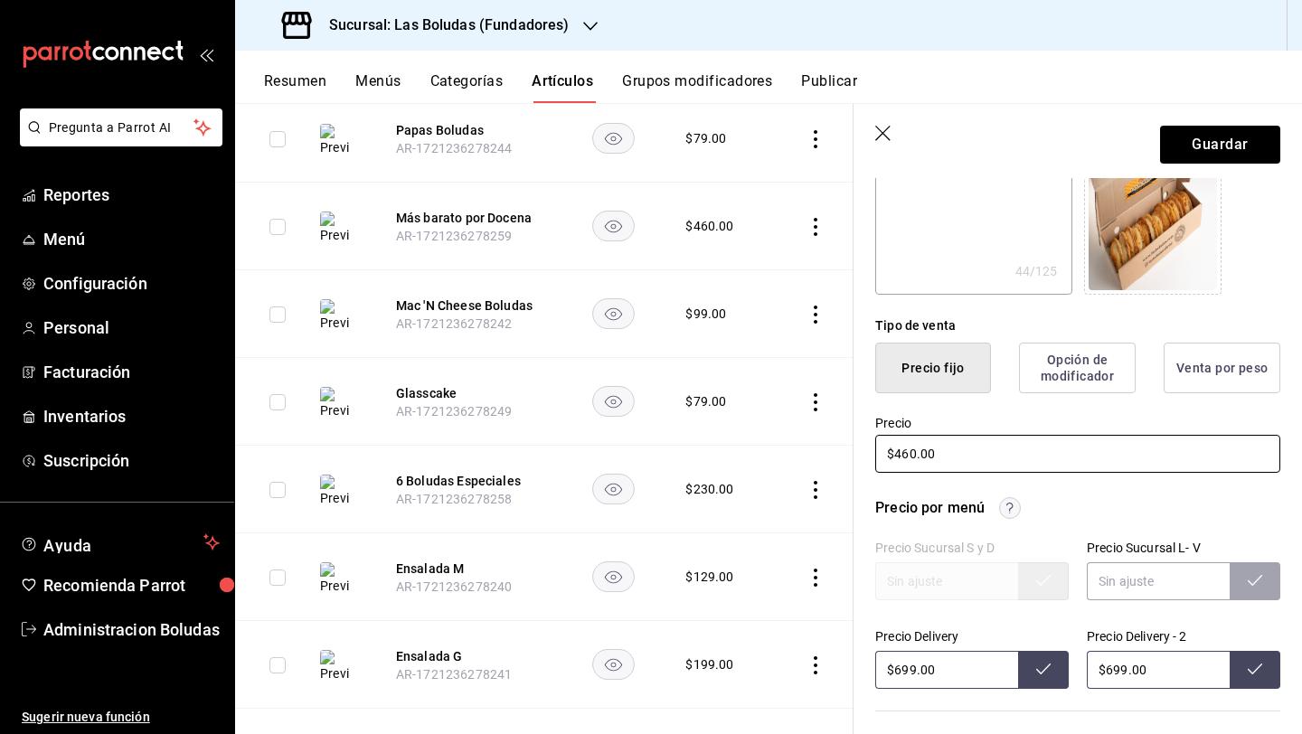
type textarea "x"
type input "$40.00"
type textarea "x"
type input "$490.00"
type textarea "x"
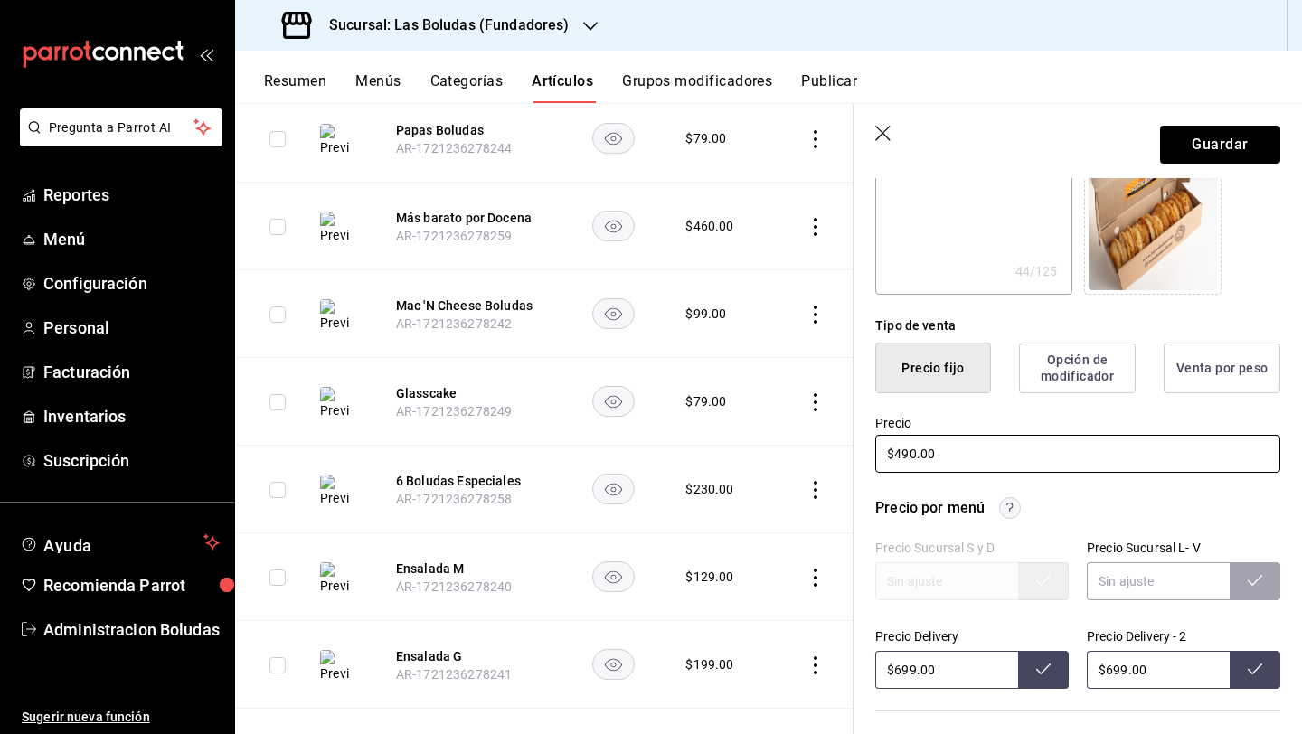
type input "$4990.00"
type textarea "x"
type input "$499.00"
click at [1006, 140] on button "Guardar" at bounding box center [1220, 145] width 120 height 38
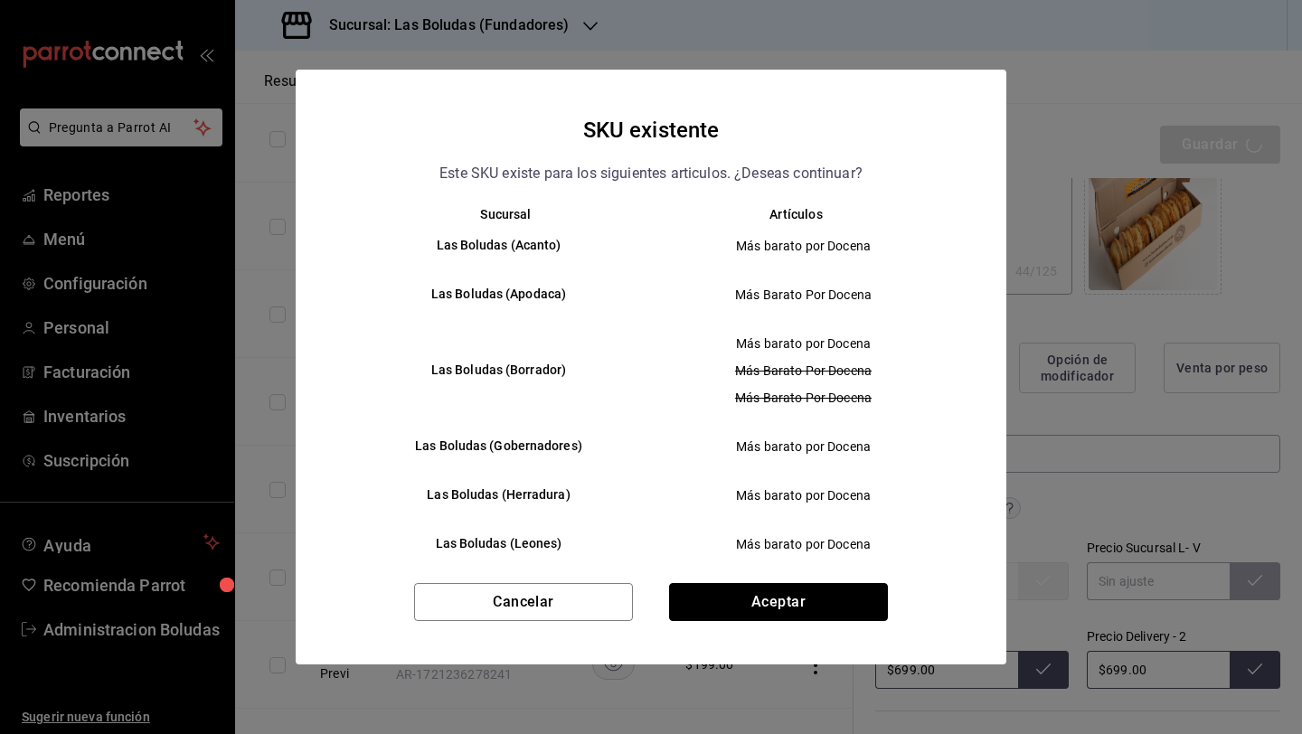
click at [774, 593] on button "Aceptar" at bounding box center [778, 602] width 219 height 38
type textarea "x"
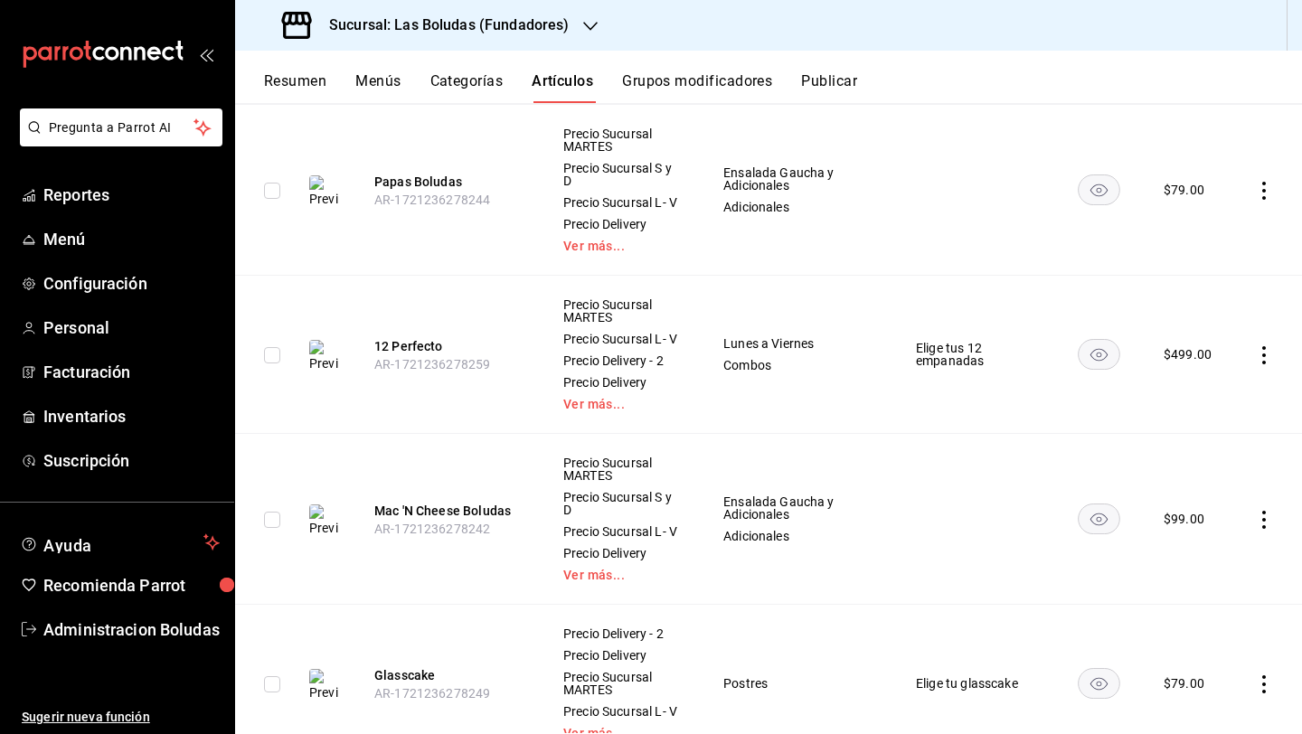
scroll to position [1228, 0]
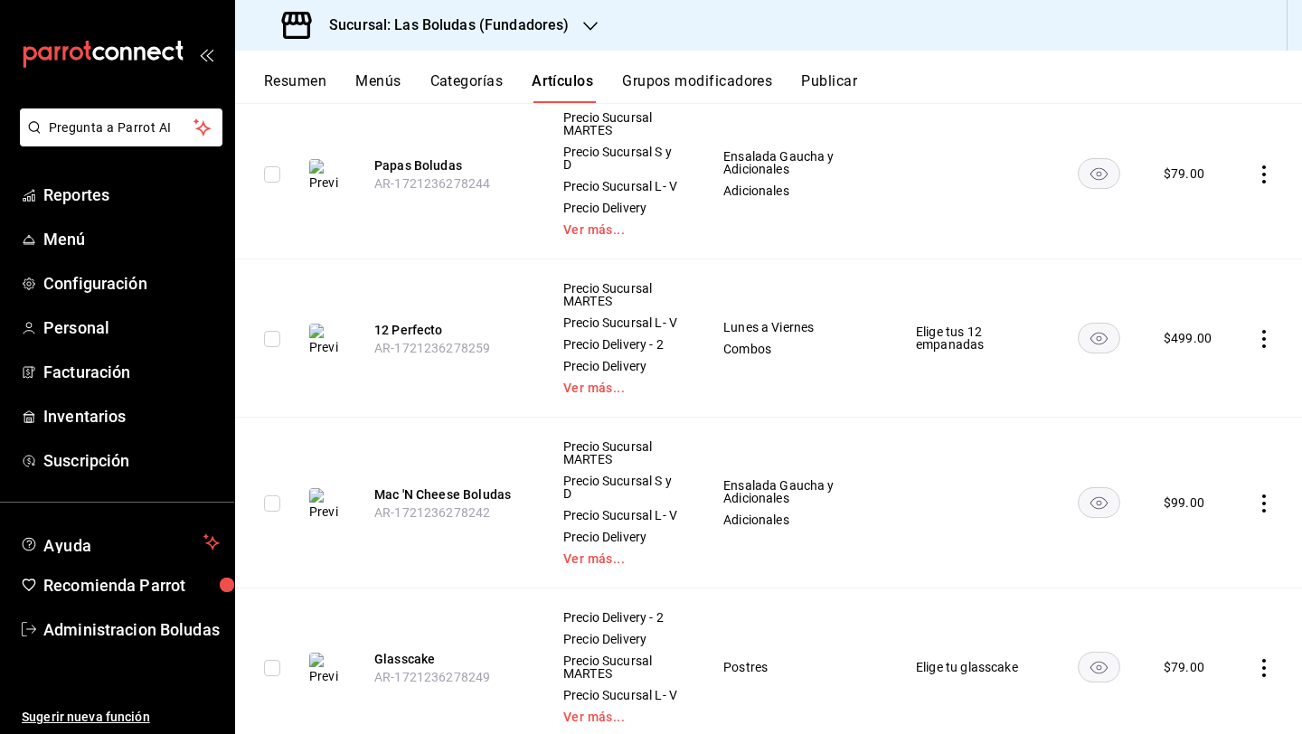
click at [1006, 512] on icon "actions" at bounding box center [1264, 503] width 18 height 18
click at [1006, 657] on span "Eliminar" at bounding box center [1195, 651] width 46 height 14
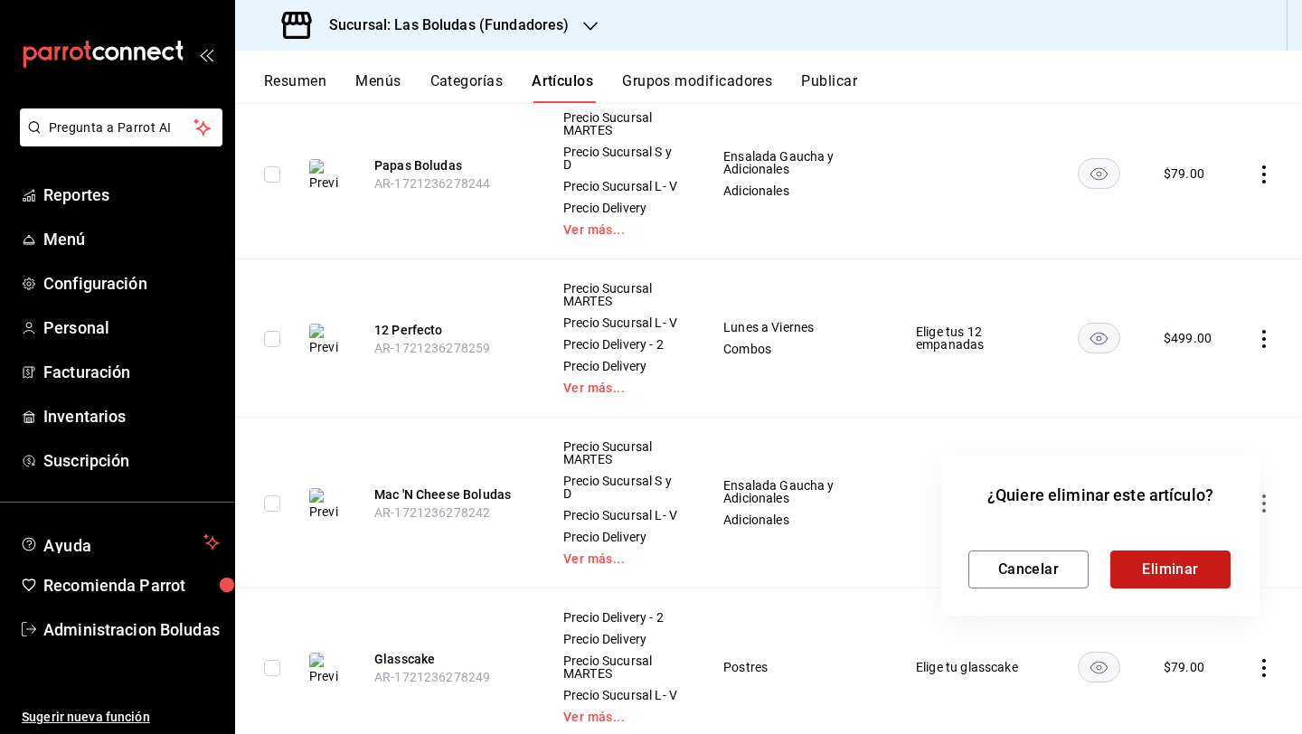
click at [1006, 569] on button "Eliminar" at bounding box center [1170, 569] width 120 height 38
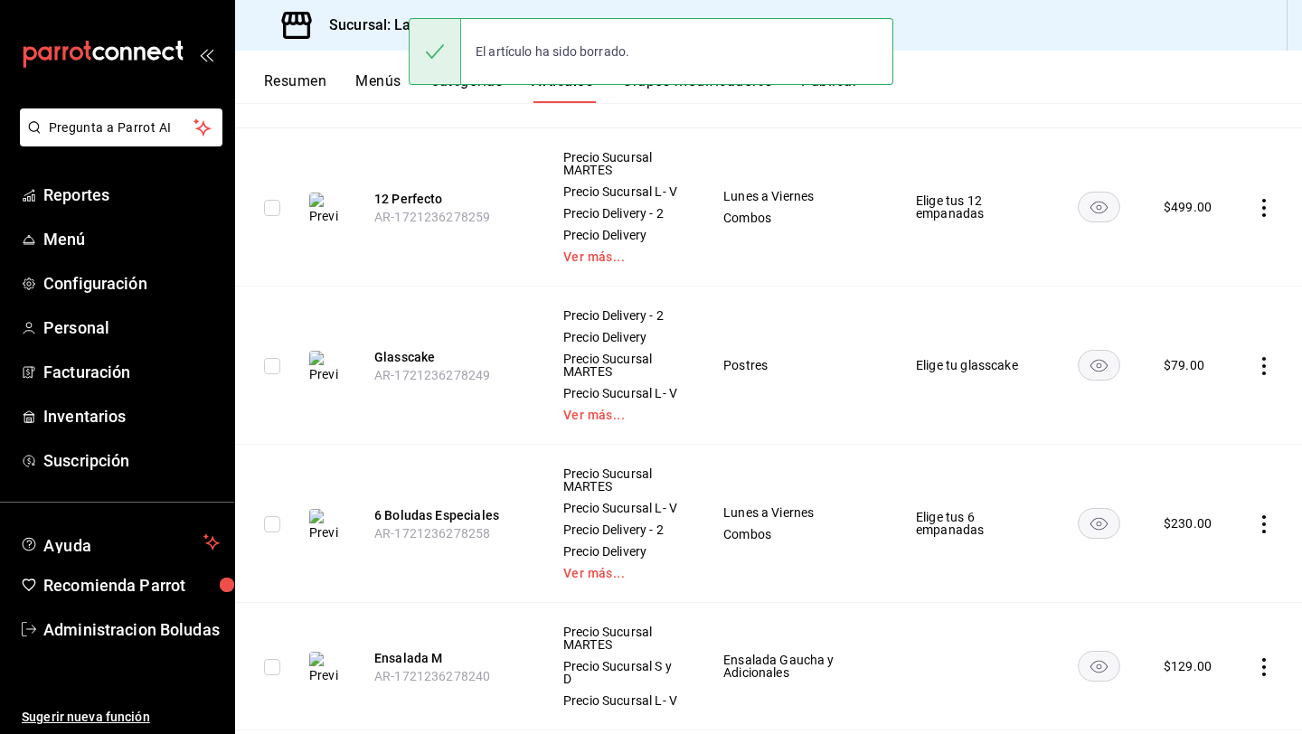
scroll to position [1443, 0]
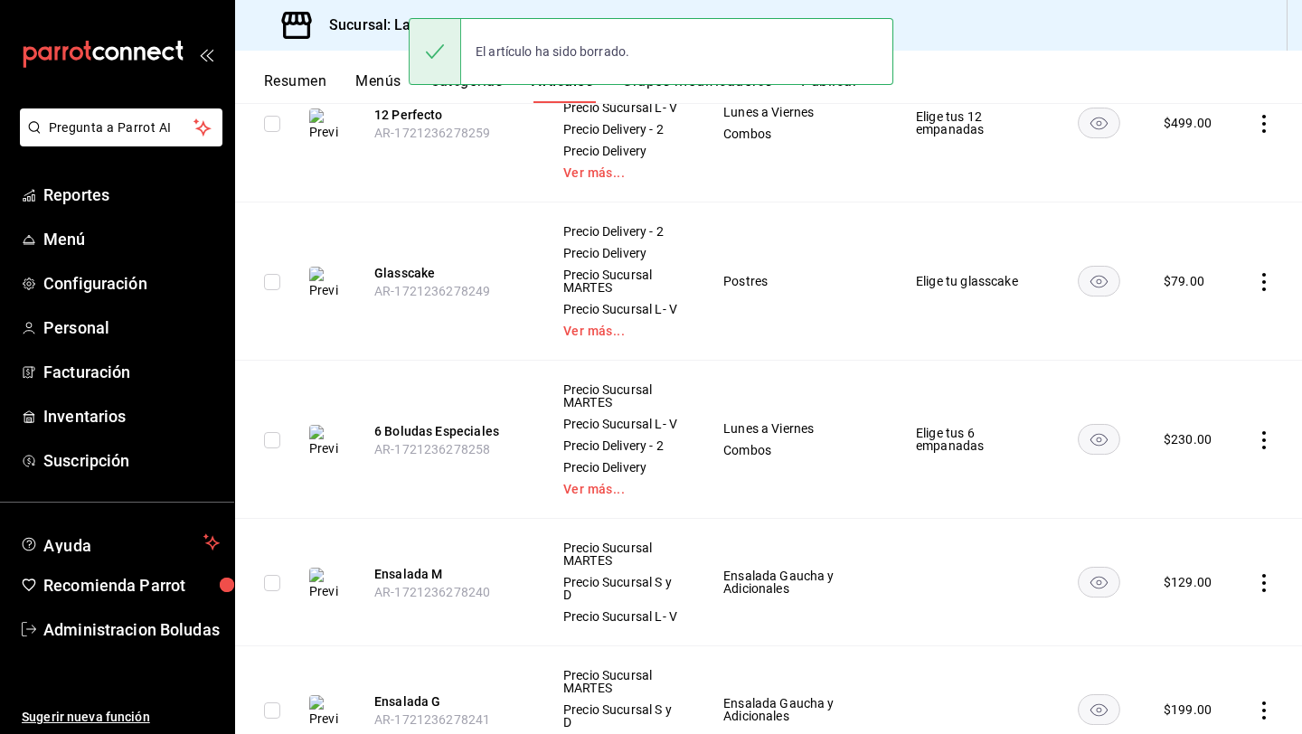
click at [1006, 449] on icon "actions" at bounding box center [1264, 440] width 18 height 18
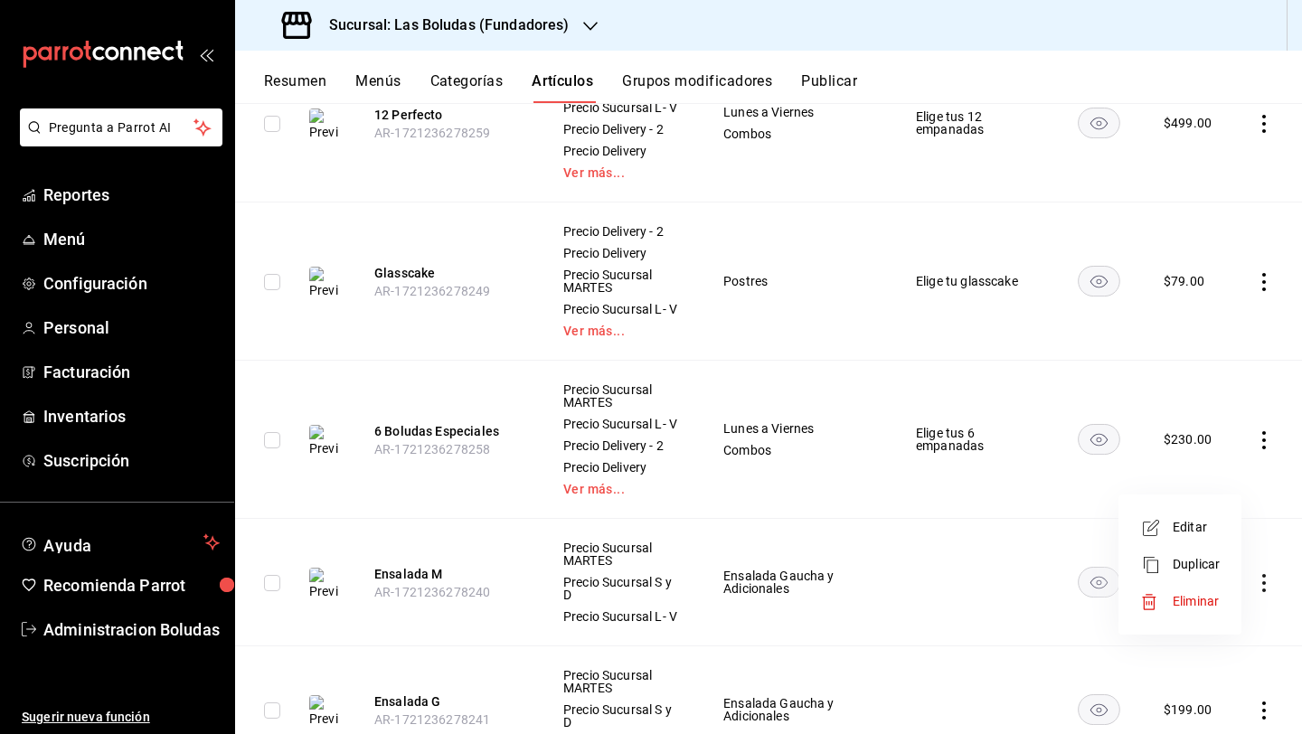
click at [1006, 522] on span "Editar" at bounding box center [1195, 527] width 47 height 19
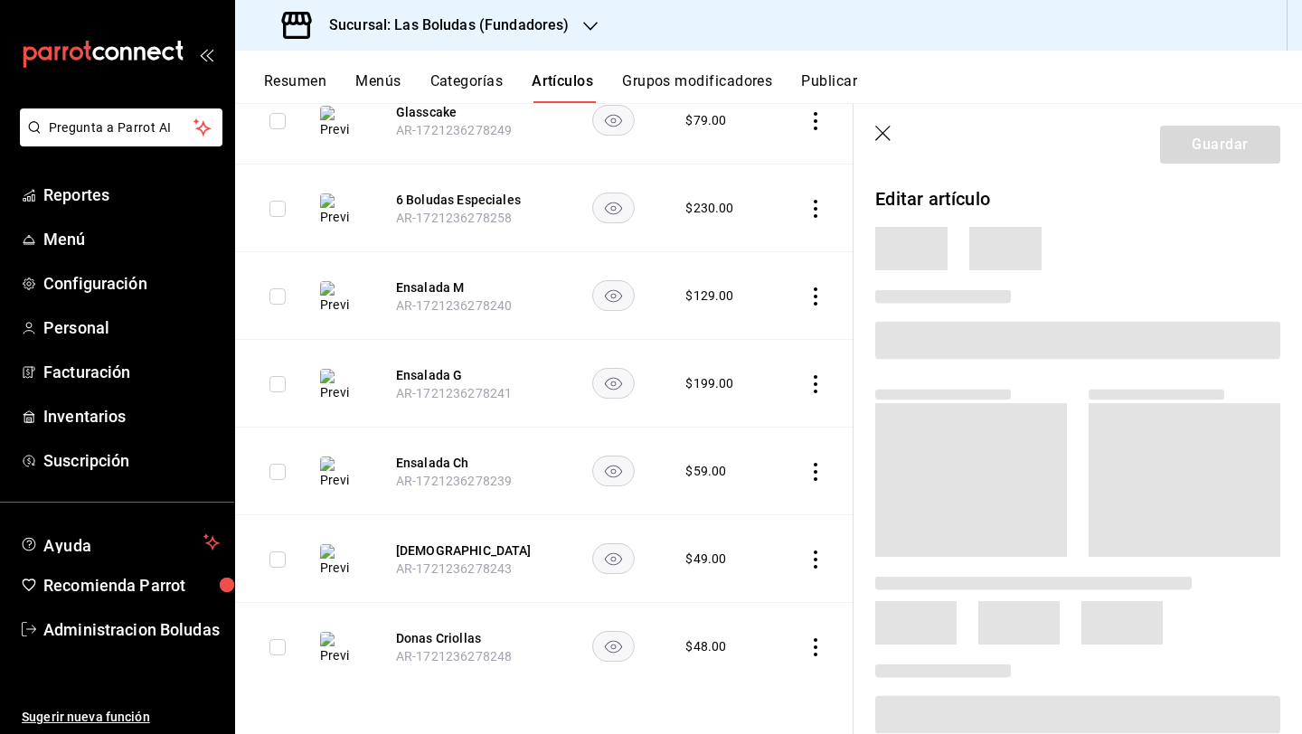
scroll to position [1223, 0]
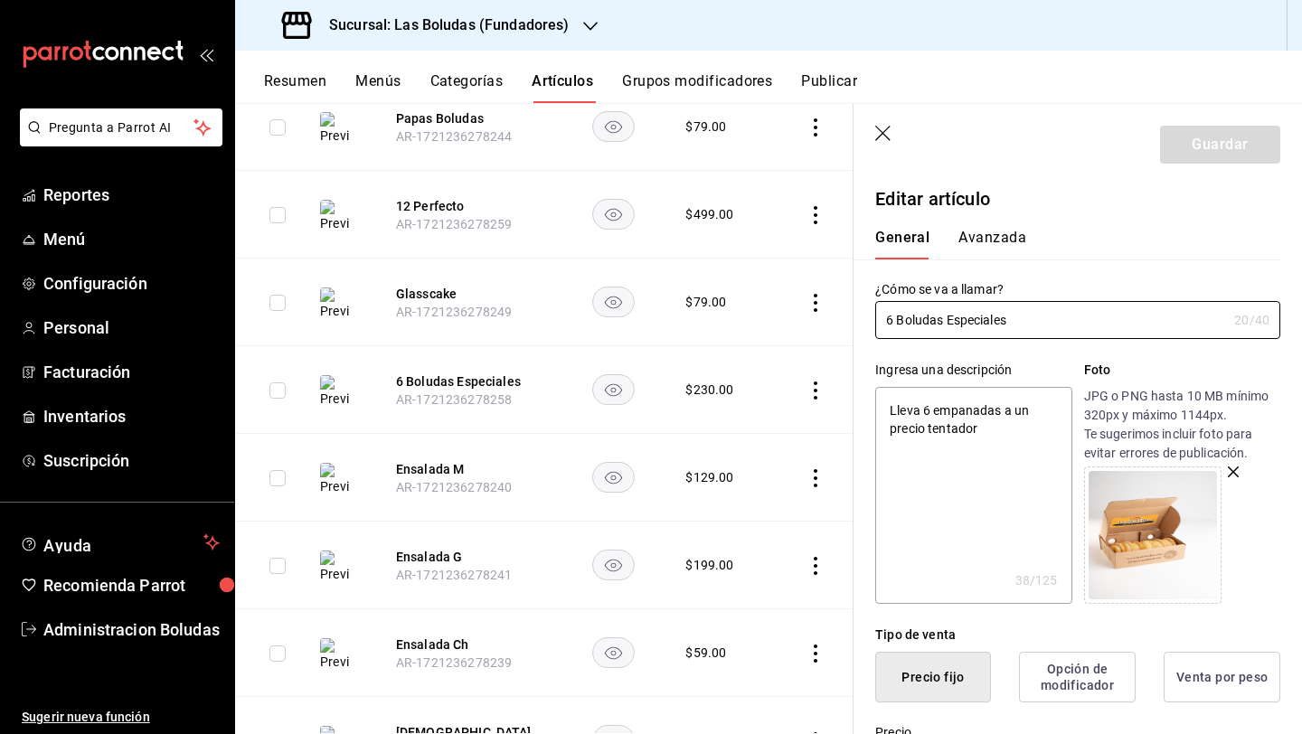
drag, startPoint x: 1017, startPoint y: 315, endPoint x: 682, endPoint y: 265, distance: 339.1
click at [682, 266] on main "Artículos sucursal Para editar los artículos o cambios generales, ve a “Organiz…" at bounding box center [768, 418] width 1067 height 631
type textarea "x"
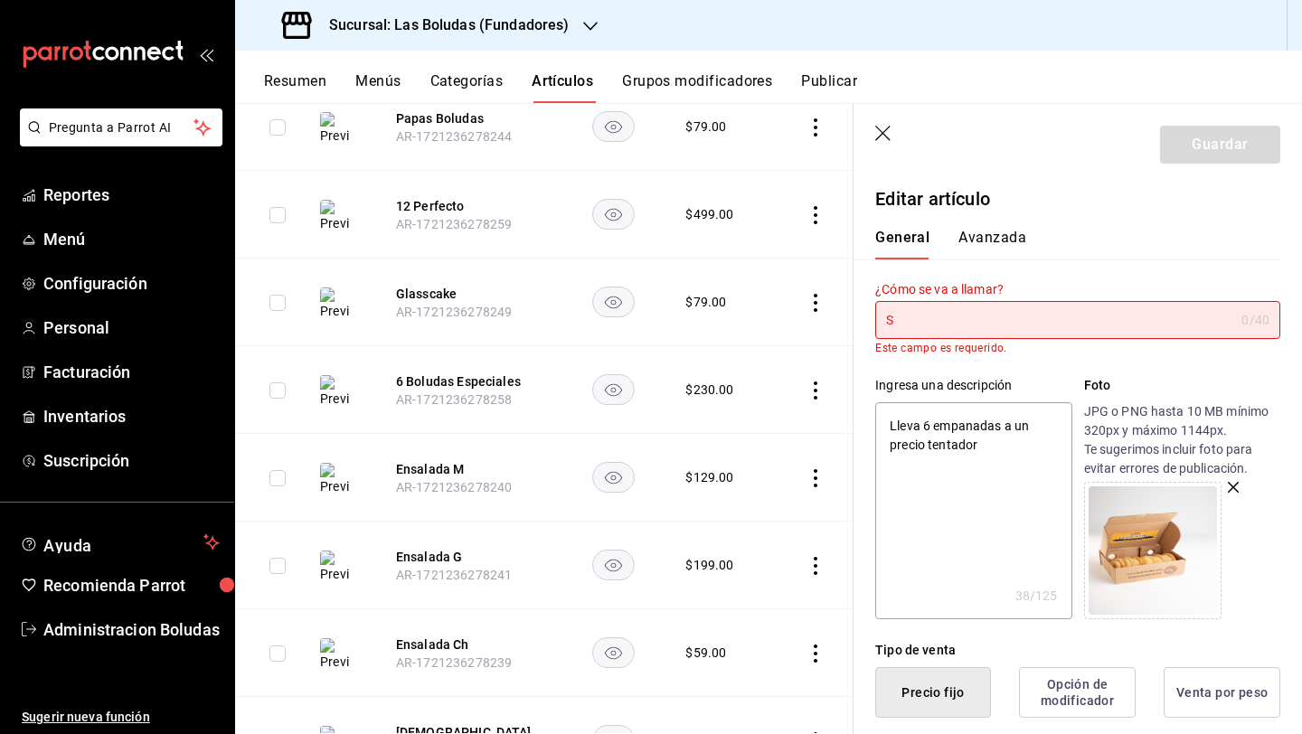
type input "SI"
type textarea "x"
type input "SIX"
type textarea "x"
type input "SIX"
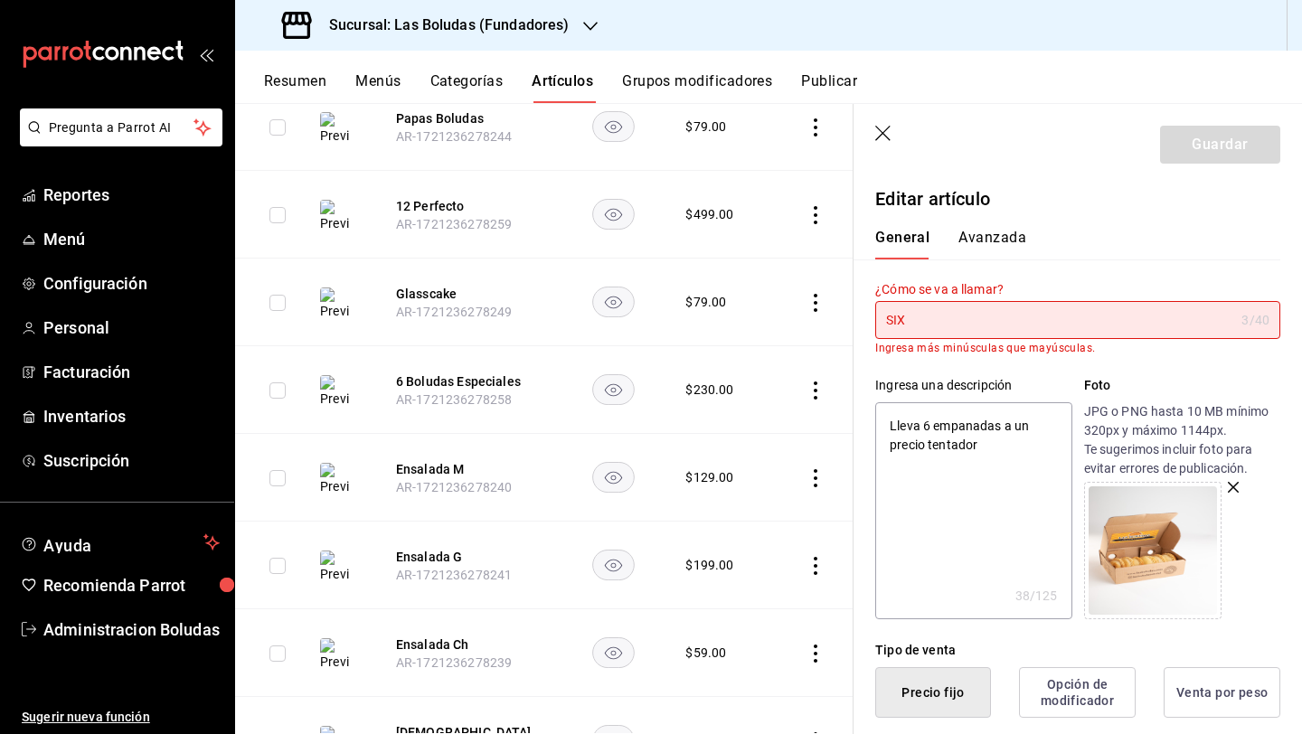
type textarea "x"
type input "SIX"
type textarea "x"
type input "SI"
type textarea "x"
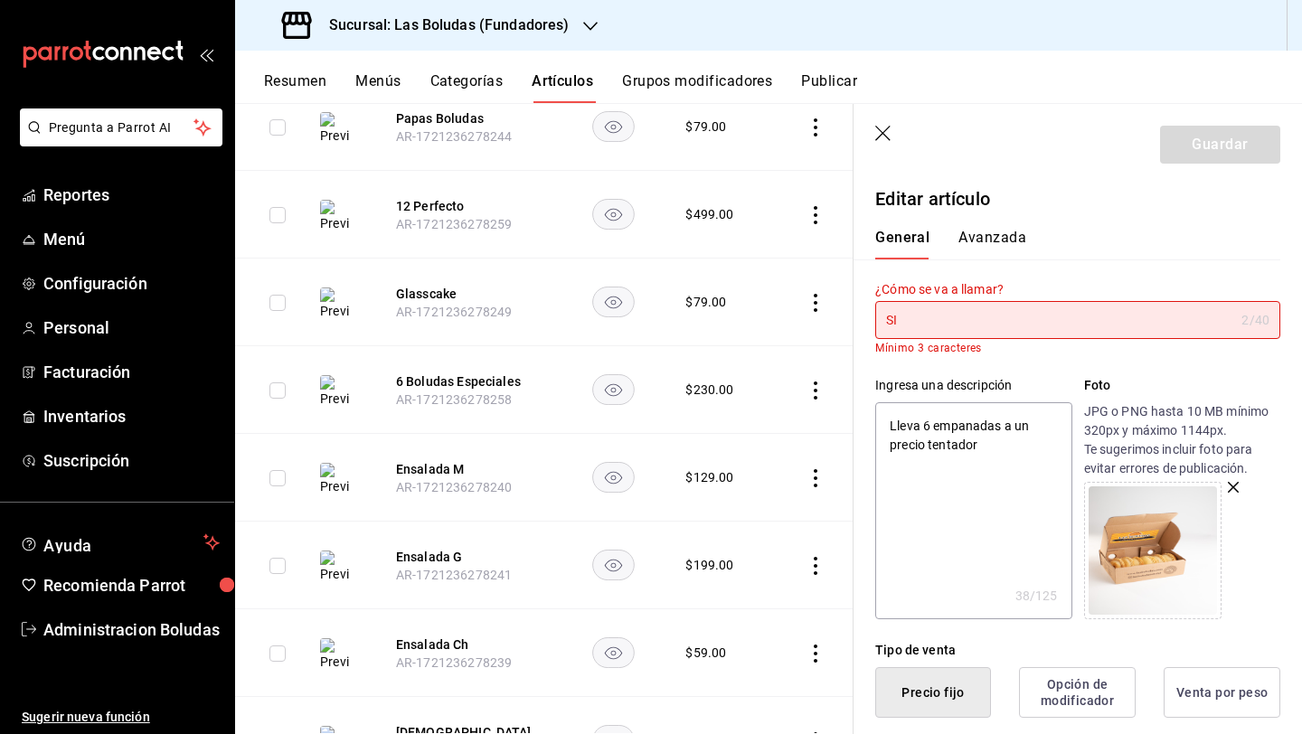
type input "S"
type textarea "x"
type input "Si"
type textarea "x"
type input "Six"
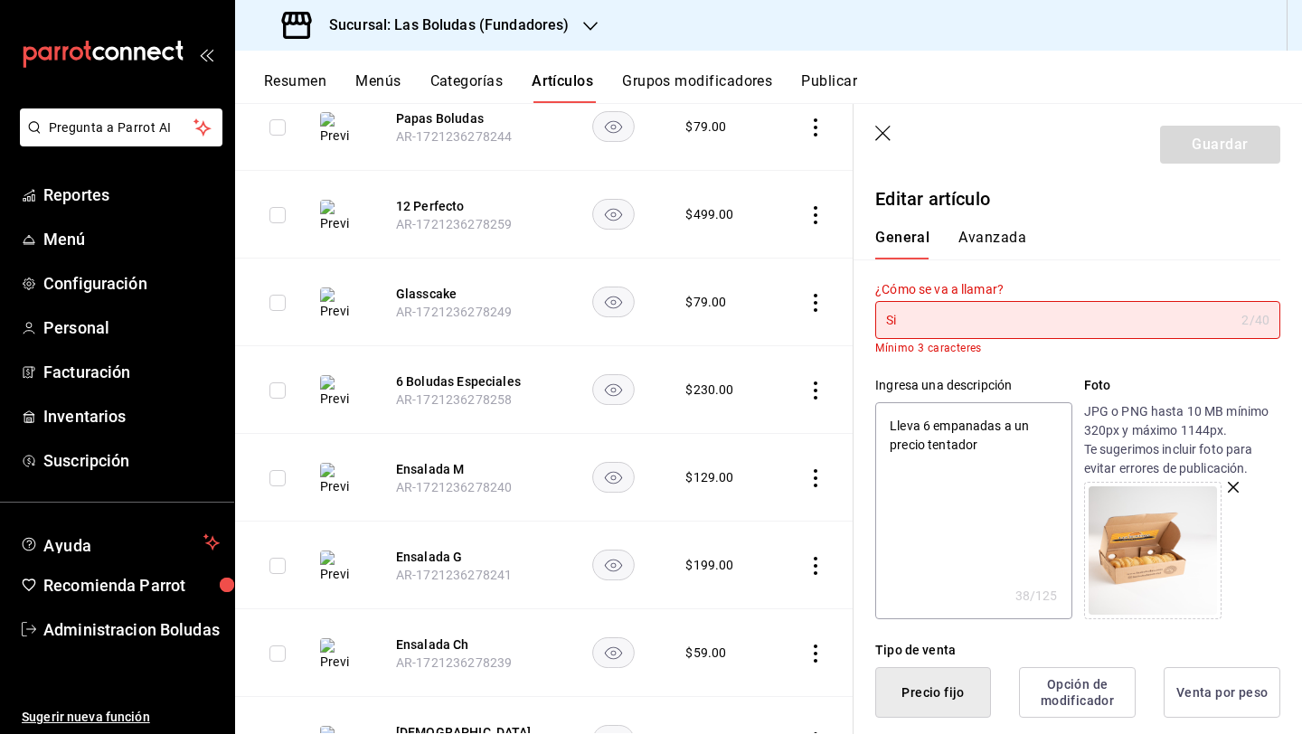
type textarea "x"
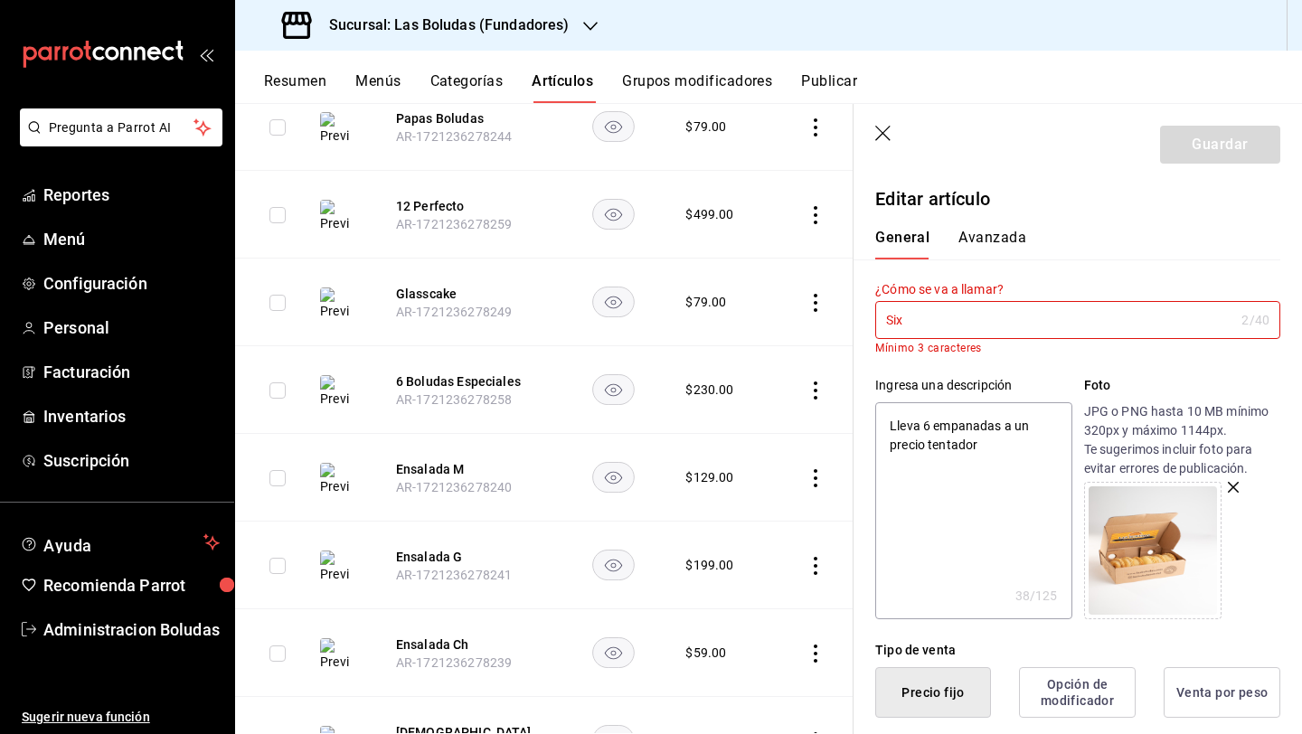
type input "Six"
type textarea "x"
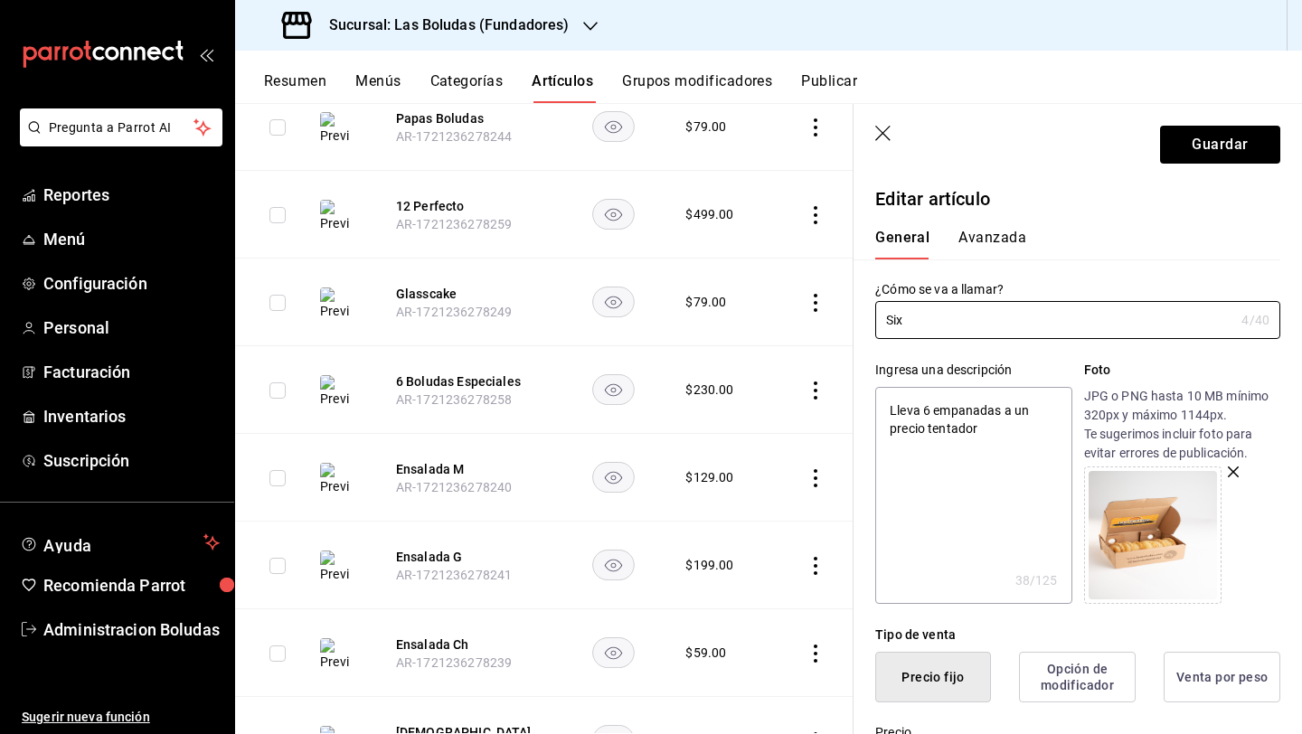
type input "Six P"
type textarea "x"
type input "Six Pa"
type textarea "x"
type input "Six Pac"
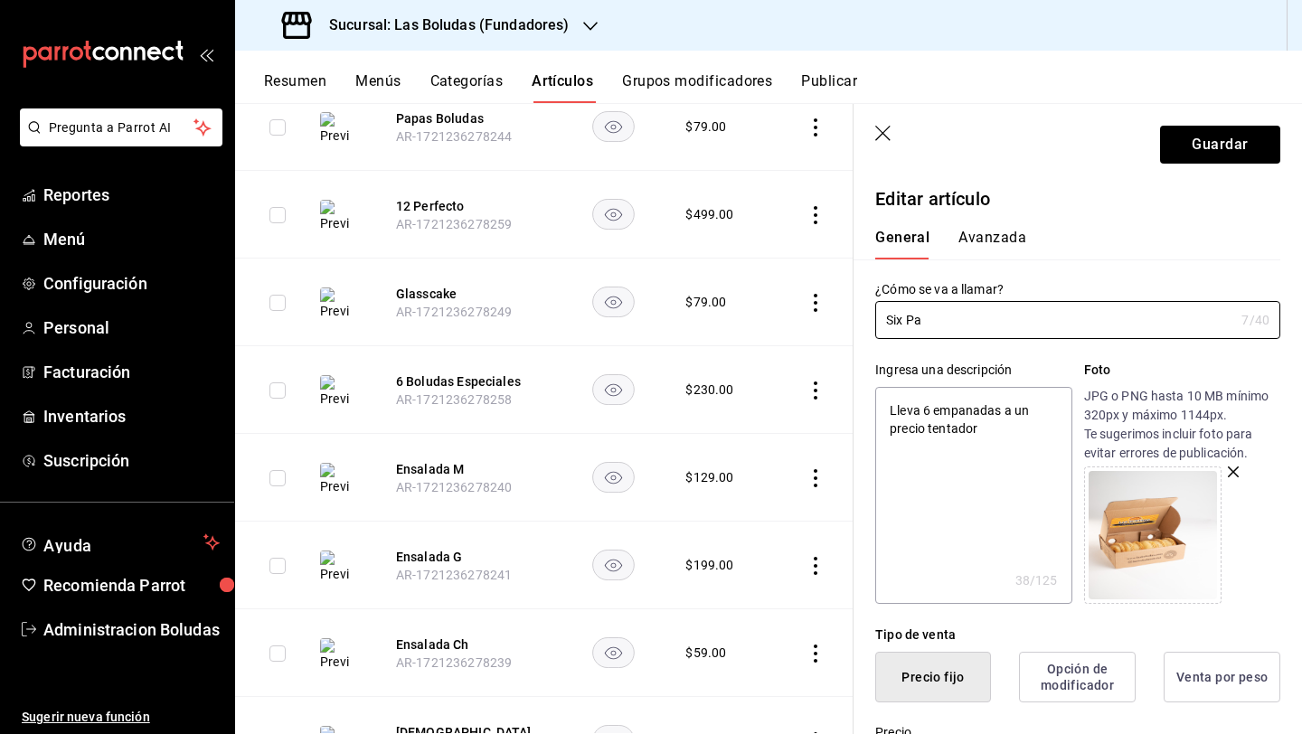
type textarea "x"
type input "Six Pack"
type textarea "x"
type input "Six Pack"
type textarea "x"
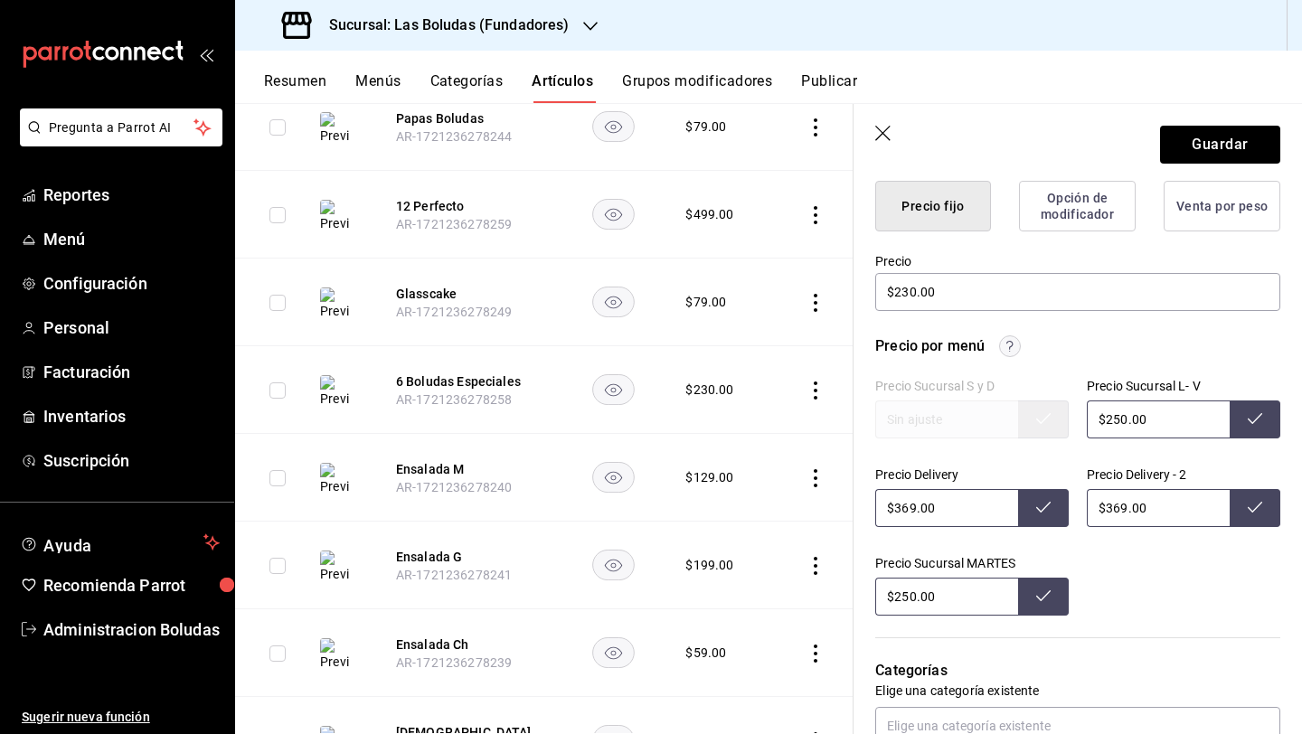
scroll to position [481, 0]
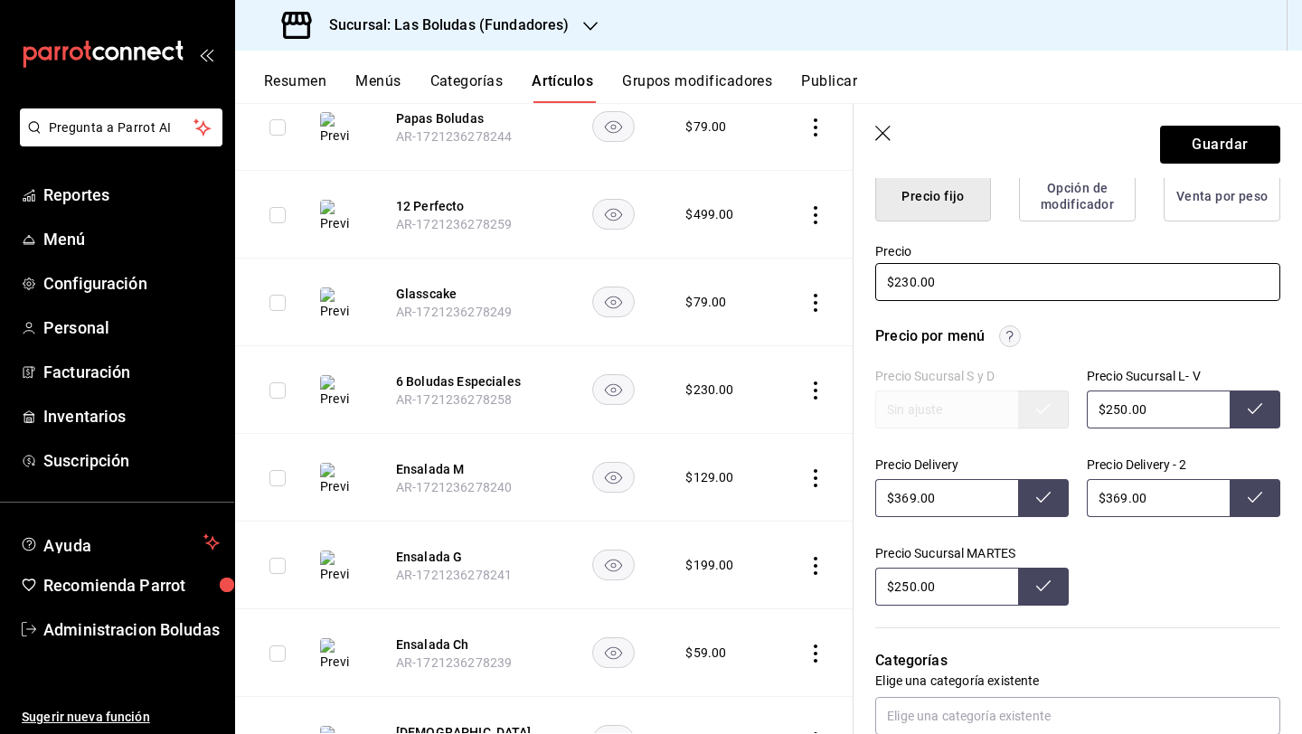
type input "Six Pack"
click at [907, 284] on input "$230.00" at bounding box center [1077, 282] width 405 height 38
type input "$20.00"
type textarea "x"
type input "$260.00"
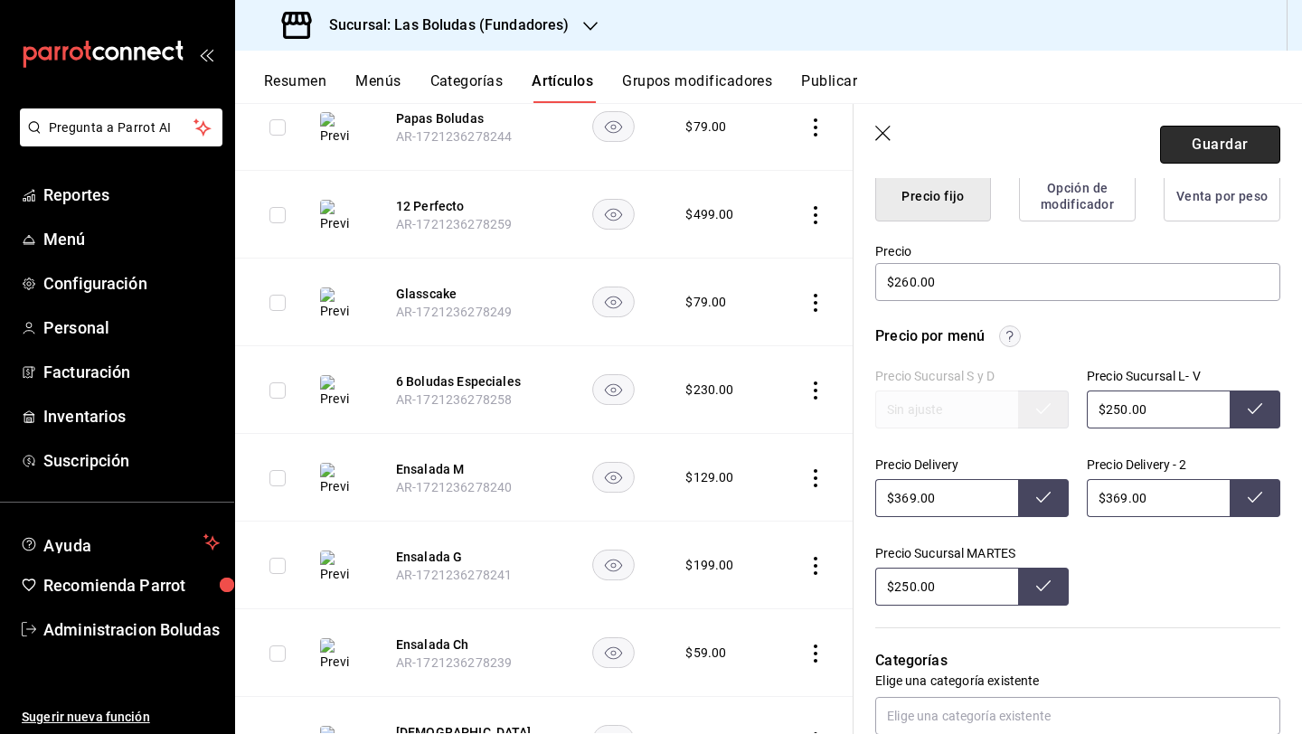
click at [1006, 149] on button "Guardar" at bounding box center [1220, 145] width 120 height 38
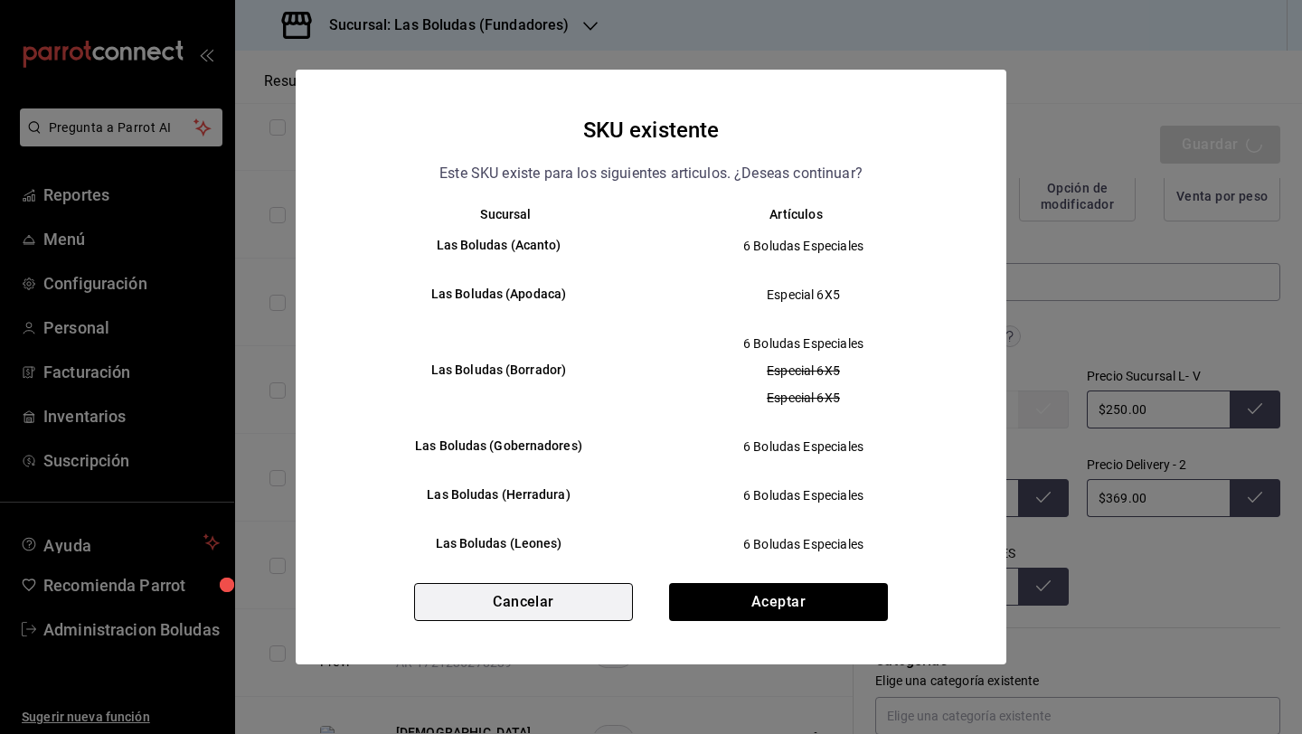
click at [576, 594] on button "Cancelar" at bounding box center [523, 602] width 219 height 38
type textarea "x"
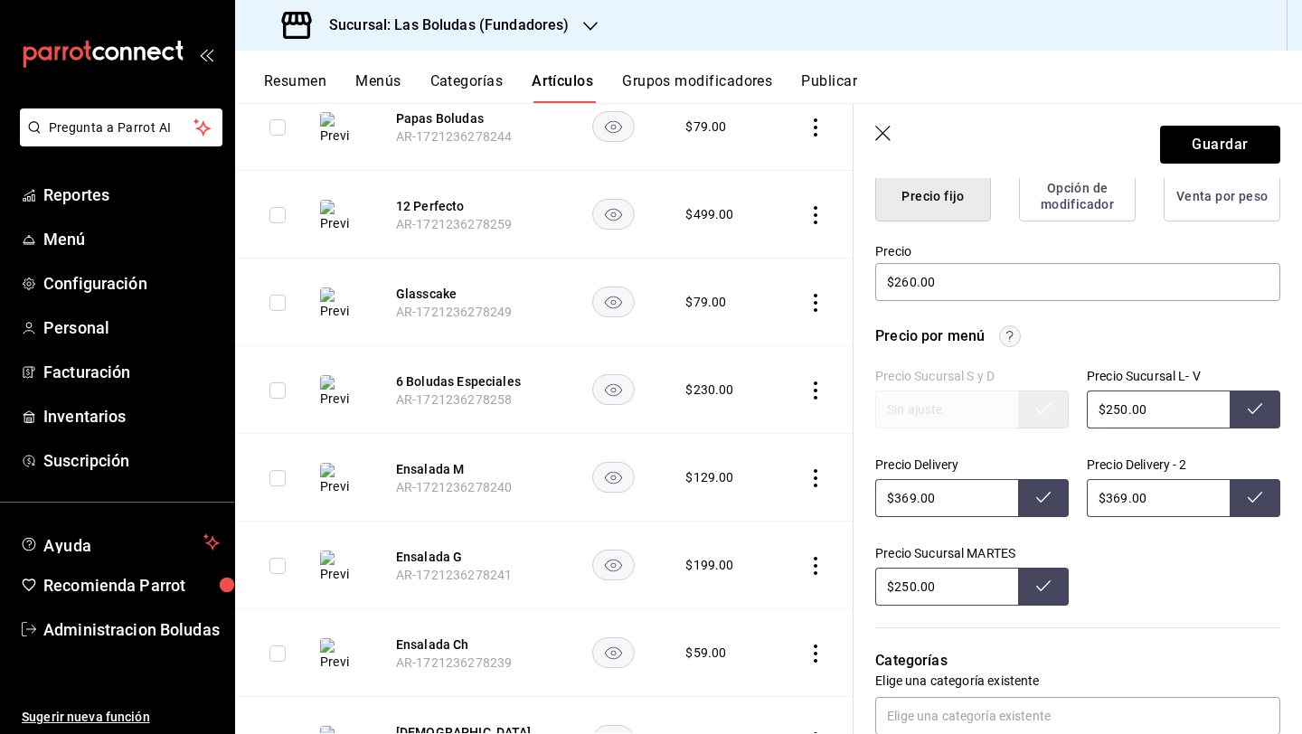
click at [1006, 409] on input "$250.00" at bounding box center [1157, 409] width 143 height 38
type input "$260.00"
drag, startPoint x: 1114, startPoint y: 496, endPoint x: 1135, endPoint y: 505, distance: 23.5
click at [1006, 495] on input "$369.00" at bounding box center [1157, 498] width 143 height 38
type input "$379.00"
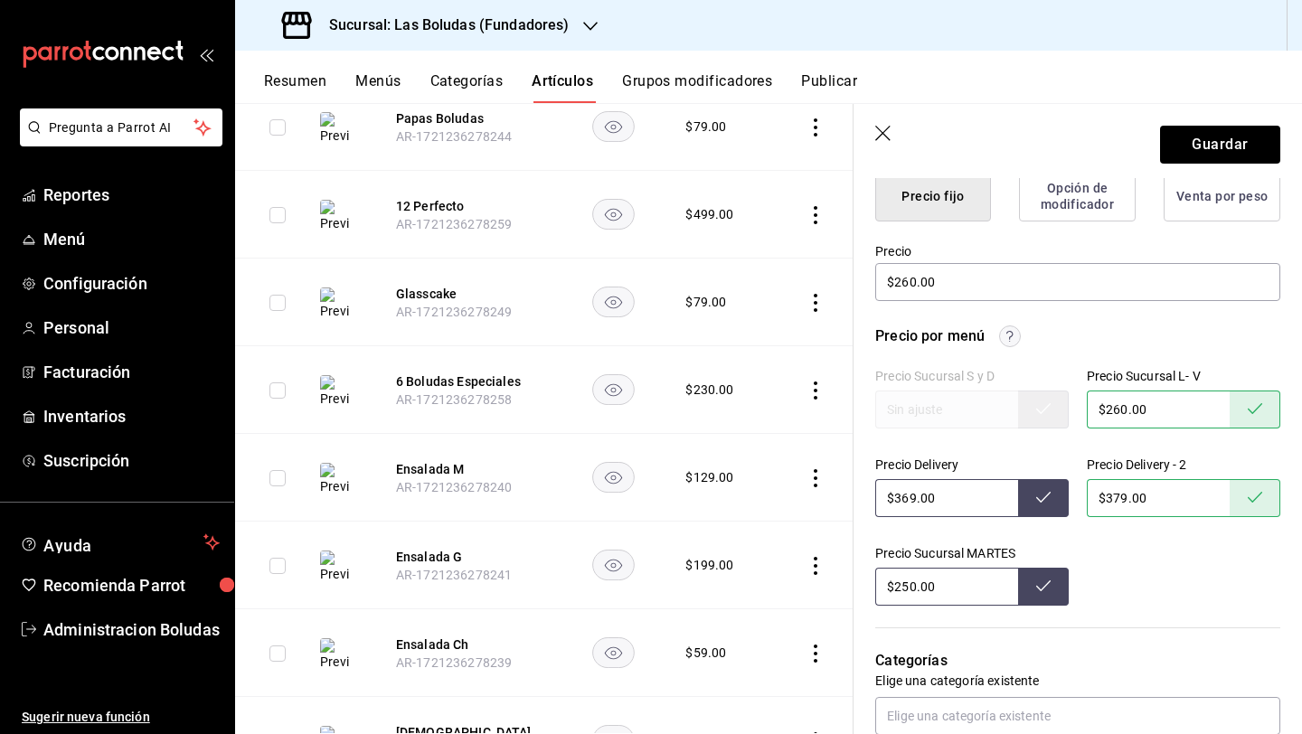
click at [911, 502] on input "$369.00" at bounding box center [946, 498] width 143 height 38
type input "$379.00"
drag, startPoint x: 907, startPoint y: 588, endPoint x: 940, endPoint y: 602, distance: 35.3
click at [907, 588] on input "$250.00" at bounding box center [946, 587] width 143 height 38
type input "$260.00"
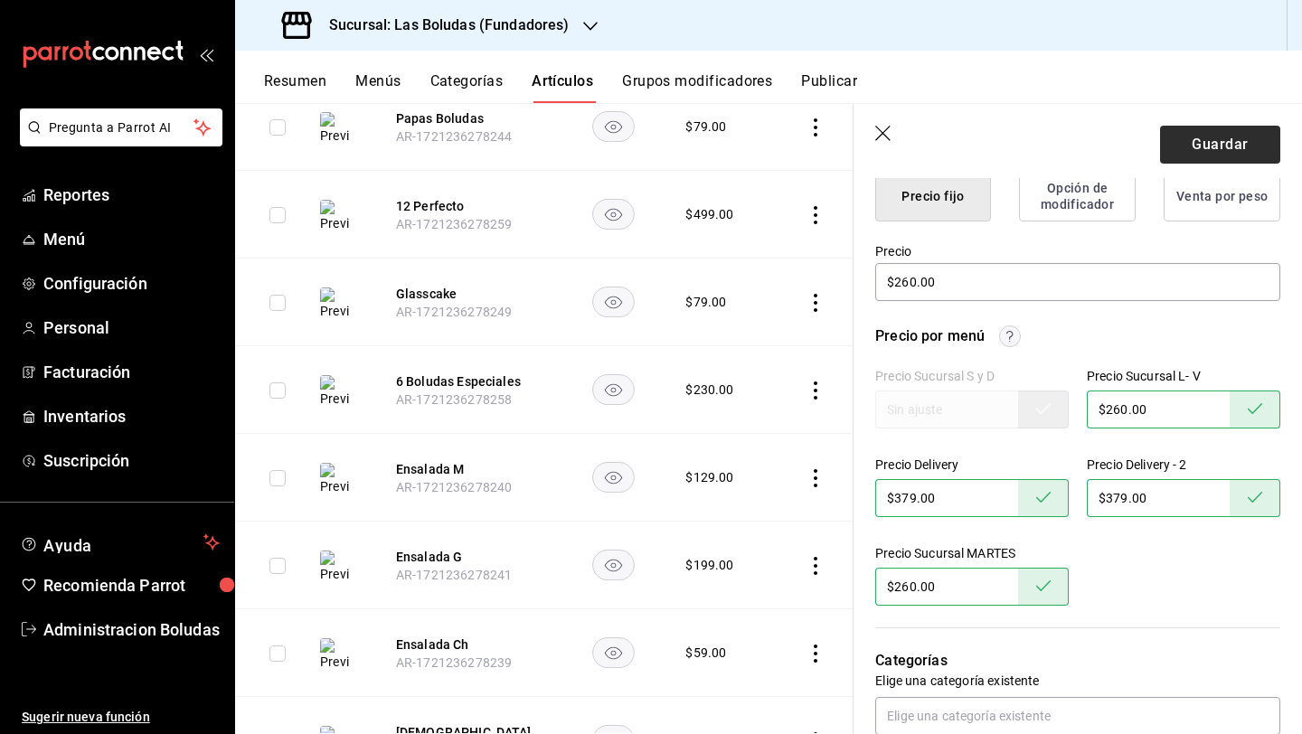
click at [1006, 123] on header "Guardar" at bounding box center [1077, 141] width 448 height 74
click at [1006, 136] on button "Guardar" at bounding box center [1220, 145] width 120 height 38
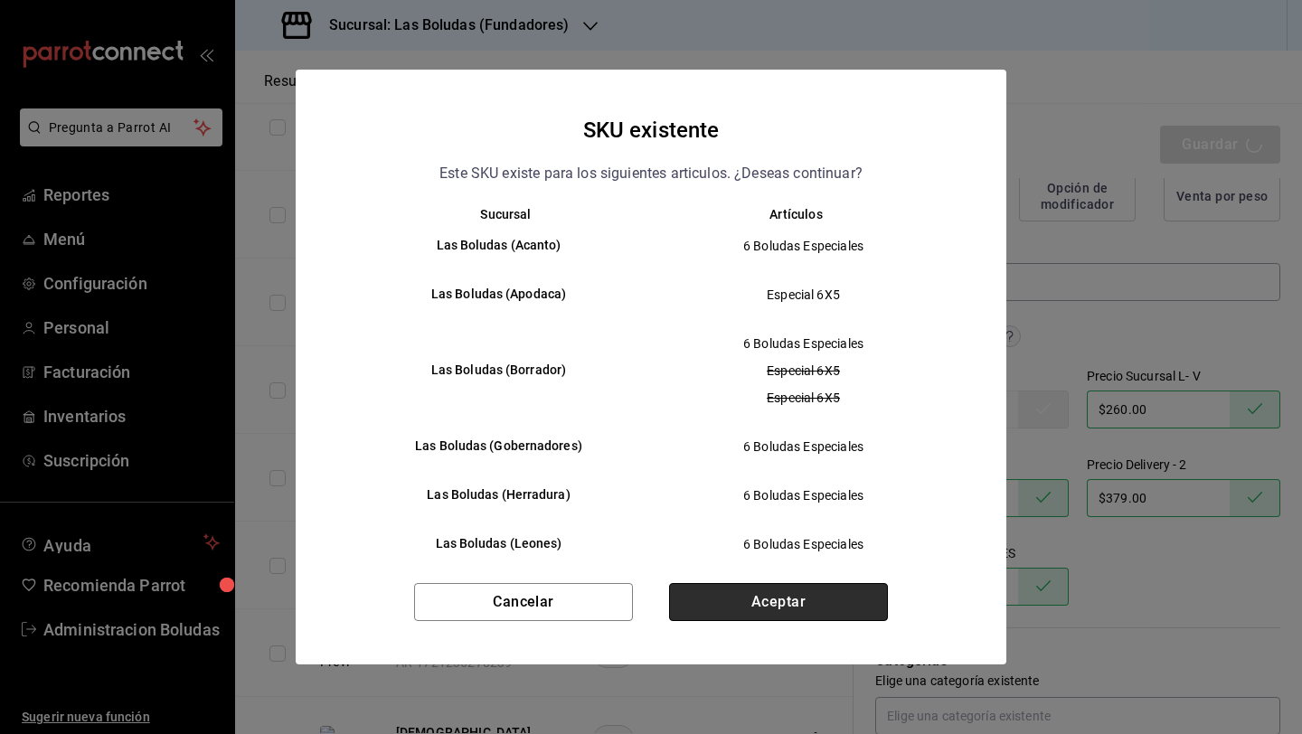
click at [835, 604] on button "Aceptar" at bounding box center [778, 602] width 219 height 38
type textarea "x"
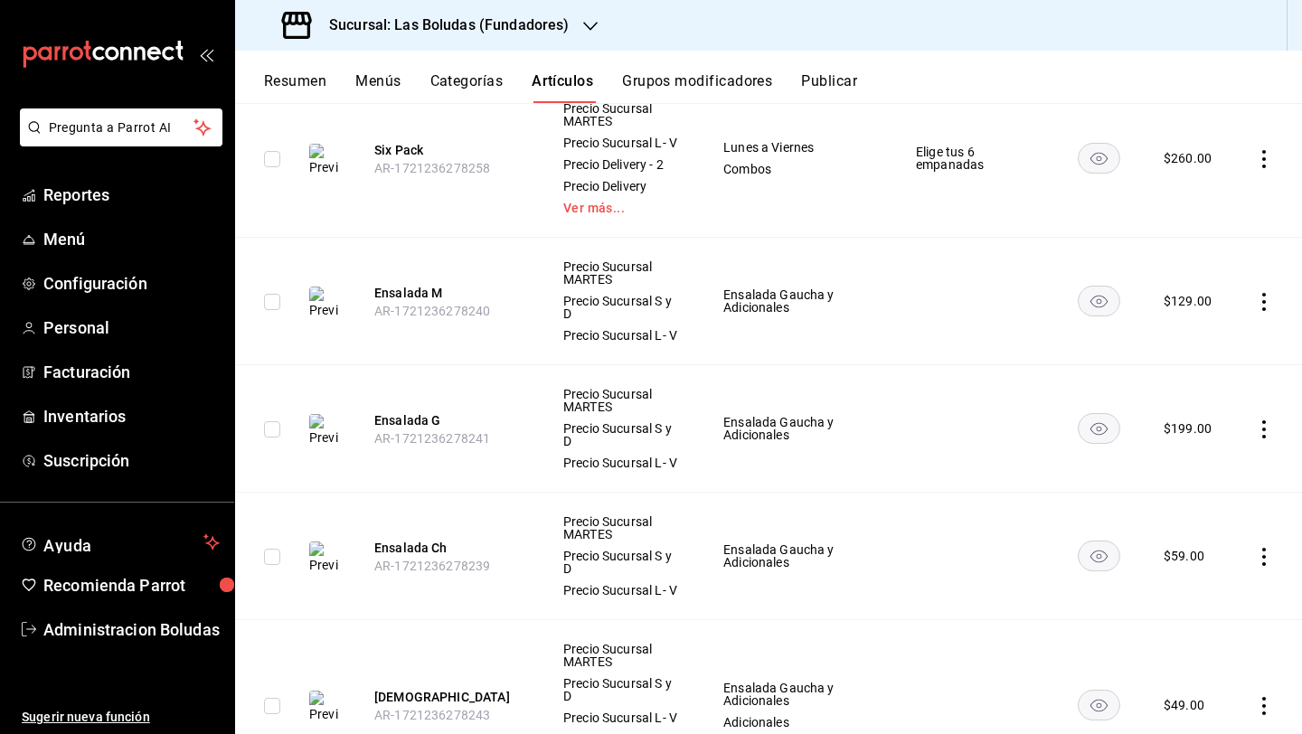
scroll to position [1734, 0]
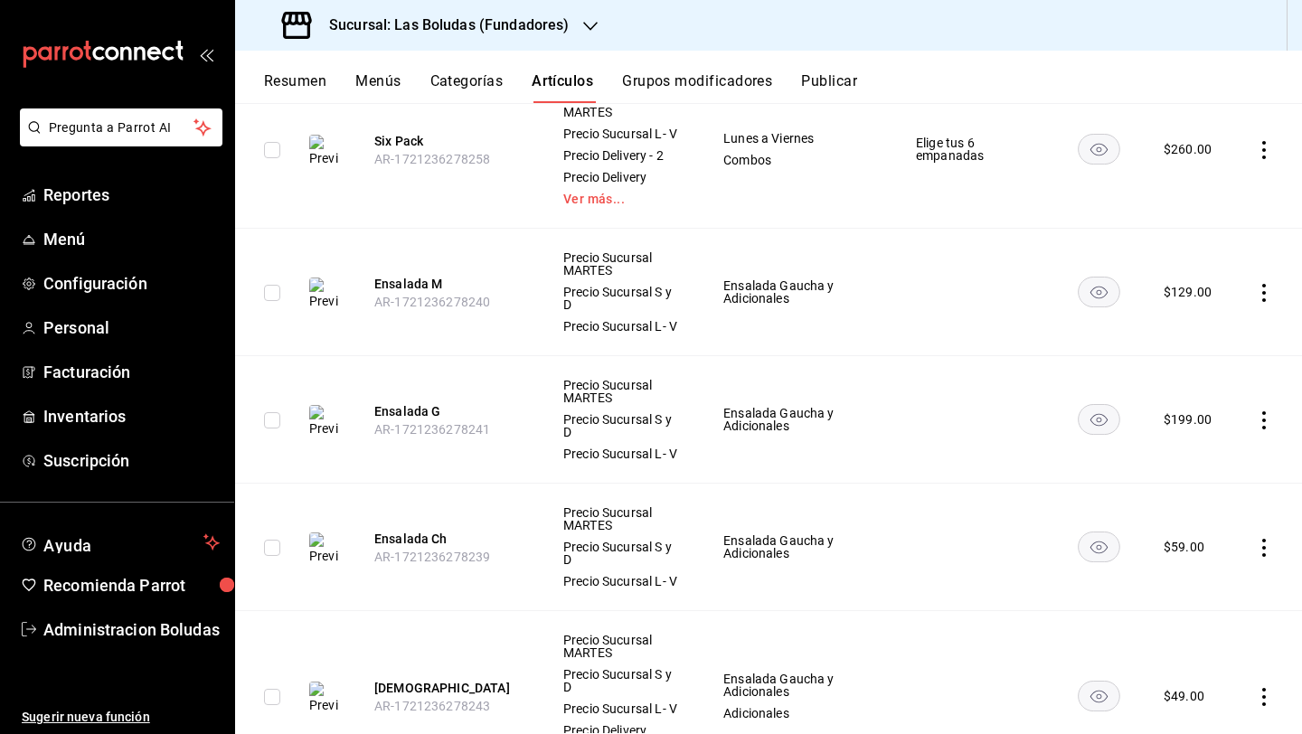
click at [1006, 557] on icon "actions" at bounding box center [1264, 548] width 18 height 18
click at [1006, 616] on span "Editar" at bounding box center [1195, 612] width 47 height 19
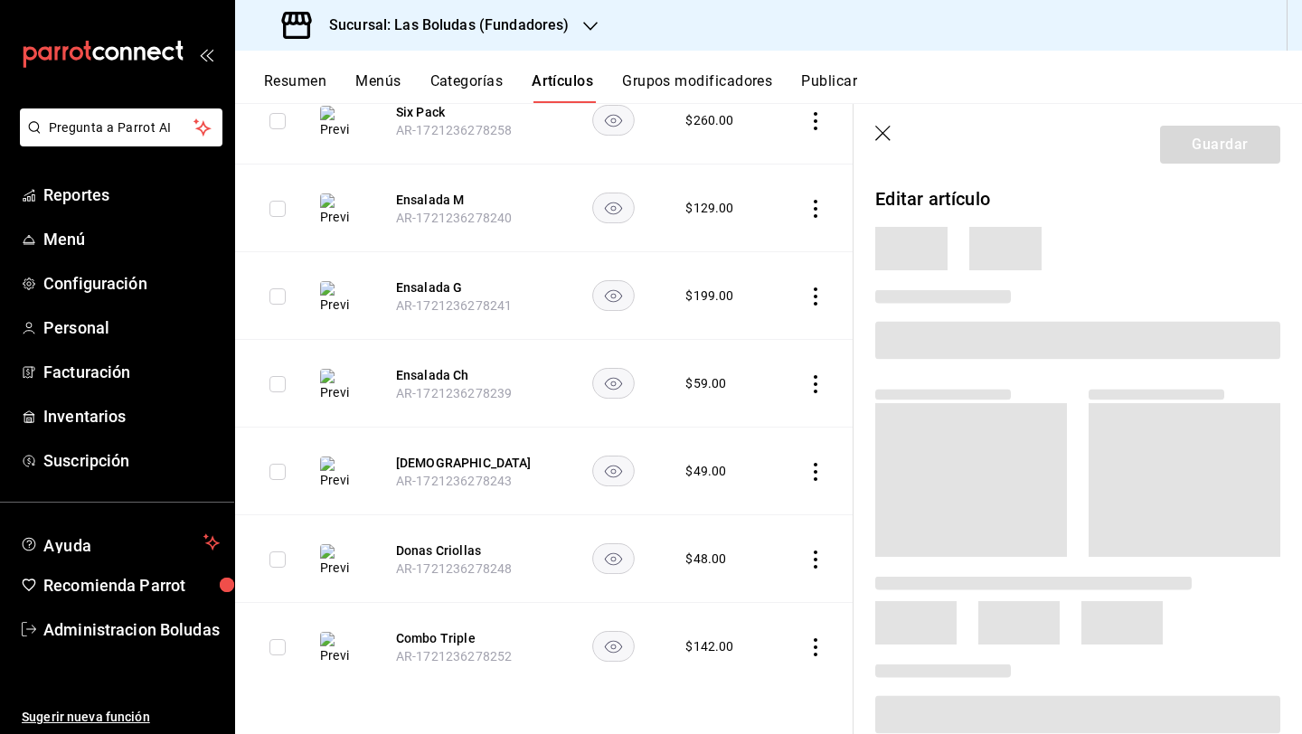
scroll to position [1422, 0]
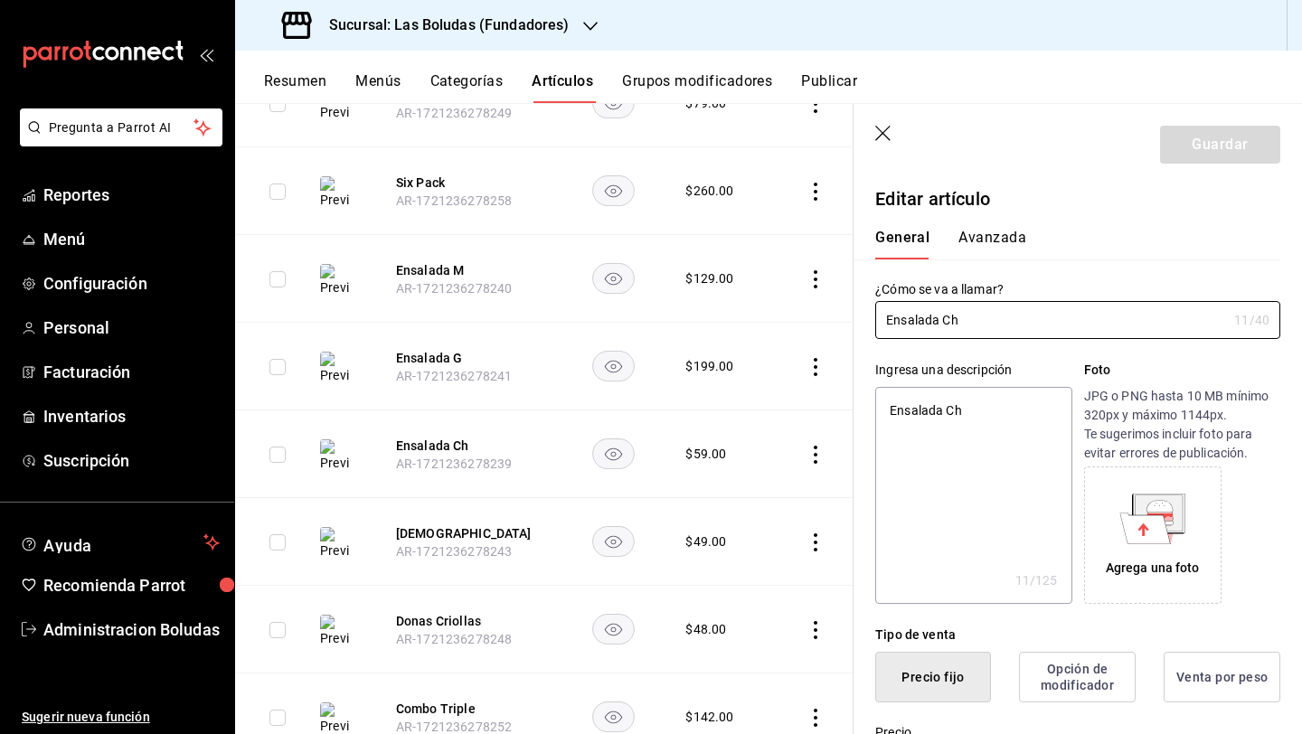
type textarea "x"
type input "$59.00"
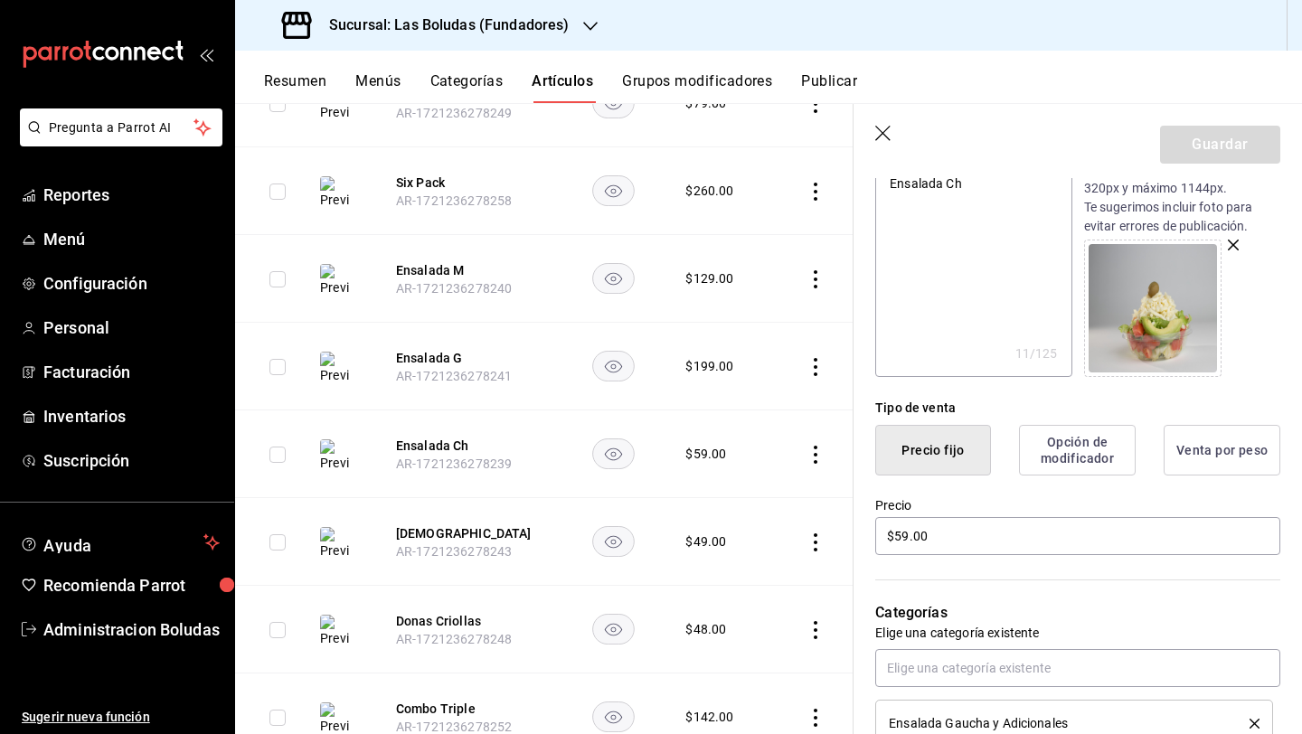
scroll to position [361, 0]
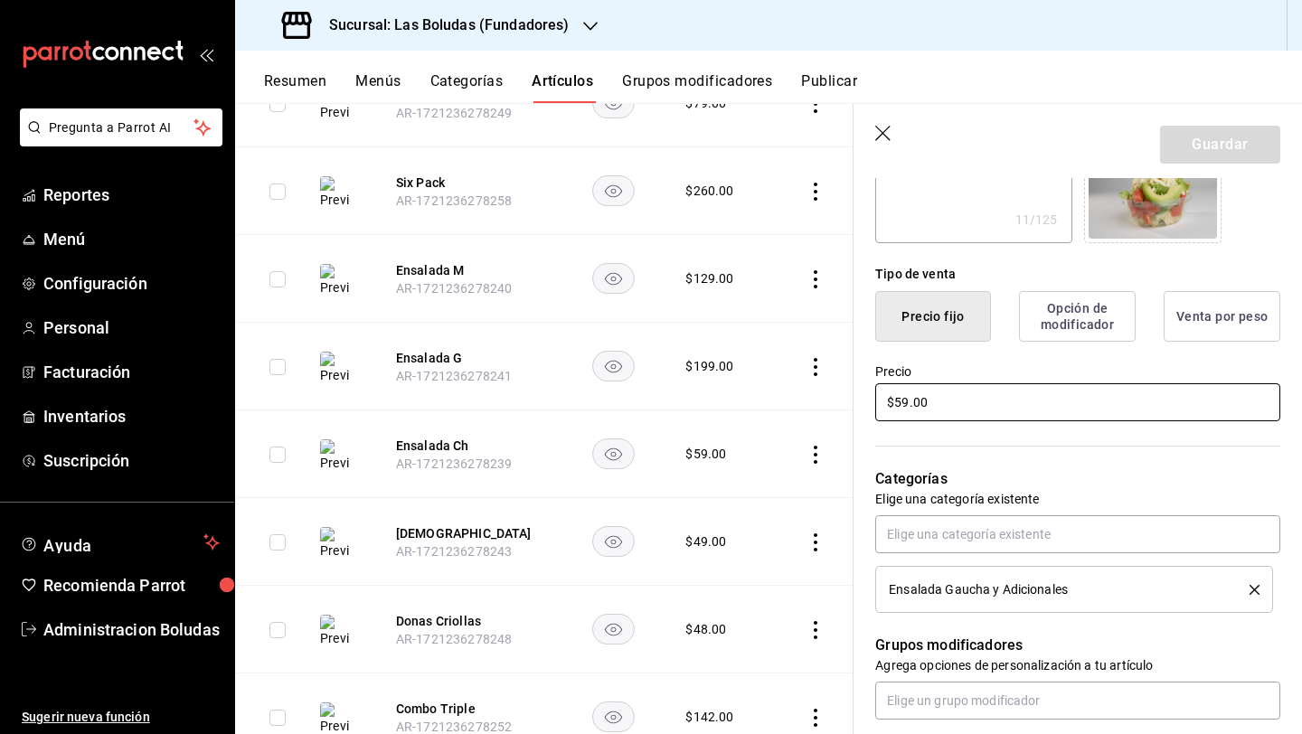
drag, startPoint x: 898, startPoint y: 400, endPoint x: 998, endPoint y: 424, distance: 102.2
click at [900, 402] on input "$59.00" at bounding box center [1077, 402] width 405 height 38
type textarea "x"
type input "$9.00"
type textarea "x"
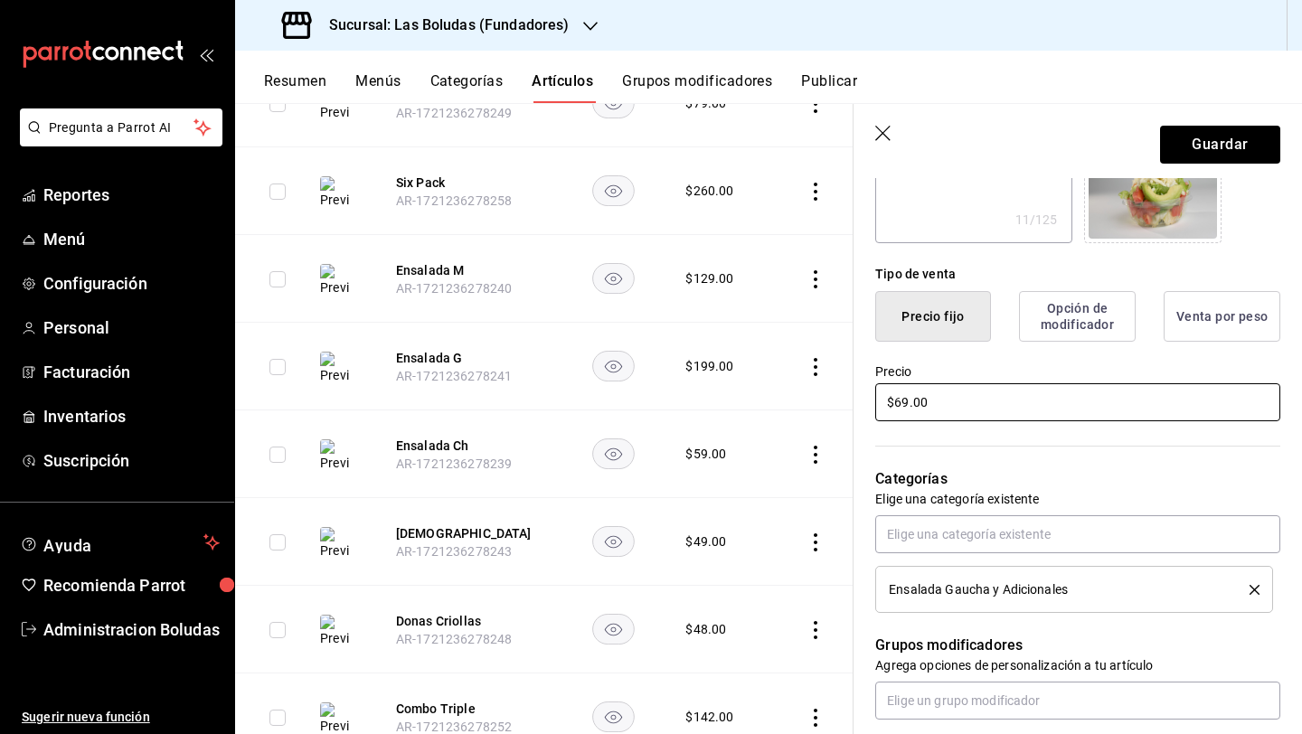
type input "$69.00"
click at [1006, 148] on button "Guardar" at bounding box center [1220, 145] width 120 height 38
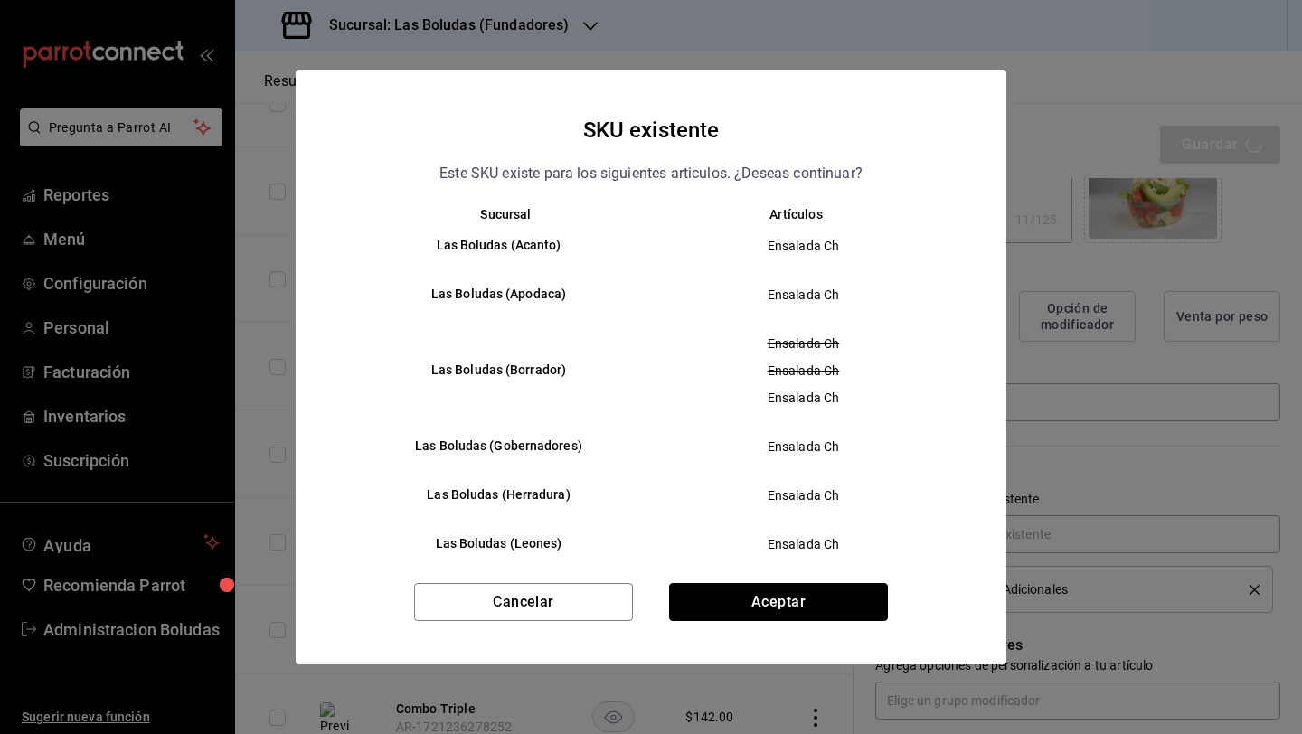
click at [823, 588] on button "Aceptar" at bounding box center [778, 602] width 219 height 38
type textarea "x"
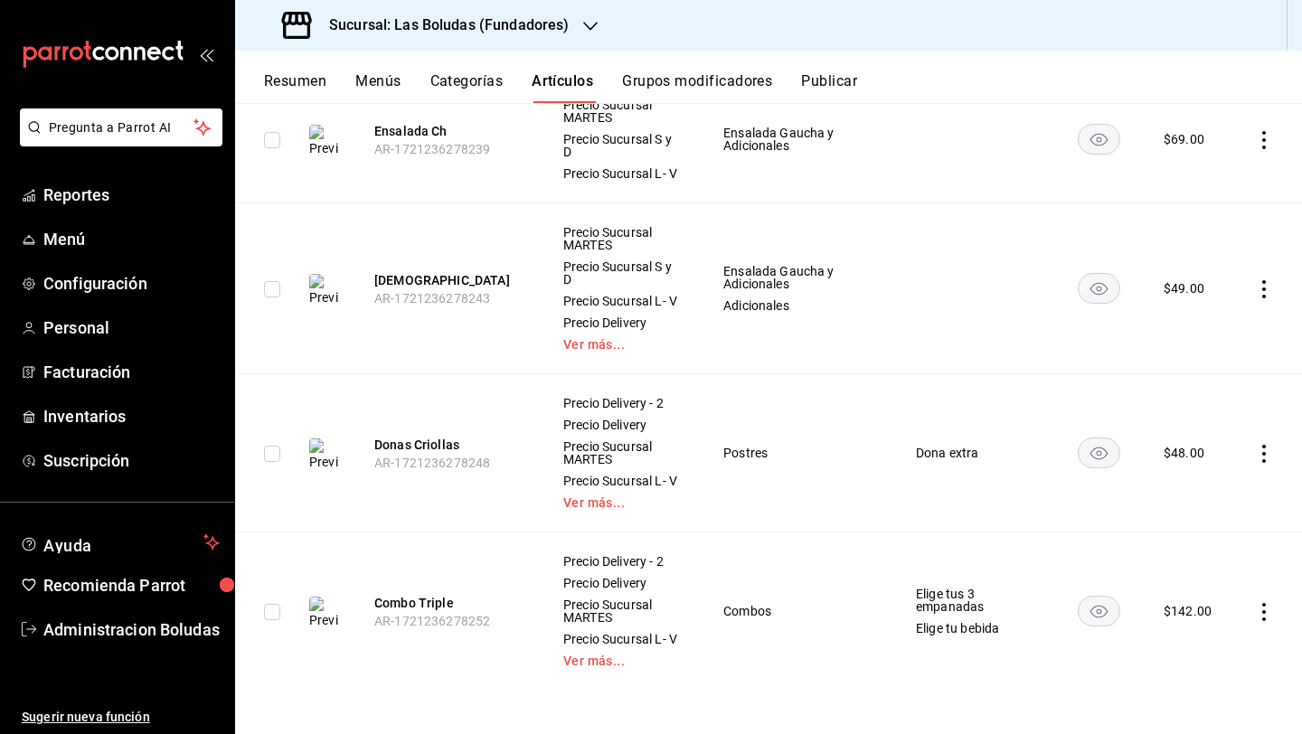
scroll to position [2222, 0]
click at [1006, 298] on icon "actions" at bounding box center [1264, 289] width 18 height 18
click at [1006, 354] on span "Editar" at bounding box center [1195, 346] width 47 height 19
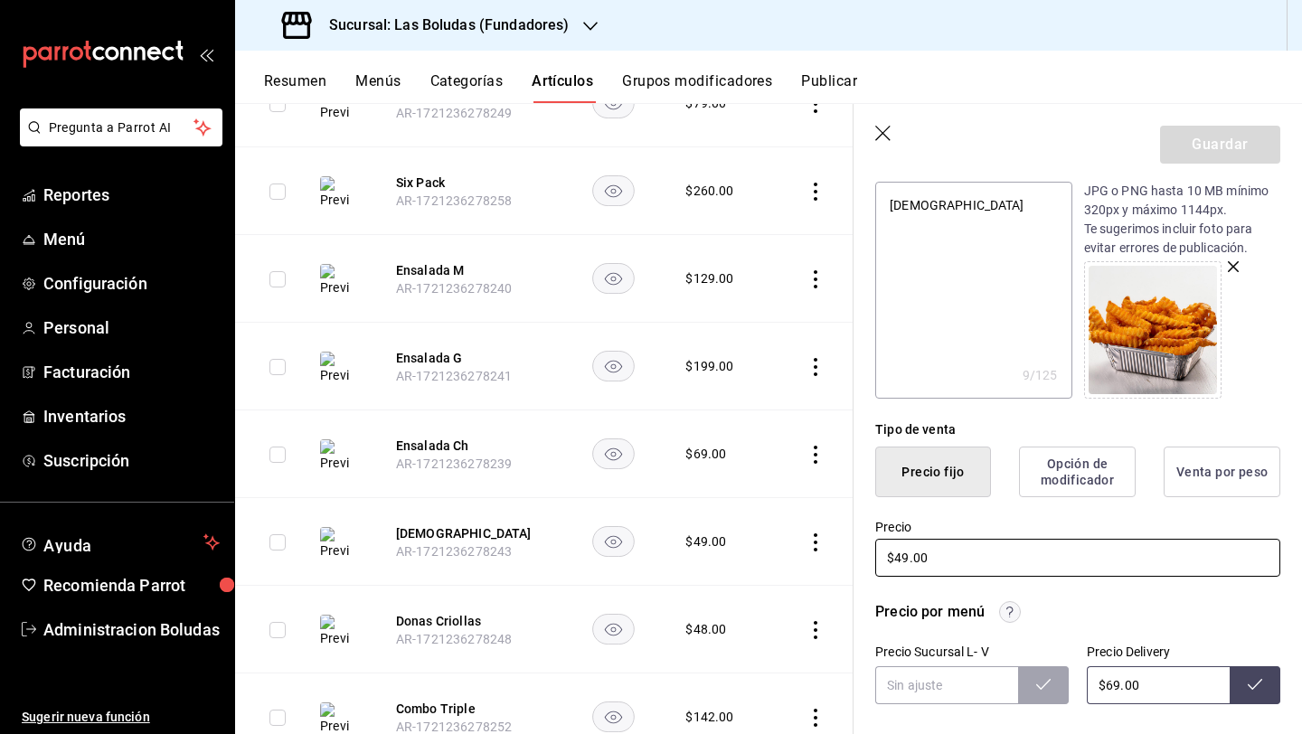
scroll to position [366, 0]
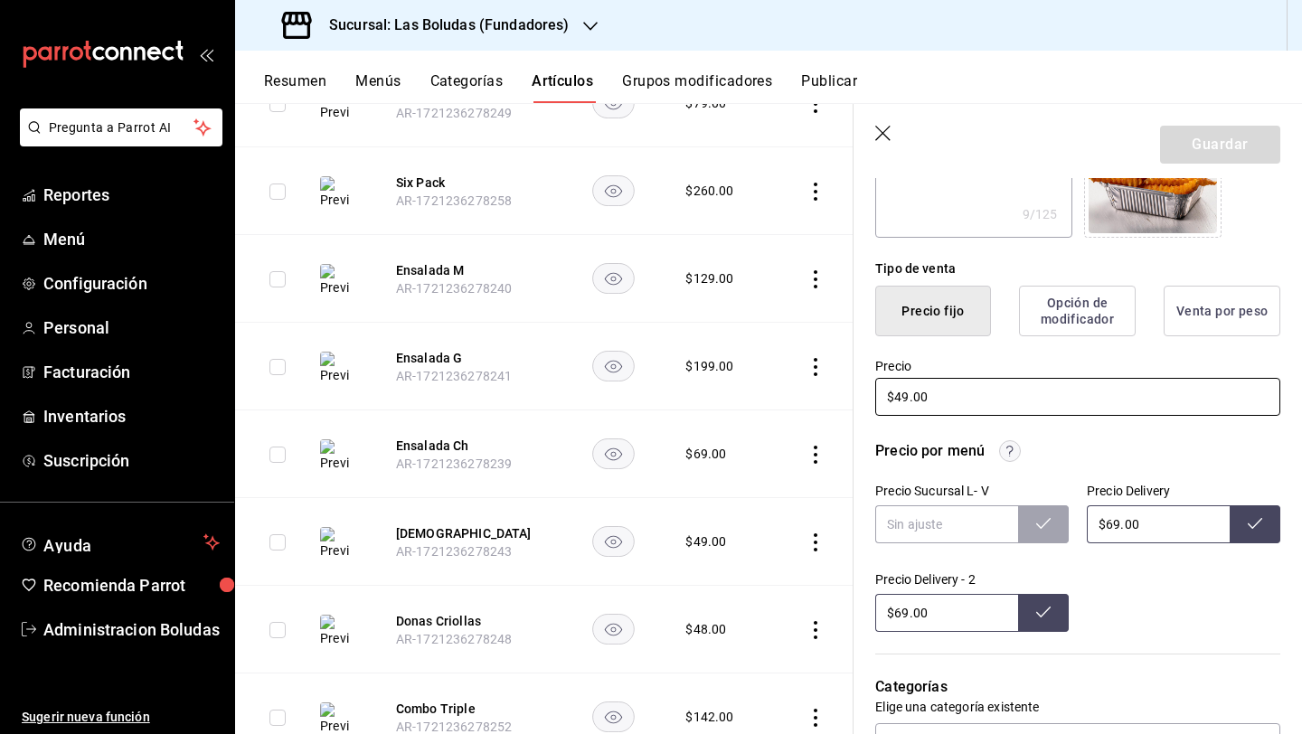
drag, startPoint x: 901, startPoint y: 397, endPoint x: 923, endPoint y: 397, distance: 21.7
click at [903, 397] on input "$49.00" at bounding box center [1077, 397] width 405 height 38
type input "$9.00"
type textarea "x"
type input "$59.00"
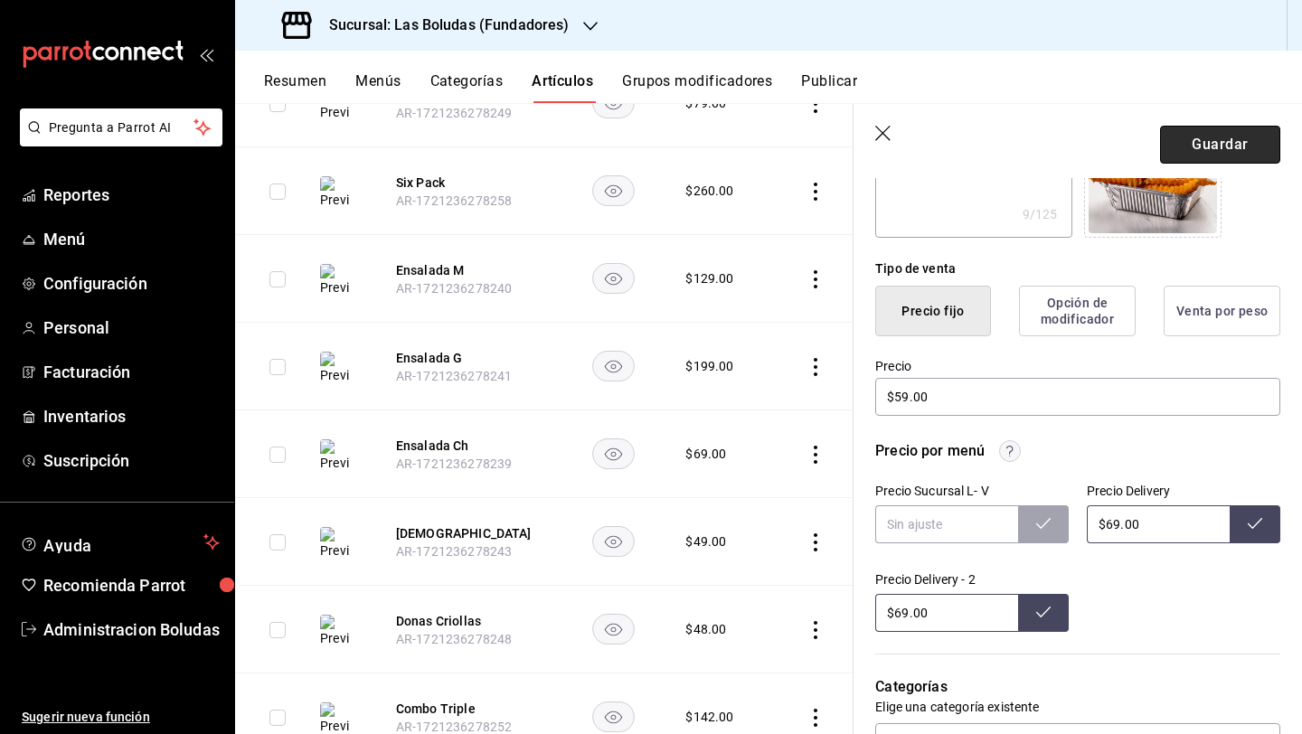
click at [1006, 144] on button "Guardar" at bounding box center [1220, 145] width 120 height 38
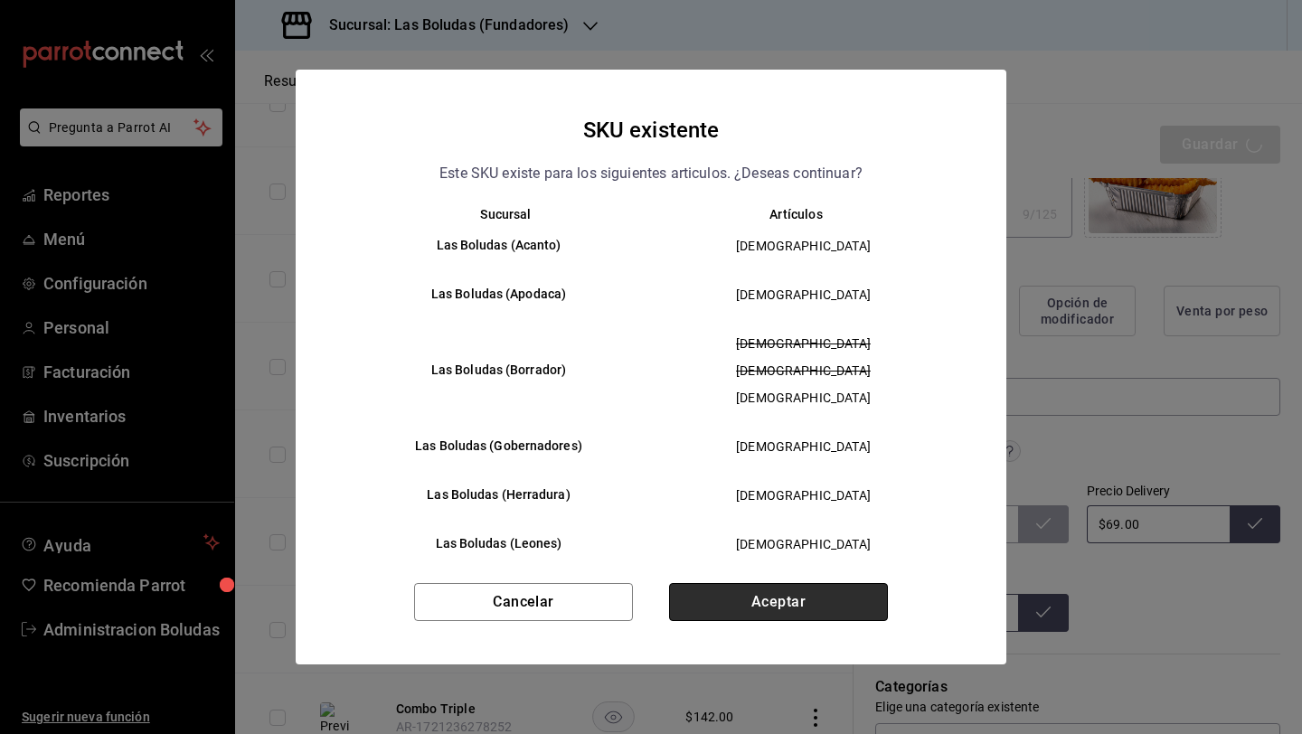
click at [857, 592] on button "Aceptar" at bounding box center [778, 602] width 219 height 38
type textarea "x"
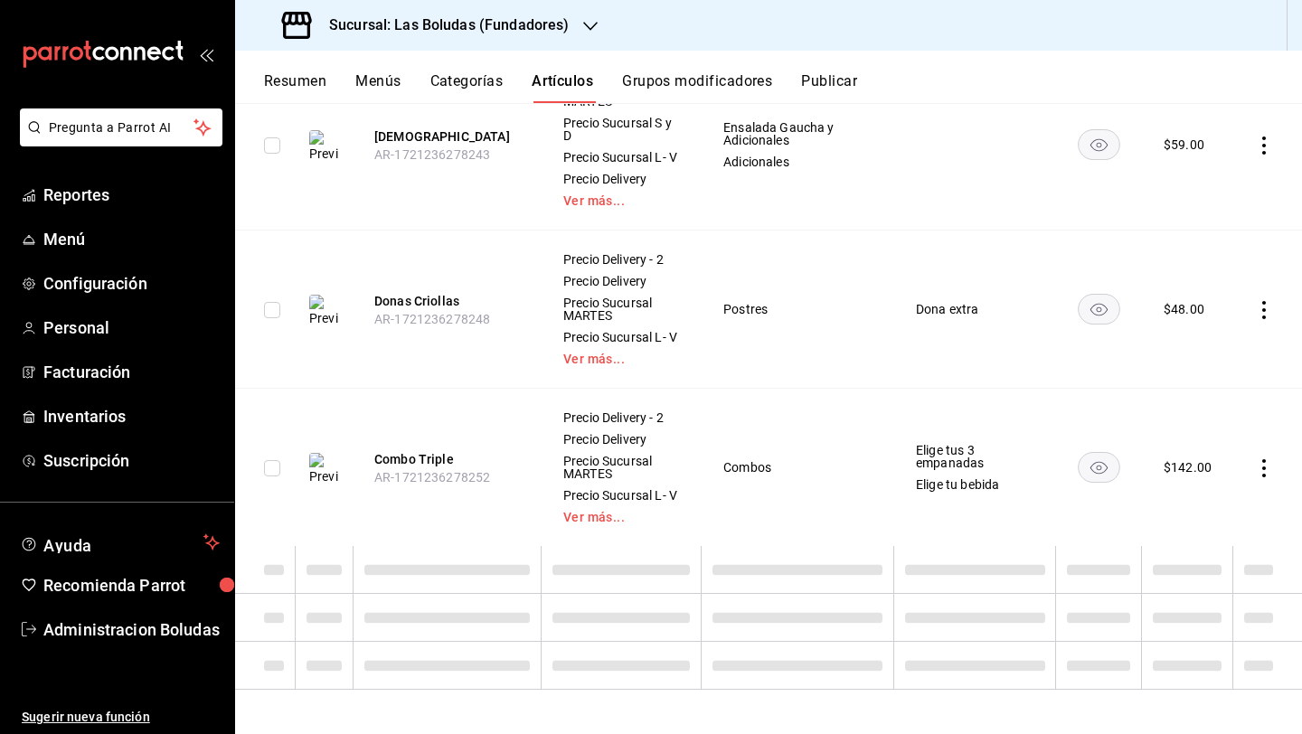
scroll to position [2386, 0]
click at [1006, 477] on icon "actions" at bounding box center [1264, 468] width 18 height 18
click at [1006, 529] on icon at bounding box center [1151, 531] width 22 height 22
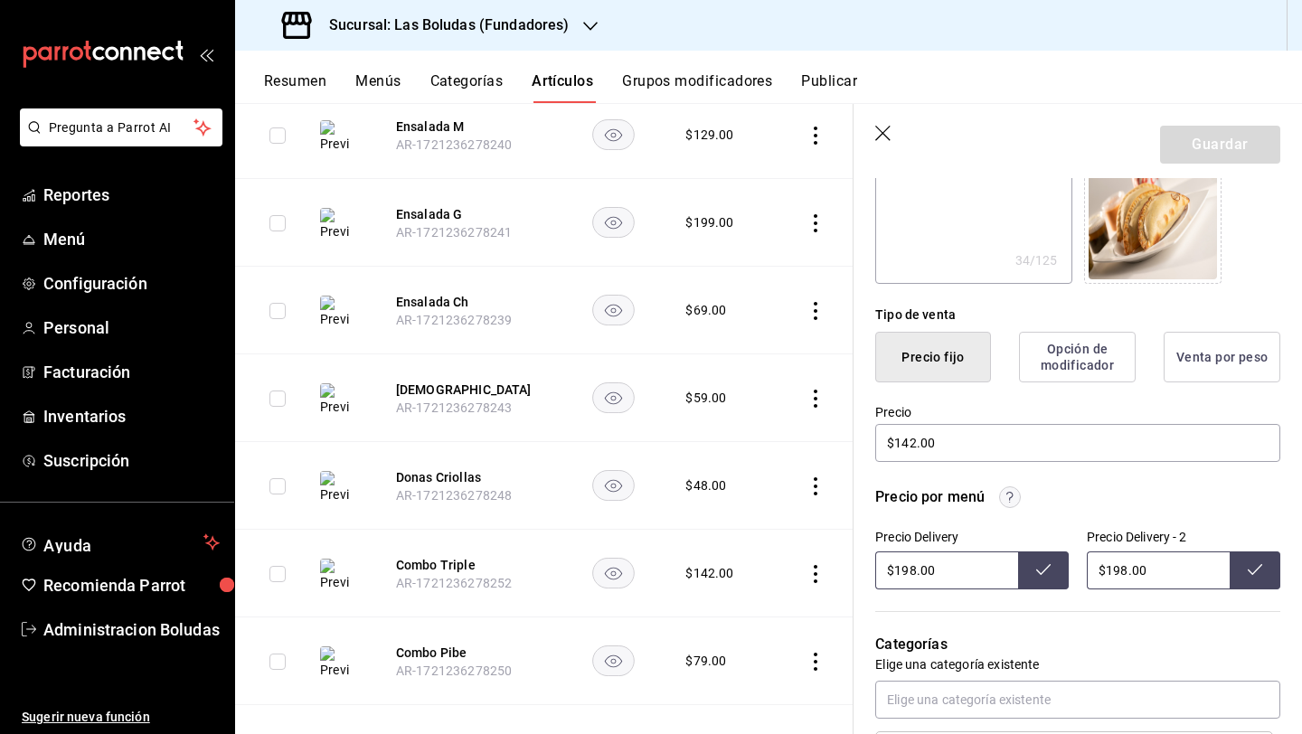
scroll to position [88, 0]
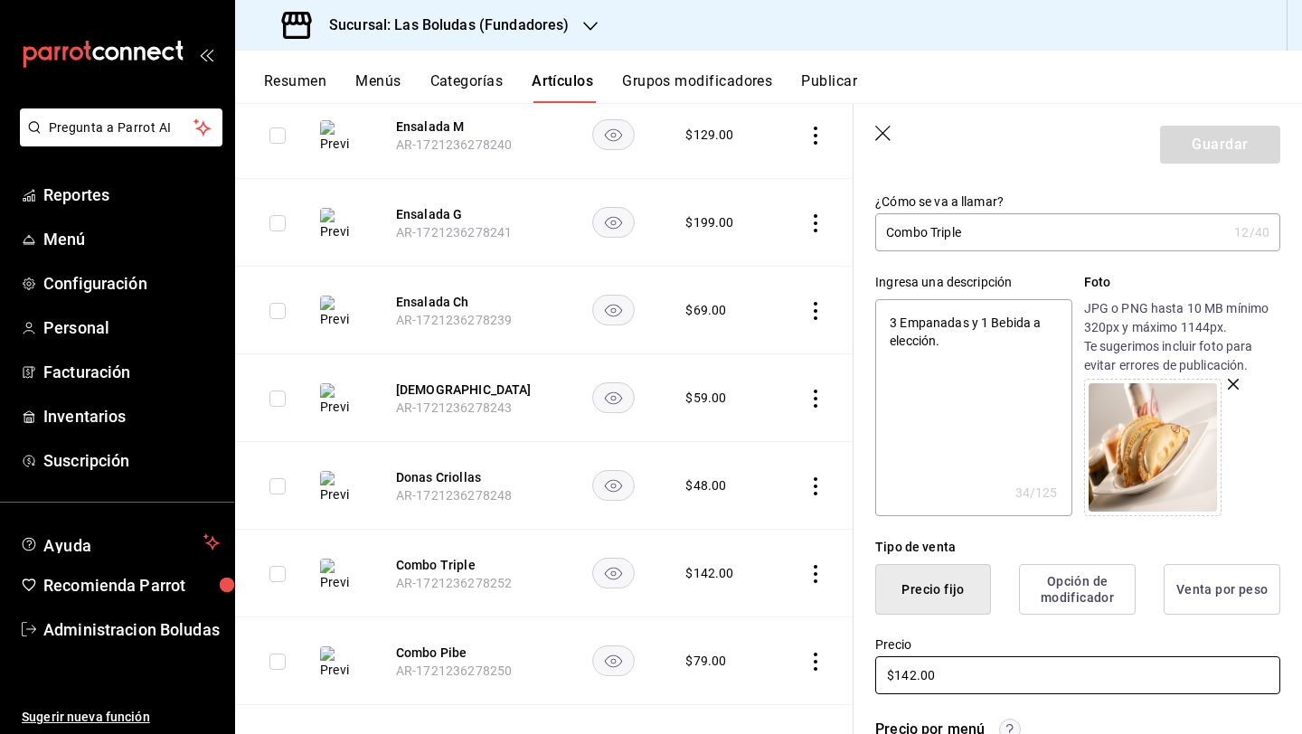
click at [914, 676] on input "$142.00" at bounding box center [1077, 675] width 405 height 38
type input "$14.00"
type textarea "x"
type input "$149.00"
click at [1006, 149] on button "Guardar" at bounding box center [1220, 145] width 120 height 38
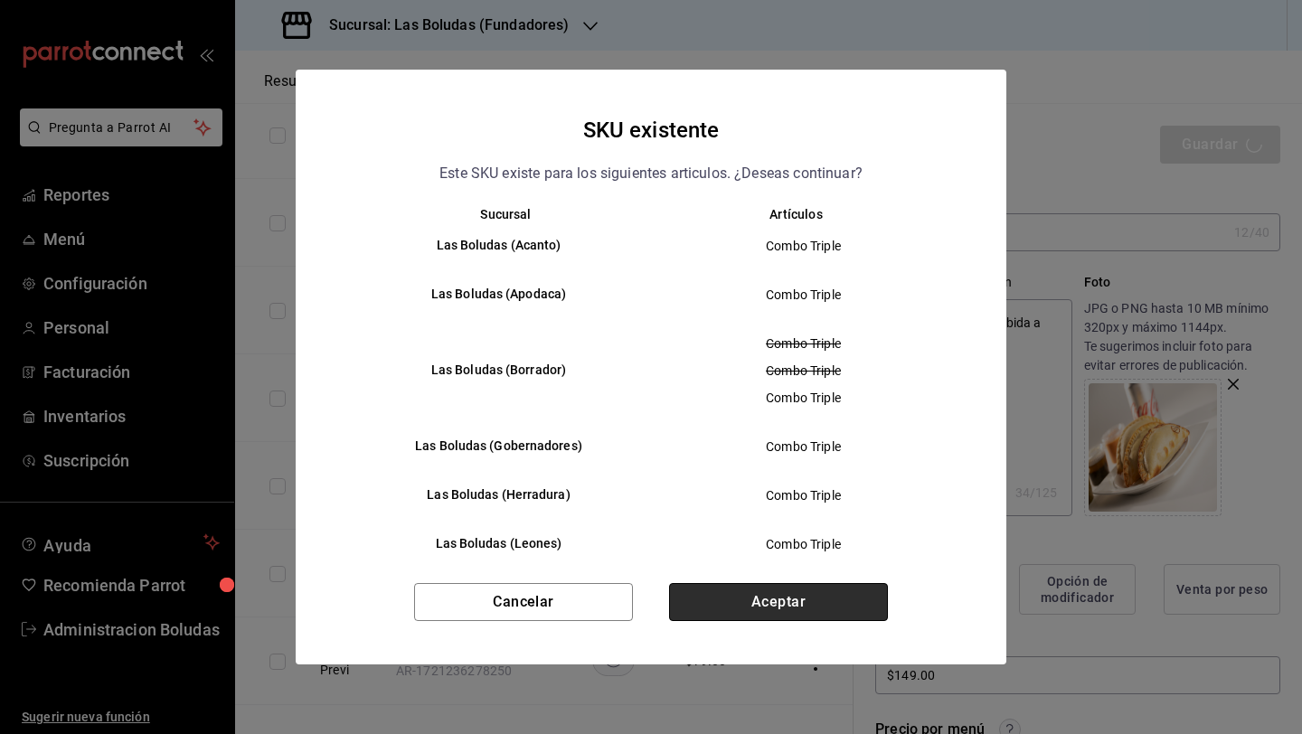
click at [842, 606] on button "Aceptar" at bounding box center [778, 602] width 219 height 38
type textarea "x"
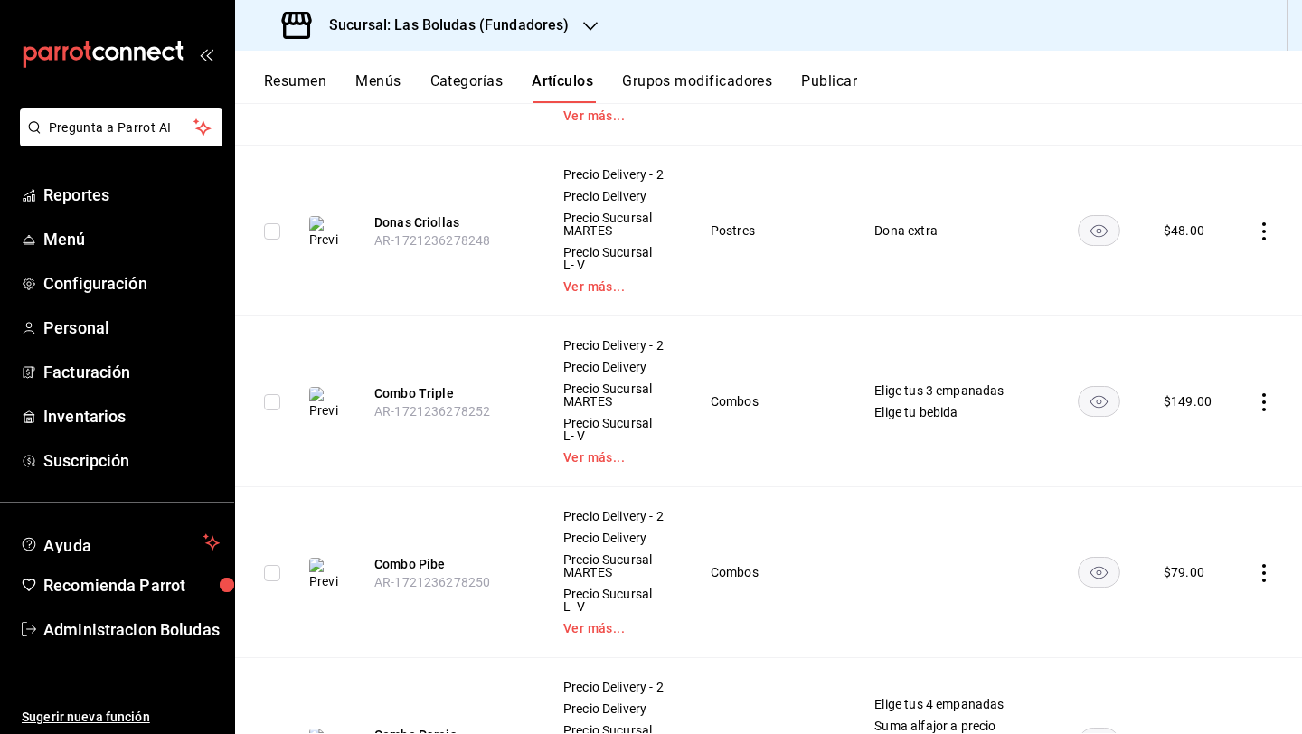
scroll to position [2621, 0]
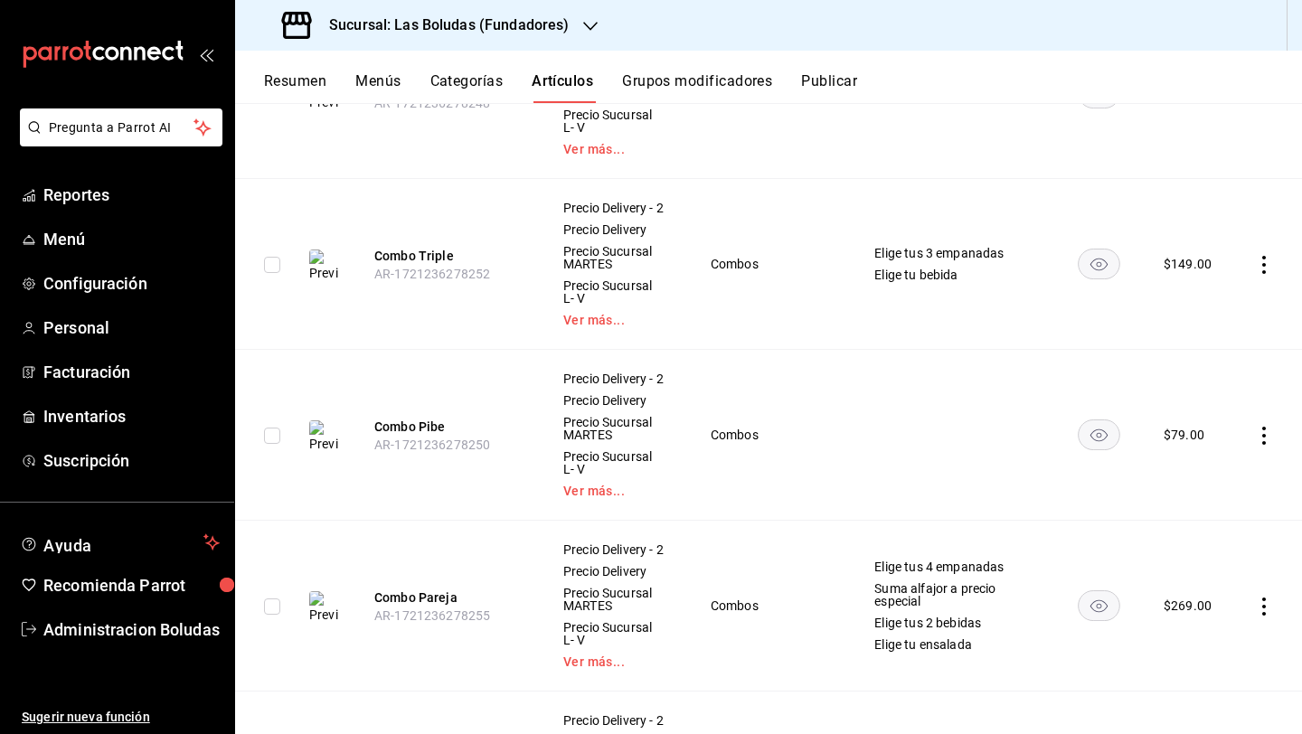
click at [1006, 427] on icon "actions" at bounding box center [1264, 436] width 18 height 18
click at [1006, 539] on span "Eliminar" at bounding box center [1195, 539] width 46 height 14
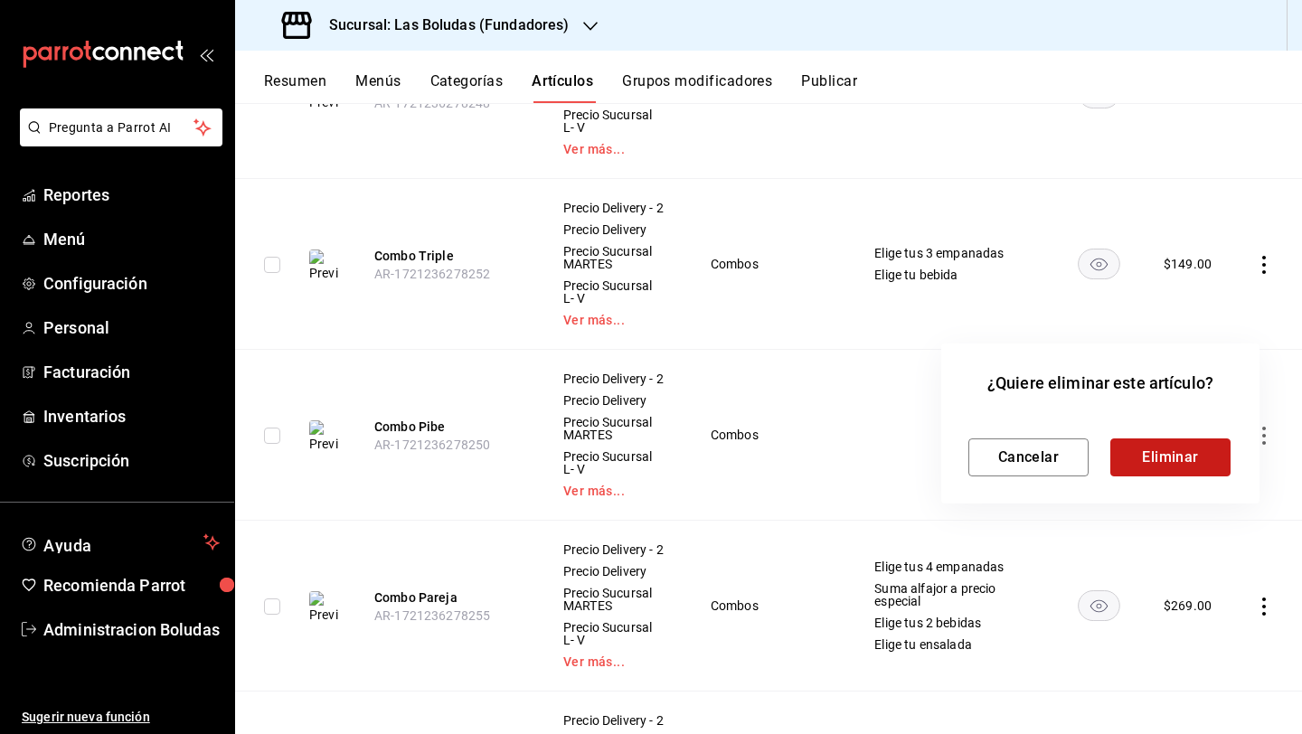
click at [1006, 449] on button "Eliminar" at bounding box center [1170, 457] width 120 height 38
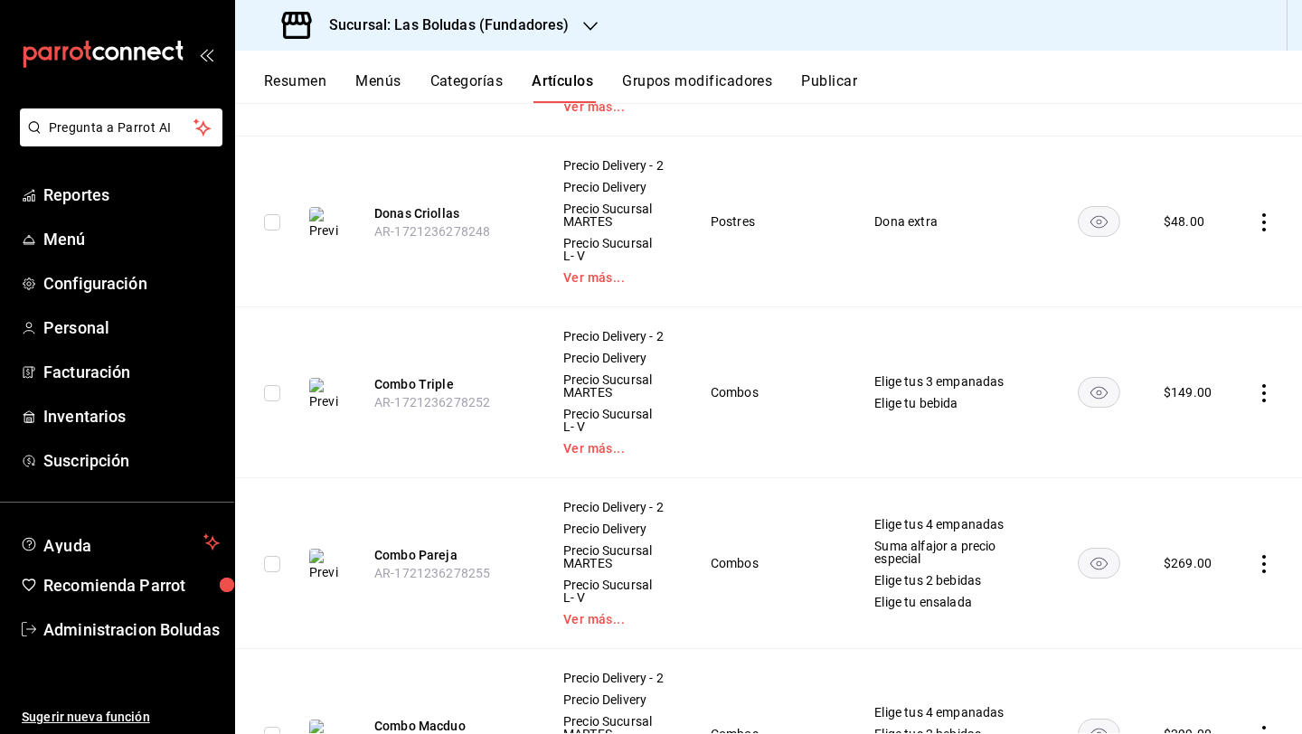
scroll to position [2527, 0]
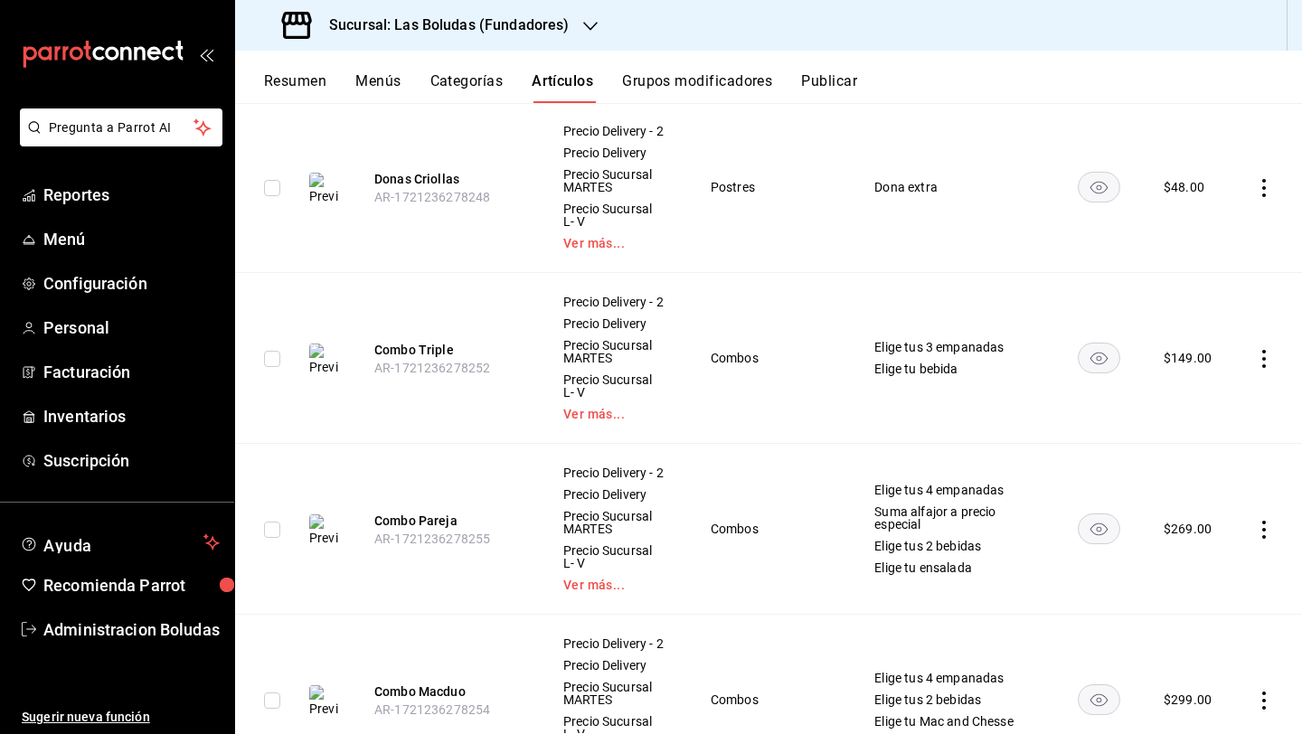
click at [1006, 521] on icon "actions" at bounding box center [1264, 530] width 18 height 18
click at [1006, 550] on li "Editar" at bounding box center [1179, 559] width 108 height 37
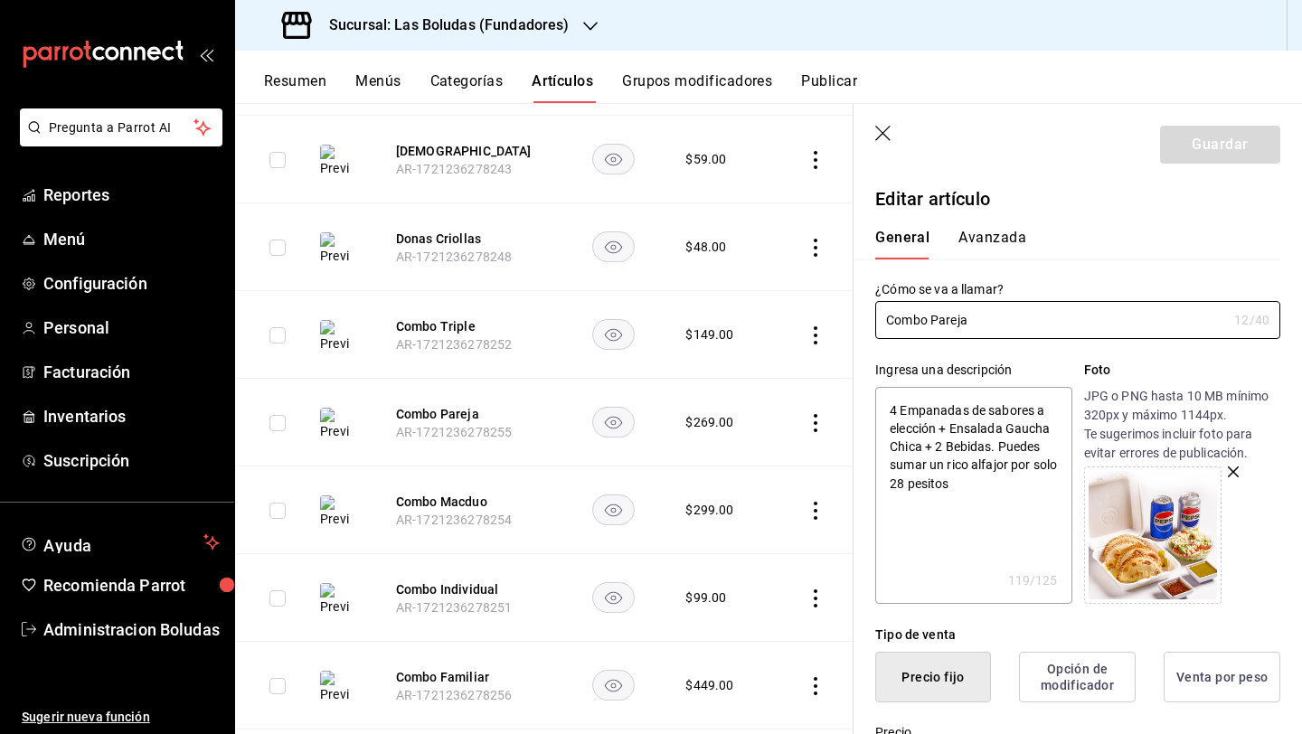
scroll to position [347, 0]
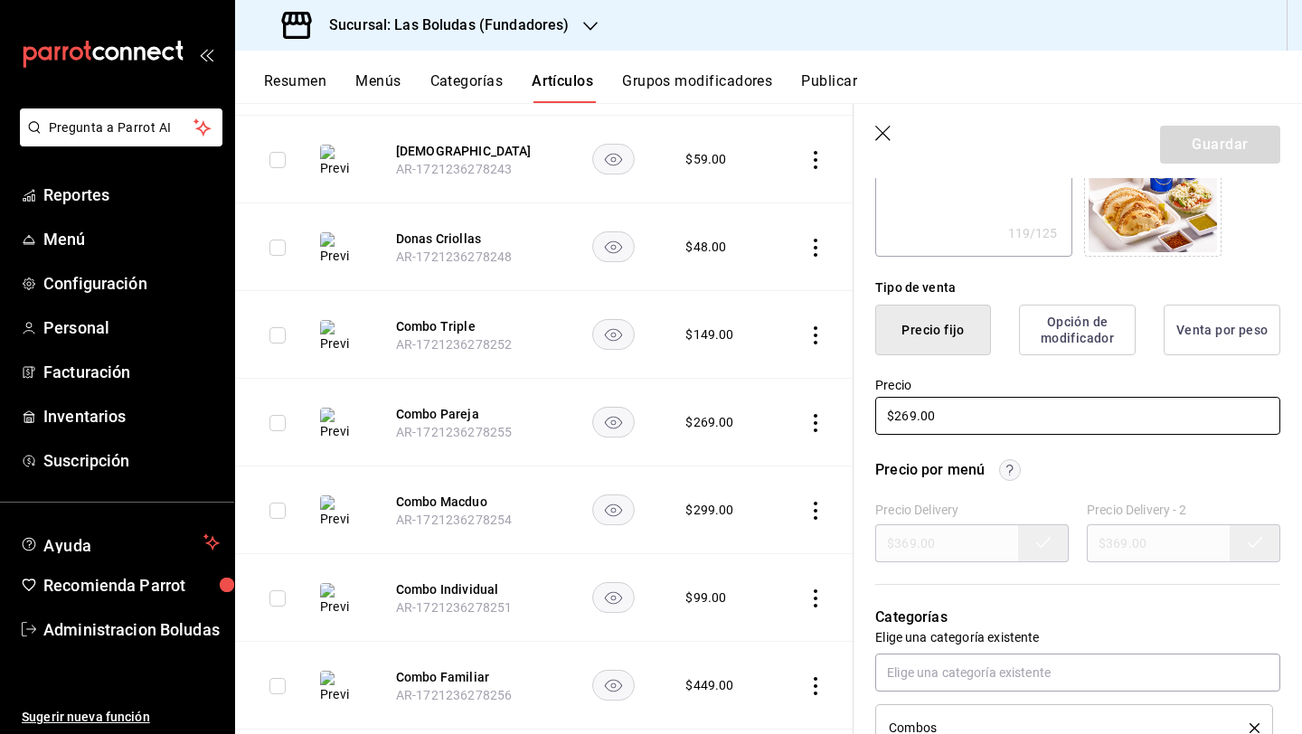
click at [909, 421] on input "$269.00" at bounding box center [1077, 416] width 405 height 38
type textarea "x"
type input "$29.00"
type textarea "x"
type input "$279.00"
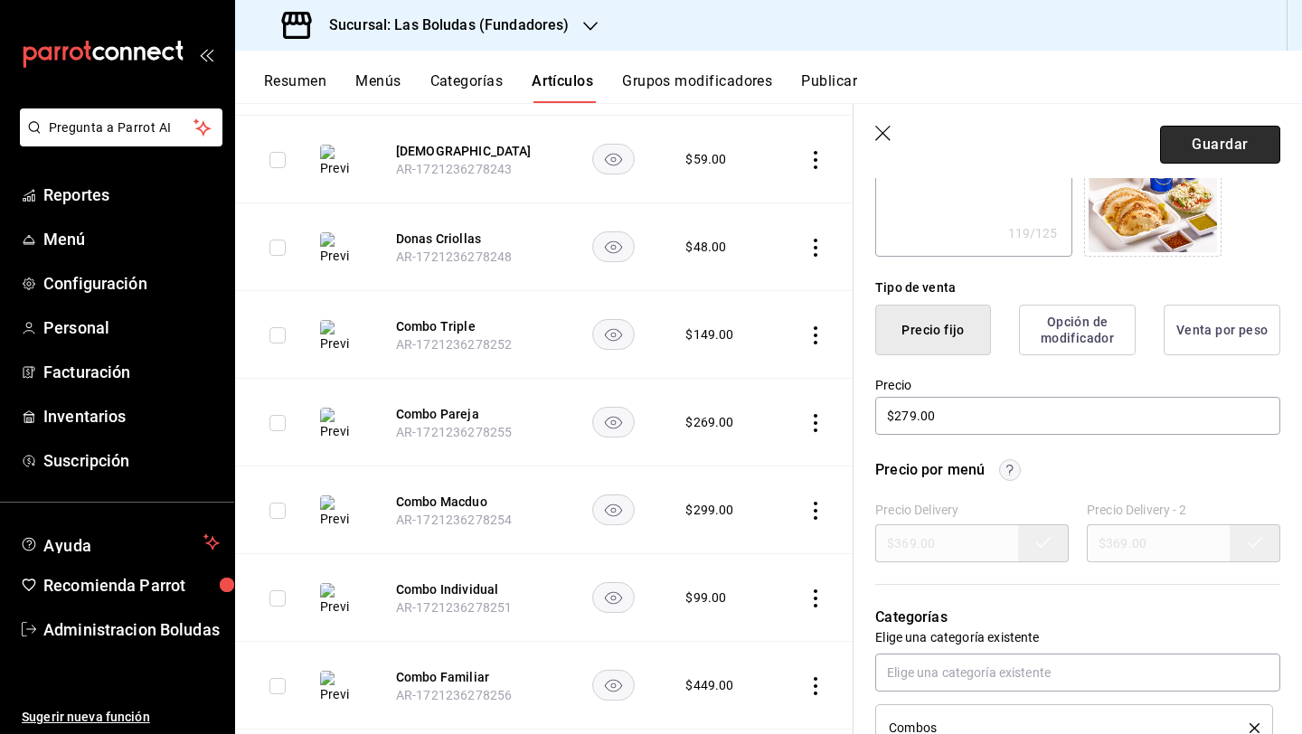
click at [1006, 132] on button "Guardar" at bounding box center [1220, 145] width 120 height 38
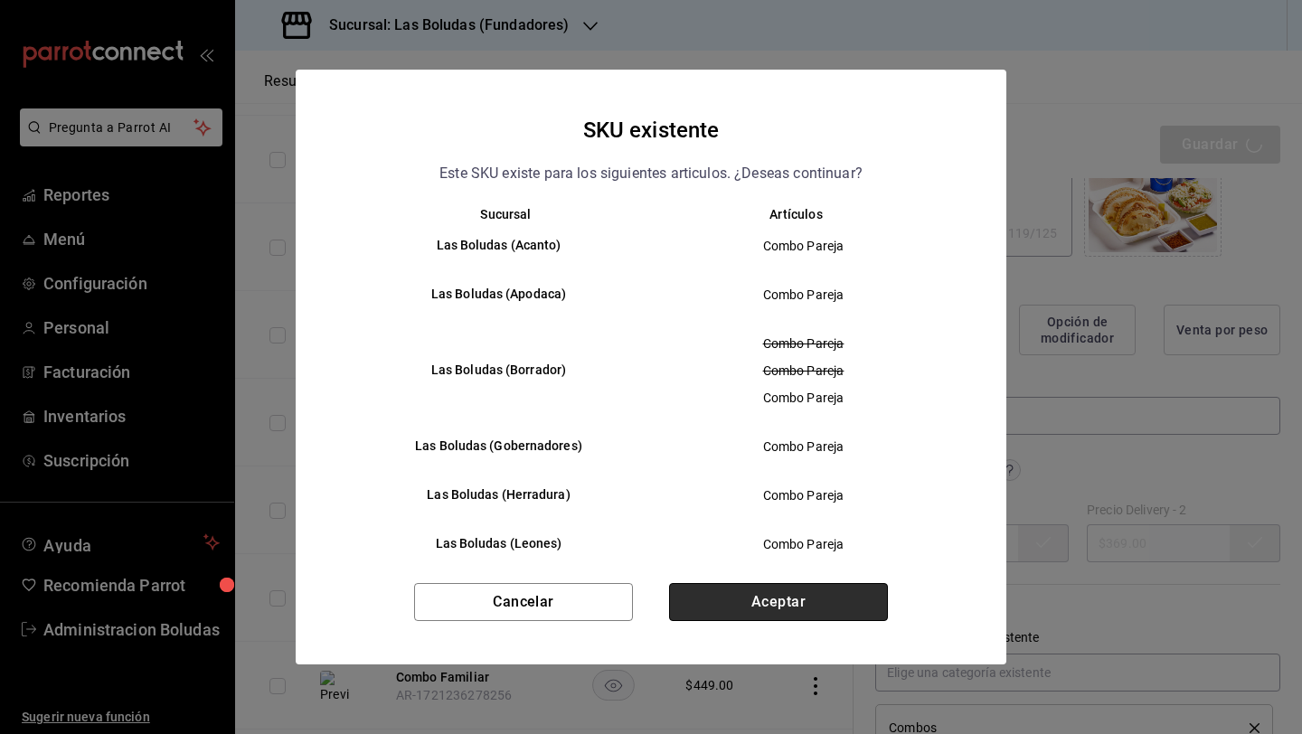
click at [823, 600] on button "Aceptar" at bounding box center [778, 602] width 219 height 38
type textarea "x"
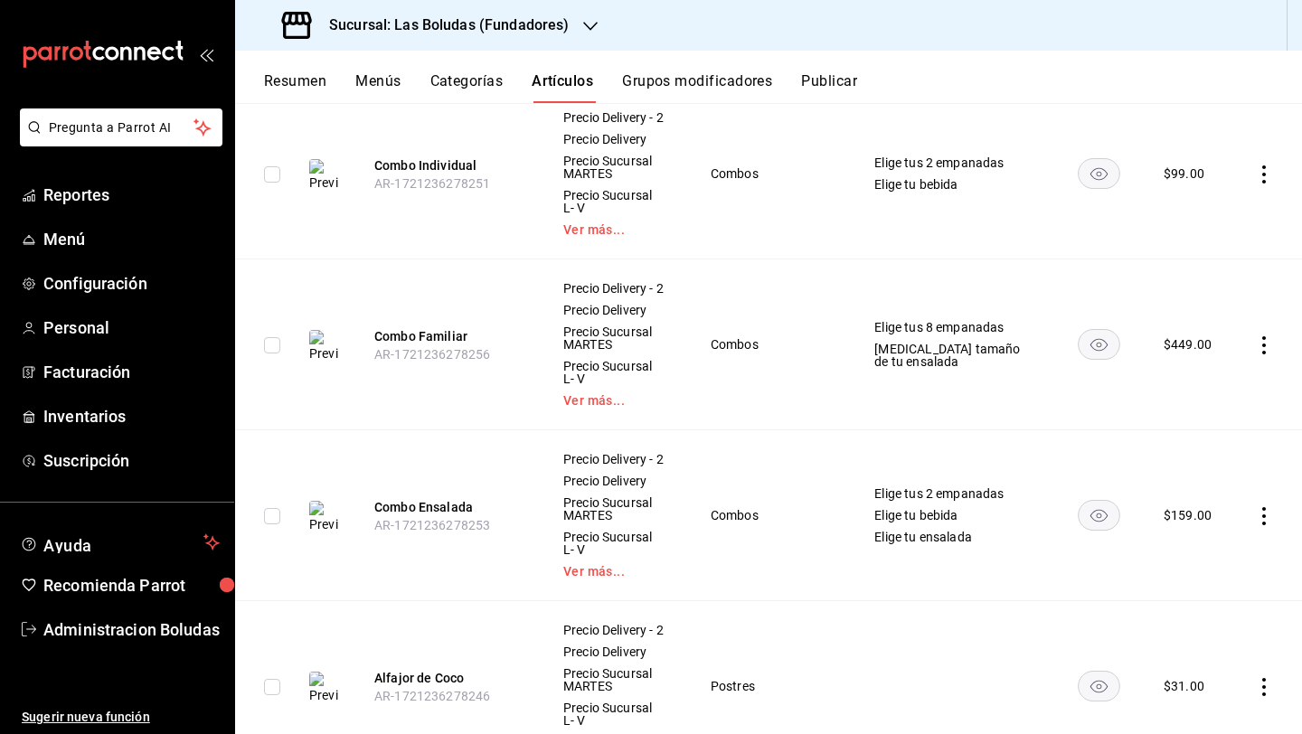
scroll to position [3327, 0]
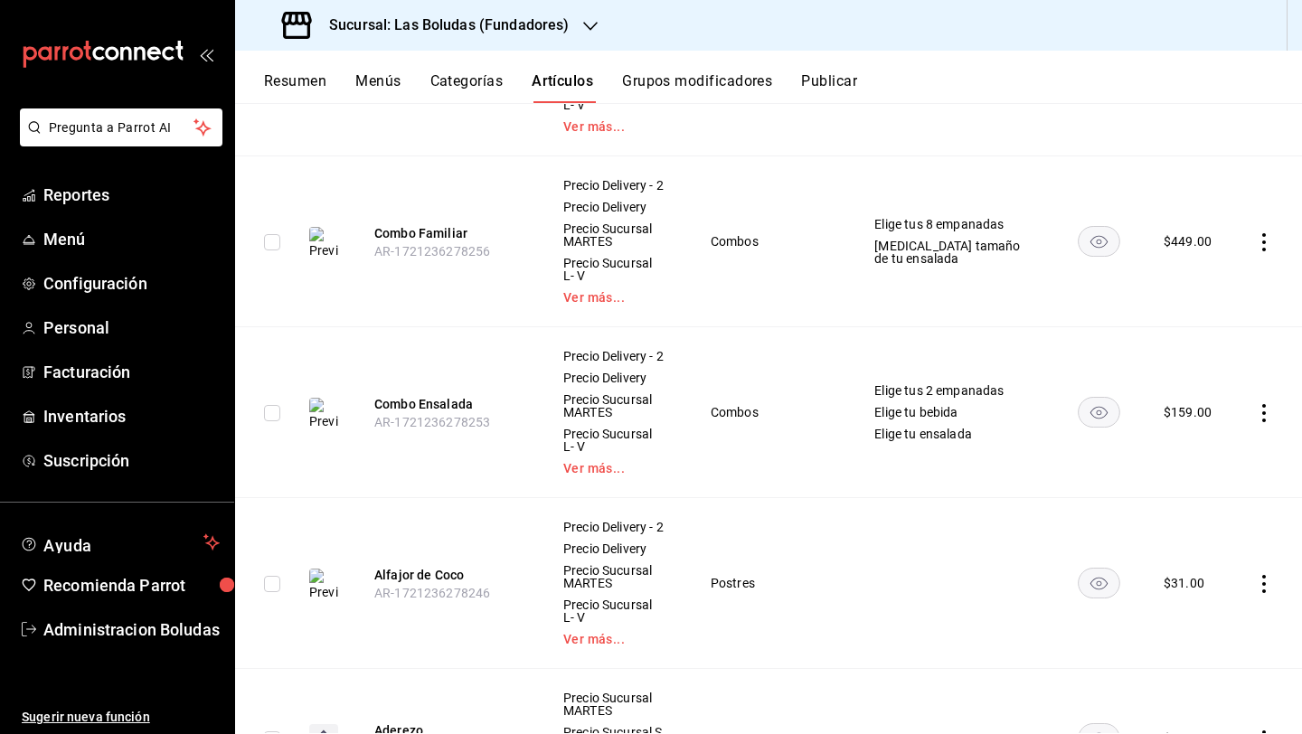
click at [1006, 404] on icon "actions" at bounding box center [1264, 413] width 18 height 18
click at [1006, 439] on icon at bounding box center [1151, 444] width 22 height 22
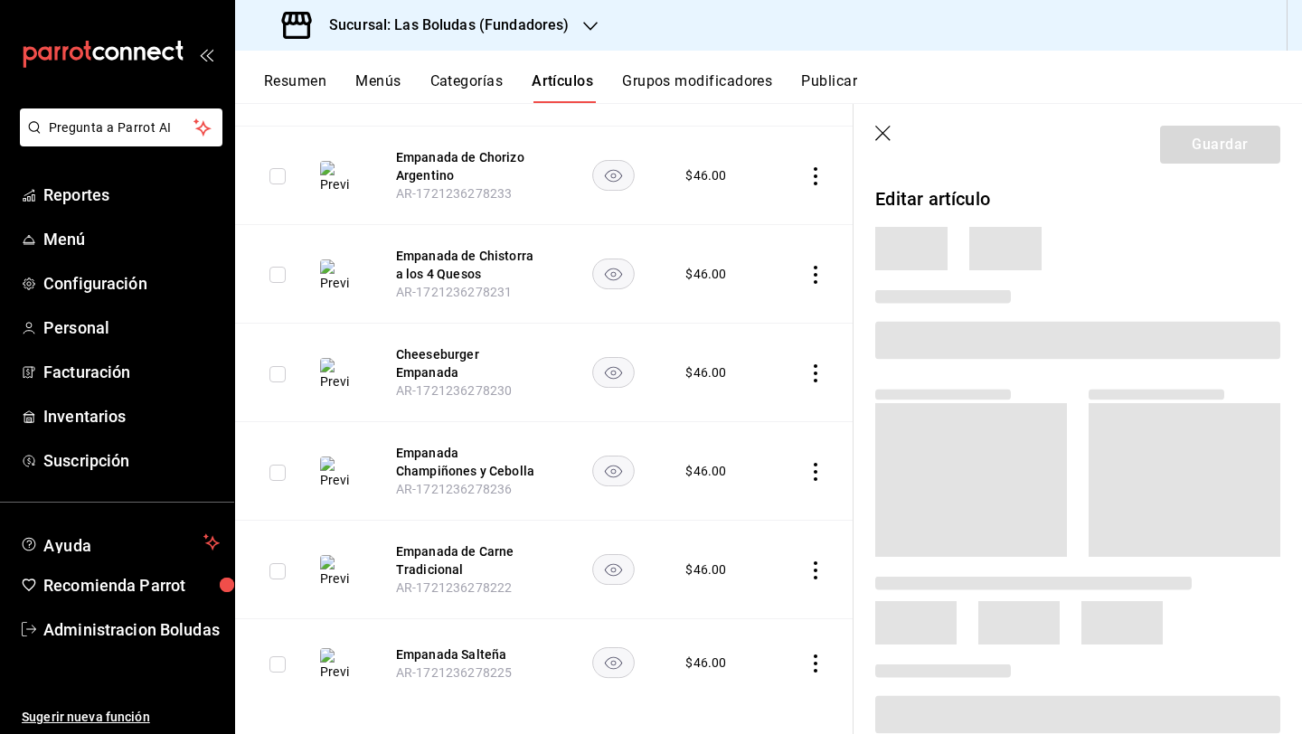
scroll to position [2313, 0]
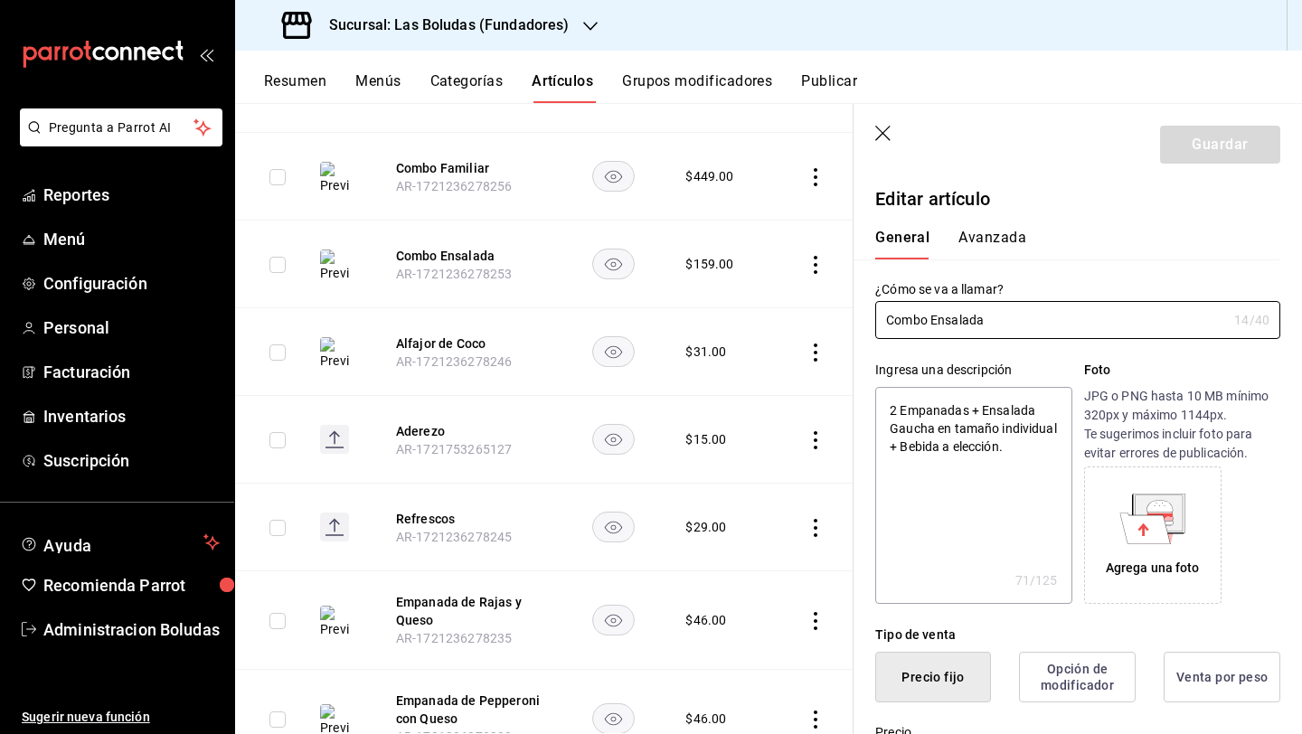
type textarea "x"
type input "$159.00"
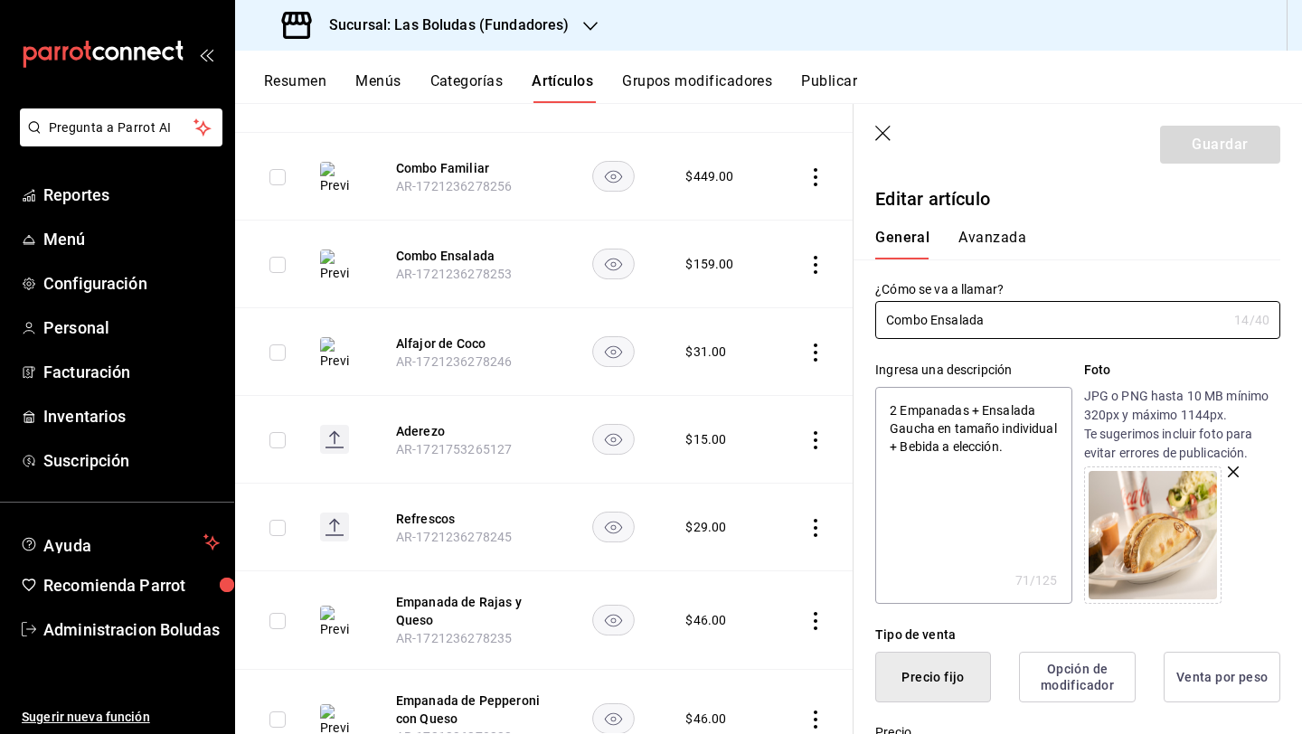
scroll to position [353, 0]
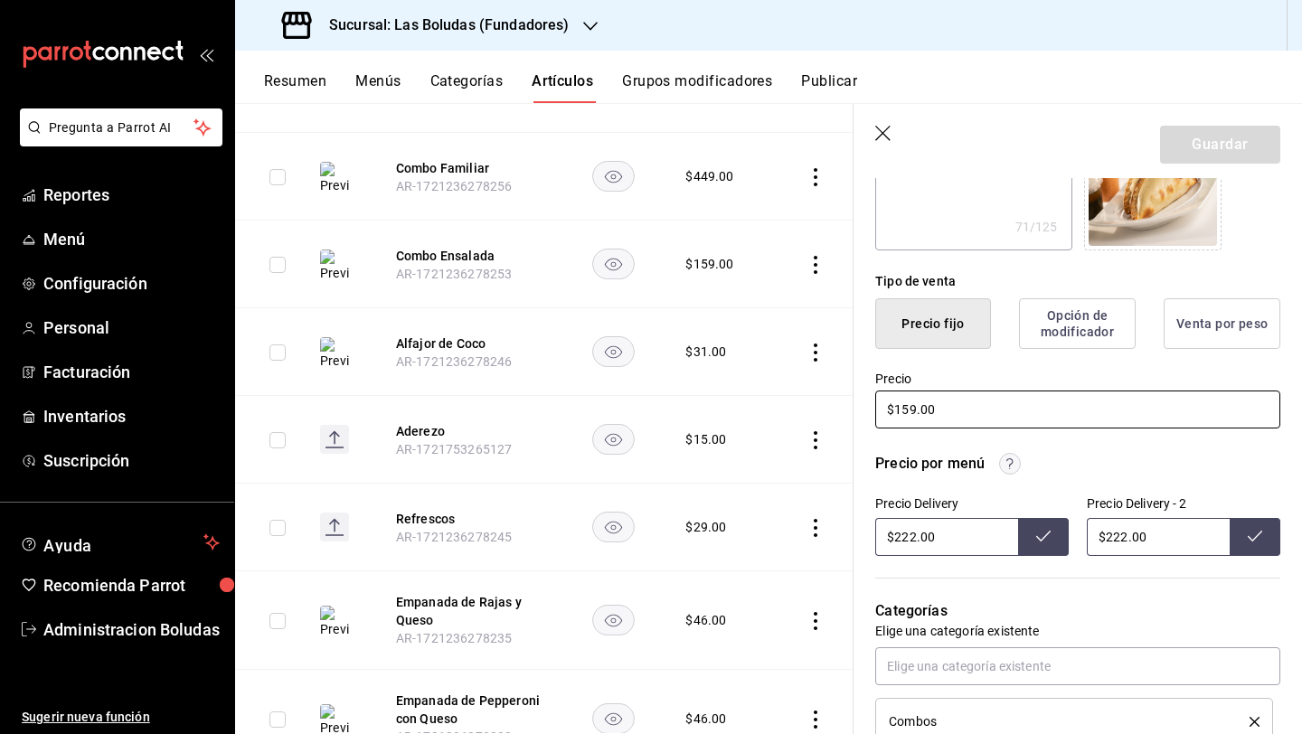
click at [910, 411] on input "$159.00" at bounding box center [1077, 409] width 405 height 38
type textarea "x"
type input "$19.00"
type textarea "x"
type input "$169.00"
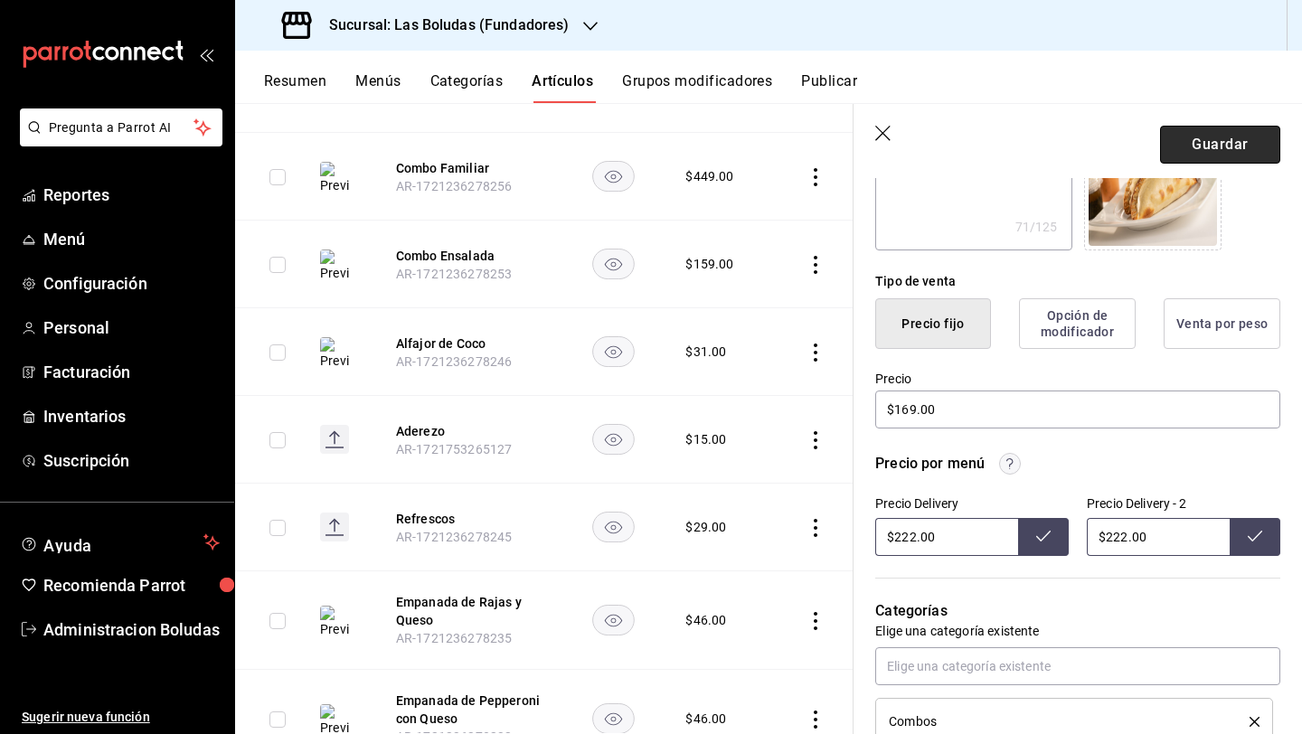
click at [1006, 130] on button "Guardar" at bounding box center [1220, 145] width 120 height 38
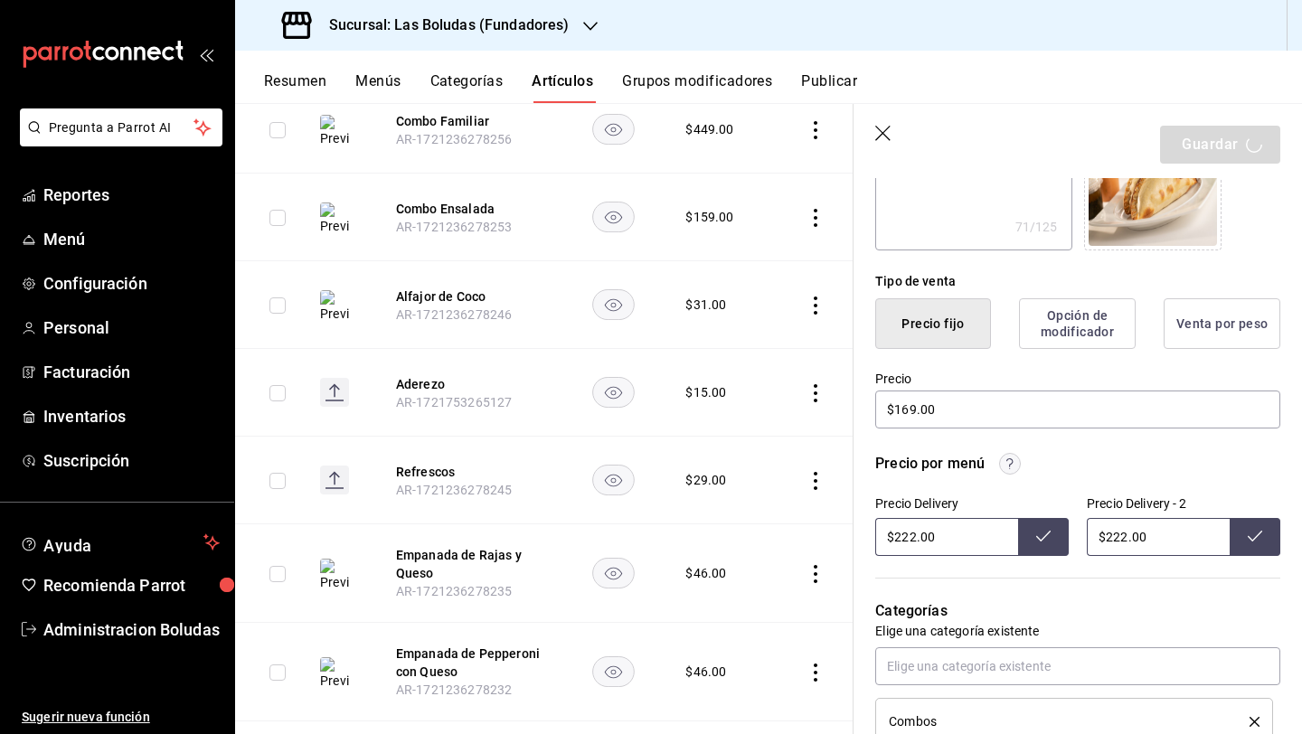
scroll to position [2382, 0]
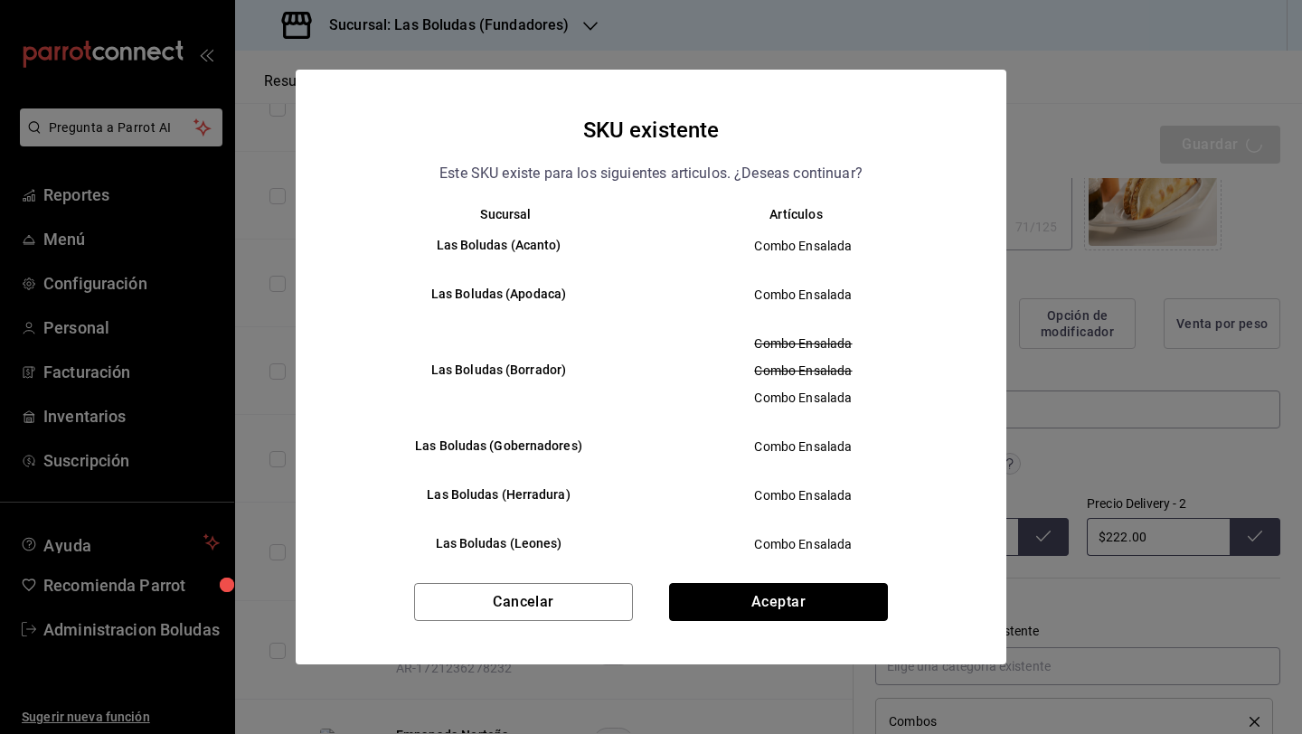
click at [727, 589] on button "Aceptar" at bounding box center [778, 602] width 219 height 38
type textarea "x"
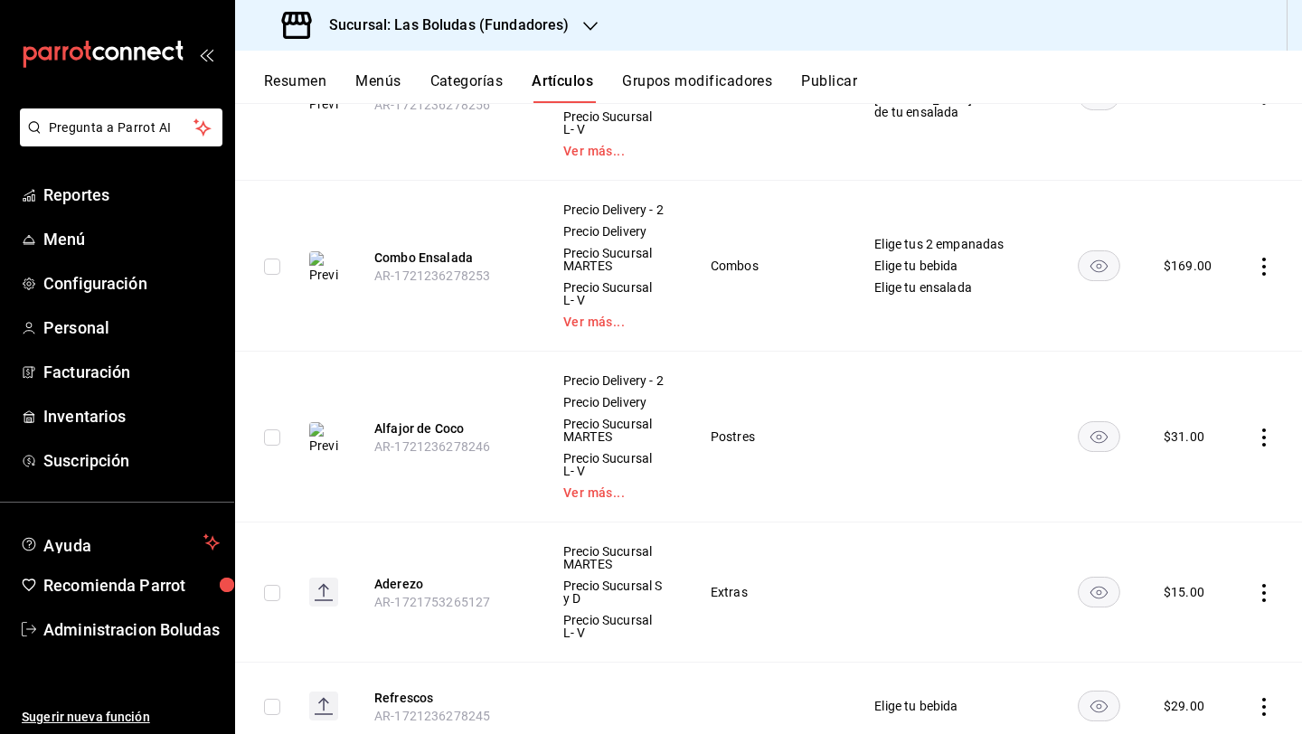
scroll to position [4067, 0]
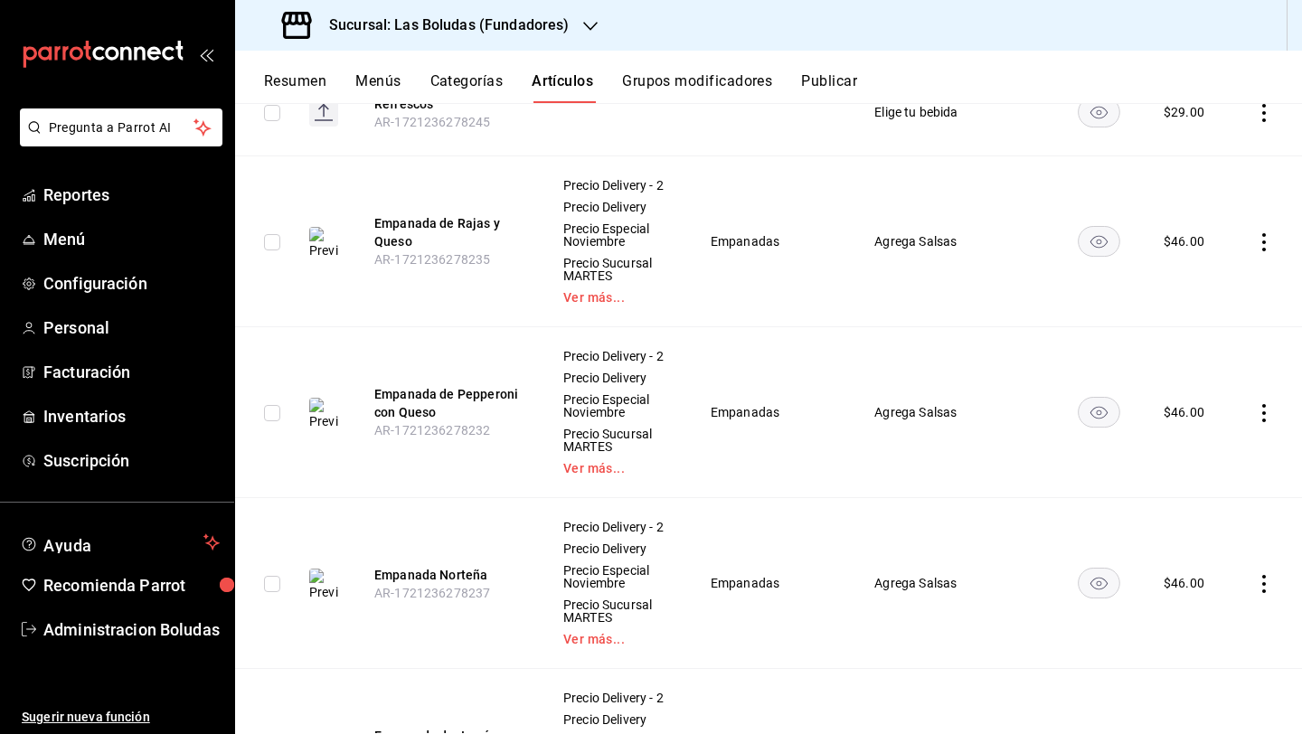
click at [1006, 233] on icon "actions" at bounding box center [1264, 242] width 4 height 18
click at [1006, 278] on span "Editar" at bounding box center [1195, 272] width 47 height 19
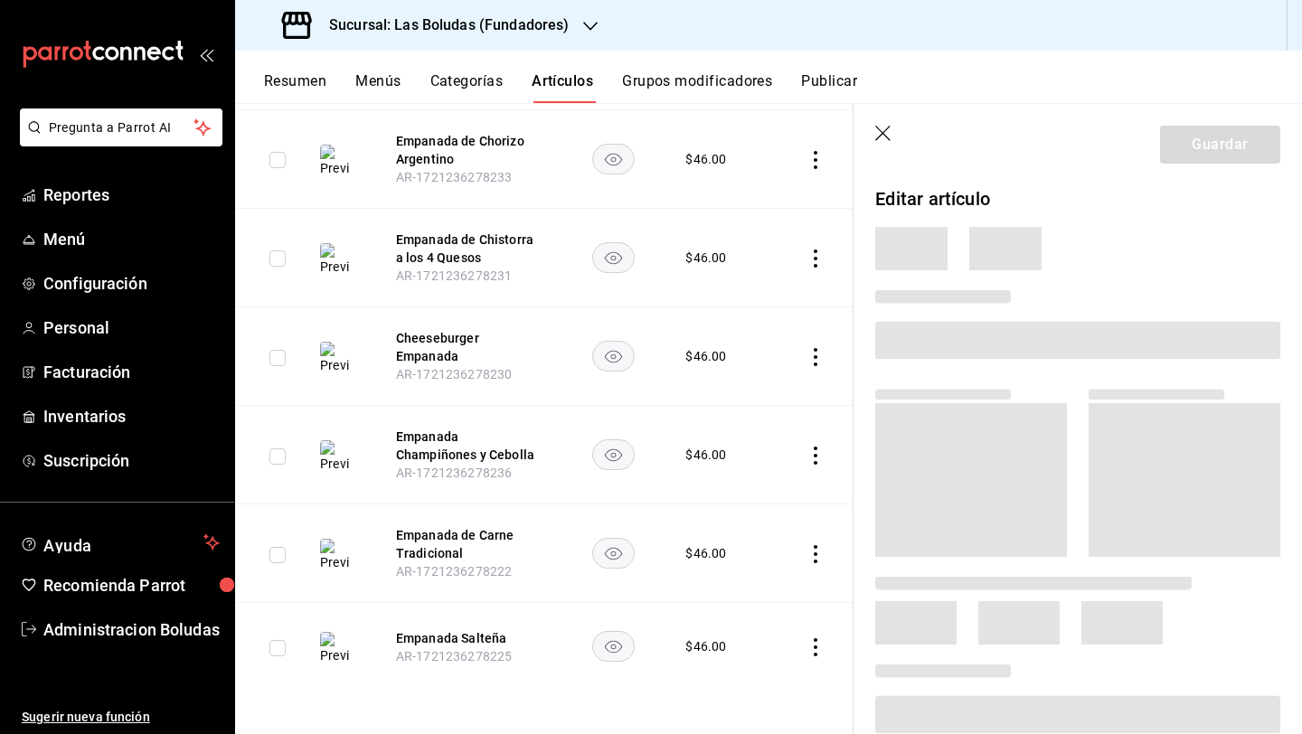
scroll to position [2668, 0]
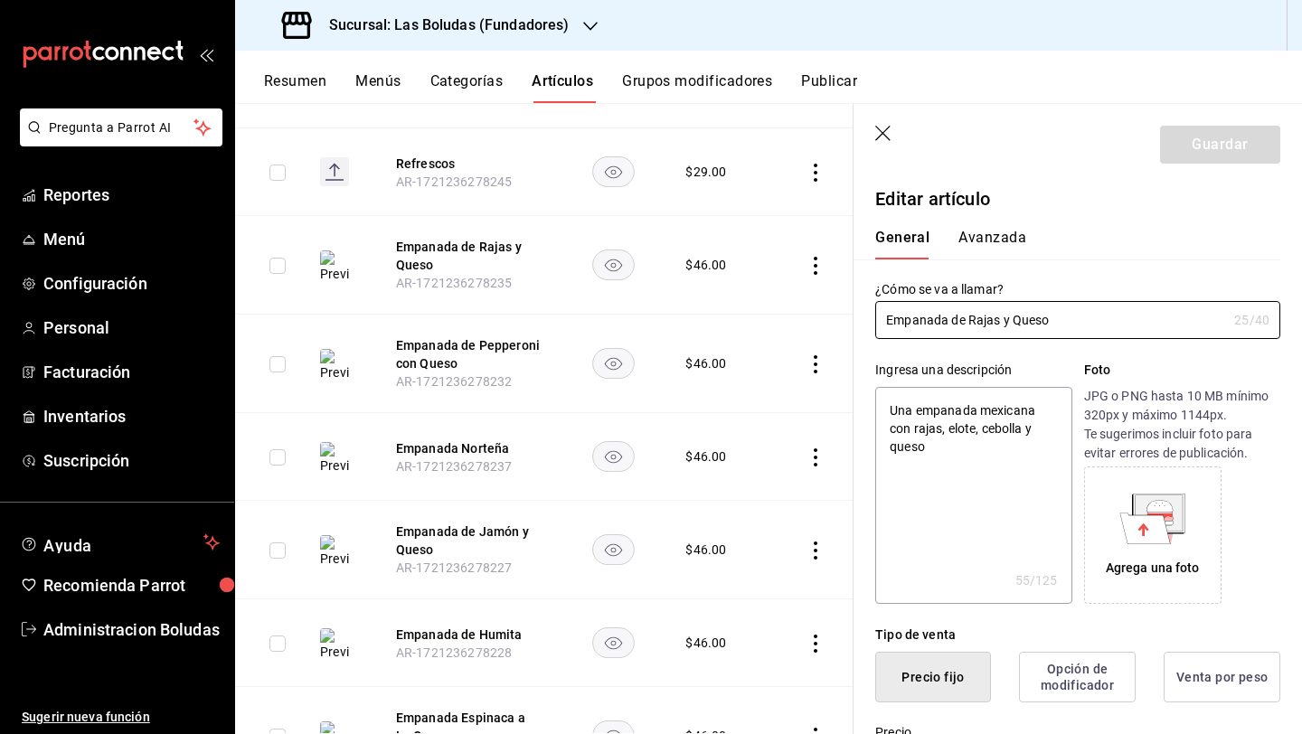
type textarea "x"
type input "$46.00"
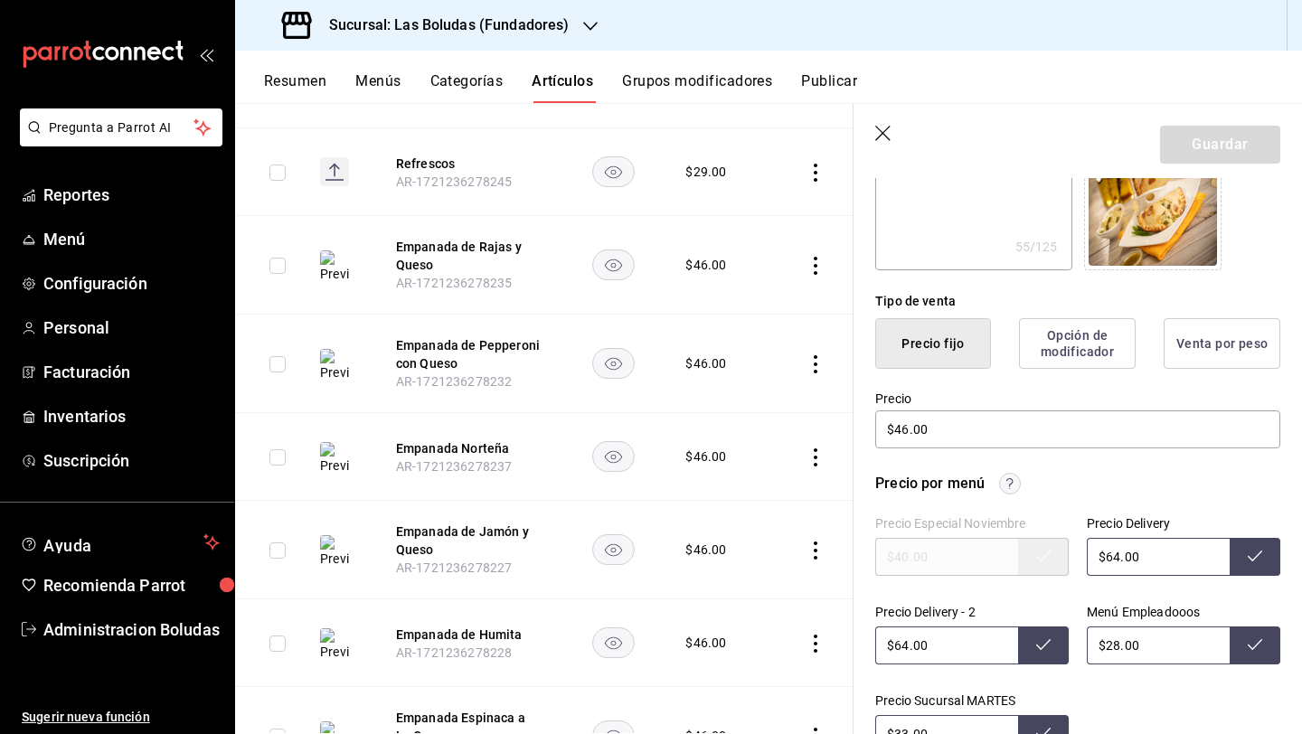
scroll to position [334, 0]
click at [905, 426] on input "$46.00" at bounding box center [1077, 428] width 405 height 38
type textarea "x"
type input "$4.00"
type textarea "x"
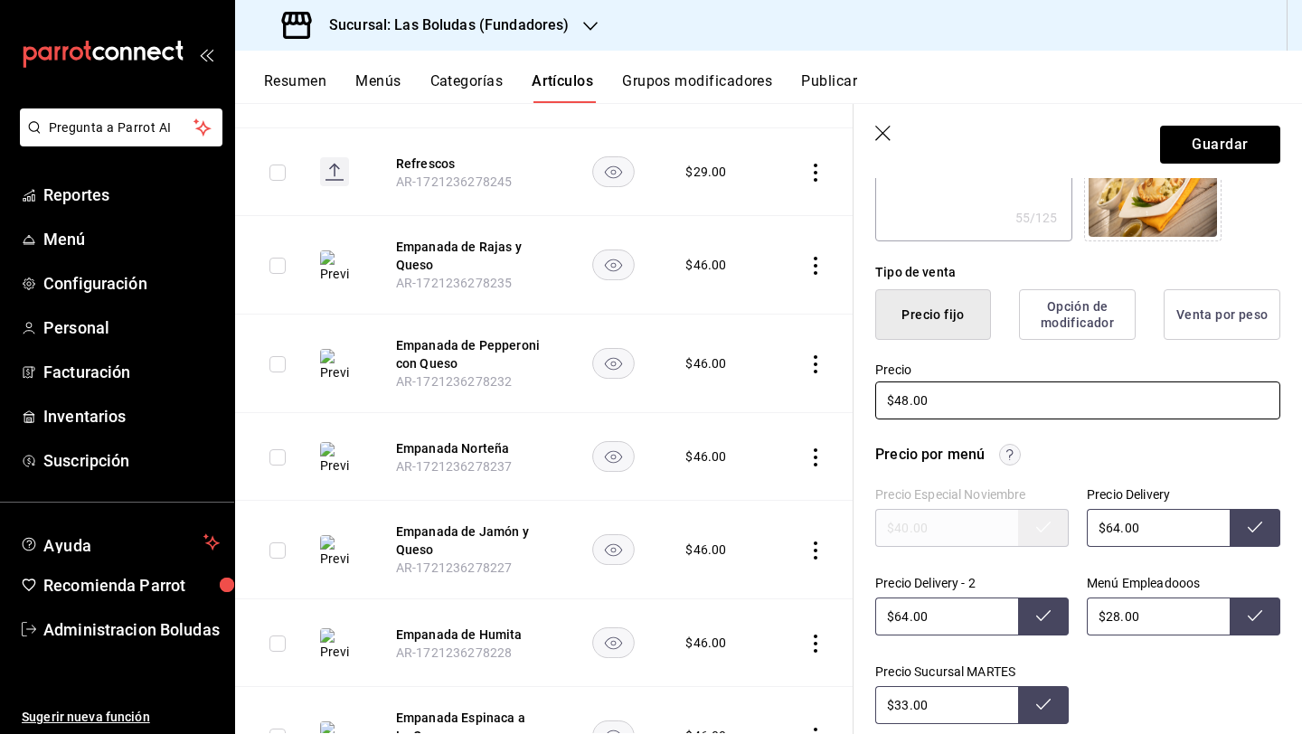
scroll to position [363, 0]
type input "$48.00"
click at [904, 698] on input "$33.00" at bounding box center [946, 704] width 143 height 38
type input "$38.00"
click at [1006, 524] on input "$64.00" at bounding box center [1157, 527] width 143 height 38
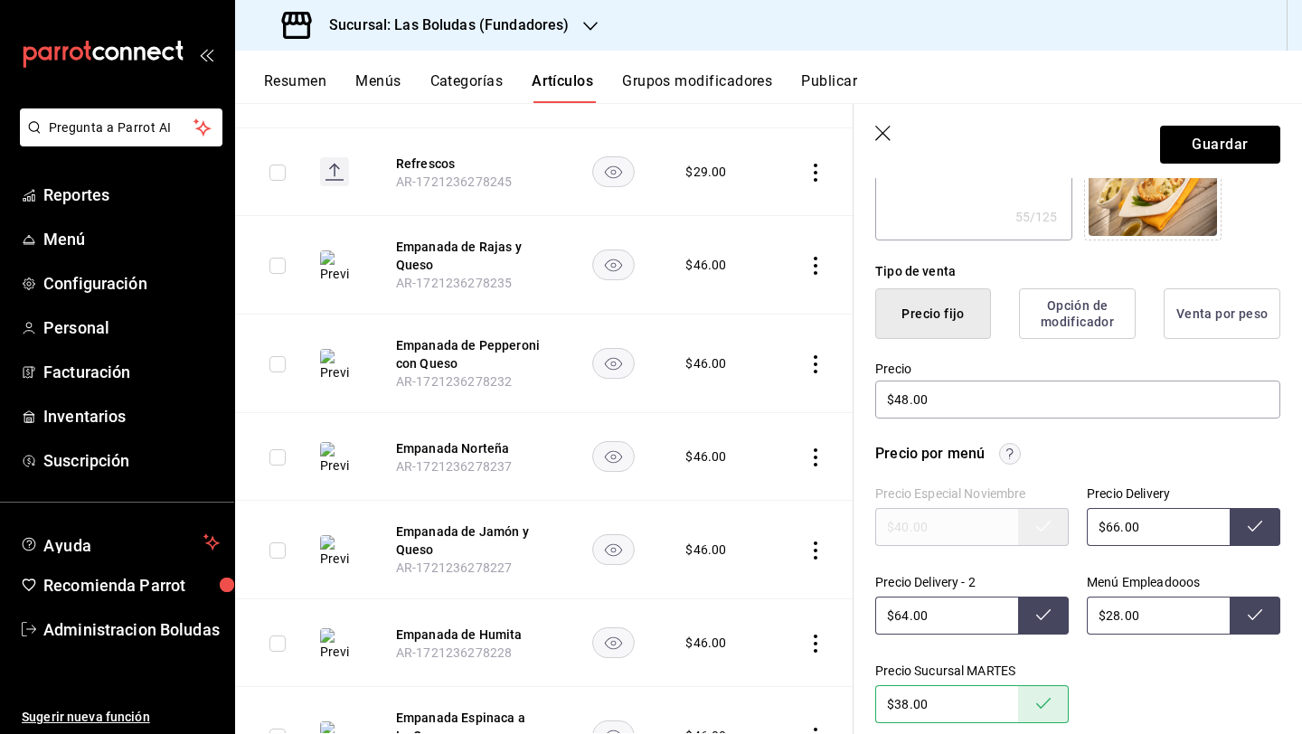
type input "$66.00"
type input "$32.00"
click at [1006, 155] on button "Guardar" at bounding box center [1220, 145] width 120 height 38
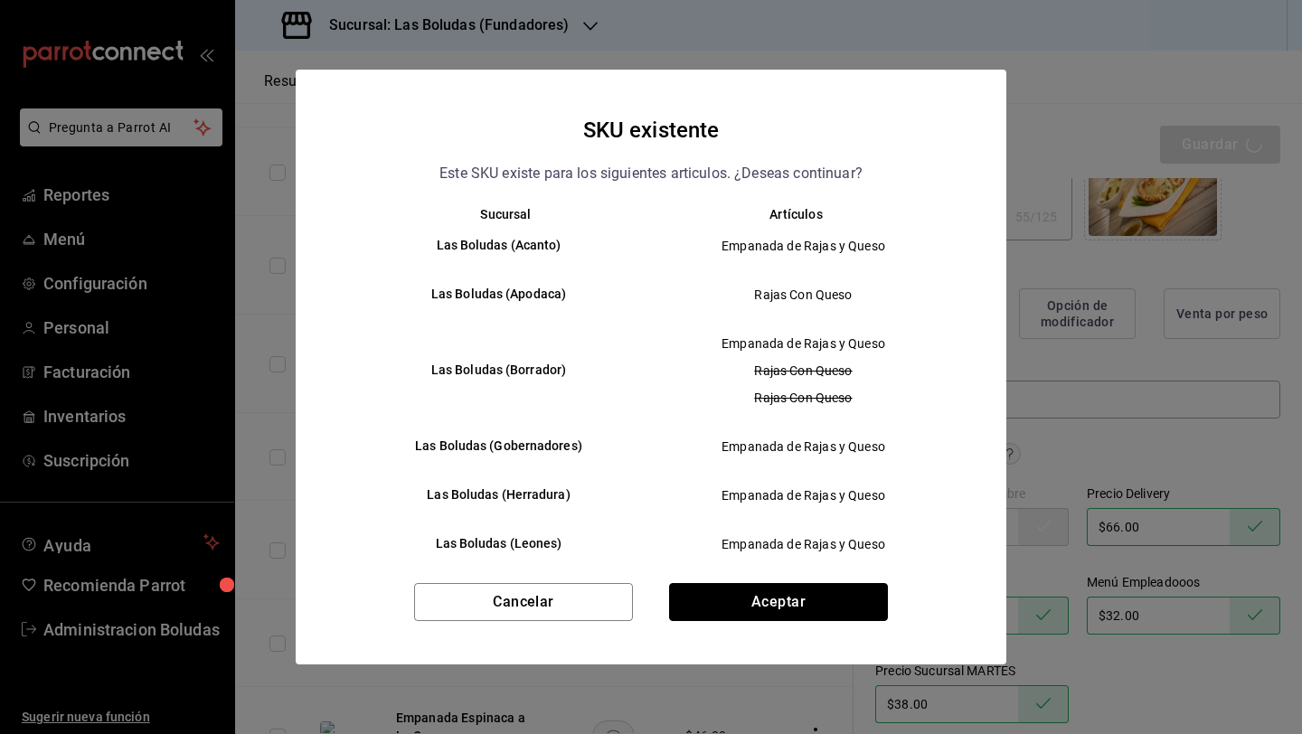
click at [777, 597] on button "Aceptar" at bounding box center [778, 602] width 219 height 38
type textarea "x"
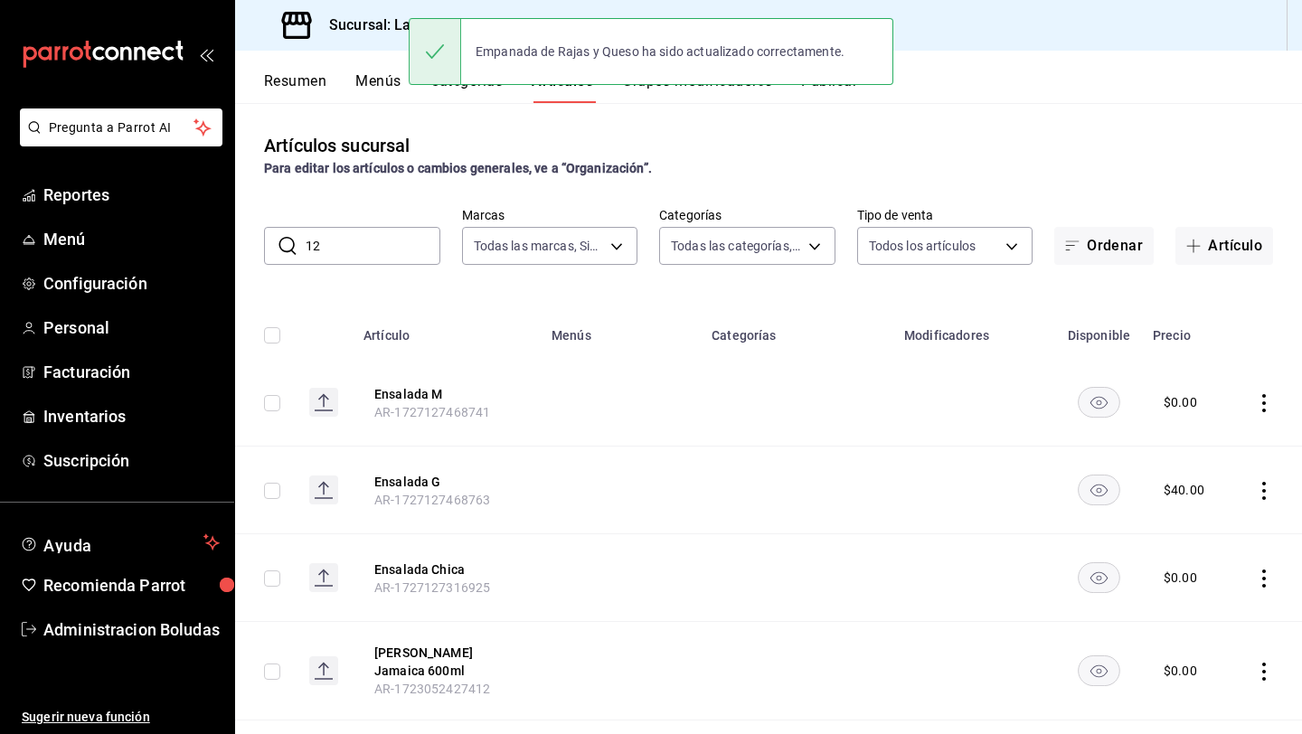
click at [401, 248] on input "12" at bounding box center [373, 246] width 135 height 36
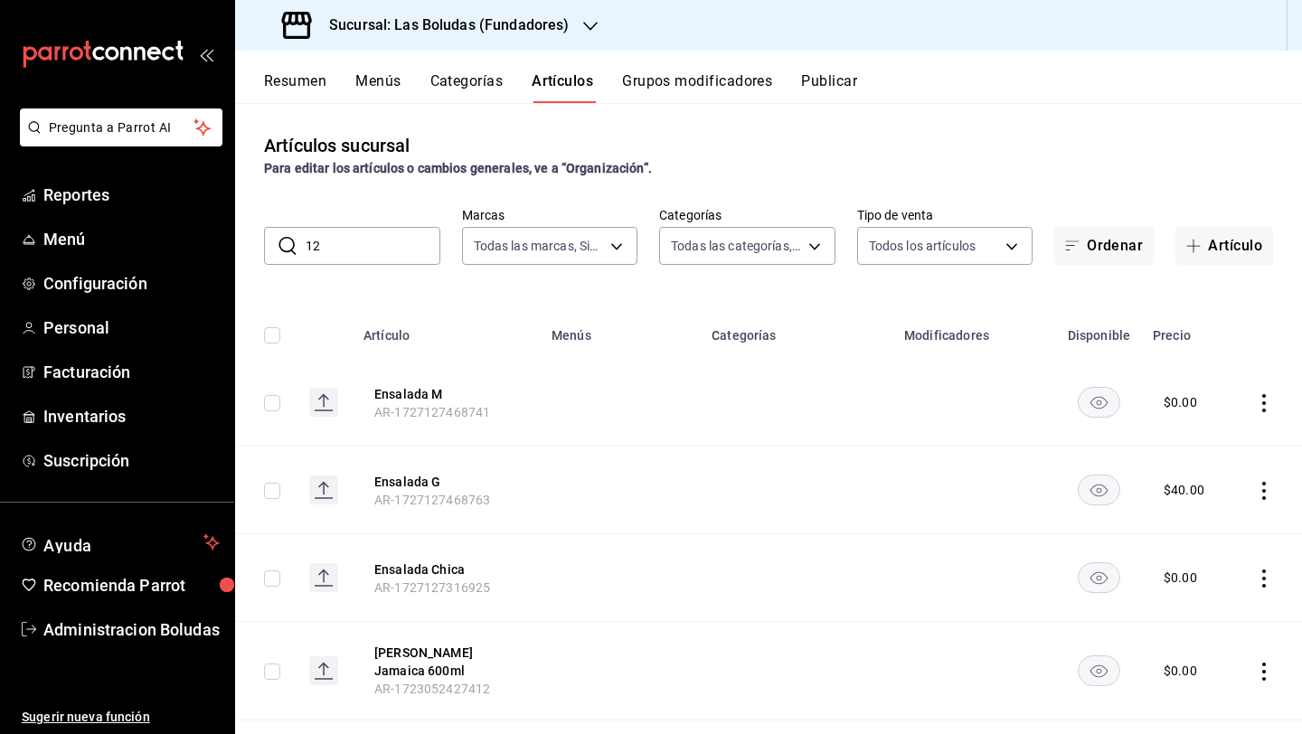
type input "1"
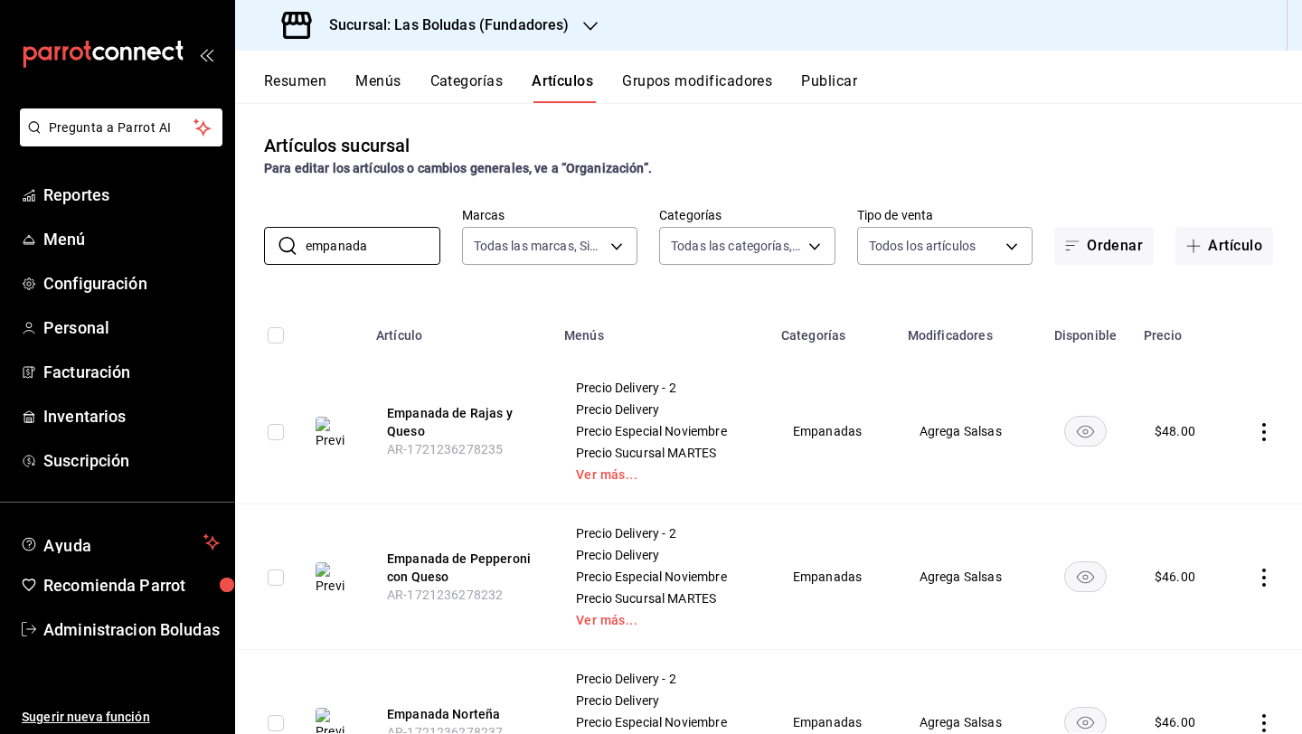
type input "empanada"
click at [1006, 579] on icon "actions" at bounding box center [1264, 578] width 18 height 18
click at [1006, 600] on li "Editar" at bounding box center [1179, 612] width 108 height 37
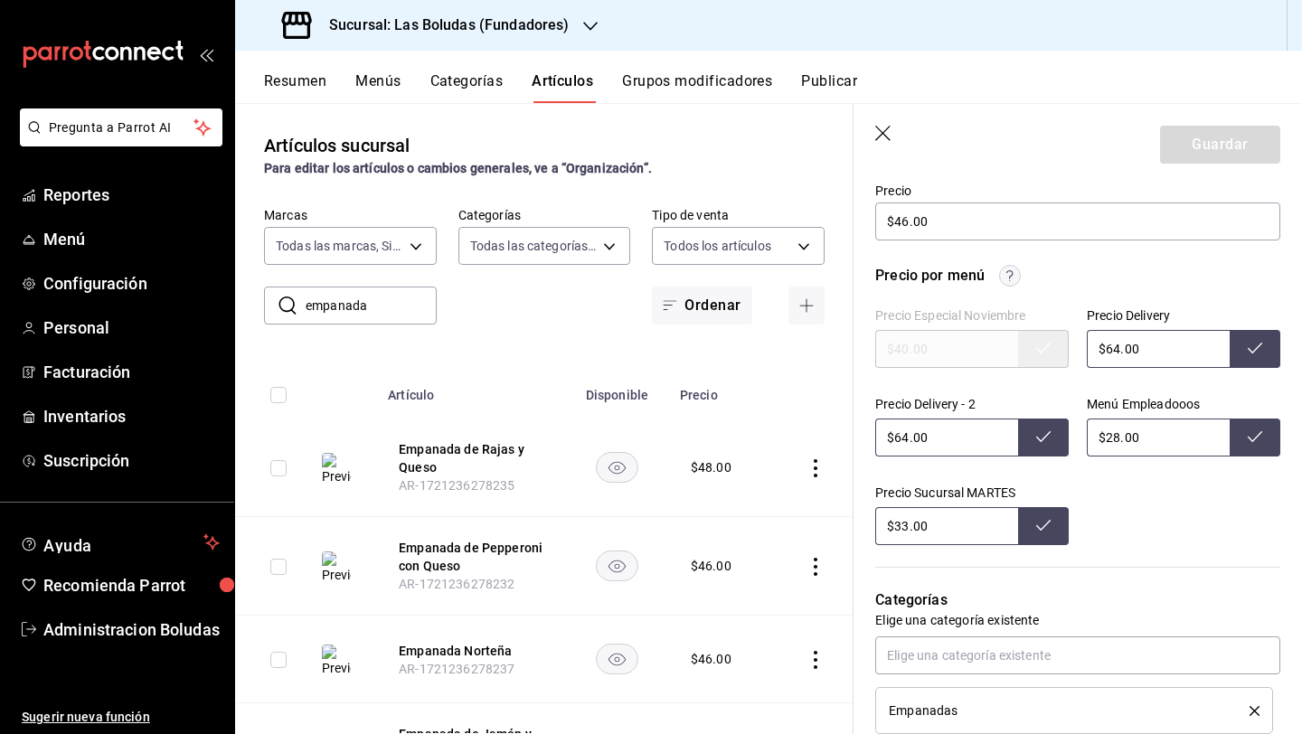
scroll to position [542, 0]
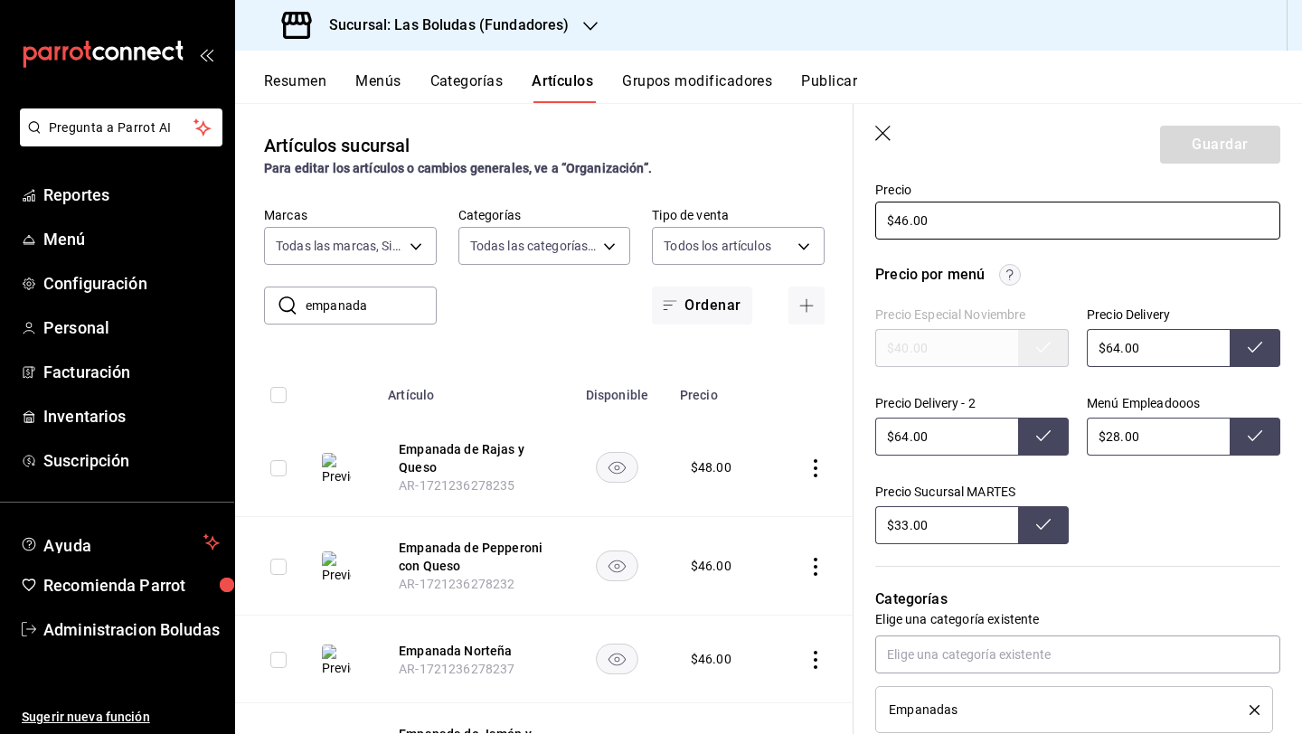
click at [904, 222] on input "$46.00" at bounding box center [1077, 221] width 405 height 38
type textarea "x"
type input "$4.00"
type textarea "x"
type input "$48.00"
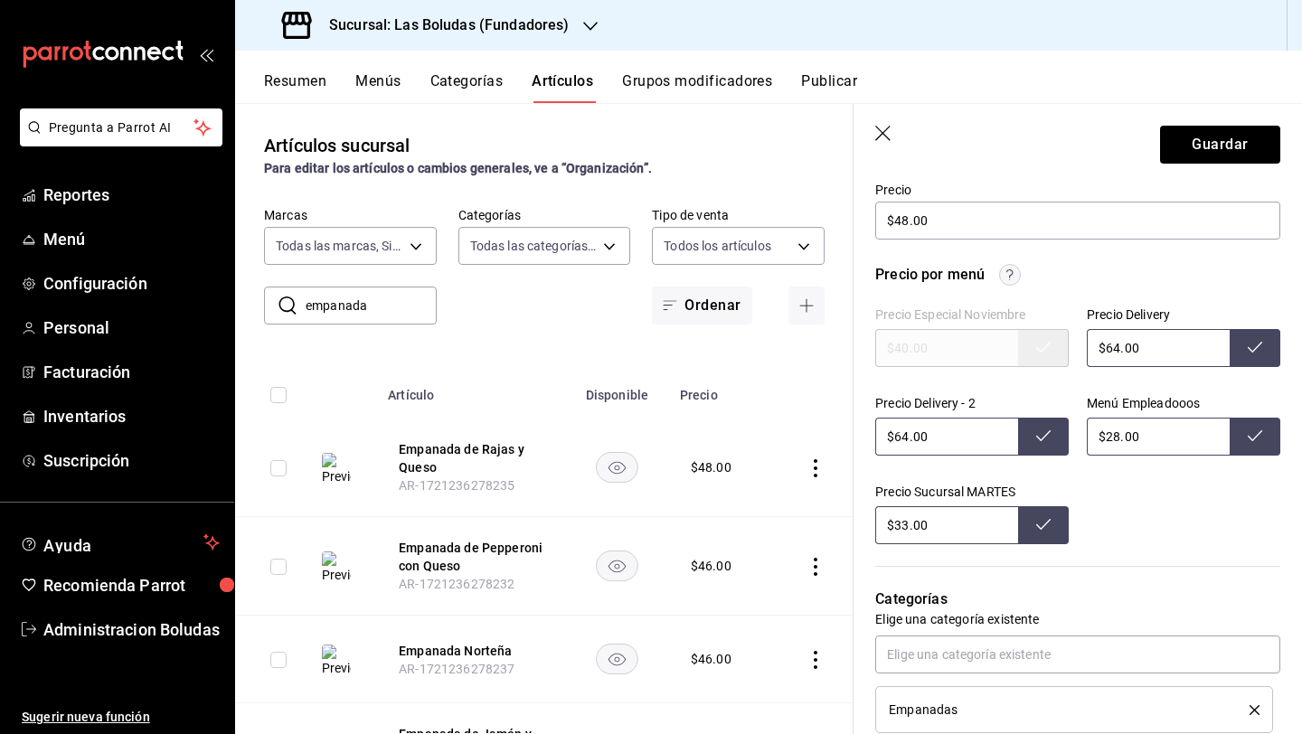
click at [1006, 348] on input "$64.00" at bounding box center [1157, 348] width 143 height 38
type input "$66.00"
type input "$32.00"
type input "$38.00"
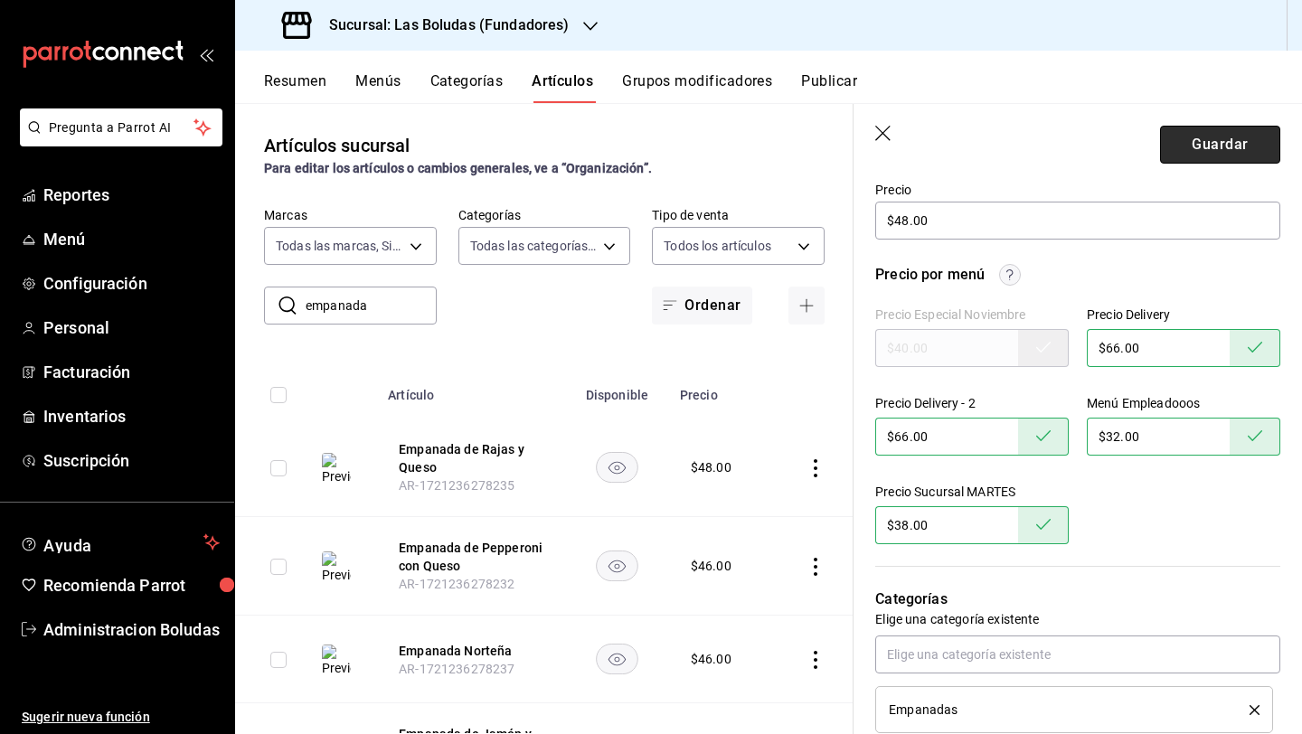
click at [1006, 142] on button "Guardar" at bounding box center [1220, 145] width 120 height 38
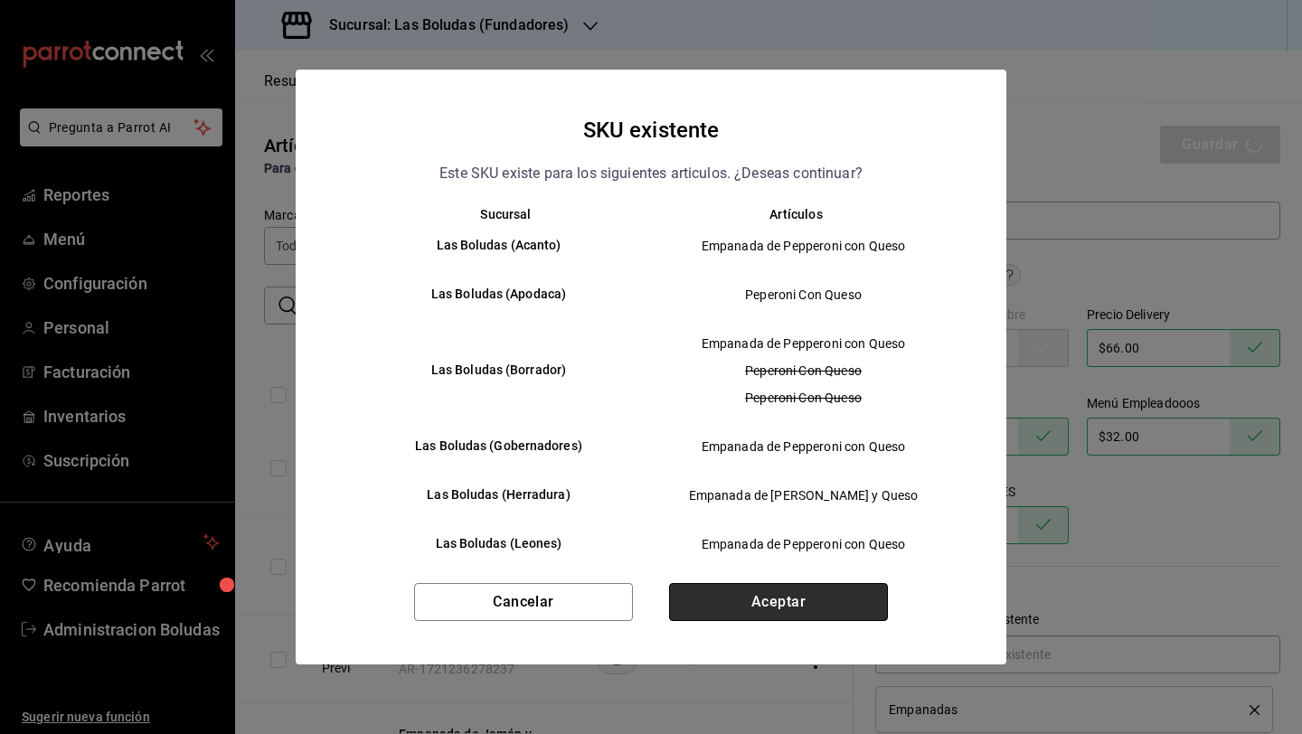
click at [730, 603] on button "Aceptar" at bounding box center [778, 602] width 219 height 38
type textarea "x"
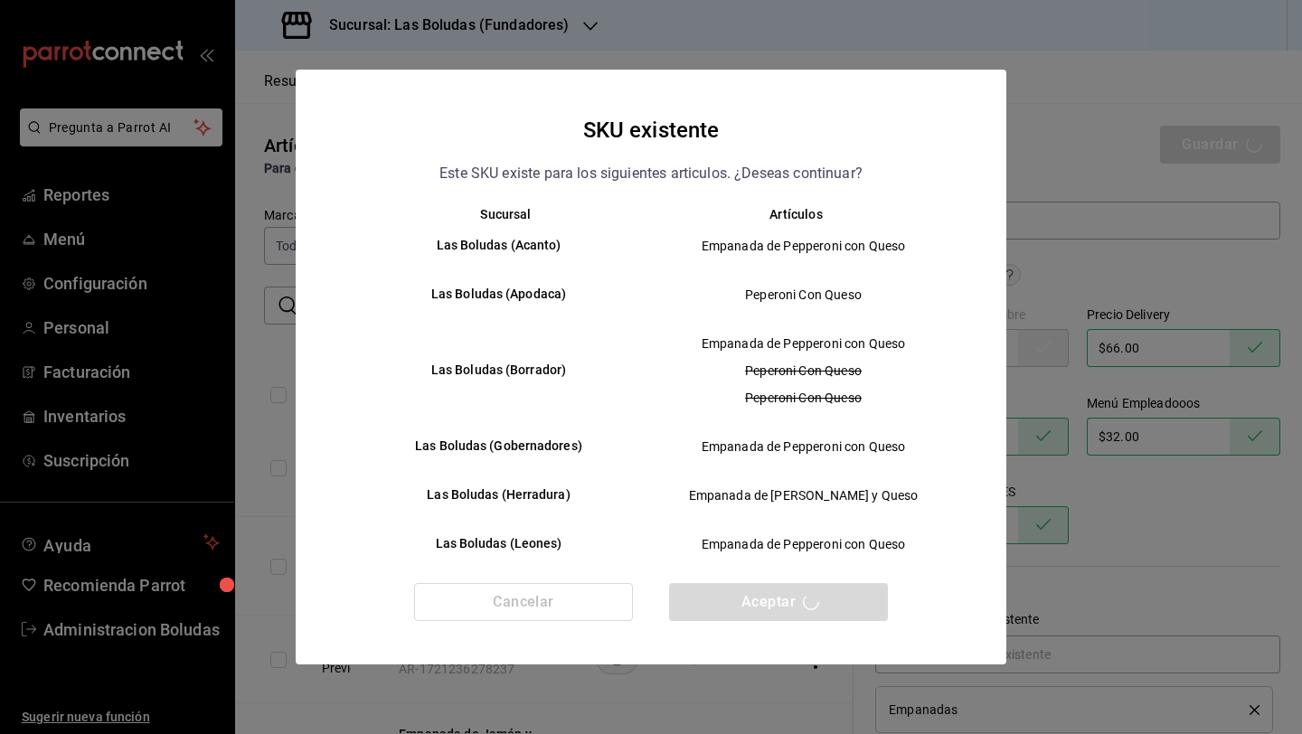
type textarea "x"
type input "AR-1756150914711"
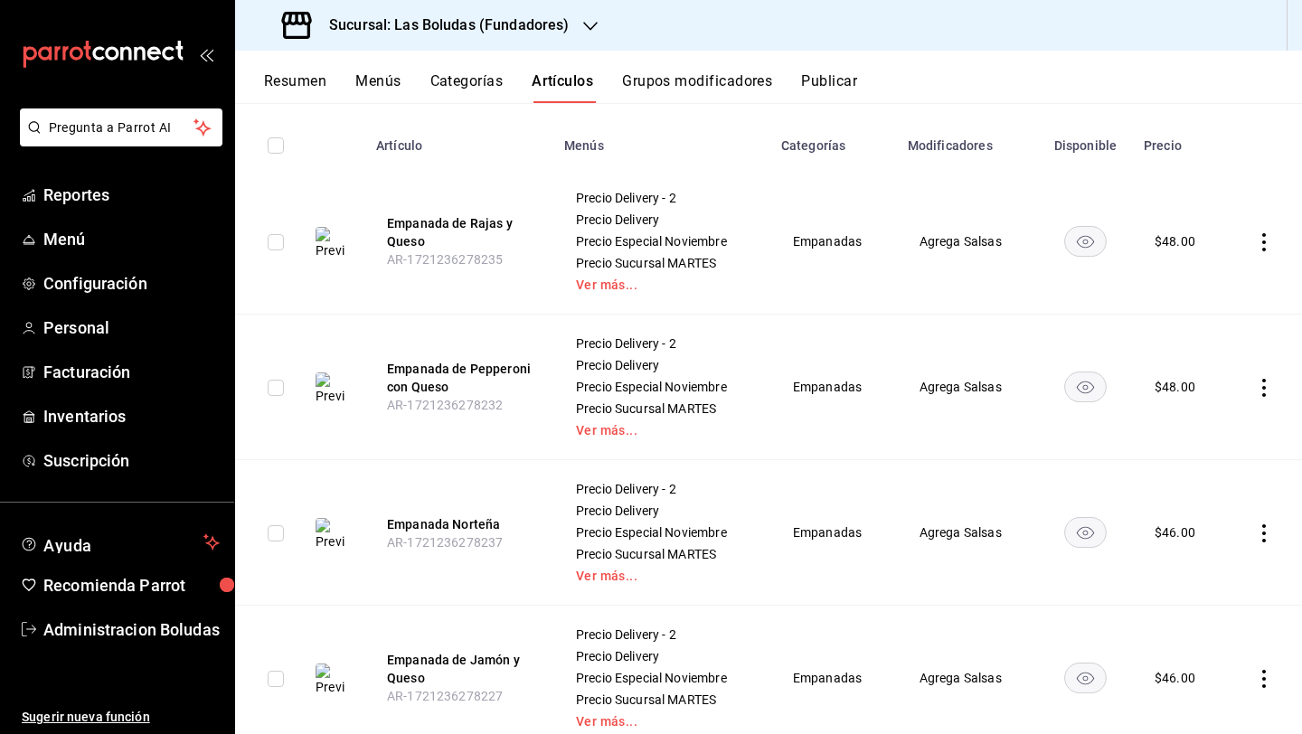
scroll to position [191, 0]
click at [1006, 530] on icon "actions" at bounding box center [1264, 532] width 4 height 18
click at [1006, 571] on span "Editar" at bounding box center [1195, 573] width 47 height 19
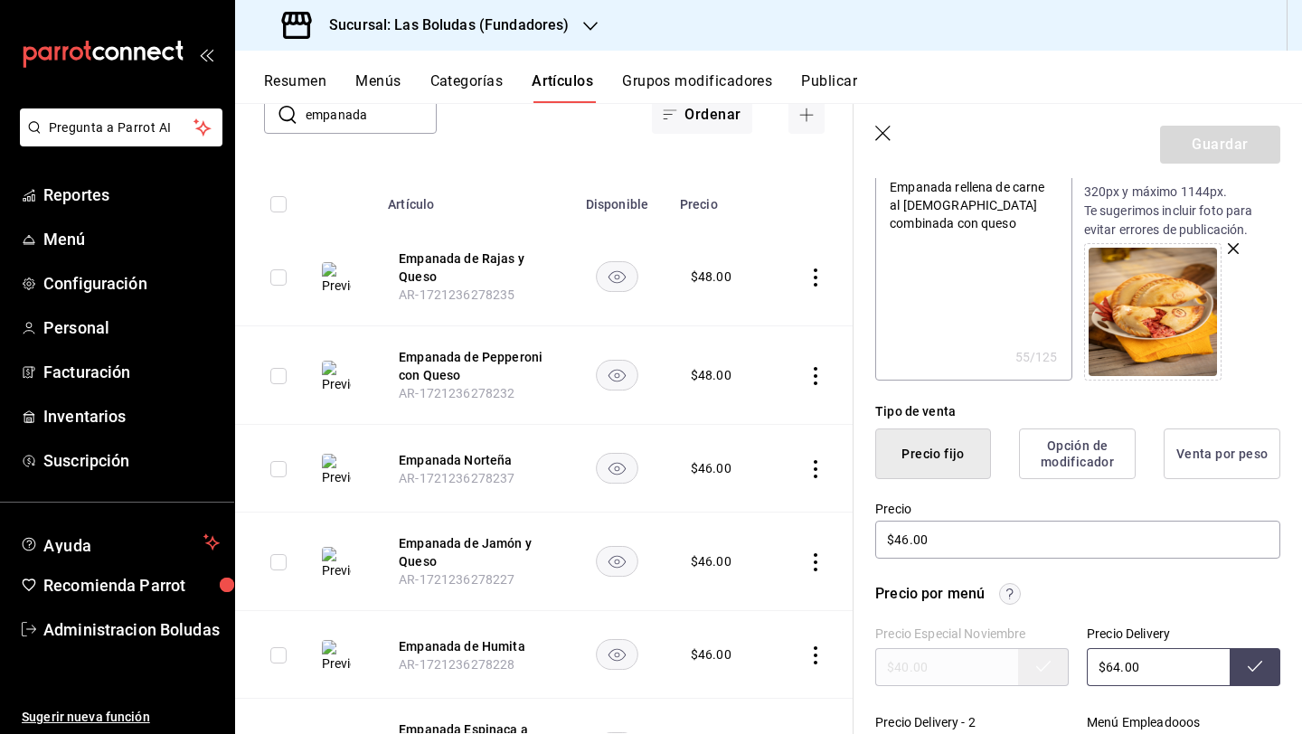
scroll to position [231, 0]
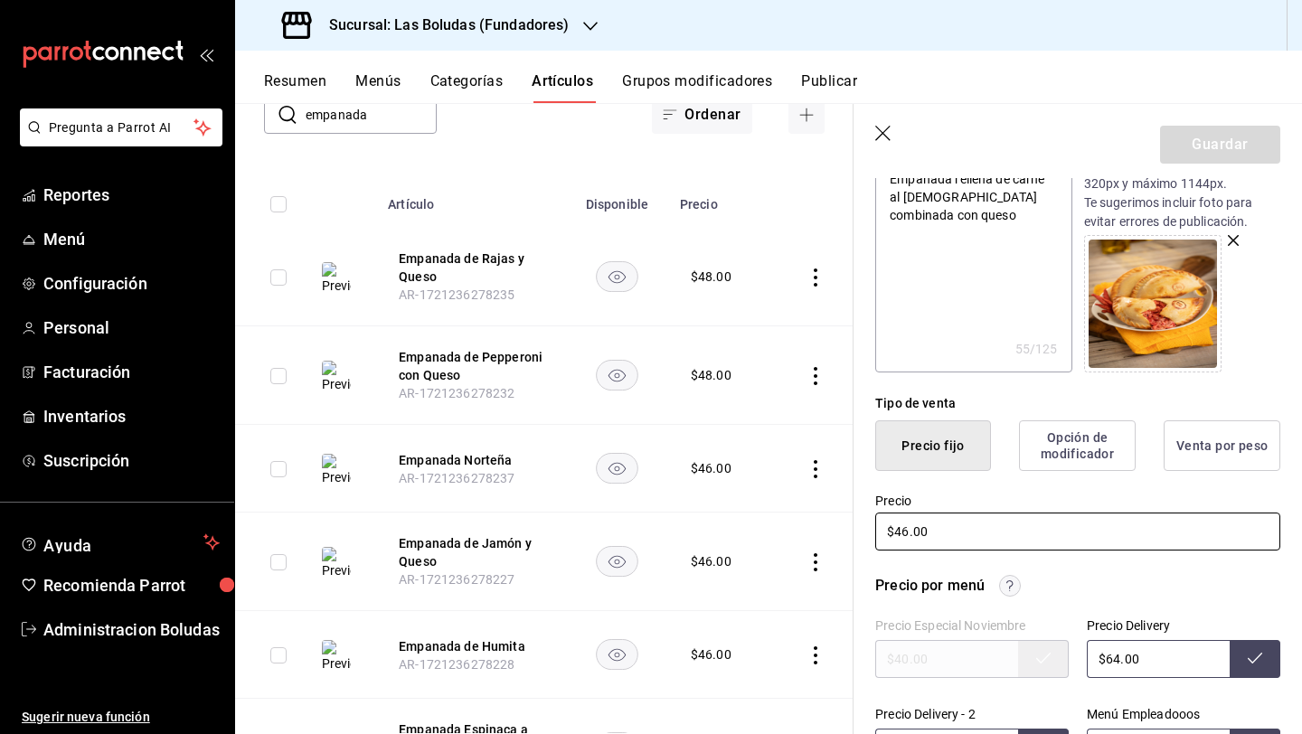
drag, startPoint x: 903, startPoint y: 531, endPoint x: 915, endPoint y: 537, distance: 12.9
click at [904, 531] on input "$46.00" at bounding box center [1077, 531] width 405 height 38
type textarea "x"
type input "$4.00"
type textarea "x"
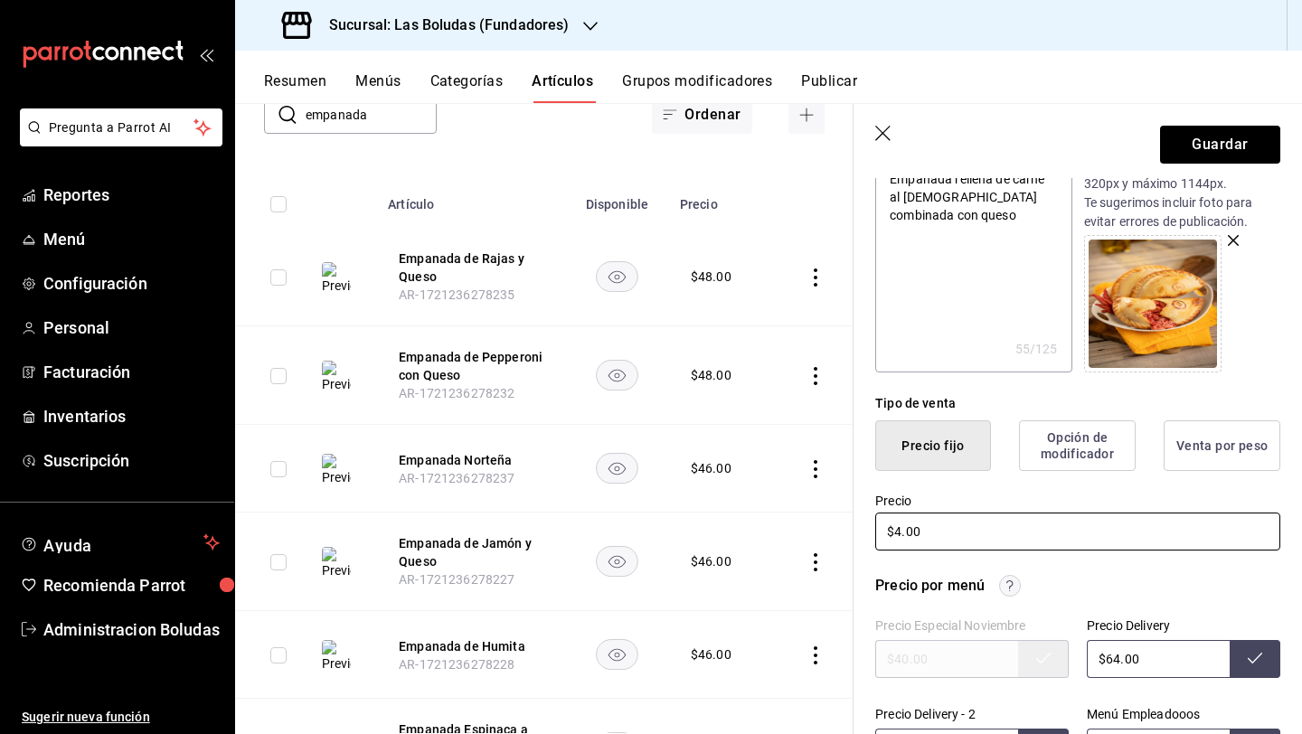
type input "$48.00"
type textarea "x"
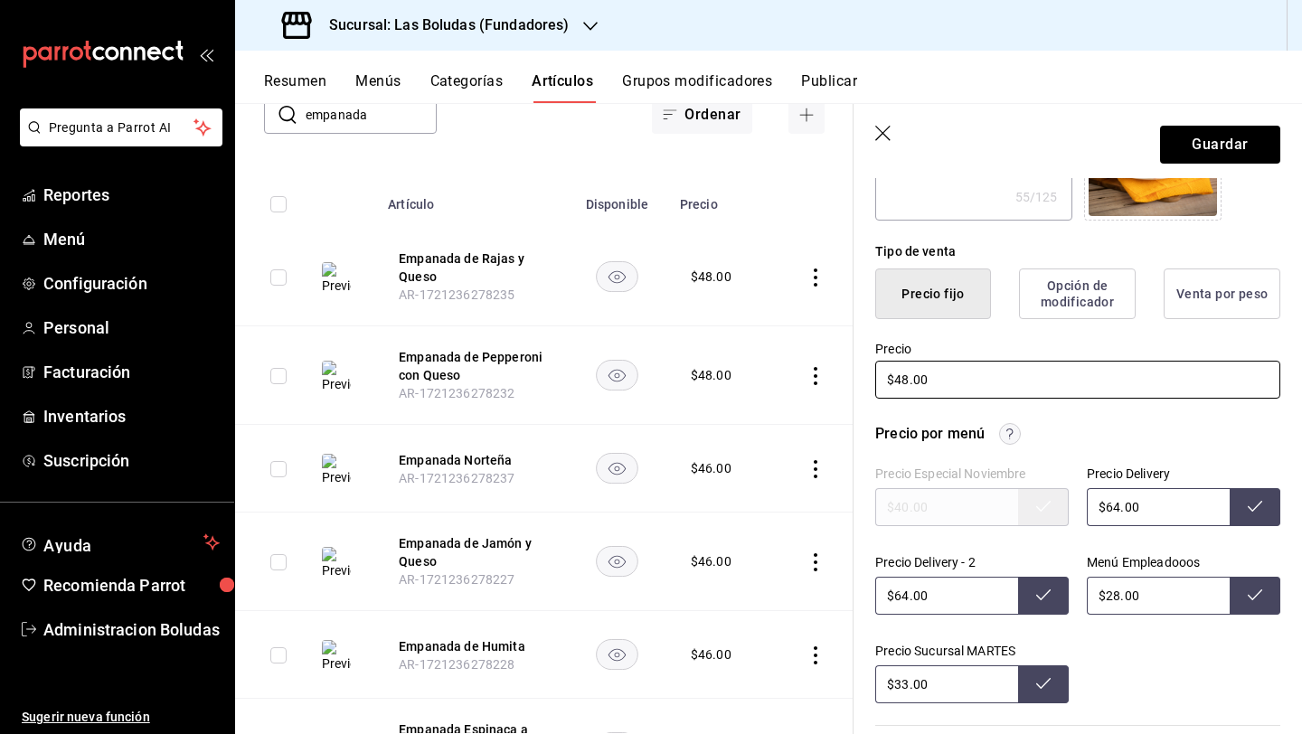
scroll to position [416, 0]
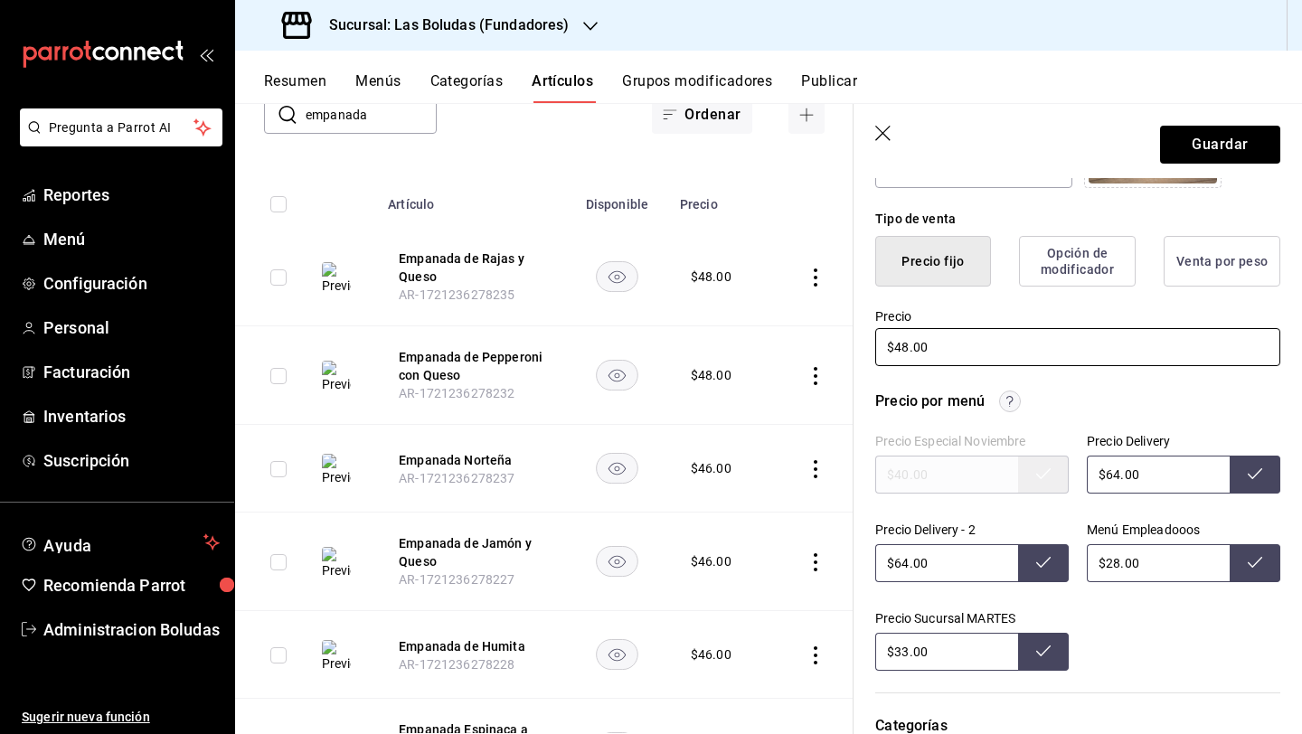
type input "$48.00"
click at [1006, 468] on input "$64.00" at bounding box center [1157, 475] width 143 height 38
type input "$66.00"
type input "$32.00"
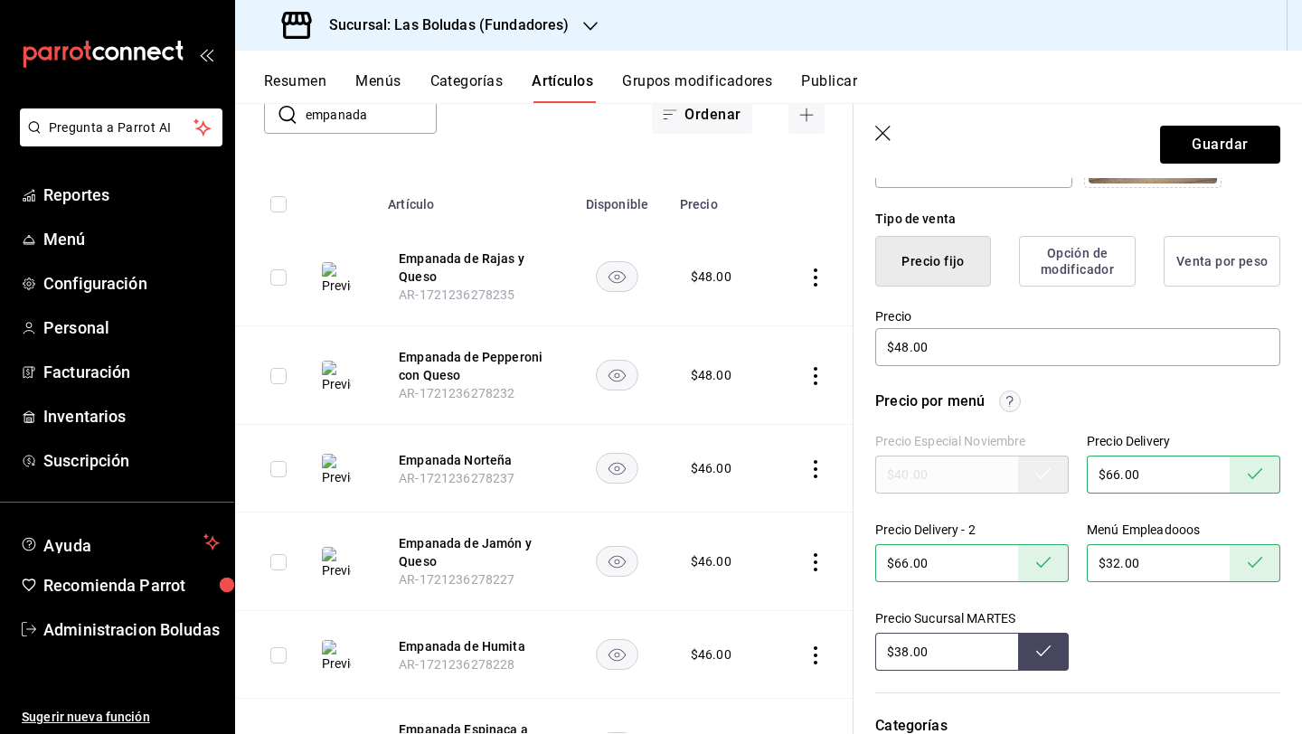
type input "$38.00"
click at [1006, 138] on button "Guardar" at bounding box center [1220, 145] width 120 height 38
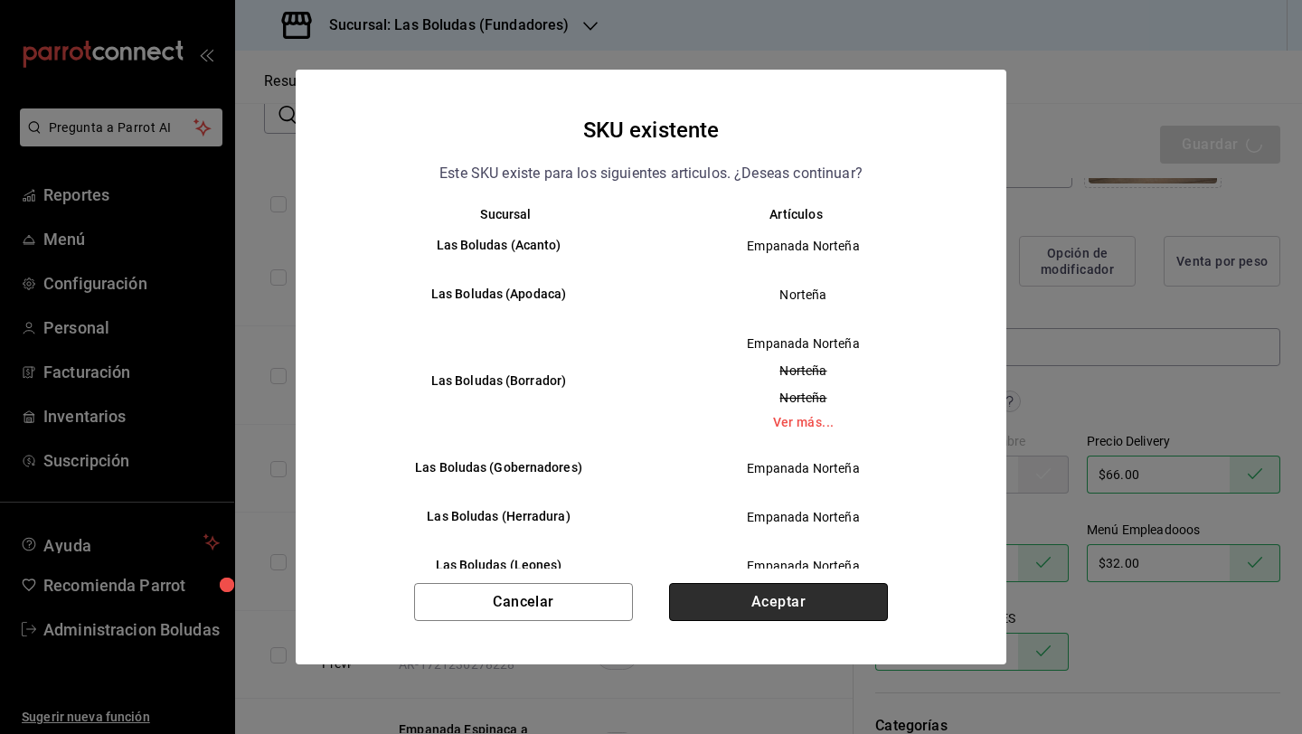
click at [751, 614] on button "Aceptar" at bounding box center [778, 602] width 219 height 38
type textarea "x"
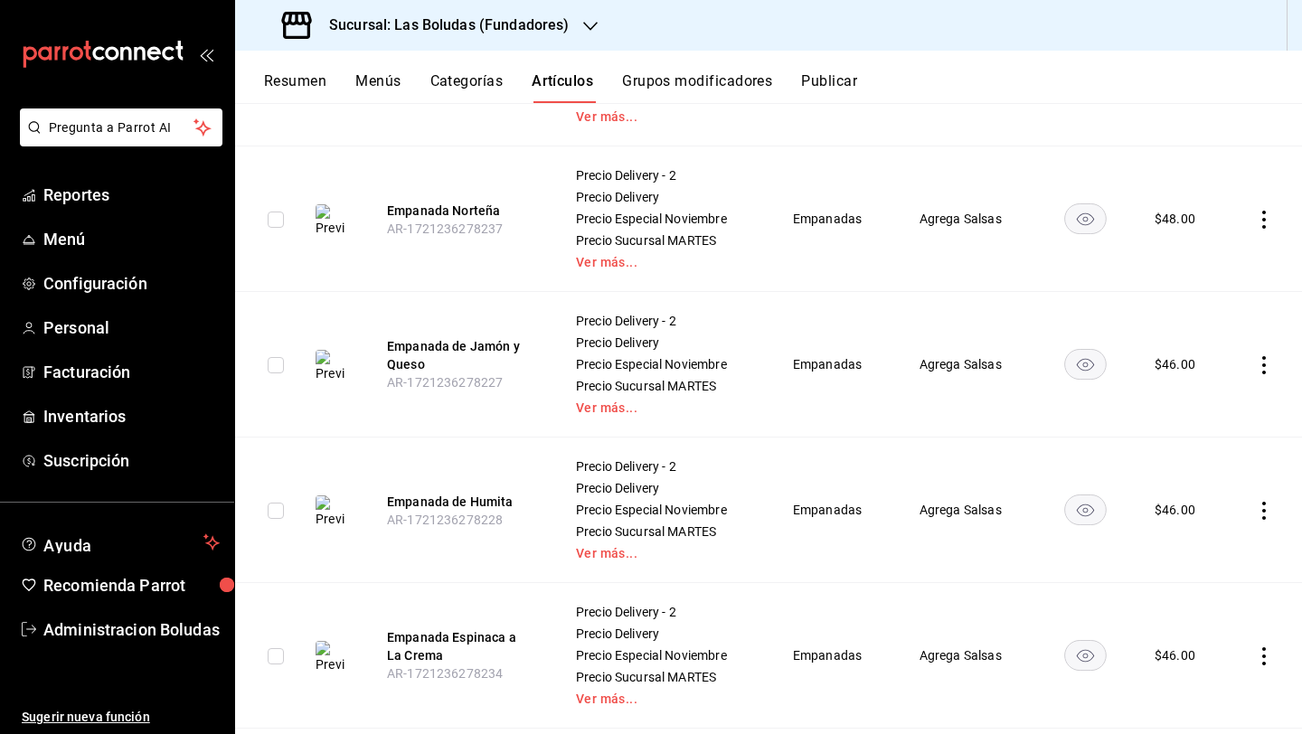
scroll to position [487, 0]
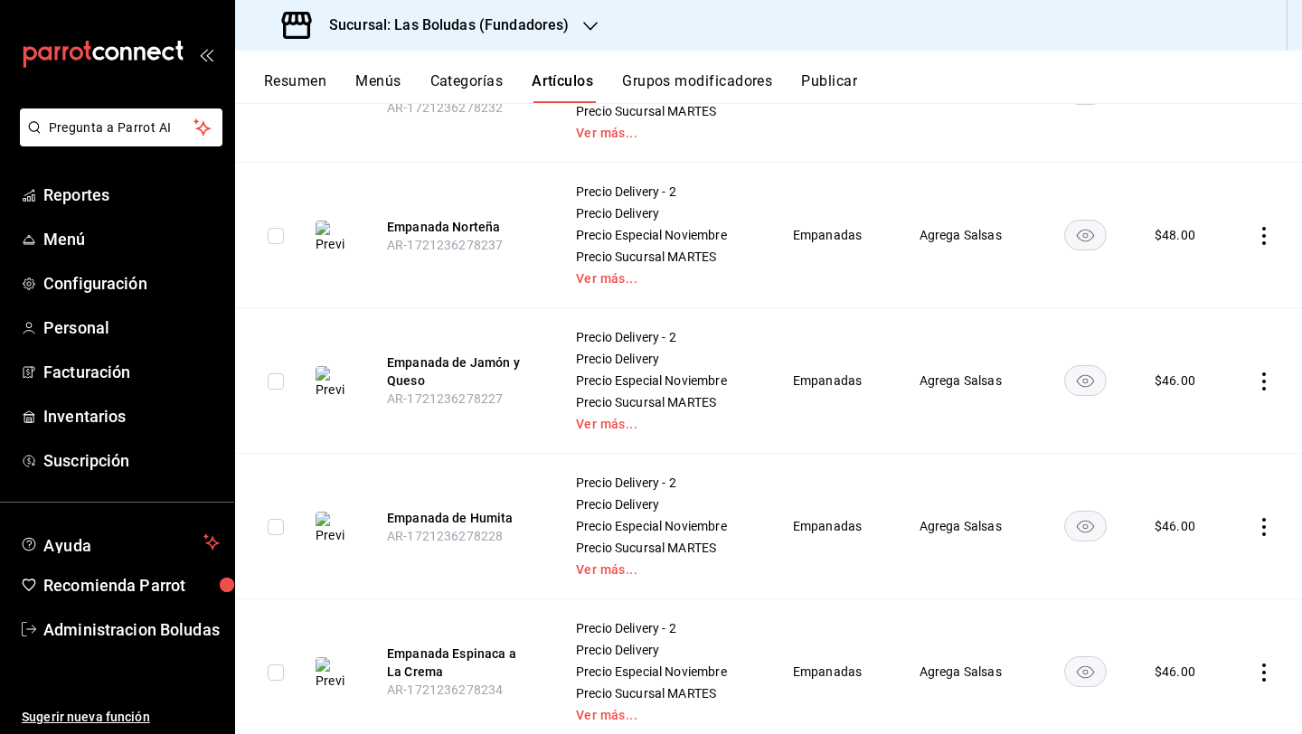
click at [280, 380] on input "checkbox" at bounding box center [276, 381] width 16 height 16
checkbox input "true"
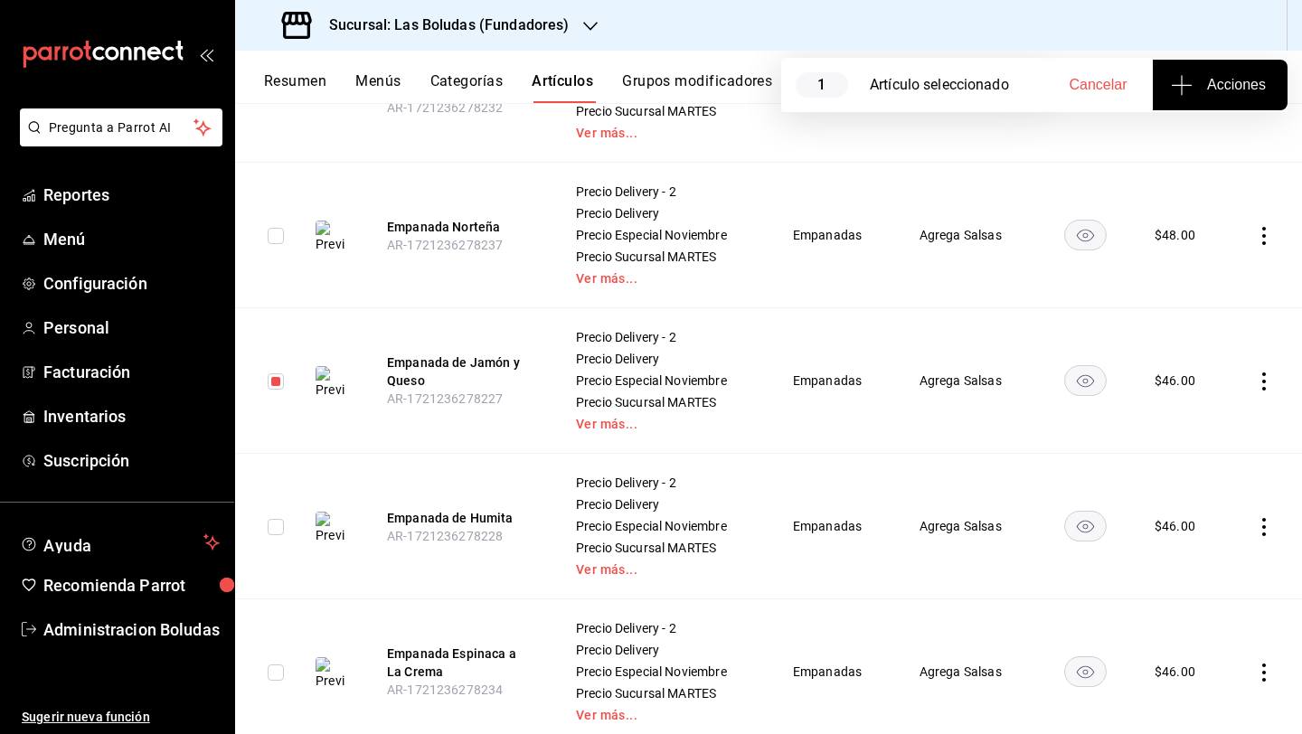
click at [276, 527] on input "checkbox" at bounding box center [276, 527] width 16 height 16
checkbox input "true"
click at [272, 671] on input "checkbox" at bounding box center [276, 672] width 16 height 16
checkbox input "true"
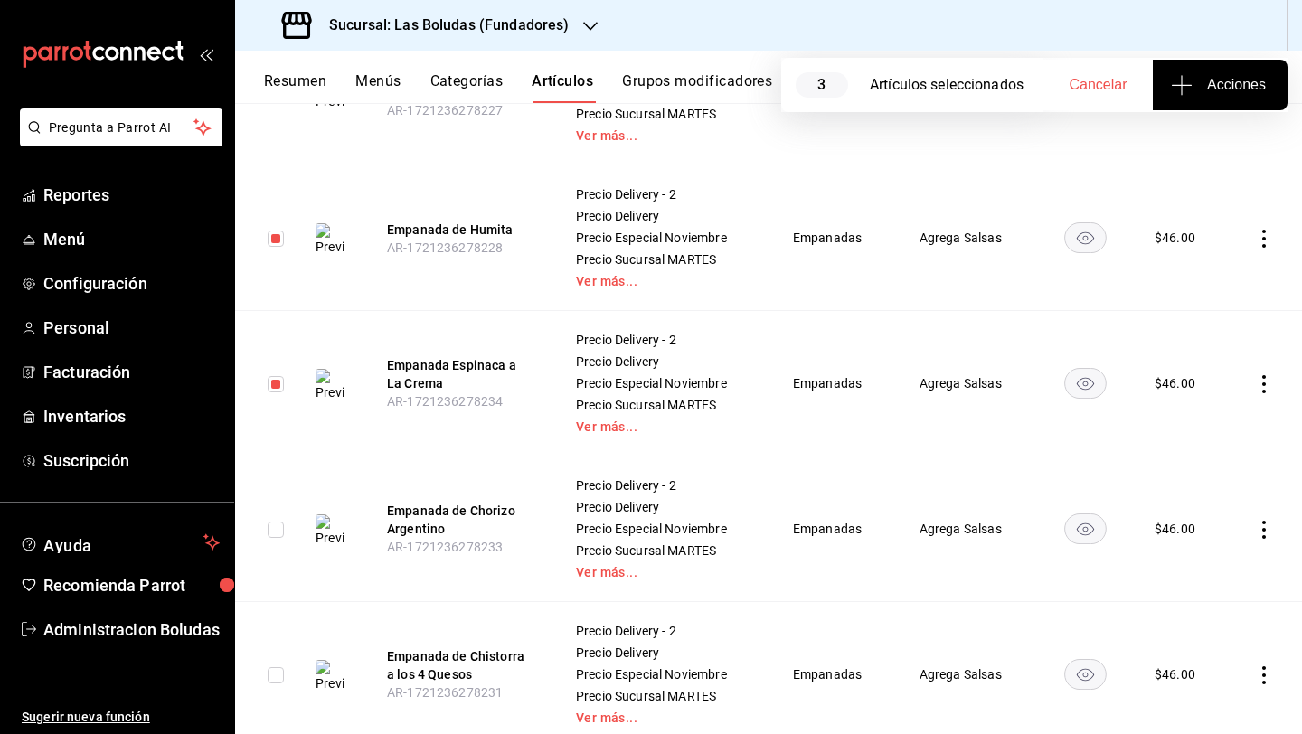
scroll to position [977, 0]
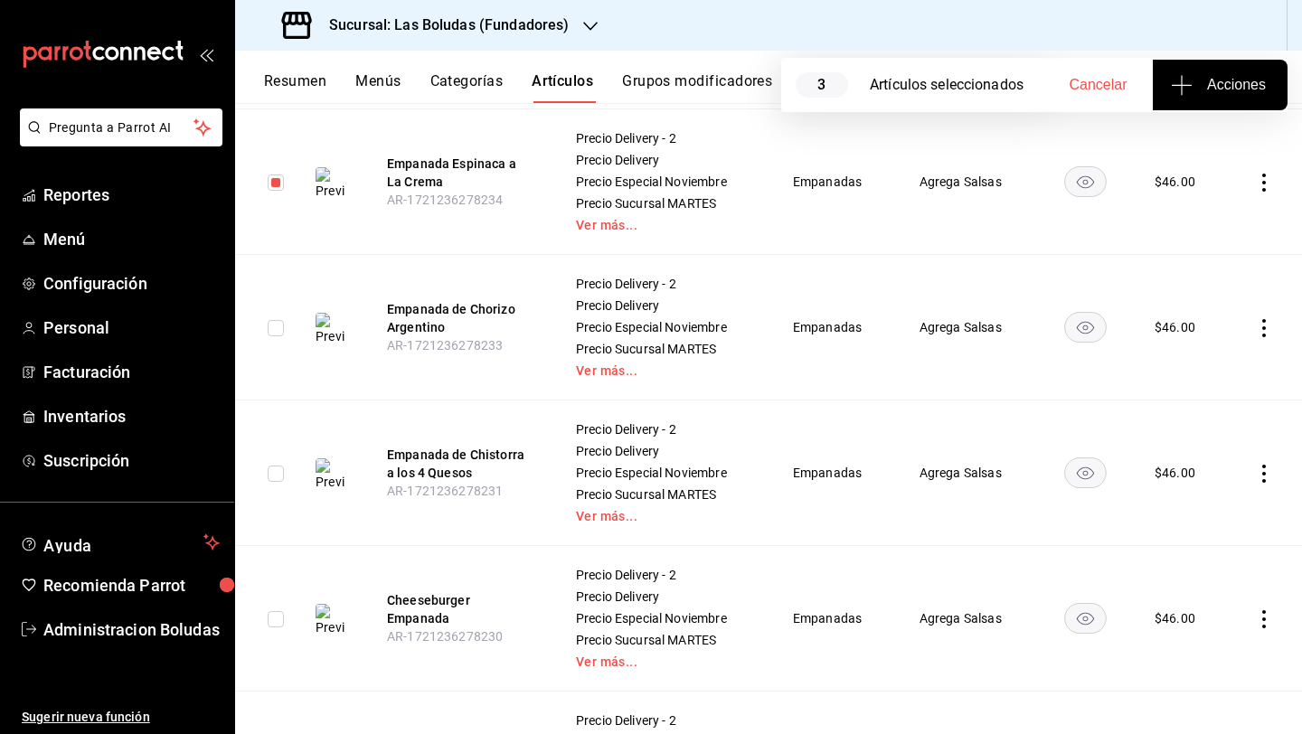
click at [281, 470] on input "checkbox" at bounding box center [276, 473] width 16 height 16
checkbox input "true"
click at [273, 623] on input "checkbox" at bounding box center [276, 619] width 16 height 16
click at [273, 618] on input "checkbox" at bounding box center [276, 619] width 16 height 16
checkbox input "false"
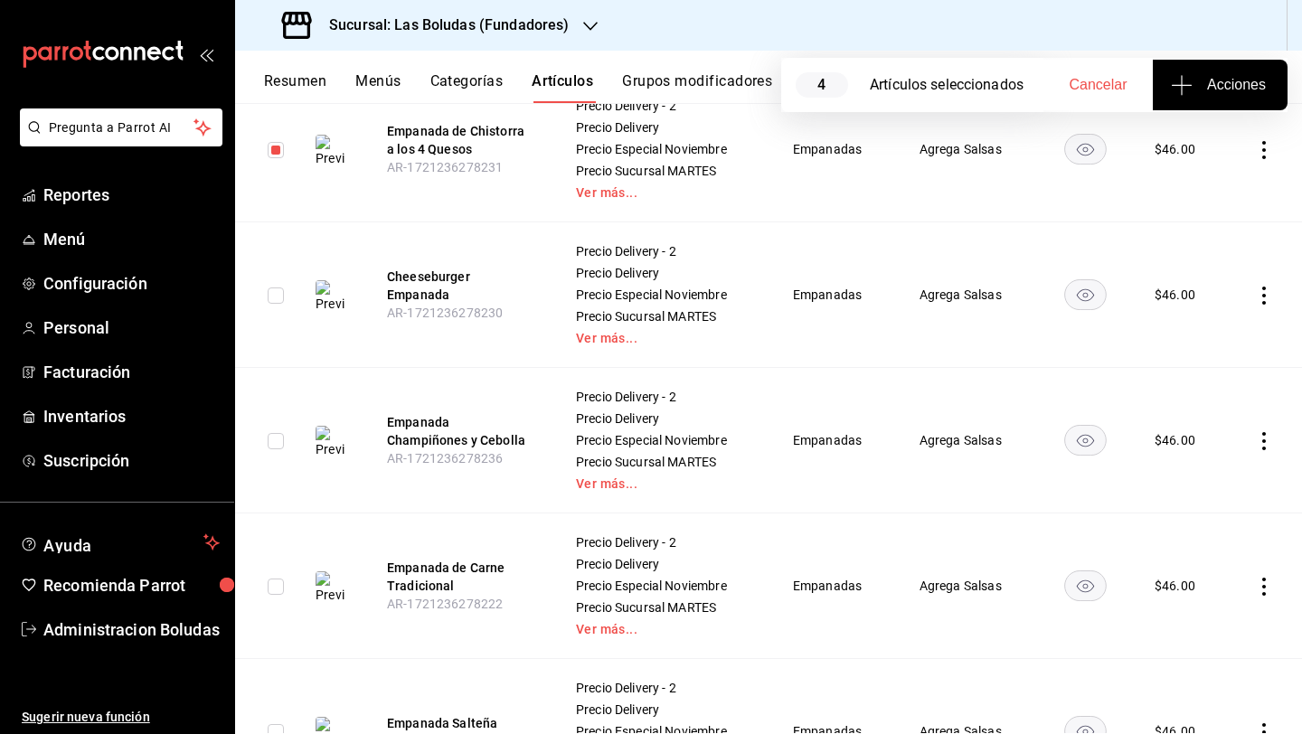
scroll to position [1304, 0]
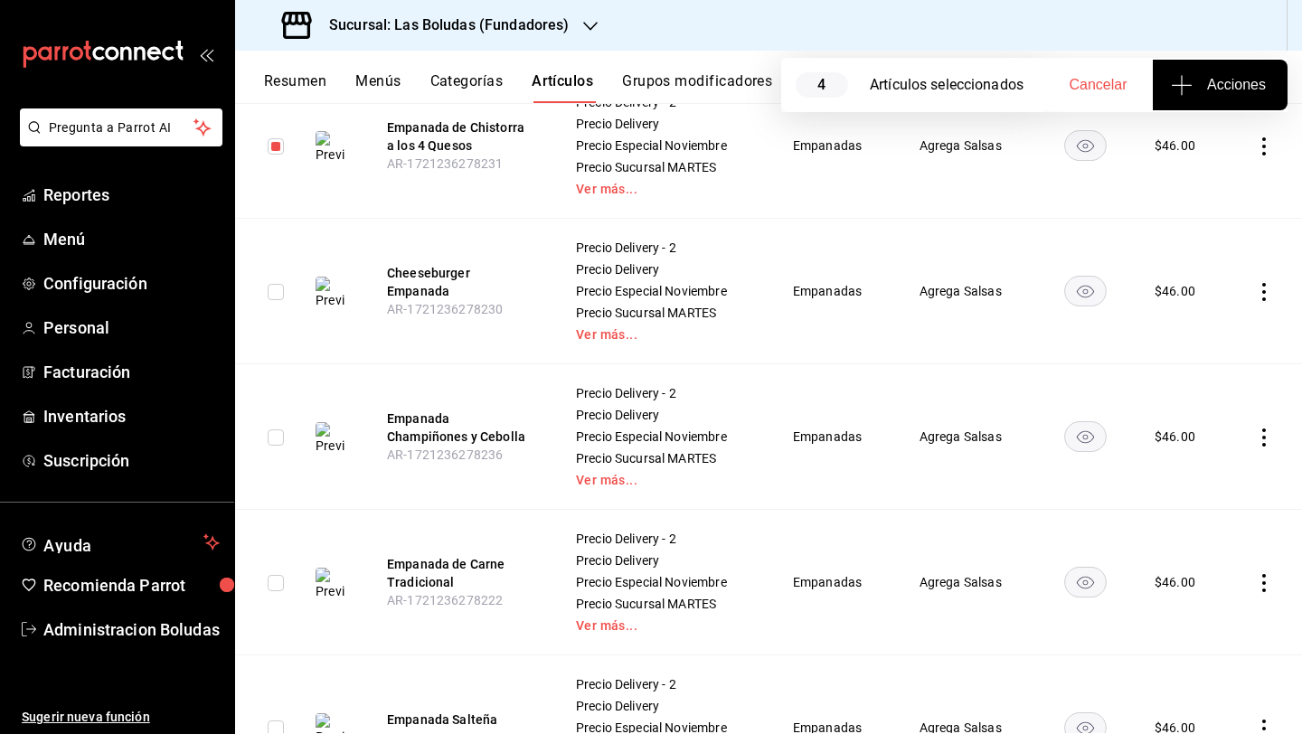
click at [276, 441] on input "checkbox" at bounding box center [276, 437] width 16 height 16
checkbox input "true"
click at [268, 577] on input "checkbox" at bounding box center [276, 583] width 16 height 16
checkbox input "true"
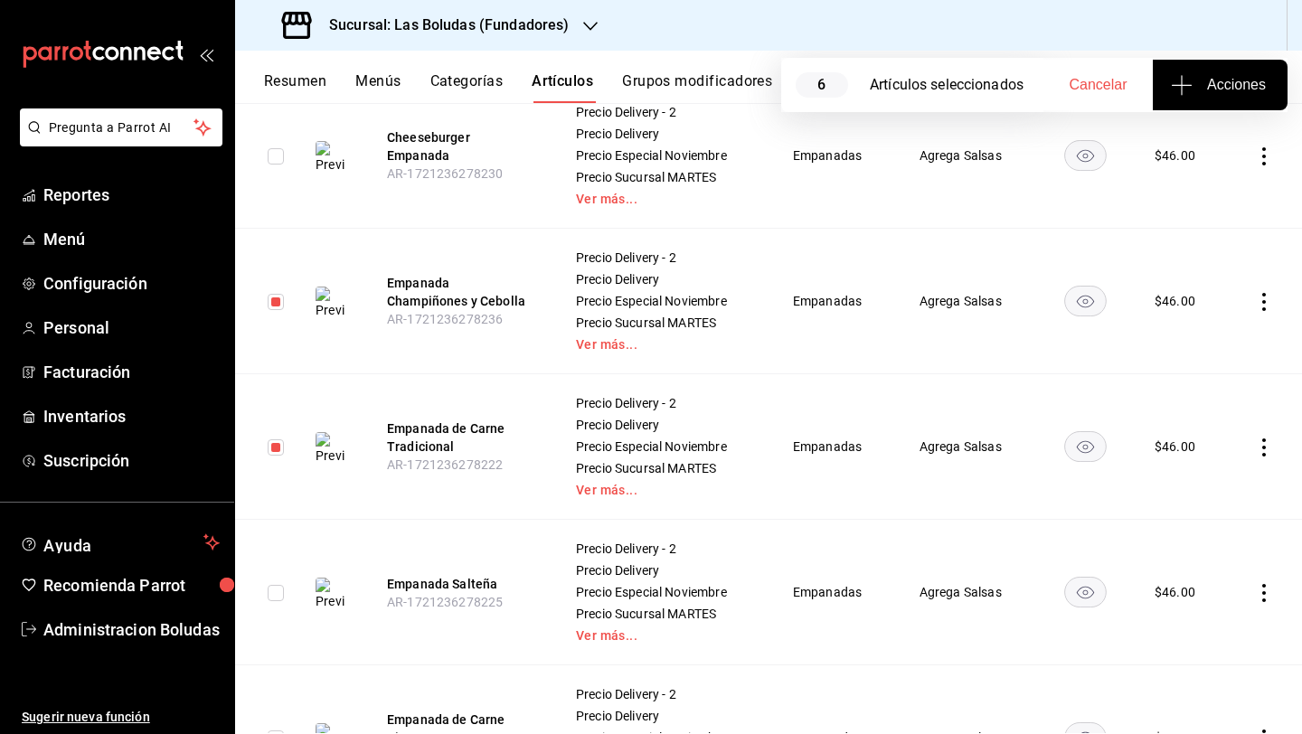
drag, startPoint x: 274, startPoint y: 590, endPoint x: 322, endPoint y: 586, distance: 48.1
click at [275, 590] on input "checkbox" at bounding box center [276, 593] width 16 height 16
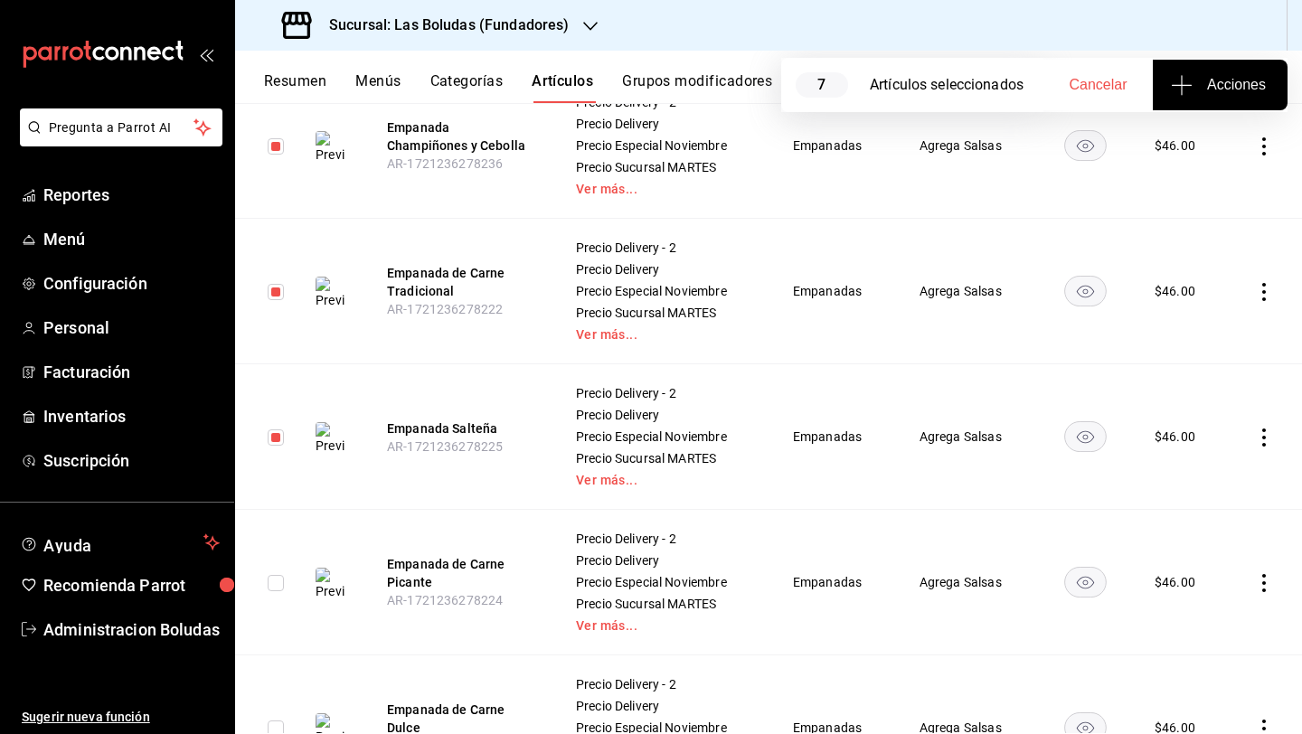
click at [274, 439] on input "checkbox" at bounding box center [276, 437] width 16 height 16
checkbox input "false"
drag, startPoint x: 271, startPoint y: 585, endPoint x: 285, endPoint y: 593, distance: 15.8
click at [272, 585] on input "checkbox" at bounding box center [276, 583] width 16 height 16
checkbox input "true"
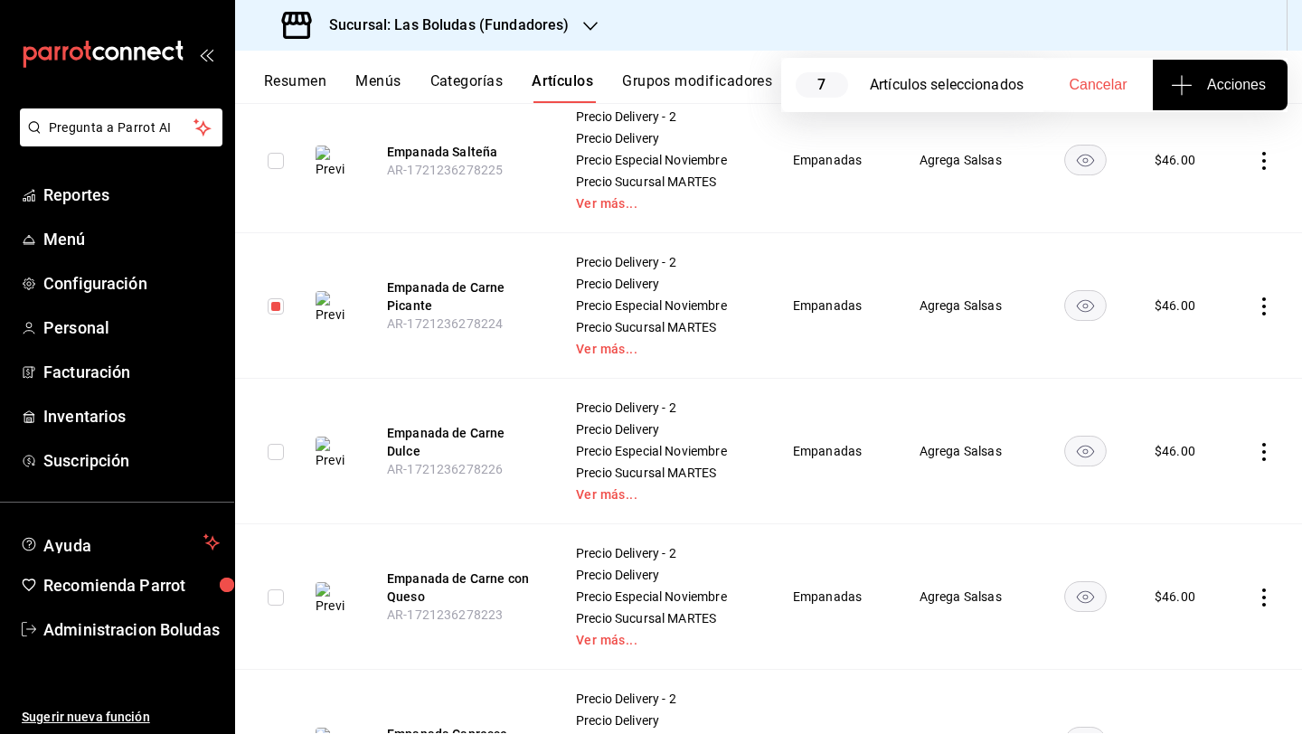
scroll to position [1875, 0]
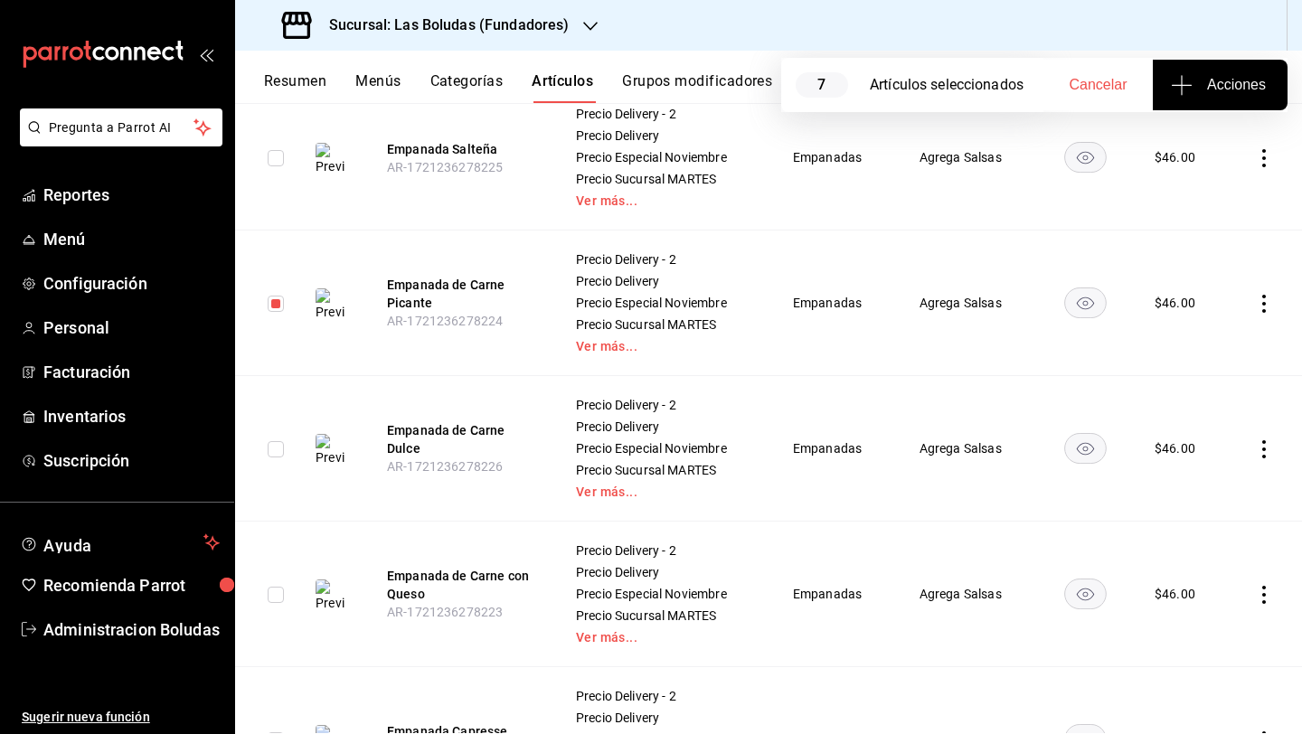
click at [276, 448] on input "checkbox" at bounding box center [276, 449] width 16 height 16
checkbox input "true"
click at [271, 595] on input "checkbox" at bounding box center [276, 595] width 16 height 16
checkbox input "true"
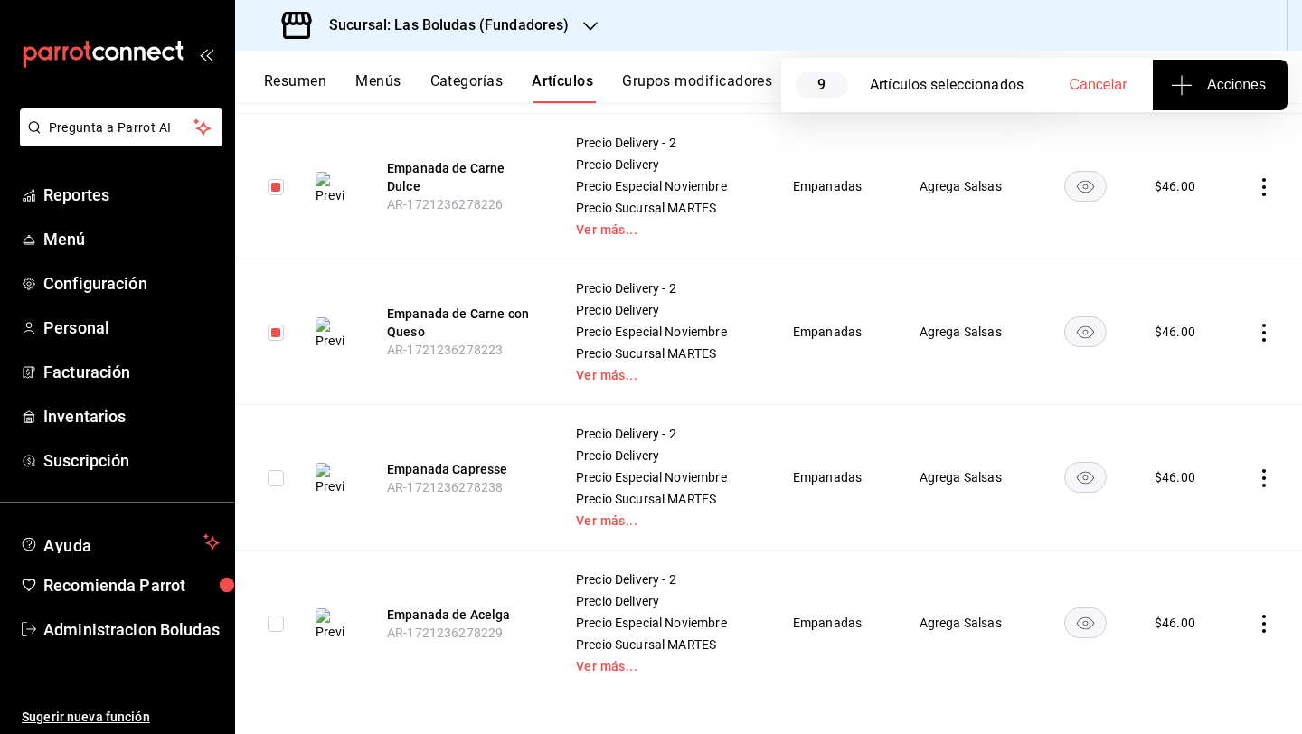
scroll to position [2142, 0]
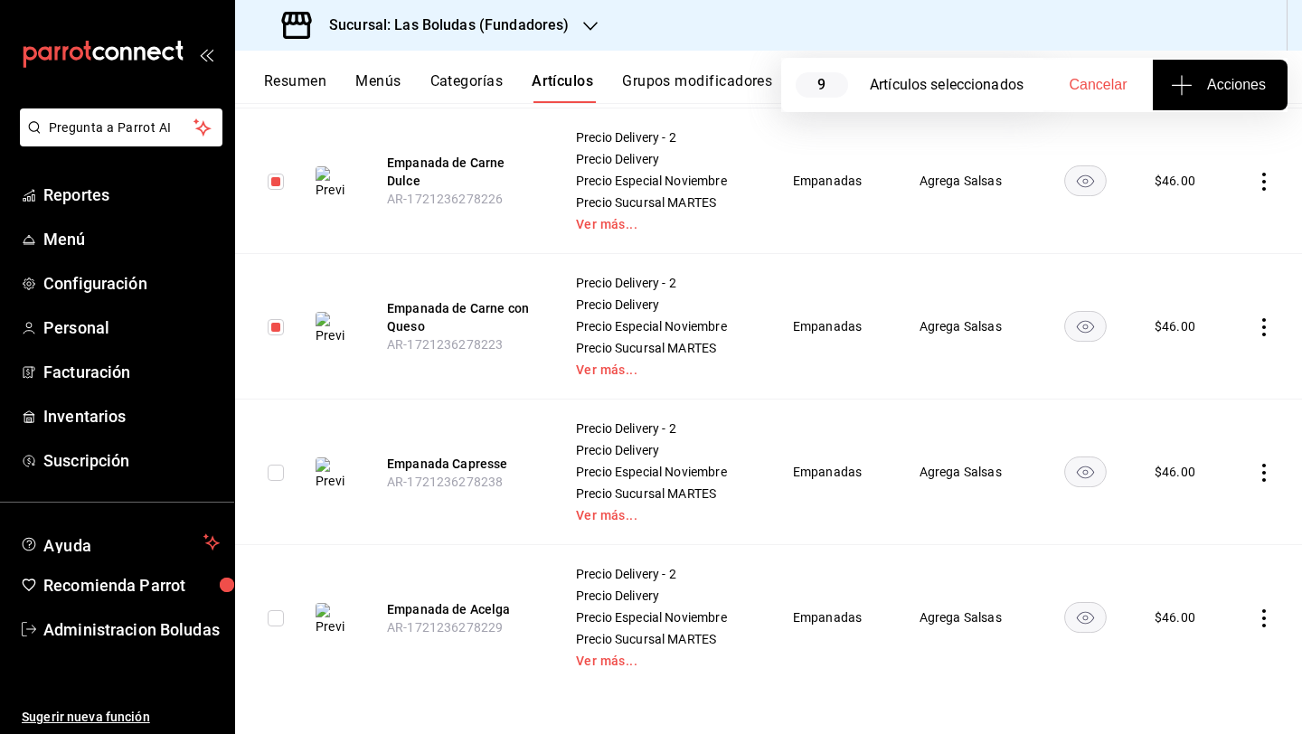
click at [285, 618] on td at bounding box center [268, 618] width 66 height 146
click at [285, 619] on td at bounding box center [268, 618] width 66 height 146
click at [271, 619] on input "checkbox" at bounding box center [276, 618] width 16 height 16
checkbox input "true"
click at [1006, 79] on span "Acciones" at bounding box center [1219, 85] width 91 height 22
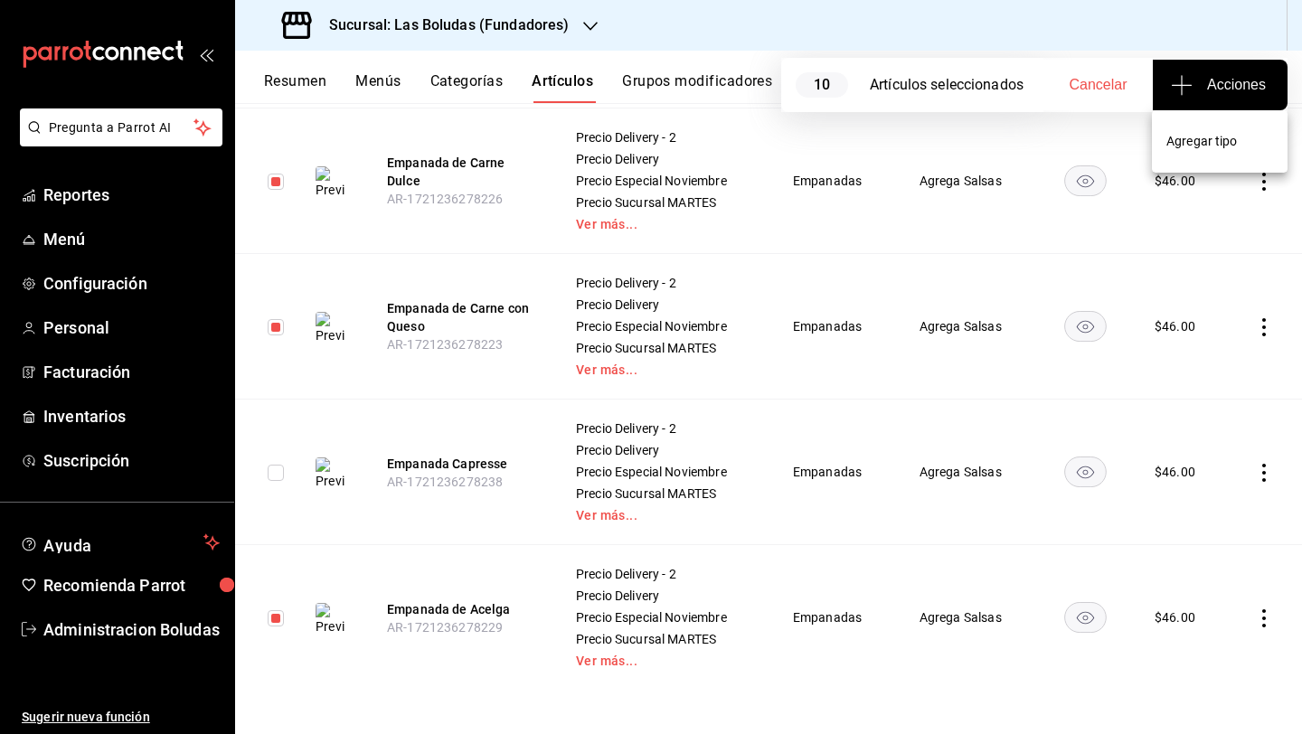
click at [1006, 138] on span "Agregar tipo" at bounding box center [1219, 141] width 107 height 19
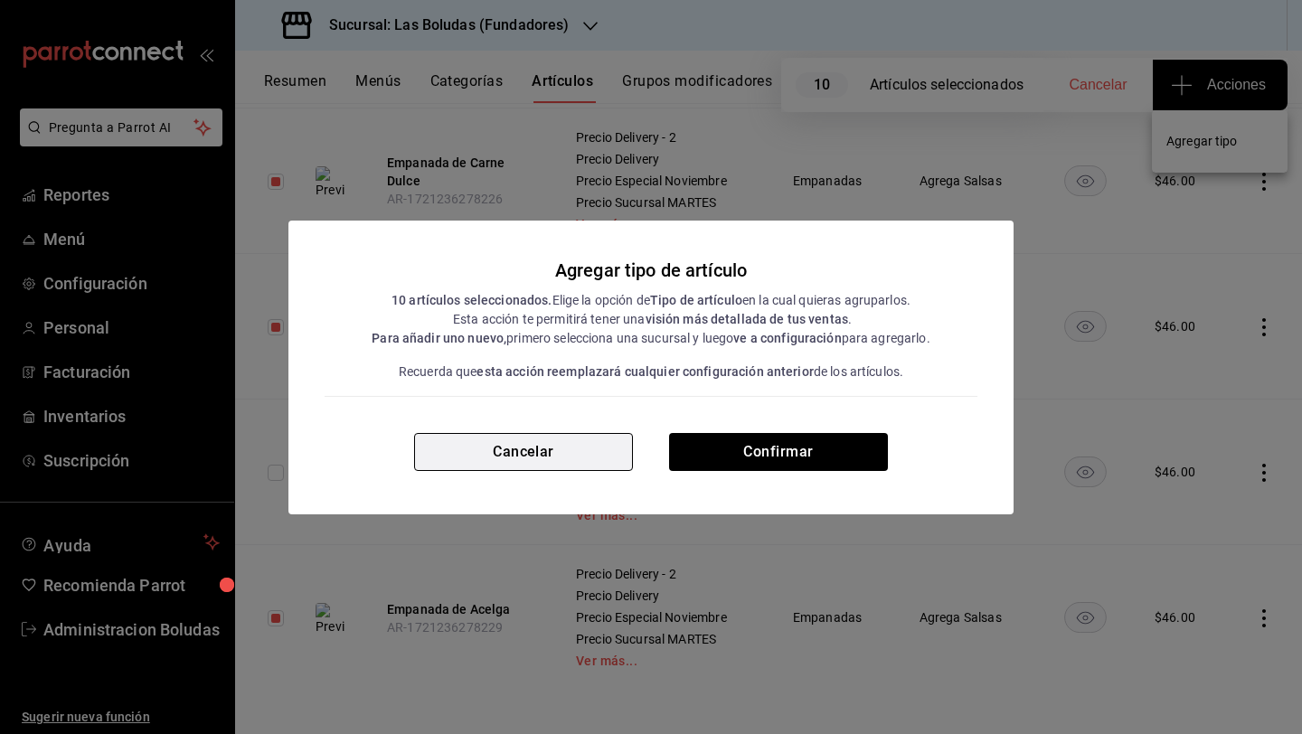
click at [572, 456] on button "Cancelar" at bounding box center [523, 452] width 219 height 38
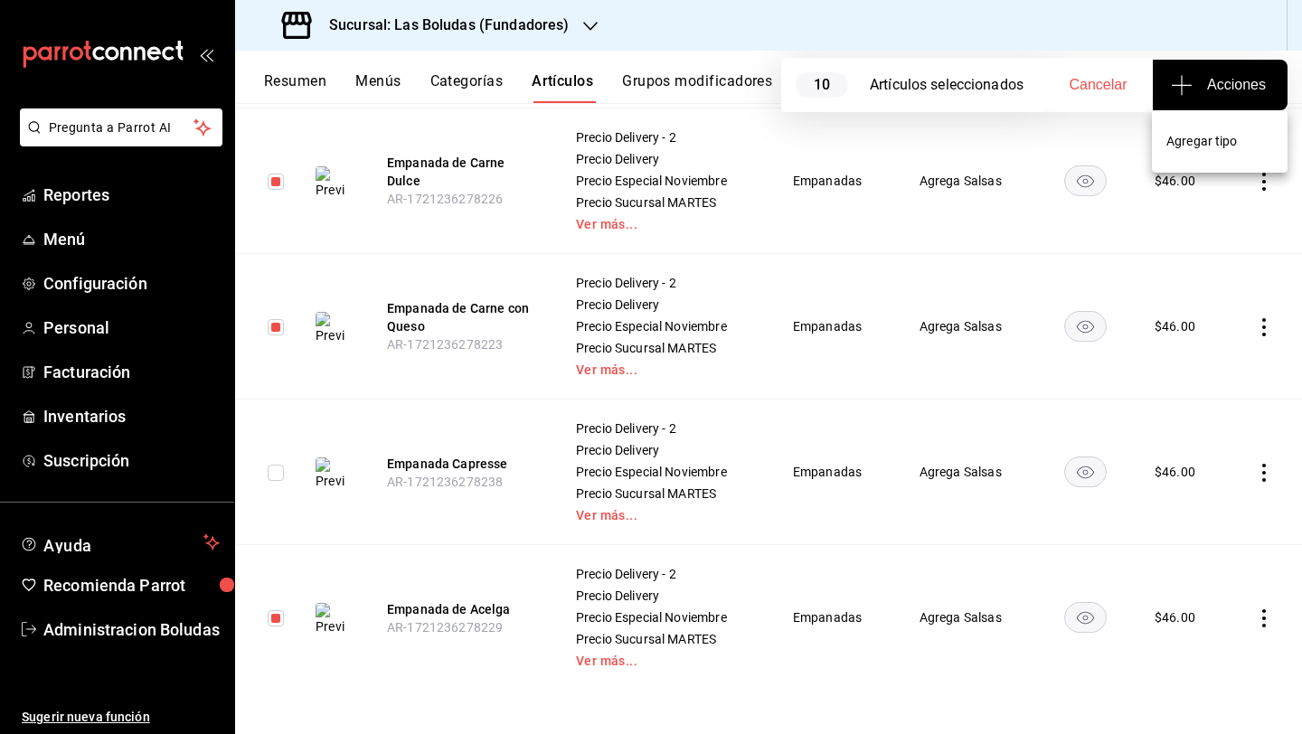
click at [826, 80] on div at bounding box center [651, 367] width 1302 height 734
click at [1006, 89] on span "Cancelar" at bounding box center [1098, 85] width 58 height 16
checkbox input "false"
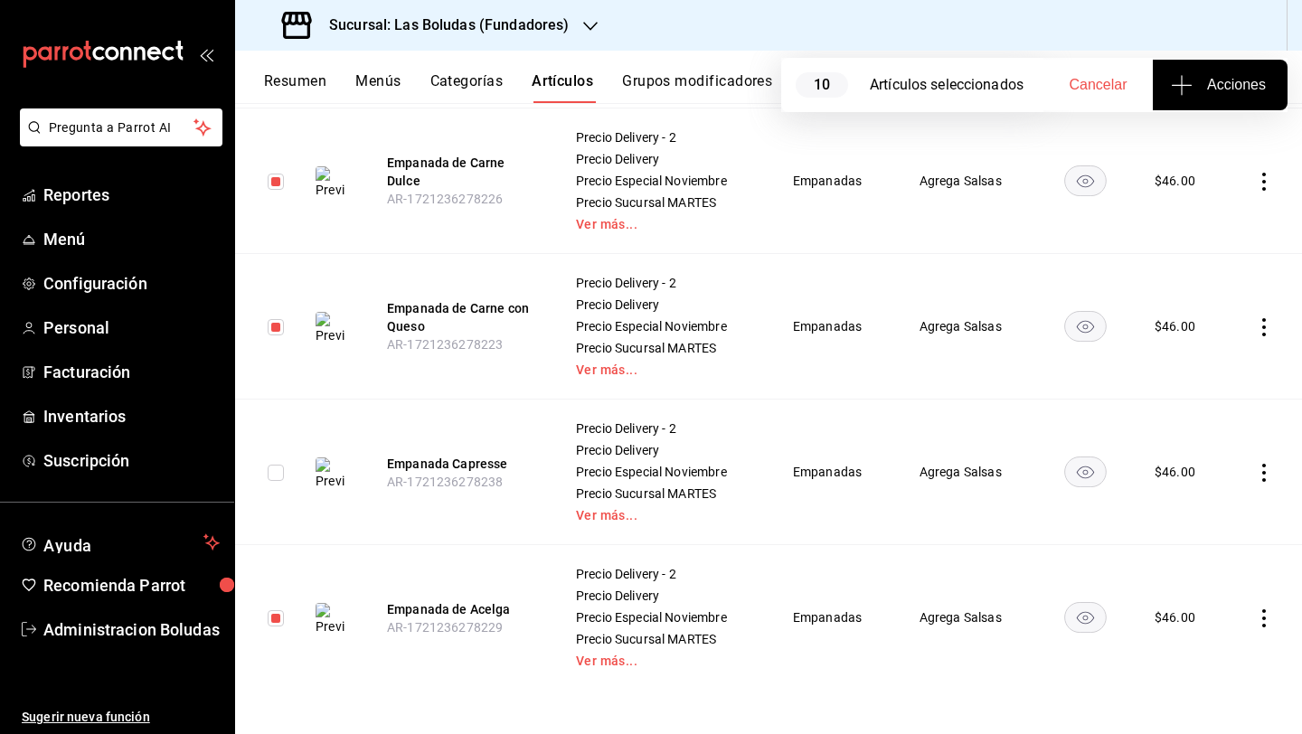
checkbox input "false"
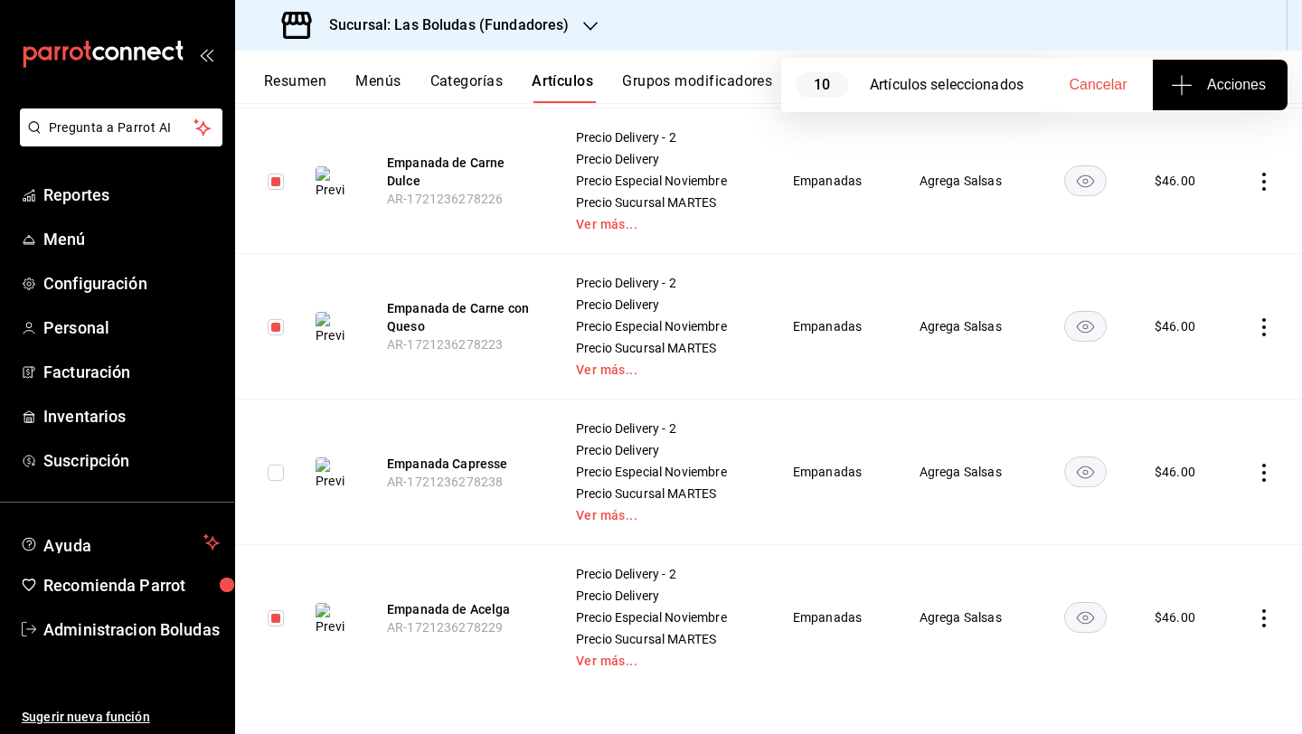
checkbox input "false"
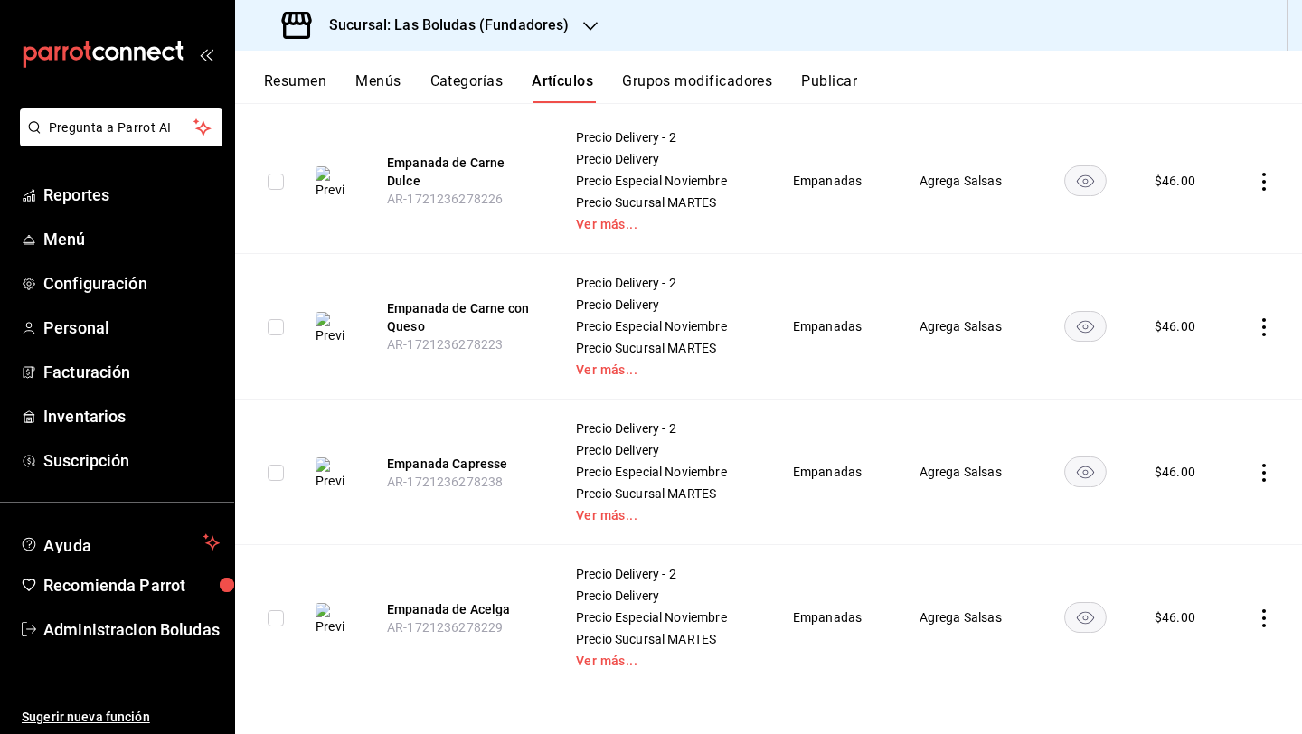
click at [1006, 627] on td at bounding box center [1264, 618] width 76 height 146
click at [1006, 456] on td at bounding box center [1264, 473] width 76 height 146
click at [1006, 466] on icon "actions" at bounding box center [1264, 473] width 18 height 18
click at [1006, 583] on span "Eliminar" at bounding box center [1195, 587] width 46 height 14
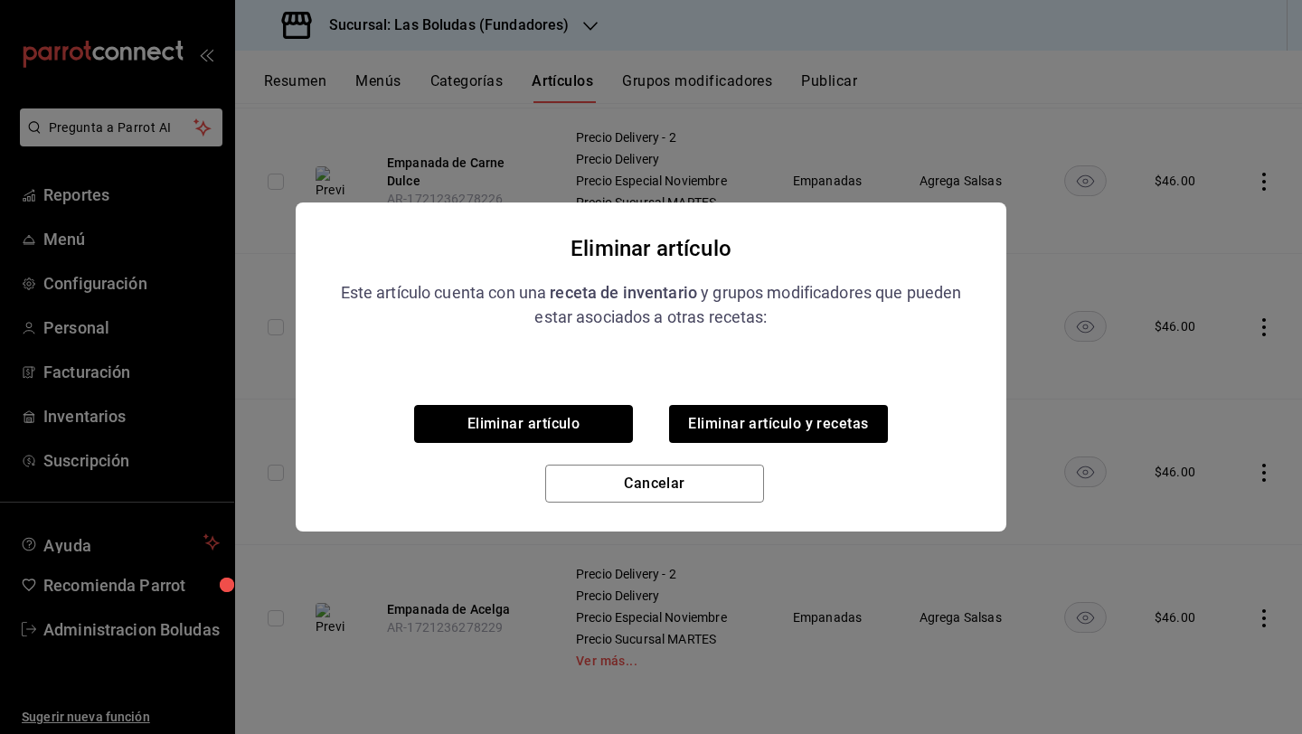
drag, startPoint x: 581, startPoint y: 427, endPoint x: 606, endPoint y: 428, distance: 24.4
click at [581, 427] on button "Eliminar artículo" at bounding box center [523, 424] width 219 height 38
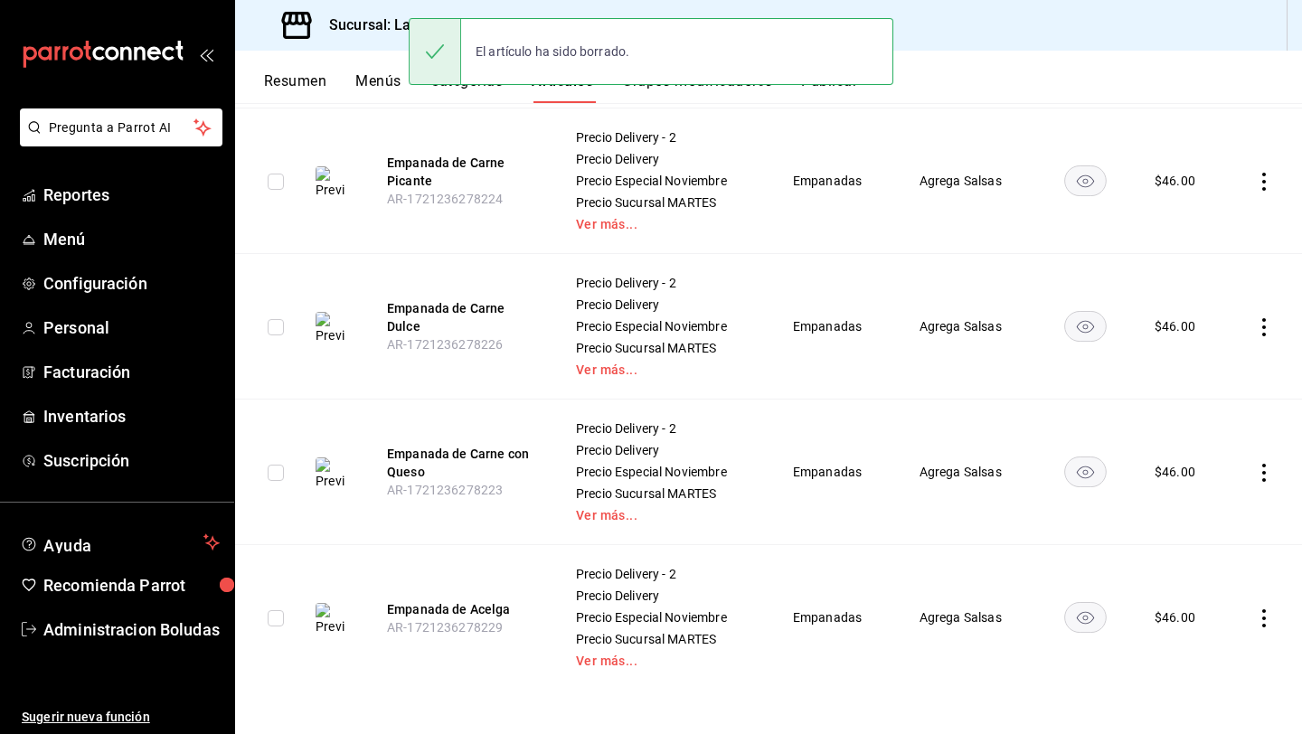
scroll to position [1997, 0]
click at [1006, 467] on icon "actions" at bounding box center [1264, 473] width 18 height 18
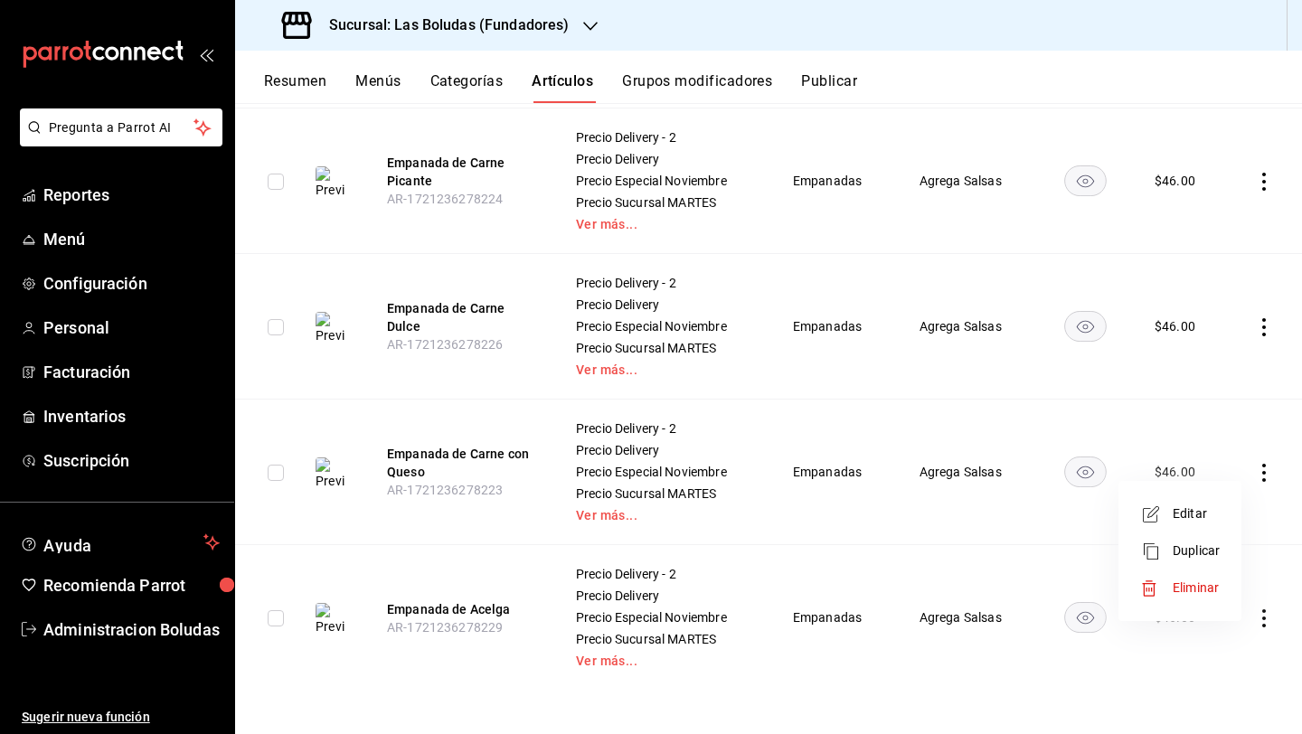
click at [1006, 522] on span "Editar" at bounding box center [1195, 513] width 47 height 19
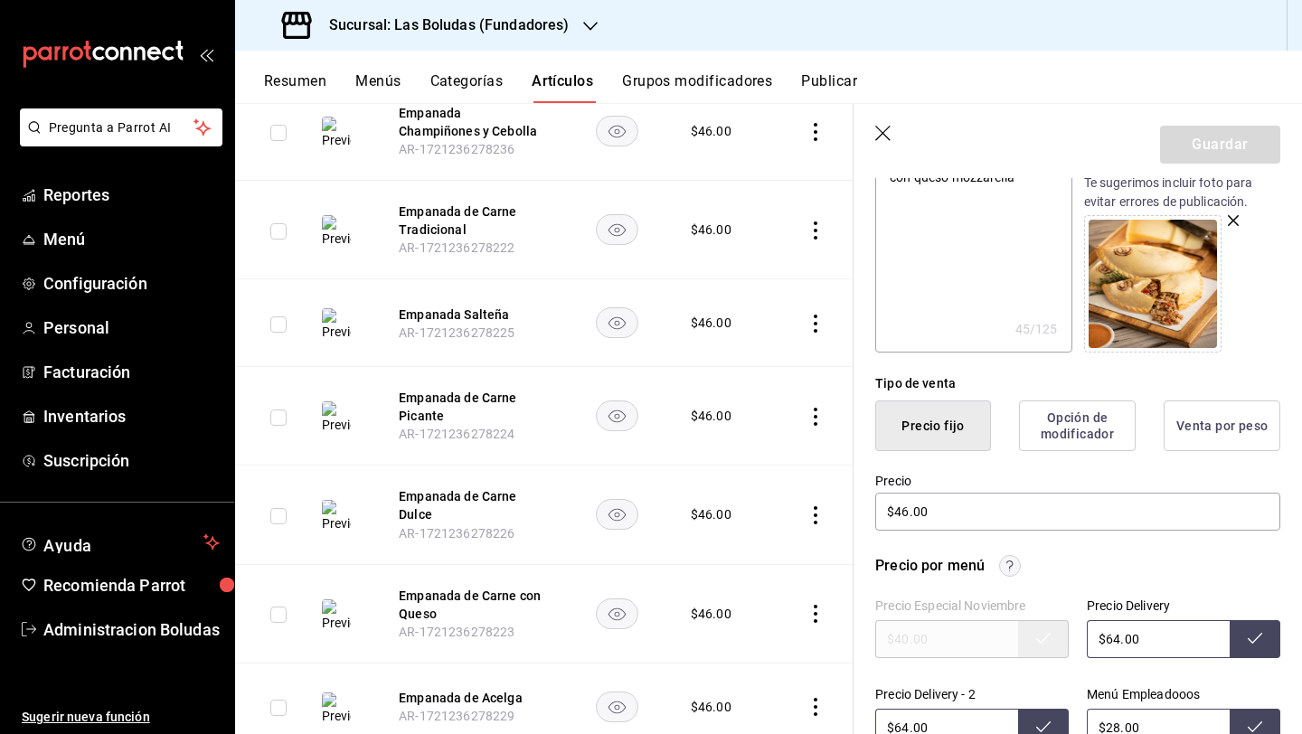
scroll to position [347, 0]
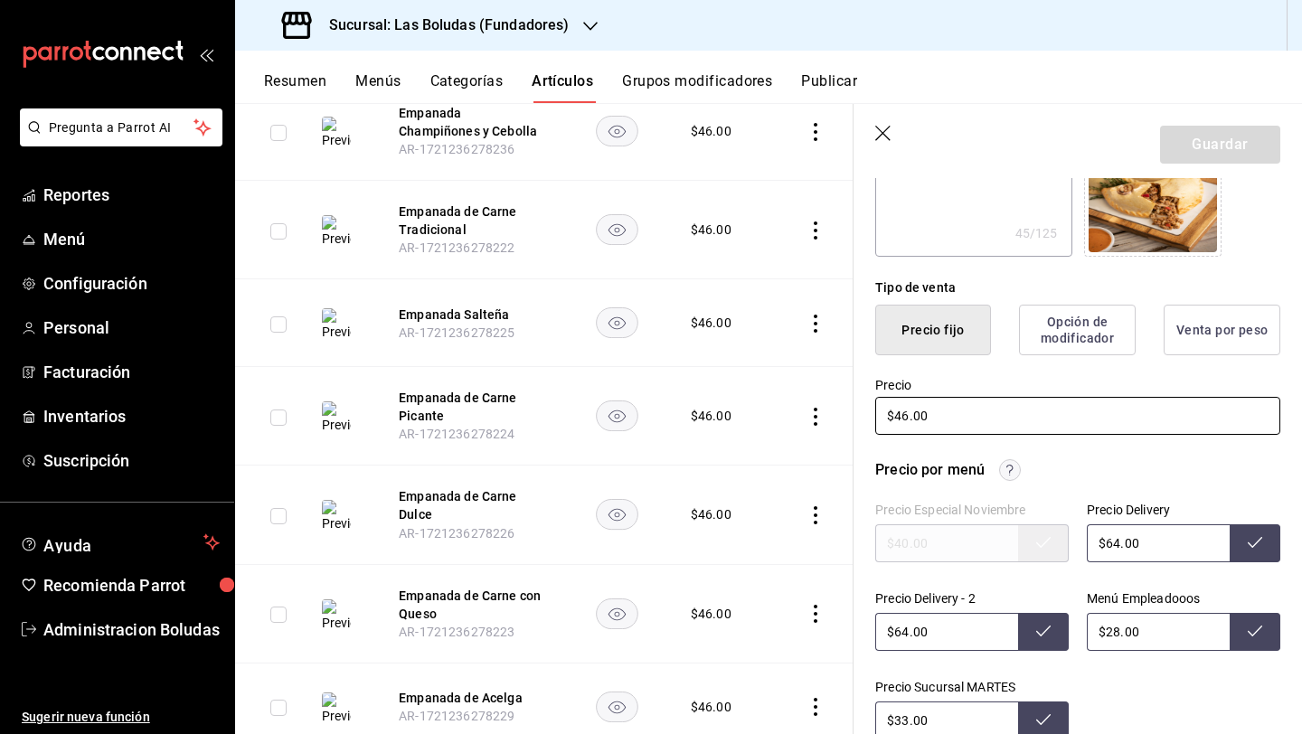
click at [914, 416] on input "$46.00" at bounding box center [1077, 416] width 405 height 38
type textarea "x"
type input "$46.00"
type textarea "x"
type input "$4.00"
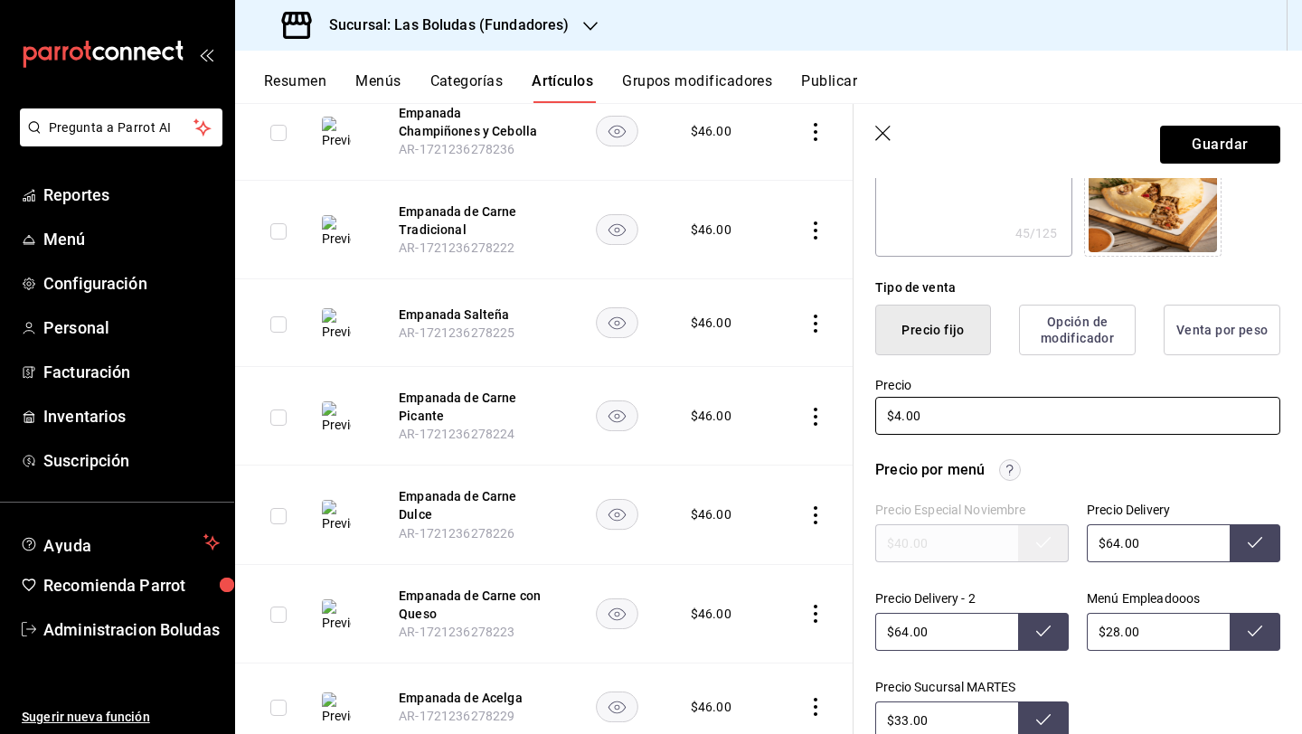
type textarea "x"
type input "$48.00"
type input "$66.00"
type input "$32.00"
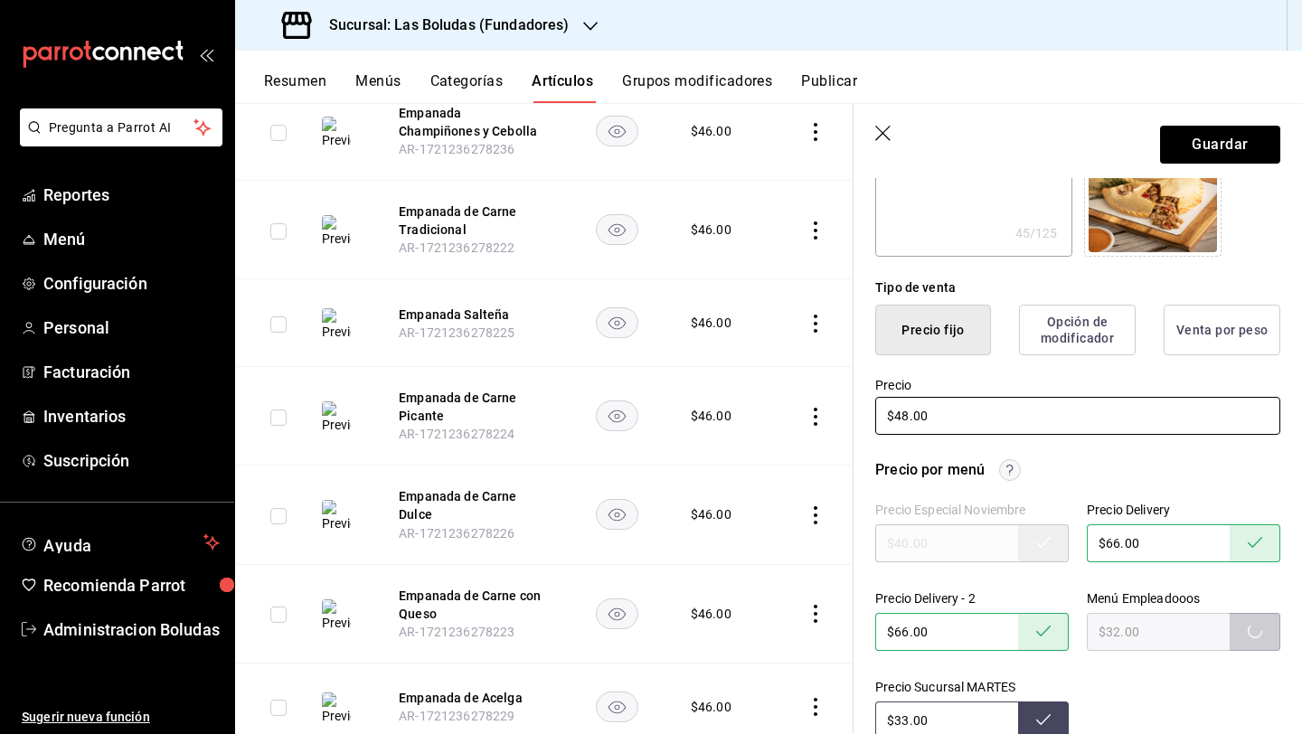
scroll to position [353, 0]
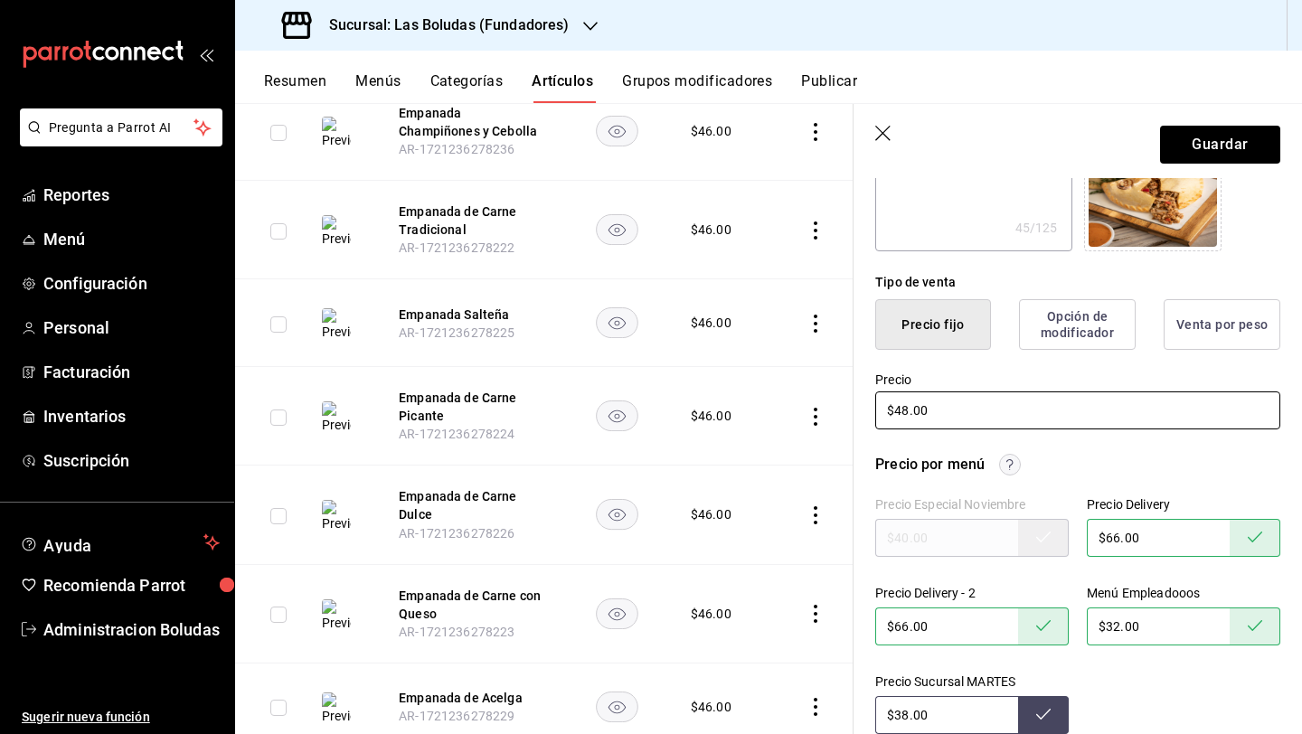
type input "$38.00"
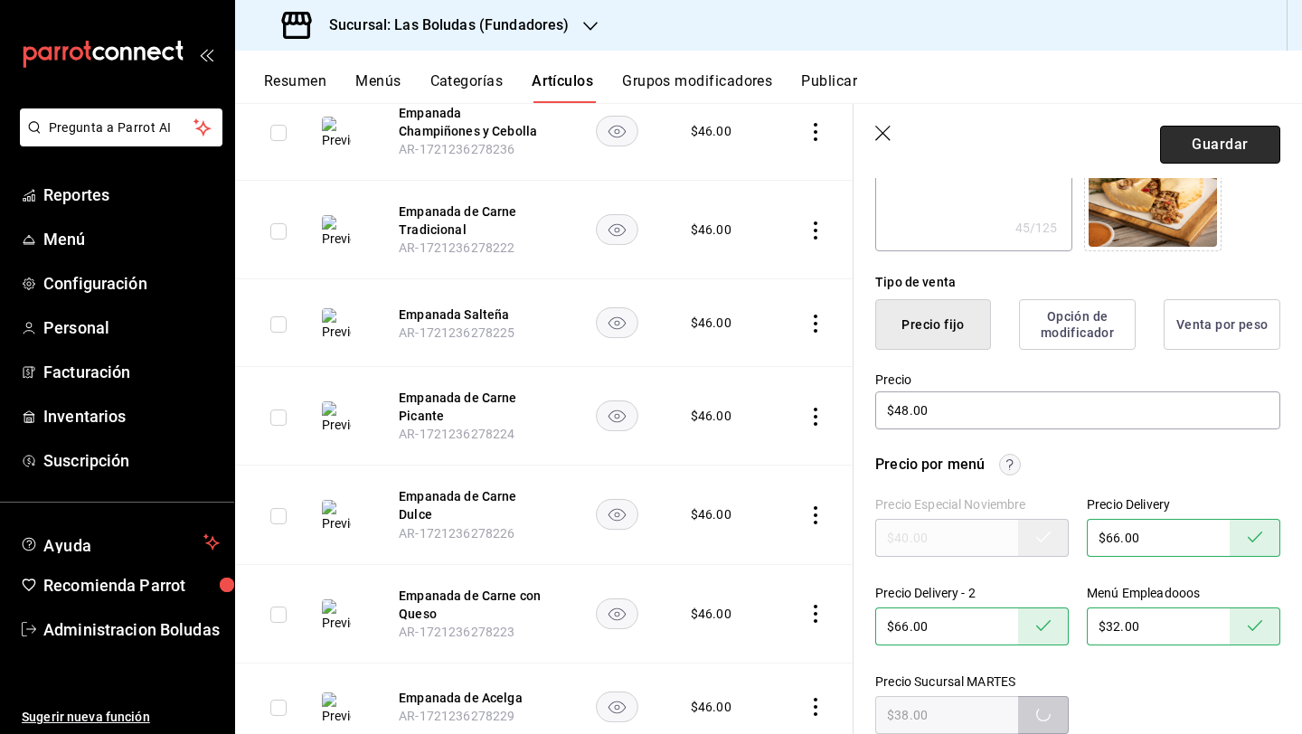
click at [1006, 148] on button "Guardar" at bounding box center [1220, 145] width 120 height 38
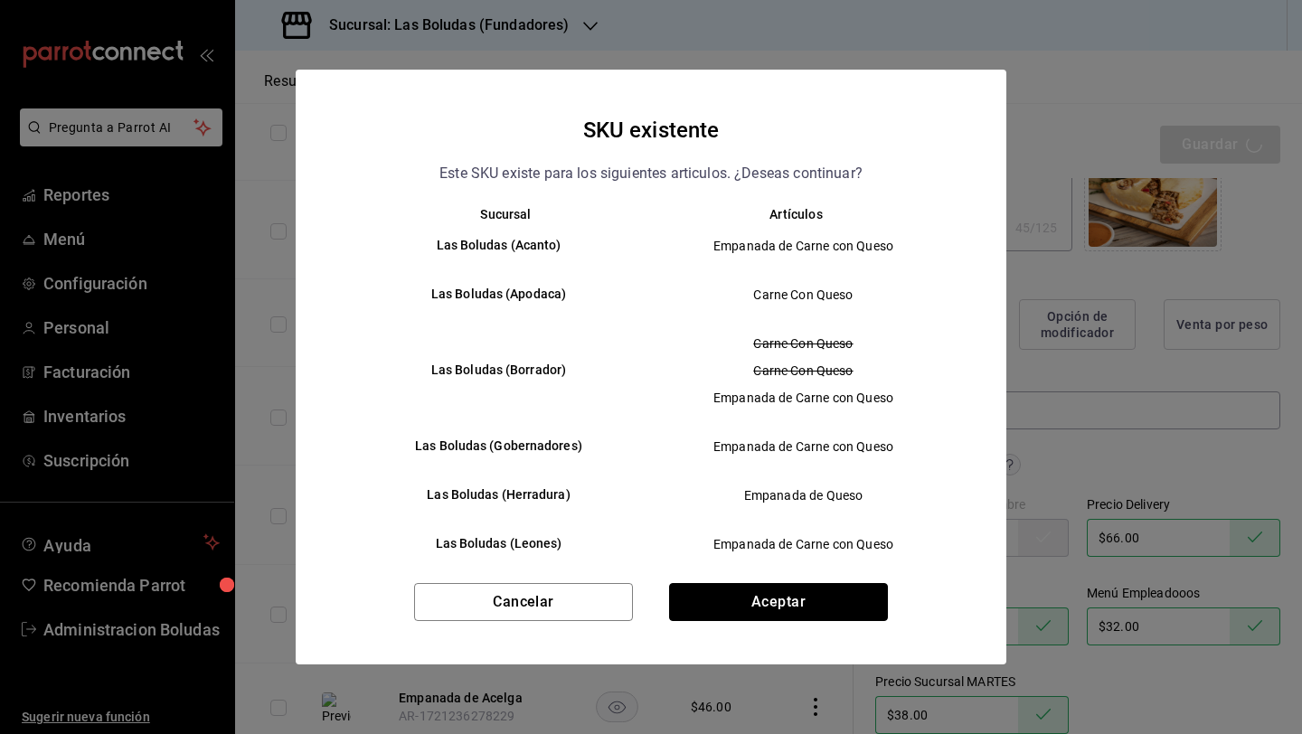
click at [750, 603] on button "Aceptar" at bounding box center [778, 602] width 219 height 38
type textarea "x"
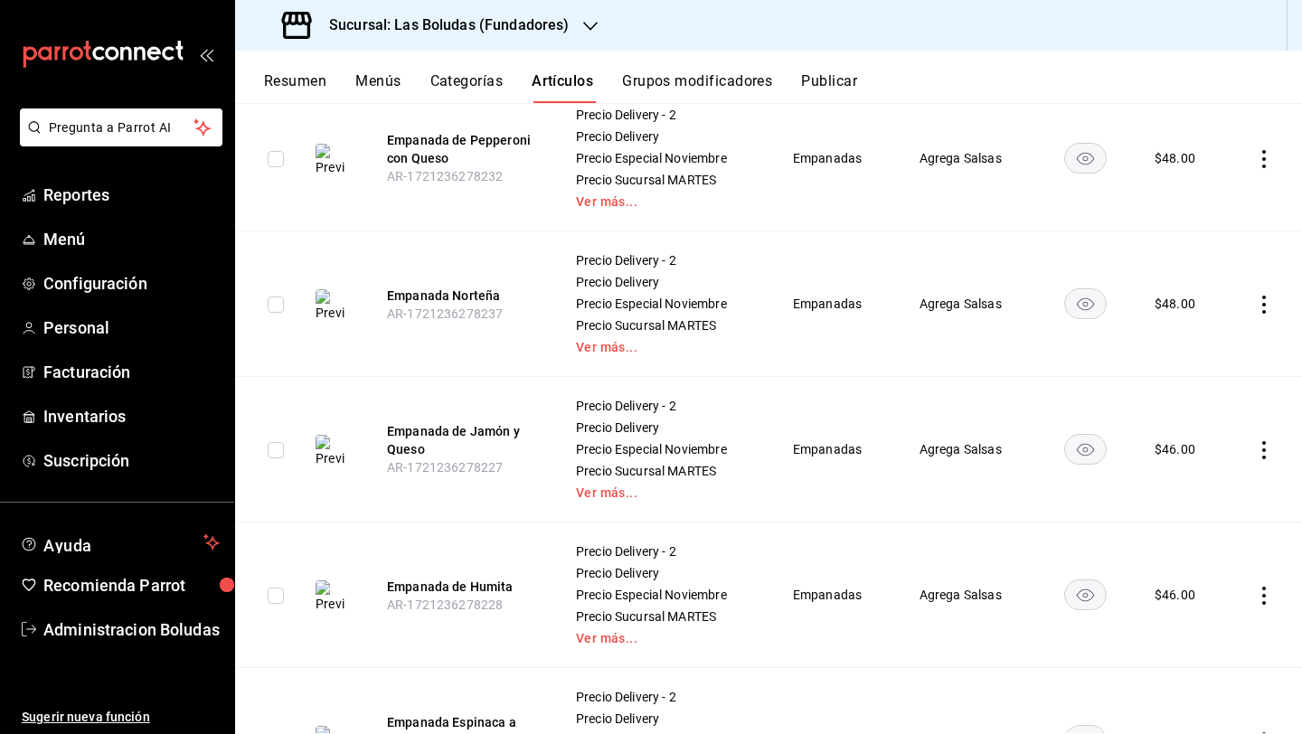
scroll to position [421, 0]
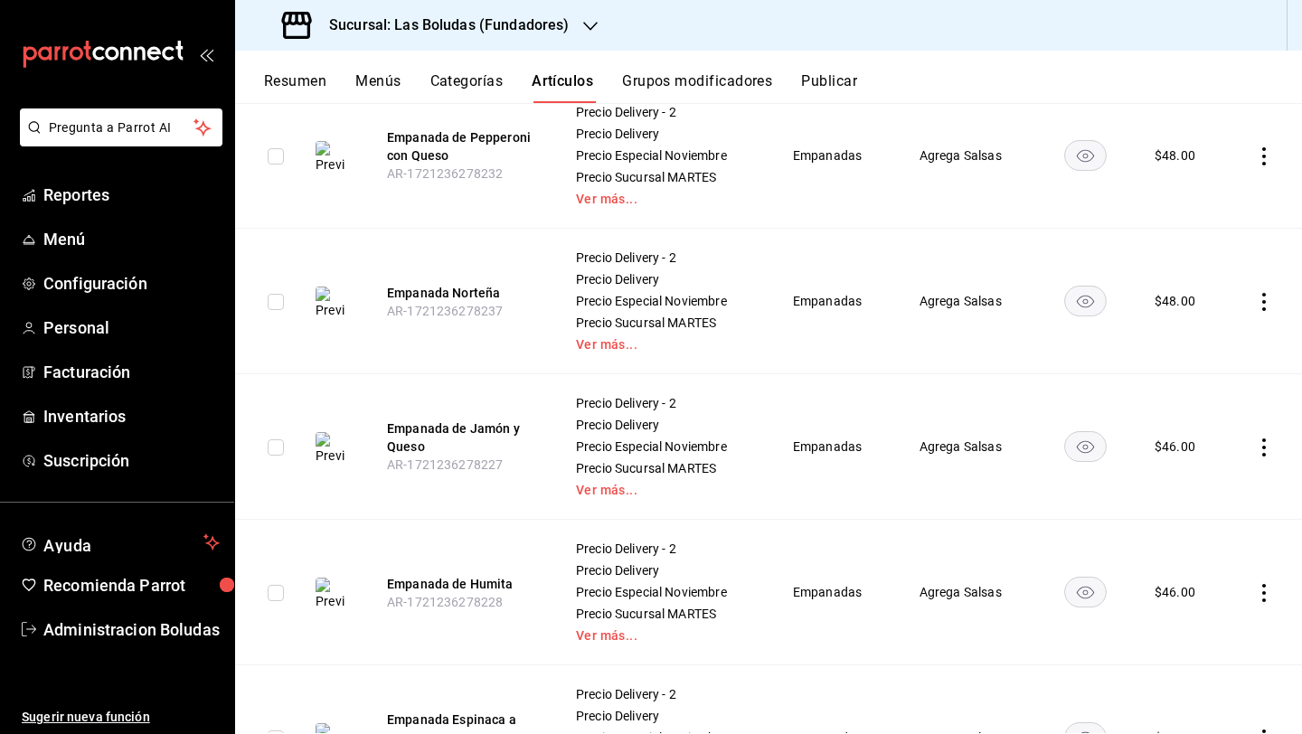
click at [1006, 438] on icon "actions" at bounding box center [1264, 447] width 18 height 18
click at [1006, 471] on li "Editar" at bounding box center [1179, 488] width 108 height 37
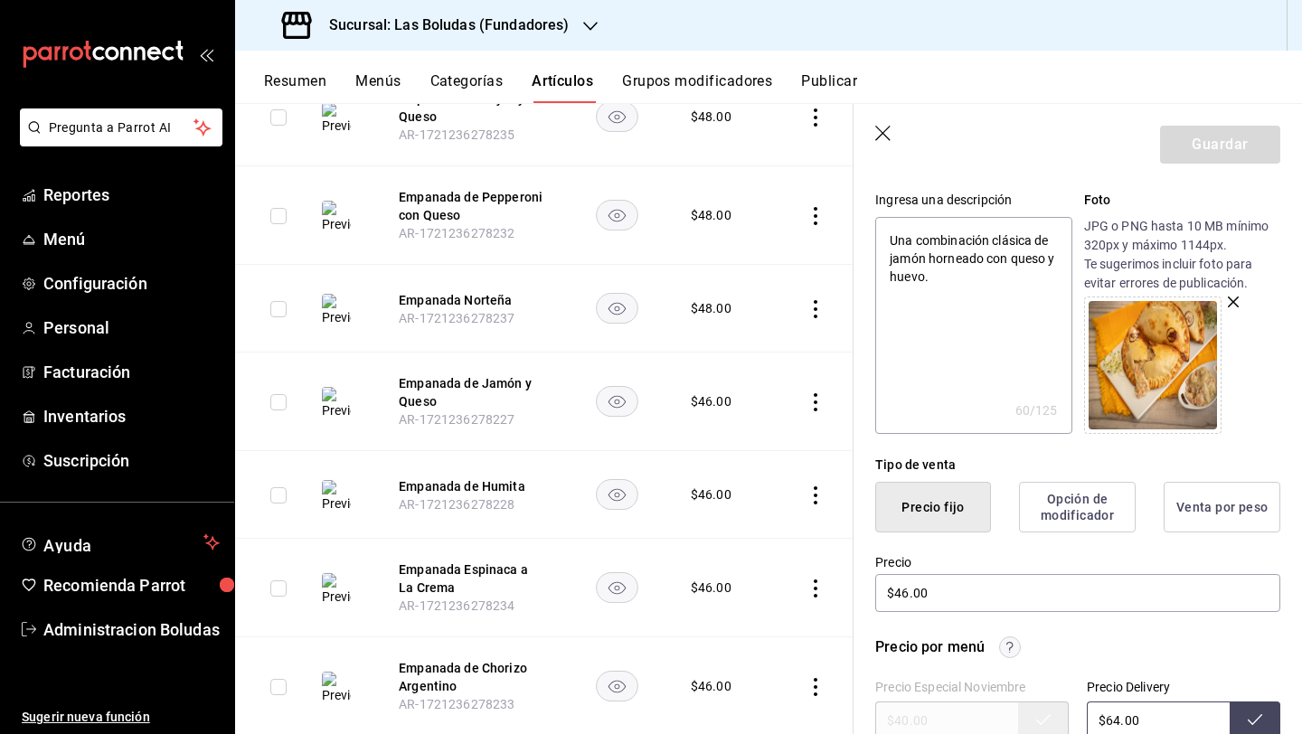
scroll to position [340, 0]
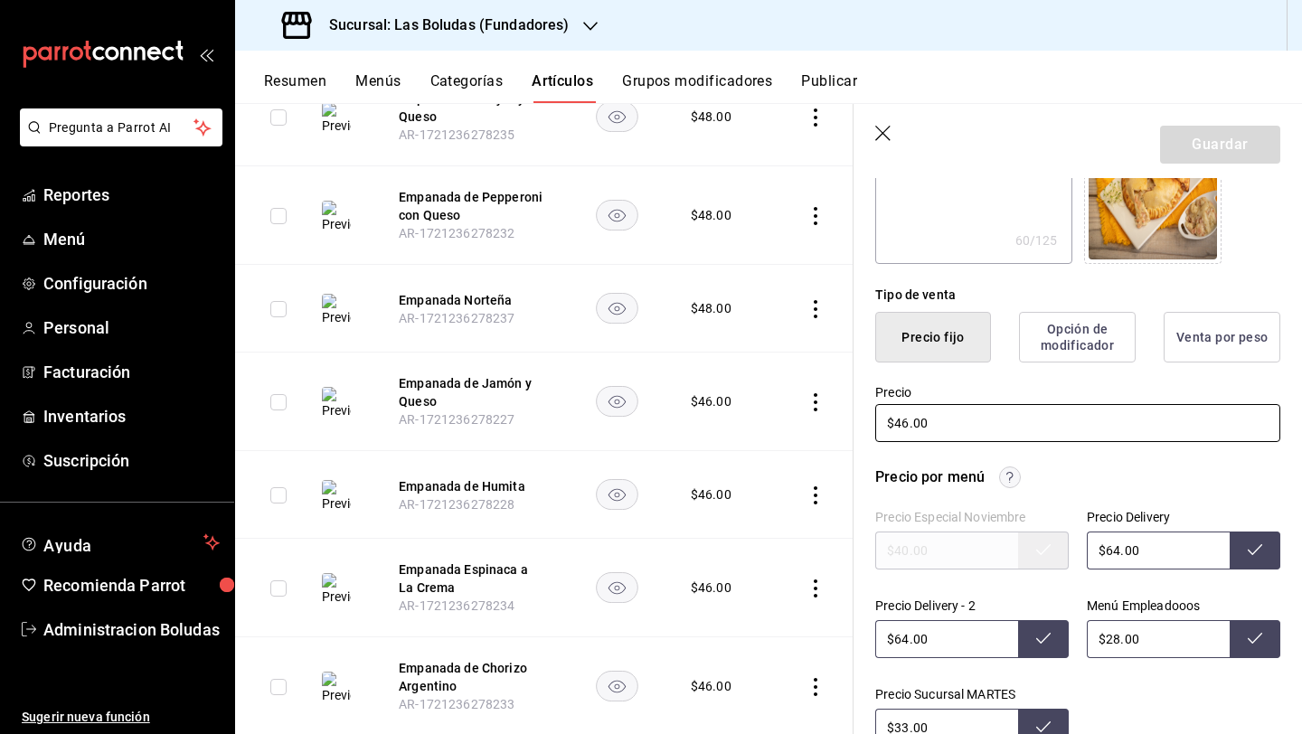
click at [906, 424] on input "$46.00" at bounding box center [1077, 423] width 405 height 38
type textarea "x"
type input "$4.00"
type textarea "x"
type input "$48.00"
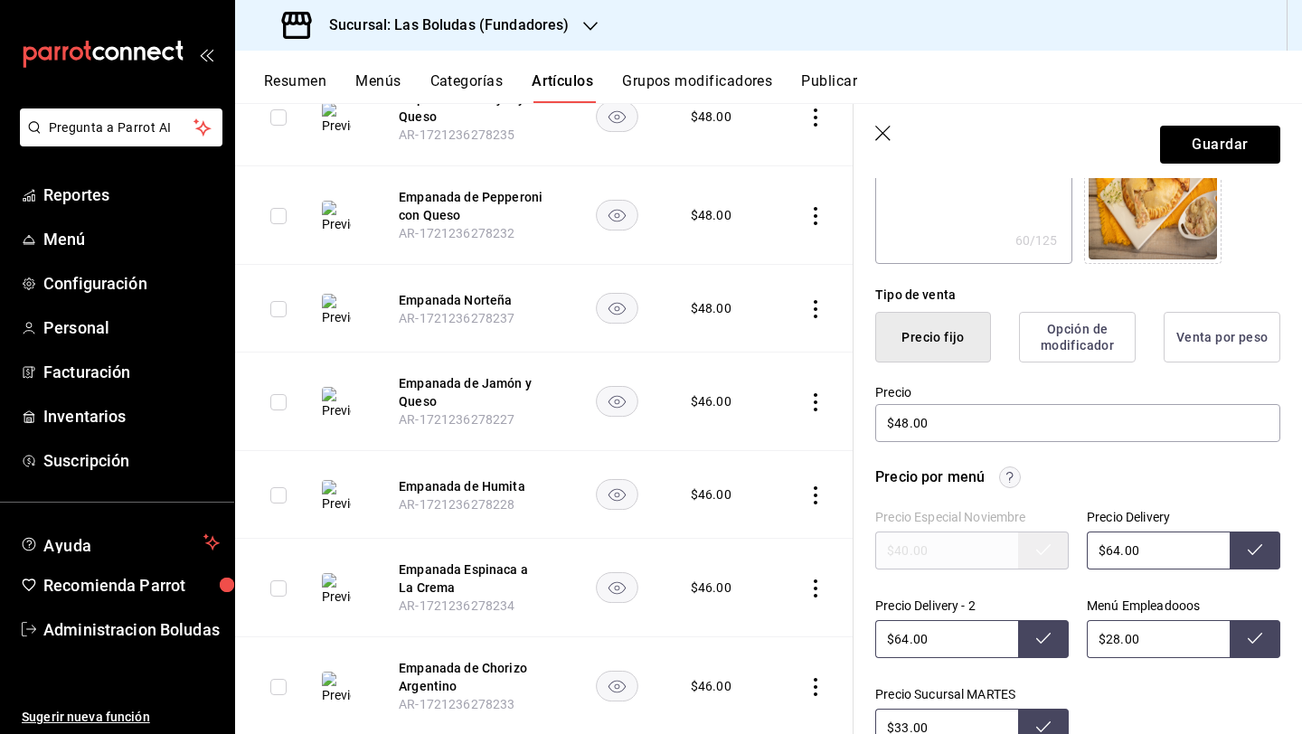
click at [1006, 549] on input "$64.00" at bounding box center [1157, 550] width 143 height 38
type input "$66.00"
type input "$32.00"
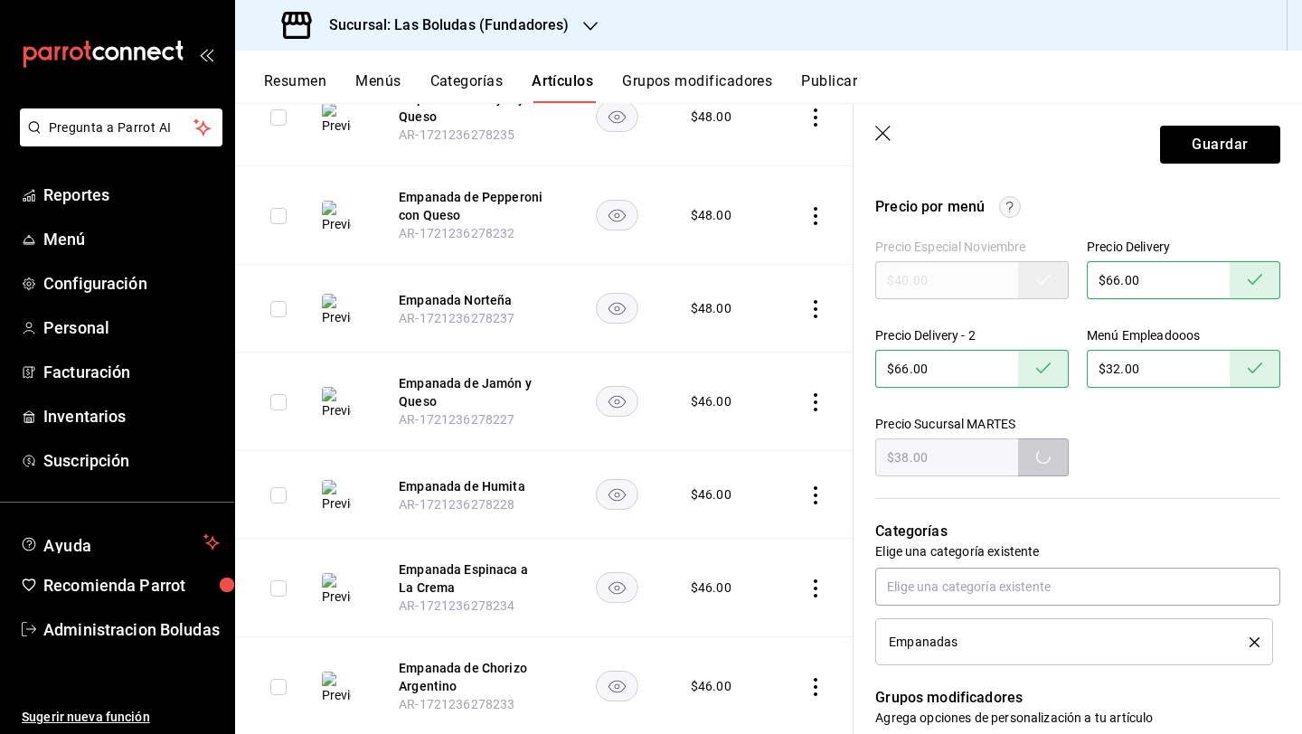
scroll to position [619, 0]
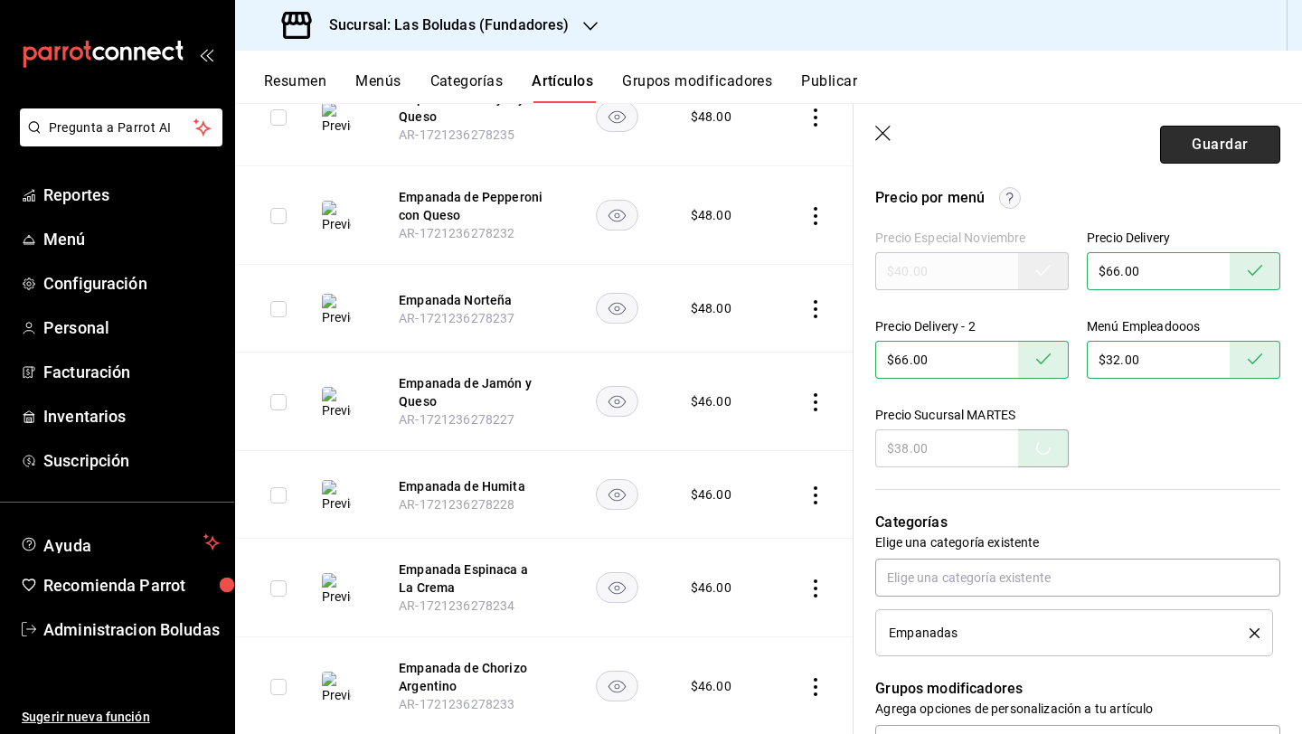
click at [1006, 148] on button "Guardar" at bounding box center [1220, 145] width 120 height 38
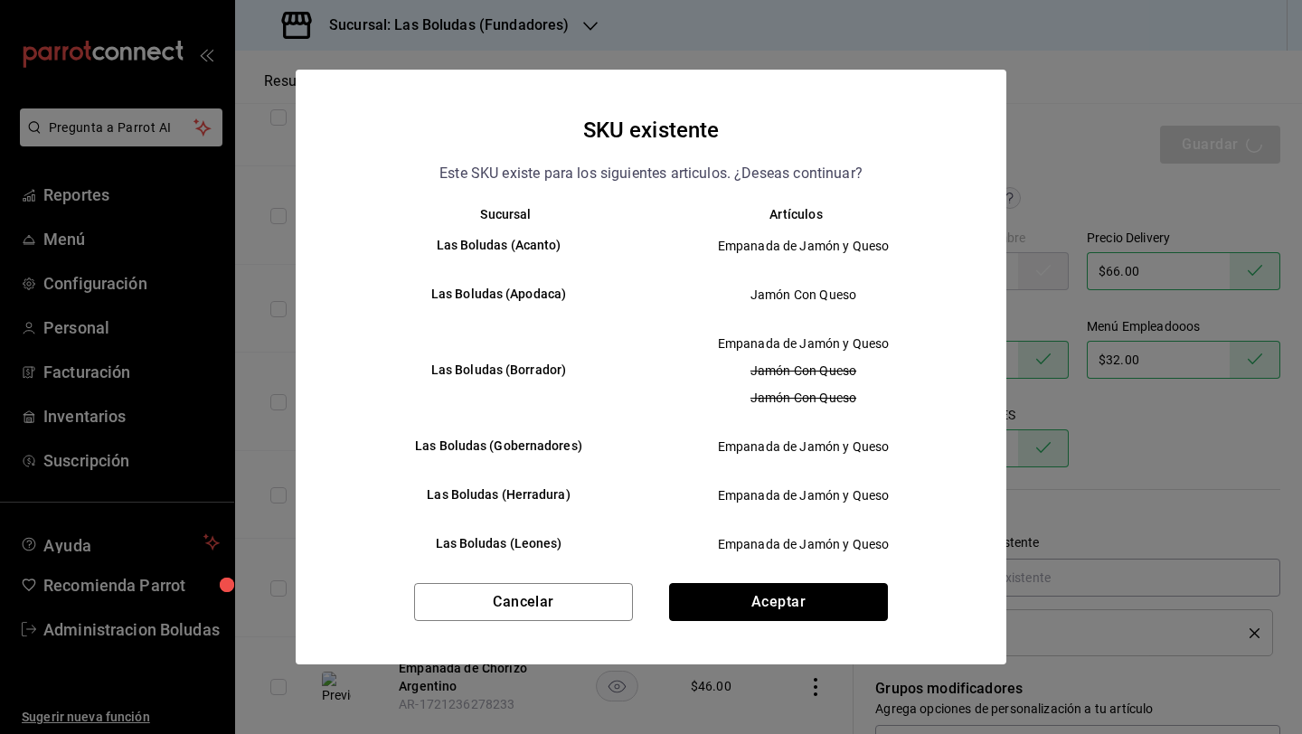
click at [816, 611] on button "Aceptar" at bounding box center [778, 602] width 219 height 38
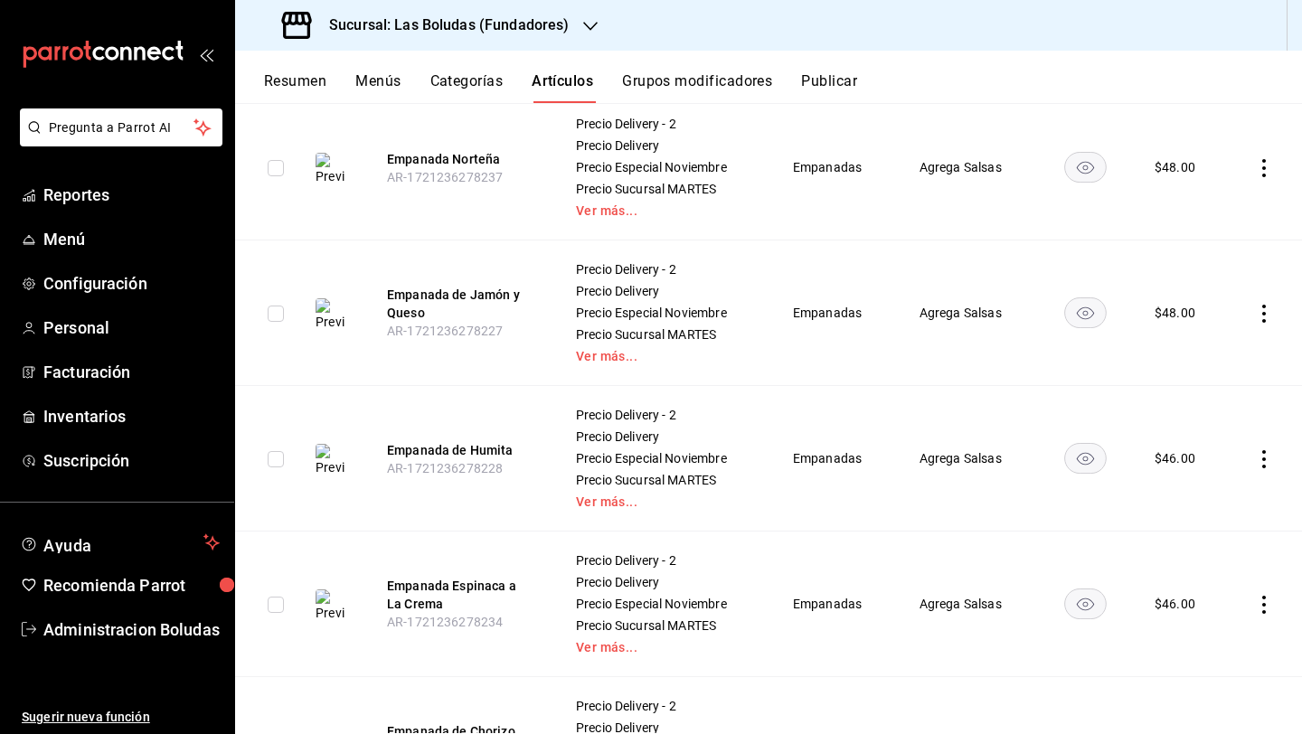
scroll to position [588, 0]
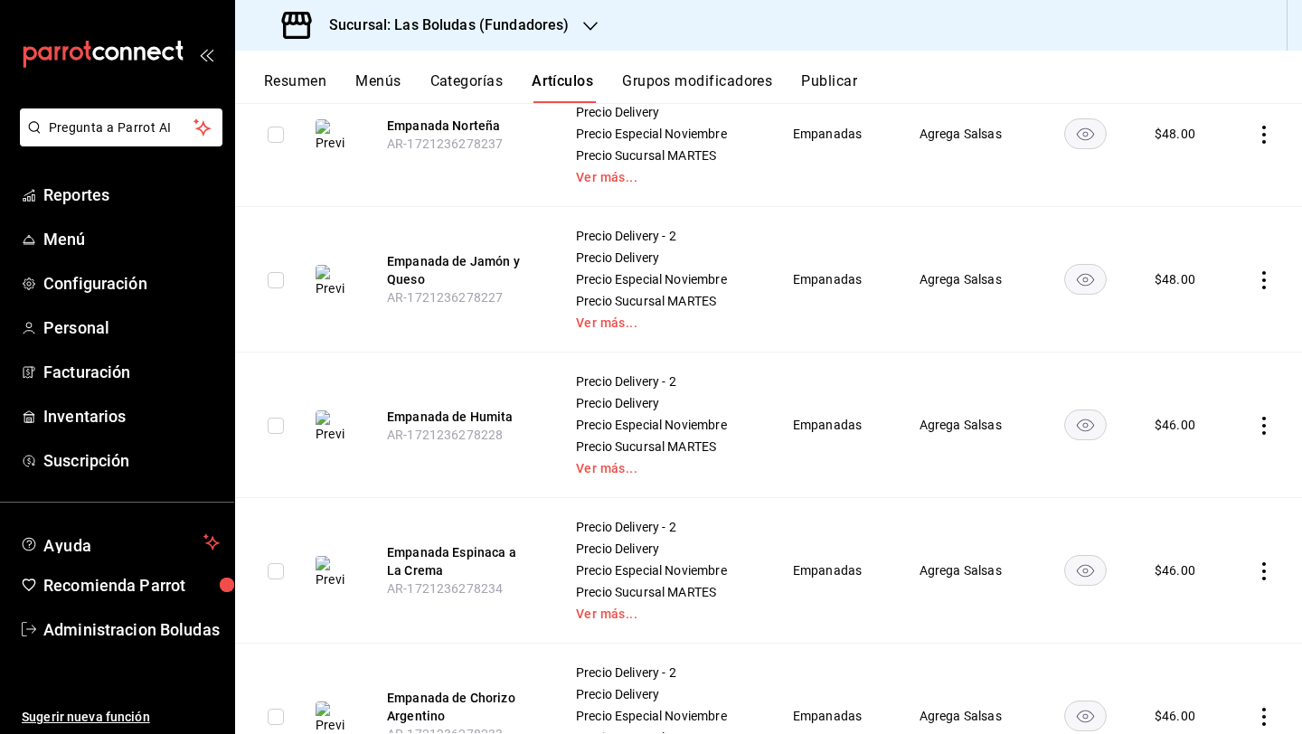
click at [1006, 413] on td at bounding box center [1264, 426] width 76 height 146
click at [1006, 424] on icon "actions" at bounding box center [1264, 426] width 4 height 18
click at [1006, 469] on span "Editar" at bounding box center [1195, 466] width 47 height 19
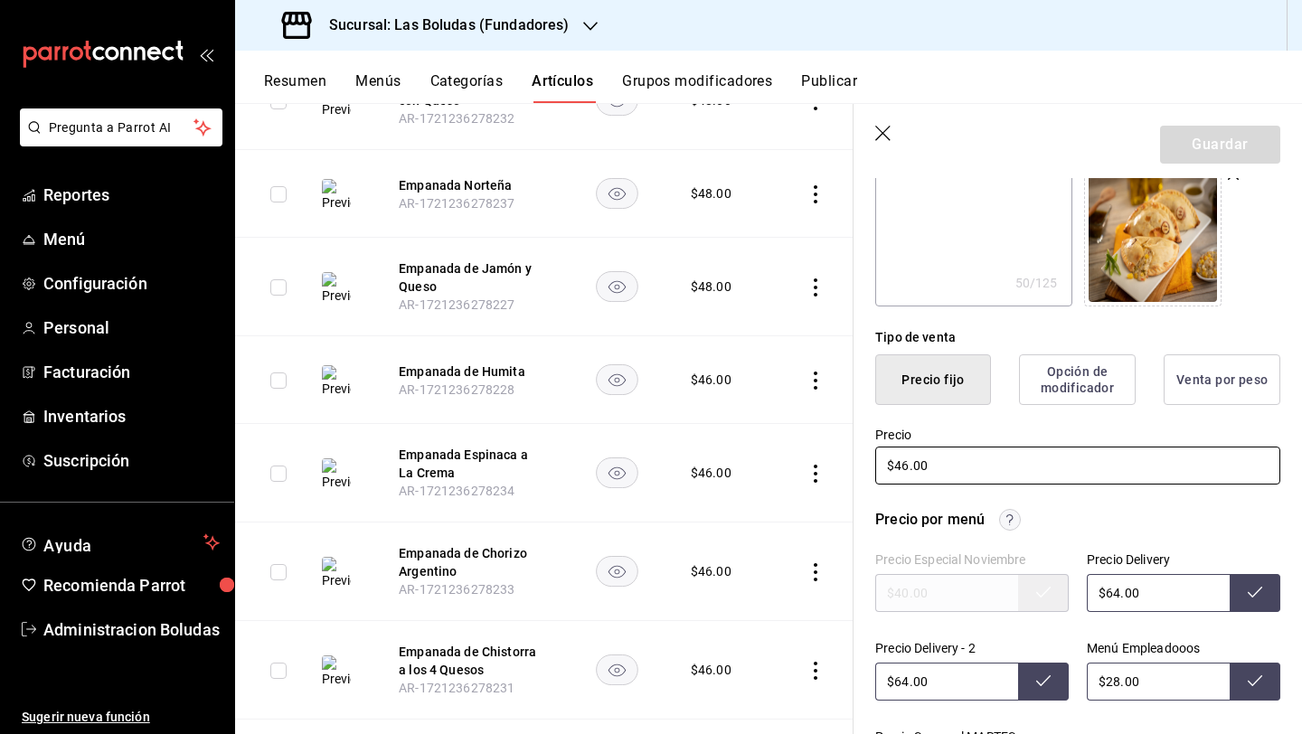
scroll to position [381, 0]
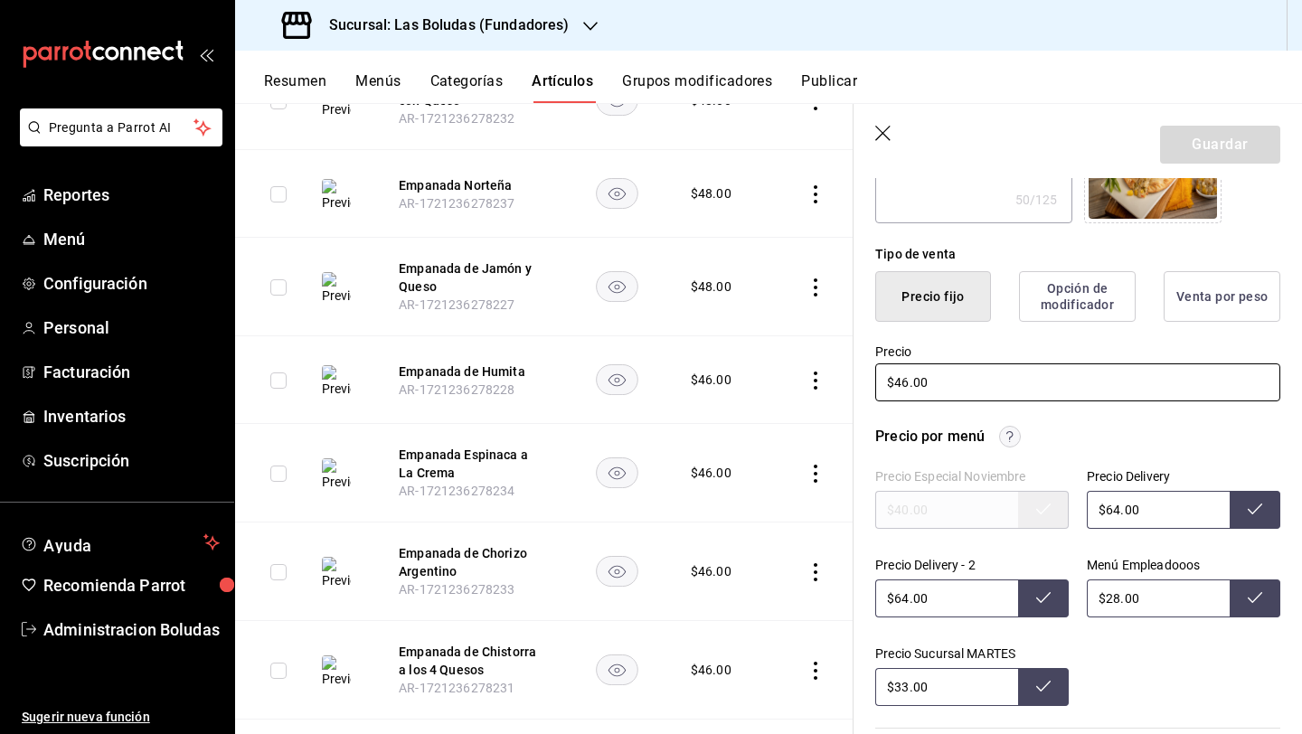
drag, startPoint x: 907, startPoint y: 379, endPoint x: 917, endPoint y: 391, distance: 16.7
click at [907, 379] on input "$46.00" at bounding box center [1077, 382] width 405 height 38
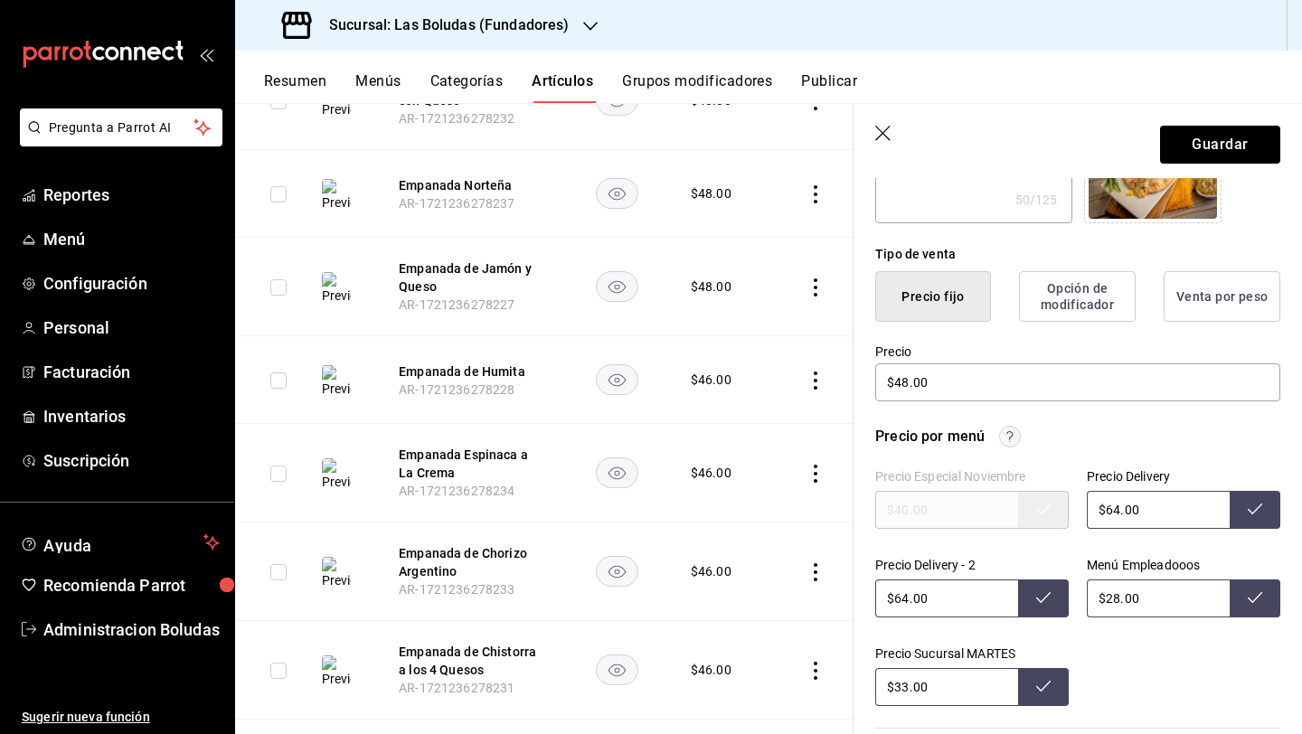
click at [1006, 507] on input "$64.00" at bounding box center [1157, 510] width 143 height 38
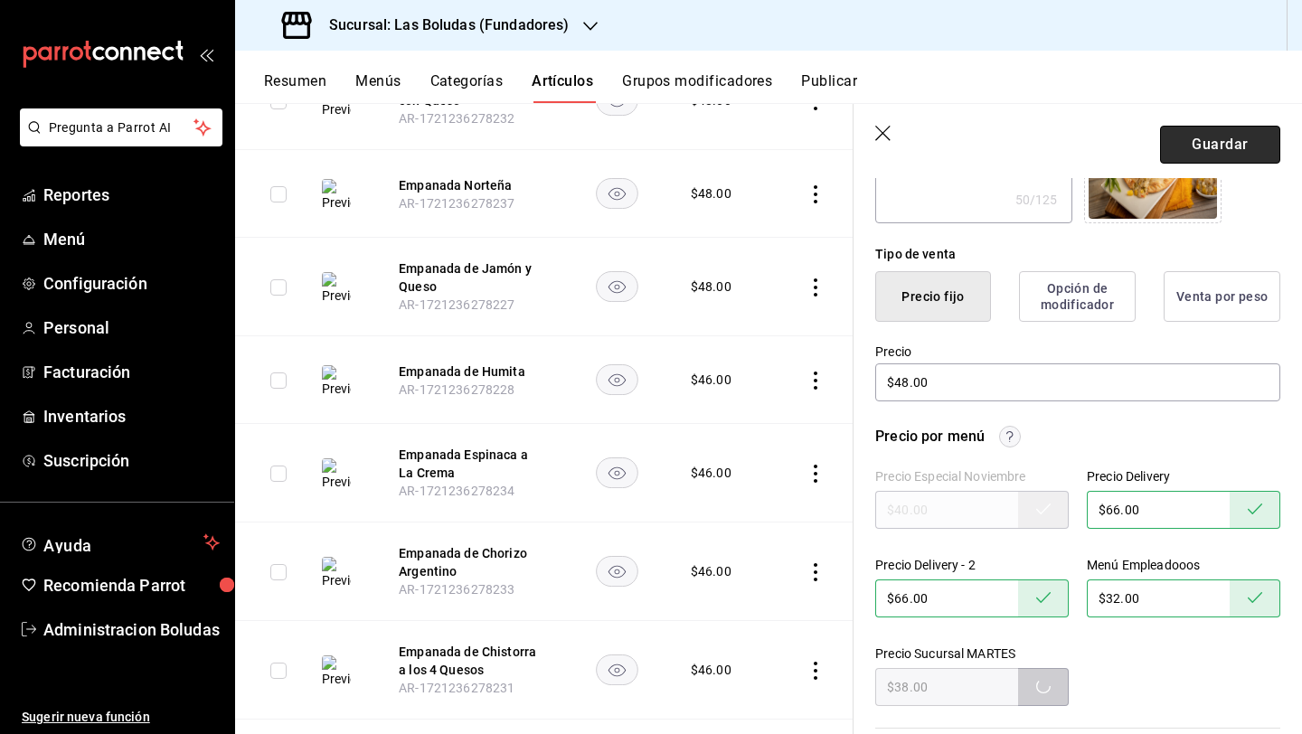
click at [1006, 136] on button "Guardar" at bounding box center [1220, 145] width 120 height 38
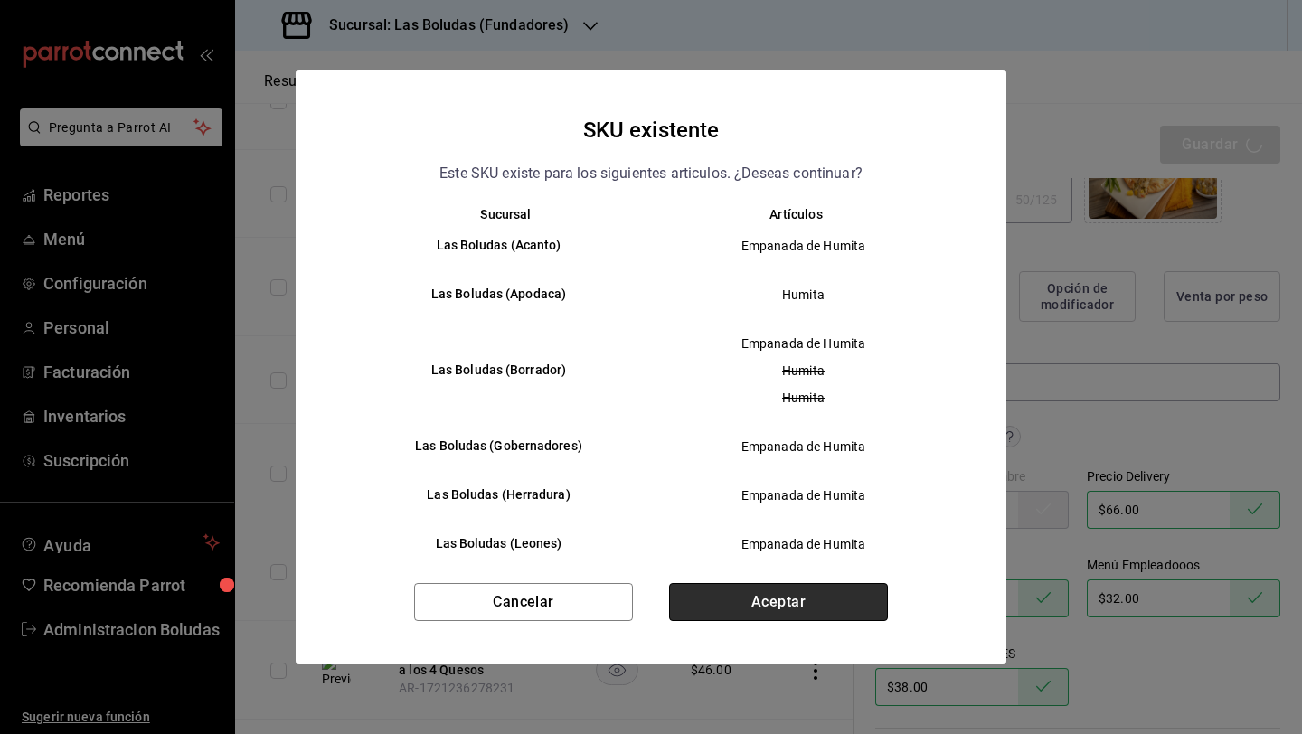
click at [881, 605] on button "Aceptar" at bounding box center [778, 602] width 219 height 38
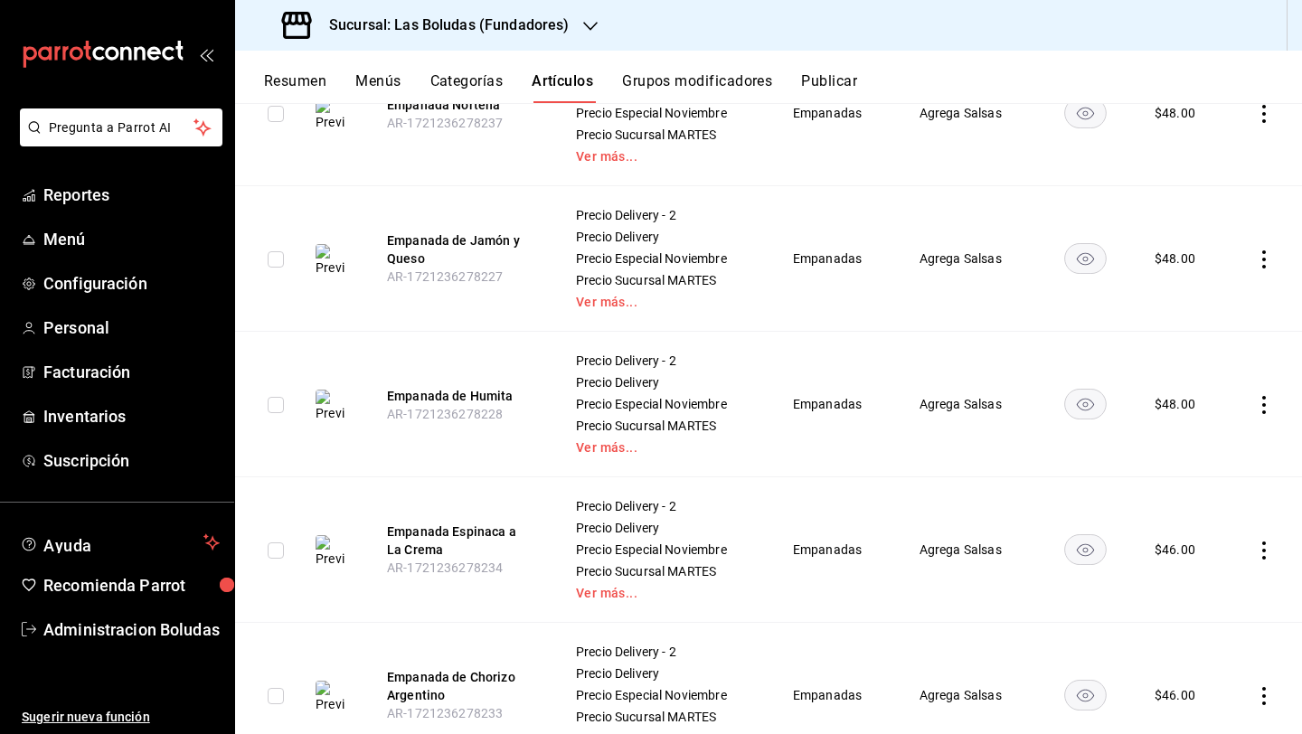
scroll to position [843, 0]
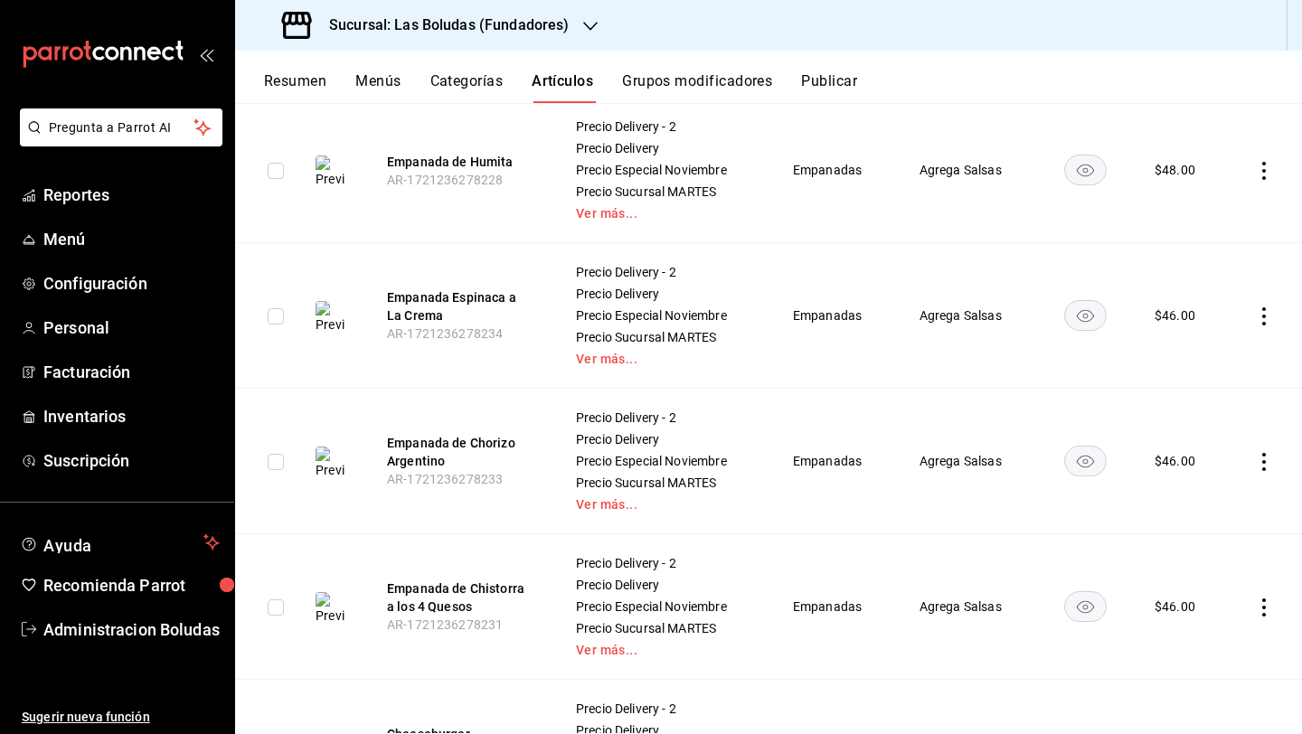
click at [1006, 322] on icon "actions" at bounding box center [1264, 316] width 4 height 18
click at [1006, 362] on span "Editar" at bounding box center [1195, 357] width 47 height 19
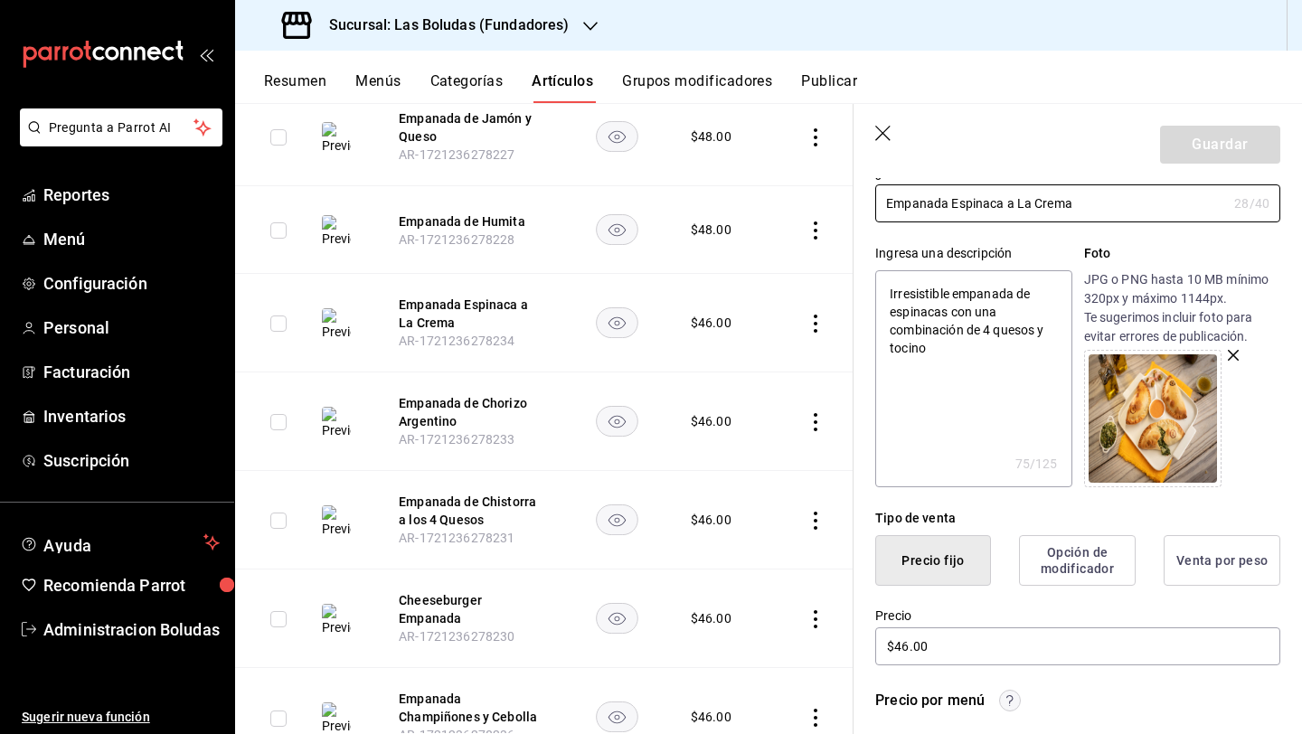
scroll to position [320, 0]
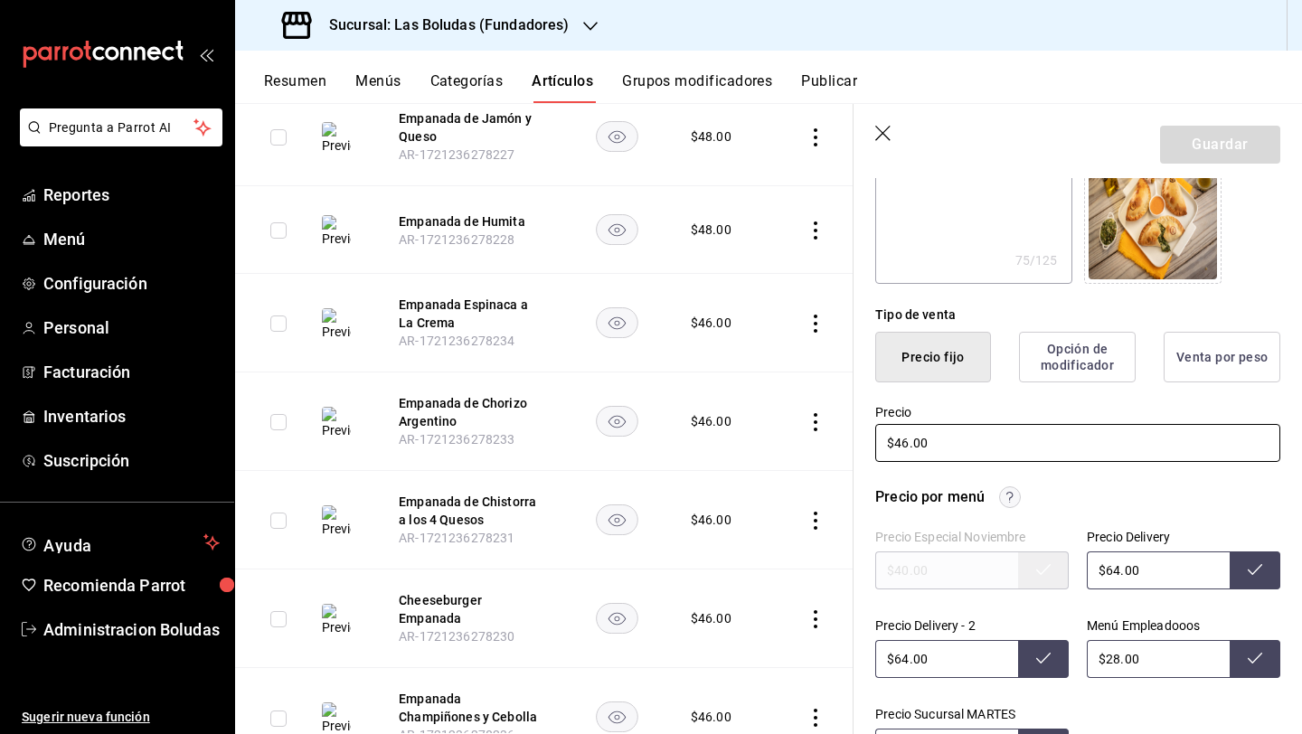
click at [906, 443] on input "$46.00" at bounding box center [1077, 443] width 405 height 38
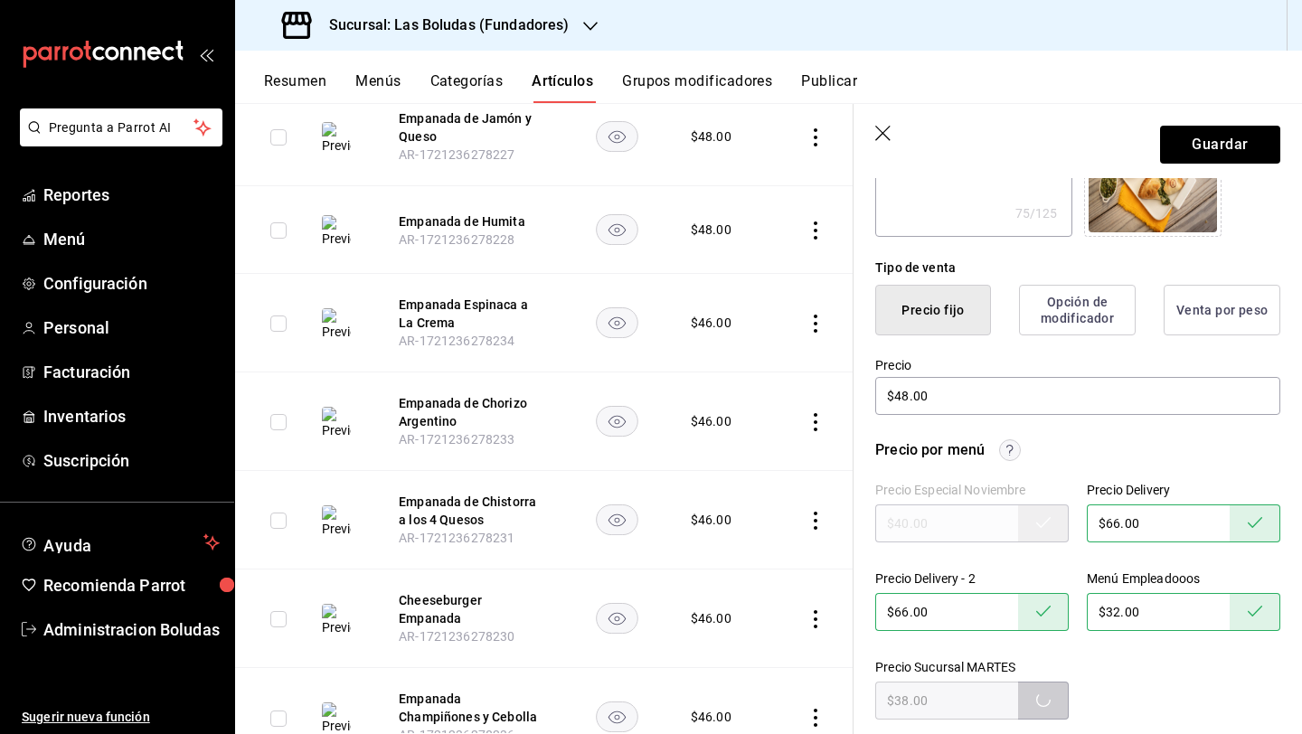
scroll to position [586, 0]
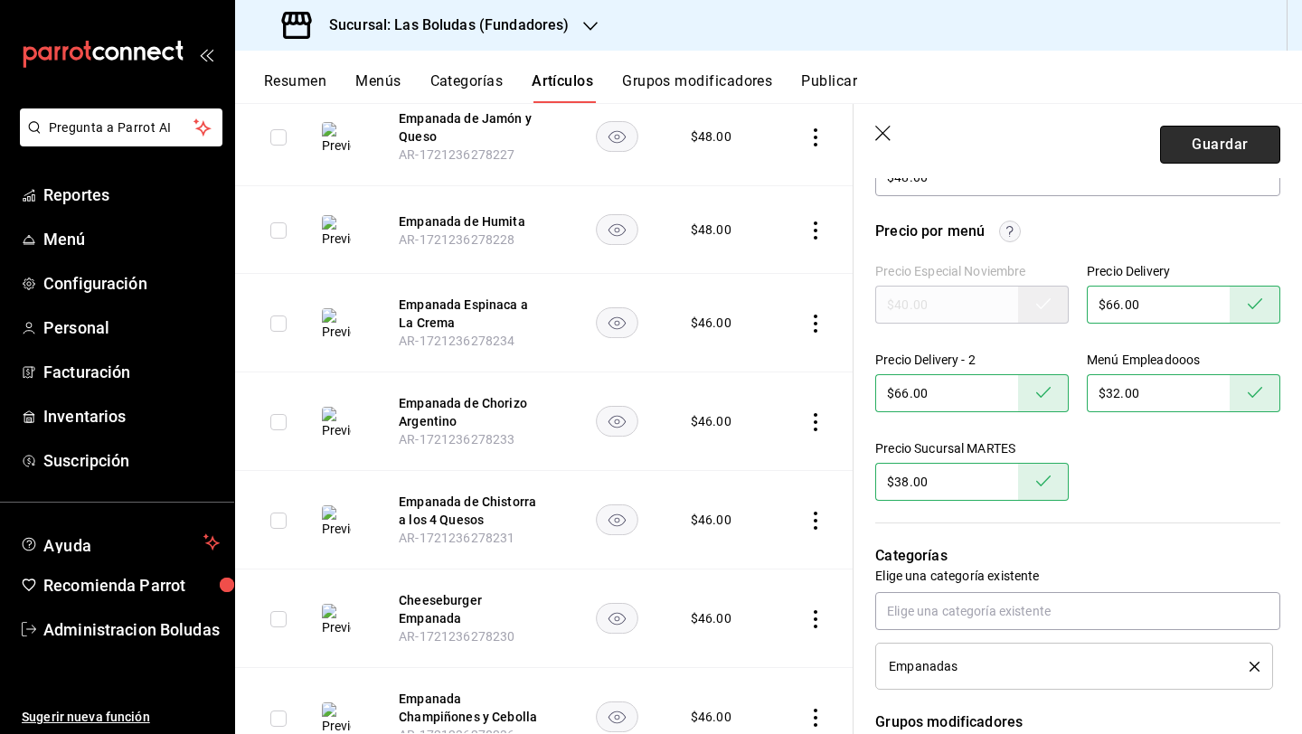
click at [1006, 126] on button "Guardar" at bounding box center [1220, 145] width 120 height 38
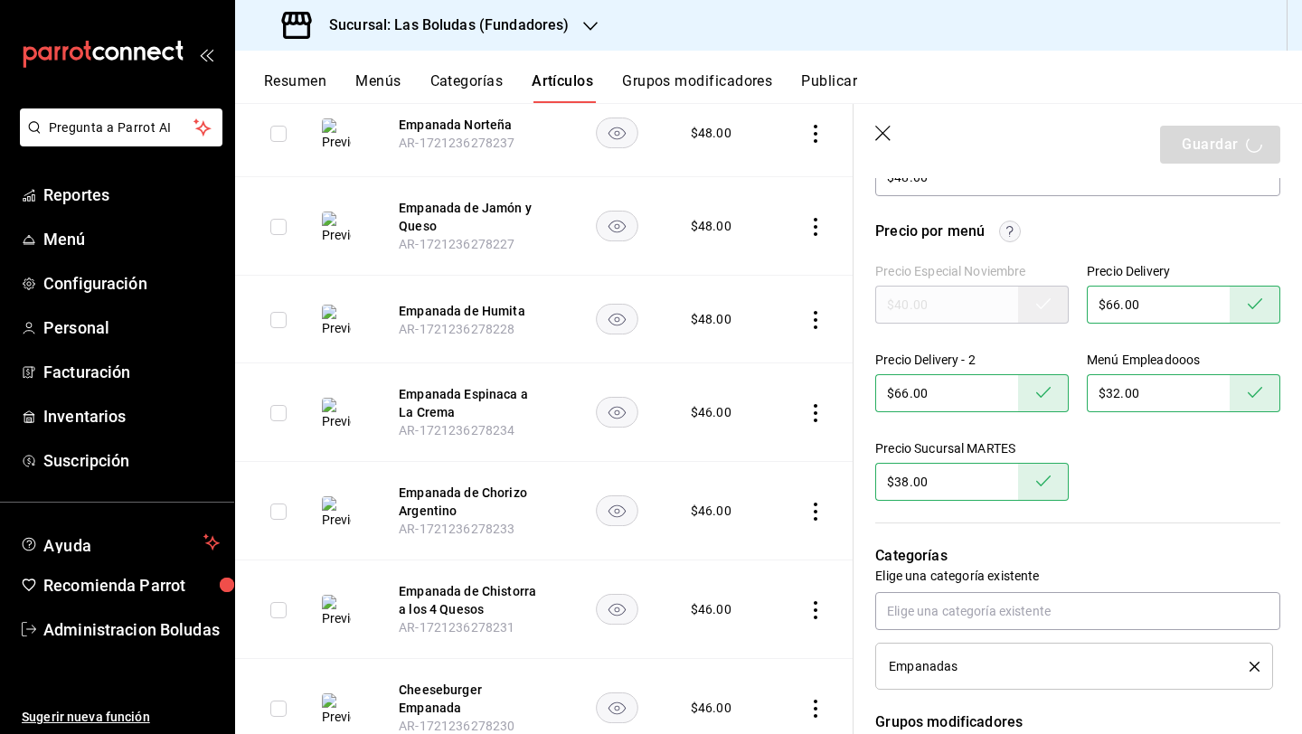
scroll to position [449, 0]
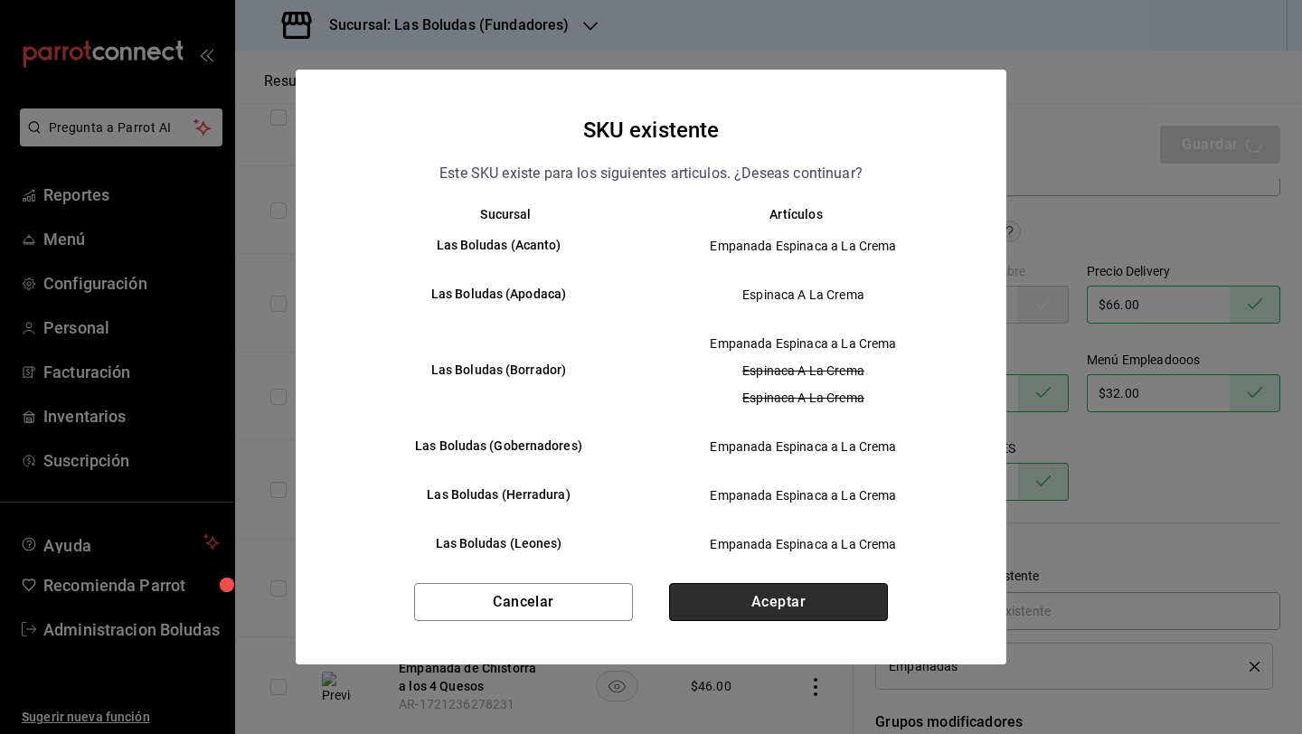
click at [769, 599] on button "Aceptar" at bounding box center [778, 602] width 219 height 38
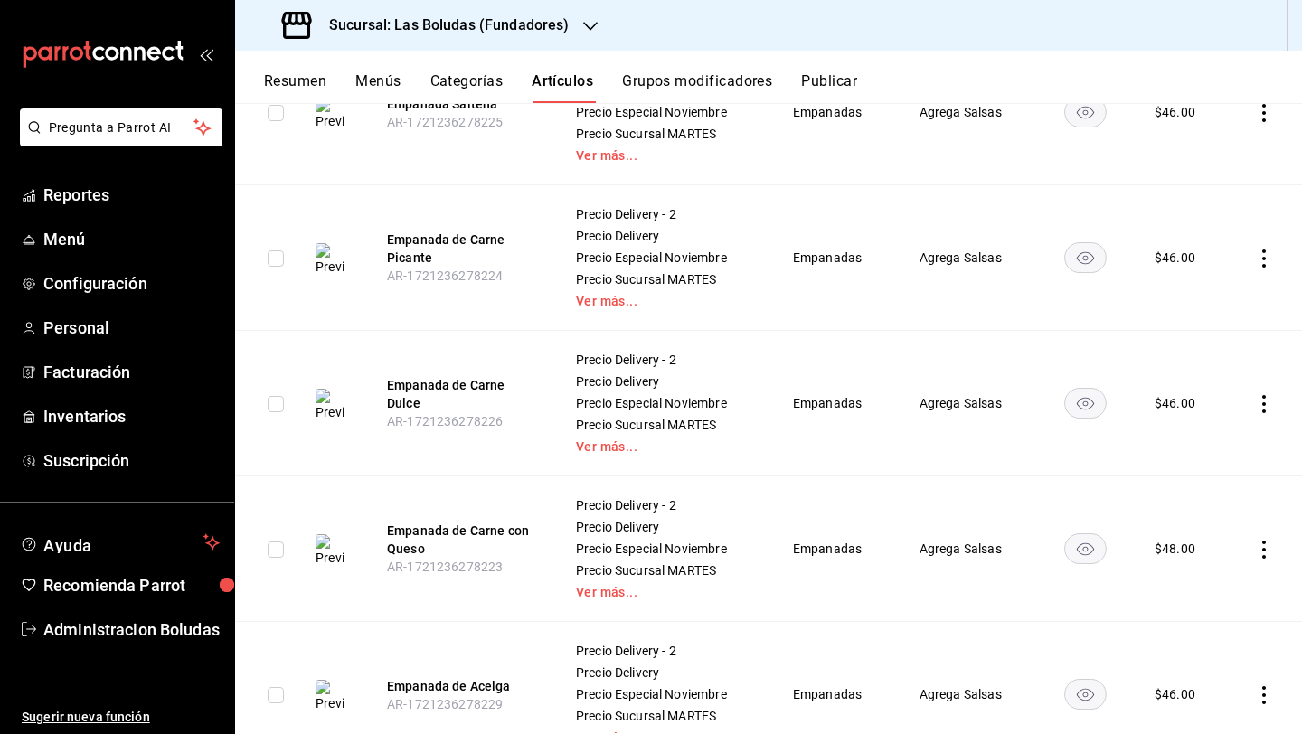
scroll to position [1997, 0]
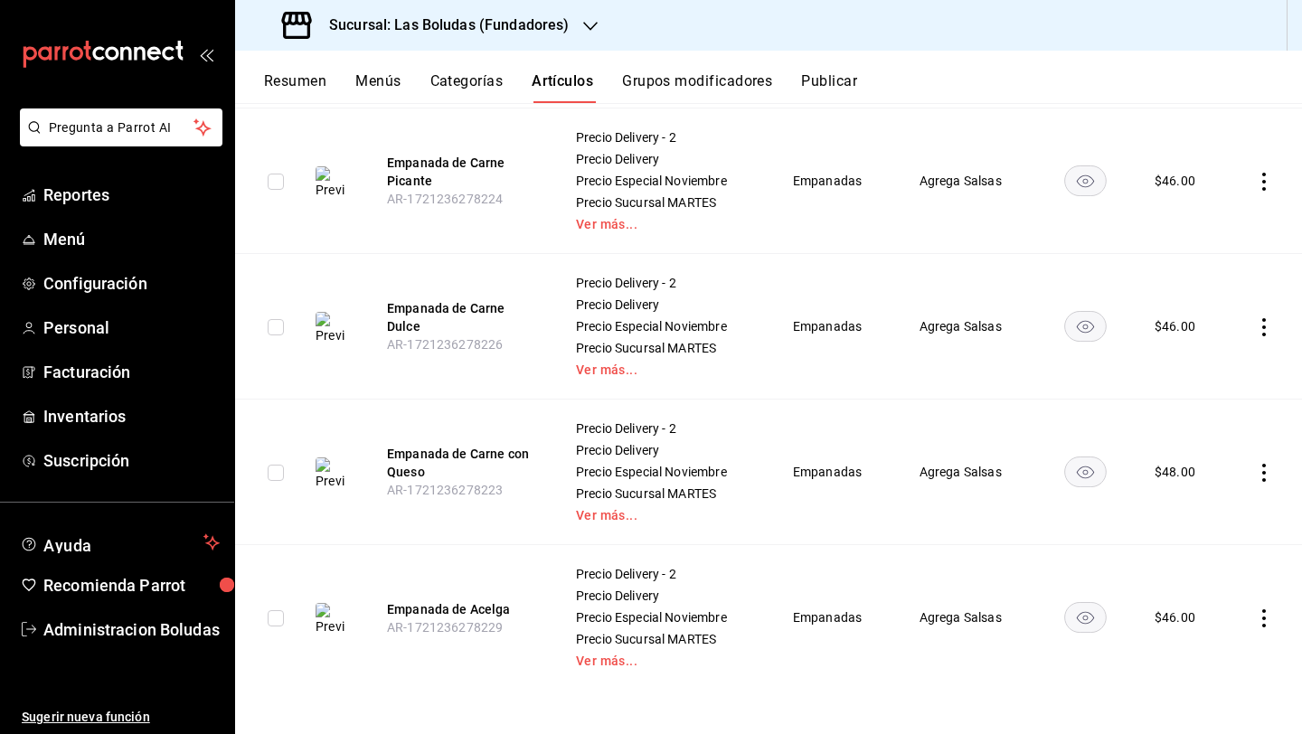
click at [1006, 611] on icon "actions" at bounding box center [1264, 618] width 4 height 18
click at [1006, 606] on span "Editar" at bounding box center [1195, 612] width 47 height 19
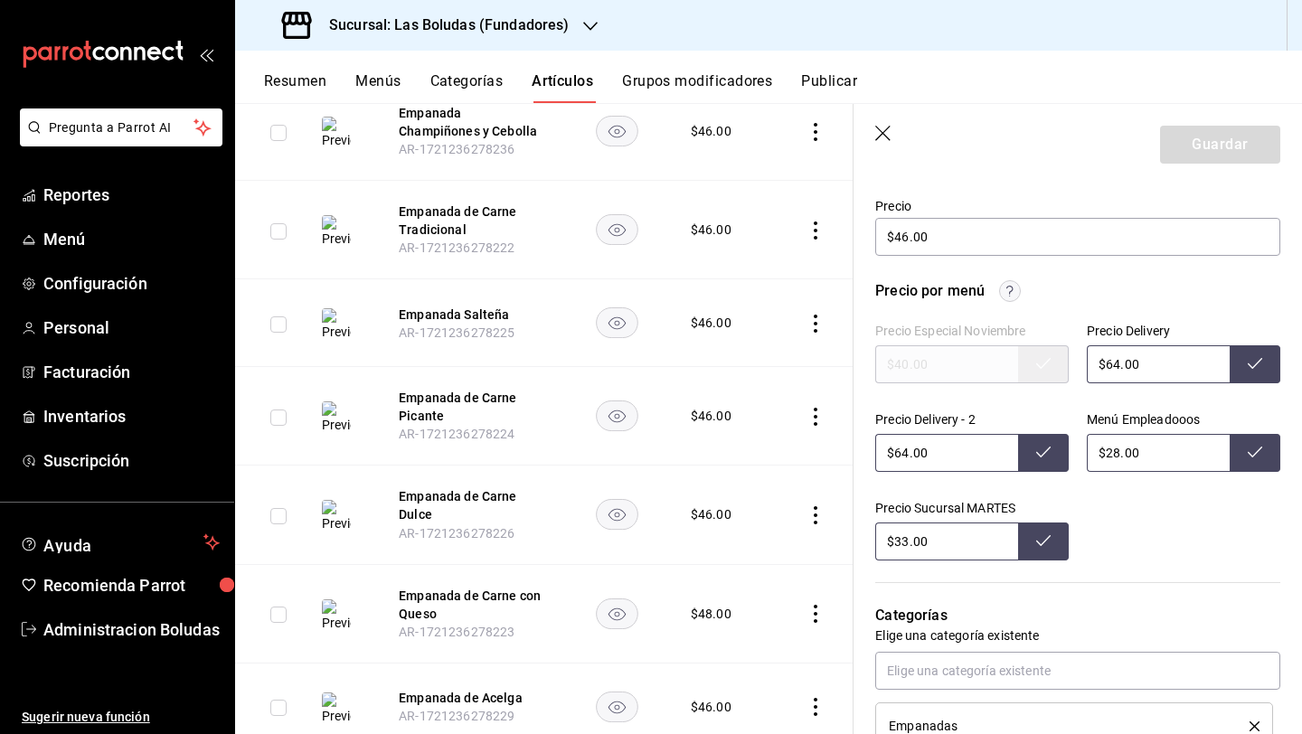
scroll to position [550, 0]
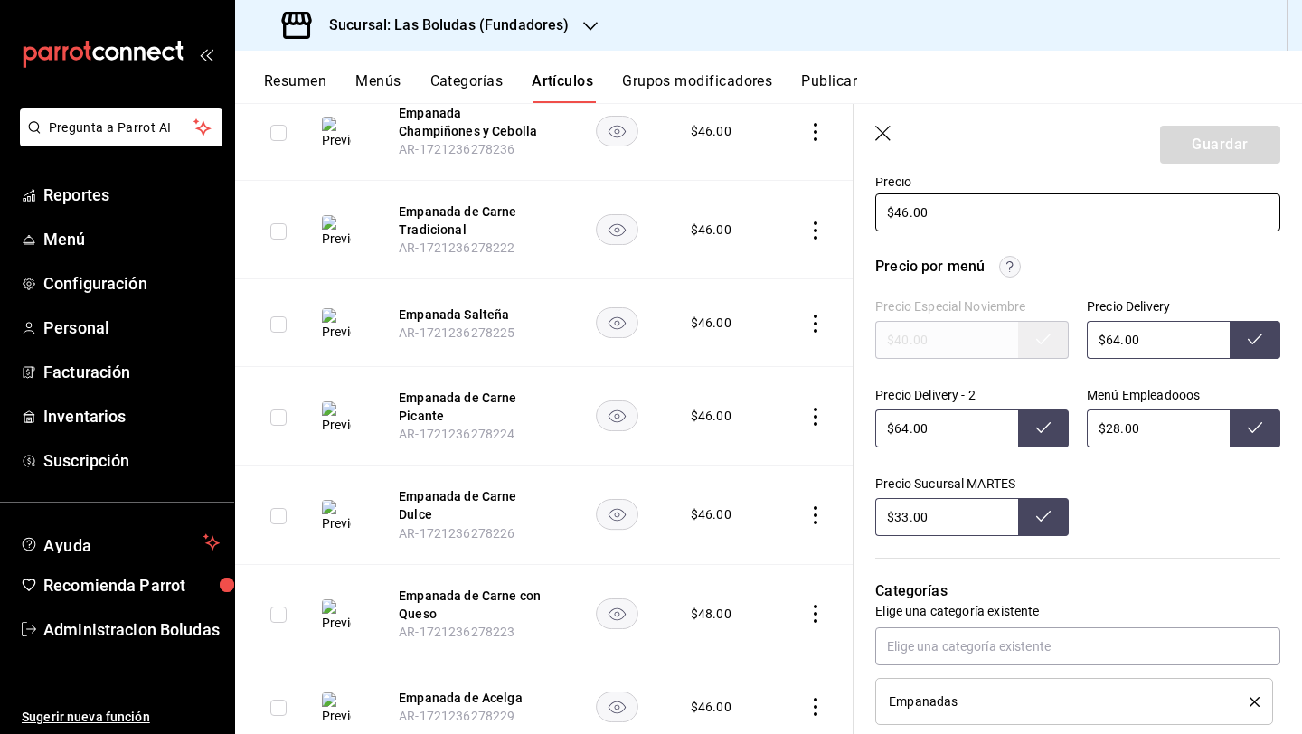
drag, startPoint x: 898, startPoint y: 211, endPoint x: 919, endPoint y: 213, distance: 21.0
click at [898, 211] on input "$46.00" at bounding box center [1077, 212] width 405 height 38
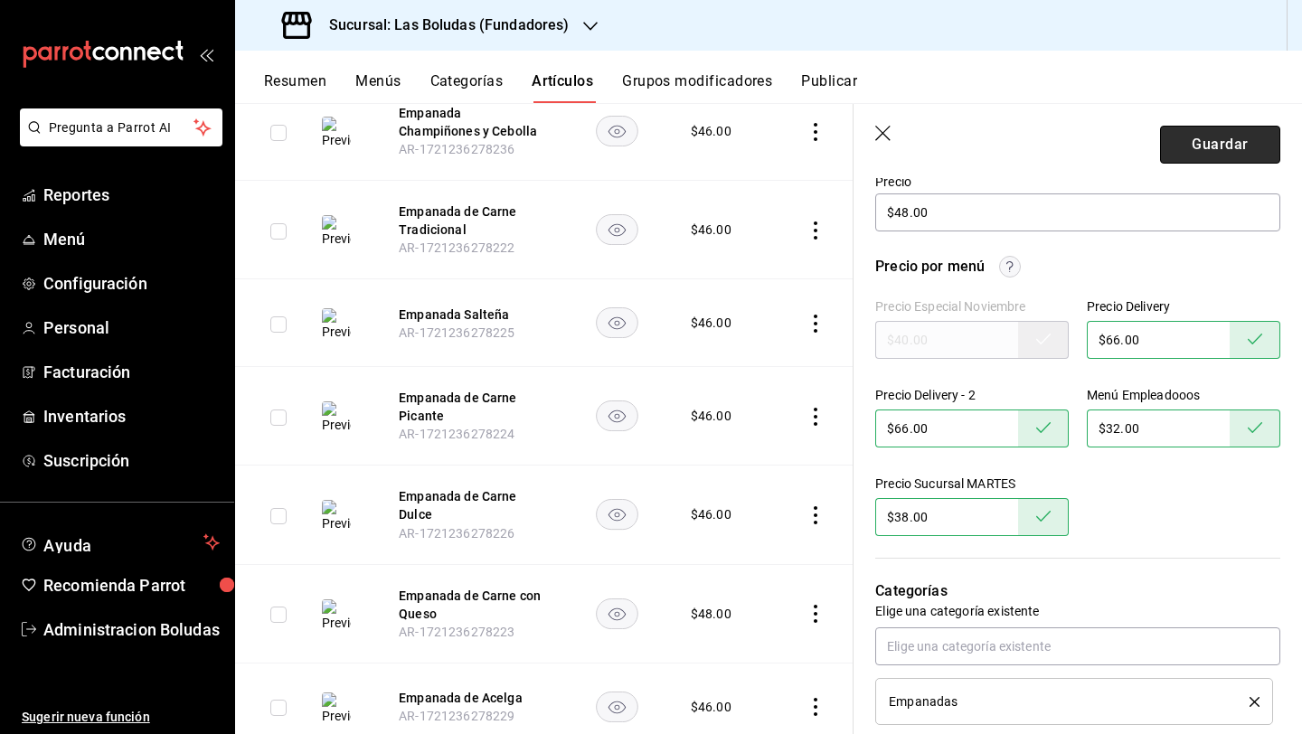
click at [1006, 143] on button "Guardar" at bounding box center [1220, 145] width 120 height 38
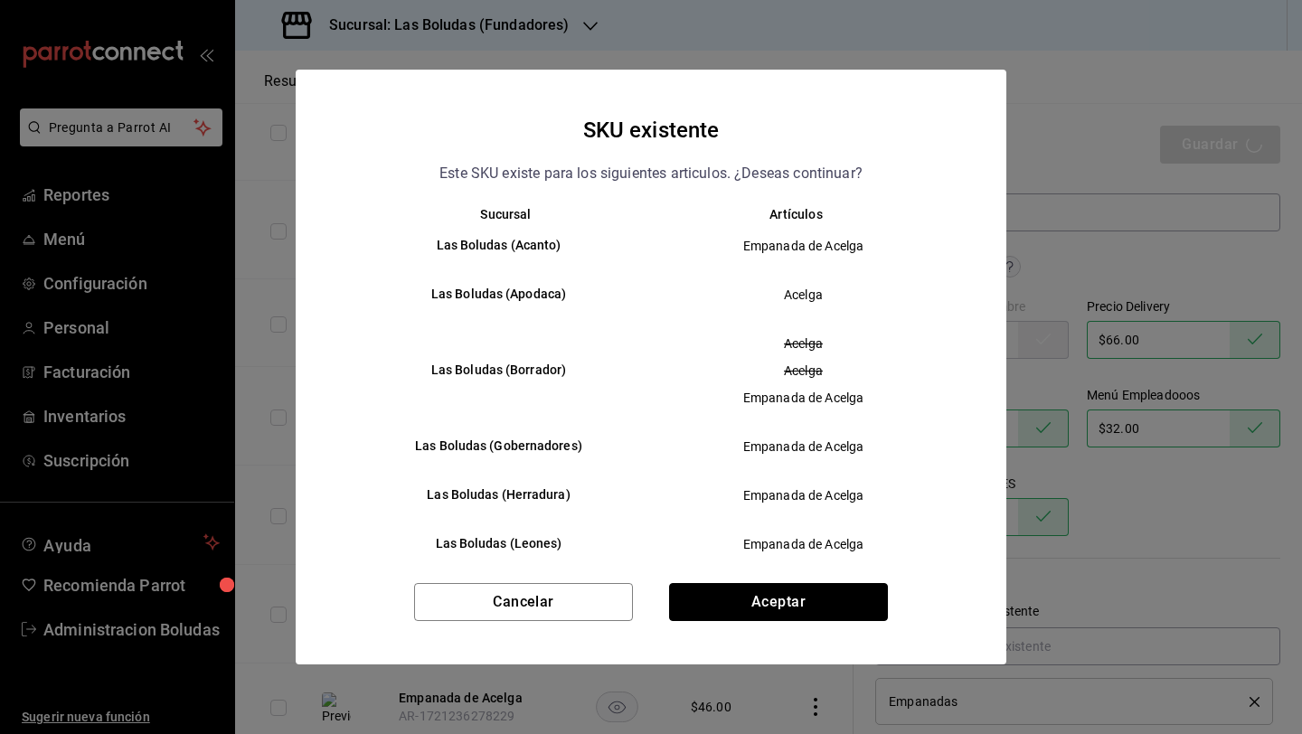
click at [724, 605] on button "Aceptar" at bounding box center [778, 602] width 219 height 38
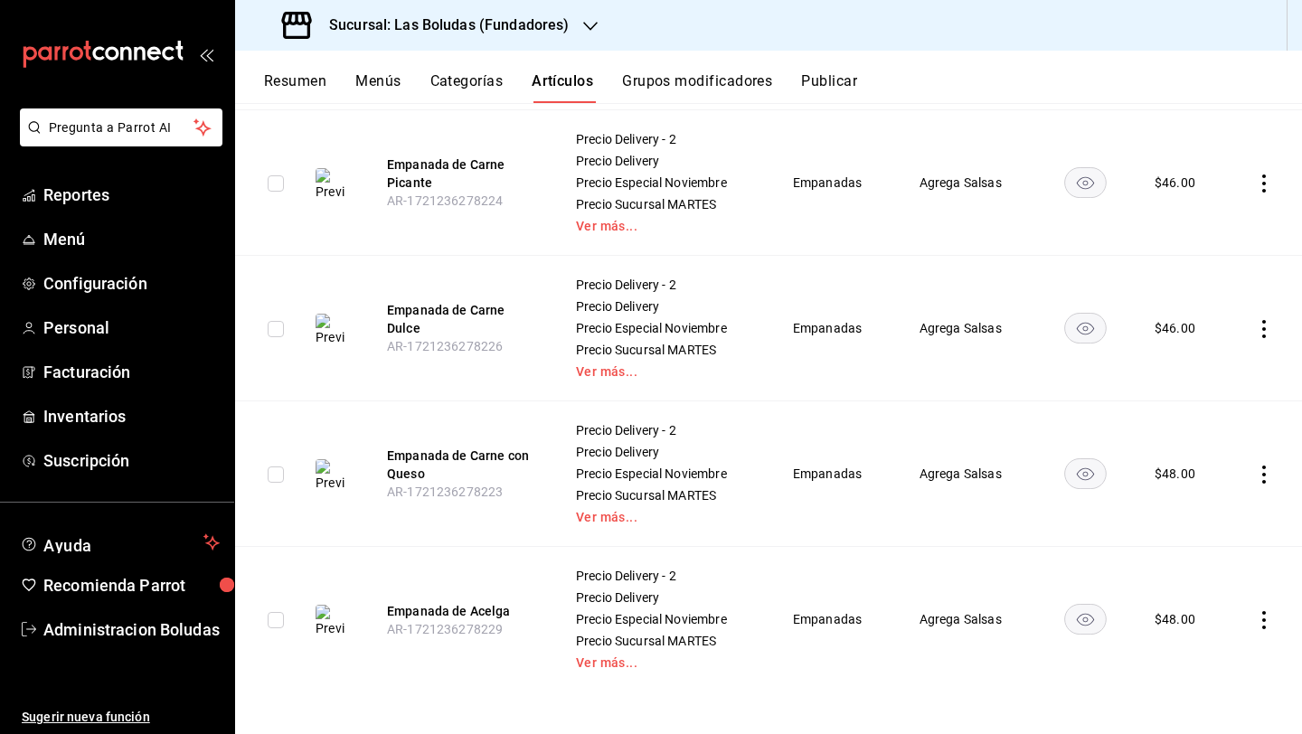
scroll to position [1997, 0]
click at [1006, 331] on icon "actions" at bounding box center [1264, 327] width 18 height 18
click at [1006, 364] on span "Editar" at bounding box center [1195, 368] width 47 height 19
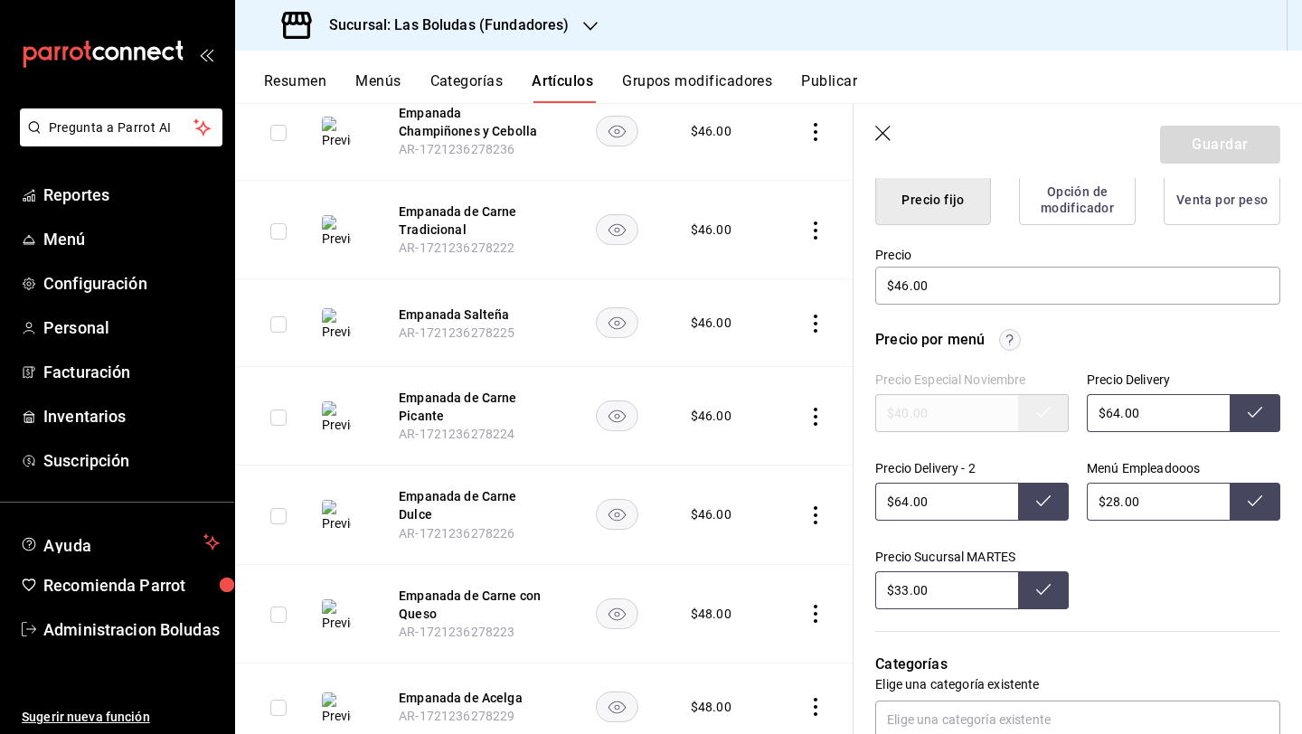
scroll to position [476, 0]
click at [907, 288] on input "$46.00" at bounding box center [1077, 287] width 405 height 38
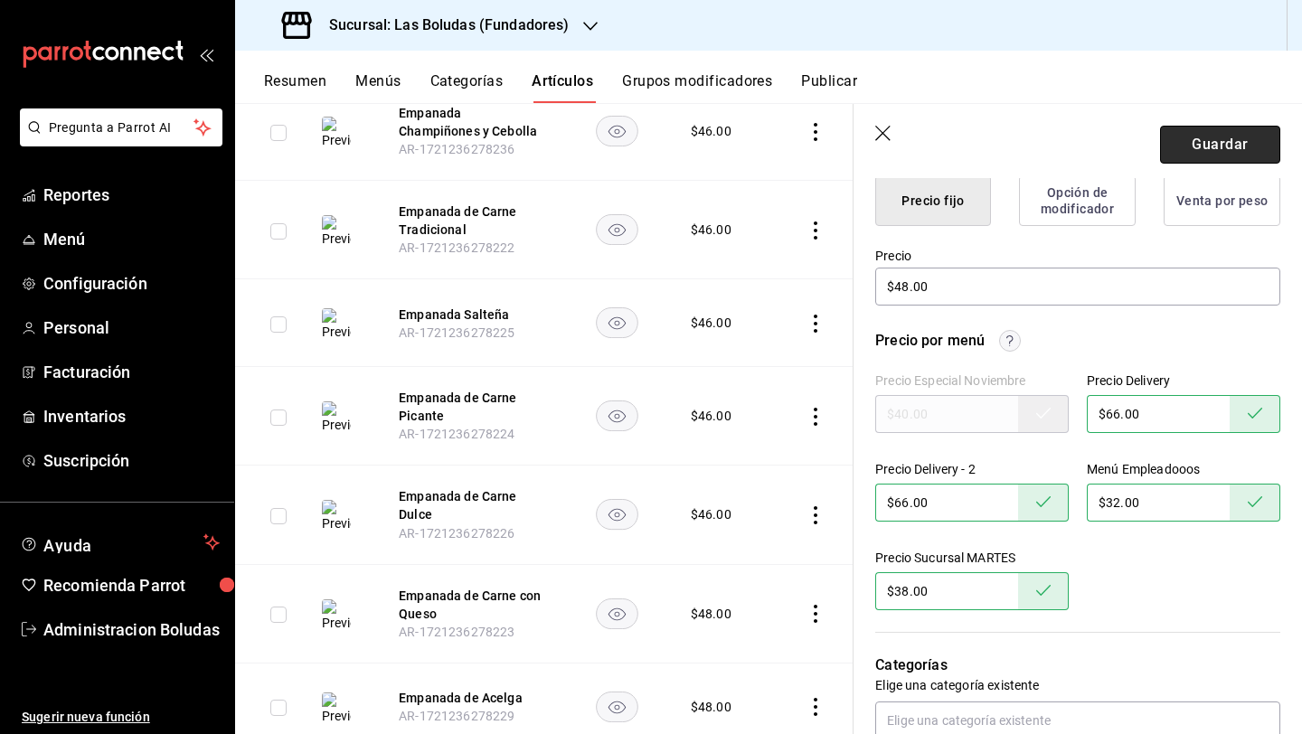
click at [1006, 148] on button "Guardar" at bounding box center [1220, 145] width 120 height 38
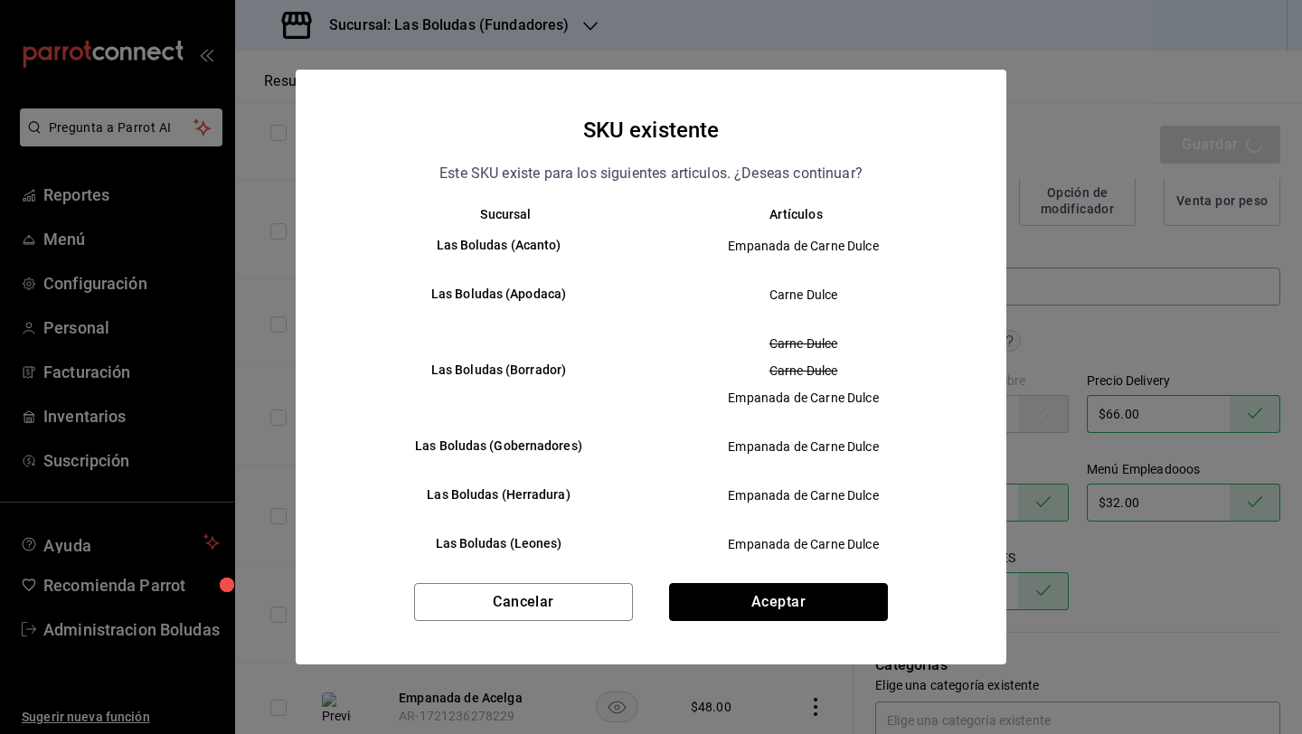
drag, startPoint x: 813, startPoint y: 583, endPoint x: 824, endPoint y: 582, distance: 11.8
click at [813, 583] on button "Aceptar" at bounding box center [778, 602] width 219 height 38
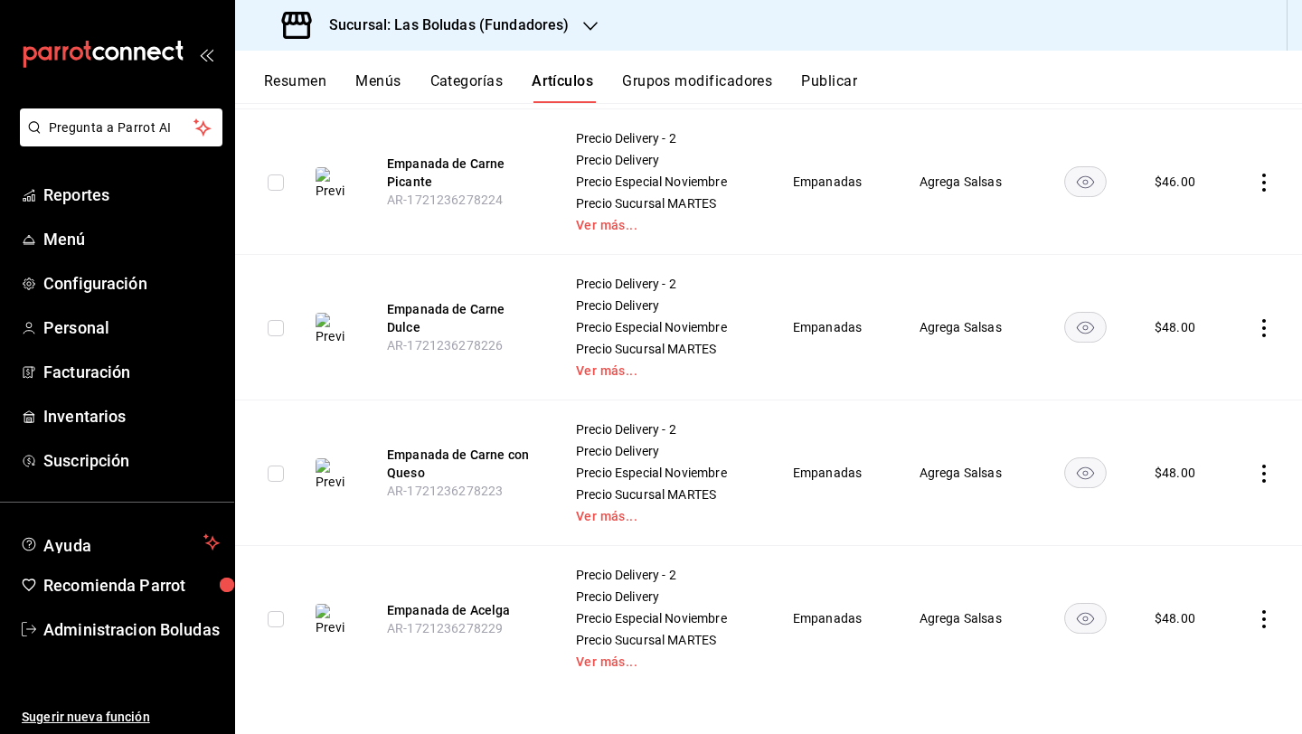
scroll to position [1997, 0]
click at [1006, 183] on icon "actions" at bounding box center [1264, 182] width 4 height 18
click at [1006, 216] on span "Editar" at bounding box center [1195, 222] width 47 height 19
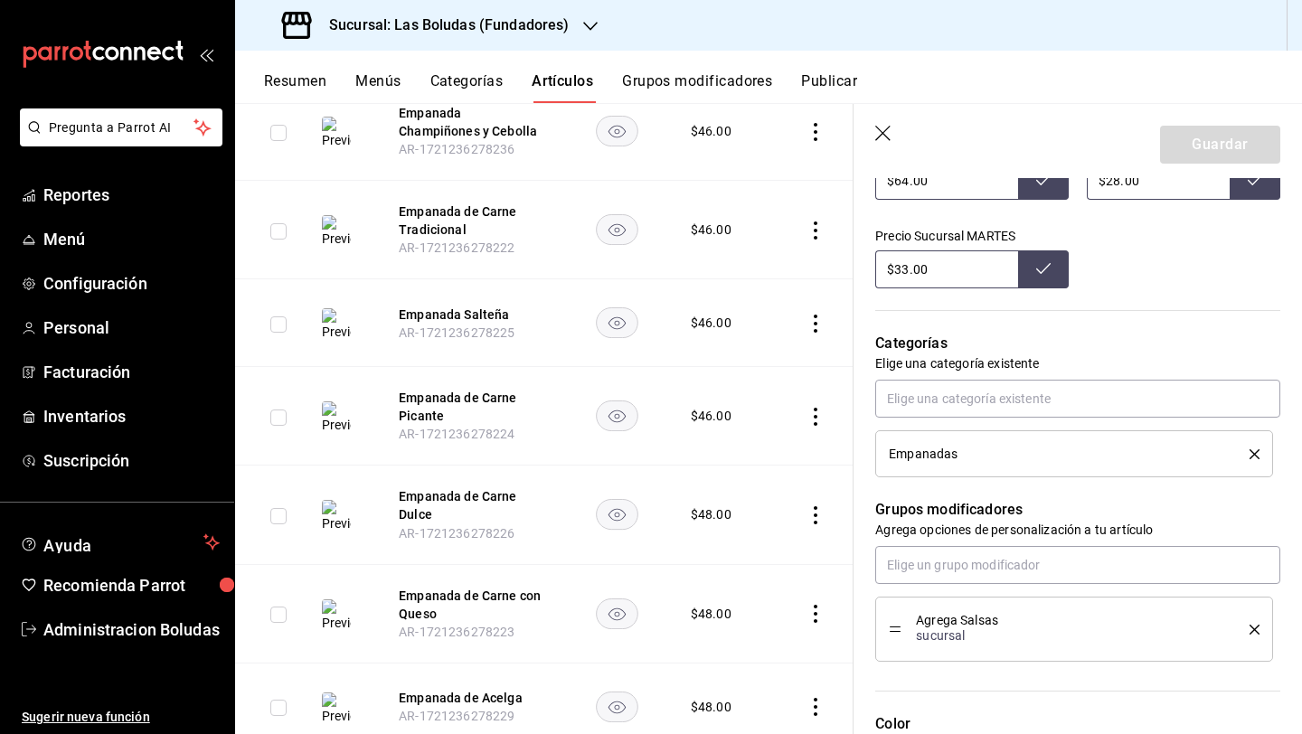
scroll to position [471, 0]
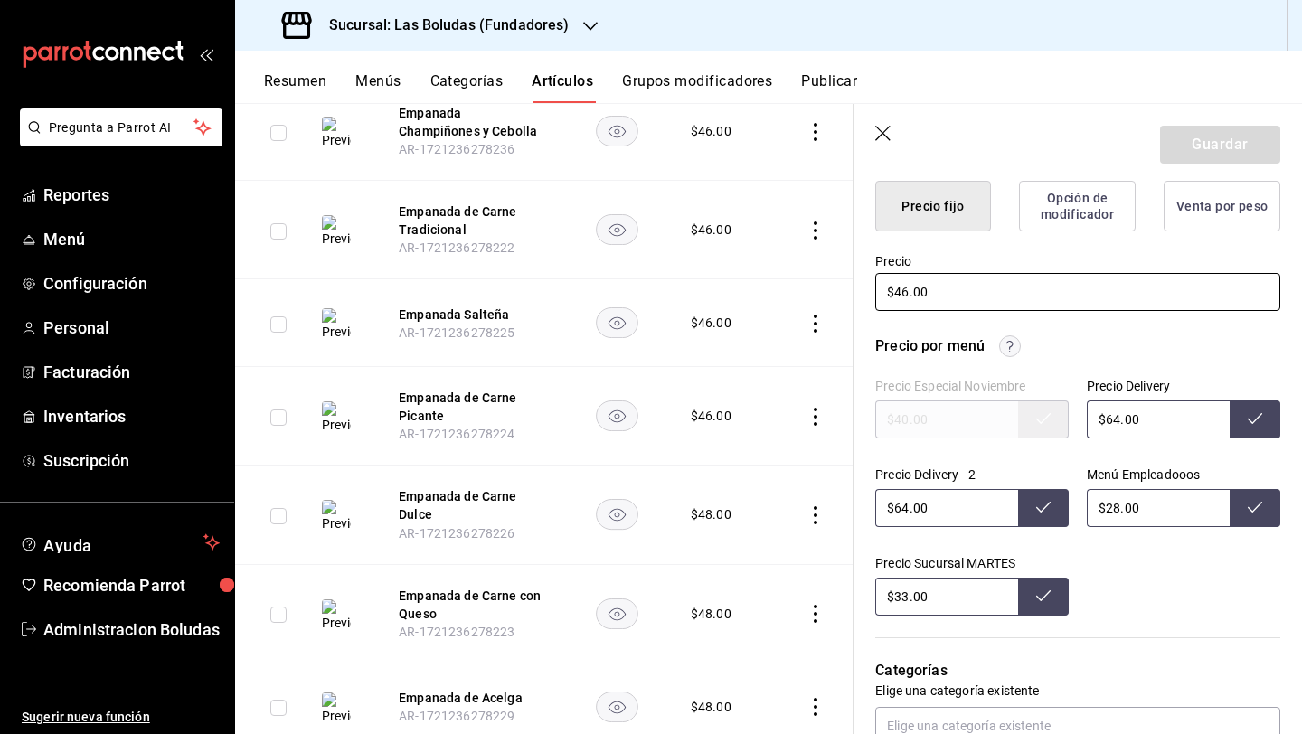
click at [902, 285] on input "$46.00" at bounding box center [1077, 292] width 405 height 38
click at [1006, 418] on input "$64.00" at bounding box center [1157, 419] width 143 height 38
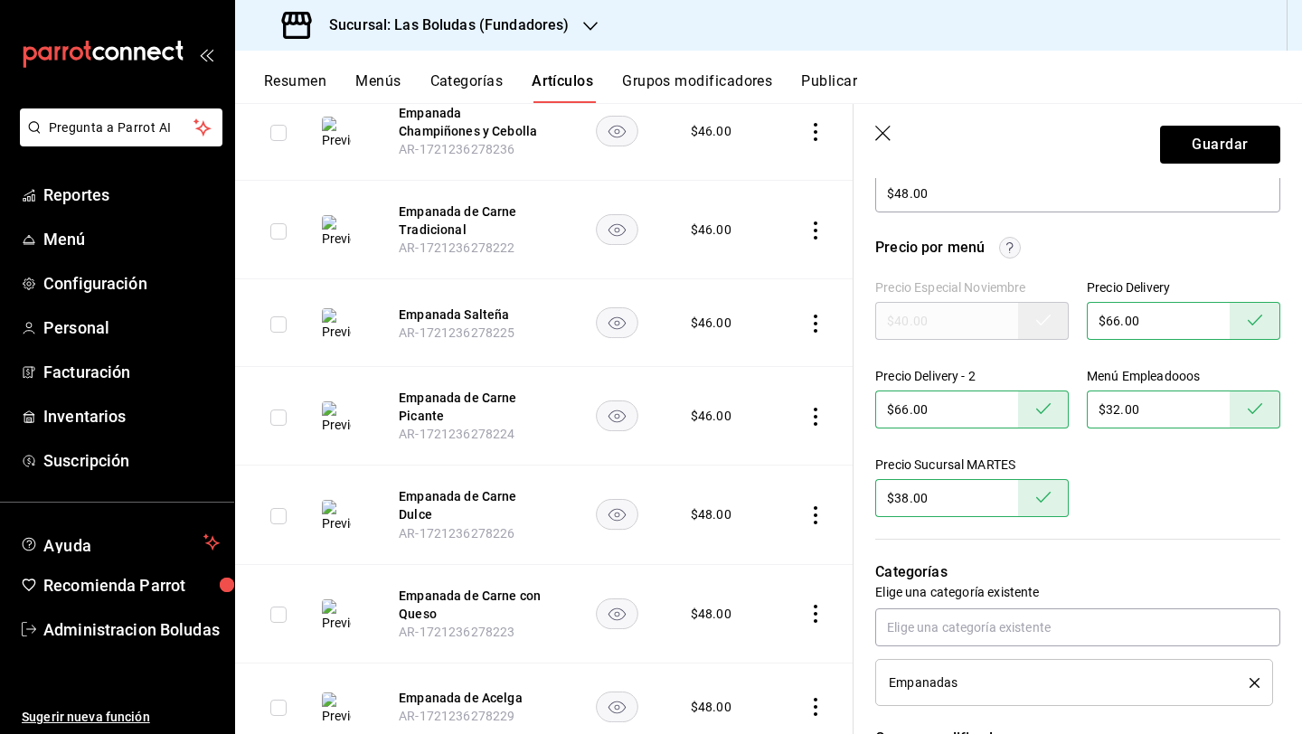
scroll to position [586, 0]
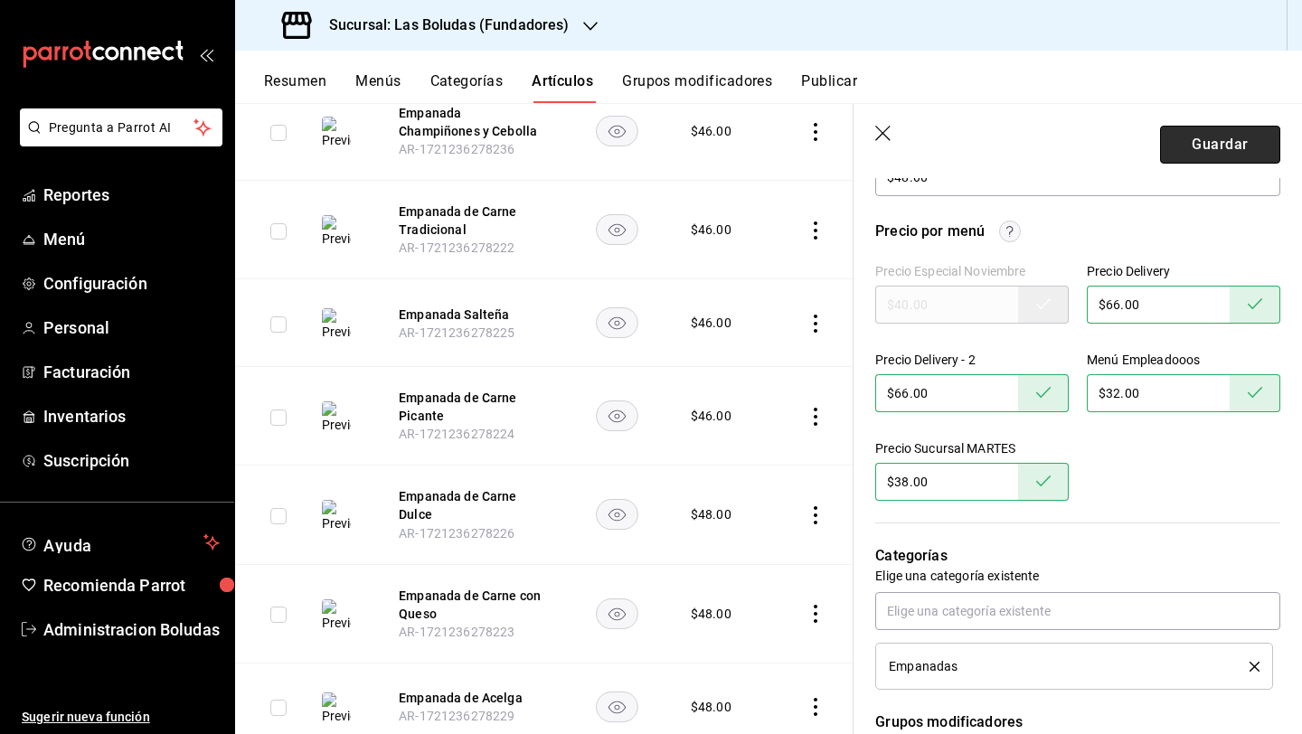
click at [1006, 136] on button "Guardar" at bounding box center [1220, 145] width 120 height 38
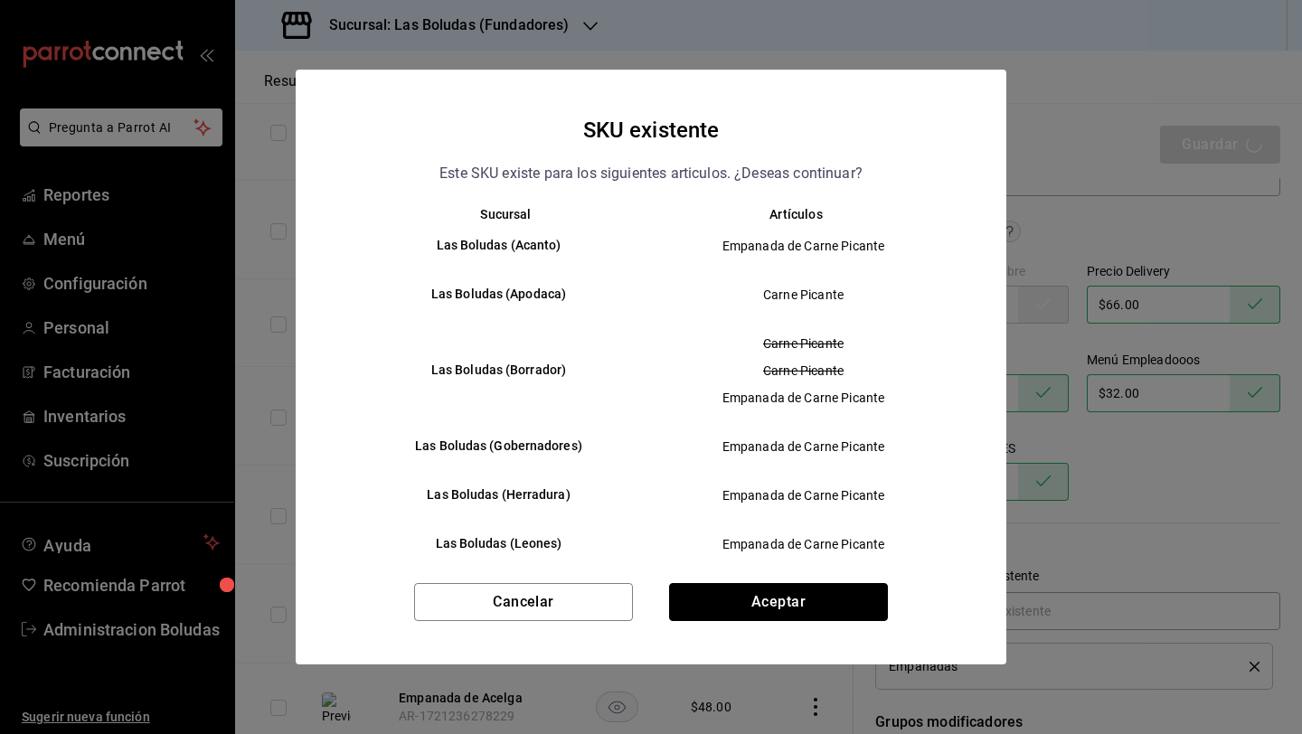
click at [839, 589] on button "Aceptar" at bounding box center [778, 602] width 219 height 38
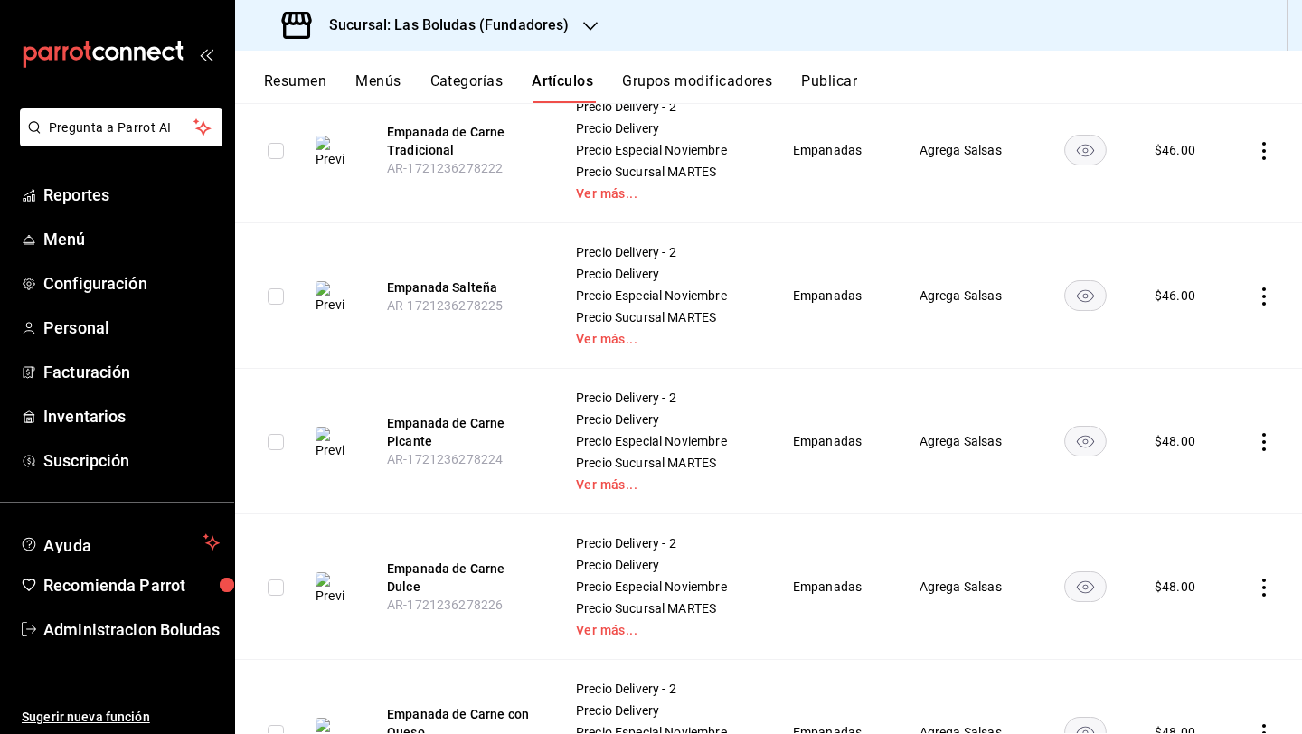
scroll to position [1693, 0]
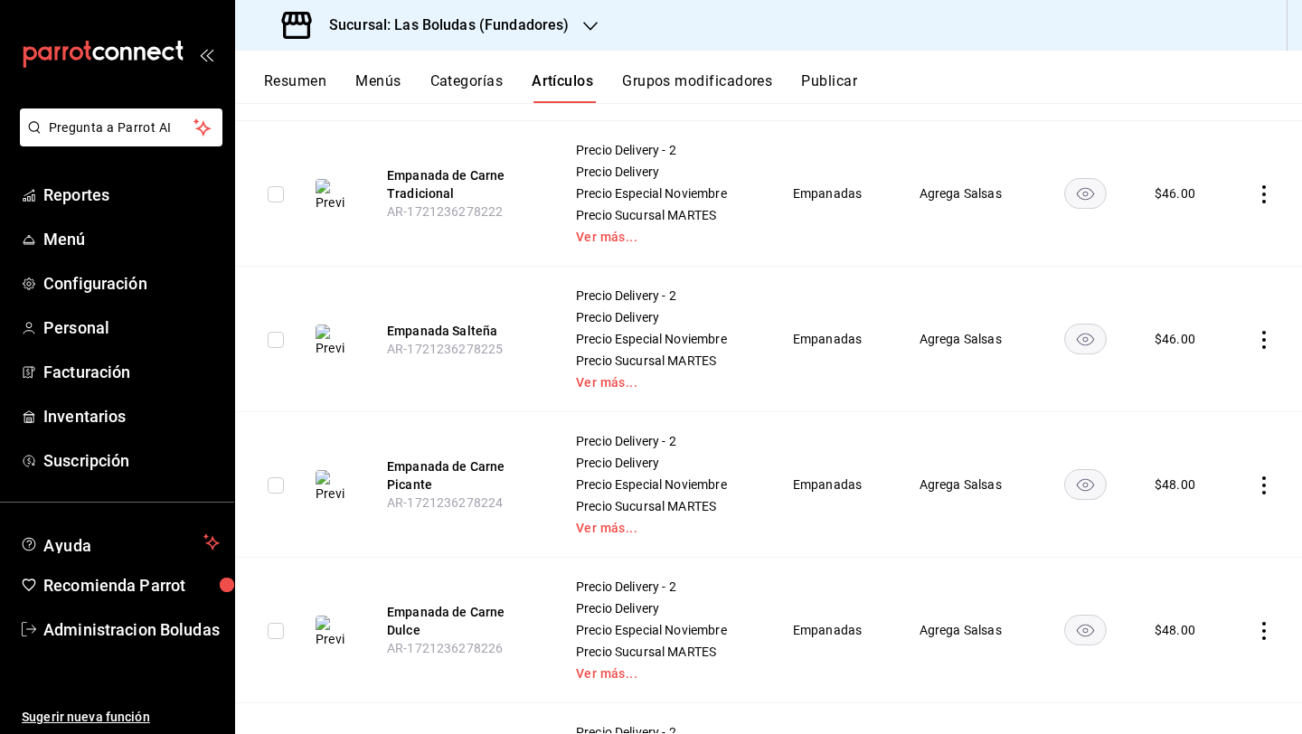
click at [1006, 341] on icon "actions" at bounding box center [1264, 340] width 18 height 18
click at [1006, 456] on div at bounding box center [1156, 456] width 33 height 18
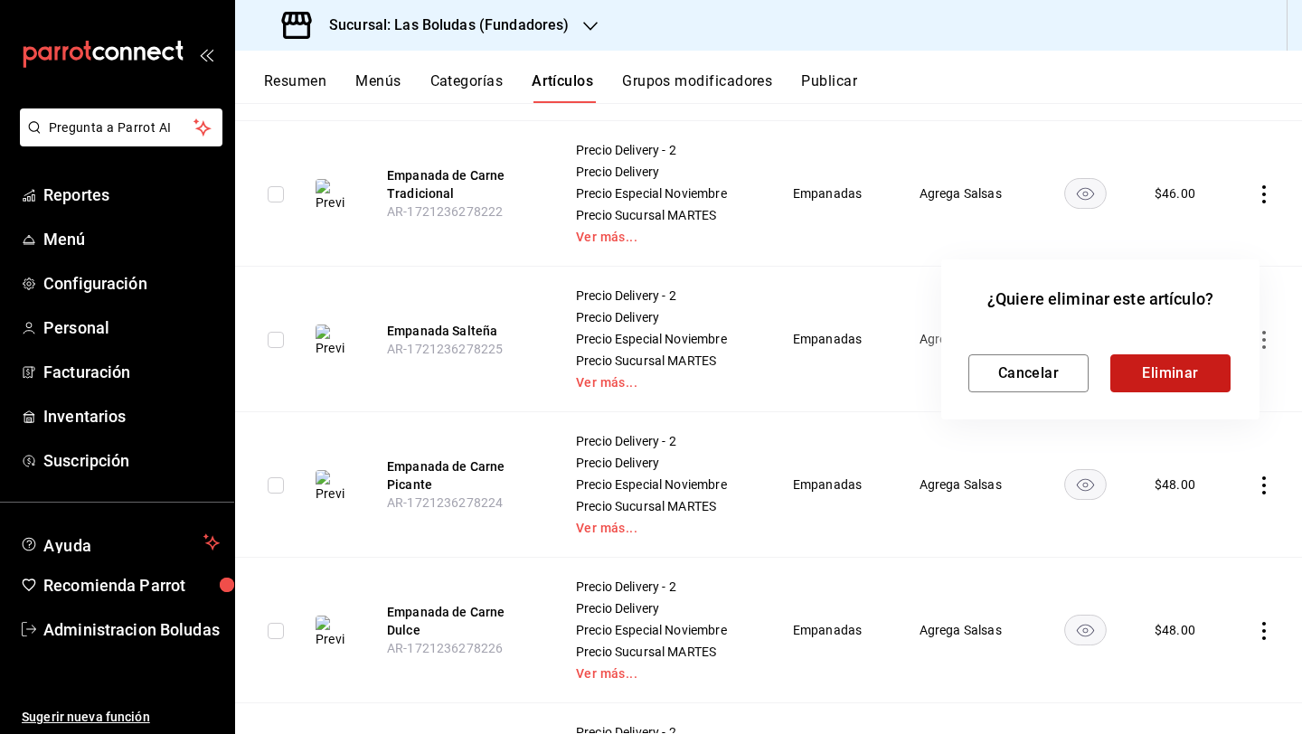
click at [1006, 362] on button "Eliminar" at bounding box center [1170, 373] width 120 height 38
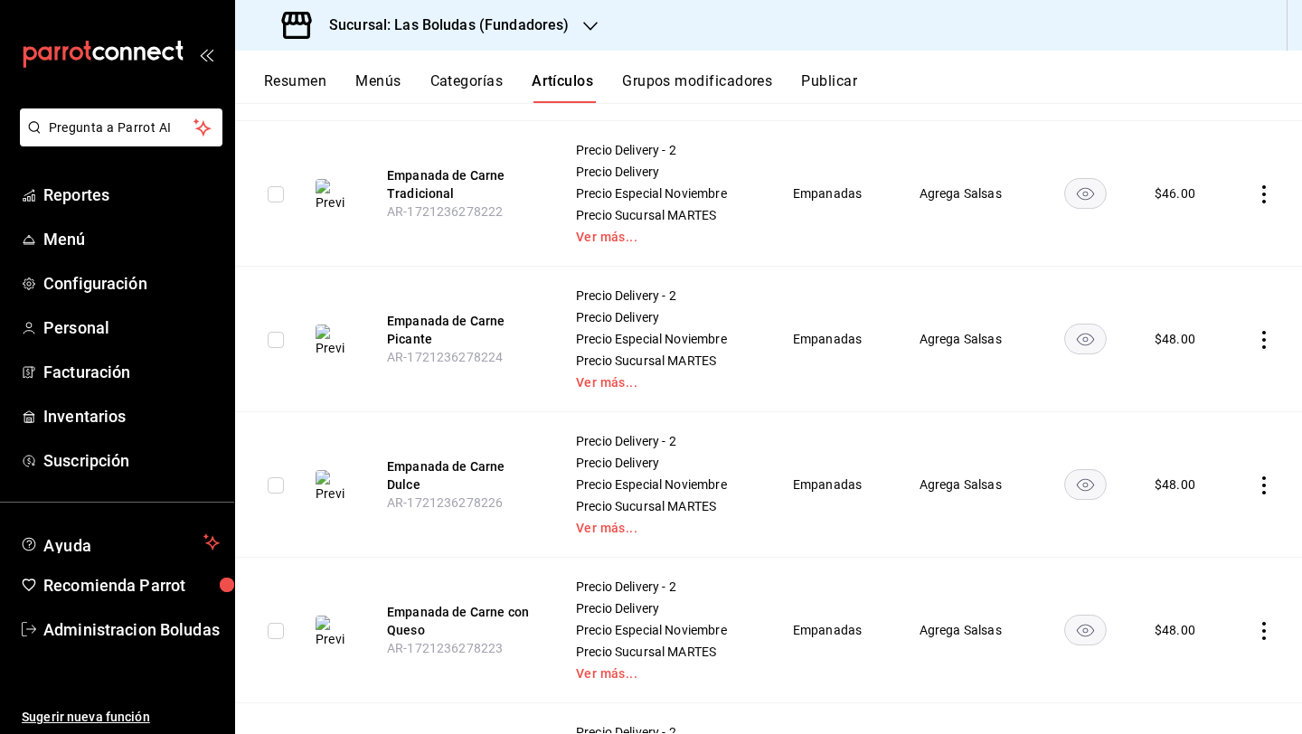
click at [1006, 196] on icon "actions" at bounding box center [1264, 194] width 18 height 18
click at [1006, 248] on li "Editar" at bounding box center [1179, 235] width 108 height 37
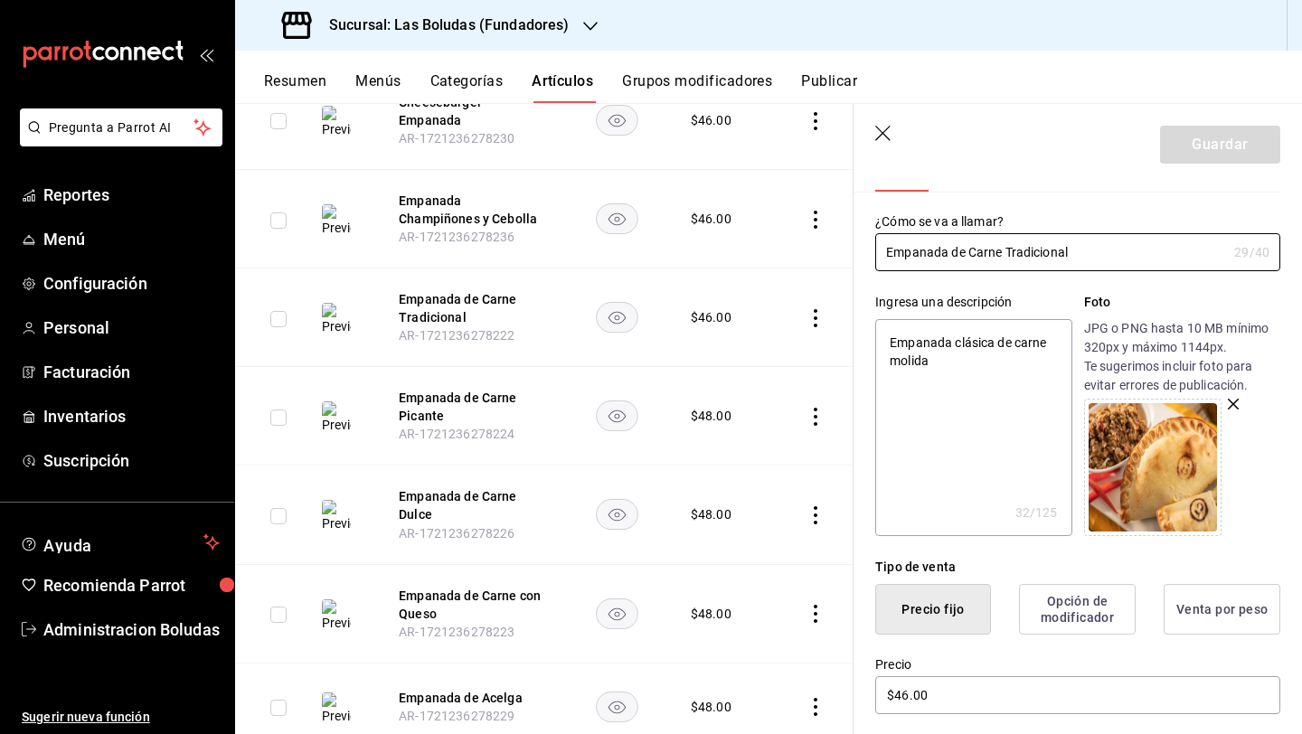
scroll to position [169, 0]
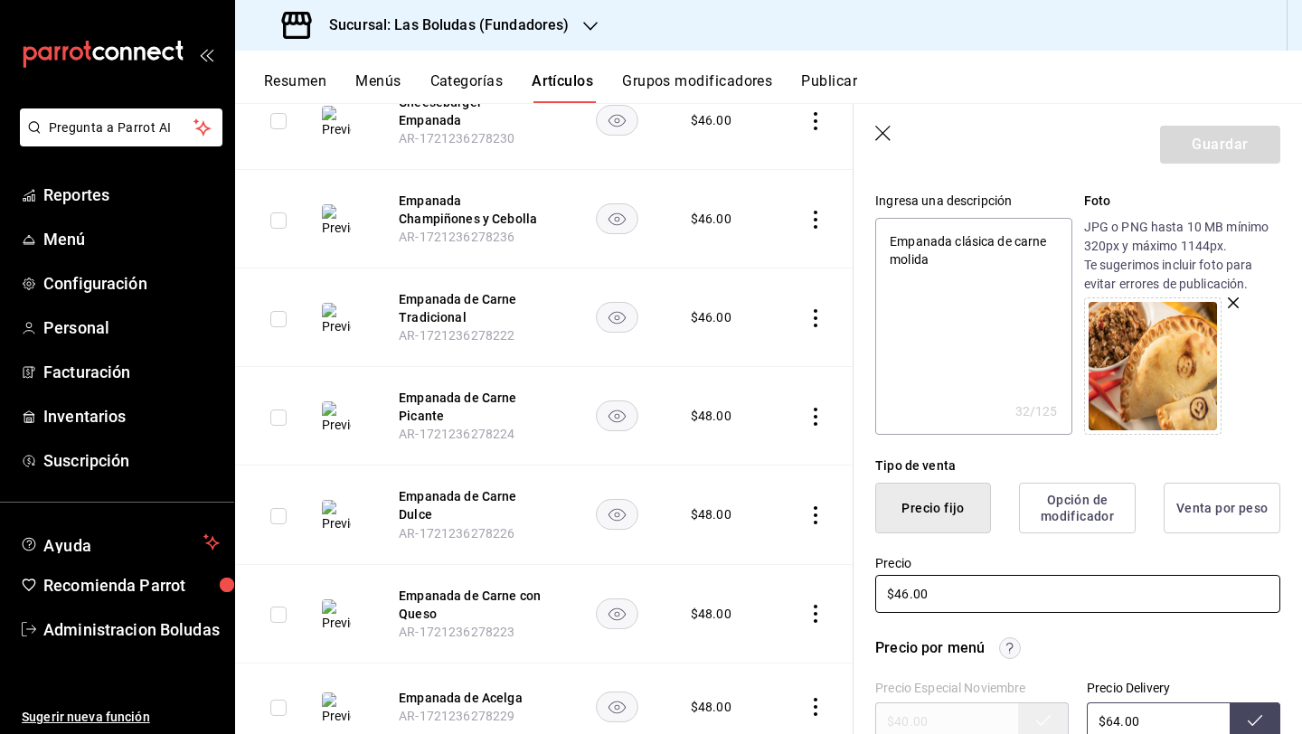
click at [912, 597] on input "$46.00" at bounding box center [1077, 594] width 405 height 38
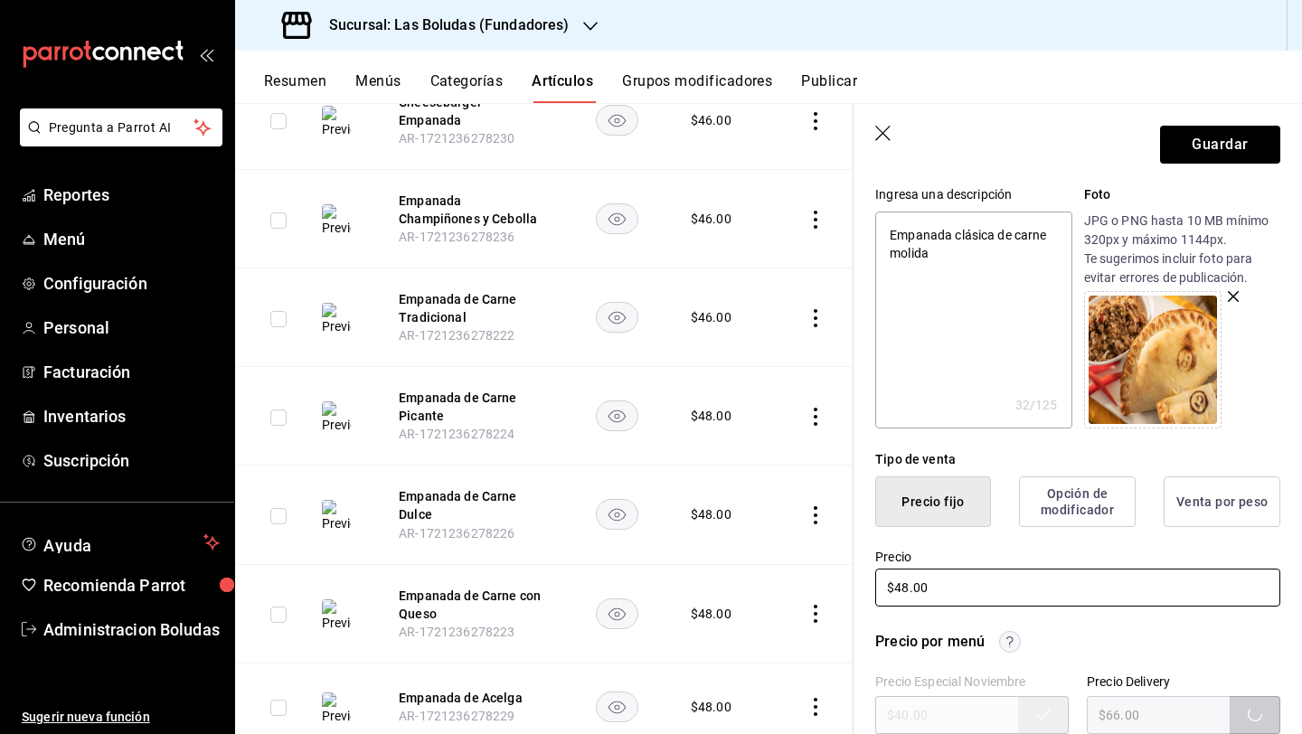
scroll to position [559, 0]
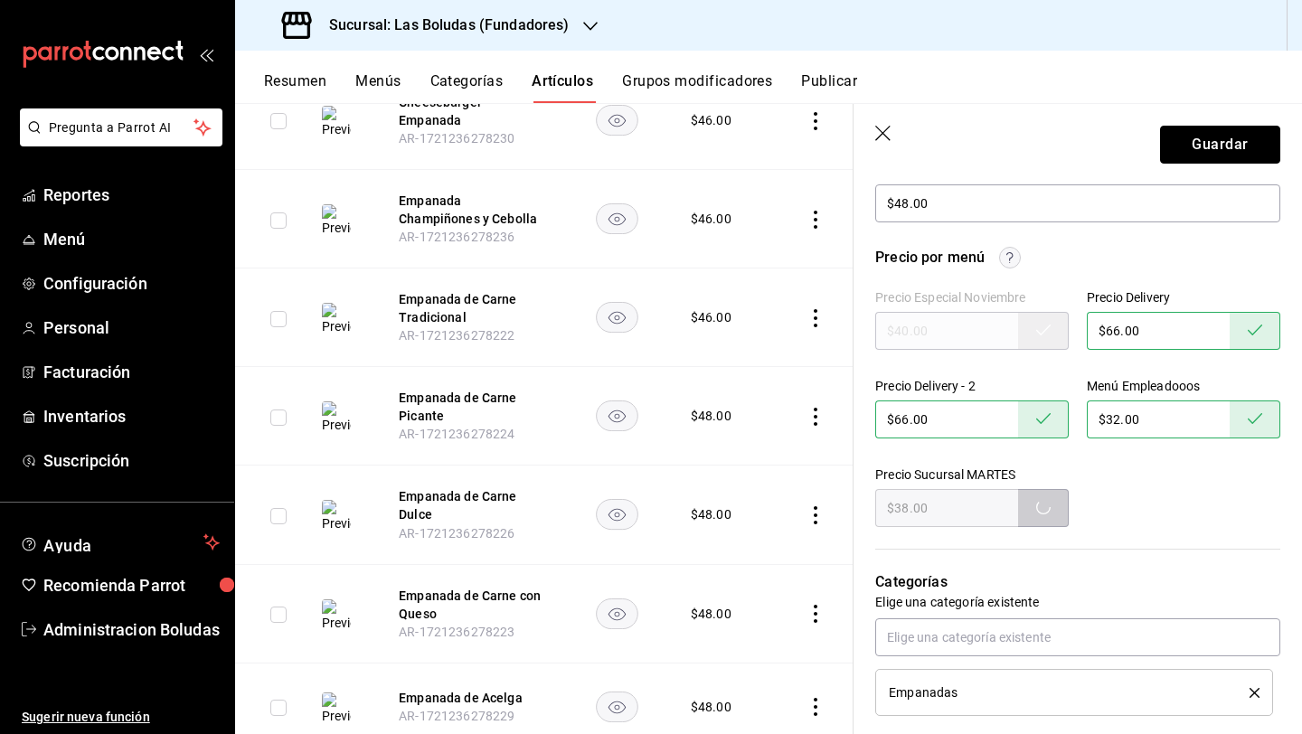
click at [1006, 155] on button "Guardar" at bounding box center [1220, 145] width 120 height 38
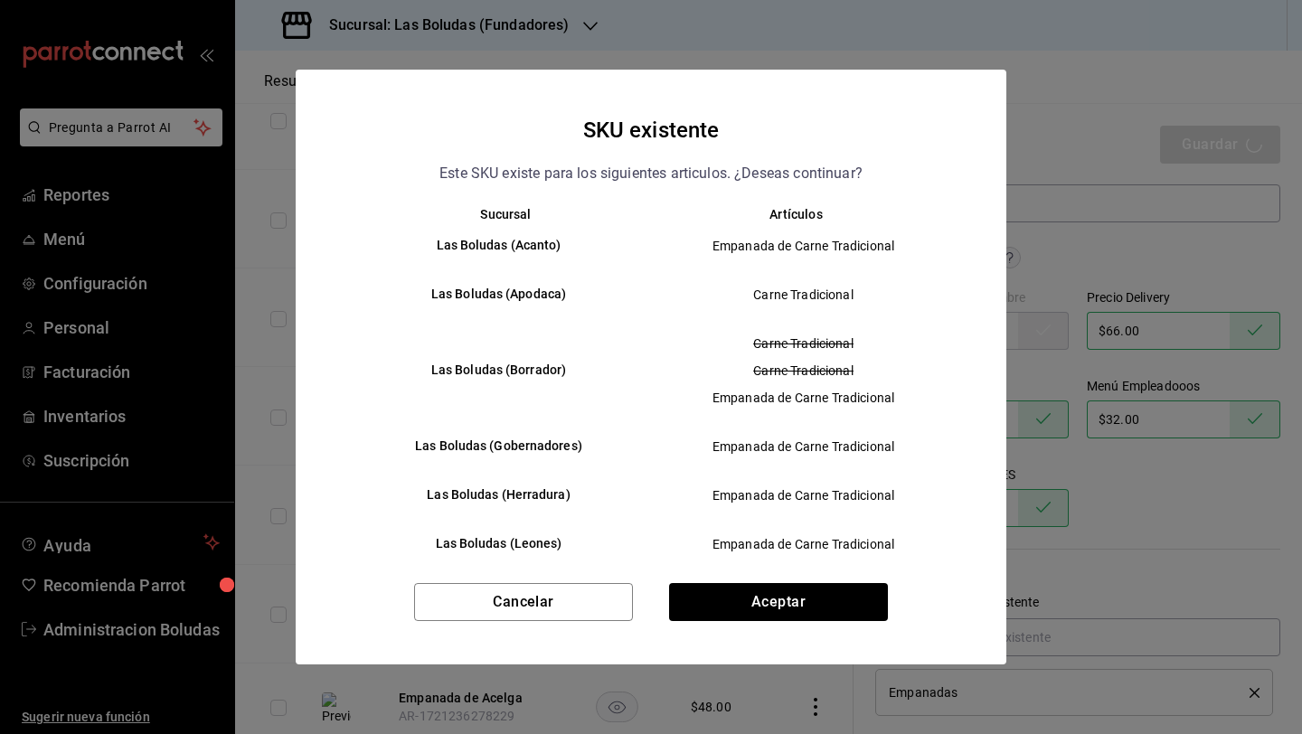
click at [825, 633] on div "Cancelar Aceptar" at bounding box center [651, 623] width 710 height 81
click at [830, 602] on button "Aceptar" at bounding box center [778, 602] width 219 height 38
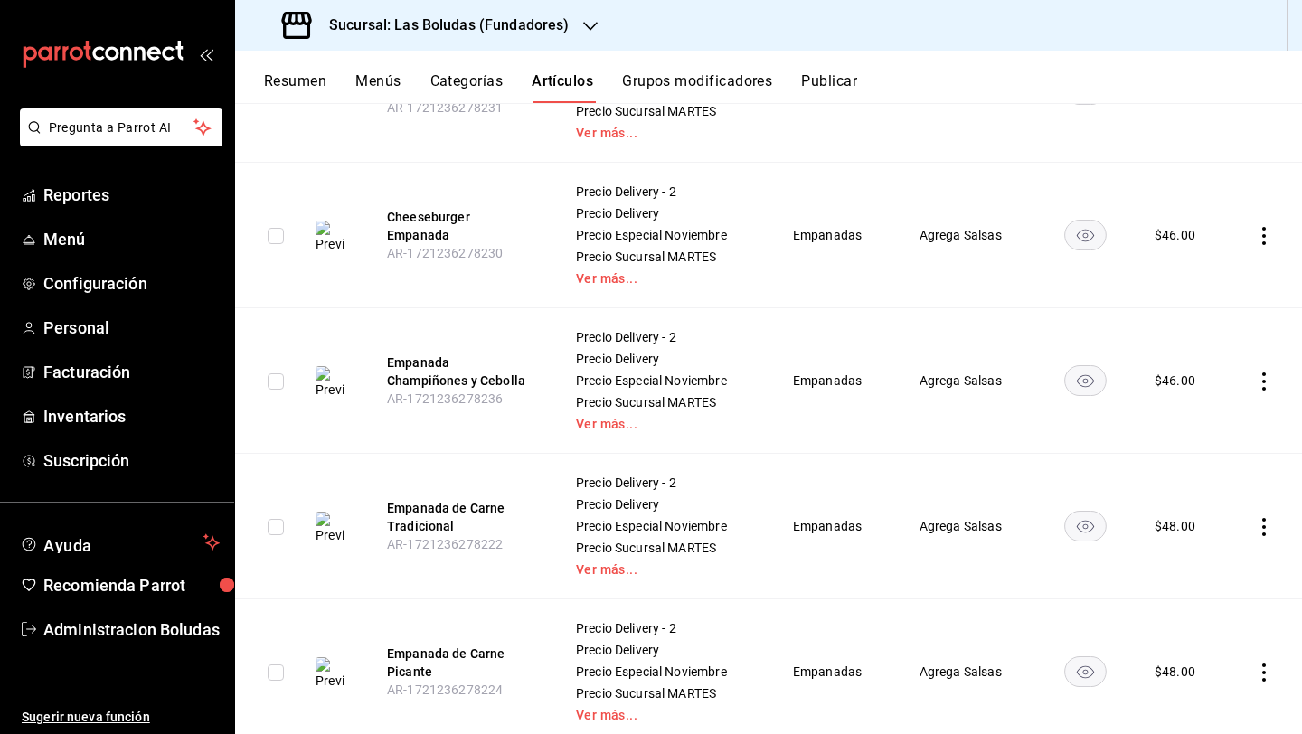
scroll to position [1361, 0]
click at [1255, 381] on icon "actions" at bounding box center [1264, 380] width 18 height 18
click at [1204, 418] on span "Editar" at bounding box center [1195, 421] width 47 height 19
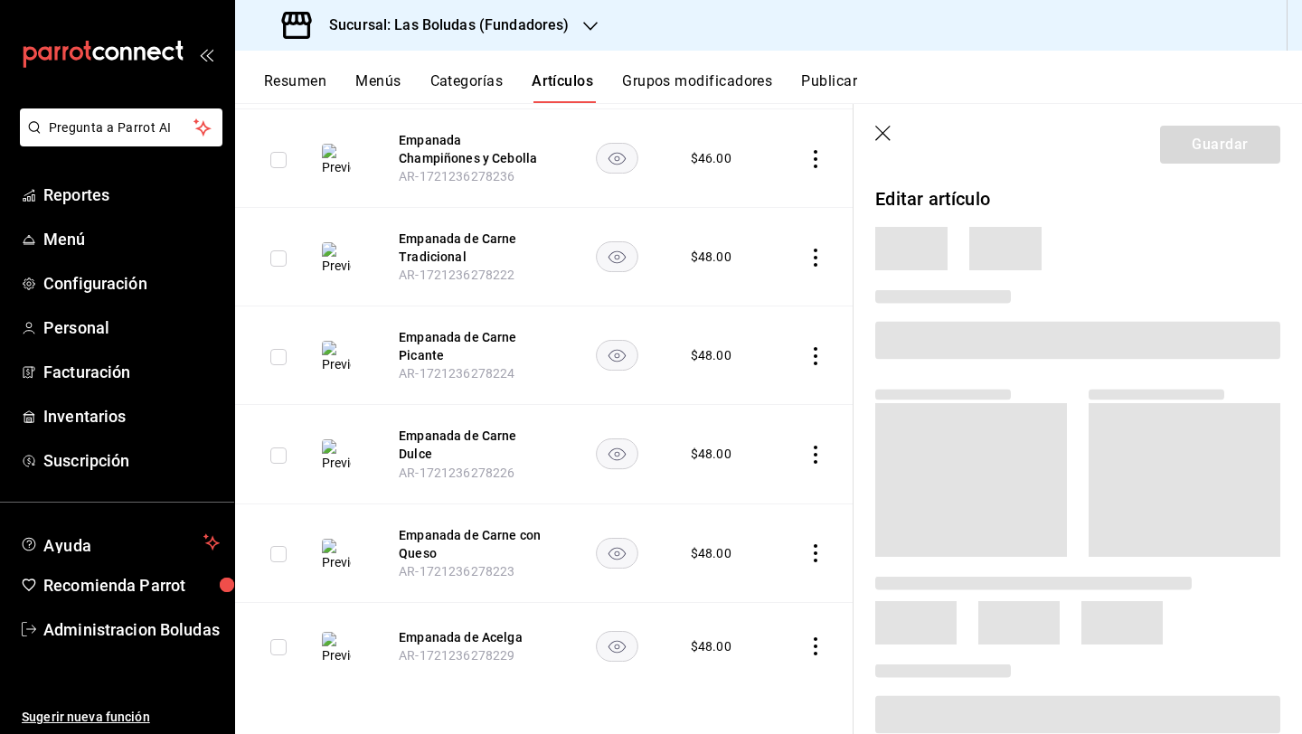
scroll to position [1011, 0]
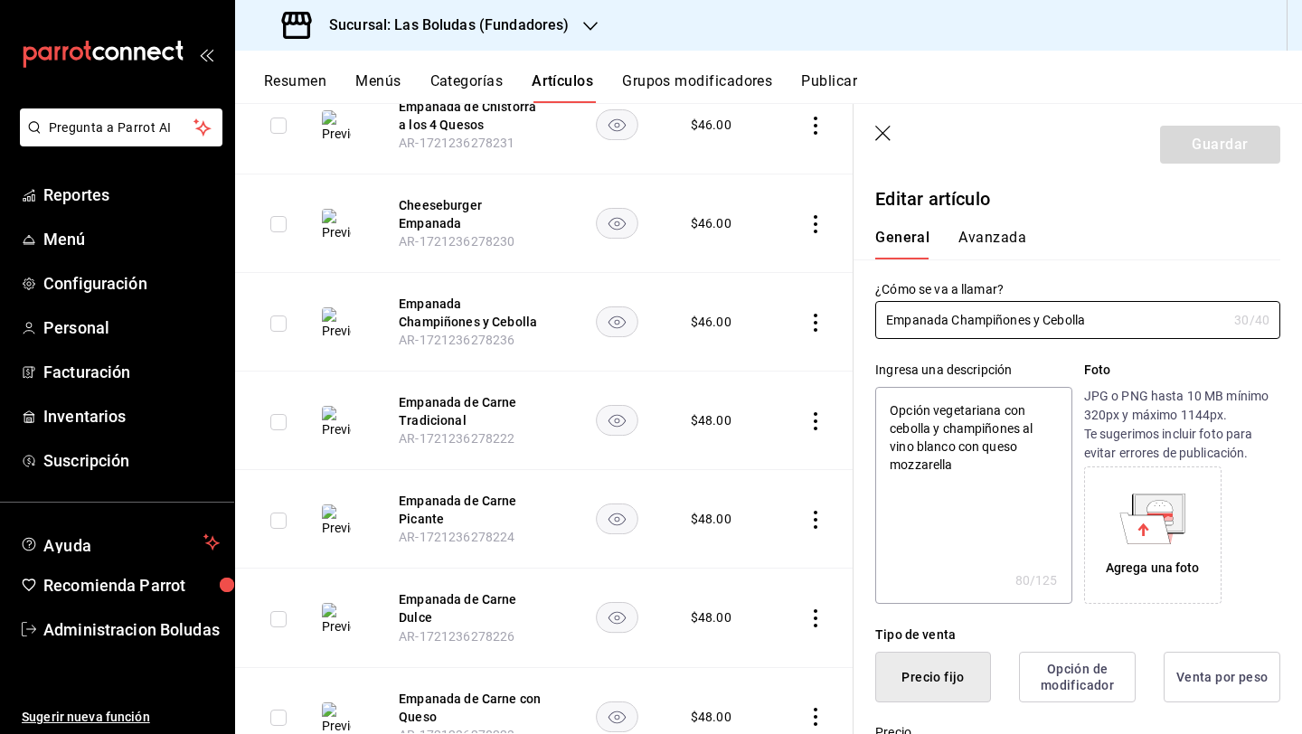
type textarea "x"
type input "$46.00"
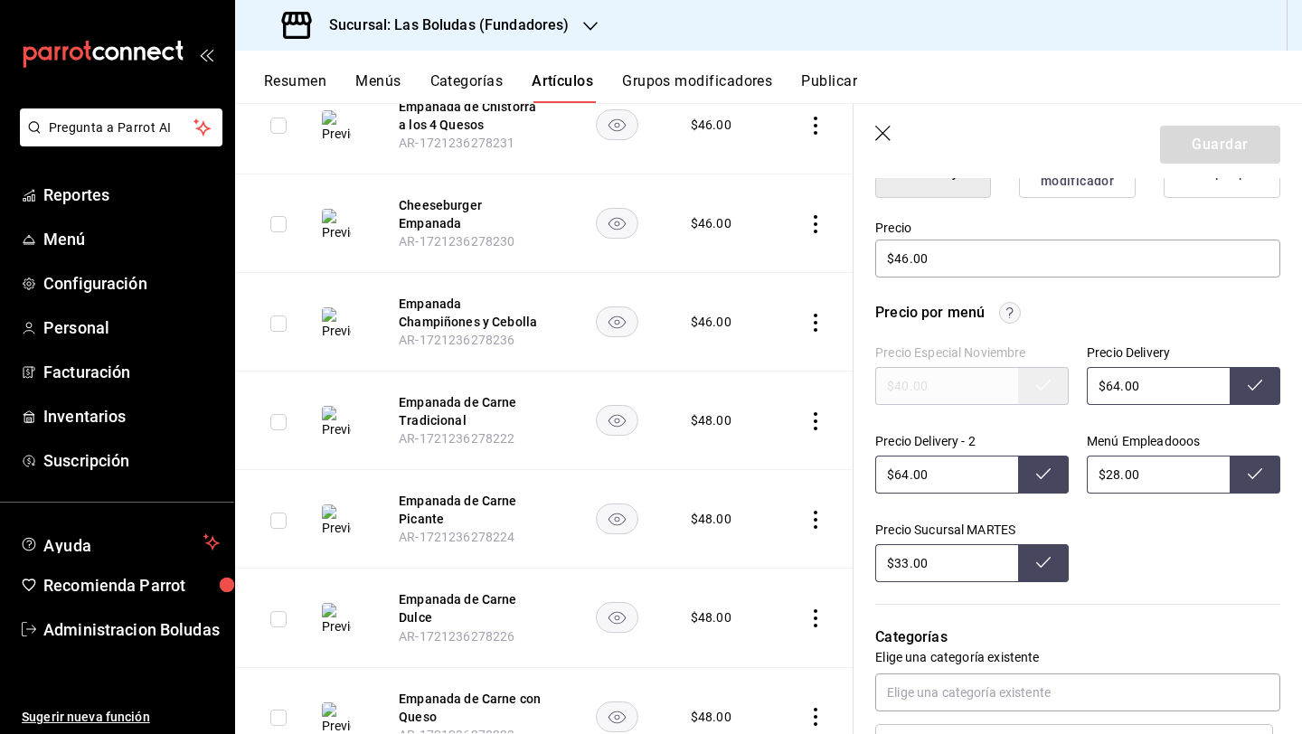
scroll to position [525, 0]
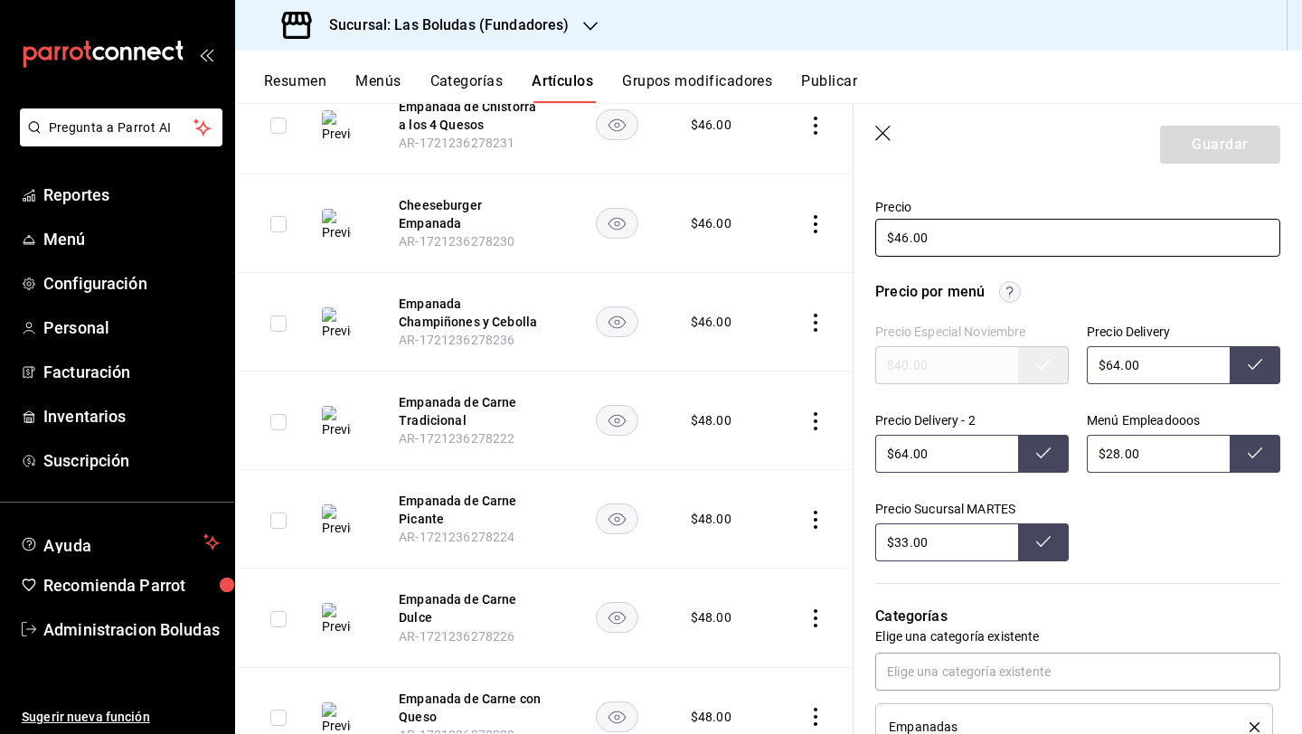
click at [903, 231] on input "$46.00" at bounding box center [1077, 238] width 405 height 38
type textarea "x"
type input "$4.00"
type textarea "x"
type input "$48.00"
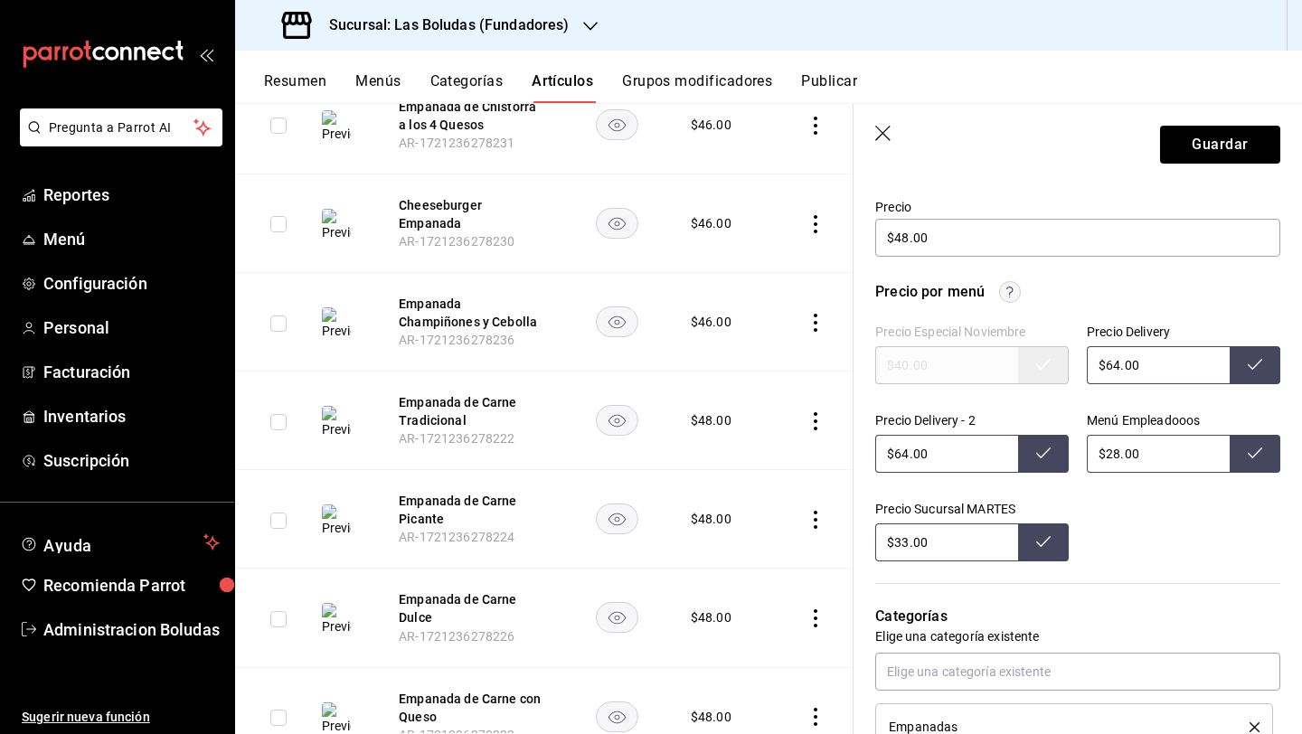
drag, startPoint x: 1112, startPoint y: 364, endPoint x: 1208, endPoint y: 400, distance: 103.3
click at [1112, 364] on input "$64.00" at bounding box center [1157, 365] width 143 height 38
type input "$66.00"
type input "$32.00"
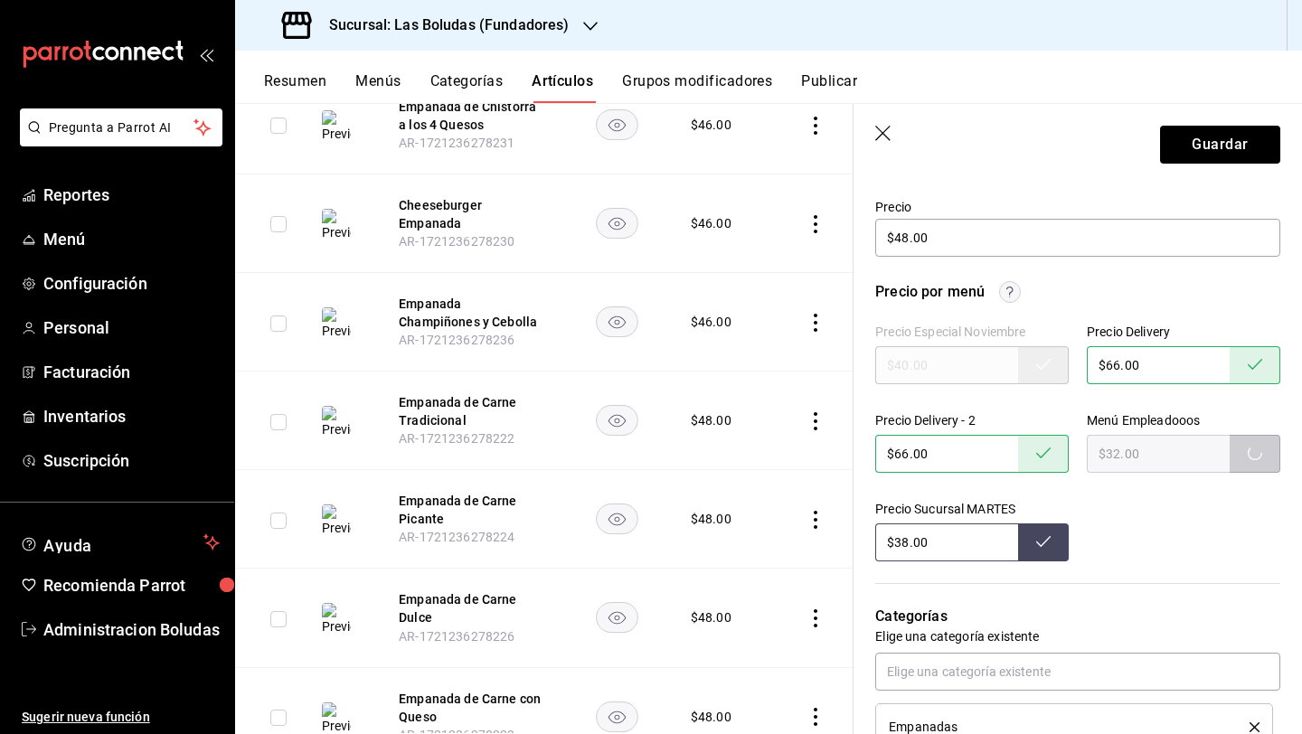
type input "$38.00"
click at [1224, 140] on button "Guardar" at bounding box center [1220, 145] width 120 height 38
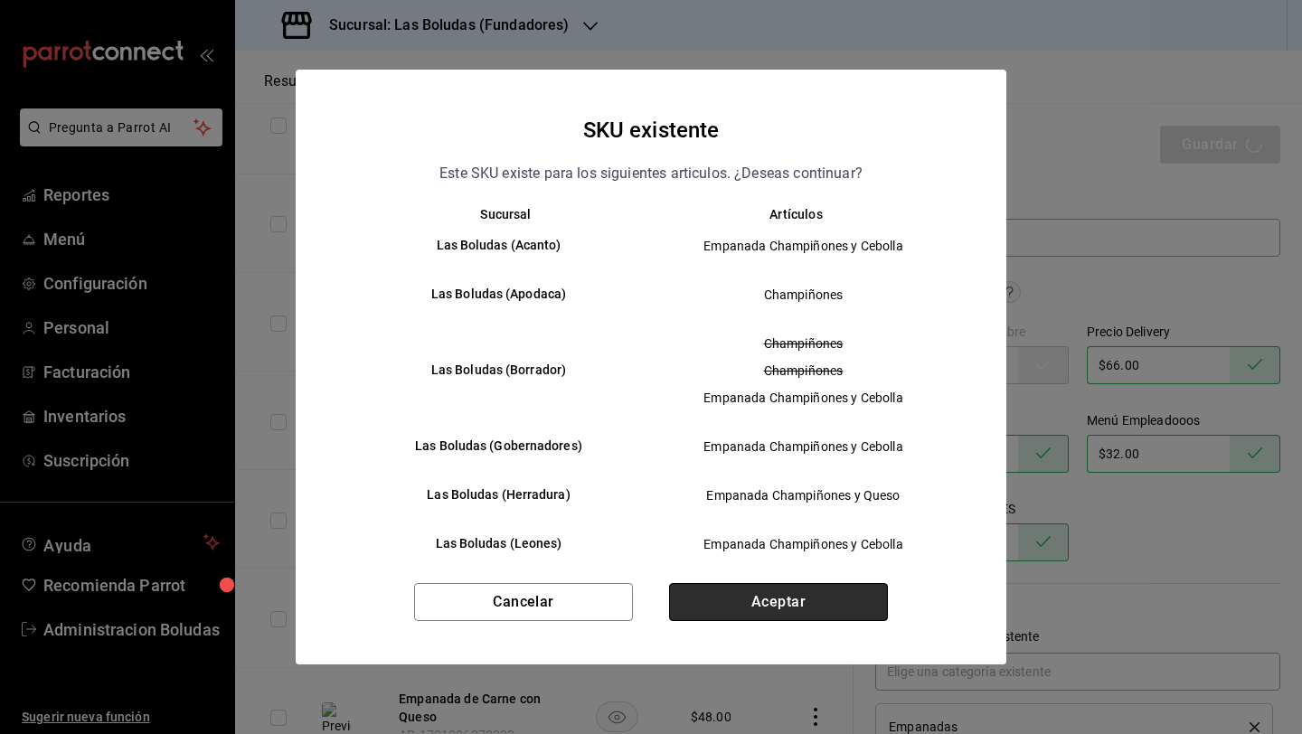
click at [809, 599] on button "Aceptar" at bounding box center [778, 602] width 219 height 38
type textarea "x"
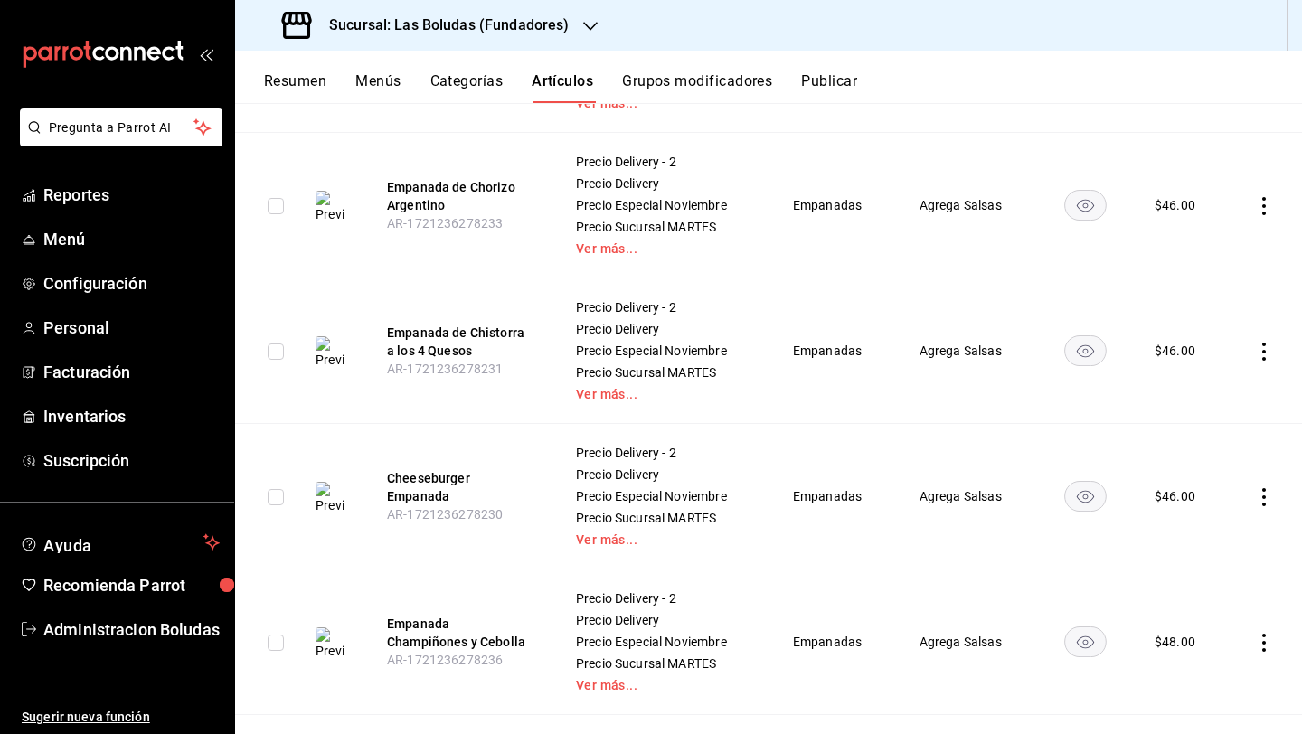
scroll to position [1123, 0]
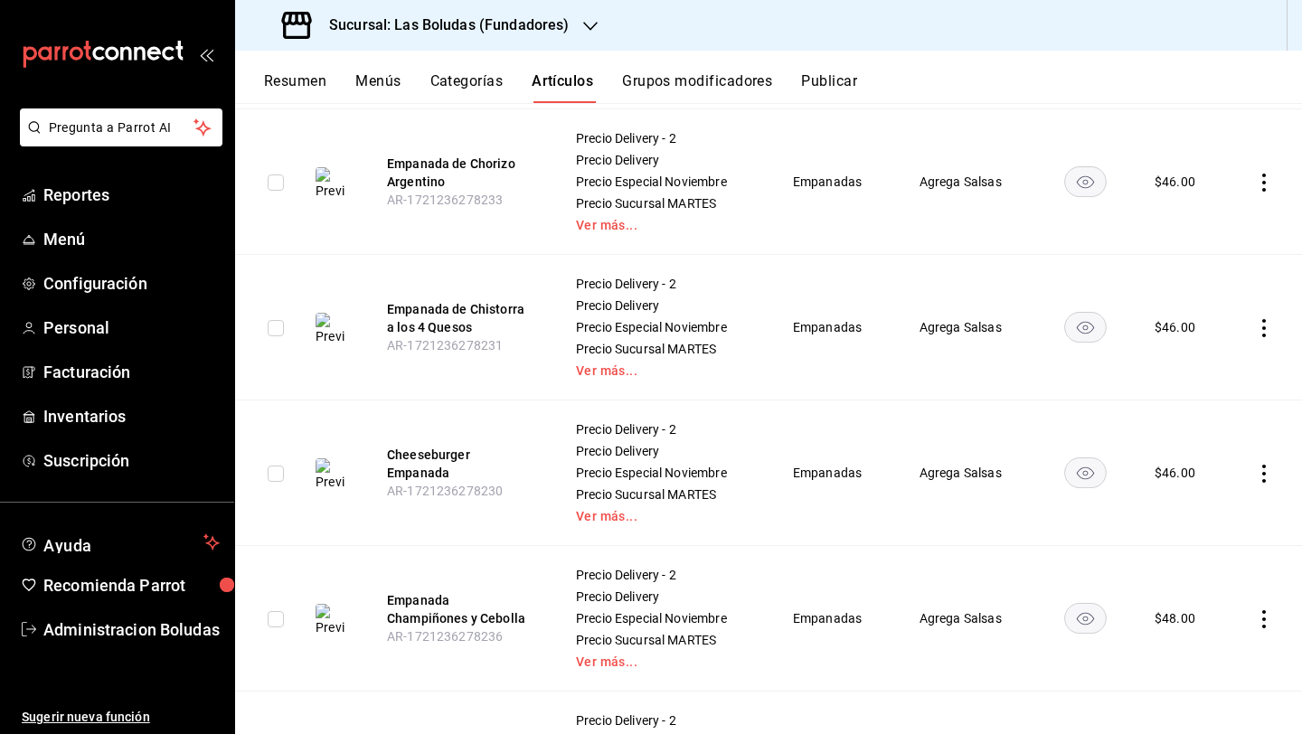
click at [1262, 472] on icon "actions" at bounding box center [1264, 474] width 4 height 18
click at [1168, 593] on div at bounding box center [1156, 589] width 33 height 18
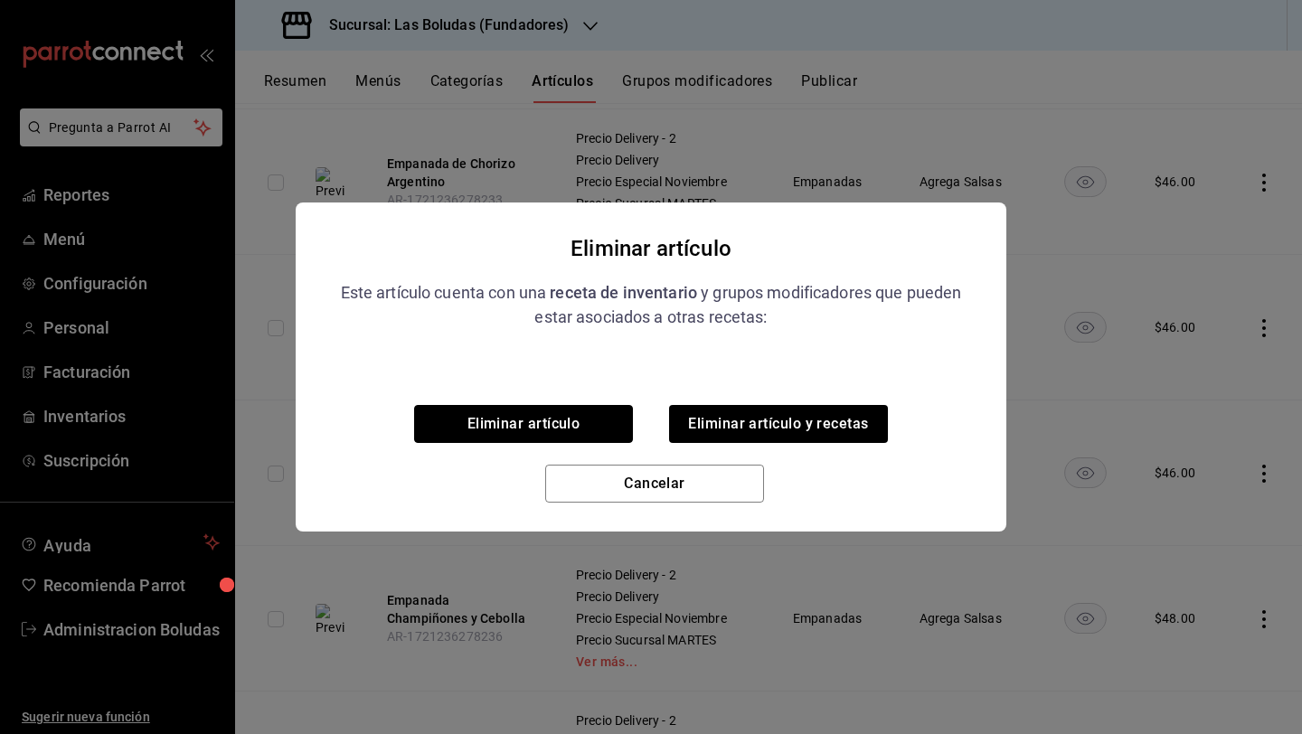
click at [566, 429] on button "Eliminar artículo" at bounding box center [523, 424] width 219 height 38
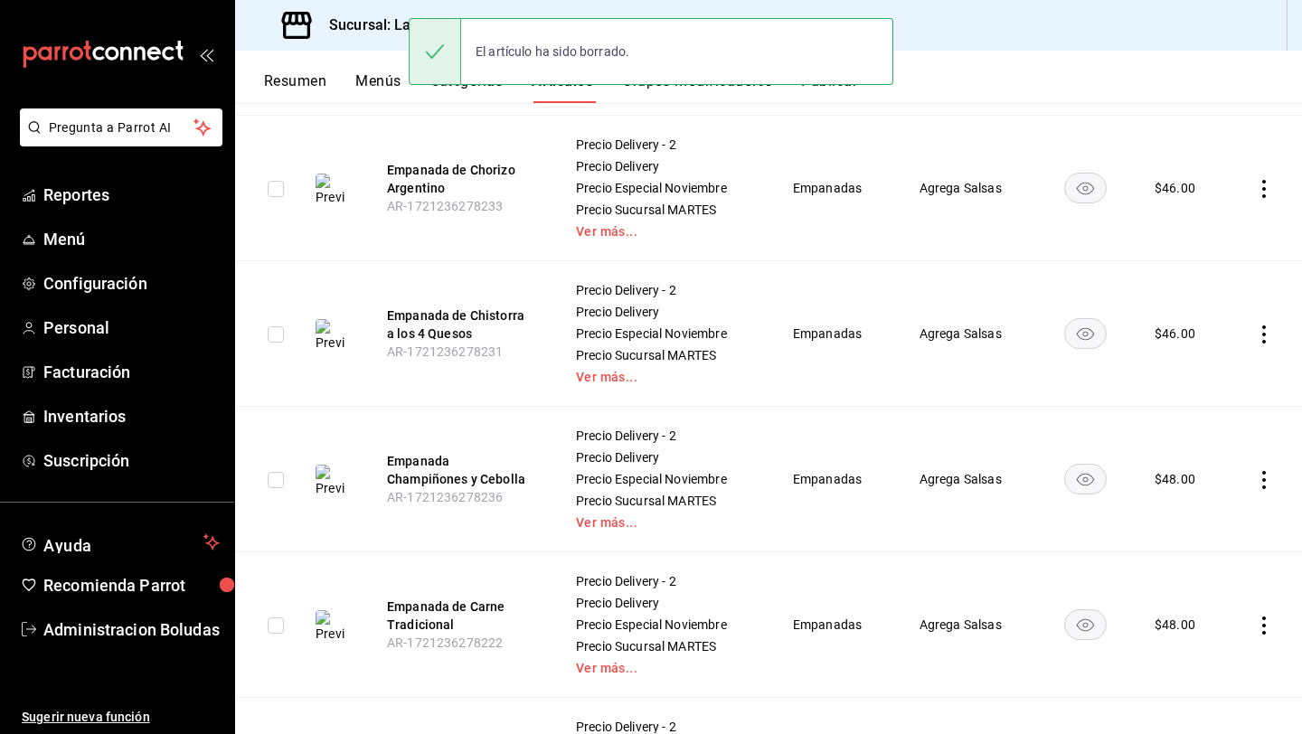
scroll to position [1002, 0]
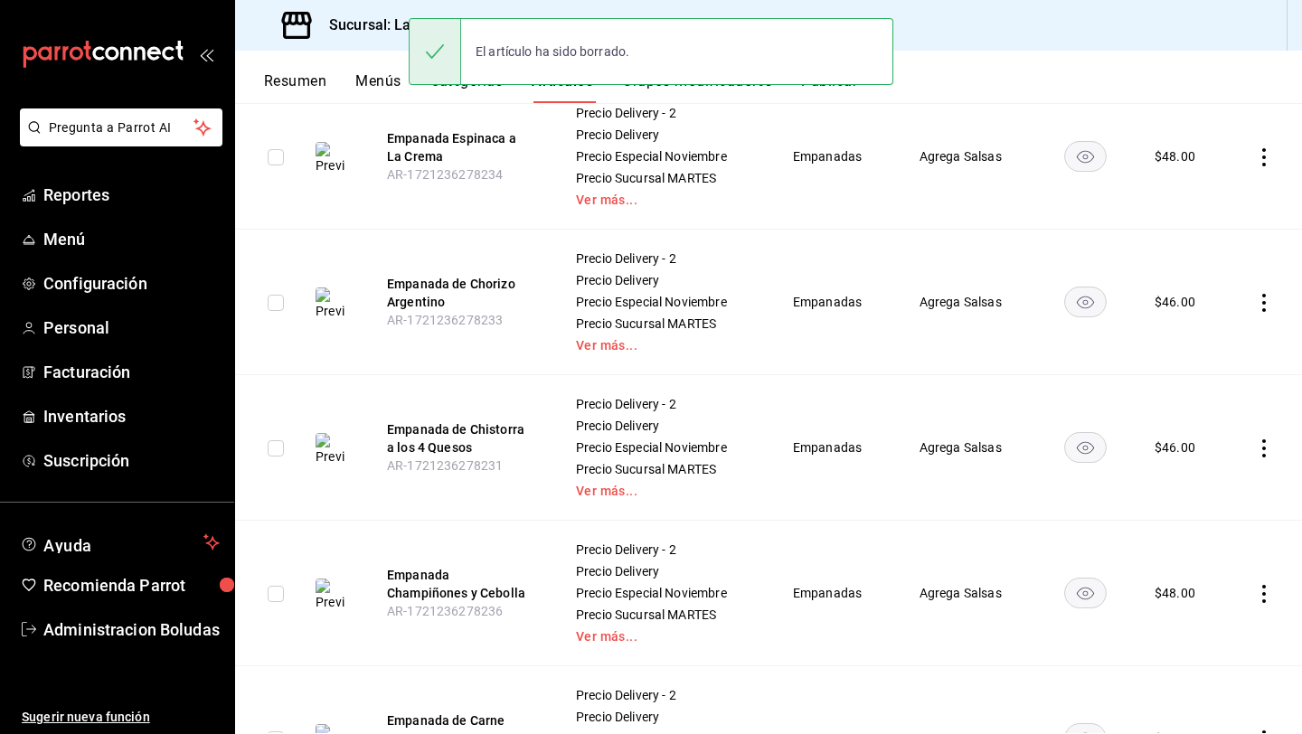
click at [1255, 305] on icon "actions" at bounding box center [1264, 303] width 18 height 18
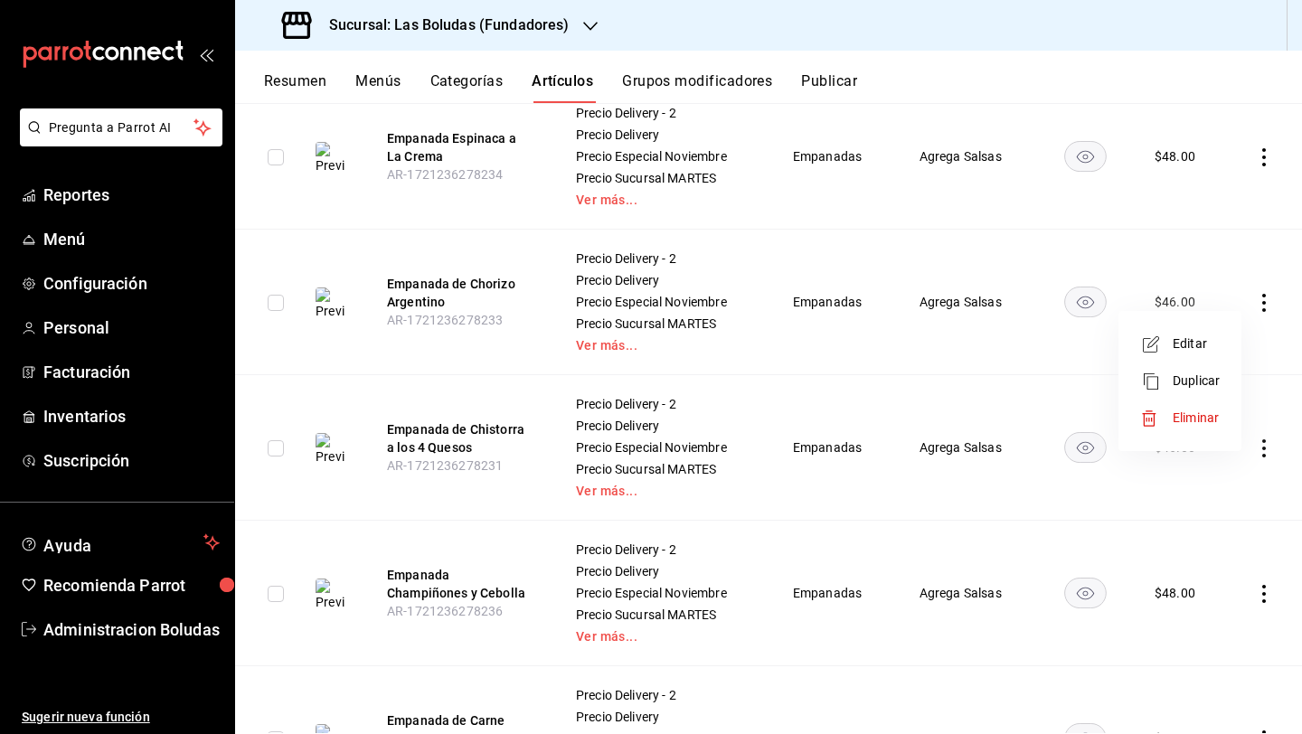
click at [1189, 349] on span "Editar" at bounding box center [1195, 343] width 47 height 19
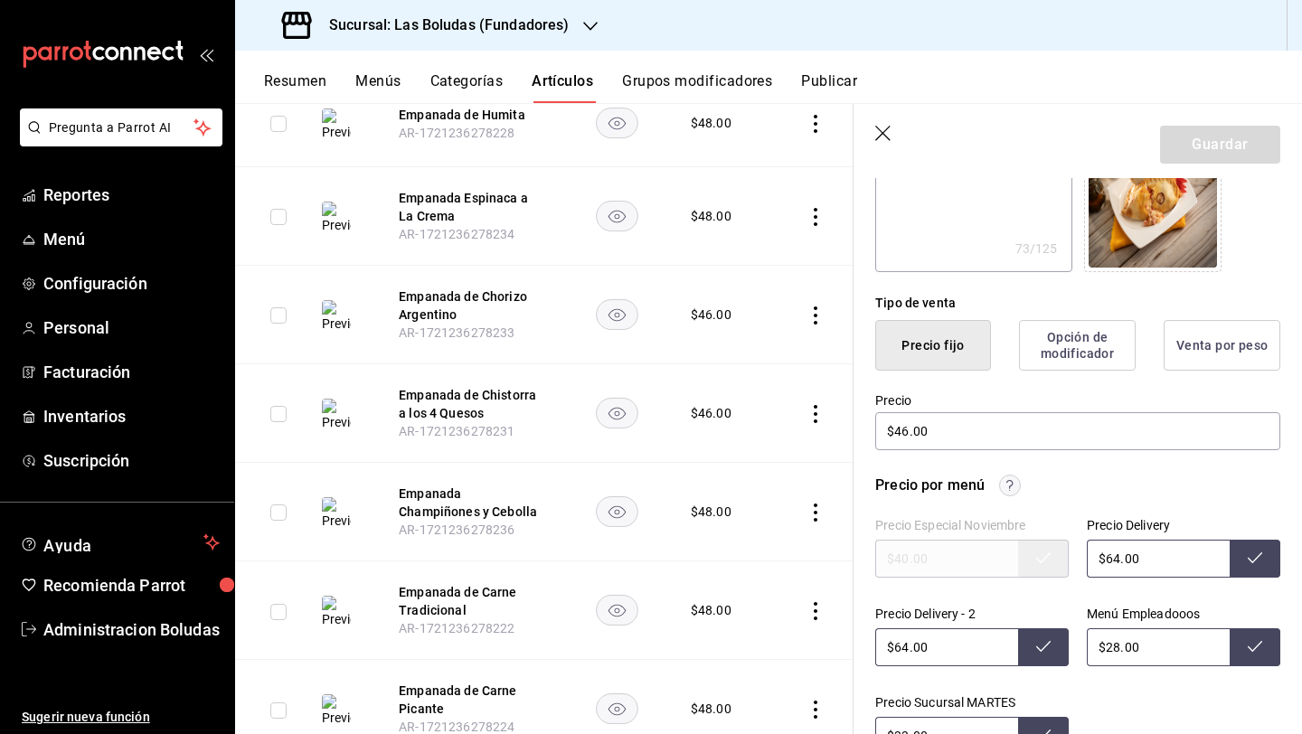
scroll to position [340, 0]
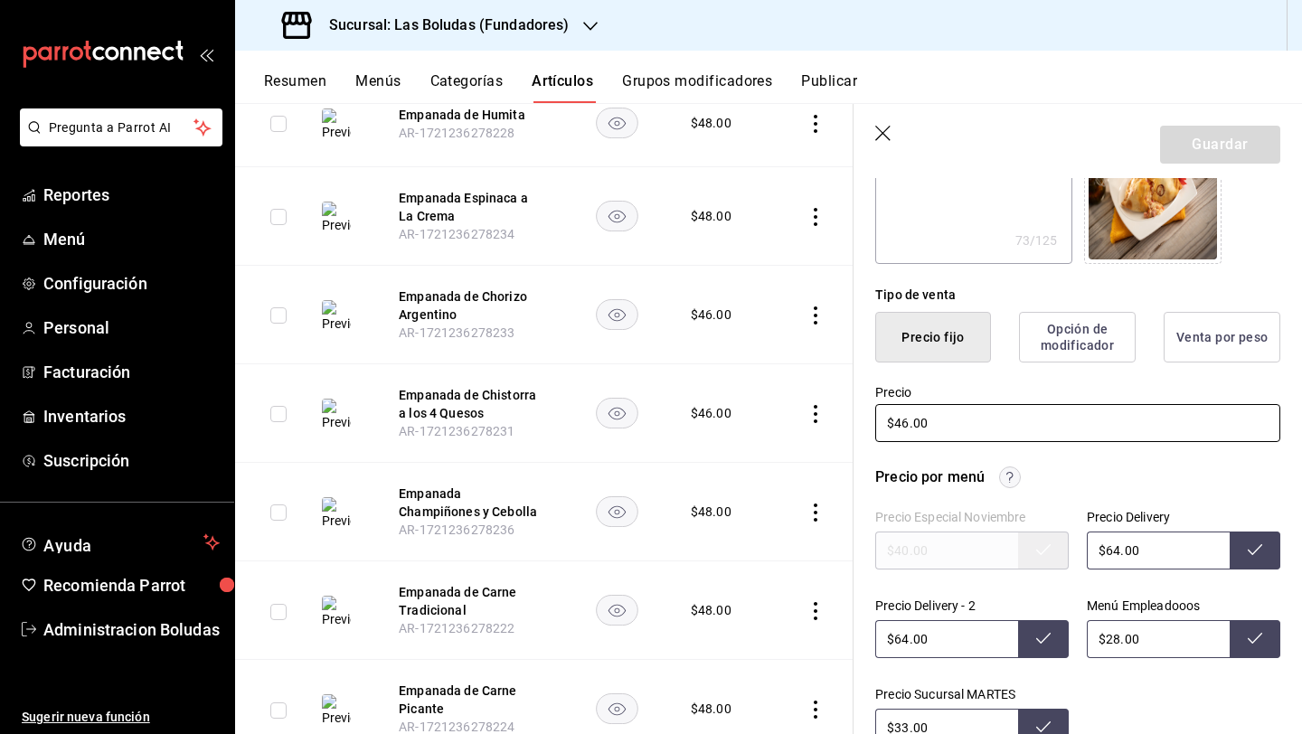
drag, startPoint x: 906, startPoint y: 421, endPoint x: 983, endPoint y: 434, distance: 77.9
click at [906, 421] on input "$46.00" at bounding box center [1077, 423] width 405 height 38
type textarea "x"
type input "$4.00"
type textarea "x"
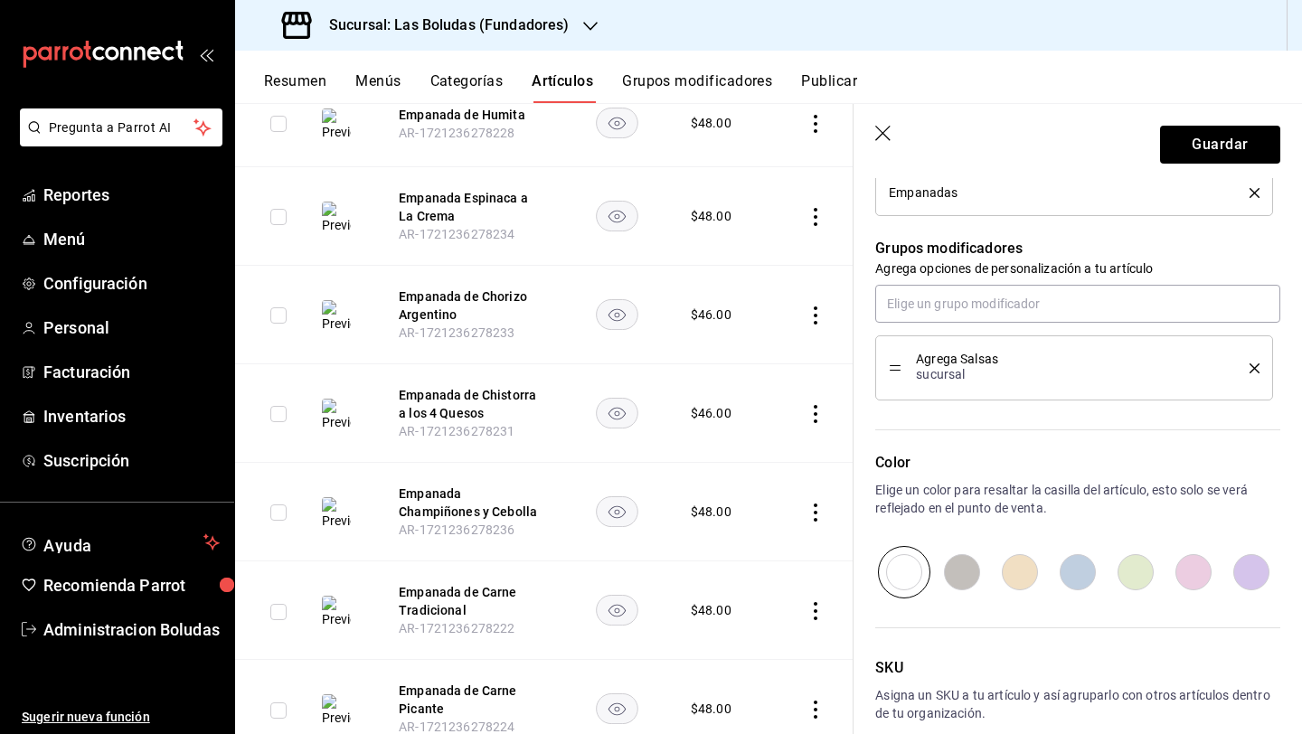
scroll to position [1151, 0]
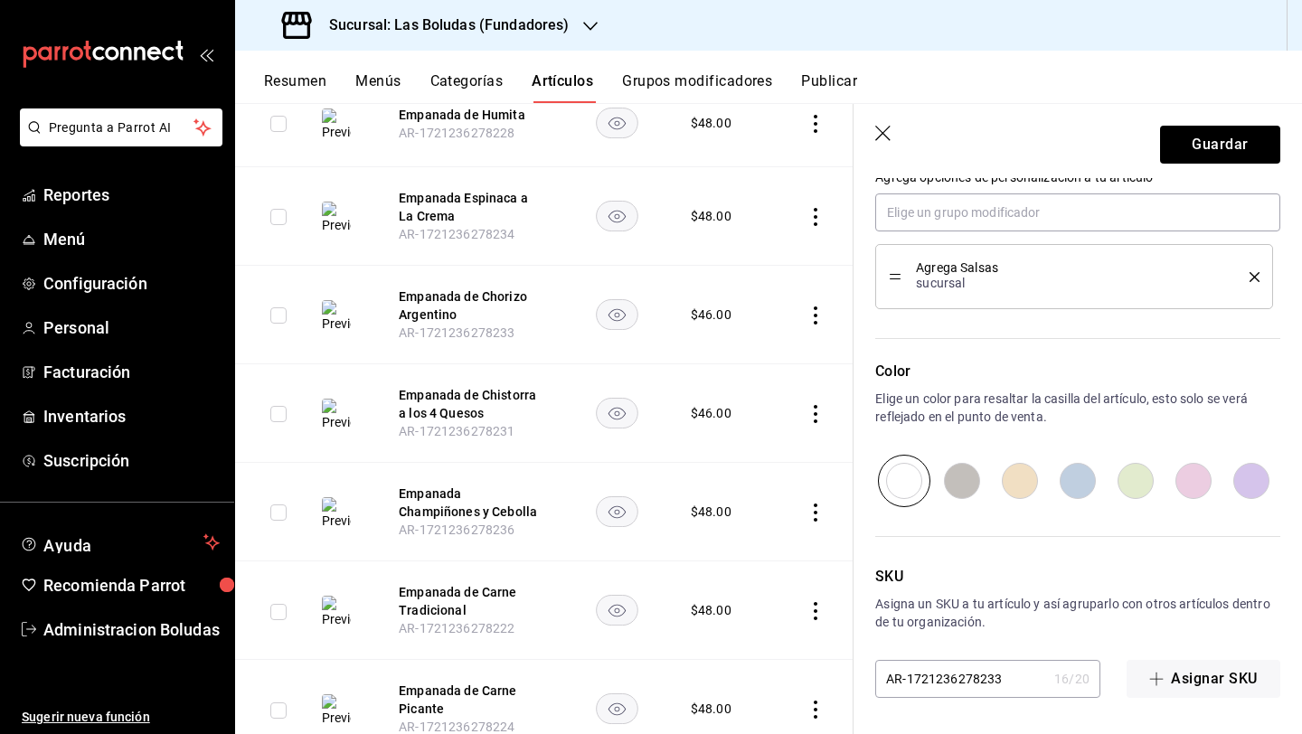
type input "$48.00"
drag, startPoint x: 1194, startPoint y: 108, endPoint x: 1193, endPoint y: 135, distance: 27.1
click at [1194, 110] on header "Guardar" at bounding box center [1077, 141] width 448 height 74
click at [1193, 136] on button "Guardar" at bounding box center [1220, 145] width 120 height 38
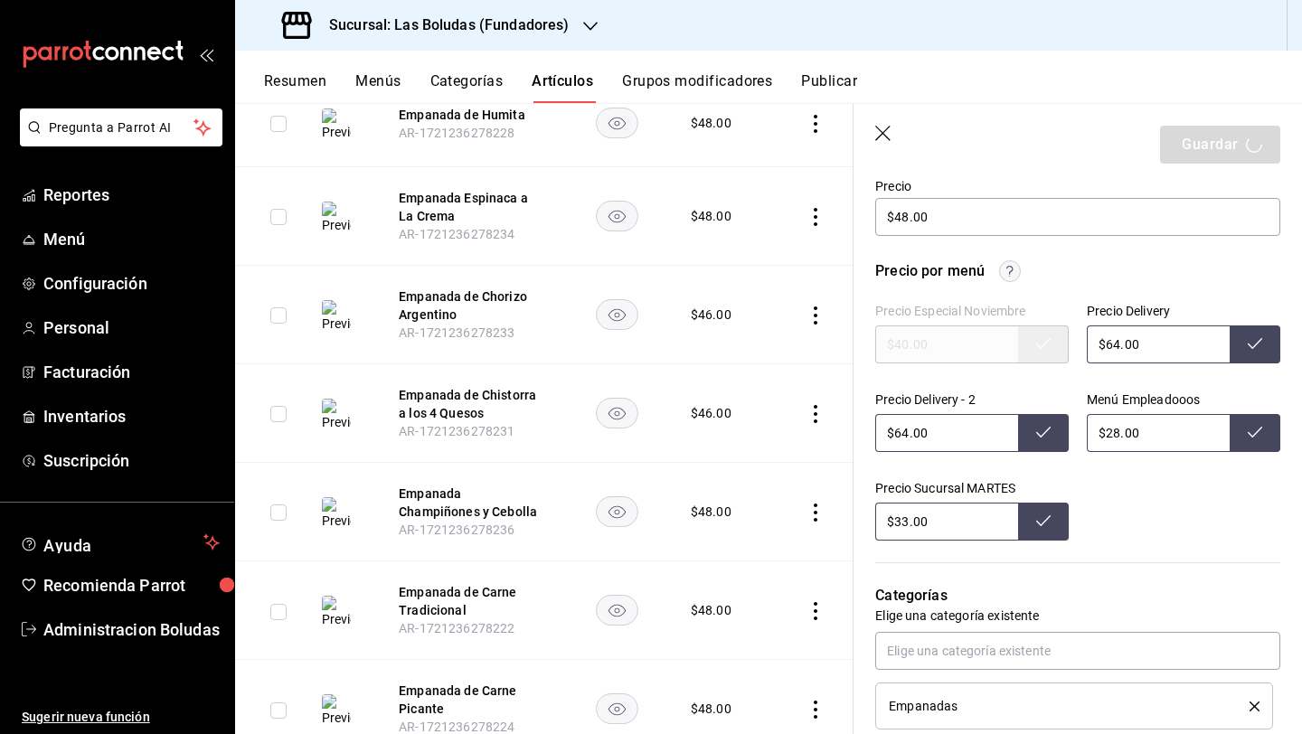
scroll to position [403, 0]
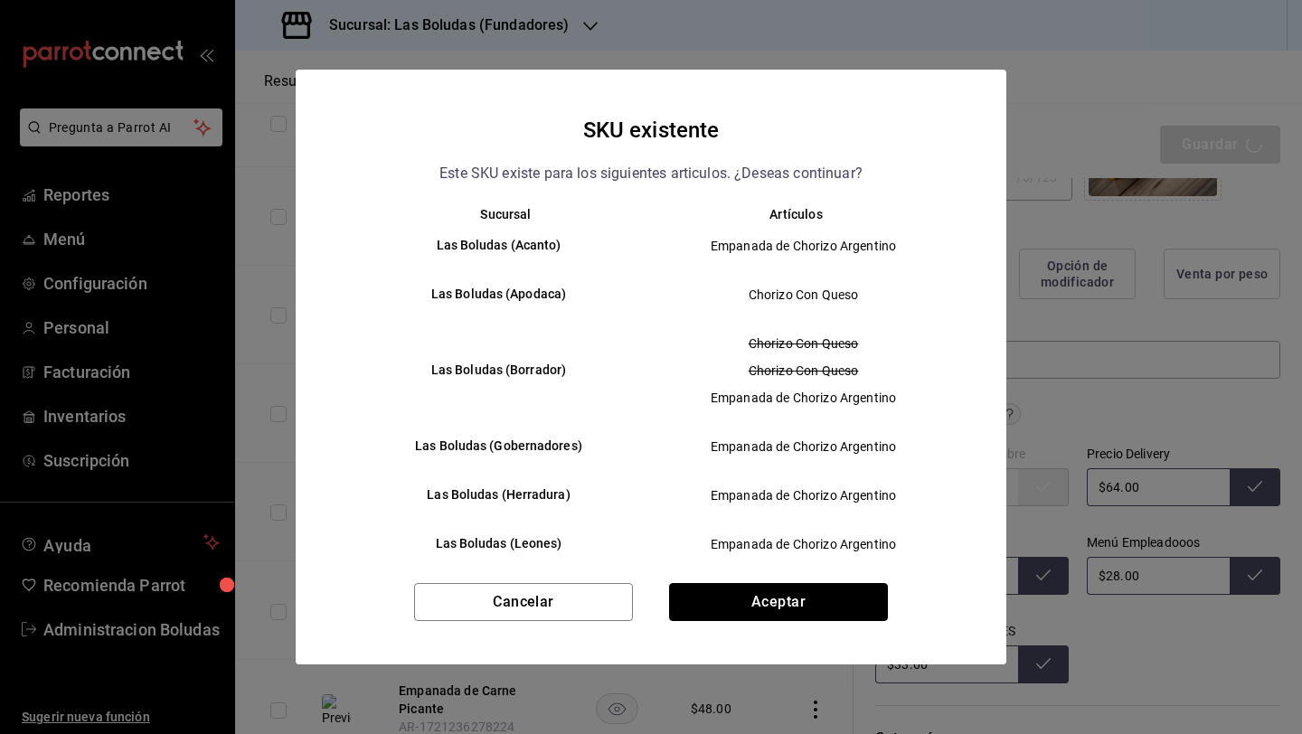
drag, startPoint x: 814, startPoint y: 600, endPoint x: 860, endPoint y: 596, distance: 46.3
click at [815, 600] on button "Aceptar" at bounding box center [778, 602] width 219 height 38
type textarea "x"
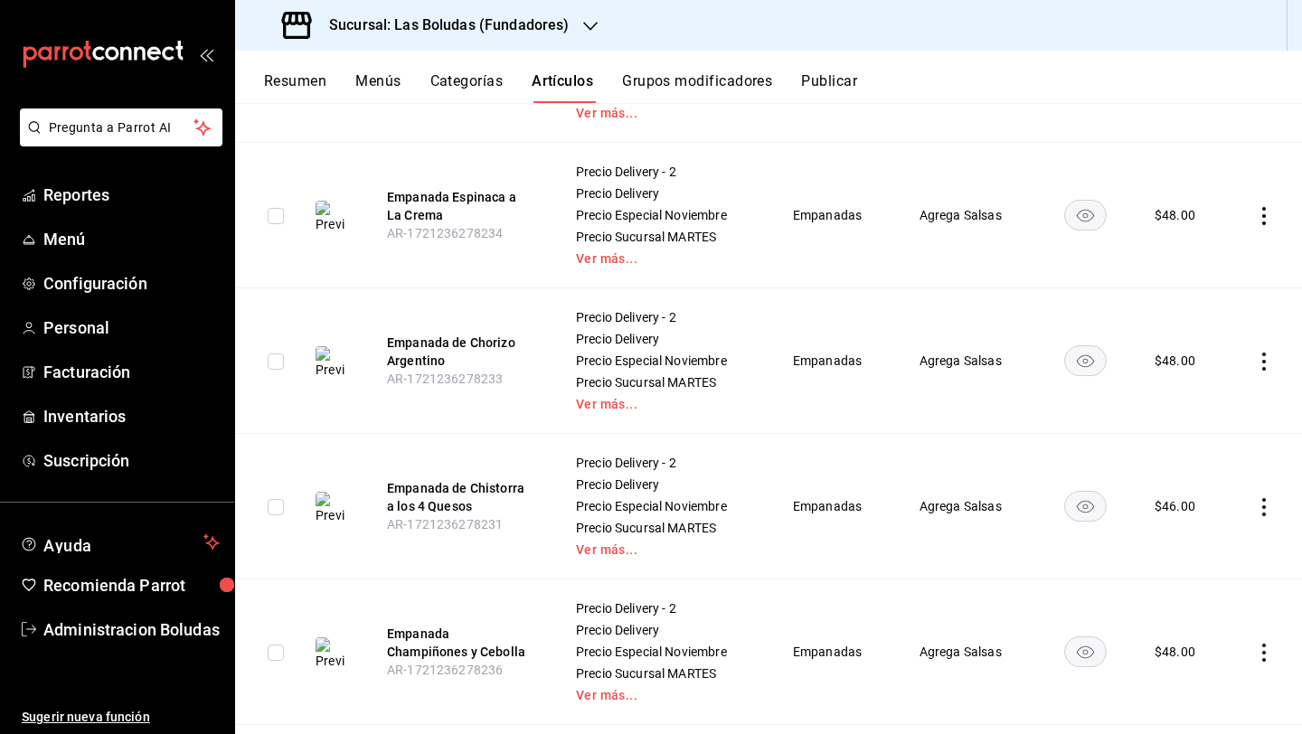
scroll to position [960, 0]
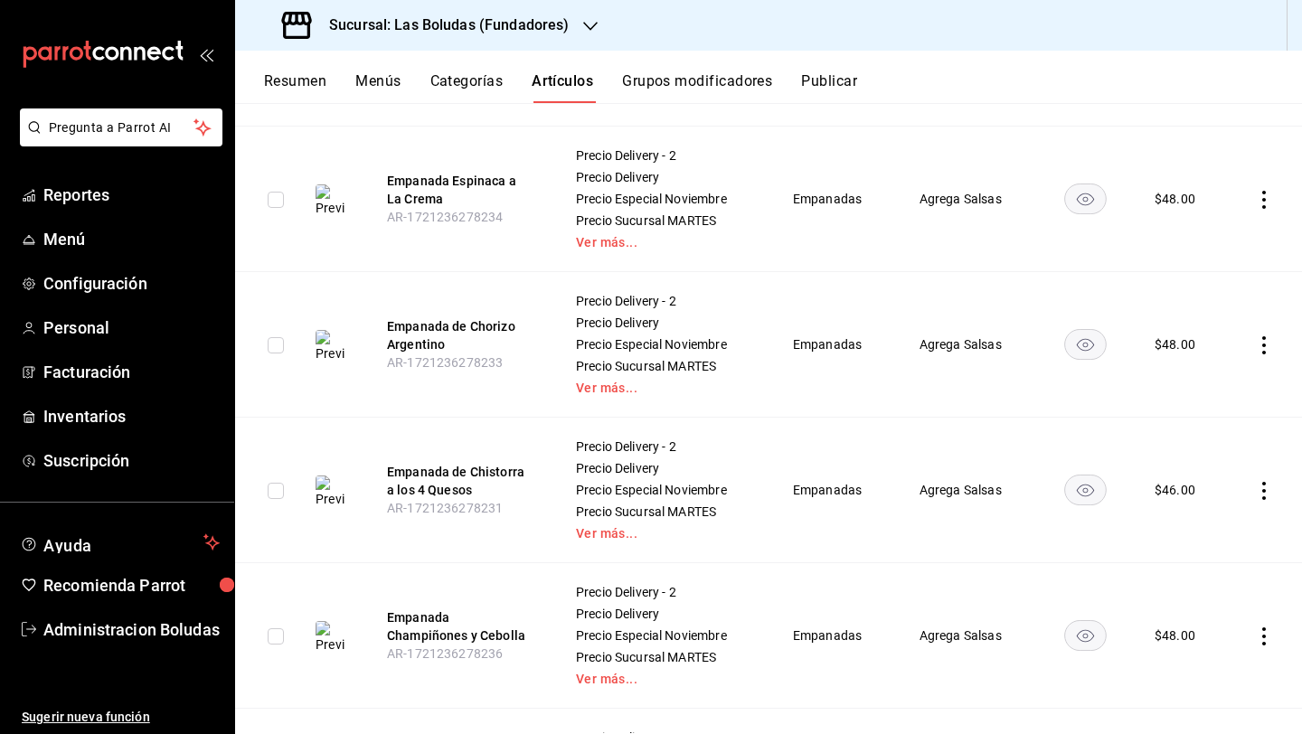
click at [1258, 483] on td at bounding box center [1264, 491] width 76 height 146
click at [1255, 488] on icon "actions" at bounding box center [1264, 491] width 18 height 18
click at [1180, 532] on span "Editar" at bounding box center [1195, 531] width 47 height 19
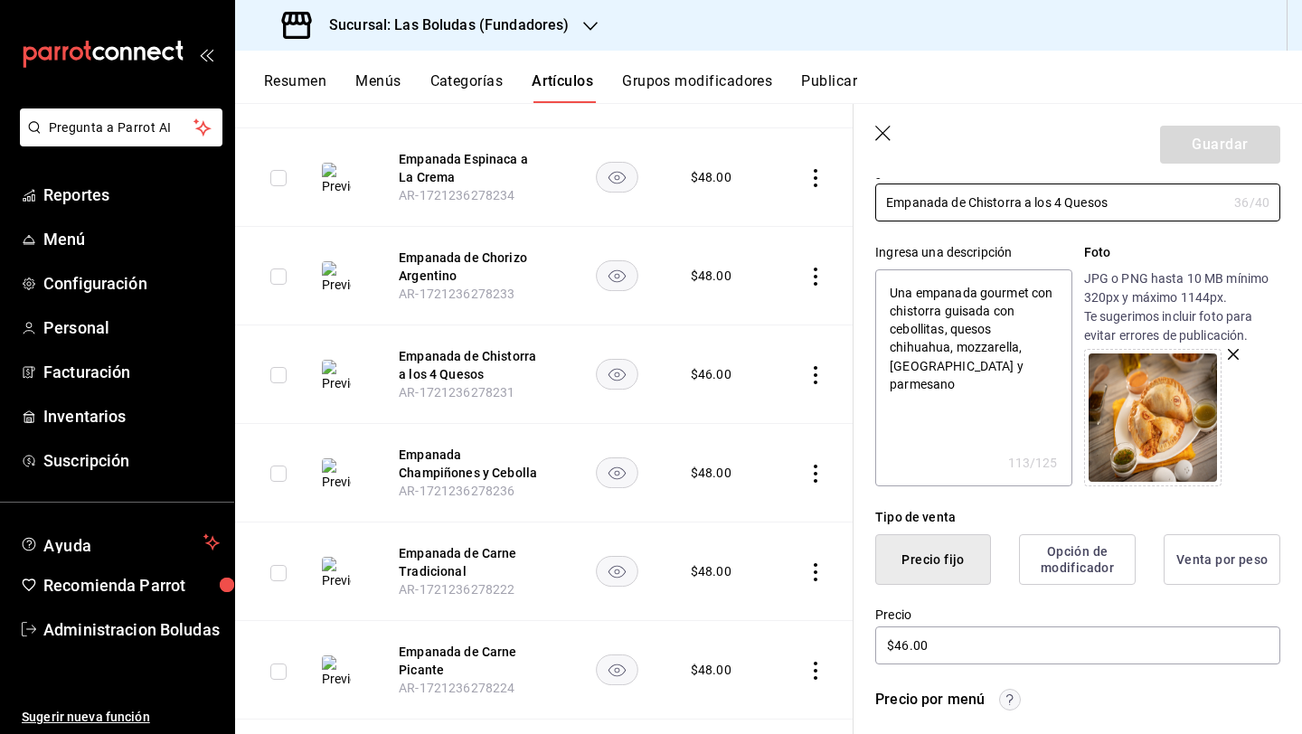
scroll to position [320, 0]
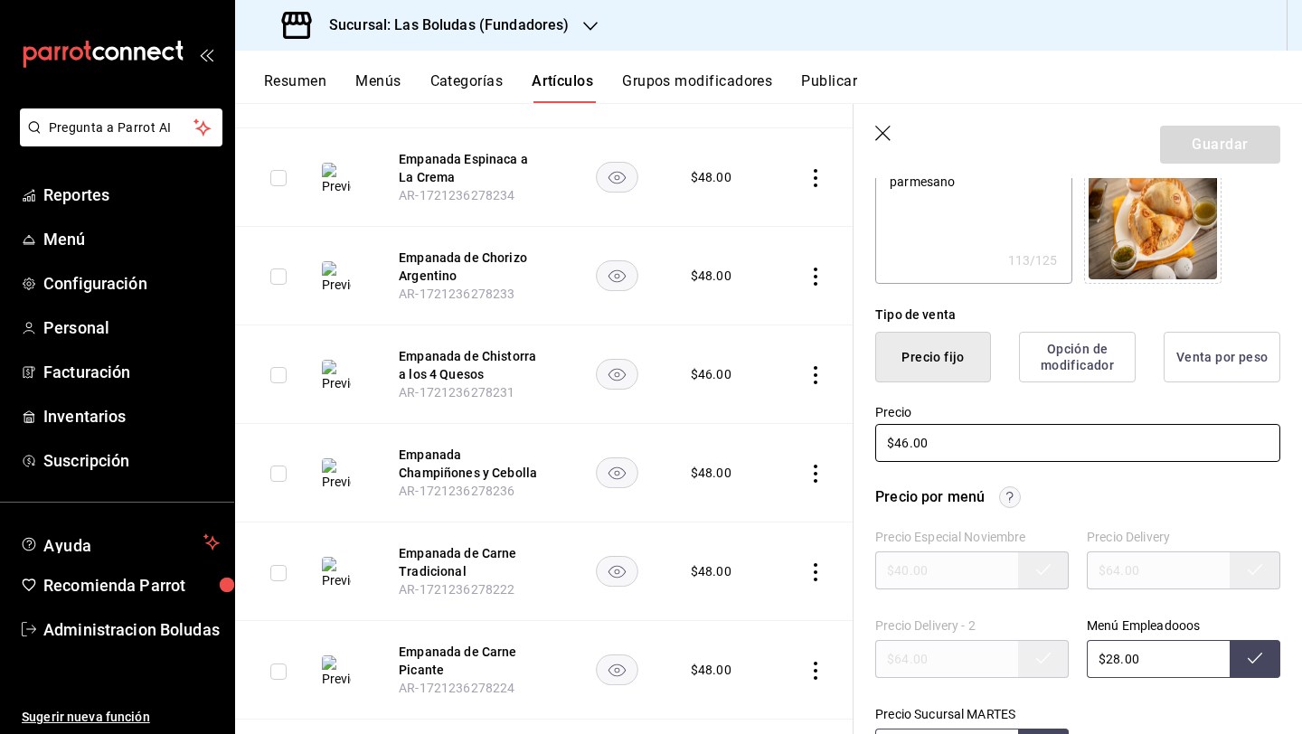
click at [905, 440] on input "$46.00" at bounding box center [1077, 443] width 405 height 38
type textarea "x"
type input "$4.00"
type textarea "x"
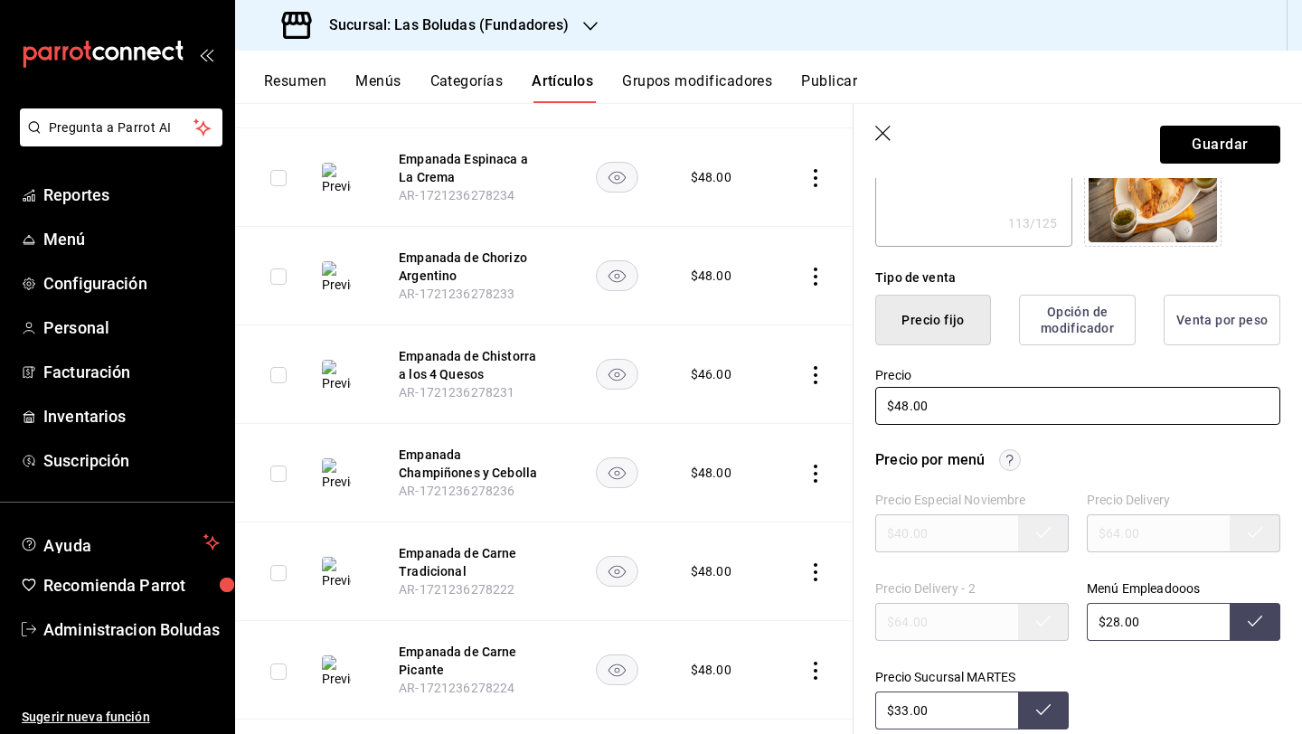
scroll to position [358, 0]
type input "$48.00"
click at [1111, 617] on input "$28.00" at bounding box center [1157, 621] width 143 height 38
type input "$2.00"
type input "$32.00"
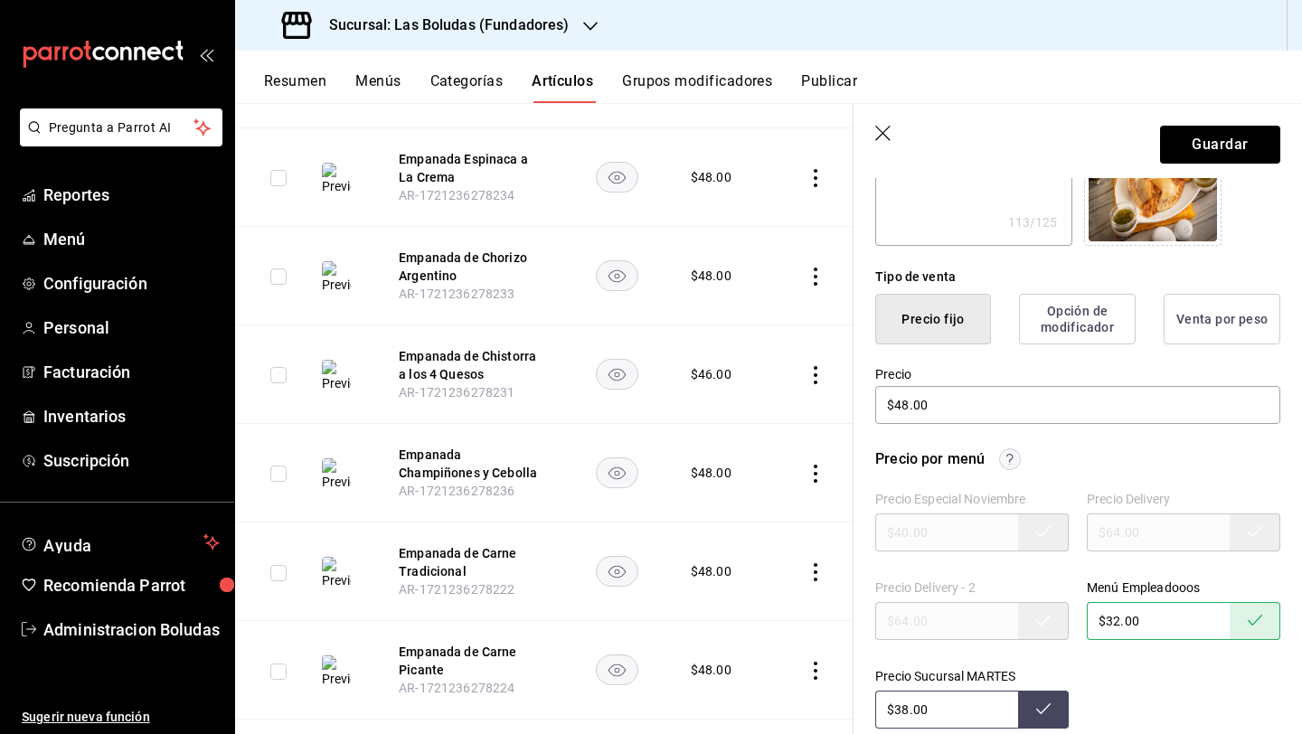
type input "$38.00"
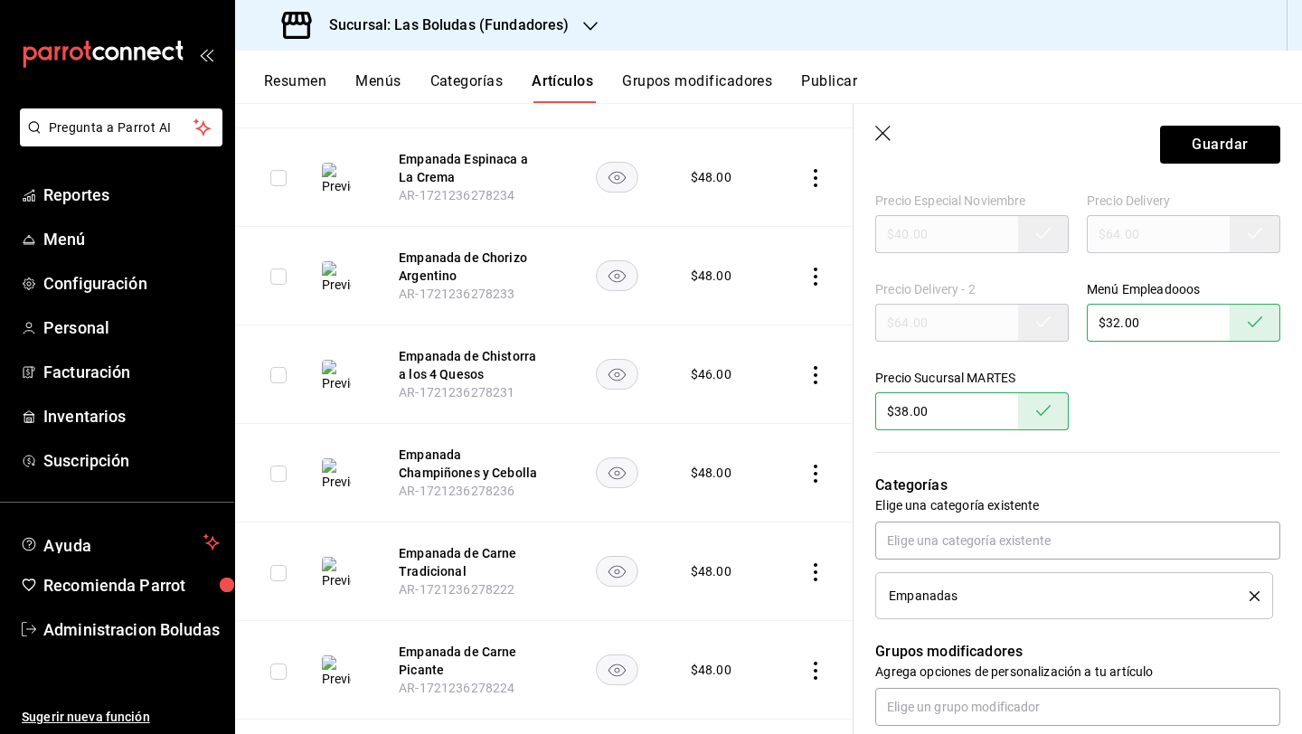
scroll to position [665, 0]
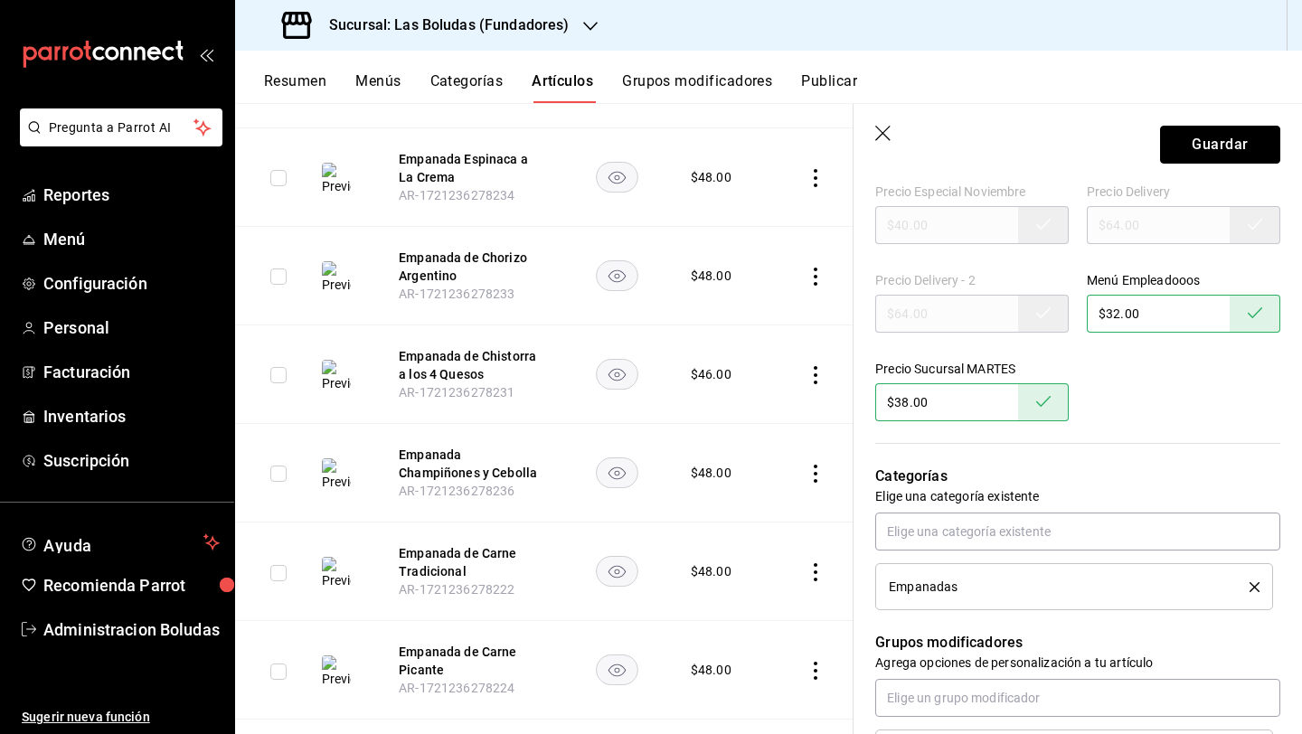
click at [1222, 152] on button "Guardar" at bounding box center [1220, 145] width 120 height 38
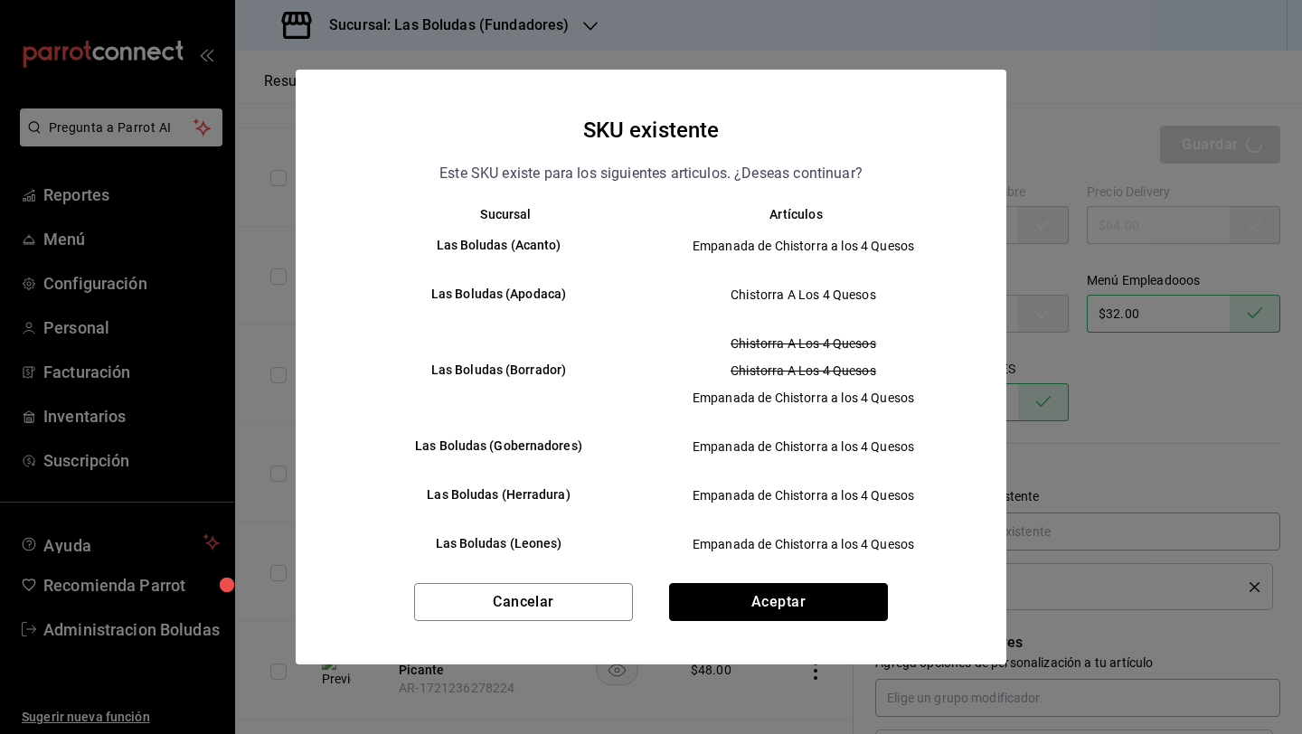
click at [793, 610] on button "Aceptar" at bounding box center [778, 602] width 219 height 38
type textarea "x"
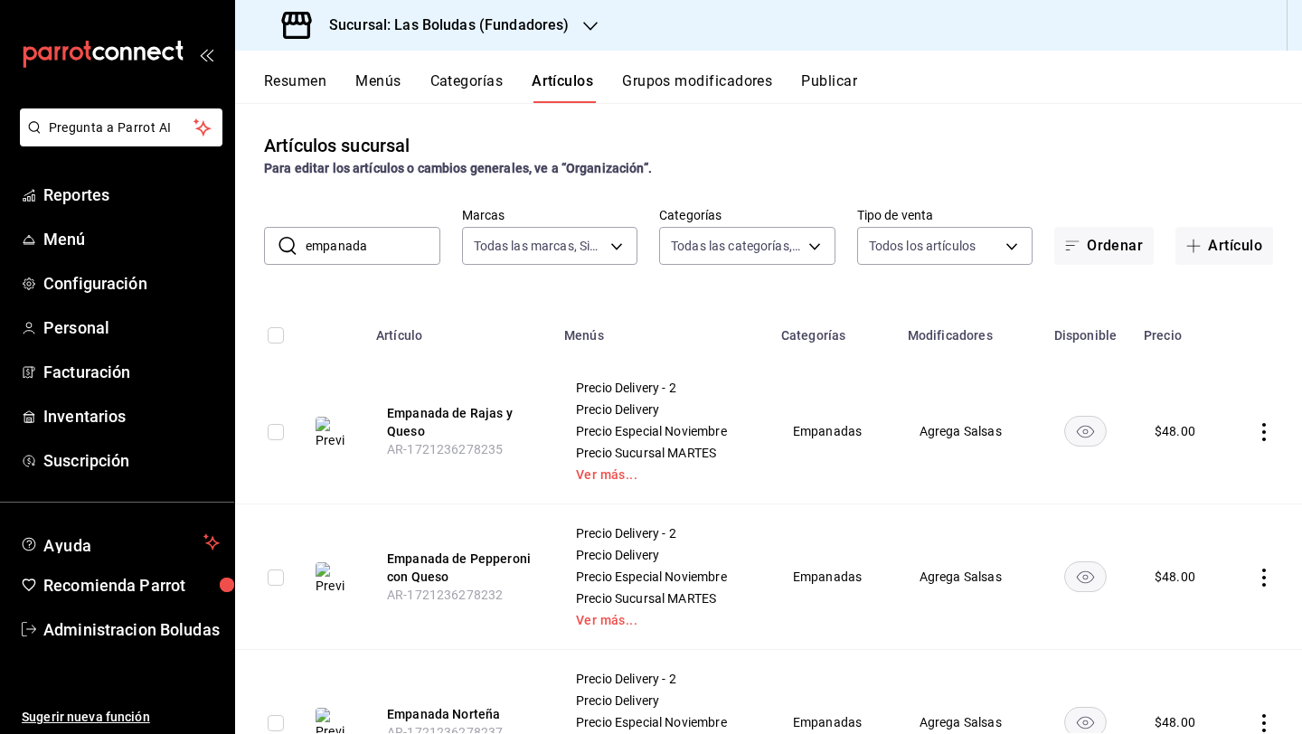
click at [572, 84] on button "Artículos" at bounding box center [561, 87] width 61 height 31
click at [357, 82] on button "Menús" at bounding box center [377, 87] width 45 height 31
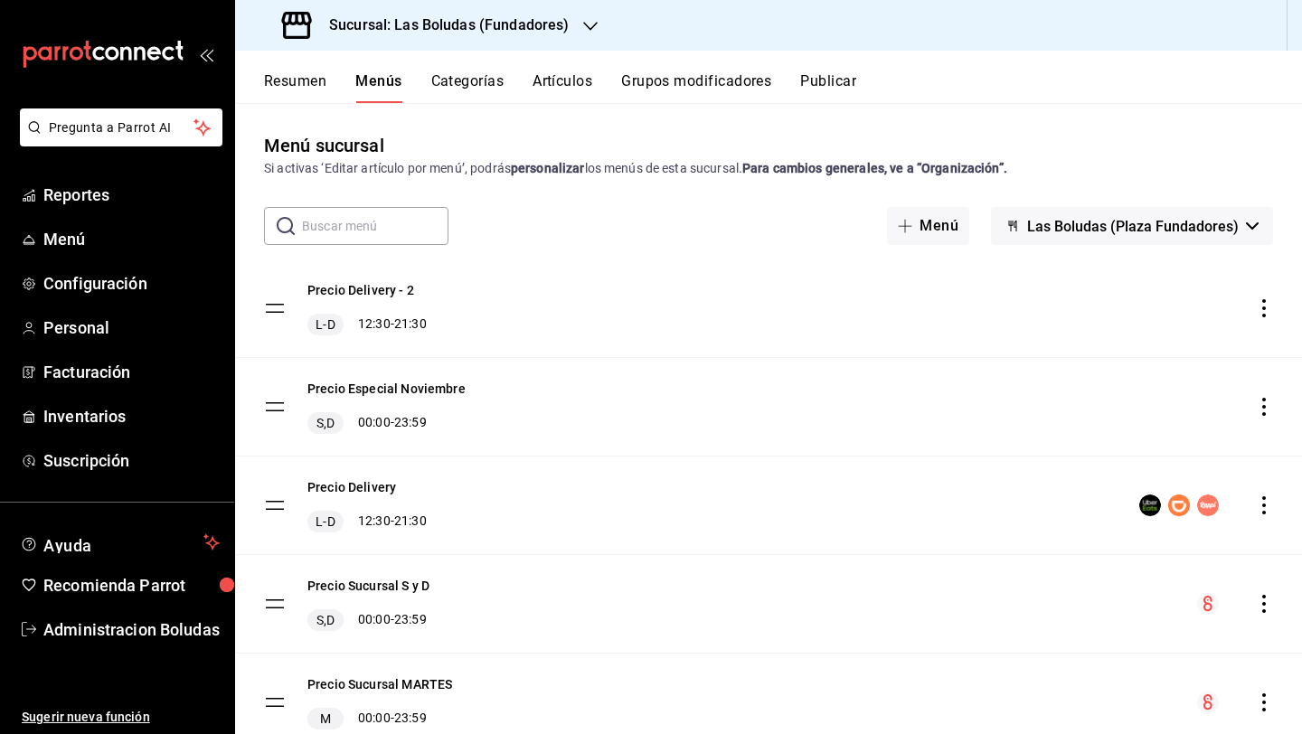
click at [481, 84] on button "Categorías" at bounding box center [467, 87] width 73 height 31
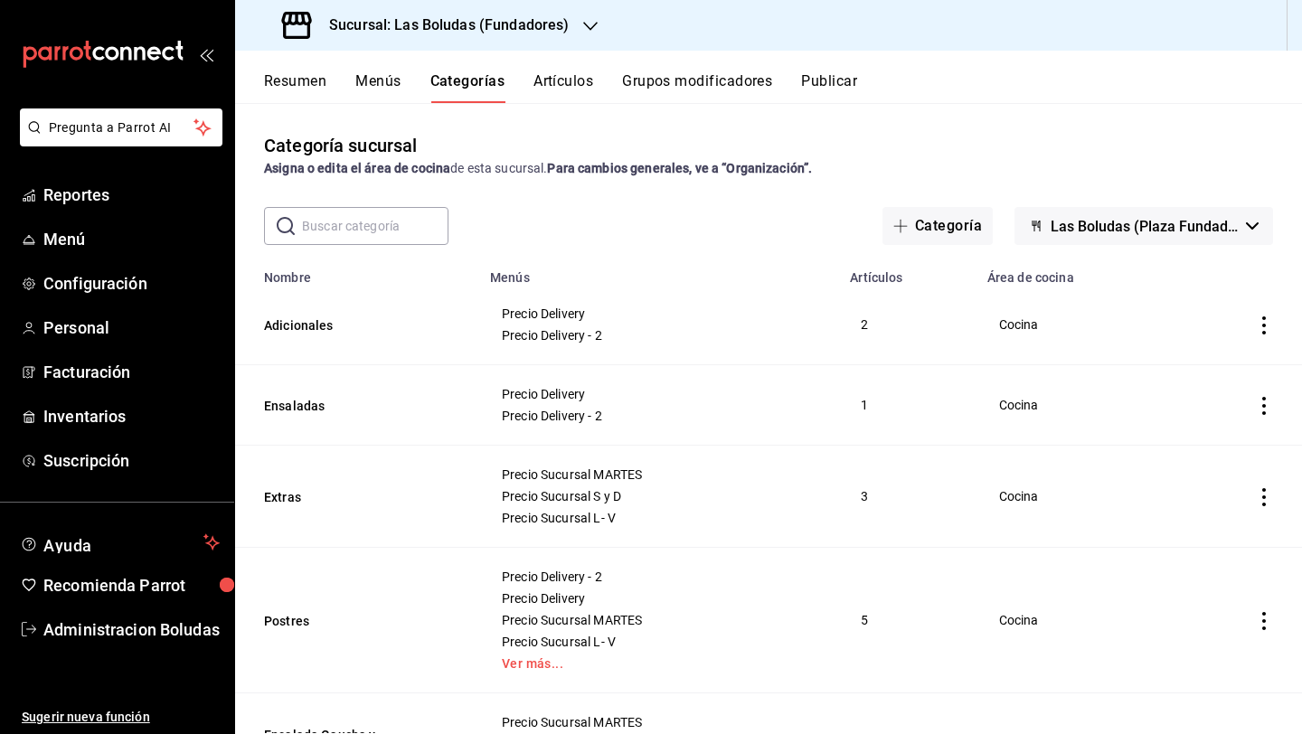
click at [533, 80] on div "Resumen Menús Categorías Artículos Grupos modificadores Publicar" at bounding box center [783, 87] width 1038 height 31
click at [559, 90] on button "Artículos" at bounding box center [563, 87] width 60 height 31
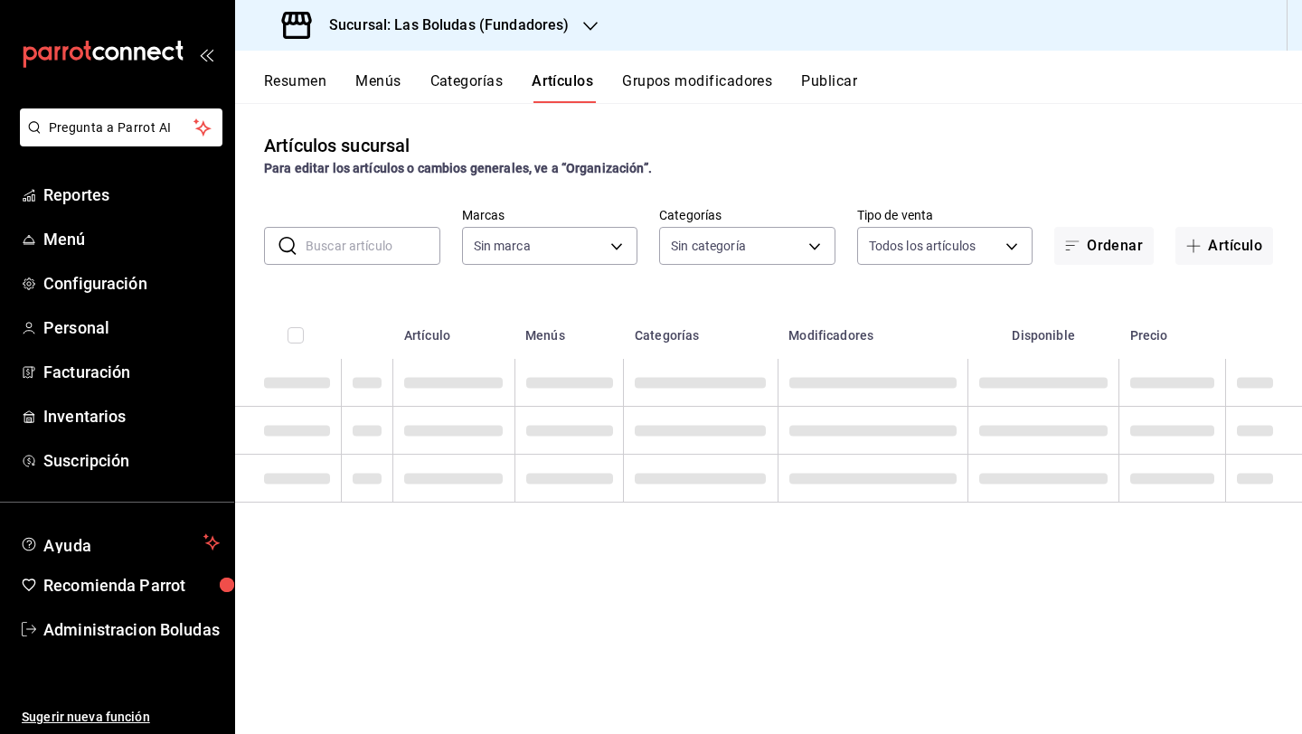
click at [380, 259] on input "text" at bounding box center [373, 246] width 135 height 36
type input "empanada"
type input "2b139a4e-c3c2-4f61-b41a-1528defc6fba"
type input "8b880fa1-3cfd-483a-84a7-9a2c000a4de5,fa434ee7-a6f4-4558-bd93-6e852dd50d31,30d0b…"
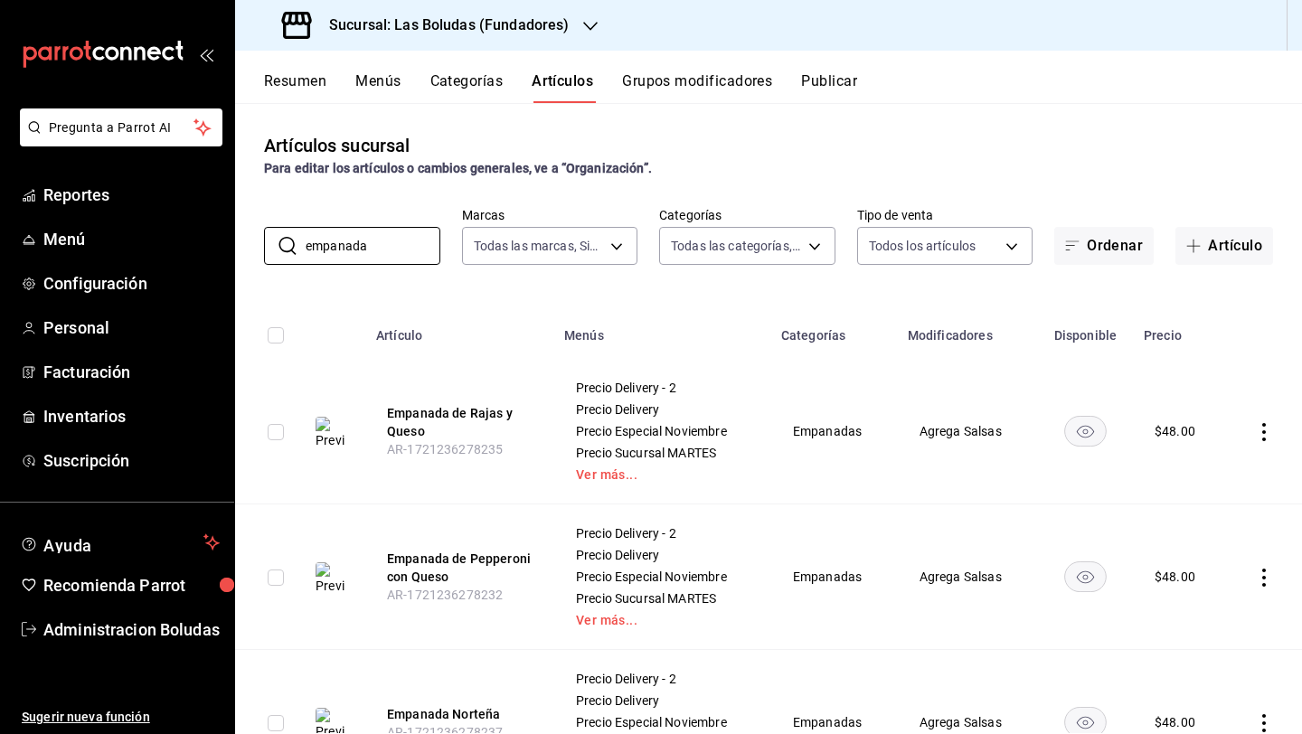
click at [1000, 289] on div "Artículos sucursal Para editar los artículos o cambios generales, ve a “Organiz…" at bounding box center [768, 418] width 1067 height 630
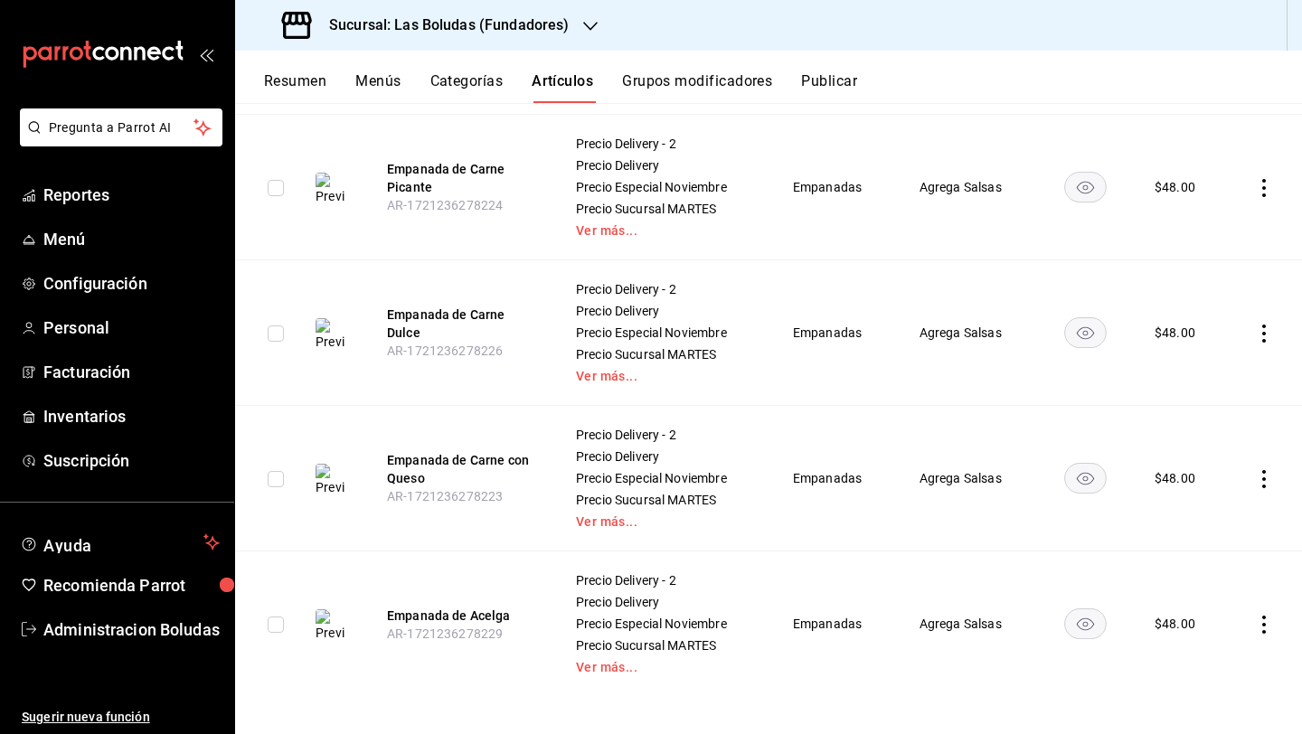
scroll to position [1706, 0]
